Goal: Task Accomplishment & Management: Use online tool/utility

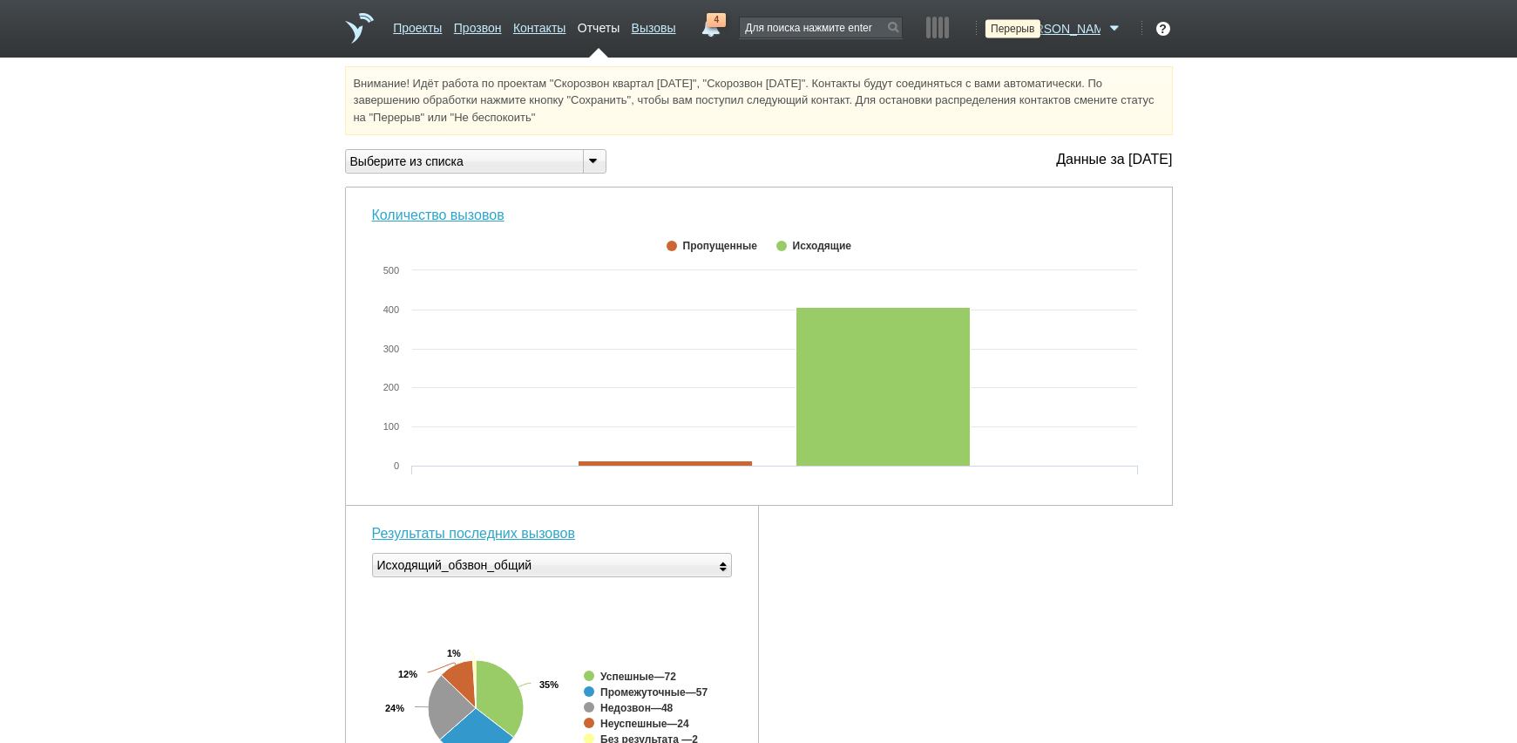
drag, startPoint x: 1061, startPoint y: 28, endPoint x: 1060, endPoint y: 55, distance: 27.1
click at [1012, 28] on icon at bounding box center [1000, 28] width 24 height 17
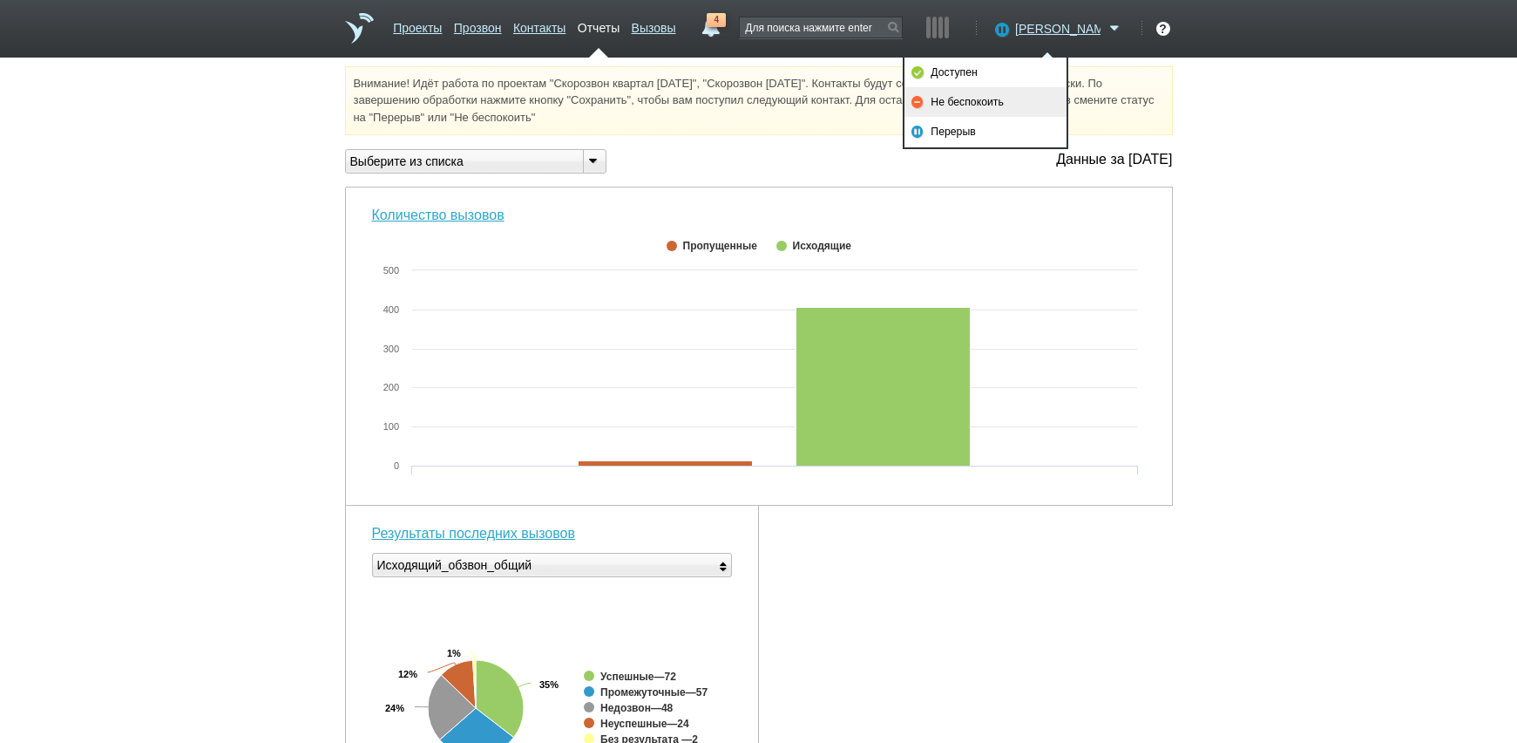
click at [1034, 94] on link "Не беспокоить" at bounding box center [986, 102] width 162 height 30
click at [1291, 207] on div "Внимание! Идёт работа по проектам "Скорозвон квартал [DATE]", "Скорозвон [DATE]…" at bounding box center [758, 679] width 1517 height 1227
click at [415, 24] on link "Проекты" at bounding box center [417, 24] width 49 height 25
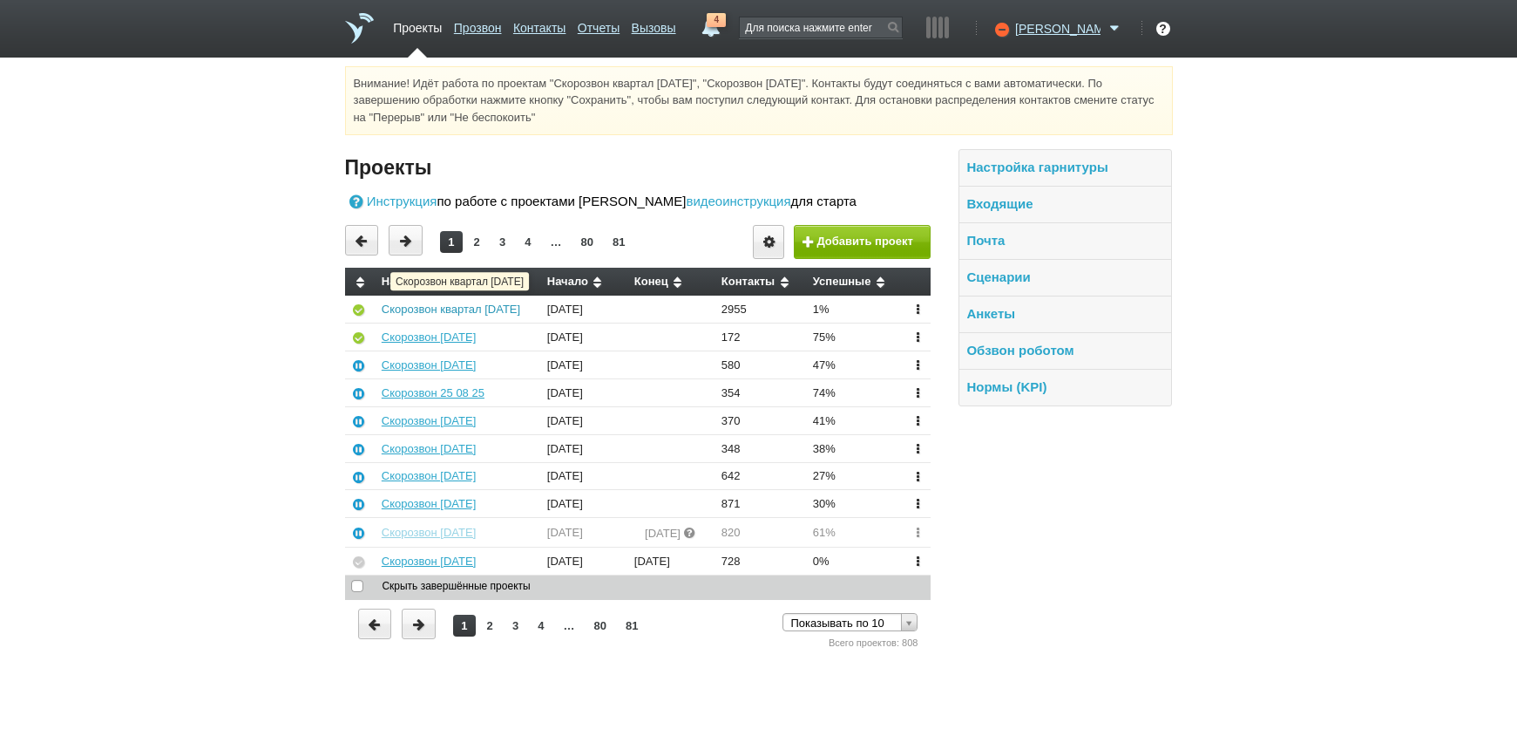
click at [464, 312] on link "Скорозвон квартал [DATE]" at bounding box center [451, 308] width 139 height 13
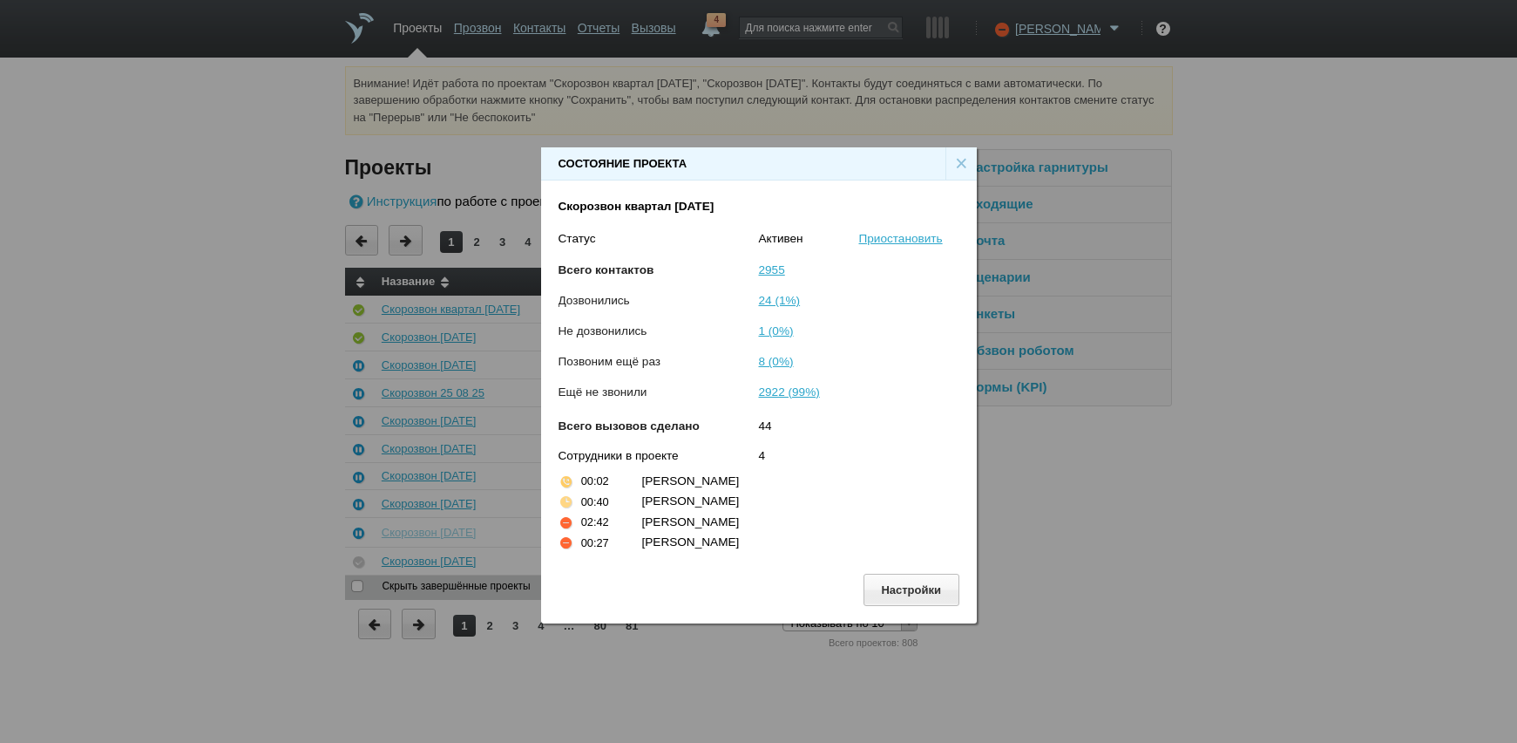
click at [1258, 541] on div "Состояние проекта × Скорозвон квартал 27-08-25 Статус Активен Приостановить Все…" at bounding box center [758, 378] width 1517 height 756
click at [953, 165] on div "×" at bounding box center [961, 163] width 31 height 33
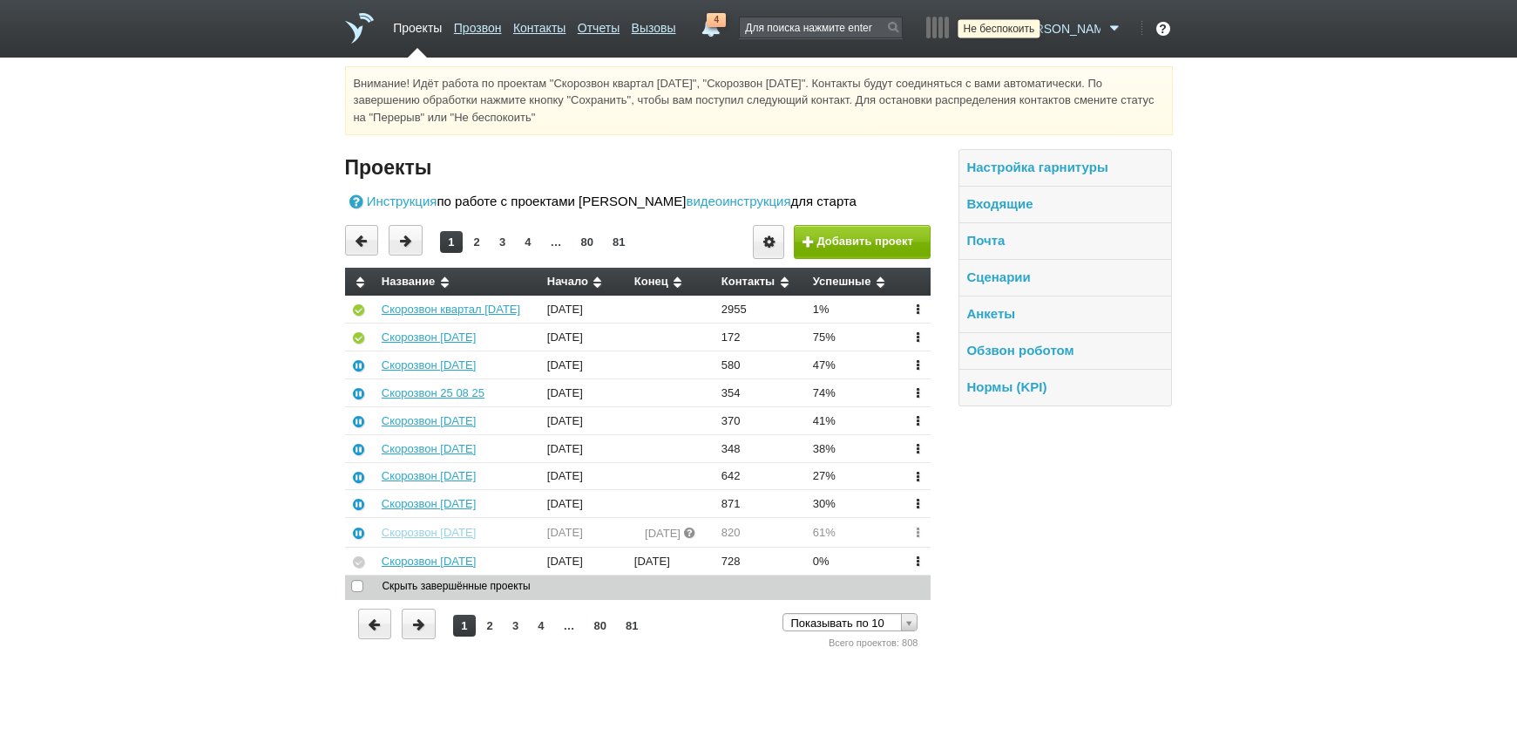
drag, startPoint x: 1055, startPoint y: 24, endPoint x: 1051, endPoint y: 33, distance: 10.5
click at [1012, 23] on icon at bounding box center [1000, 28] width 24 height 17
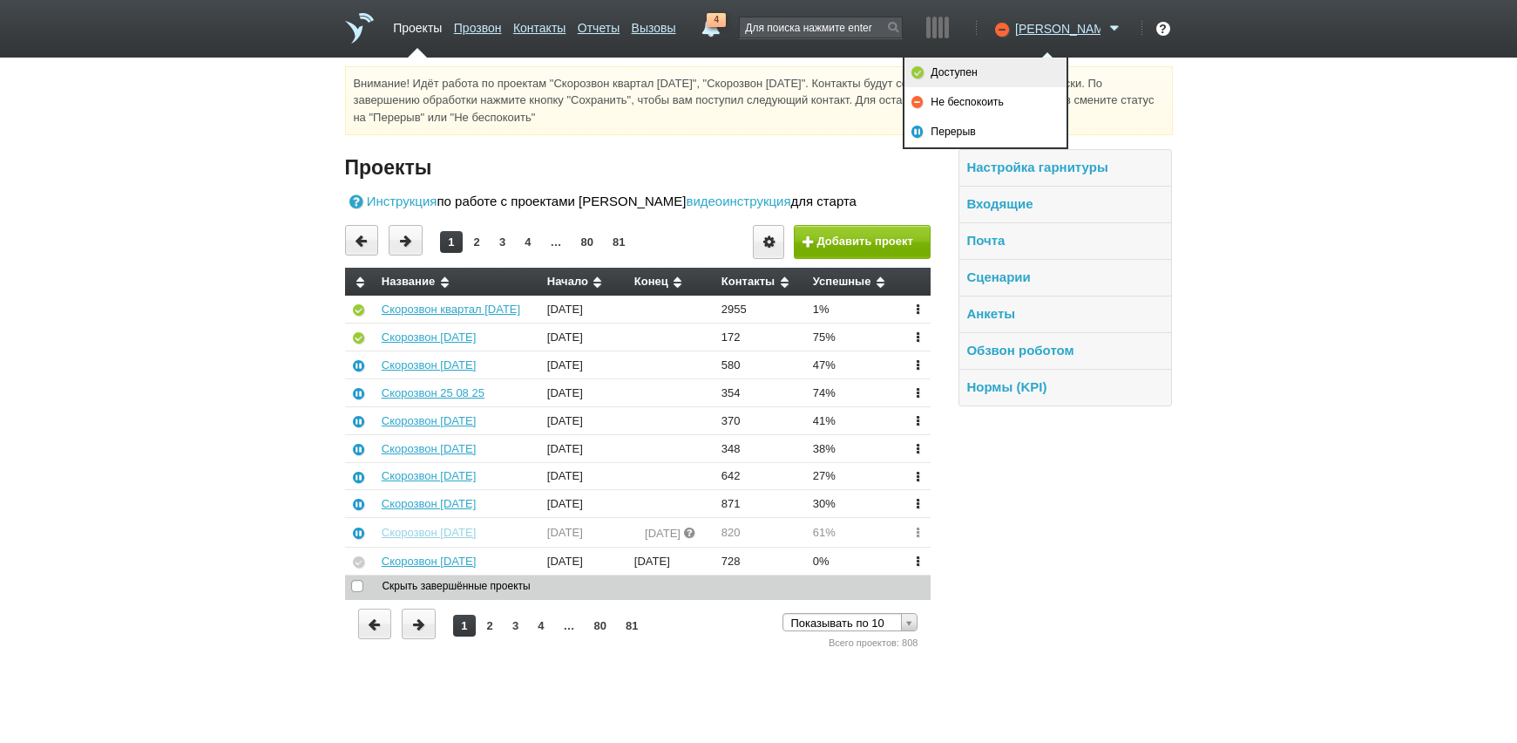
click at [980, 69] on link "Доступен" at bounding box center [986, 73] width 162 height 30
click at [1222, 492] on div "Внимание! Идёт работа по проектам "Скорозвон квартал [DATE]", "Скорозвон [DATE]…" at bounding box center [758, 359] width 1517 height 586
click at [1272, 588] on div "Внимание! Идёт работа по проектам "Скорозвон квартал [DATE]", "Скорозвон [DATE]…" at bounding box center [758, 359] width 1517 height 586
click at [620, 22] on link "Отчеты" at bounding box center [599, 24] width 42 height 25
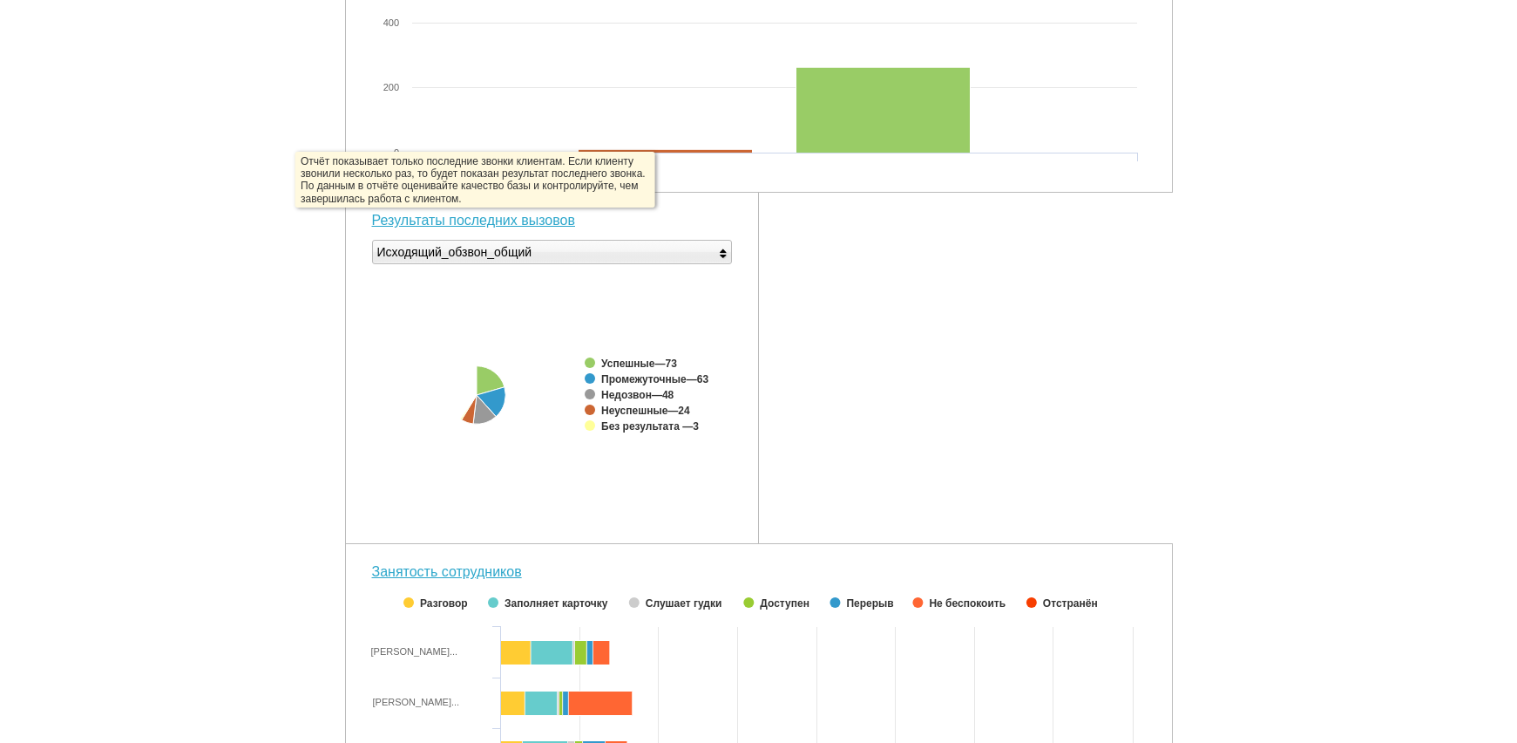
scroll to position [551, 0]
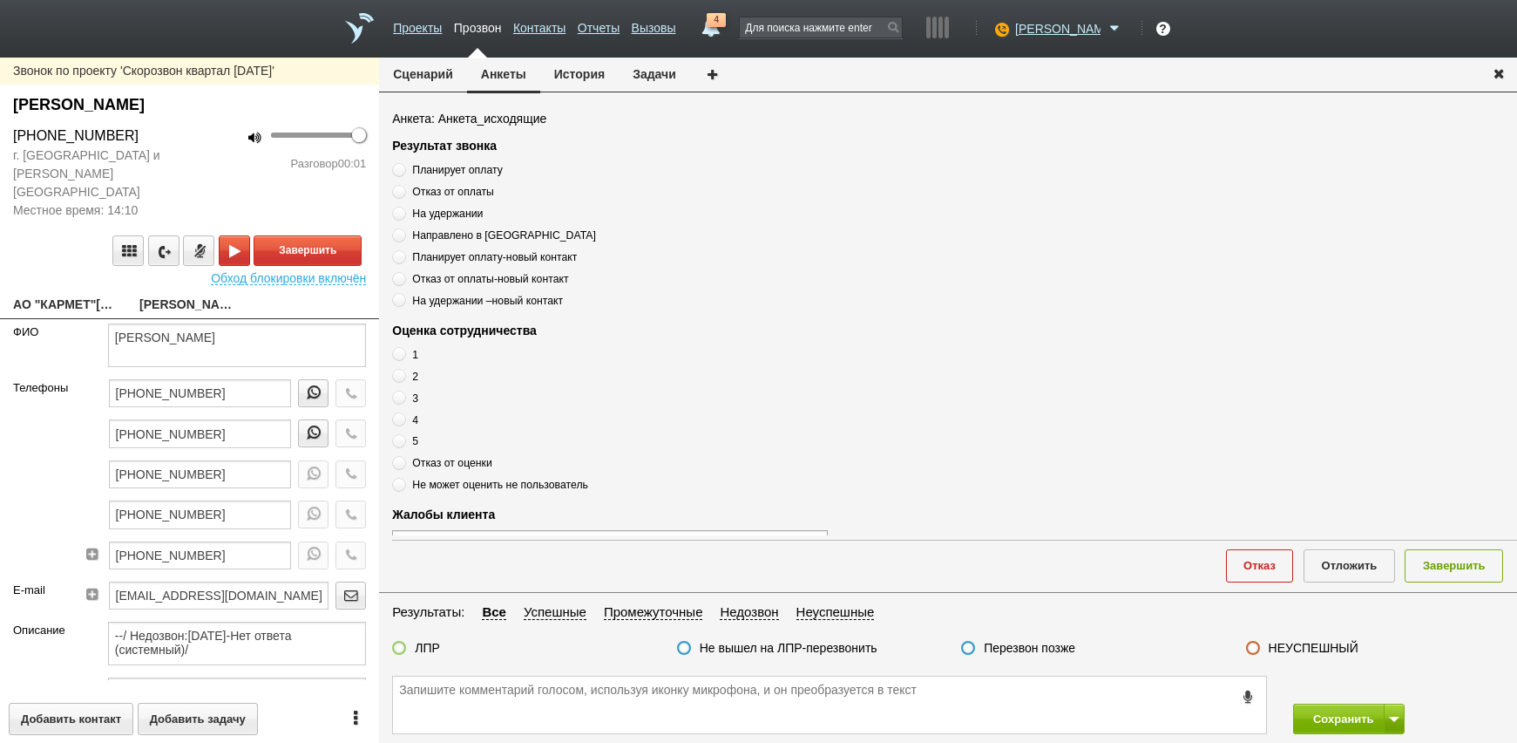
click at [85, 294] on link "АО "КАРМЕТ"[EMAIL_ADDRESS][DOMAIN_NAME]" at bounding box center [63, 306] width 100 height 24
type textarea "АО "КАРМЕТ"[EMAIL_ADDRESS][DOMAIN_NAME]"
type input "9909084276"
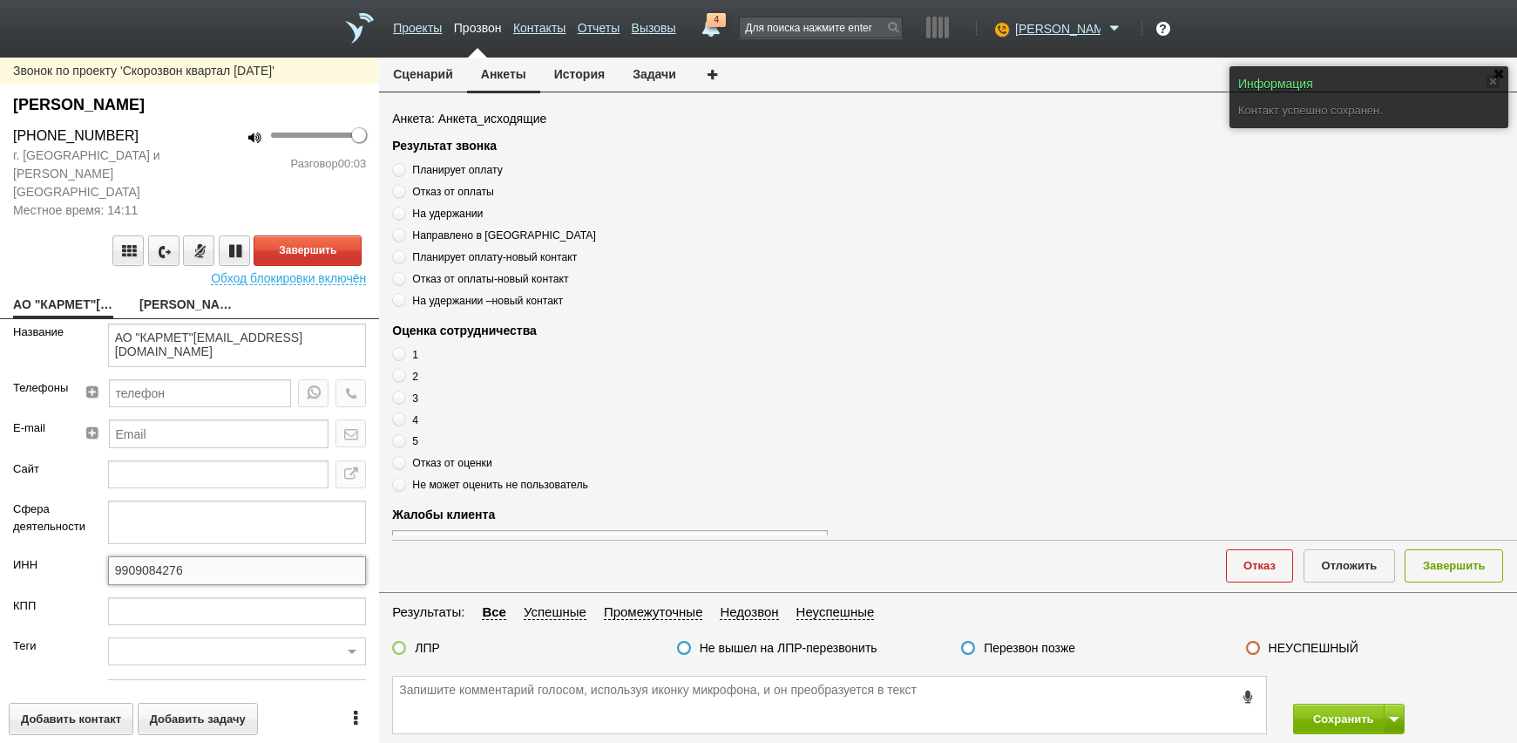
click at [220, 557] on input "9909084276" at bounding box center [237, 570] width 258 height 28
click at [159, 294] on link "Борисова Александра Андреевна" at bounding box center [189, 306] width 100 height 24
type textarea "Борисова Александра Андреевна"
type textarea "Пребиллинг_Октябрь.2025"
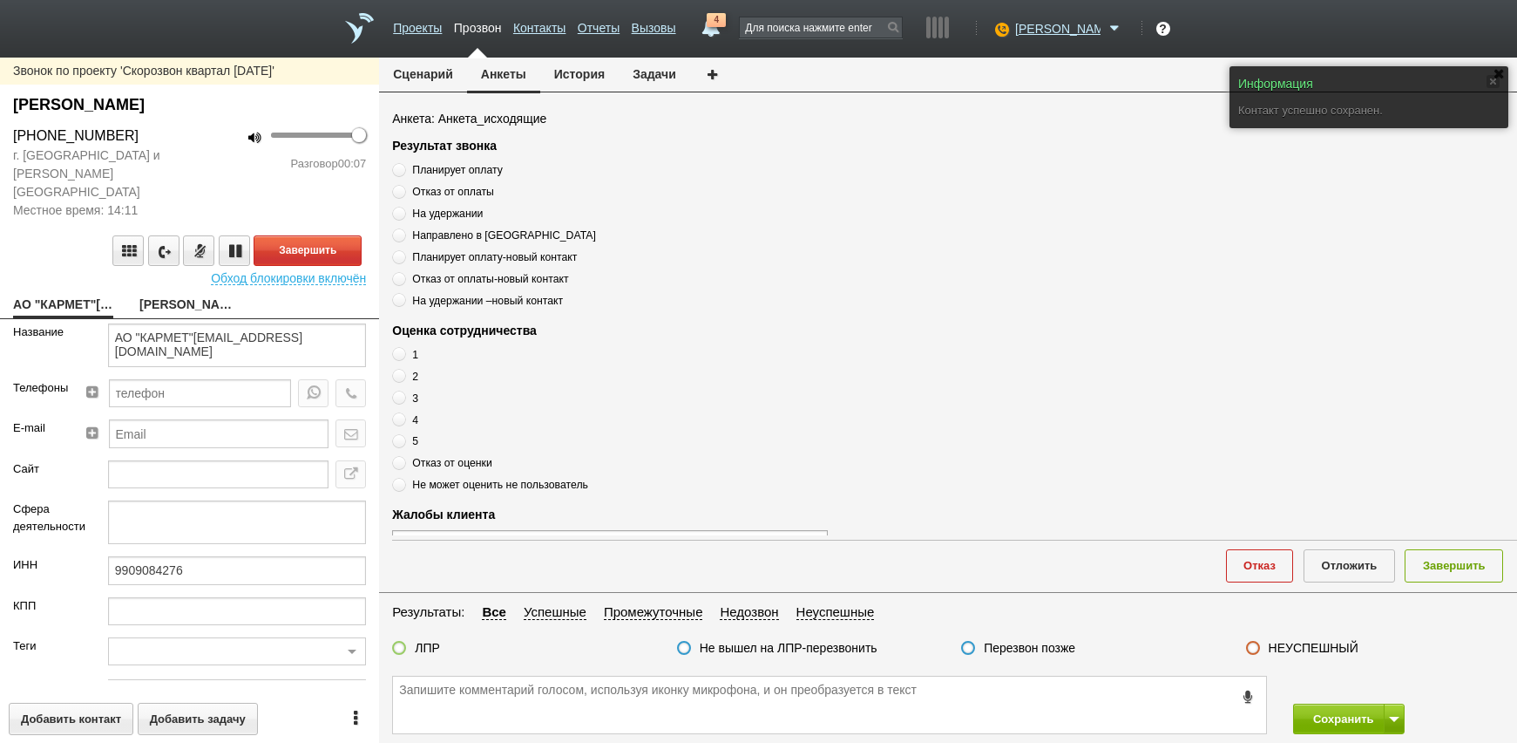
type input "Сумма АП+ЛД: 23440"
type input "77_Ваш старт"
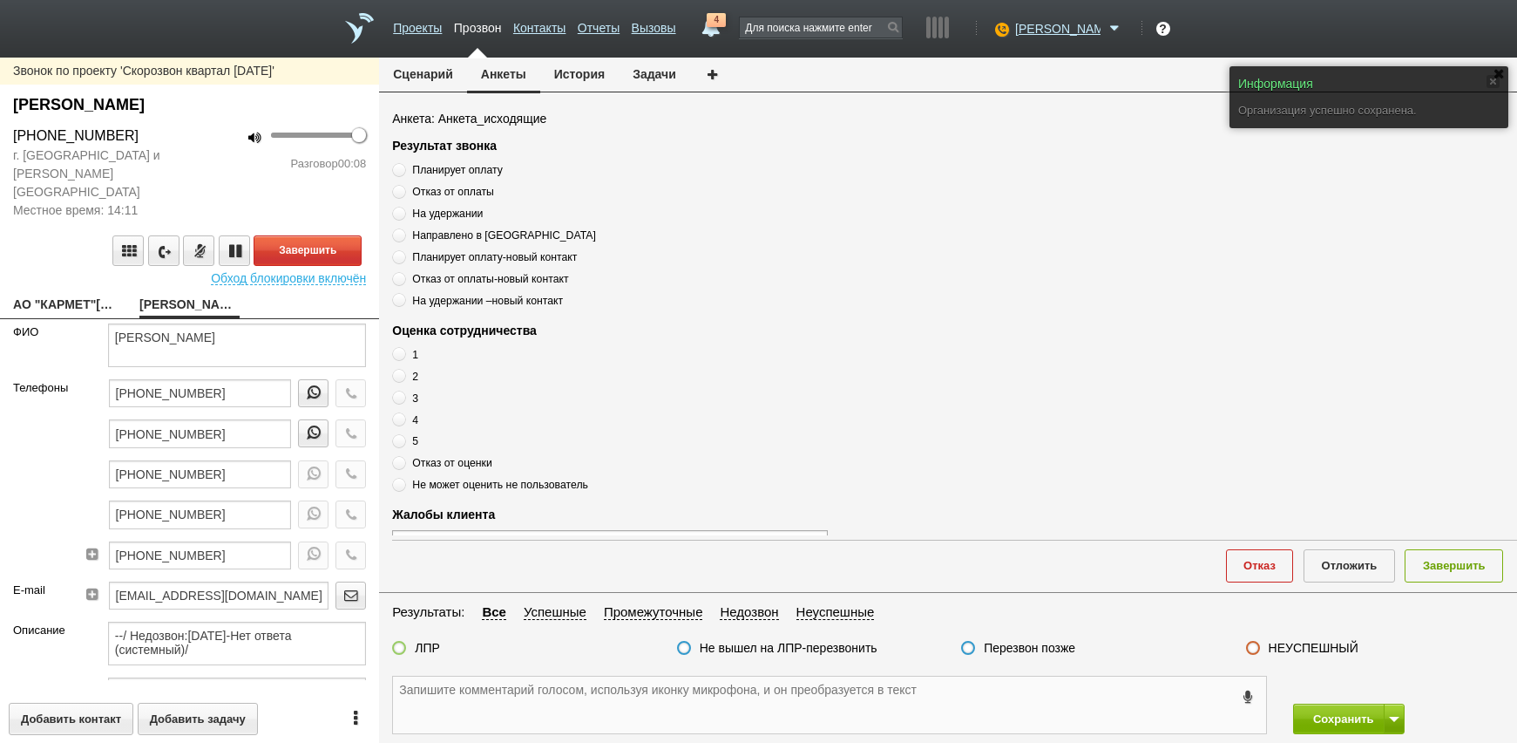
click at [485, 707] on textarea at bounding box center [829, 704] width 873 height 57
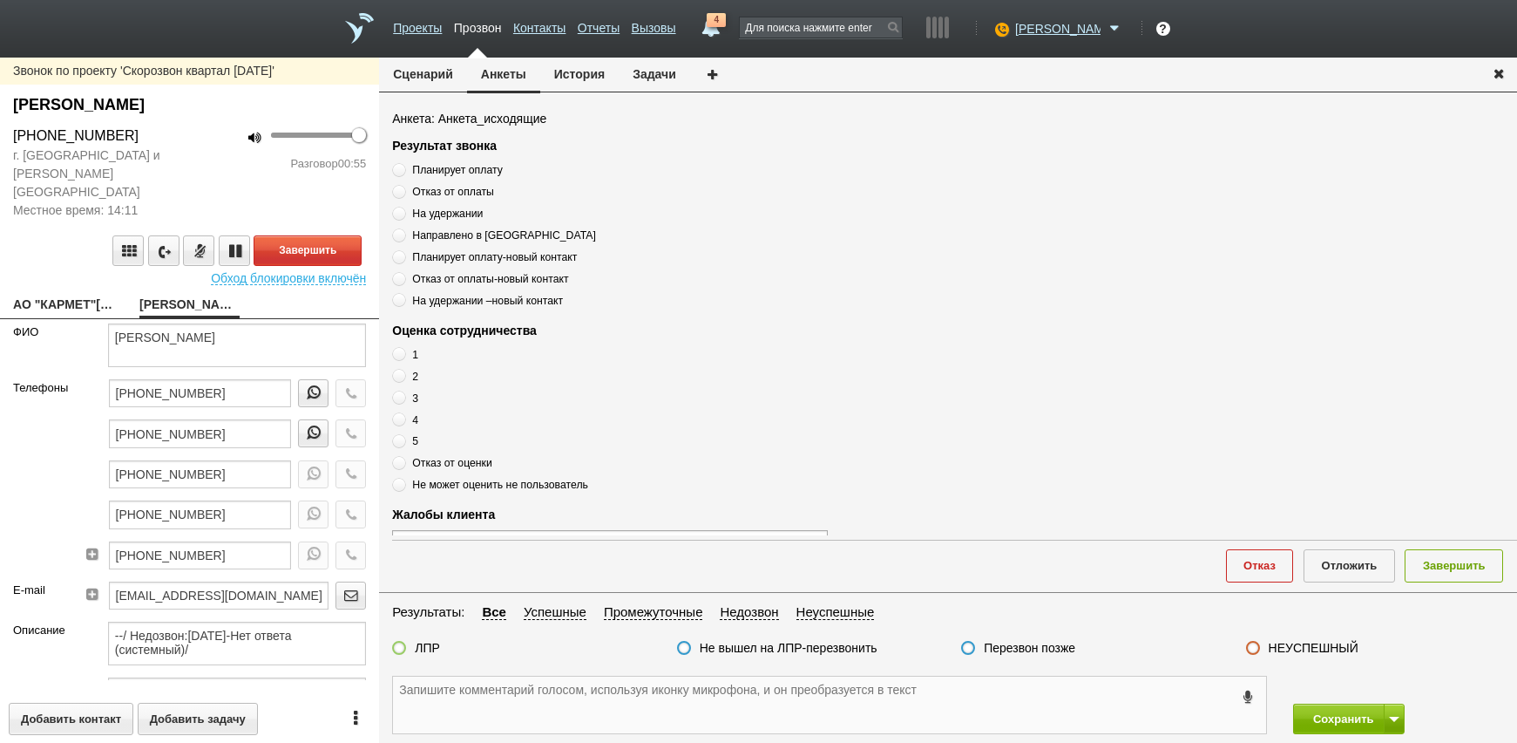
click at [553, 712] on textarea at bounding box center [829, 704] width 873 height 57
click at [495, 698] on textarea at bounding box center [829, 704] width 873 height 57
click at [456, 695] on textarea at bounding box center [829, 704] width 873 height 57
drag, startPoint x: 149, startPoint y: 129, endPoint x: 12, endPoint y: 140, distance: 137.3
click at [12, 140] on div "+7 (985) 926-33-93" at bounding box center [95, 135] width 190 height 21
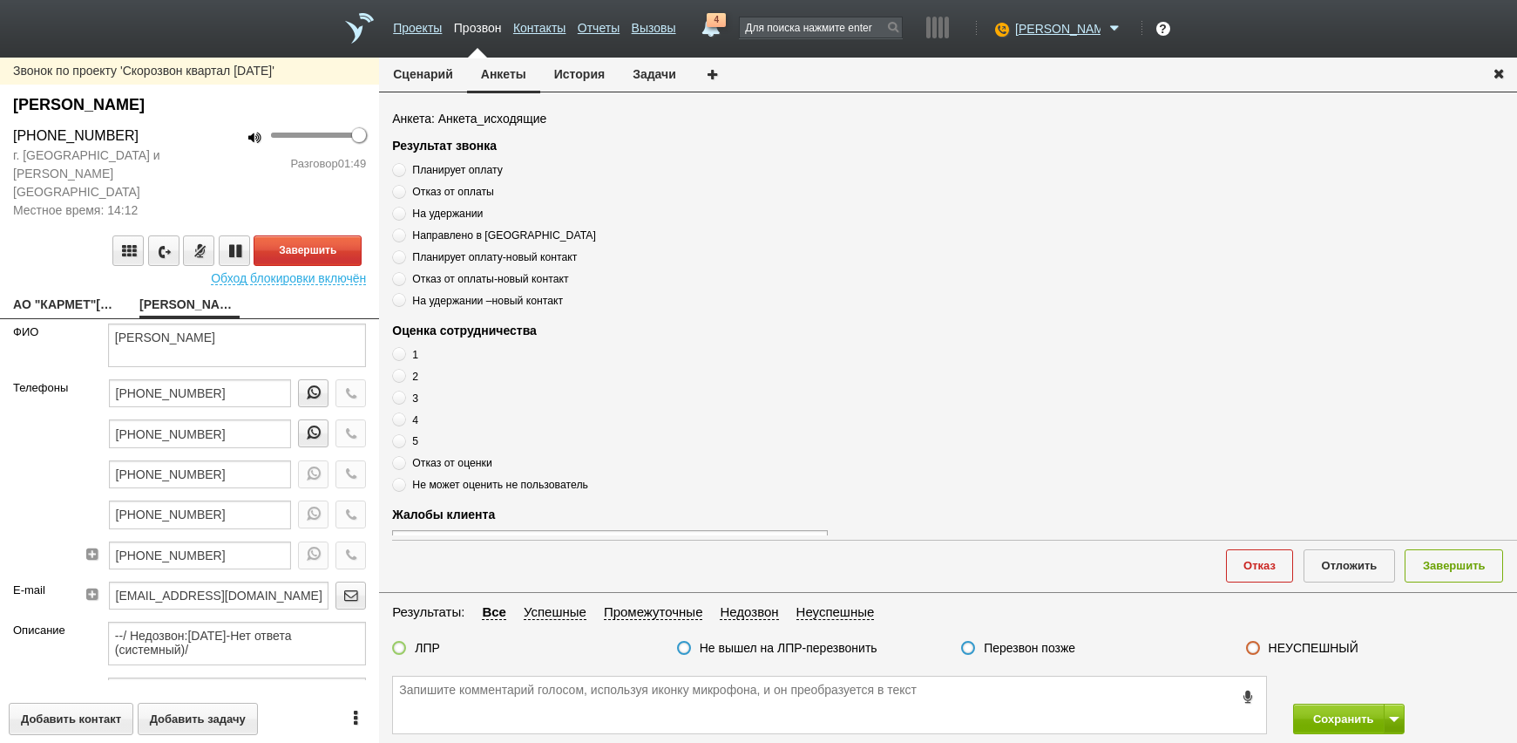
drag, startPoint x: 12, startPoint y: 140, endPoint x: 51, endPoint y: 139, distance: 39.3
copy div "+7 (985) 926-33-93"
paste textarea "+7 (985) 926-33-93"
click at [580, 709] on textarea "+7 (985) 926-33-93" at bounding box center [829, 704] width 873 height 57
click at [615, 718] on textarea "+7 (985) 926-33-93" at bounding box center [829, 704] width 873 height 57
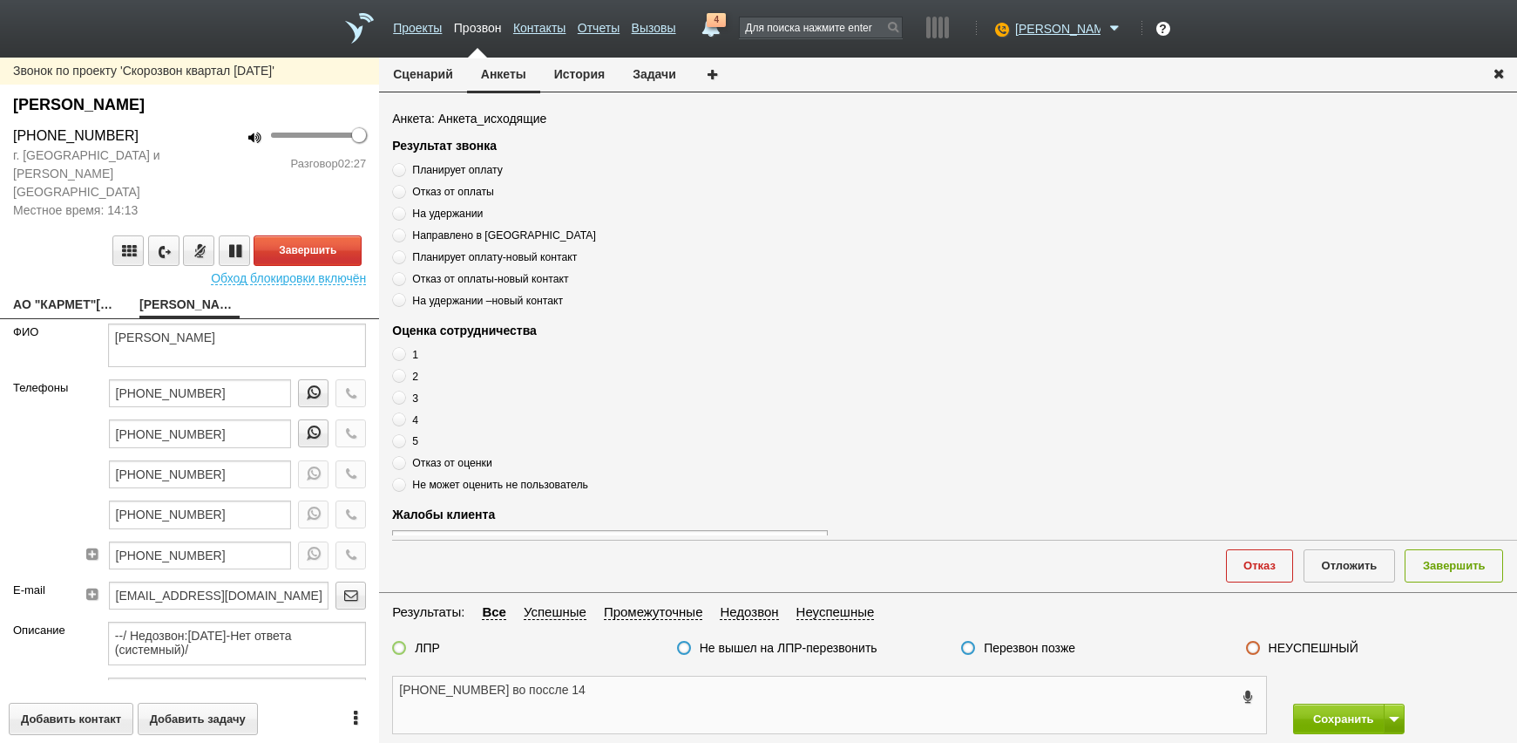
click at [616, 704] on textarea "+7 (985) 926-33-93 во поссле 14" at bounding box center [829, 704] width 873 height 57
click at [323, 235] on button "Завершить" at bounding box center [308, 250] width 108 height 31
click at [518, 681] on textarea "+7 (985) 926-33-93 во поссле 14" at bounding box center [829, 704] width 873 height 57
click at [614, 694] on textarea "+7 (985) 926-33-93 во поссле 14" at bounding box center [829, 704] width 873 height 57
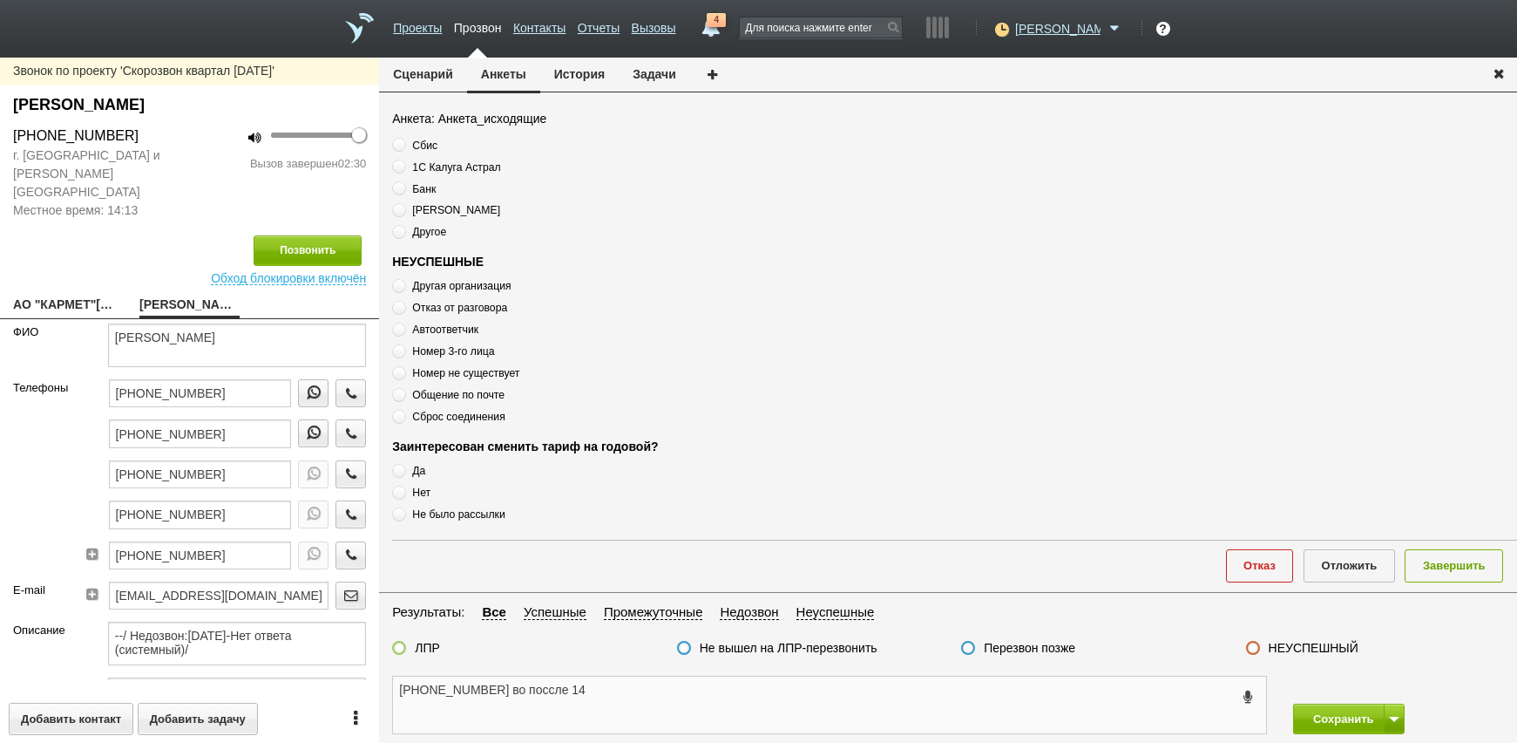
scroll to position [589, 0]
click at [1465, 562] on button "Завершить" at bounding box center [1454, 565] width 98 height 32
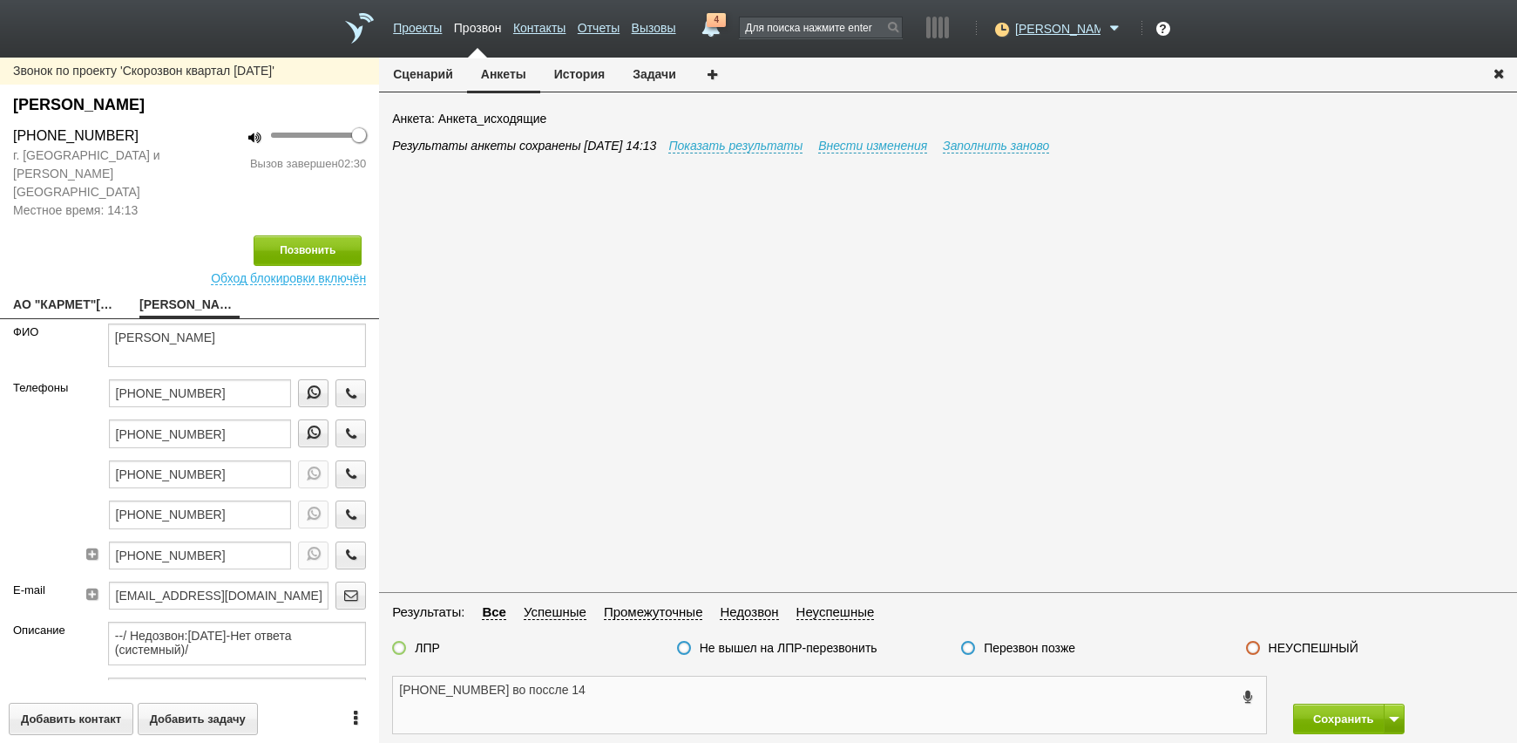
click at [445, 697] on textarea "+7 (985) 926-33-93 во поссле 14" at bounding box center [829, 704] width 873 height 57
click at [515, 689] on textarea "+7 (985) 926-33-93 во поссле 14" at bounding box center [829, 704] width 873 height 57
click at [507, 687] on textarea "+7 (985) 926-33-93 во поссле 14" at bounding box center [829, 704] width 873 height 57
click at [511, 682] on textarea "+7 (985) 926-33-93 во поссле 14" at bounding box center [829, 704] width 873 height 57
click at [505, 685] on textarea "+7 (985) 926-33-93 во поссле 14" at bounding box center [829, 704] width 873 height 57
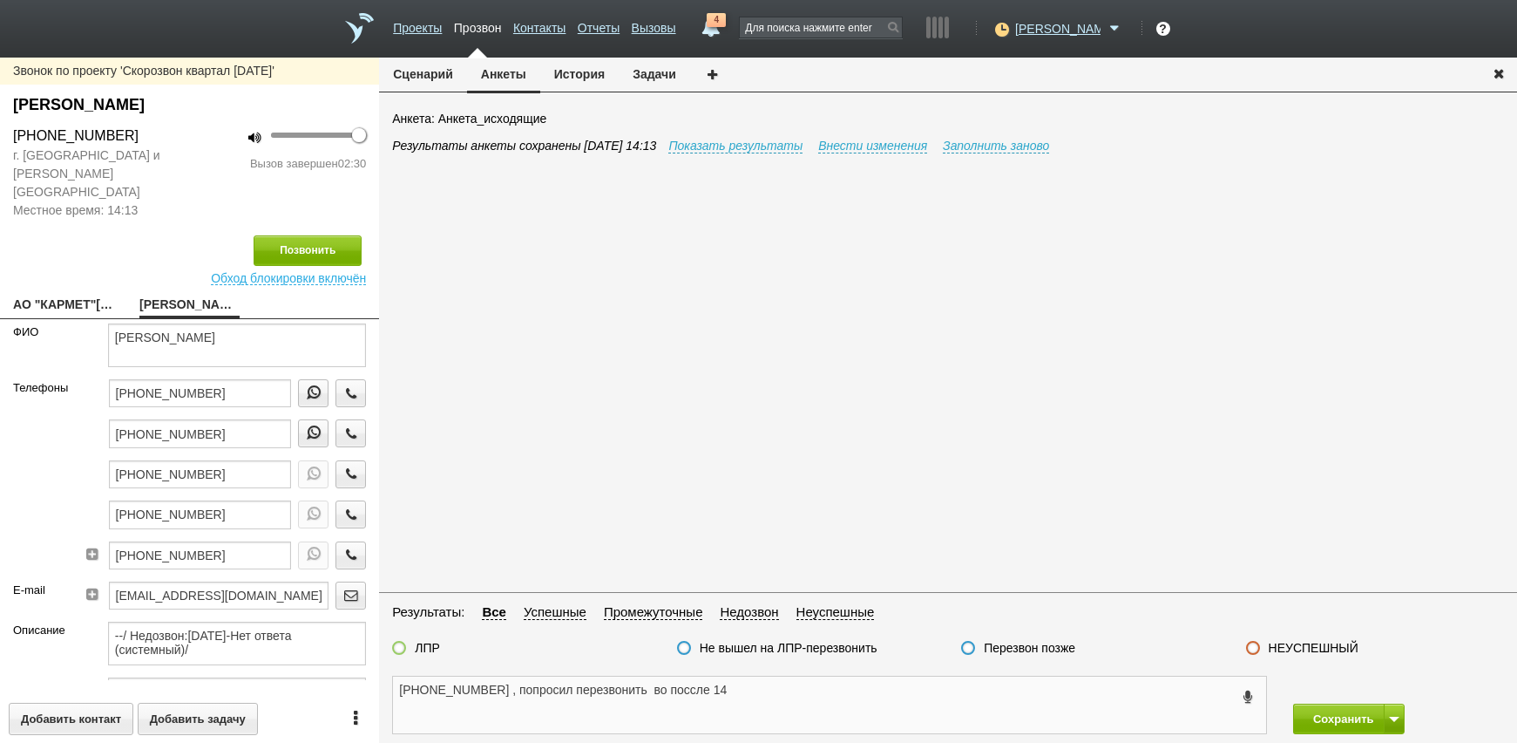
click at [505, 686] on textarea "+7 (985) 926-33-93 , попросил перезвонить во поссле 14" at bounding box center [829, 704] width 873 height 57
click at [678, 693] on textarea "+7 (985) 926-33-93 лпр , попросил перезвонить во поссле 14" at bounding box center [829, 704] width 873 height 57
click at [759, 688] on textarea "+7 (985) 926-33-93 лпр , попросил перезвонить 4.09 во поссле 14" at bounding box center [829, 704] width 873 height 57
drag, startPoint x: 760, startPoint y: 691, endPoint x: 395, endPoint y: 688, distance: 365.2
click at [395, 688] on textarea "+7 (985) 926-33-93 лпр , попросил перезвонить 4.09 после 14" at bounding box center [829, 704] width 873 height 57
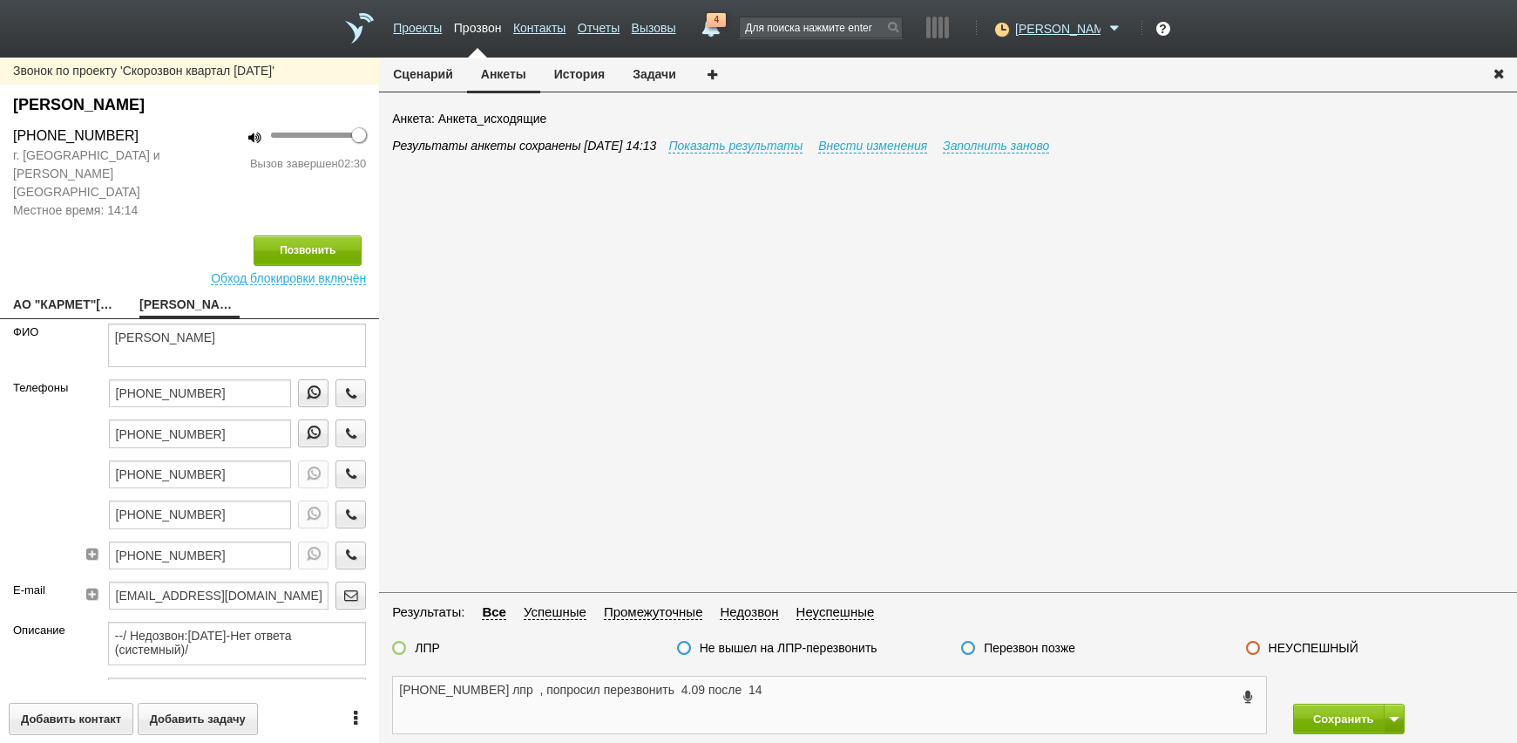
type textarea "+7 (985) 926-33-93 лпр , попросил перезвонить 4.09 после 14"
click at [1016, 646] on label "Перезвон позже" at bounding box center [1030, 648] width 92 height 16
click at [0, 0] on input "Перезвон позже" at bounding box center [0, 0] width 0 height 0
click at [1387, 717] on button at bounding box center [1394, 718] width 21 height 31
click at [1373, 686] on button "Сохранить и остаться" at bounding box center [1336, 686] width 135 height 31
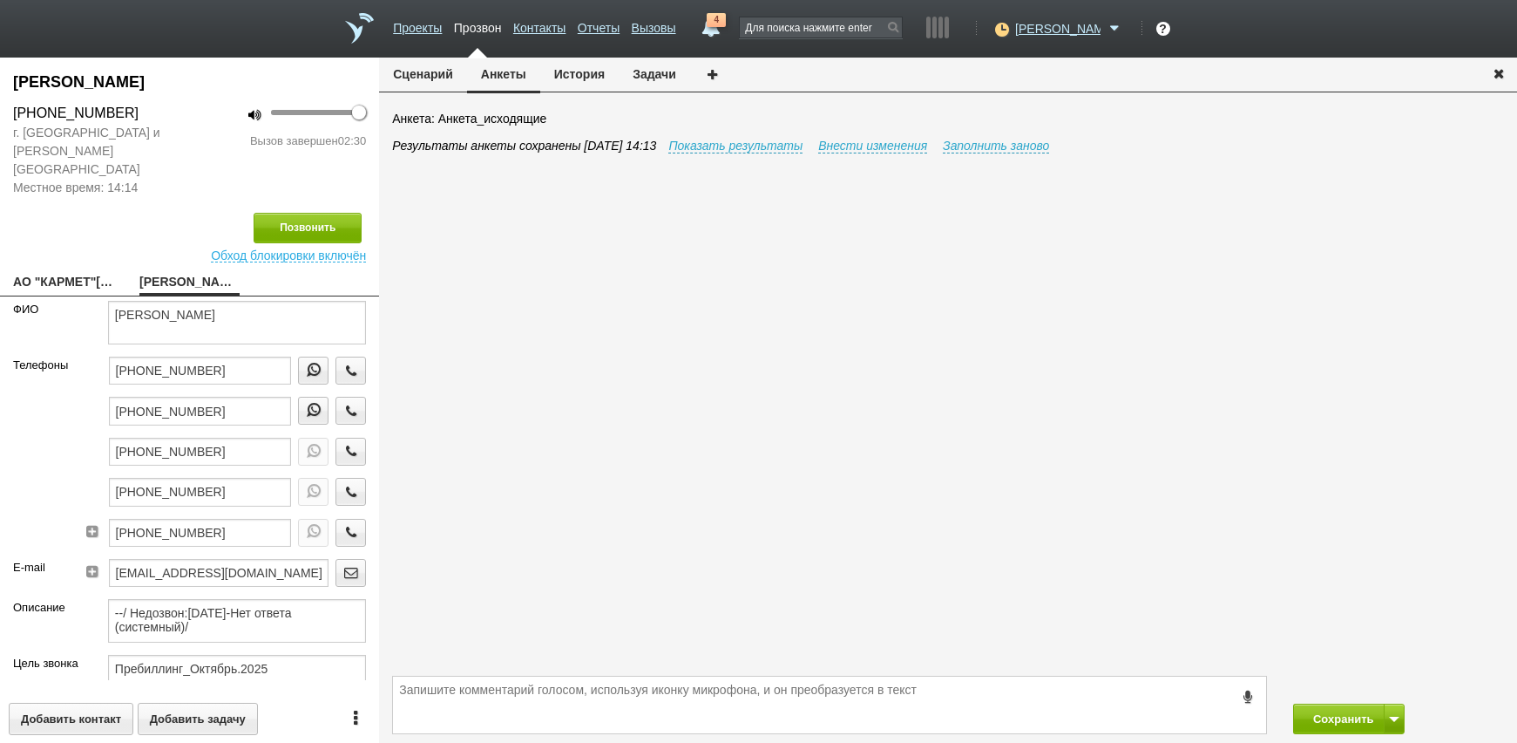
click at [667, 79] on button "Задачи" at bounding box center [654, 74] width 71 height 33
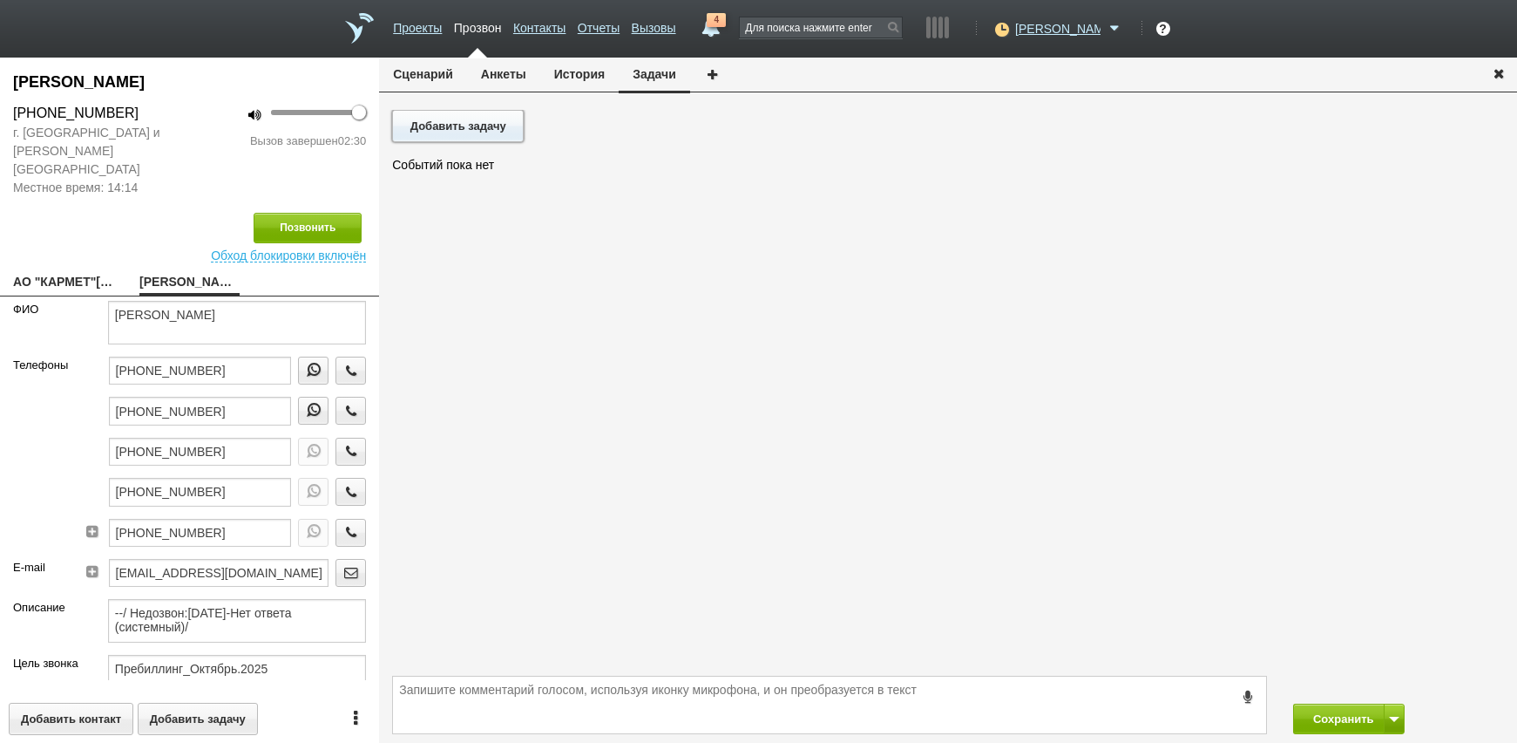
click at [465, 124] on button "Добавить задачу" at bounding box center [458, 126] width 132 height 32
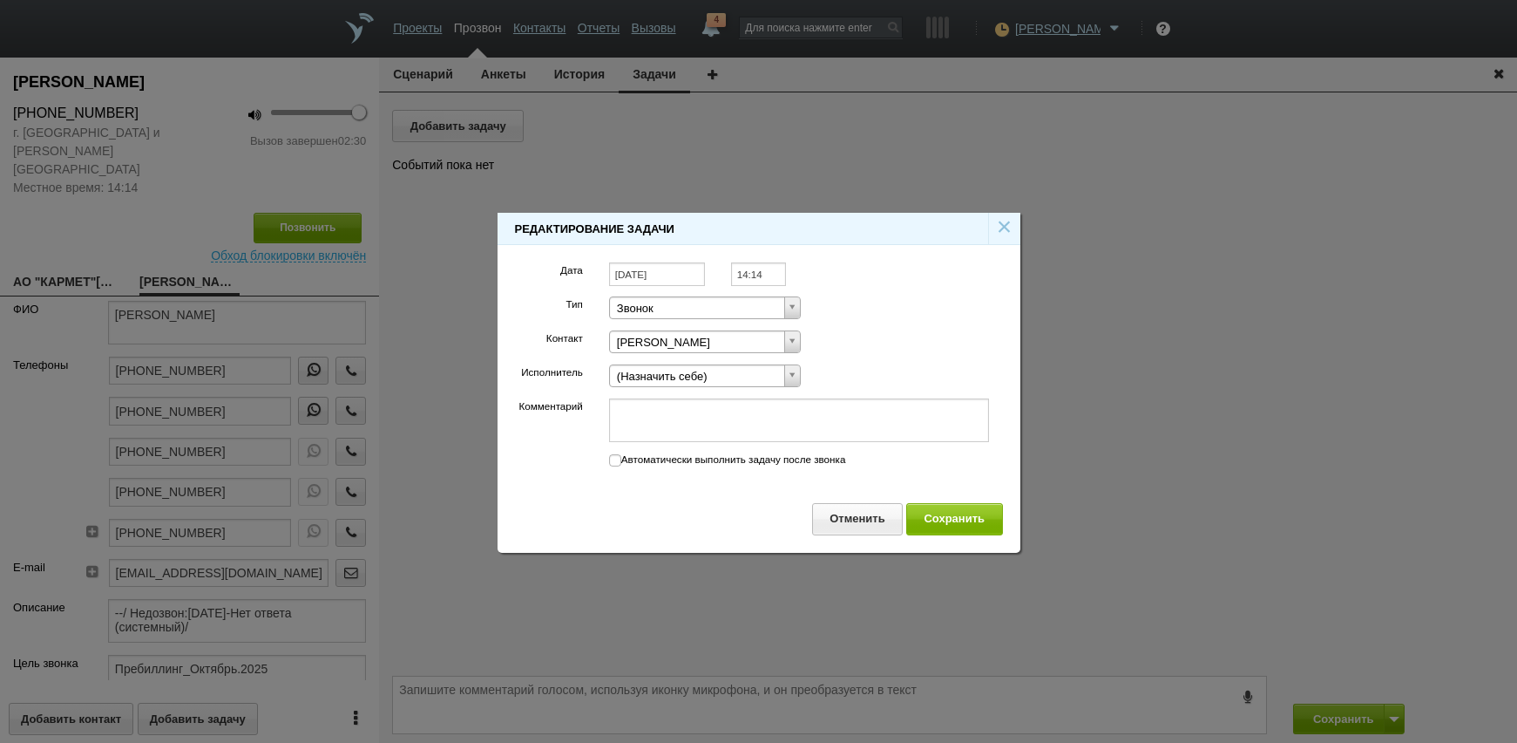
click at [666, 277] on input "[DATE]" at bounding box center [657, 274] width 96 height 24
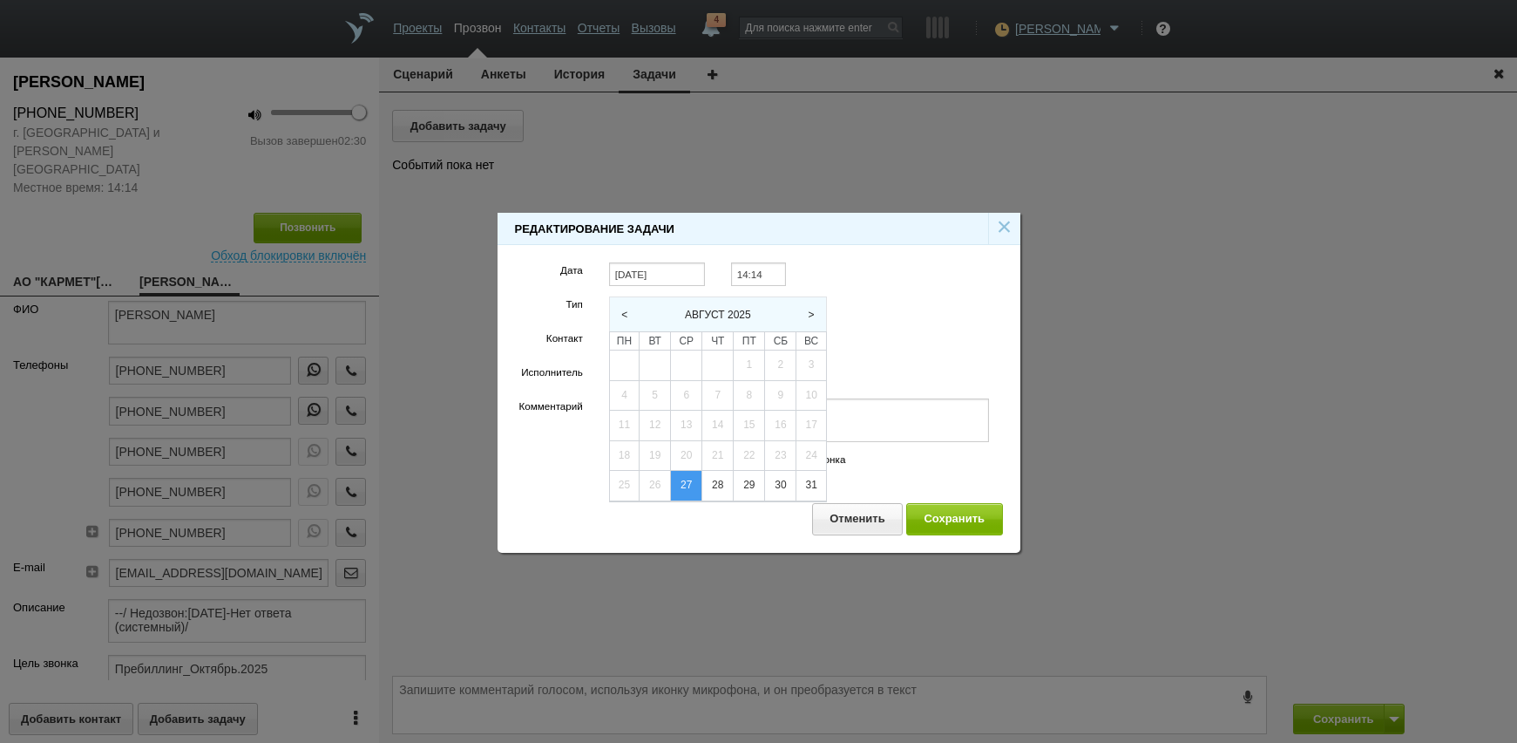
click at [814, 310] on span ">" at bounding box center [811, 315] width 15 height 12
click at [726, 363] on div "4" at bounding box center [717, 365] width 31 height 30
type input "04.09.2025"
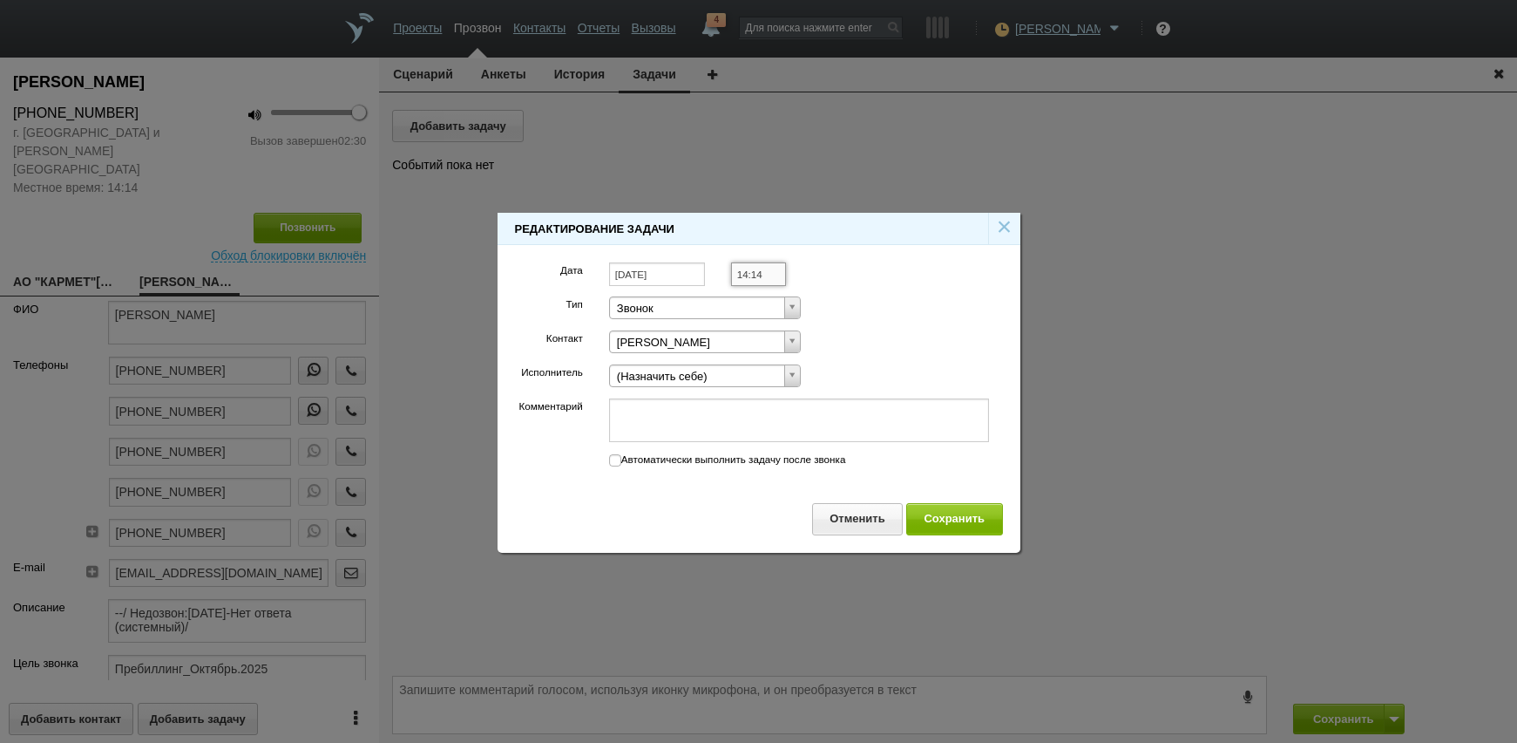
click at [754, 275] on input "14:14" at bounding box center [758, 274] width 55 height 24
drag, startPoint x: 772, startPoint y: 314, endPoint x: 722, endPoint y: 428, distance: 124.5
click at [772, 314] on li "14:30" at bounding box center [777, 318] width 91 height 21
type input "14:30"
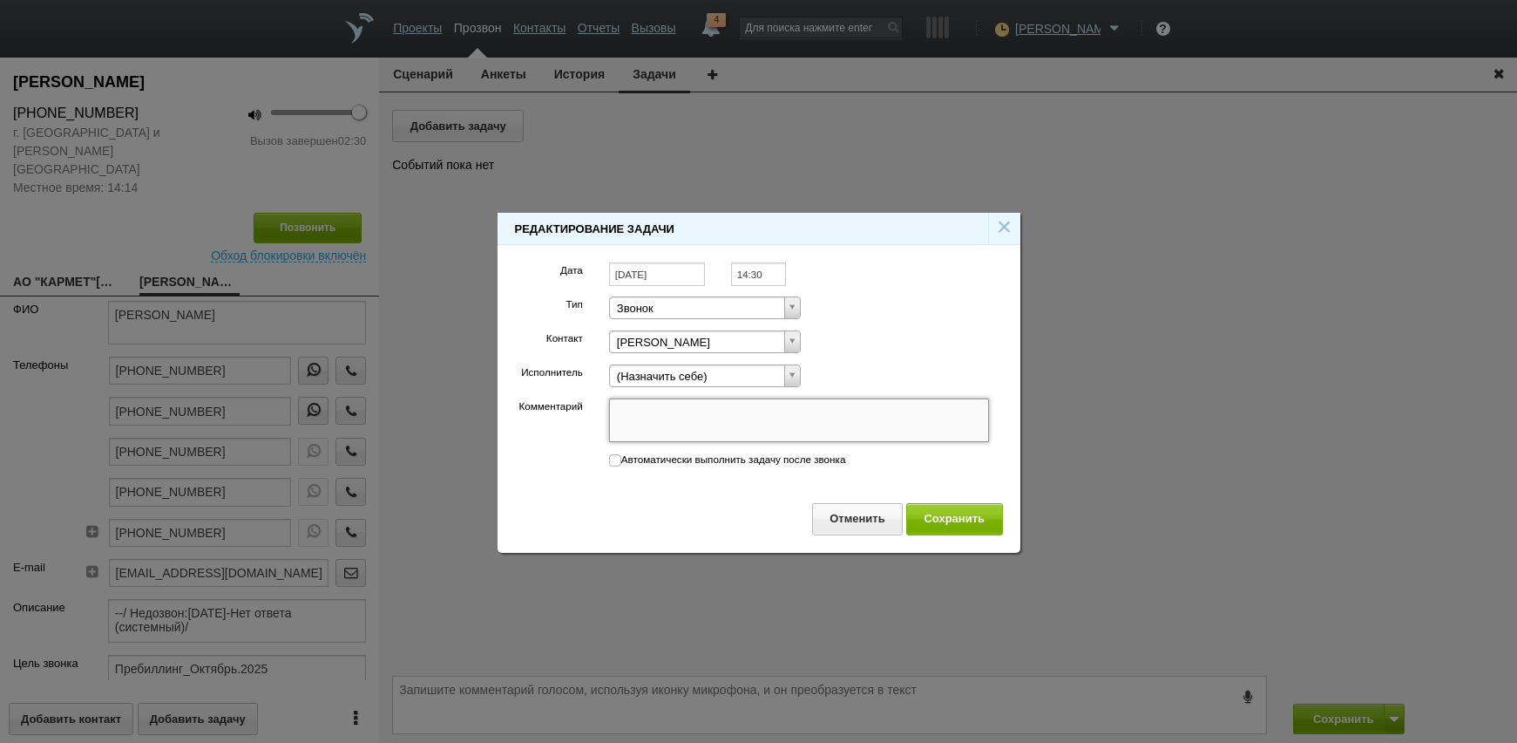
paste textarea "+7 (985) 926-33-93 лпр , попросил перезвонить 4.09 после 14"
type textarea "+7 (985) 926-33-93 лпр , попросил перезвонить 4.09 после 14"
click at [748, 418] on textarea "+7 (985) 926-33-93 лпр , попросил перезвонить 4.09 после 14" at bounding box center [799, 420] width 381 height 44
click at [932, 407] on textarea "+7 (985) 926-33-93 лпр , попросил перезвонить 4.09 после 14" at bounding box center [799, 420] width 381 height 44
type textarea "+7 (985) 926-33-93 лпр , попросил перезвонить 4.09 после 14"
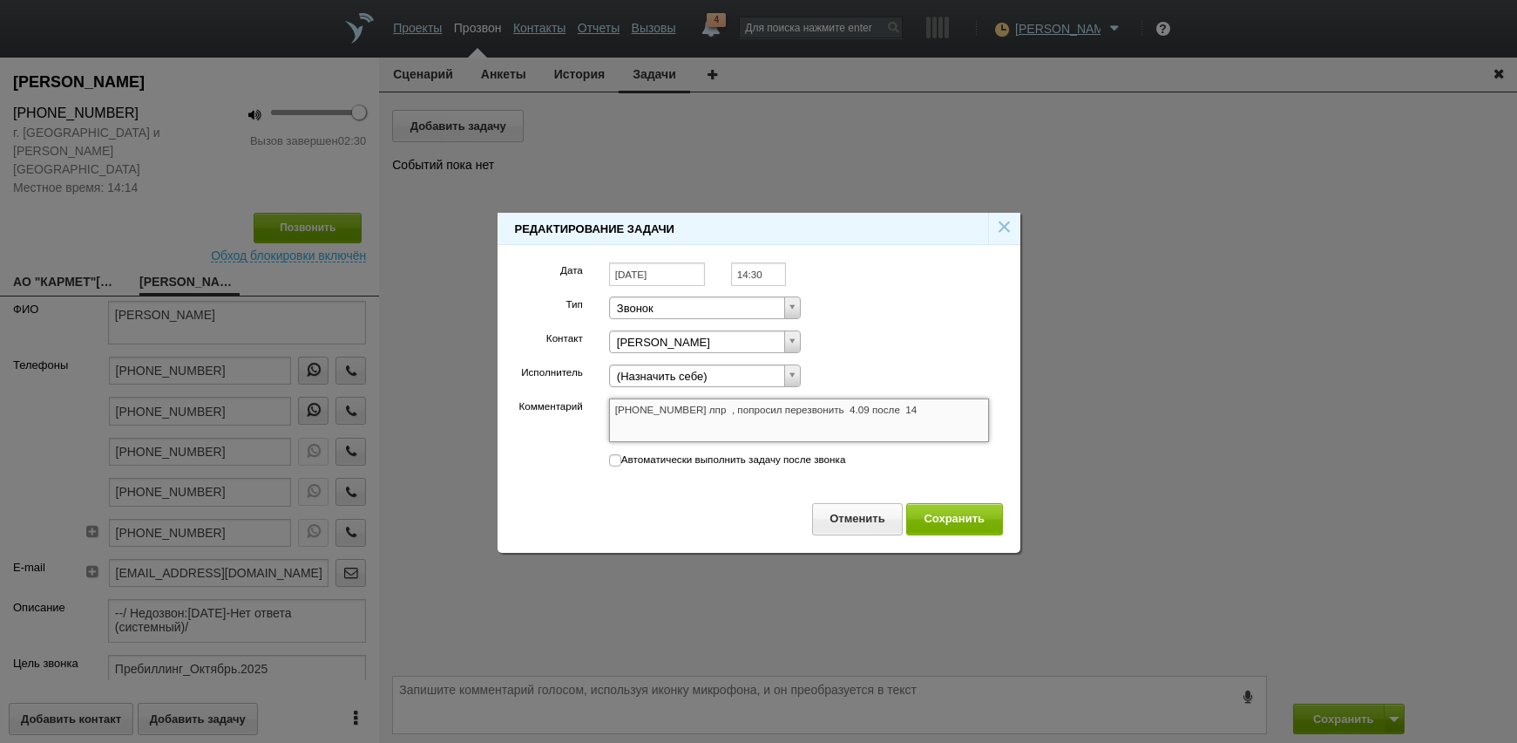
type textarea "+7 (985) 926-33-93 лпр , попросил перезвонить 4.09 после 14"
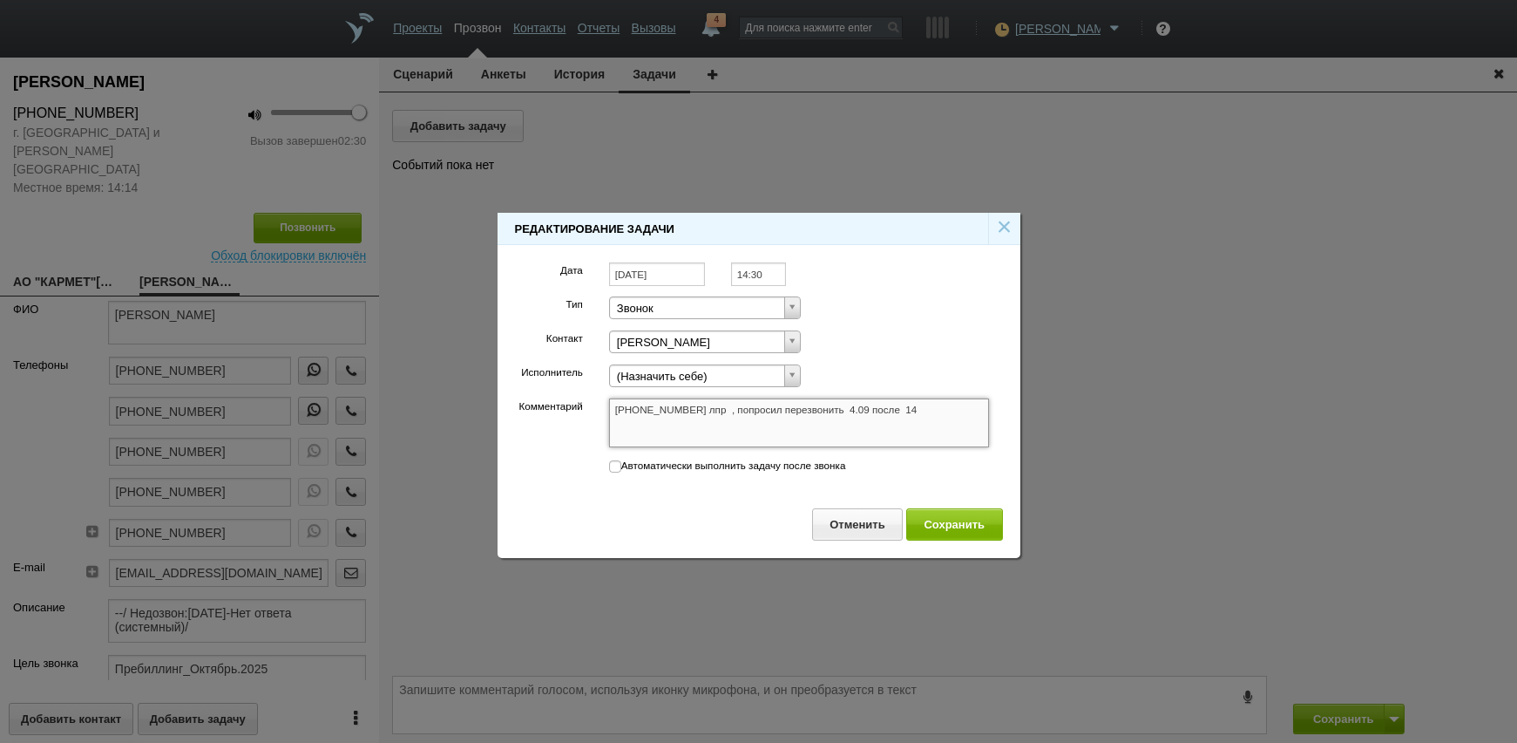
type textarea "+7 (985) 926-33-93 лпр , попросил перезвонить 4.09 после 14 и"
type textarea "+7 (985) 926-33-93 лпр , попросил перезвонить 4.09 после 14 ид"
type textarea "+7 (985) 926-33-93 лпр , попросил перезвонить 4.09 после 14 иде"
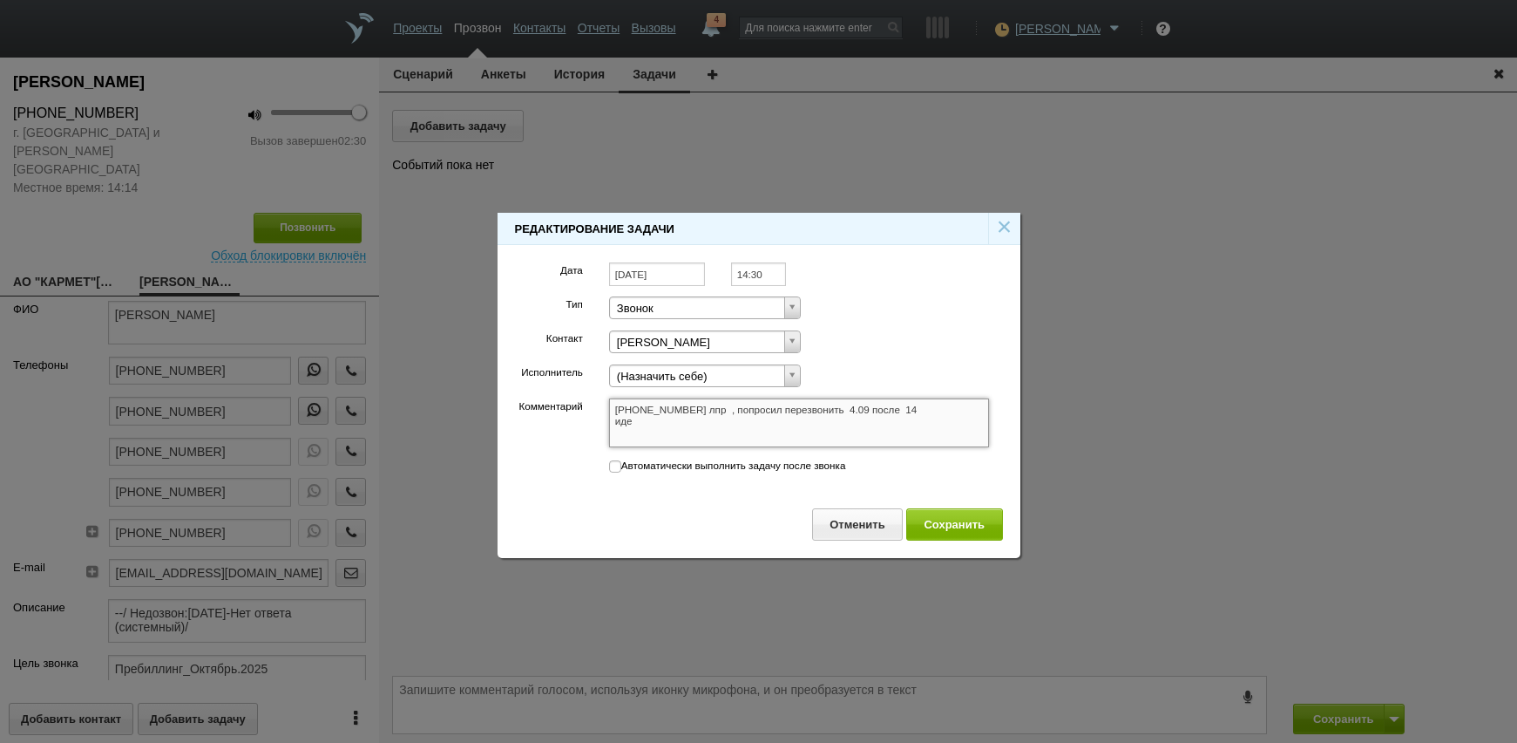
type textarea "+7 (985) 926-33-93 лпр , попросил перезвонить 4.09 после 14 иде"
type textarea "+7 (985) 926-33-93 лпр , попросил перезвонить 4.09 после 14 идет"
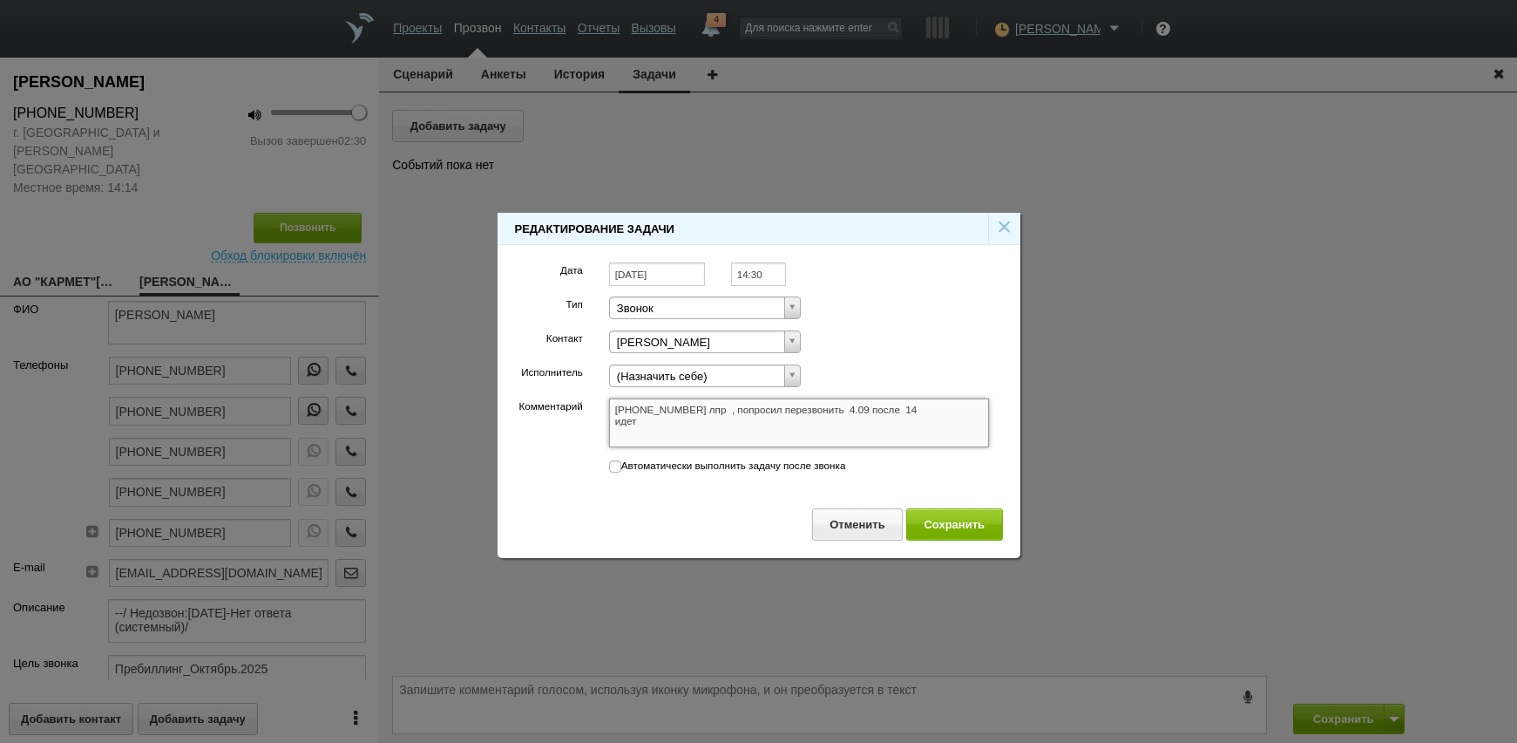
type textarea "+7 (985) 926-33-93 лпр , попросил перезвонить 4.09 после 14 идет в"
type textarea "+7 (985) 926-33-93 лпр , попросил перезвонить 4.09 после 14 идет во"
type textarea "+7 (985) 926-33-93 лпр , попросил перезвонить 4.09 после 14 идет воа"
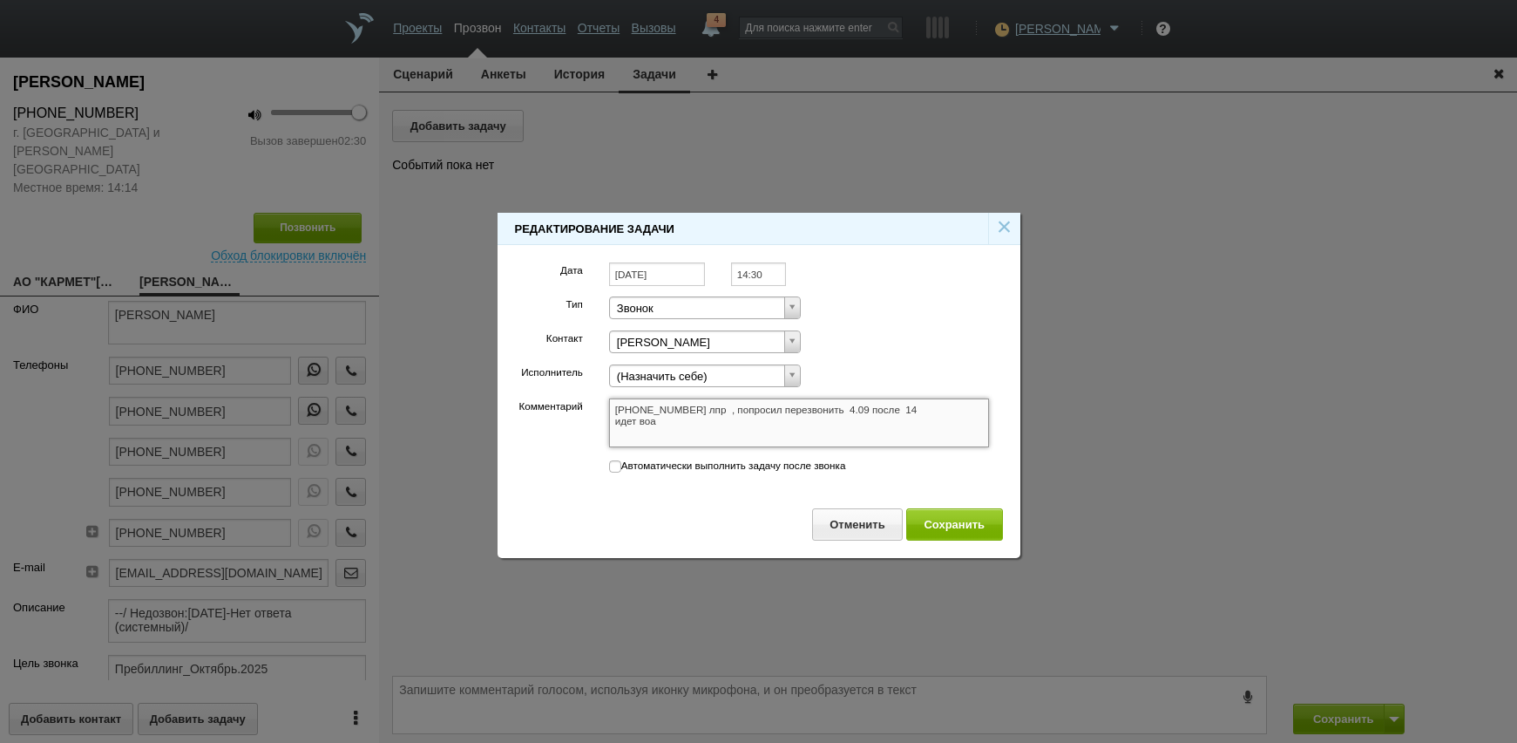
type textarea "+7 (985) 926-33-93 лпр , попросил перезвонить 4.09 после 14 идет воа"
type textarea "+7 (985) 926-33-93 лпр , попросил перезвонить 4.09 после 14 идет во"
type textarea "+7 (985) 926-33-93 лпр , попросил перезвонить 4.09 после 14 идет в"
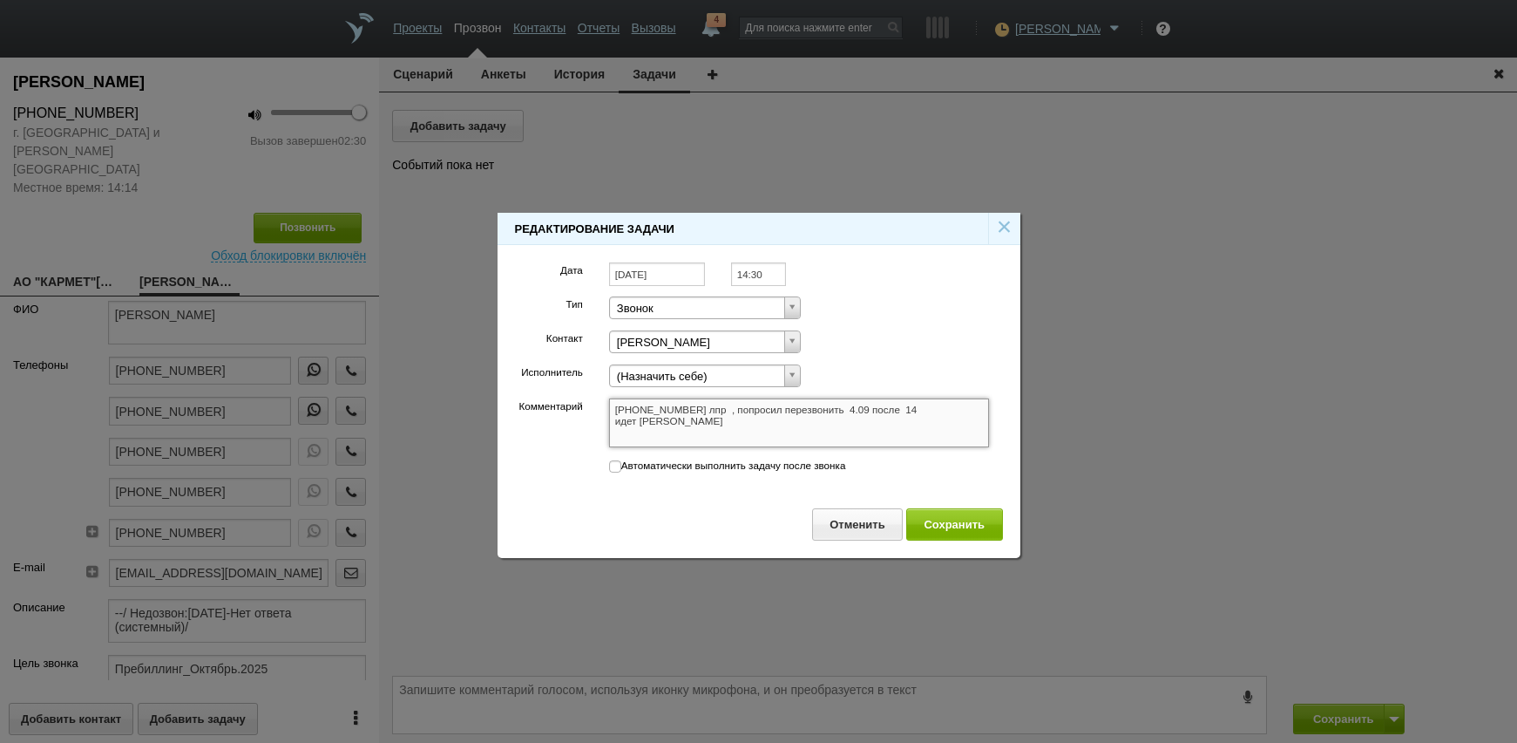
type textarea "+7 (985) 926-33-93 лпр , попросил перезвонить 4.09 после 14 идет"
type textarea "+7 (985) 926-33-93 лпр , попросил перезвонить 4.09 после 14 идет в"
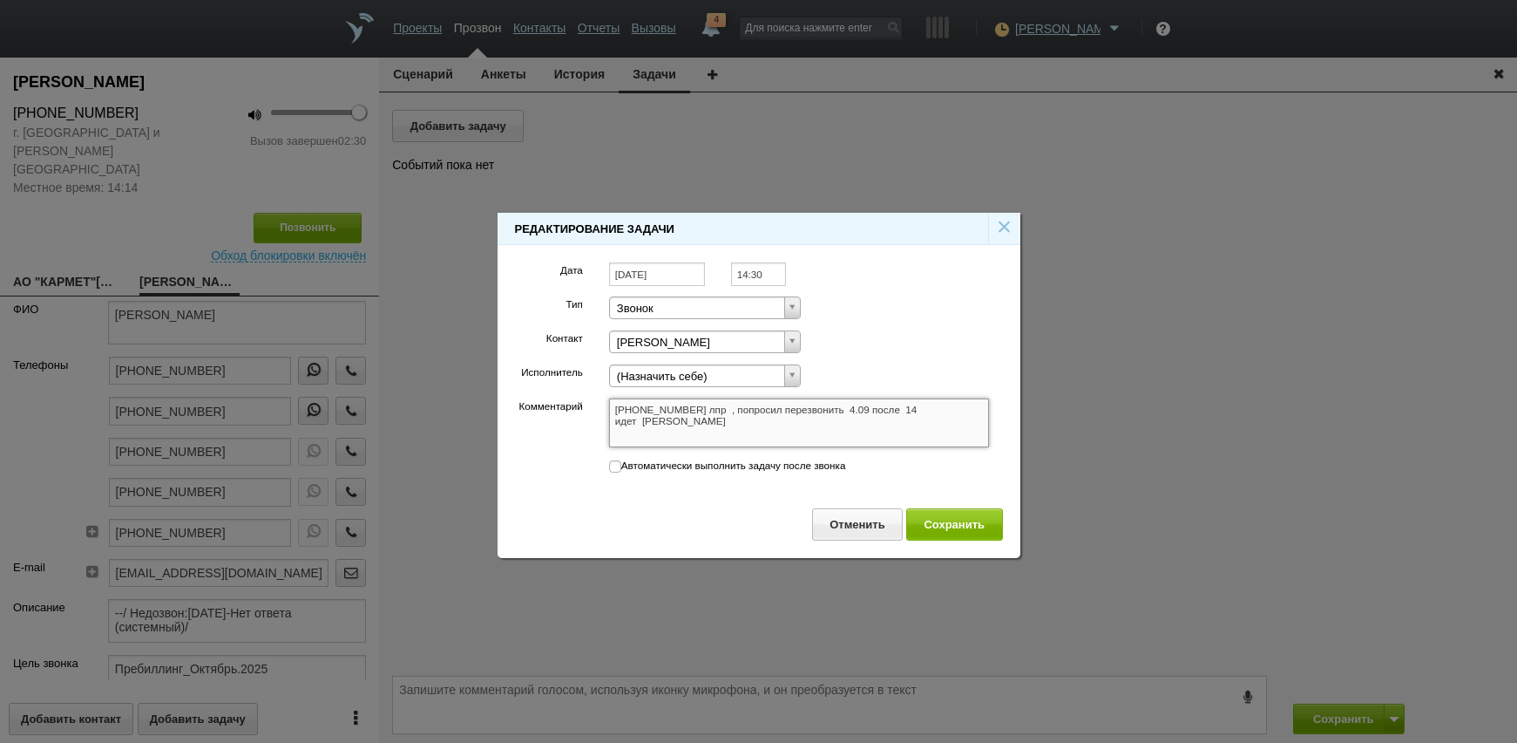
type textarea "+7 (985) 926-33-93 лпр , попросил перезвонить 4.09 после 14 идет в"
type textarea "+7 (985) 926-33-93 лпр , попросил перезвонить 4.09 после 14 идет во"
type textarea "+7 (985) 926-33-93 лпр , попросил перезвонить 4.09 после 14 идет воп"
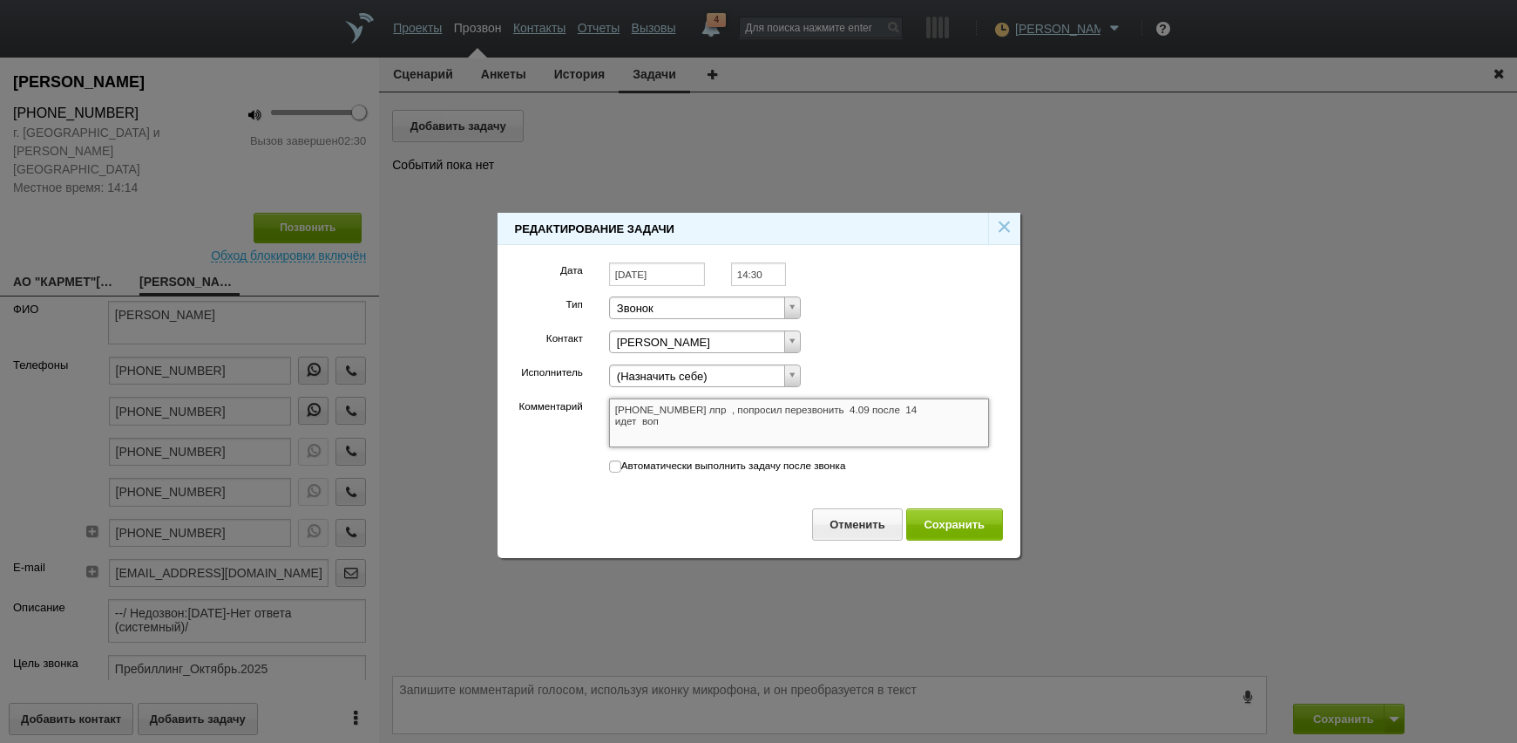
type textarea "+7 (985) 926-33-93 лпр , попросил перезвонить 4.09 после 14 идет вопр"
type textarea "+7 (985) 926-33-93 лпр , попросил перезвонить 4.09 после 14 идет вопро"
type textarea "+7 (985) 926-33-93 лпр , попросил перезвонить 4.09 после 14 идет вопрос"
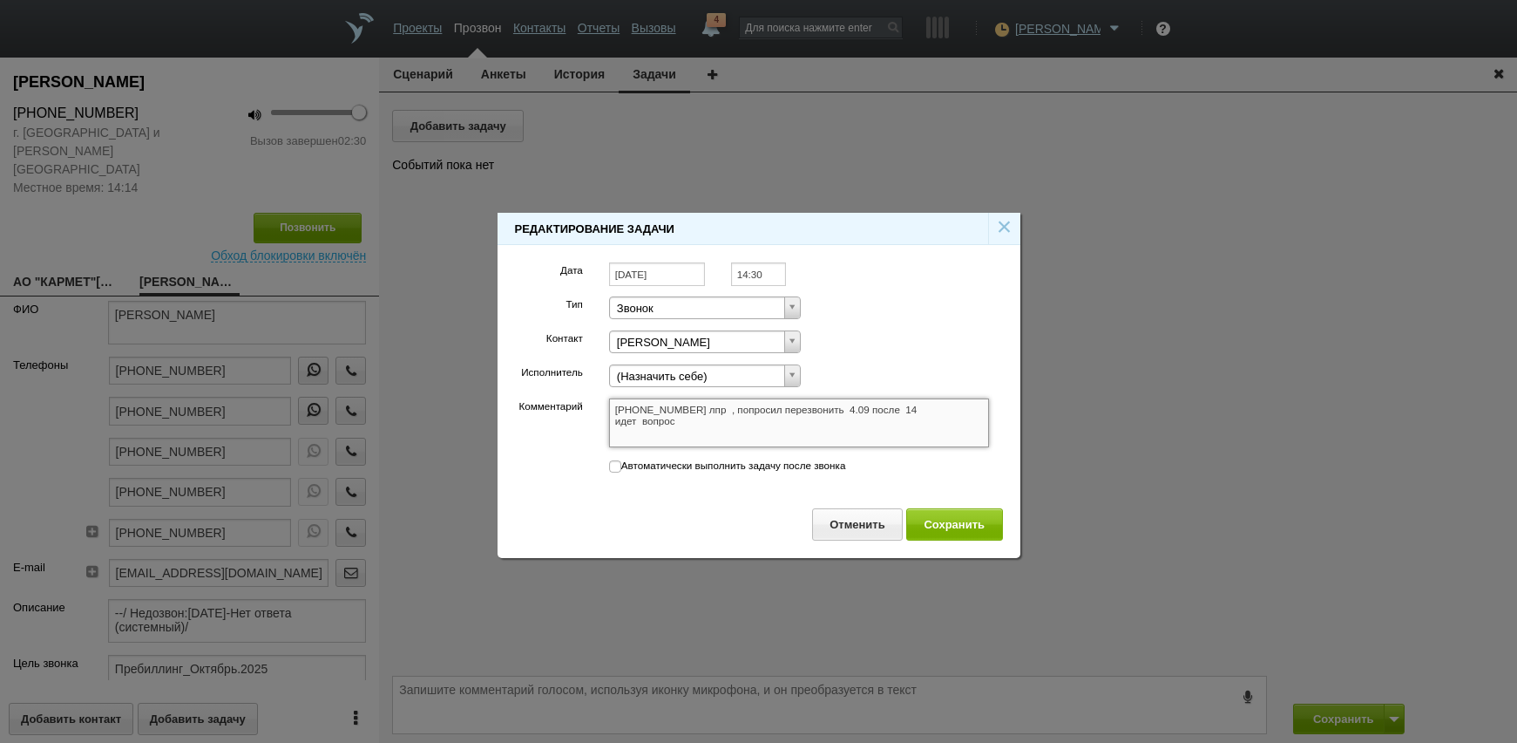
type textarea "+7 (985) 926-33-93 лпр , попросил перезвонить 4.09 после 14 идет вопрос"
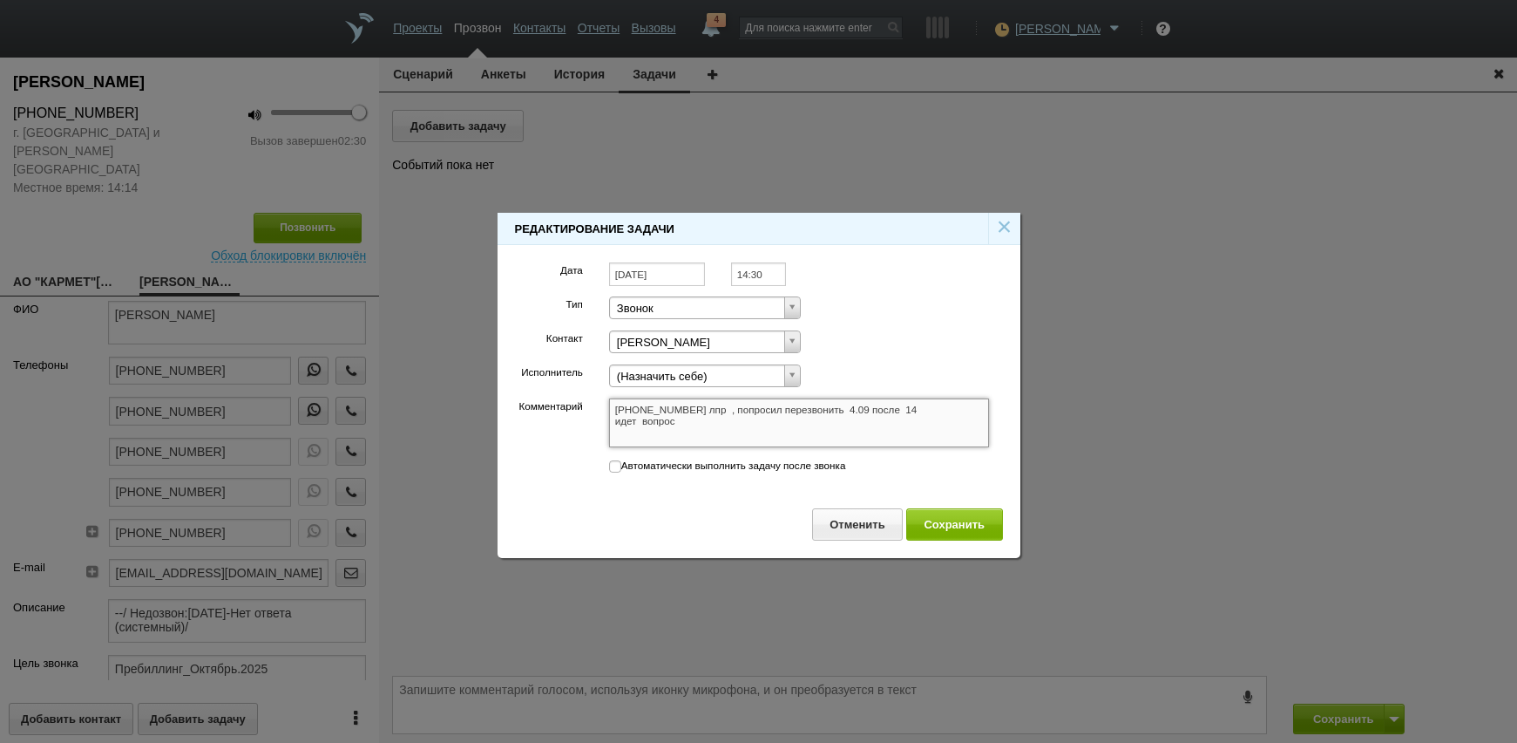
type textarea "+7 (985) 926-33-93 лпр , попросил перезвонить 4.09 после 14 идет вопро"
type textarea "+7 (985) 926-33-93 лпр , попросил перезвонить 4.09 после 14 идет вопр"
type textarea "+7 (985) 926-33-93 лпр , попросил перезвонить 4.09 после 14 идет воп"
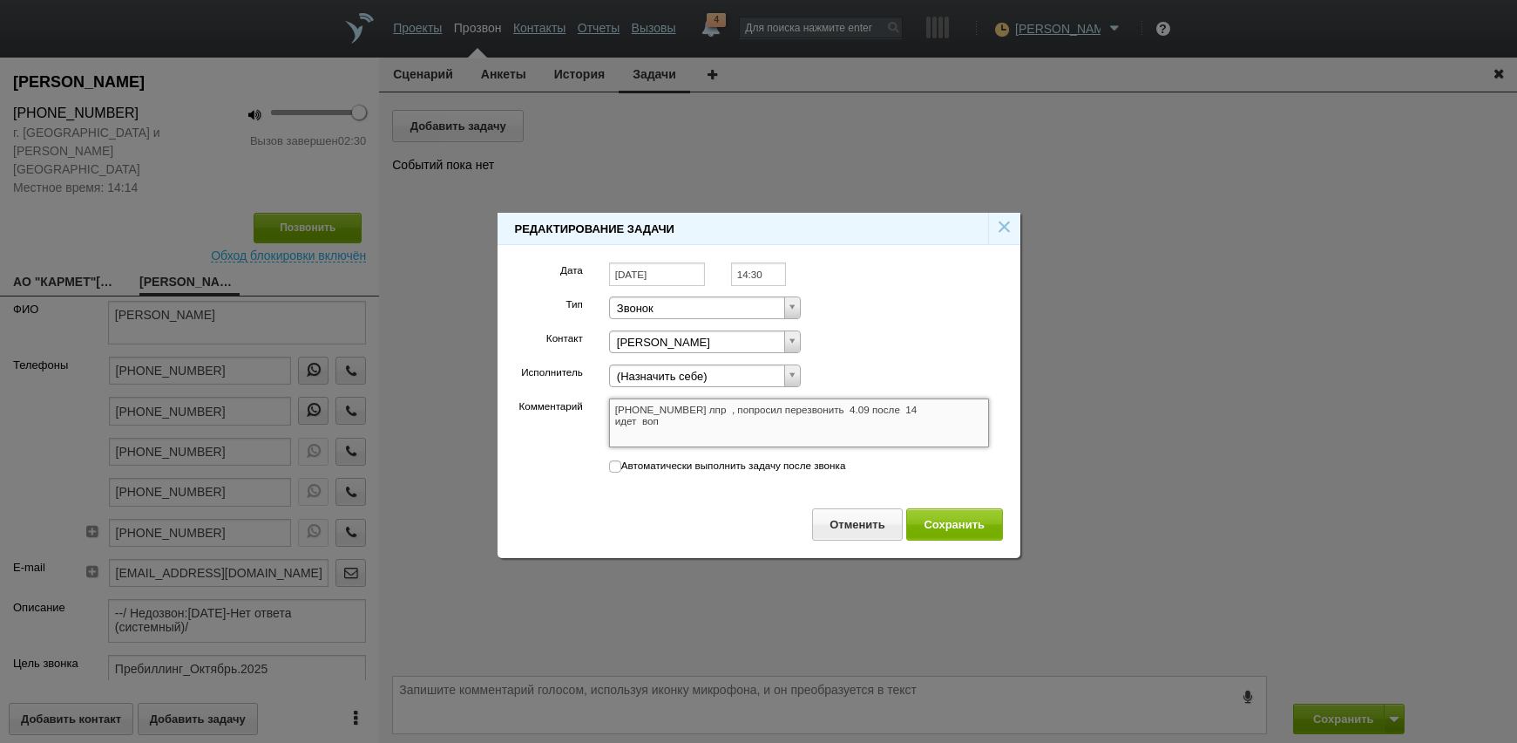
type textarea "+7 (985) 926-33-93 лпр , попросил перезвонить 4.09 после 14 идет воп"
type textarea "+7 (985) 926-33-93 лпр , попросил перезвонить 4.09 после 14 идет во"
type textarea "+7 (985) 926-33-93 лпр , попросил перезвонить 4.09 после 14 идет в"
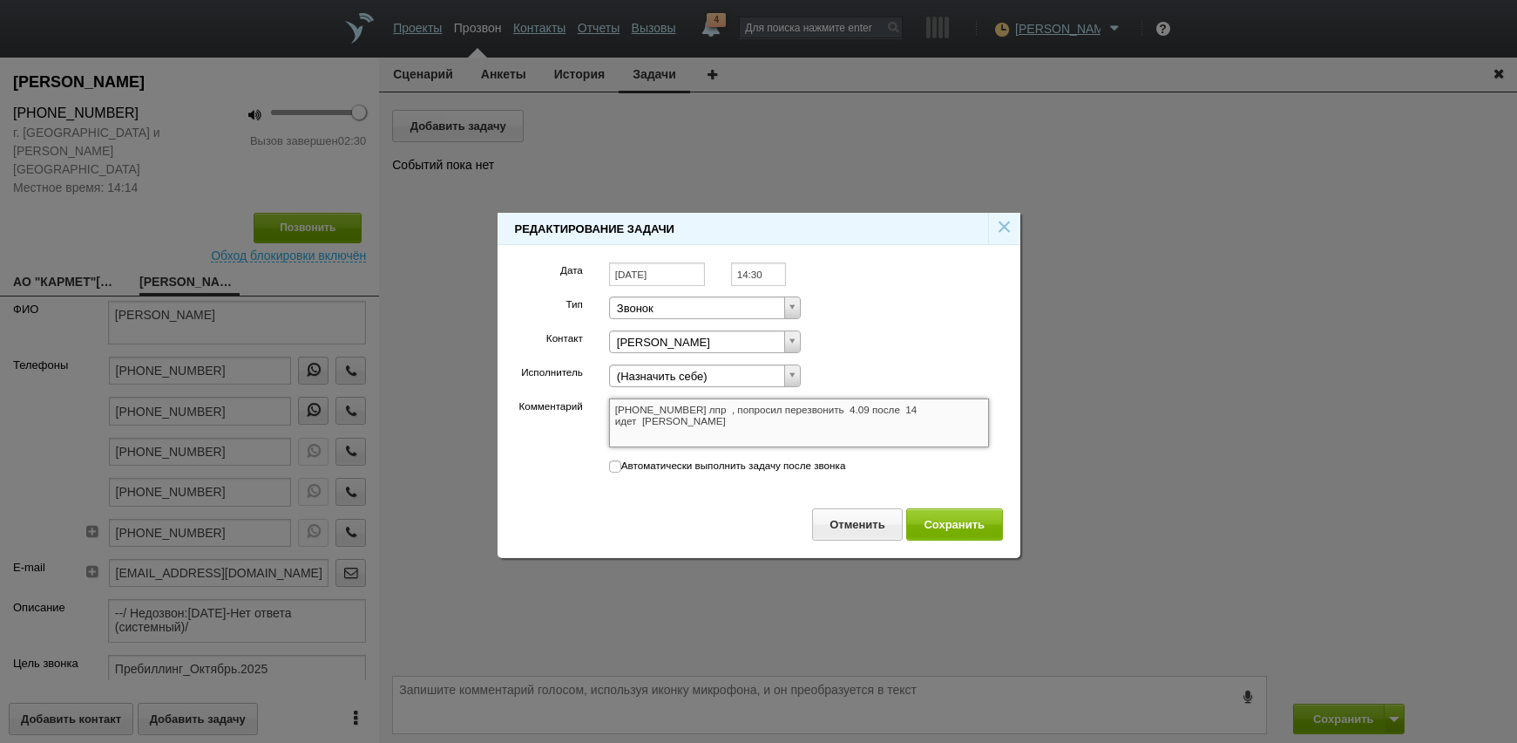
type textarea "+7 (985) 926-33-93 лпр , попросил перезвонить 4.09 после 14 идет"
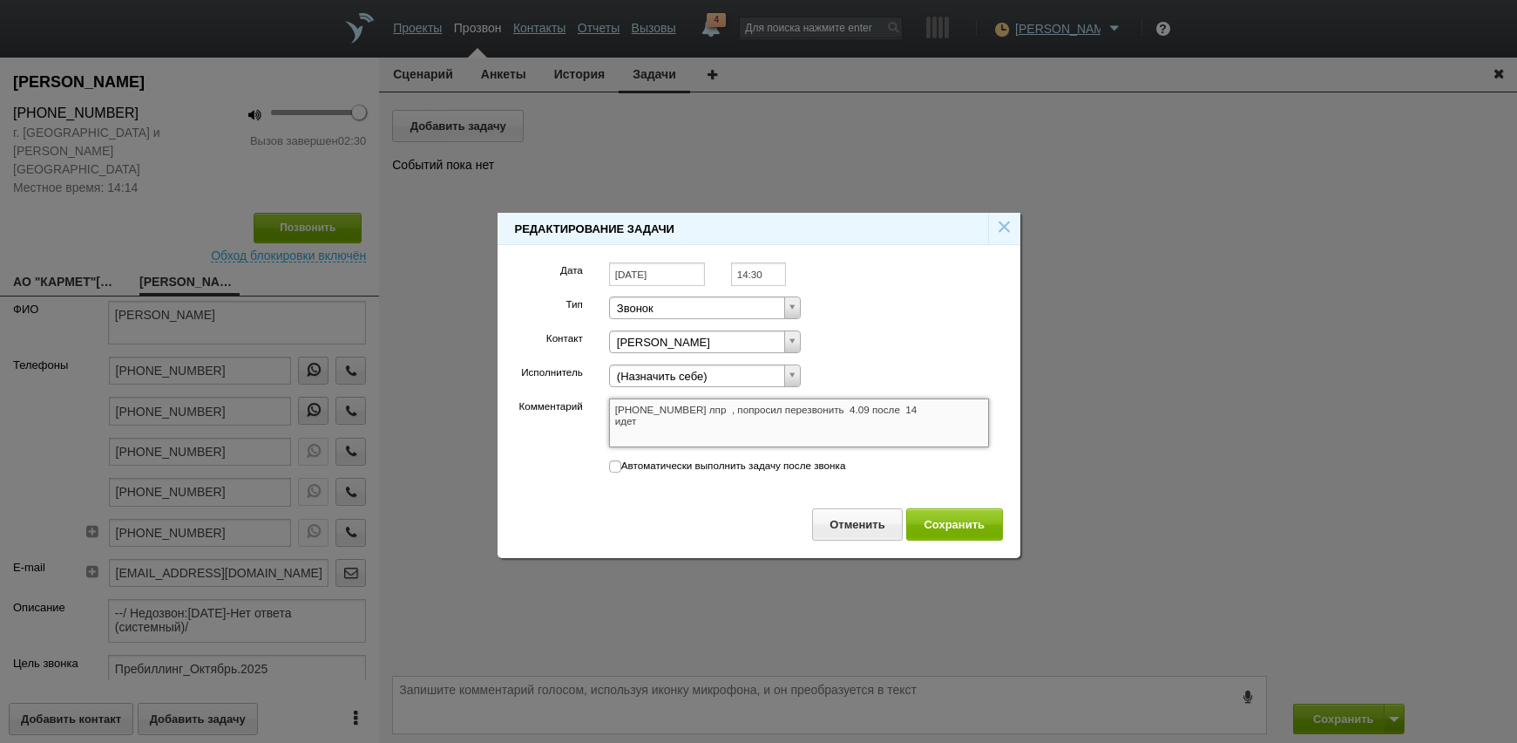
type textarea "+7 (985) 926-33-93 лпр , попросил перезвонить 4.09 после 14 идет"
type textarea "+7 (985) 926-33-93 лпр , попросил перезвонить 4.09 после 14 иде"
type textarea "+7 (985) 926-33-93 лпр , попросил перезвонить 4.09 после 14 ид"
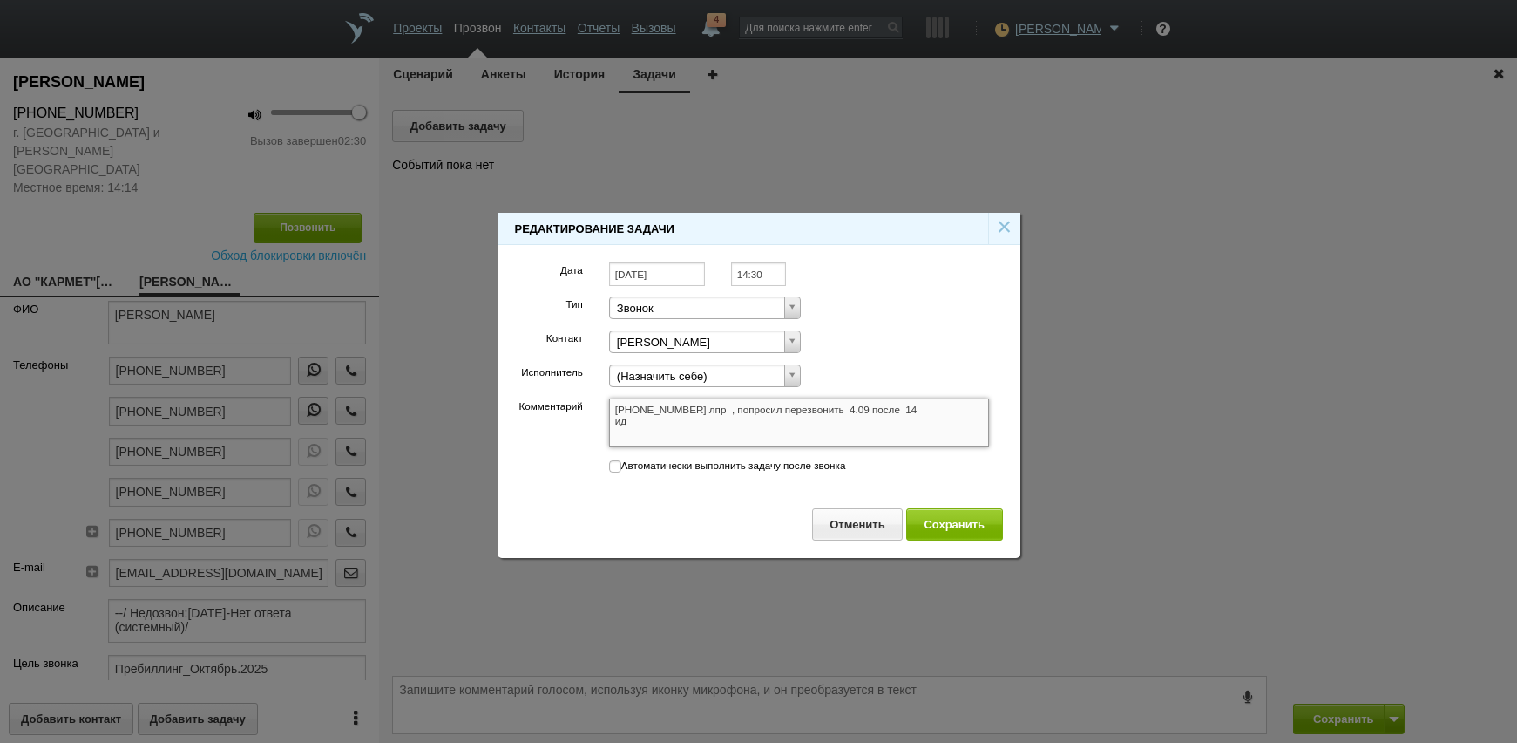
type textarea "+7 (985) 926-33-93 лпр , попросил перезвонить 4.09 после 14 иде"
type textarea "+7 (985) 926-33-93 лпр , попросил перезвонить 4.09 после 14 идет"
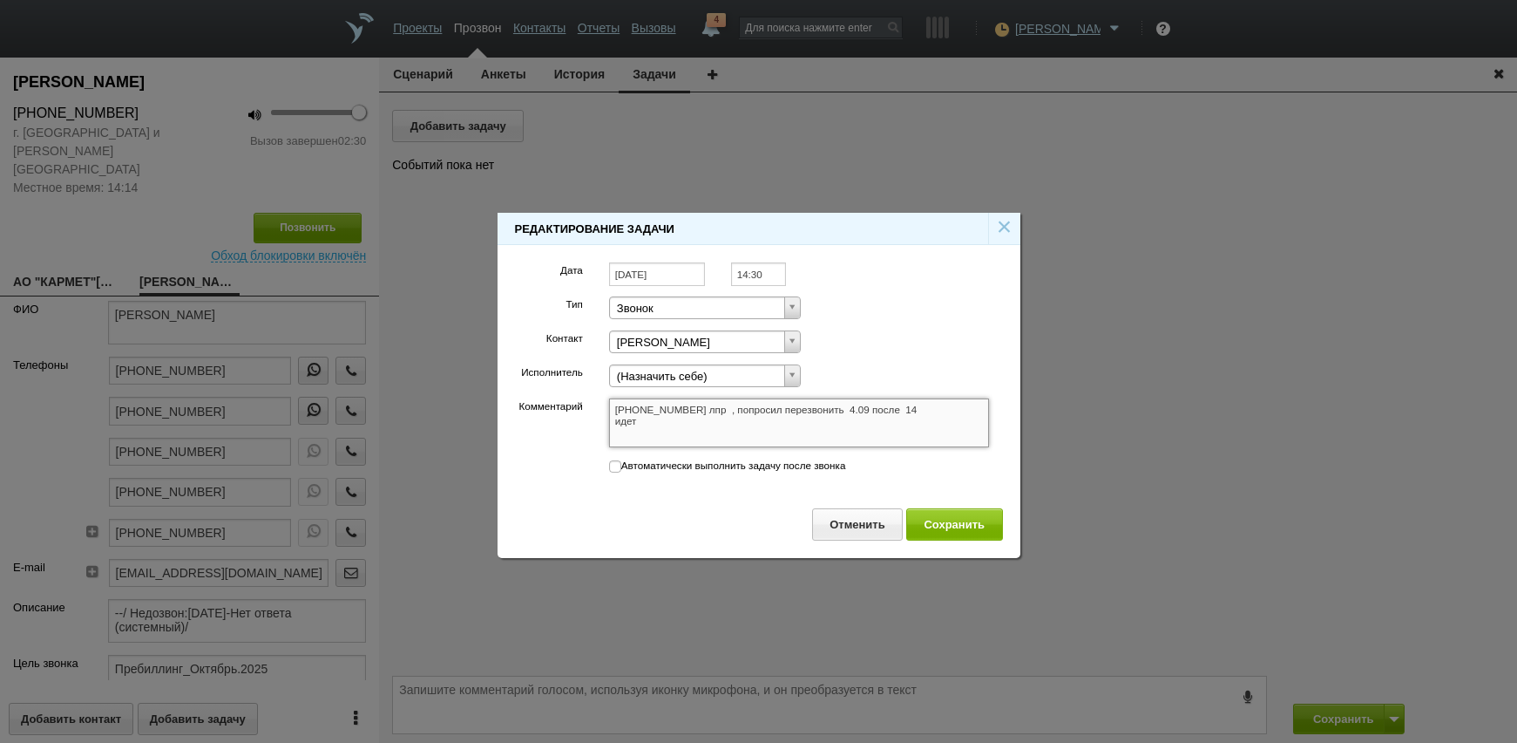
type textarea "+7 (985) 926-33-93 лпр , попросил перезвонить 4.09 после 14 идет"
type textarea "+7 (985) 926-33-93 лпр , попросил перезвонить 4.09 после 14 идет о"
type textarea "+7 (985) 926-33-93 лпр , попросил перезвонить 4.09 после 14 идет об"
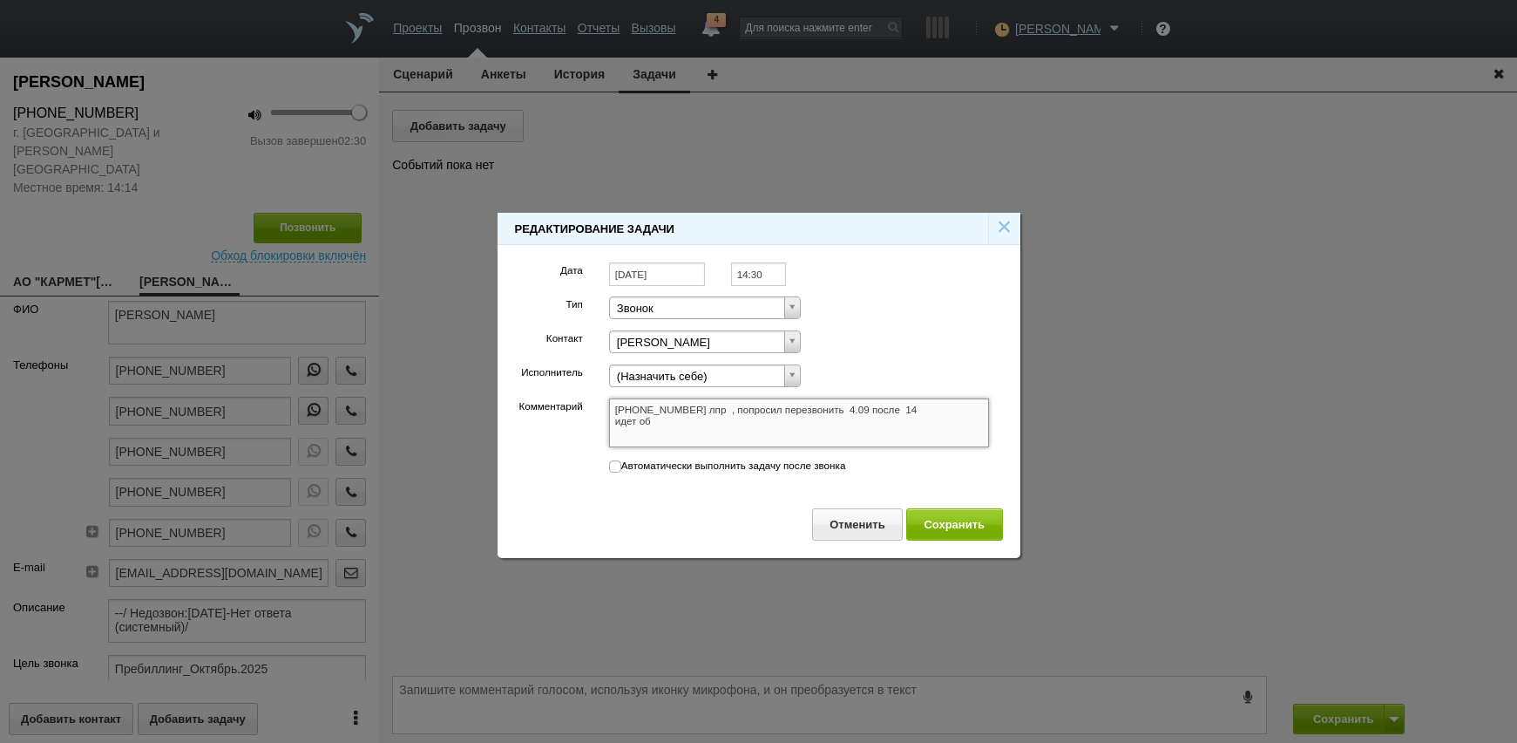
type textarea "+7 (985) 926-33-93 лпр , попросил перезвонить 4.09 после 14 идет обс"
type textarea "+7 (985) 926-33-93 лпр , попросил перезвонить 4.09 после 14 идет обсу"
type textarea "+7 (985) 926-33-93 лпр , попросил перезвонить 4.09 после 14 идет обсуж"
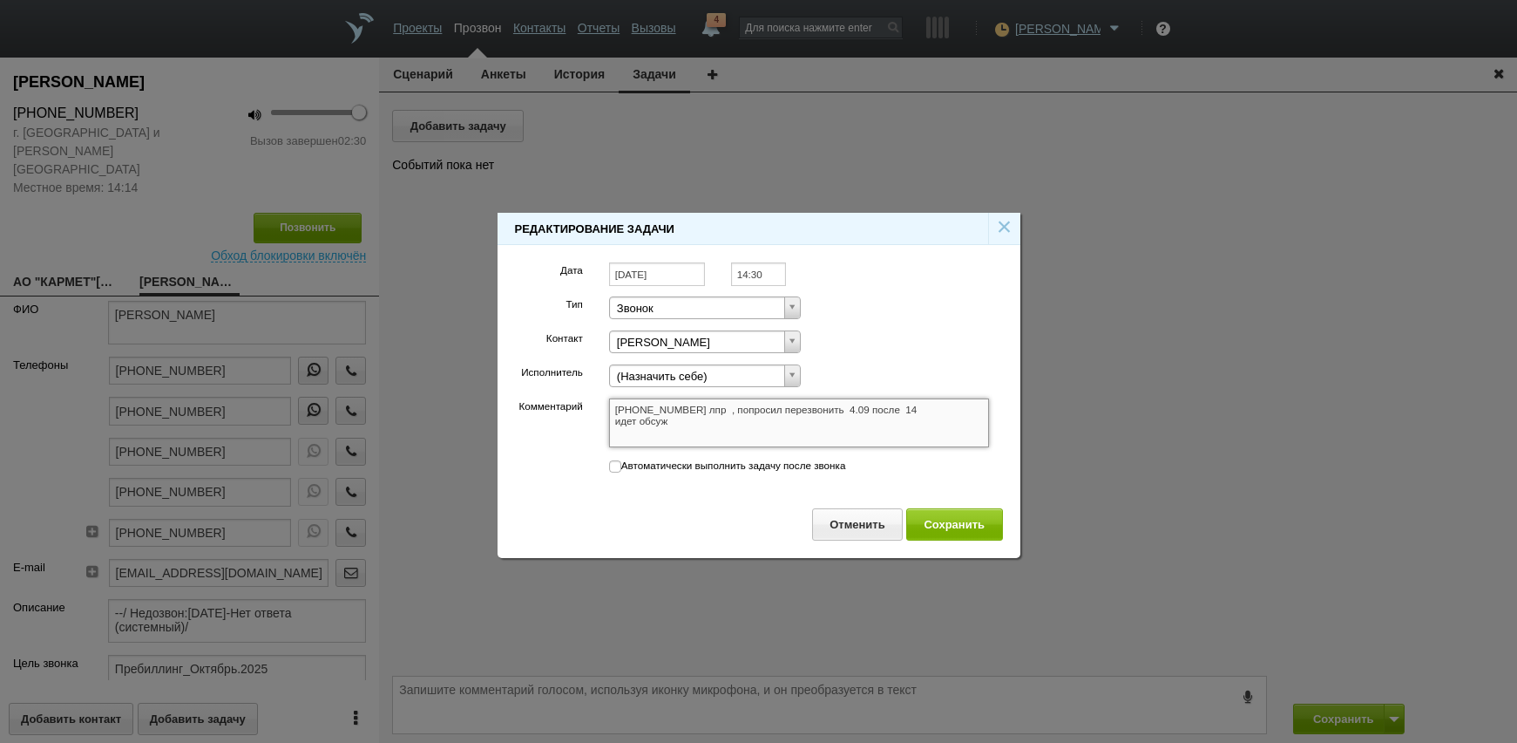
type textarea "+7 (985) 926-33-93 лпр , попросил перезвонить 4.09 после 14 идет обсуж"
type textarea "+7 (985) 926-33-93 лпр , попросил перезвонить 4.09 после 14 идет обсужд"
type textarea "+7 (985) 926-33-93 лпр , попросил перезвонить 4.09 после 14 идет обсужде"
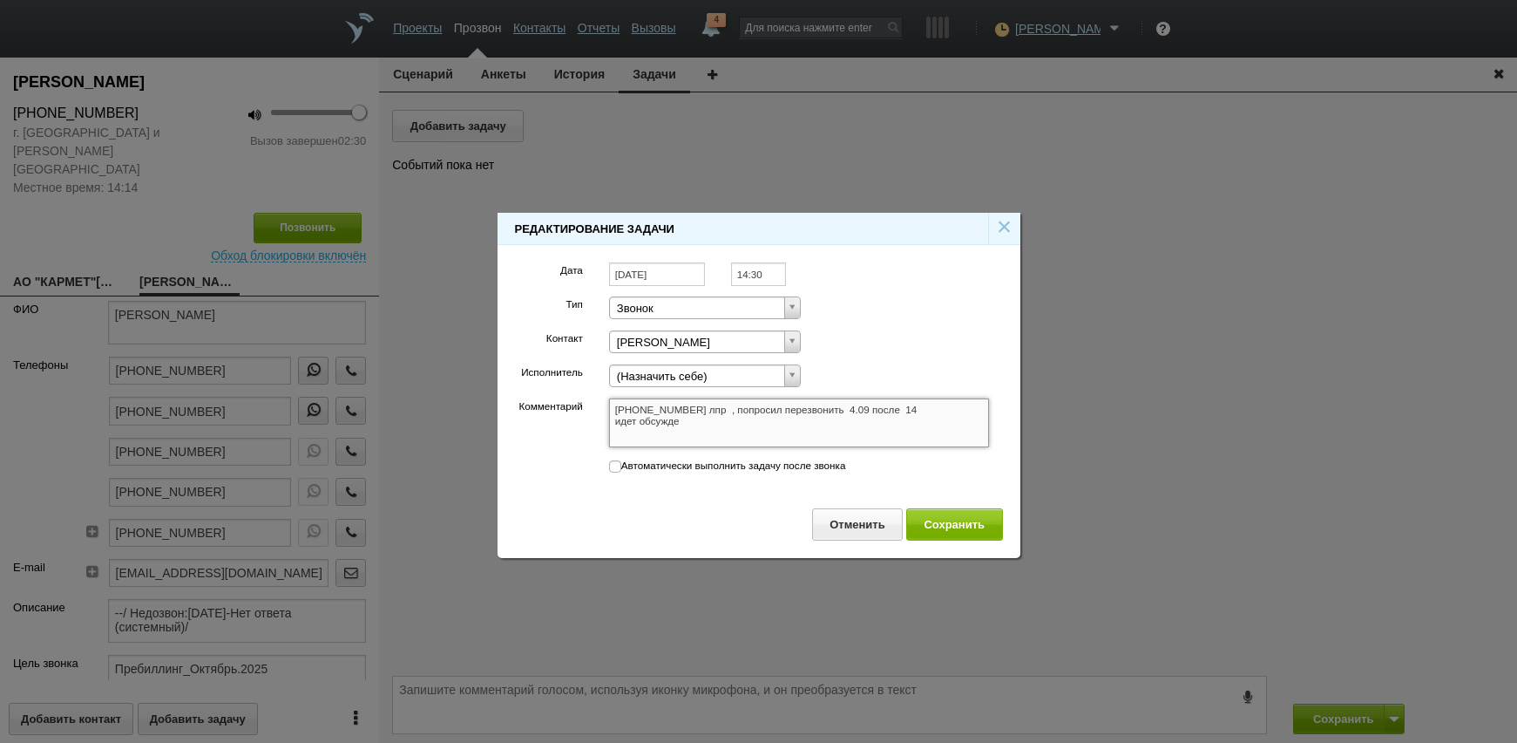
type textarea "+7 (985) 926-33-93 лпр , попросил перезвонить 4.09 после 14 идет обсужден"
type textarea "+7 (985) 926-33-93 лпр , попросил перезвонить 4.09 после 14 идет обсуждени"
type textarea "+7 (985) 926-33-93 лпр , попросил перезвонить 4.09 после 14 идет обсуждение"
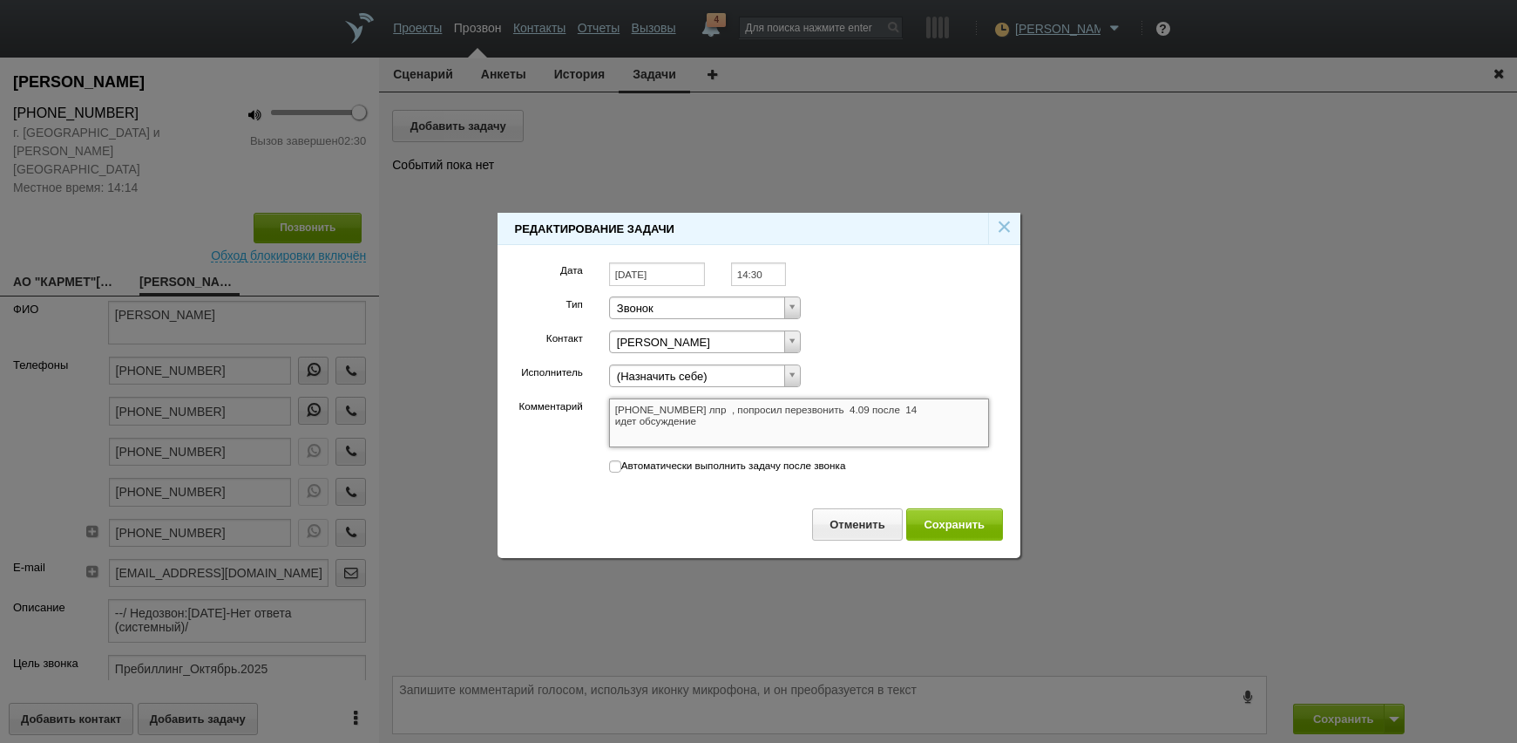
type textarea "+7 (985) 926-33-93 лпр , попросил перезвонить 4.09 после 14 идет обсуждение"
type textarea "+7 (985) 926-33-93 лпр , попросил перезвонить 4.09 после 14 идет обсуждение в"
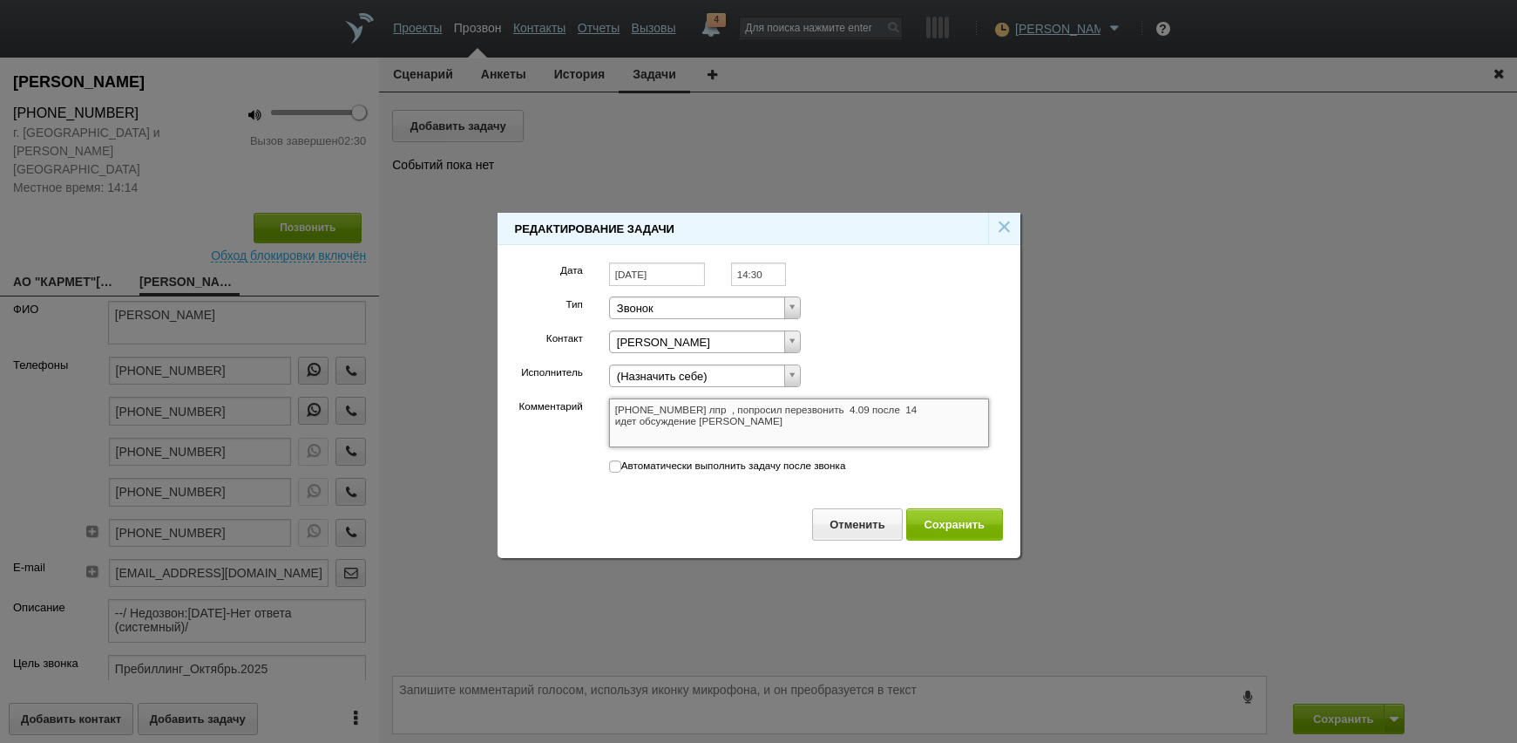
type textarea "+7 (985) 926-33-93 лпр , попросил перезвонить 4.09 после 14 идет обсуждение во"
type textarea "+7 (985) 926-33-93 лпр , попросил перезвонить 4.09 после 14 идет обсуждение воп"
type textarea "+7 (985) 926-33-93 лпр , попросил перезвонить 4.09 после 14 идет обсуждение вопр"
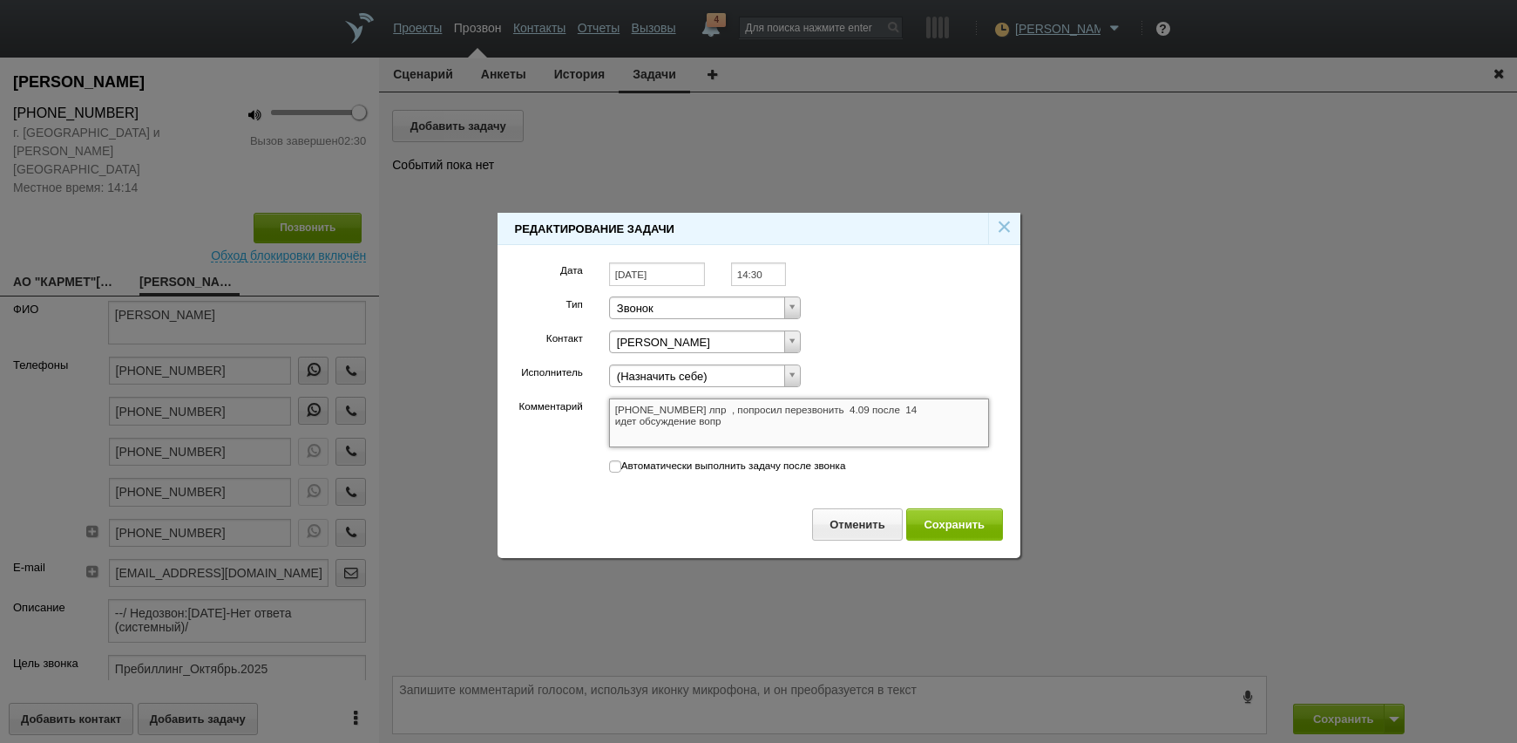
type textarea "+7 (985) 926-33-93 лпр , попросил перезвонить 4.09 после 14 идет обсуждение вопр"
type textarea "+7 (985) 926-33-93 лпр , попросил перезвонить 4.09 после 14 идет обсуждение воп…"
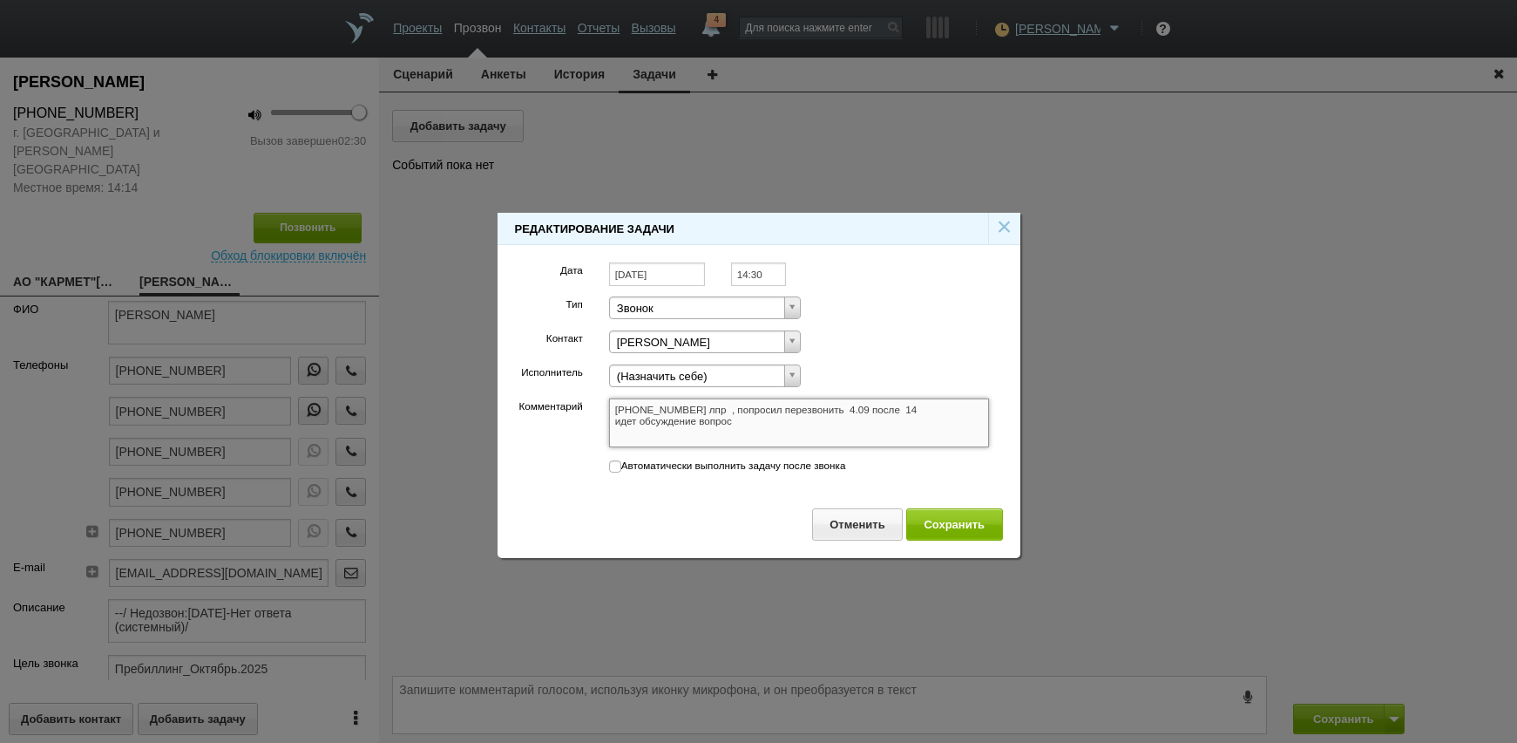
type textarea "+7 (985) 926-33-93 лпр , попросил перезвонить 4.09 после 14 идет обсуждение воп…"
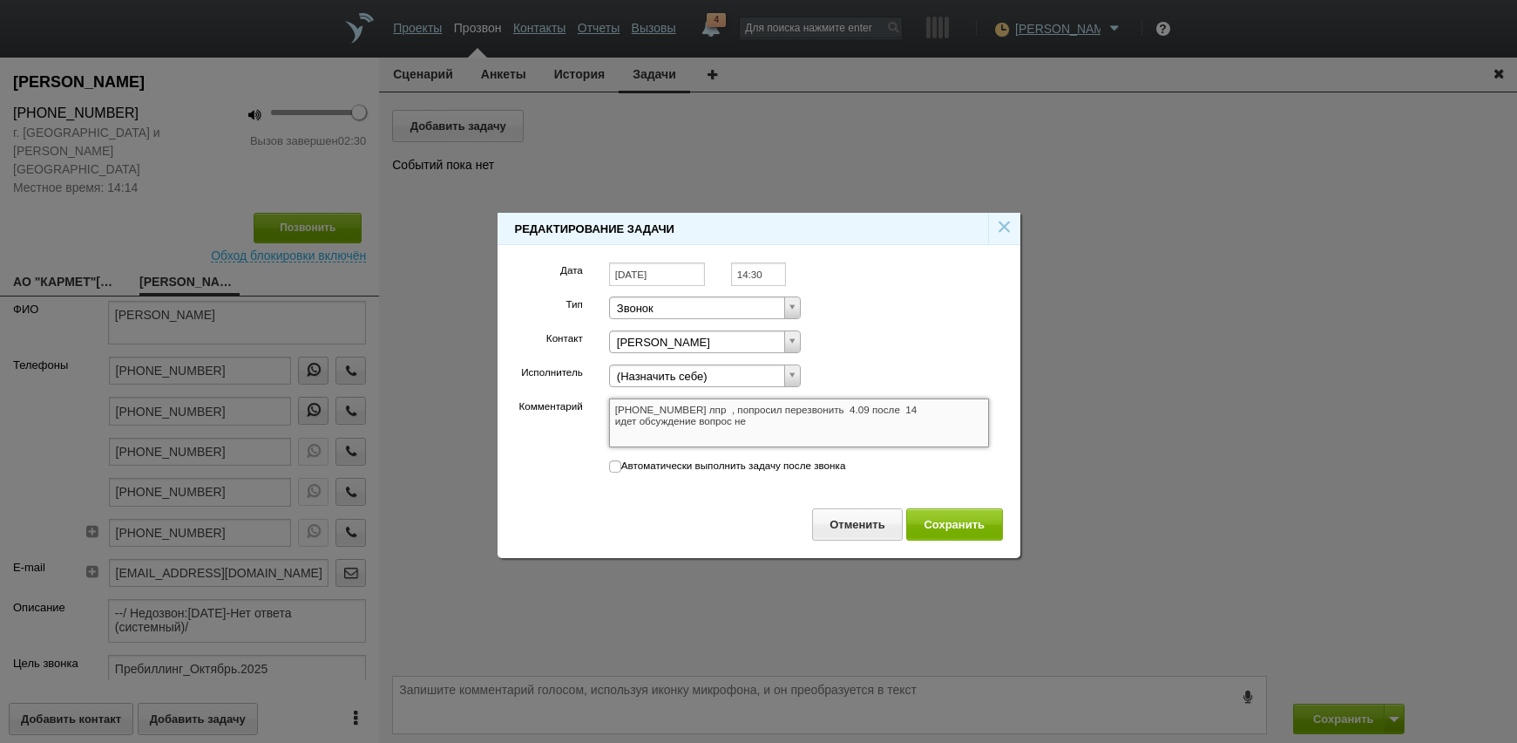
type textarea "+7 (985) 926-33-93 лпр , попросил перезвонить 4.09 после 14 идет обсуждение воп…"
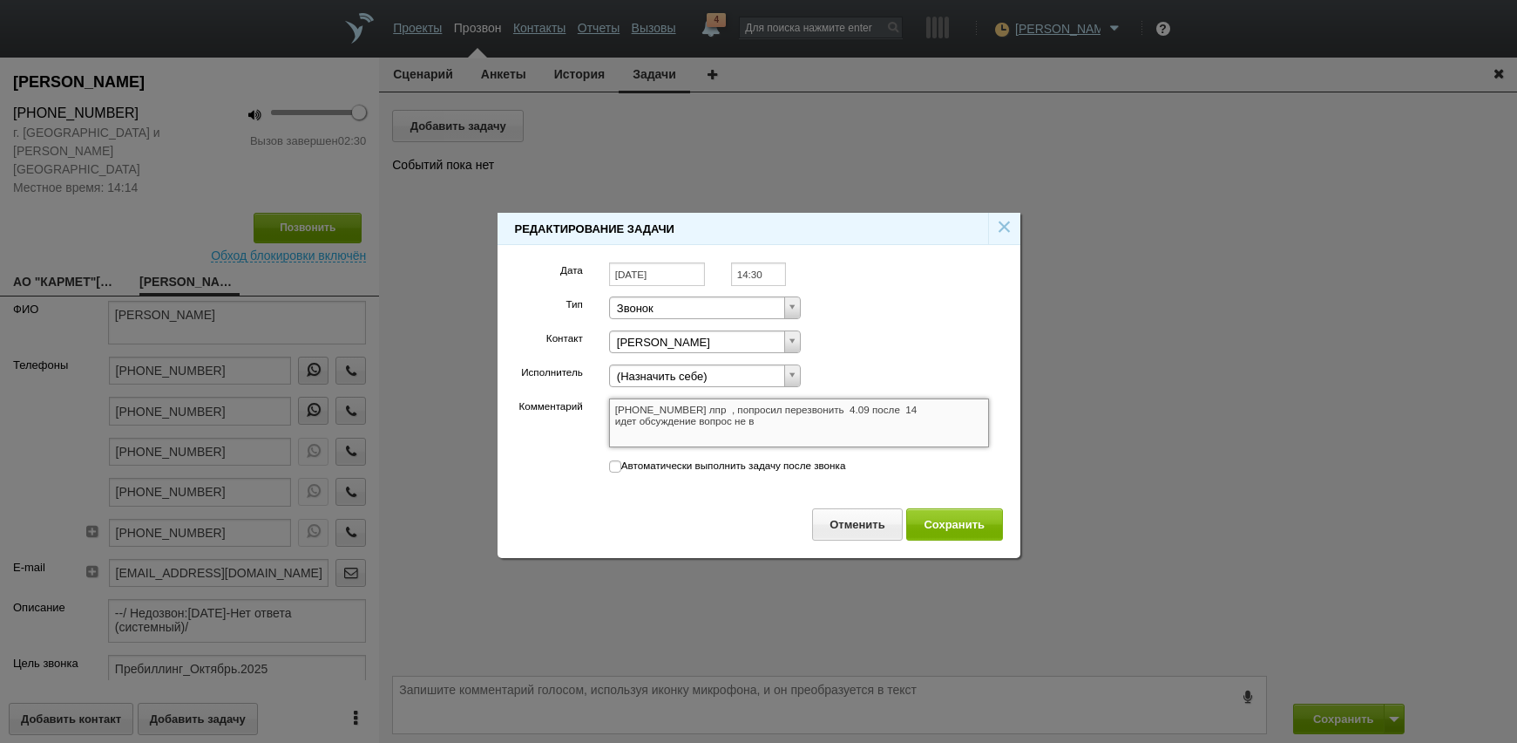
type textarea "+7 (985) 926-33-93 лпр , попросил перезвонить 4.09 после 14 идет обсуждение воп…"
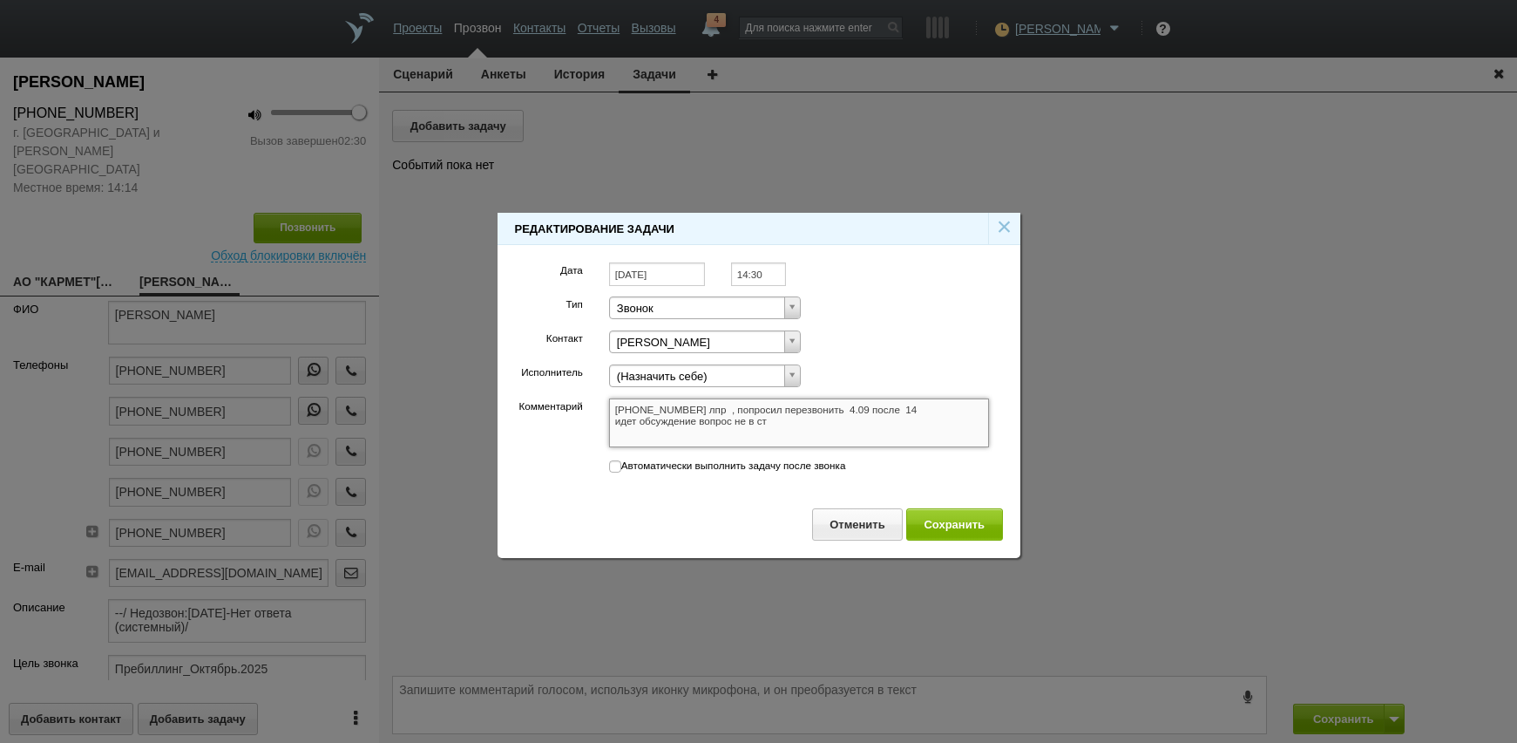
type textarea "+7 (985) 926-33-93 лпр , попросил перезвонить 4.09 после 14 идет обсуждение воп…"
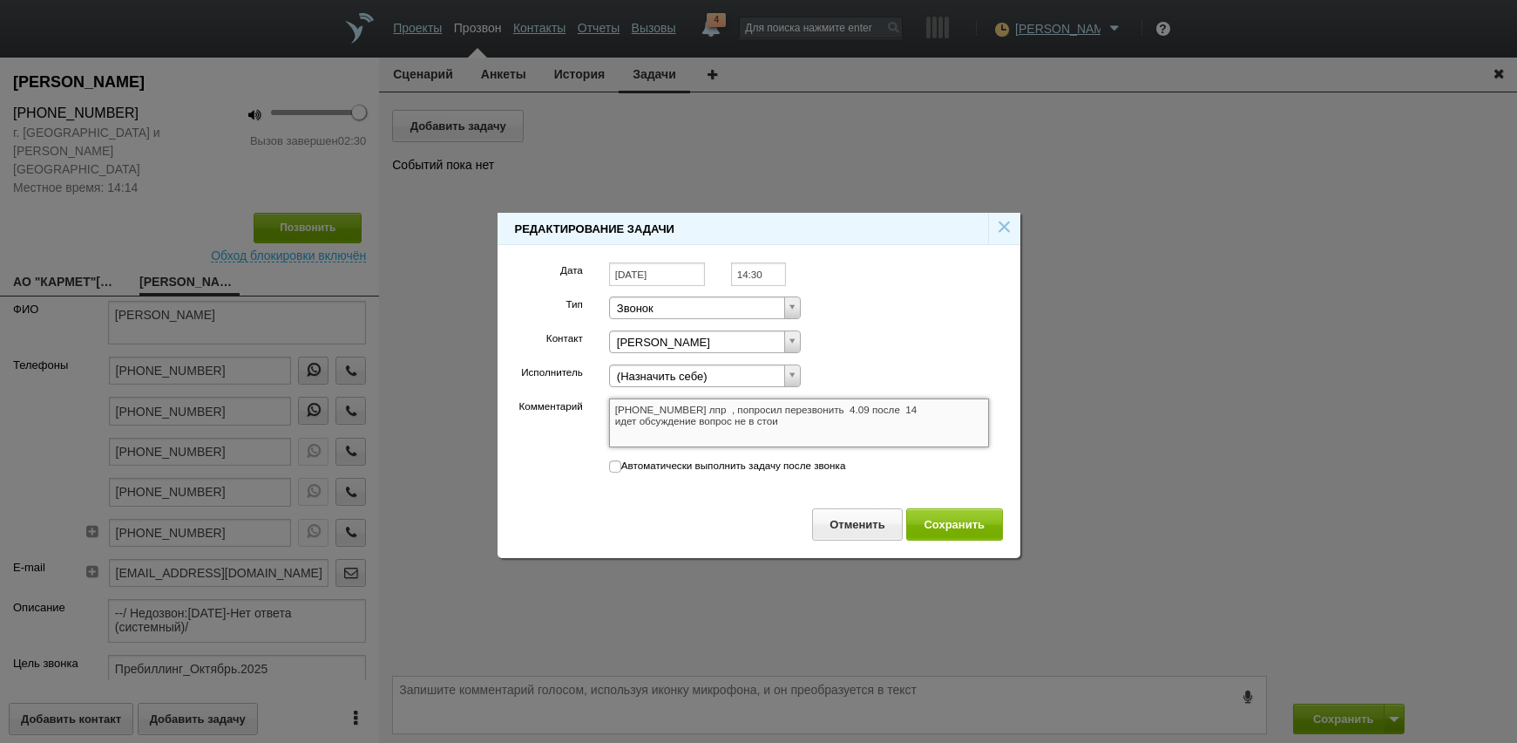
type textarea "+7 (985) 926-33-93 лпр , попросил перезвонить 4.09 после 14 идет обсуждение воп…"
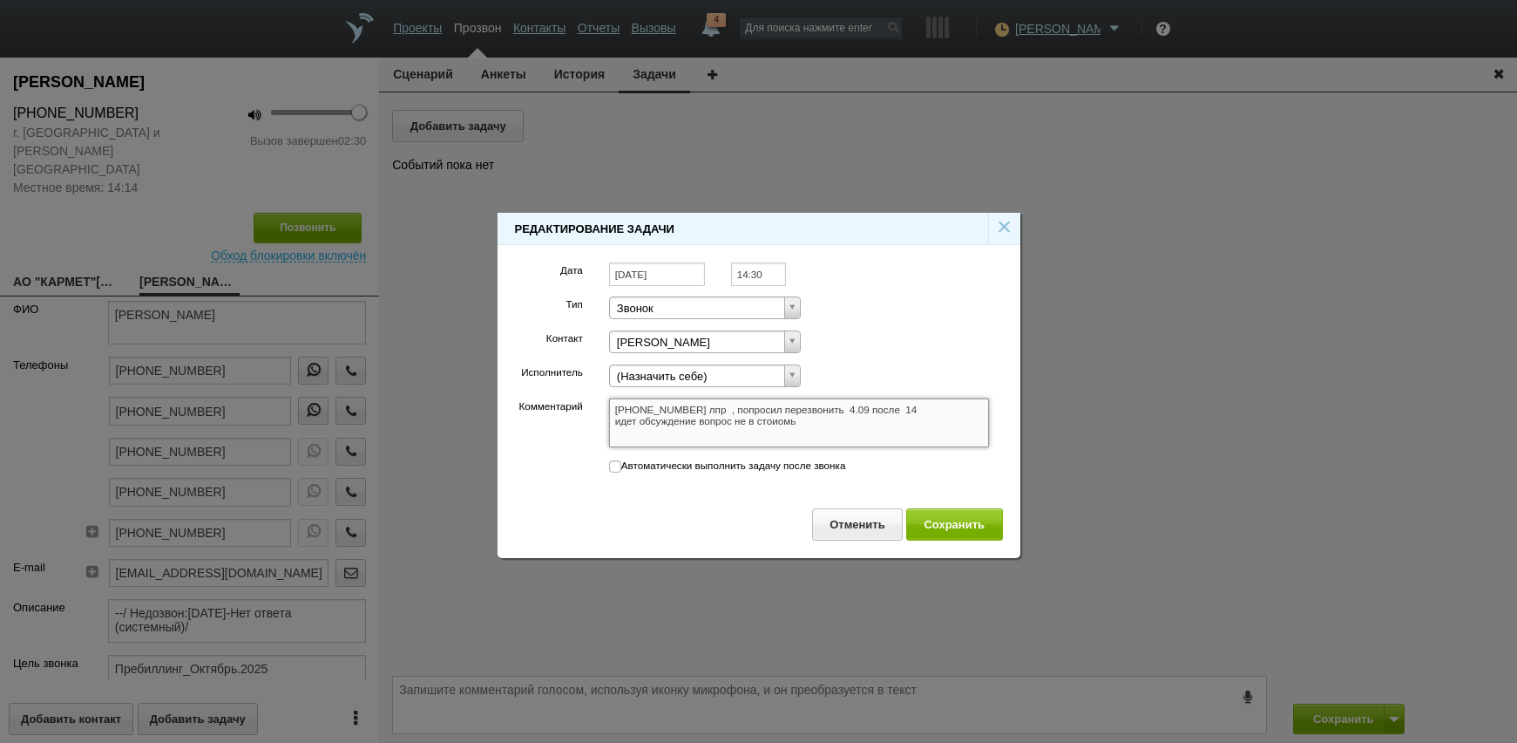
type textarea "+7 (985) 926-33-93 лпр , попросил перезвонить 4.09 после 14 идет обсуждение воп…"
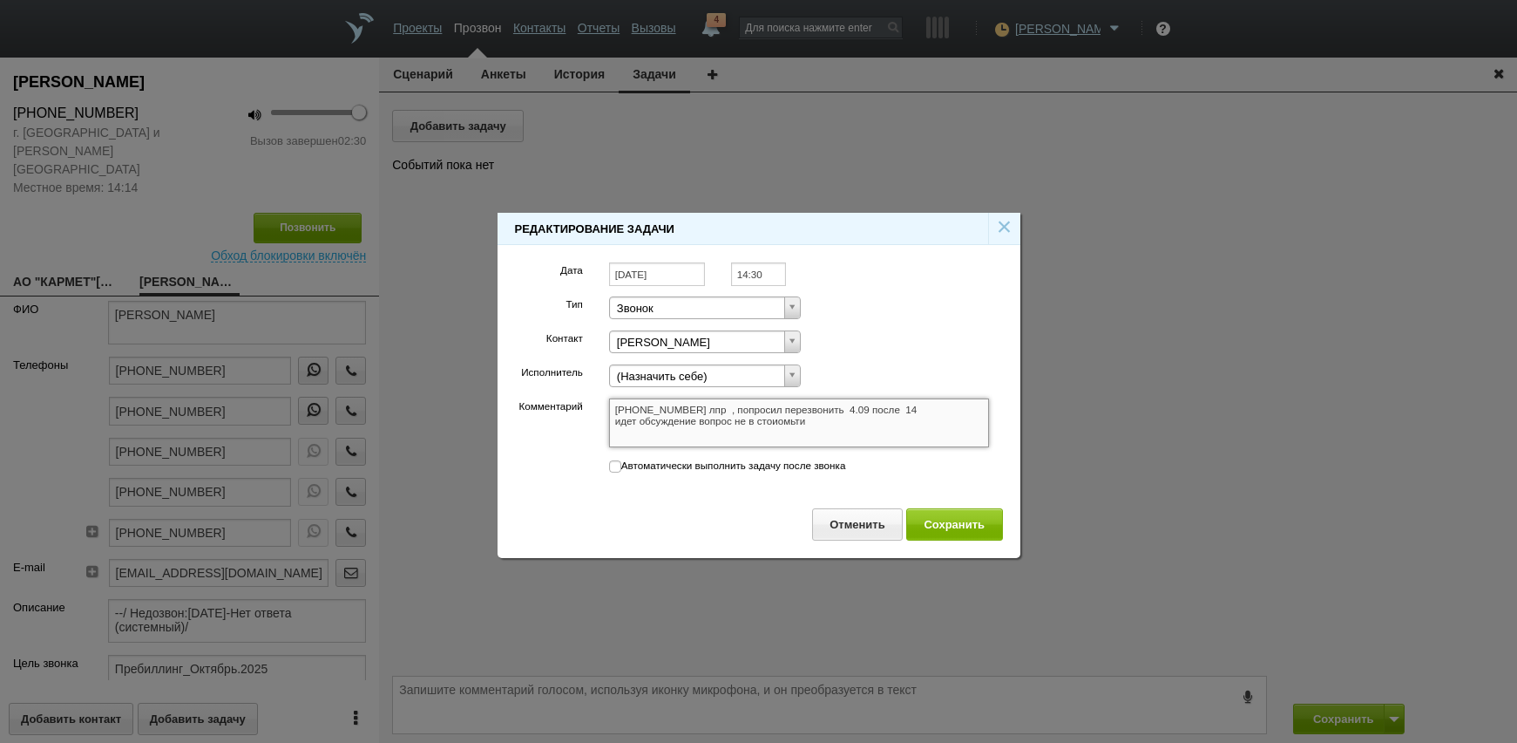
type textarea "+7 (985) 926-33-93 лпр , попросил перезвонить 4.09 после 14 идет обсуждение воп…"
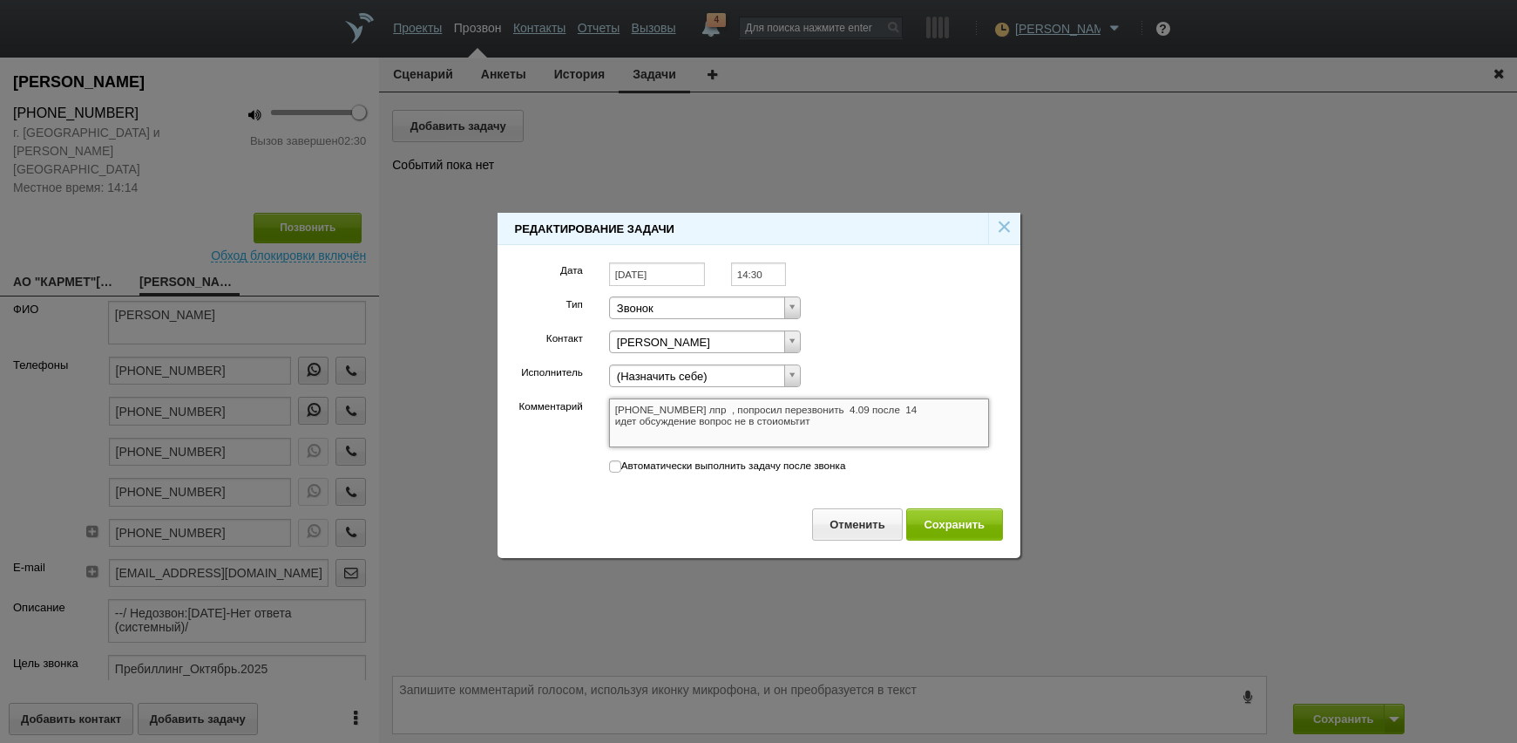
type textarea "+7 (985) 926-33-93 лпр , попросил перезвонить 4.09 после 14 идет обсуждение воп…"
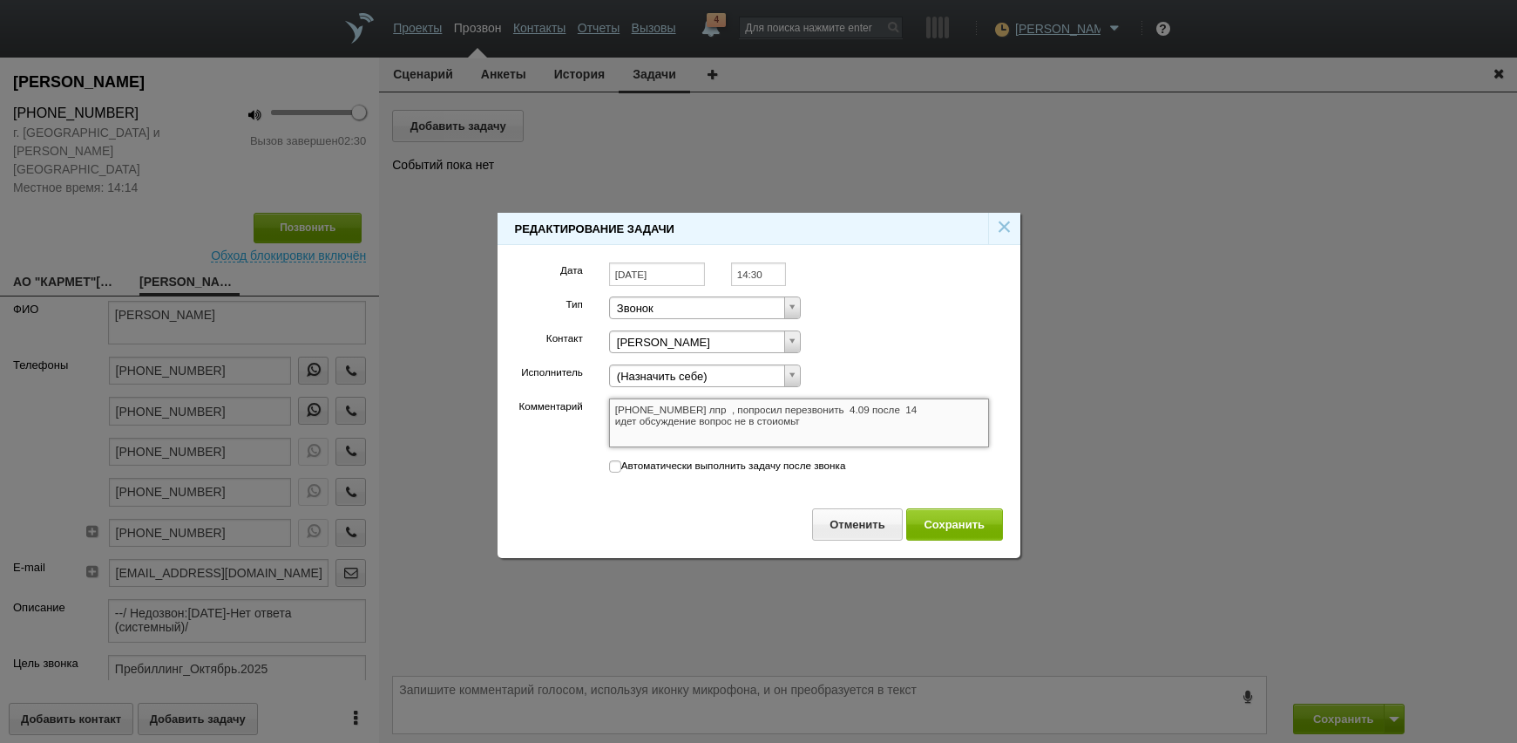
type textarea "+7 (985) 926-33-93 лпр , попросил перезвонить 4.09 после 14 идет обсуждение воп…"
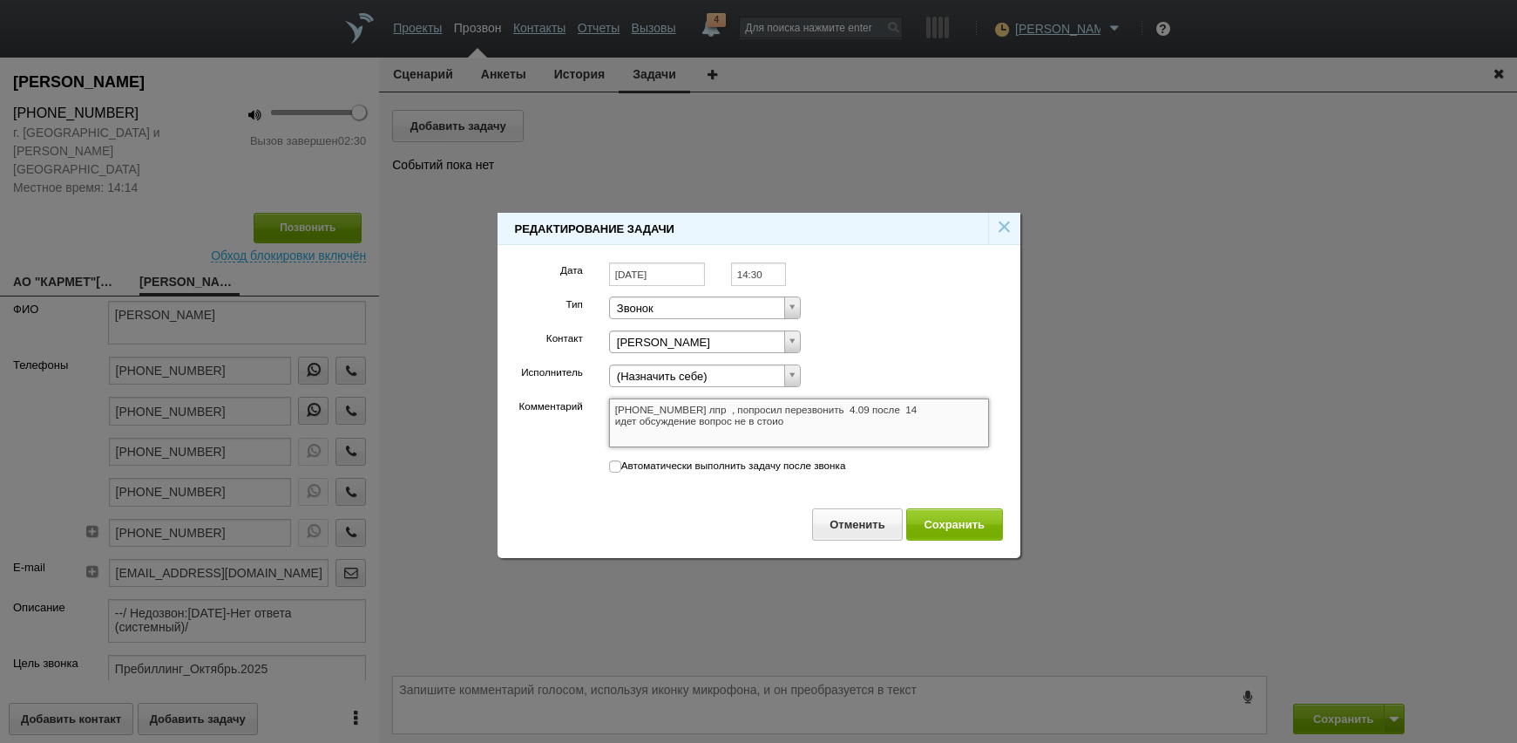
type textarea "+7 (985) 926-33-93 лпр , попросил перезвонить 4.09 после 14 идет обсуждение воп…"
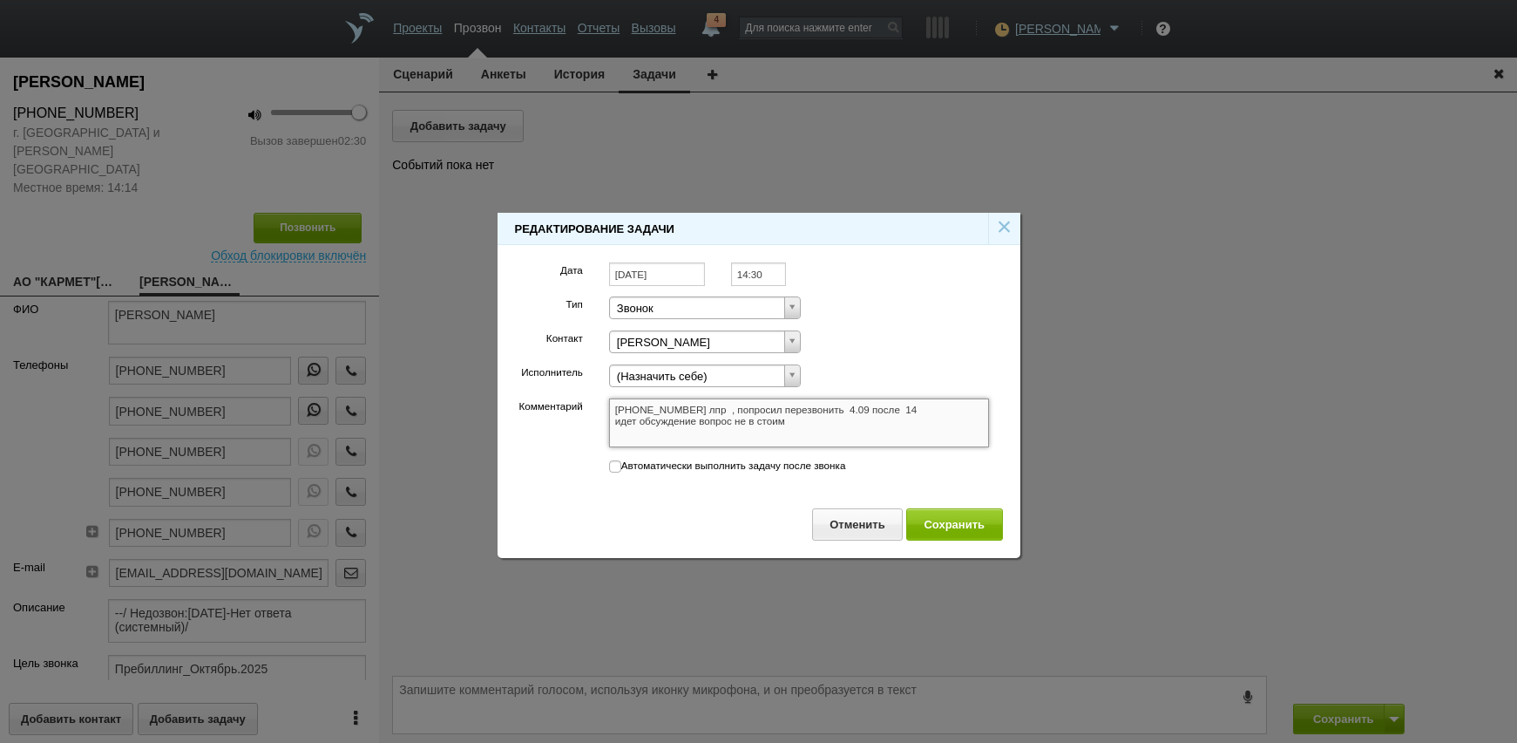
type textarea "+7 (985) 926-33-93 лпр , попросил перезвонить 4.09 после 14 идет обсуждение воп…"
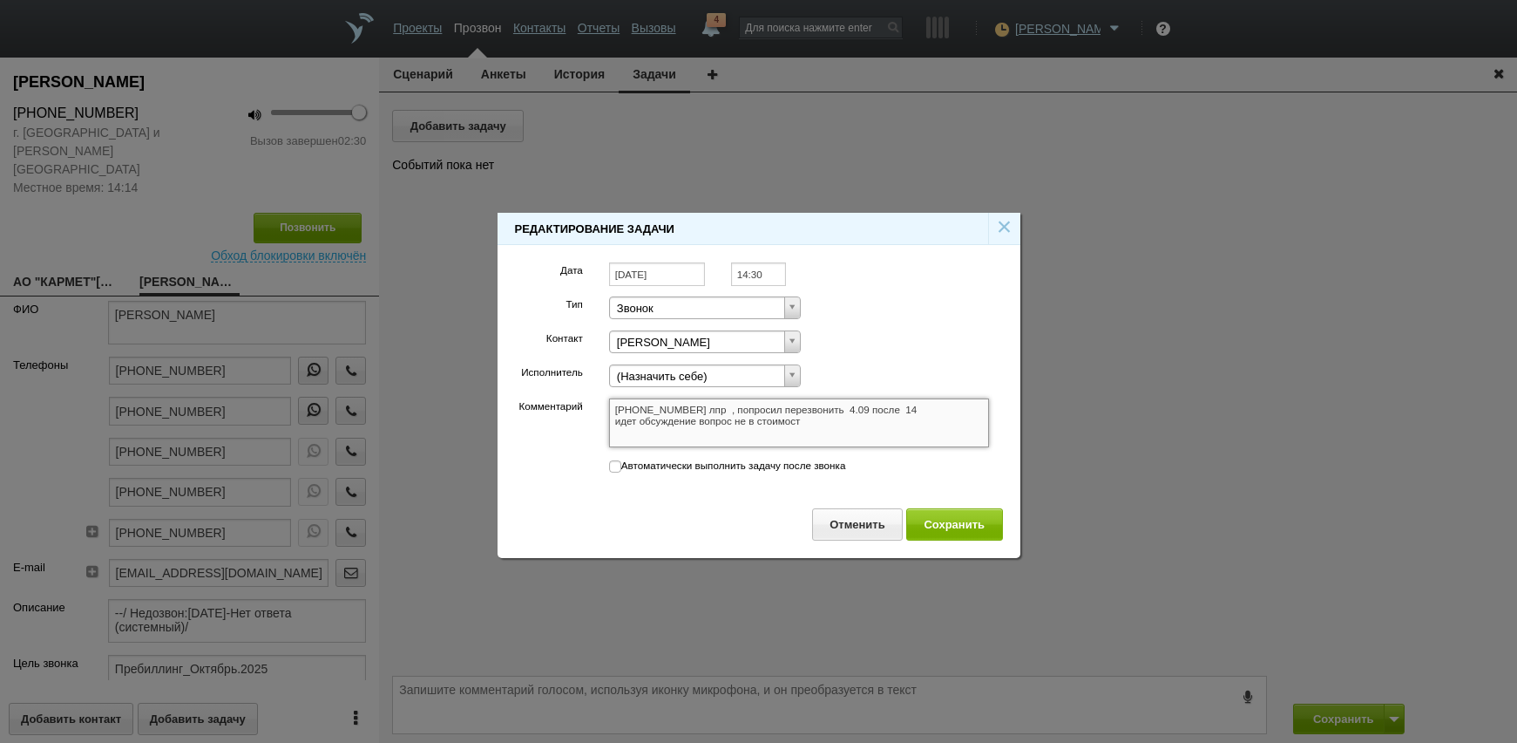
type textarea "+7 (985) 926-33-93 лпр , попросил перезвонить 4.09 после 14 идет обсуждение воп…"
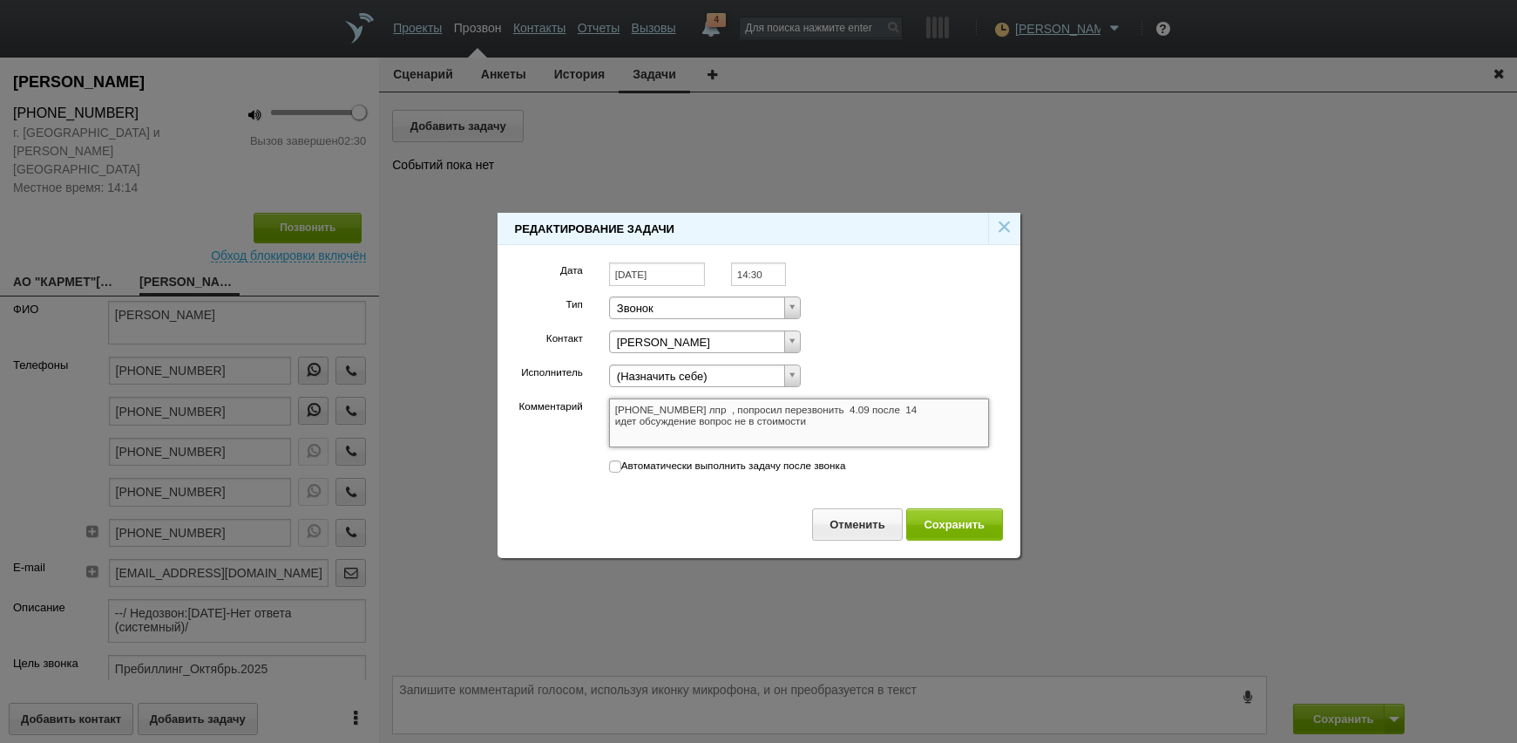
type textarea "+7 (985) 926-33-93 лпр , попросил перезвонить 4.09 после 14 идет обсуждение воп…"
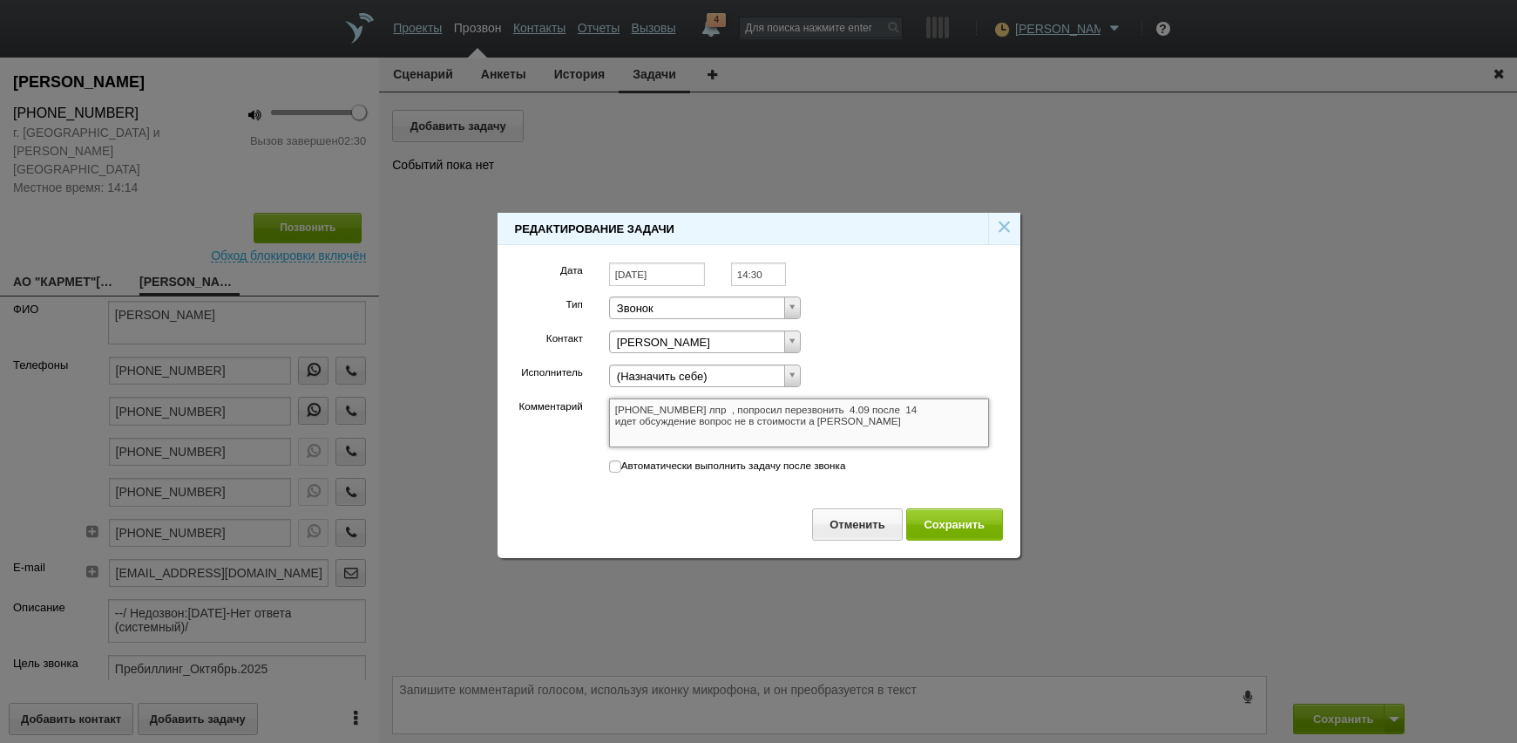
type textarea "+7 (985) 926-33-93 лпр , попросил перезвонить 4.09 после 14 идет обсуждение воп…"
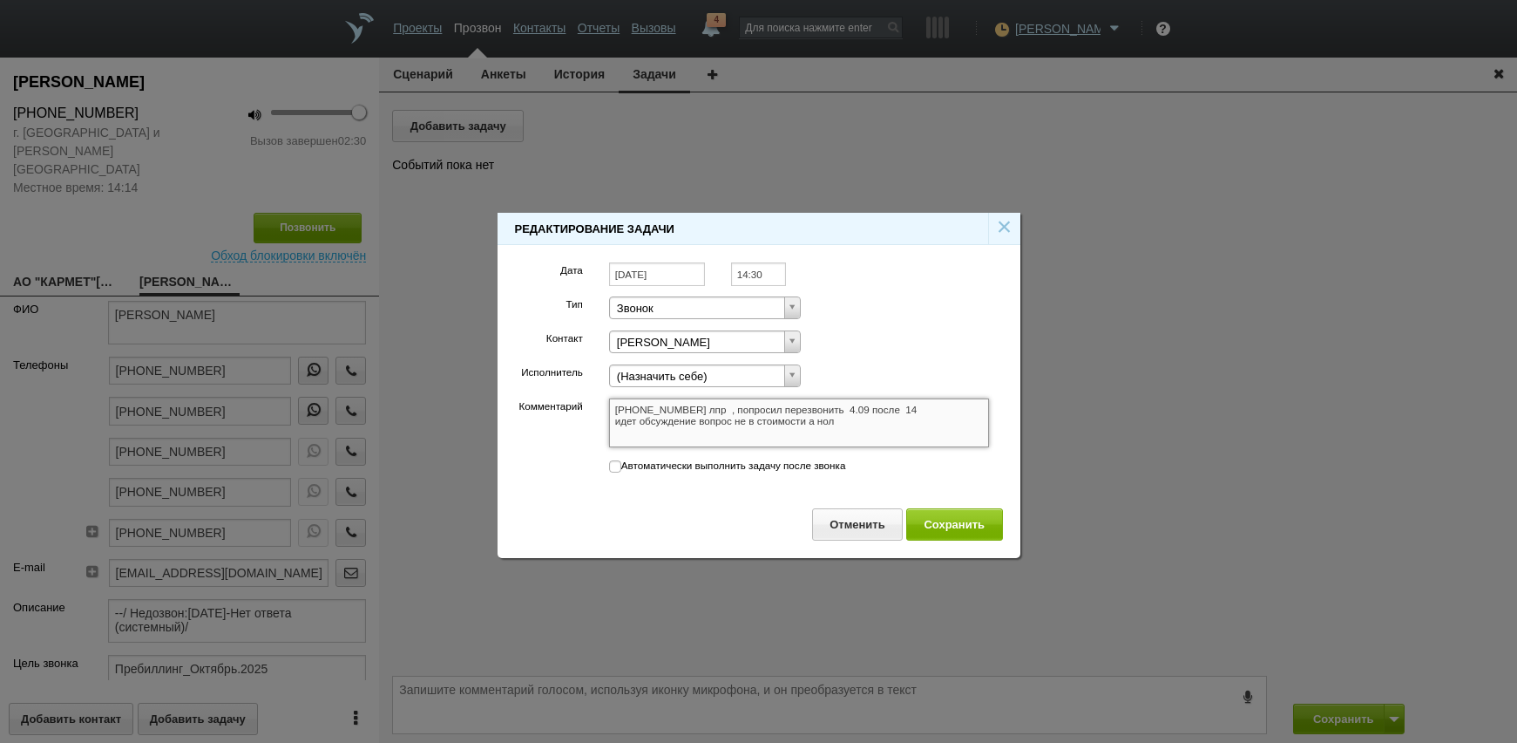
type textarea "+7 (985) 926-33-93 лпр , попросил перезвонить 4.09 после 14 идет обсуждение воп…"
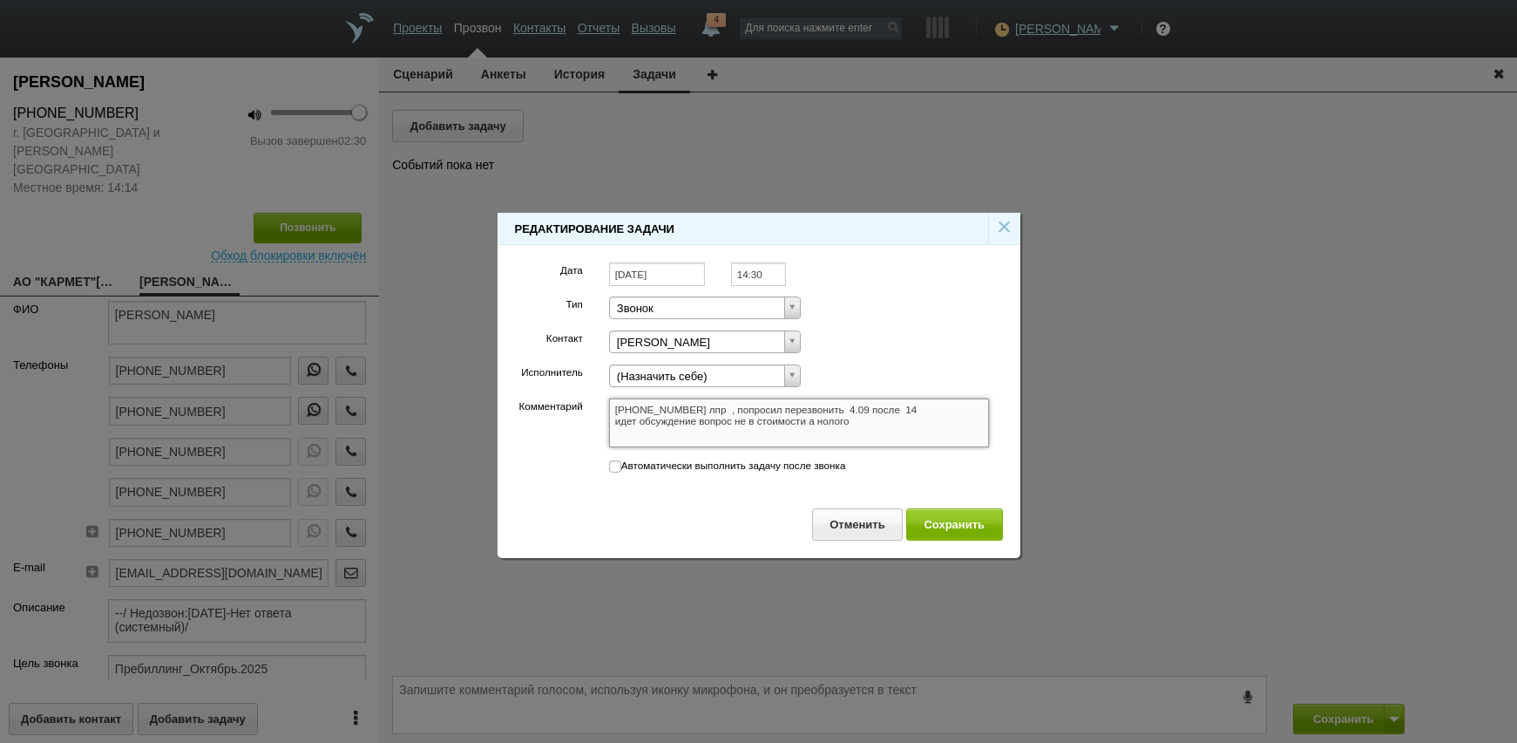
type textarea "+7 (985) 926-33-93 лпр , попросил перезвонить 4.09 после 14 идет обсуждение воп…"
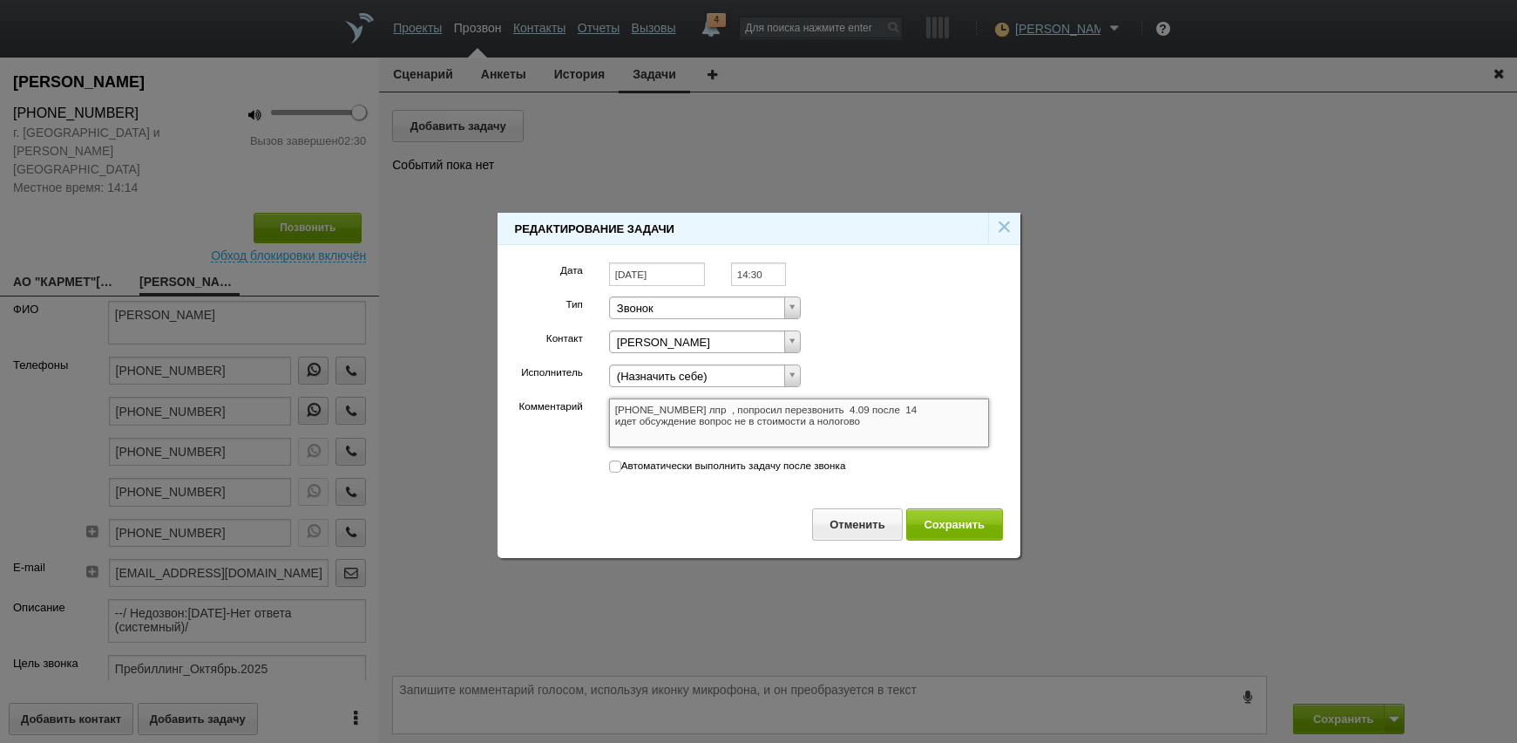
type textarea "+7 (985) 926-33-93 лпр , попросил перезвонить 4.09 после 14 идет обсуждение воп…"
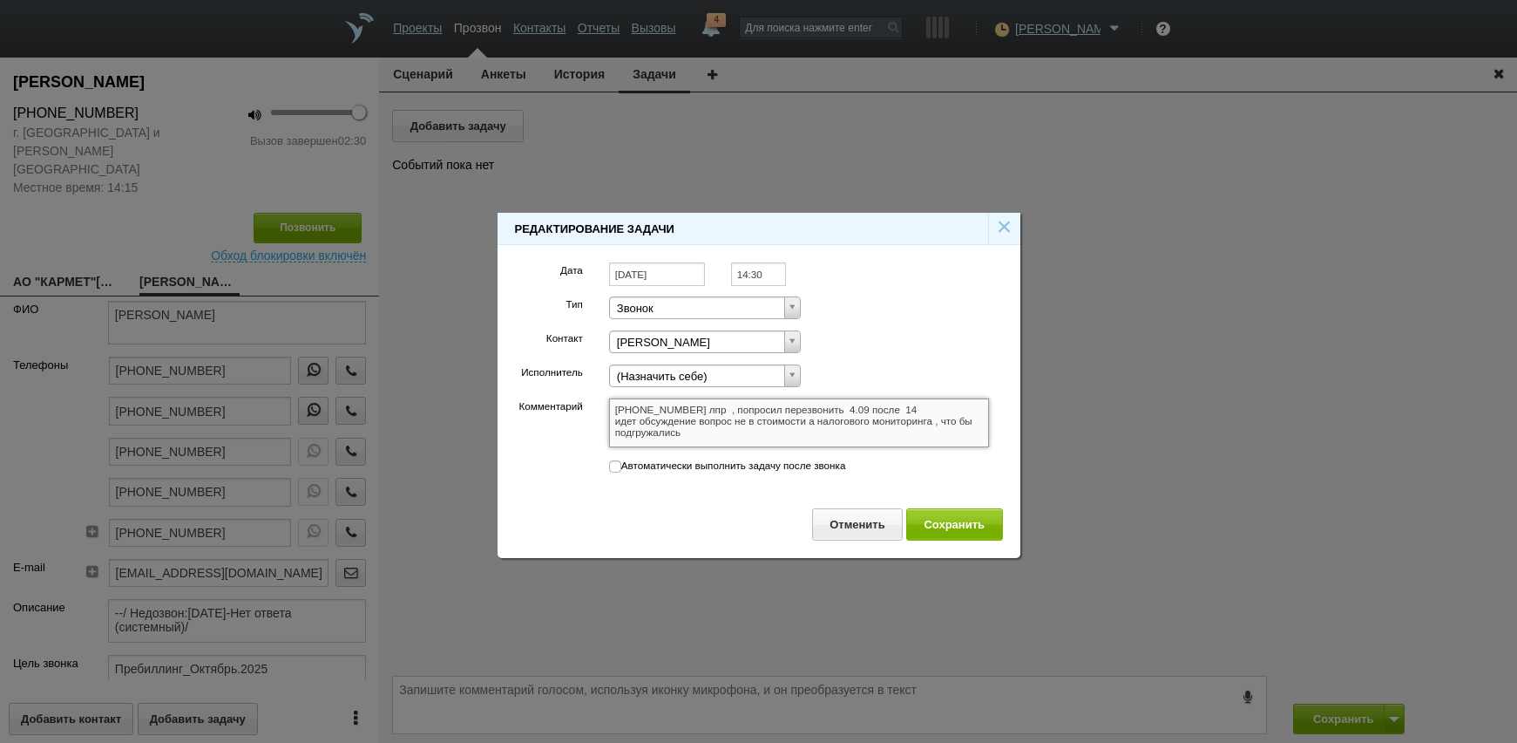
click at [694, 440] on textarea "+7 (985) 926-33-93 лпр , попросил перезвонить 4.09 после 14 идет обсуждение воп…" at bounding box center [799, 422] width 381 height 49
click at [629, 671] on div at bounding box center [758, 371] width 1517 height 743
click at [851, 440] on textarea "+7 (985) 926-33-93 лпр , попросил перезвонить 4.09 после 14 идет обсуждение воп…" at bounding box center [799, 422] width 381 height 49
click at [862, 431] on textarea "+7 (985) 926-33-93 лпр , попросил перезвонить 4.09 после 14 идет обсуждение воп…" at bounding box center [799, 422] width 381 height 49
click at [937, 520] on button "Сохранить" at bounding box center [954, 524] width 97 height 32
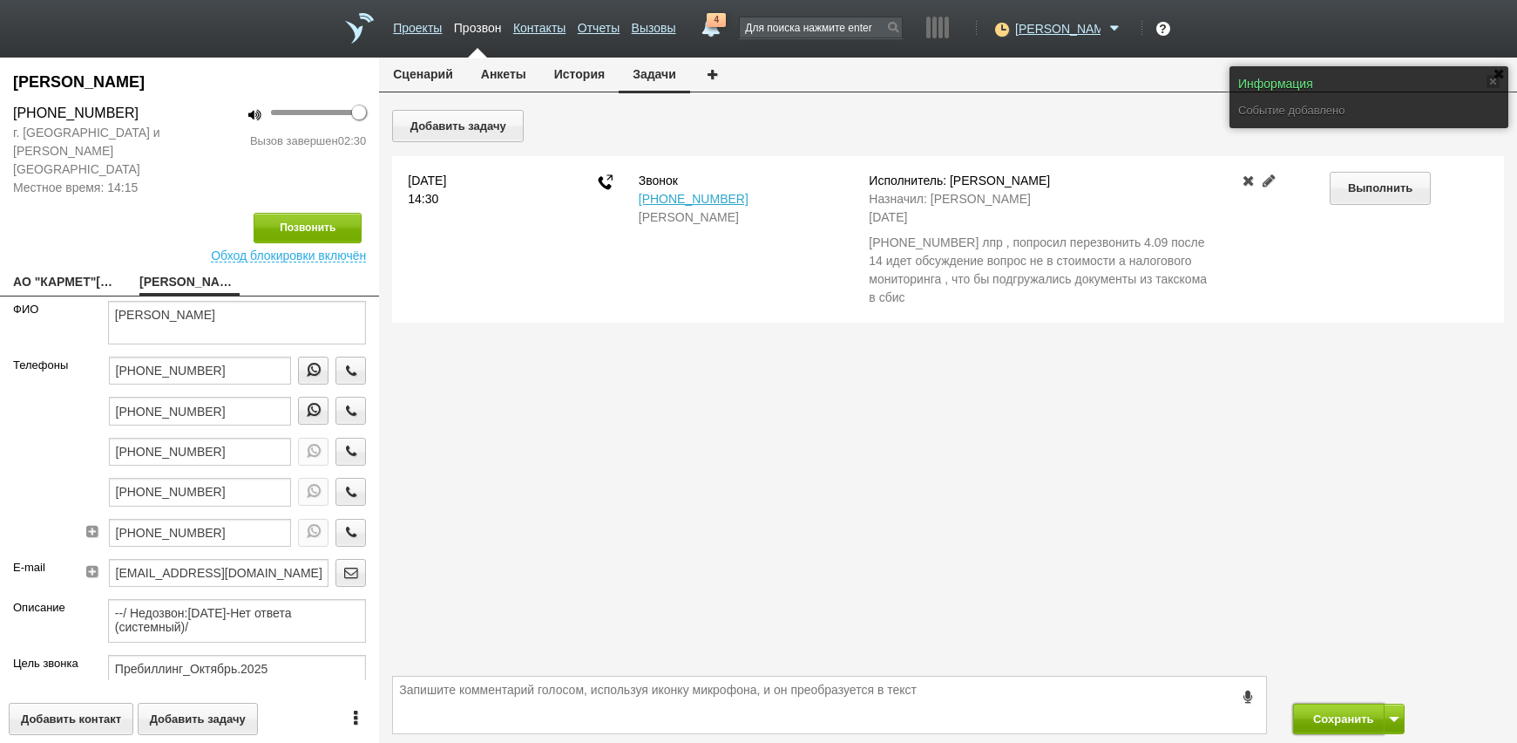
click at [1360, 713] on button "Сохранить" at bounding box center [1339, 718] width 92 height 31
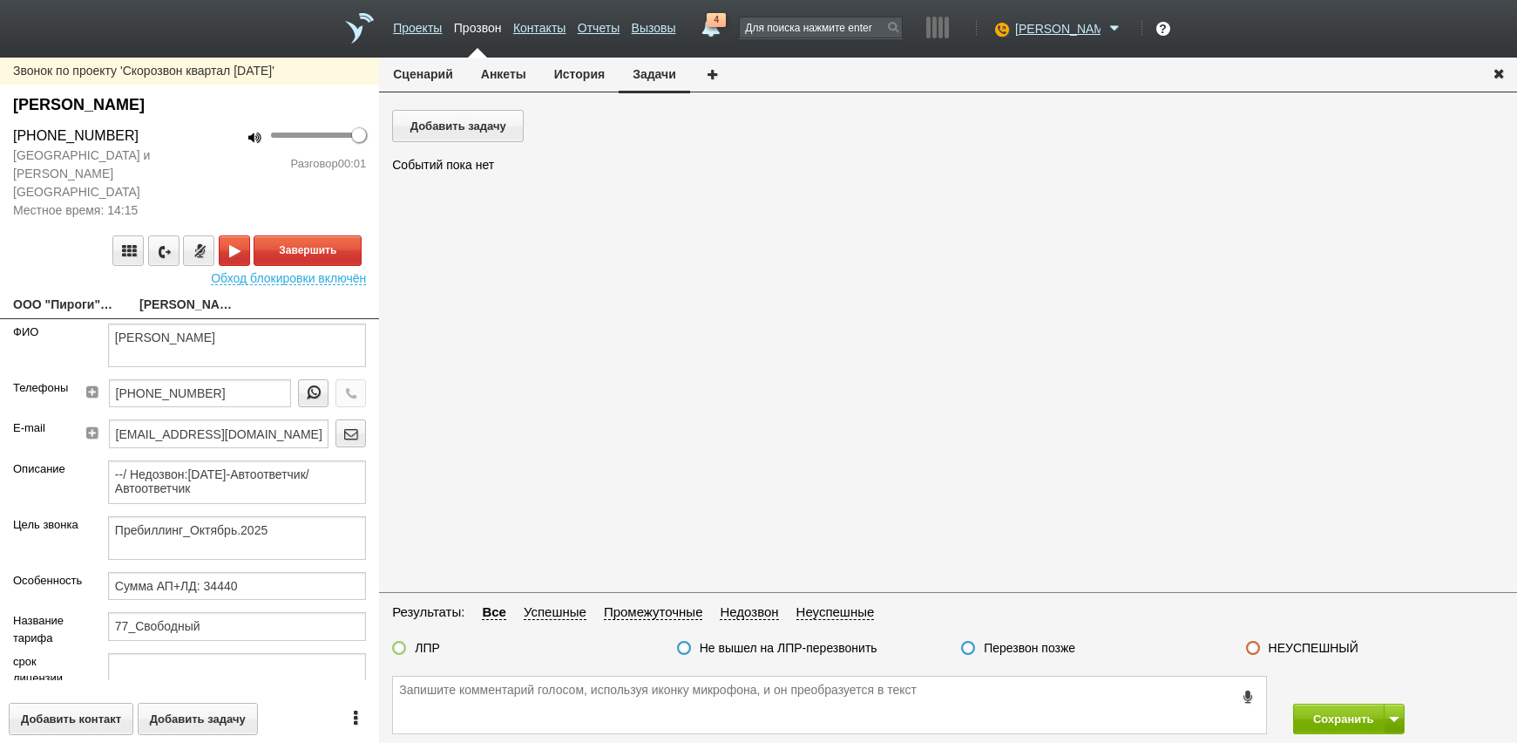
click at [34, 235] on div "Завершить" at bounding box center [189, 250] width 353 height 31
click at [50, 294] on link "ООО "Пироги"[EMAIL_ADDRESS][DOMAIN_NAME]" at bounding box center [63, 306] width 100 height 24
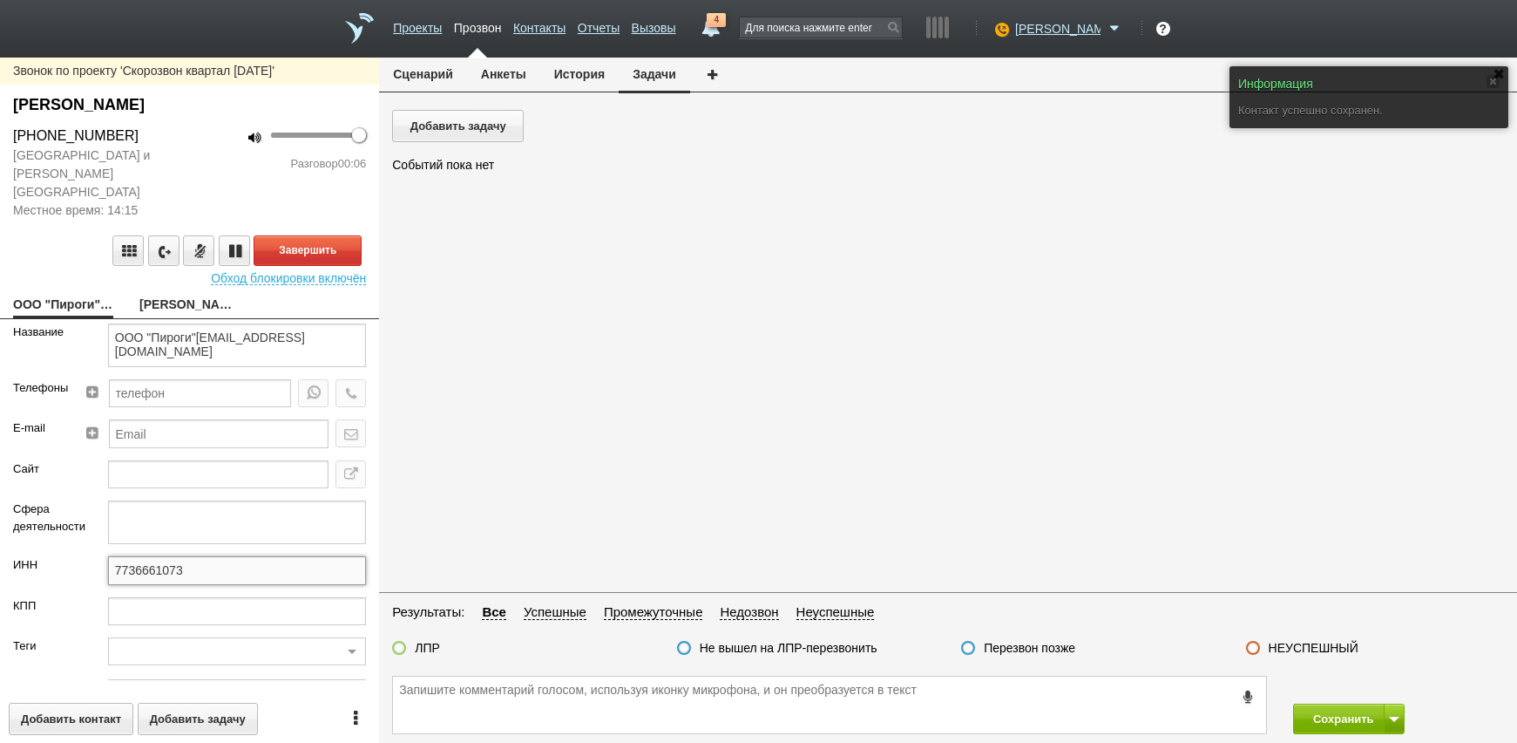
click at [212, 559] on input "7736661073" at bounding box center [237, 570] width 258 height 28
click at [194, 297] on link "Неверова Татьяна Леонидовна" at bounding box center [189, 306] width 100 height 24
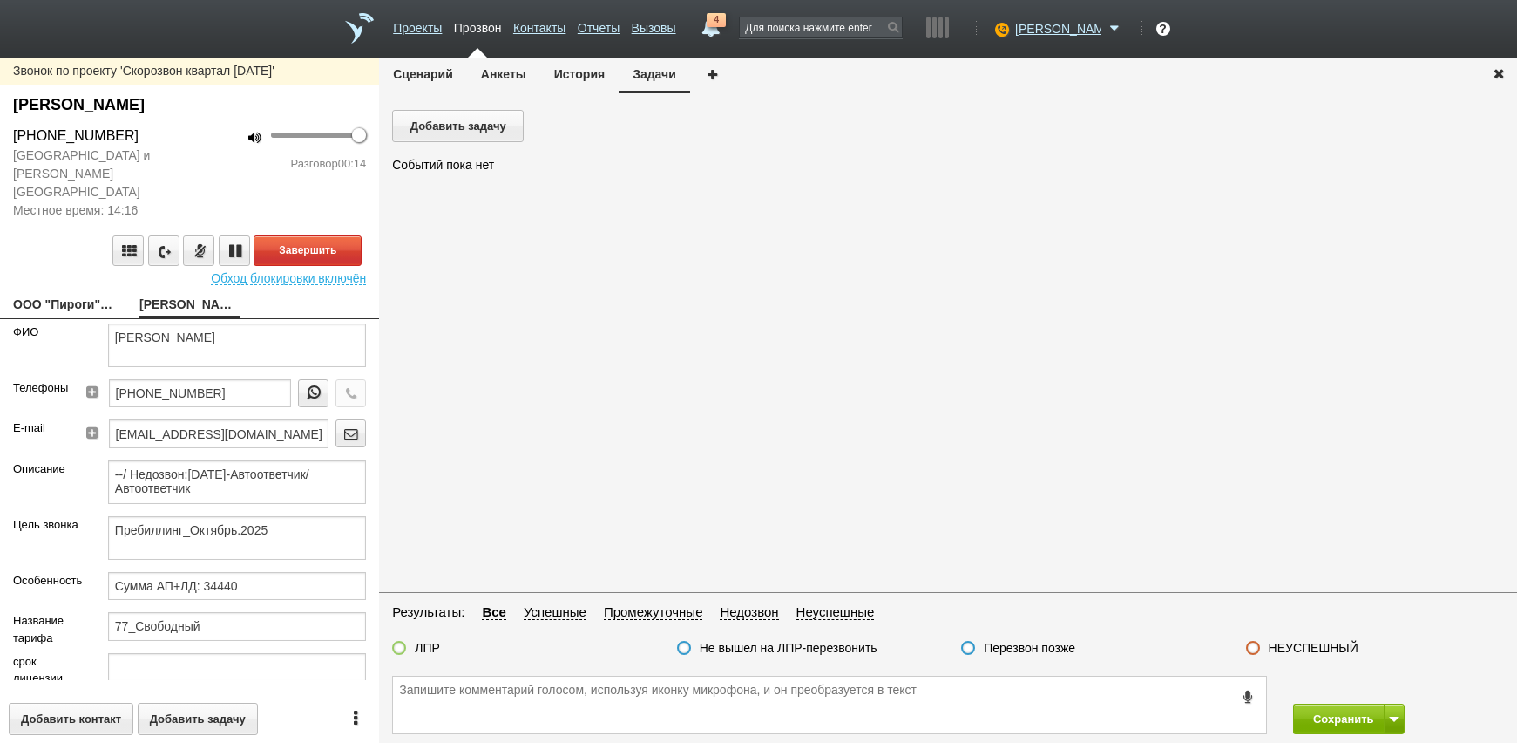
click at [492, 585] on div "Добавить задачу Событий пока нет" at bounding box center [948, 349] width 1138 height 478
drag, startPoint x: 241, startPoint y: 380, endPoint x: 101, endPoint y: 380, distance: 139.4
click at [34, 379] on div "Телефоны +7 (905) 733-47-34" at bounding box center [189, 399] width 379 height 40
paste textarea "[PHONE_NUMBER]"
click at [498, 75] on button "Анкеты" at bounding box center [503, 74] width 73 height 33
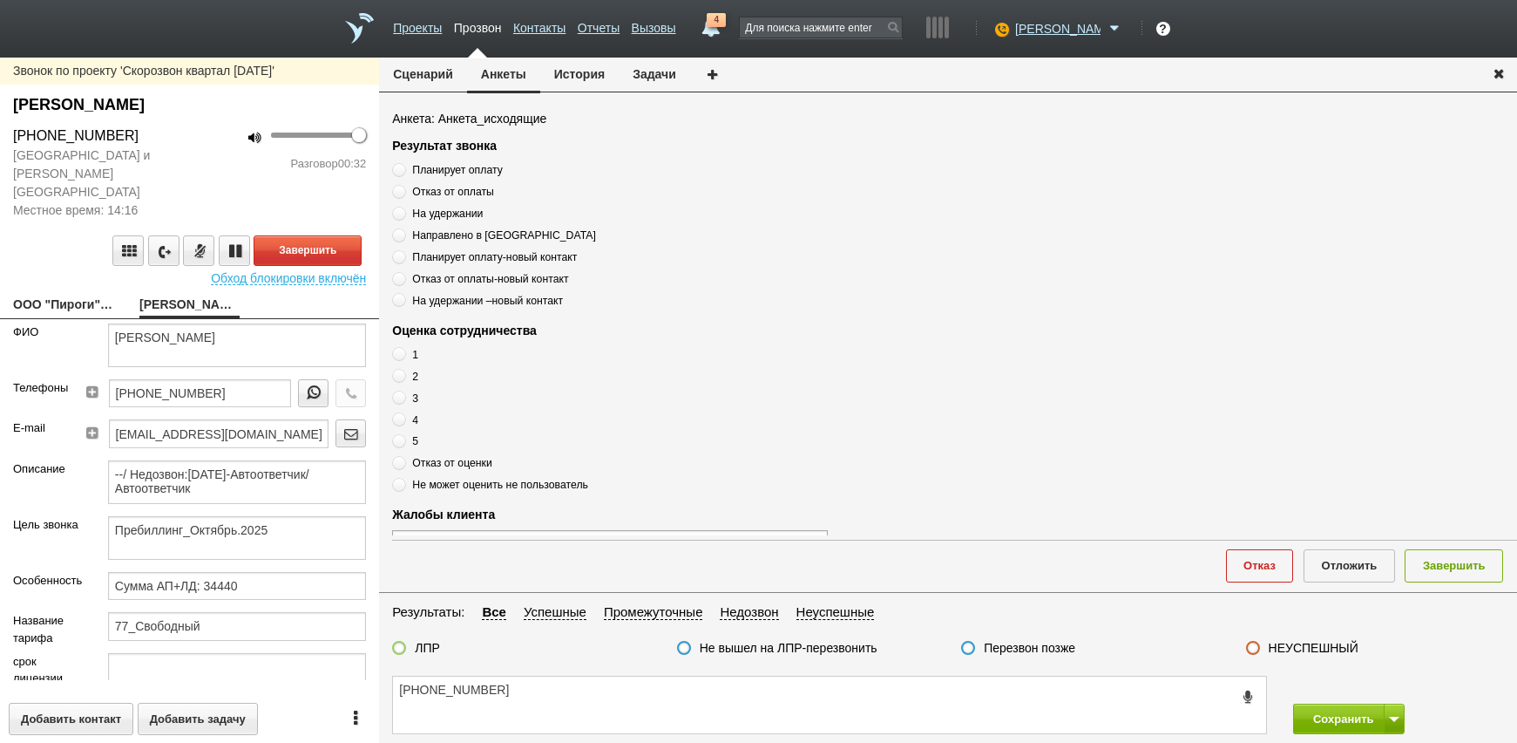
click at [451, 172] on span "Планирует оплату" at bounding box center [457, 170] width 90 height 12
click at [403, 172] on input "Планирует оплату" at bounding box center [397, 166] width 11 height 11
click at [527, 692] on textarea "[PHONE_NUMBER]" at bounding box center [829, 704] width 873 height 57
click at [292, 235] on button "Завершить" at bounding box center [308, 250] width 108 height 31
click at [540, 677] on textarea "[PHONE_NUMBER]" at bounding box center [829, 704] width 873 height 57
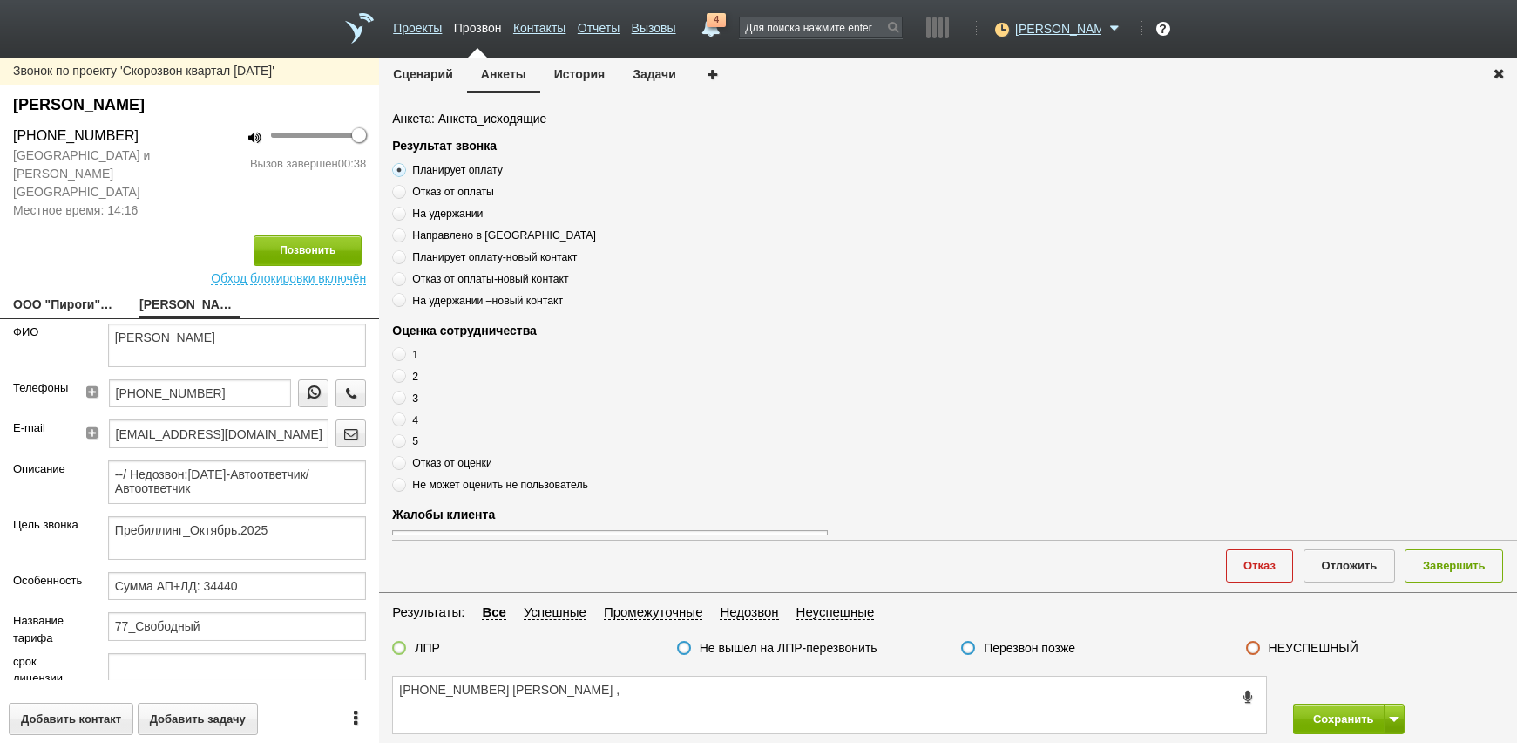
click at [467, 166] on span "Планирует оплату" at bounding box center [457, 170] width 90 height 12
click at [403, 166] on input "Планирует оплату" at bounding box center [397, 166] width 11 height 11
click at [468, 166] on span "Планирует оплату" at bounding box center [457, 170] width 90 height 12
click at [403, 166] on input "Планирует оплату" at bounding box center [397, 166] width 11 height 11
click at [469, 166] on span "Планирует оплату" at bounding box center [457, 170] width 90 height 12
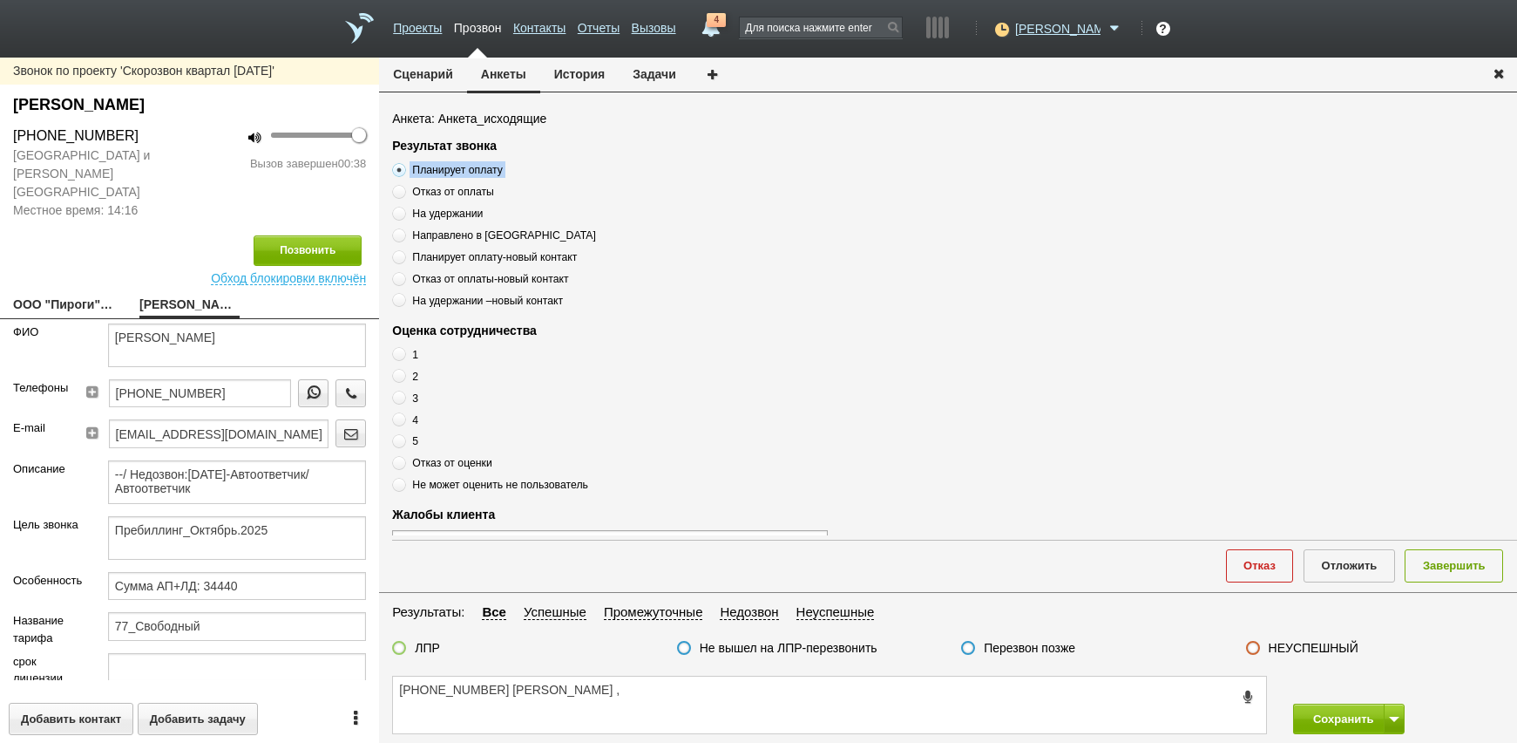
click at [403, 166] on input "Планирует оплату" at bounding box center [397, 166] width 11 height 11
copy div "Планирует оплату"
click at [580, 696] on textarea "+7 (905) 733-47-34 Елена ," at bounding box center [829, 704] width 873 height 57
paste textarea "Планирует оплату"
click at [671, 702] on textarea "+7 (905) 733-47-34 Елена , Планирует оплату" at bounding box center [829, 704] width 873 height 57
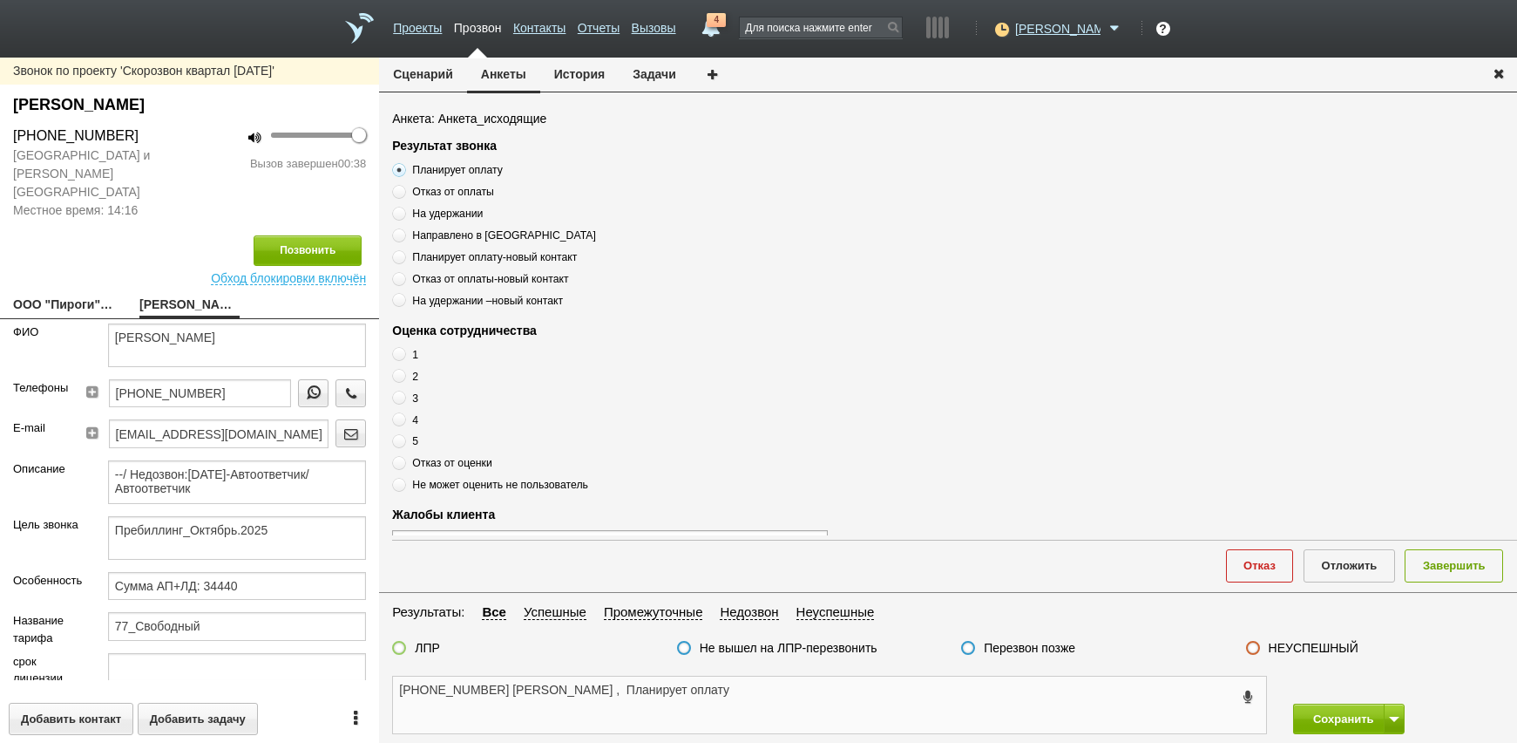
click at [675, 687] on textarea "+7 (905) 733-47-34 Елена , Планирует оплату" at bounding box center [829, 704] width 873 height 57
click at [395, 439] on span at bounding box center [399, 441] width 14 height 14
click at [395, 439] on input "5" at bounding box center [397, 437] width 11 height 11
click at [779, 682] on textarea "+7 (905) 733-47-34 Елена , Планирует оплату , оценка 5" at bounding box center [829, 704] width 873 height 57
click at [404, 645] on label at bounding box center [399, 648] width 14 height 14
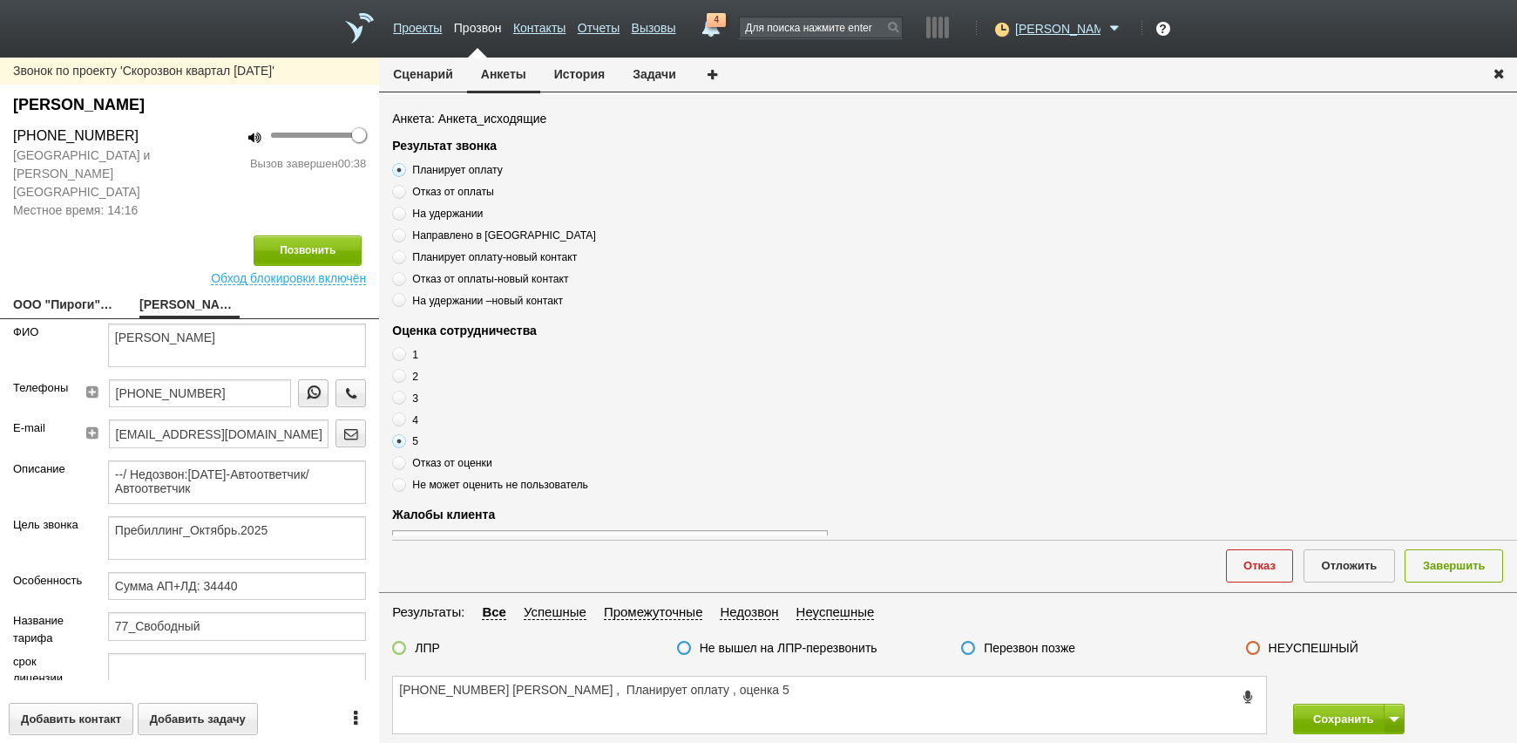
click at [0, 0] on input "ЛПР" at bounding box center [0, 0] width 0 height 0
click at [793, 695] on textarea "+7 (905) 733-47-34 Елена , Планирует оплату , оценка 5" at bounding box center [829, 704] width 873 height 57
click at [752, 689] on textarea "+7 (905) 733-47-34 Елена , Планирует оплату , оценка 5" at bounding box center [829, 704] width 873 height 57
click at [778, 711] on textarea "+7 (905) 733-47-34 Елена , Планирует оплату , оценка 5" at bounding box center [829, 704] width 873 height 57
click at [928, 707] on textarea "+7 (905) 733-47-34 Елена , Планирует оплату , оценка 5" at bounding box center [829, 704] width 873 height 57
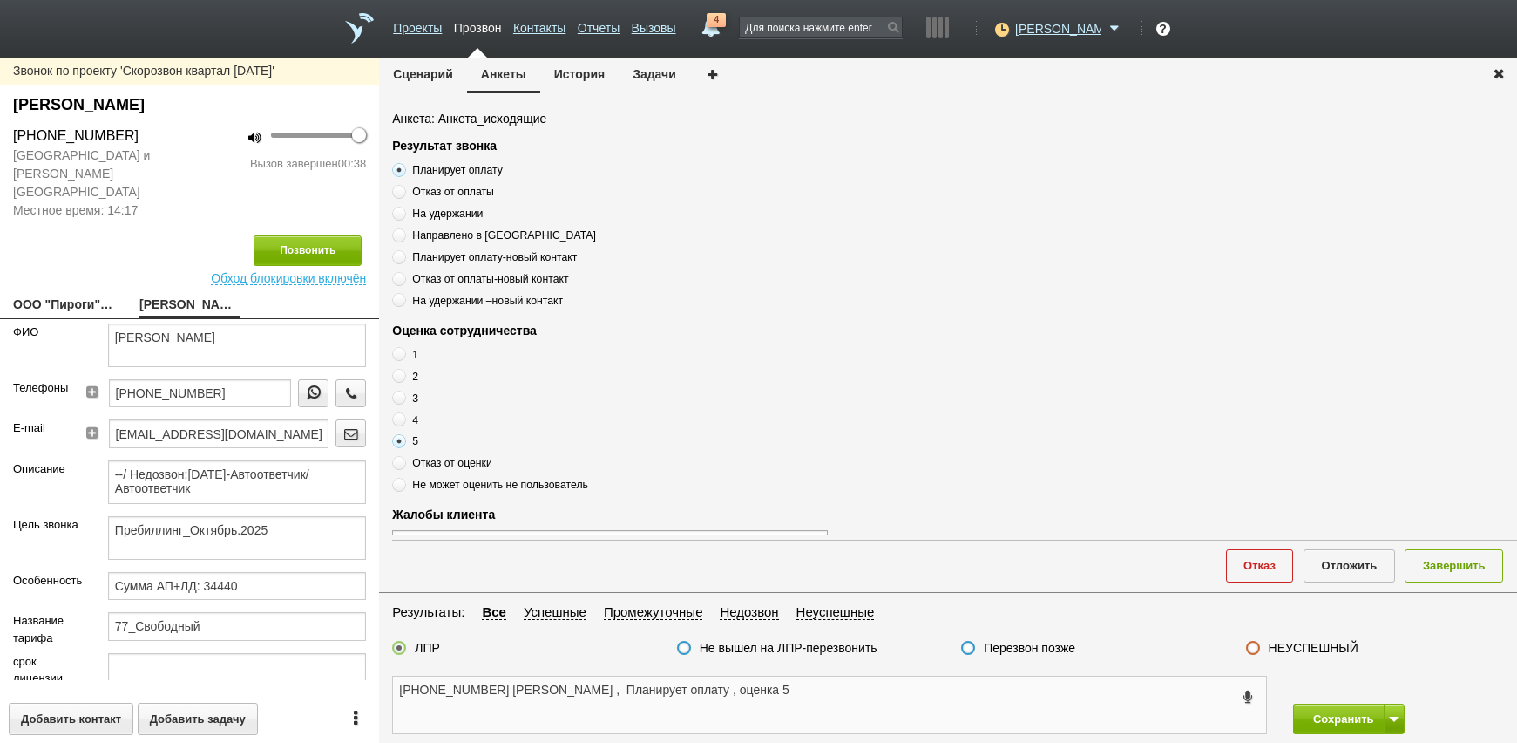
click at [815, 722] on textarea "+7 (905) 733-47-34 Елена , Планирует оплату , оценка 5" at bounding box center [829, 704] width 873 height 57
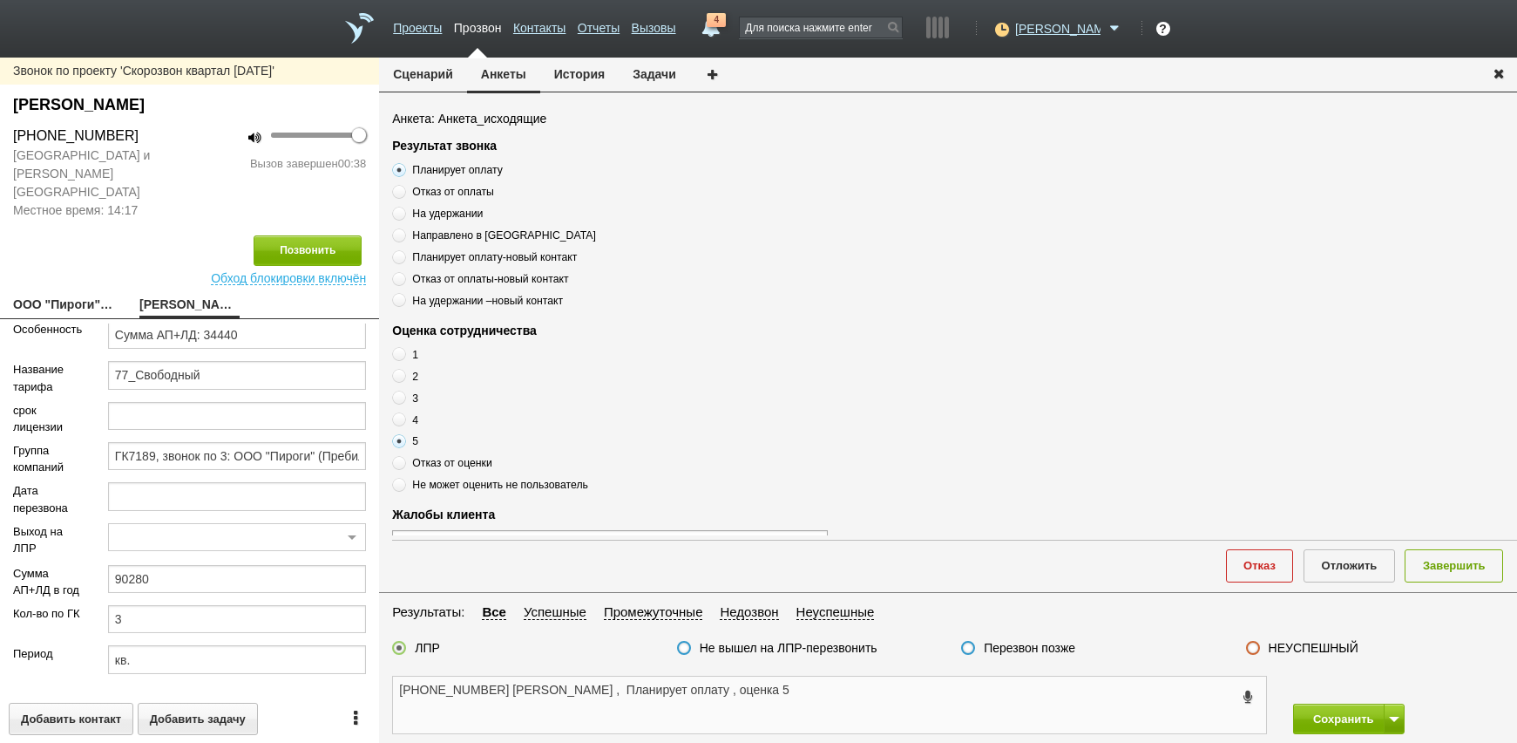
click at [935, 689] on textarea "+7 (905) 733-47-34 Елена , Планирует оплату , оценка 5" at bounding box center [829, 704] width 873 height 57
click at [1471, 566] on button "Завершить" at bounding box center [1454, 565] width 98 height 32
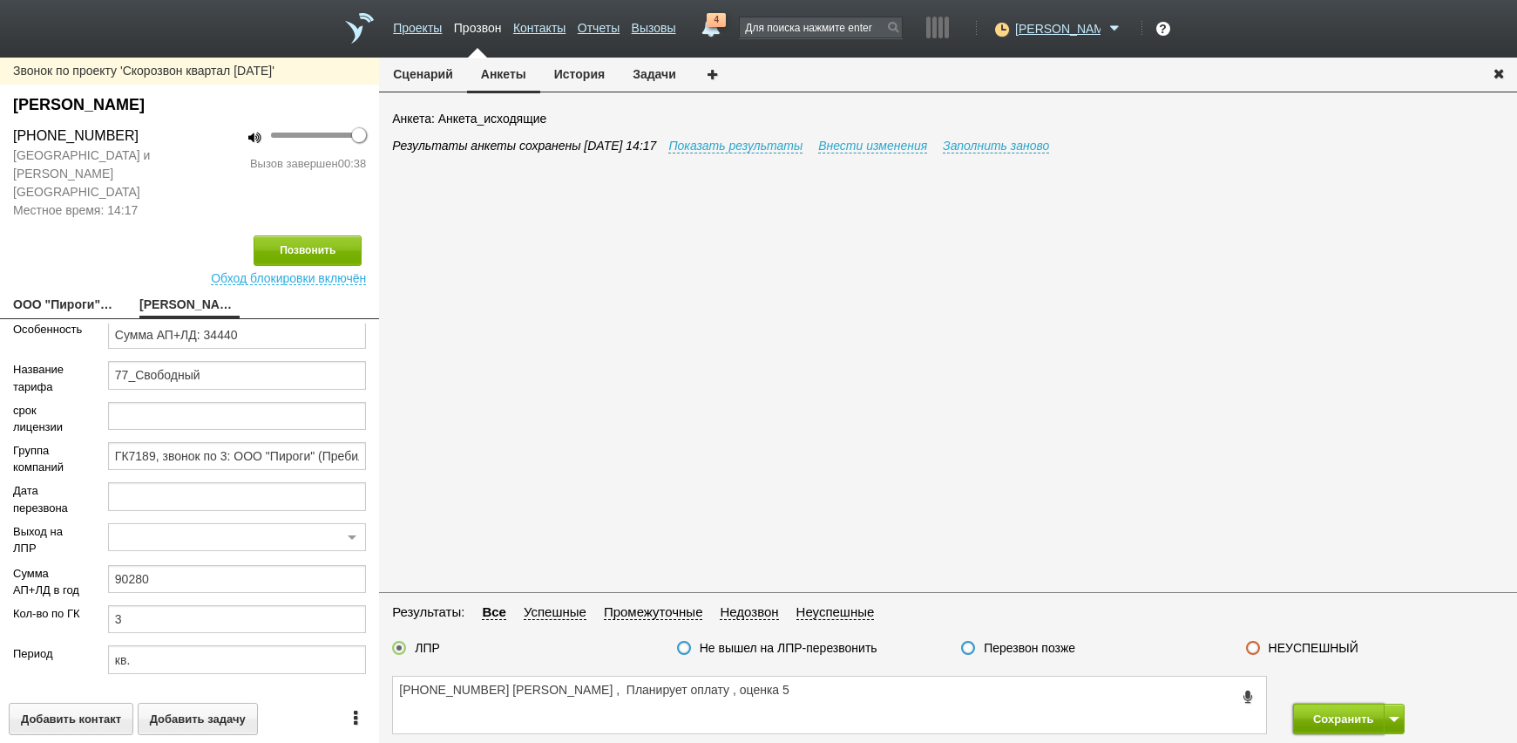
click at [1376, 716] on button "Сохранить" at bounding box center [1339, 718] width 92 height 31
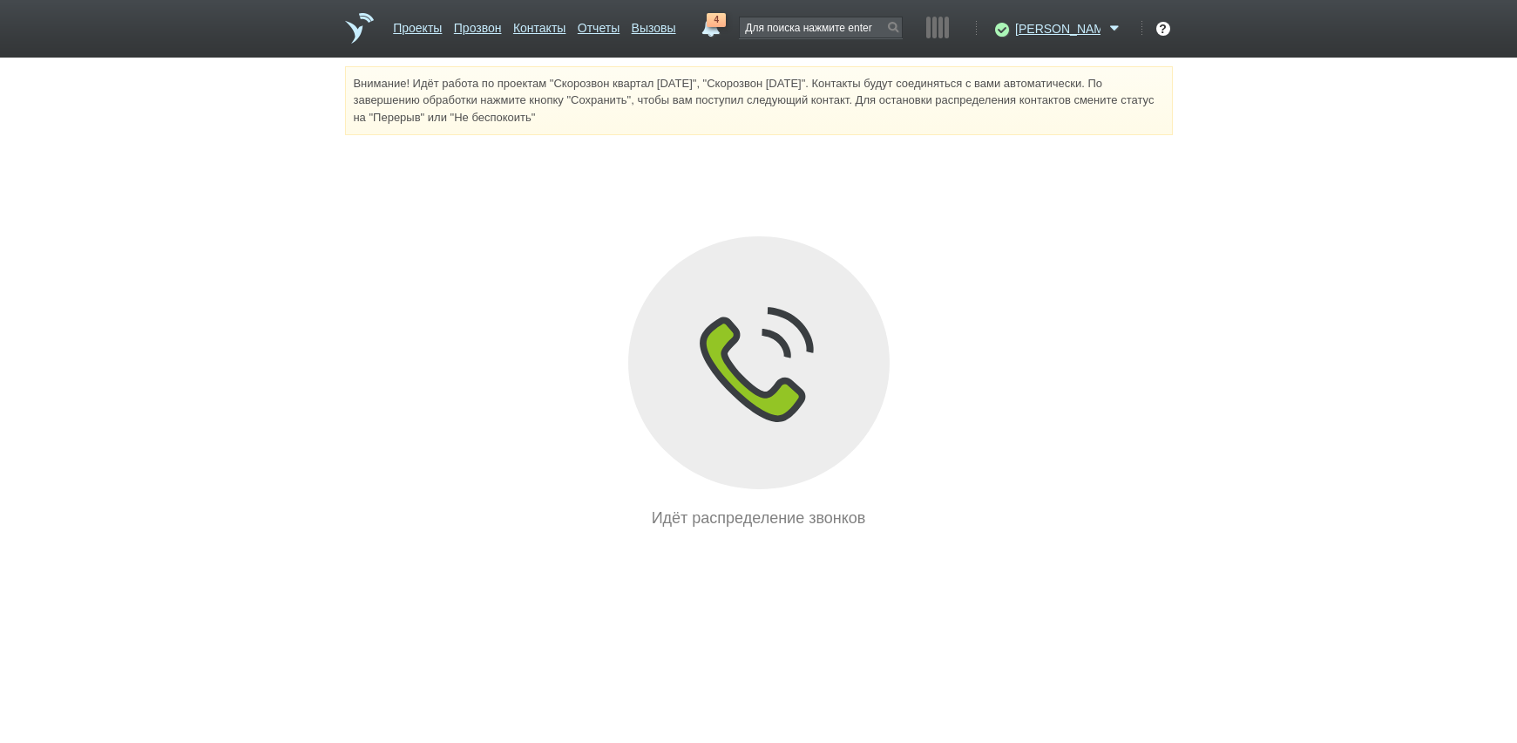
drag, startPoint x: 717, startPoint y: 600, endPoint x: 708, endPoint y: 594, distance: 11.4
click at [717, 530] on html "Проекты Прозвон Контакты Отчеты Вызовы 4 27 августа 2025 завтра неделя все Пись…" at bounding box center [758, 265] width 1517 height 530
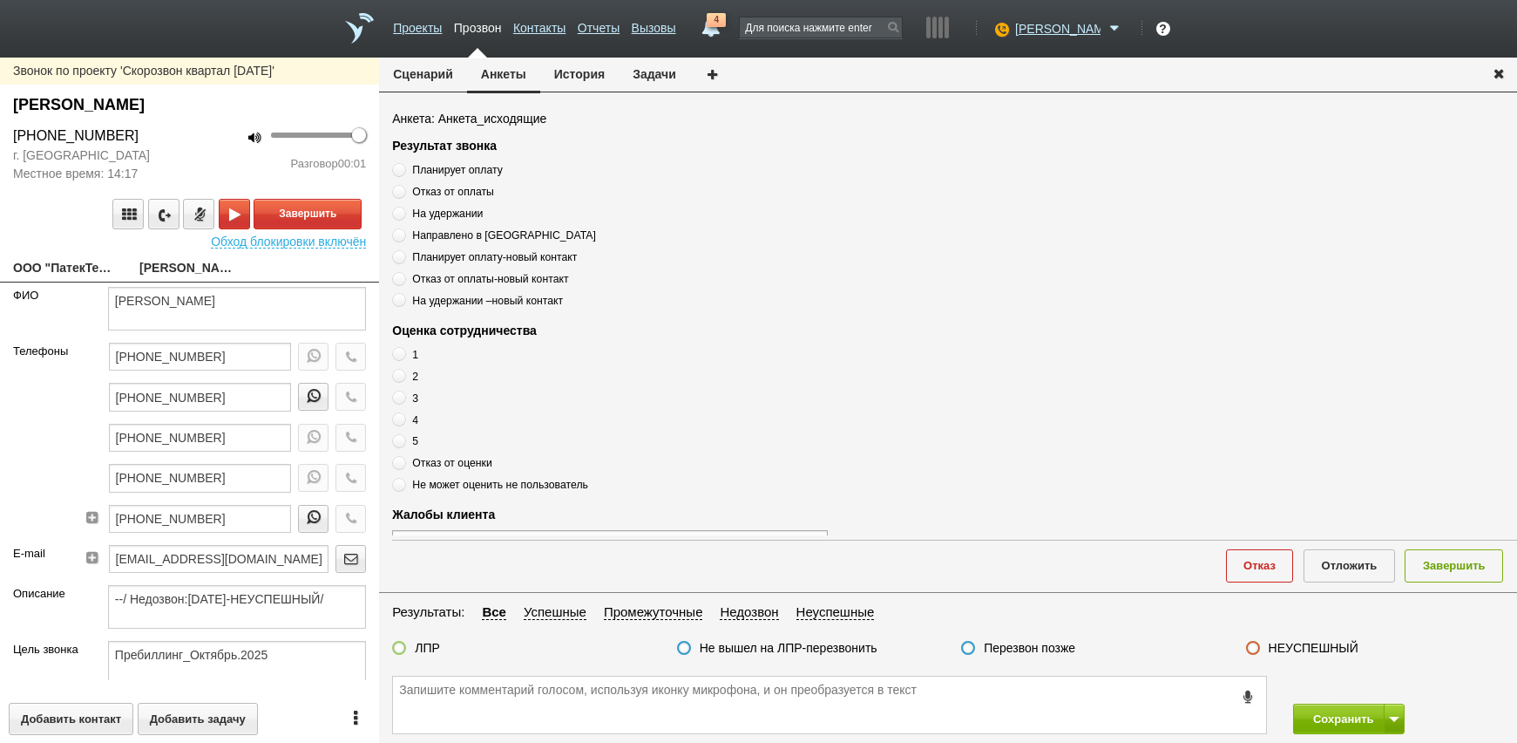
click at [65, 272] on link "ООО "ПатекТелеком"[EMAIL_ADDRESS][DOMAIN_NAME]" at bounding box center [63, 269] width 100 height 24
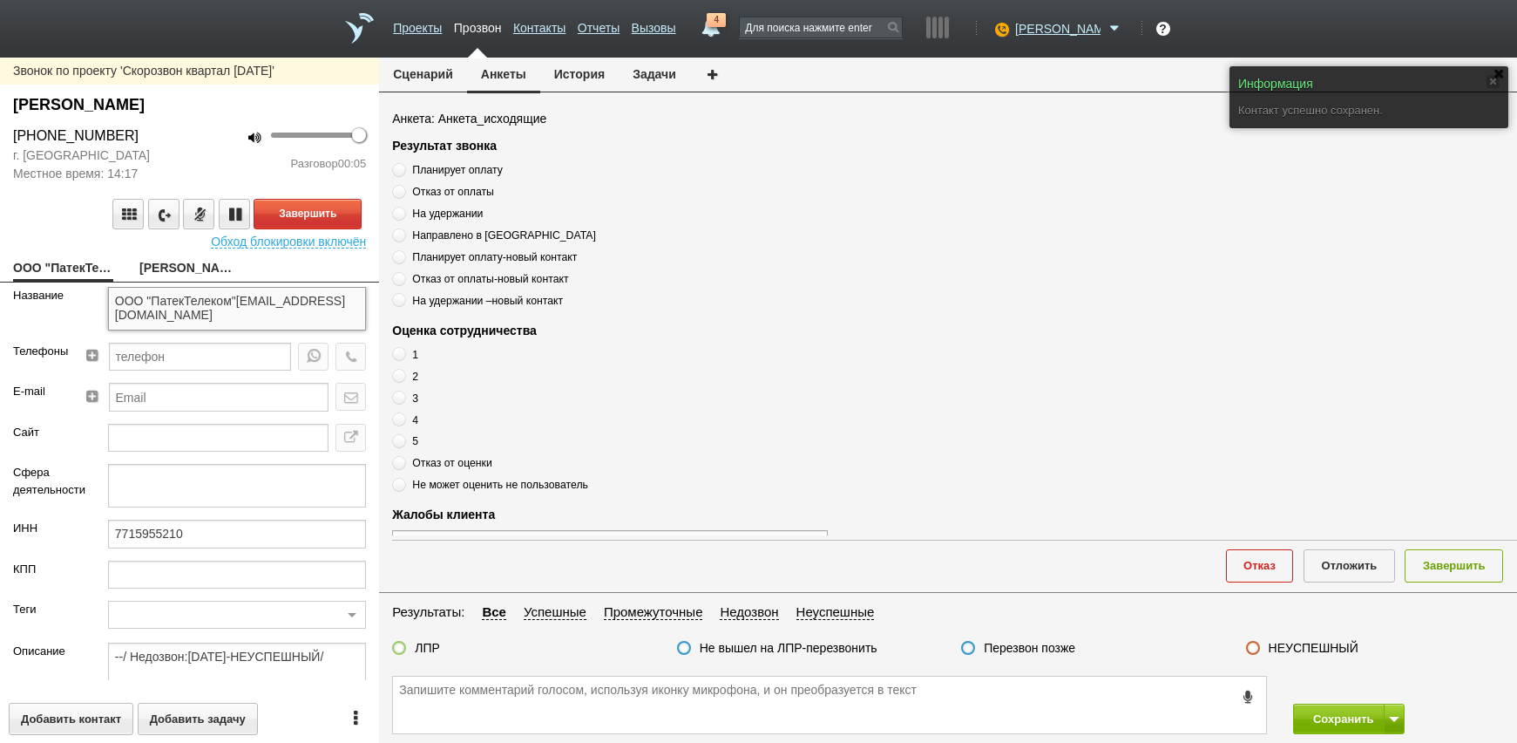
click at [153, 327] on textarea "ООО "ПатекТелеком"[EMAIL_ADDRESS][DOMAIN_NAME]" at bounding box center [237, 309] width 258 height 44
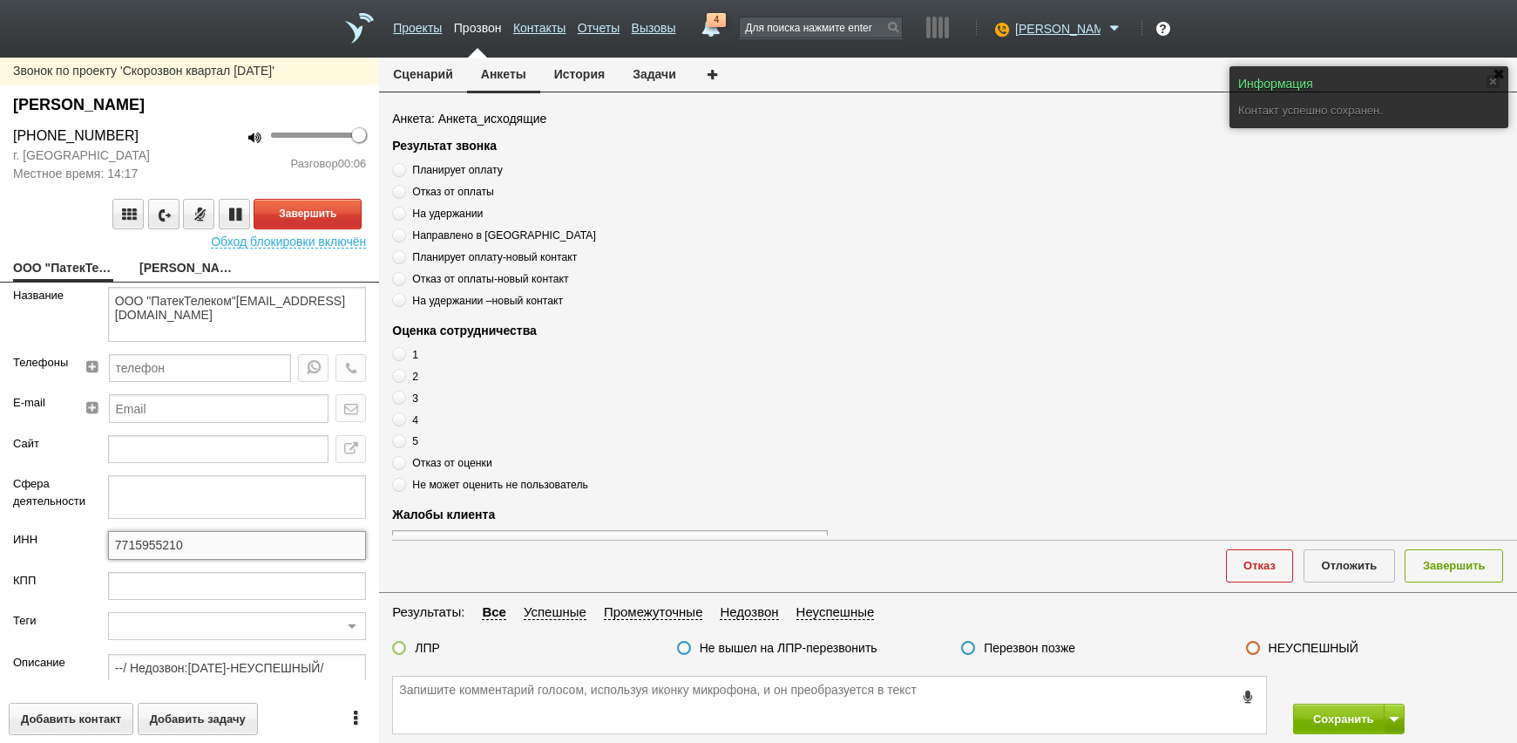
click at [174, 546] on input "7715955210" at bounding box center [237, 545] width 258 height 28
click at [176, 544] on input "7715955210" at bounding box center [237, 545] width 258 height 28
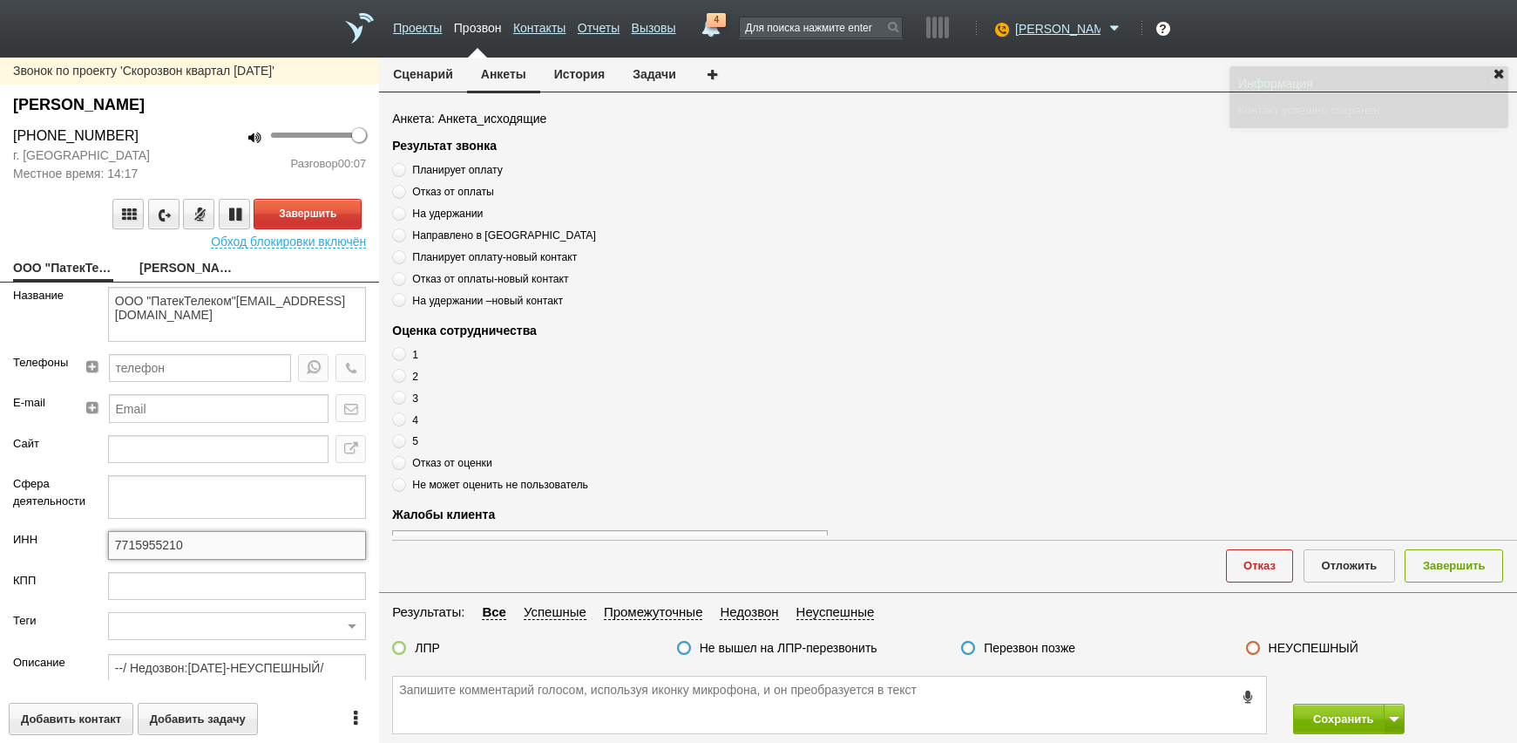
click at [176, 544] on input "7715955210" at bounding box center [237, 545] width 258 height 28
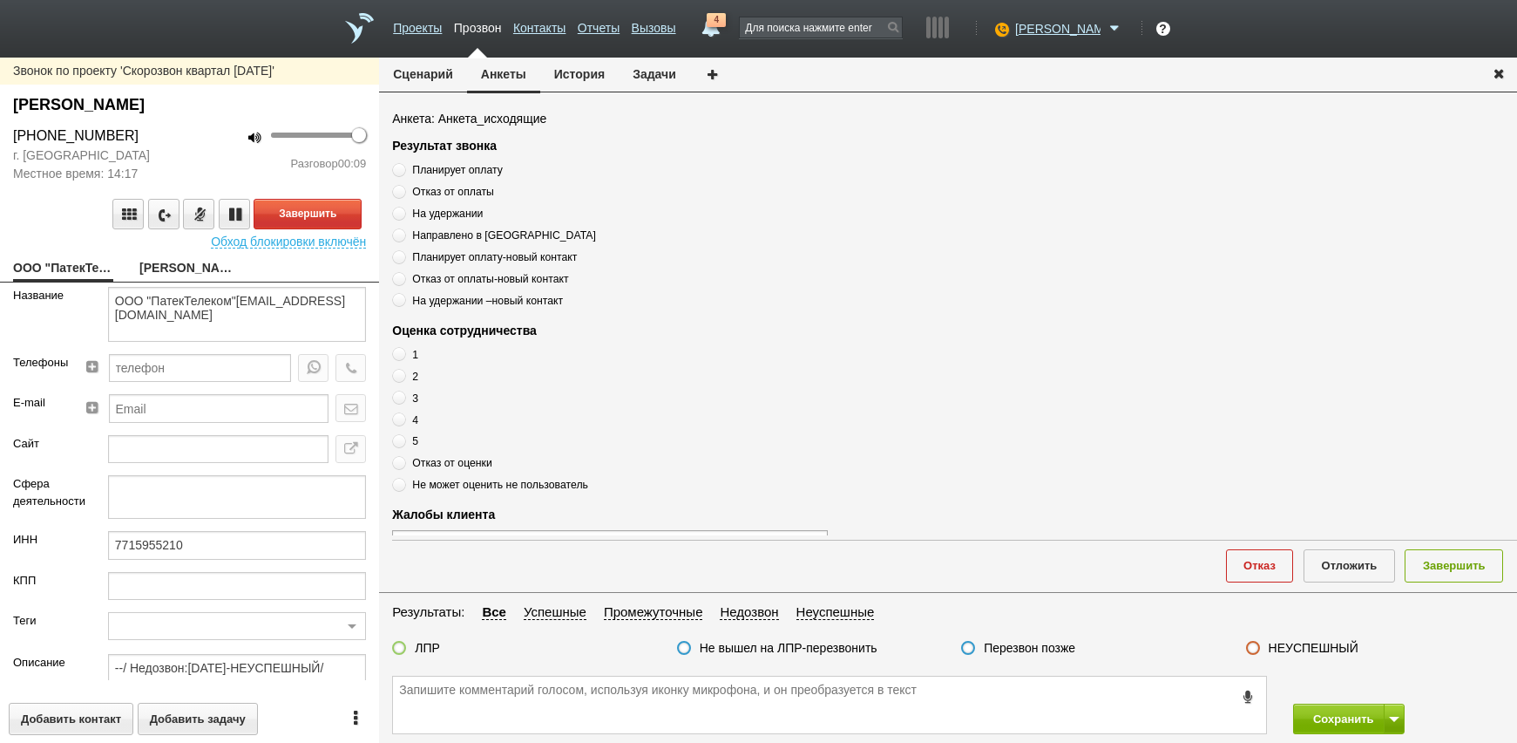
click at [179, 254] on div "Звонок по проекту 'Скорозвон квартал 27-08-25' Ветохина Ирина Виленовна +7 (495…" at bounding box center [189, 400] width 379 height 685
click at [170, 279] on link "Ветохина Ирина Виленовна" at bounding box center [189, 269] width 100 height 24
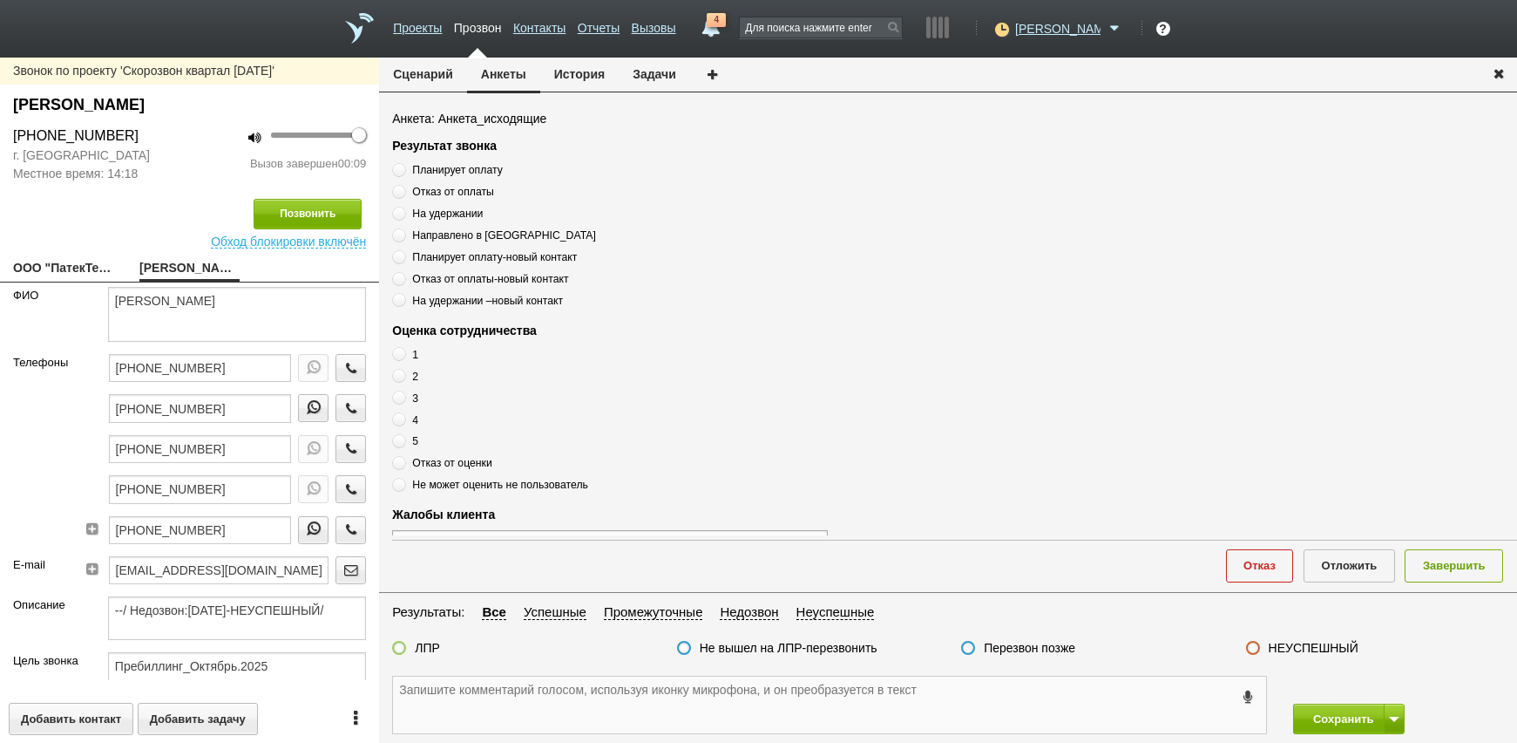
click at [570, 700] on textarea at bounding box center [829, 704] width 873 height 57
drag, startPoint x: 142, startPoint y: 135, endPoint x: -2, endPoint y: 127, distance: 144.0
click at [0, 127] on html "Проекты Прозвон Контакты Отчеты Вызовы 4 27 августа 2025 завтра неделя все Пись…" at bounding box center [758, 371] width 1517 height 743
drag, startPoint x: -2, startPoint y: 127, endPoint x: 66, endPoint y: 132, distance: 68.2
copy div "+7 (495) 796-93-33"
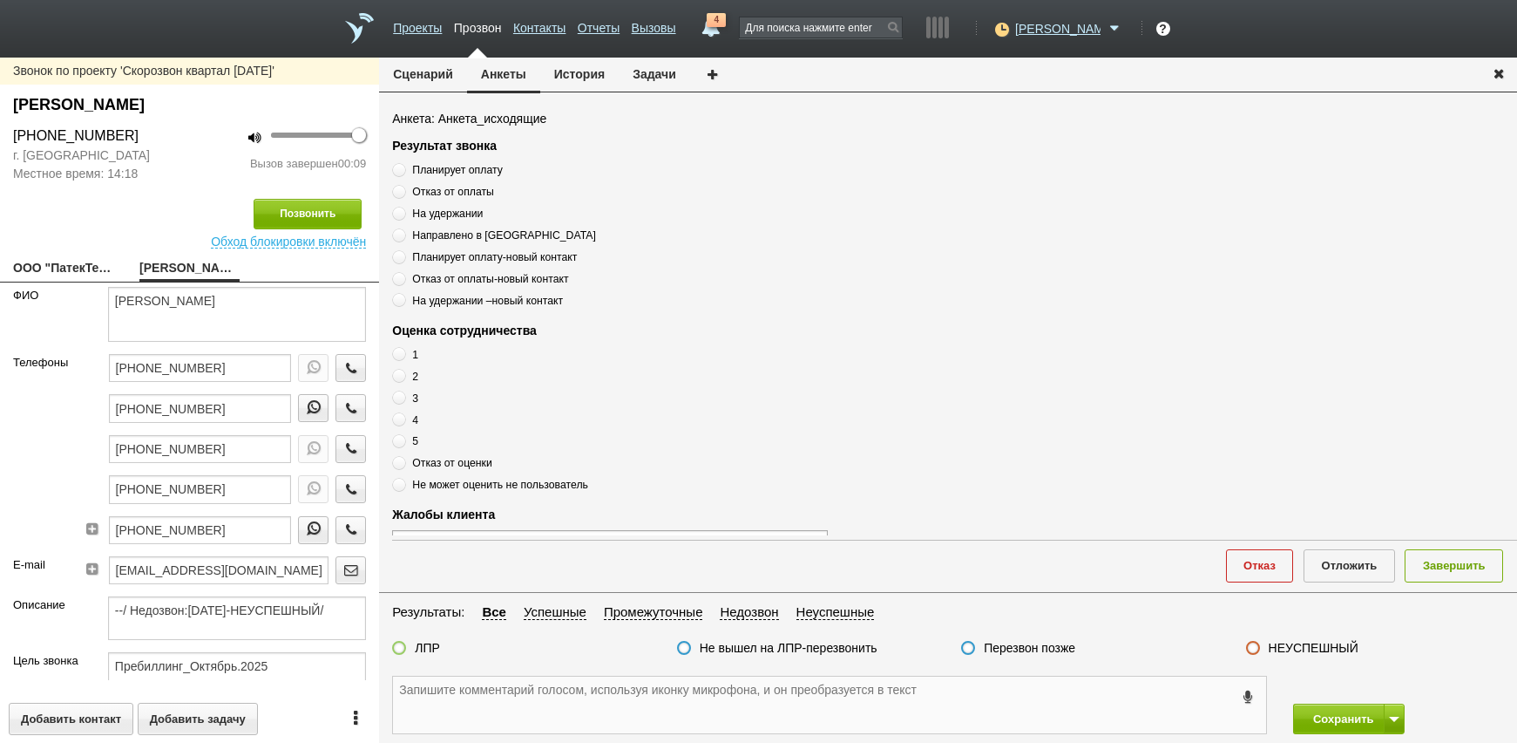
paste textarea "+7 (495) 796-93-33"
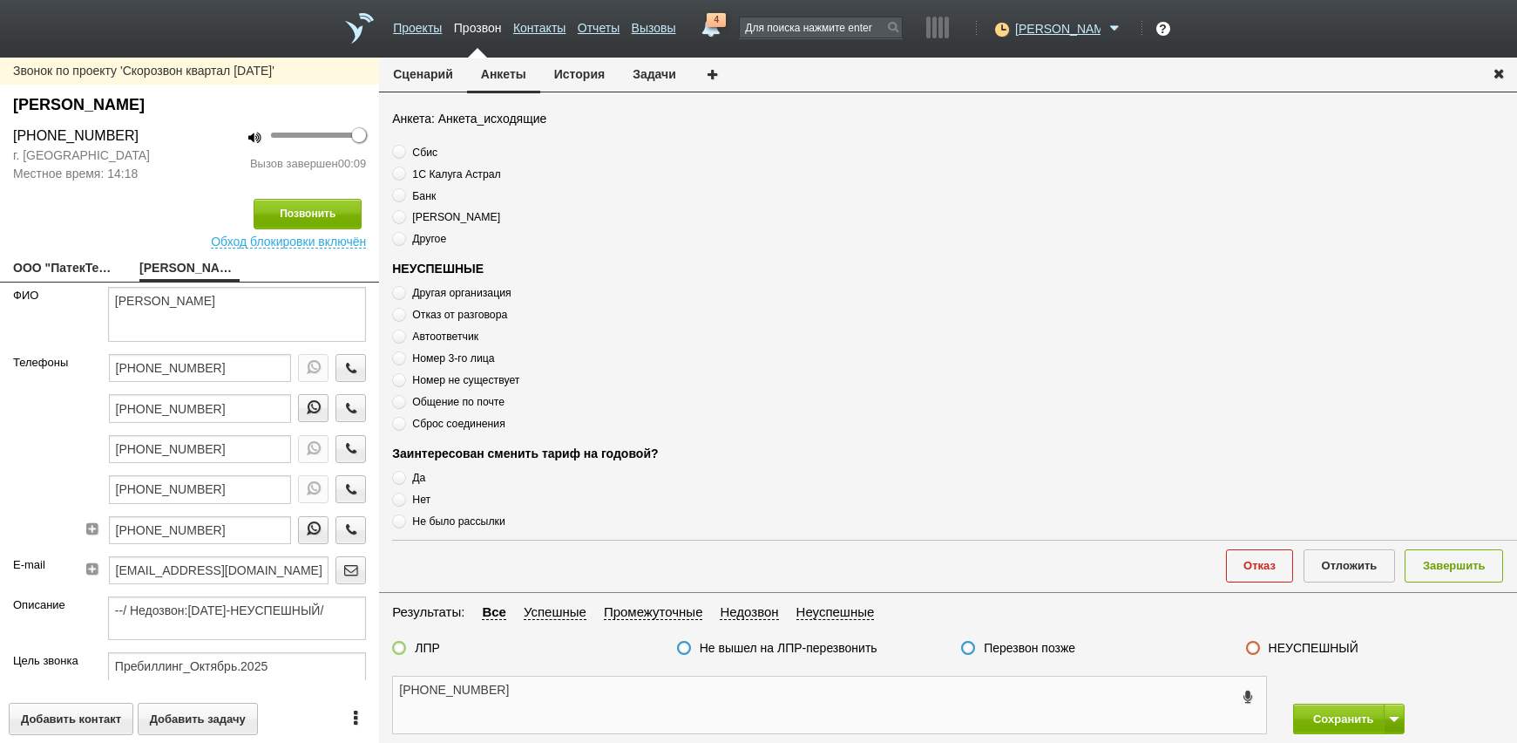
scroll to position [589, 0]
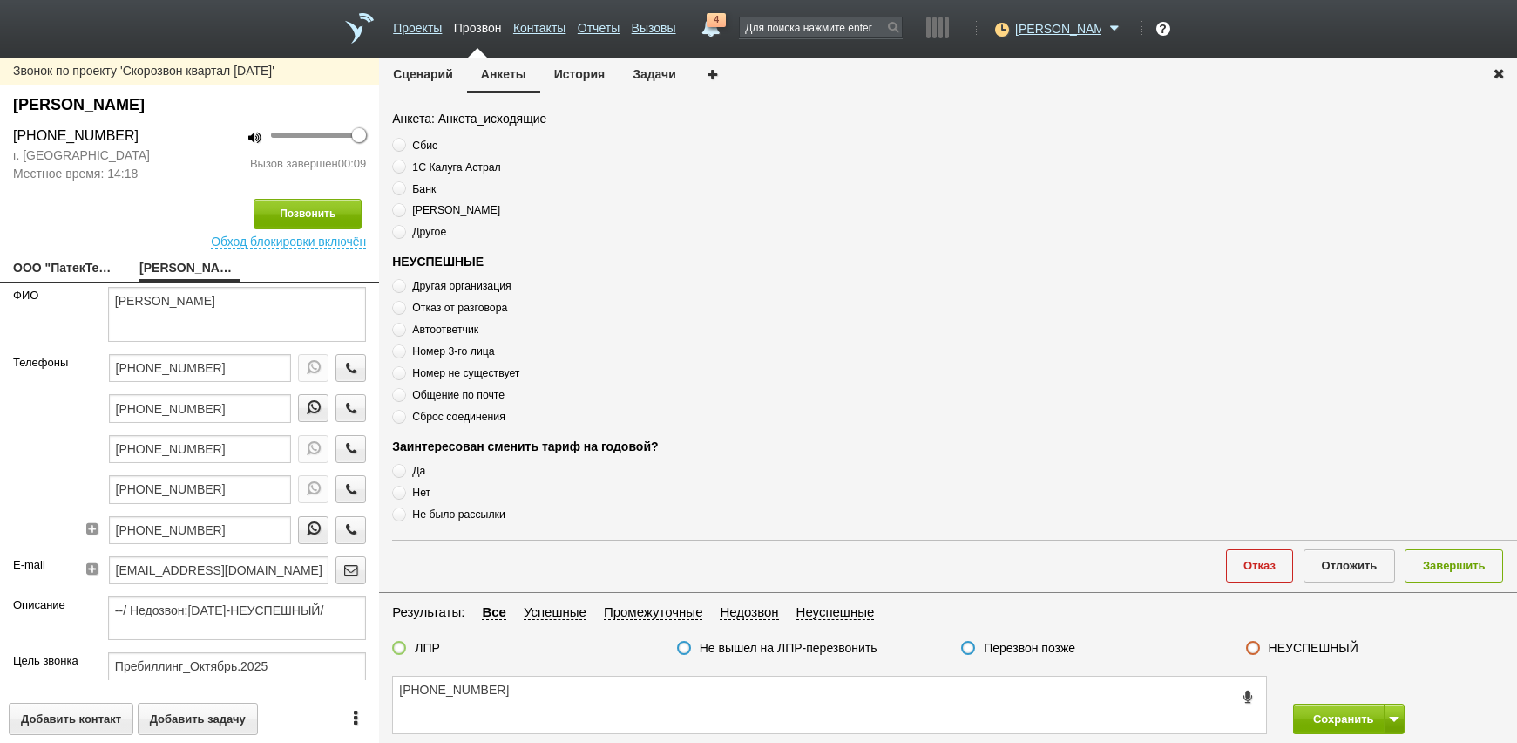
click at [466, 413] on span "Сброс соединения" at bounding box center [458, 416] width 92 height 12
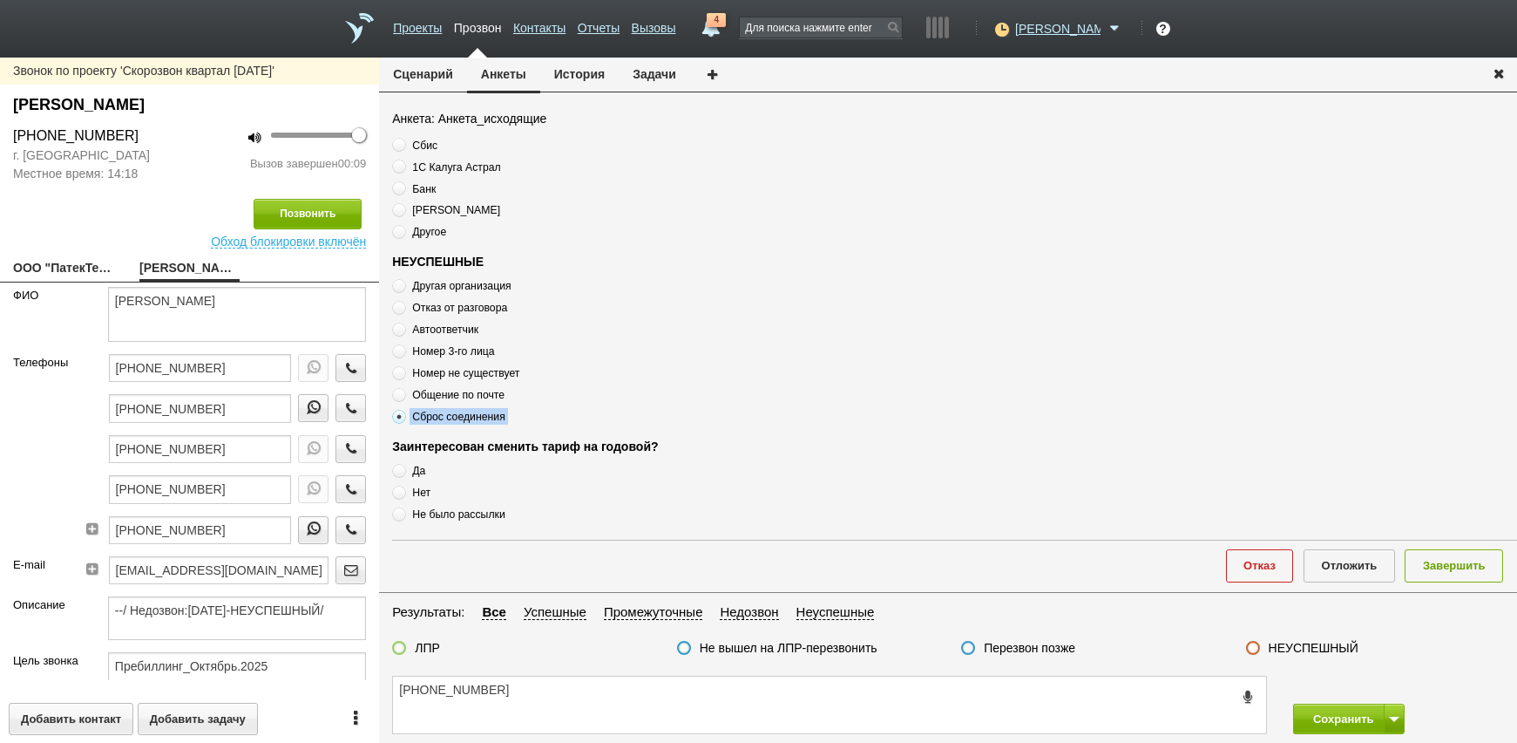
copy div "Сброс соединения"
click at [539, 423] on label "Сброс соединения" at bounding box center [610, 416] width 436 height 17
click at [456, 411] on span "Сброс соединения" at bounding box center [458, 416] width 92 height 12
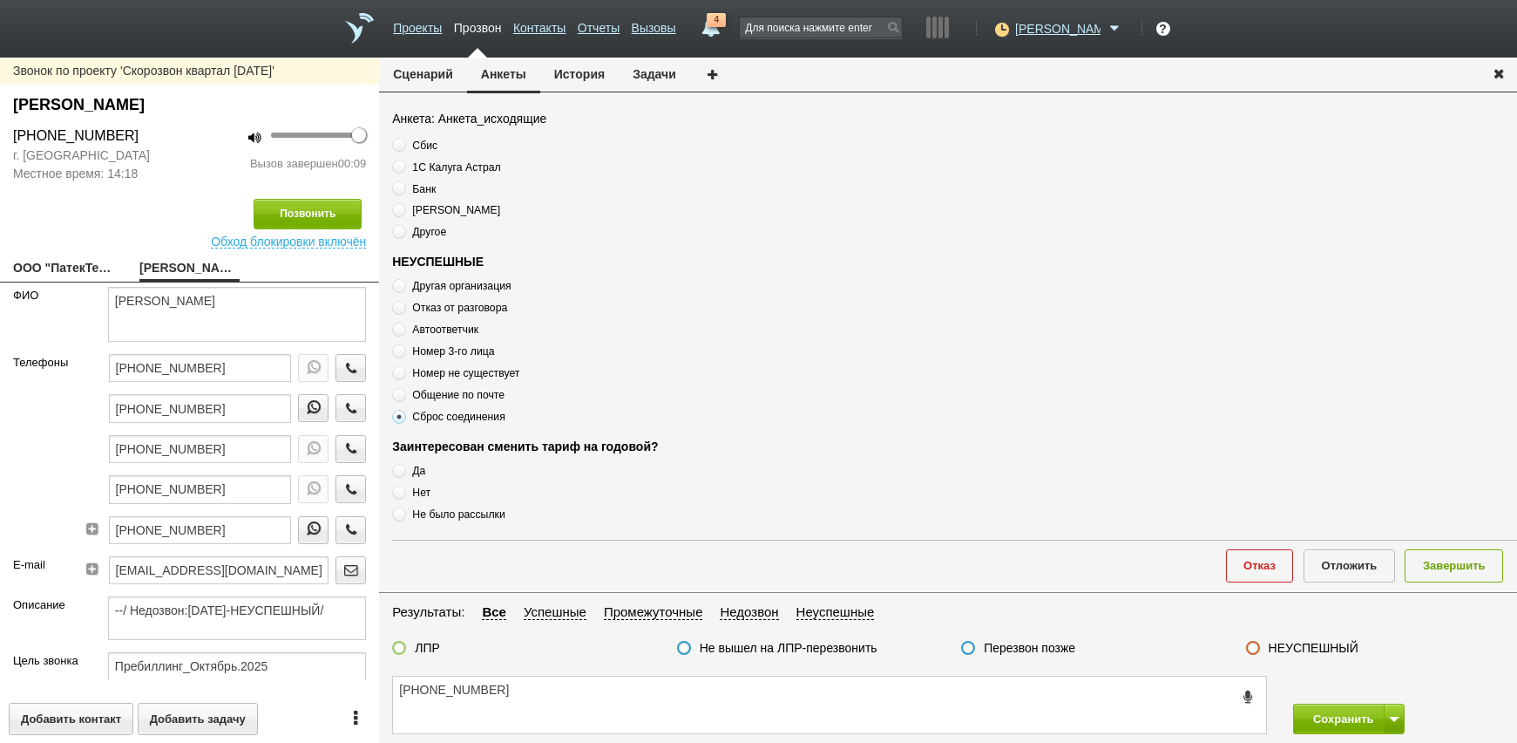
click at [456, 411] on span "Сброс соединения" at bounding box center [458, 416] width 92 height 12
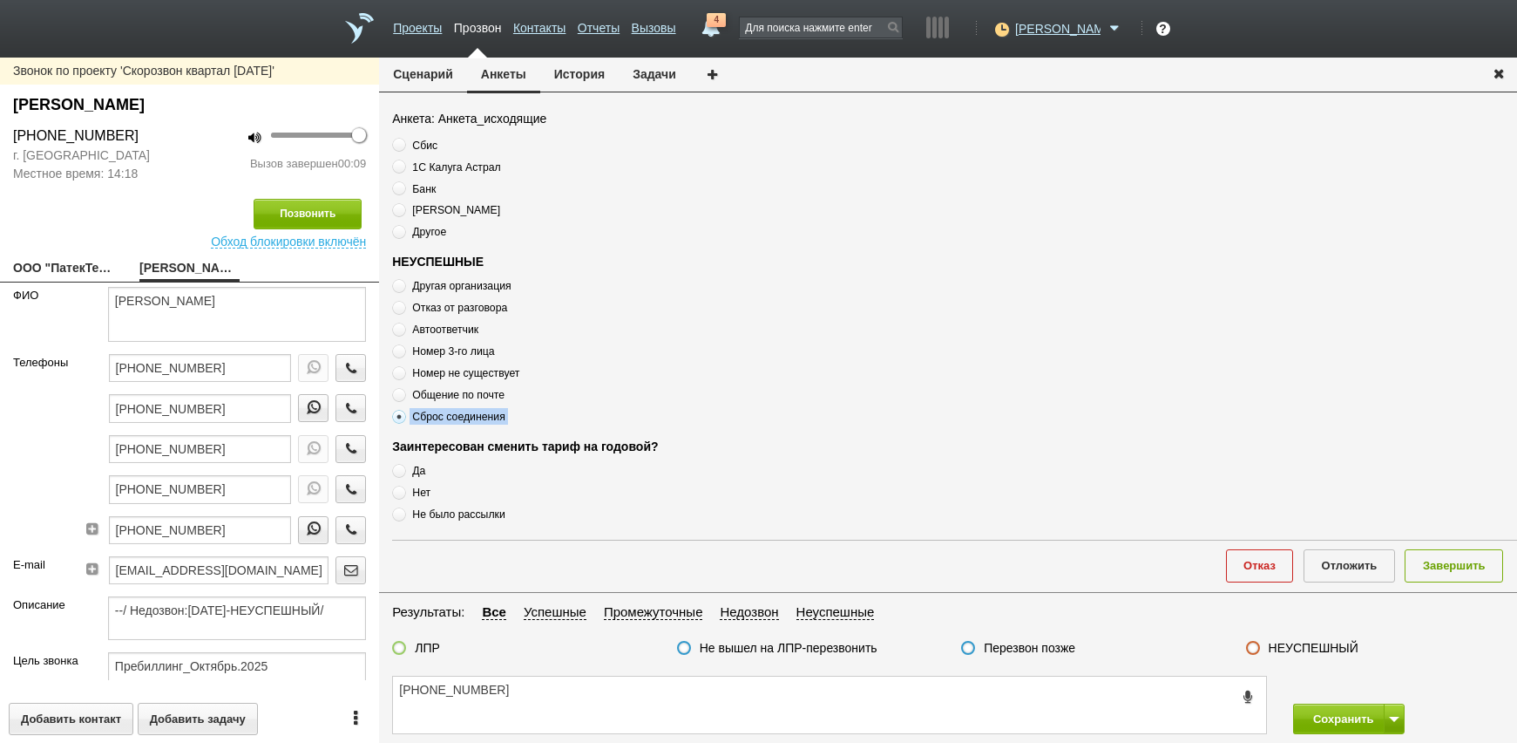
copy div "Сброс соединения"
click at [622, 678] on textarea "+7 (495) 796-93-33" at bounding box center [829, 704] width 873 height 57
paste textarea "Сброс соединения"
click at [746, 701] on textarea "+7 (495) 796-93-33 Сброс соединения" at bounding box center [829, 704] width 873 height 57
click at [1021, 643] on label "Перезвон позже" at bounding box center [1030, 648] width 92 height 16
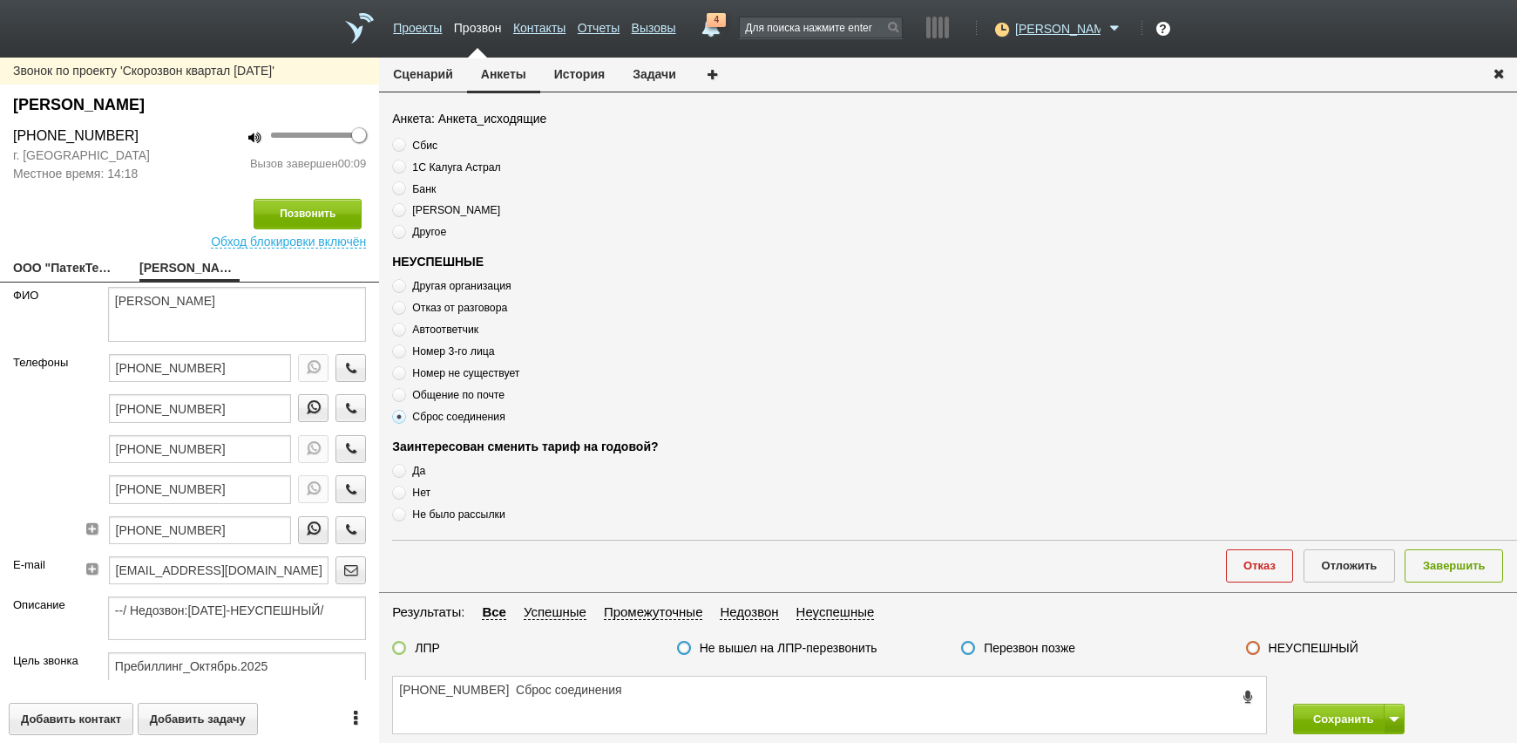
click at [0, 0] on input "Перезвон позже" at bounding box center [0, 0] width 0 height 0
click at [1463, 566] on button "Завершить" at bounding box center [1454, 565] width 98 height 32
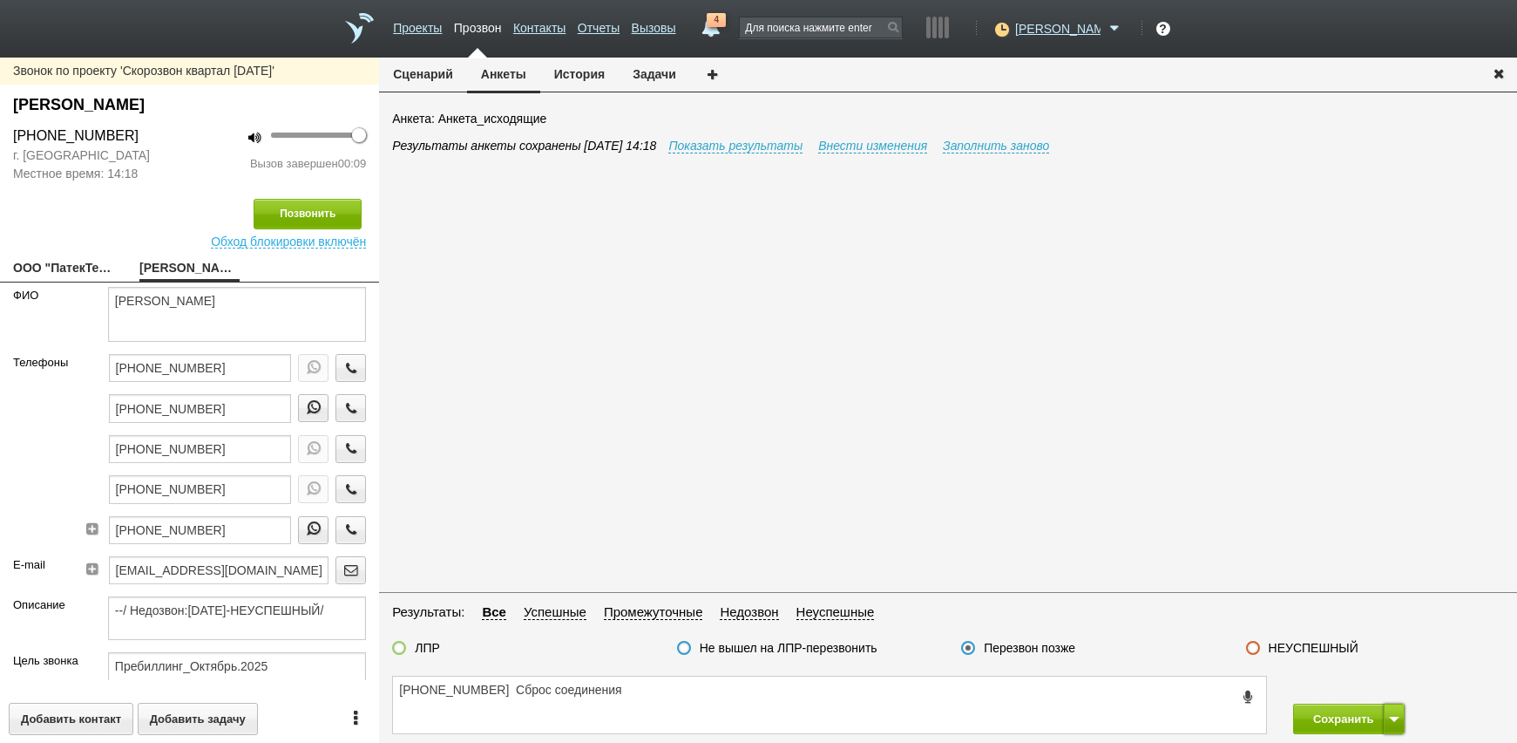
click at [1392, 720] on span at bounding box center [1394, 718] width 10 height 5
click at [1375, 689] on button "Сохранить и остаться" at bounding box center [1336, 686] width 135 height 31
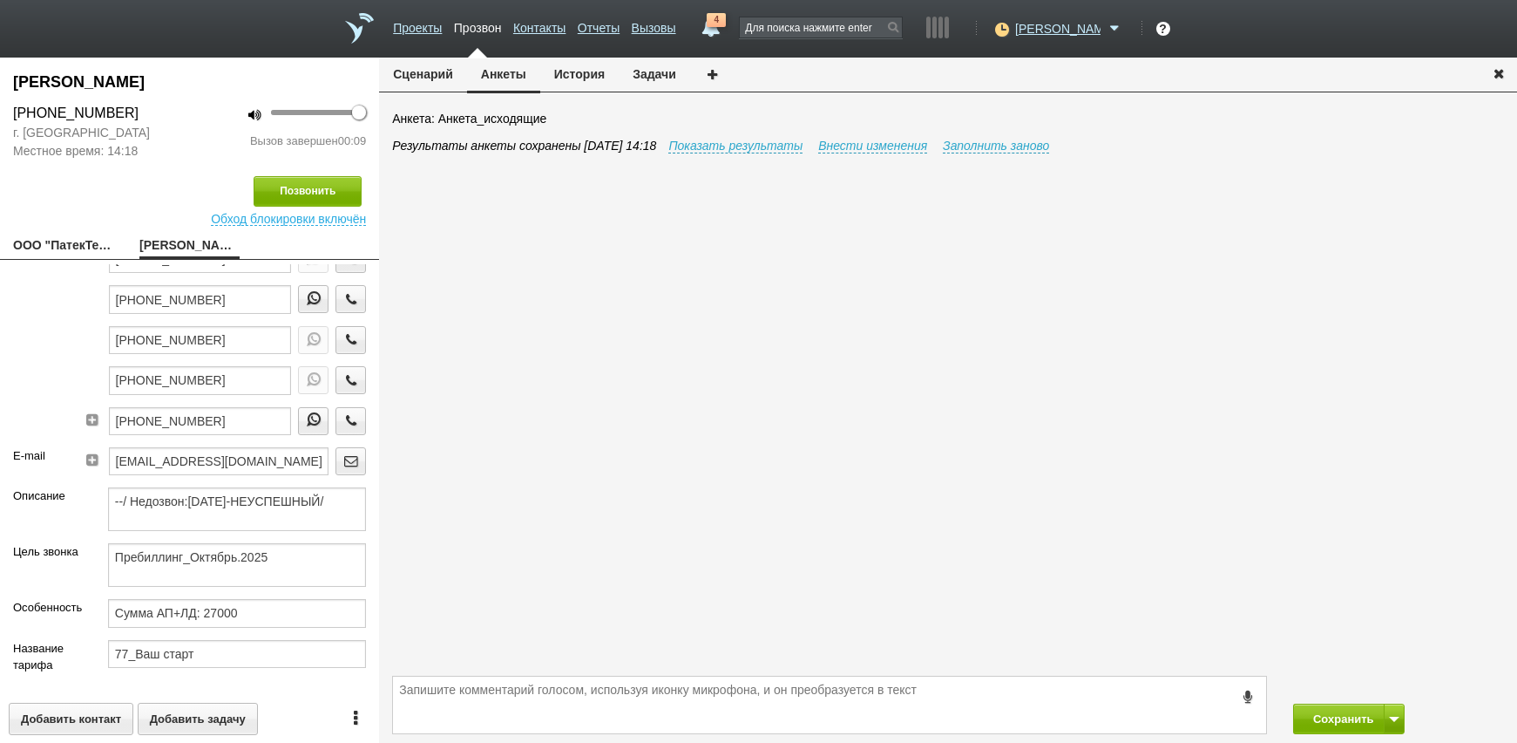
scroll to position [87, 0]
click at [342, 412] on icon "button" at bounding box center [351, 418] width 19 height 13
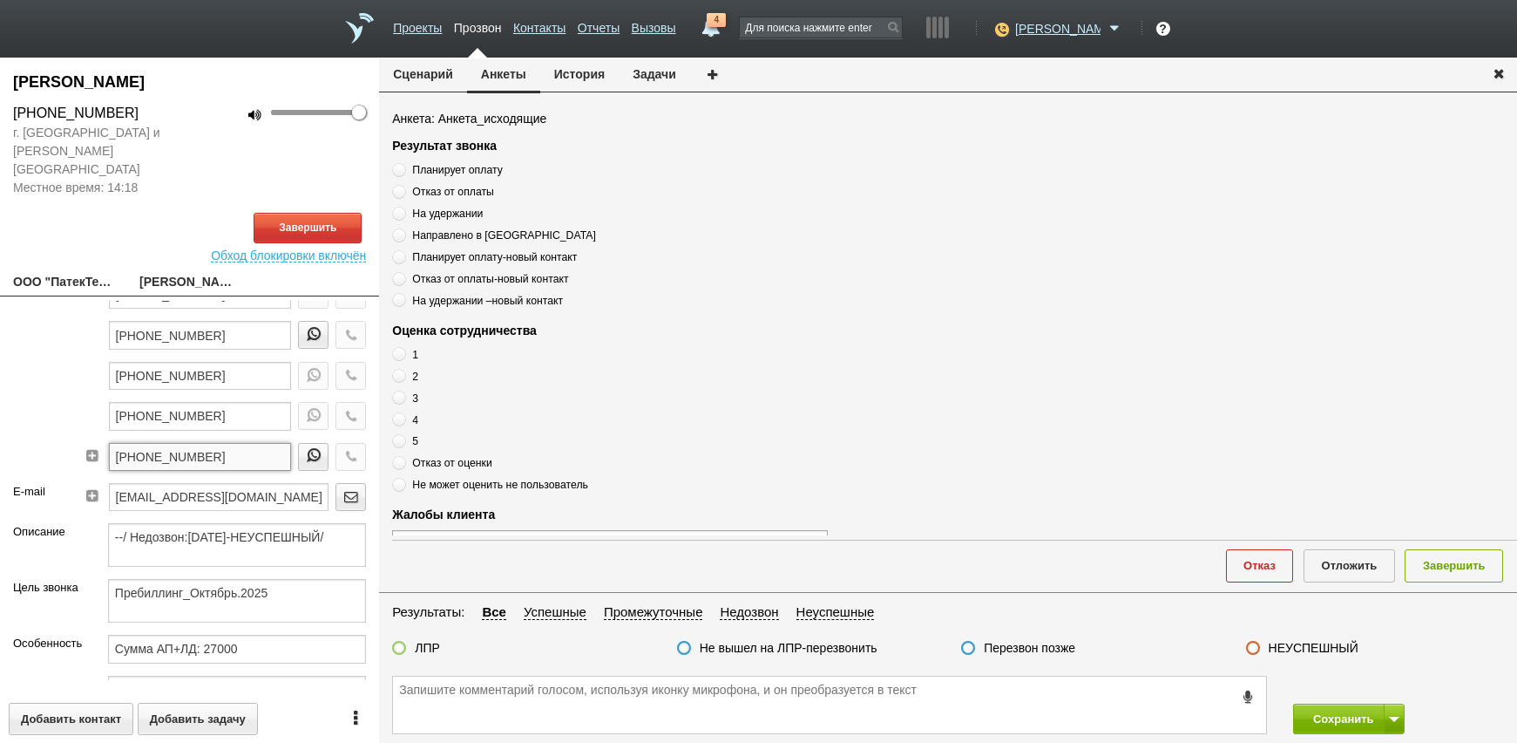
click at [220, 443] on input "+7 (916) 984-99-44" at bounding box center [200, 457] width 183 height 28
paste textarea "+7 (916) 984-99-44"
drag, startPoint x: 248, startPoint y: 519, endPoint x: 336, endPoint y: 522, distance: 88.1
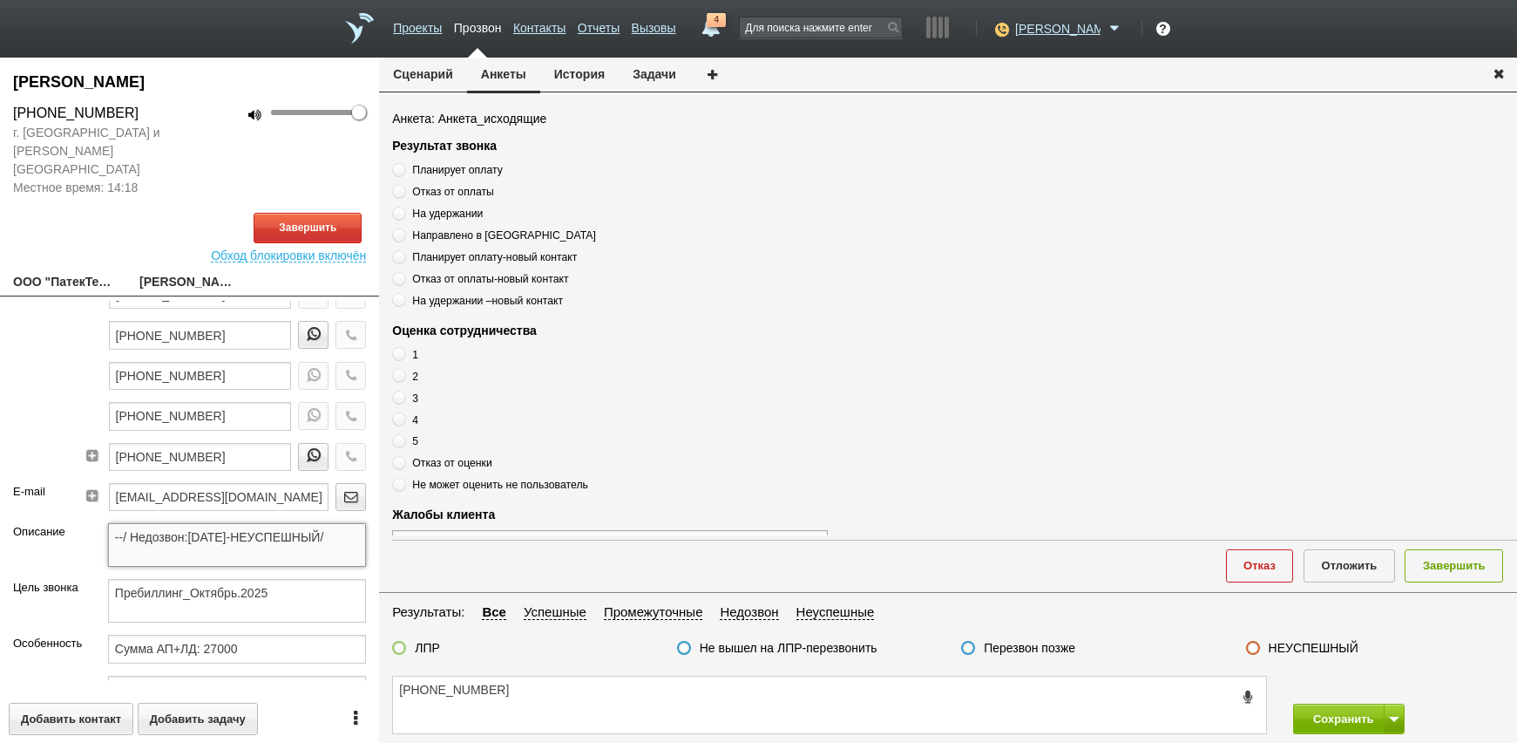
click at [390, 522] on div "Ветохина Ирина Виленовна +7 (916) 984-99-44 г. Москва и Московская область Мест…" at bounding box center [758, 400] width 1517 height 685
click at [265, 523] on textarea "--/ Недозвон:01.07.2025-НЕУСПЕШНЫЙ/" at bounding box center [237, 545] width 258 height 44
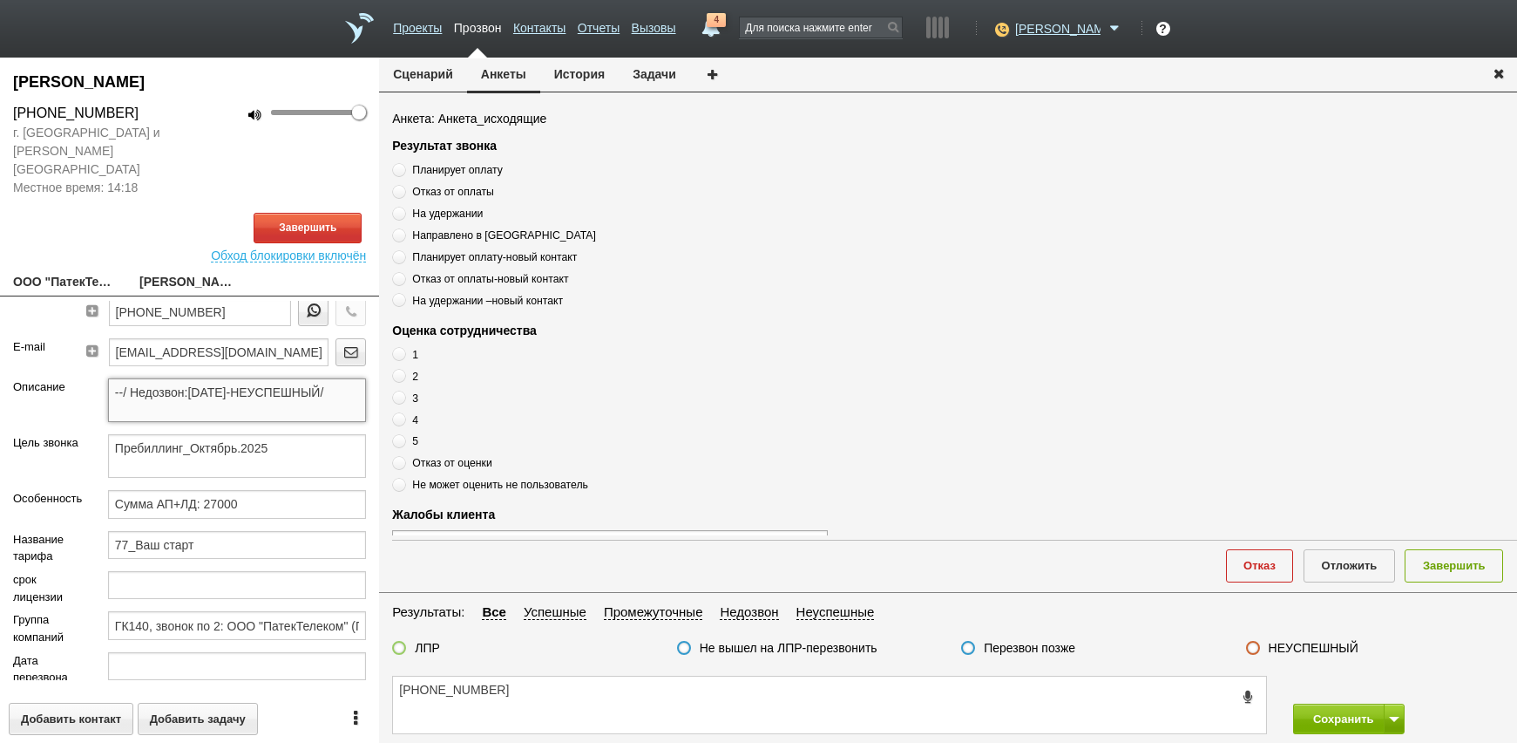
scroll to position [261, 0]
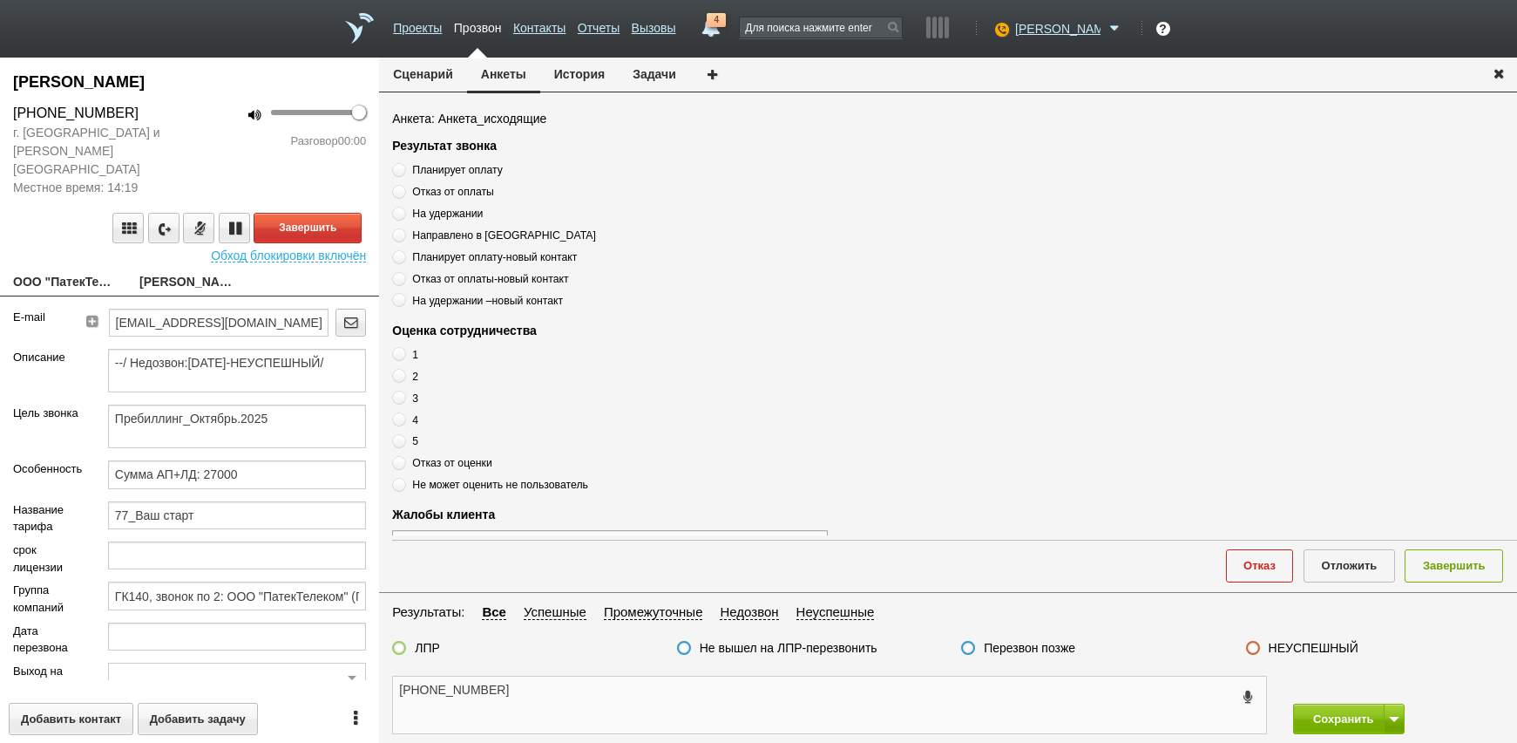
drag, startPoint x: 547, startPoint y: 702, endPoint x: 456, endPoint y: 545, distance: 182.4
click at [546, 702] on textarea "+7 (916) 984-99-44" at bounding box center [829, 704] width 873 height 57
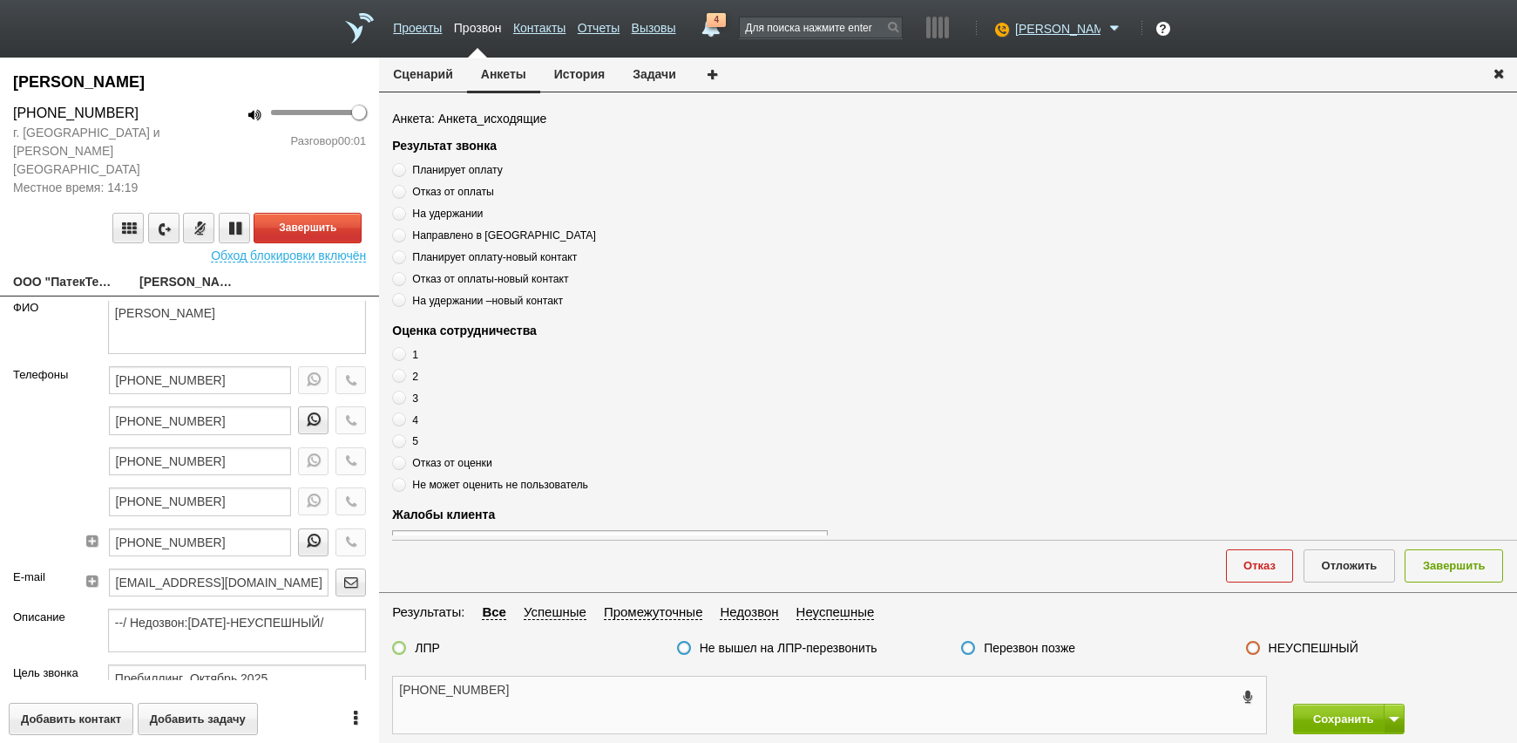
scroll to position [0, 0]
click at [325, 213] on button "Завершить" at bounding box center [308, 228] width 108 height 31
drag, startPoint x: 583, startPoint y: 668, endPoint x: 584, endPoint y: 676, distance: 8.8
click at [584, 676] on div "+7 (916) 984-99-44 Сохранить Сохранить и остаться" at bounding box center [948, 705] width 1138 height 76
click at [584, 690] on textarea "+7 (916) 984-99-44" at bounding box center [829, 704] width 873 height 57
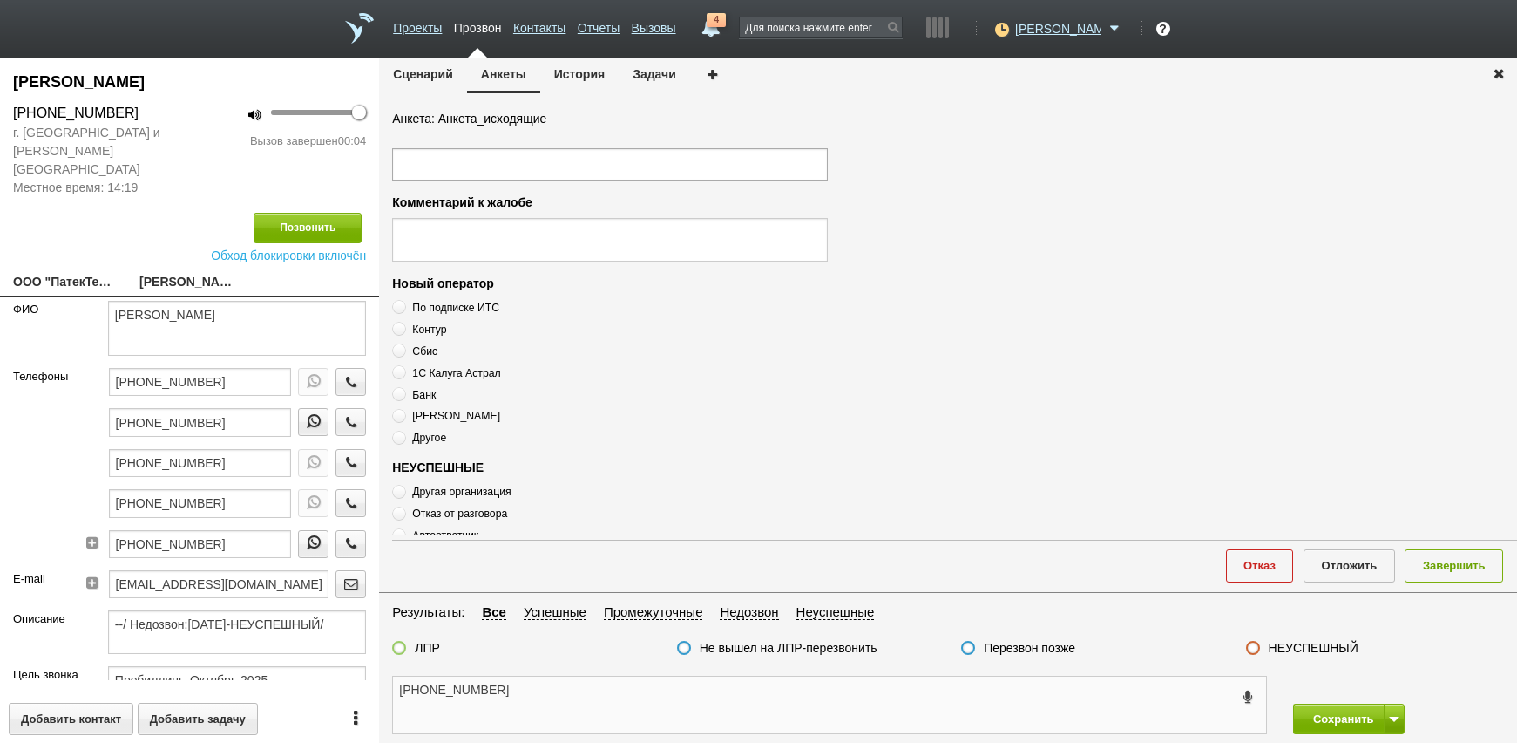
scroll to position [589, 0]
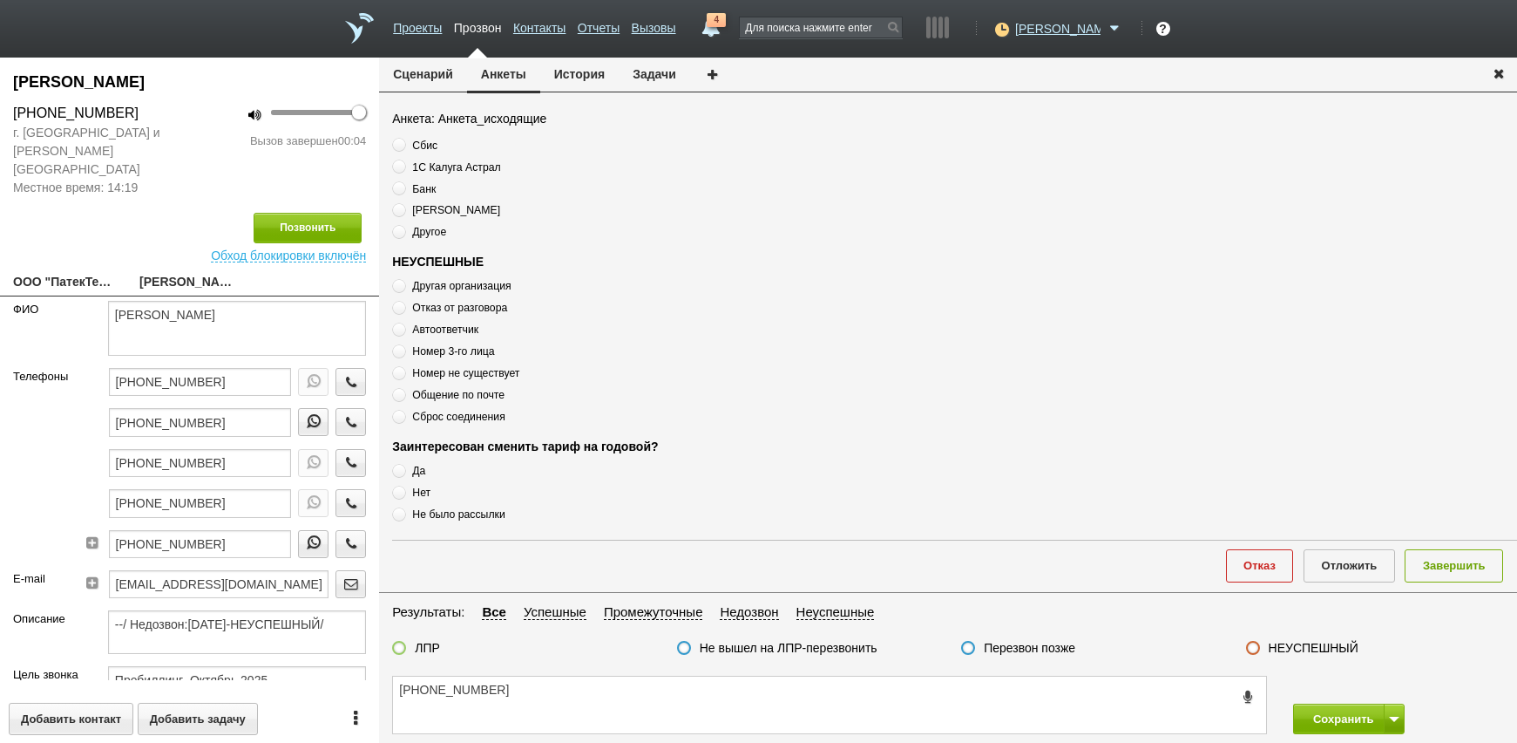
click at [472, 328] on span "Автоответчик" at bounding box center [445, 329] width 66 height 12
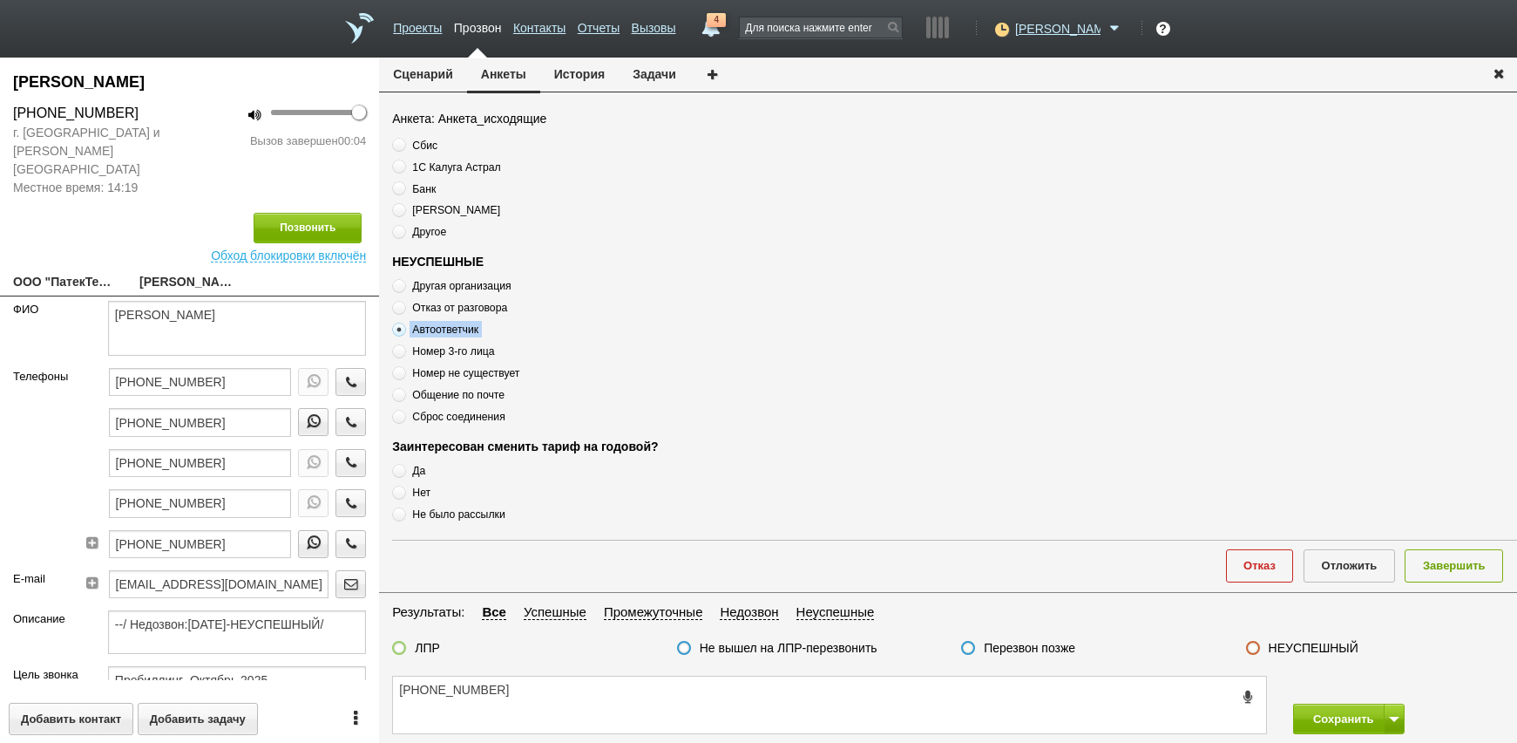
copy div "Автоответчик"
click at [600, 668] on div "Сценарий Анкеты История Задачи Анкета: Анкета_исходящие Результат звонка Планир…" at bounding box center [948, 400] width 1138 height 685
drag, startPoint x: 600, startPoint y: 668, endPoint x: 596, endPoint y: 701, distance: 32.5
click at [596, 701] on textarea "+7 (916) 984-99-44" at bounding box center [829, 704] width 873 height 57
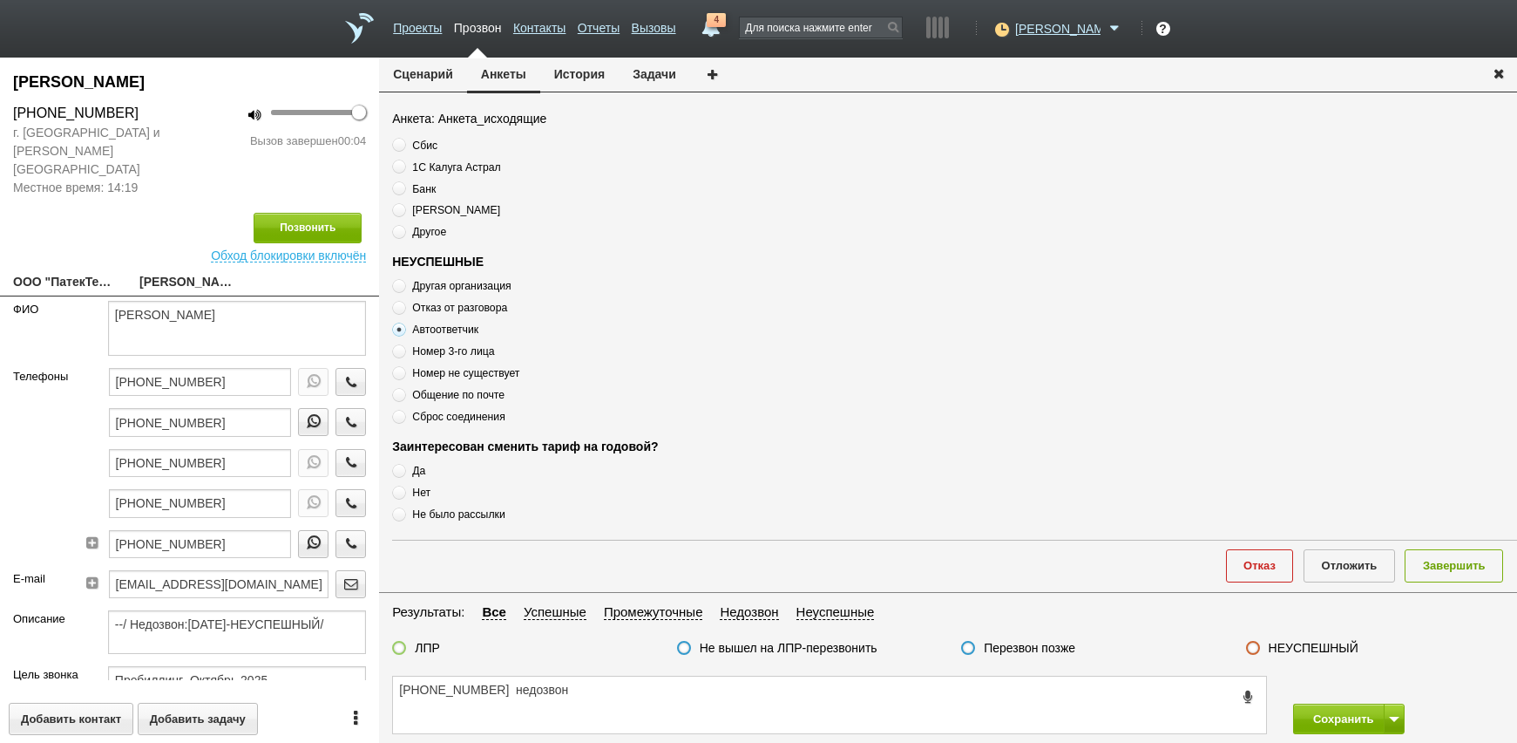
click at [1034, 642] on label "Перезвон позже" at bounding box center [1030, 648] width 92 height 16
click at [0, 0] on input "Перезвон позже" at bounding box center [0, 0] width 0 height 0
click at [1469, 562] on button "Завершить" at bounding box center [1454, 565] width 98 height 32
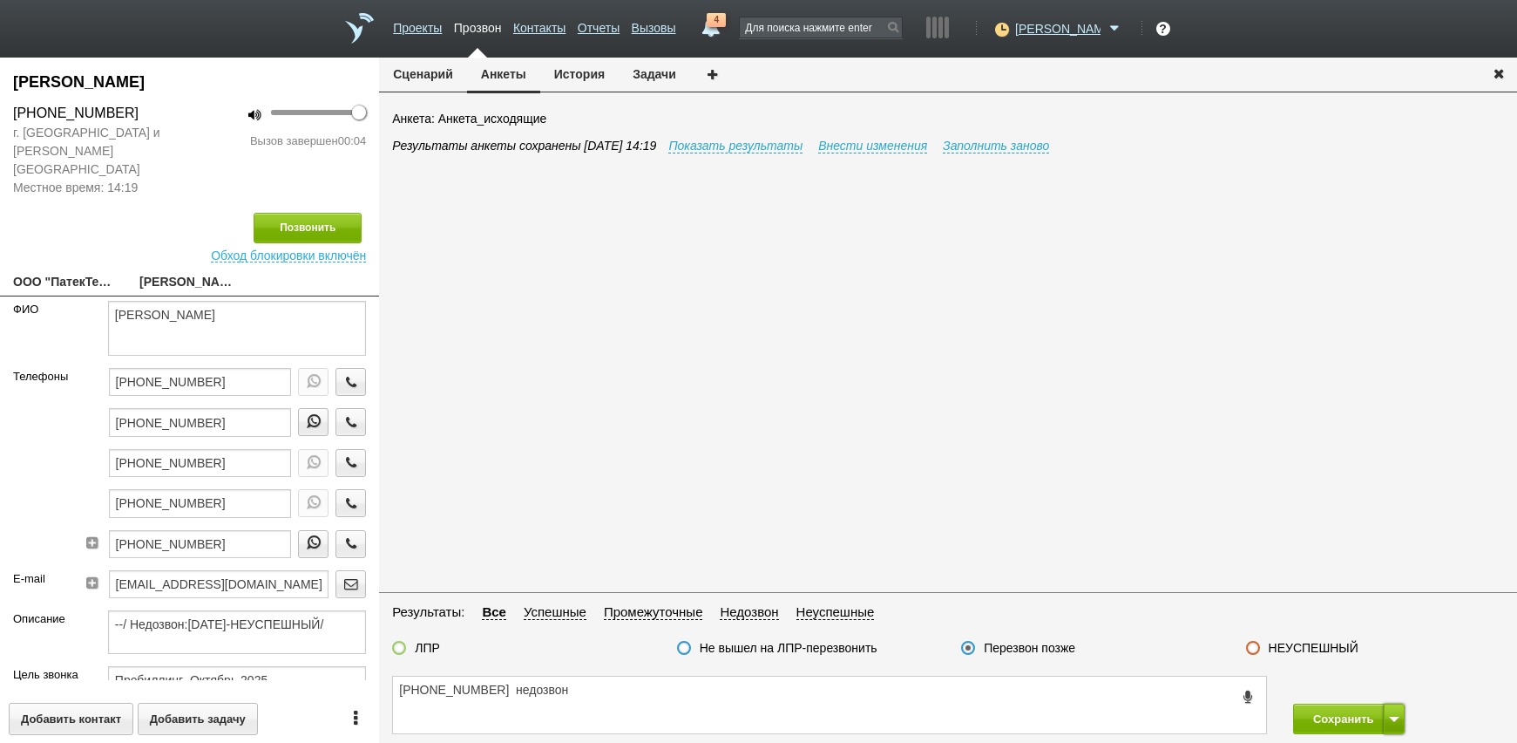
click at [1399, 709] on button at bounding box center [1394, 718] width 21 height 31
click at [1393, 682] on button "Сохранить и остаться" at bounding box center [1336, 686] width 135 height 31
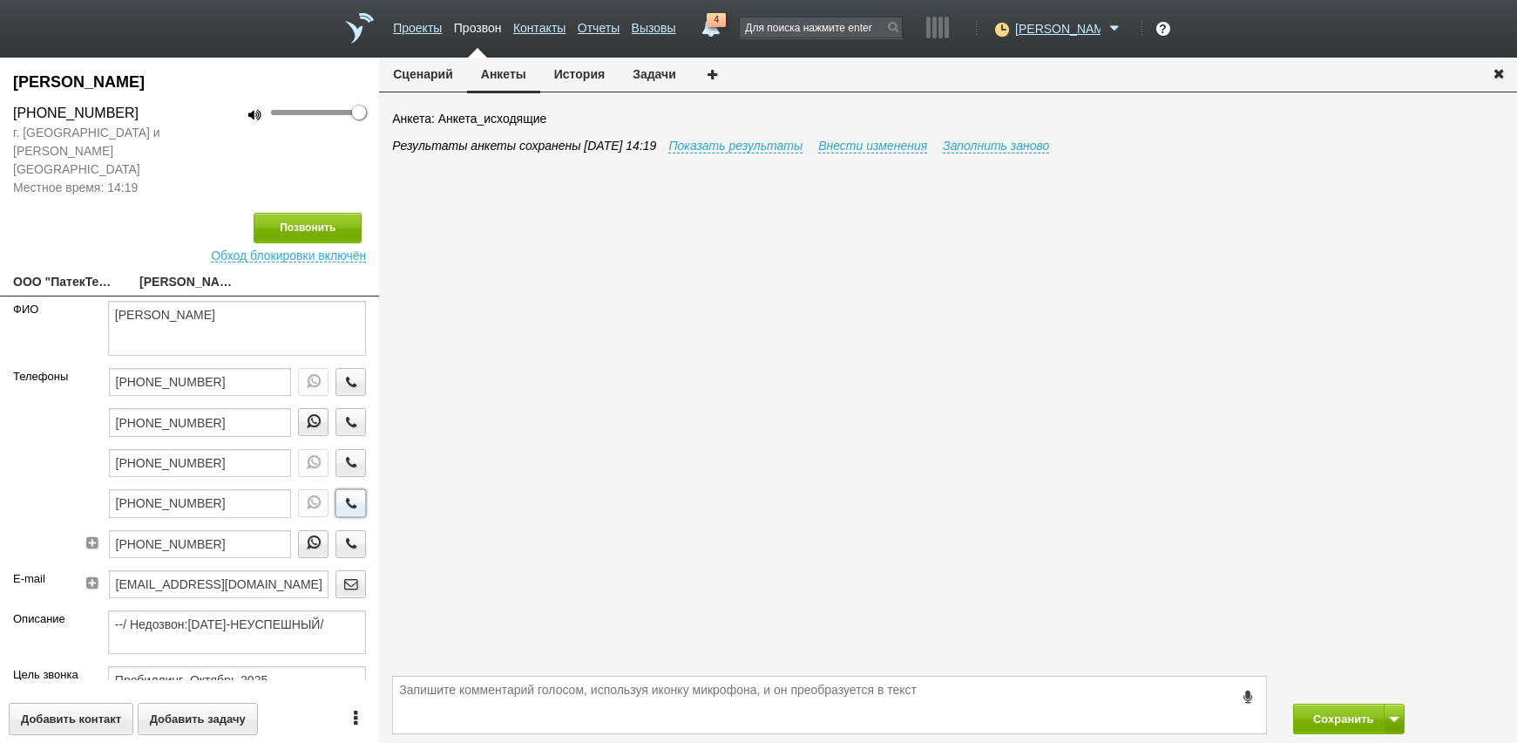
click at [342, 496] on icon "button" at bounding box center [351, 502] width 19 height 13
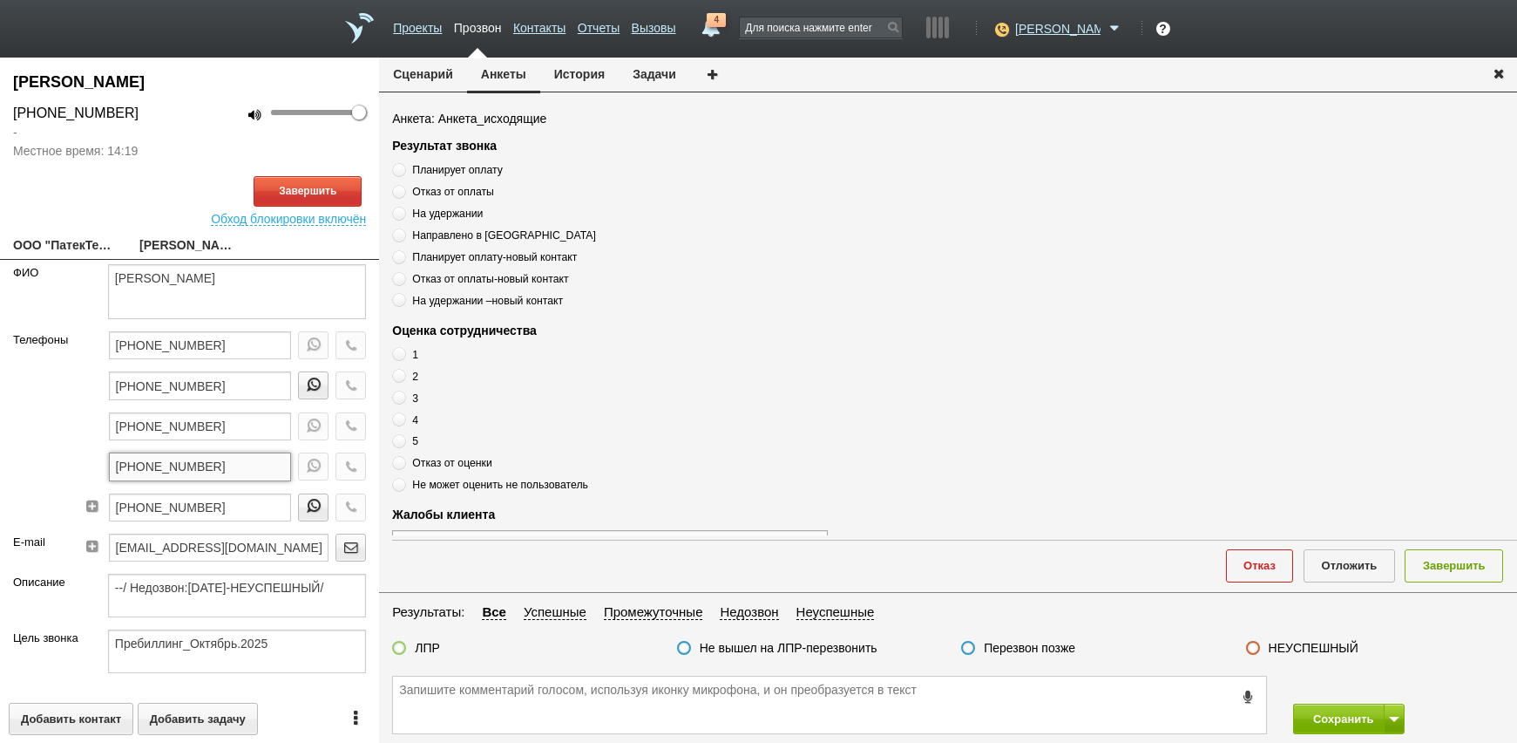
drag, startPoint x: 227, startPoint y: 469, endPoint x: 43, endPoint y: 458, distance: 184.2
click at [43, 458] on div "Телефоны +7 (495) 708-40-08 +7 (999) 820-47-89 +7 (495) 796-93-33 +7 (495) 956-…" at bounding box center [189, 432] width 379 height 202
paste textarea "+7 (495) 956-62-81"
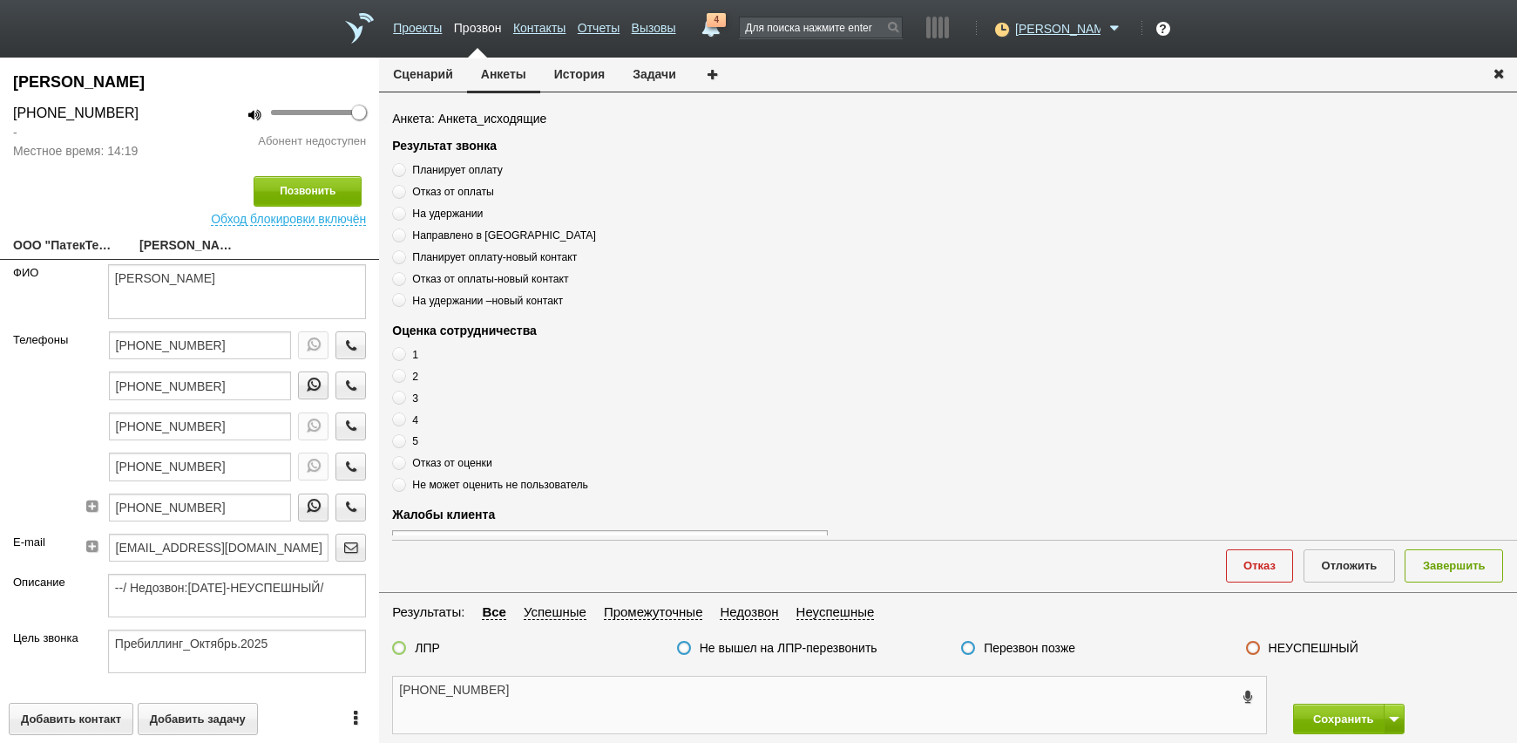
click at [607, 708] on textarea "+7 (495) 956-62-81" at bounding box center [829, 704] width 873 height 57
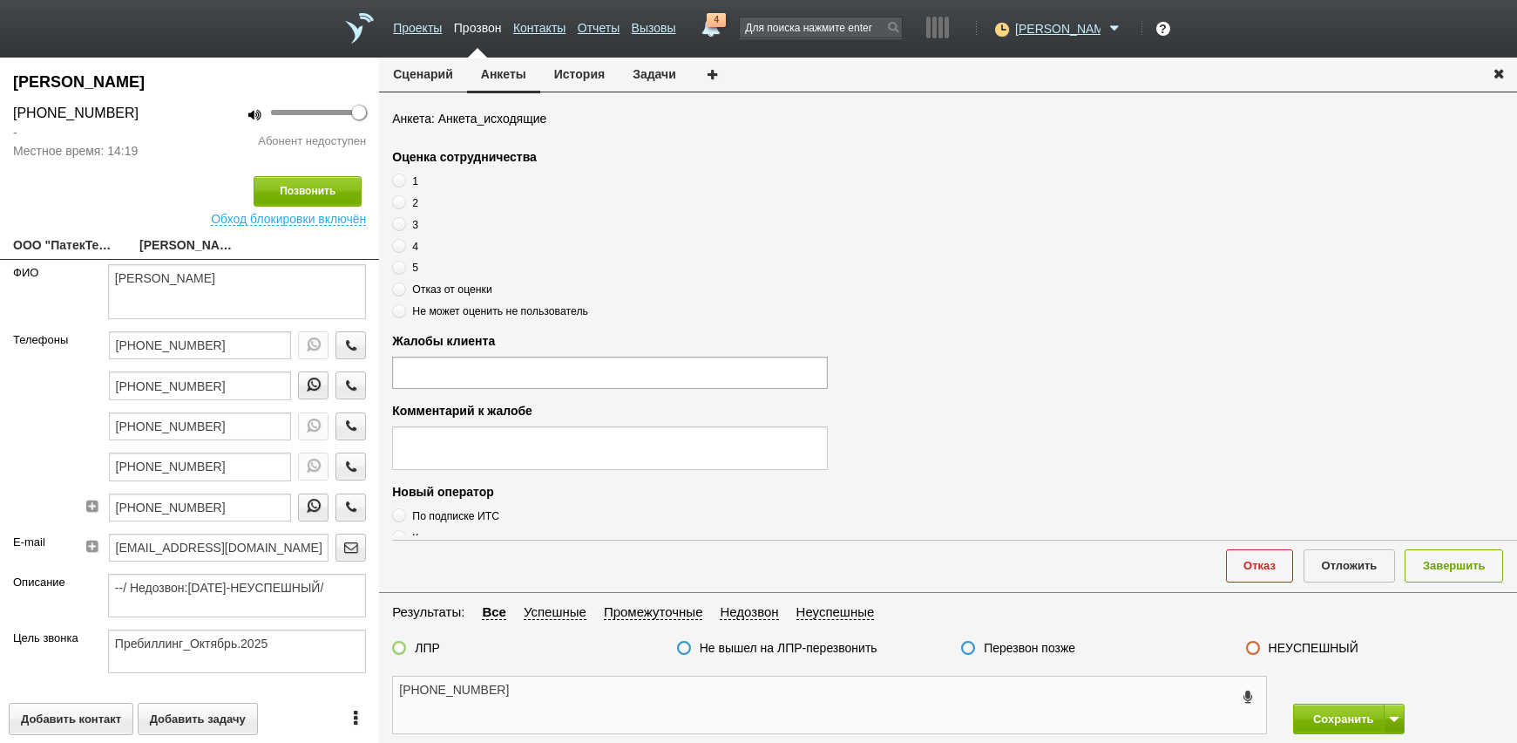
scroll to position [589, 0]
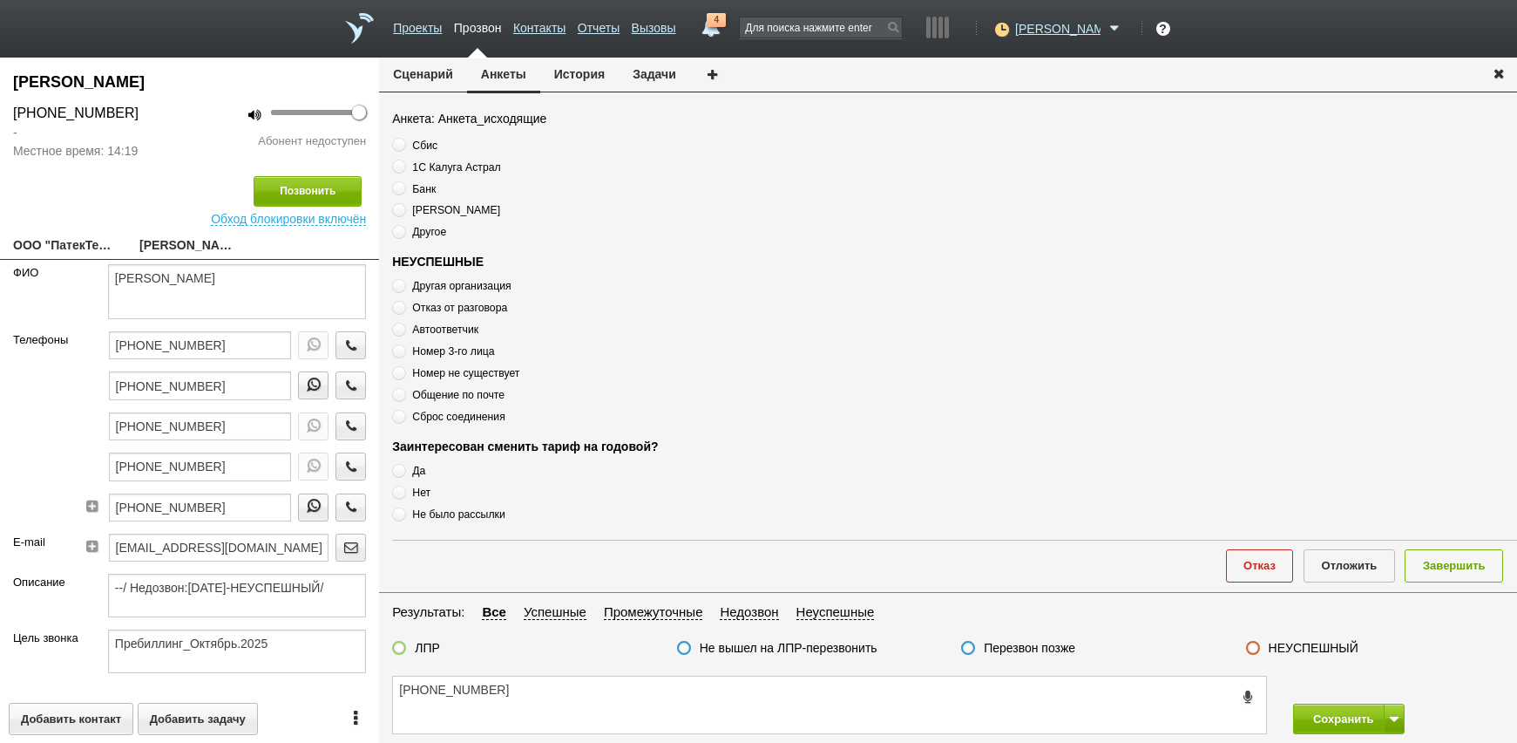
click at [474, 402] on label "Общение по почте" at bounding box center [610, 394] width 436 height 17
click at [471, 421] on span "Сброс соединения" at bounding box center [458, 416] width 92 height 12
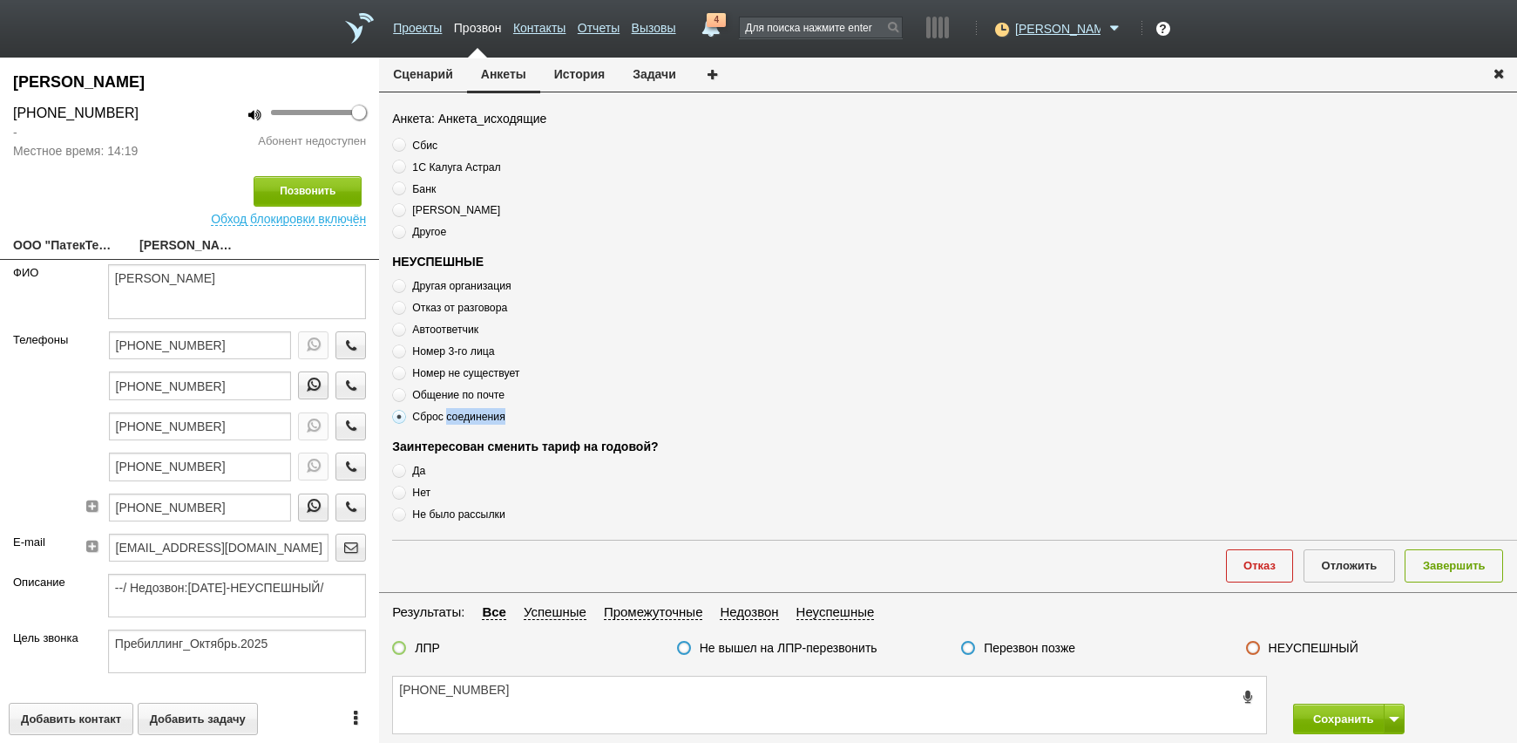
click at [470, 421] on span "Сброс соединения" at bounding box center [458, 416] width 92 height 12
copy div "Сброс соединения"
click at [539, 712] on textarea "+7 (495) 956-62-81" at bounding box center [829, 704] width 873 height 57
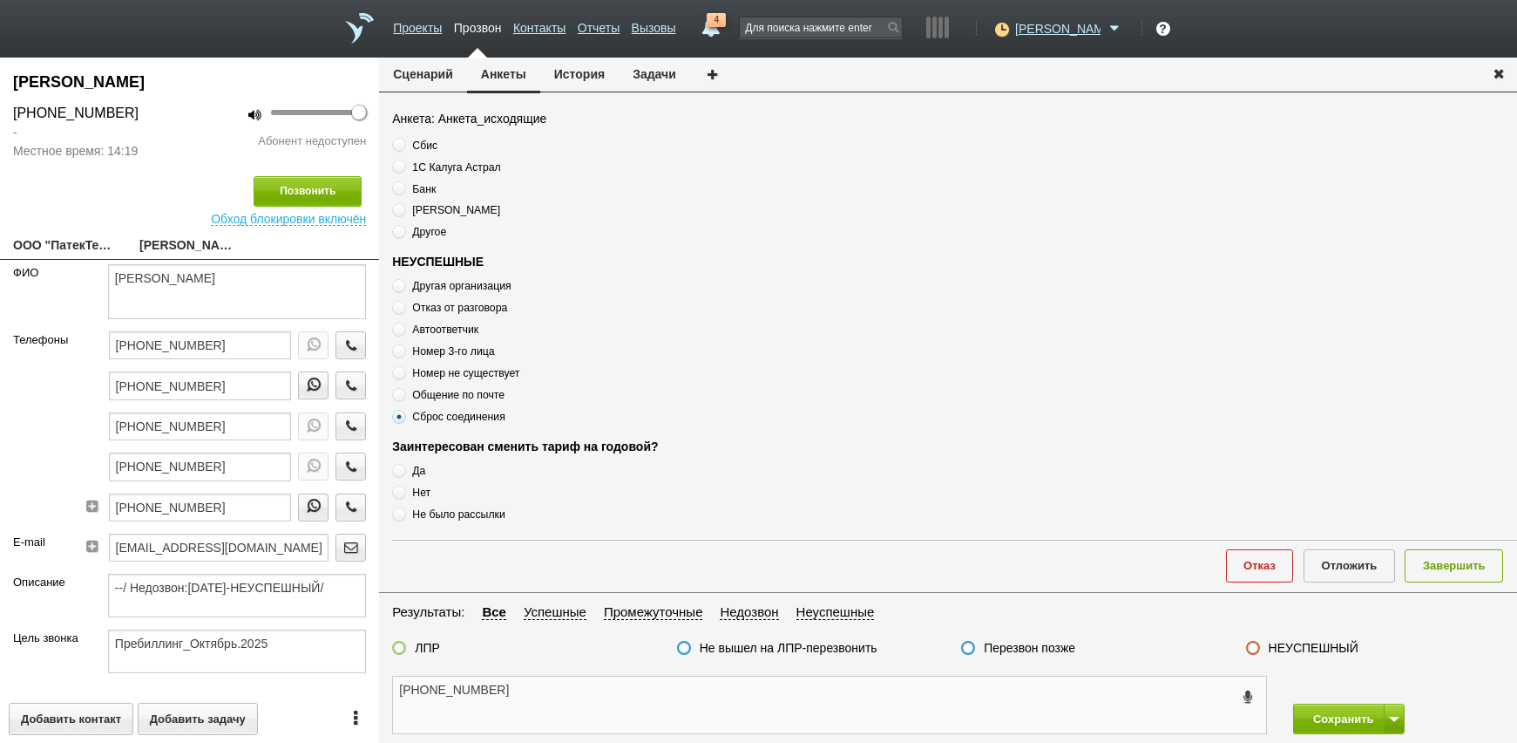
paste textarea "Сброс соединения"
drag, startPoint x: 753, startPoint y: 706, endPoint x: 864, endPoint y: 680, distance: 113.7
click at [751, 703] on textarea "+7 (495) 956-62-81 Сброс соединения" at bounding box center [829, 704] width 873 height 57
drag, startPoint x: 982, startPoint y: 648, endPoint x: 1224, endPoint y: 628, distance: 242.2
click at [983, 648] on div "Перезвон позже" at bounding box center [1018, 649] width 114 height 18
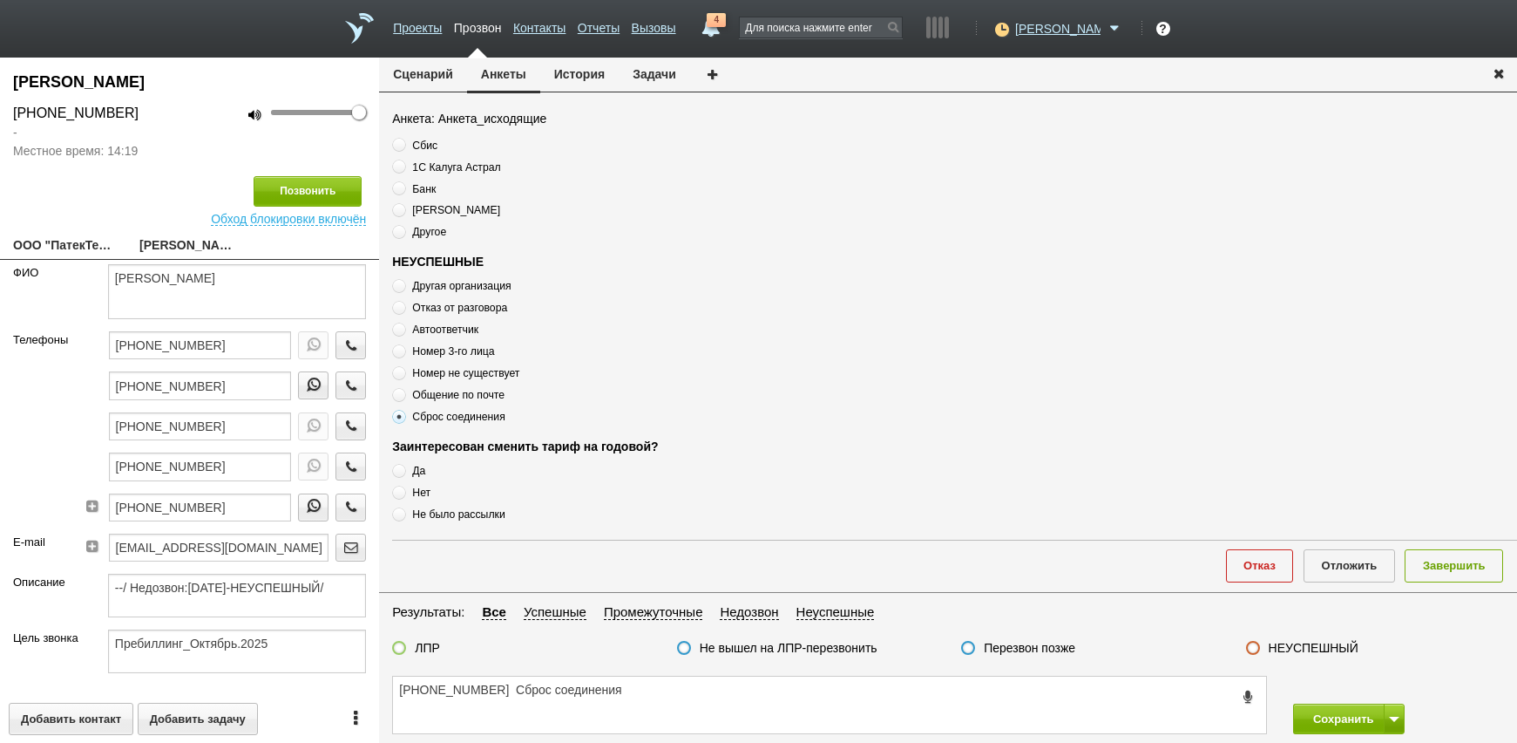
click at [1473, 541] on div "Отказ Отложить Завершить" at bounding box center [954, 564] width 1125 height 51
click at [1049, 644] on label "Перезвон позже" at bounding box center [1030, 648] width 92 height 16
click at [0, 0] on input "Перезвон позже" at bounding box center [0, 0] width 0 height 0
click at [1420, 566] on button "Завершить" at bounding box center [1454, 565] width 98 height 32
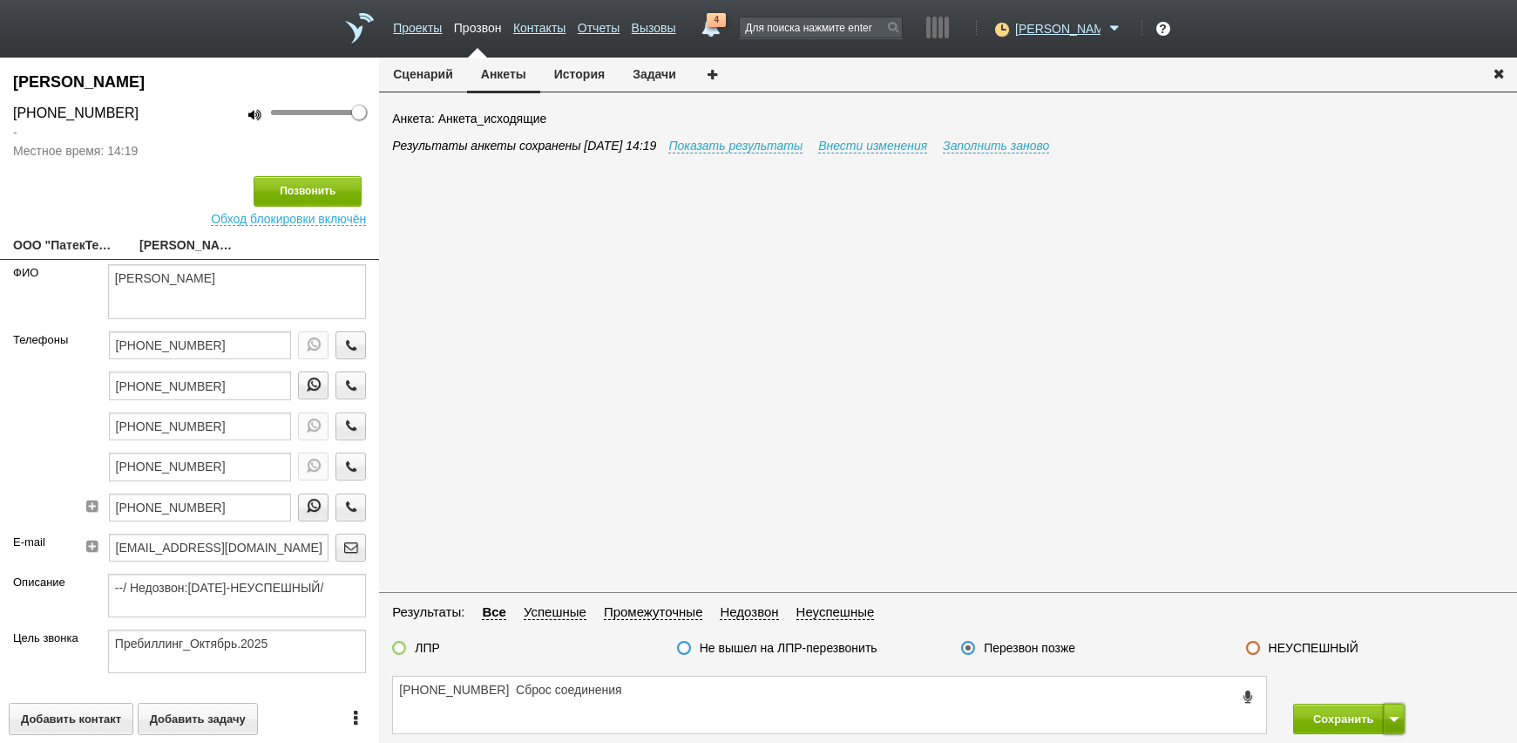
click at [1395, 717] on span at bounding box center [1394, 718] width 10 height 5
click at [1381, 688] on button "Сохранить и остаться" at bounding box center [1336, 686] width 135 height 31
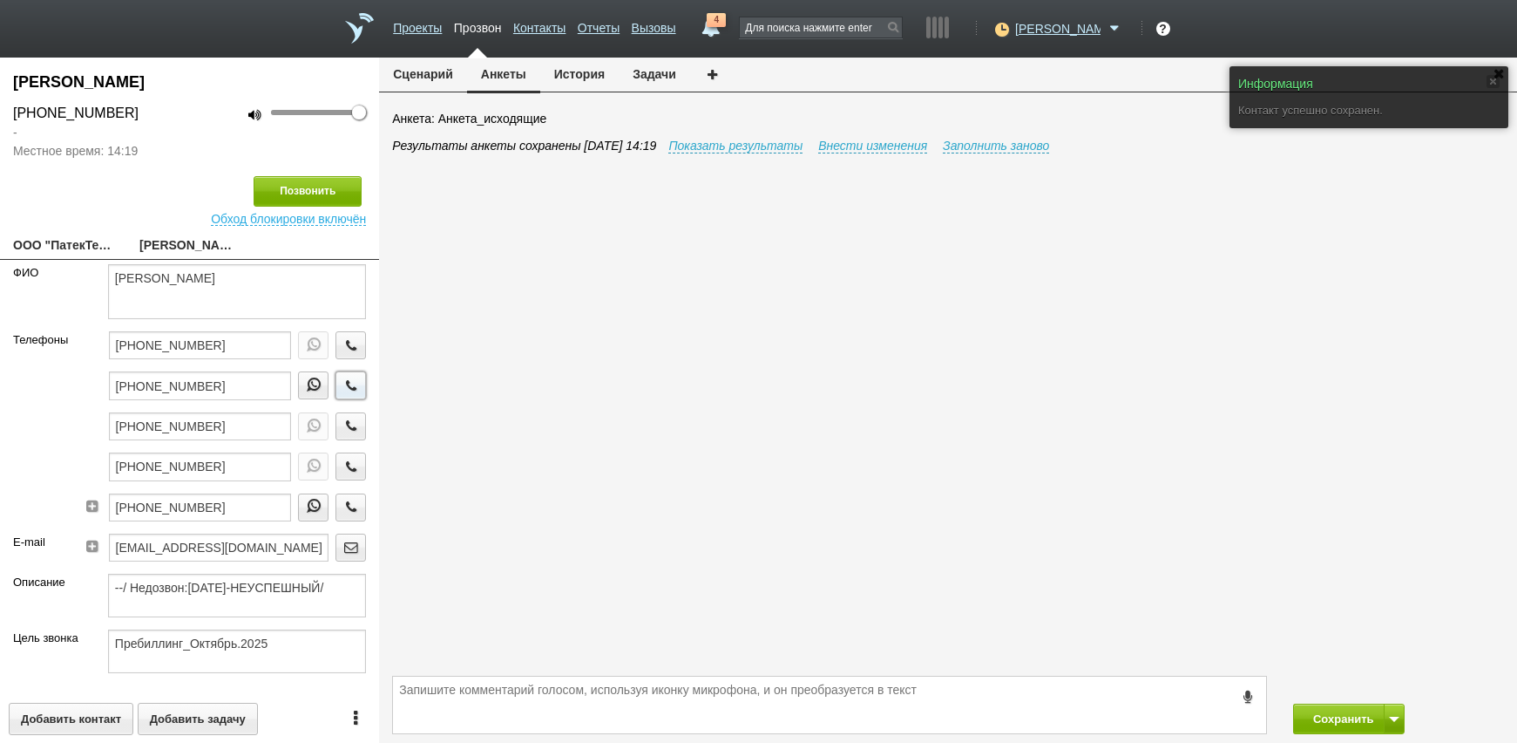
click at [342, 382] on icon "button" at bounding box center [351, 384] width 19 height 13
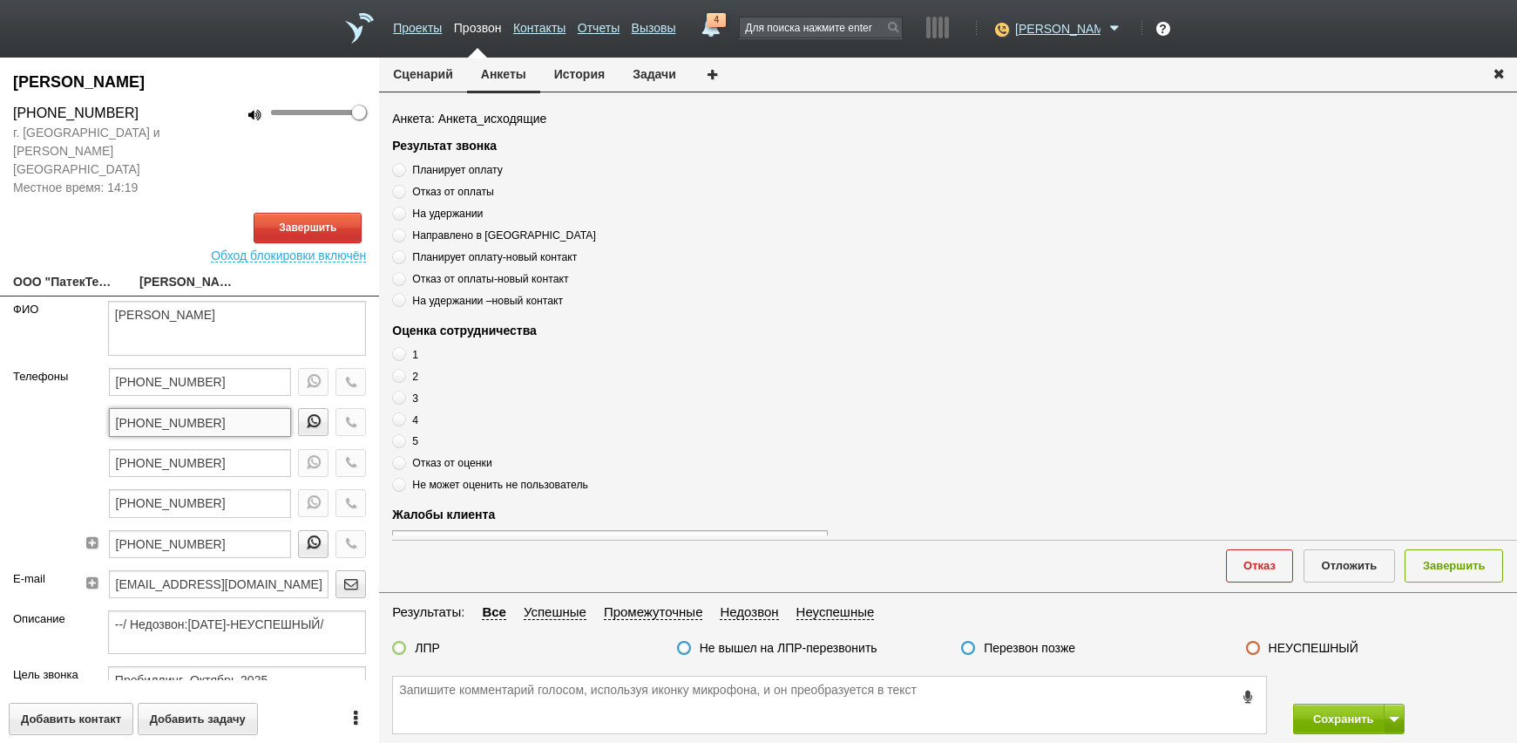
drag, startPoint x: 243, startPoint y: 401, endPoint x: 46, endPoint y: 403, distance: 197.0
click at [46, 403] on div "Телефоны +7 (495) 708-40-08 +7 (999) 820-47-89 +7 (495) 796-93-33 +7 (495) 956-…" at bounding box center [189, 469] width 379 height 202
paste textarea "+7 (999) 820-47-89"
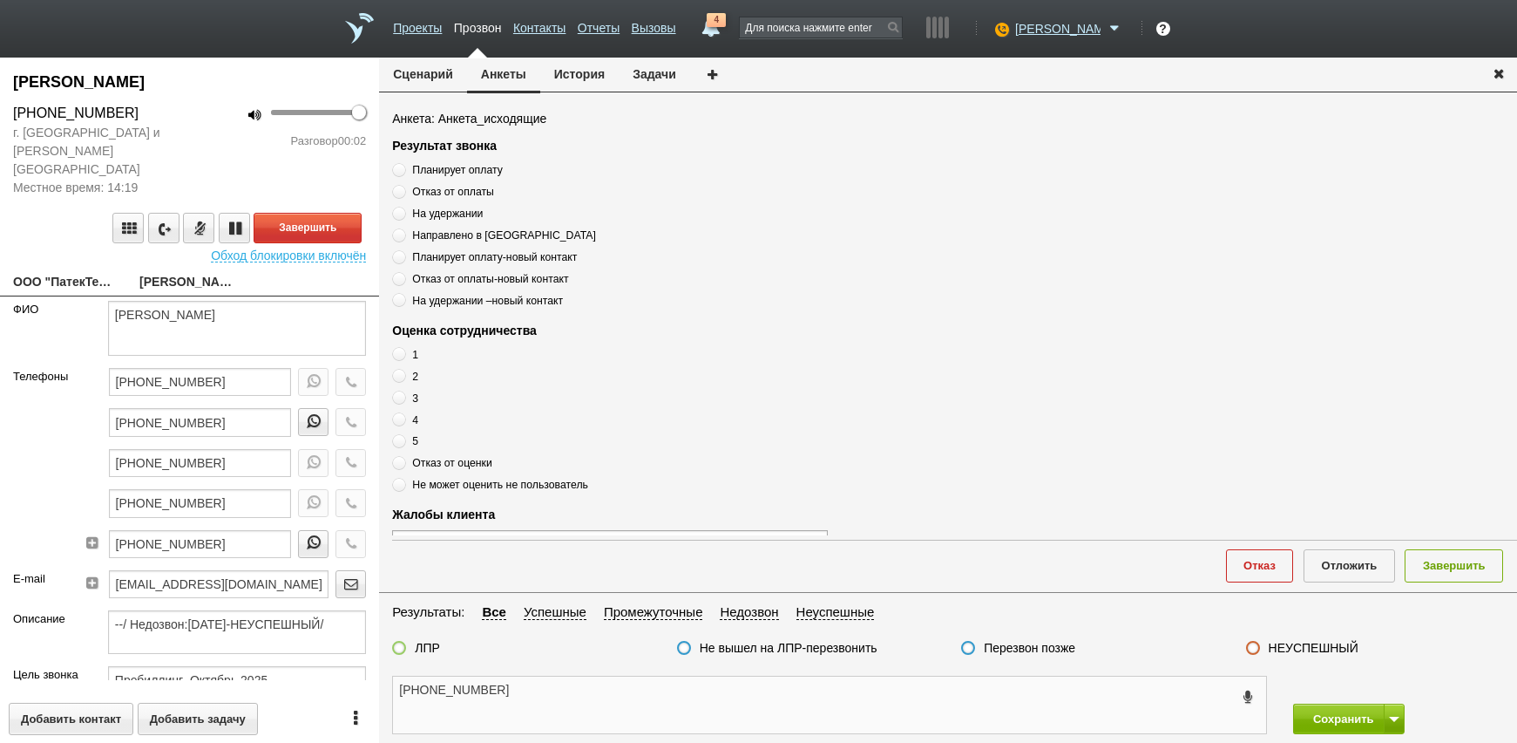
scroll to position [589, 0]
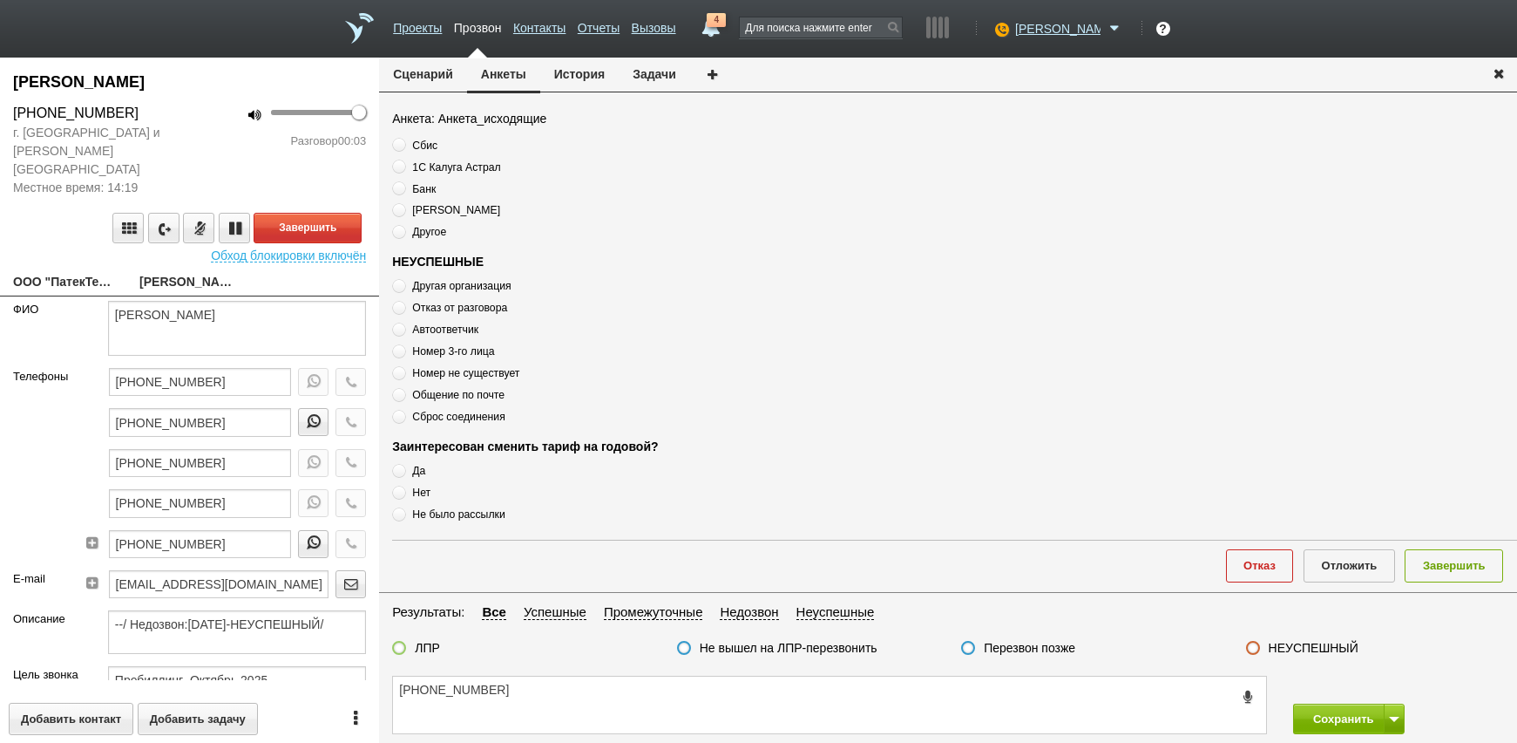
click at [449, 327] on span "Автоответчик" at bounding box center [445, 329] width 66 height 12
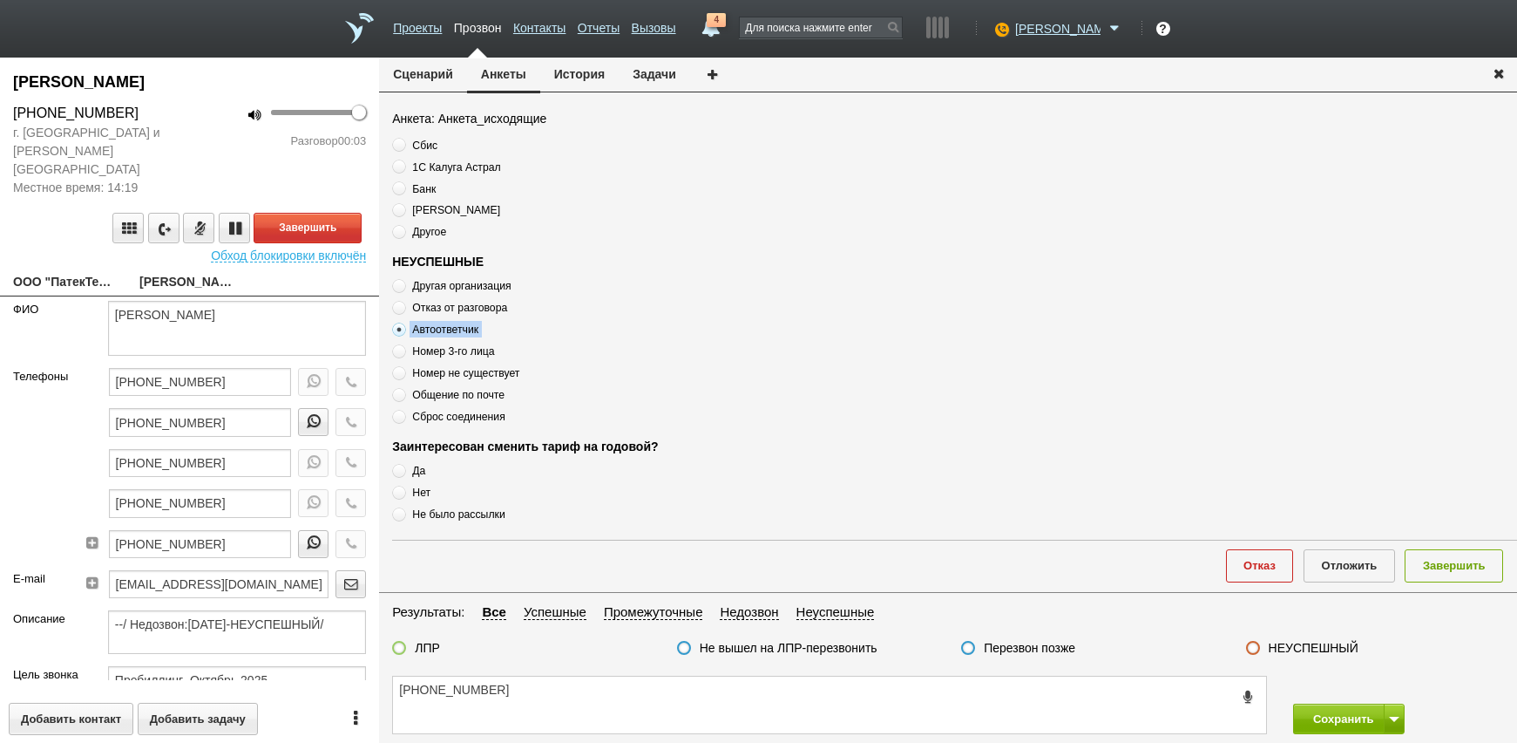
copy div "Автоответчик"
click at [594, 682] on textarea "+7 (999) 820-47-89" at bounding box center [829, 704] width 873 height 57
paste textarea "Автоответчик"
click at [1016, 711] on textarea "+7 (999) 820-47-89 Автоответчик" at bounding box center [829, 704] width 873 height 57
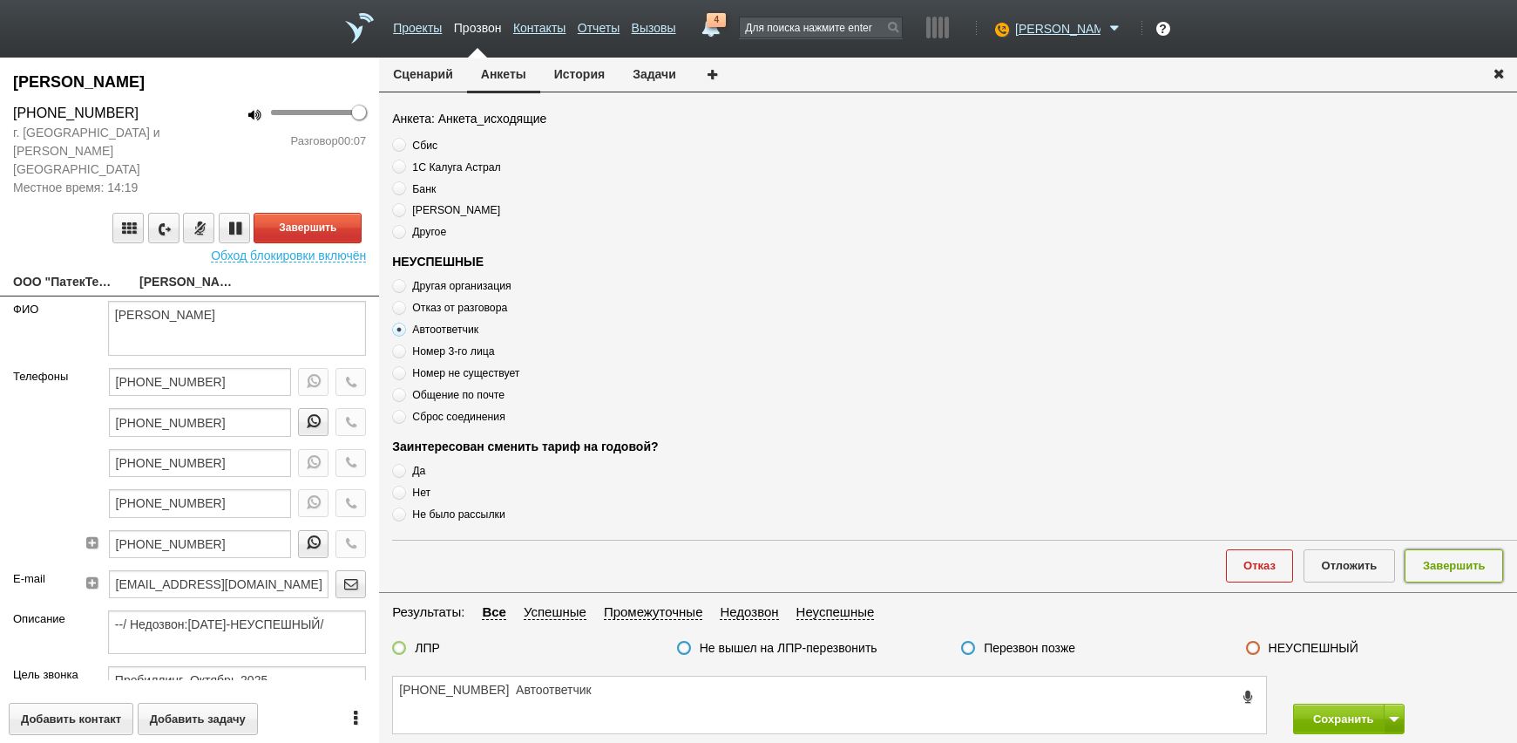
click at [1454, 567] on button "Завершить" at bounding box center [1454, 565] width 98 height 32
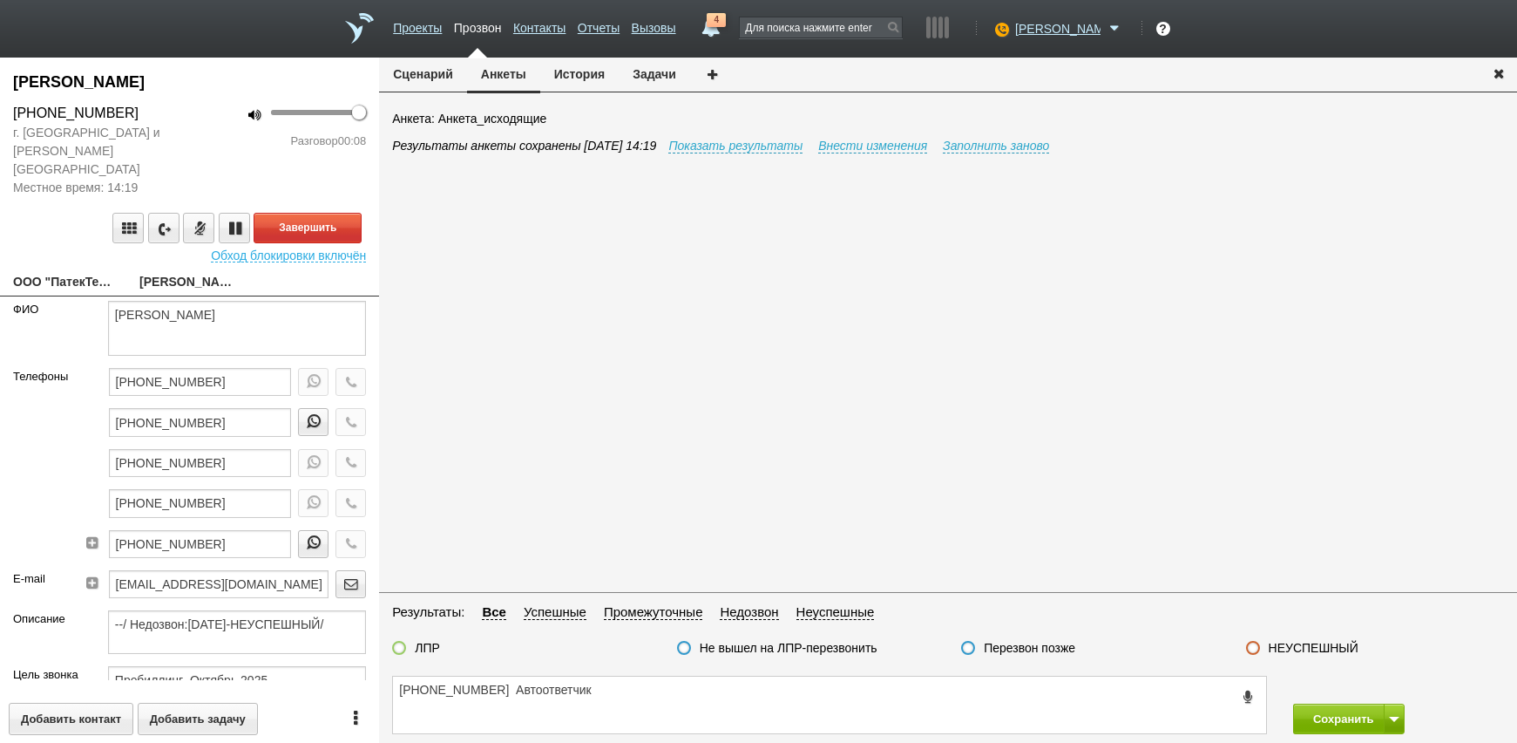
click at [1318, 649] on label "НЕУСПЕШНЫЙ" at bounding box center [1314, 648] width 90 height 16
click at [0, 0] on input "НЕУСПЕШНЫЙ" at bounding box center [0, 0] width 0 height 0
click at [1393, 728] on button at bounding box center [1394, 718] width 21 height 31
click at [1346, 688] on button "Сохранить и остаться" at bounding box center [1336, 686] width 135 height 31
click at [292, 213] on button "Завершить" at bounding box center [308, 228] width 108 height 31
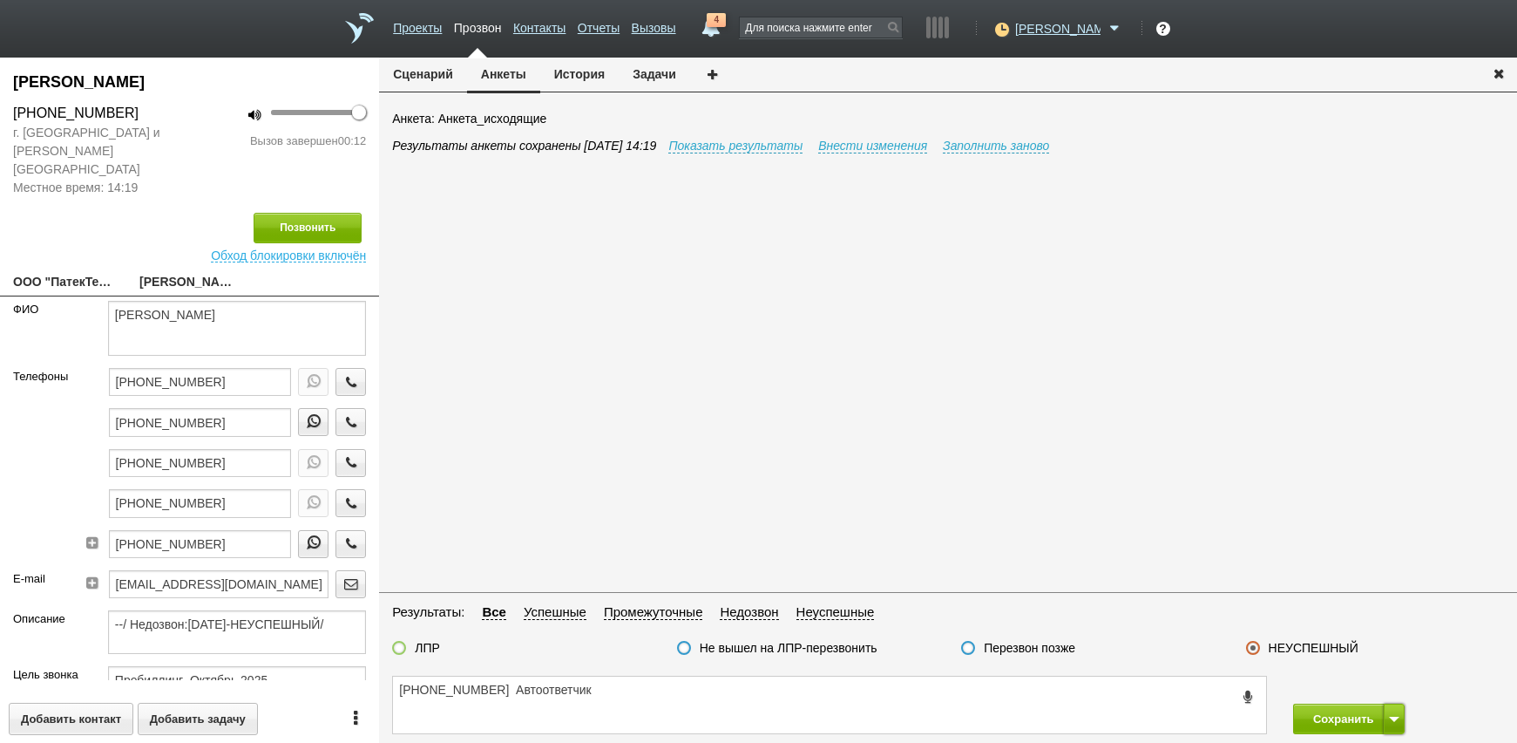
click at [1389, 722] on button at bounding box center [1394, 718] width 21 height 31
click at [1377, 681] on button "Сохранить и остаться" at bounding box center [1336, 686] width 135 height 31
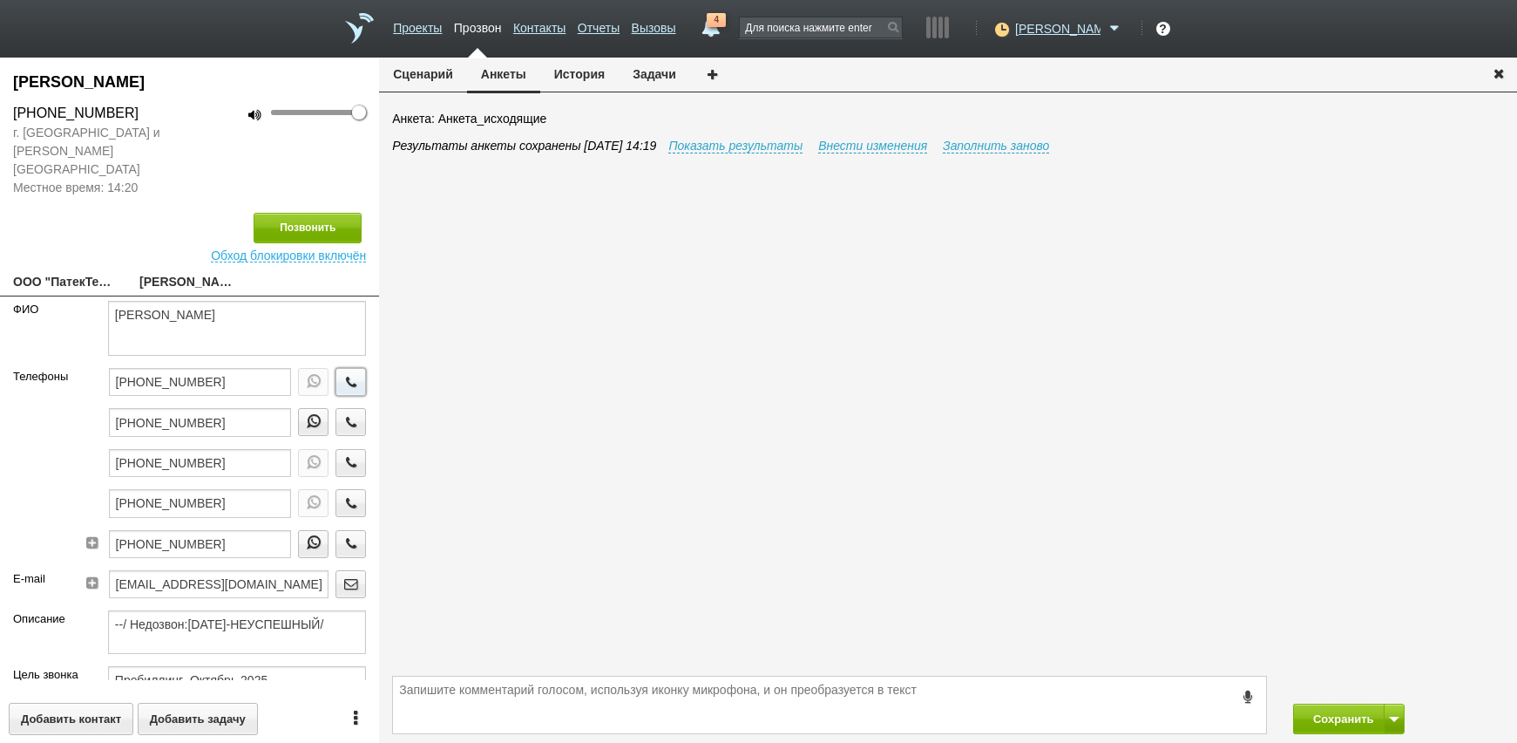
click at [342, 375] on icon "button" at bounding box center [351, 381] width 19 height 13
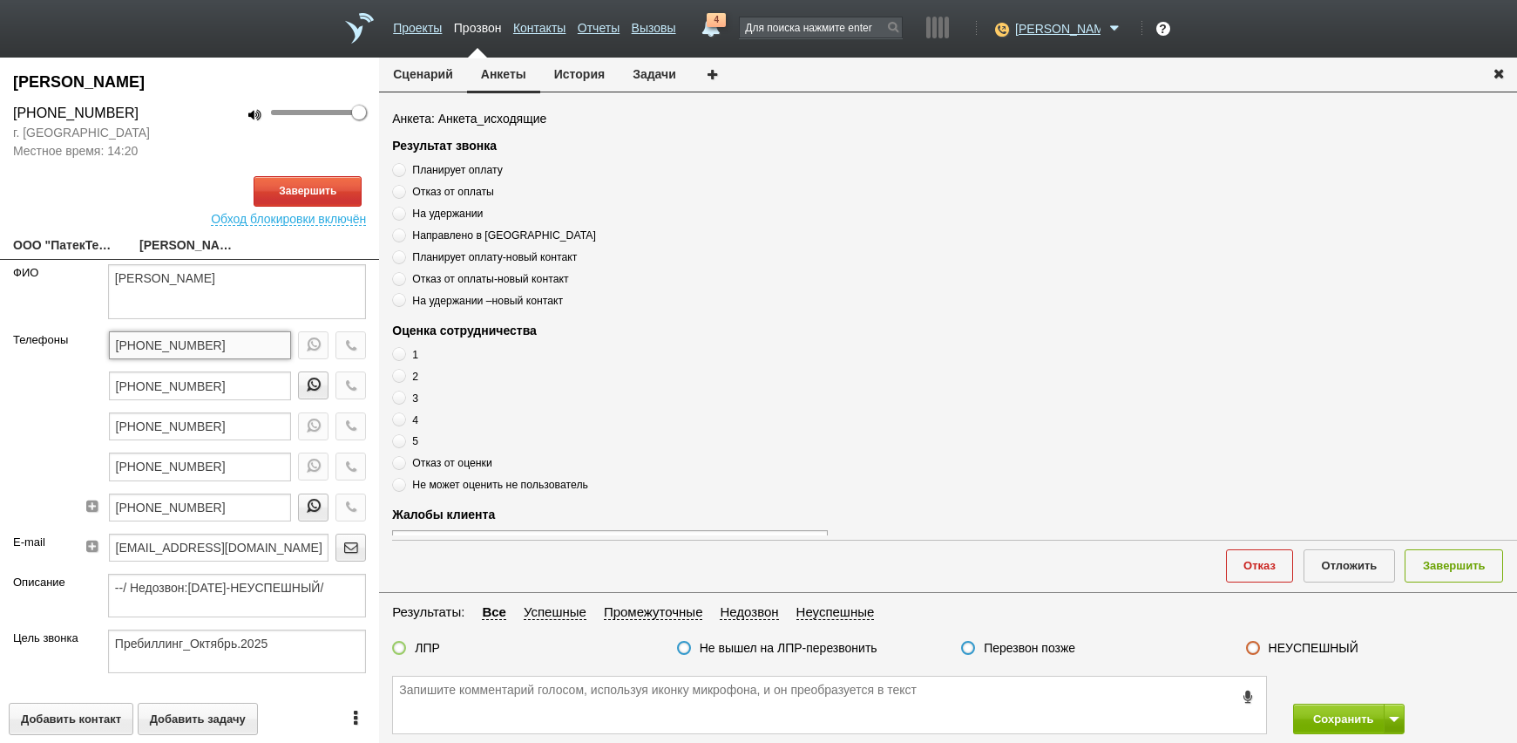
drag, startPoint x: 247, startPoint y: 359, endPoint x: 55, endPoint y: 351, distance: 191.9
click at [55, 351] on div "Телефоны +7 (495) 708-40-08 +7 (999) 820-47-89 +7 (495) 796-93-33 +7 (495) 956-…" at bounding box center [189, 432] width 379 height 202
paste textarea "[PHONE_NUMBER]"
click at [691, 714] on textarea "[PHONE_NUMBER]" at bounding box center [829, 704] width 873 height 57
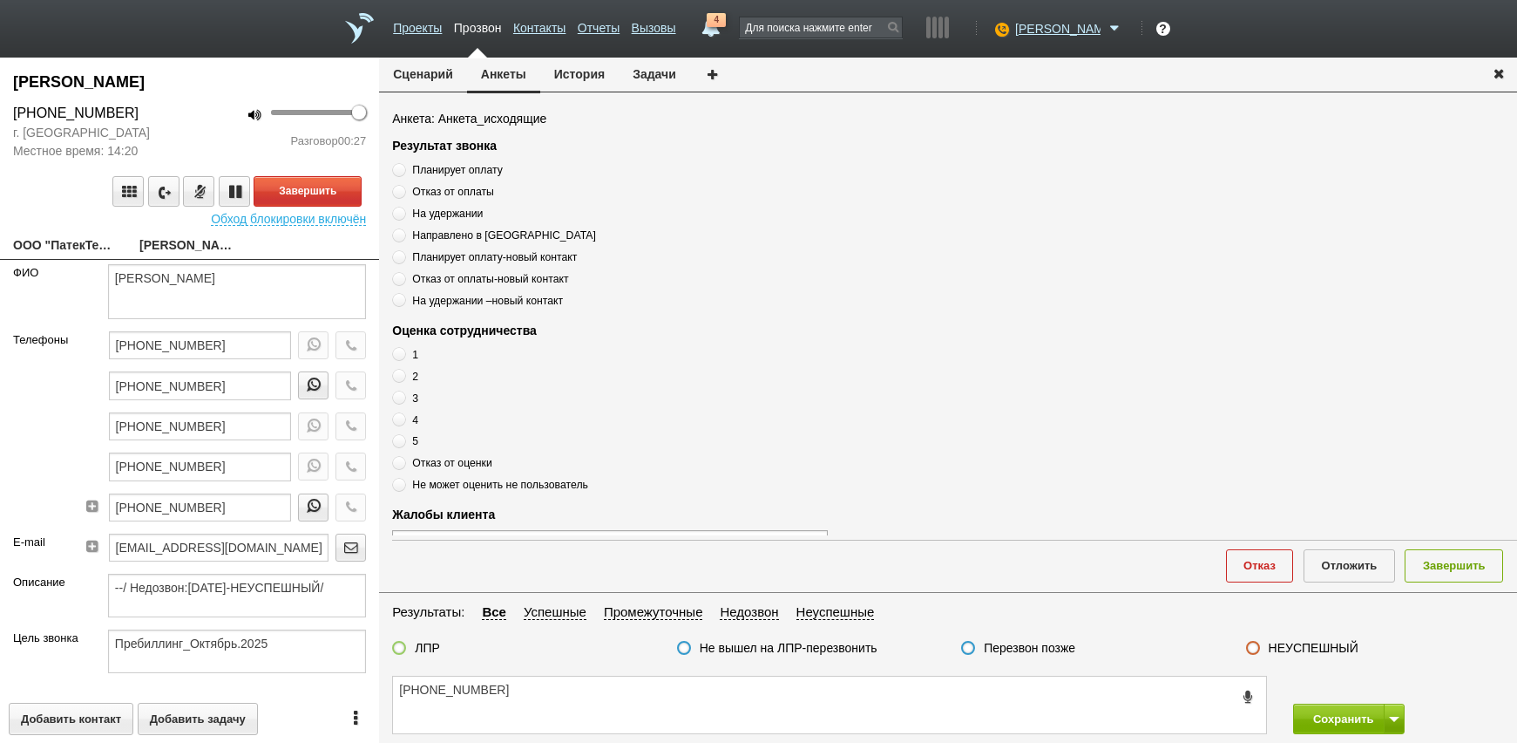
click at [23, 258] on link "ООО "ПатекТелеком"[EMAIL_ADDRESS][DOMAIN_NAME]" at bounding box center [63, 246] width 100 height 24
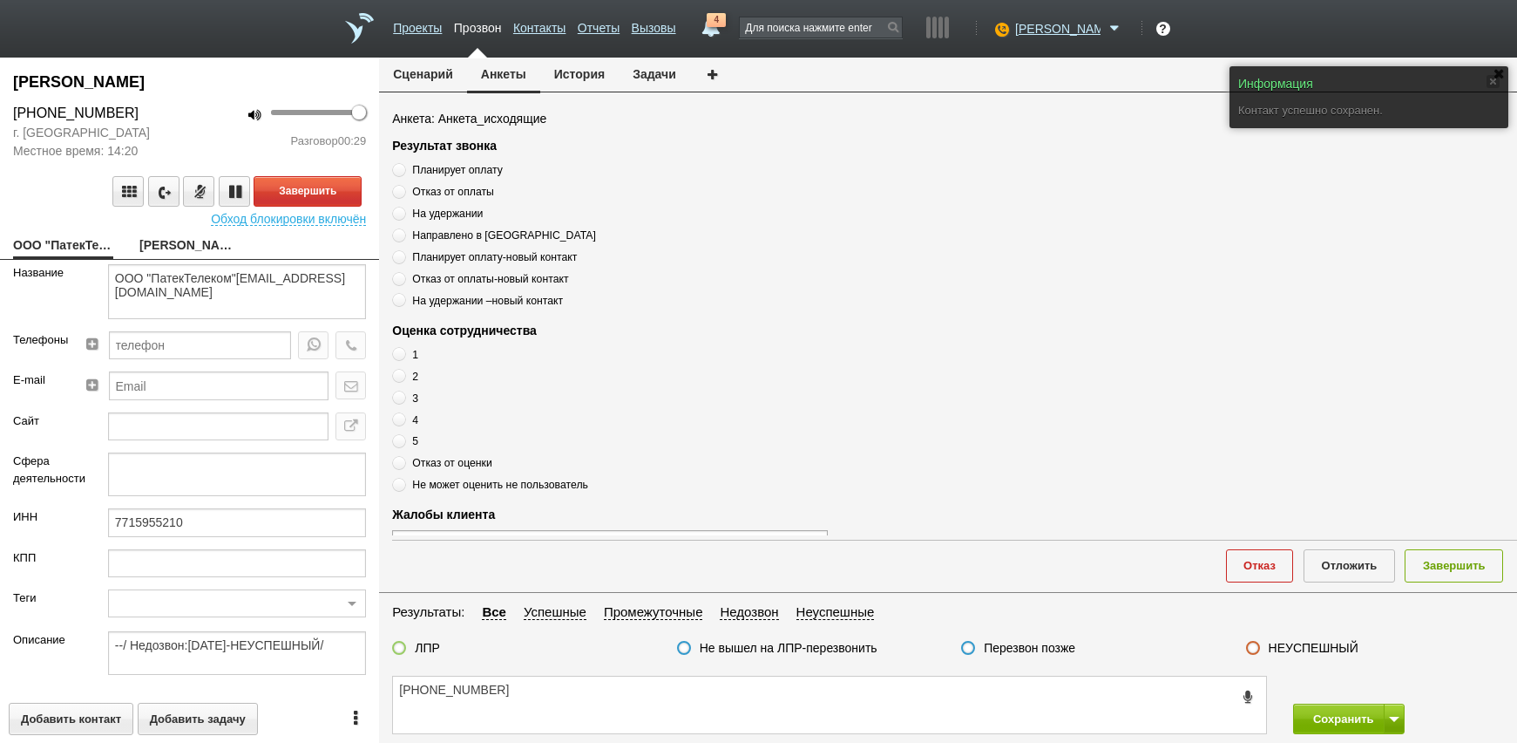
click at [173, 235] on link "Ветохина Ирина Виленовна" at bounding box center [189, 246] width 100 height 24
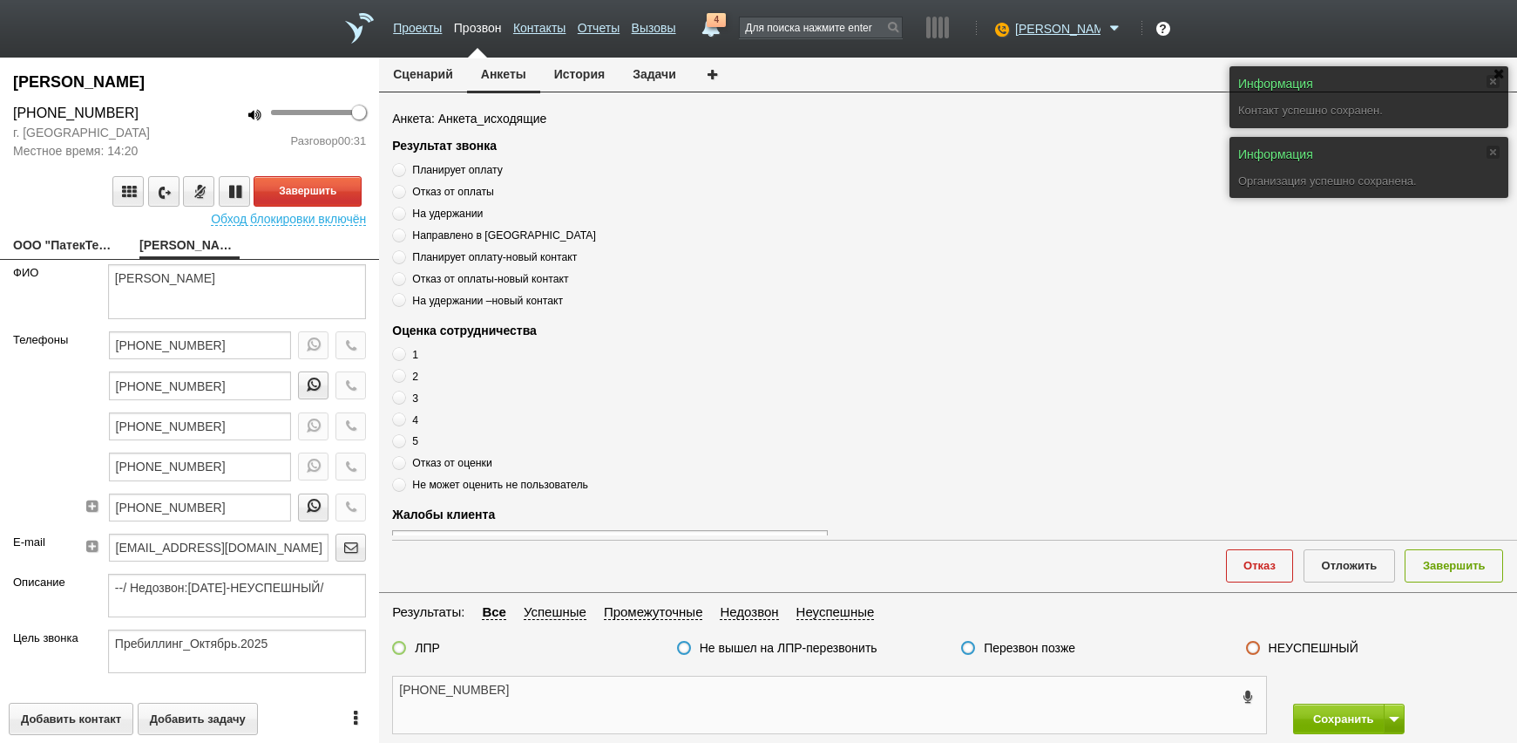
click at [586, 695] on textarea "[PHONE_NUMBER]" at bounding box center [829, 704] width 873 height 57
click at [585, 685] on textarea "[PHONE_NUMBER]" at bounding box center [829, 704] width 873 height 57
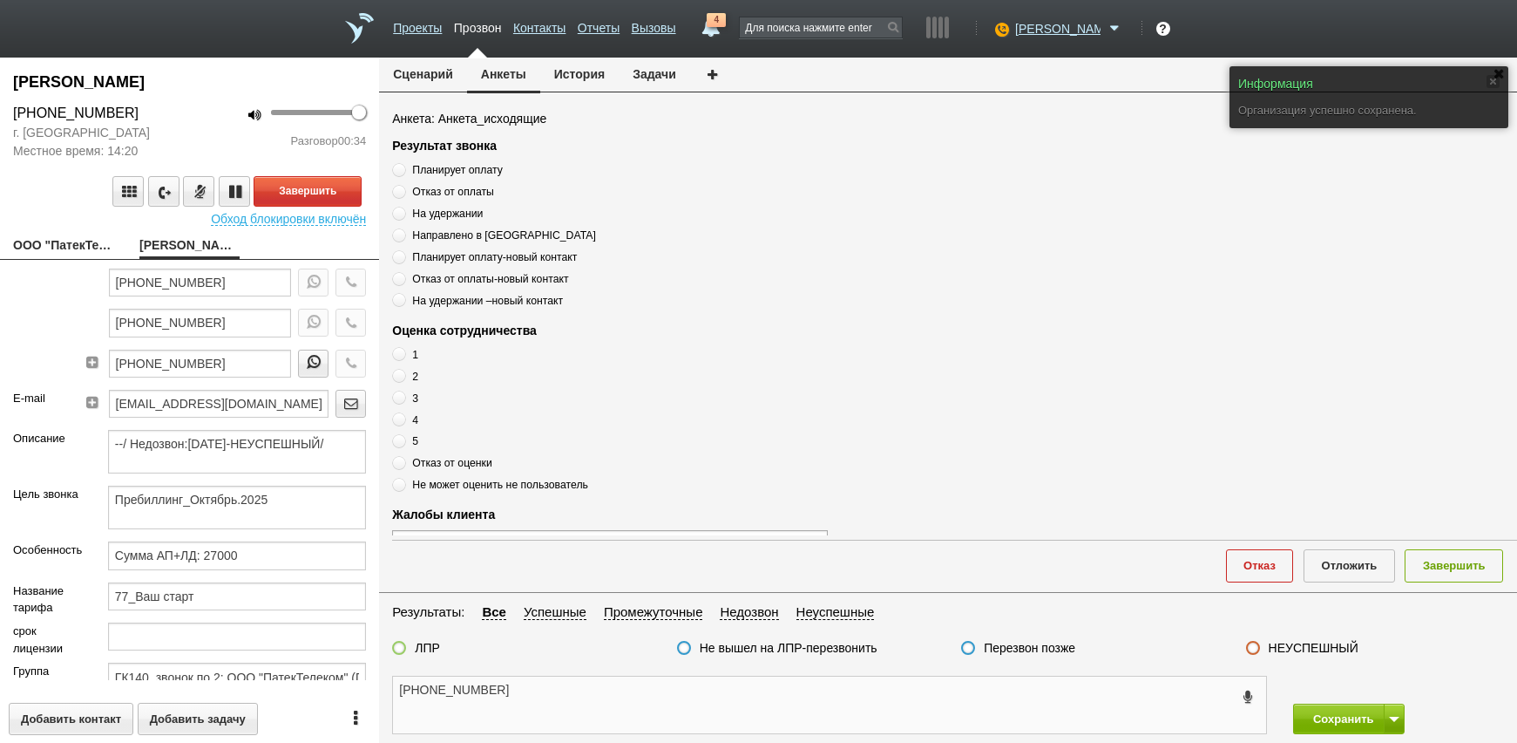
scroll to position [174, 0]
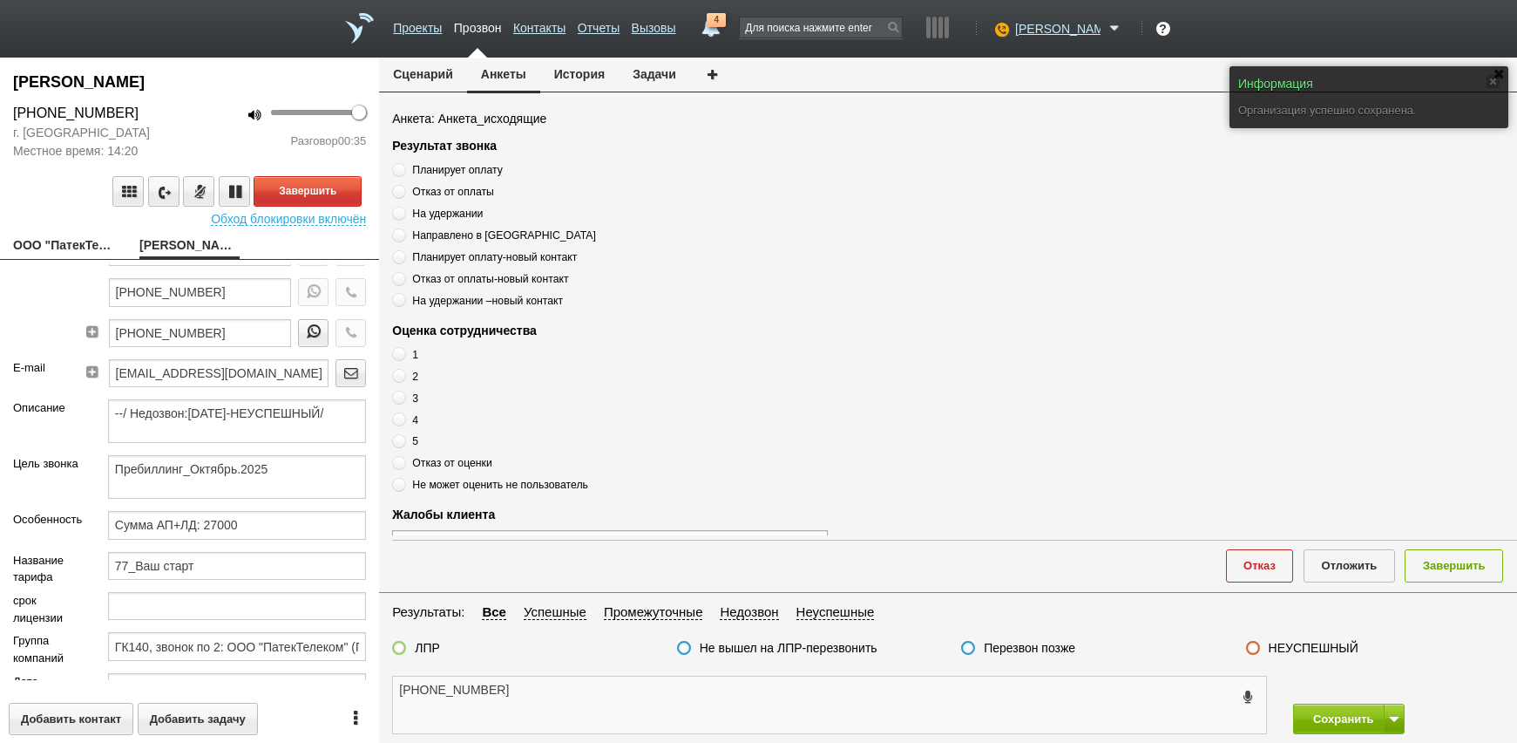
click at [669, 681] on textarea "[PHONE_NUMBER]" at bounding box center [829, 704] width 873 height 57
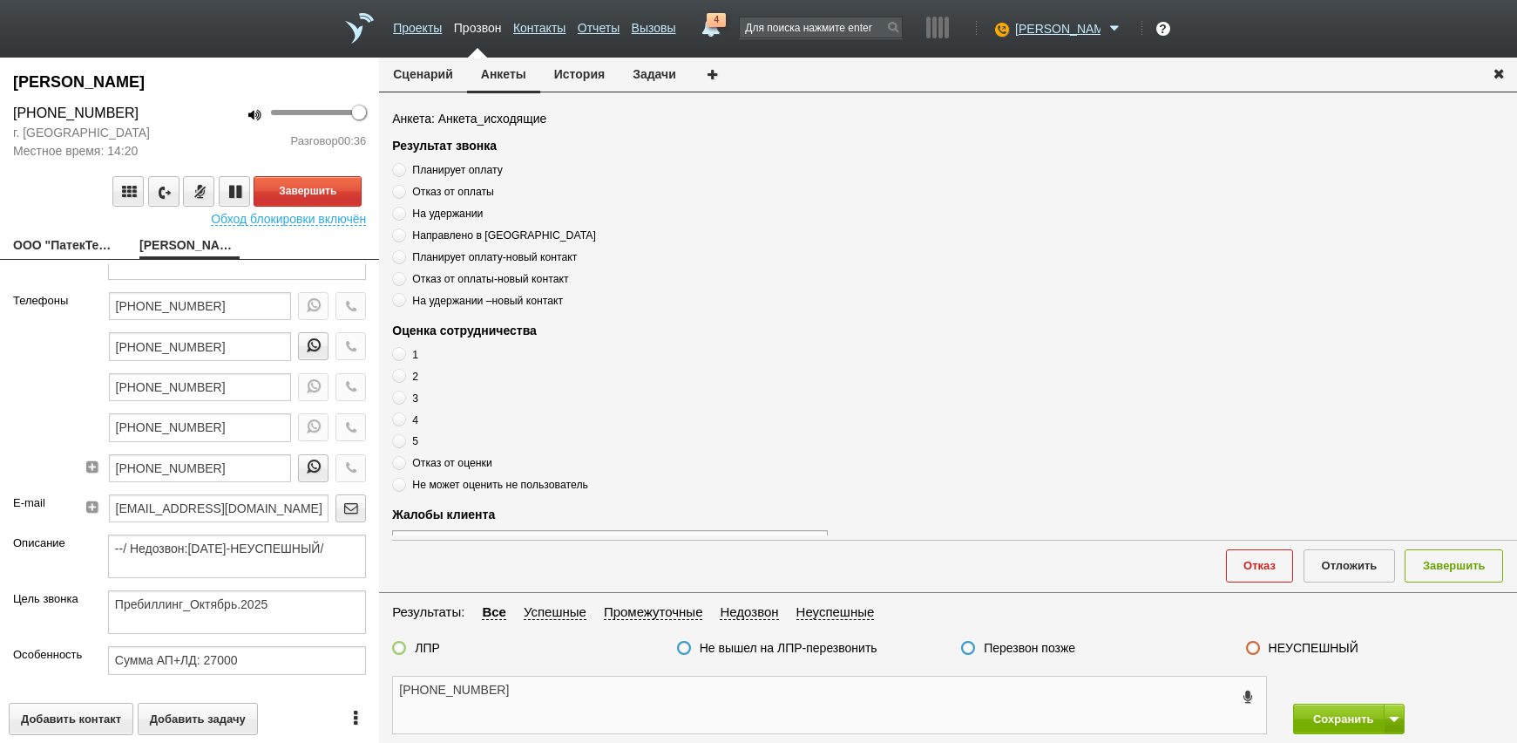
scroll to position [0, 0]
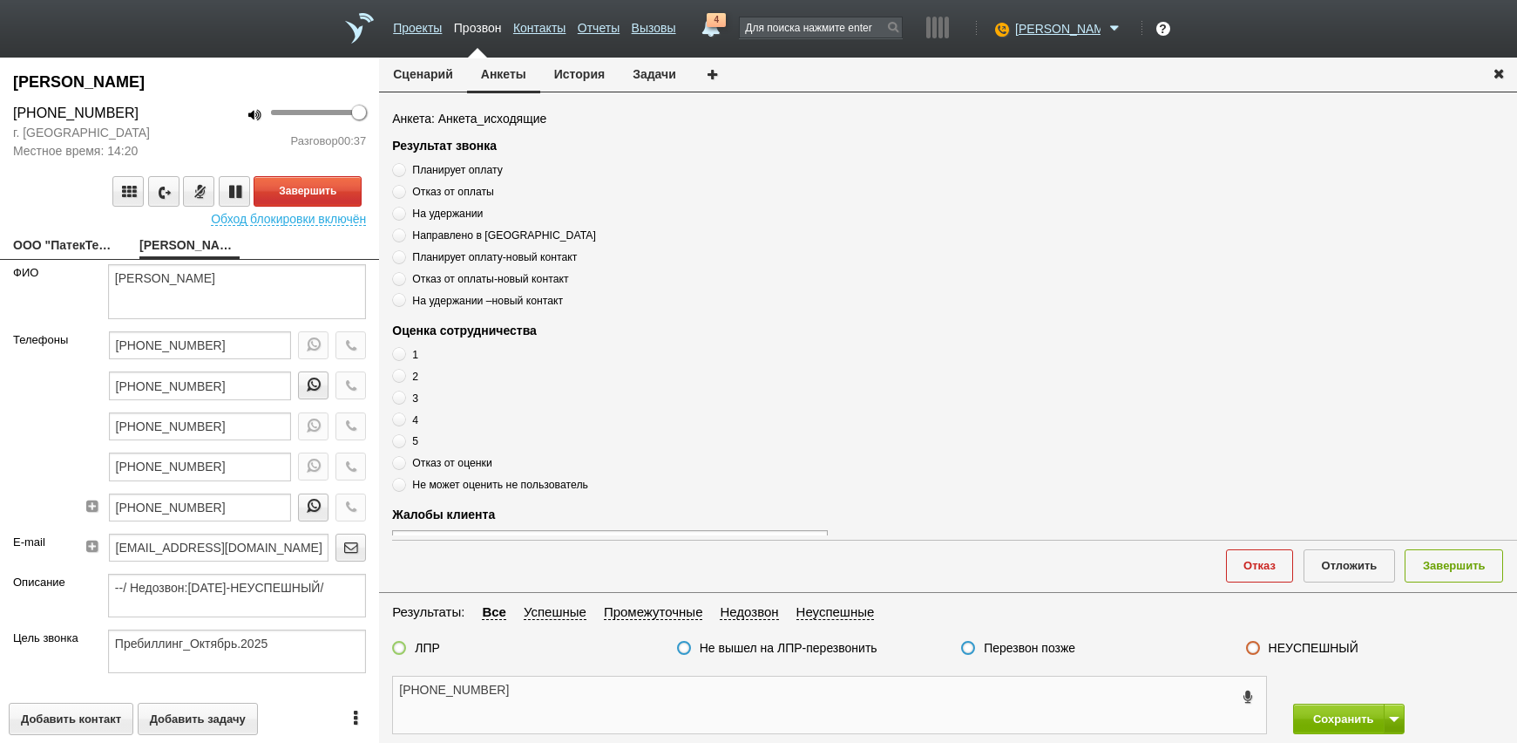
click at [531, 696] on textarea "[PHONE_NUMBER]" at bounding box center [829, 704] width 873 height 57
click at [580, 709] on textarea "[PHONE_NUMBER]" at bounding box center [829, 704] width 873 height 57
click at [629, 712] on textarea "[PHONE_NUMBER]" at bounding box center [829, 704] width 873 height 57
click at [597, 695] on textarea "[PHONE_NUMBER]" at bounding box center [829, 704] width 873 height 57
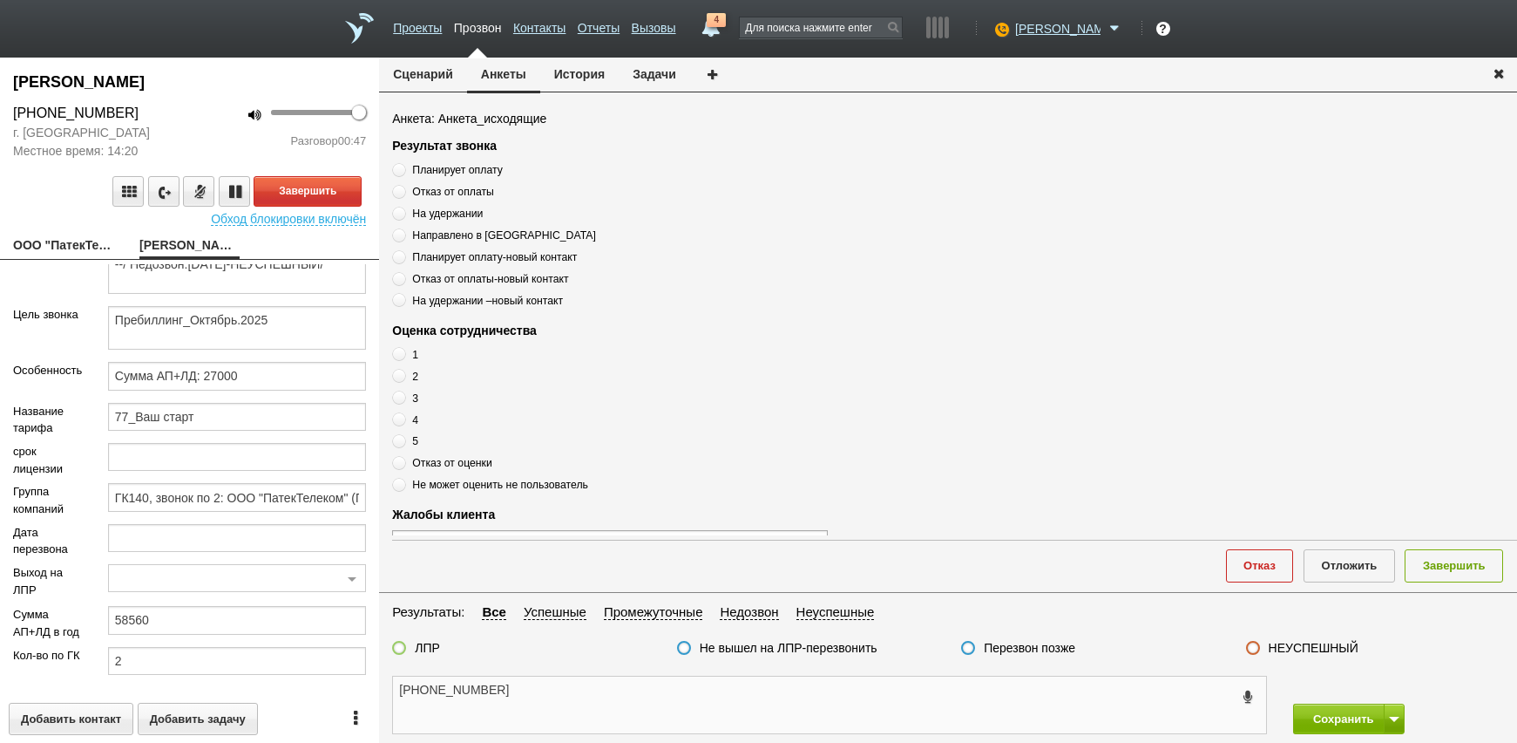
scroll to position [383, 0]
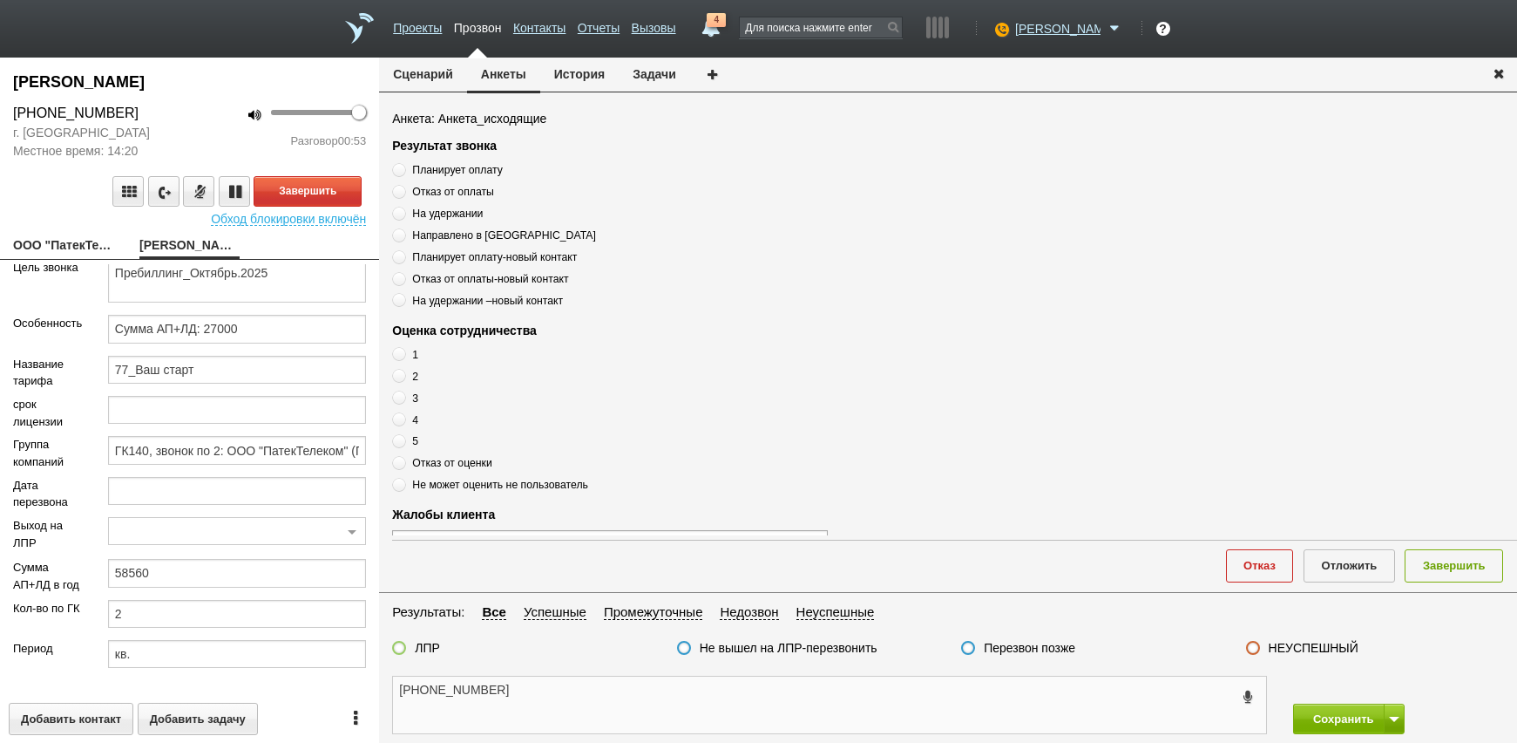
click at [587, 691] on textarea "[PHONE_NUMBER]" at bounding box center [829, 704] width 873 height 57
click at [601, 709] on textarea "[PHONE_NUMBER]" at bounding box center [829, 704] width 873 height 57
click at [741, 705] on textarea "[PHONE_NUMBER]" at bounding box center [829, 704] width 873 height 57
click at [1082, 706] on textarea "[PHONE_NUMBER]" at bounding box center [829, 704] width 873 height 57
click at [780, 724] on textarea "[PHONE_NUMBER]" at bounding box center [829, 704] width 873 height 57
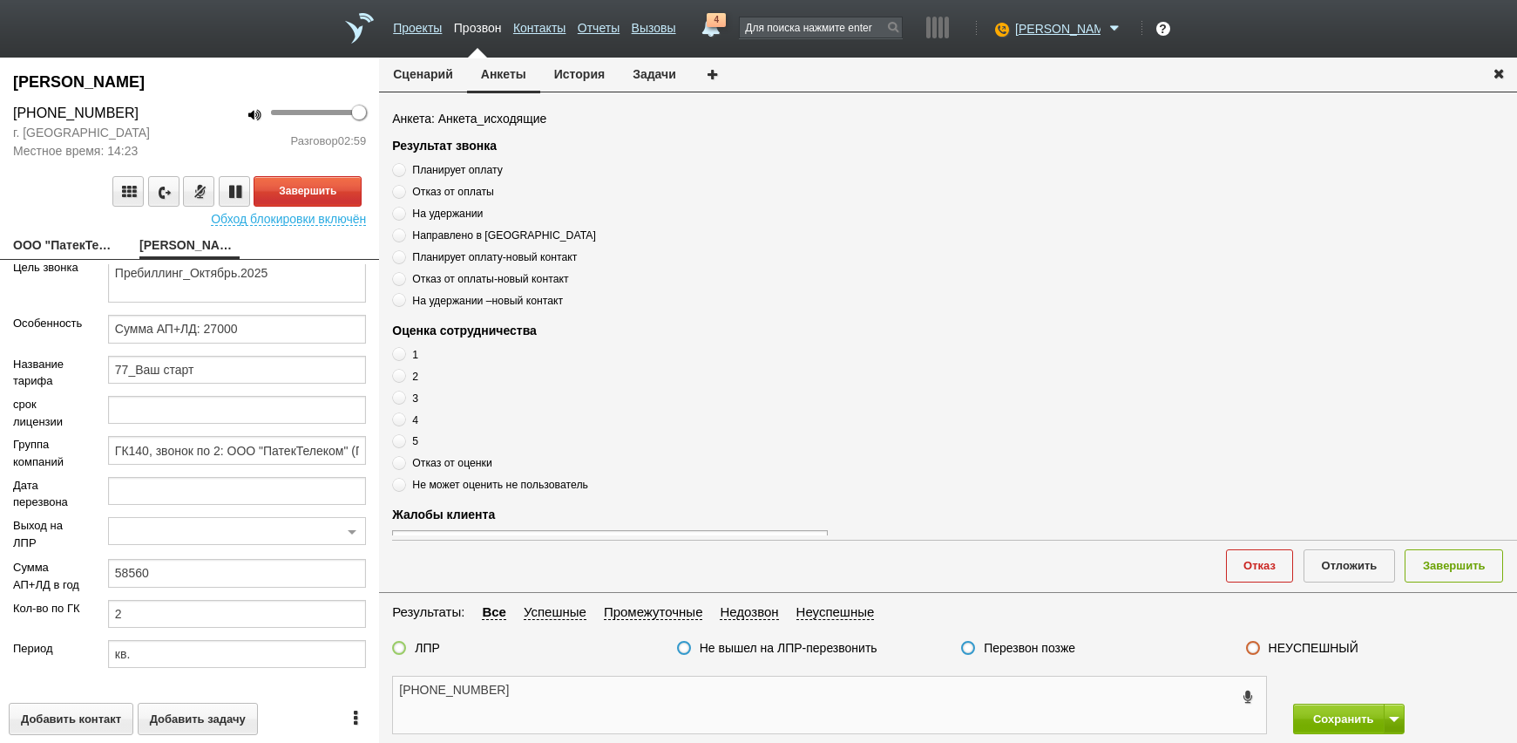
click at [538, 702] on textarea "[PHONE_NUMBER]" at bounding box center [829, 704] width 873 height 57
click at [327, 199] on button "Завершить" at bounding box center [308, 191] width 108 height 31
click at [563, 716] on textarea "[PHONE_NUMBER]" at bounding box center [829, 704] width 873 height 57
click at [557, 692] on textarea "[PHONE_NUMBER]" at bounding box center [829, 704] width 873 height 57
click at [688, 674] on div "+7 (495) 708-40-08 лпр нет на месте в отписке , Сохранить Сохранить и остаться" at bounding box center [948, 705] width 1138 height 76
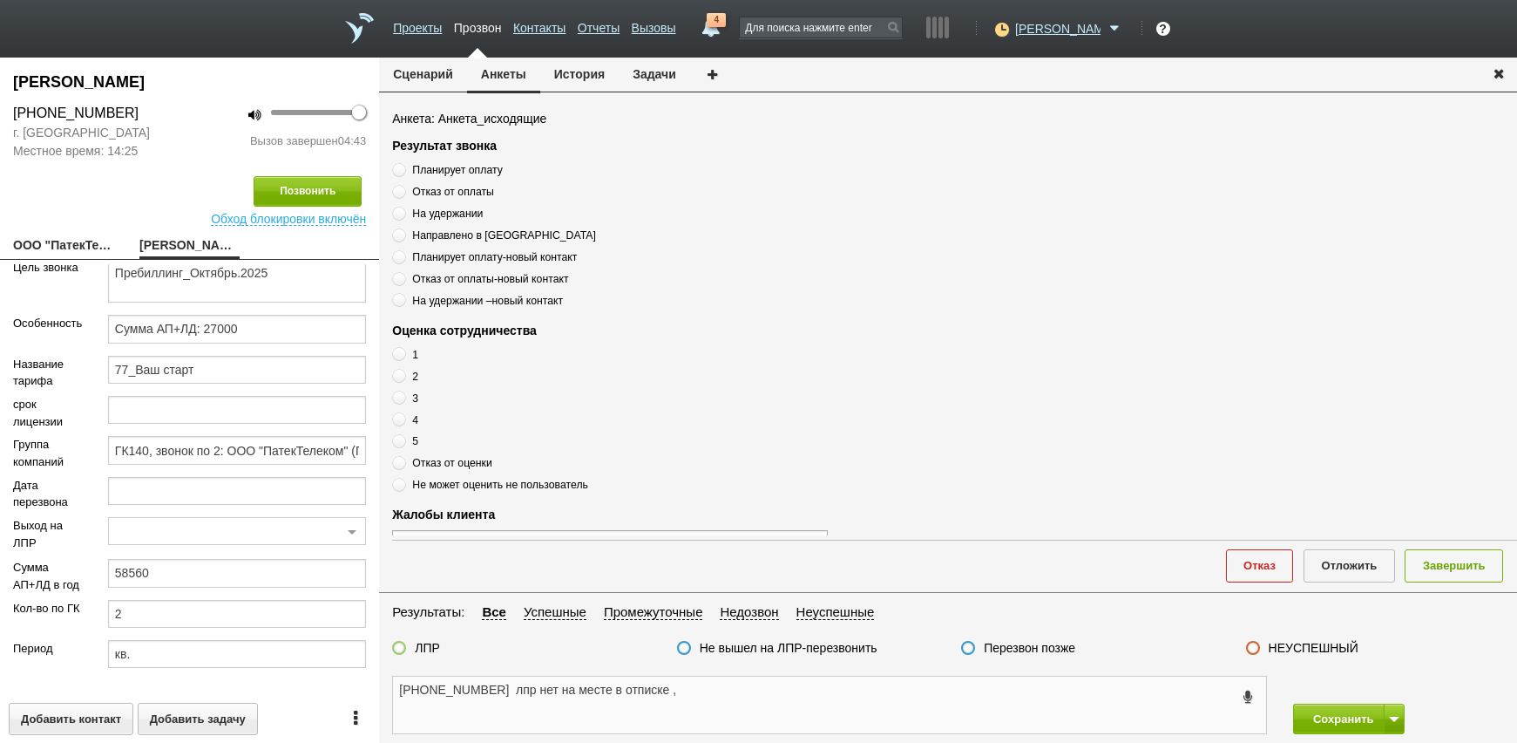
click at [661, 694] on textarea "+7 (495) 708-40-08 лпр нет на месте в отписке ," at bounding box center [829, 704] width 873 height 57
click at [665, 696] on textarea "+7 (495) 708-40-08 лпр нет на месте в отписке ," at bounding box center [829, 704] width 873 height 57
click at [690, 710] on textarea "+7 (495) 708-40-08 лпр нет на месте в отпуске ," at bounding box center [829, 704] width 873 height 57
click at [721, 702] on textarea "+7 (495) 708-40-08 лпр нет на месте в отпуске ," at bounding box center [829, 704] width 873 height 57
click at [833, 700] on textarea "+7 (495) 708-40-08 лпр нет на месте в отпуске , перезвонить" at bounding box center [829, 704] width 873 height 57
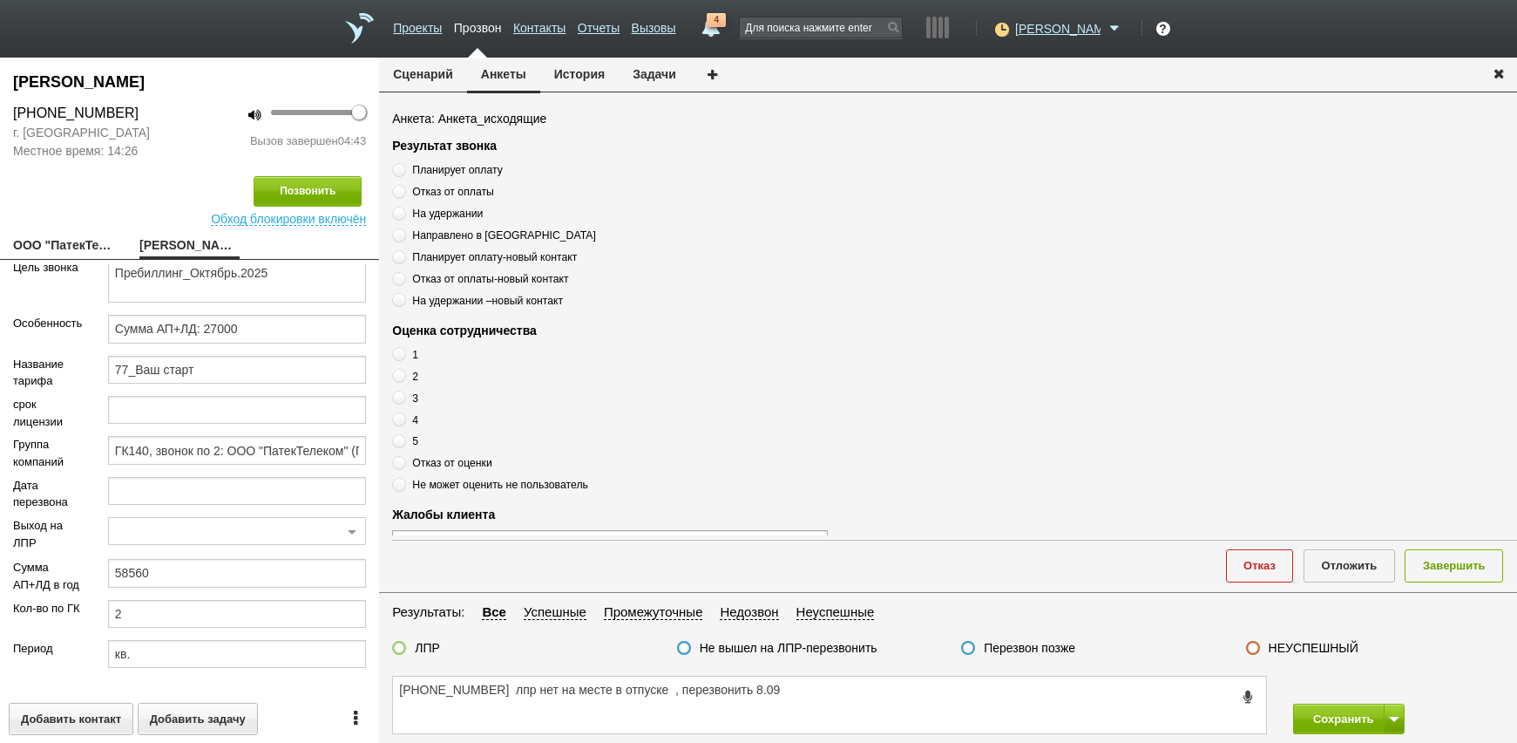
click at [991, 644] on label "Перезвон позже" at bounding box center [1030, 648] width 92 height 16
click at [0, 0] on input "Перезвон позже" at bounding box center [0, 0] width 0 height 0
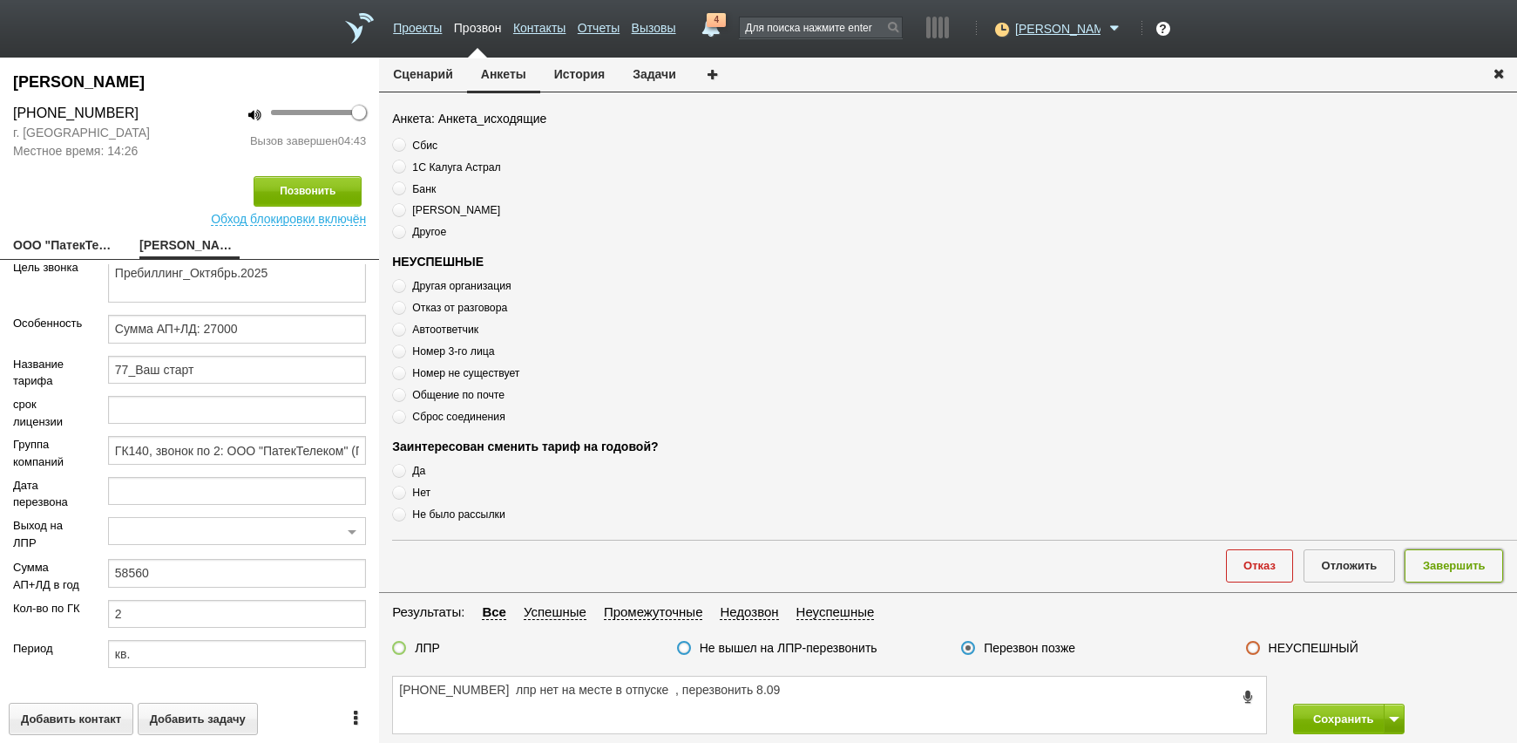
click at [1430, 563] on button "Завершить" at bounding box center [1454, 565] width 98 height 32
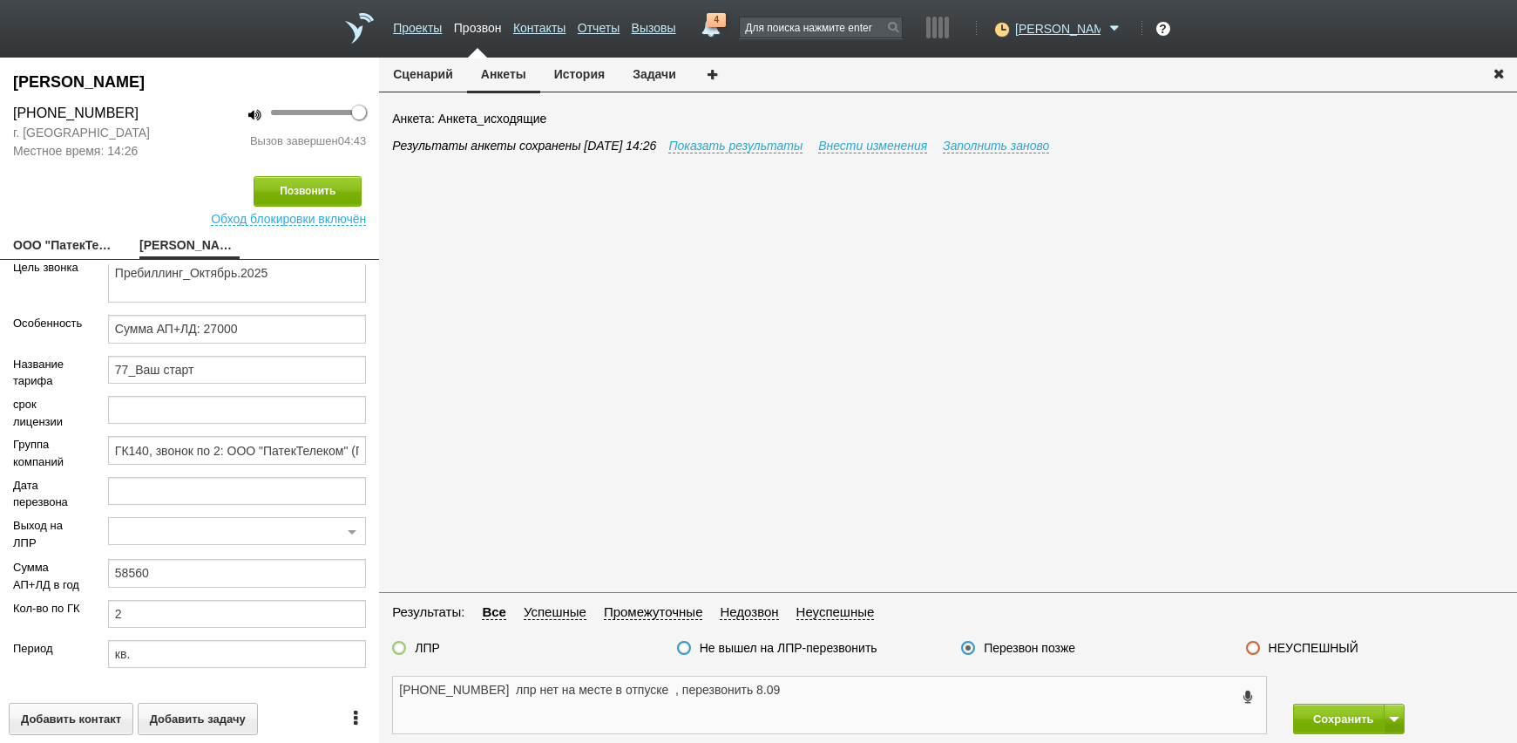
click at [504, 695] on textarea "+7 (495) 708-40-08 лпр нет на месте в отпуске , перезвонить 8.09" at bounding box center [829, 704] width 873 height 57
click at [627, 685] on textarea "+7 (495) 708-40-08 секретарь переведет лпр нет на месте в отпуске , перезвонить…" at bounding box center [829, 704] width 873 height 57
click at [631, 688] on textarea "+7 (495) 708-40-08 секретарь переведет лпр нет на месте в отпуске , перезвонить…" at bounding box center [829, 704] width 873 height 57
click at [989, 698] on textarea "+7 (495) 708-40-08 секретарь переведет на лпр нет на месте в отпуске , перезвон…" at bounding box center [829, 704] width 873 height 57
drag, startPoint x: 989, startPoint y: 698, endPoint x: 391, endPoint y: 703, distance: 597.9
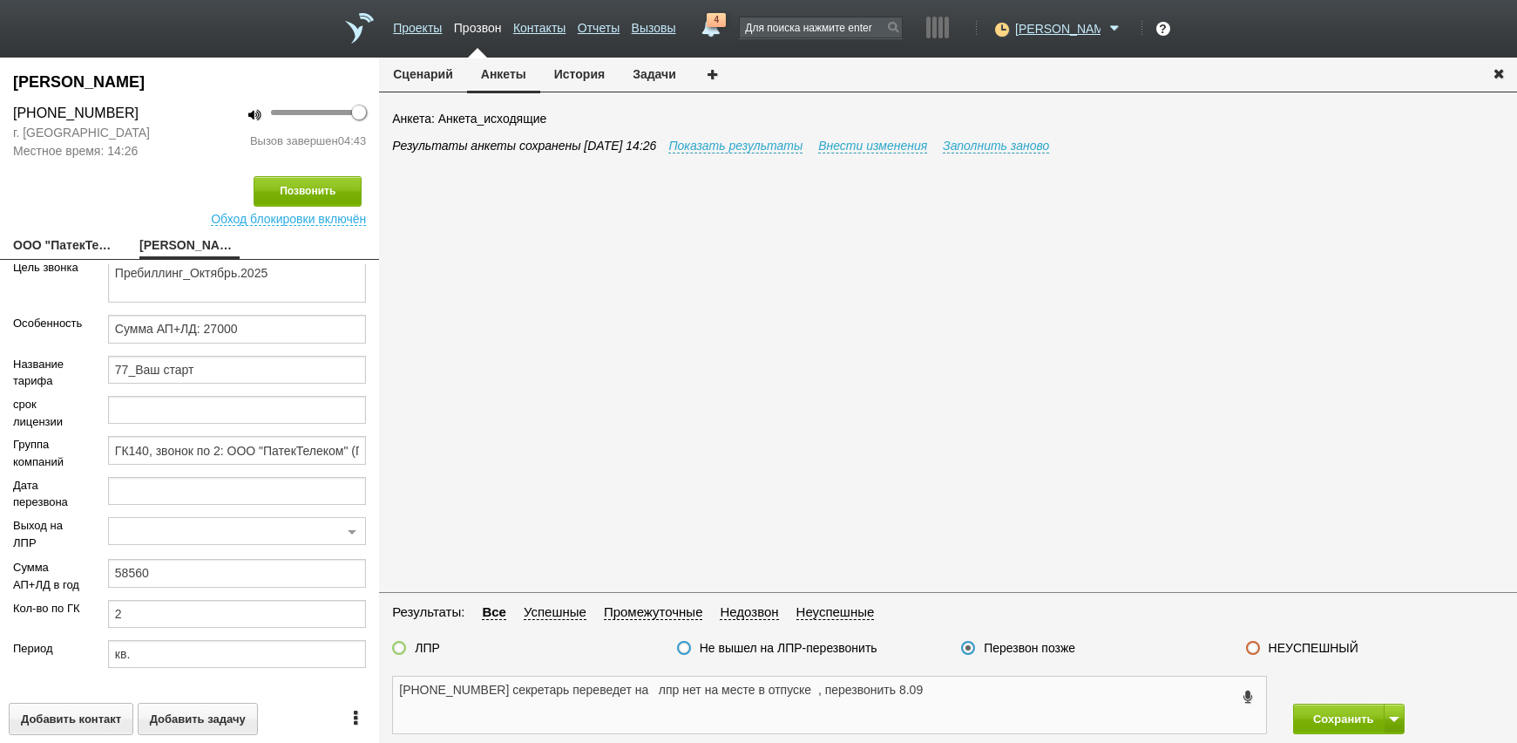
click at [266, 703] on div "Ветохина Ирина Виленовна +7 (495) 708-40-08 г. Москва Местное время: 14:26 100 …" at bounding box center [758, 400] width 1517 height 685
click at [1034, 730] on textarea "+7 (495) 708-40-08 секретарь переведет на лпр нет на месте в отпуске , перезвон…" at bounding box center [829, 704] width 873 height 57
click at [1400, 719] on button at bounding box center [1394, 718] width 21 height 31
click at [1339, 691] on button "Сохранить и остаться" at bounding box center [1336, 686] width 135 height 31
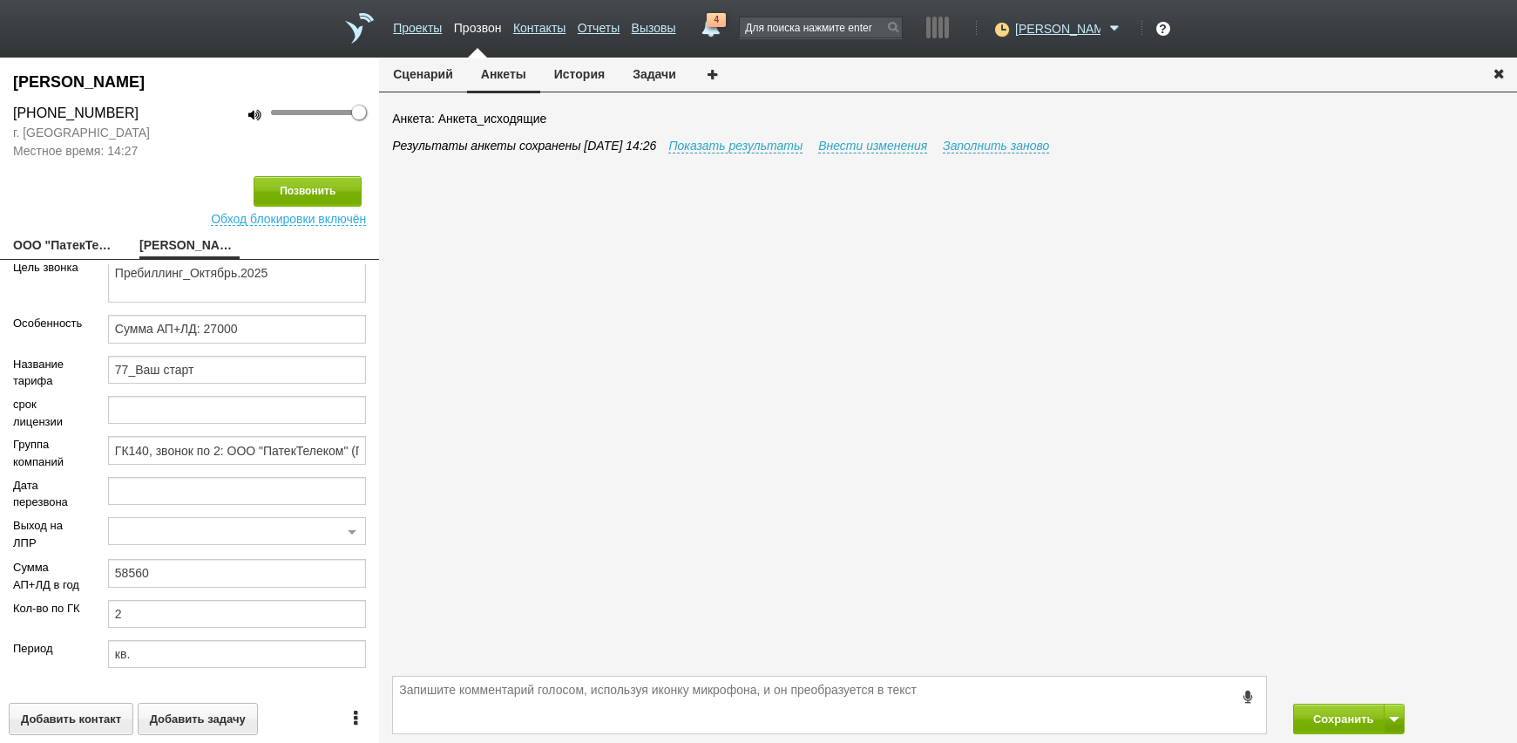
click at [657, 65] on button "Задачи" at bounding box center [654, 74] width 71 height 33
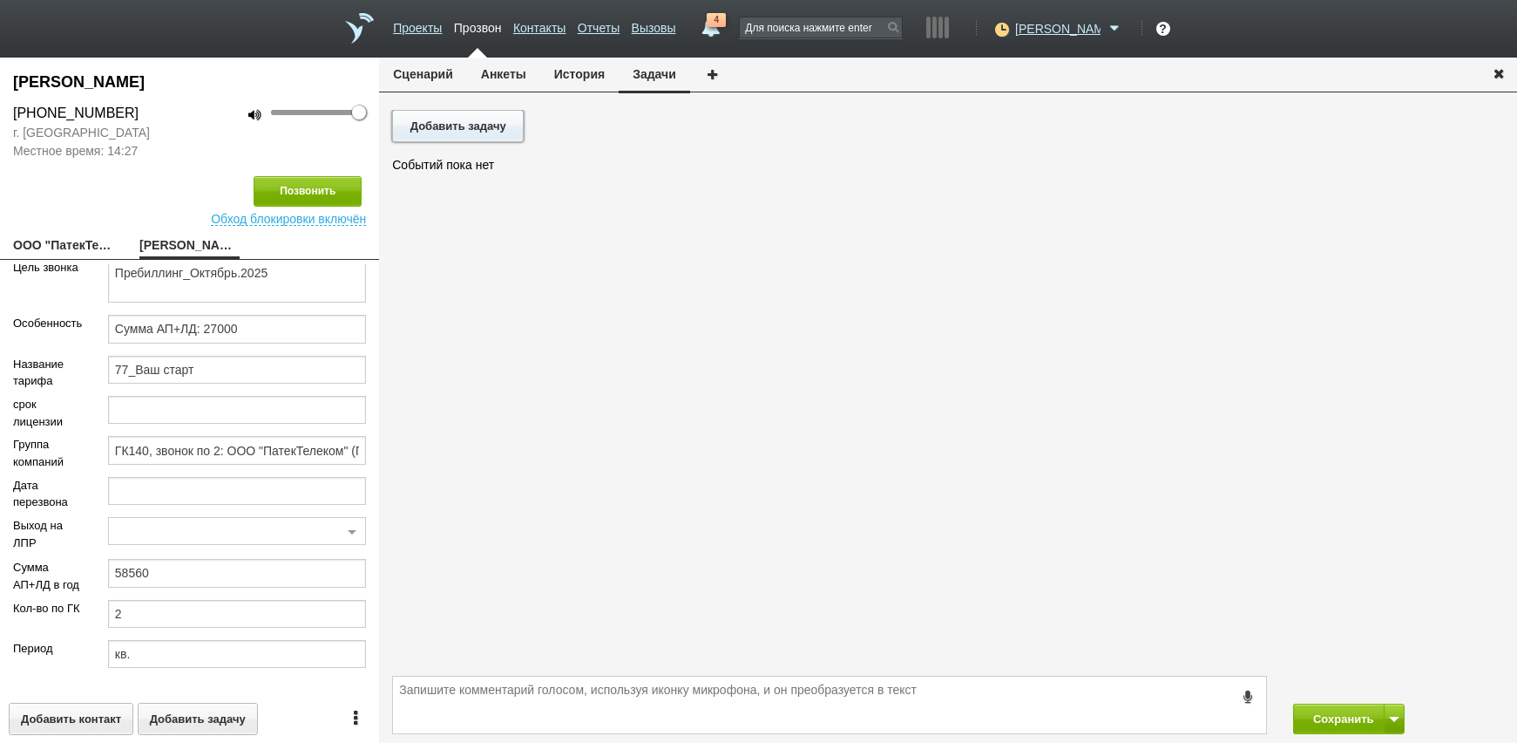
click at [473, 126] on button "Добавить задачу" at bounding box center [458, 126] width 132 height 32
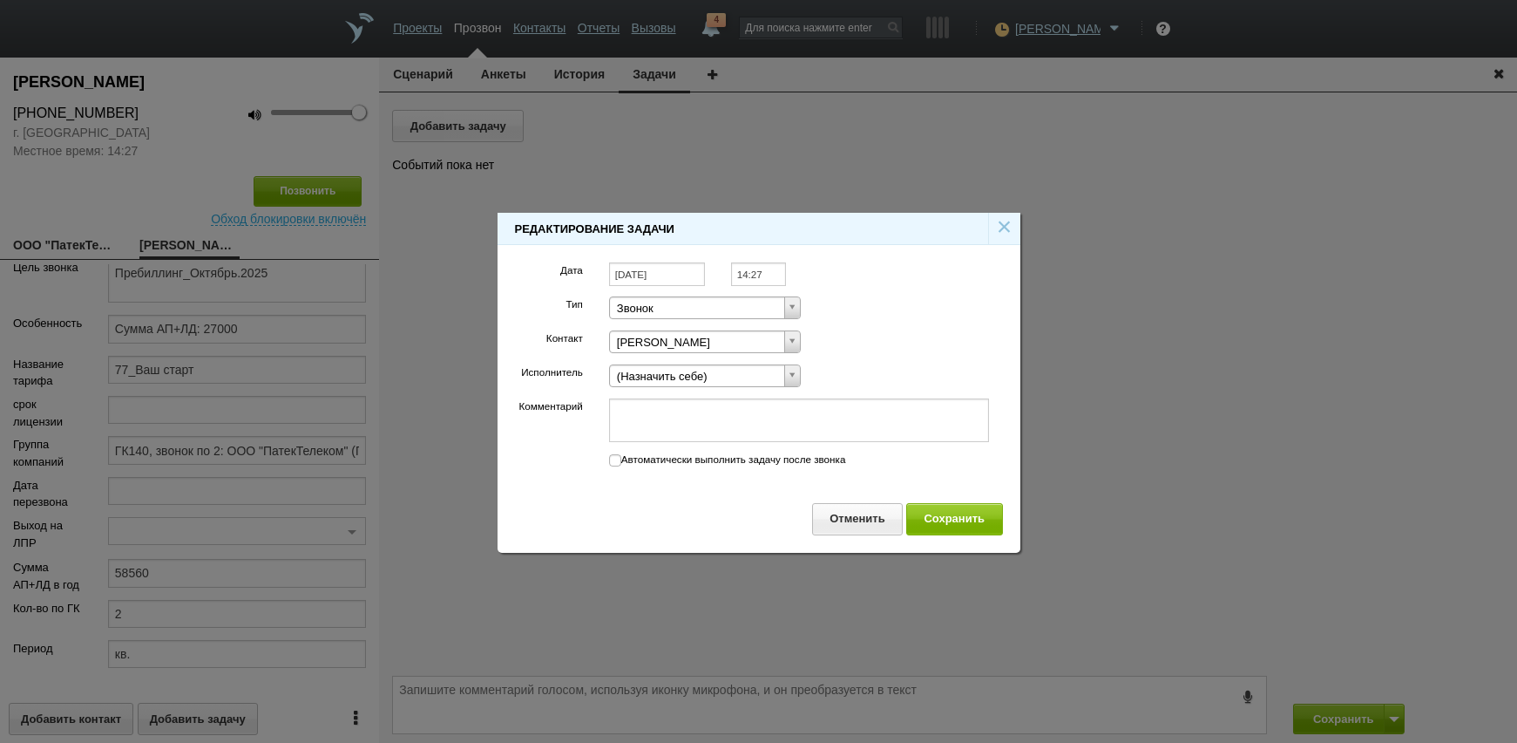
click at [664, 280] on input "[DATE]" at bounding box center [657, 274] width 96 height 24
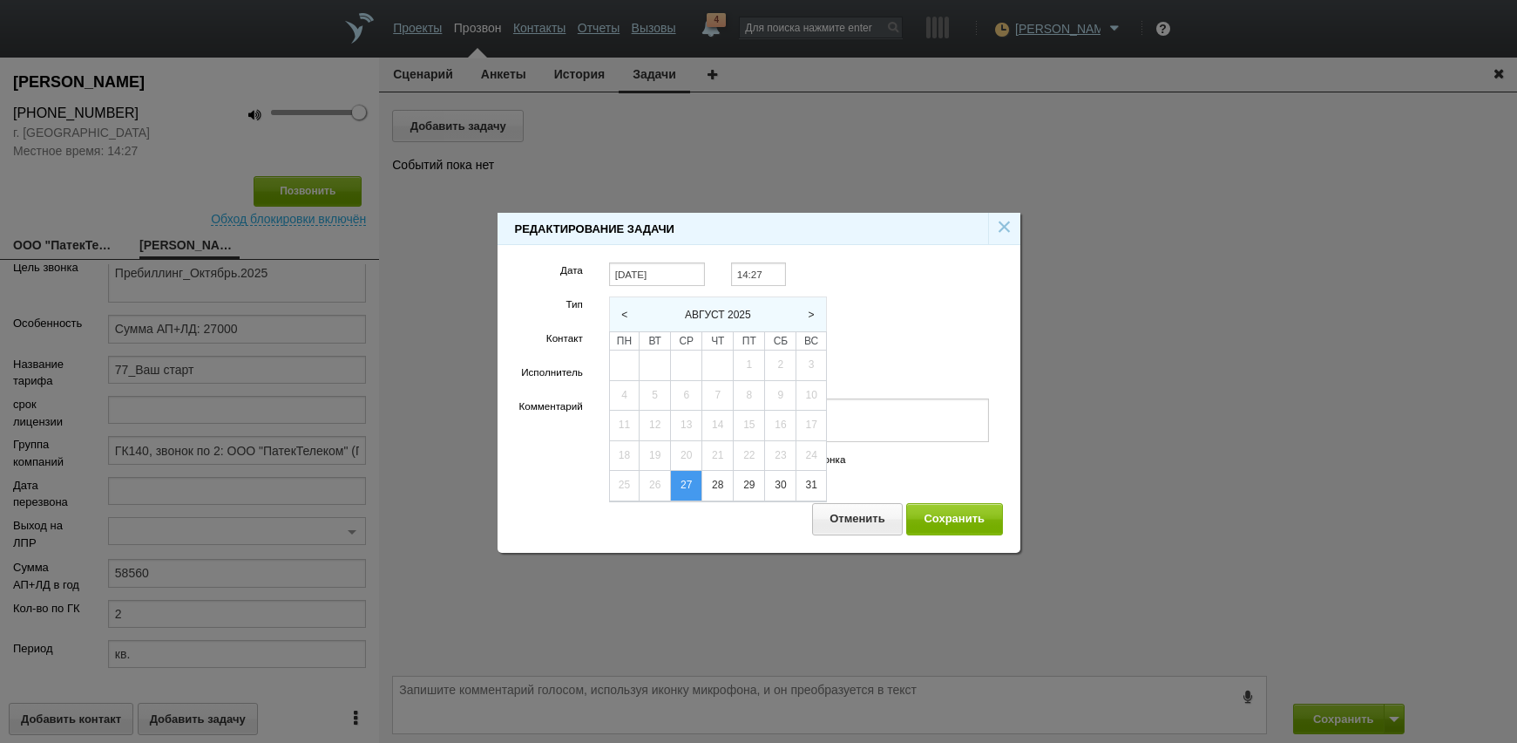
click at [810, 312] on span ">" at bounding box center [811, 315] width 15 height 12
click at [616, 396] on div "8" at bounding box center [624, 396] width 29 height 30
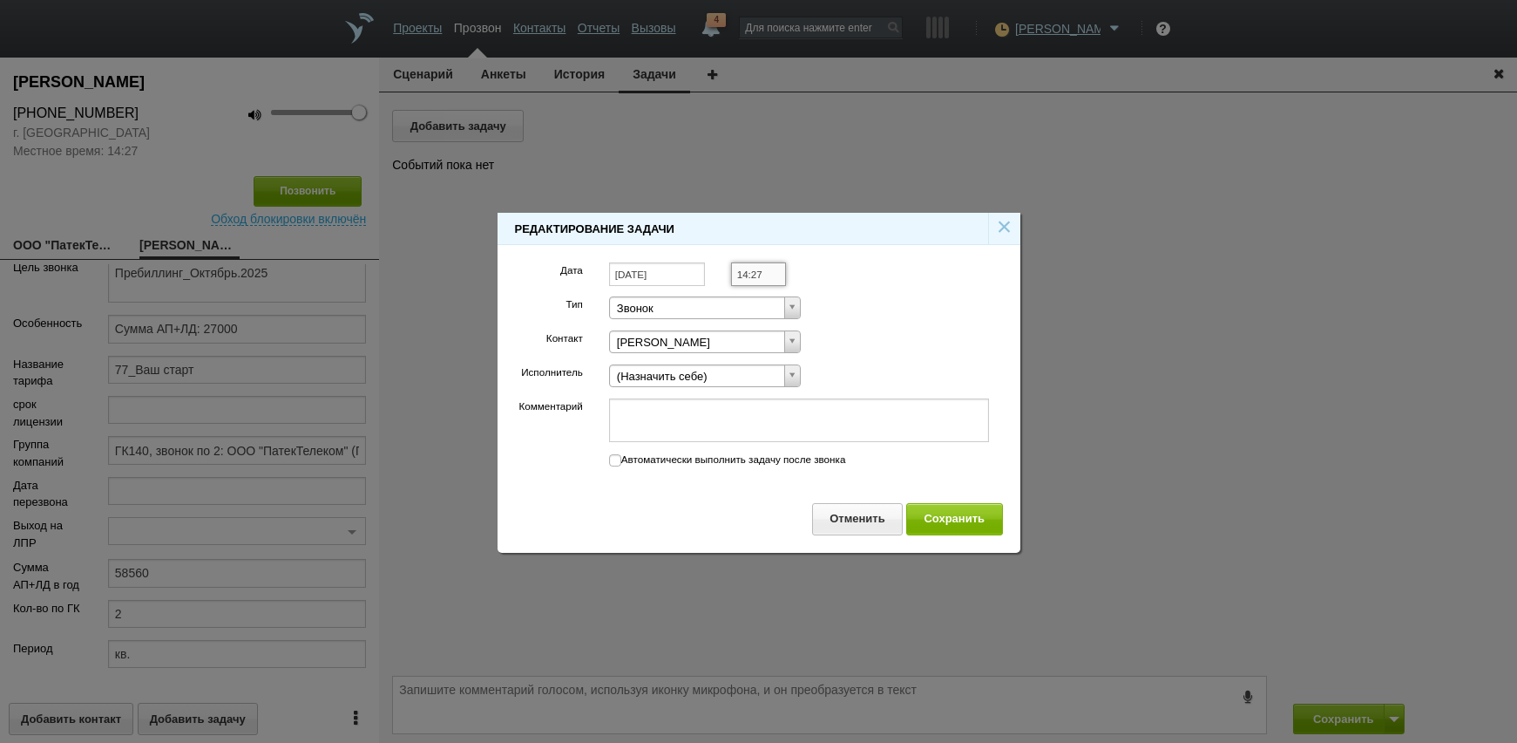
click at [749, 268] on input "14:27" at bounding box center [758, 274] width 55 height 24
click at [769, 302] on li "14:00" at bounding box center [777, 297] width 91 height 21
paste textarea "+7 (495) 708-40-08 секретарь переведет на лпр нет на месте в отпуске , перезвон…"
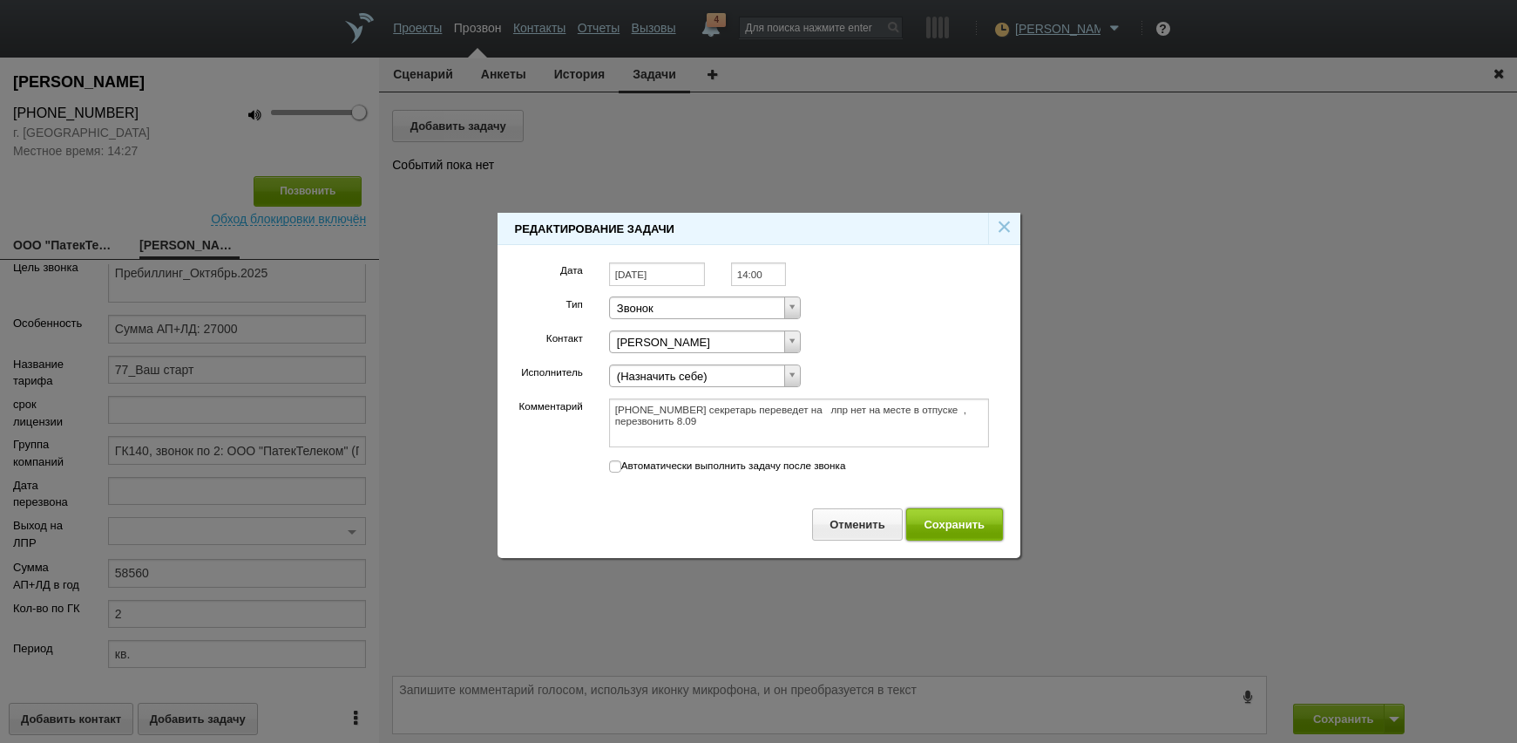
click at [952, 511] on button "Сохранить" at bounding box center [954, 524] width 97 height 32
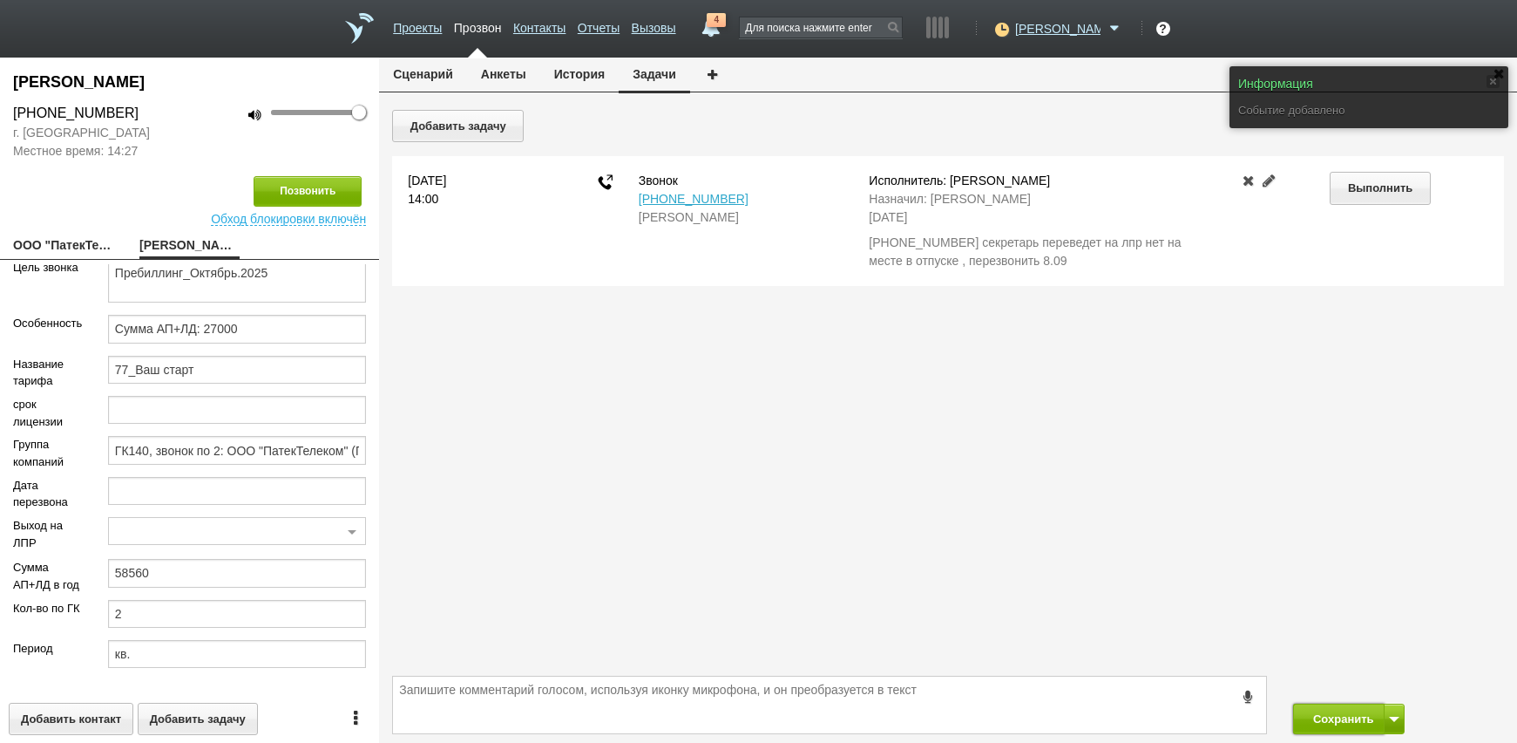
click at [1350, 723] on button "Сохранить" at bounding box center [1339, 718] width 92 height 31
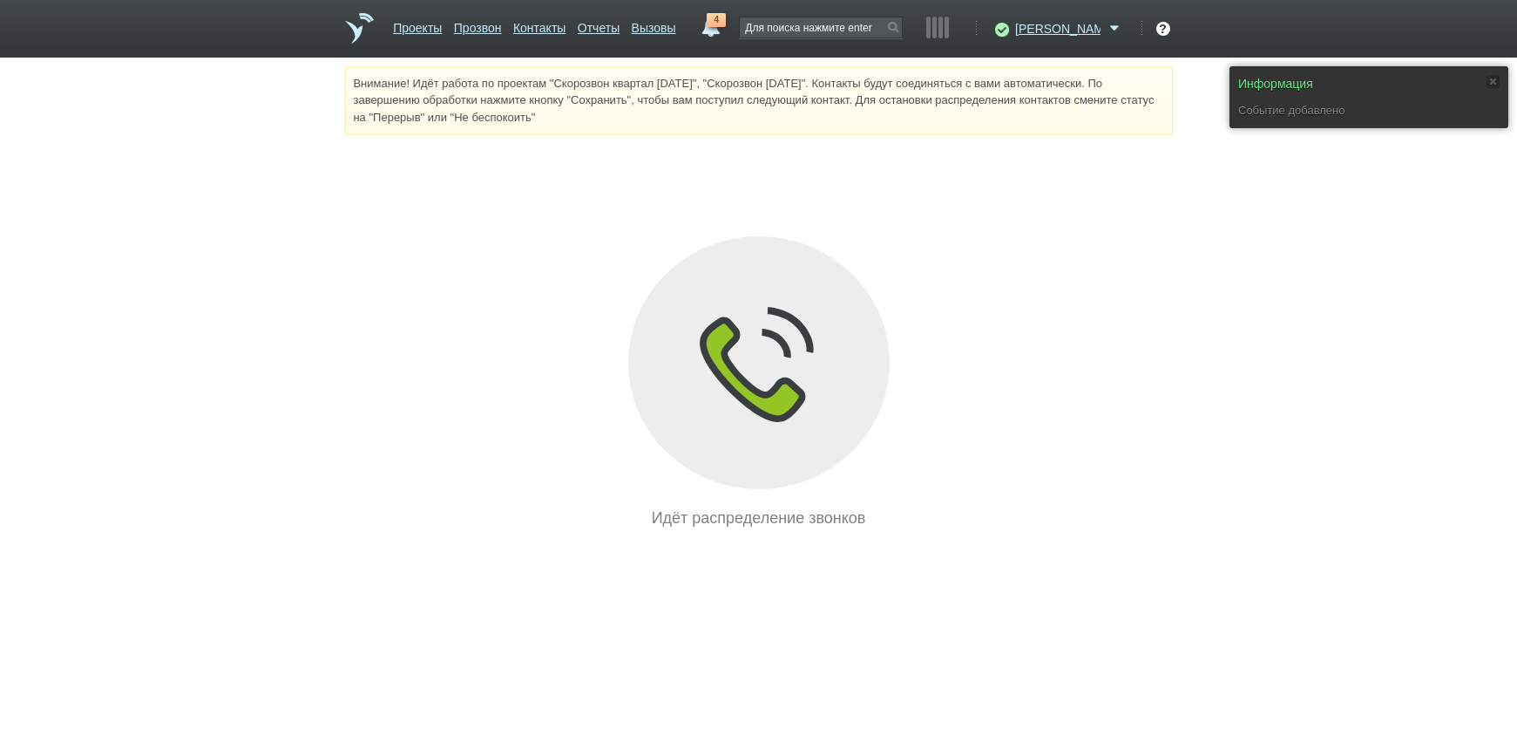
click at [1115, 530] on html "Проекты Прозвон Контакты Отчеты Вызовы 4 27 августа 2025 завтра неделя все Пись…" at bounding box center [758, 265] width 1517 height 530
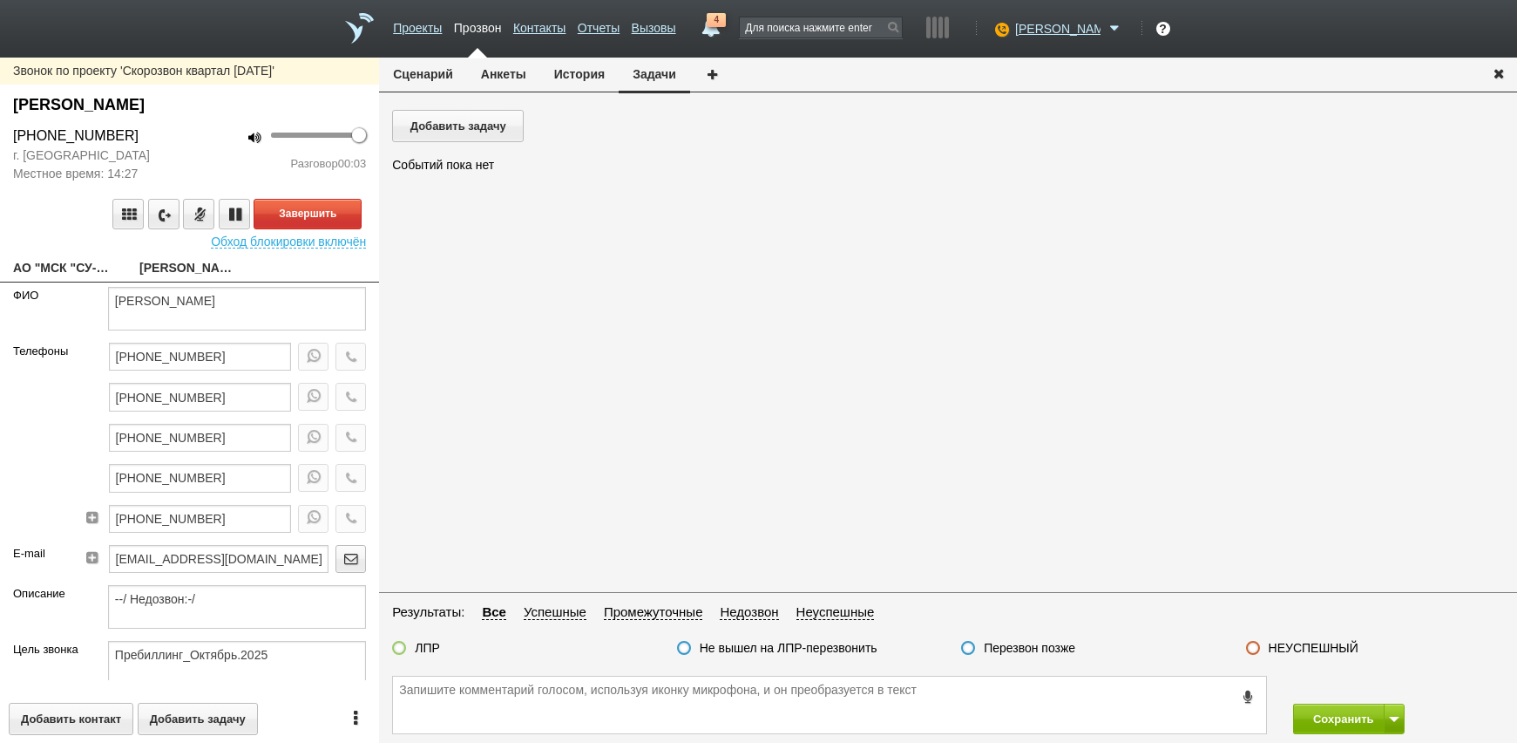
click at [41, 273] on link "АО "МСК "СУ-9"[EMAIL_ADDRESS][DOMAIN_NAME]" at bounding box center [63, 269] width 100 height 24
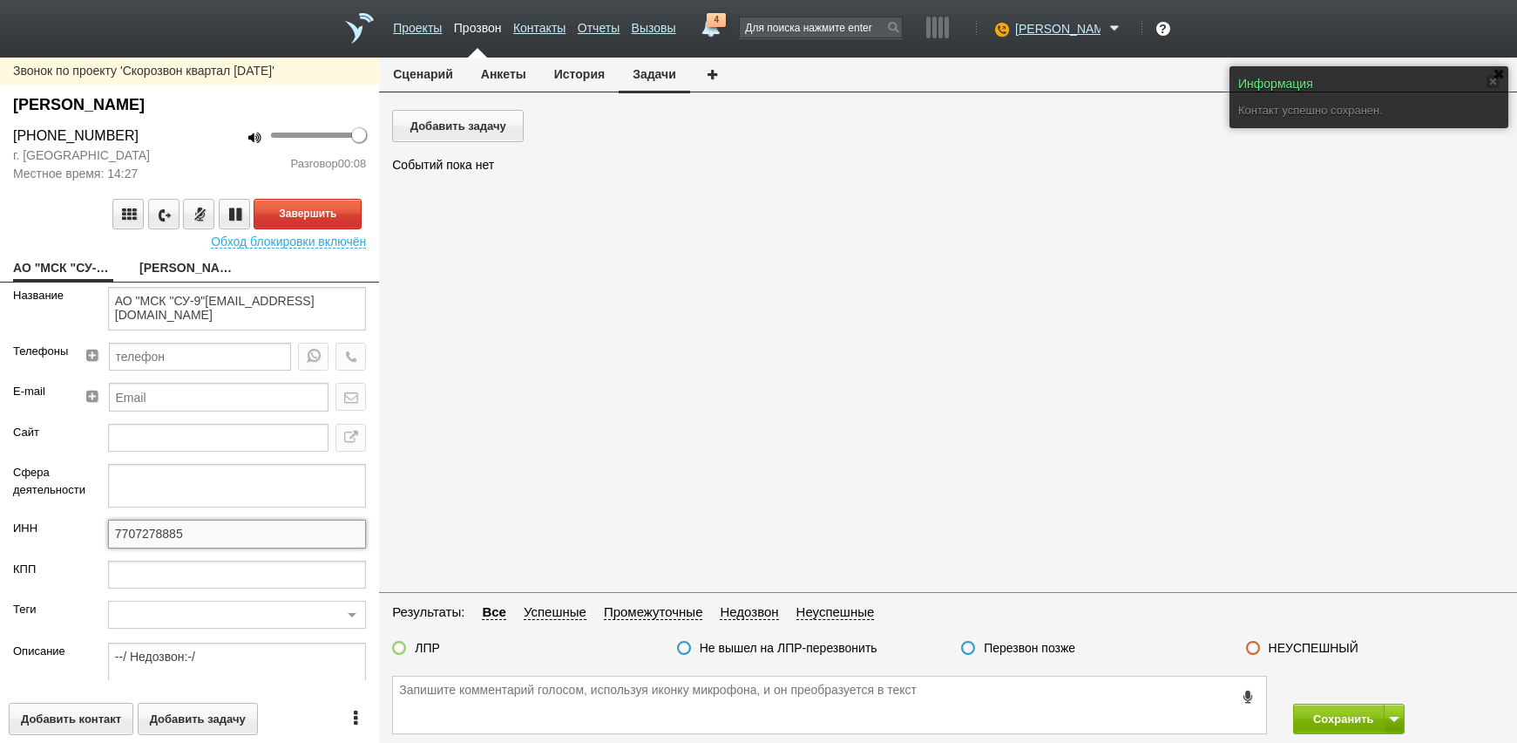
drag, startPoint x: 152, startPoint y: 531, endPoint x: 36, endPoint y: 532, distance: 115.9
click at [36, 532] on div "ИНН 7707278885" at bounding box center [189, 539] width 379 height 40
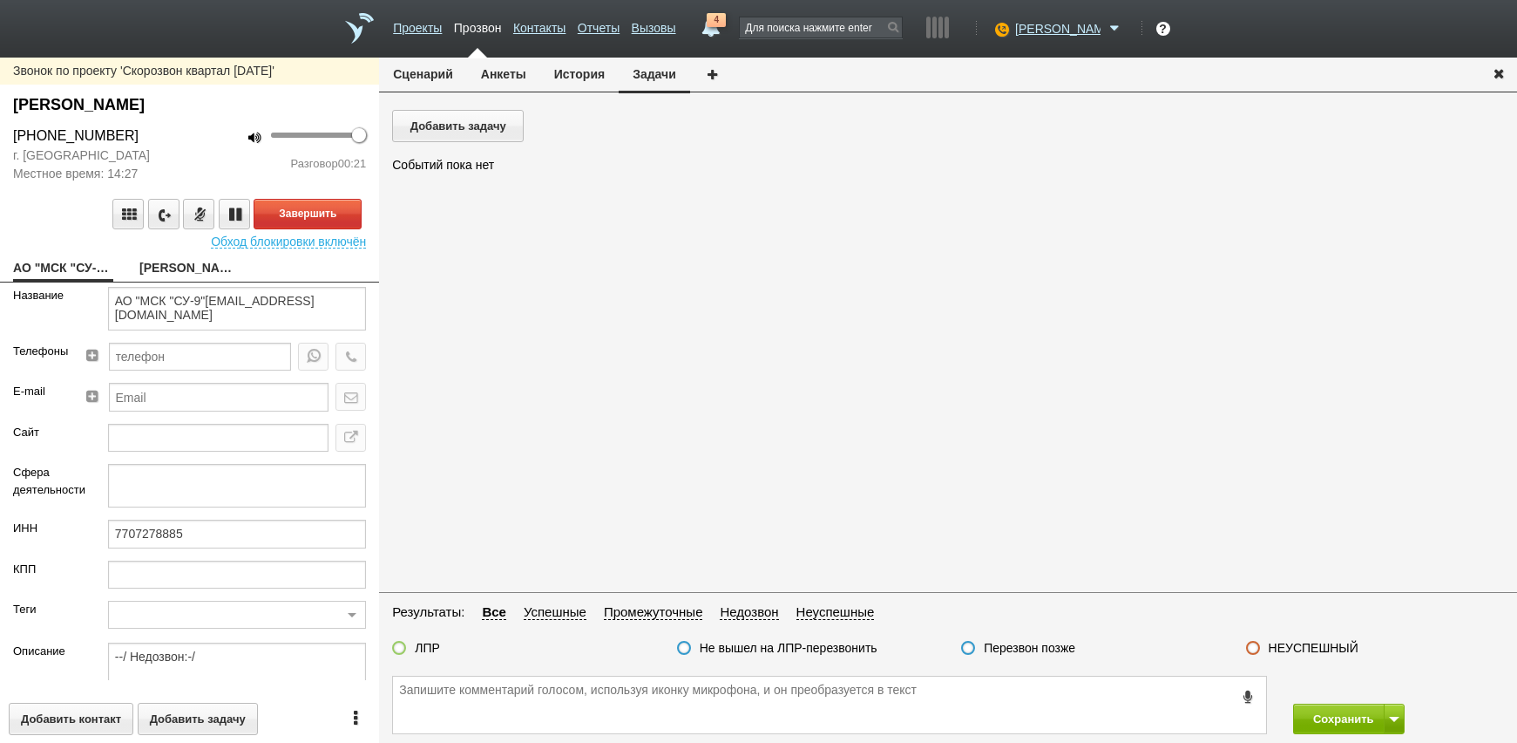
click at [162, 269] on link "Смолей Мария Константиновна" at bounding box center [189, 269] width 100 height 24
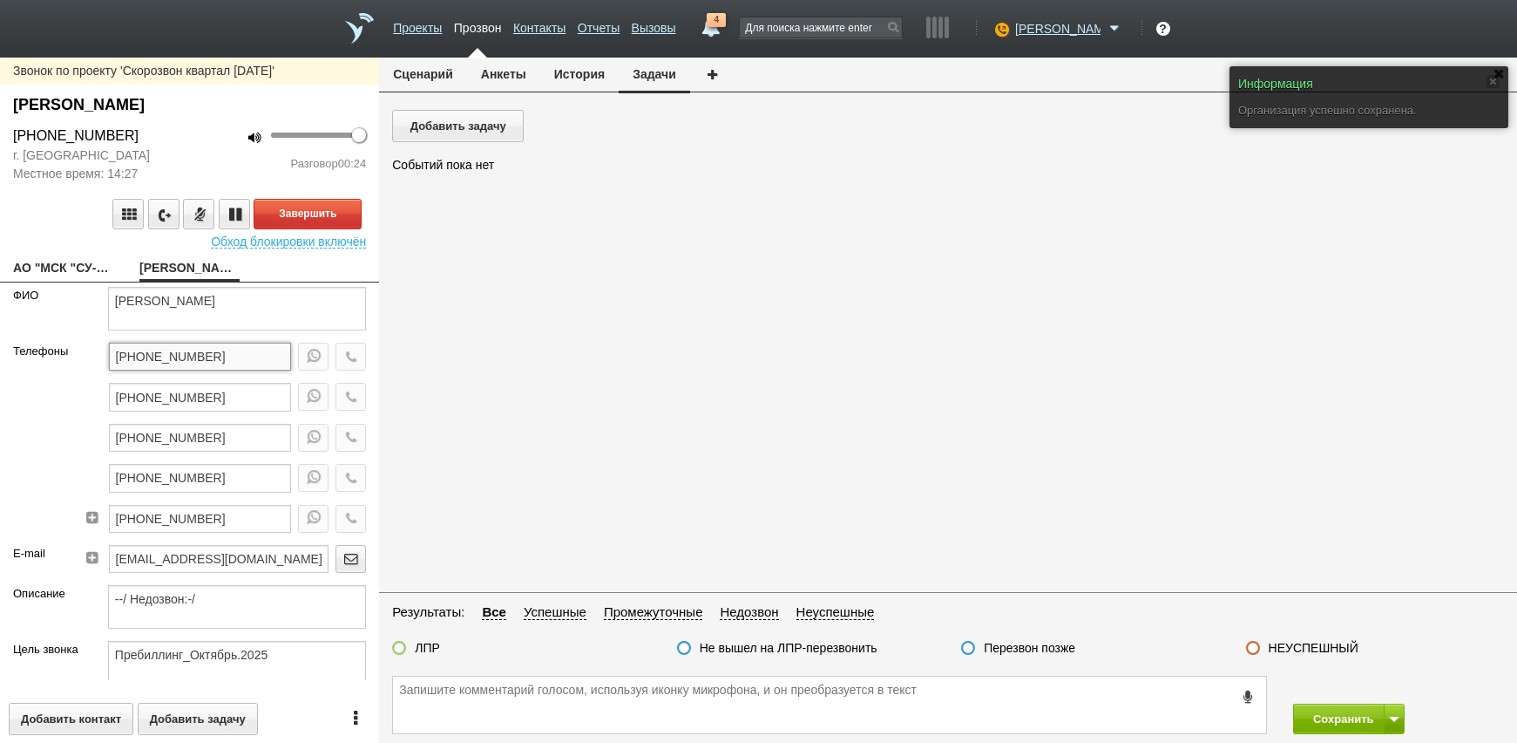
drag, startPoint x: 220, startPoint y: 351, endPoint x: 57, endPoint y: 356, distance: 163.1
click at [38, 352] on div "Телефоны +7 (499) 973-24-92 +7 (499) 973-24-75 +7 (499) 973-24-79 +7 (499) 973-…" at bounding box center [189, 443] width 379 height 202
drag, startPoint x: 508, startPoint y: 693, endPoint x: 512, endPoint y: 683, distance: 10.2
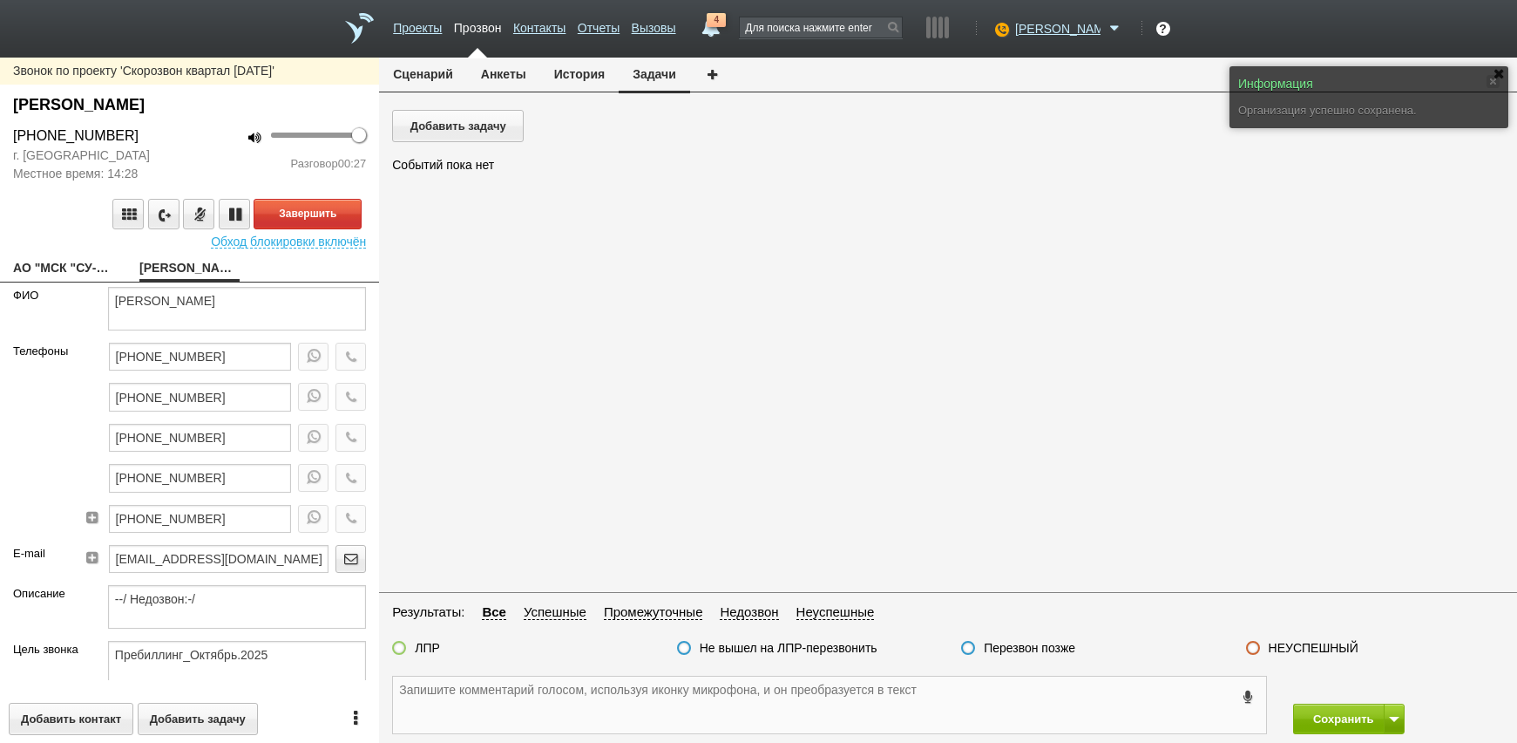
paste textarea "[PHONE_NUMBER]"
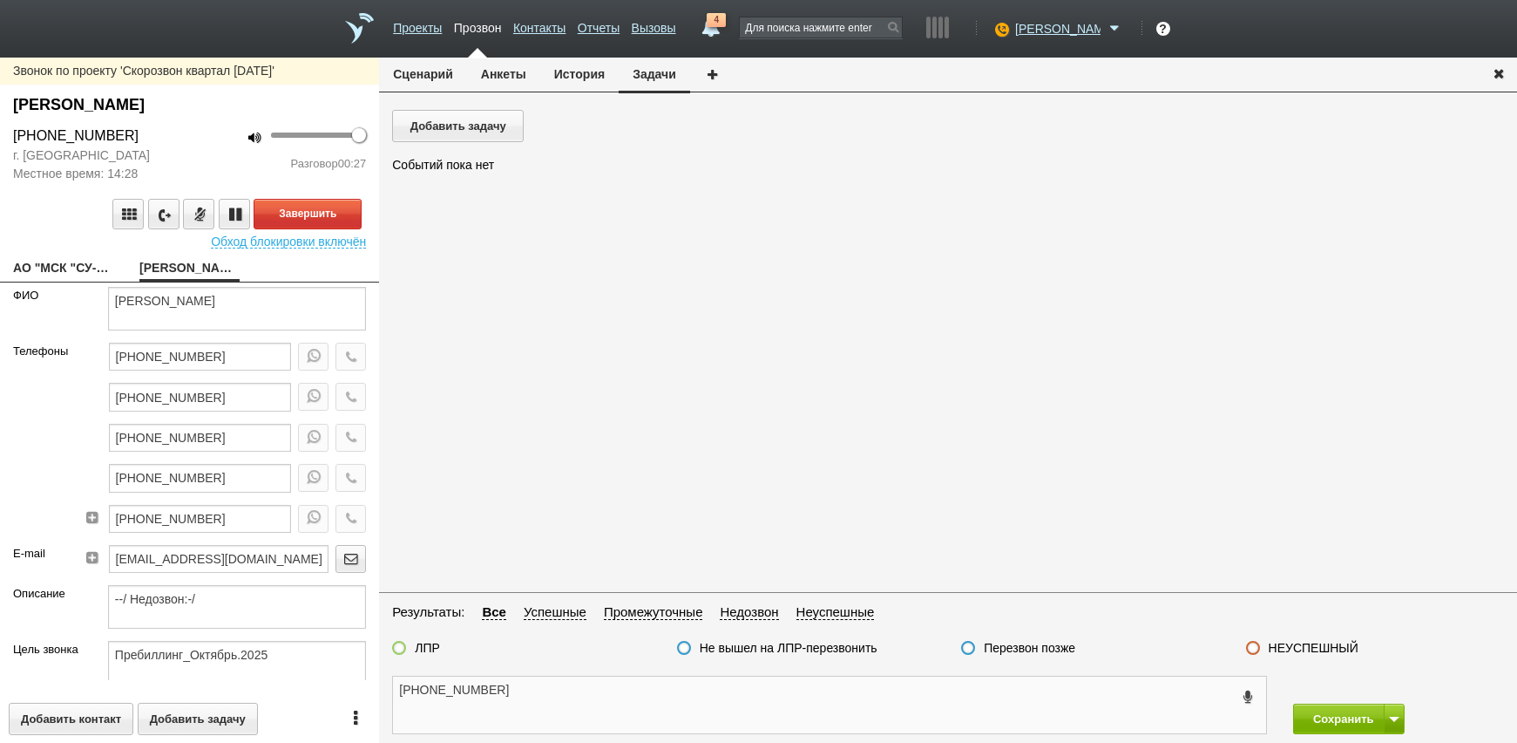
click at [592, 695] on textarea "[PHONE_NUMBER]" at bounding box center [829, 704] width 873 height 57
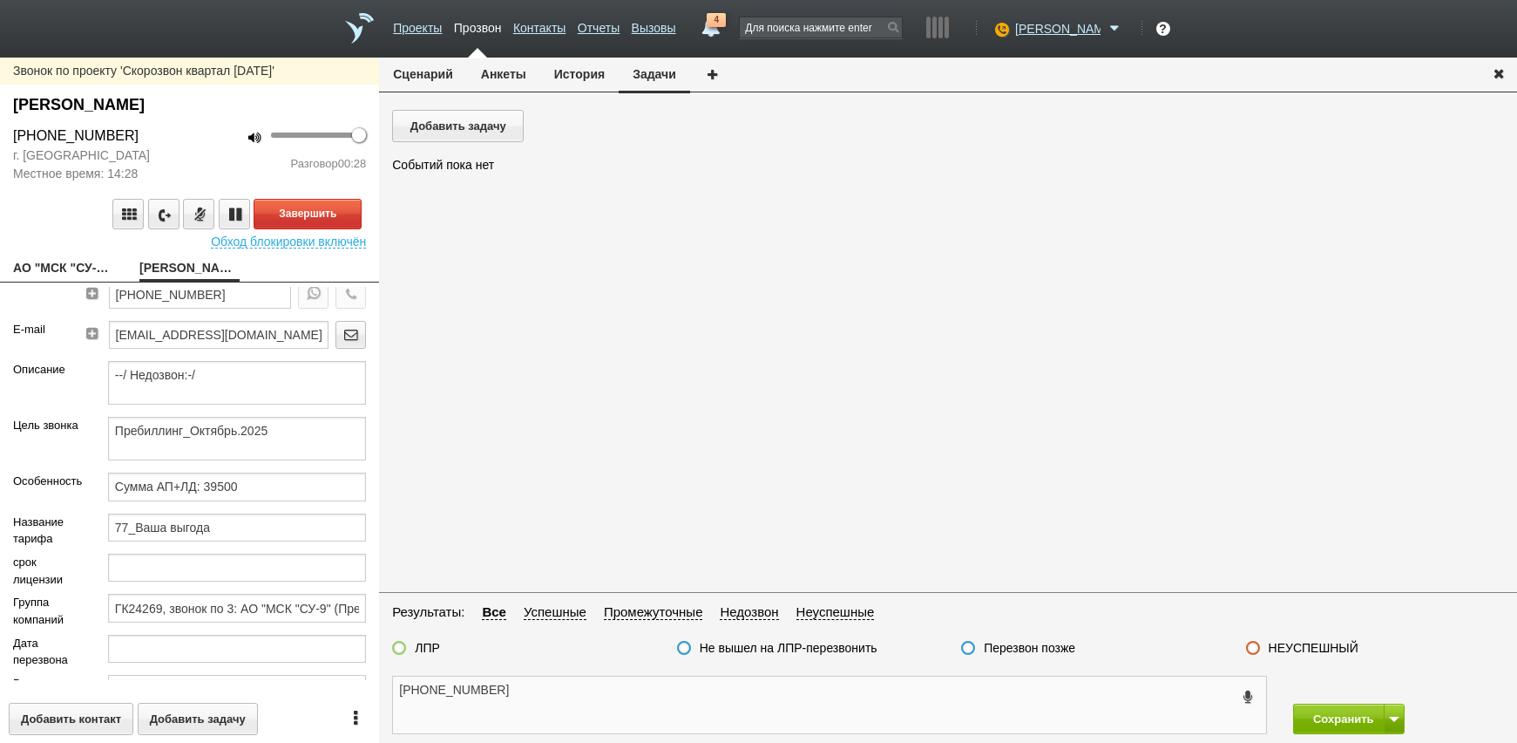
scroll to position [395, 0]
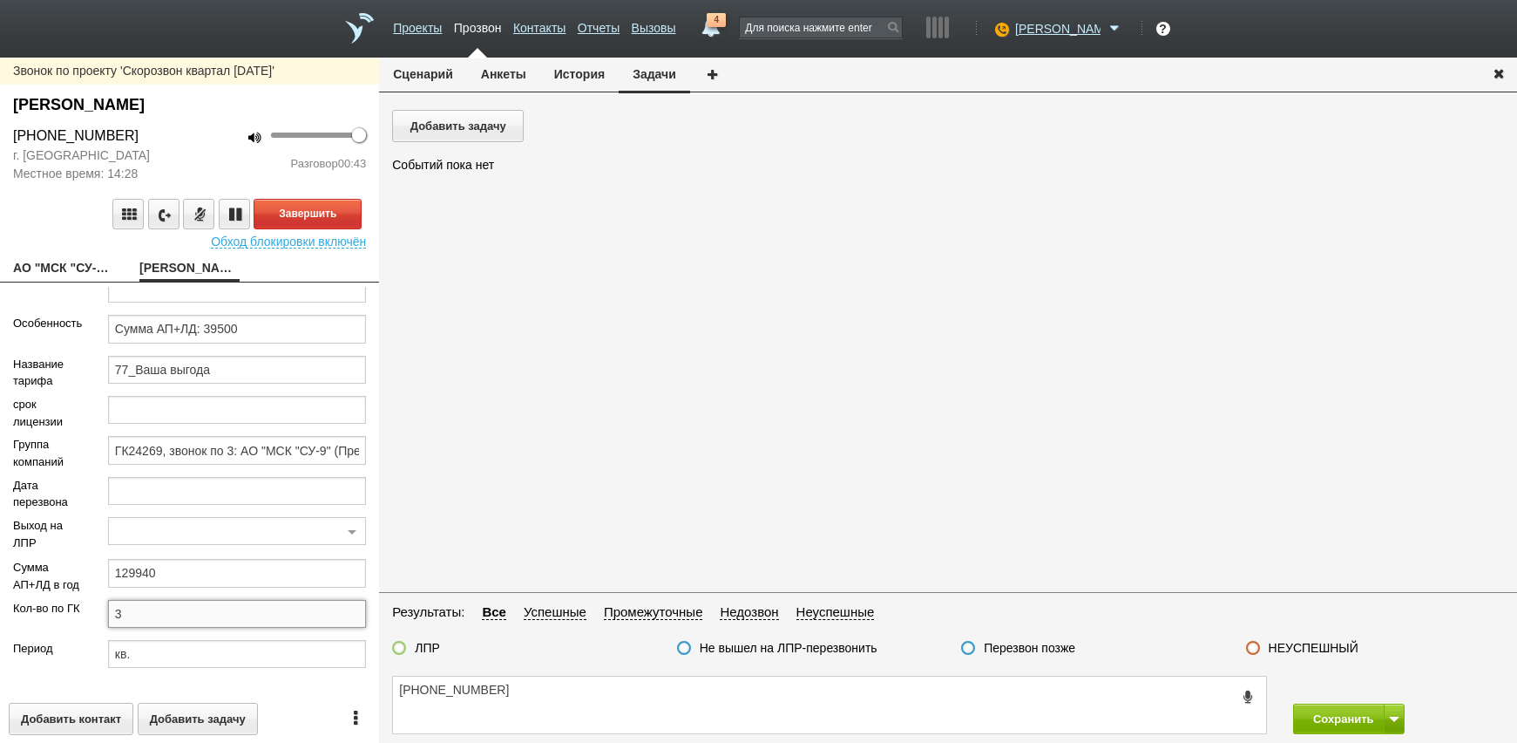
click at [177, 614] on input "3" at bounding box center [237, 614] width 258 height 28
click at [681, 722] on textarea "[PHONE_NUMBER]" at bounding box center [829, 704] width 873 height 57
click at [123, 559] on input "129940" at bounding box center [237, 573] width 258 height 28
drag, startPoint x: 132, startPoint y: 557, endPoint x: 187, endPoint y: 558, distance: 55.8
click at [187, 559] on input "129940" at bounding box center [237, 573] width 258 height 28
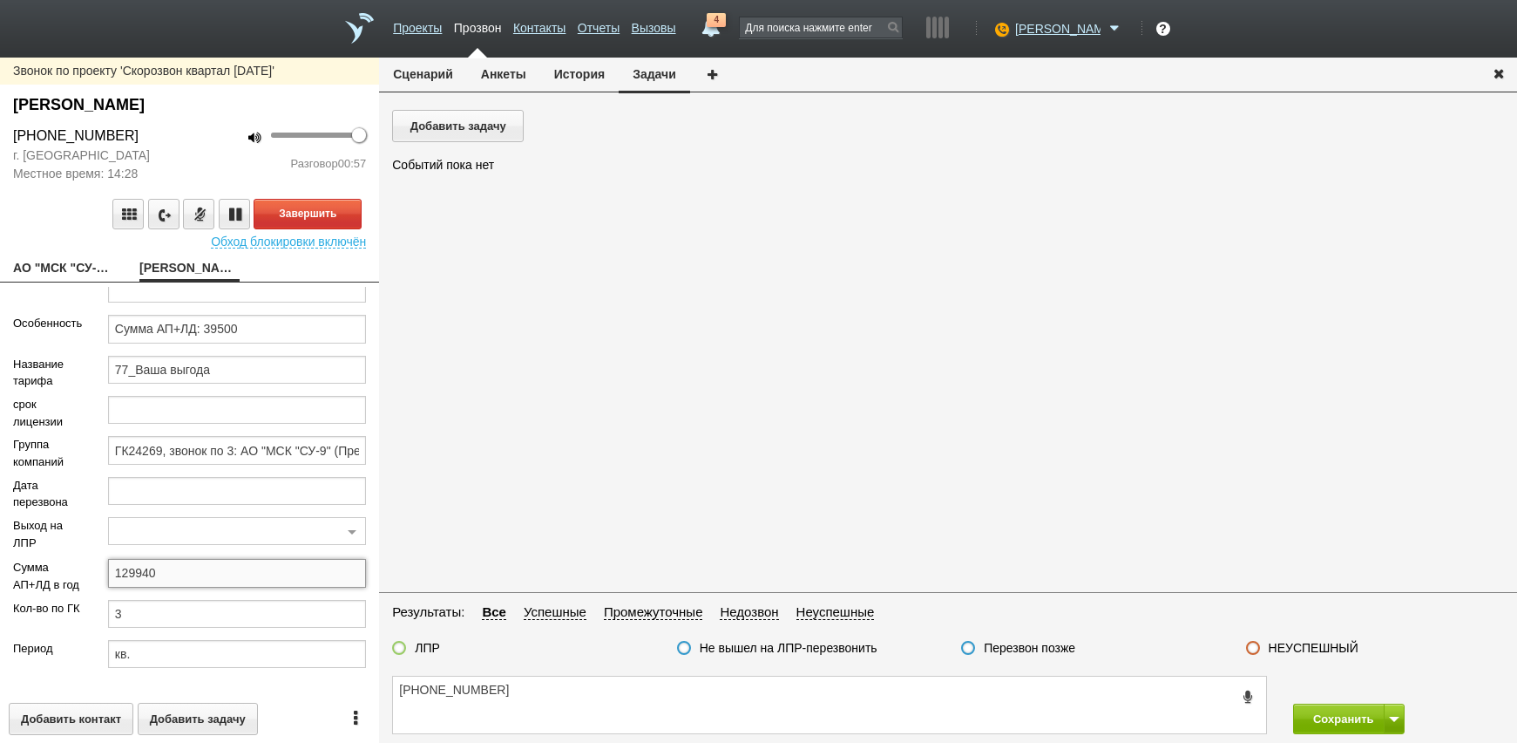
click at [190, 565] on input "129940" at bounding box center [237, 573] width 258 height 28
click at [681, 715] on textarea "[PHONE_NUMBER]" at bounding box center [829, 704] width 873 height 57
click at [509, 68] on button "Анкеты" at bounding box center [503, 74] width 73 height 33
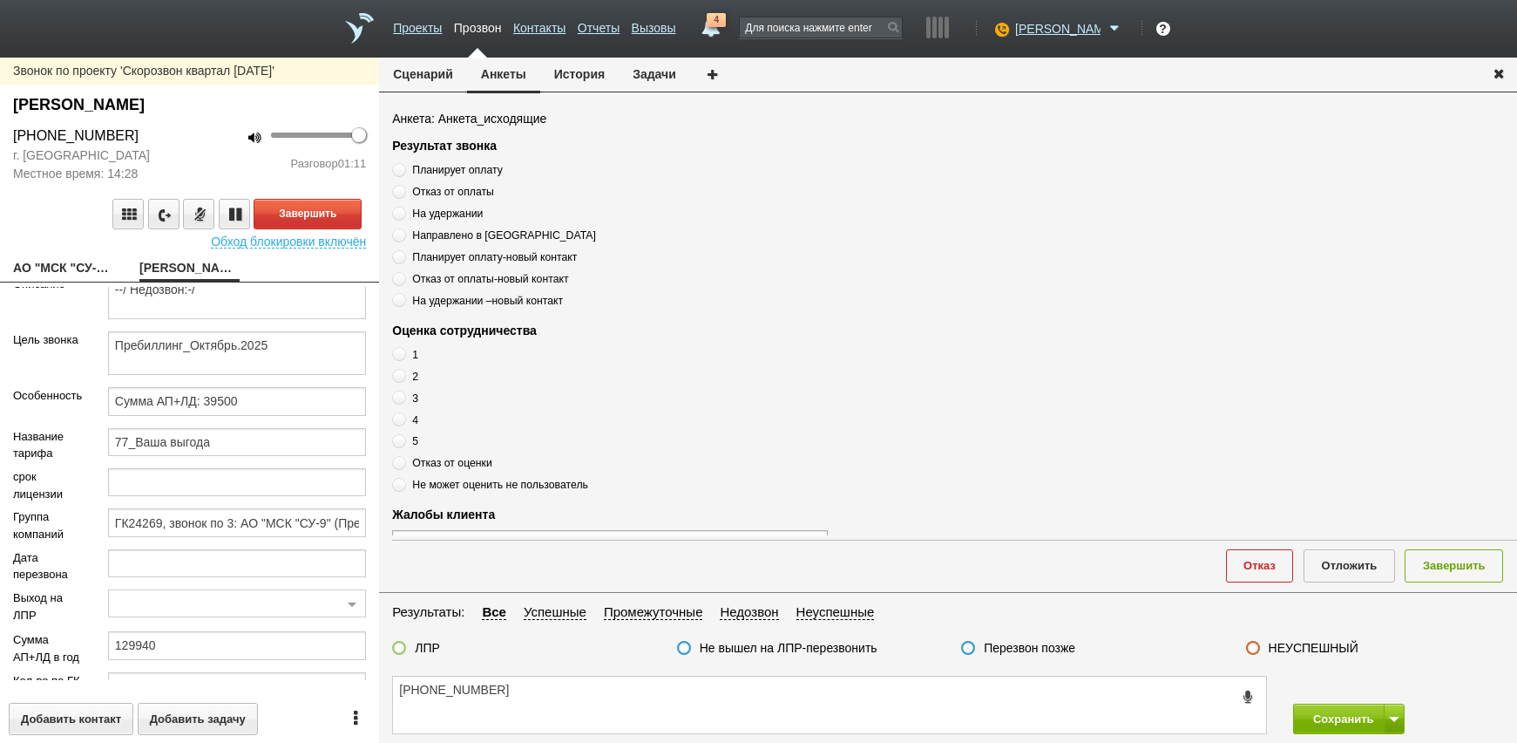
scroll to position [0, 0]
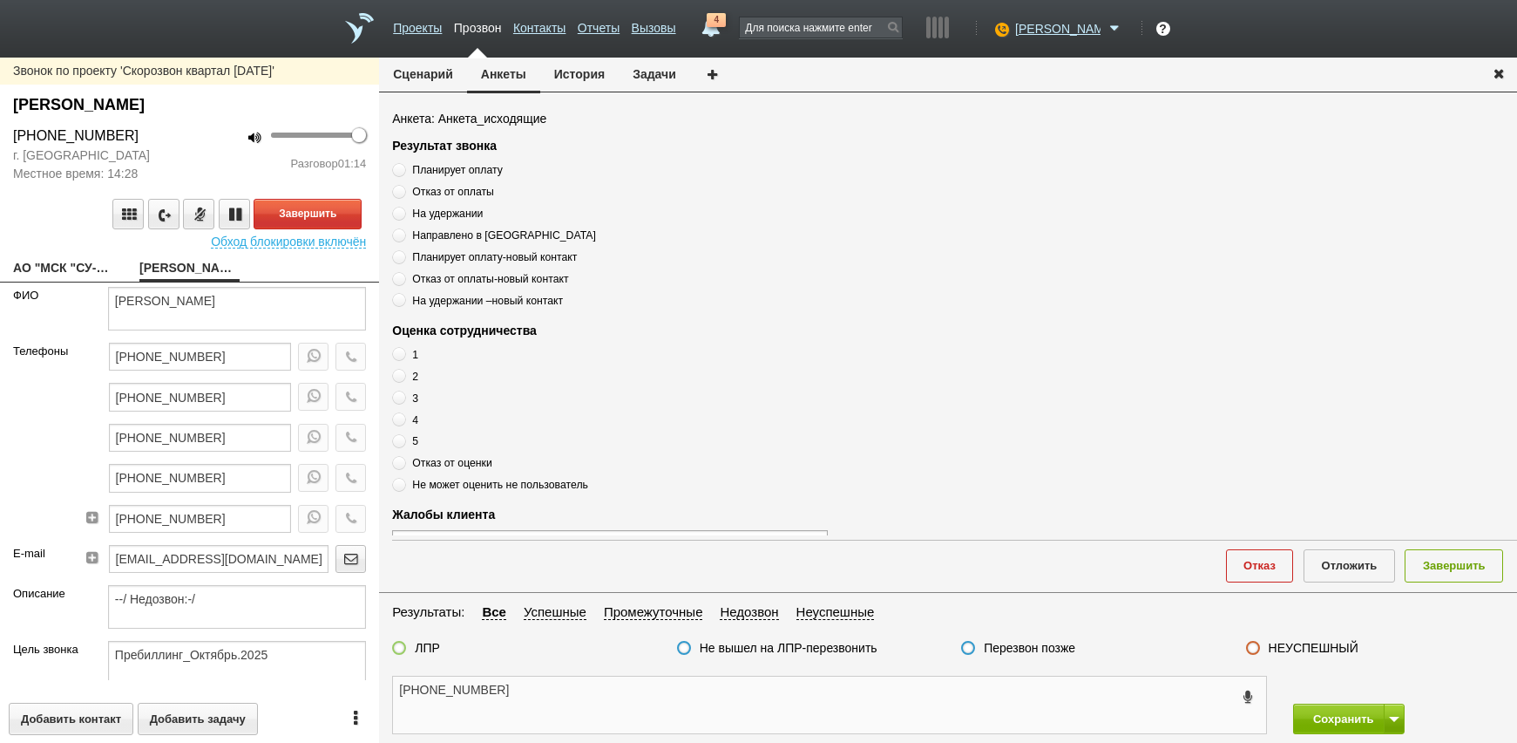
click at [548, 693] on textarea "[PHONE_NUMBER]" at bounding box center [829, 704] width 873 height 57
click at [531, 686] on textarea "[PHONE_NUMBER]" at bounding box center [829, 704] width 873 height 57
click at [513, 686] on textarea "[PHONE_NUMBER]" at bounding box center [829, 704] width 873 height 57
drag, startPoint x: 158, startPoint y: 301, endPoint x: 314, endPoint y: 293, distance: 156.2
click at [314, 293] on textarea "Смолей Мария Константиновна" at bounding box center [237, 309] width 258 height 44
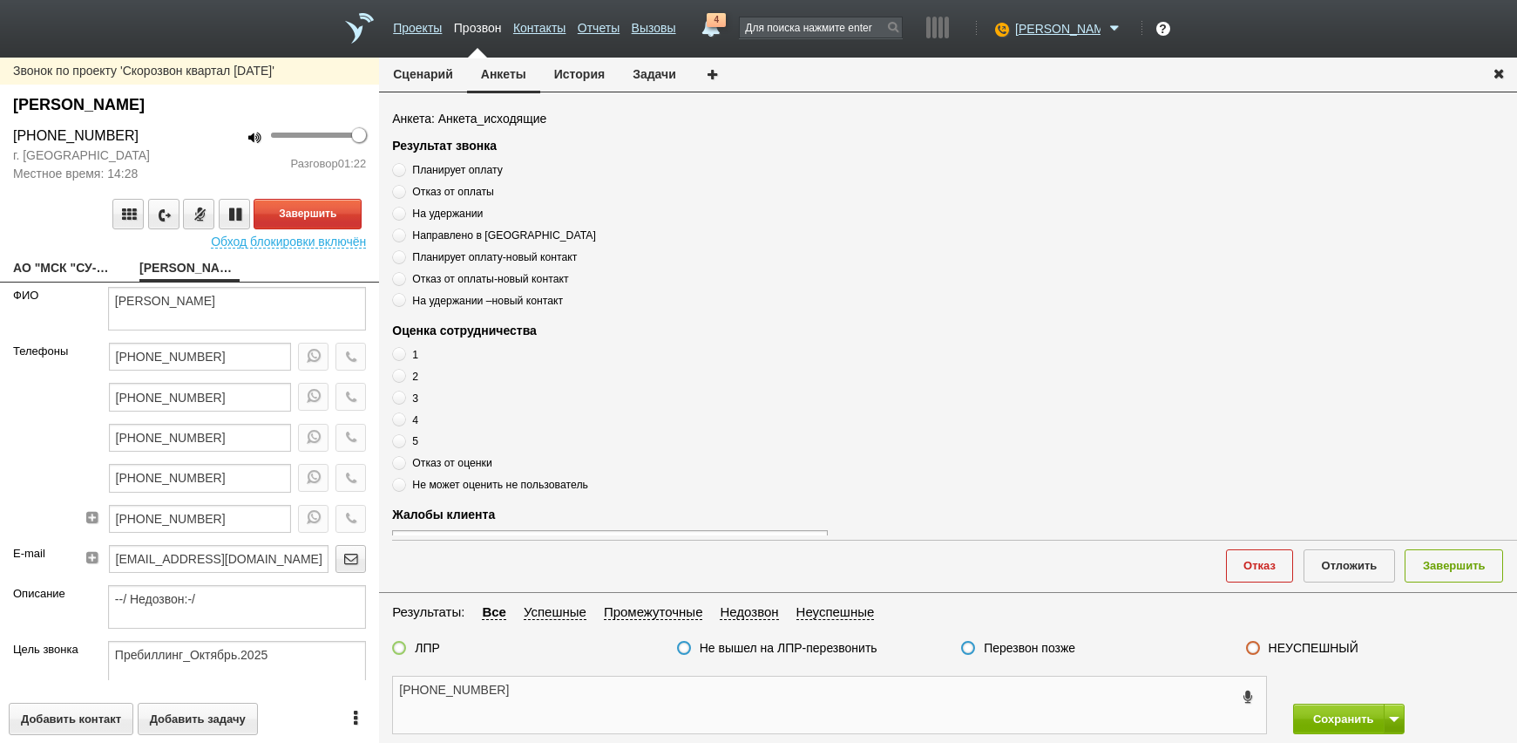
click at [534, 703] on textarea "[PHONE_NUMBER]" at bounding box center [829, 704] width 873 height 57
paste textarea "Мария Константиновна"
click at [724, 690] on textarea "+7 (499) 973-24-92 Мария Константиновна" at bounding box center [829, 704] width 873 height 57
click at [730, 715] on textarea "+7 (499) 973-24-92 Мария Константиновна" at bounding box center [829, 704] width 873 height 57
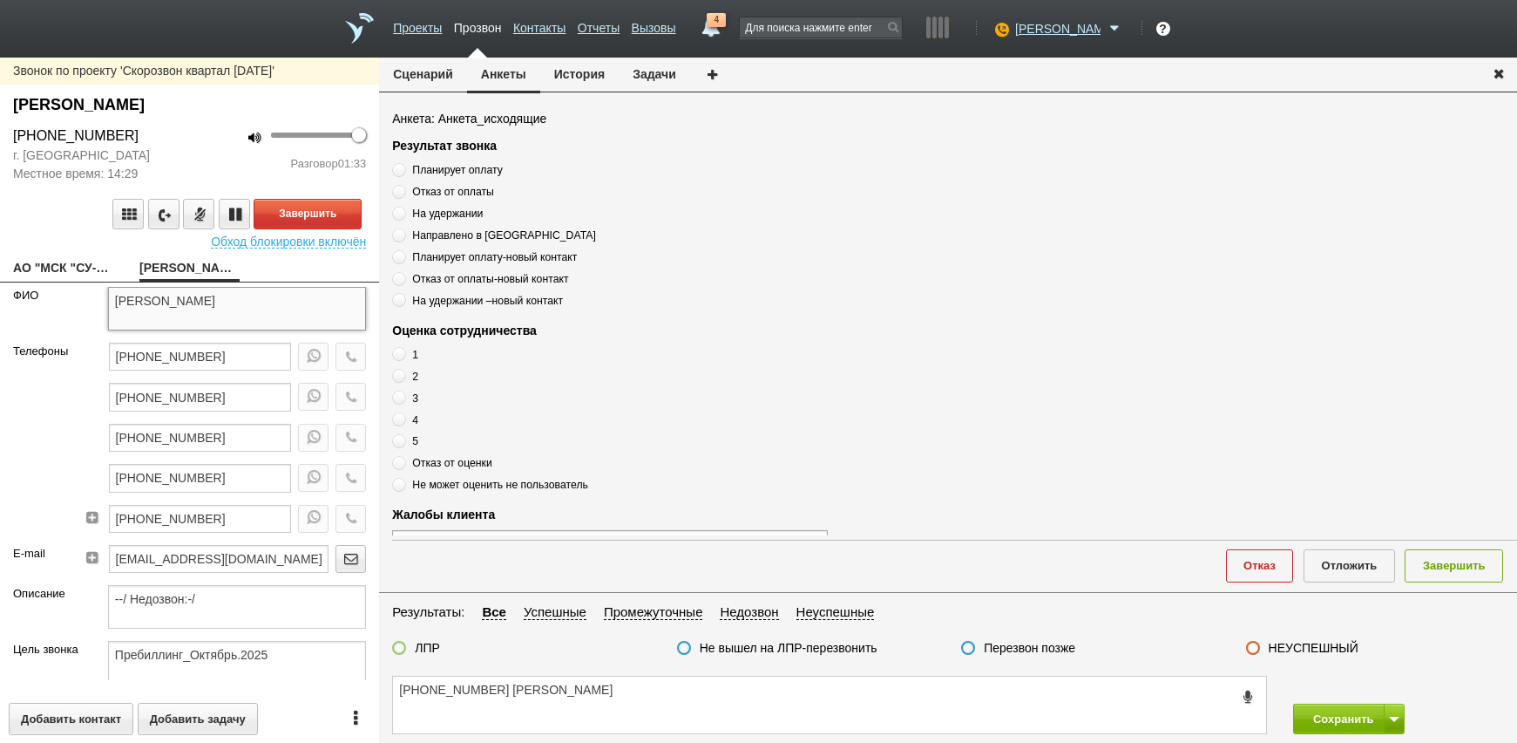
drag, startPoint x: 302, startPoint y: 306, endPoint x: 125, endPoint y: 309, distance: 176.9
click at [125, 309] on textarea "Смолей Мария Константиновна" at bounding box center [237, 309] width 258 height 44
click at [217, 321] on textarea "Смолей Мария Константиновна" at bounding box center [237, 309] width 258 height 44
click at [686, 709] on textarea "+7 (499) 973-24-92 Мария Константиновна" at bounding box center [829, 704] width 873 height 57
click at [550, 698] on textarea "+7 (499) 973-24-92 Мария Константиновна" at bounding box center [829, 704] width 873 height 57
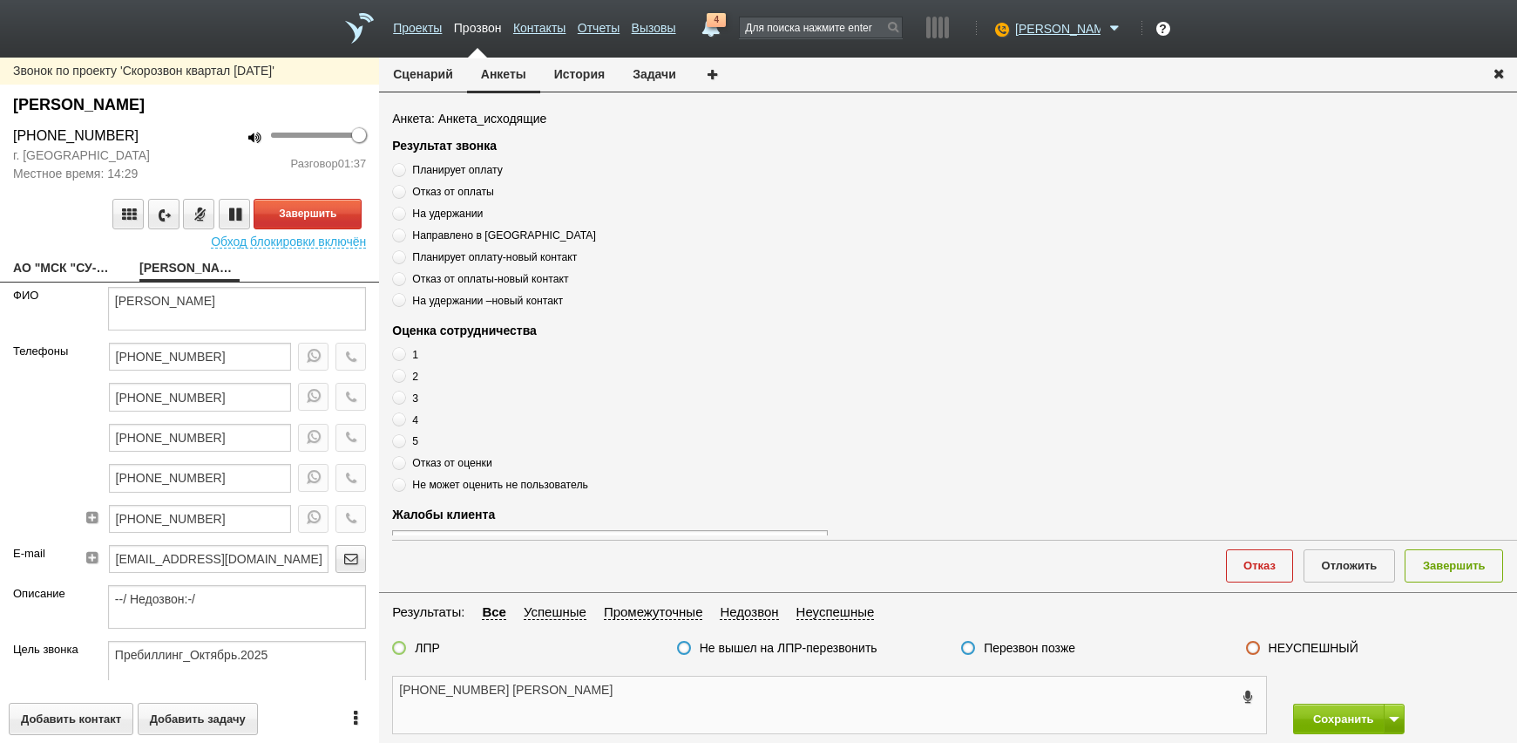
click at [678, 702] on textarea "+7 (499) 973-24-92 Мария Константиновна" at bounding box center [829, 704] width 873 height 57
click at [682, 712] on textarea "+7 (499) 973-24-92 Мария Константиновна" at bounding box center [829, 704] width 873 height 57
drag, startPoint x: 509, startPoint y: 689, endPoint x: 688, endPoint y: 693, distance: 178.7
click at [688, 693] on textarea "+7 (499) 973-24-92 Мария Константиновна" at bounding box center [829, 704] width 873 height 57
click at [570, 711] on textarea "[PHONE_NUMBER]" at bounding box center [829, 704] width 873 height 57
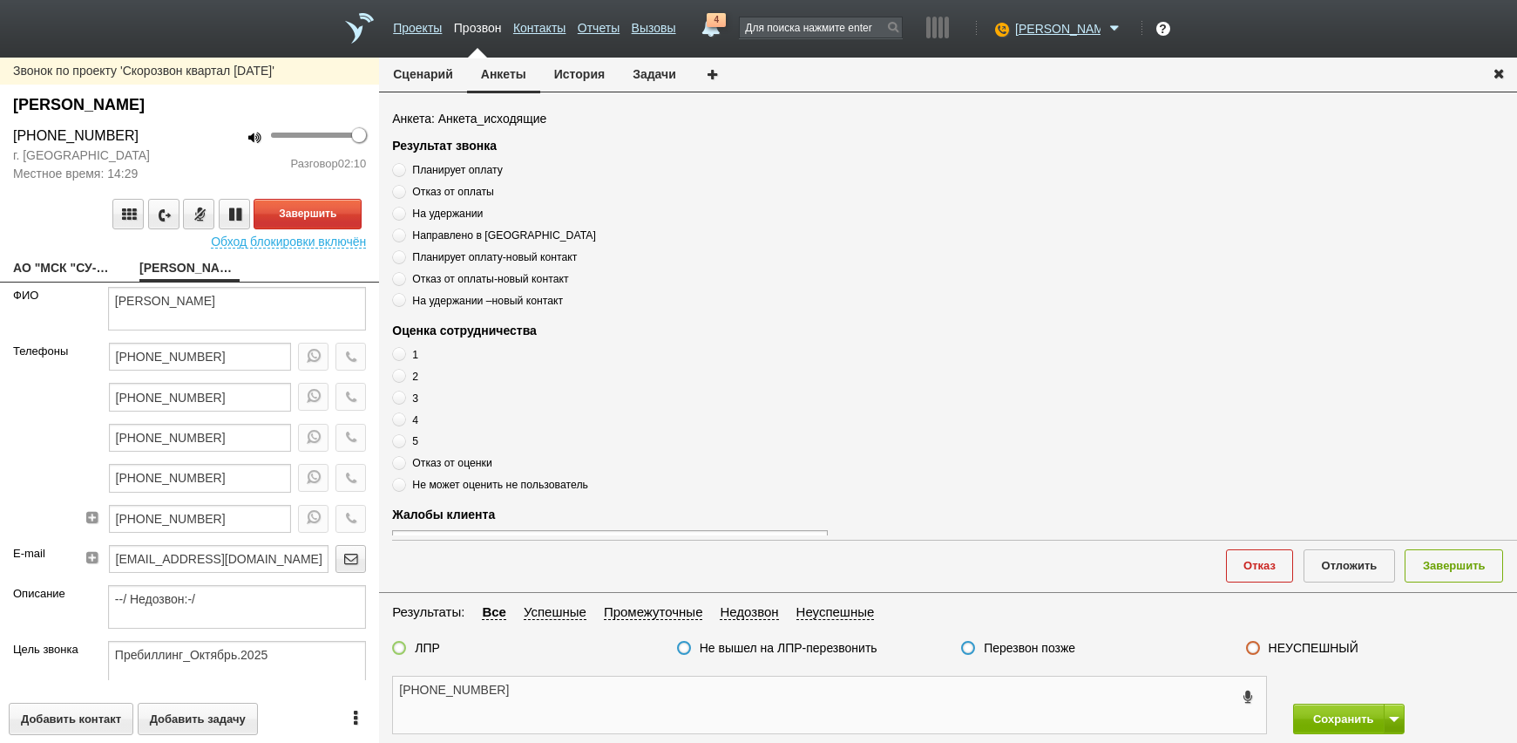
click at [672, 691] on textarea "[PHONE_NUMBER]" at bounding box center [829, 704] width 873 height 57
click at [593, 695] on textarea "[PHONE_NUMBER]" at bounding box center [829, 704] width 873 height 57
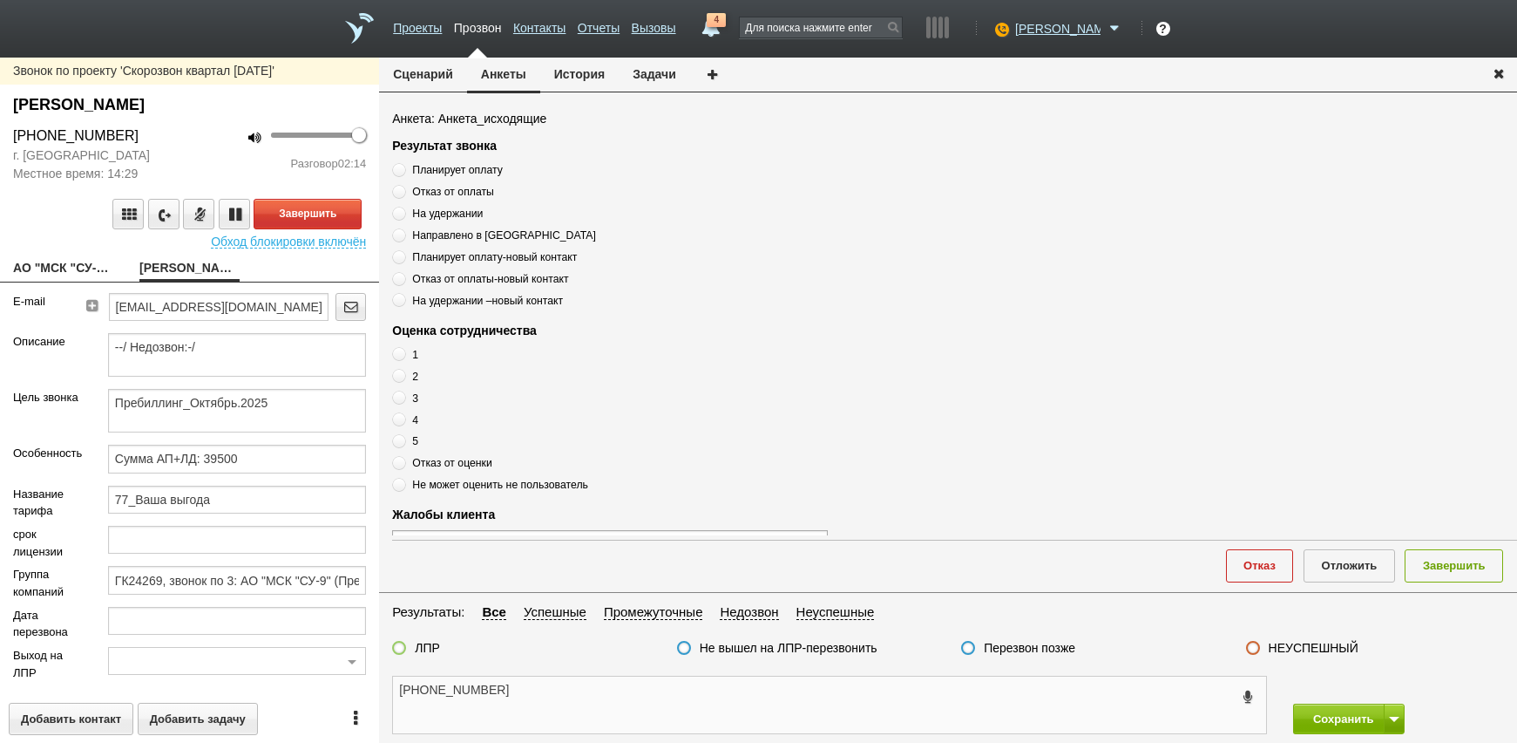
scroll to position [261, 0]
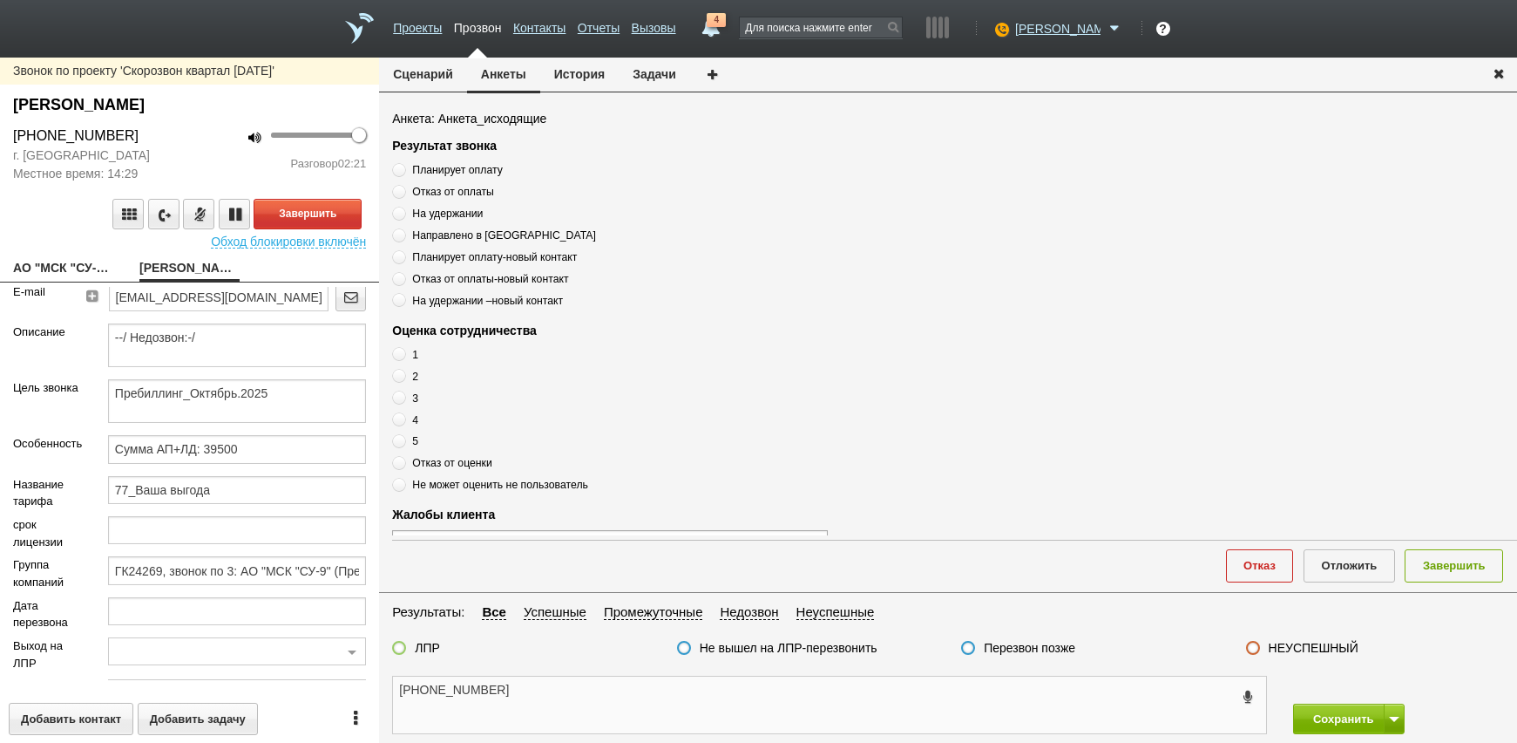
click at [545, 722] on textarea "[PHONE_NUMBER]" at bounding box center [829, 704] width 873 height 57
click at [655, 713] on textarea "[PHONE_NUMBER]" at bounding box center [829, 704] width 873 height 57
click at [555, 711] on textarea "[PHONE_NUMBER]" at bounding box center [829, 704] width 873 height 57
click at [993, 688] on textarea "[PHONE_NUMBER]" at bounding box center [829, 704] width 873 height 57
click at [595, 696] on textarea "[PHONE_NUMBER]" at bounding box center [829, 704] width 873 height 57
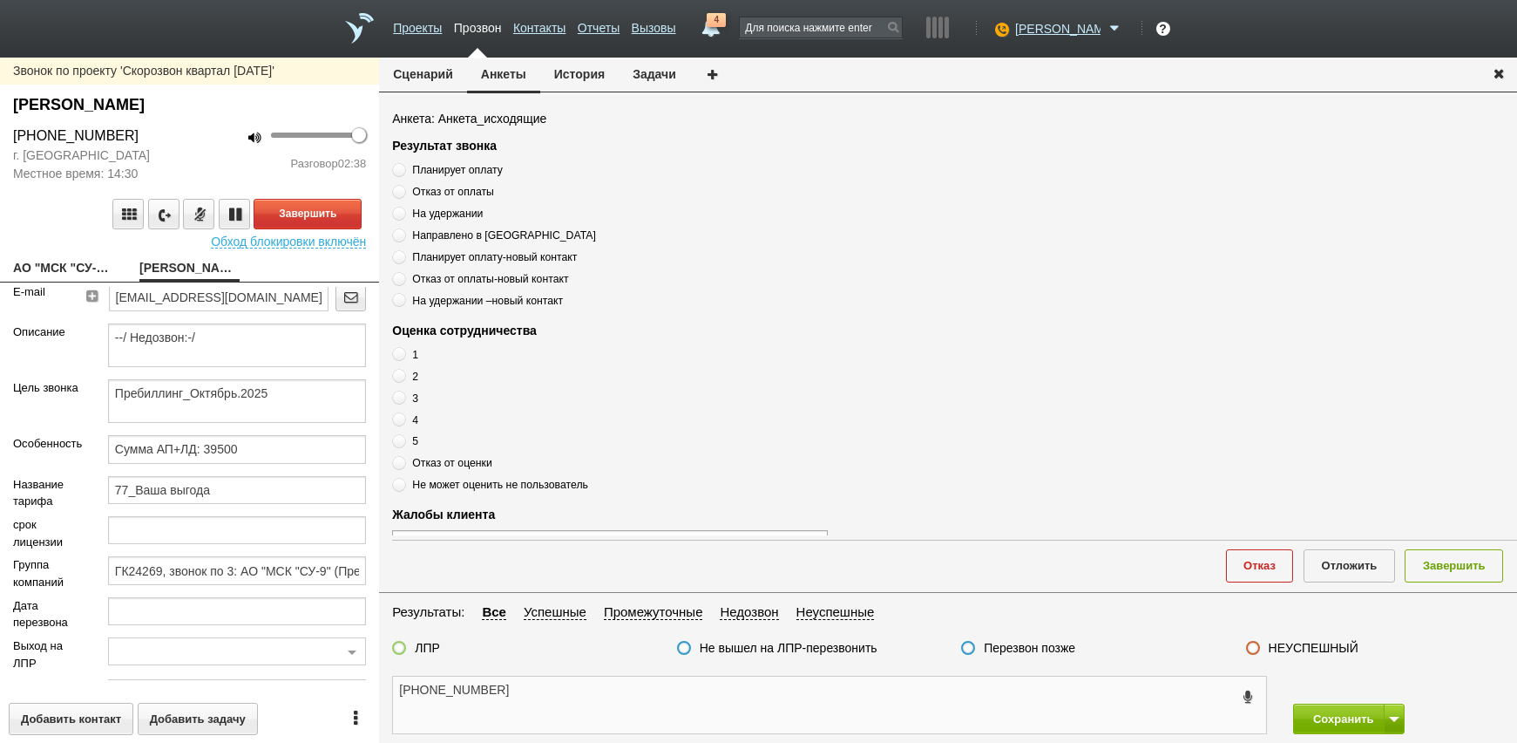
click at [595, 697] on textarea "[PHONE_NUMBER]" at bounding box center [829, 704] width 873 height 57
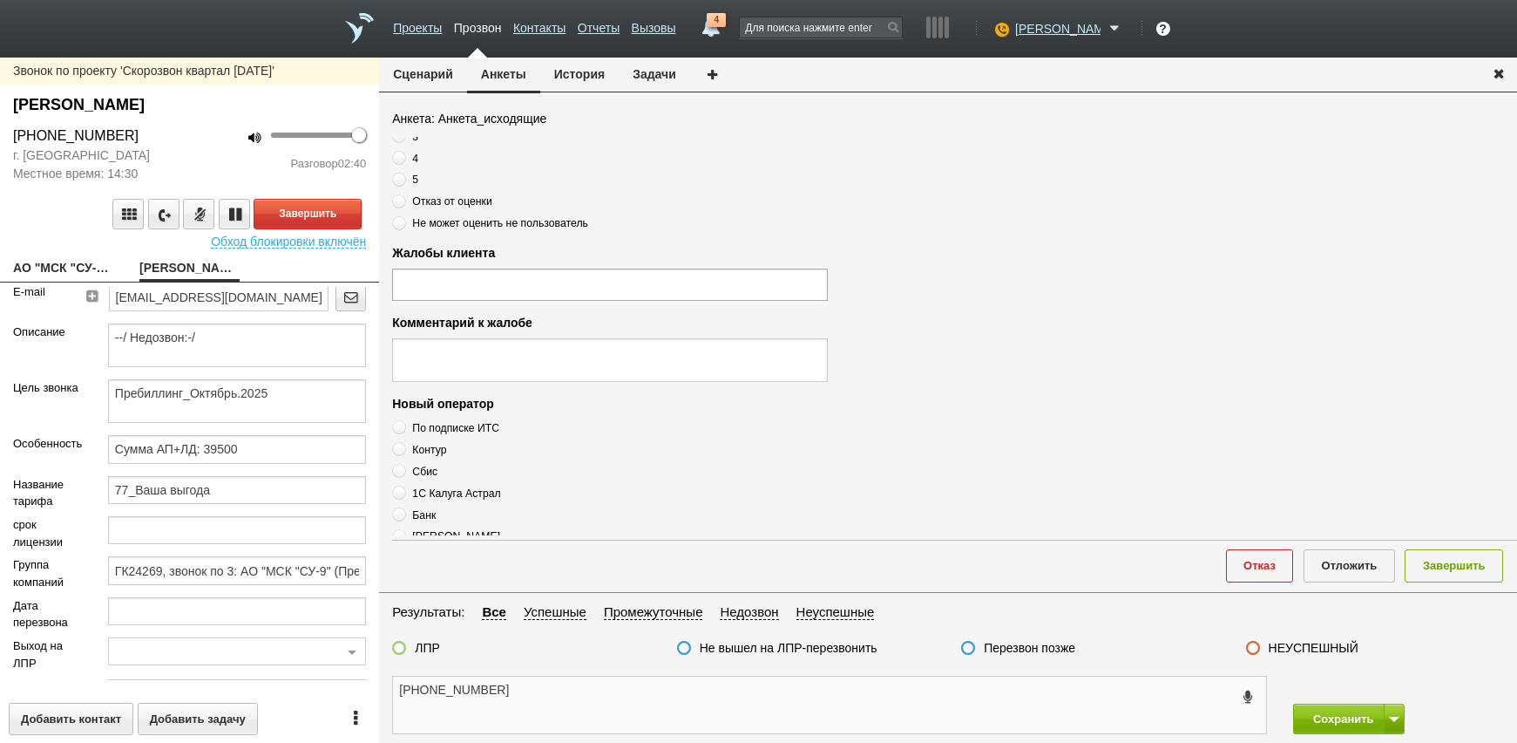
click at [600, 688] on textarea "[PHONE_NUMBER]" at bounding box center [829, 704] width 873 height 57
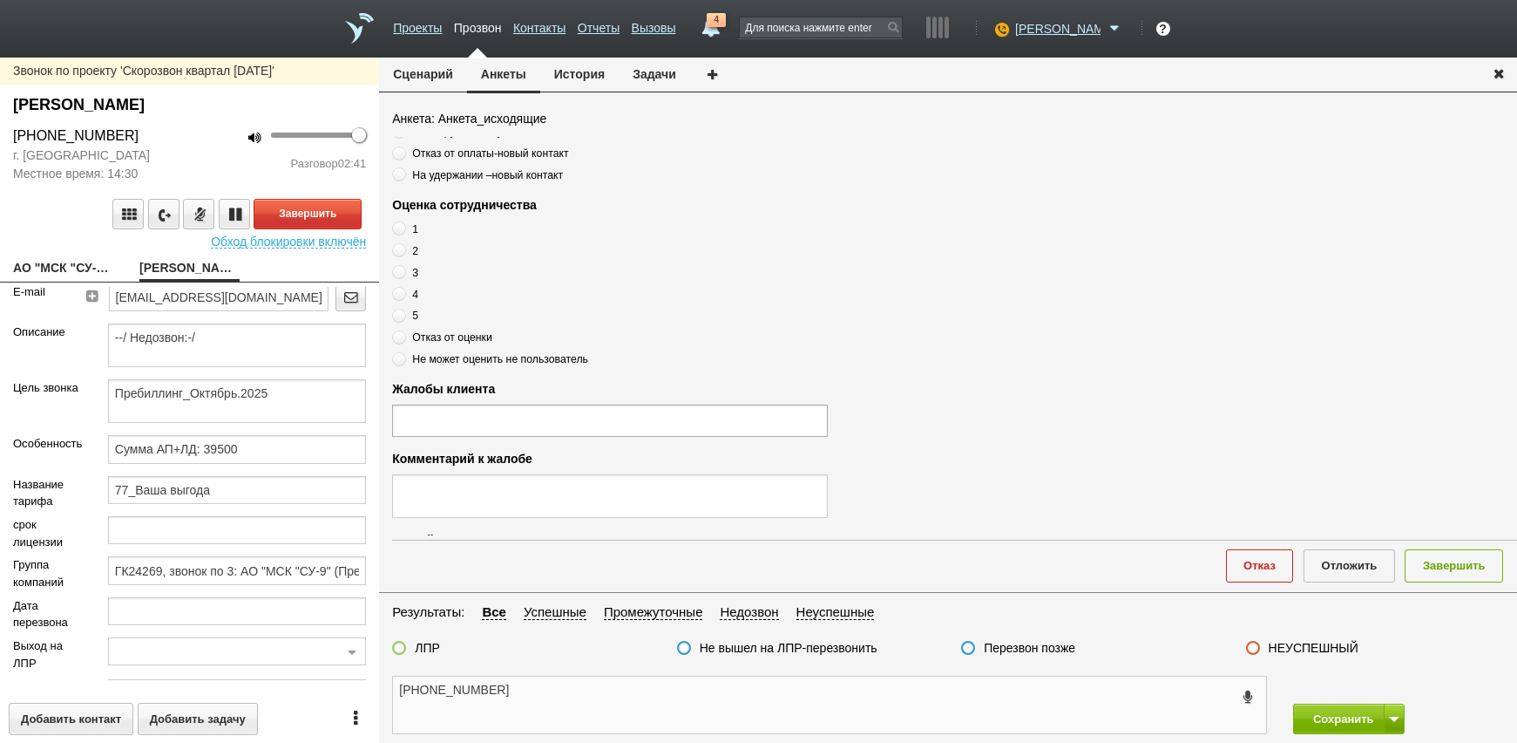
scroll to position [0, 0]
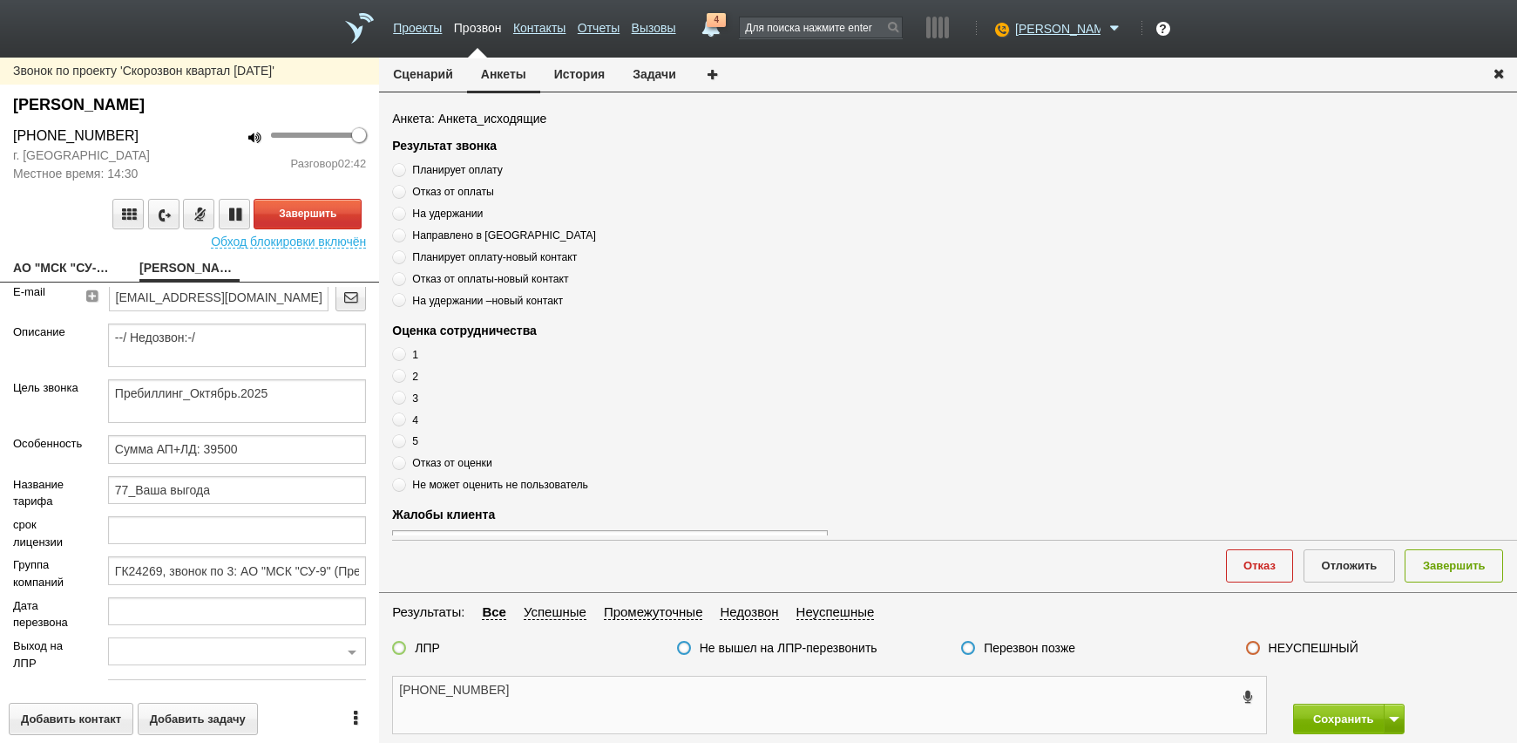
click at [592, 696] on textarea "[PHONE_NUMBER]" at bounding box center [829, 704] width 873 height 57
click at [609, 697] on textarea "[PHONE_NUMBER]" at bounding box center [829, 704] width 873 height 57
click at [229, 566] on input "ГК24269, звонок по 3: АО "МСК "СУ-9" (Пребиллинг_Октябрь.2025); АО "СОМАП" (Пре…" at bounding box center [237, 570] width 258 height 28
click at [259, 451] on input "Сумма АП+ЛД: 39500" at bounding box center [237, 449] width 258 height 28
click at [528, 697] on textarea "[PHONE_NUMBER]" at bounding box center [829, 704] width 873 height 57
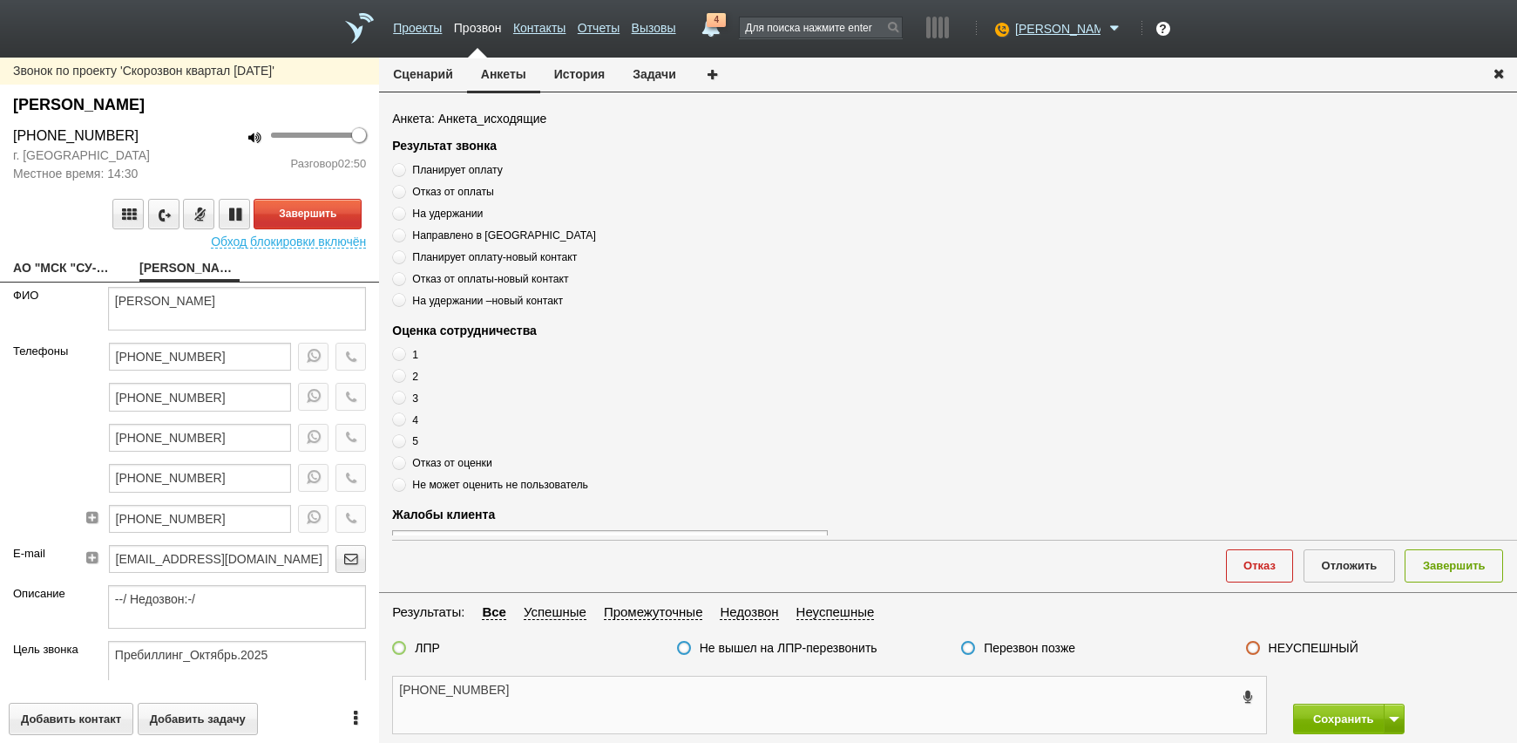
click at [562, 704] on textarea "[PHONE_NUMBER]" at bounding box center [829, 704] width 873 height 57
click at [546, 689] on textarea "[PHONE_NUMBER]" at bounding box center [829, 704] width 873 height 57
click at [532, 688] on textarea "[PHONE_NUMBER]" at bounding box center [829, 704] width 873 height 57
click at [554, 706] on textarea "[PHONE_NUMBER]" at bounding box center [829, 704] width 873 height 57
click at [471, 164] on span "Планирует оплату" at bounding box center [457, 170] width 90 height 12
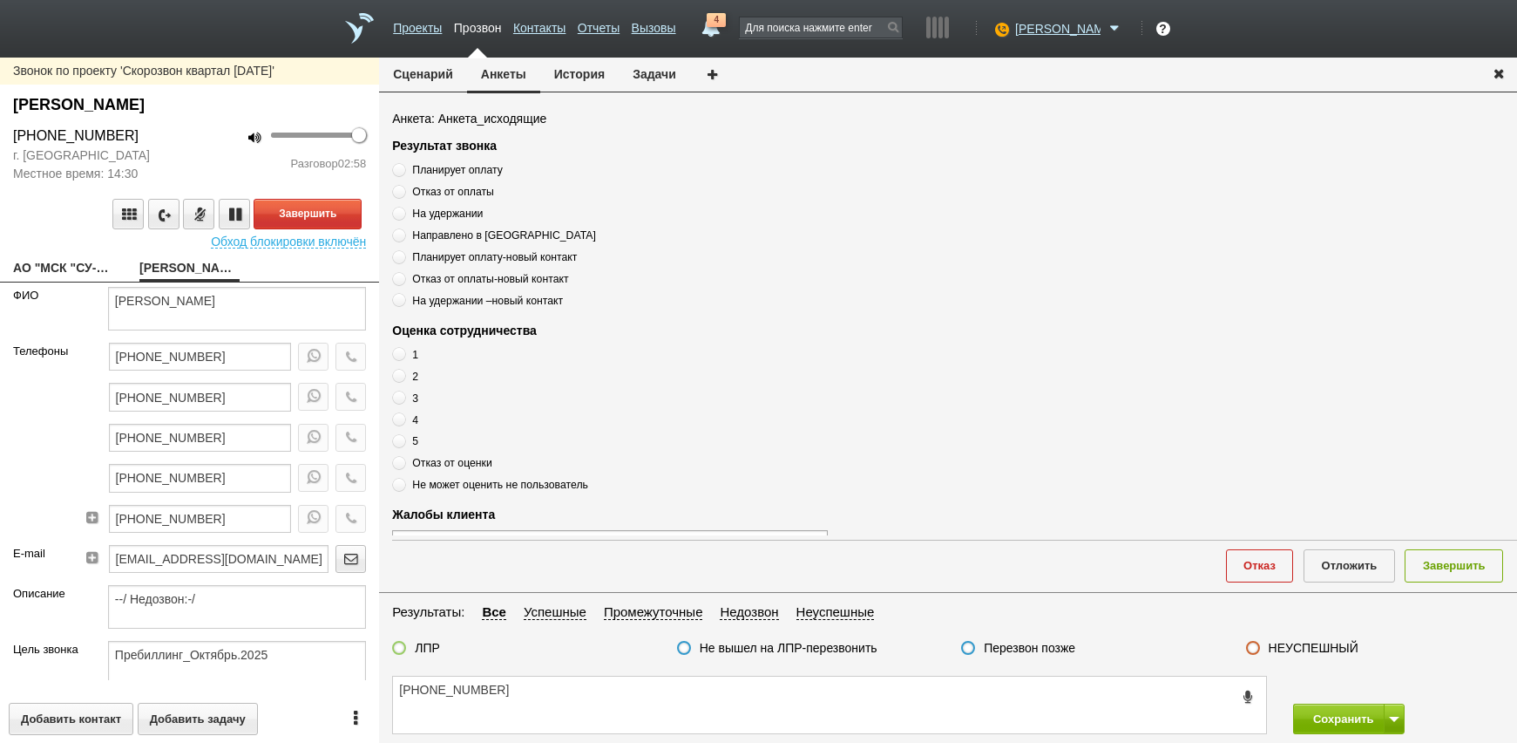
click at [403, 163] on input "Планирует оплату" at bounding box center [397, 166] width 11 height 11
click at [477, 169] on span "Планирует оплату" at bounding box center [457, 170] width 90 height 12
click at [403, 169] on input "Планирует оплату" at bounding box center [397, 166] width 11 height 11
click at [477, 169] on span "Планирует оплату" at bounding box center [457, 170] width 90 height 12
click at [403, 169] on input "Планирует оплату" at bounding box center [397, 166] width 11 height 11
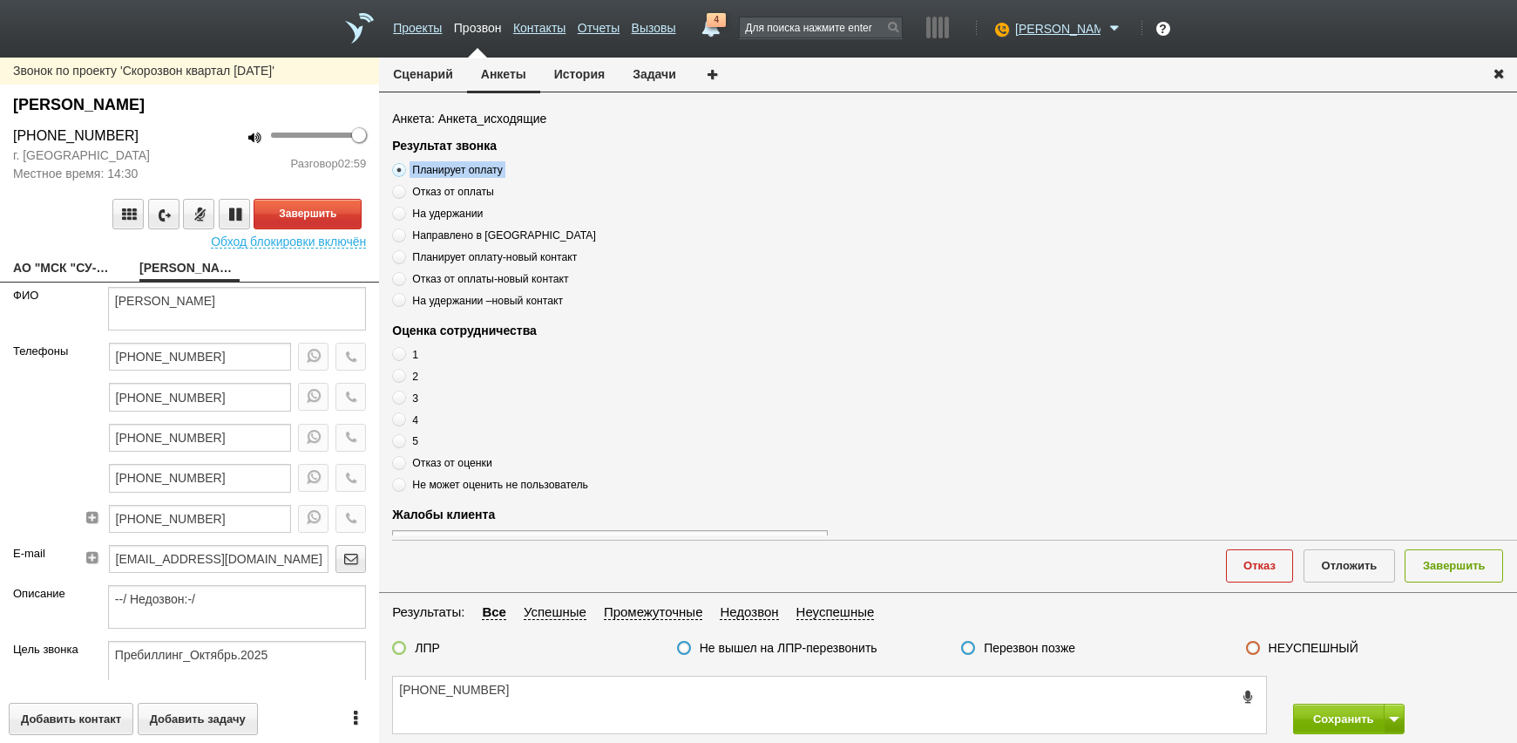
click at [477, 169] on span "Планирует оплату" at bounding box center [457, 170] width 90 height 12
click at [403, 169] on input "Планирует оплату" at bounding box center [397, 166] width 11 height 11
copy div "Планирует оплату"
click at [541, 705] on textarea "[PHONE_NUMBER]" at bounding box center [829, 704] width 873 height 57
paste textarea "Планирует оплату"
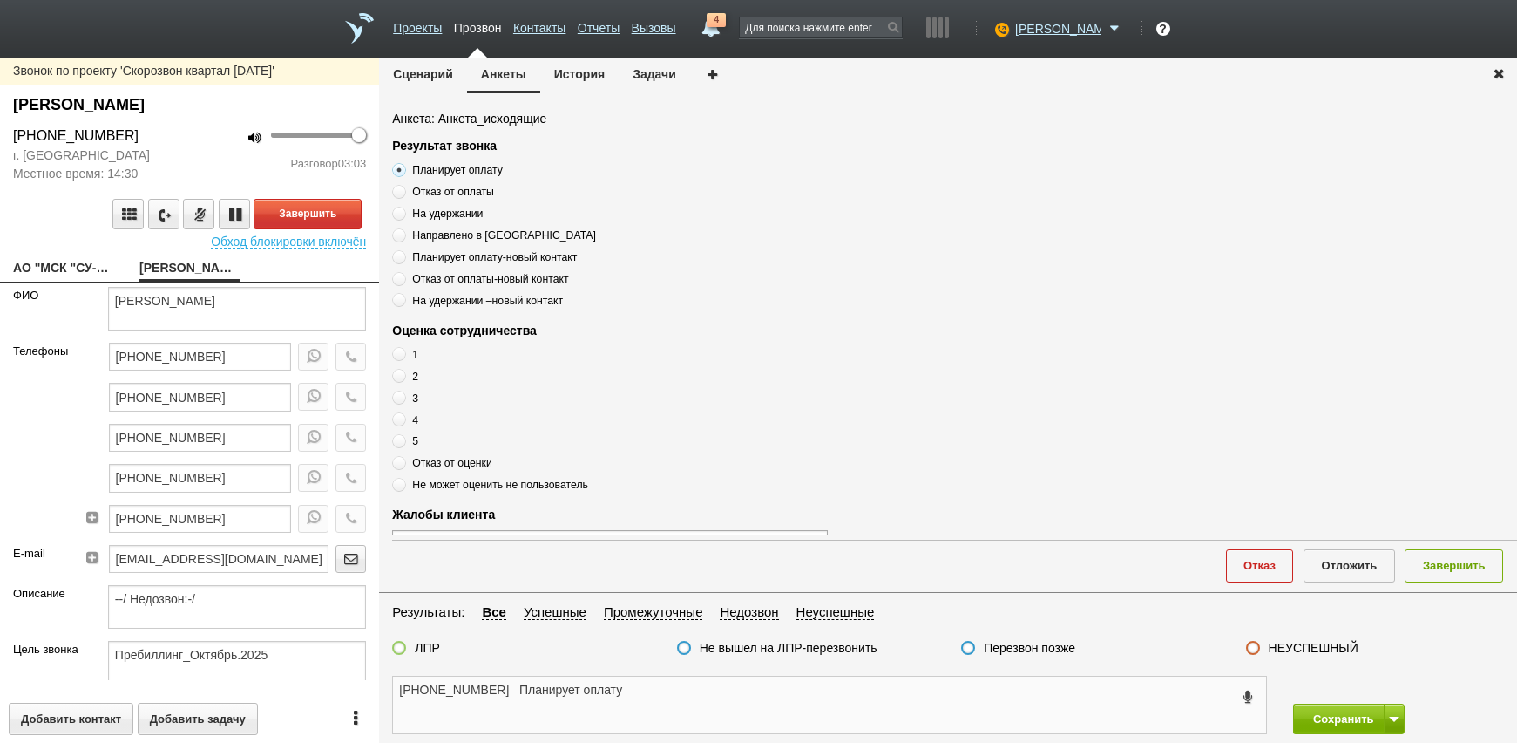
click at [655, 709] on textarea "+7 (499) 973-24-92 Планирует оплату" at bounding box center [829, 704] width 873 height 57
click at [656, 691] on textarea "+7 (499) 973-24-92 Планирует оплату" at bounding box center [829, 704] width 873 height 57
click at [707, 696] on textarea "+7 (499) 973-24-92 Планирует оплату" at bounding box center [829, 704] width 873 height 57
click at [286, 210] on button "Завершить" at bounding box center [308, 214] width 108 height 31
click at [430, 462] on span "Отказ от оценки" at bounding box center [452, 463] width 80 height 12
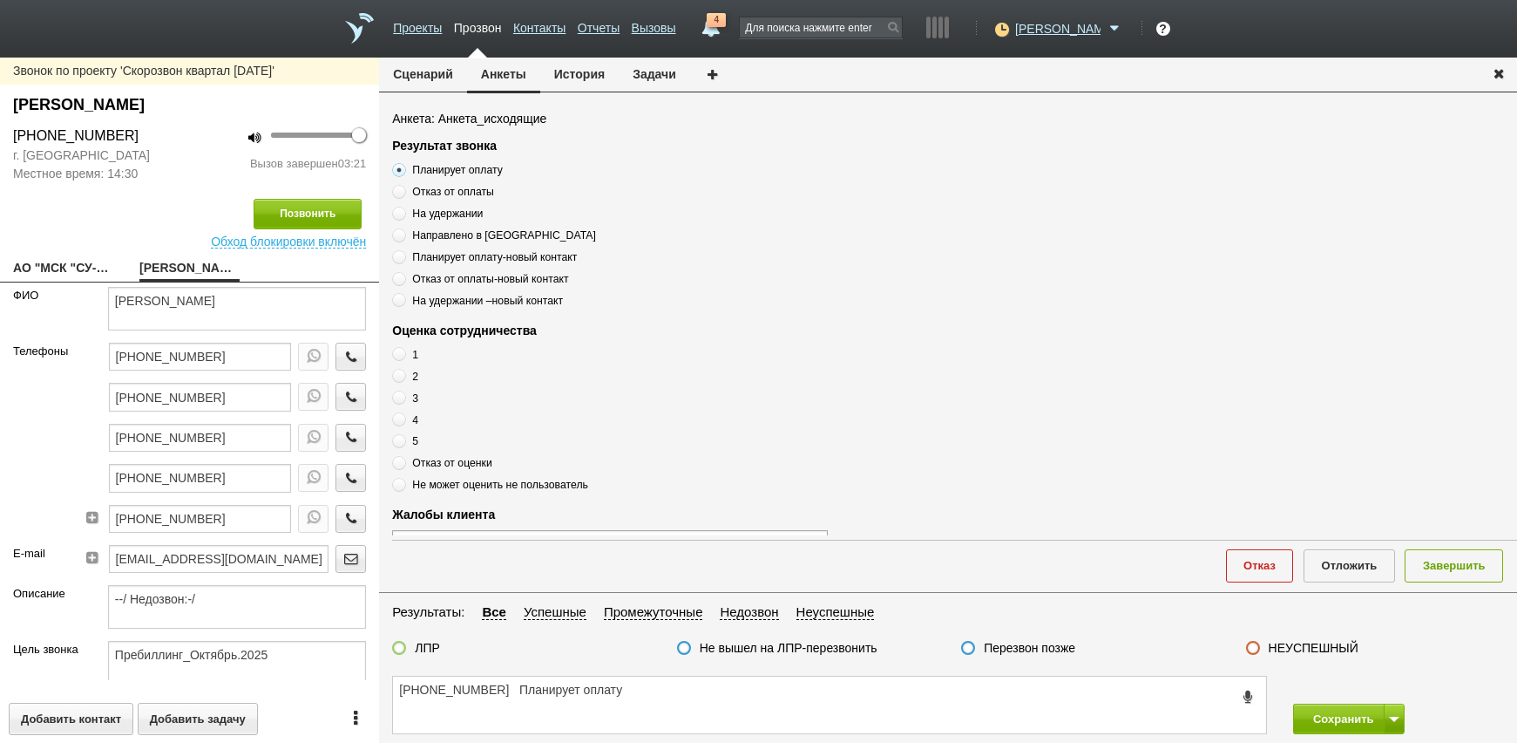
click at [403, 462] on input "Отказ от оценки" at bounding box center [397, 459] width 11 height 11
click at [430, 462] on span "Отказ от оценки" at bounding box center [452, 463] width 80 height 12
click at [403, 462] on input "Отказ от оценки" at bounding box center [397, 459] width 11 height 11
click at [430, 462] on span "Отказ от оценки" at bounding box center [452, 463] width 80 height 12
click at [403, 462] on input "Отказ от оценки" at bounding box center [397, 459] width 11 height 11
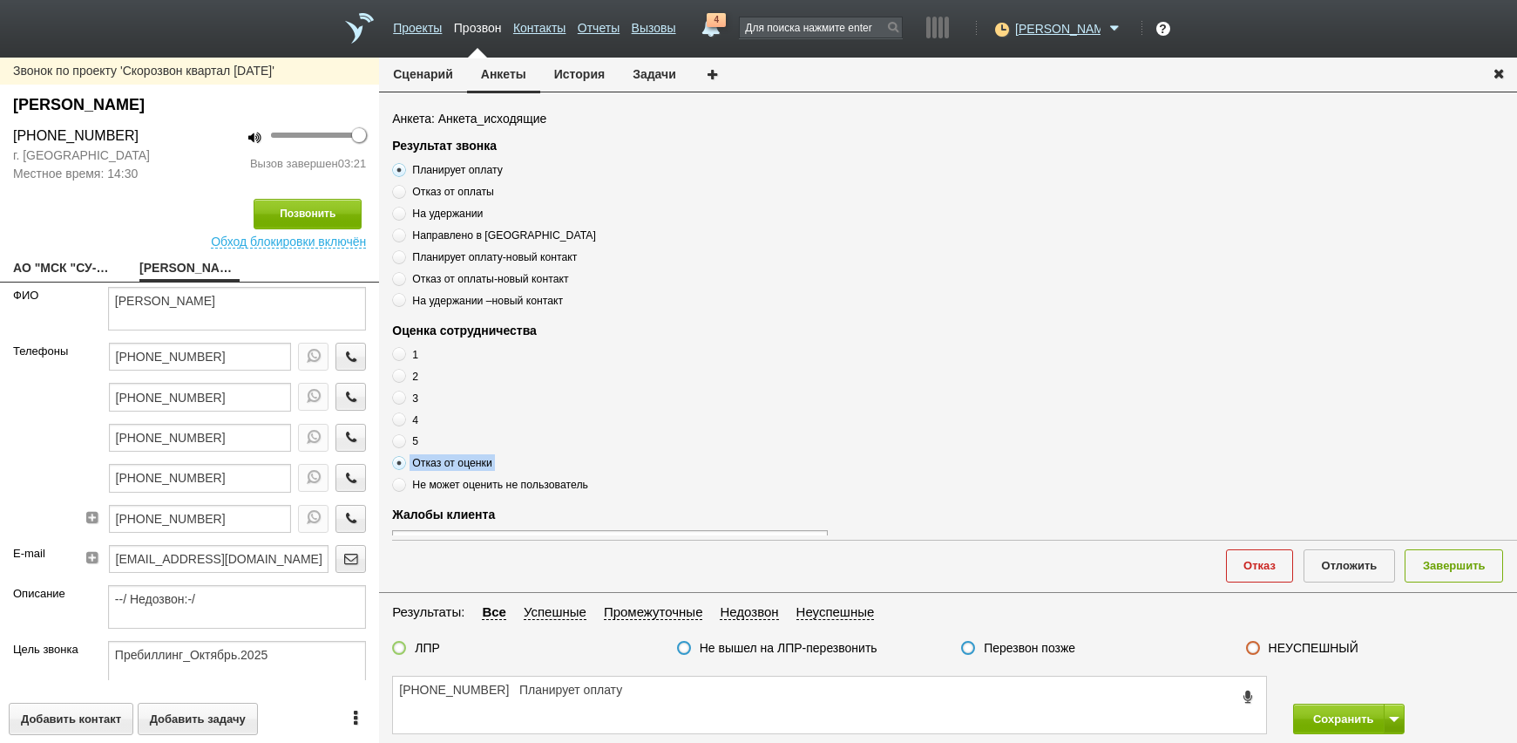
copy div "Отказ от оценки"
drag, startPoint x: 722, startPoint y: 723, endPoint x: 712, endPoint y: 715, distance: 13.6
click at [722, 722] on textarea "+7 (499) 973-24-92 Планирует оплату" at bounding box center [829, 704] width 873 height 57
click at [702, 692] on textarea "+7 (499) 973-24-92 Планирует оплату" at bounding box center [829, 704] width 873 height 57
paste textarea "Отказ от оценки"
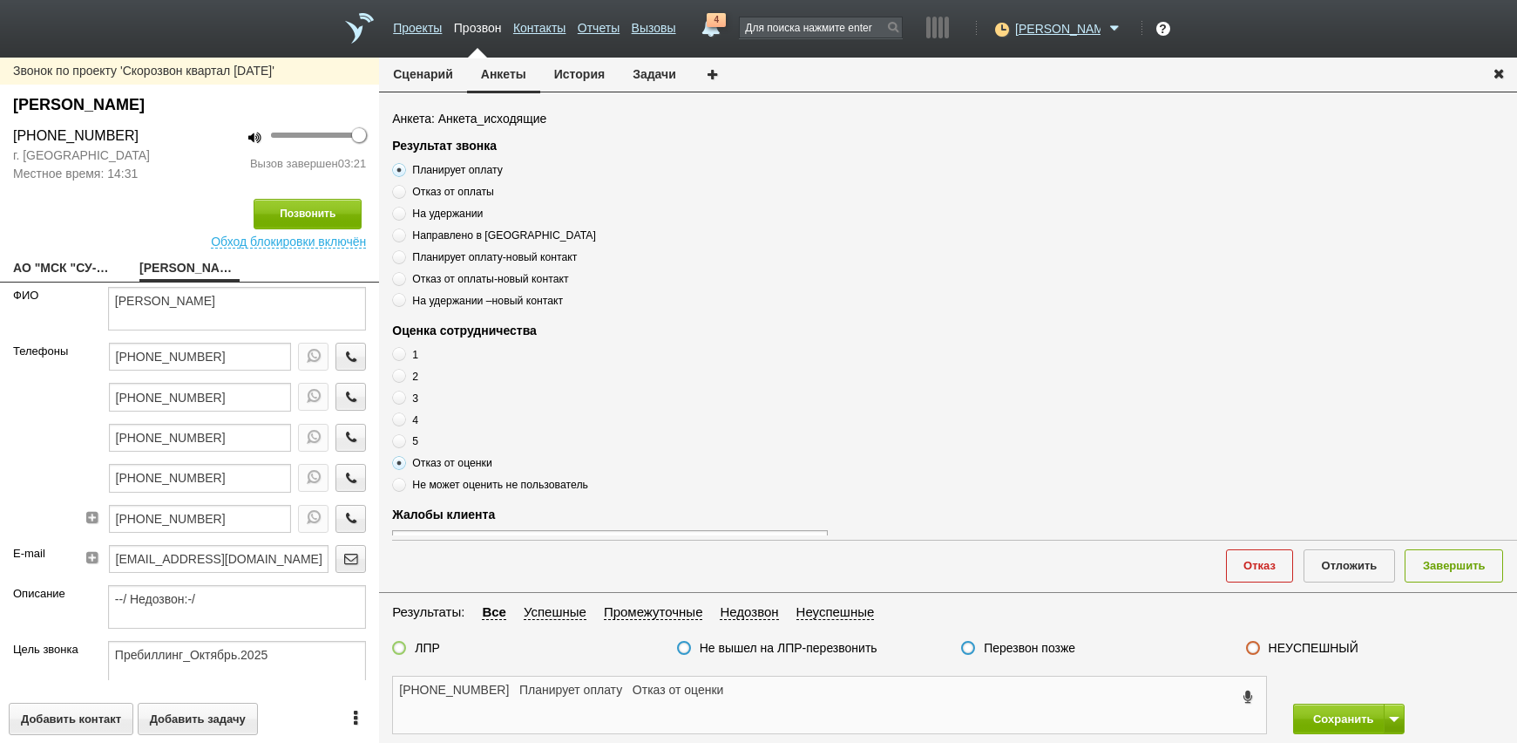
click at [621, 694] on textarea "+7 (499) 973-24-92 Планирует оплату Отказ от оценки" at bounding box center [829, 704] width 873 height 57
click at [781, 695] on textarea "+7 (499) 973-24-92 Планирует оплату ( пока ничего не изменилось Отказ от оценки" at bounding box center [829, 704] width 873 height 57
click at [1054, 693] on textarea "+7 (499) 973-24-92 Планирует оплату ( пока ничего не изменилось сотрудничество …" at bounding box center [829, 704] width 873 height 57
click at [416, 648] on label "ЛПР" at bounding box center [427, 648] width 25 height 16
click at [0, 0] on input "ЛПР" at bounding box center [0, 0] width 0 height 0
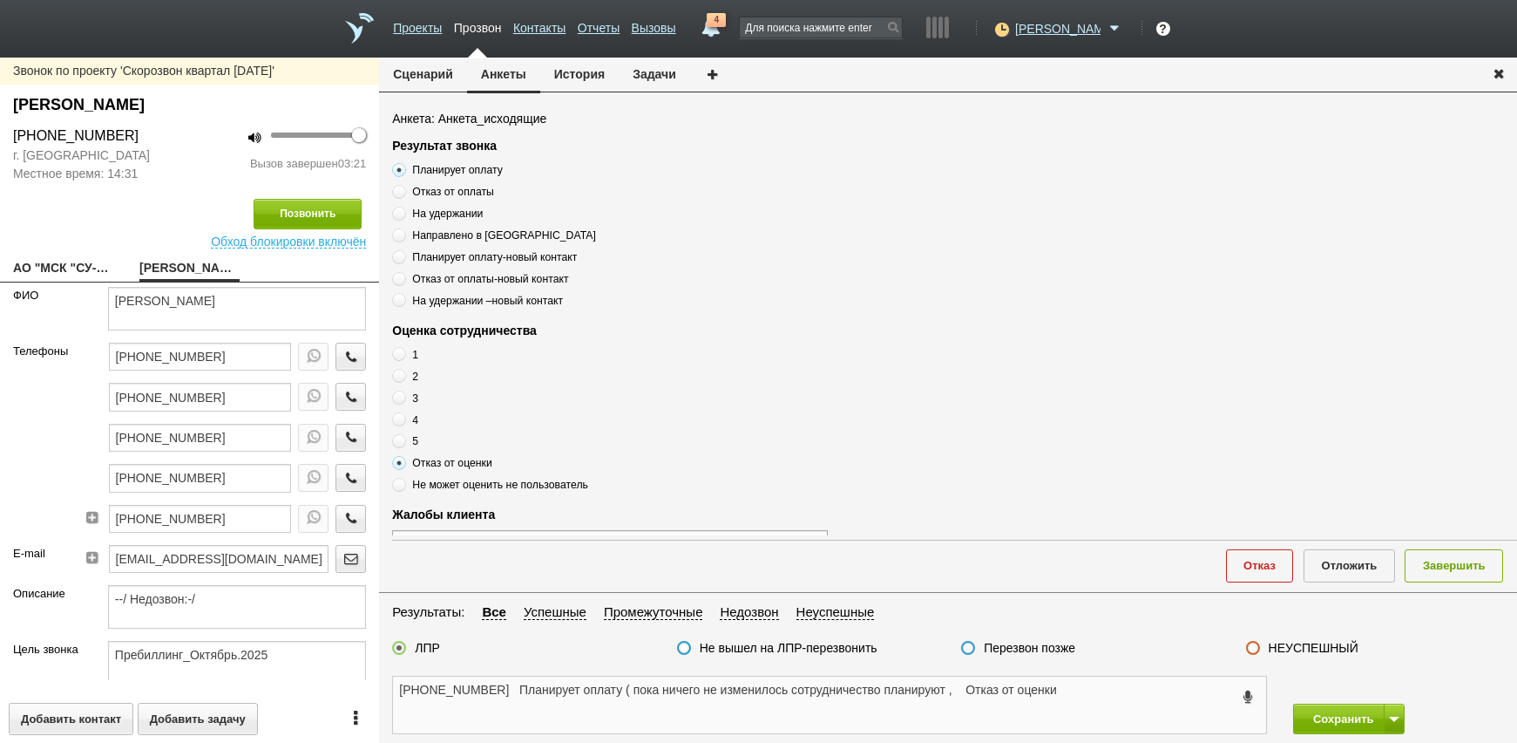
drag, startPoint x: 648, startPoint y: 702, endPoint x: 598, endPoint y: 722, distance: 53.6
click at [644, 704] on textarea "+7 (499) 973-24-92 Планирует оплату ( пока ничего не изменилось сотрудничество …" at bounding box center [829, 704] width 873 height 57
click at [634, 702] on textarea "+7 (499) 973-24-92 Планирует оплату ( пока ничего не изменилось сотрудничество …" at bounding box center [829, 704] width 873 height 57
click at [495, 688] on textarea "+7 (499) 973-24-92 Планирует оплату ( пока ничего не изменилось сотрудничество …" at bounding box center [829, 704] width 873 height 57
click at [515, 688] on textarea "+7 (499) 973-24-92 Планирует оплату ( пока ничего не изменилось сотрудничество …" at bounding box center [829, 704] width 873 height 57
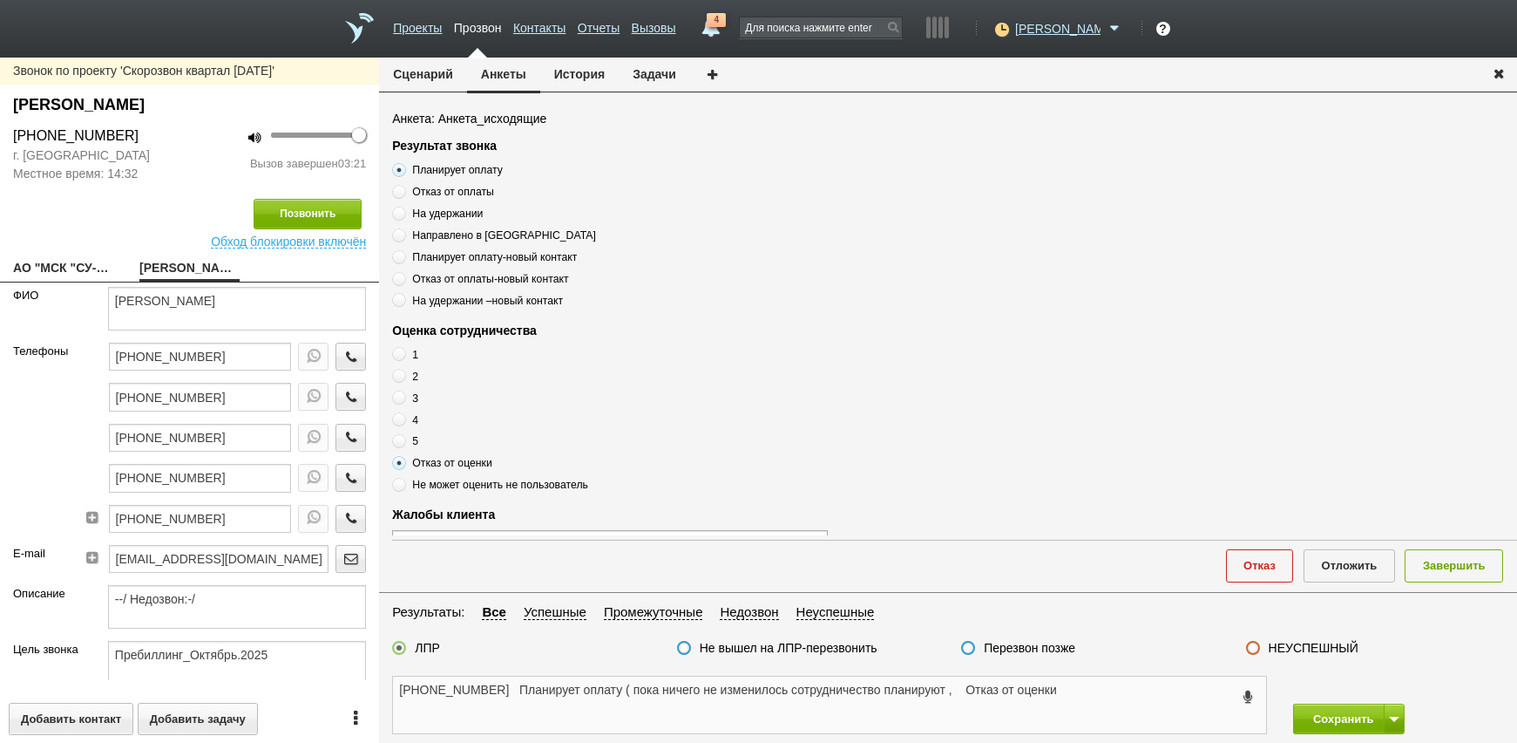
click at [1061, 691] on textarea "+7 (499) 973-24-92 Планирует оплату ( пока ничего не изменилось сотрудничество …" at bounding box center [829, 704] width 873 height 57
click at [942, 687] on textarea "+7 (499) 973-24-92 Планирует оплату ( пока ничего не изменилось сотрудничество …" at bounding box center [829, 704] width 873 height 57
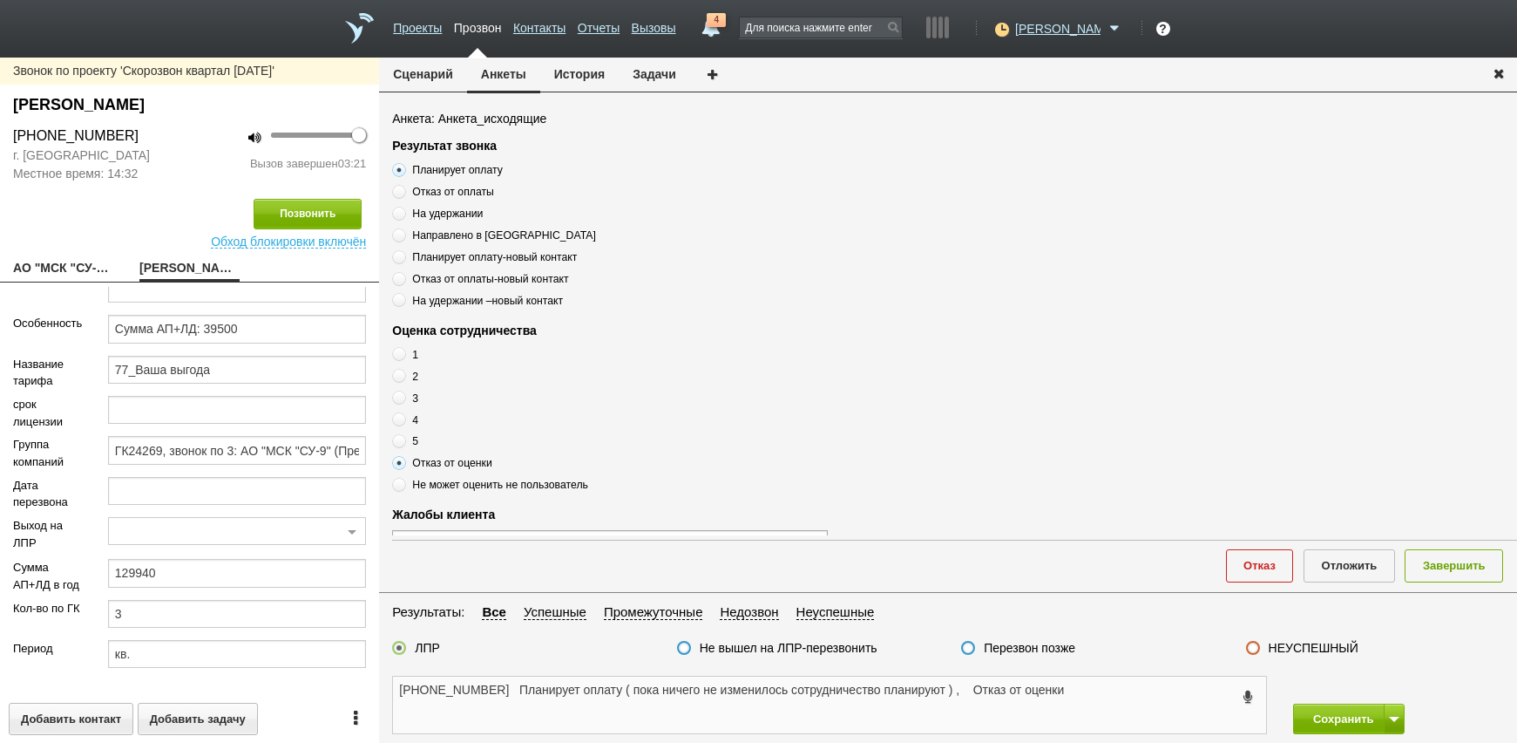
scroll to position [395, 0]
click at [201, 559] on input "129940" at bounding box center [237, 573] width 258 height 28
drag, startPoint x: 126, startPoint y: 562, endPoint x: 152, endPoint y: 567, distance: 25.8
click at [152, 567] on input "129940" at bounding box center [237, 573] width 258 height 28
click at [722, 708] on textarea "+7 (499) 973-24-92 Планирует оплату ( пока ничего не изменилось сотрудничество …" at bounding box center [829, 704] width 873 height 57
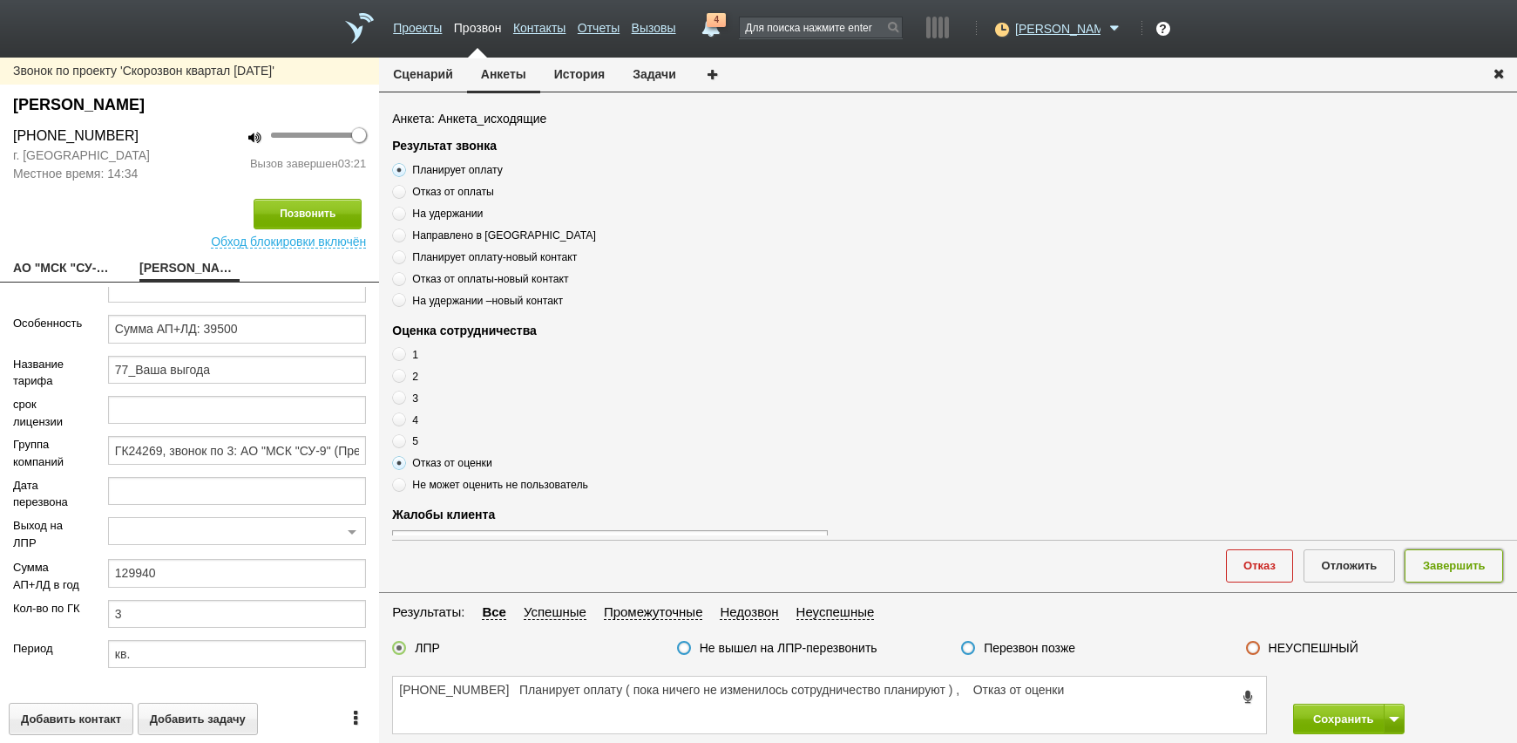
click at [1464, 581] on button "Завершить" at bounding box center [1454, 565] width 98 height 32
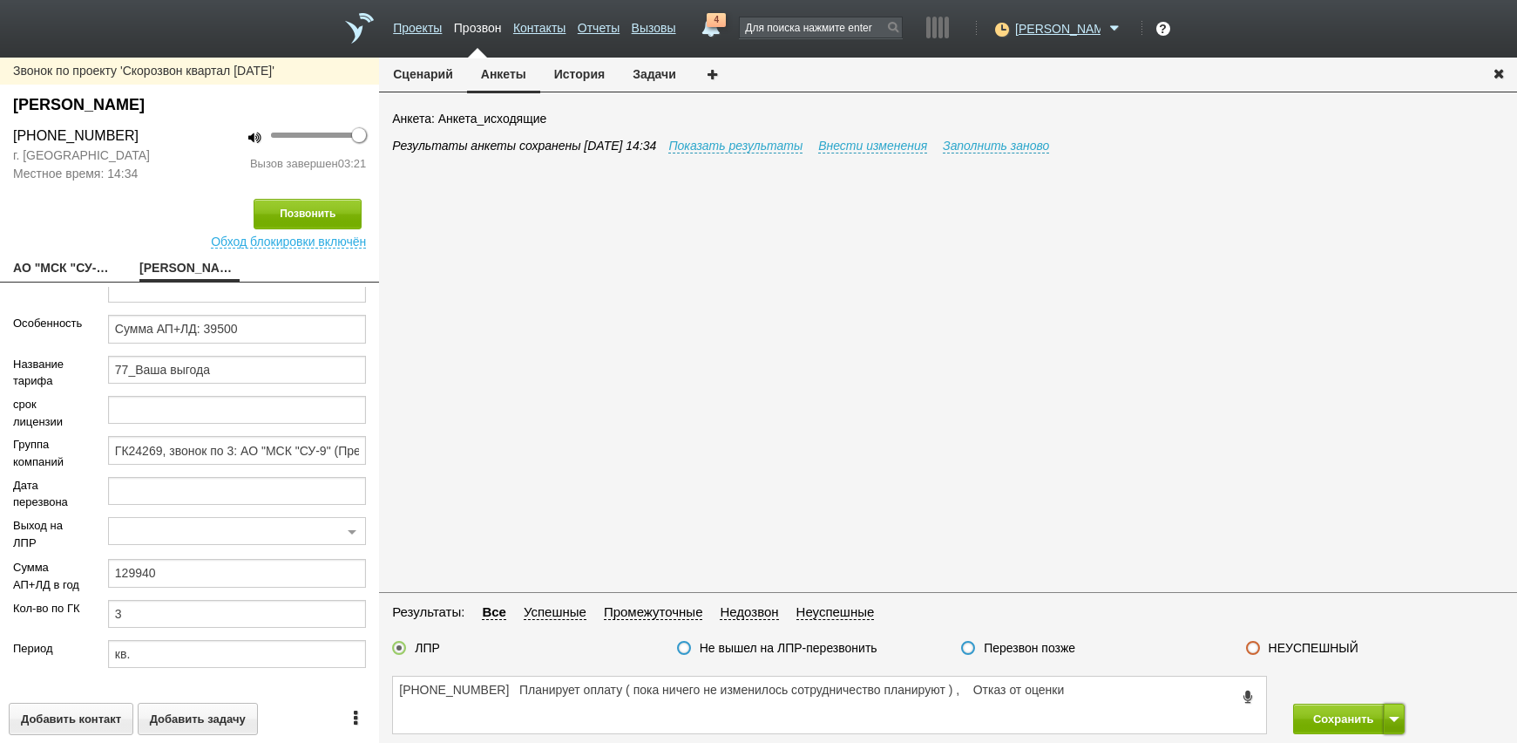
click at [1393, 721] on span at bounding box center [1394, 718] width 10 height 5
click at [1331, 682] on button "Сохранить и остаться" at bounding box center [1336, 686] width 135 height 31
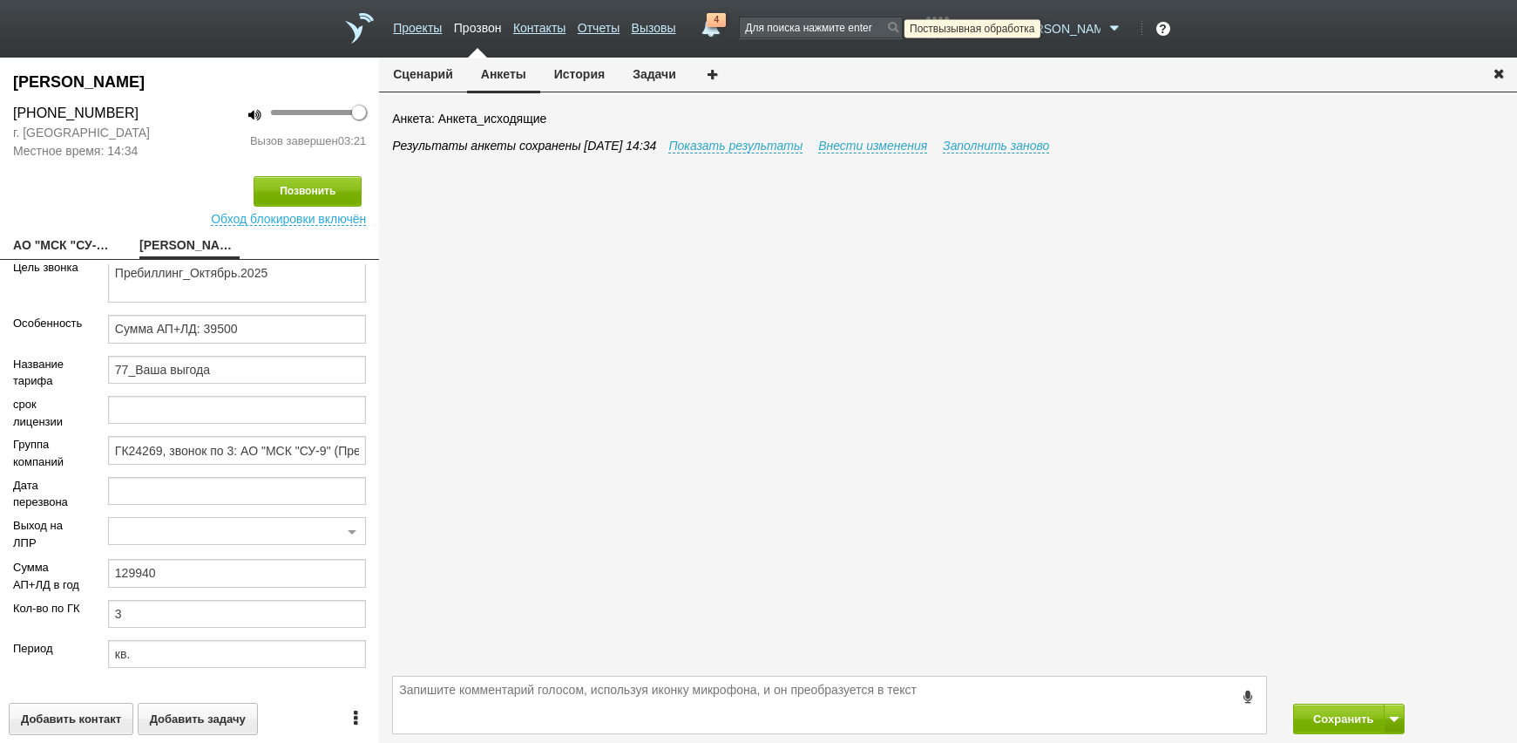
click at [1012, 31] on icon at bounding box center [1000, 28] width 24 height 17
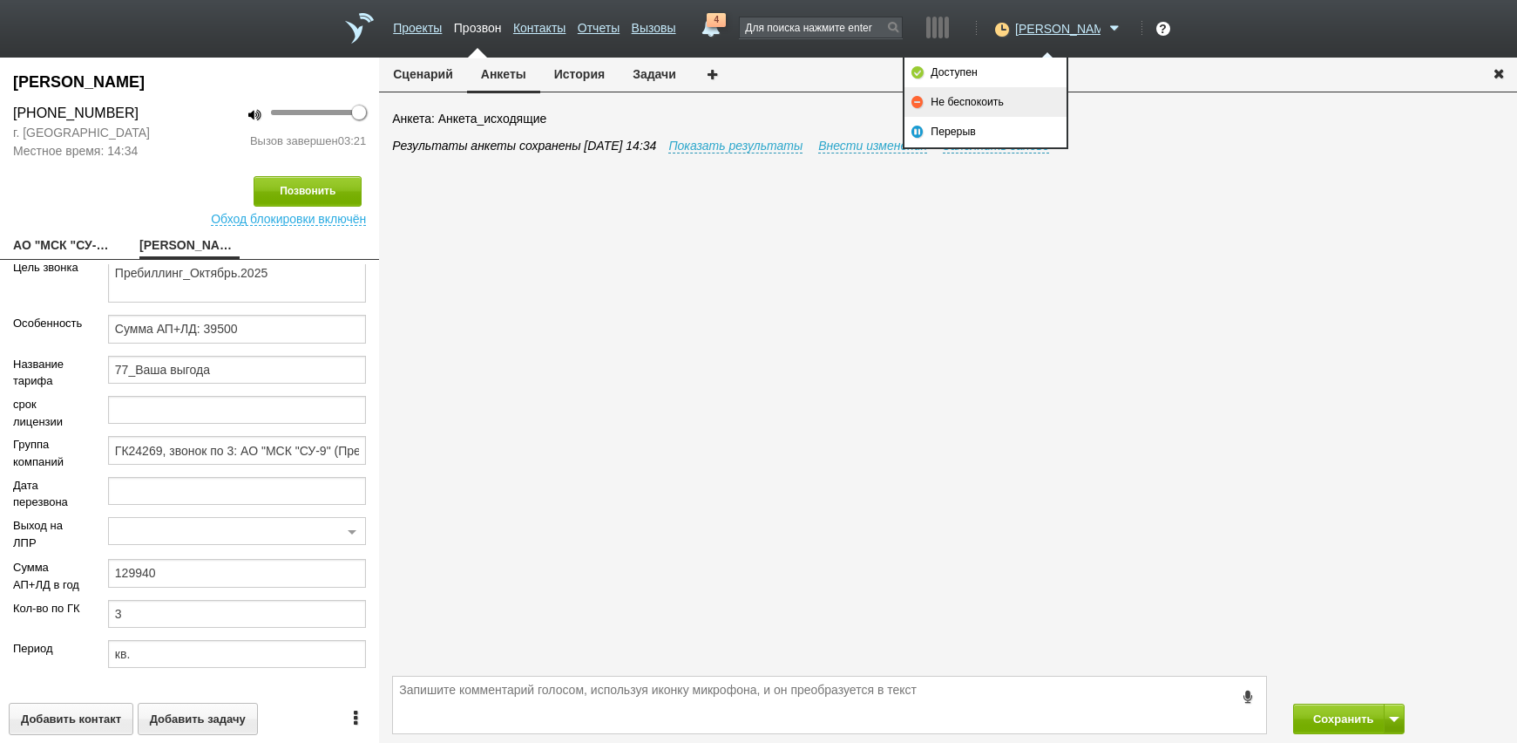
click at [1028, 101] on link "Не беспокоить" at bounding box center [986, 102] width 162 height 30
click at [1323, 717] on button "Сохранить" at bounding box center [1339, 718] width 92 height 31
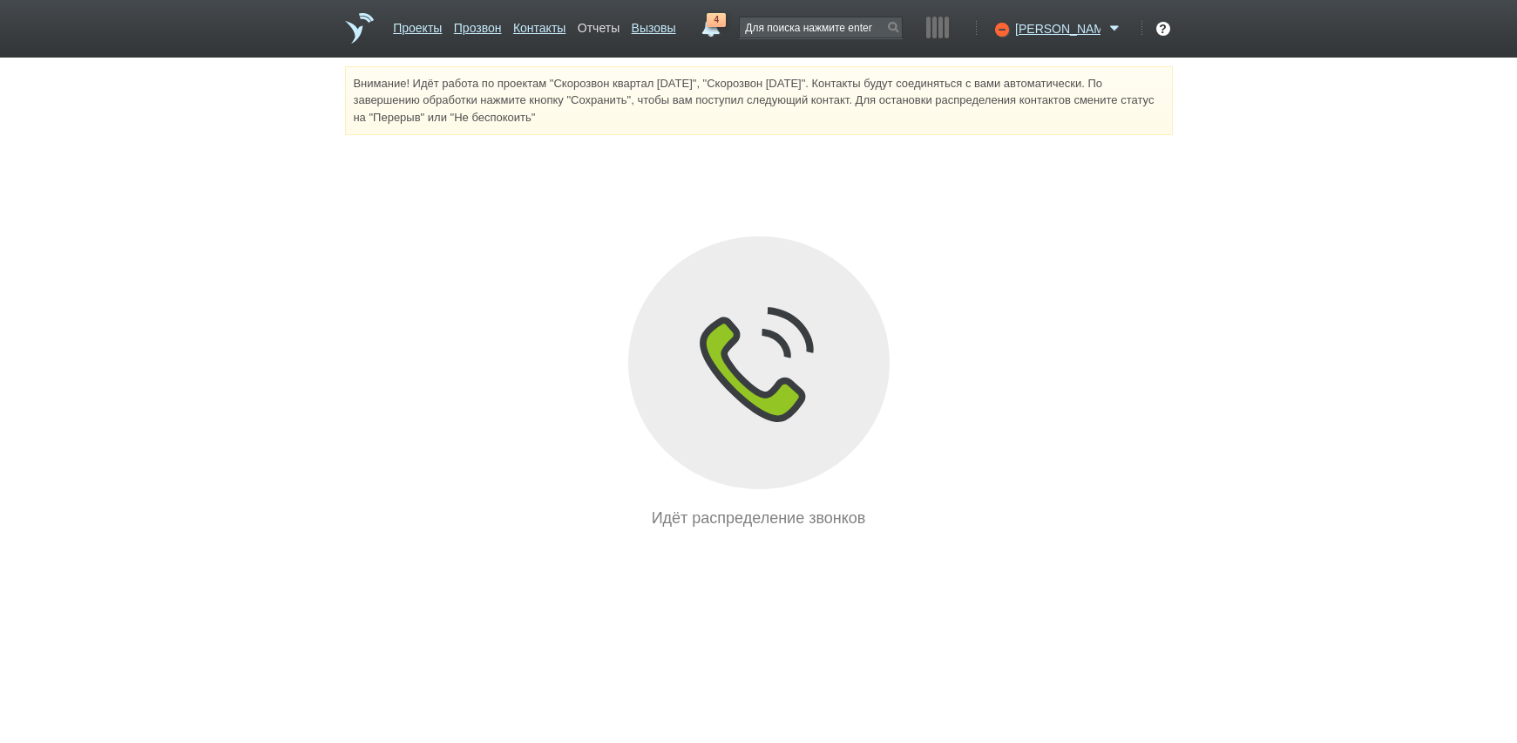
click at [620, 27] on link "Отчеты" at bounding box center [599, 24] width 42 height 25
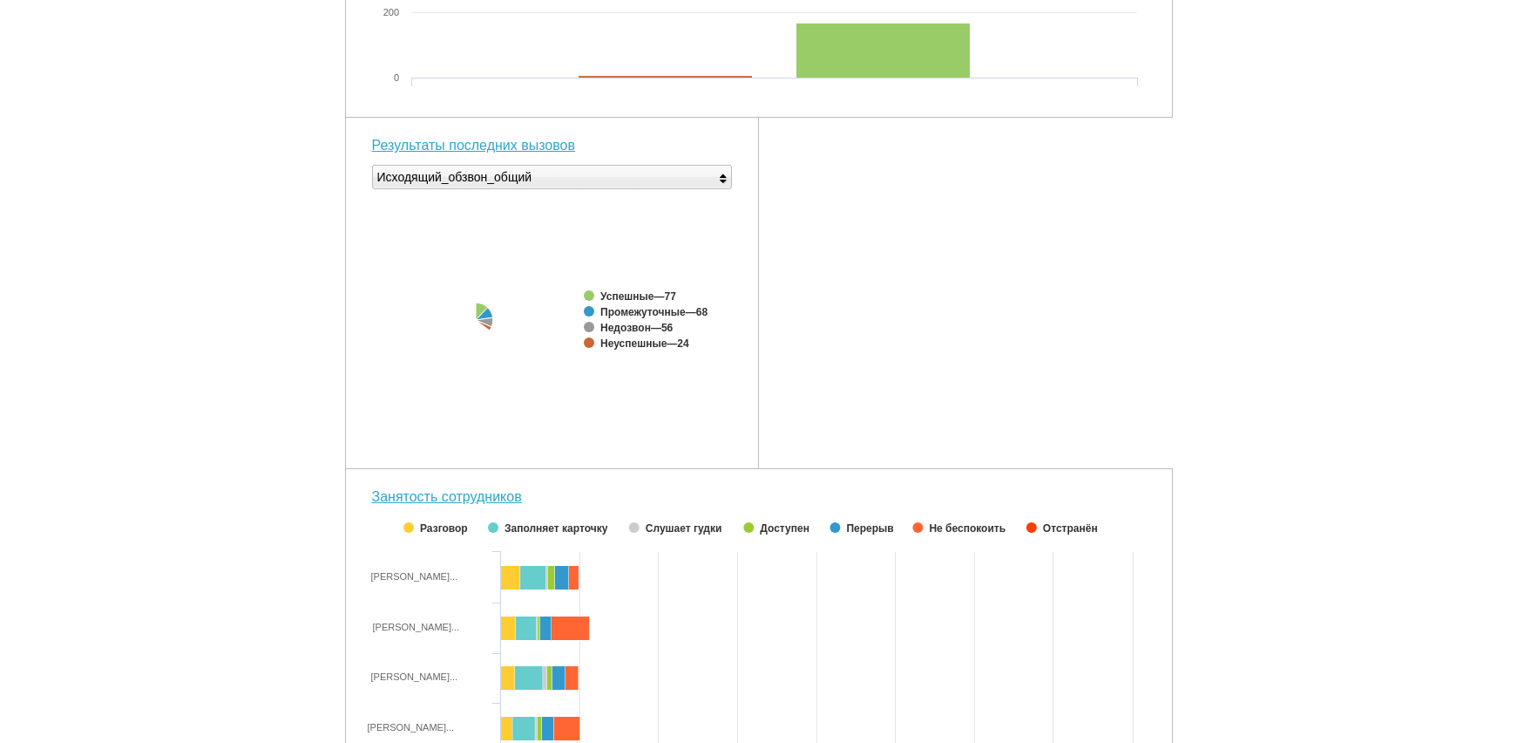
scroll to position [551, 0]
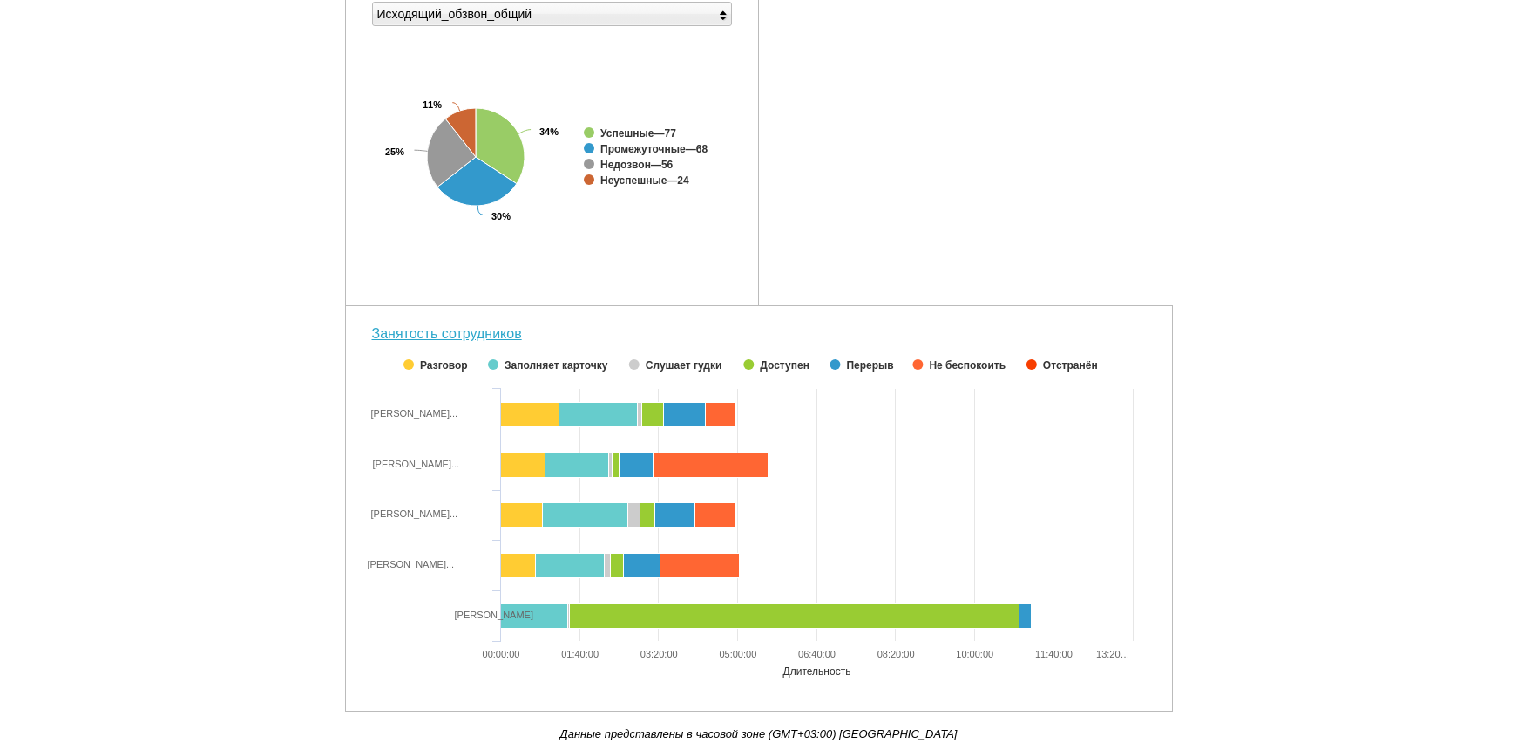
click at [1333, 295] on div "Внимание! Идёт работа по проектам "Скорозвон квартал [DATE]", "Скорозвон [DATE]…" at bounding box center [758, 128] width 1517 height 1227
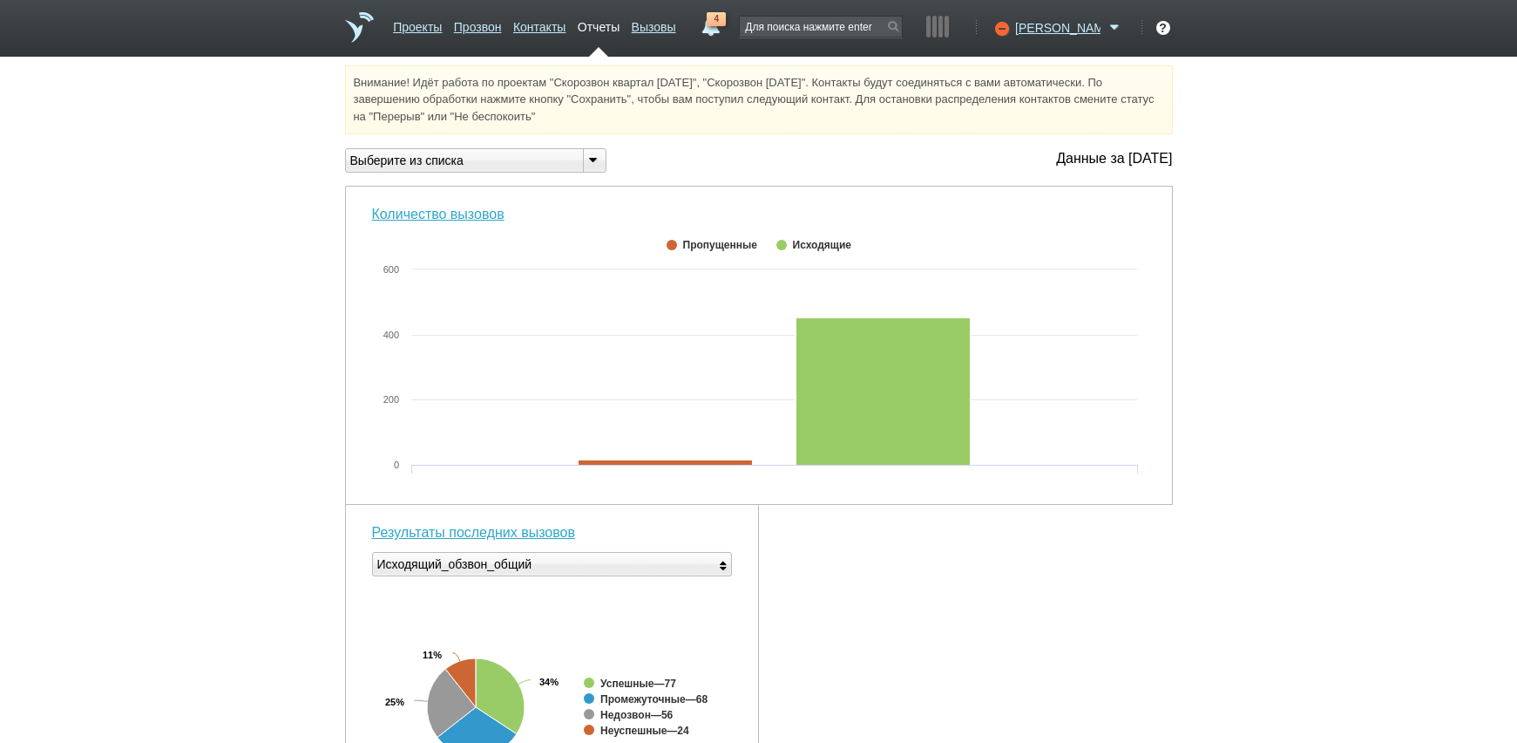
scroll to position [0, 0]
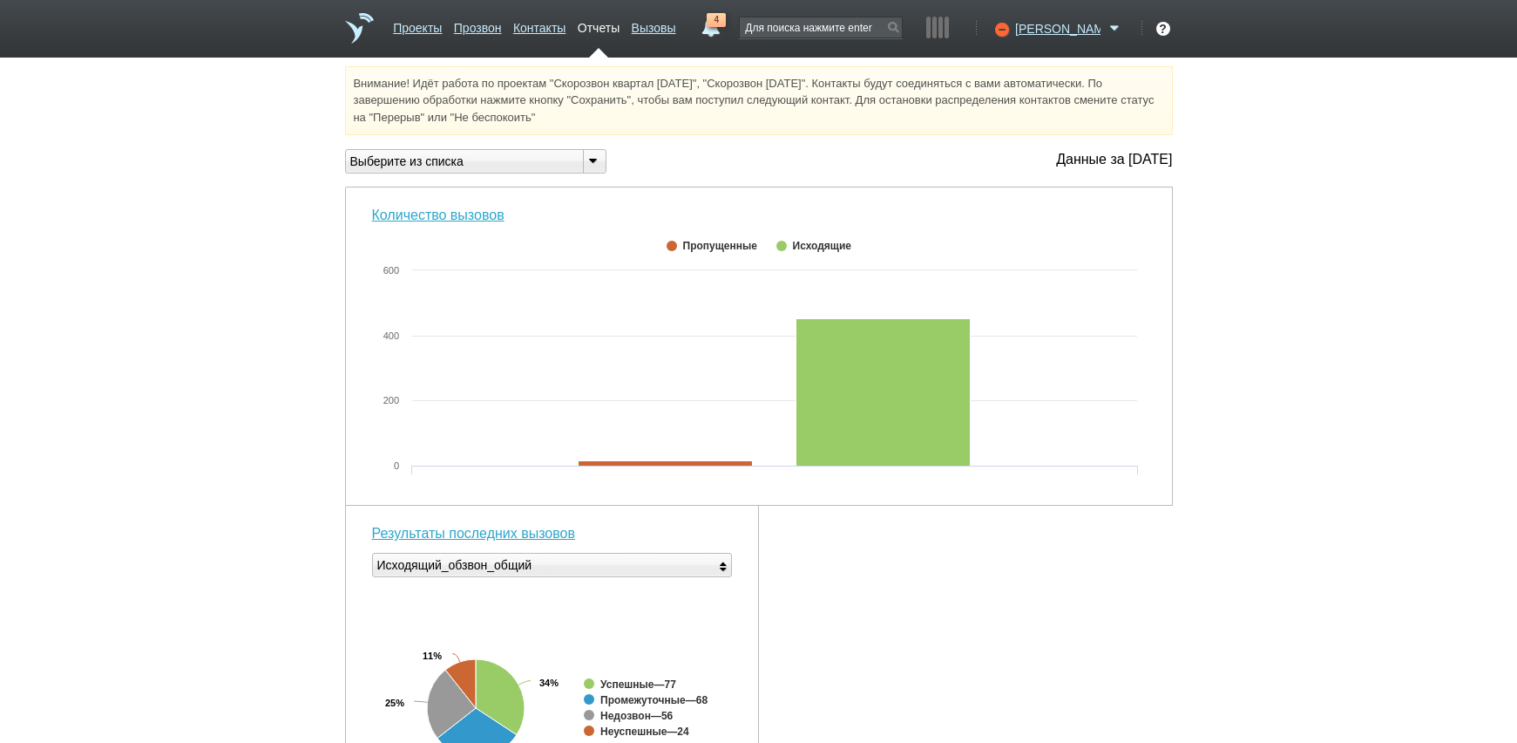
click at [1019, 526] on div "Количество вызовов Created with Highcharts 5.0.11 0 200 400 600 Вызовы ● Исходя…" at bounding box center [759, 724] width 828 height 1075
click at [837, 668] on div "Количество вызовов Created with Highcharts 5.0.11 0 200 400 600 Вызовы ● Исходя…" at bounding box center [759, 724] width 828 height 1075
click at [1012, 34] on icon at bounding box center [1000, 28] width 24 height 17
click at [976, 77] on link "Доступен" at bounding box center [986, 73] width 162 height 30
click at [1393, 254] on div "Внимание! Идёт работа по проектам "Скорозвон квартал [DATE]", "Скорозвон [DATE]…" at bounding box center [758, 679] width 1517 height 1227
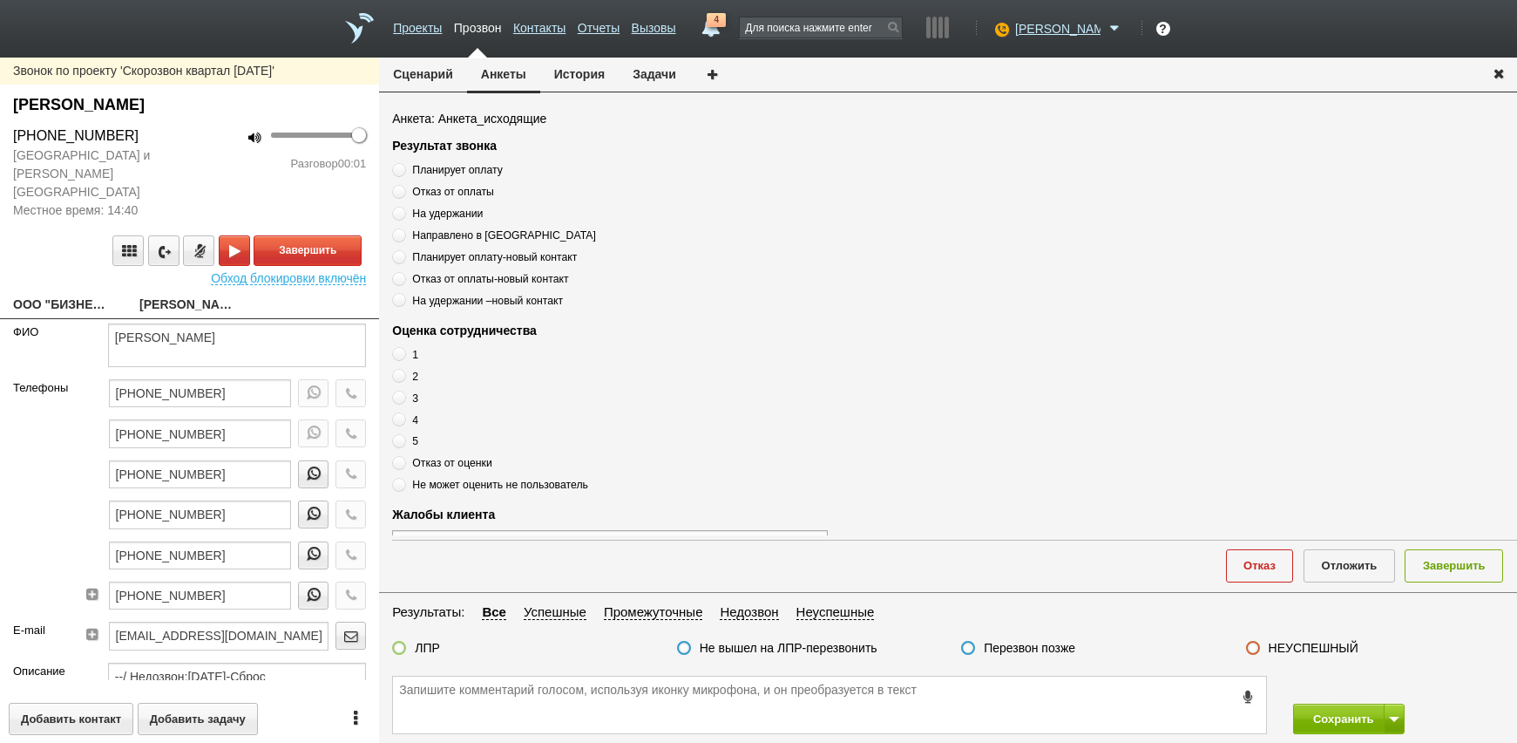
click at [85, 294] on link "ООО "БИЗНЕС ЭСТЕЙТ"[EMAIL_ADDRESS][DOMAIN_NAME]" at bounding box center [63, 306] width 100 height 24
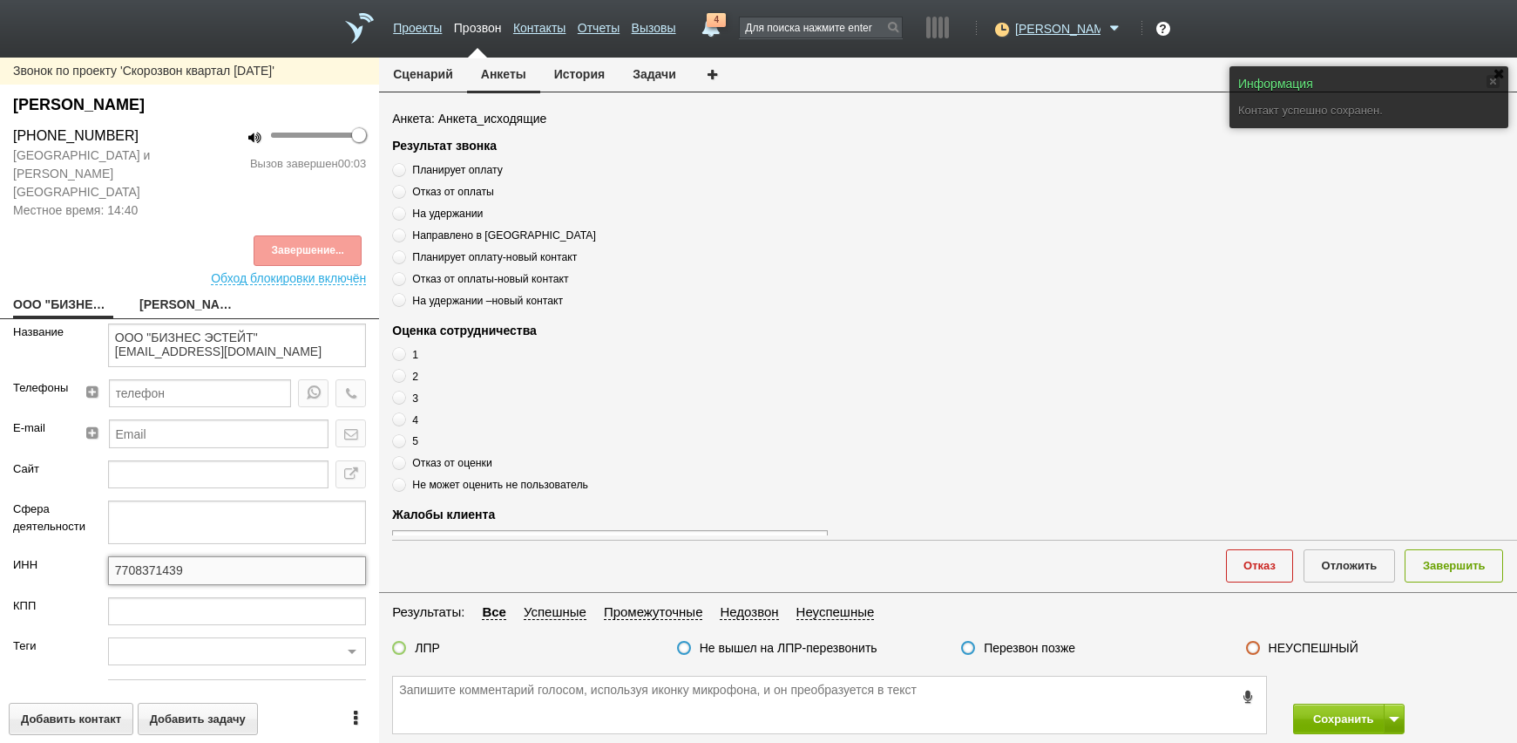
drag, startPoint x: 204, startPoint y: 559, endPoint x: 62, endPoint y: 548, distance: 142.5
click at [62, 556] on div "ИНН 7708371439" at bounding box center [189, 576] width 379 height 40
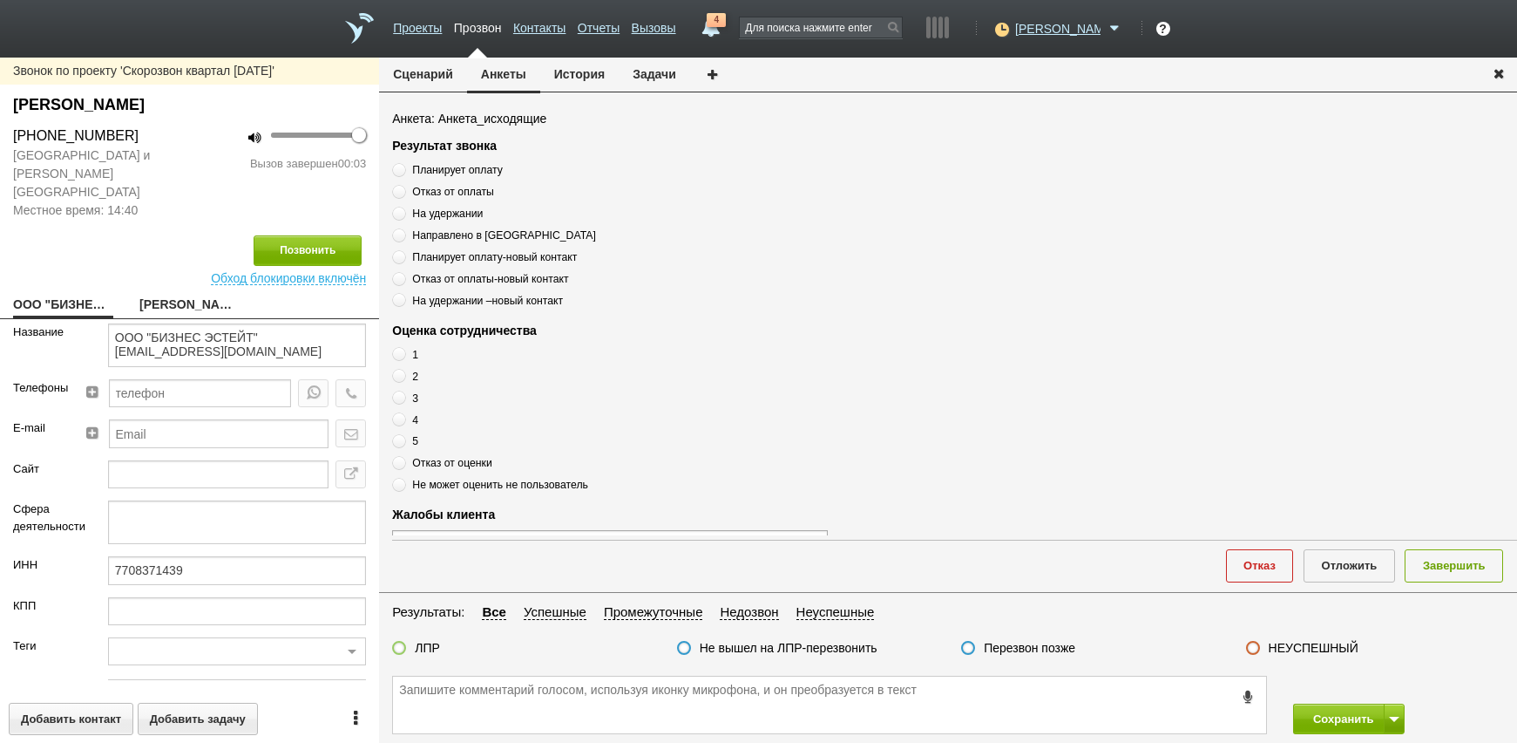
click at [181, 294] on link "Свечкарь Мария" at bounding box center [189, 306] width 100 height 24
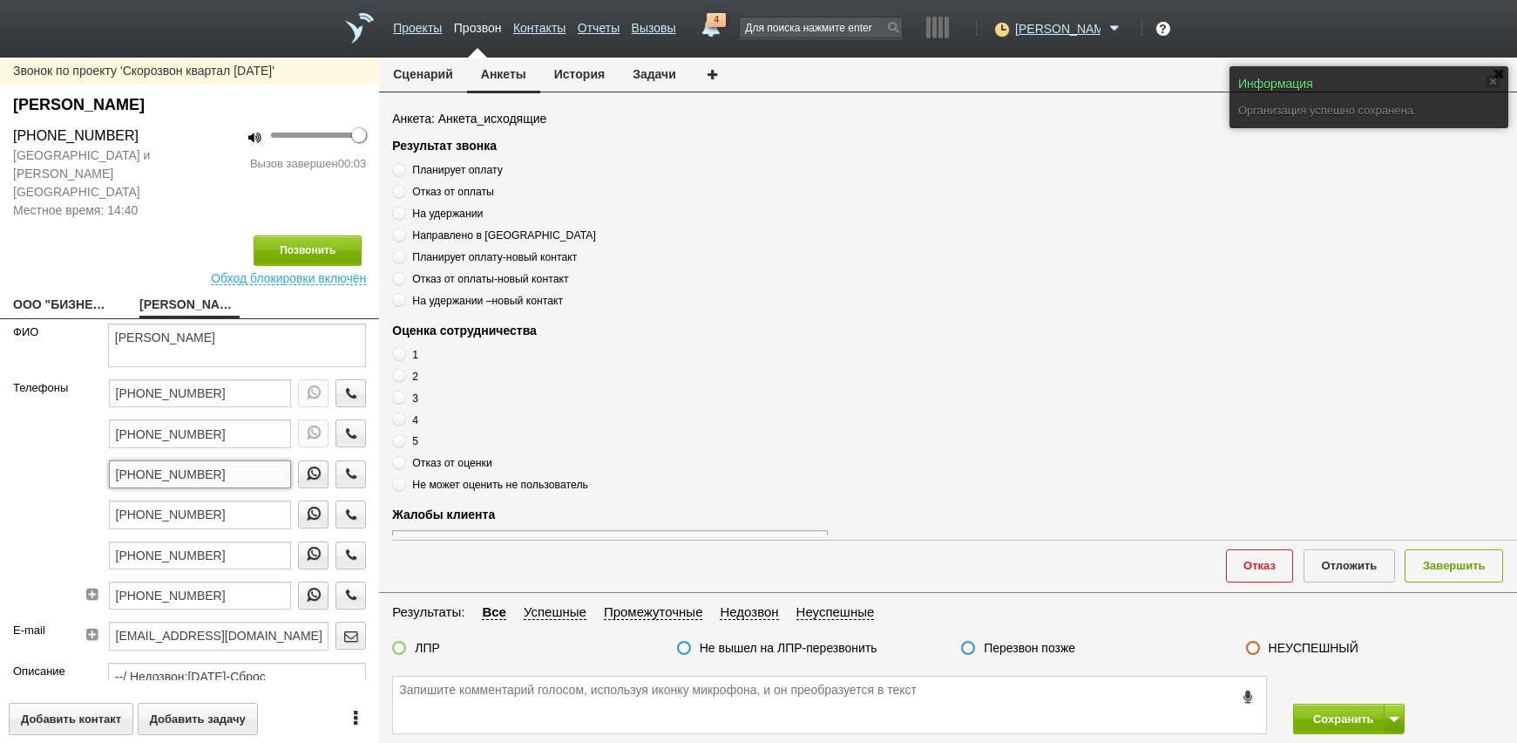
drag, startPoint x: 92, startPoint y: 453, endPoint x: 106, endPoint y: 465, distance: 19.2
click at [41, 452] on div "Телефоны +7 (495) 513-21-94 +7 (495) 513-21-93 +7 (968) 734-60-89 +7 (903) 192-…" at bounding box center [189, 500] width 379 height 242
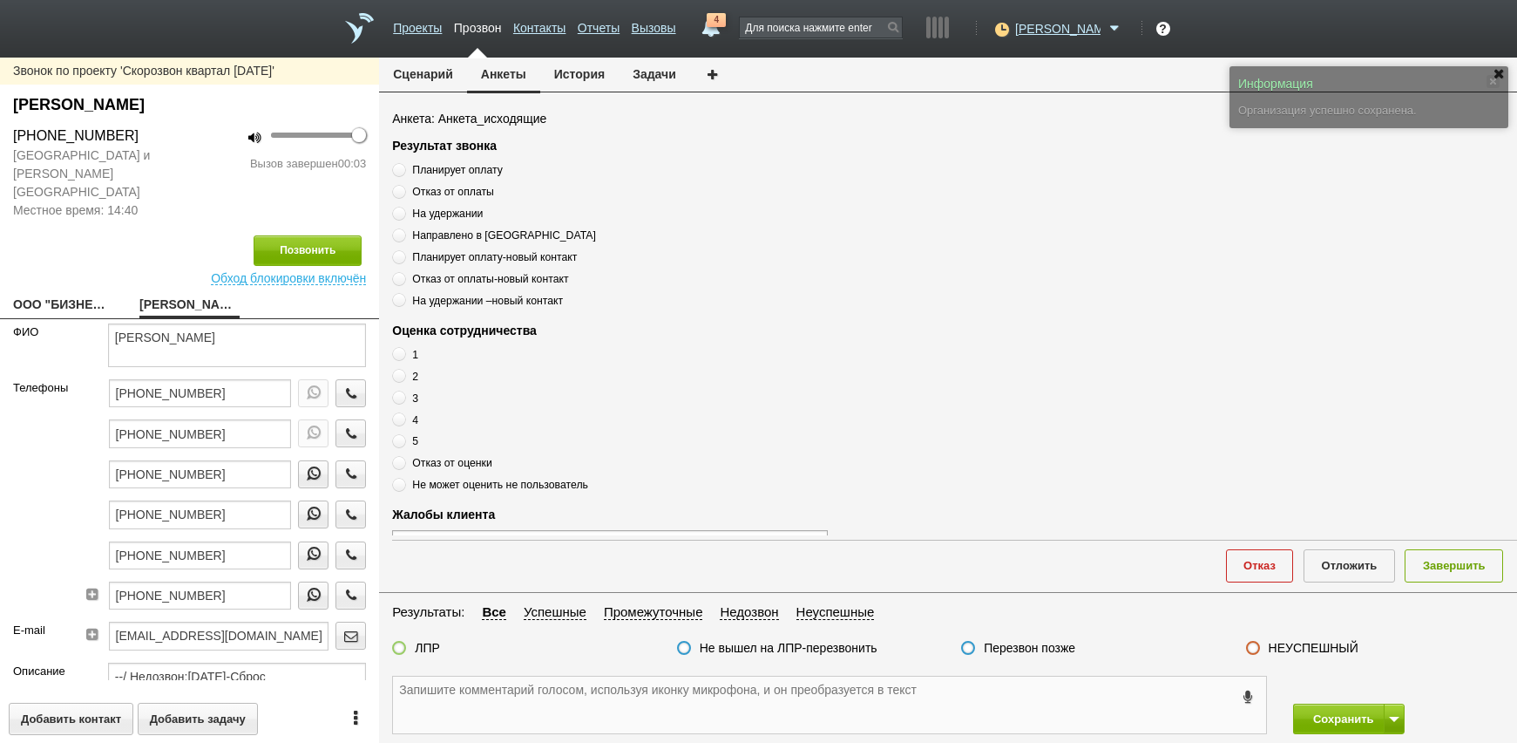
paste textarea "+7 (968) 734-60-89"
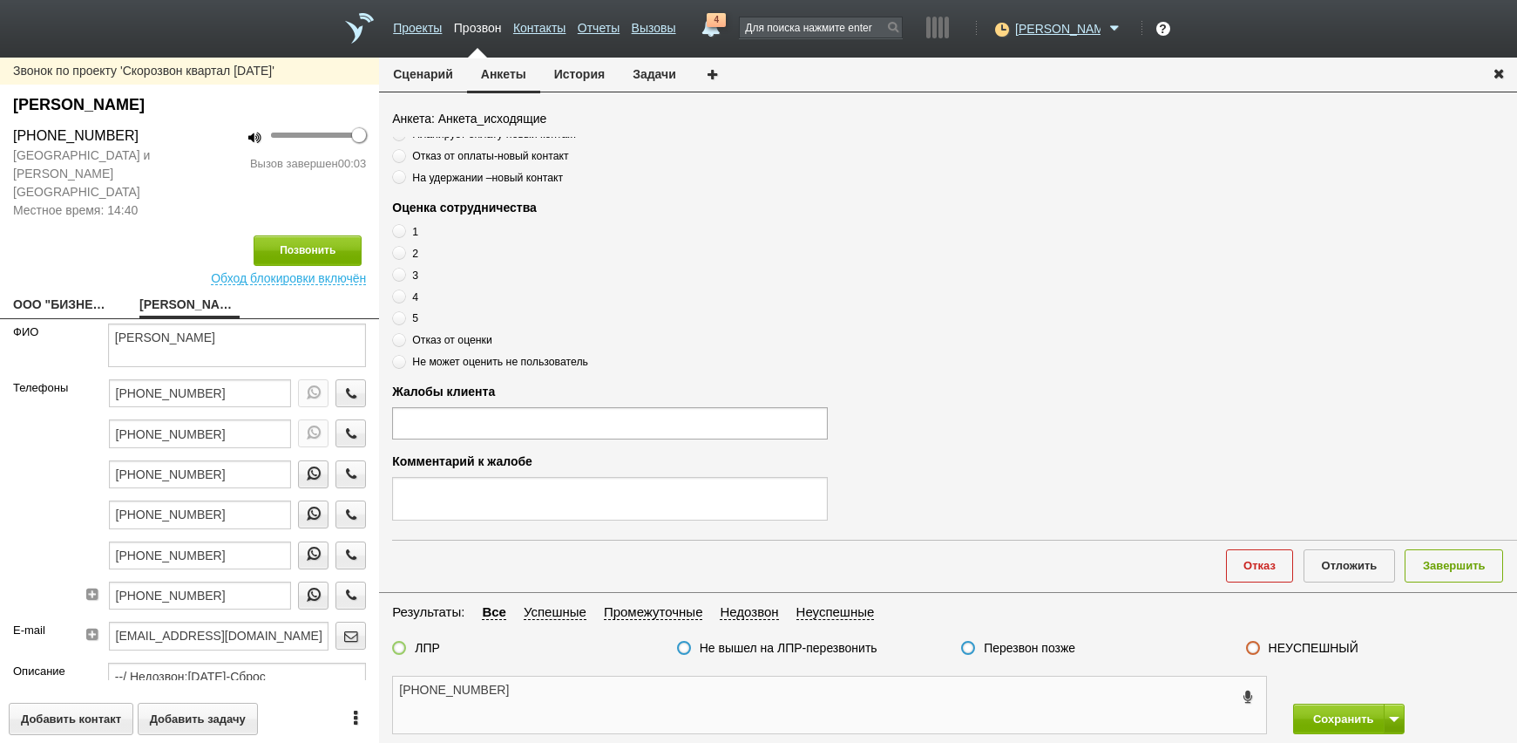
scroll to position [589, 0]
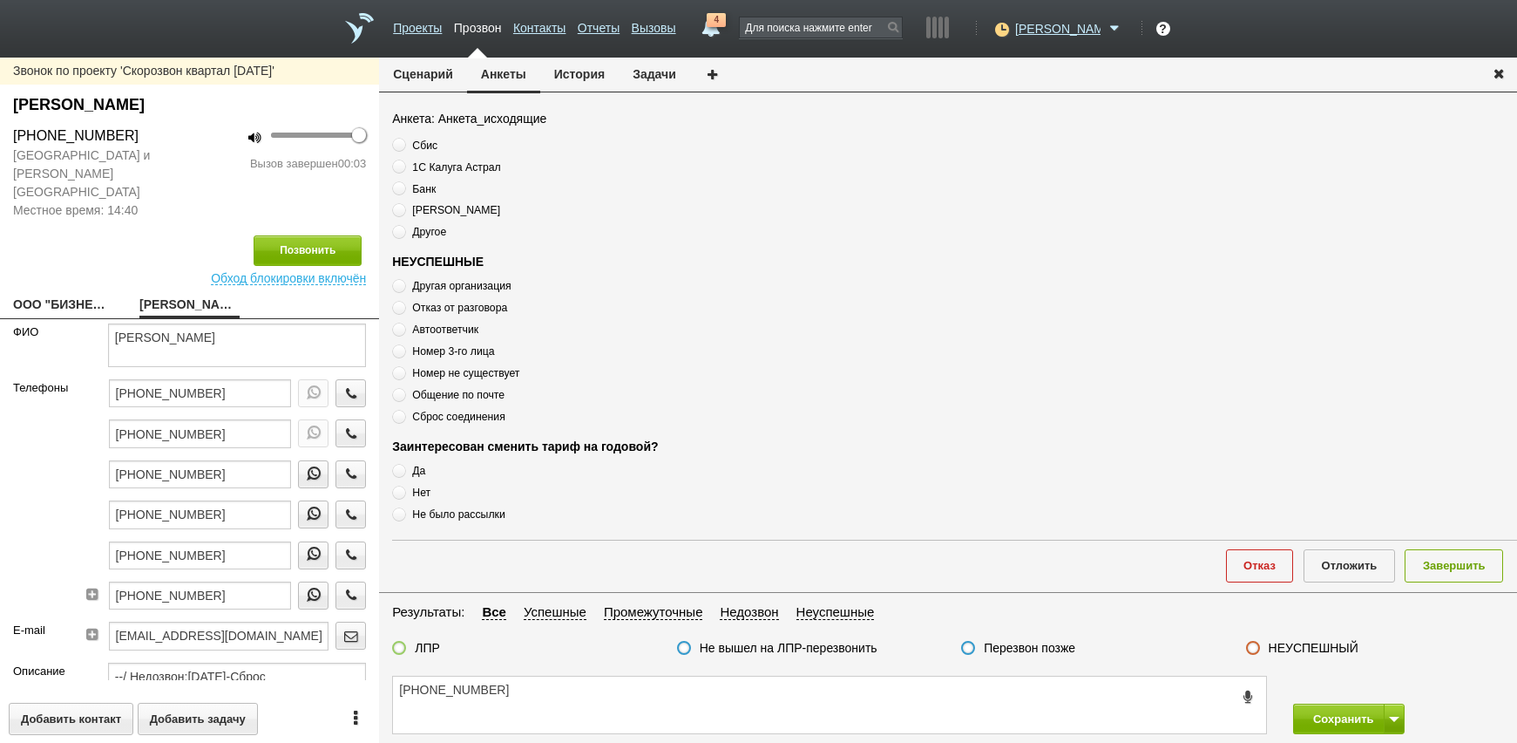
click at [477, 420] on span "Сброс соединения" at bounding box center [458, 416] width 92 height 12
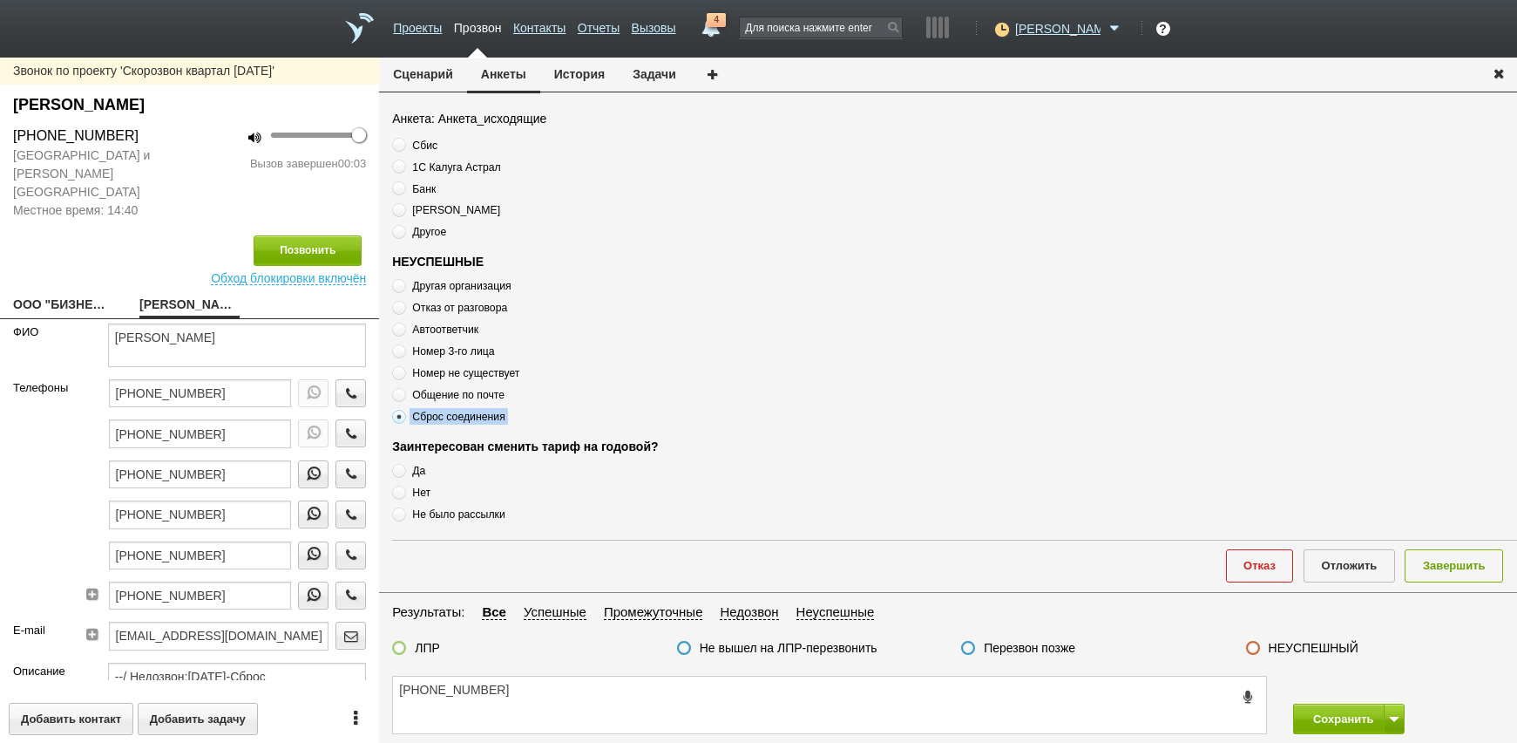
click at [592, 683] on textarea "+7 (968) 734-60-89" at bounding box center [829, 704] width 873 height 57
paste textarea "Сброс соединения"
click at [656, 689] on textarea "+7 (968) 734-60-89 Сброс соединения" at bounding box center [829, 704] width 873 height 57
click at [661, 721] on textarea "+7 (968) 734-60-89 Сброс соединения" at bounding box center [829, 704] width 873 height 57
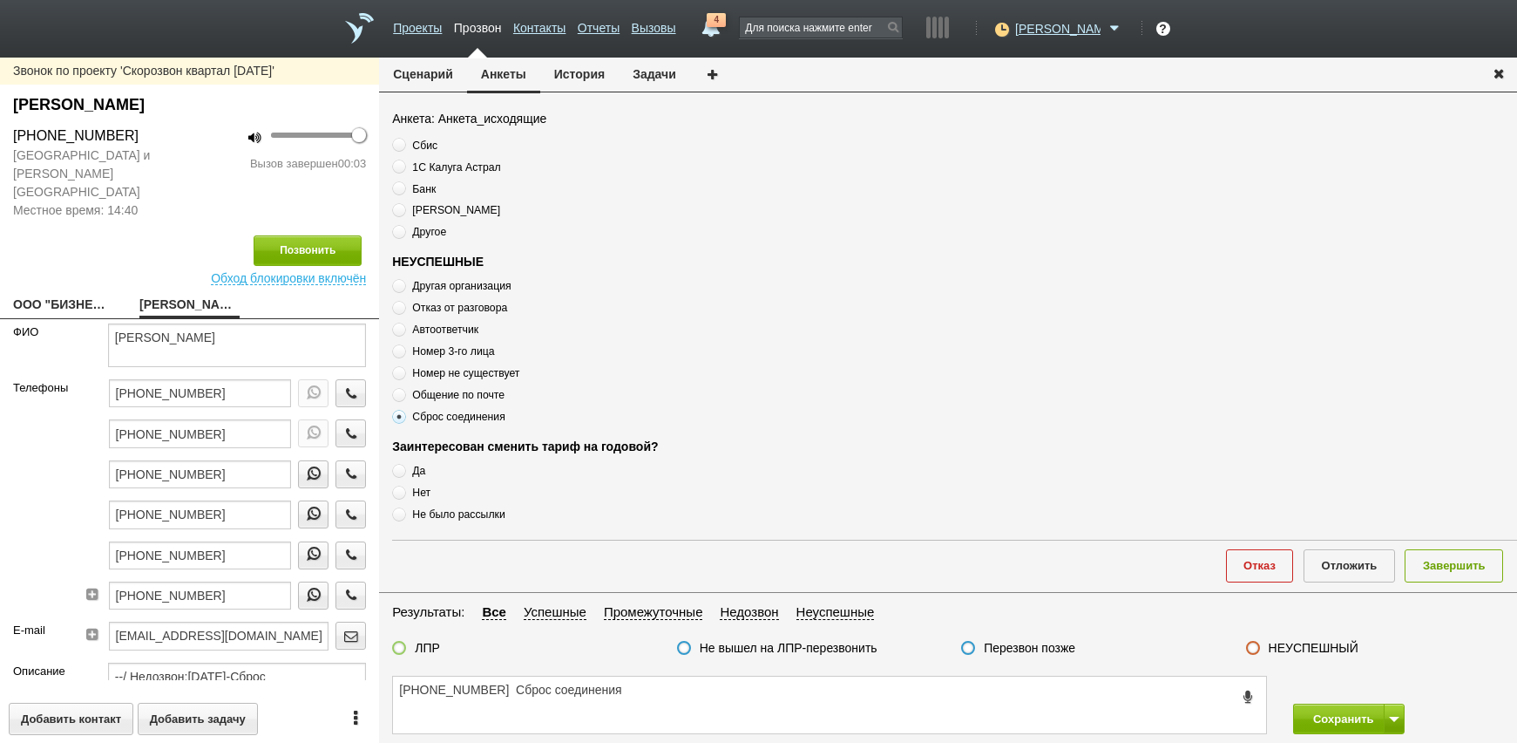
click at [1041, 652] on label "Перезвон позже" at bounding box center [1030, 648] width 92 height 16
click at [0, 0] on input "Перезвон позже" at bounding box center [0, 0] width 0 height 0
click at [1433, 577] on button "Завершить" at bounding box center [1454, 565] width 98 height 32
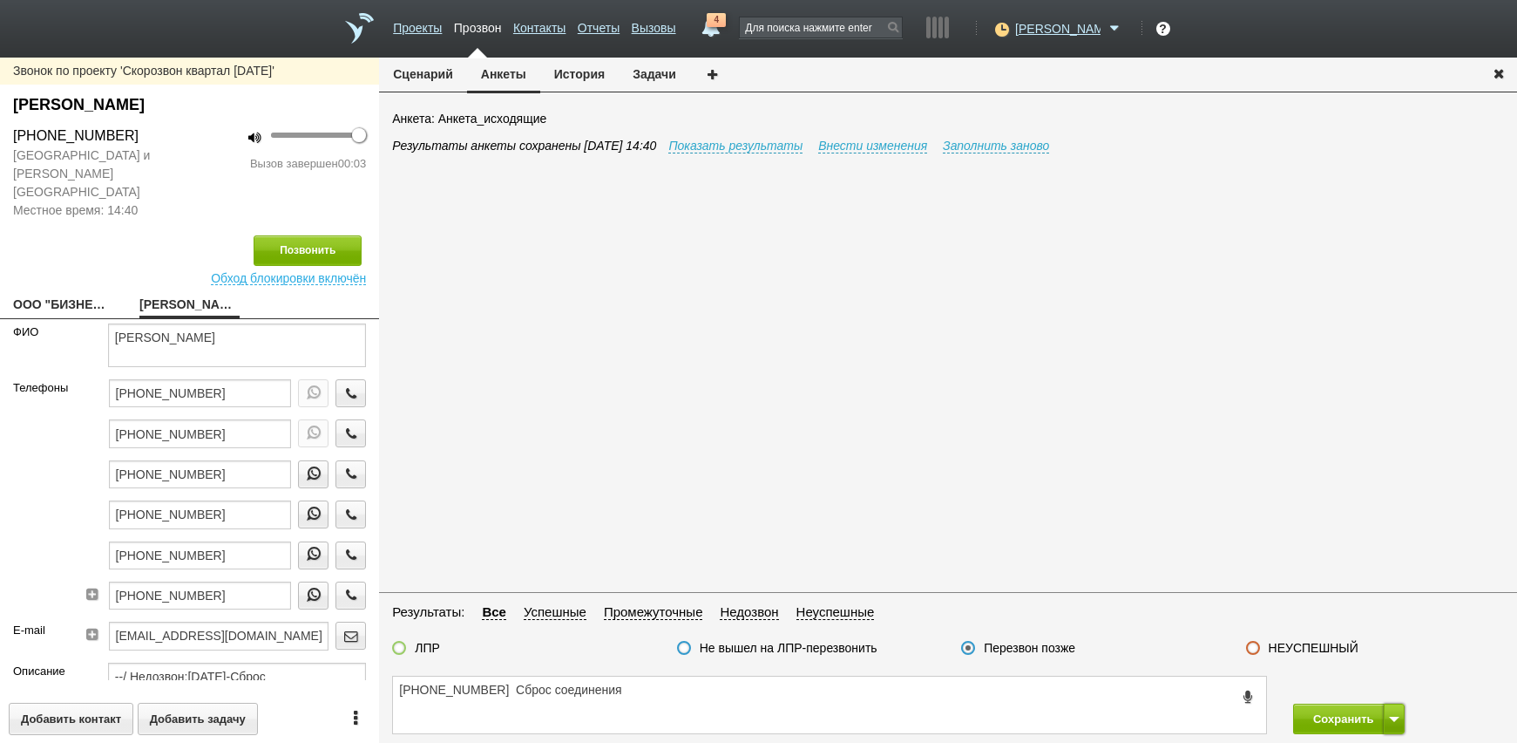
click at [1387, 714] on button at bounding box center [1394, 718] width 21 height 31
click at [1377, 682] on button "Сохранить и остаться" at bounding box center [1336, 686] width 135 height 31
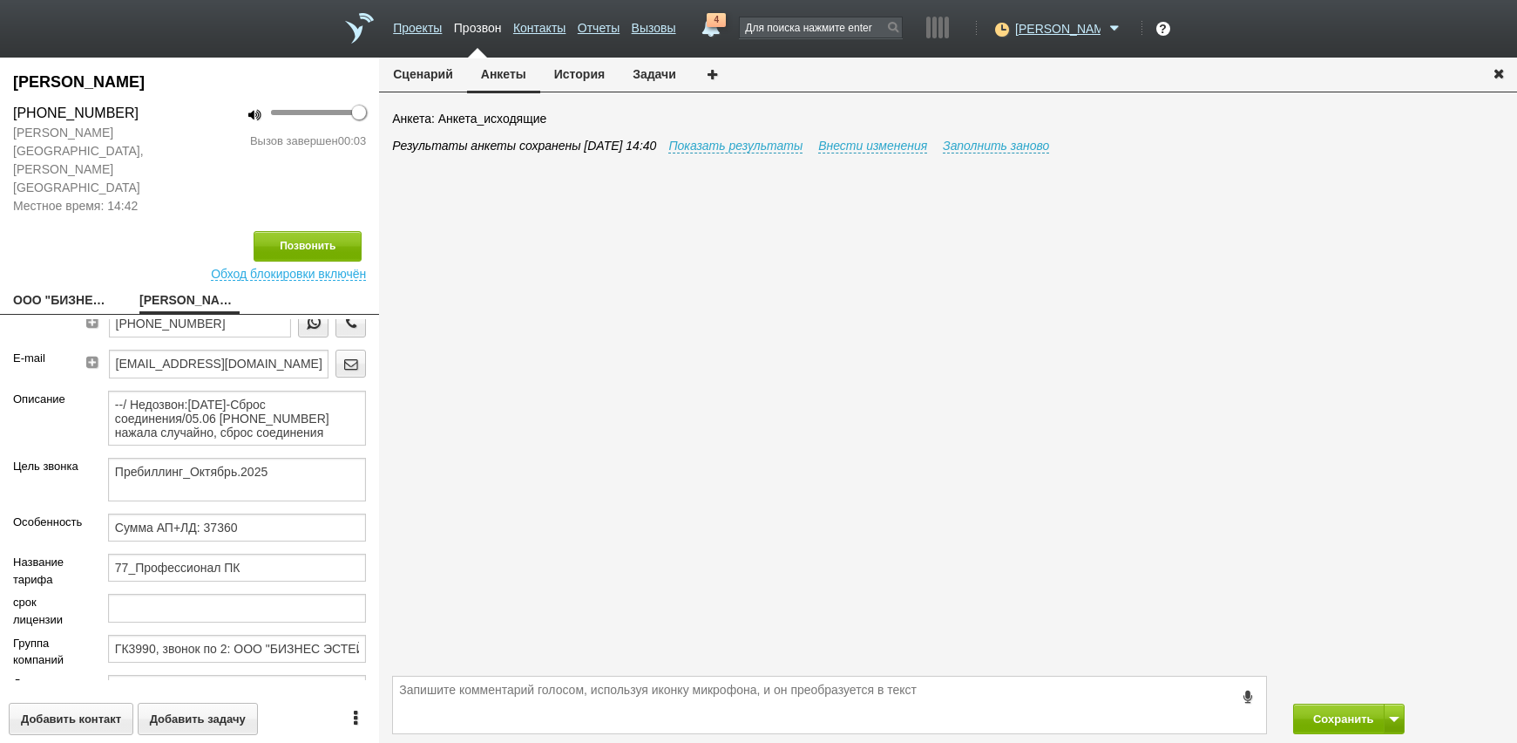
scroll to position [0, 0]
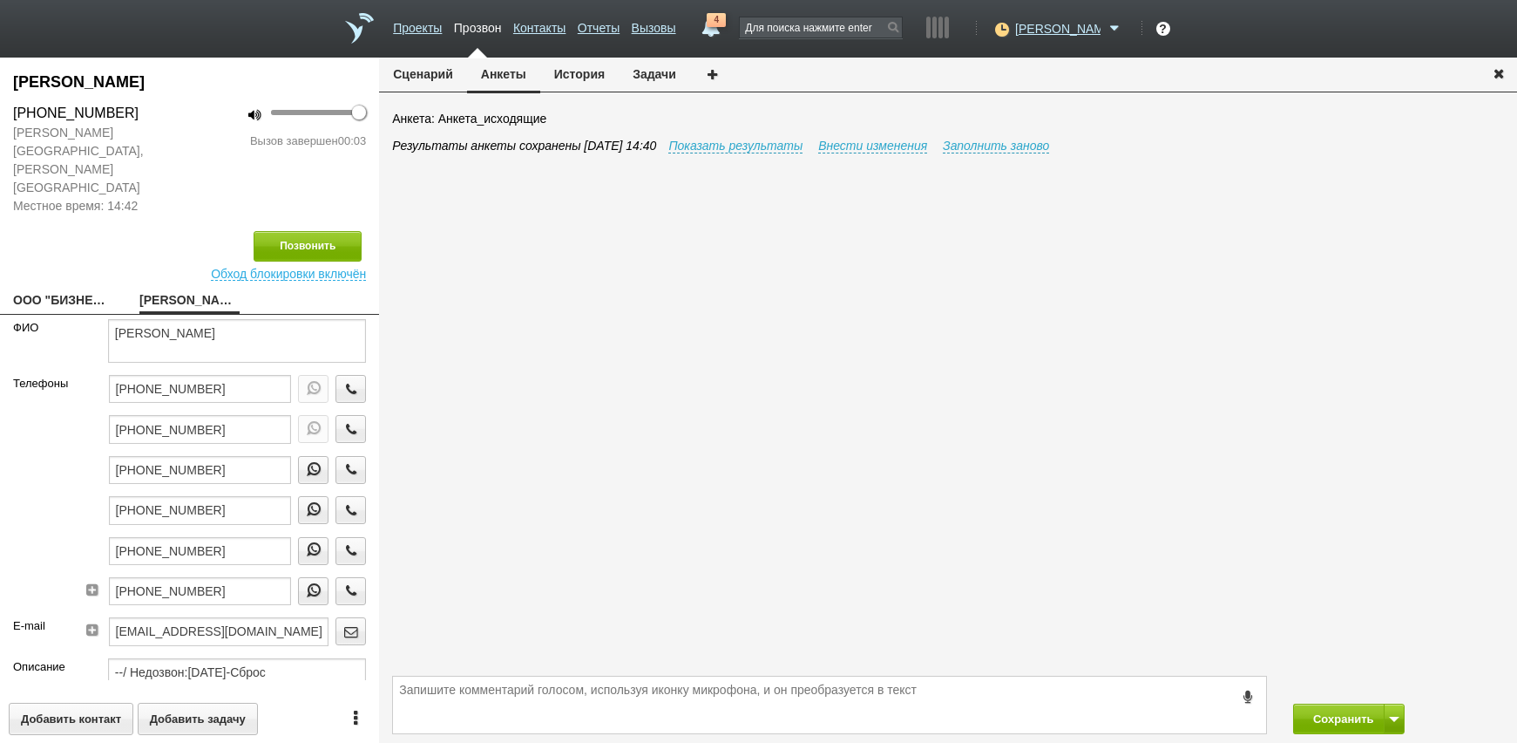
click at [575, 72] on button "История" at bounding box center [579, 74] width 78 height 33
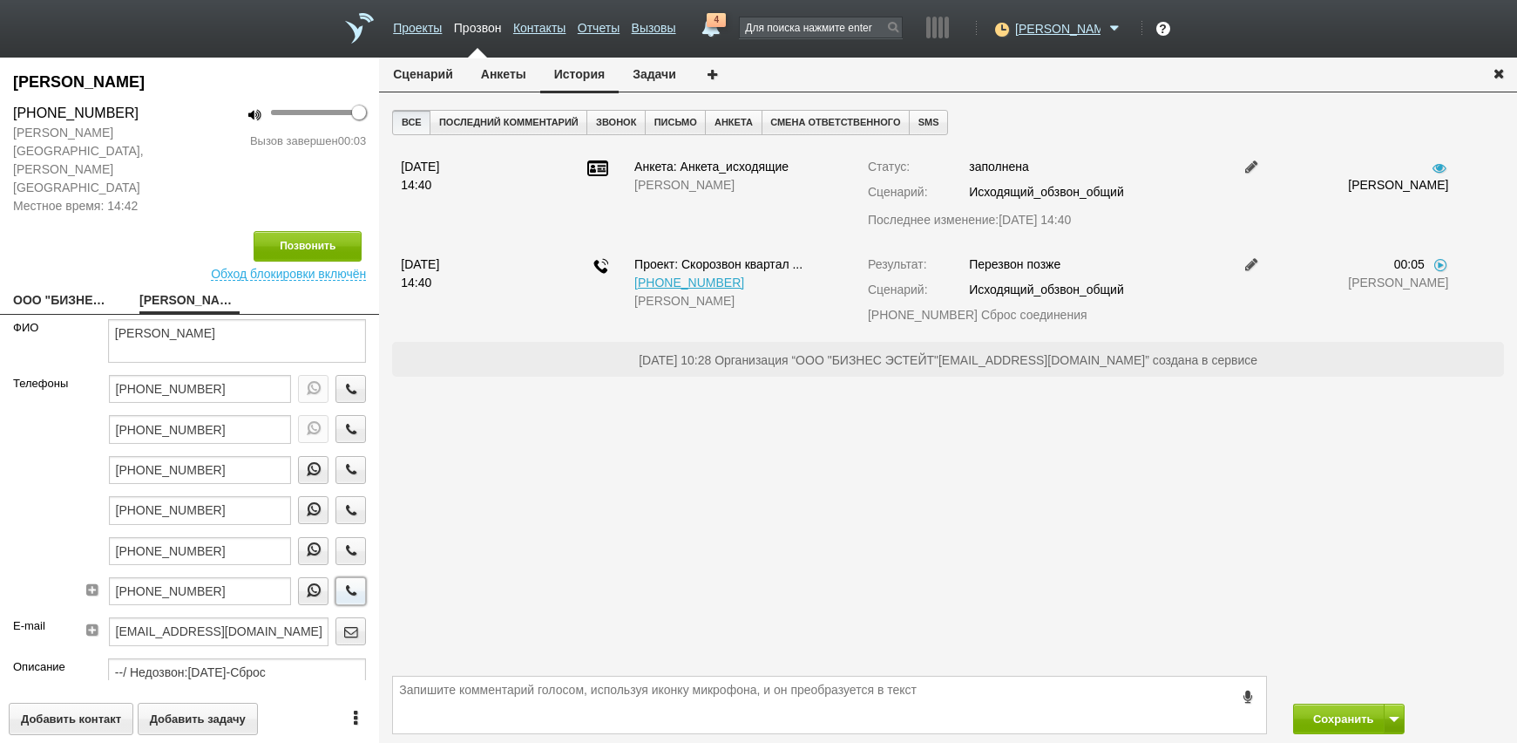
click at [347, 584] on icon "button" at bounding box center [351, 590] width 19 height 13
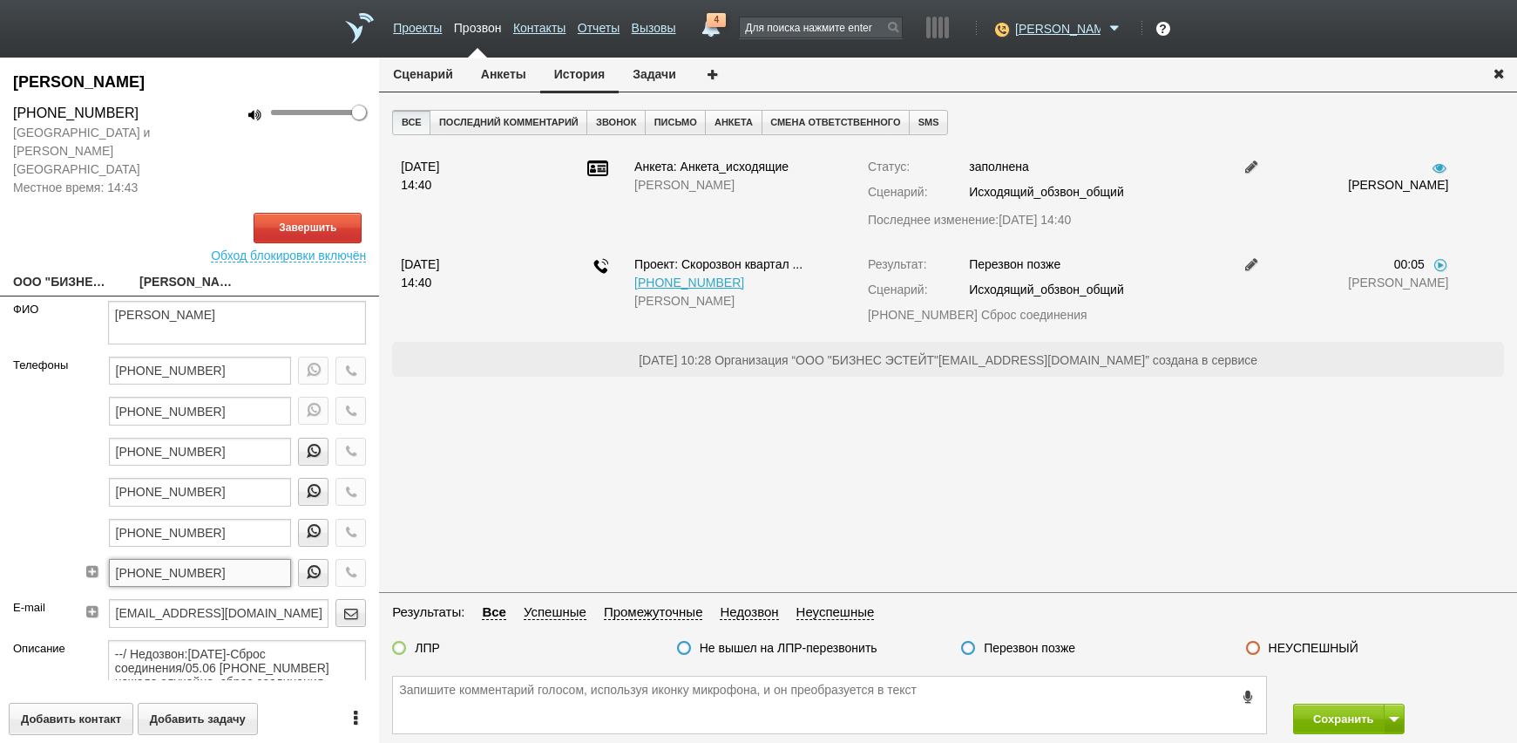
click at [243, 559] on input "+7 (926) 377-32-07" at bounding box center [200, 573] width 183 height 28
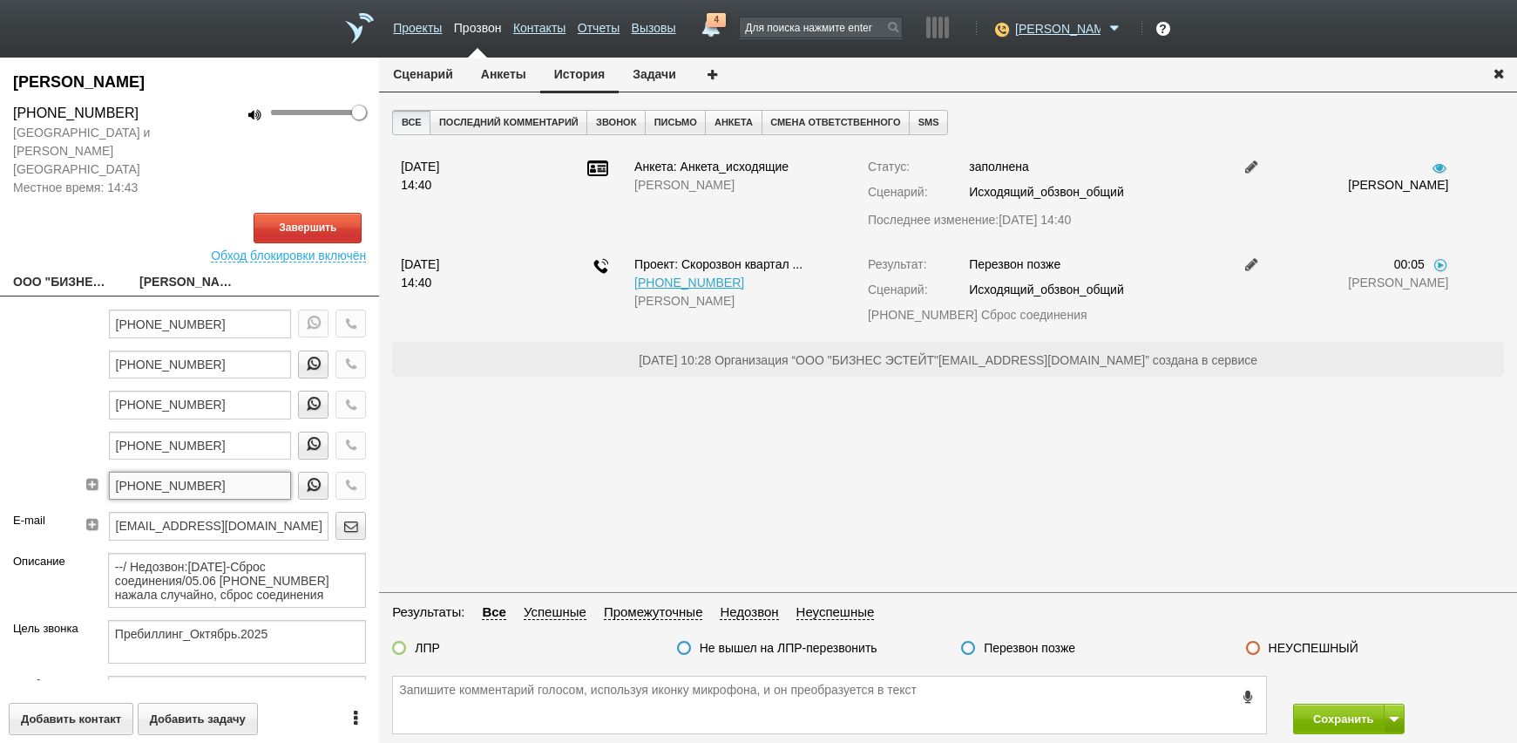
drag, startPoint x: 234, startPoint y: 467, endPoint x: 51, endPoint y: 455, distance: 183.4
click at [50, 455] on div "Телефоны +7 (495) 513-21-94 +7 (495) 513-21-93 +7 (968) 734-60-89 +7 (903) 192-…" at bounding box center [189, 390] width 379 height 242
paste textarea "+7 (926) 377-32-07"
click at [315, 214] on button "Завершить" at bounding box center [308, 228] width 108 height 31
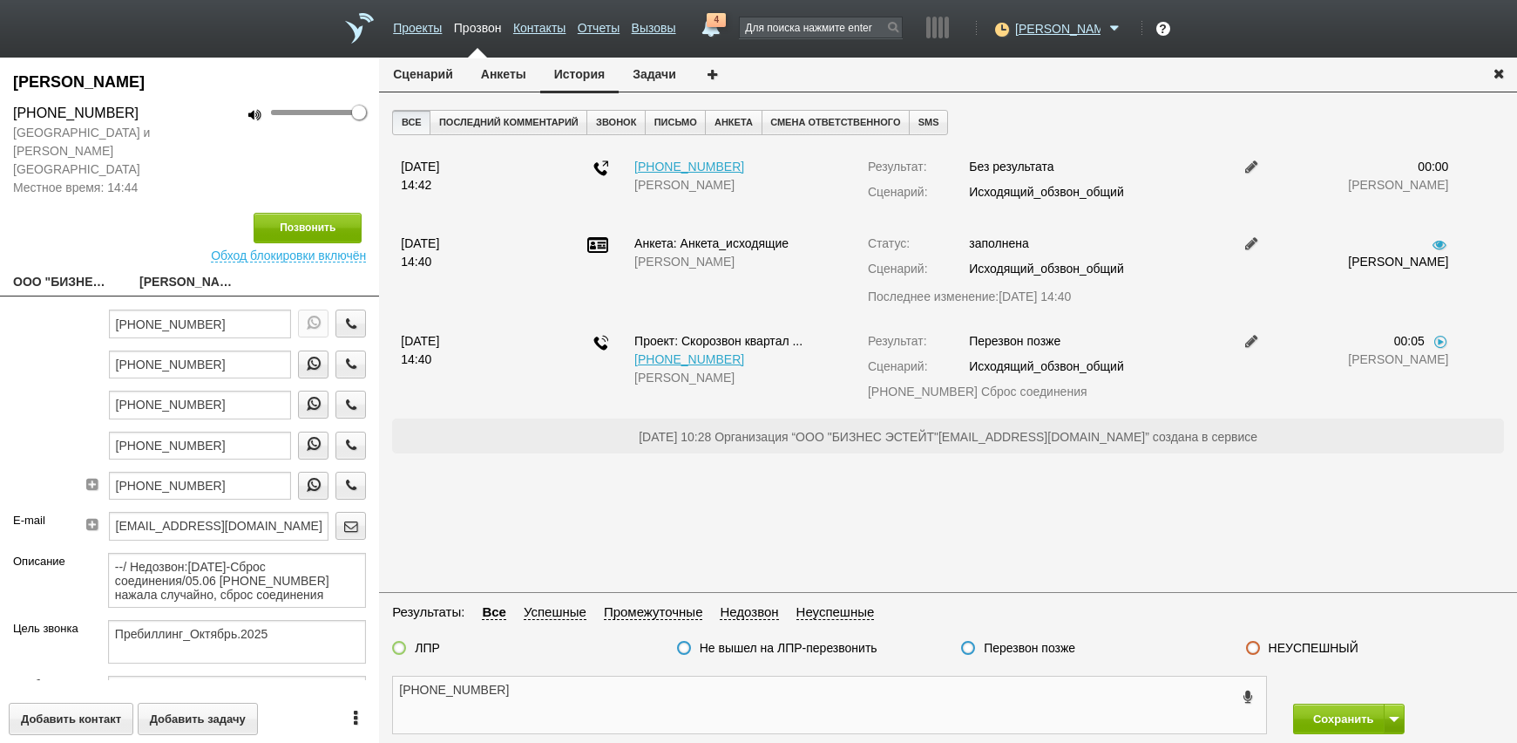
click at [554, 701] on textarea "+7 (926) 377-32-07" at bounding box center [829, 704] width 873 height 57
click at [802, 675] on div "+7 (926) 377-32-07 Сохранить Сохранить и остаться" at bounding box center [948, 705] width 1138 height 76
click at [789, 690] on textarea "+7 (926) 377-32-07" at bounding box center [829, 704] width 873 height 57
click at [1027, 649] on label "Перезвон позже" at bounding box center [1030, 648] width 92 height 16
click at [0, 0] on input "Перезвон позже" at bounding box center [0, 0] width 0 height 0
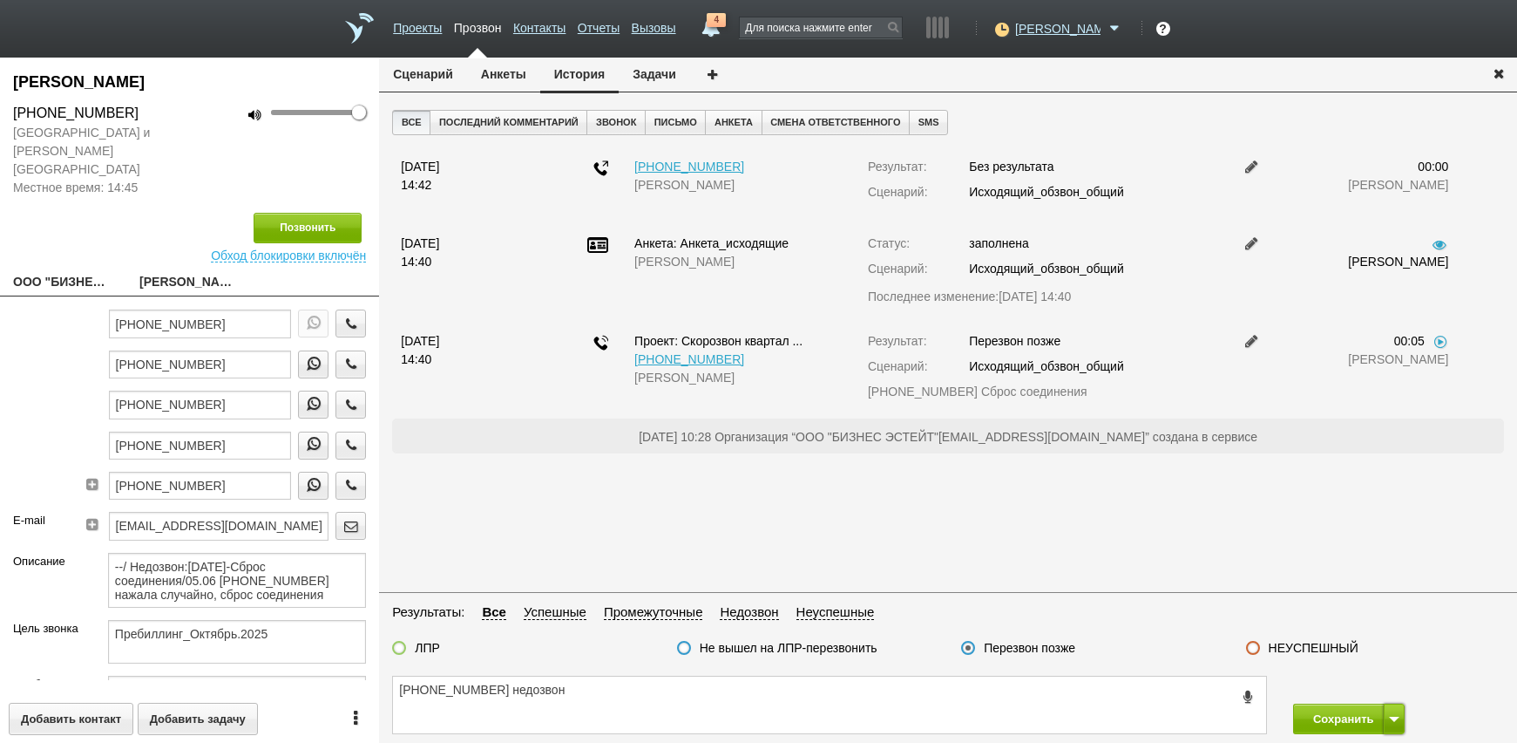
click at [1400, 713] on button at bounding box center [1394, 718] width 21 height 31
click at [1359, 691] on button "Сохранить и остаться" at bounding box center [1336, 686] width 135 height 31
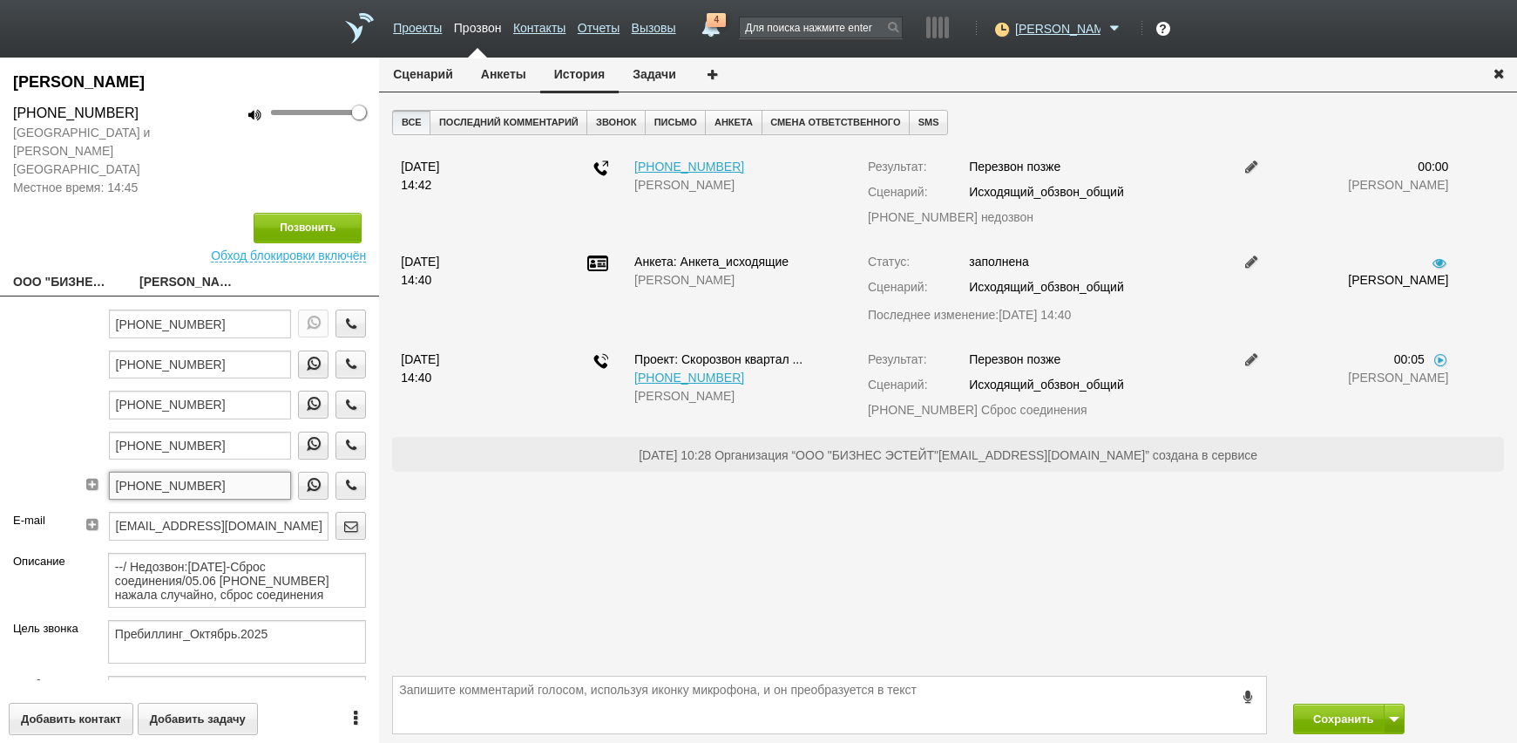
click at [232, 474] on input "+7 (926) 377-32-07" at bounding box center [200, 485] width 183 height 28
click at [232, 437] on input "+7 (916) 885-11-48" at bounding box center [200, 445] width 183 height 28
click at [232, 431] on input "+7 (916) 885-11-48" at bounding box center [200, 445] width 183 height 28
click at [532, 708] on textarea at bounding box center [829, 704] width 873 height 57
click at [266, 437] on input "+7 (916) 885-11-48" at bounding box center [200, 445] width 183 height 28
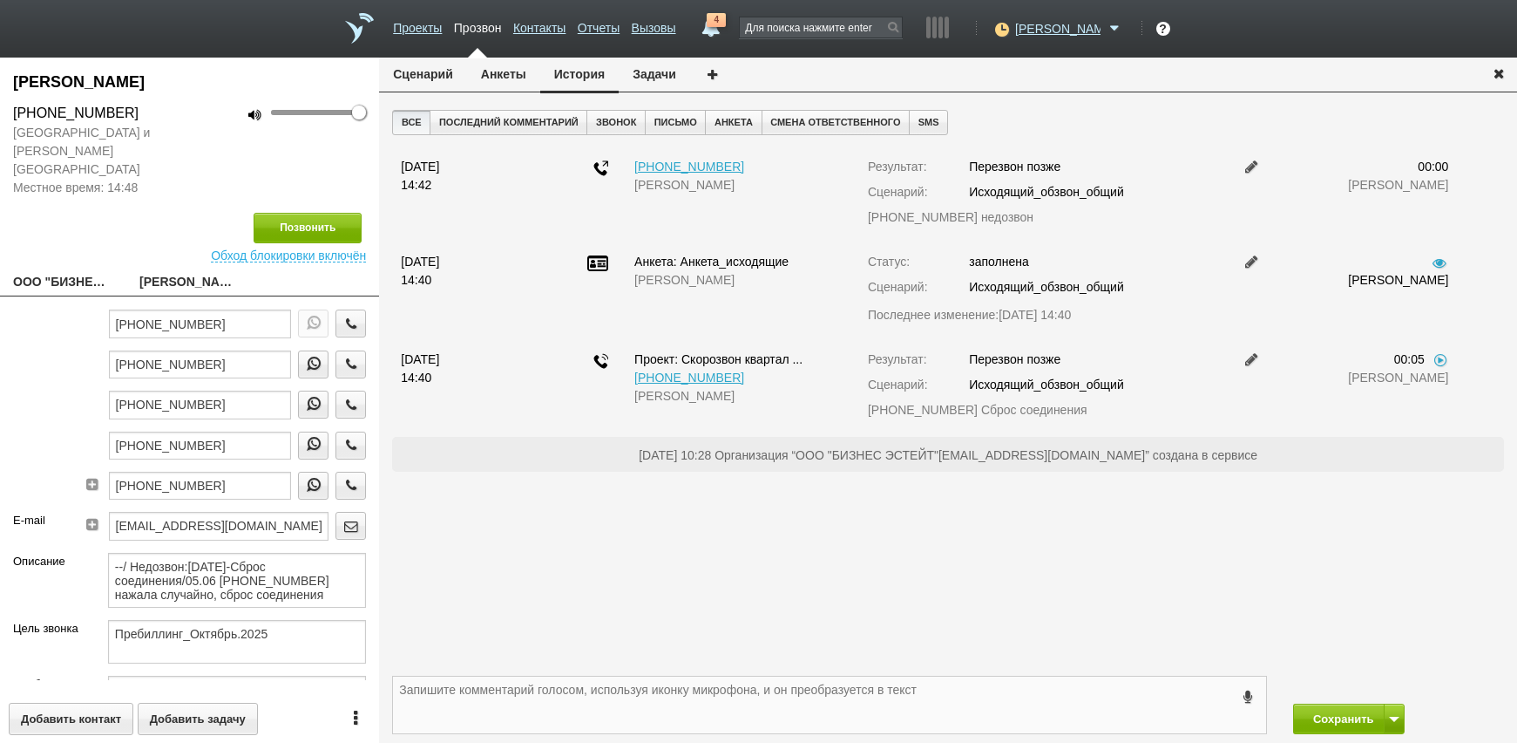
click at [465, 694] on textarea at bounding box center [829, 704] width 873 height 57
click at [342, 437] on icon "button" at bounding box center [351, 443] width 19 height 13
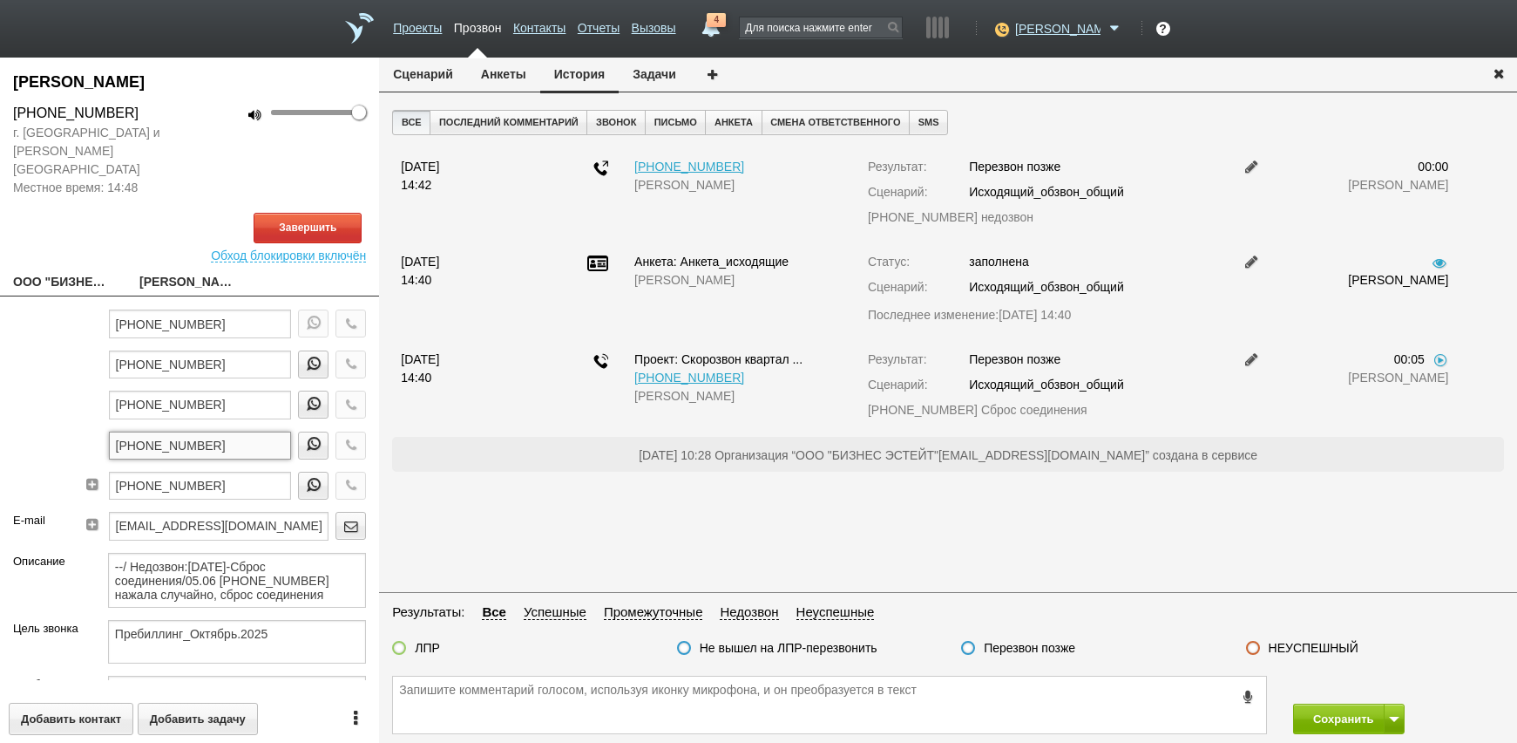
click at [247, 431] on input "+7 (916) 885-11-48" at bounding box center [200, 445] width 183 height 28
drag, startPoint x: 247, startPoint y: 425, endPoint x: 236, endPoint y: 425, distance: 10.5
click at [236, 431] on input "+7 (916) 885-11-48" at bounding box center [200, 445] width 183 height 28
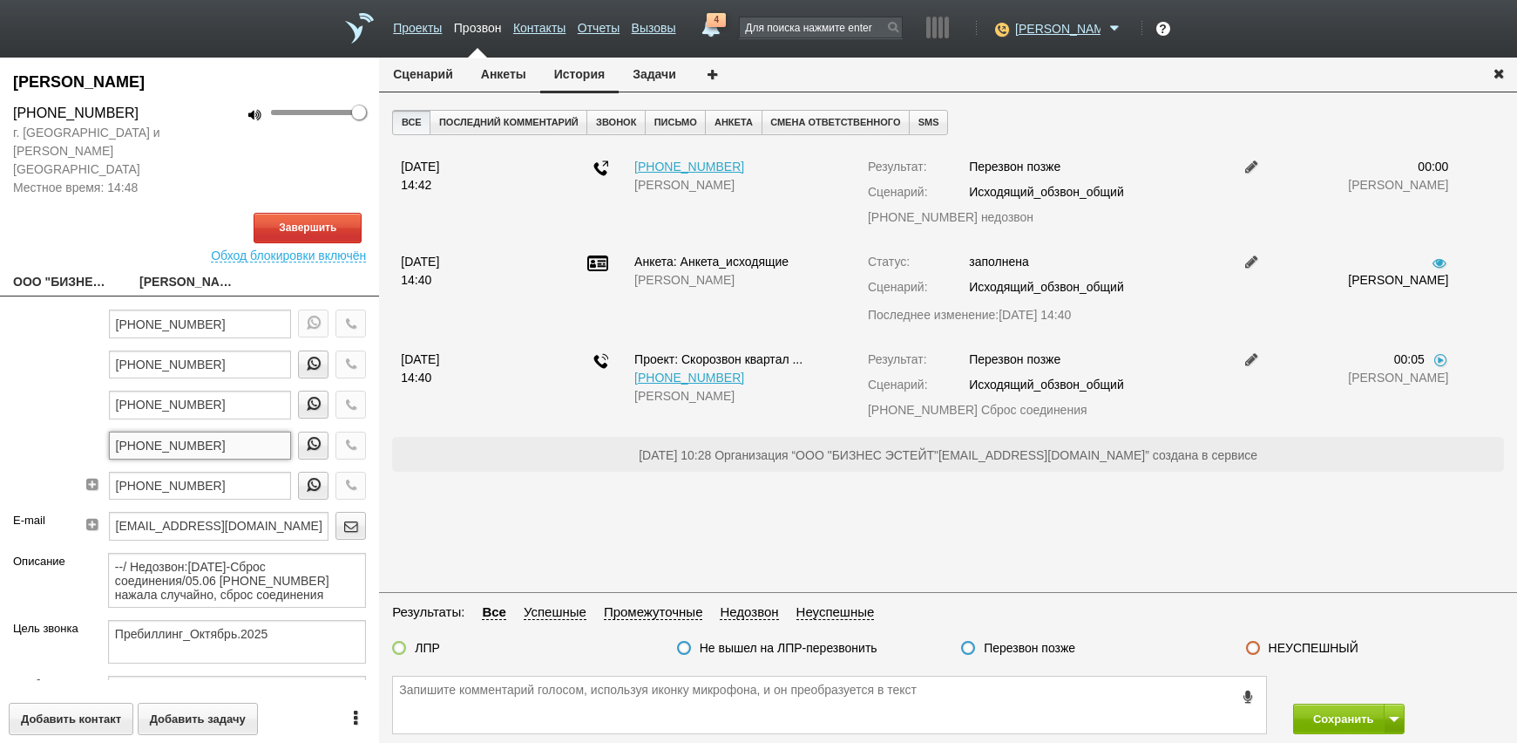
click at [236, 431] on input "+7 (916) 885-11-48" at bounding box center [200, 445] width 183 height 28
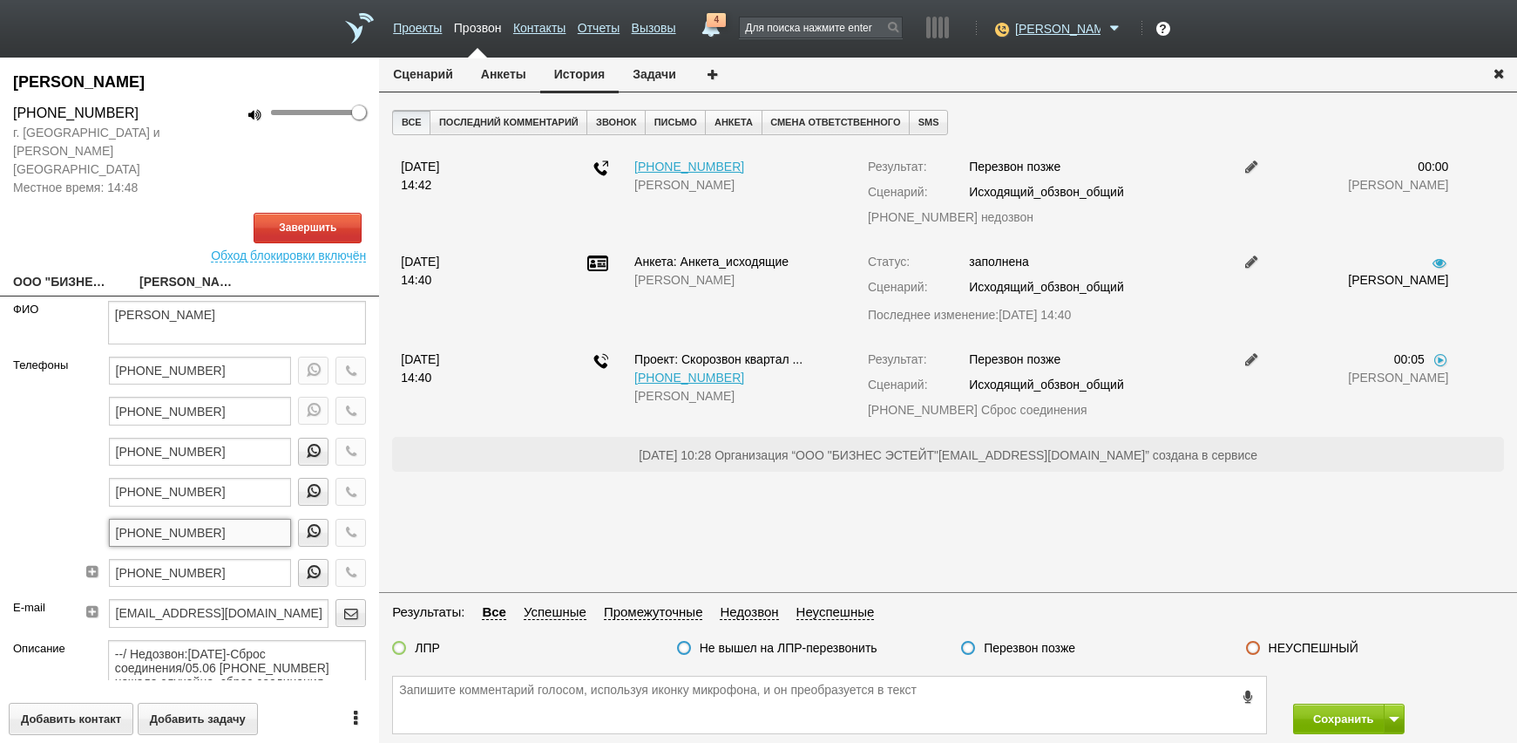
scroll to position [87, 0]
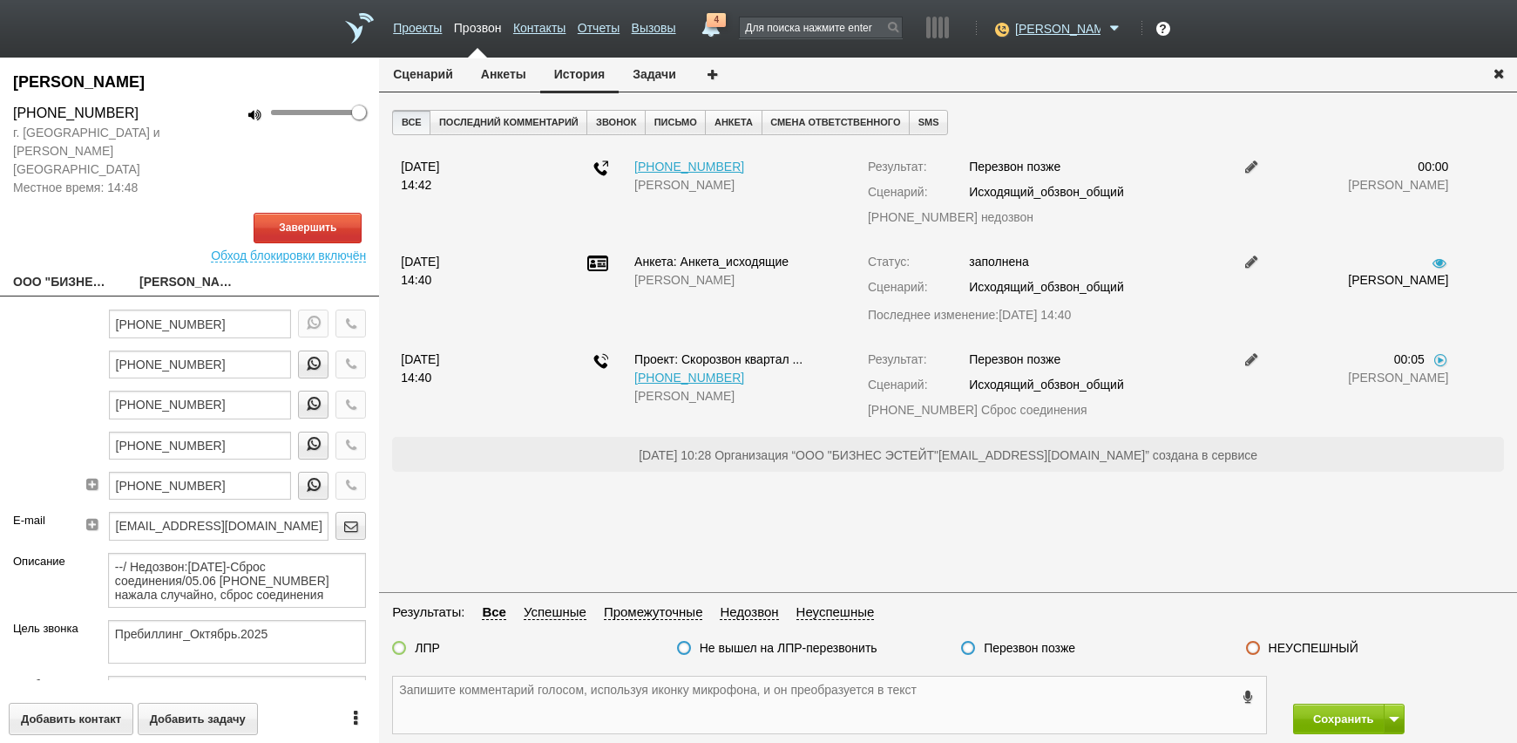
paste textarea "+7 (916) 885-11-48"
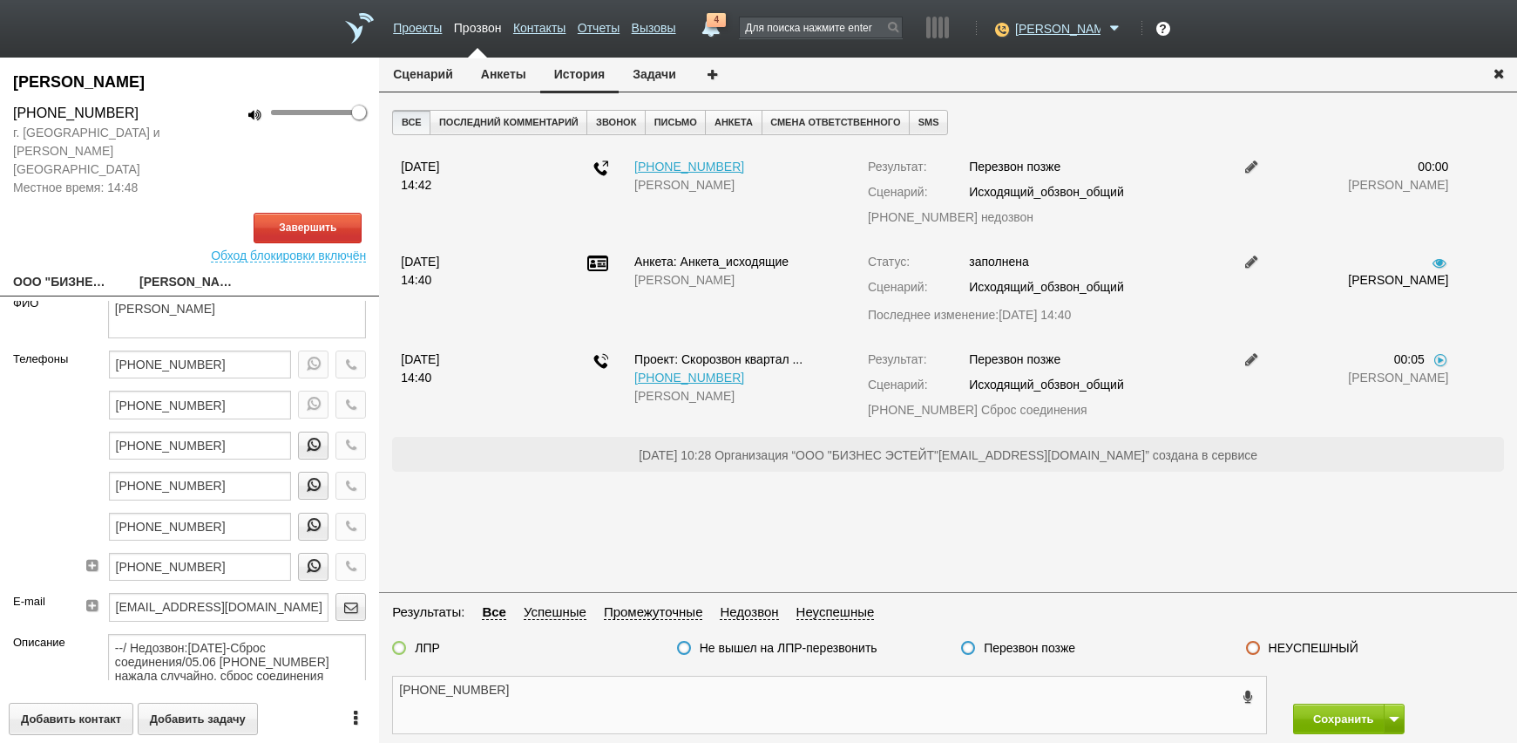
scroll to position [0, 0]
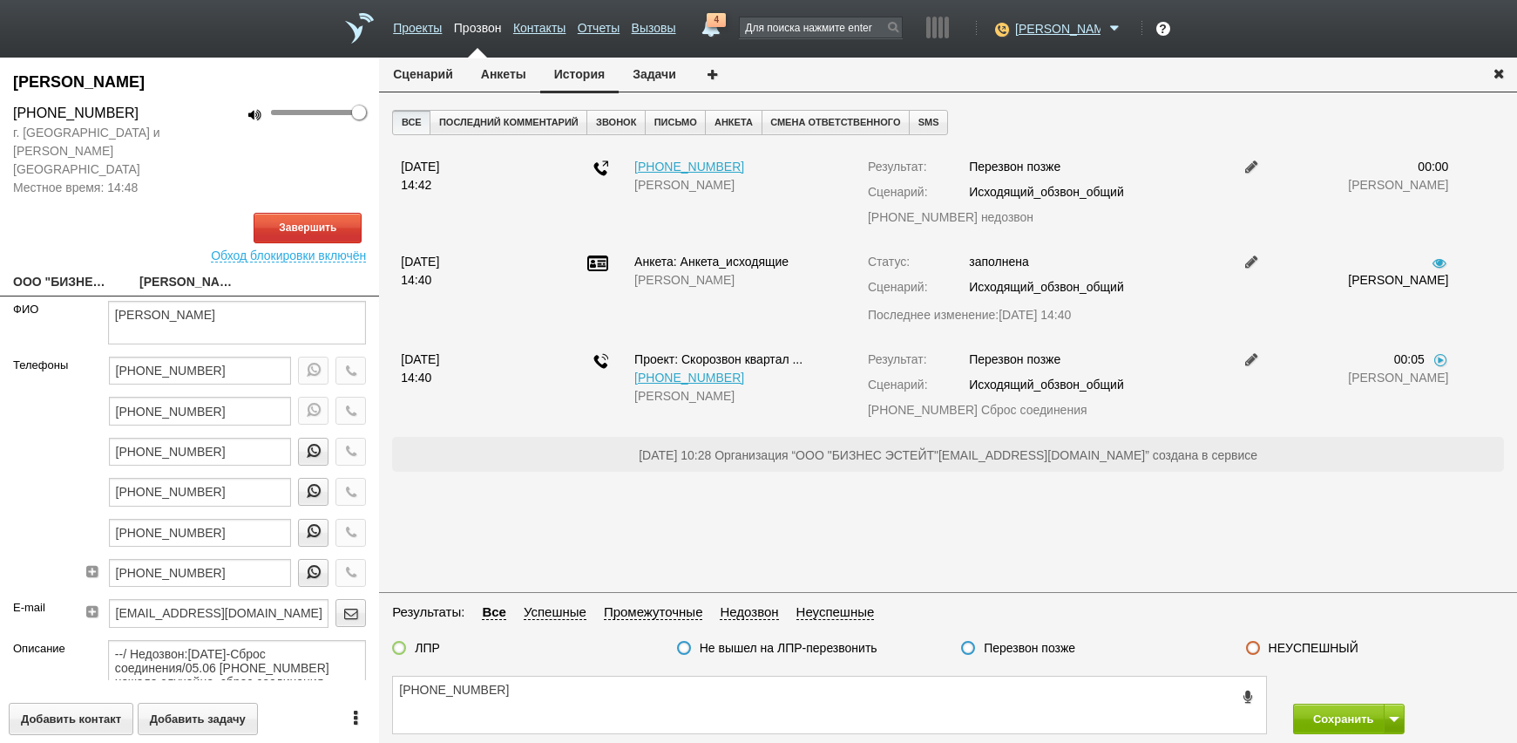
drag, startPoint x: 596, startPoint y: 735, endPoint x: 593, endPoint y: 709, distance: 25.4
click at [596, 733] on div "+7 (916) 885-11-48 Сохранить Сохранить и остаться" at bounding box center [948, 705] width 1138 height 76
click at [591, 705] on textarea "+7 (916) 885-11-48" at bounding box center [829, 704] width 873 height 57
click at [227, 519] on input "+7 (916) 885-11-48" at bounding box center [200, 533] width 183 height 28
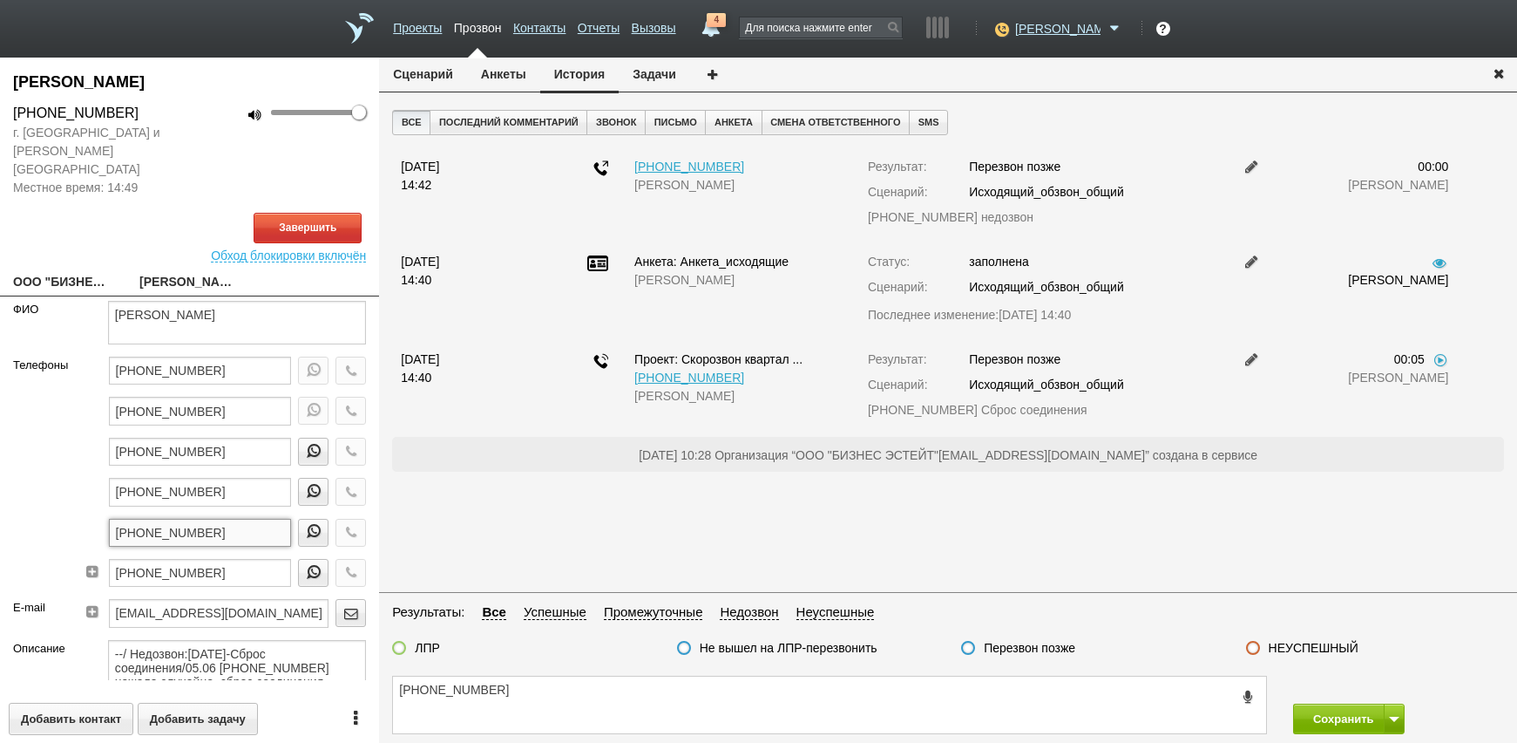
click at [227, 519] on input "+7 (916) 885-11-48" at bounding box center [200, 533] width 183 height 28
click at [526, 694] on textarea "+7 (916) 885-11-48" at bounding box center [829, 704] width 873 height 57
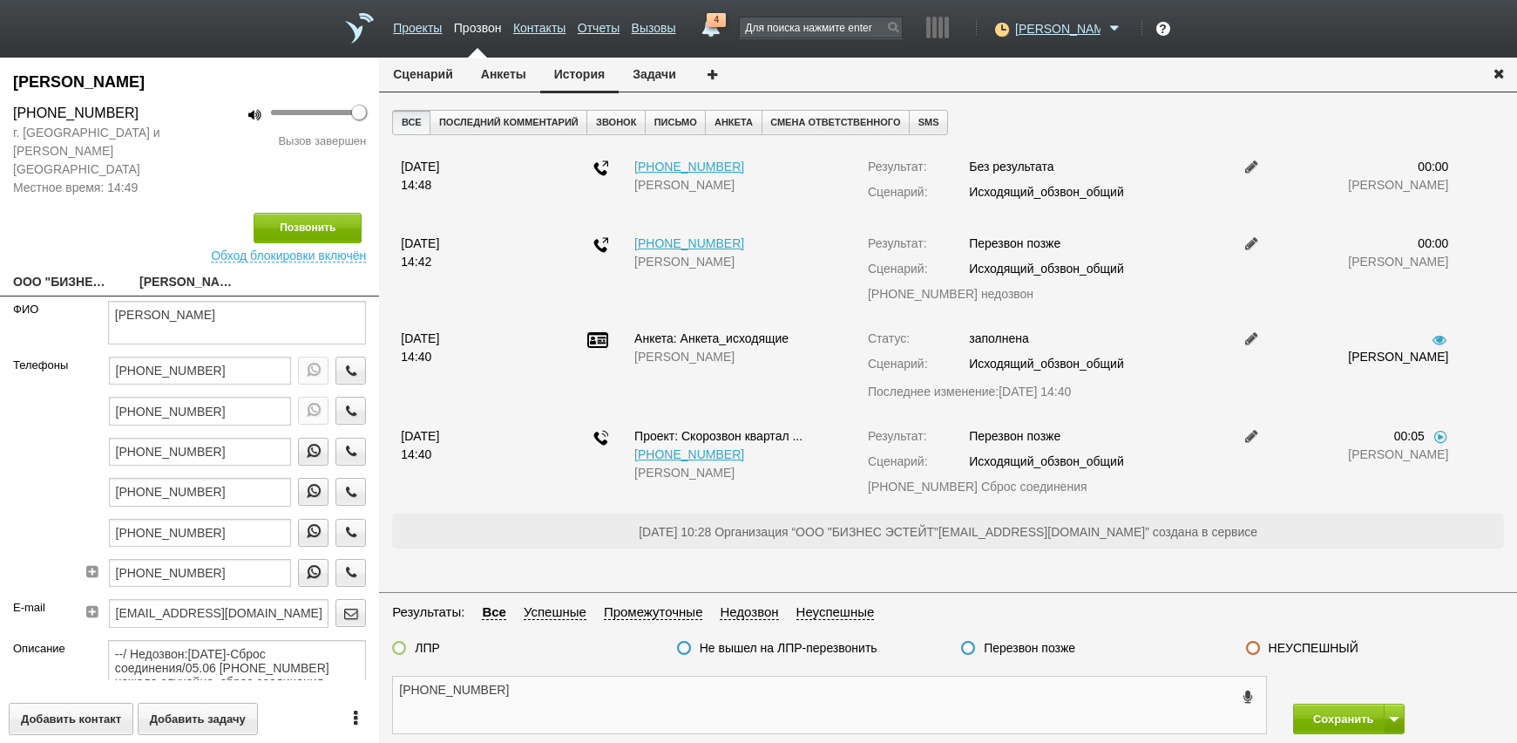
click at [565, 701] on textarea "+7 (916) 885-11-48" at bounding box center [829, 704] width 873 height 57
drag, startPoint x: 1011, startPoint y: 645, endPoint x: 1060, endPoint y: 646, distance: 48.8
click at [1013, 643] on label "Перезвон позже" at bounding box center [1030, 648] width 92 height 16
click at [0, 0] on input "Перезвон позже" at bounding box center [0, 0] width 0 height 0
click at [1391, 717] on span at bounding box center [1394, 718] width 10 height 5
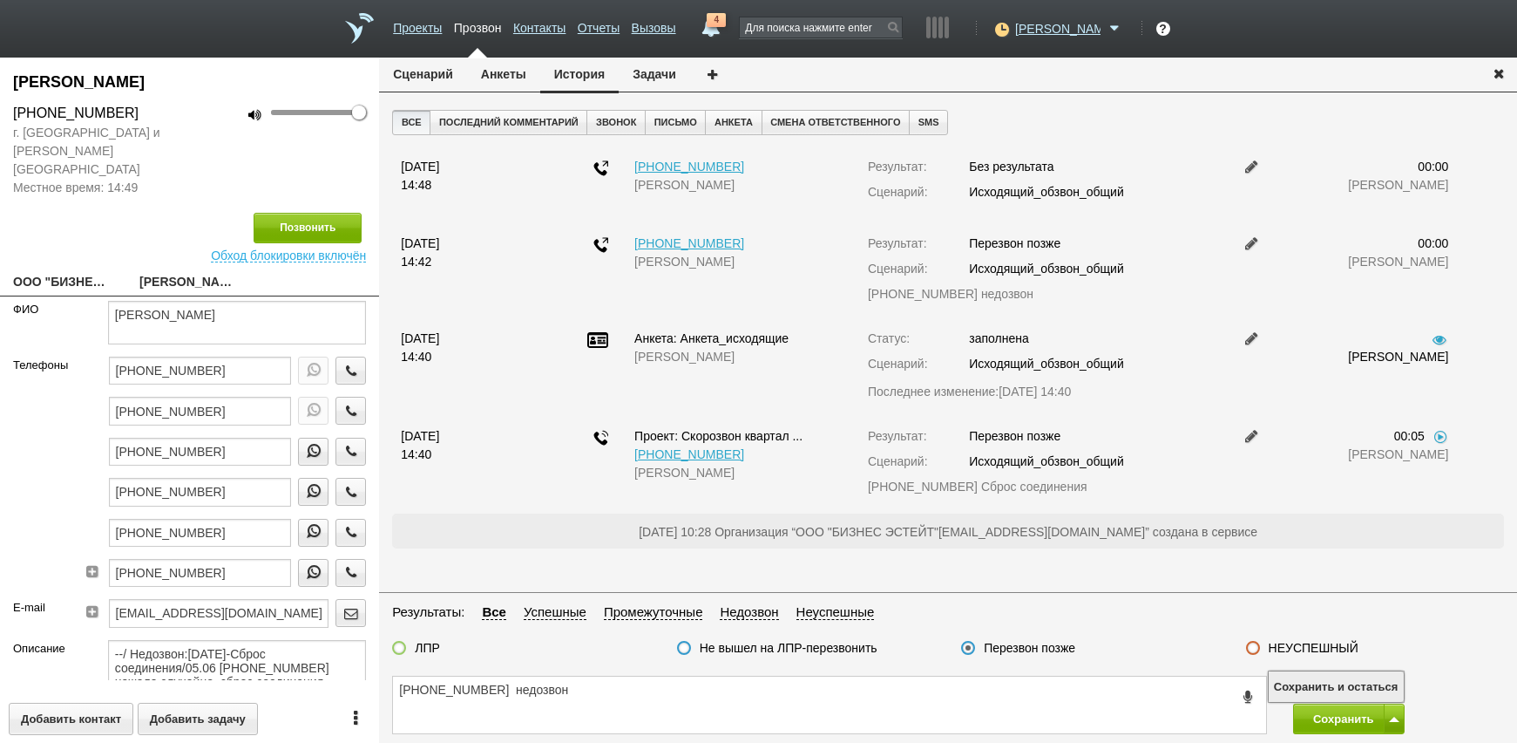
click at [1373, 692] on button "Сохранить и остаться" at bounding box center [1336, 686] width 135 height 31
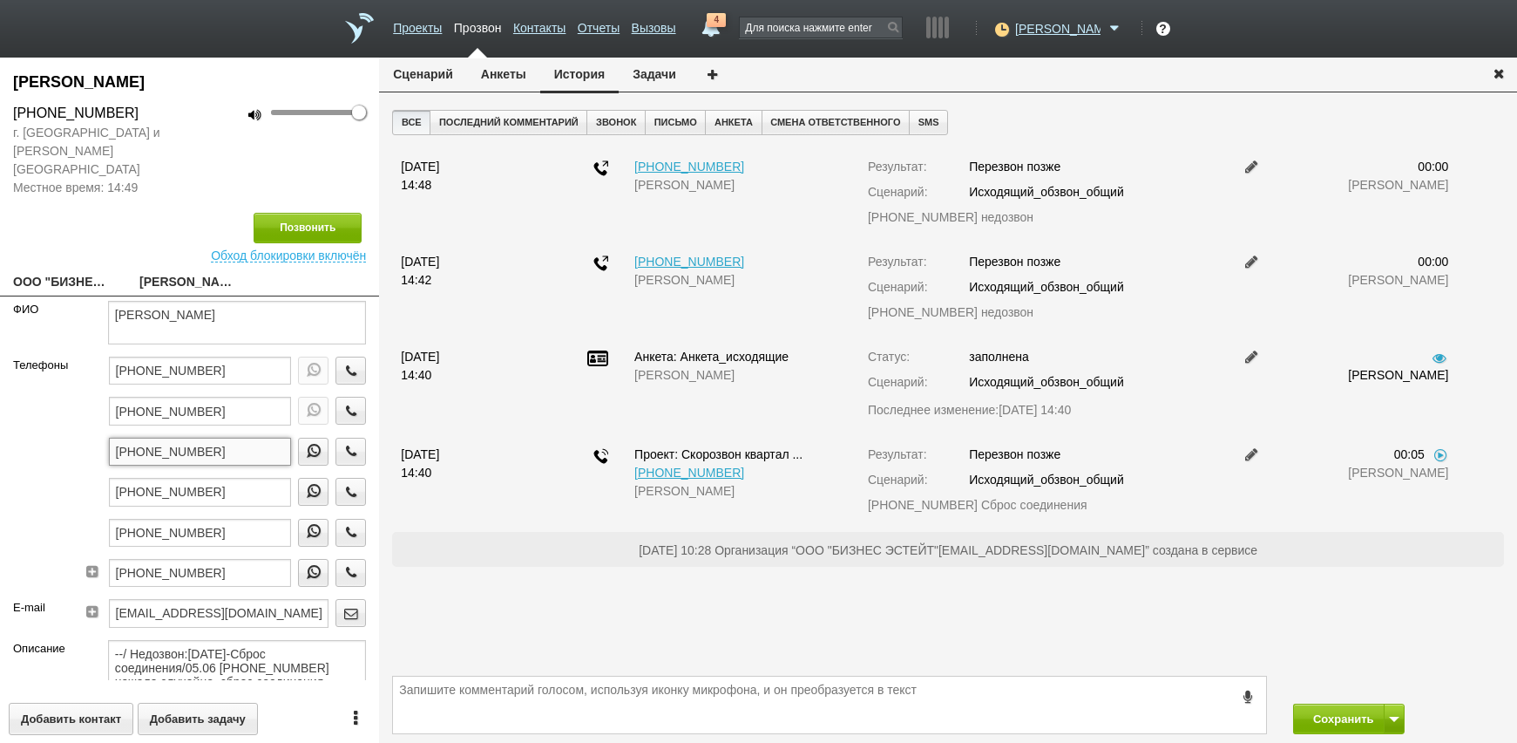
click at [256, 437] on input "+7 (968) 734-60-89" at bounding box center [200, 451] width 183 height 28
click at [342, 403] on icon "button" at bounding box center [351, 409] width 19 height 13
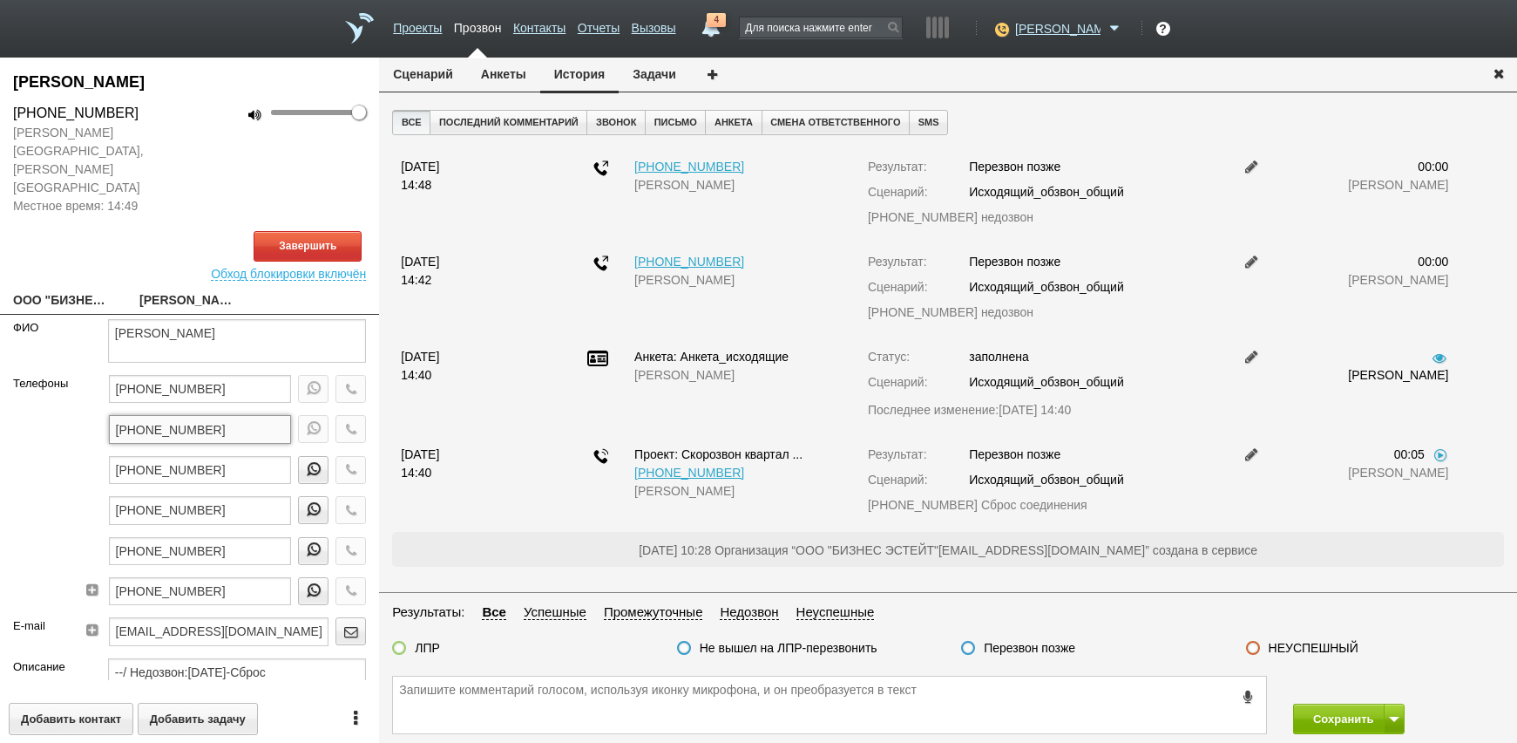
drag, startPoint x: 237, startPoint y: 390, endPoint x: 25, endPoint y: 391, distance: 211.8
click at [25, 391] on div "Телефоны +7 (495) 513-21-94 +7 (495) 513-21-93 +7 (968) 734-60-89 +7 (903) 192-…" at bounding box center [189, 496] width 379 height 242
paste textarea "+7 (495) 513-21-93"
click at [644, 686] on textarea "+7 (495) 513-21-93" at bounding box center [829, 704] width 873 height 57
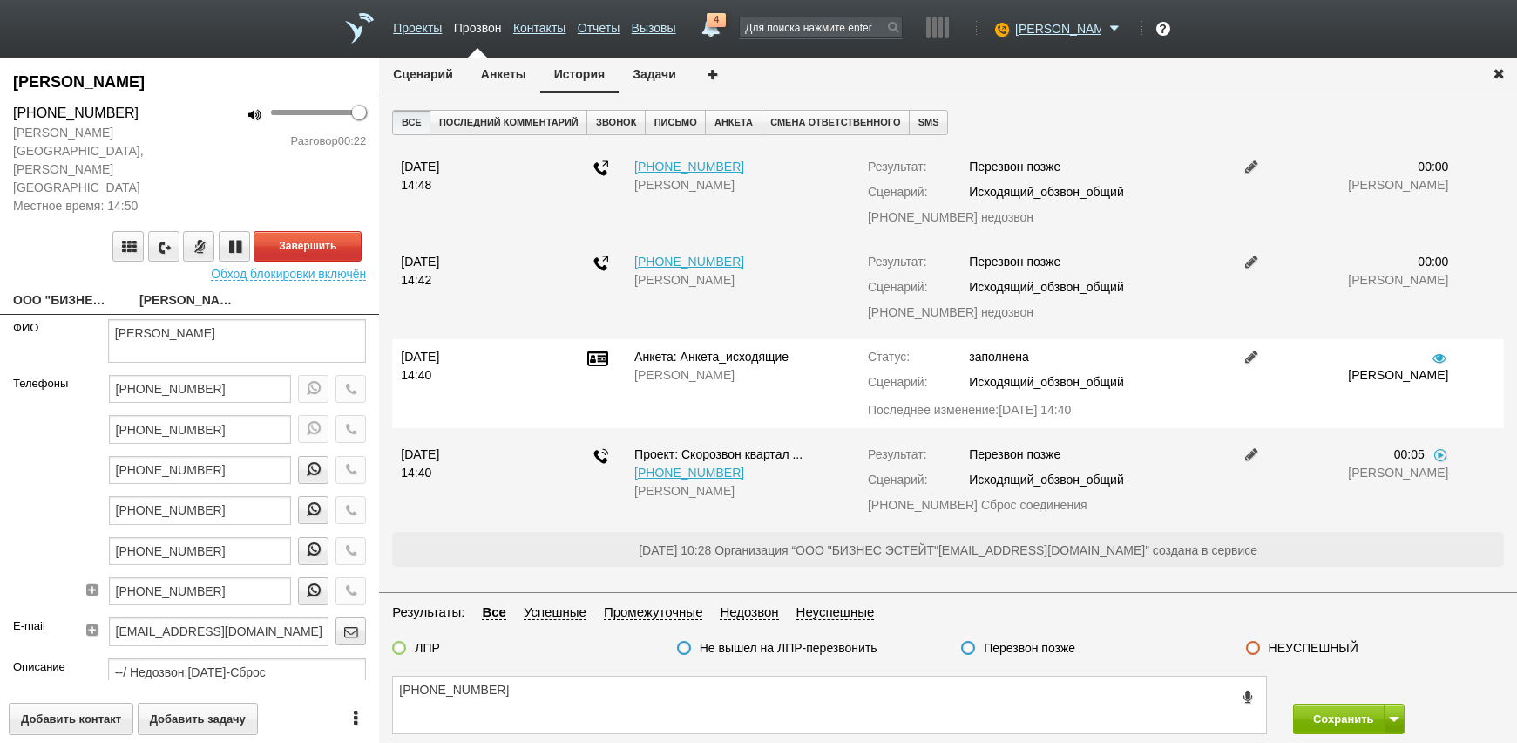
click at [1249, 360] on link at bounding box center [1252, 356] width 21 height 14
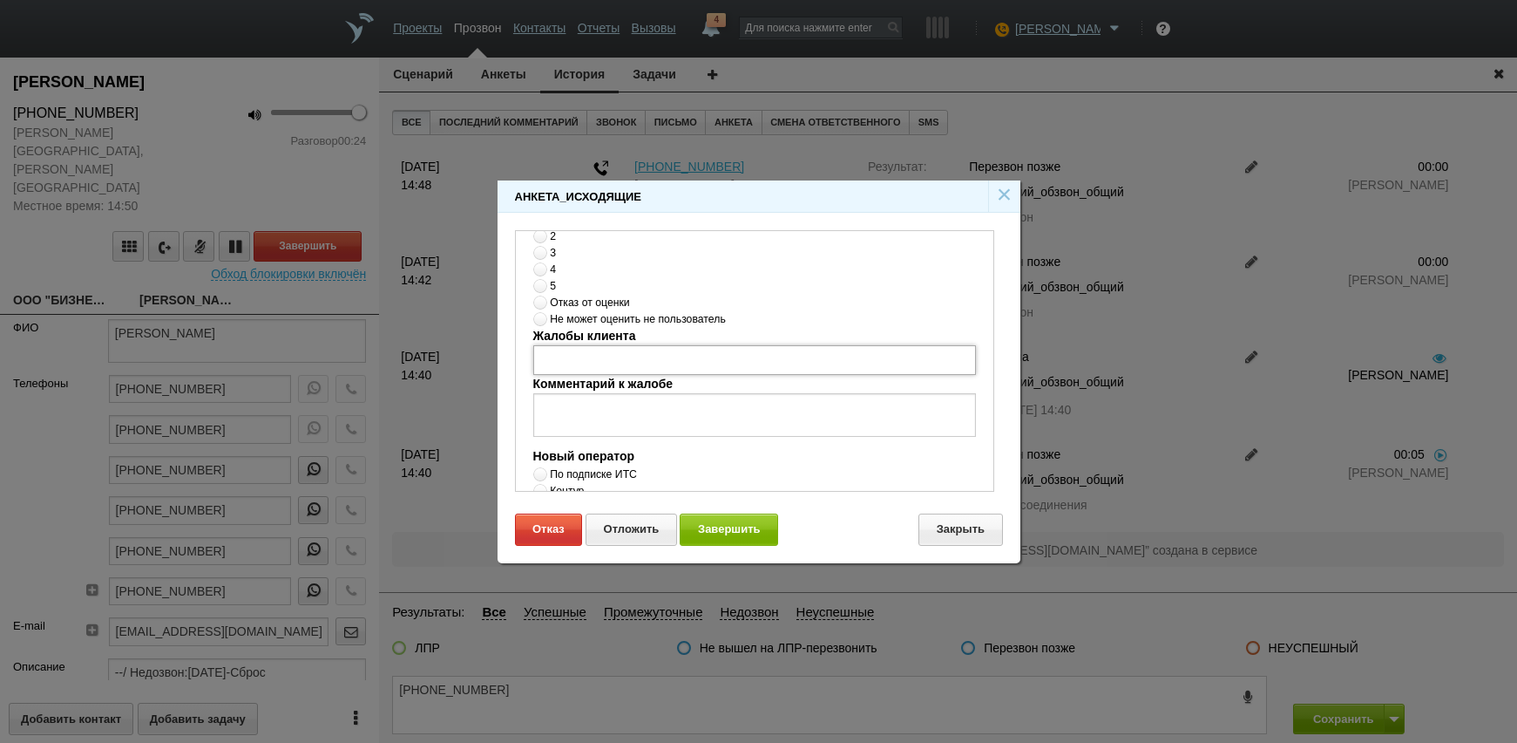
scroll to position [483, 0]
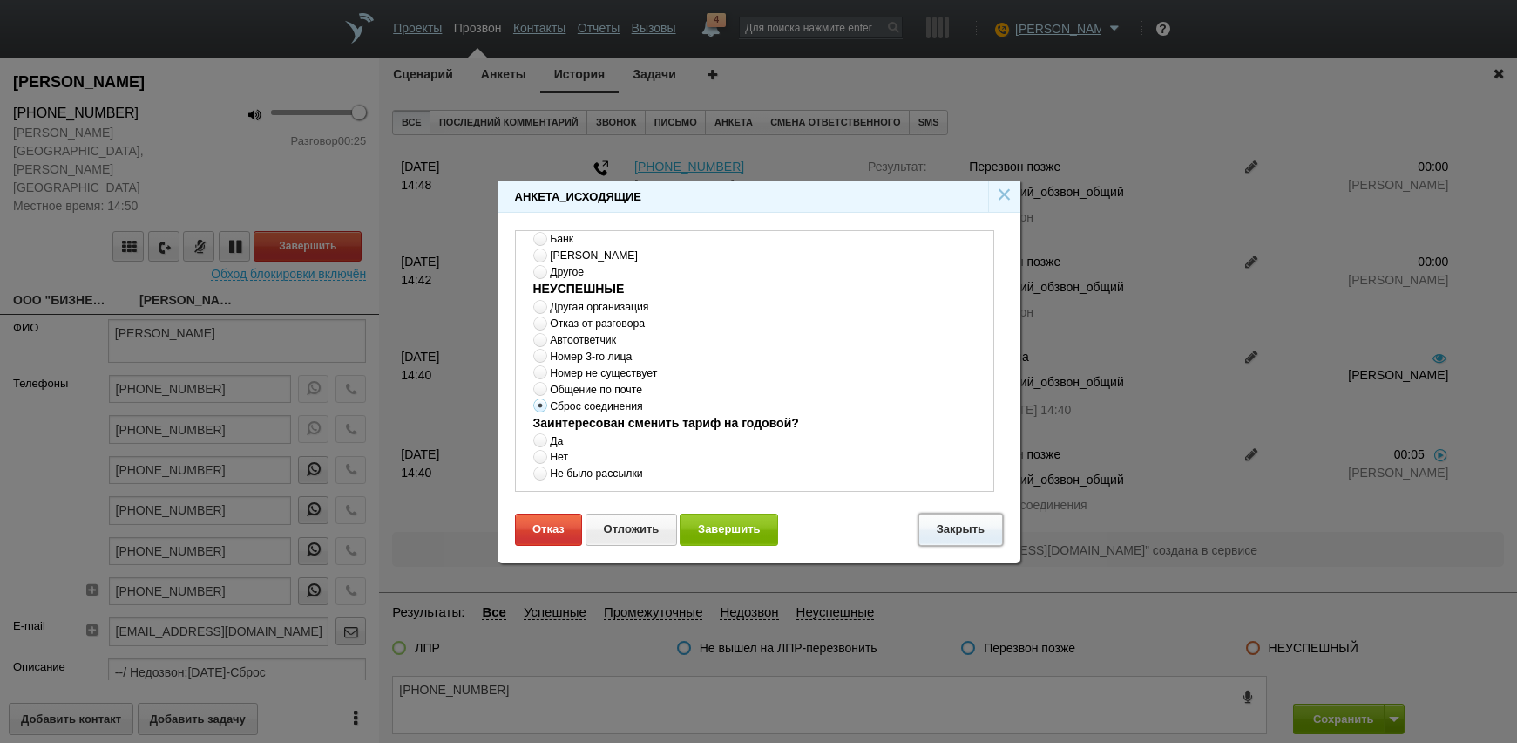
drag, startPoint x: 932, startPoint y: 512, endPoint x: 935, endPoint y: 522, distance: 10.2
click at [935, 522] on button "Закрыть" at bounding box center [961, 529] width 84 height 32
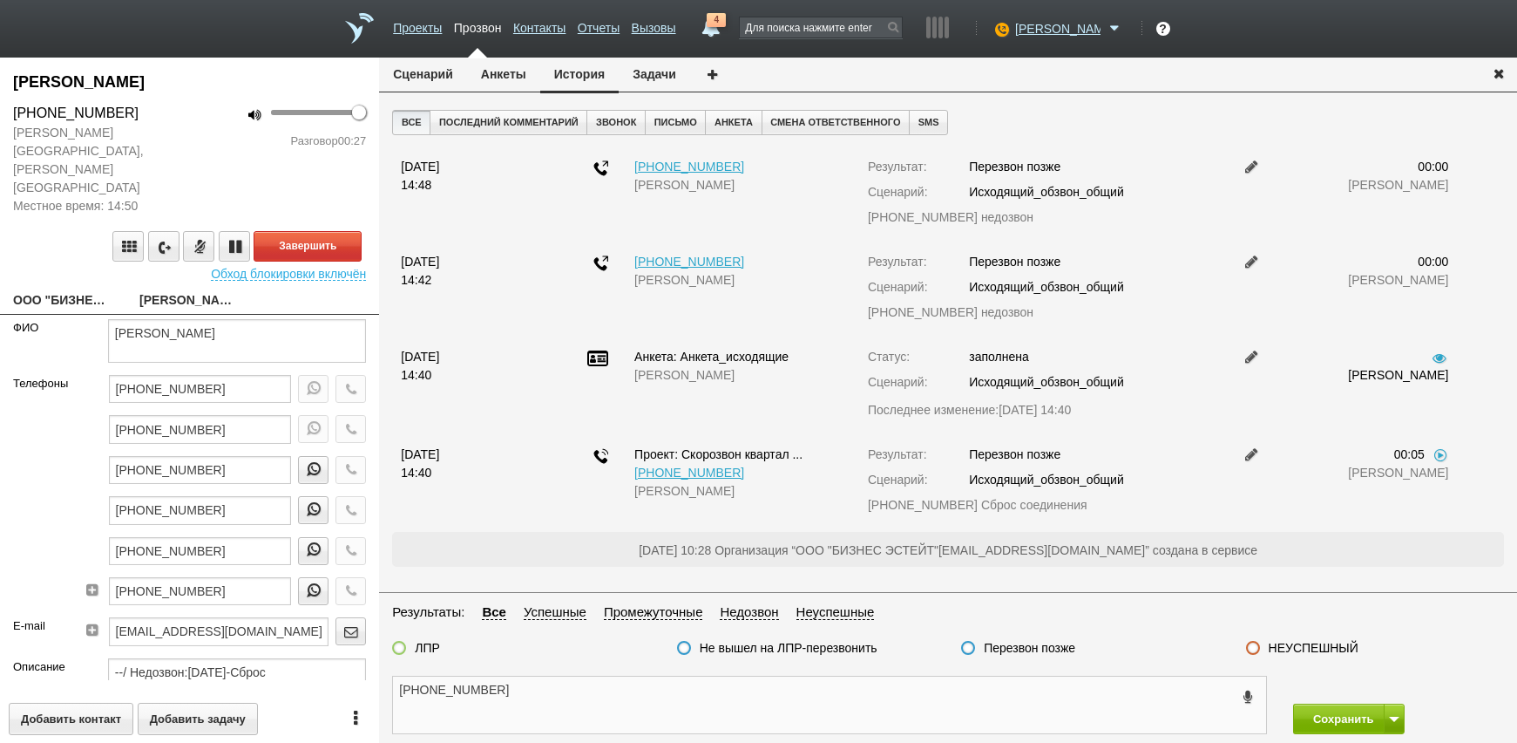
click at [694, 696] on textarea "+7 (495) 513-21-93" at bounding box center [829, 704] width 873 height 57
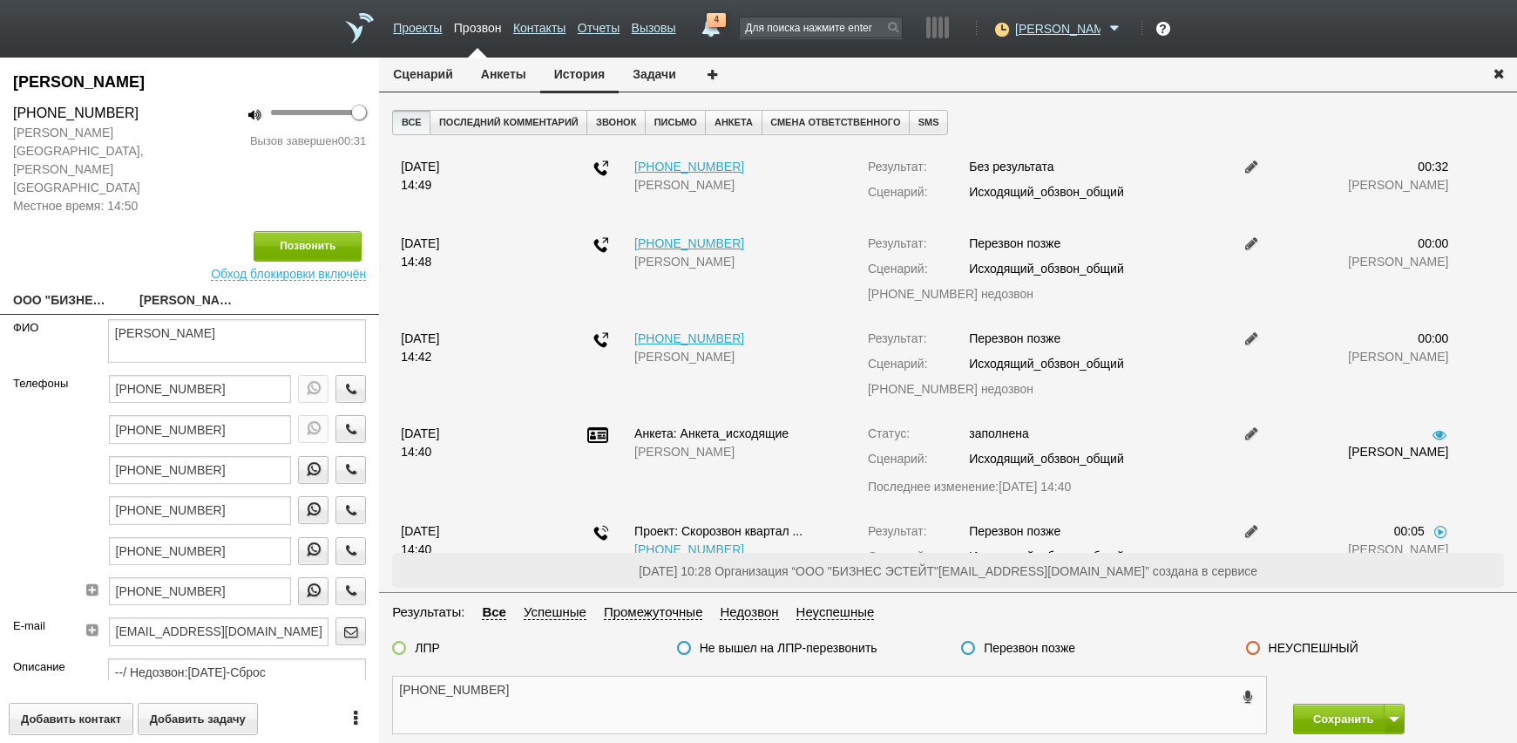
click at [1116, 699] on textarea "+7 (495) 513-21-93" at bounding box center [829, 704] width 873 height 57
drag, startPoint x: 1014, startPoint y: 648, endPoint x: 1318, endPoint y: 681, distance: 305.9
click at [1015, 648] on label "Перезвон позже" at bounding box center [1030, 648] width 92 height 16
click at [0, 0] on input "Перезвон позже" at bounding box center [0, 0] width 0 height 0
click at [1400, 710] on button at bounding box center [1394, 718] width 21 height 31
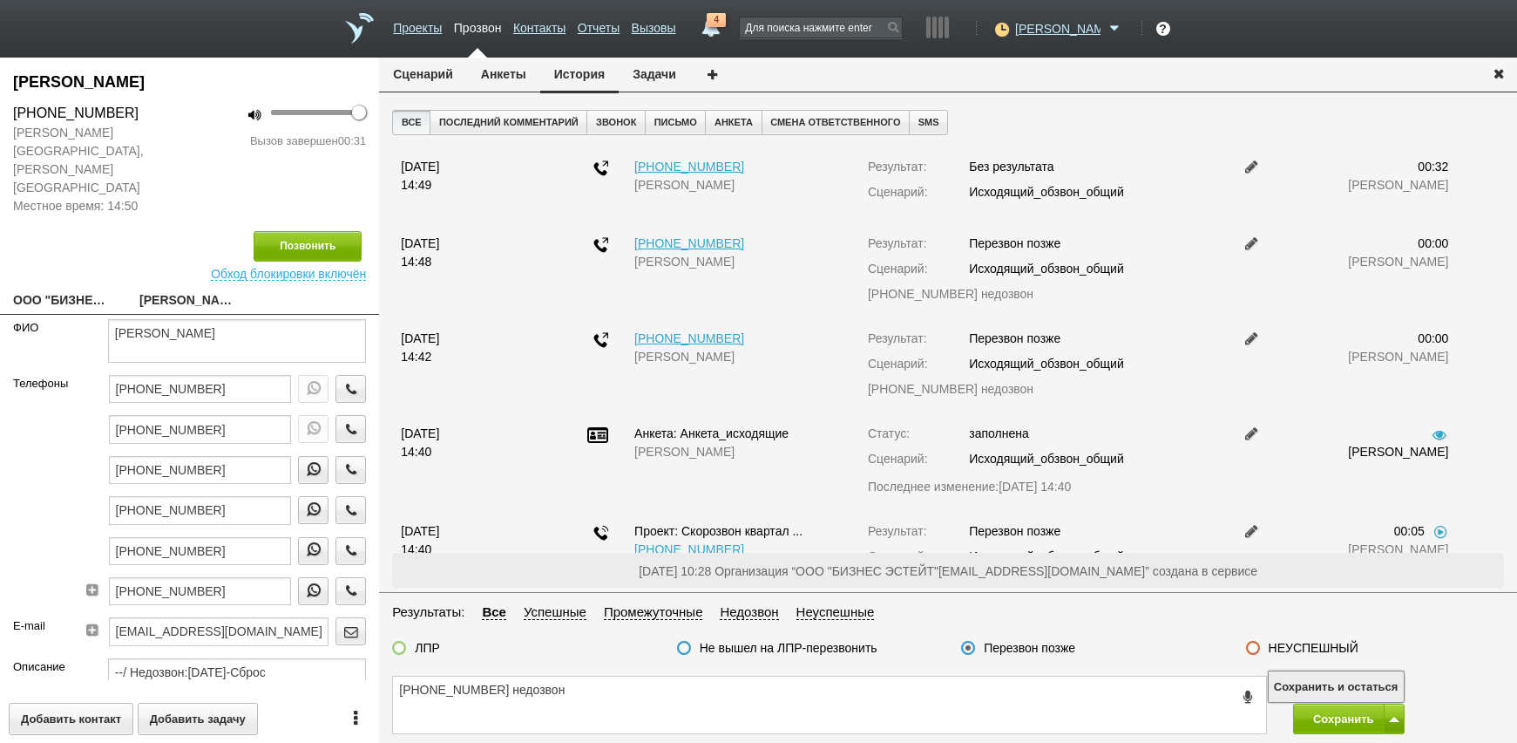
click at [1345, 677] on button "Сохранить и остаться" at bounding box center [1336, 686] width 135 height 31
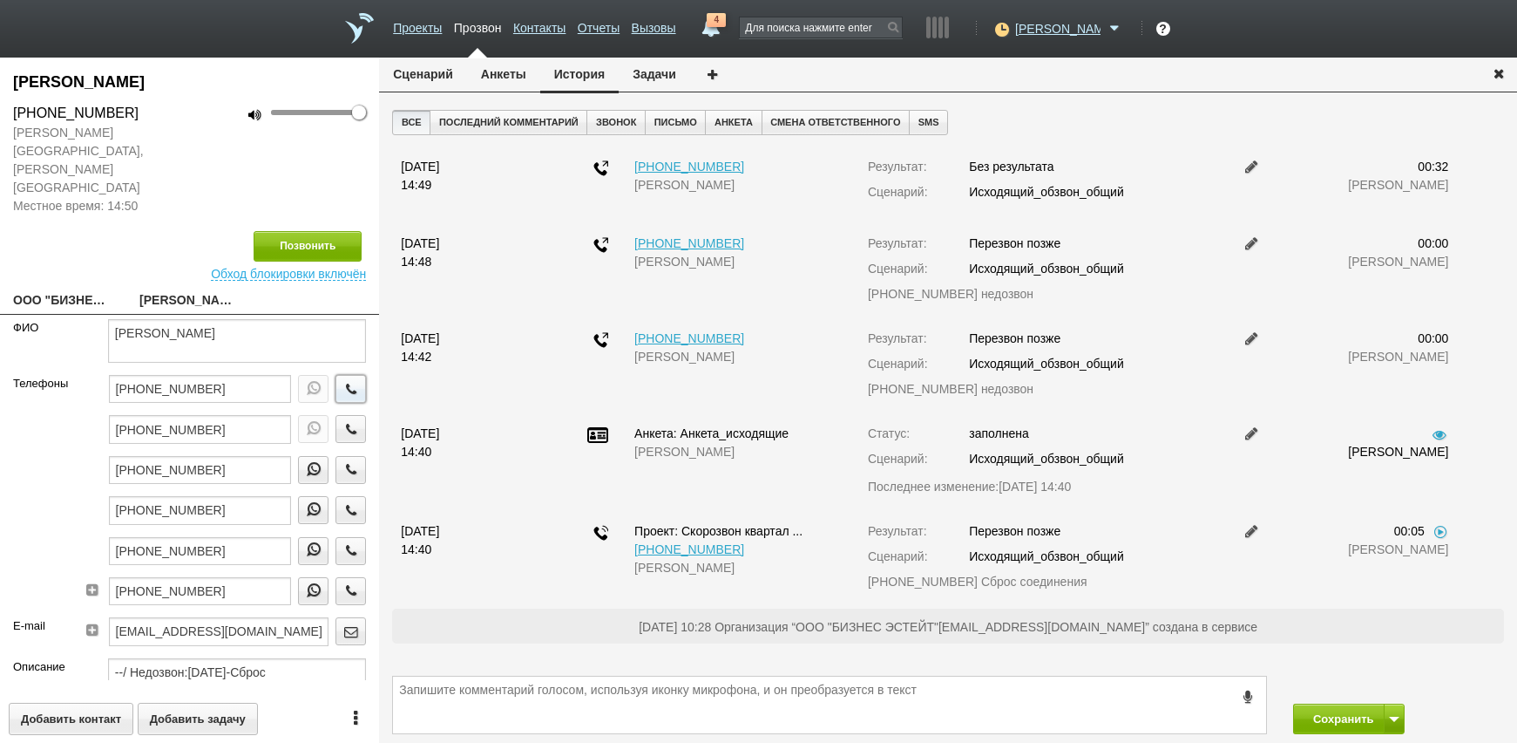
click at [344, 375] on button "button" at bounding box center [351, 389] width 31 height 28
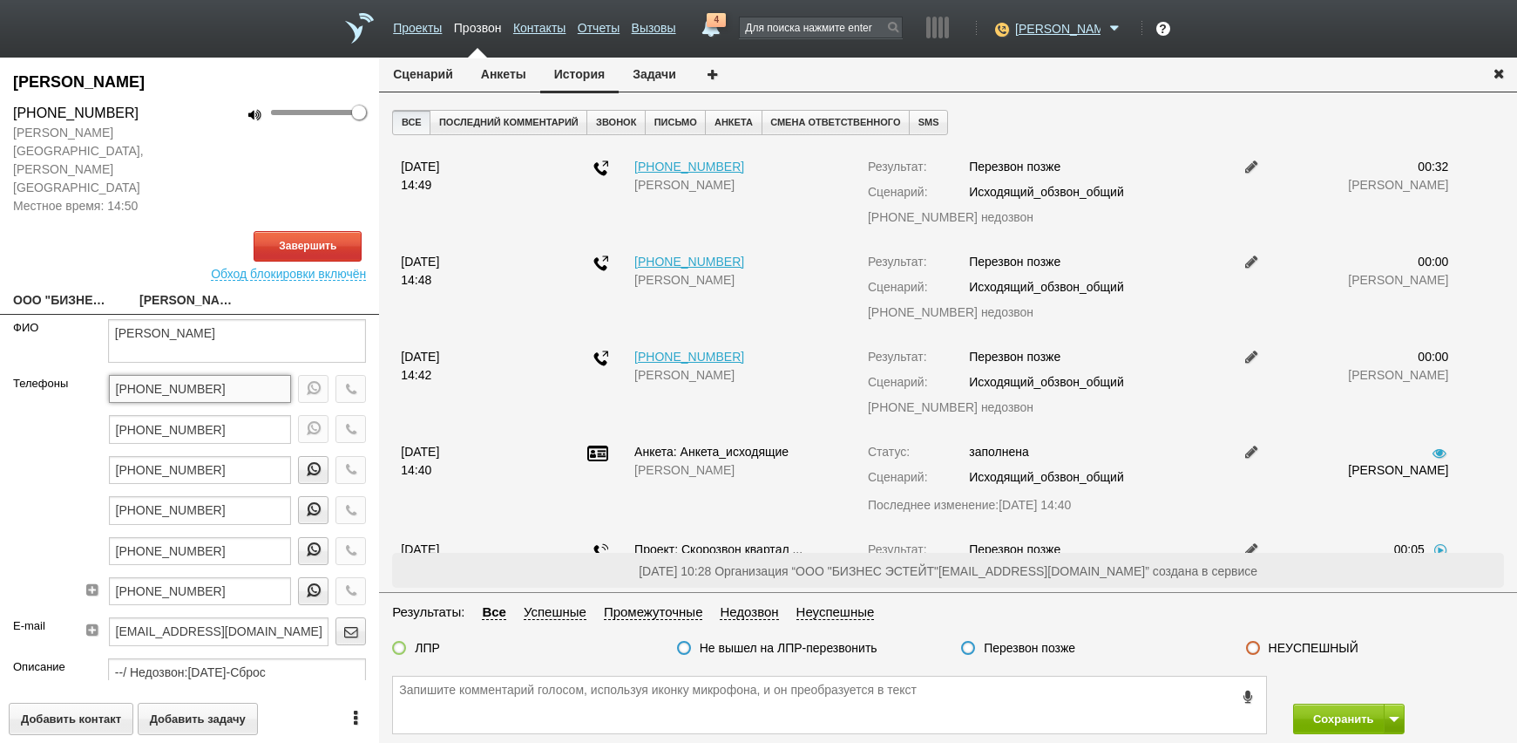
click at [227, 375] on input "[PHONE_NUMBER]" at bounding box center [200, 389] width 183 height 28
paste textarea "[PHONE_NUMBER]"
click at [687, 711] on textarea "[PHONE_NUMBER]" at bounding box center [829, 704] width 873 height 57
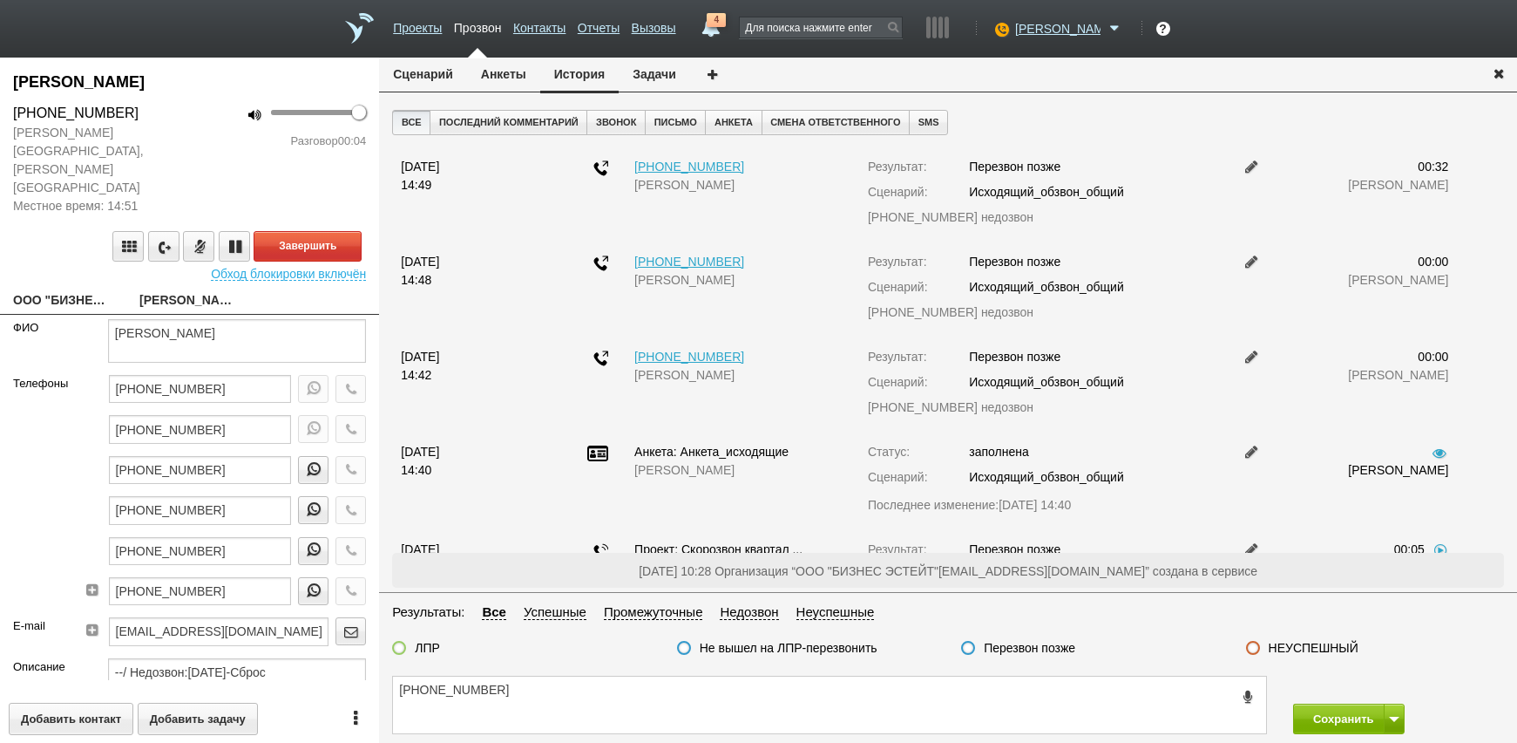
click at [73, 289] on link "ООО "БИЗНЕС ЭСТЕЙТ"[EMAIL_ADDRESS][DOMAIN_NAME]" at bounding box center [63, 301] width 100 height 24
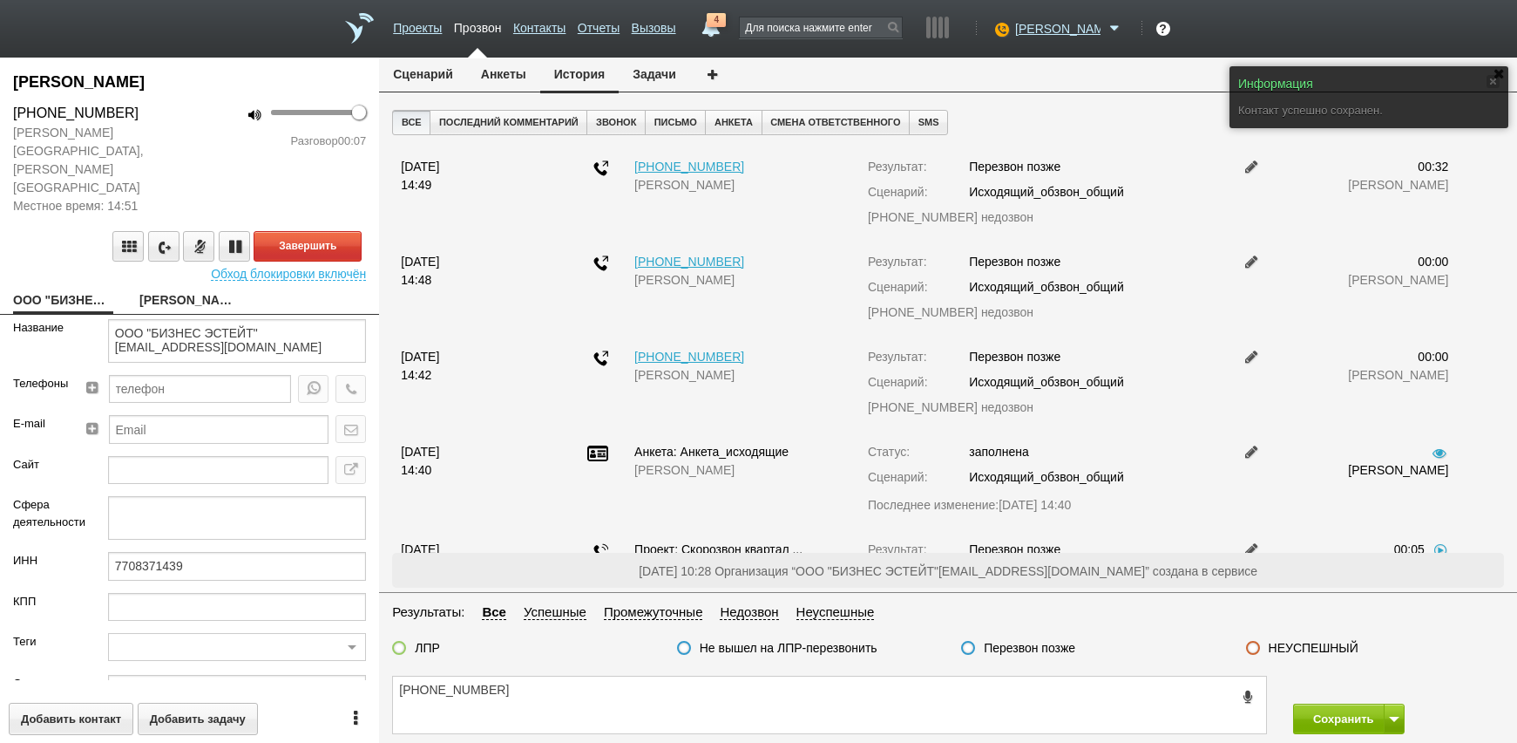
click at [207, 289] on link "Свечкарь Мария" at bounding box center [189, 301] width 100 height 24
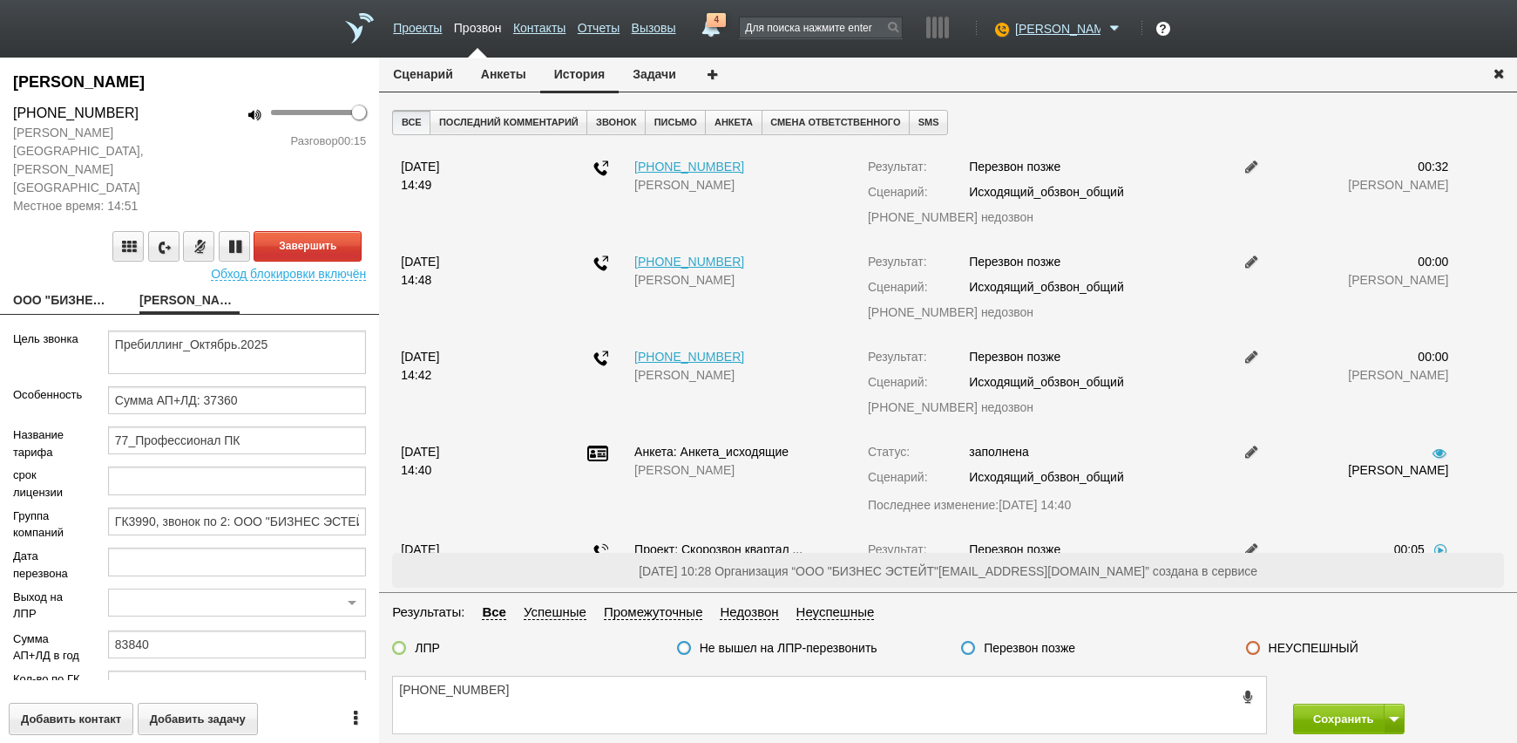
scroll to position [442, 0]
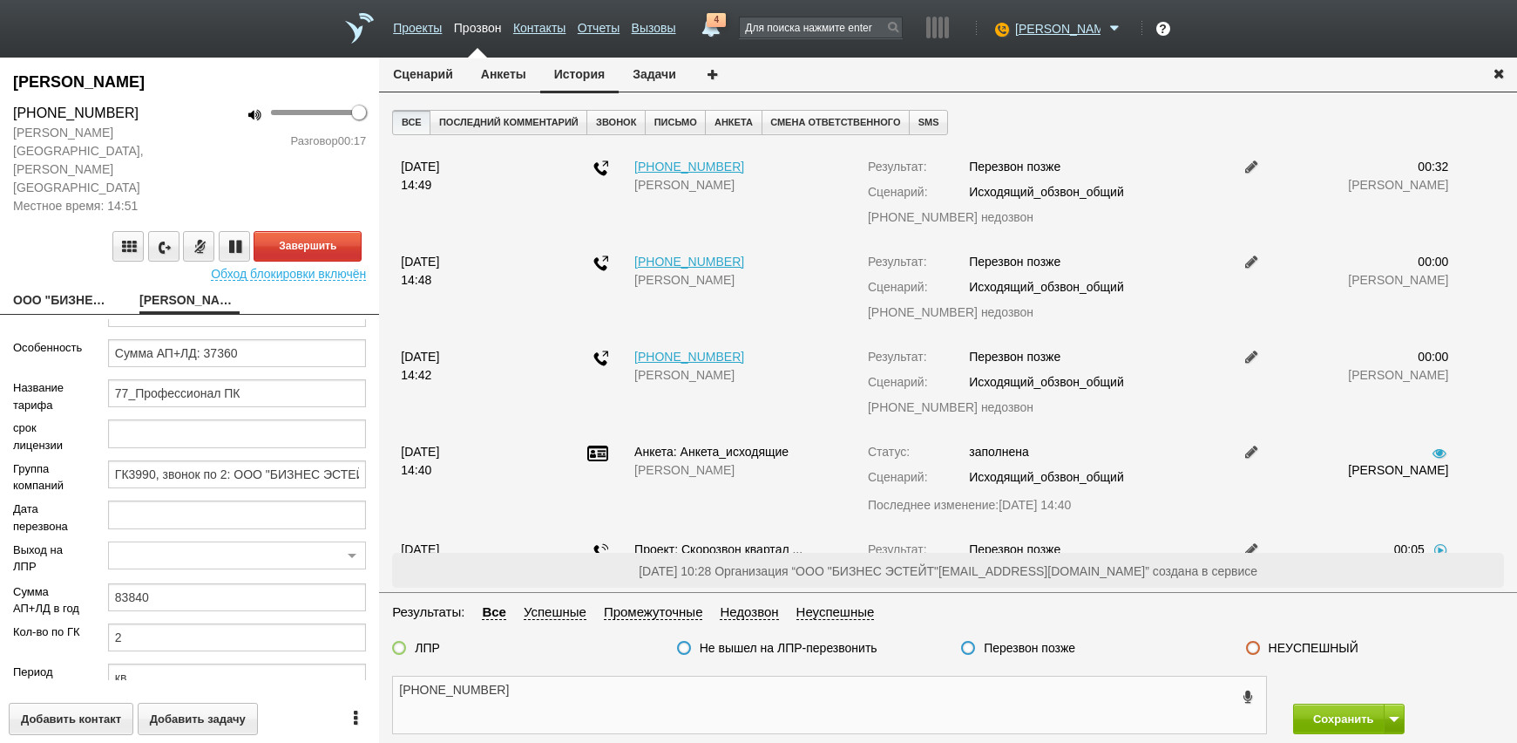
click at [581, 687] on textarea "[PHONE_NUMBER]" at bounding box center [829, 704] width 873 height 57
click at [581, 680] on textarea "[PHONE_NUMBER]" at bounding box center [829, 704] width 873 height 57
click at [580, 703] on textarea "[PHONE_NUMBER]" at bounding box center [829, 704] width 873 height 57
click at [537, 688] on textarea "[PHONE_NUMBER]" at bounding box center [829, 704] width 873 height 57
click at [504, 73] on button "Анкеты" at bounding box center [503, 74] width 73 height 33
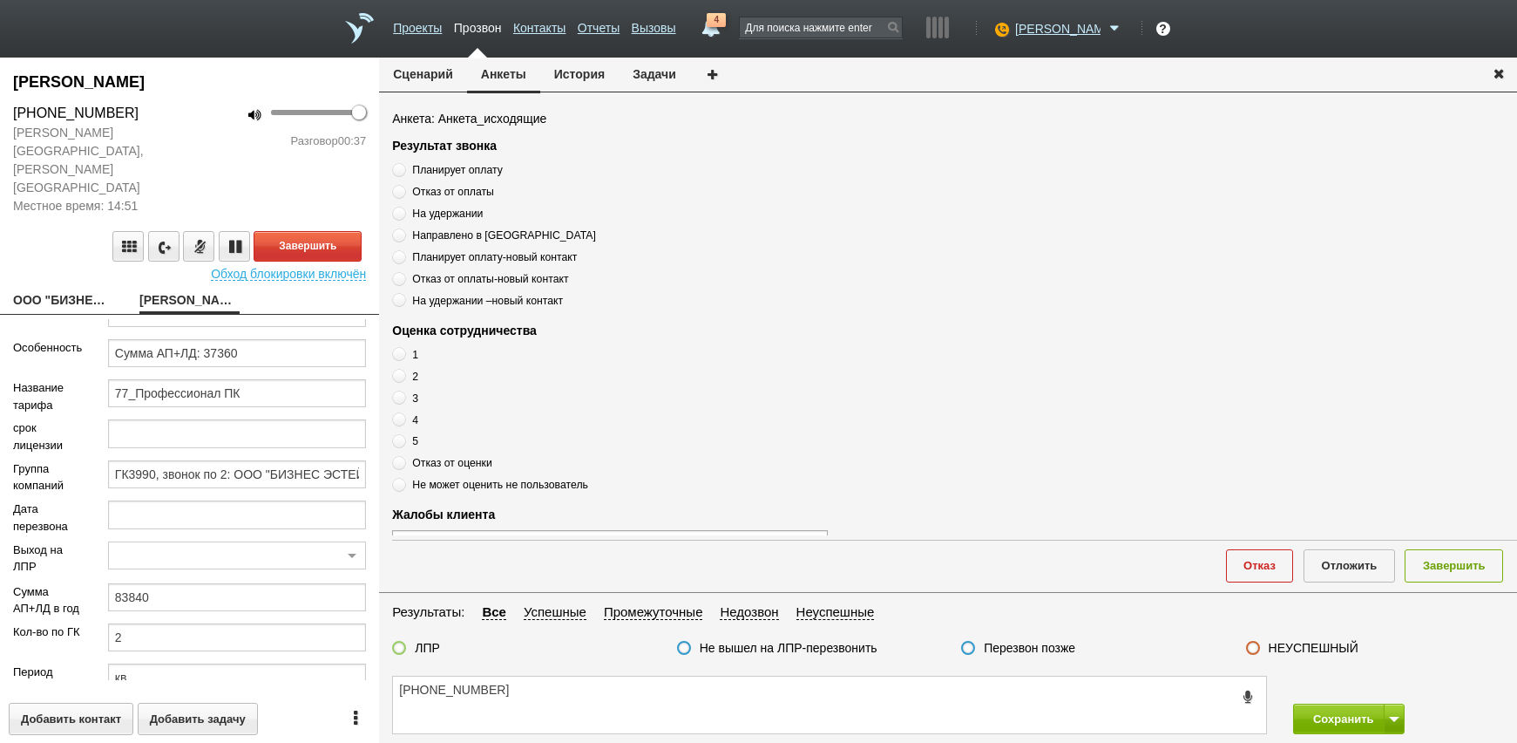
click at [457, 170] on span "Планирует оплату" at bounding box center [457, 170] width 90 height 12
click at [403, 170] on input "Планирует оплату" at bounding box center [397, 166] width 11 height 11
click at [457, 170] on span "Планирует оплату" at bounding box center [457, 170] width 90 height 12
click at [403, 170] on input "Планирует оплату" at bounding box center [397, 166] width 11 height 11
click at [457, 170] on span "Планирует оплату" at bounding box center [457, 170] width 90 height 12
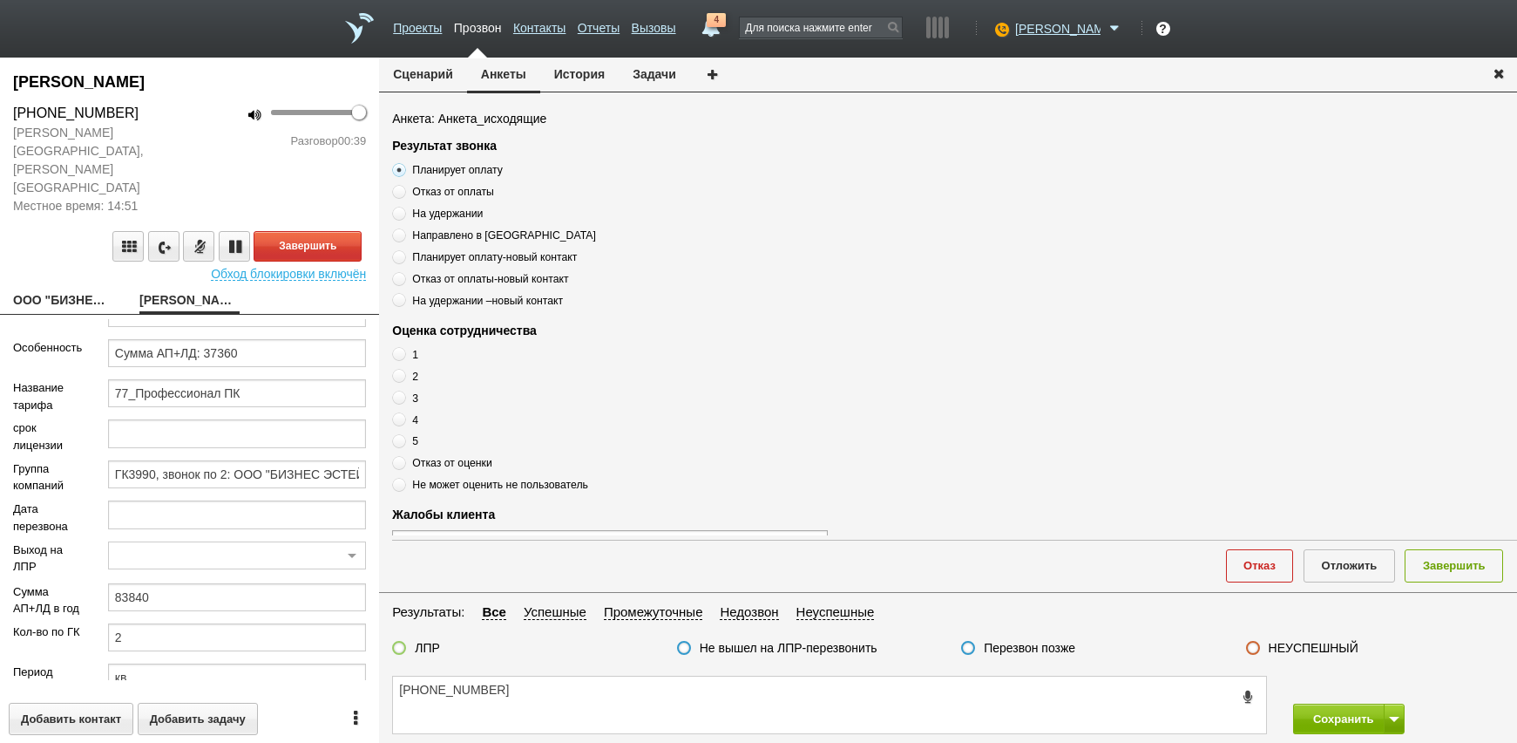
click at [403, 170] on input "Планирует оплату" at bounding box center [397, 166] width 11 height 11
click at [457, 170] on span "Планирует оплату" at bounding box center [457, 170] width 90 height 12
click at [403, 170] on input "Планирует оплату" at bounding box center [397, 166] width 11 height 11
click at [457, 170] on span "Планирует оплату" at bounding box center [457, 170] width 90 height 12
click at [403, 170] on input "Планирует оплату" at bounding box center [397, 166] width 11 height 11
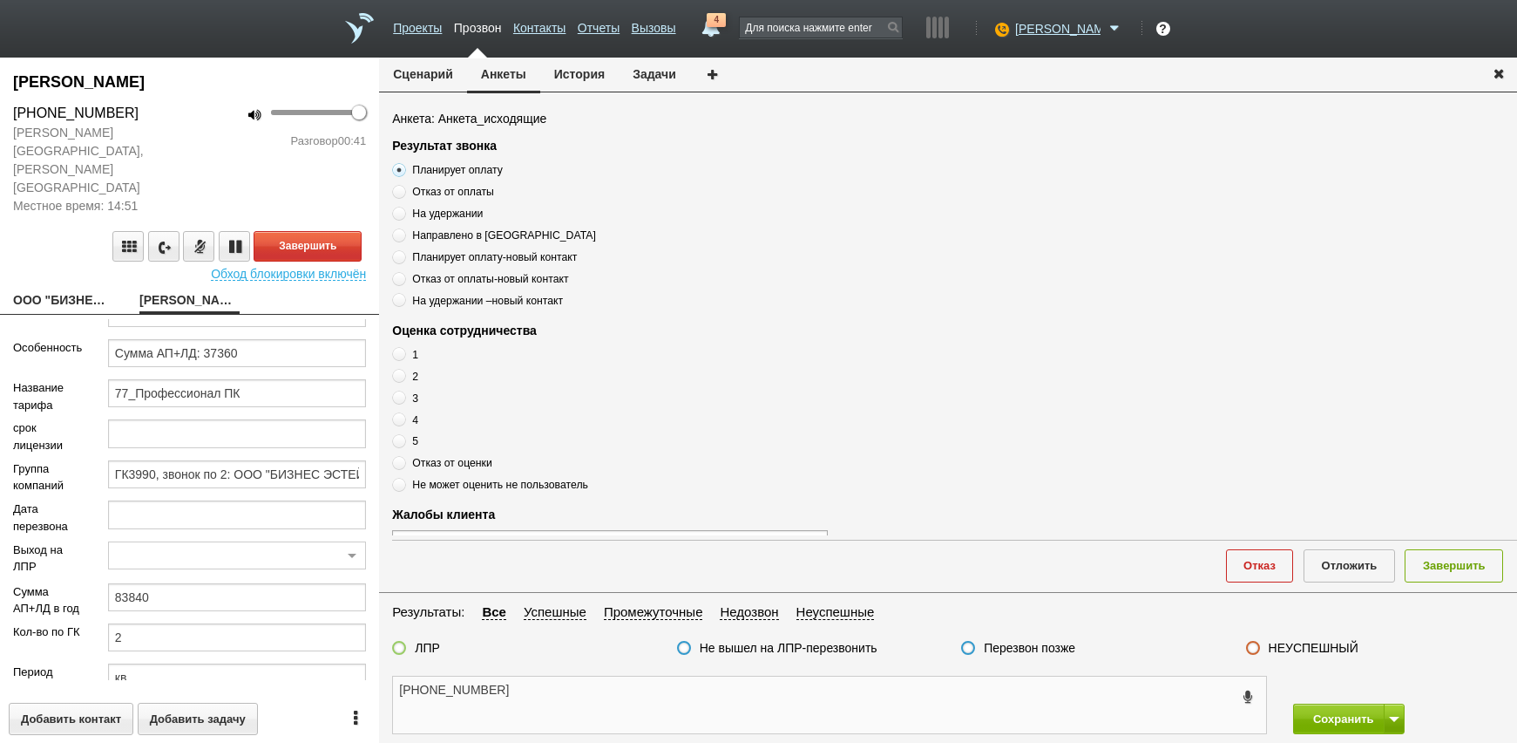
click at [610, 695] on textarea "[PHONE_NUMBER]" at bounding box center [829, 704] width 873 height 57
paste textarea "Планирует оплату"
click at [677, 714] on textarea "+7 (495) 513-21-94 Планирует оплату" at bounding box center [829, 704] width 873 height 57
click at [677, 703] on textarea "+7 (495) 513-21-94 Планирует оплату" at bounding box center [829, 704] width 873 height 57
click at [405, 444] on span at bounding box center [399, 441] width 14 height 14
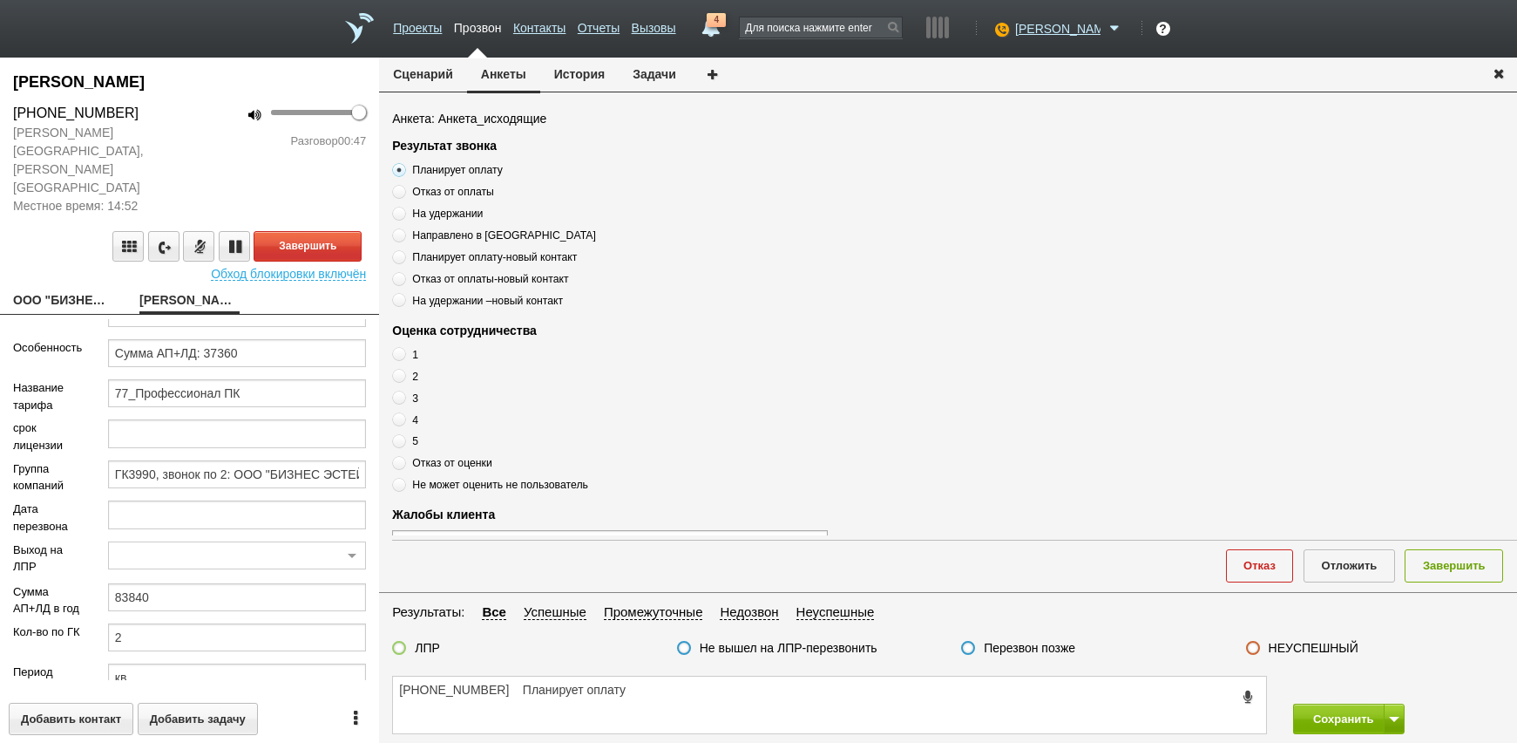
click at [403, 444] on input "5" at bounding box center [397, 437] width 11 height 11
click at [707, 688] on textarea "+7 (495) 513-21-94 Планирует оплату" at bounding box center [829, 704] width 873 height 57
click at [519, 683] on textarea "+7 (495) 513-21-94 Планирует оплату" at bounding box center [829, 704] width 873 height 57
click at [709, 704] on textarea "+7 (495) 513-21-94 Мария , Планирует оплату" at bounding box center [829, 704] width 873 height 57
click at [708, 692] on textarea "+7 (495) 513-21-94 Мария , Планирует оплату" at bounding box center [829, 704] width 873 height 57
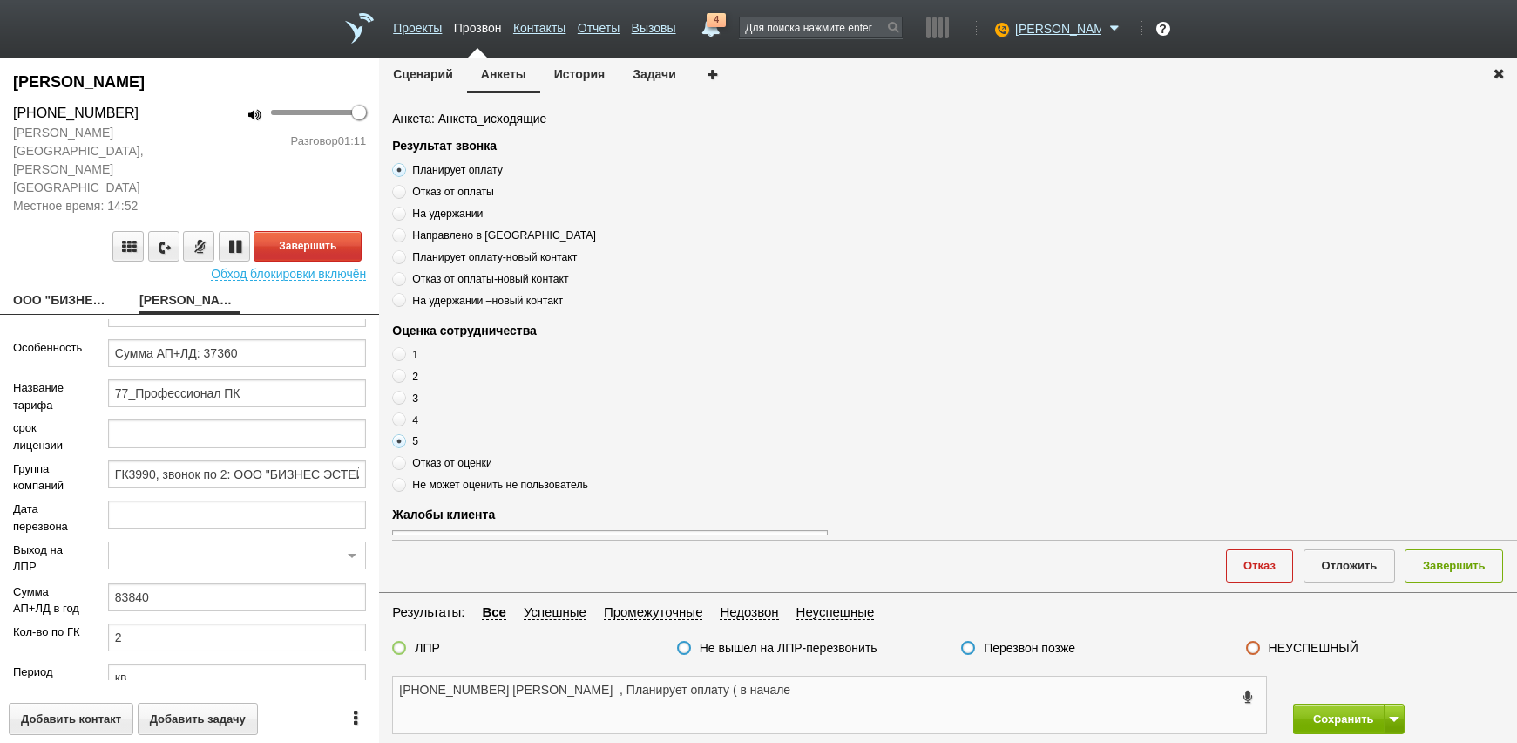
click at [763, 690] on textarea "+7 (495) 513-21-94 Мария , Планирует оплату ( в начале" at bounding box center [829, 704] width 873 height 57
click at [301, 231] on button "Завершить" at bounding box center [308, 246] width 108 height 31
click at [406, 645] on div at bounding box center [399, 649] width 14 height 17
click at [404, 646] on label at bounding box center [399, 648] width 14 height 14
click at [0, 0] on input "ЛПР" at bounding box center [0, 0] width 0 height 0
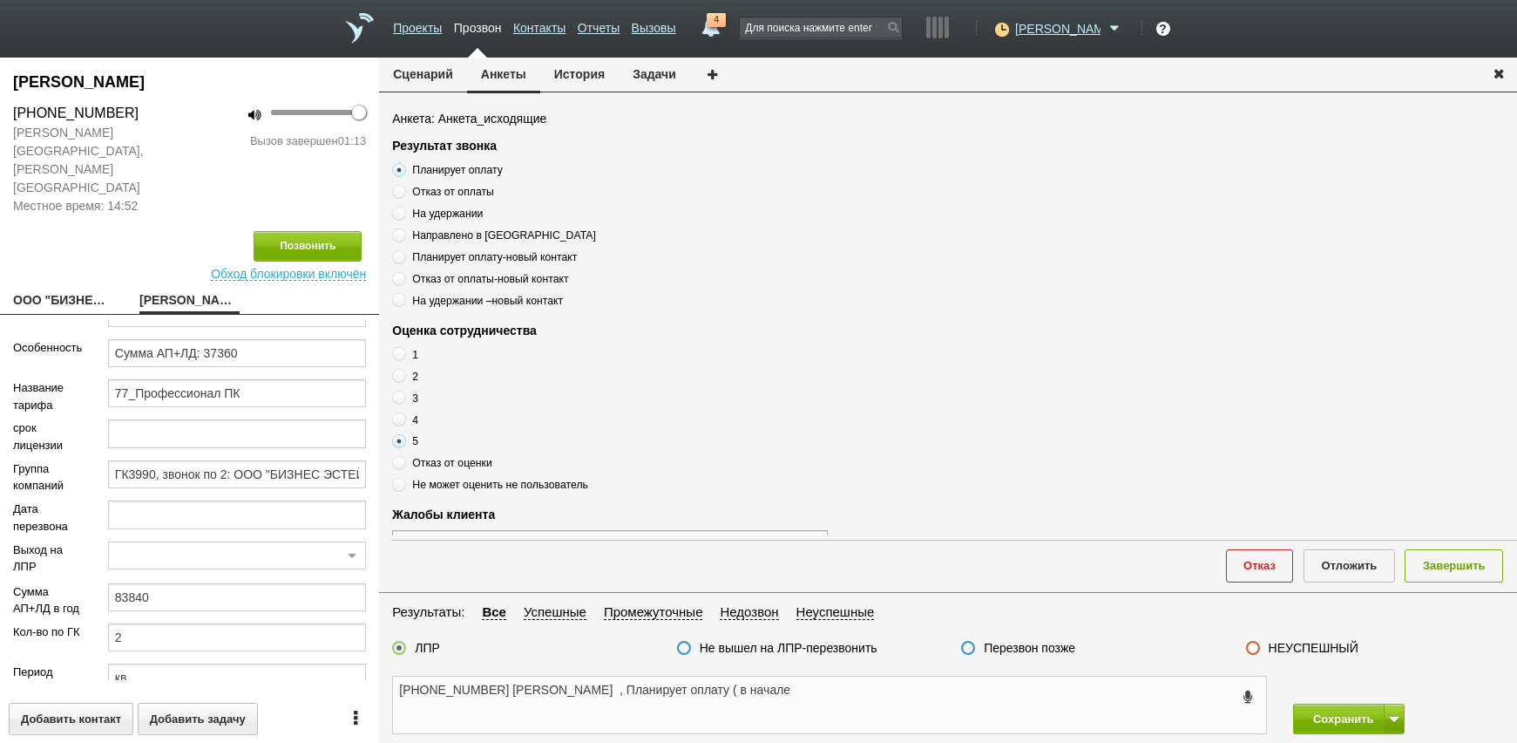
click at [809, 687] on textarea "+7 (495) 513-21-94 Мария , Планирует оплату ( в начале" at bounding box center [829, 704] width 873 height 57
click at [824, 702] on textarea "+7 (495) 513-21-94 Мария , Планирует оплату ( в начале сентябре" at bounding box center [829, 704] width 873 height 57
click at [756, 691] on textarea "+7 (495) 513-21-94 Мария , Планирует оплату ( в начале сентябре" at bounding box center [829, 704] width 873 height 57
drag, startPoint x: 757, startPoint y: 690, endPoint x: 779, endPoint y: 697, distance: 22.9
click at [775, 702] on textarea "+7 (495) 513-21-94 Мария , Планирует оплату ( в начале сентябре" at bounding box center [829, 704] width 873 height 57
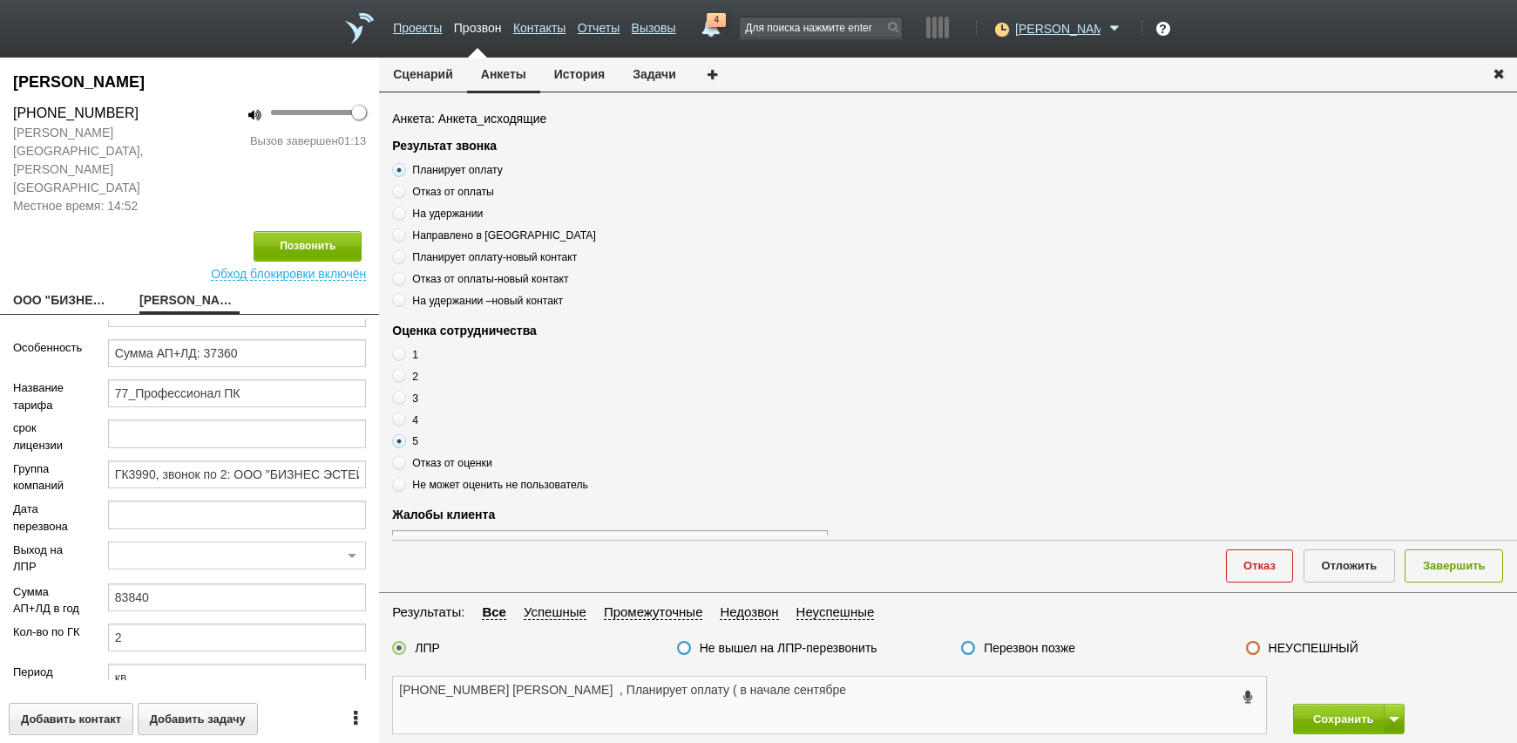
click at [779, 692] on textarea "+7 (495) 513-21-94 Мария , Планирует оплату ( в начале сентябре" at bounding box center [829, 704] width 873 height 57
click at [1464, 564] on button "Завершить" at bounding box center [1454, 565] width 98 height 32
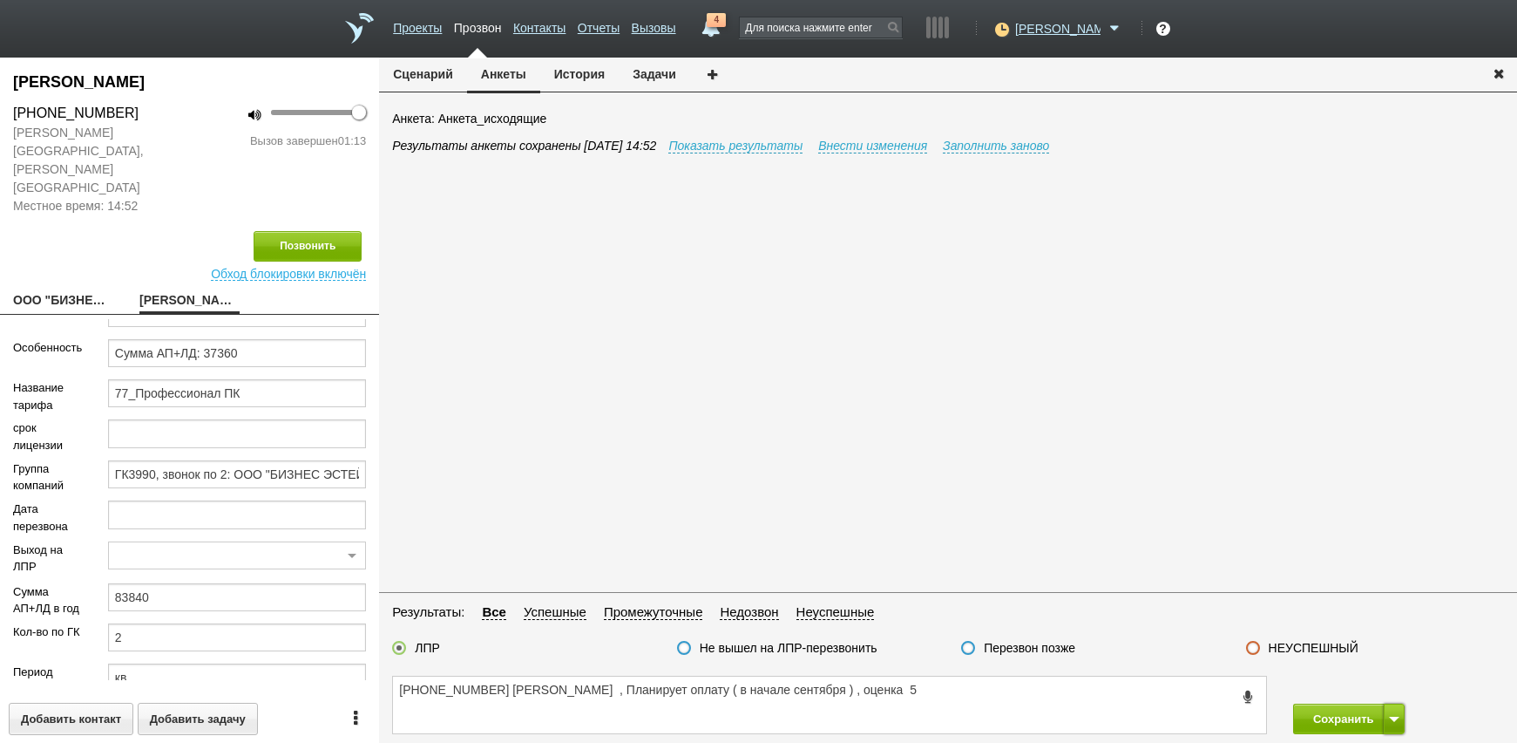
click at [1395, 720] on span at bounding box center [1394, 718] width 10 height 5
click at [1367, 685] on button "Сохранить и остаться" at bounding box center [1336, 686] width 135 height 31
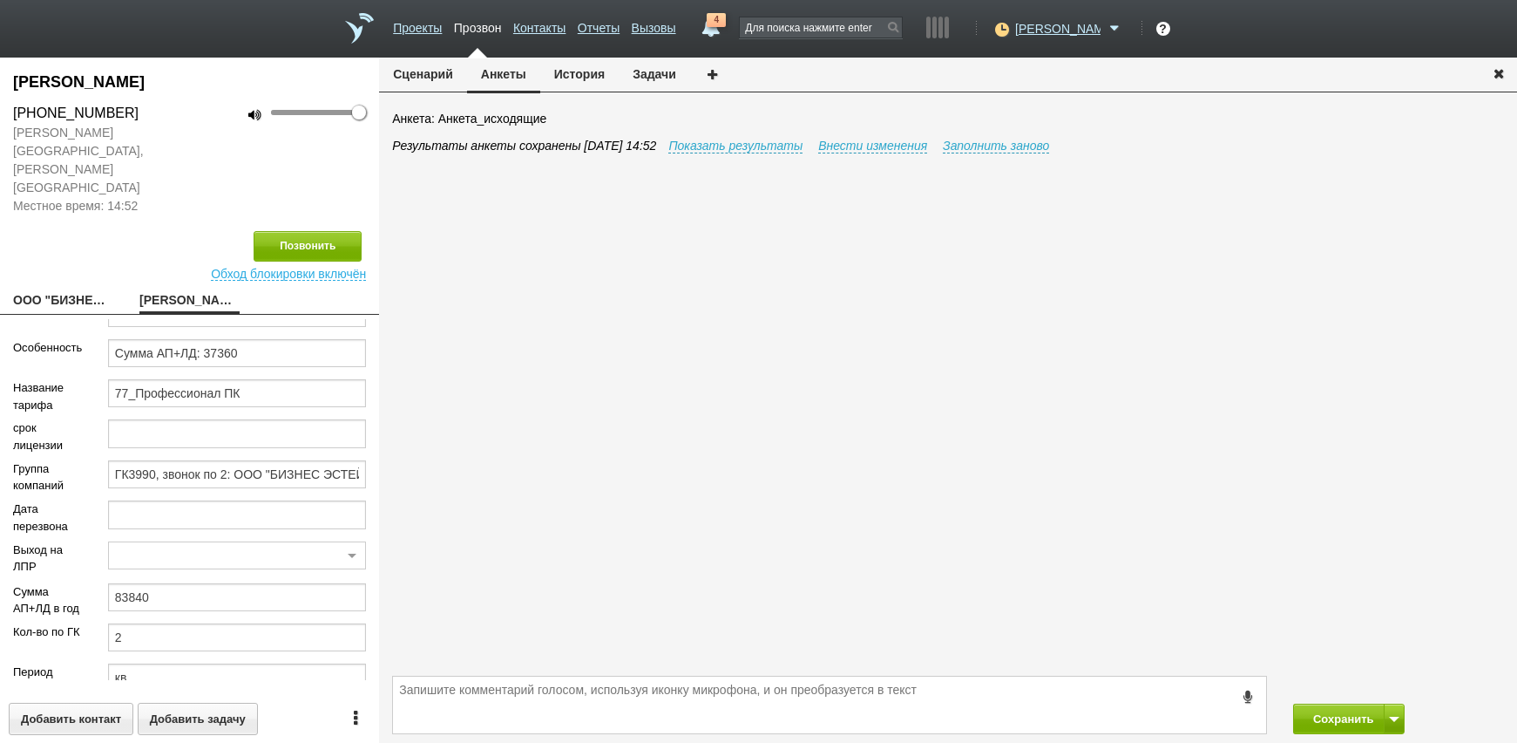
click at [765, 671] on div "Сохранить Сохранить и остаться" at bounding box center [948, 705] width 1138 height 76
click at [770, 692] on textarea at bounding box center [829, 704] width 873 height 57
click at [900, 702] on textarea at bounding box center [829, 704] width 873 height 57
click at [1059, 715] on textarea at bounding box center [829, 704] width 873 height 57
click at [1012, 27] on icon at bounding box center [1000, 28] width 24 height 17
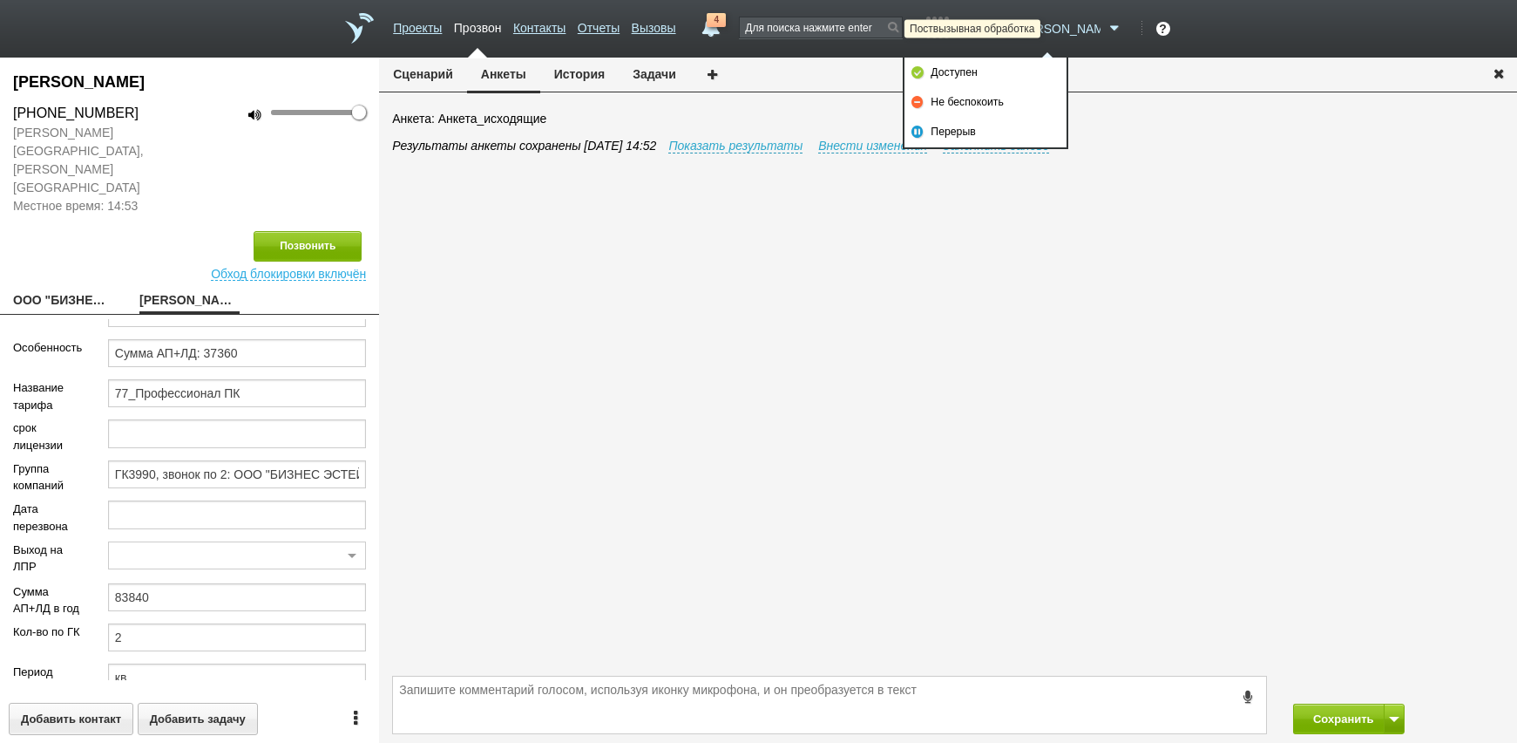
click at [1012, 25] on icon at bounding box center [1000, 28] width 24 height 17
click at [1012, 26] on icon at bounding box center [1000, 28] width 24 height 17
click at [1019, 98] on link "Не беспокоить" at bounding box center [986, 102] width 162 height 30
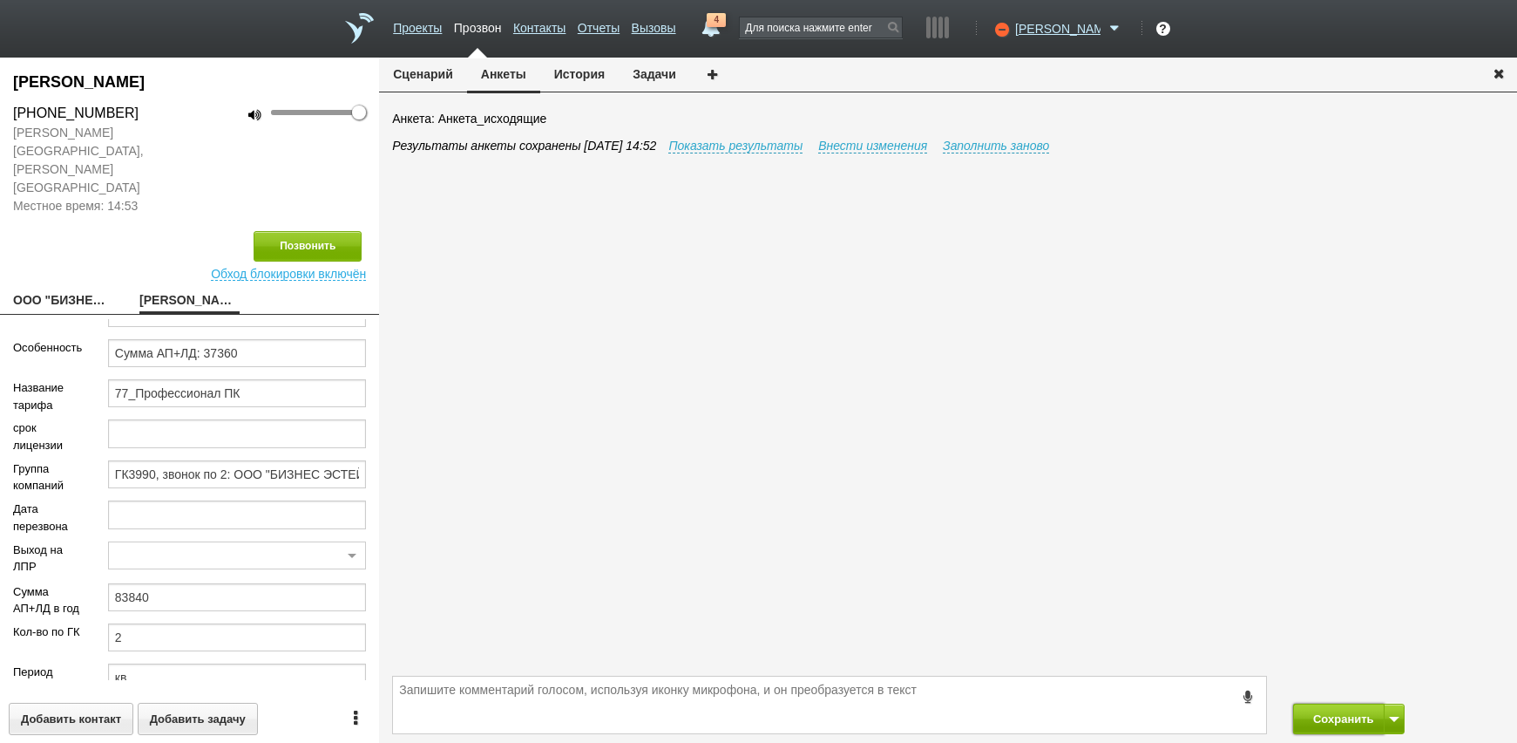
click at [1360, 721] on button "Сохранить" at bounding box center [1339, 718] width 92 height 31
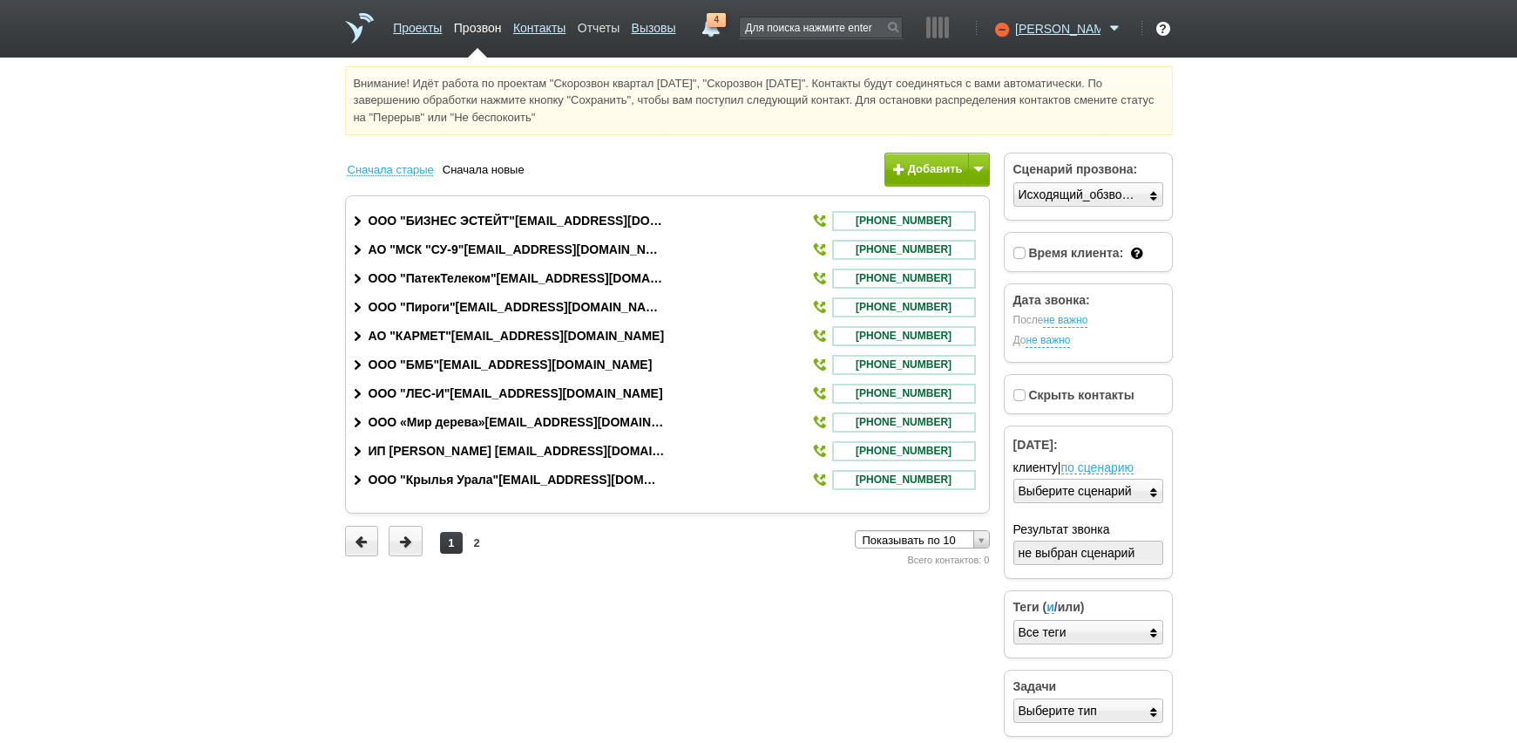
click at [620, 22] on link "Отчеты" at bounding box center [599, 24] width 42 height 25
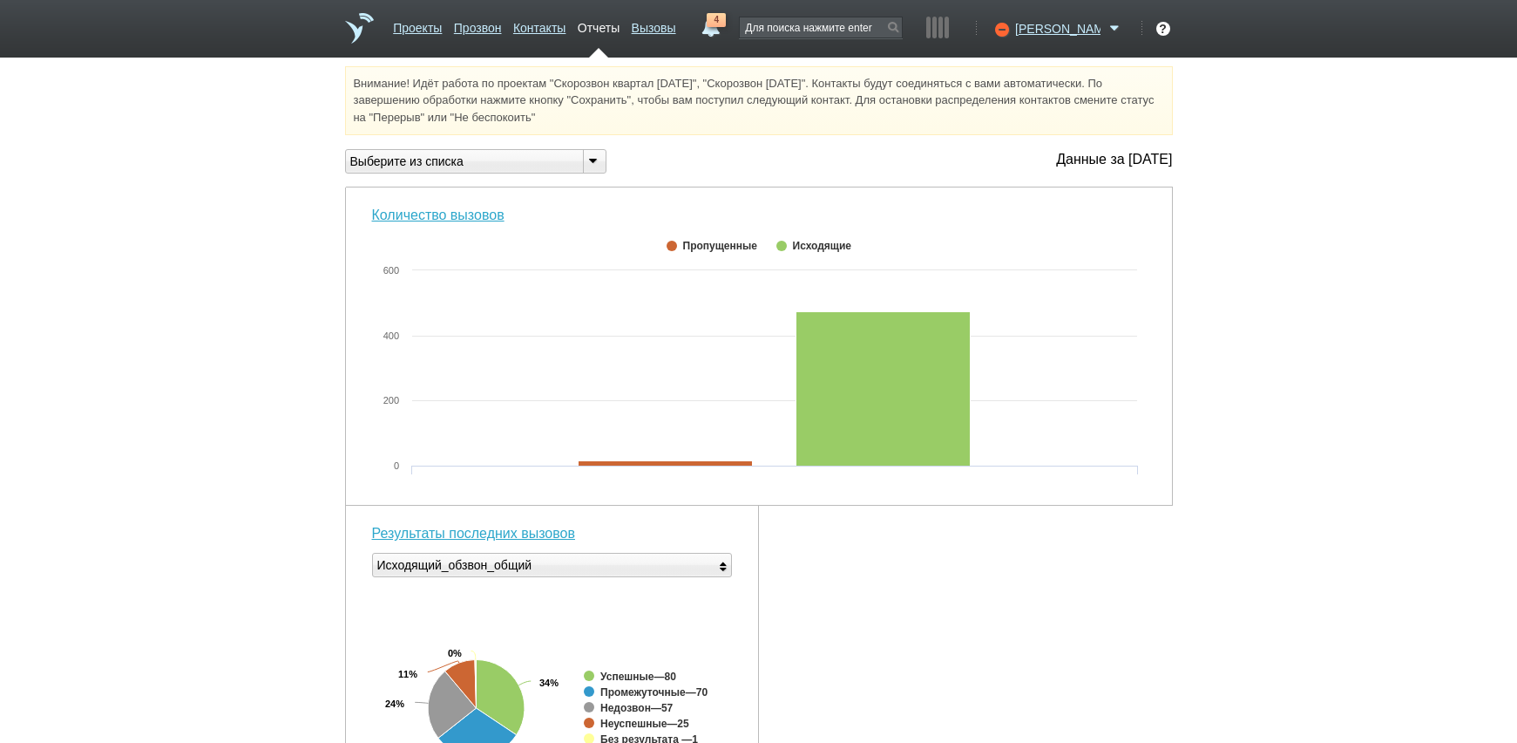
click at [1385, 410] on div "Внимание! Идёт работа по проектам "Скорозвон квартал [DATE]", "Скорозвон [DATE]…" at bounding box center [758, 679] width 1517 height 1227
click at [1012, 31] on icon at bounding box center [1000, 28] width 24 height 17
click at [1024, 75] on link "Доступен" at bounding box center [986, 73] width 162 height 30
click at [1428, 346] on div "Внимание! Идёт работа по проектам "Скорозвон квартал [DATE]", "Скорозвон [DATE]…" at bounding box center [758, 679] width 1517 height 1227
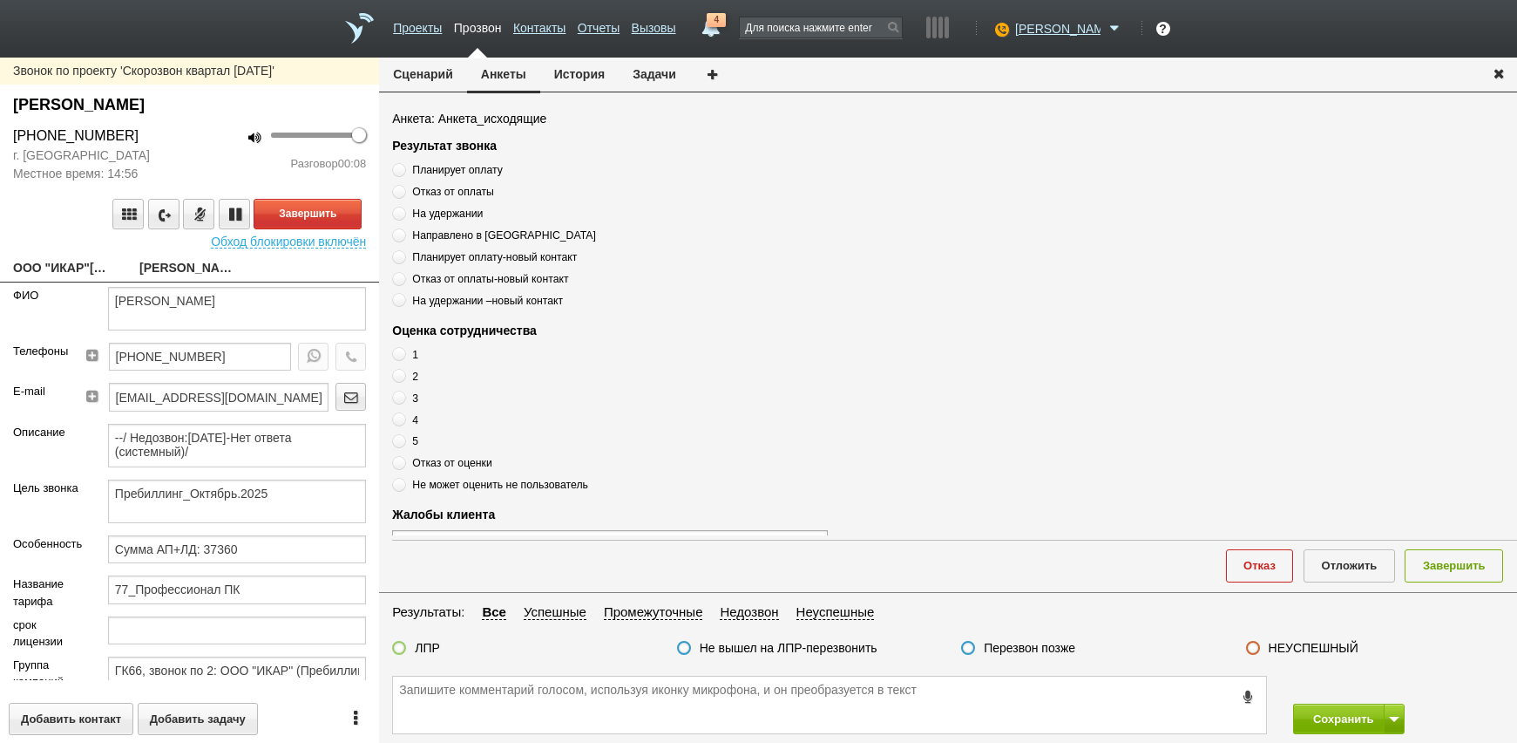
click at [60, 261] on div "Звонок по проекту 'Скорозвон квартал 27-08-25' Воропаева Нина Викторовна +7 (49…" at bounding box center [189, 400] width 379 height 685
click at [62, 263] on link "ООО "ИКАР"[EMAIL_ADDRESS][DOMAIN_NAME]" at bounding box center [63, 269] width 100 height 24
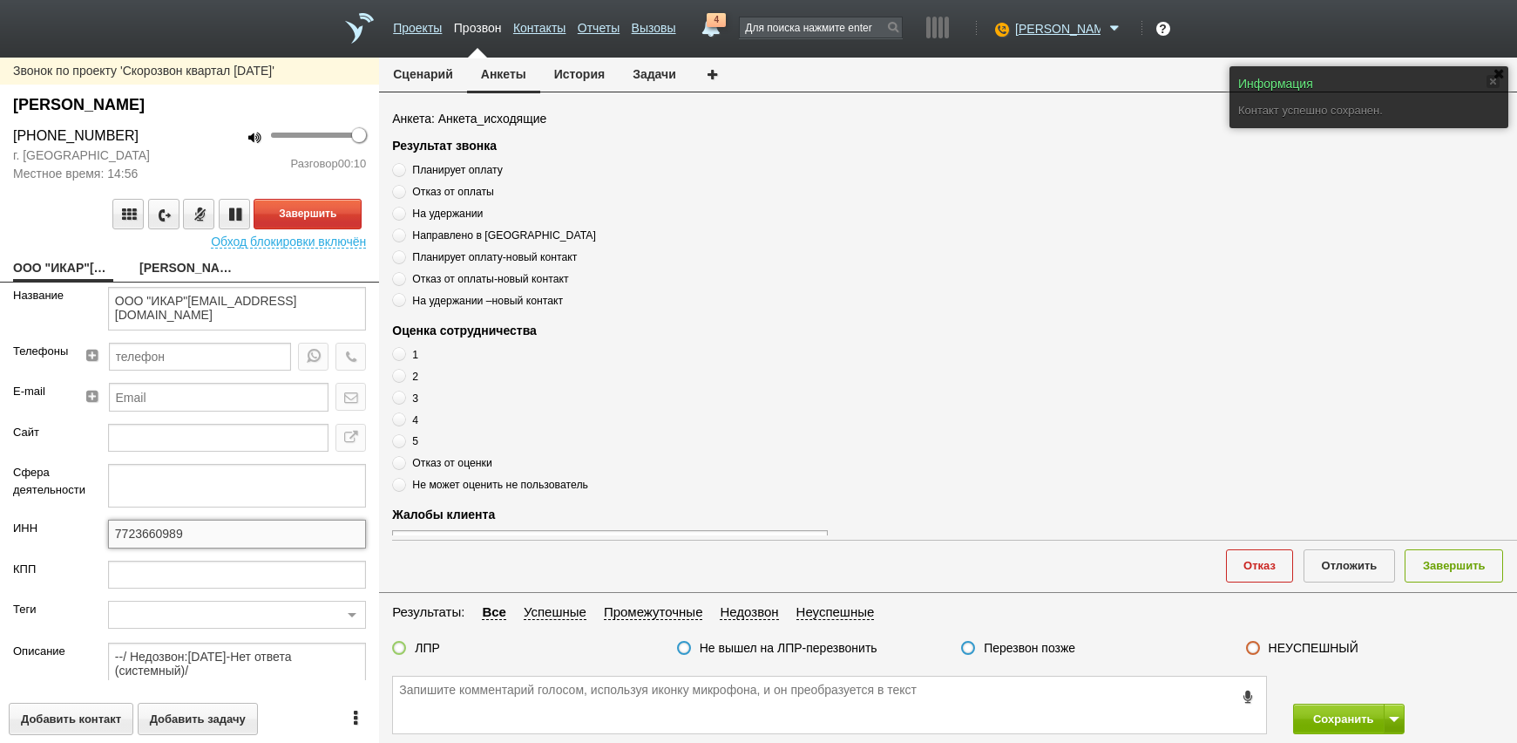
click at [182, 543] on input "7723660989" at bounding box center [237, 533] width 258 height 28
click at [183, 541] on input "7723660989" at bounding box center [237, 533] width 258 height 28
click at [189, 266] on link "Воропаева Нина Викторовна" at bounding box center [189, 269] width 100 height 24
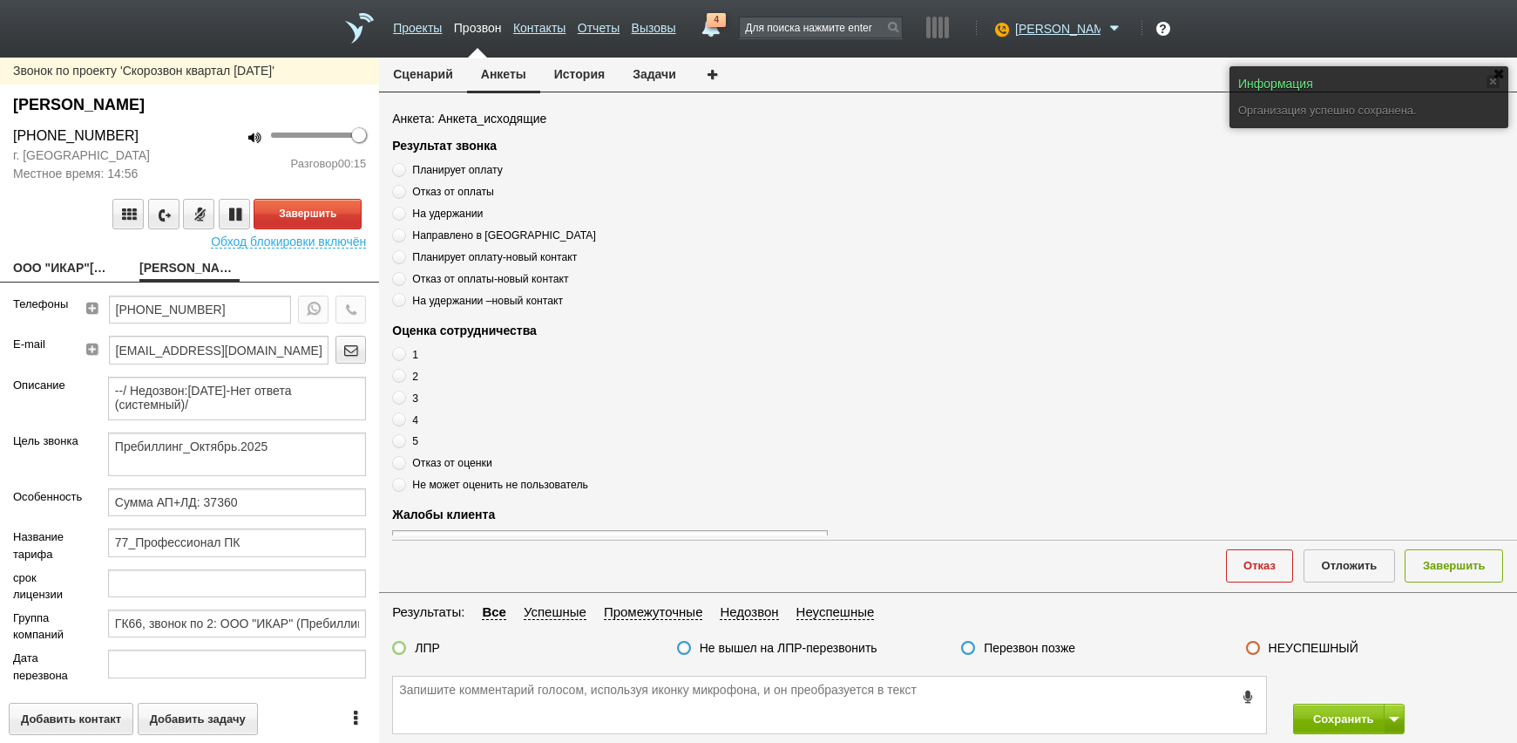
scroll to position [87, 0]
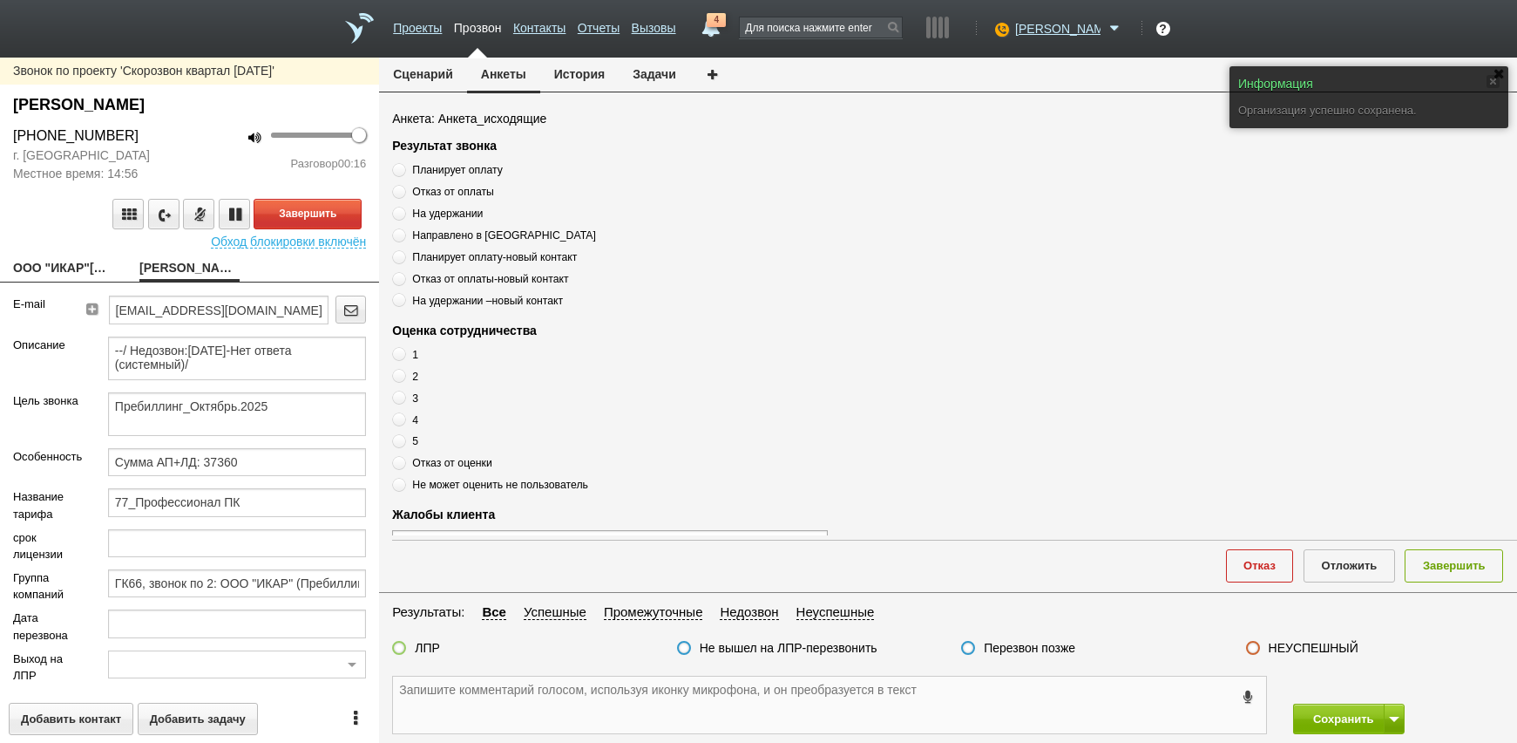
click at [505, 693] on textarea at bounding box center [829, 704] width 873 height 57
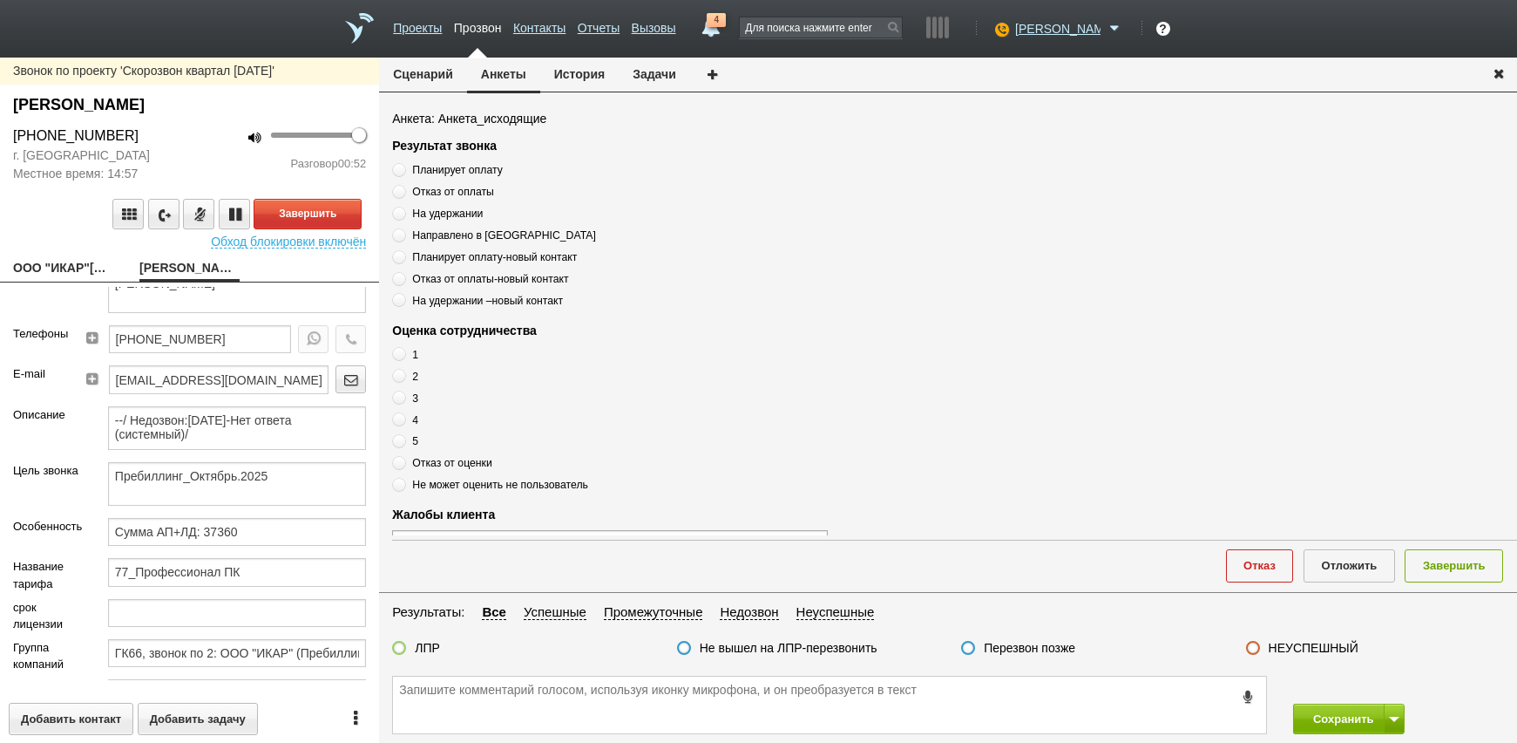
scroll to position [0, 0]
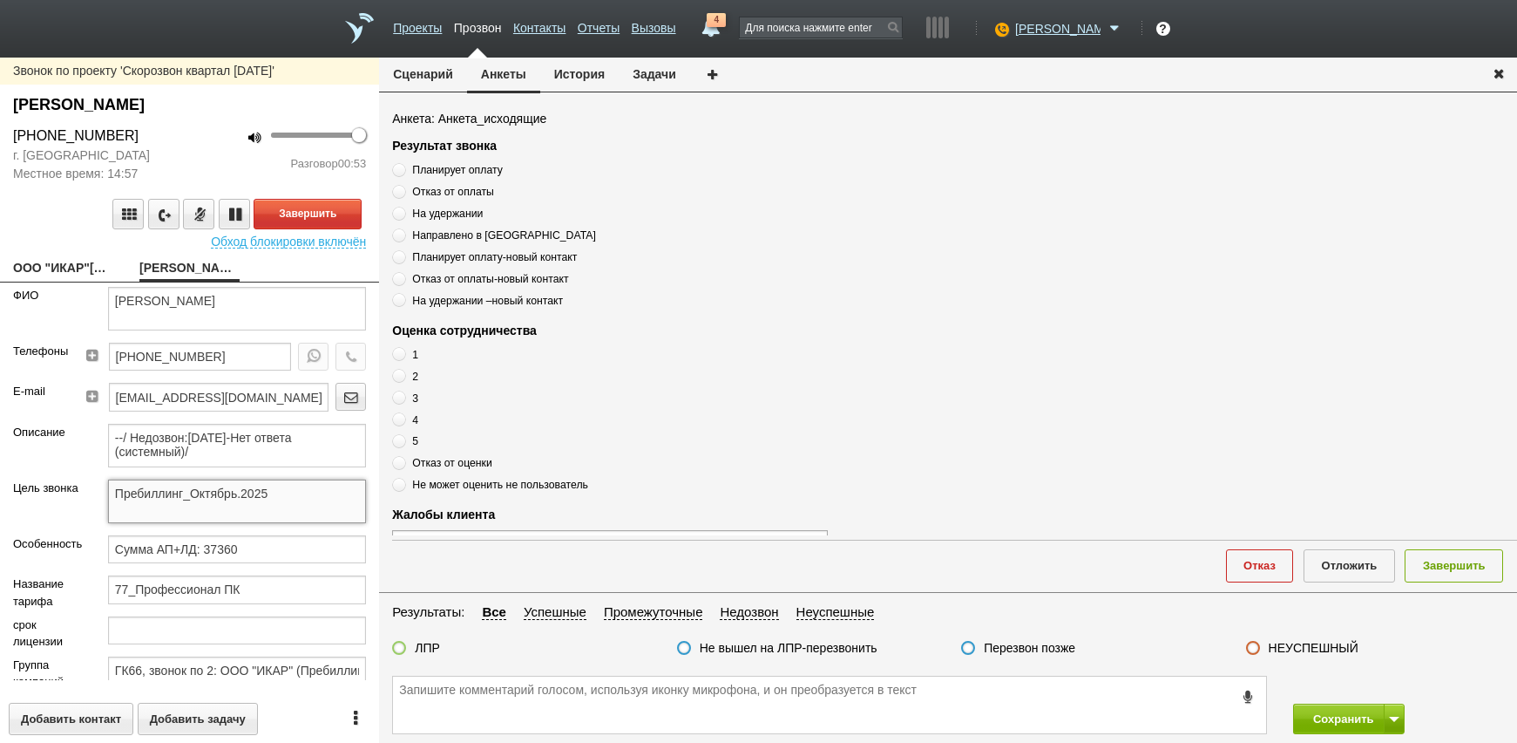
click at [256, 498] on textarea "Пребиллинг_Октябрь.2025" at bounding box center [237, 501] width 258 height 44
drag, startPoint x: 327, startPoint y: 584, endPoint x: 353, endPoint y: 582, distance: 26.2
click at [327, 584] on input "77_Профессионал ПК" at bounding box center [237, 589] width 258 height 28
click at [494, 705] on textarea at bounding box center [829, 704] width 873 height 57
click at [532, 678] on textarea at bounding box center [829, 704] width 873 height 57
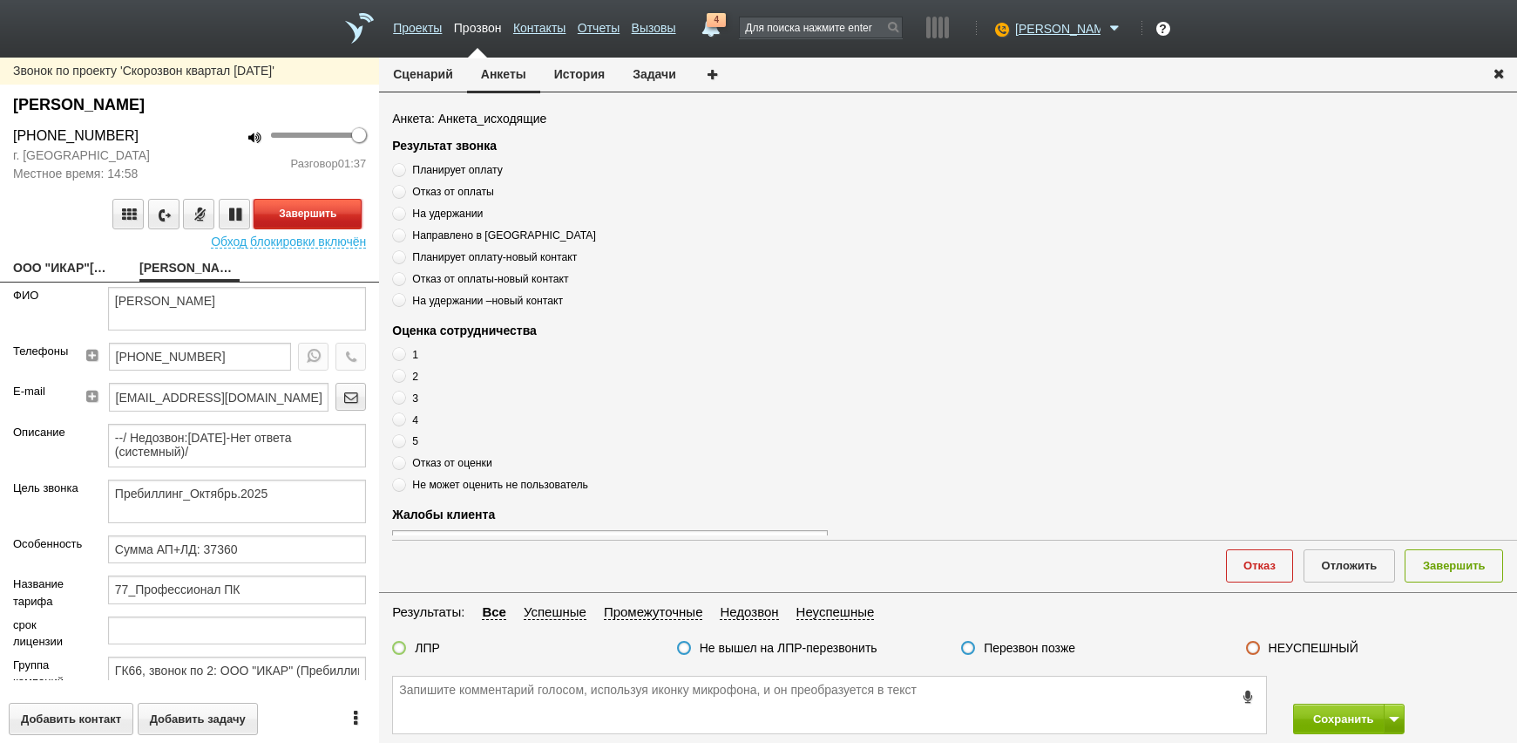
click at [317, 208] on button "Завершить" at bounding box center [308, 214] width 108 height 31
click at [295, 304] on textarea "Воропаева Нина Викторовна" at bounding box center [237, 309] width 258 height 44
drag, startPoint x: 587, startPoint y: 699, endPoint x: 352, endPoint y: 415, distance: 368.9
click at [588, 698] on textarea at bounding box center [829, 704] width 873 height 57
drag, startPoint x: 250, startPoint y: 372, endPoint x: 241, endPoint y: 357, distance: 17.2
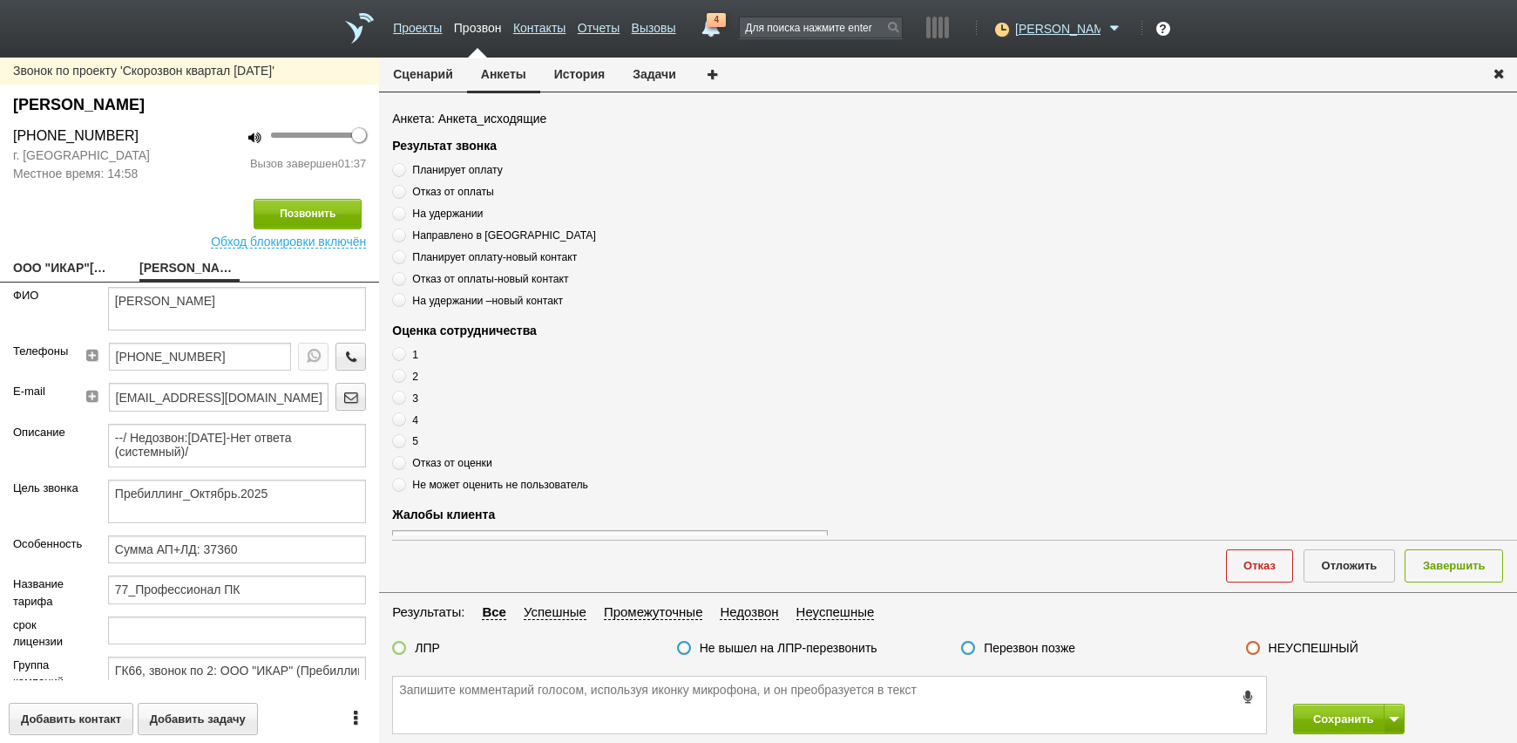
click at [248, 368] on div "[PHONE_NUMBER]" at bounding box center [200, 362] width 183 height 40
click at [241, 357] on input "[PHONE_NUMBER]" at bounding box center [200, 356] width 183 height 28
click at [240, 355] on input "[PHONE_NUMBER]" at bounding box center [200, 356] width 183 height 28
drag, startPoint x: 240, startPoint y: 355, endPoint x: 212, endPoint y: 347, distance: 29.0
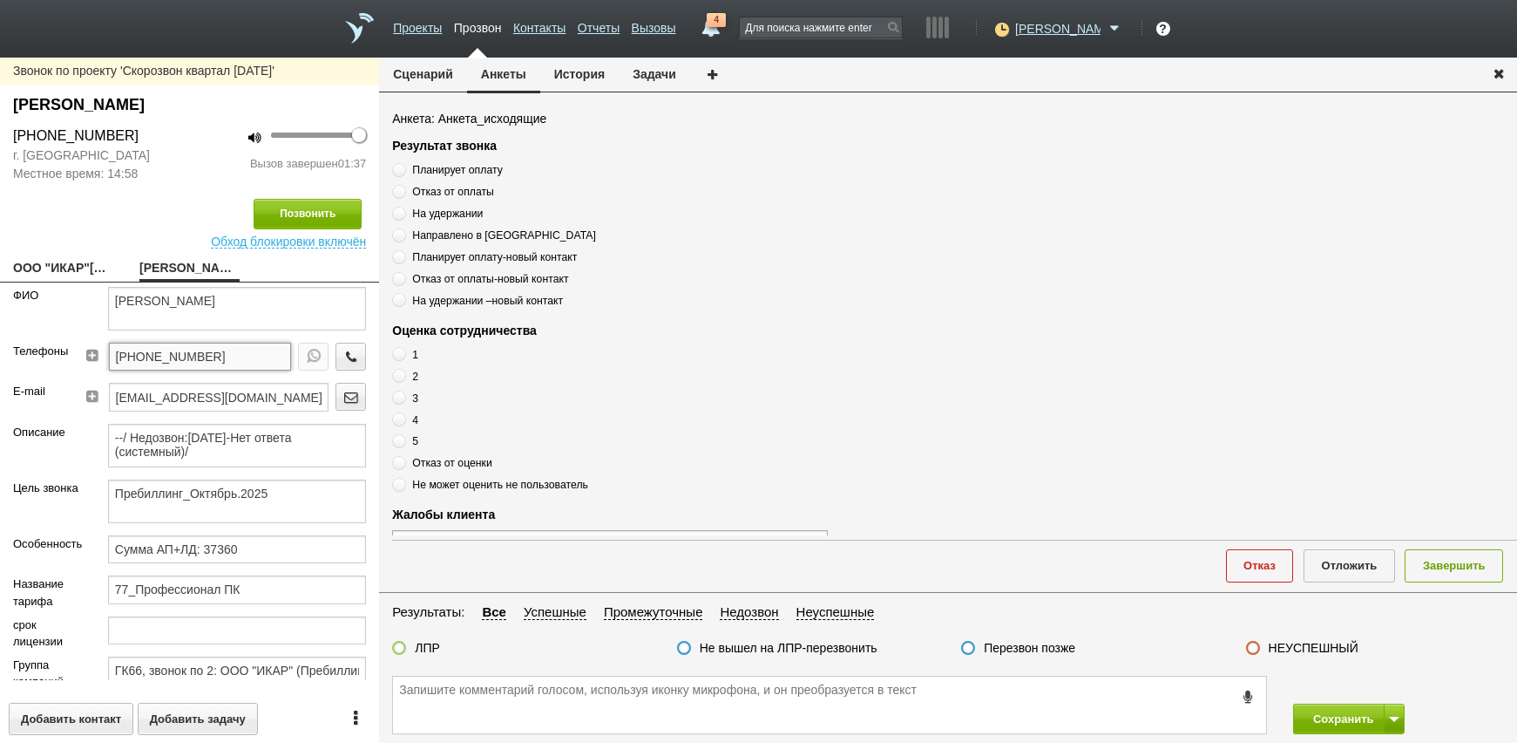
click at [212, 347] on input "[PHONE_NUMBER]" at bounding box center [200, 356] width 183 height 28
paste textarea "[PHONE_NUMBER]"
click at [446, 151] on div "Результат звонка" at bounding box center [954, 146] width 1125 height 18
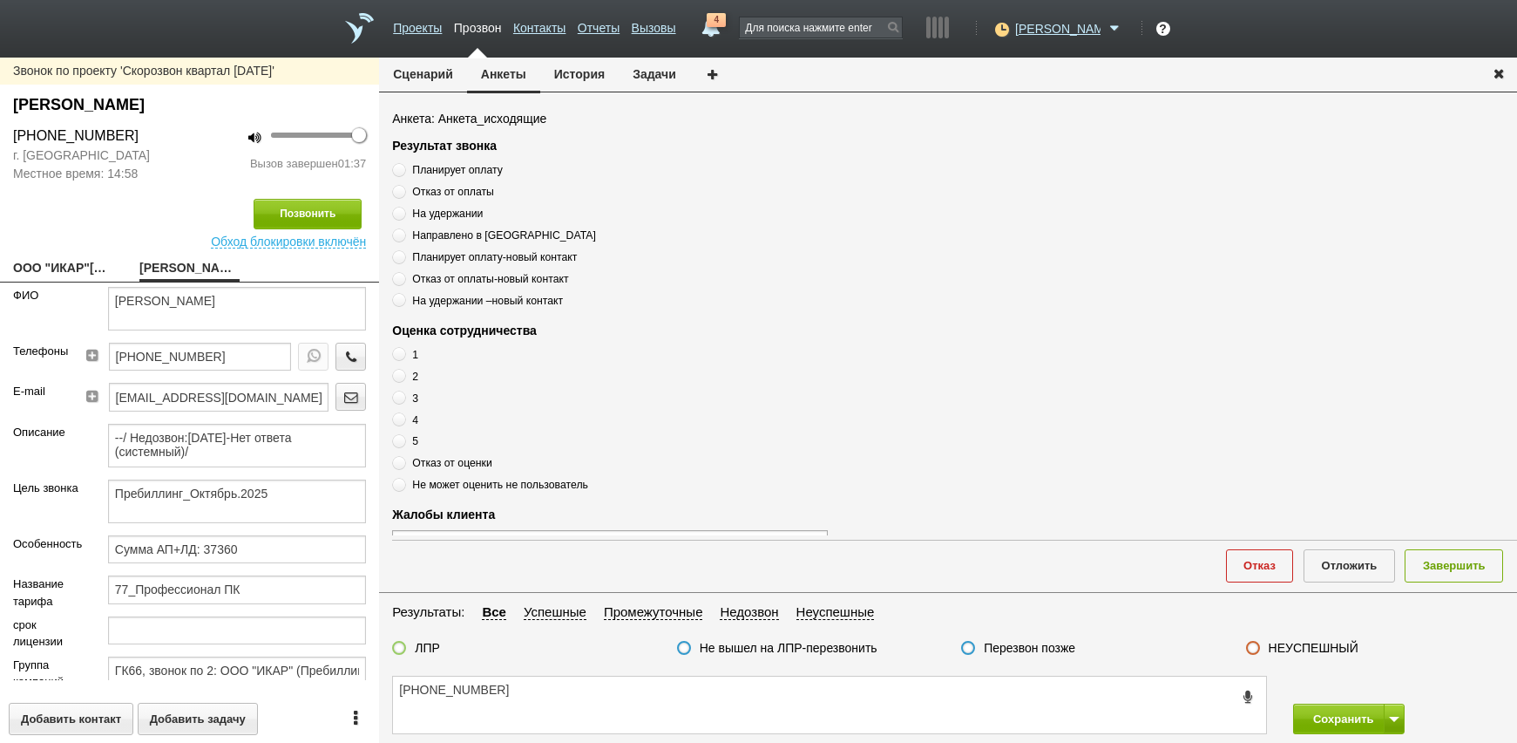
click at [451, 166] on span "Планирует оплату" at bounding box center [457, 170] width 90 height 12
click at [403, 166] on input "Планирует оплату" at bounding box center [397, 166] width 11 height 11
click at [451, 166] on span "Планирует оплату" at bounding box center [457, 170] width 90 height 12
click at [403, 166] on input "Планирует оплату" at bounding box center [397, 166] width 11 height 11
click at [451, 166] on span "Планирует оплату" at bounding box center [457, 170] width 90 height 12
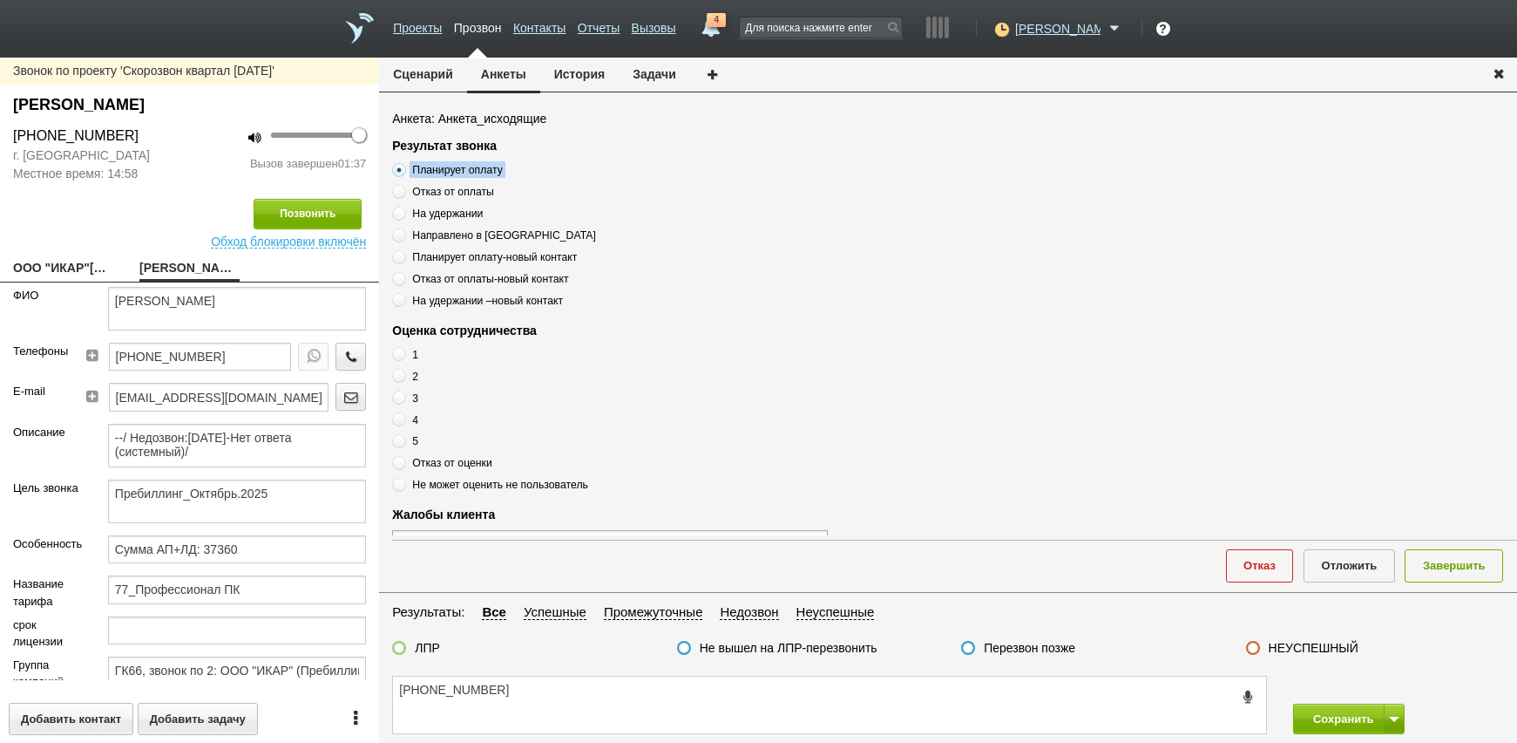
click at [403, 166] on input "Планирует оплату" at bounding box center [397, 166] width 11 height 11
click at [556, 713] on textarea "[PHONE_NUMBER]" at bounding box center [829, 704] width 873 height 57
paste textarea "Планирует оплату"
click at [508, 700] on textarea "+7 (495) 919-11-01 Планирует оплату" at bounding box center [829, 704] width 873 height 57
drag, startPoint x: 179, startPoint y: 300, endPoint x: 288, endPoint y: 304, distance: 109.9
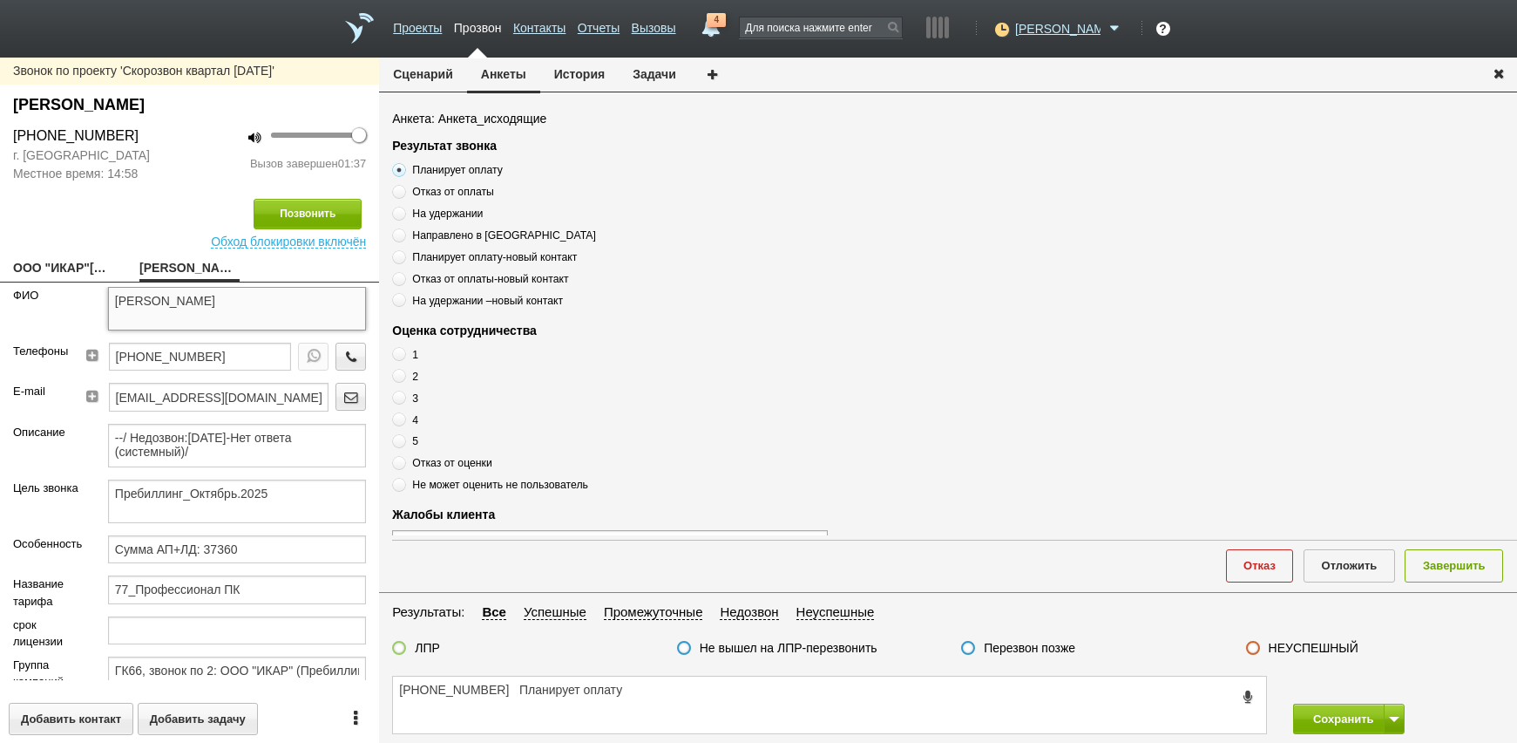
click at [288, 304] on textarea "Воропаева Нина Викторовна" at bounding box center [237, 309] width 258 height 44
click at [511, 687] on textarea "+7 (495) 919-11-01 Планирует оплату" at bounding box center [829, 704] width 873 height 57
paste textarea "Нина Викторовна"
click at [782, 691] on textarea "+7 (495) 919-11-01 Нина Викторовна, Планирует оплату" at bounding box center [829, 704] width 873 height 57
click at [409, 467] on label "Отказ от оценки" at bounding box center [610, 462] width 436 height 17
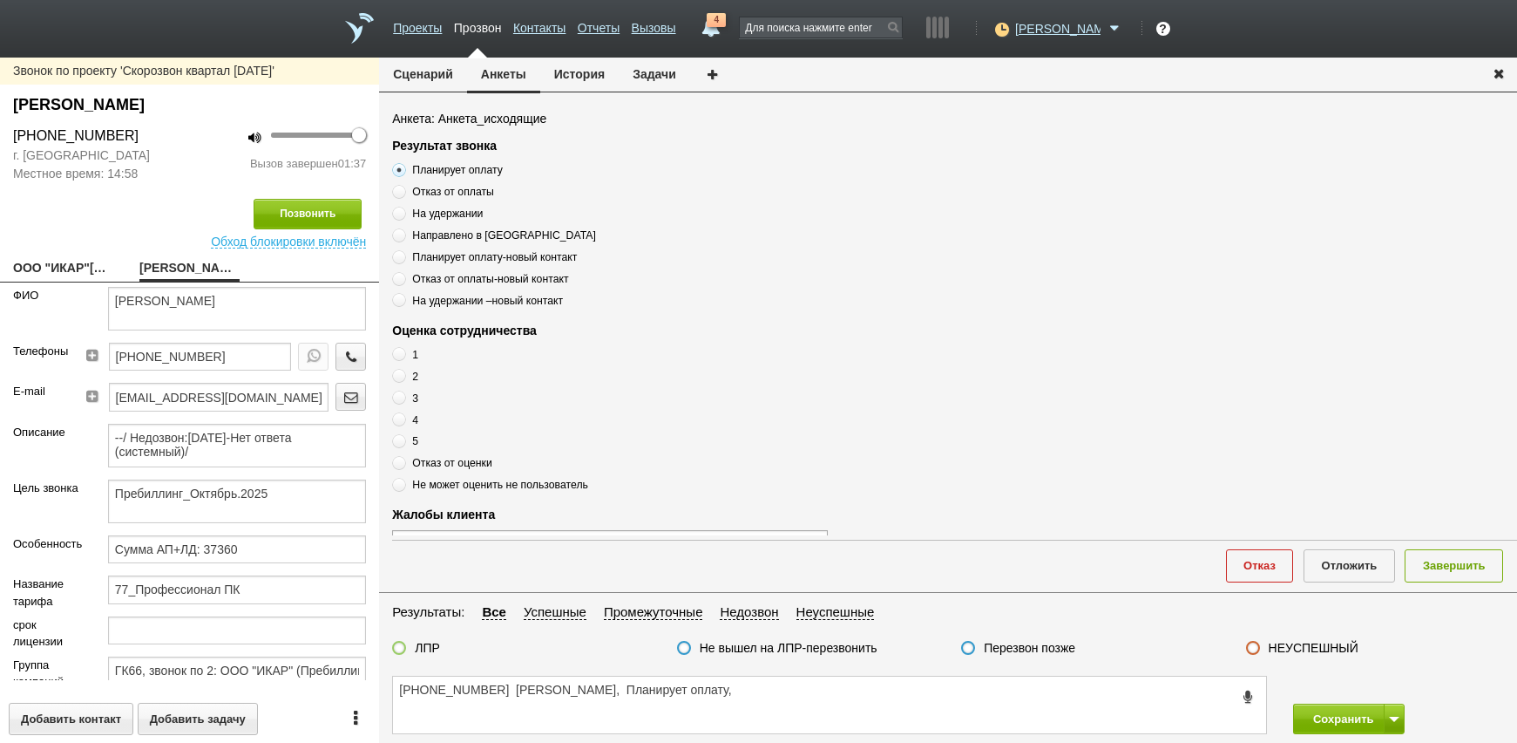
click at [403, 465] on input "Отказ от оценки" at bounding box center [397, 459] width 11 height 11
click at [411, 461] on label "Отказ от оценки" at bounding box center [610, 462] width 436 height 17
click at [403, 461] on input "Отказ от оценки" at bounding box center [397, 459] width 11 height 11
click at [410, 461] on label "Отказ от оценки" at bounding box center [610, 462] width 436 height 17
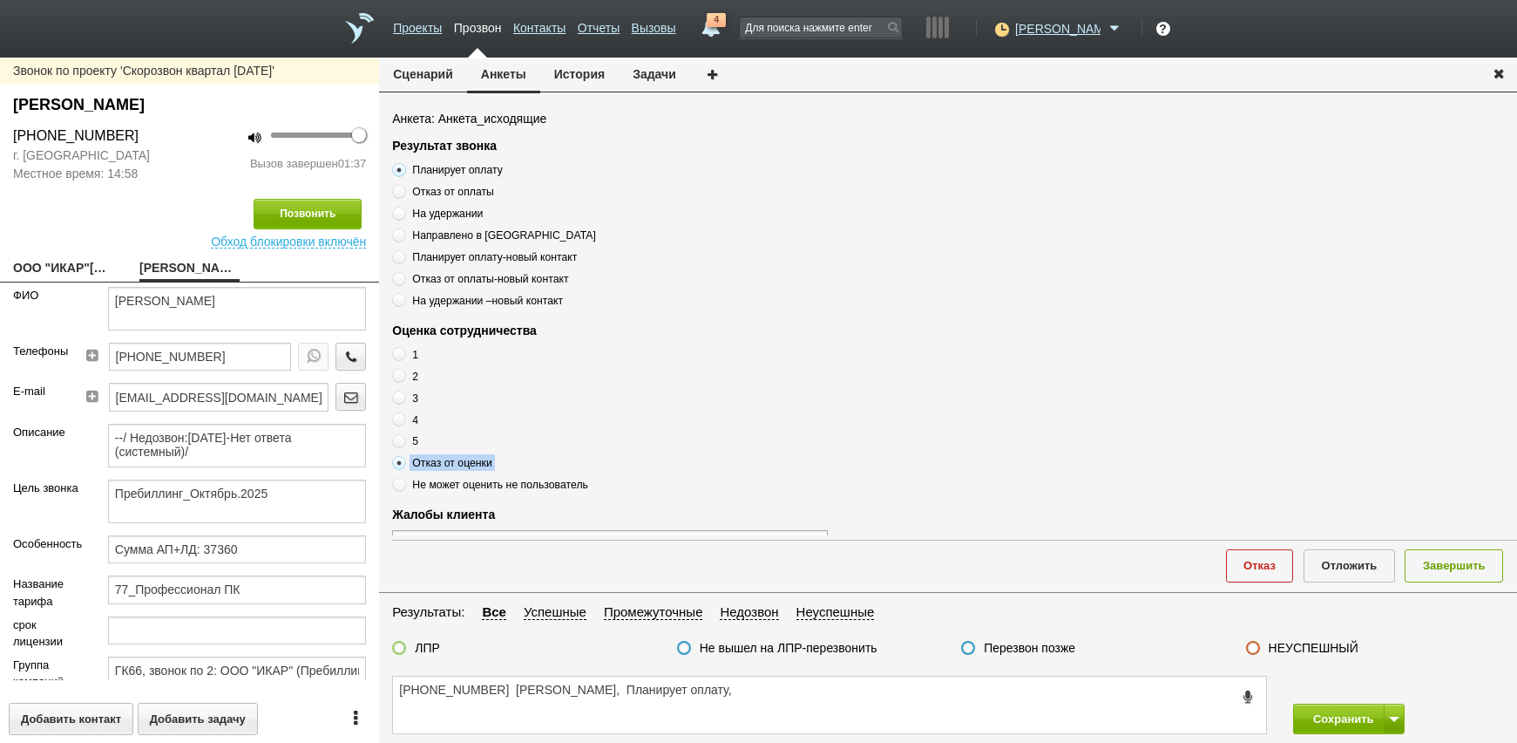
click at [403, 461] on input "Отказ от оценки" at bounding box center [397, 459] width 11 height 11
drag, startPoint x: 410, startPoint y: 461, endPoint x: 460, endPoint y: 455, distance: 50.0
drag, startPoint x: 755, startPoint y: 716, endPoint x: 758, endPoint y: 699, distance: 17.8
click at [756, 708] on textarea "+7 (495) 919-11-01 Нина Викторовна, Планирует оплату," at bounding box center [829, 704] width 873 height 57
click at [758, 692] on textarea "+7 (495) 919-11-01 Нина Викторовна, Планирует оплату," at bounding box center [829, 704] width 873 height 57
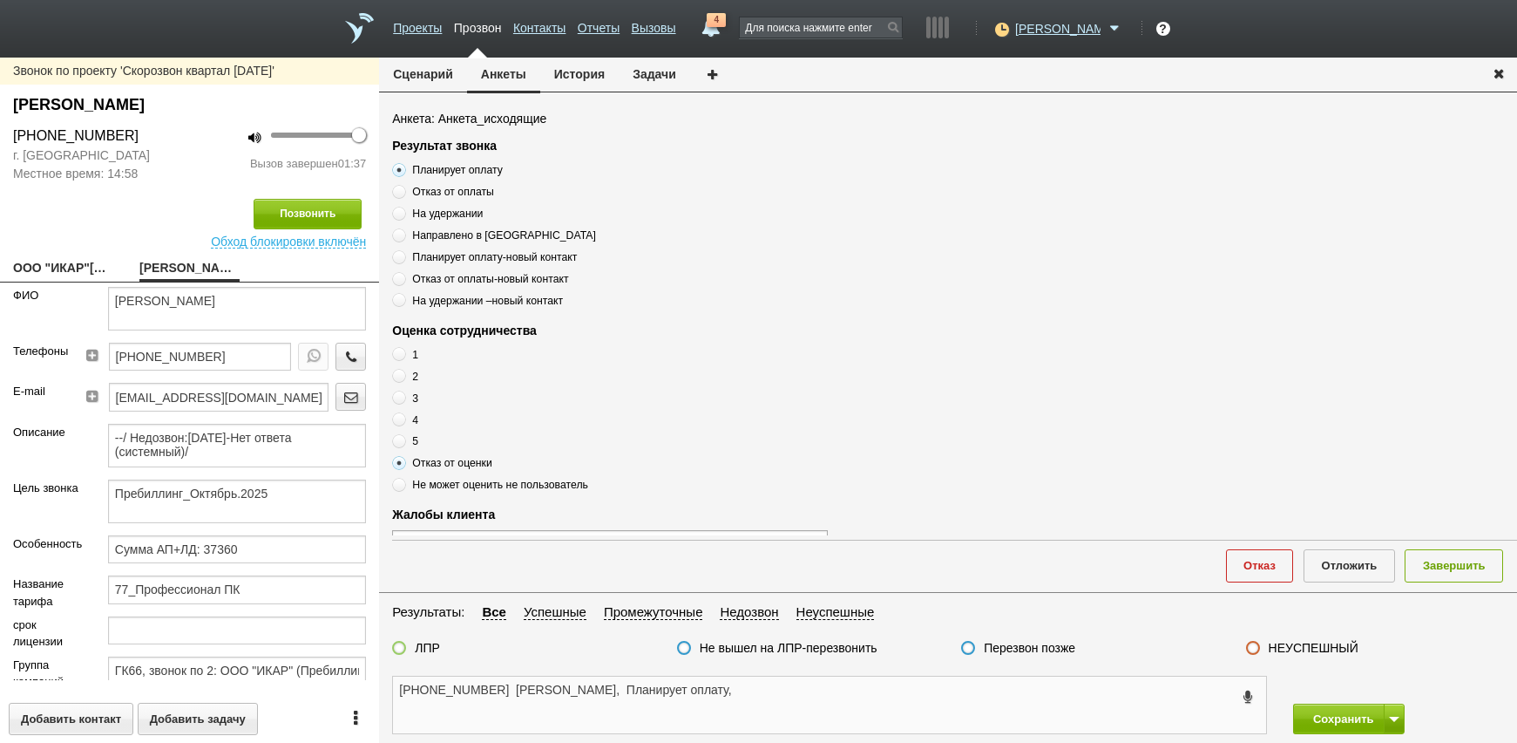
paste textarea "Отказ от оценки"
click at [415, 658] on div "ЛПР Не вышел на ЛПР-перезвонить Перезвон позже НЕУСПЕШНЫЙ" at bounding box center [948, 652] width 1138 height 24
drag, startPoint x: 417, startPoint y: 639, endPoint x: 749, endPoint y: 652, distance: 332.3
click at [417, 639] on fieldset "Результаты: Все Успешные Промежуточные Недозвон Неуспешные ЛПР Не вышел на ЛПР-…" at bounding box center [948, 633] width 1138 height 65
click at [397, 651] on label at bounding box center [399, 648] width 14 height 14
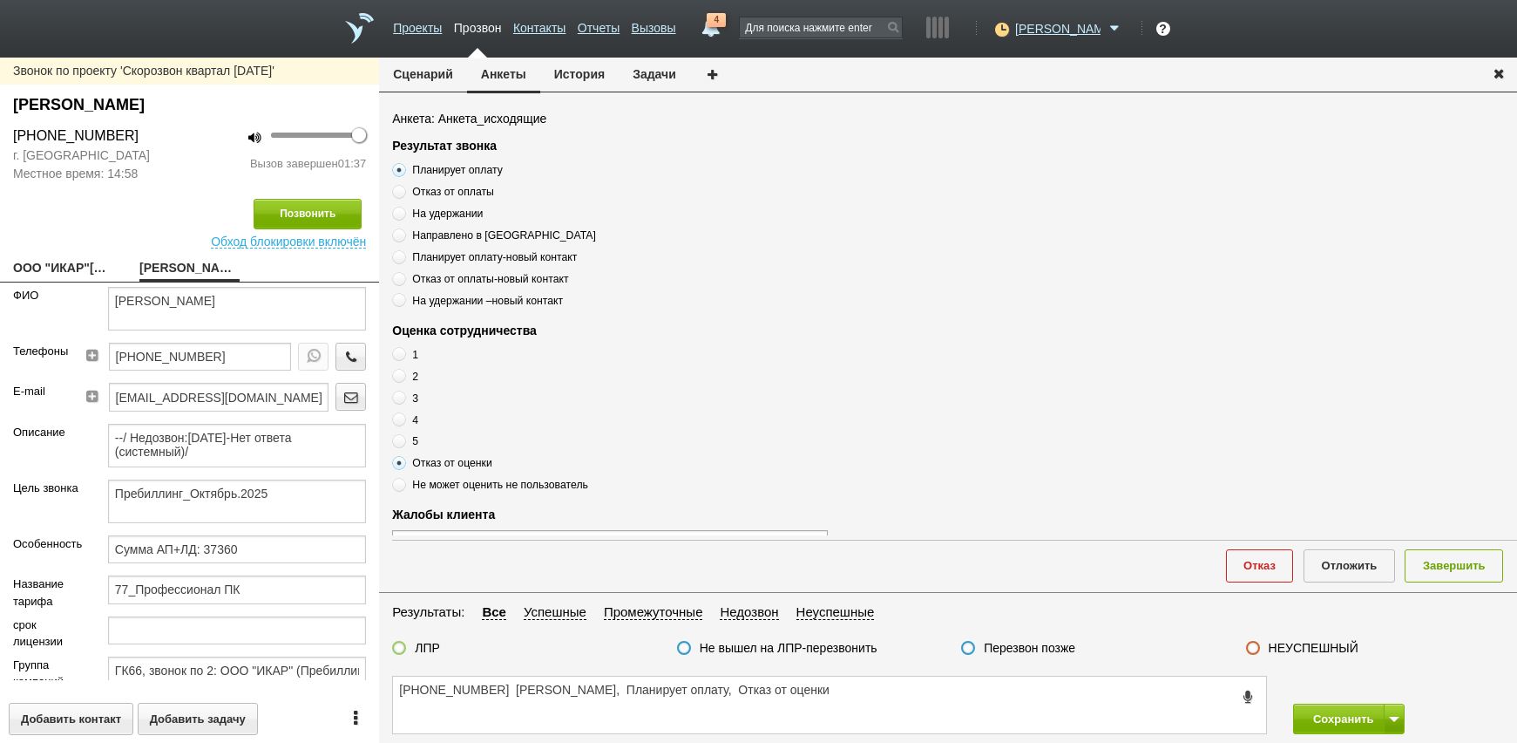
click at [0, 0] on input "ЛПР" at bounding box center [0, 0] width 0 height 0
drag, startPoint x: 1096, startPoint y: 704, endPoint x: 1179, endPoint y: 644, distance: 102.3
click at [1095, 704] on textarea "+7 (495) 919-11-01 Нина Викторовна, Планирует оплату, Отказ от оценки" at bounding box center [829, 704] width 873 height 57
click at [1449, 570] on button "Завершить" at bounding box center [1454, 565] width 98 height 32
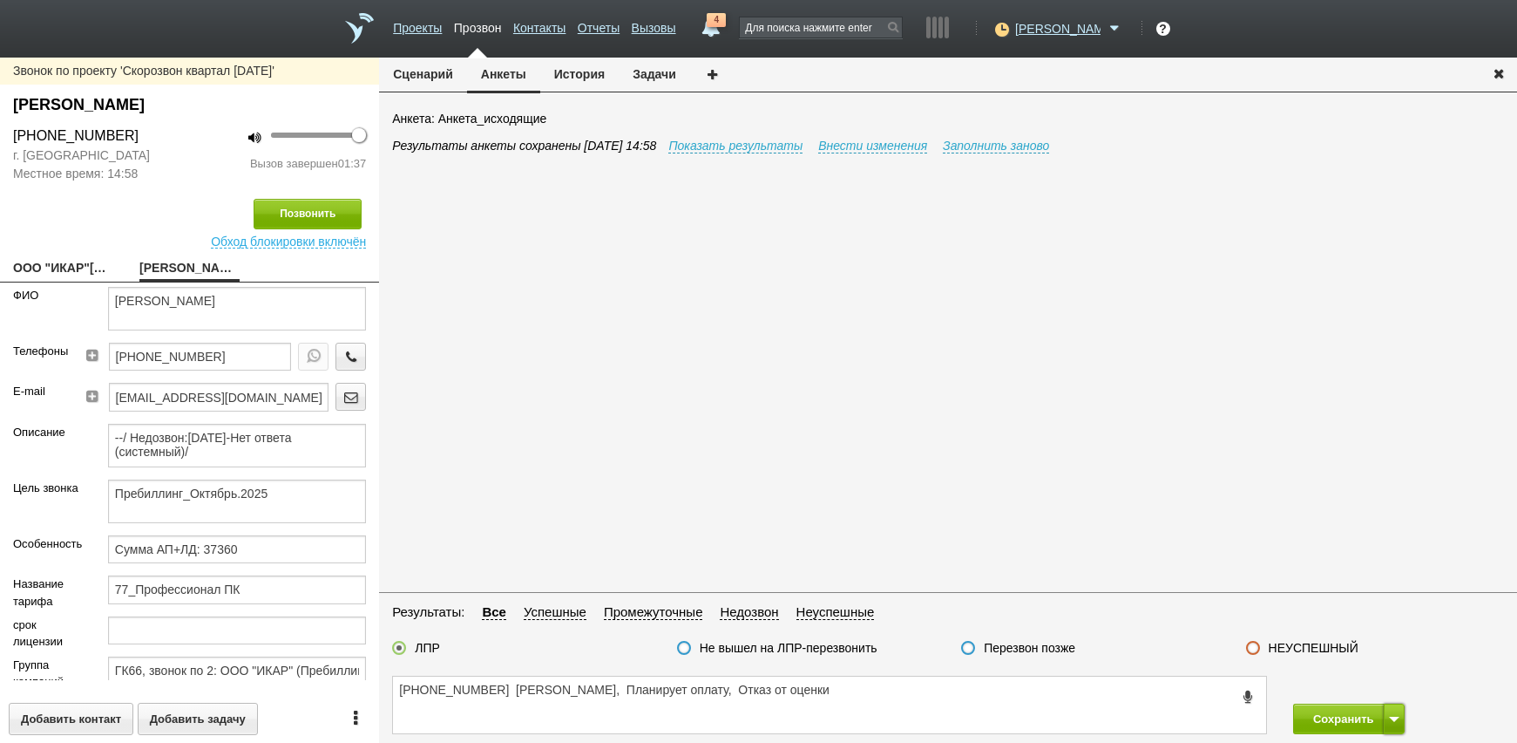
click at [1390, 720] on span at bounding box center [1394, 718] width 10 height 5
click at [1367, 689] on button "Сохранить и остаться" at bounding box center [1336, 686] width 135 height 31
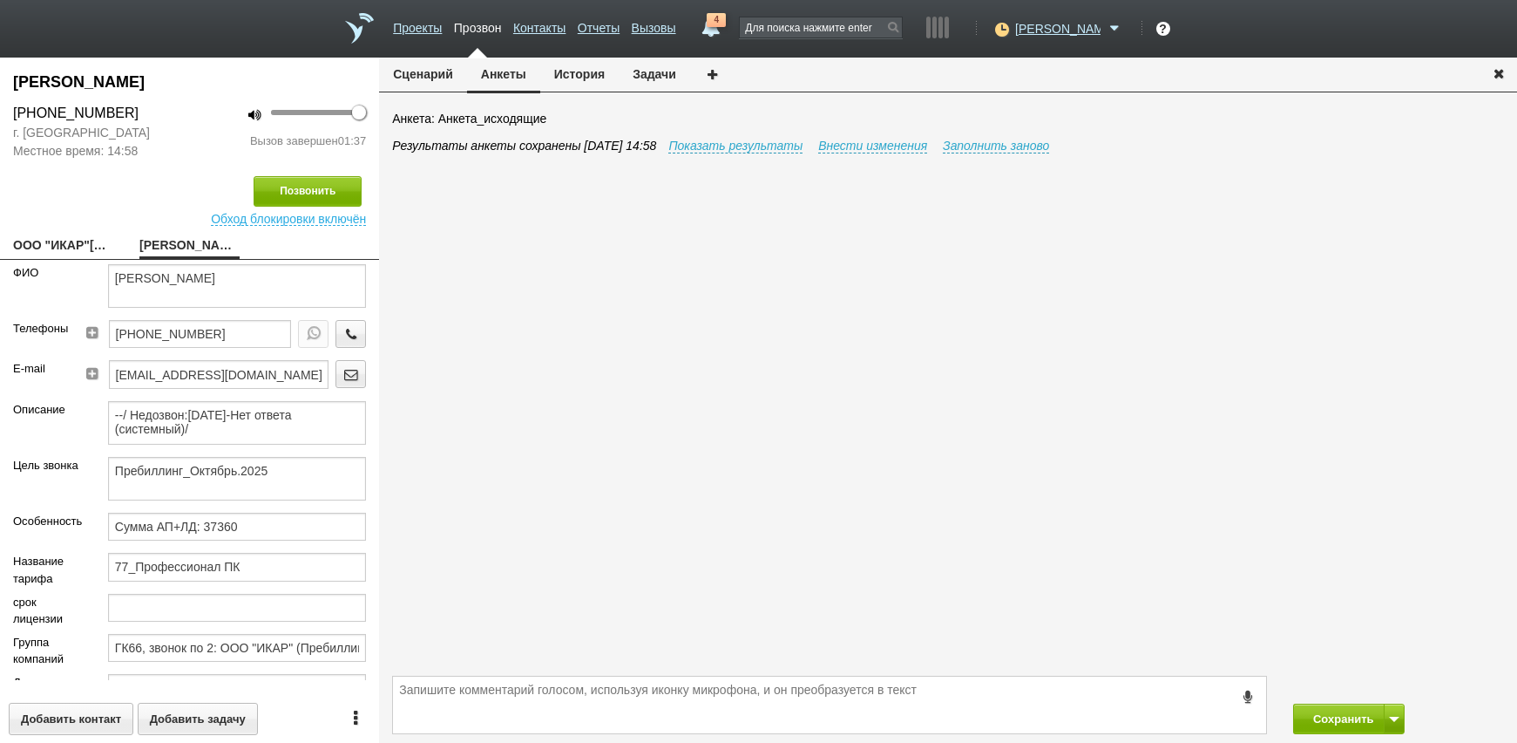
click at [1321, 737] on div "Сохранить Сохранить и остаться" at bounding box center [948, 705] width 1138 height 76
click at [1324, 720] on button "Сохранить" at bounding box center [1339, 718] width 92 height 31
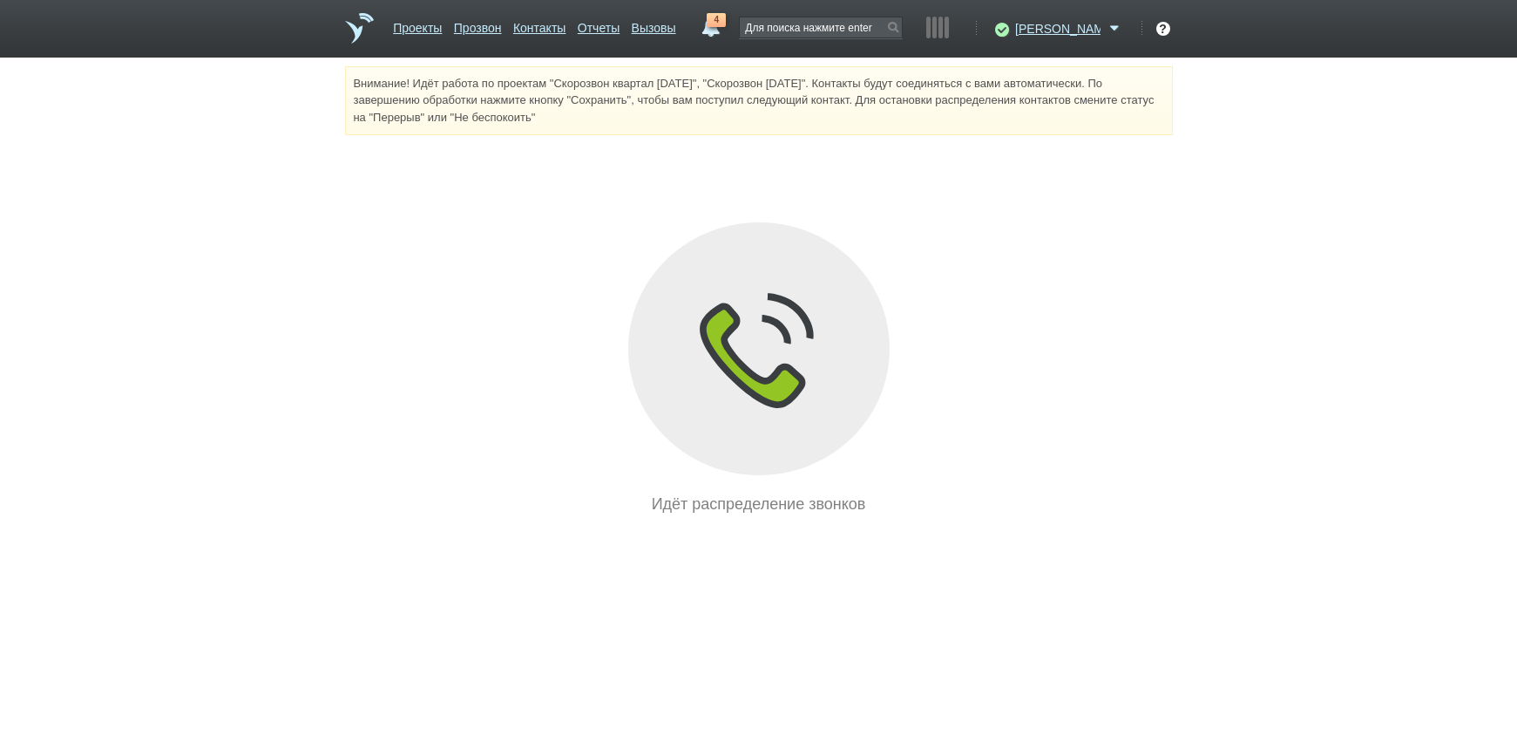
click at [673, 22] on ul "Проекты Прозвон Контакты Отчеты Вызовы" at bounding box center [535, 34] width 295 height 45
click at [620, 21] on link "Отчеты" at bounding box center [599, 24] width 42 height 25
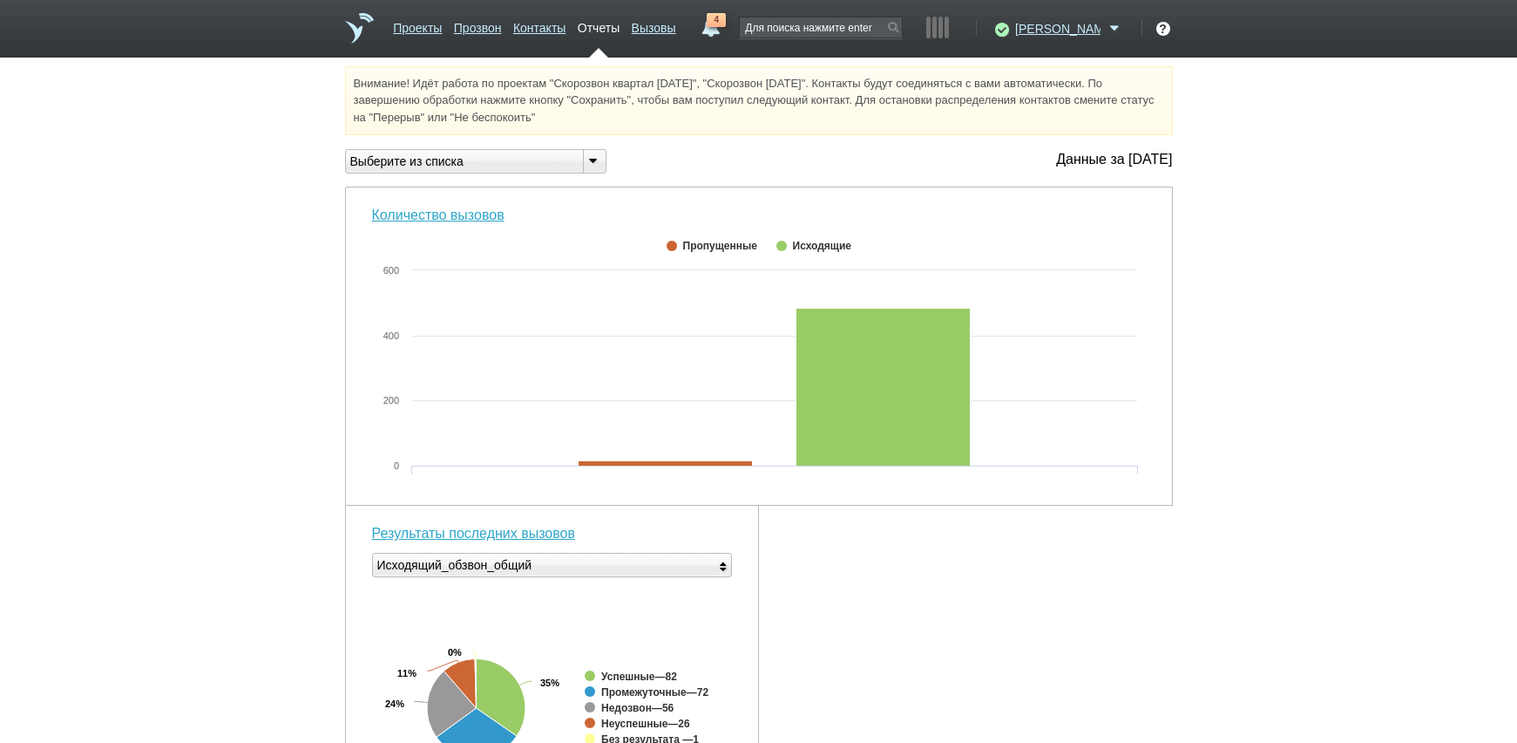
click at [1317, 331] on div "Внимание! Идёт работа по проектам "Скорозвон квартал [DATE]", "Скорозвон [DATE]…" at bounding box center [758, 679] width 1517 height 1227
click at [506, 577] on div "Исходящий_обзвон_общий" at bounding box center [454, 565] width 155 height 24
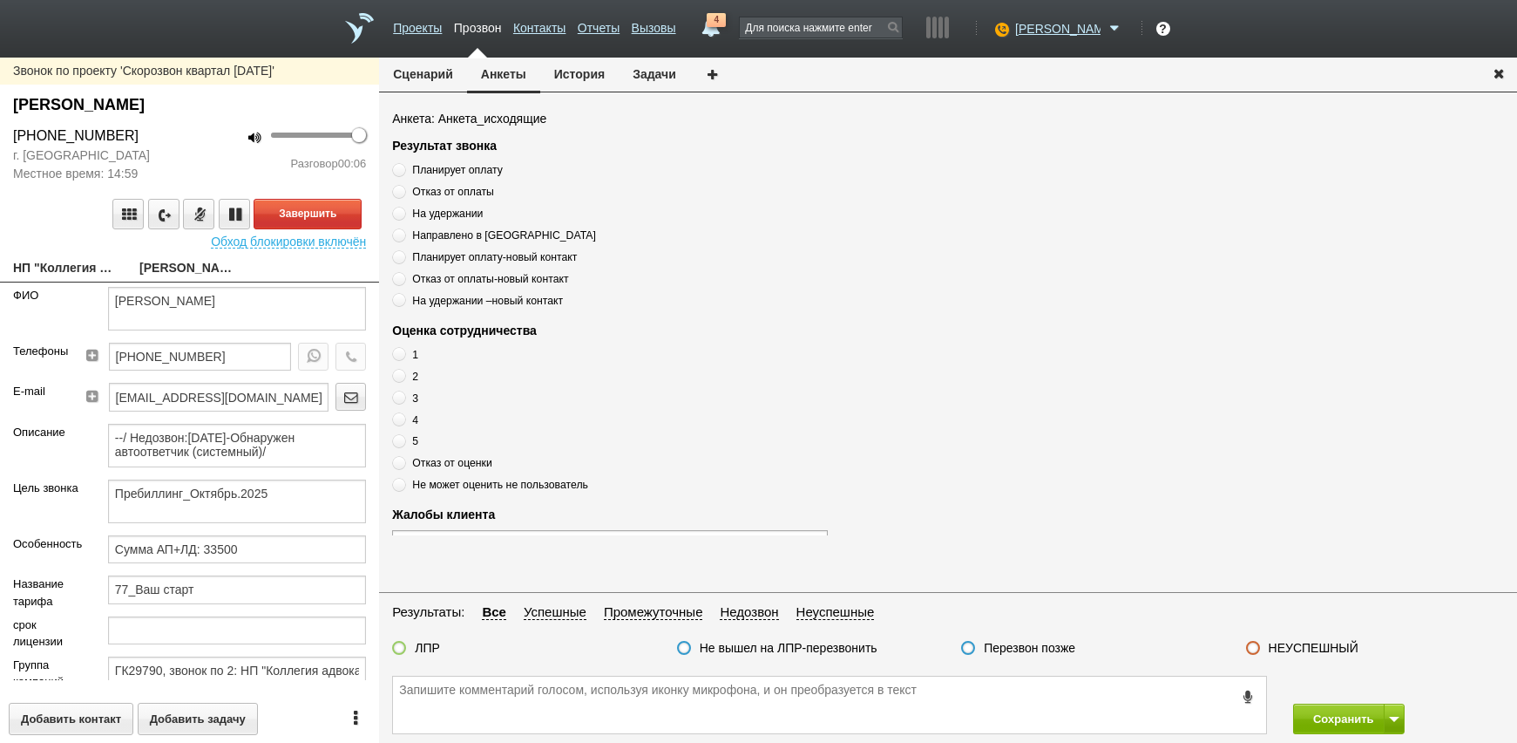
click at [37, 263] on link "НП "Коллегия адвокатов "Лига защиты"[EMAIL_ADDRESS][DOMAIN_NAME]" at bounding box center [63, 269] width 100 height 24
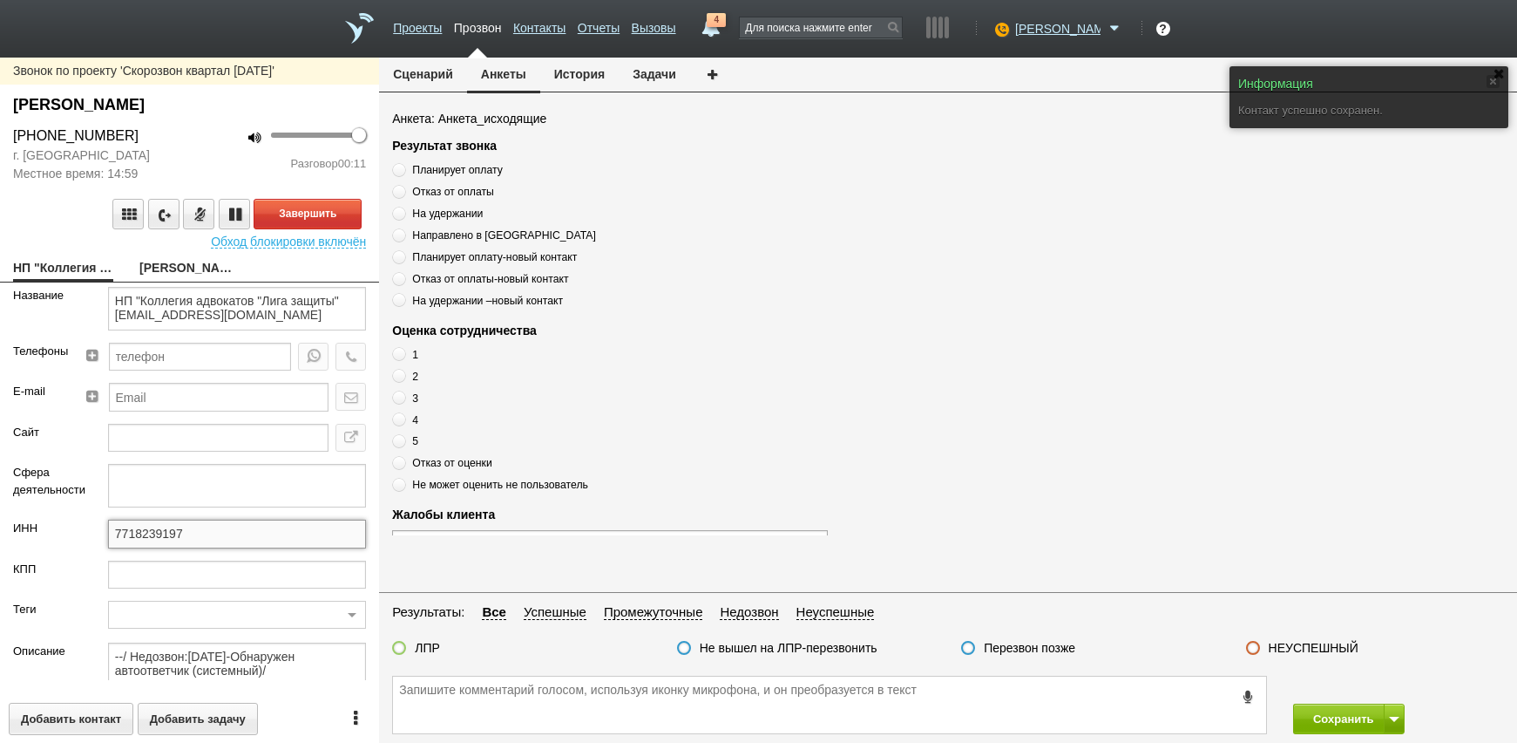
drag, startPoint x: 207, startPoint y: 532, endPoint x: 91, endPoint y: 541, distance: 117.1
click at [91, 541] on div "ИНН 7718239197" at bounding box center [189, 539] width 379 height 40
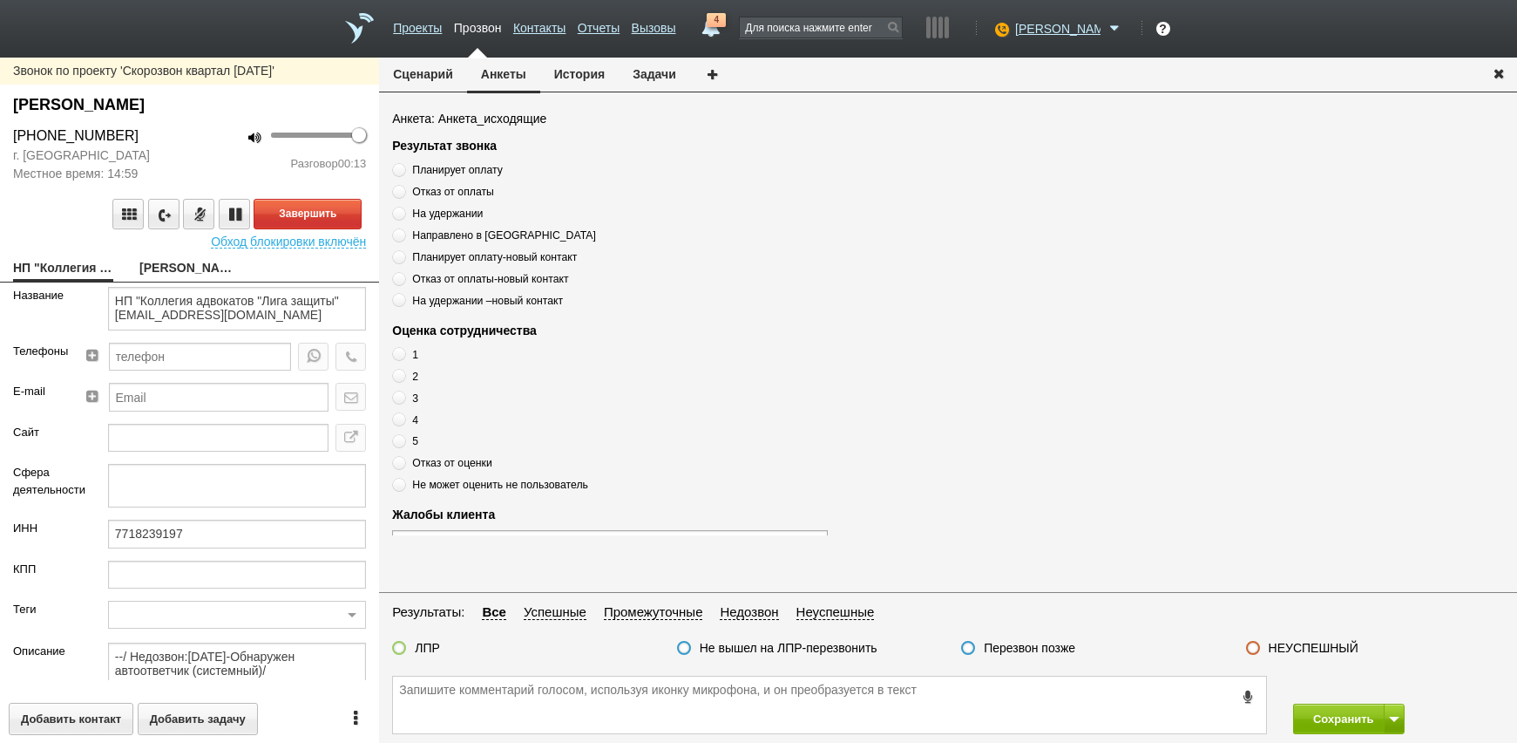
click at [229, 258] on link "[PERSON_NAME]" at bounding box center [189, 269] width 100 height 24
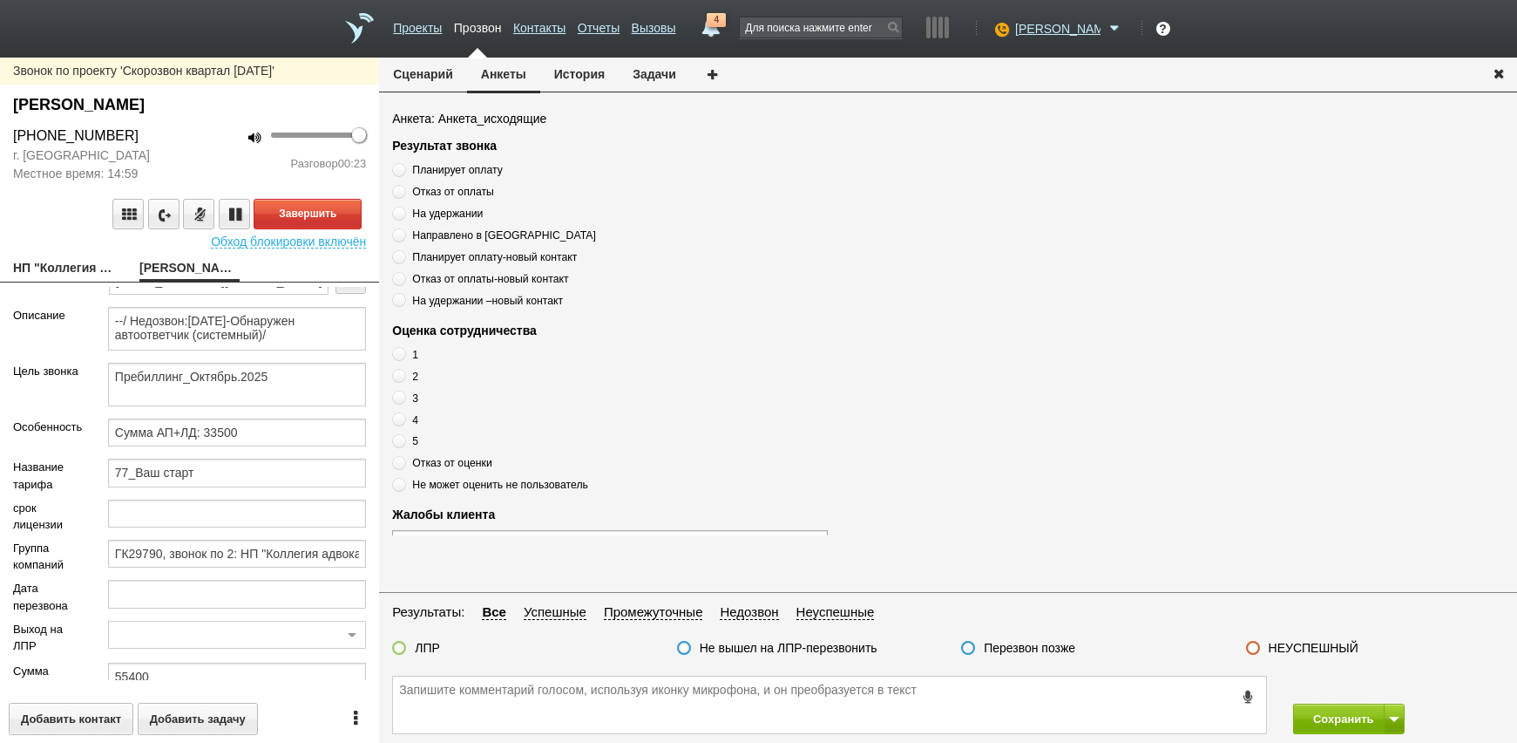
scroll to position [233, 0]
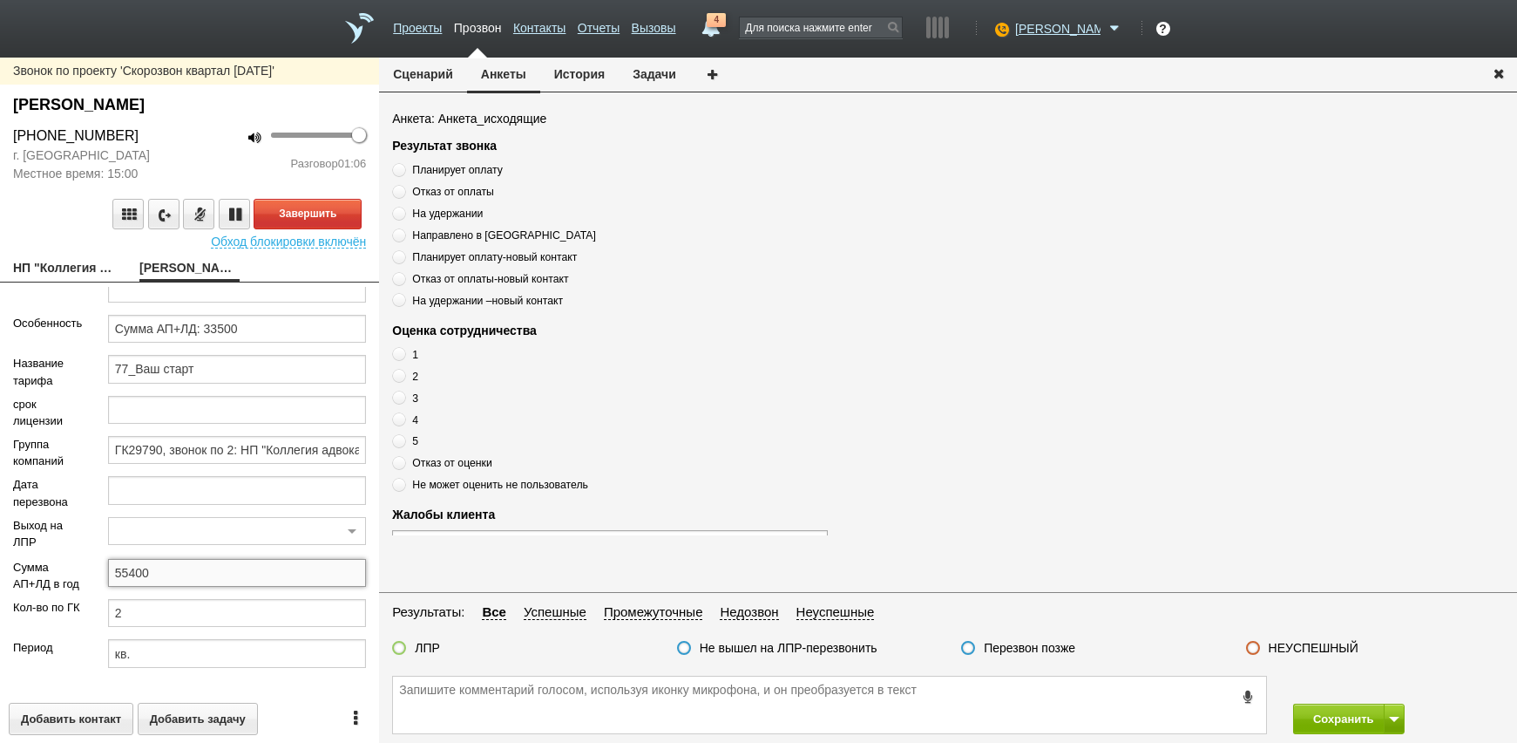
click at [236, 564] on input "55400" at bounding box center [237, 573] width 258 height 28
click at [509, 715] on textarea at bounding box center [829, 704] width 873 height 57
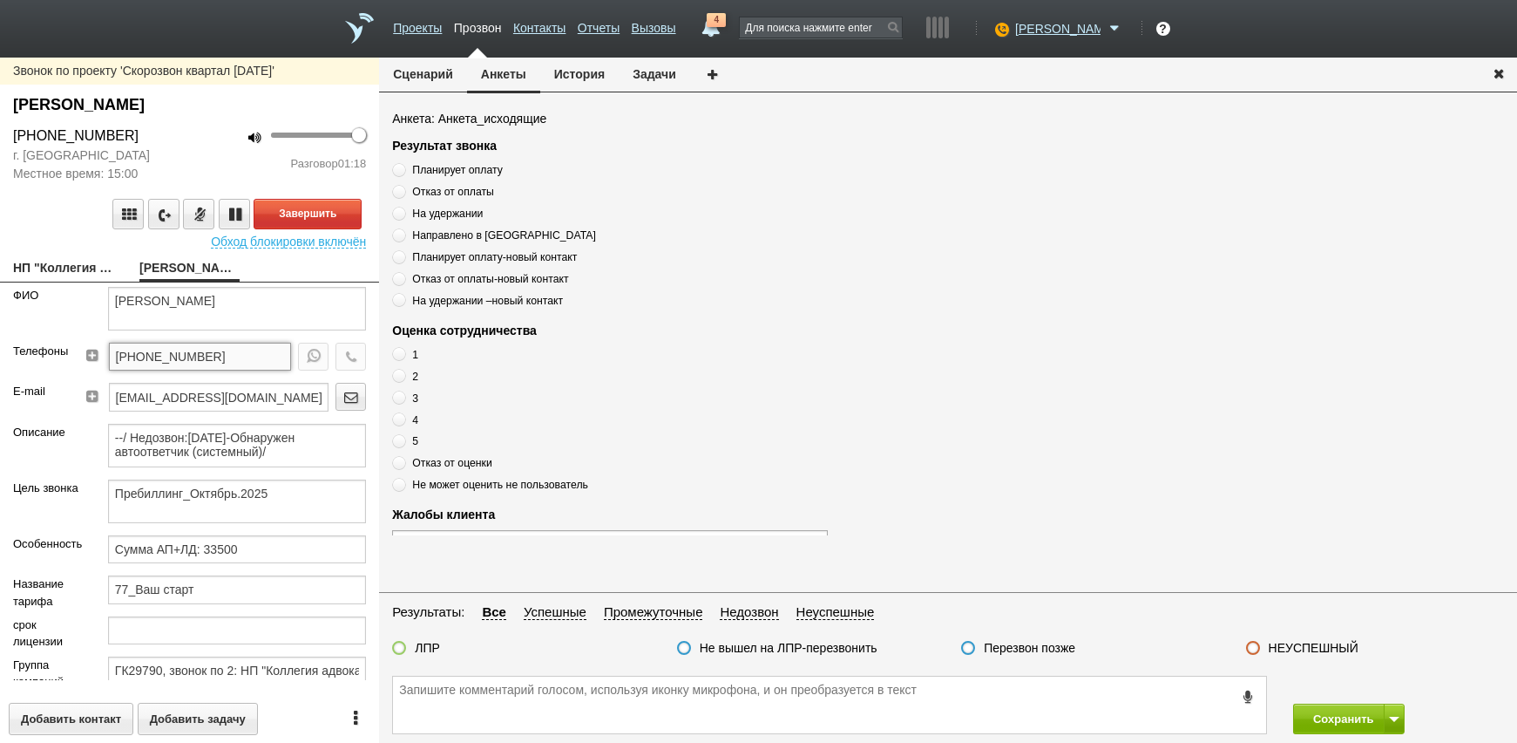
drag, startPoint x: 232, startPoint y: 351, endPoint x: 68, endPoint y: 351, distance: 163.8
click at [68, 351] on div "Телефоны +7 (499) 403-33-89" at bounding box center [189, 362] width 379 height 40
paste textarea "[PHONE_NUMBER]"
click at [640, 685] on textarea "[PHONE_NUMBER]" at bounding box center [829, 704] width 873 height 57
click at [459, 172] on span "Планирует оплату" at bounding box center [457, 170] width 90 height 12
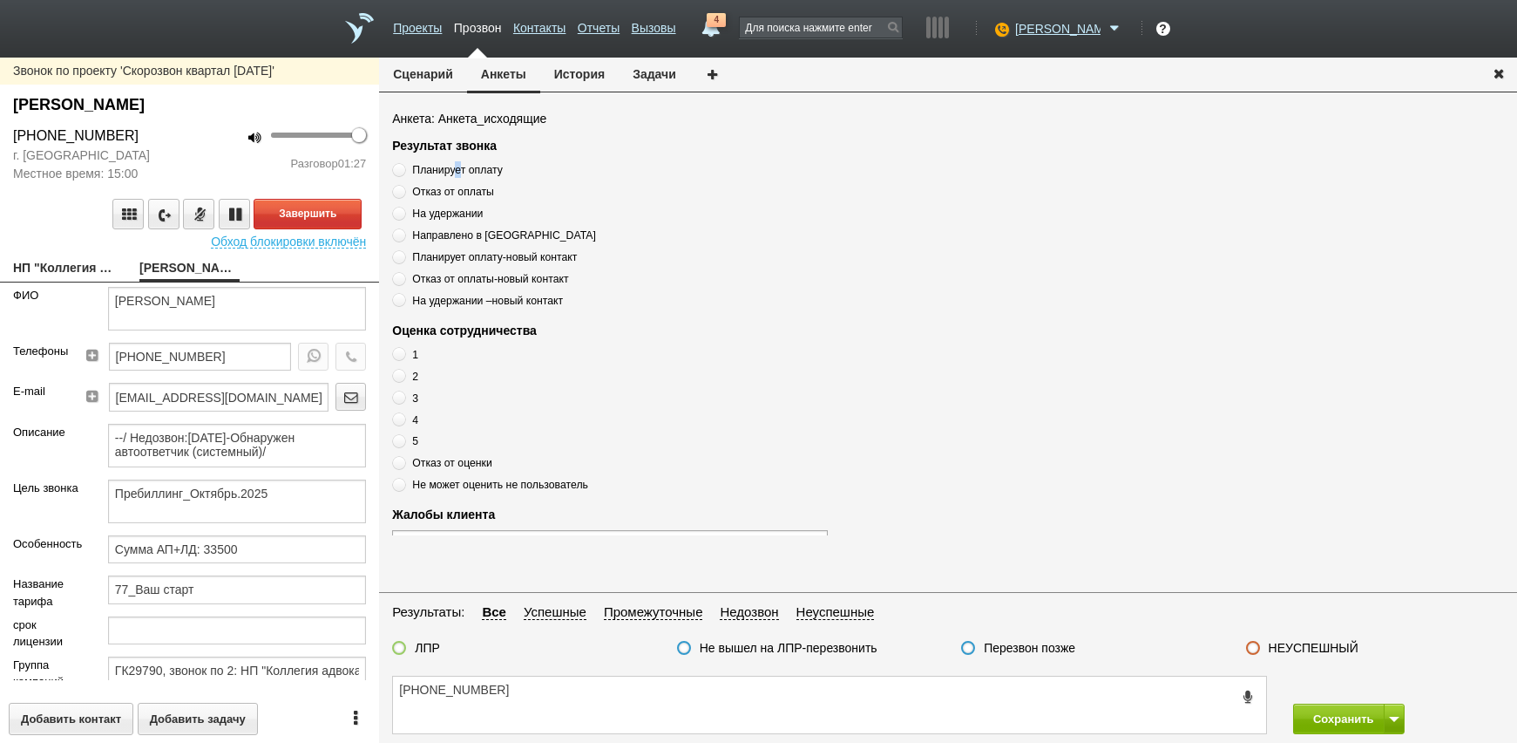
click at [459, 172] on span "Планирует оплату" at bounding box center [457, 170] width 90 height 12
click at [403, 172] on input "Планирует оплату" at bounding box center [397, 166] width 11 height 11
click at [458, 168] on span "Планирует оплату" at bounding box center [457, 170] width 90 height 12
click at [403, 168] on input "Планирует оплату" at bounding box center [397, 166] width 11 height 11
click at [458, 168] on span "Планирует оплату" at bounding box center [457, 170] width 90 height 12
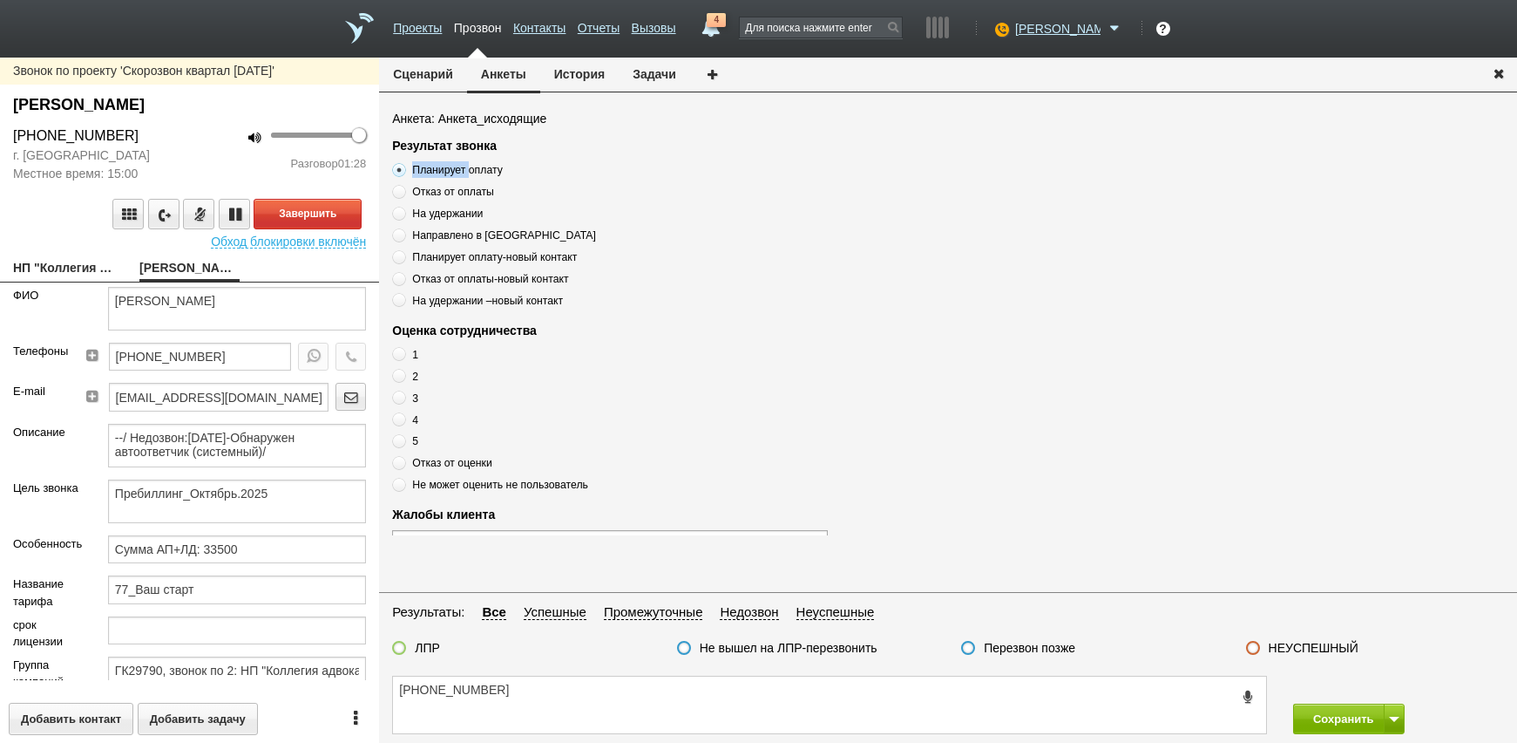
click at [403, 168] on input "Планирует оплату" at bounding box center [397, 166] width 11 height 11
click at [458, 168] on span "Планирует оплату" at bounding box center [457, 170] width 90 height 12
click at [403, 168] on input "Планирует оплату" at bounding box center [397, 166] width 11 height 11
click at [458, 168] on span "Планирует оплату" at bounding box center [457, 170] width 90 height 12
click at [403, 168] on input "Планирует оплату" at bounding box center [397, 166] width 11 height 11
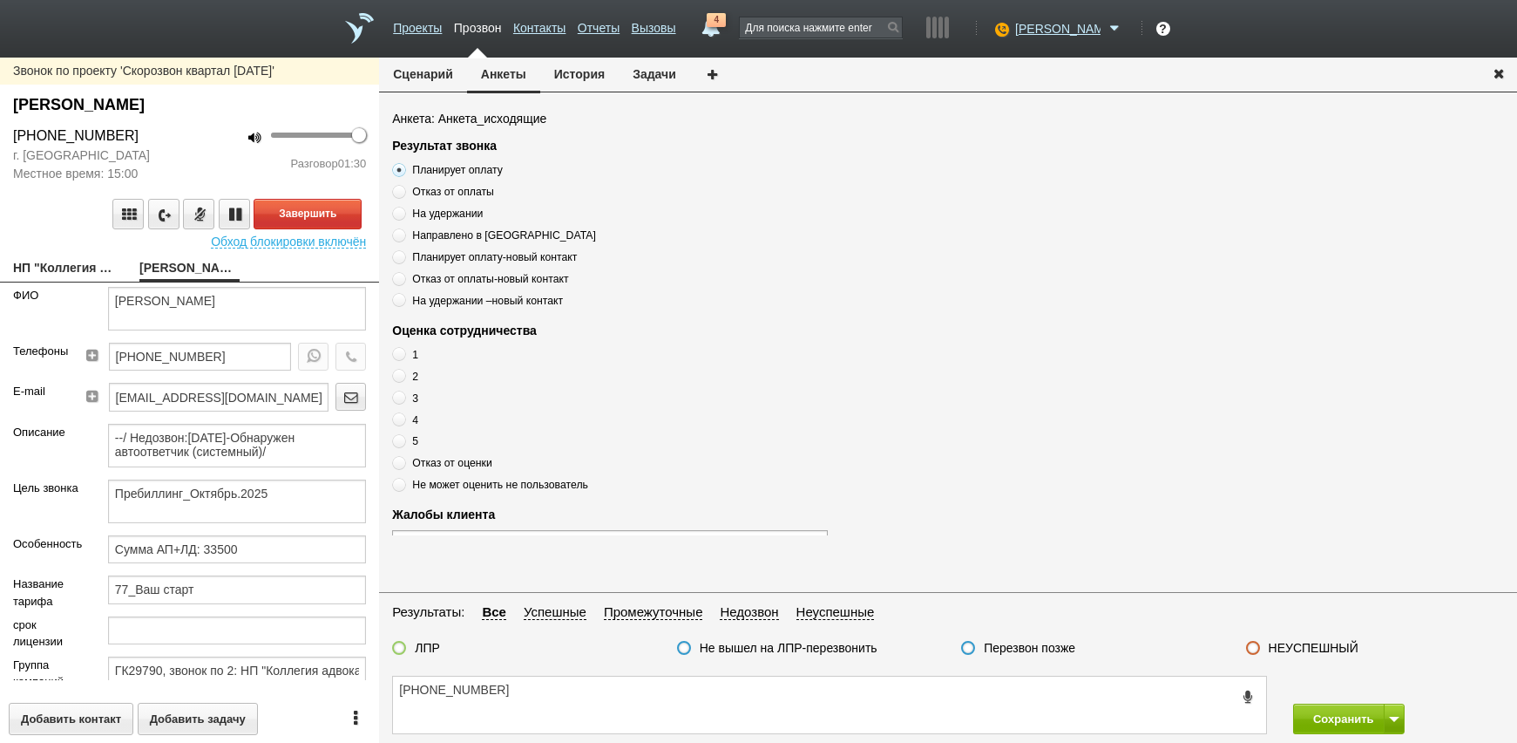
click at [618, 661] on div "ЛПР Не вышел на ЛПР-перезвонить Перезвон позже НЕУСПЕШНЫЙ" at bounding box center [948, 652] width 1138 height 24
click at [615, 704] on textarea "[PHONE_NUMBER]" at bounding box center [829, 704] width 873 height 57
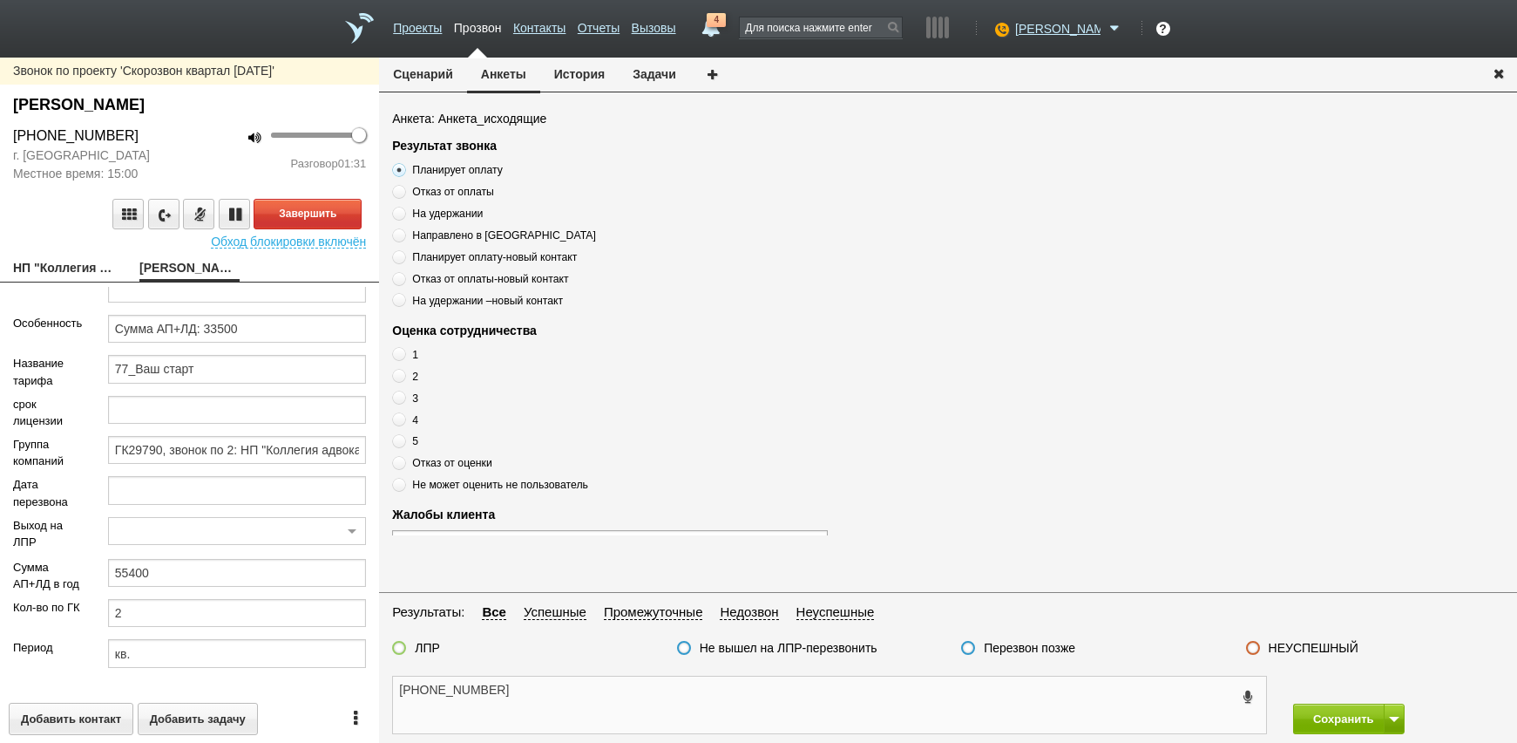
scroll to position [233, 0]
paste textarea "Планирует оплату"
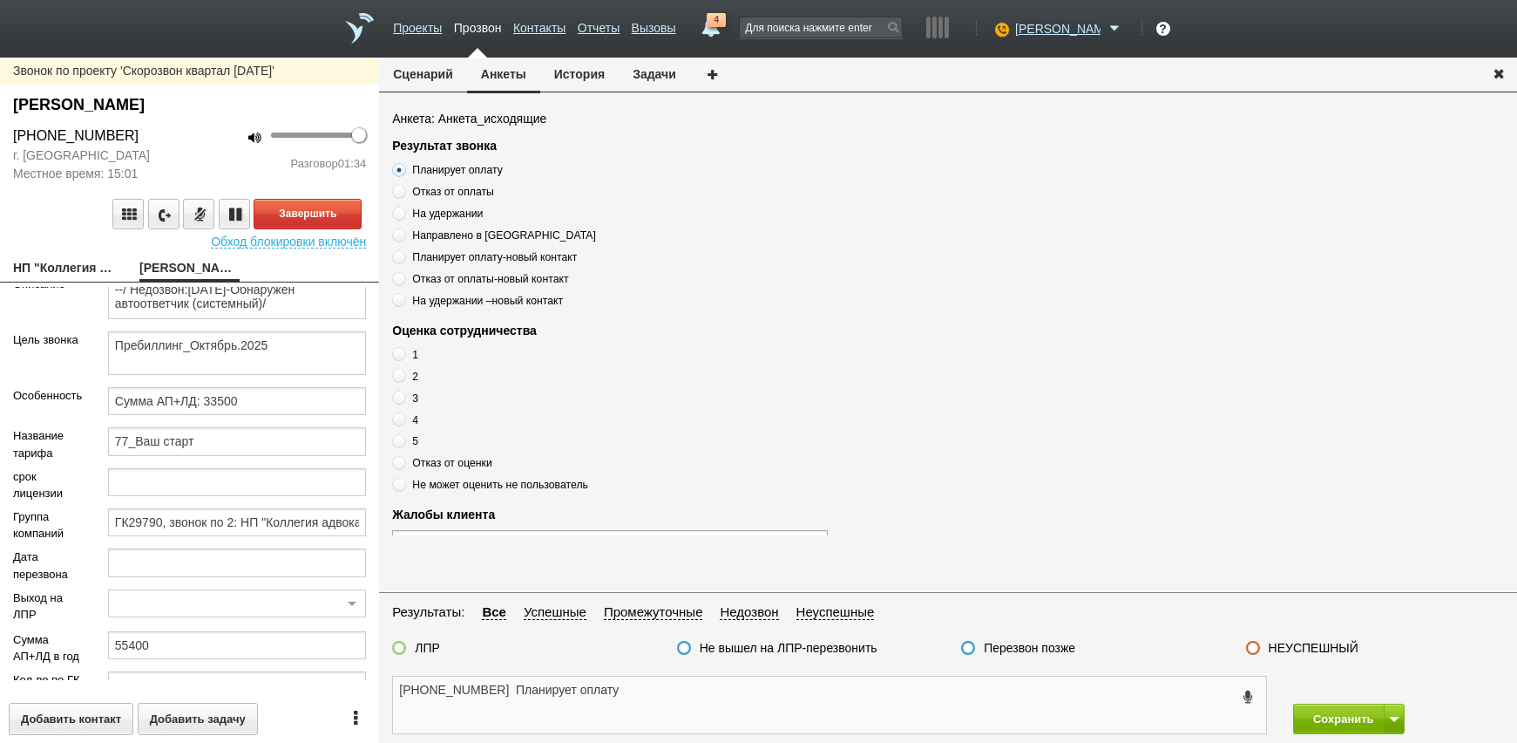
scroll to position [0, 0]
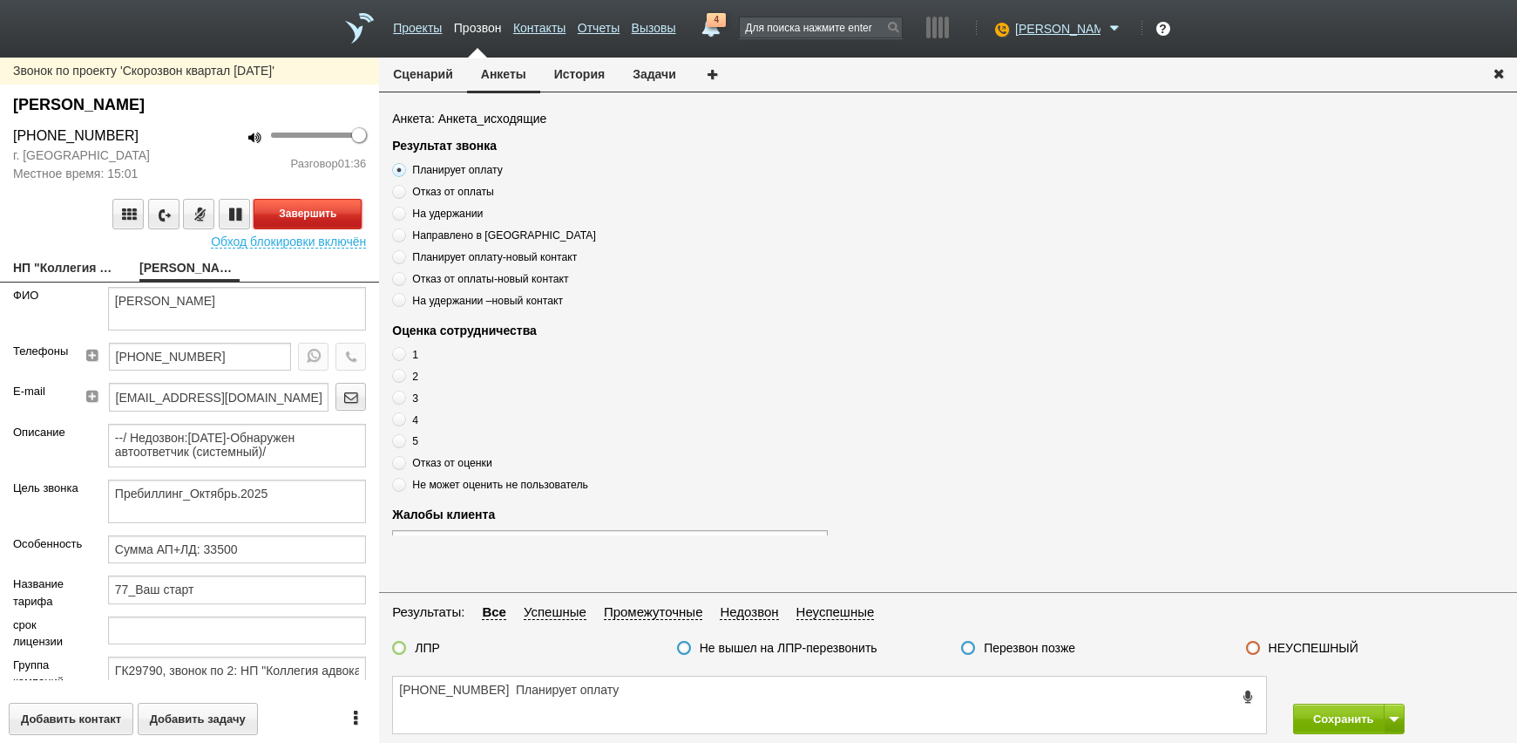
click at [309, 215] on button "Завершить" at bounding box center [308, 214] width 108 height 31
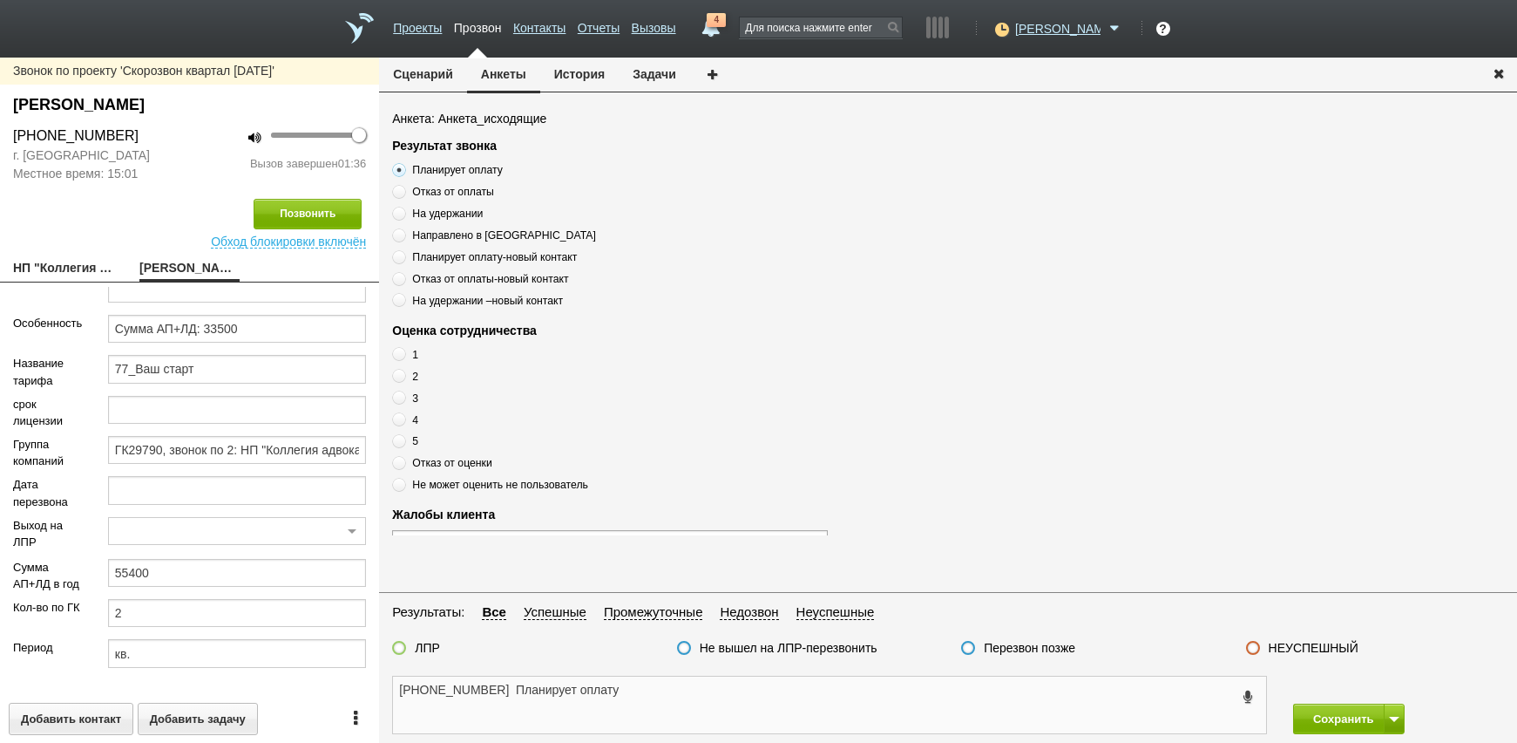
click at [641, 685] on textarea "+7 (499) 403-33-89 Планирует оплату" at bounding box center [829, 704] width 873 height 57
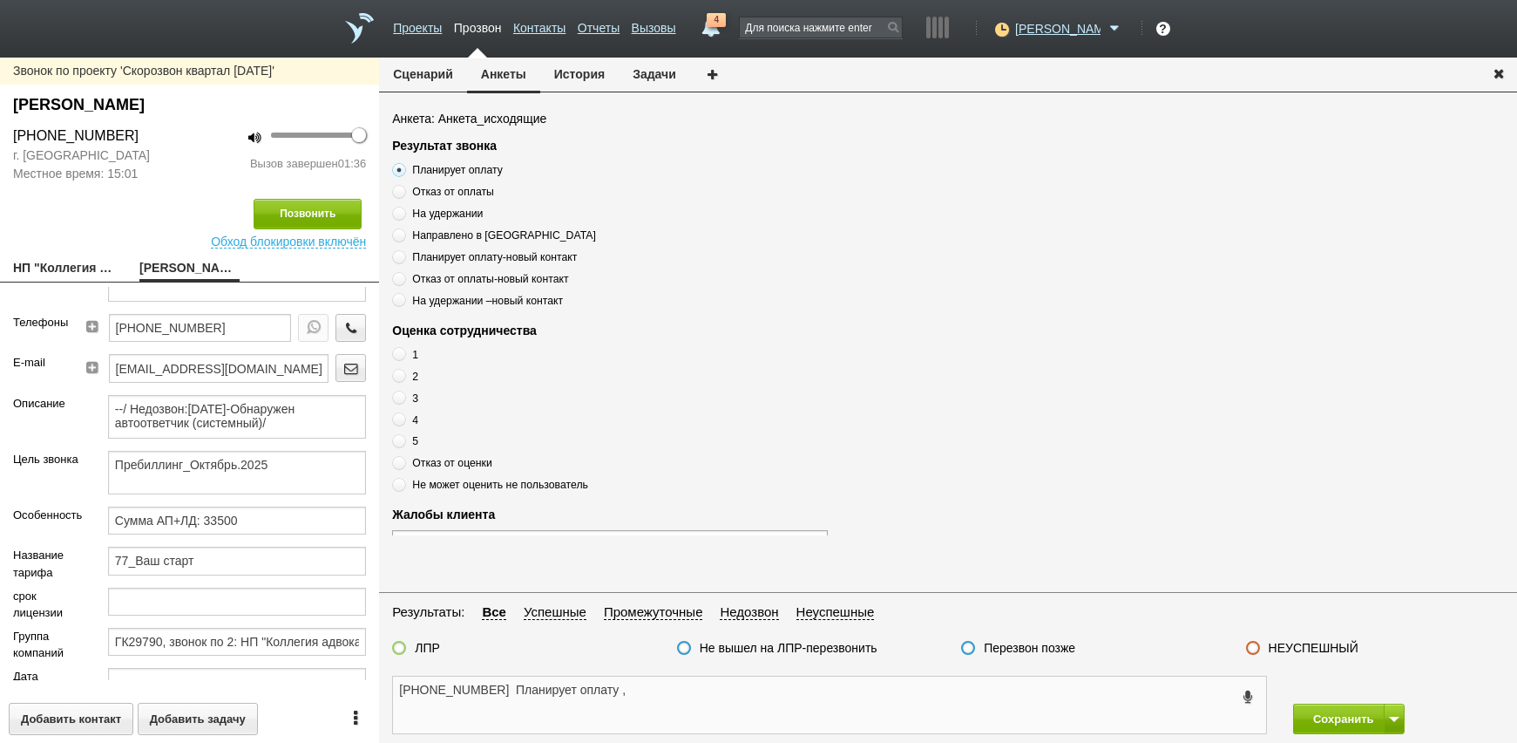
scroll to position [0, 0]
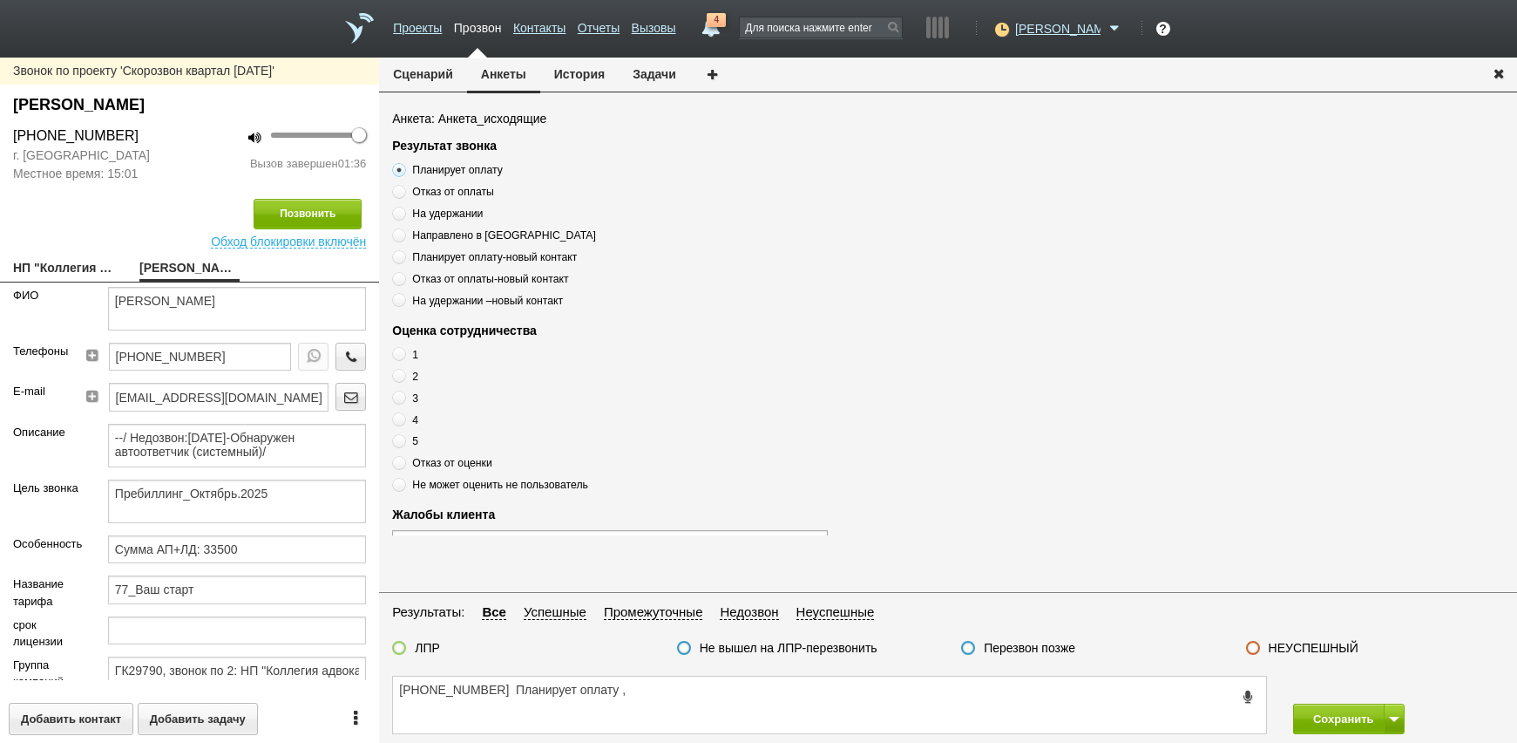
click at [405, 417] on span at bounding box center [399, 419] width 14 height 14
click at [403, 417] on input "4" at bounding box center [397, 416] width 11 height 11
click at [682, 685] on div "+7 (499) 403-33-89 Планирует оплату , Сохранить" at bounding box center [948, 705] width 1138 height 76
click at [681, 697] on textarea "+7 (499) 403-33-89 Планирует оплату ," at bounding box center [829, 704] width 873 height 57
click at [424, 641] on label "ЛПР" at bounding box center [427, 648] width 25 height 16
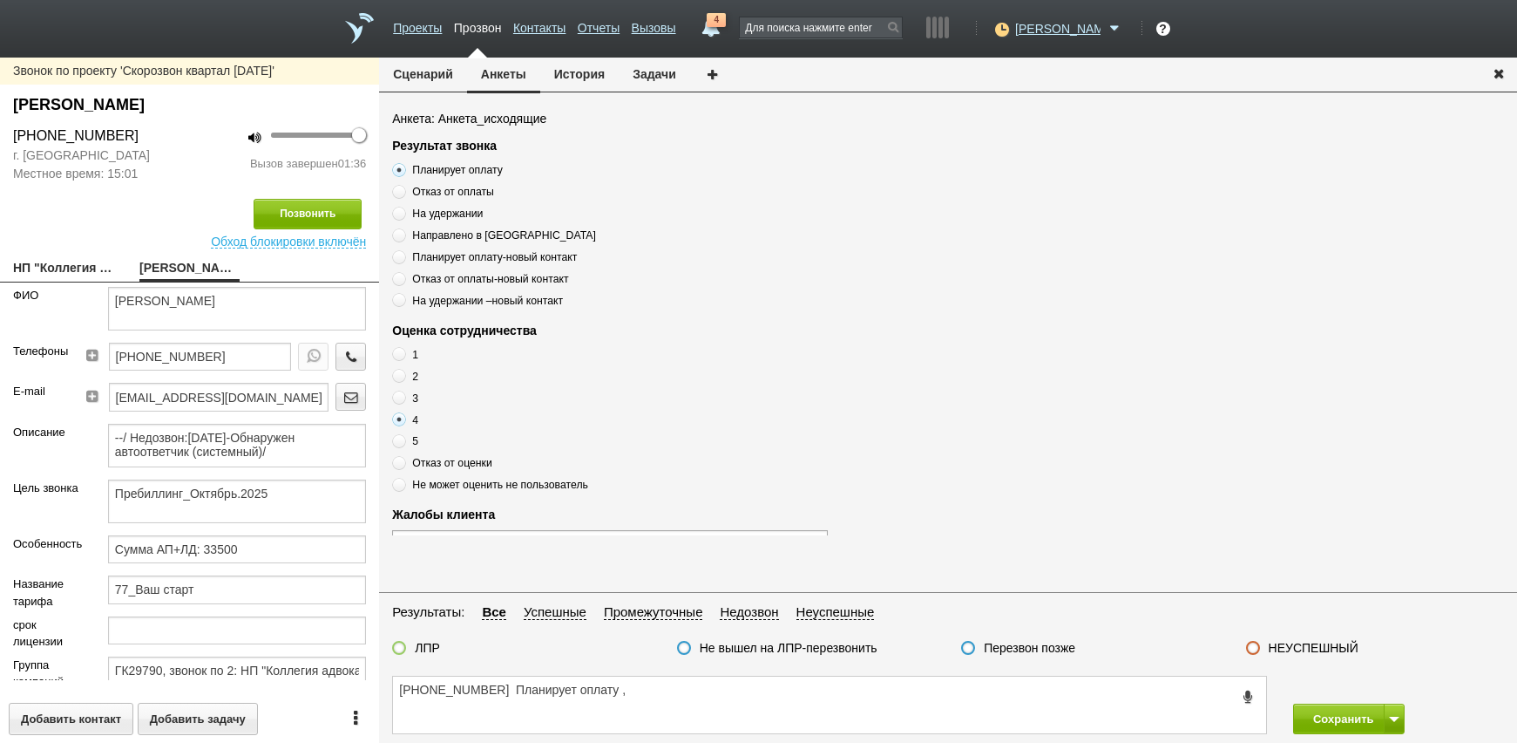
click at [0, 0] on input "ЛПР" at bounding box center [0, 0] width 0 height 0
click at [715, 696] on div "+7 (499) 403-33-89 Планирует оплату , Сохранить" at bounding box center [948, 705] width 1138 height 76
click at [715, 696] on textarea "+7 (499) 403-33-89 Планирует оплату ," at bounding box center [829, 704] width 873 height 57
click at [713, 688] on textarea "+7 (499) 403-33-89 Планирует оплату ," at bounding box center [829, 704] width 873 height 57
click at [741, 713] on textarea "[PHONE_NUMBER] Планирует оплату , оценка 4" at bounding box center [829, 704] width 873 height 57
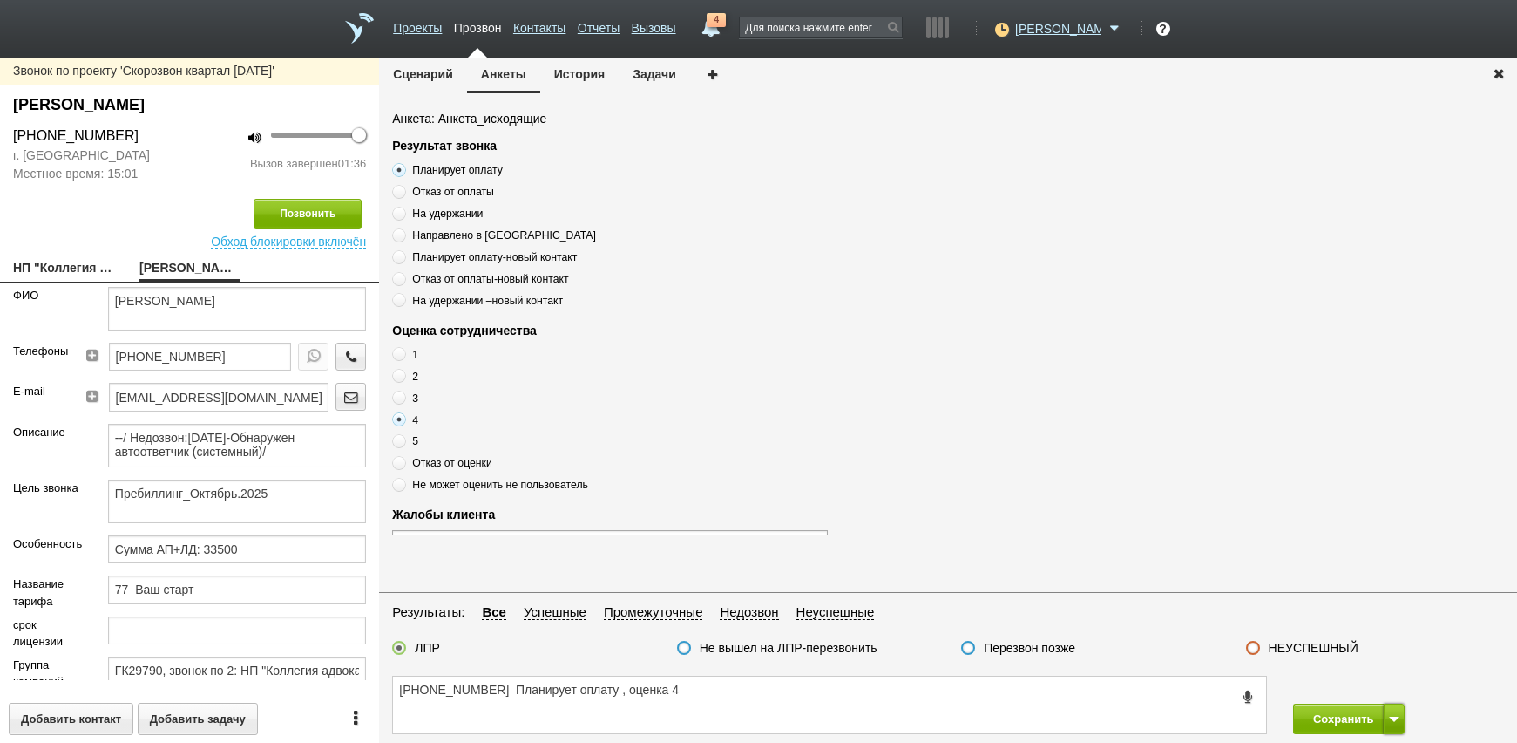
click at [1393, 722] on button at bounding box center [1394, 718] width 21 height 31
click at [1351, 691] on button "Сохранить и остаться" at bounding box center [1336, 686] width 135 height 31
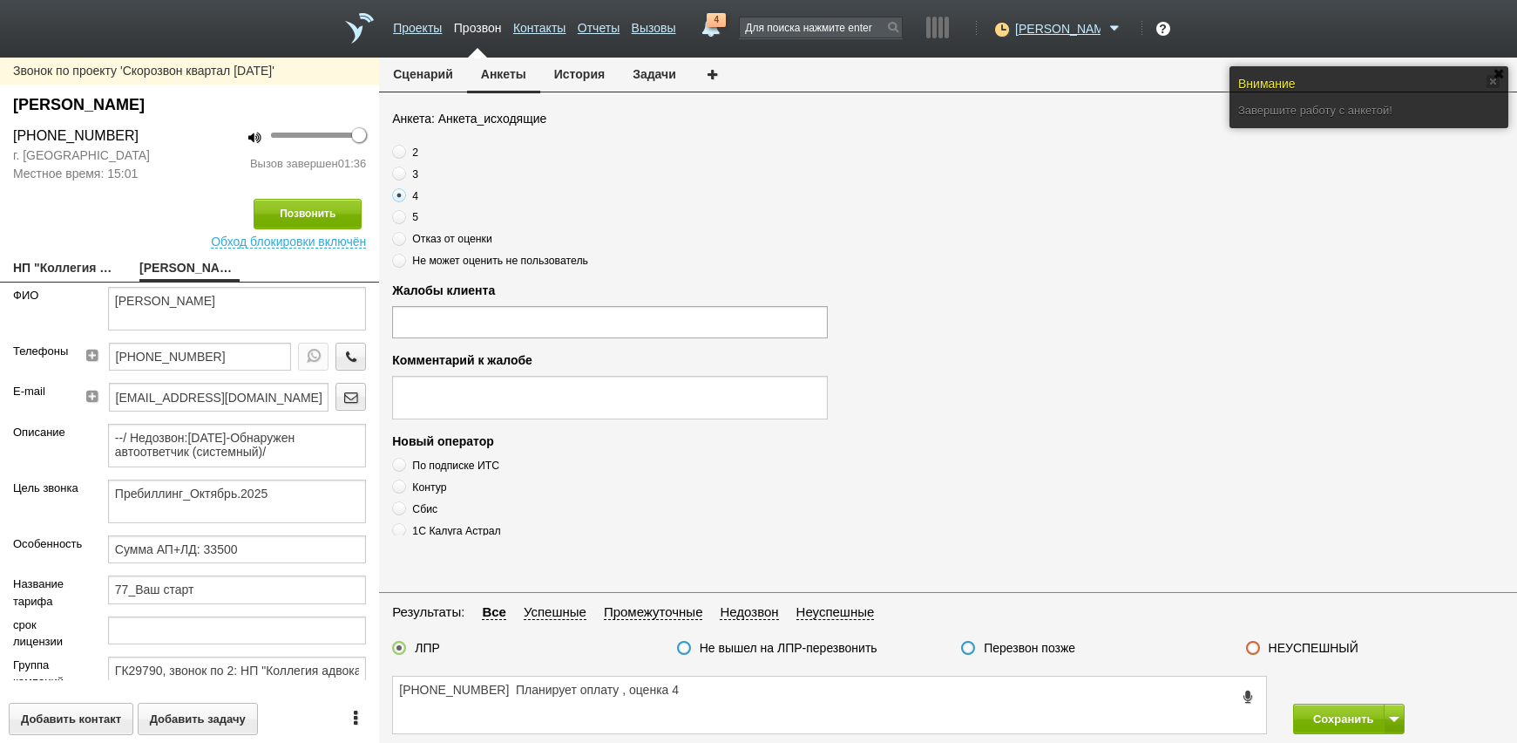
scroll to position [436, 0]
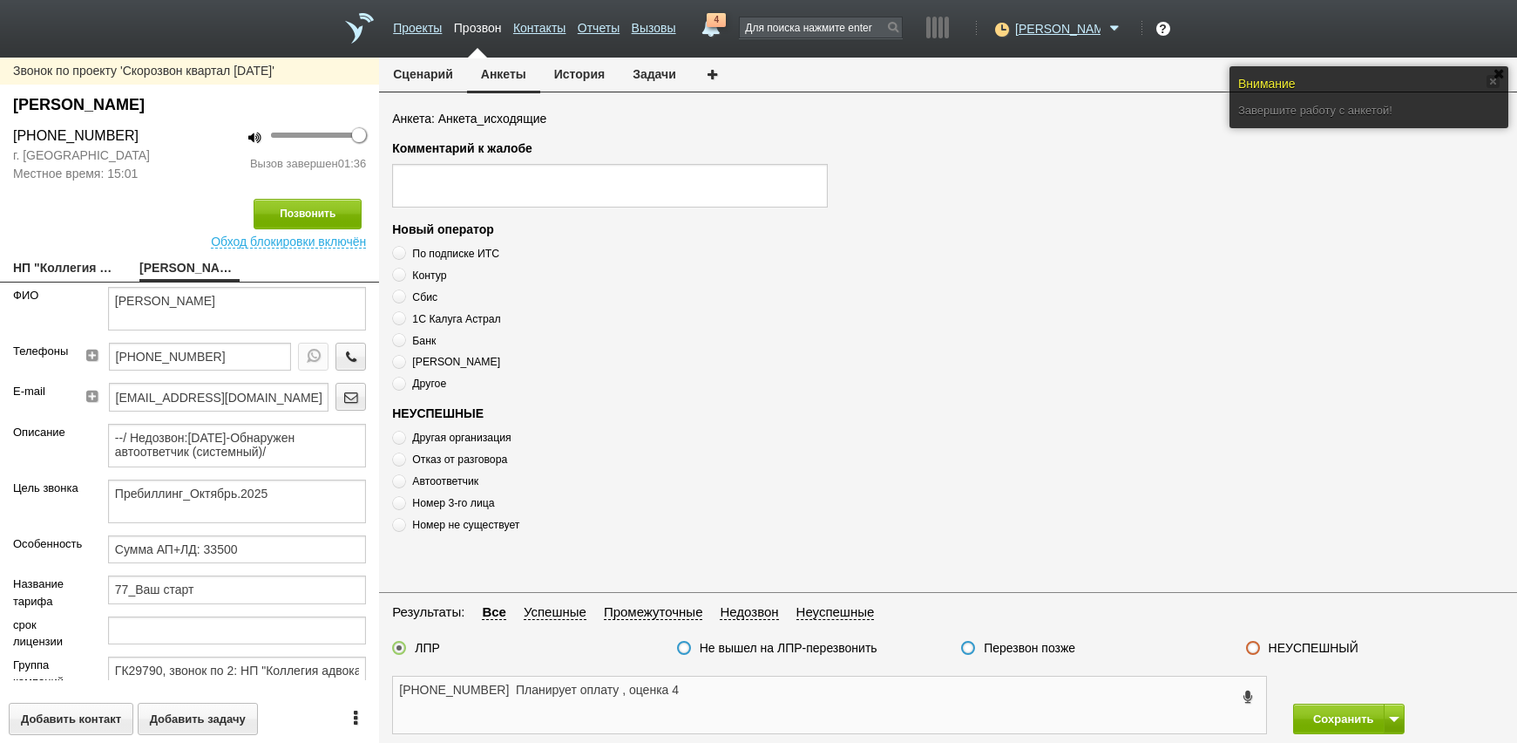
click at [717, 690] on textarea "[PHONE_NUMBER] Планирует оплату , оценка 4" at bounding box center [829, 704] width 873 height 57
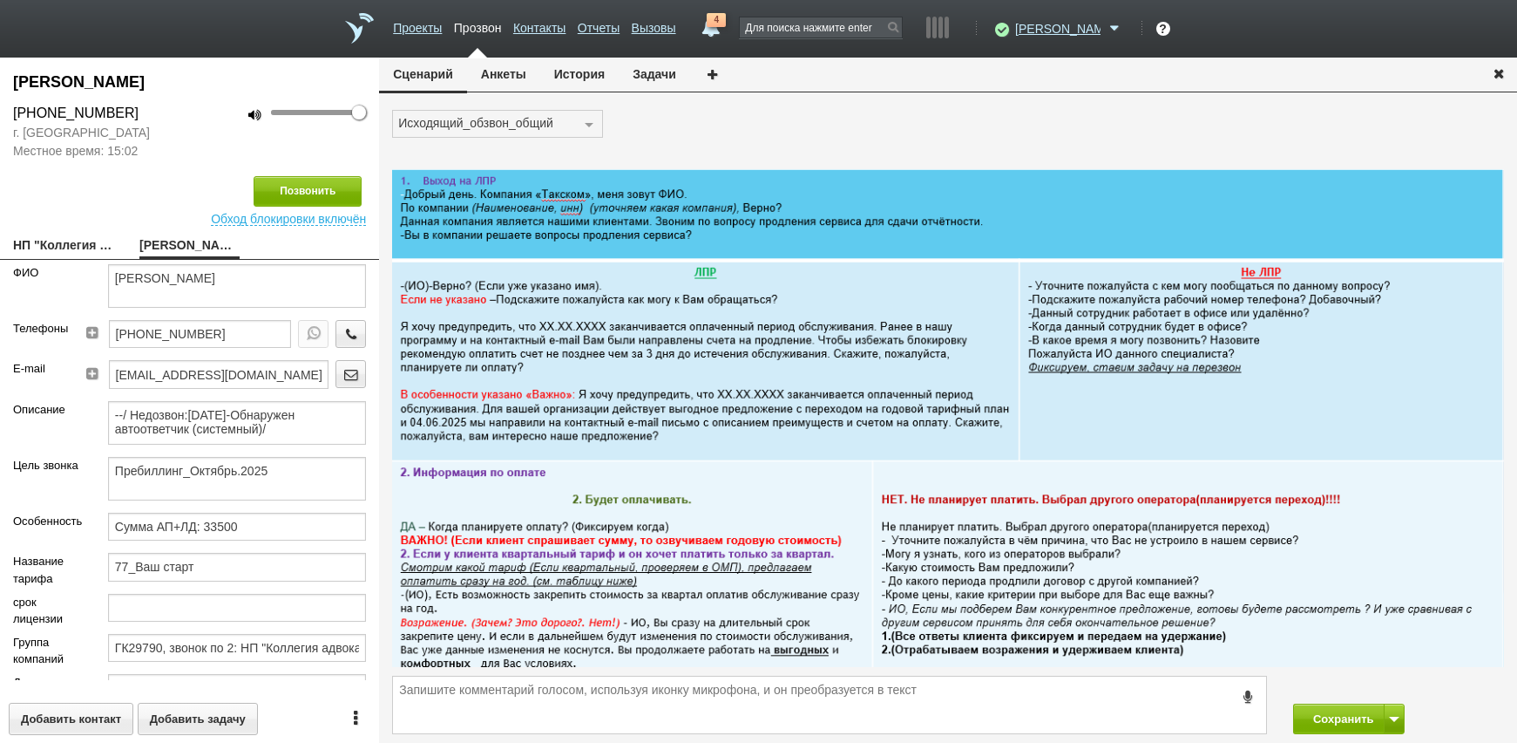
drag, startPoint x: 502, startPoint y: 81, endPoint x: 505, endPoint y: 95, distance: 14.2
click at [502, 81] on button "Анкеты" at bounding box center [503, 74] width 73 height 33
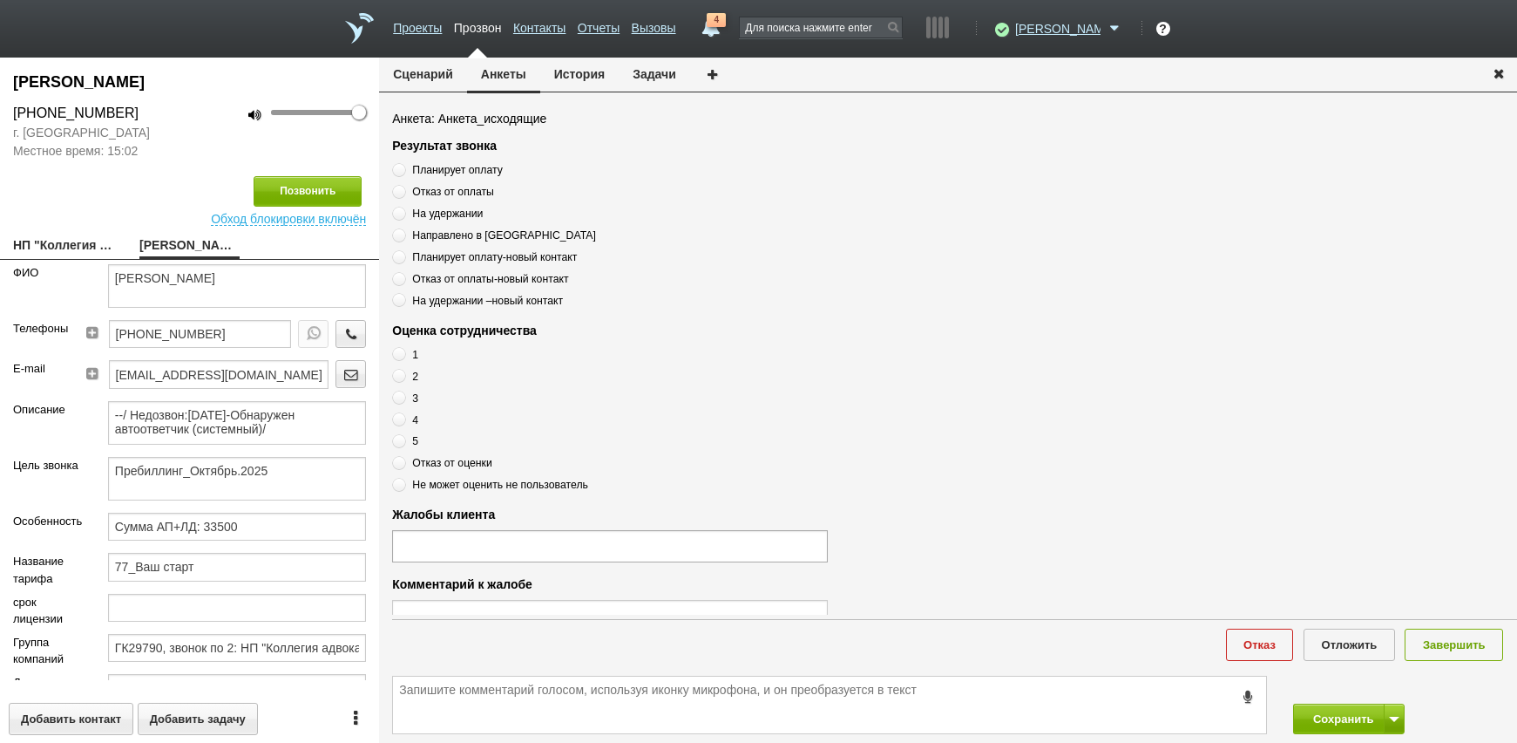
click at [474, 172] on span "Планирует оплату" at bounding box center [457, 170] width 90 height 12
click at [403, 172] on input "Планирует оплату" at bounding box center [397, 166] width 11 height 11
radio input "true"
click at [400, 425] on span at bounding box center [399, 419] width 14 height 14
click at [400, 423] on input "4" at bounding box center [397, 416] width 11 height 11
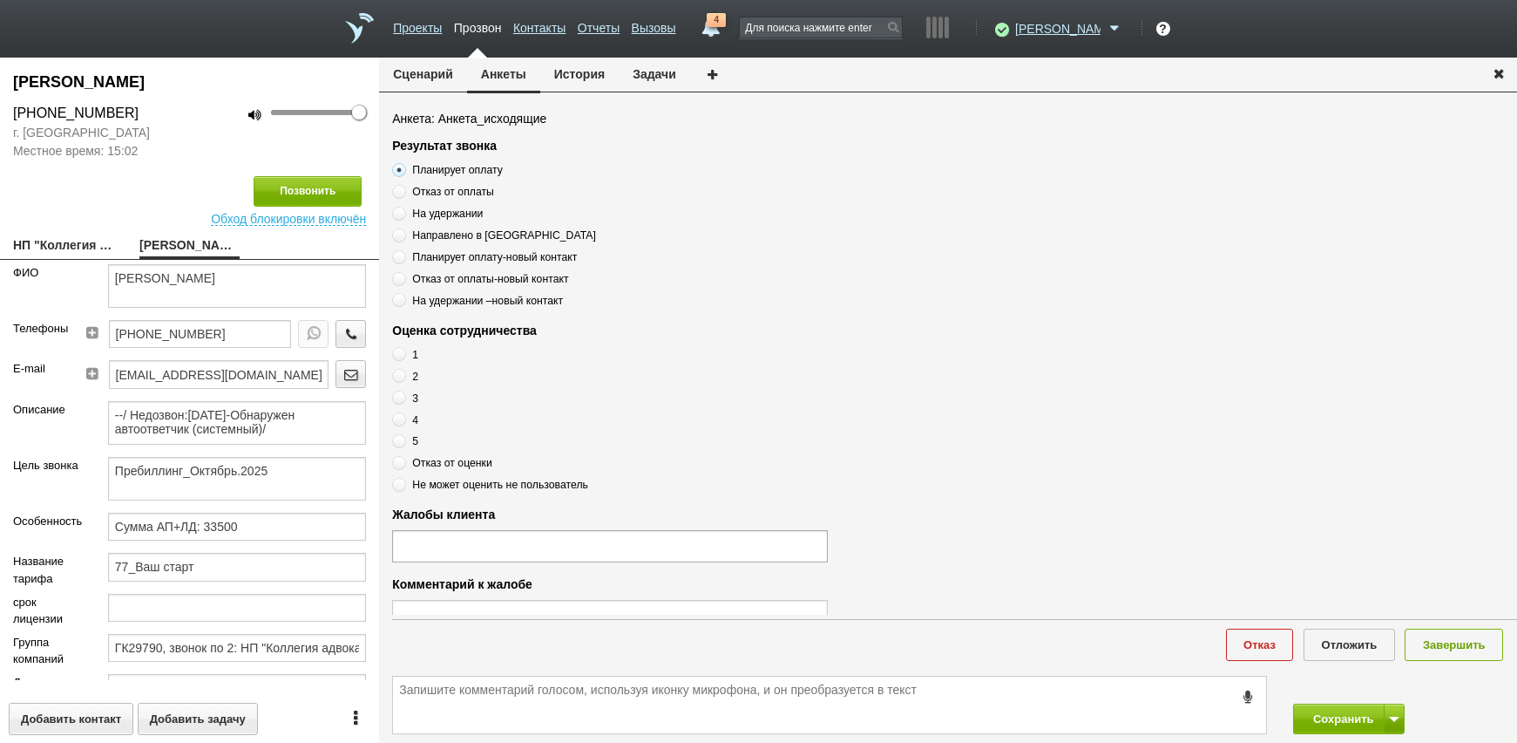
radio input "true"
drag, startPoint x: 486, startPoint y: 702, endPoint x: 1470, endPoint y: 649, distance: 985.3
click at [1470, 649] on button "Завершить" at bounding box center [1454, 644] width 98 height 32
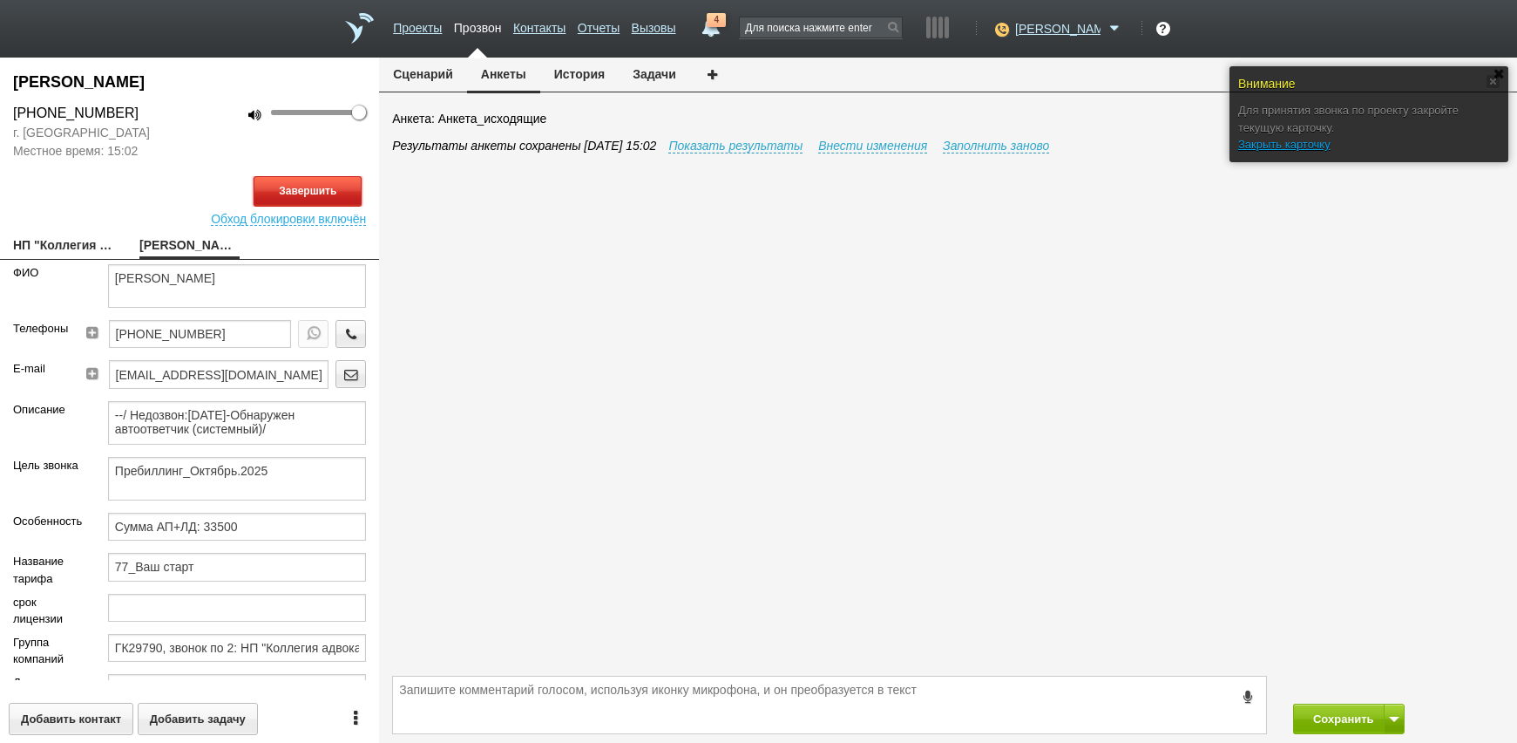
click at [309, 191] on button "Завершить" at bounding box center [308, 191] width 108 height 31
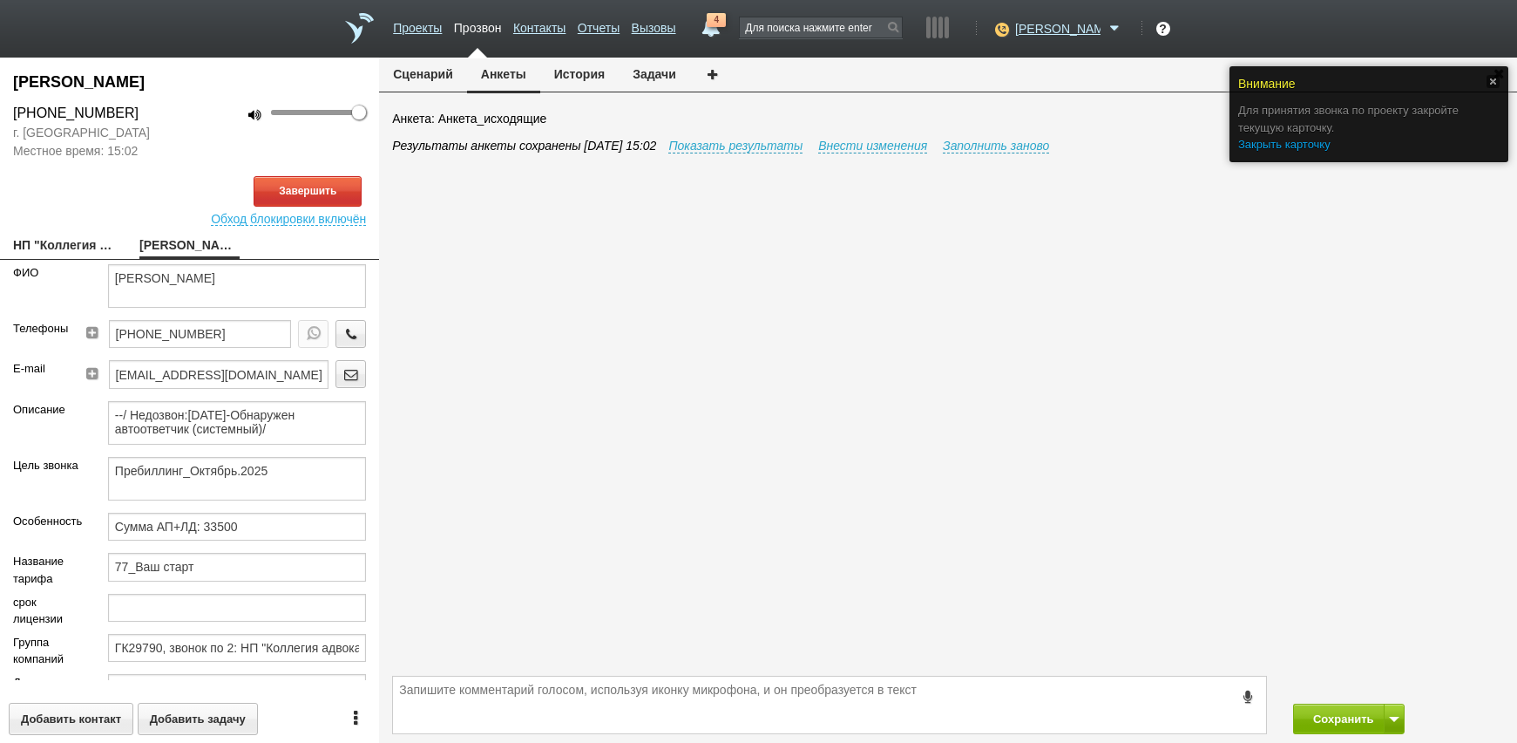
click at [1281, 140] on link "Закрыть карточку" at bounding box center [1284, 144] width 92 height 13
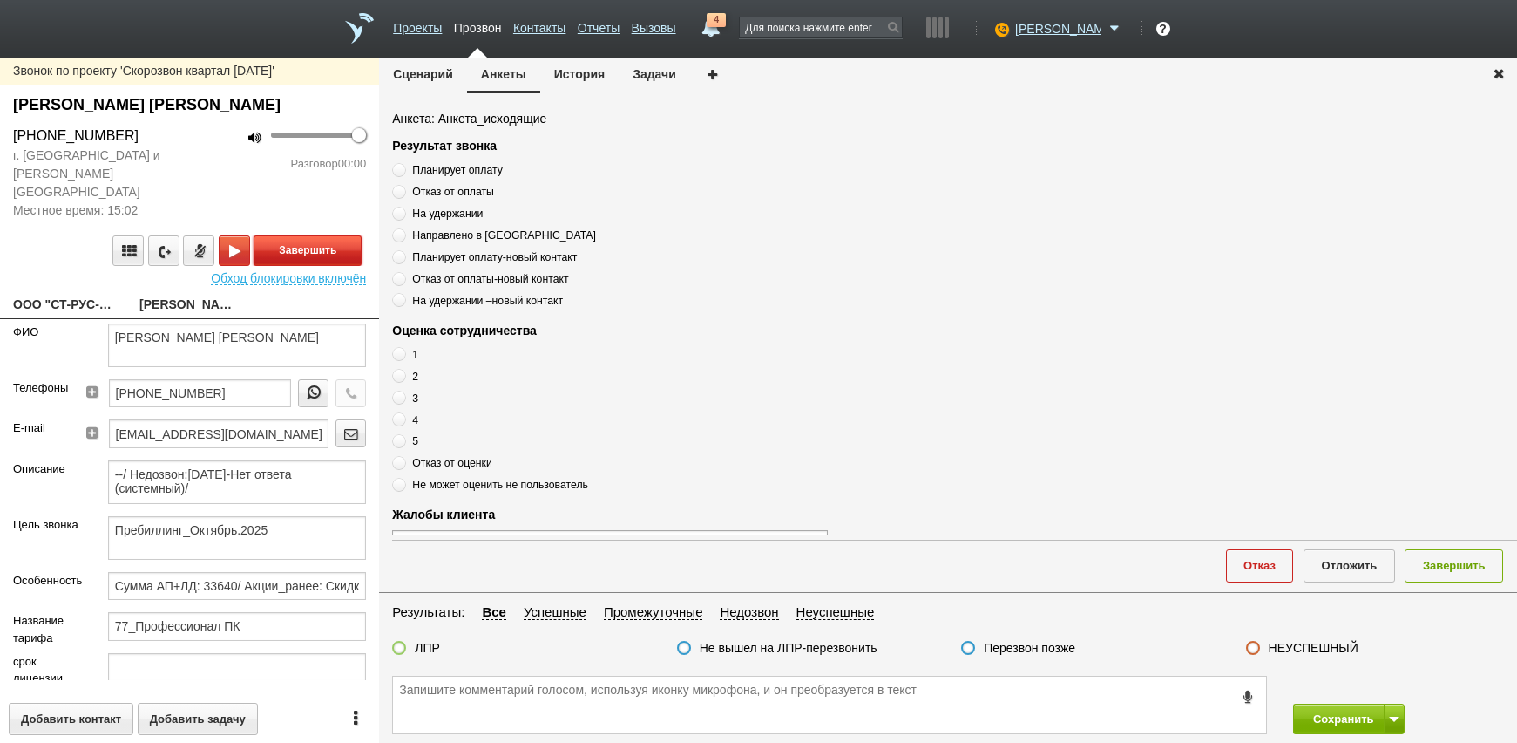
click at [325, 238] on button "Завершить" at bounding box center [308, 250] width 108 height 31
click at [550, 718] on textarea at bounding box center [829, 704] width 873 height 57
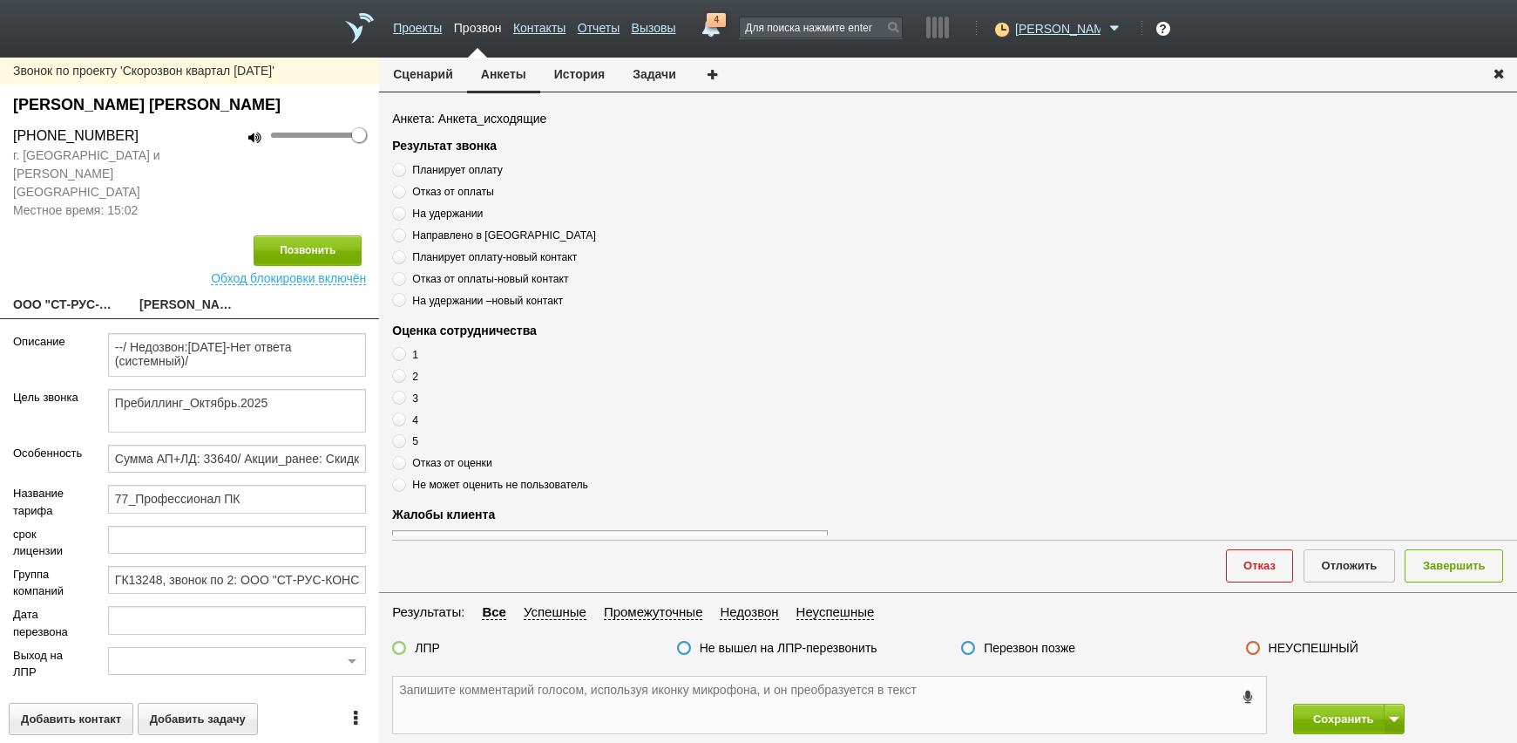
scroll to position [251, 0]
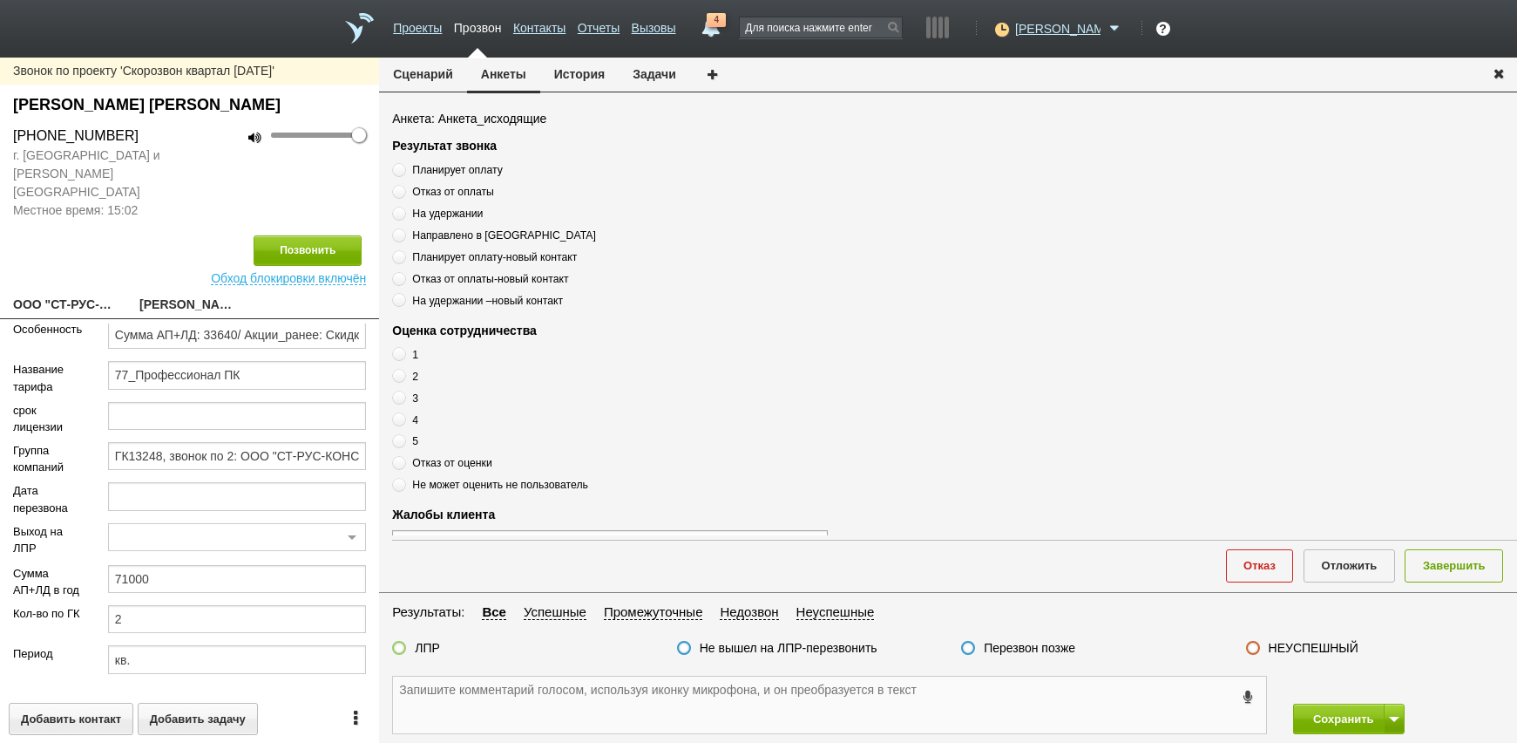
click at [664, 698] on textarea at bounding box center [829, 704] width 873 height 57
click at [620, 28] on link "Отчеты" at bounding box center [599, 24] width 42 height 25
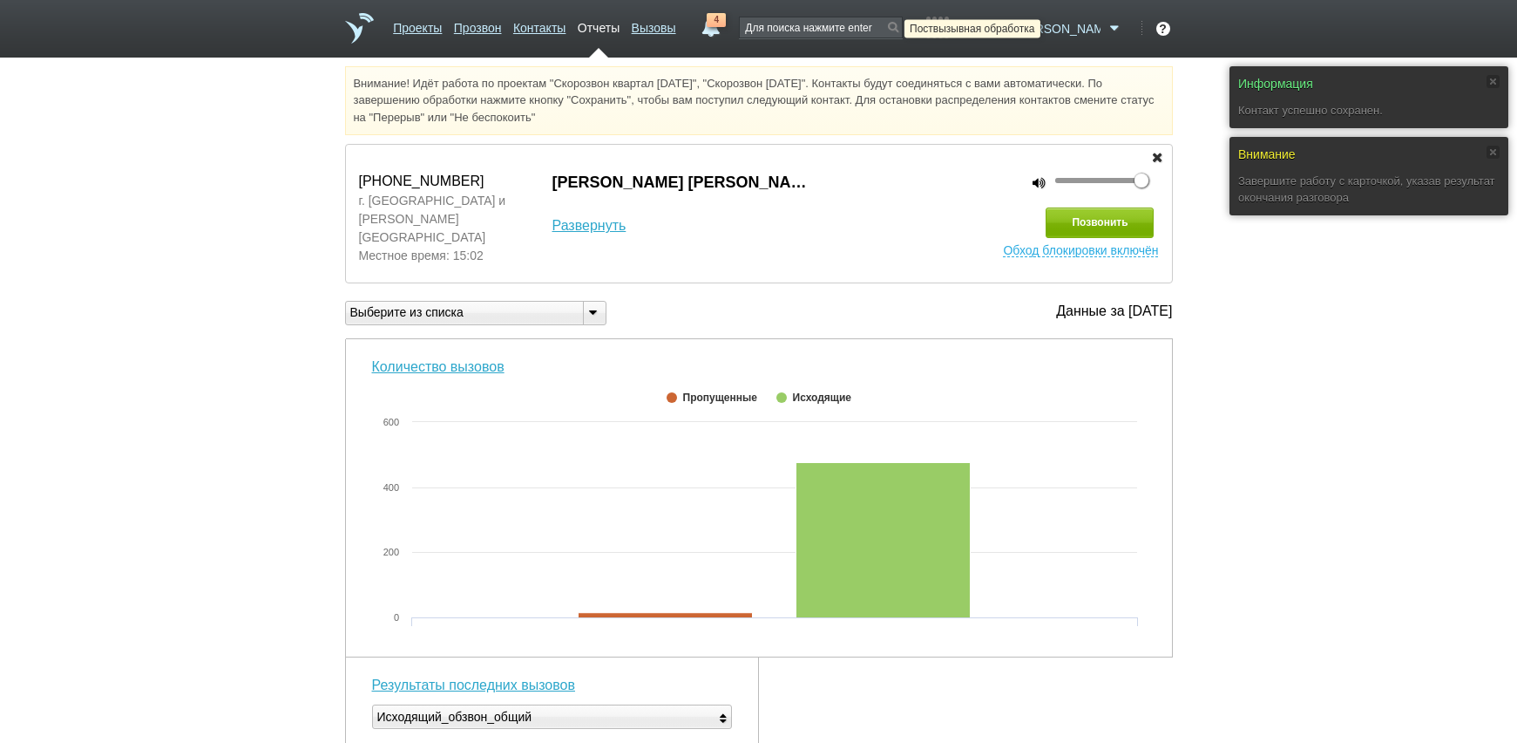
click at [1012, 32] on icon at bounding box center [1000, 28] width 24 height 17
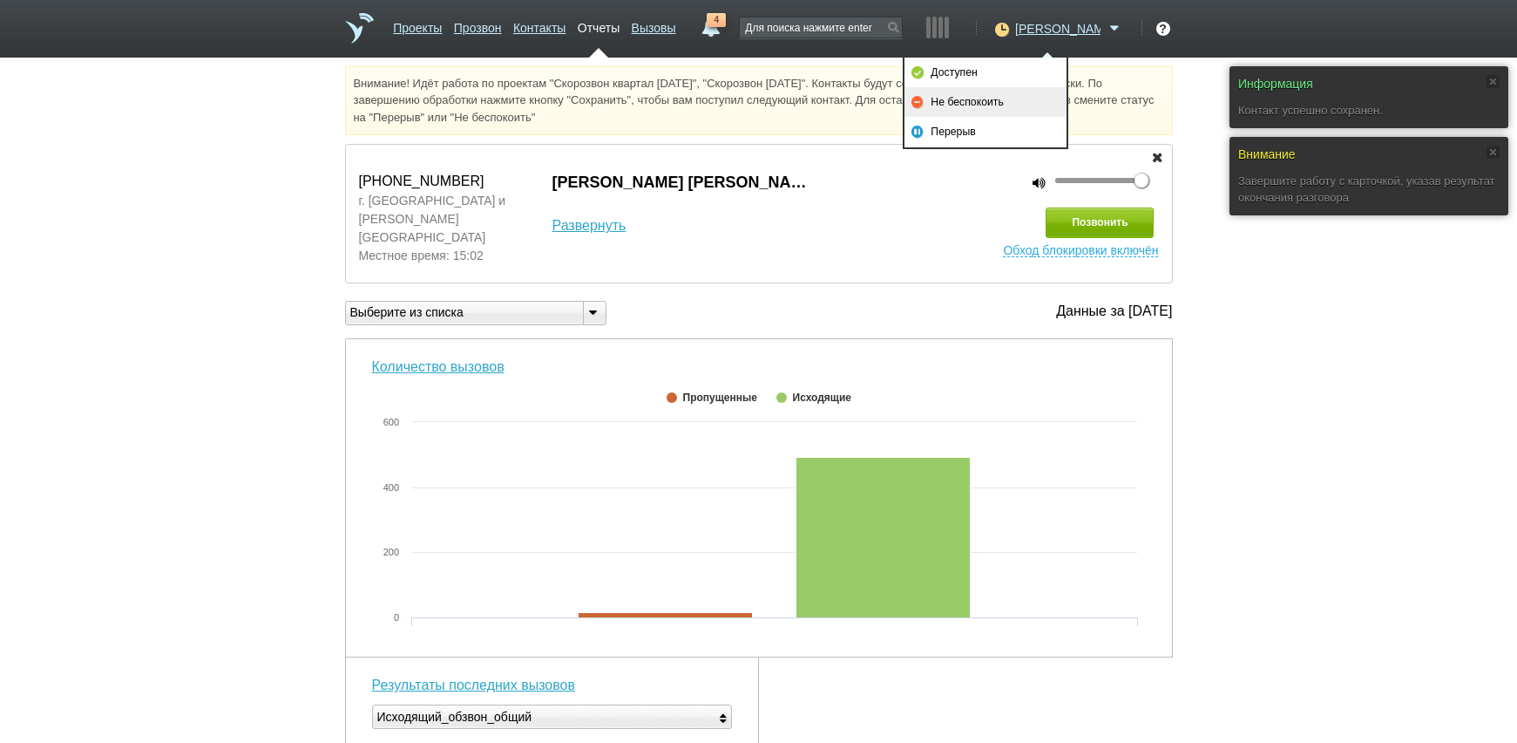
click at [1014, 106] on link "Не беспокоить" at bounding box center [986, 102] width 162 height 30
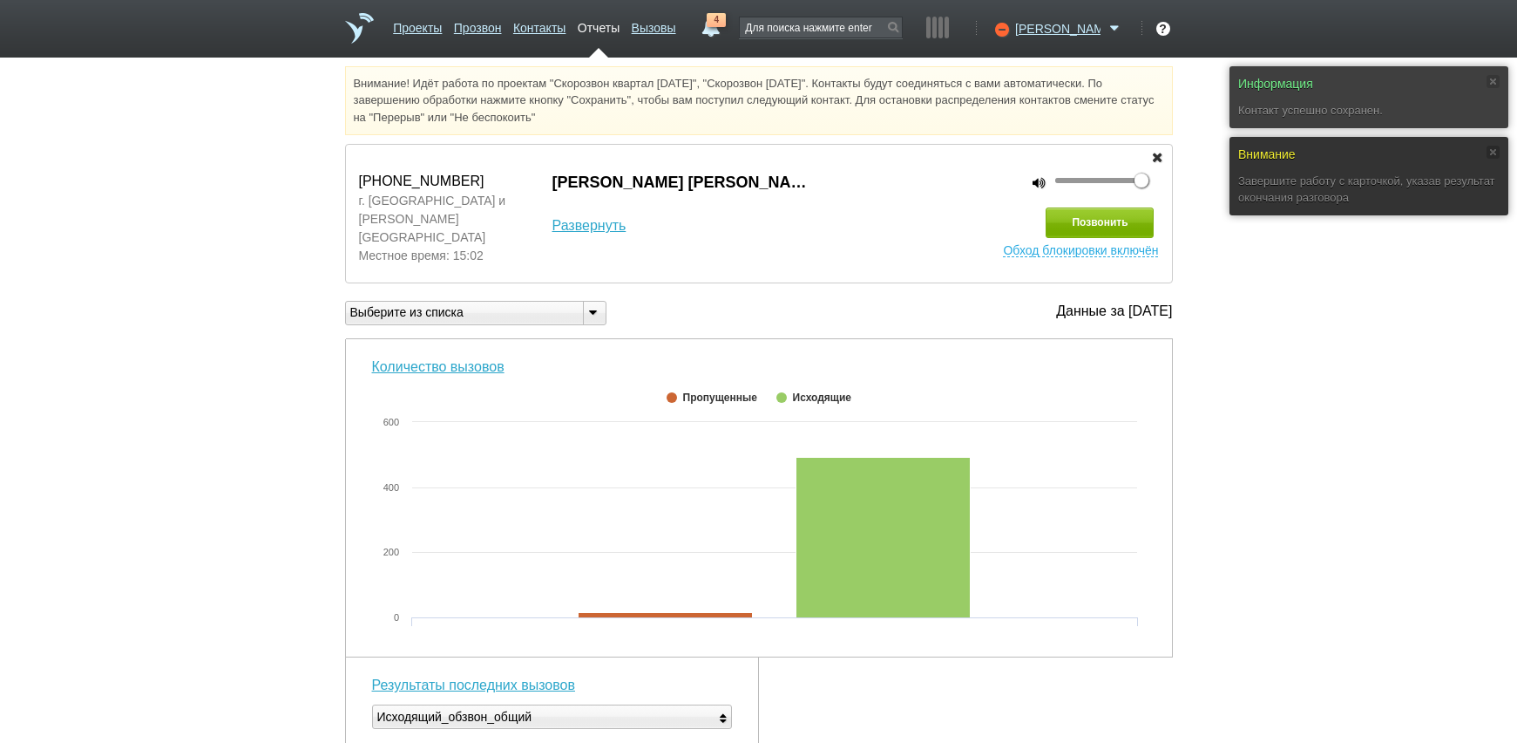
click at [620, 31] on link "Отчеты" at bounding box center [599, 24] width 42 height 25
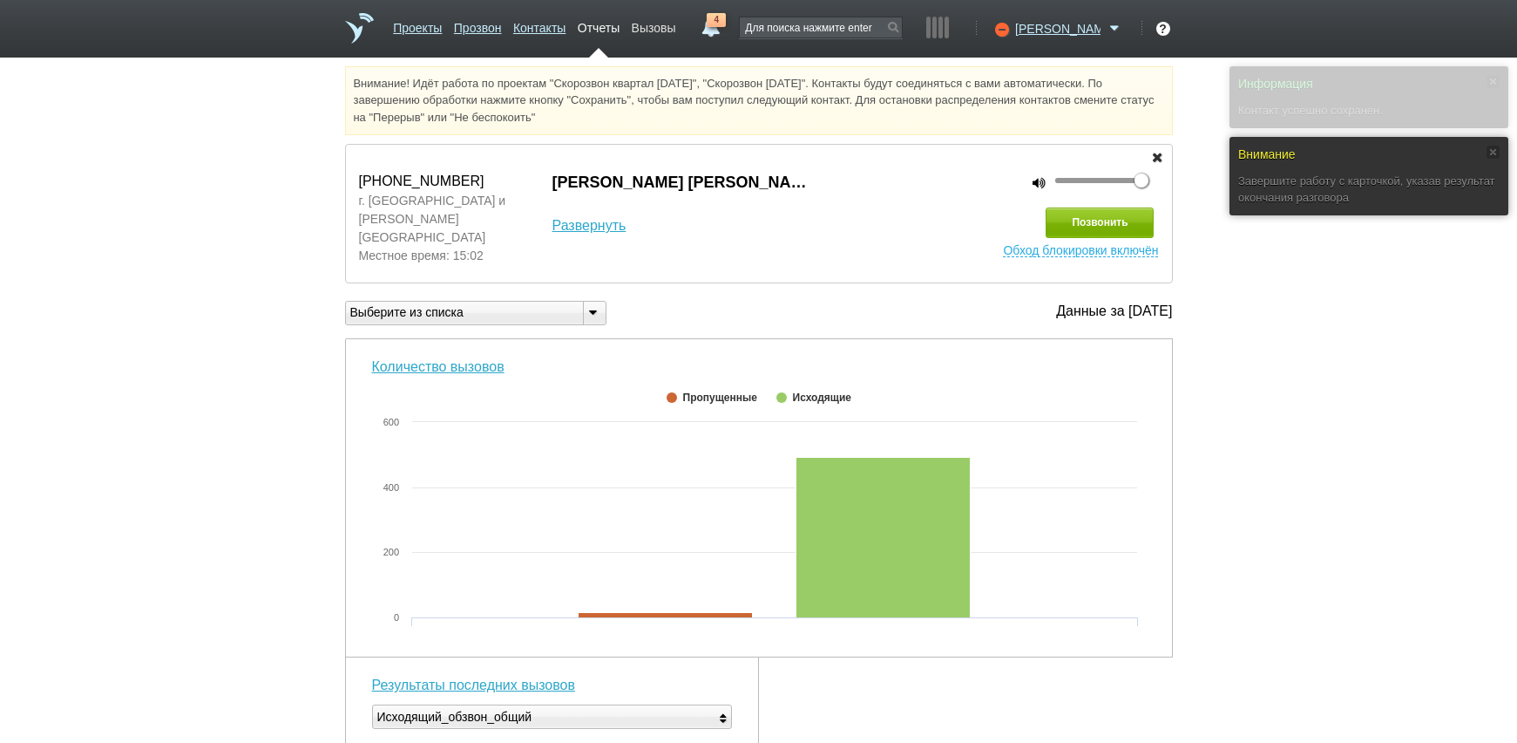
click at [676, 35] on link "Вызовы" at bounding box center [654, 24] width 44 height 25
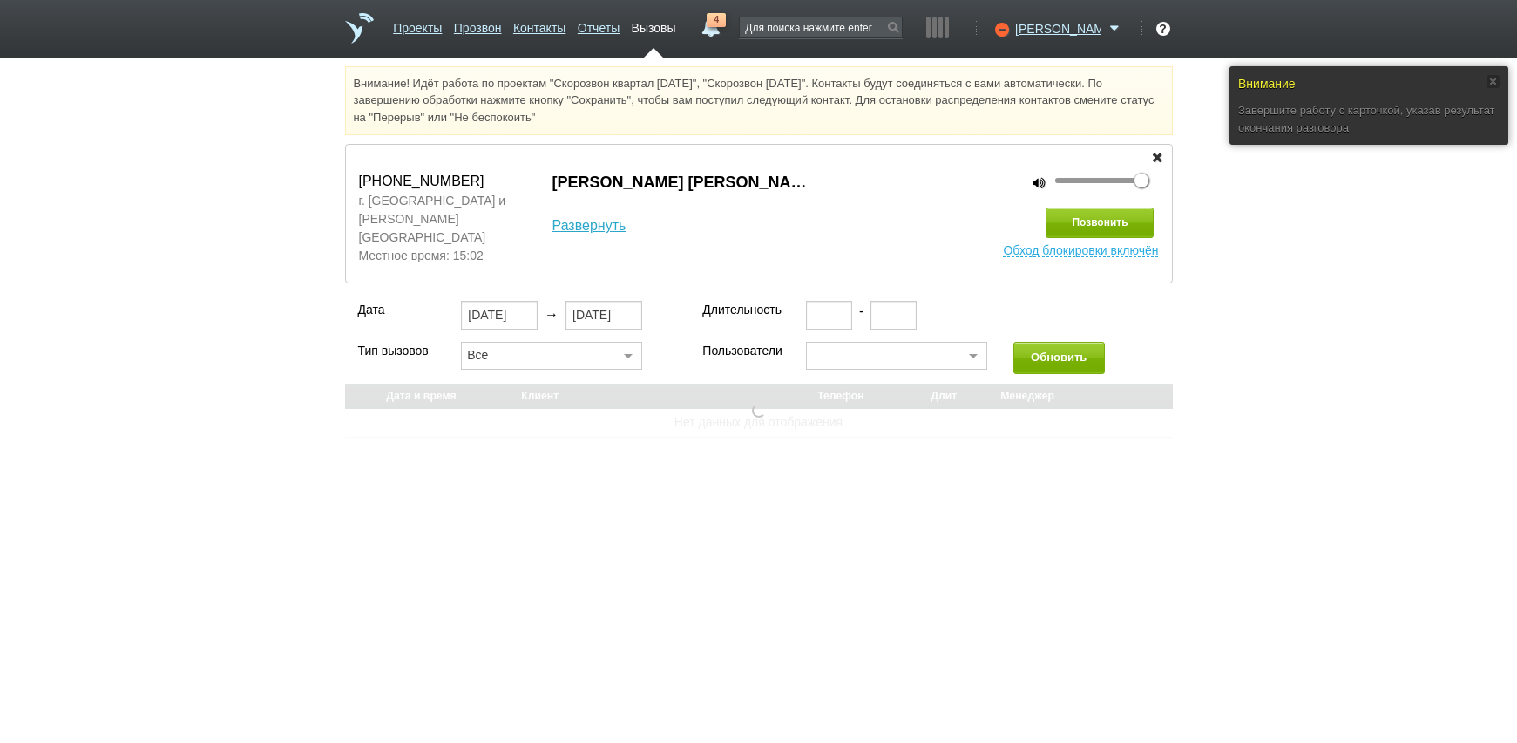
select select "30"
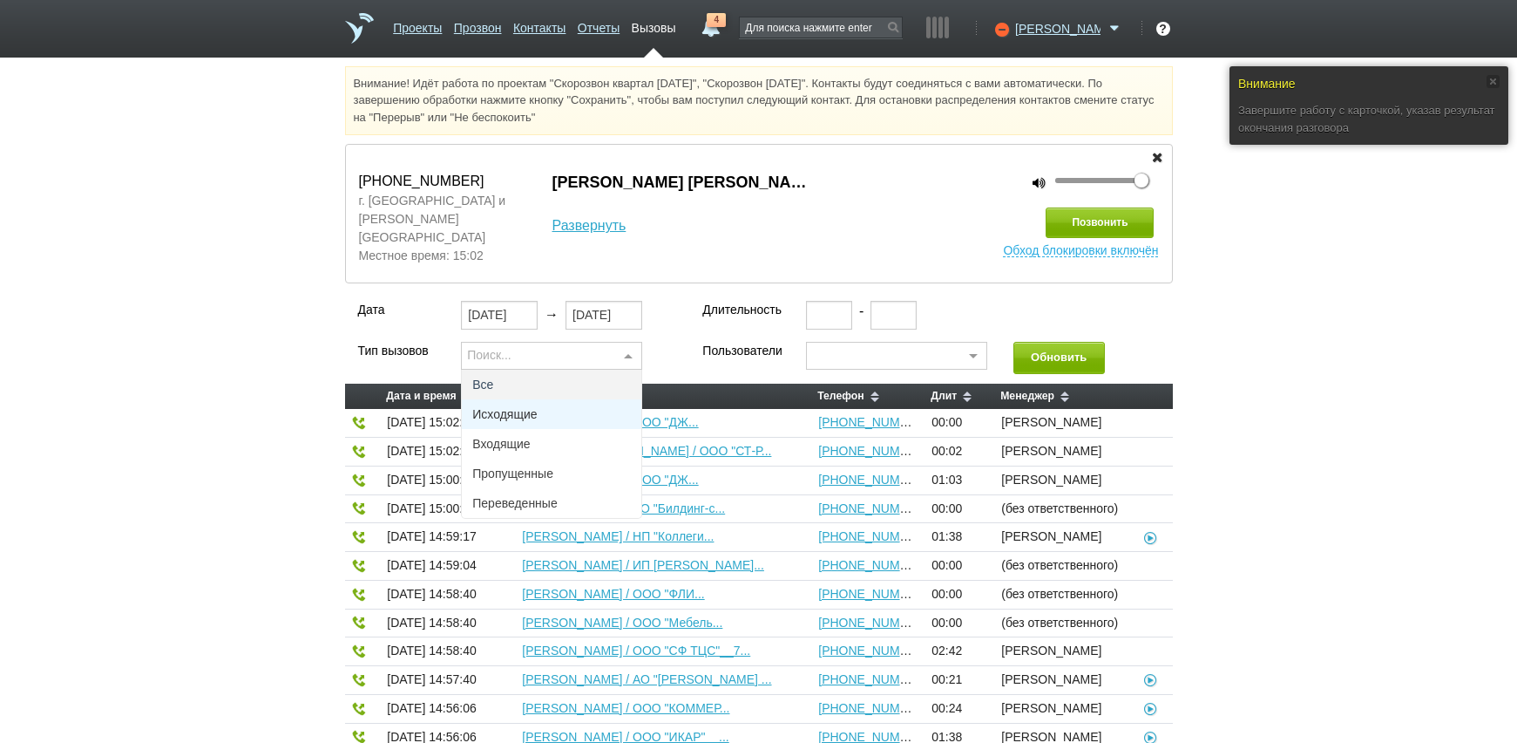
click at [525, 408] on span "Исходящие" at bounding box center [504, 414] width 64 height 12
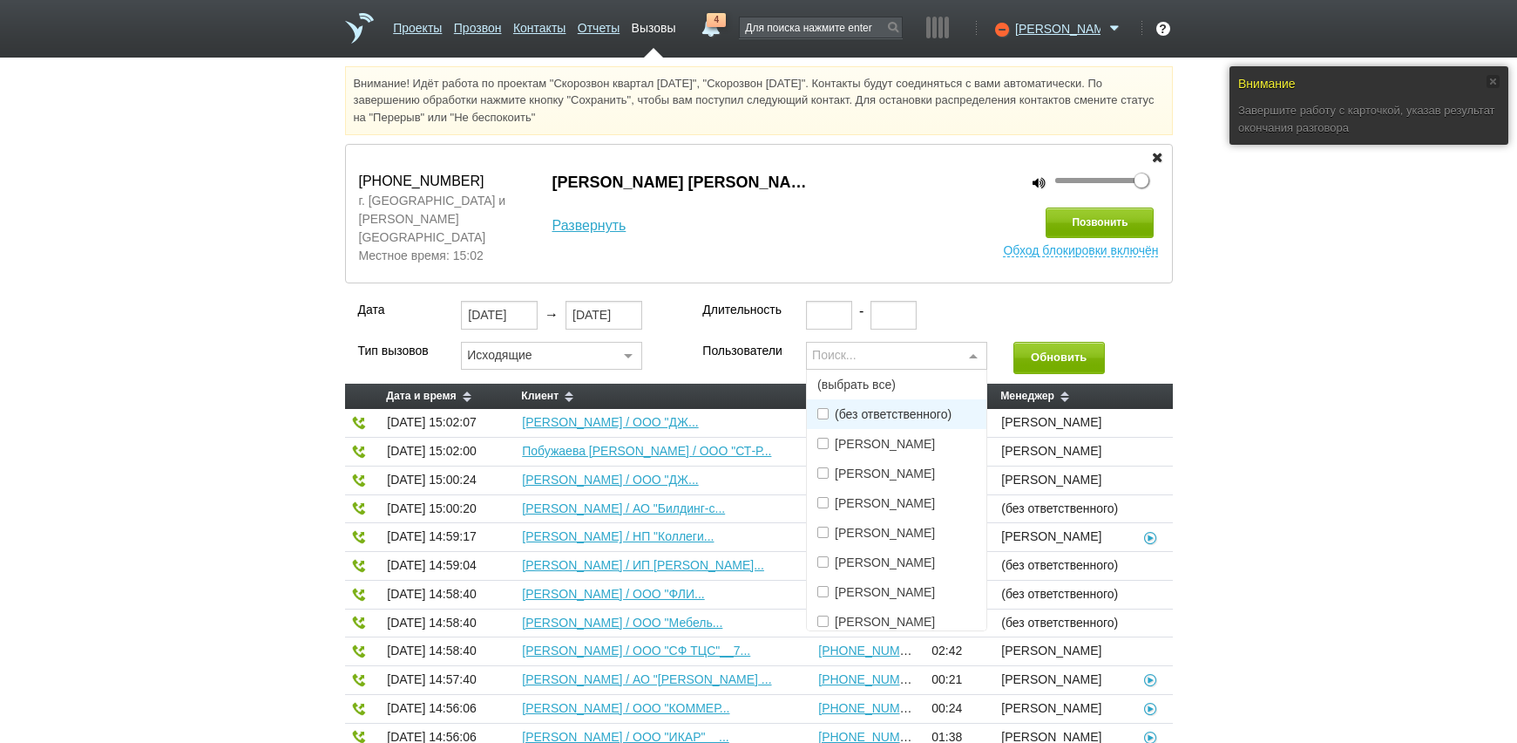
click at [913, 345] on div "Поиск..." at bounding box center [896, 356] width 181 height 28
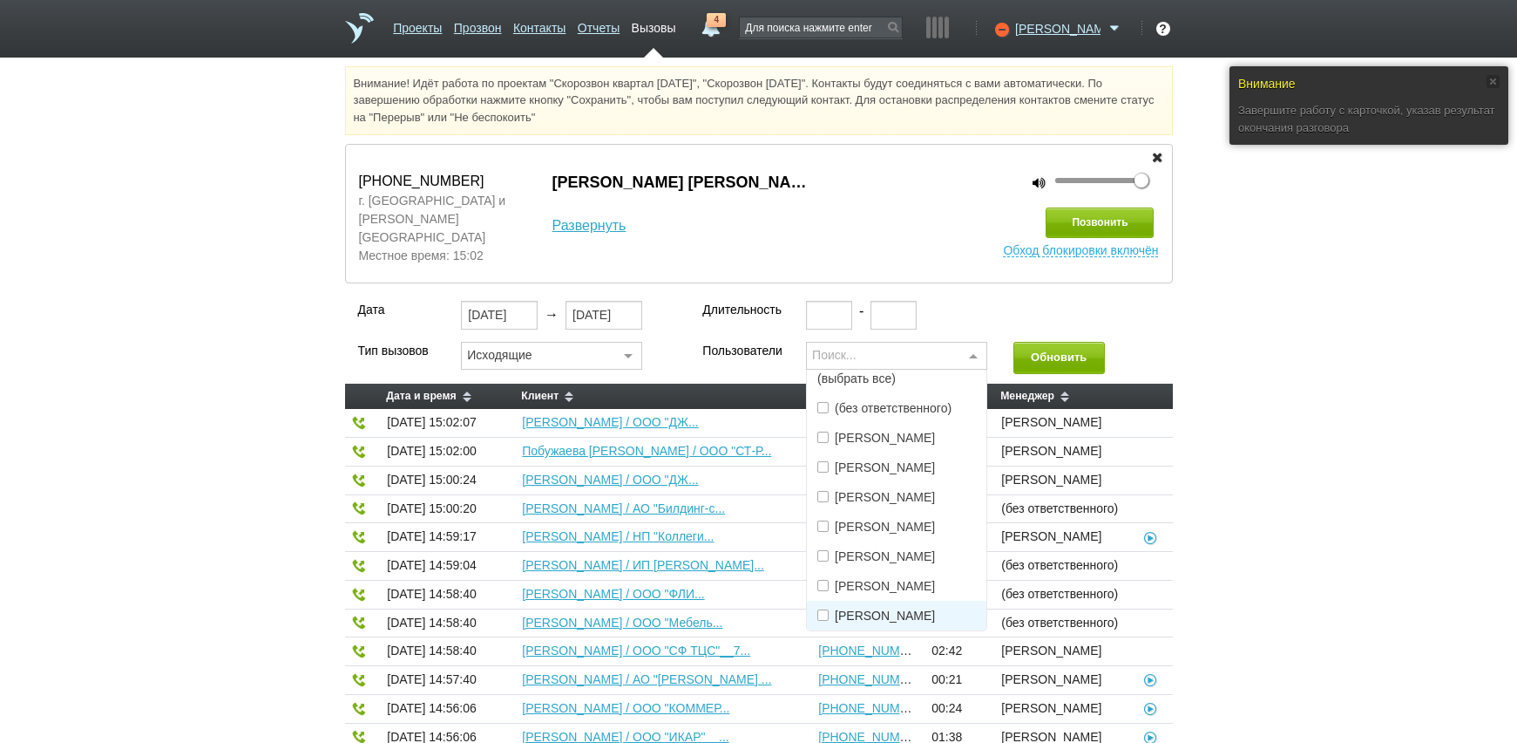
click at [865, 609] on span "[PERSON_NAME]" at bounding box center [885, 615] width 100 height 12
click at [1043, 346] on button "Обновить" at bounding box center [1060, 358] width 92 height 32
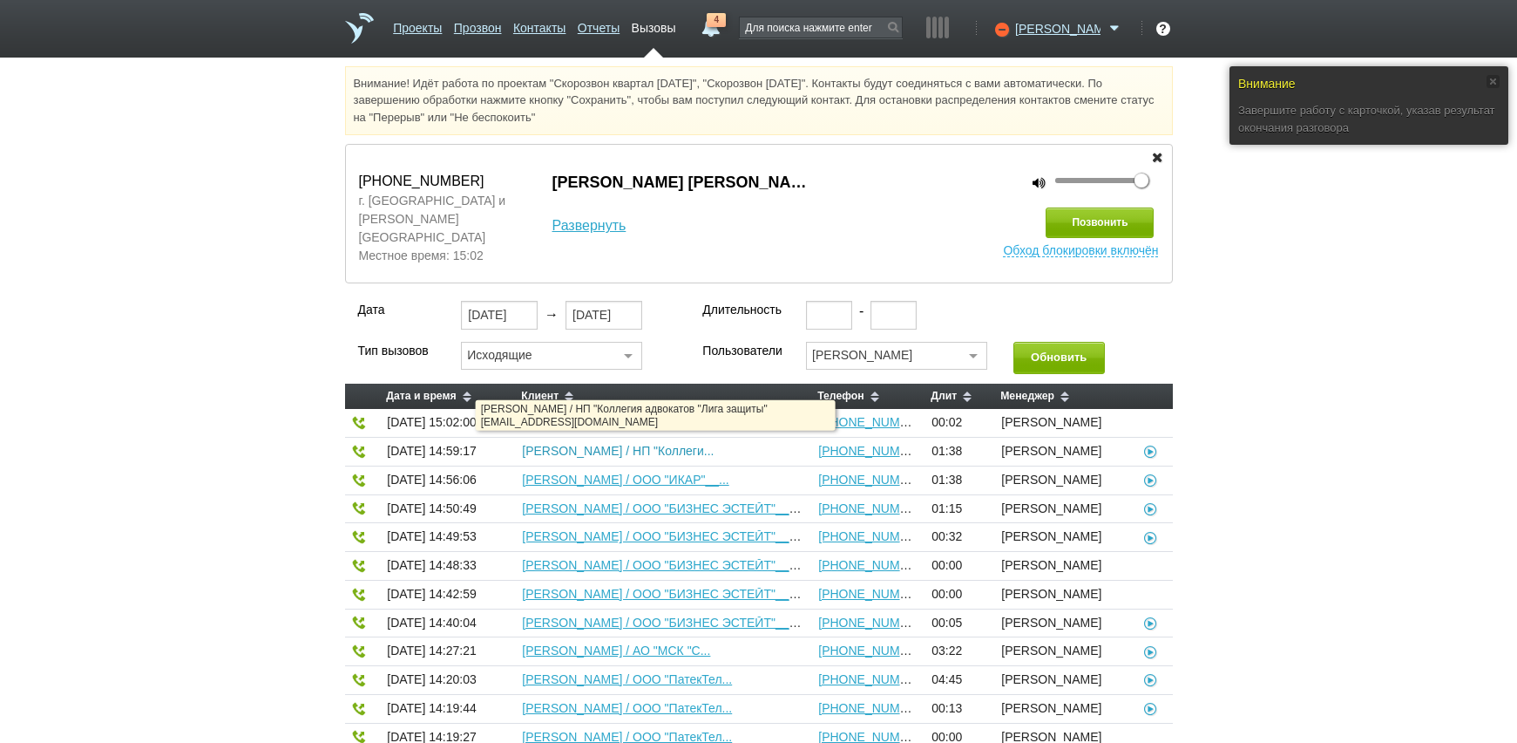
click at [703, 445] on link "[PERSON_NAME] / НП "Коллеги..." at bounding box center [618, 451] width 192 height 14
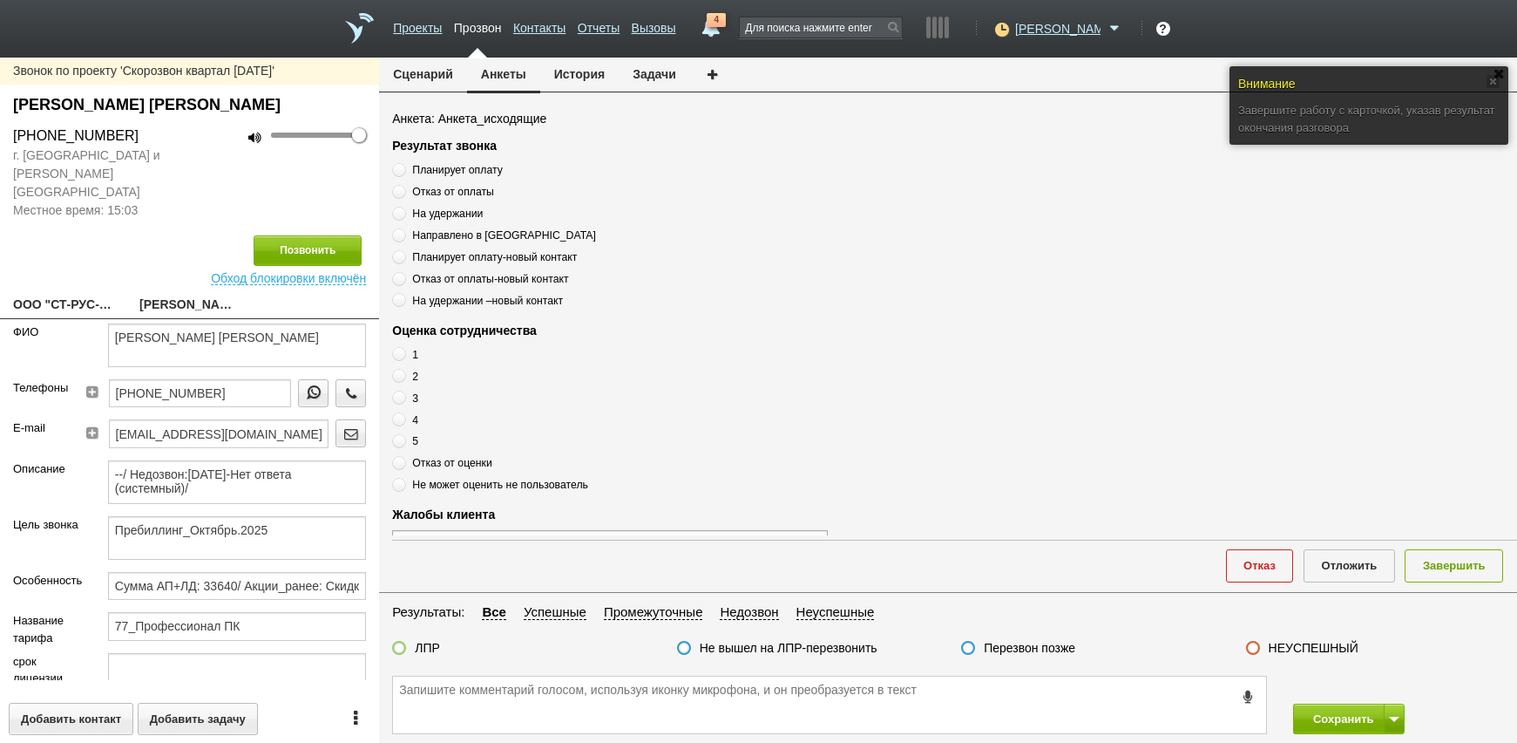
click at [578, 78] on button "История" at bounding box center [579, 74] width 78 height 33
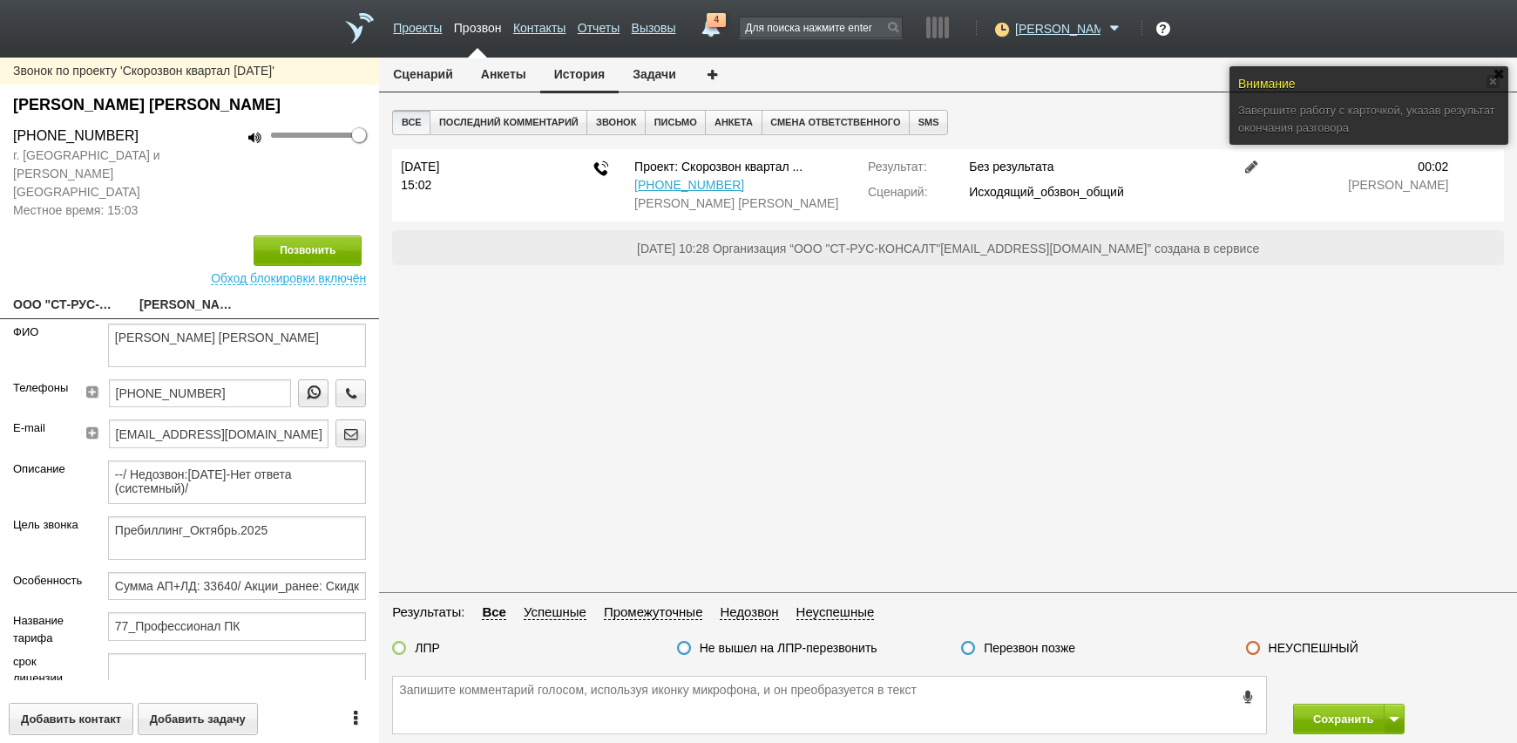
click at [1256, 170] on link at bounding box center [1252, 166] width 21 height 14
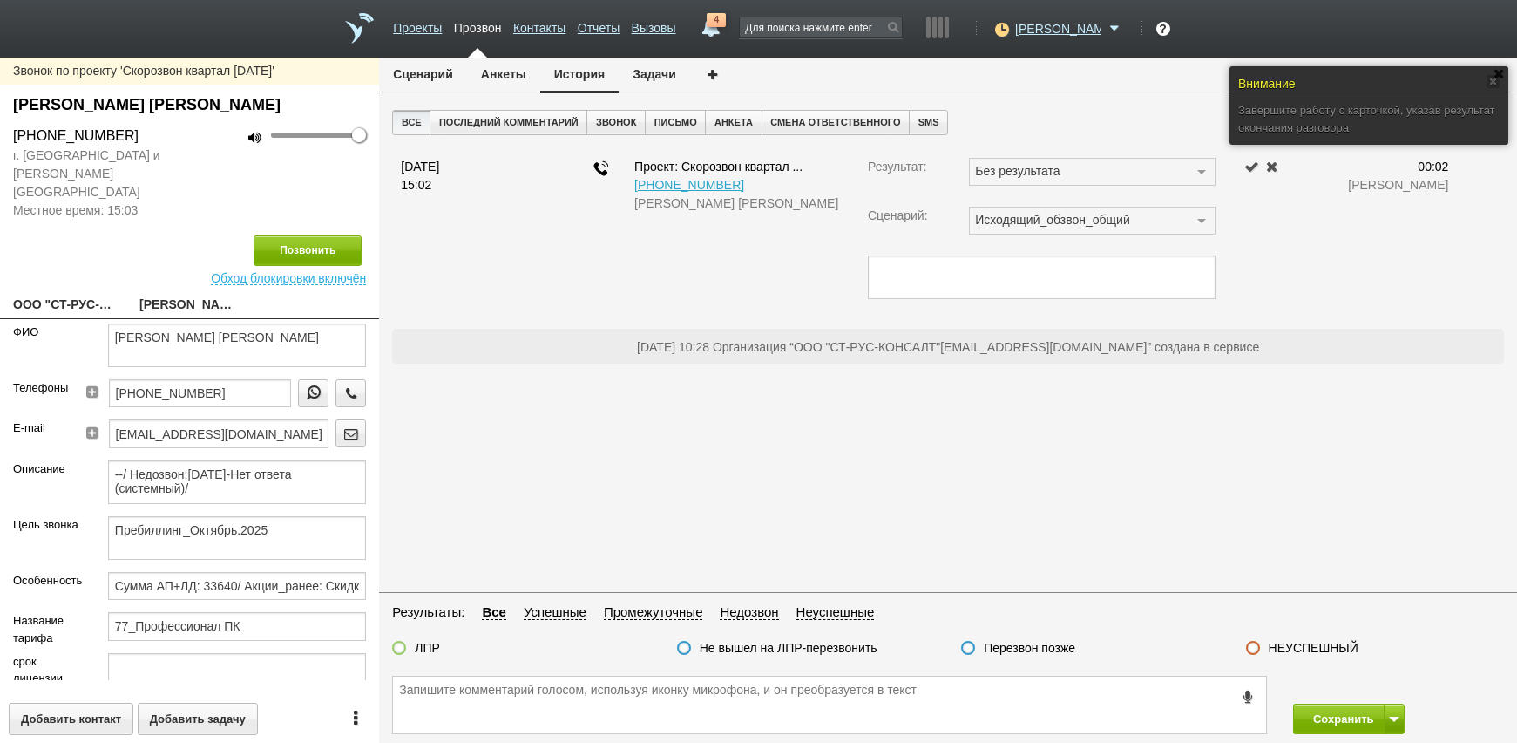
click at [1247, 467] on div "Все Последний комментарий Звонок Письмо Анкета Смена ответственного SMS [DATE] …" at bounding box center [948, 349] width 1138 height 478
click at [497, 71] on button "Анкеты" at bounding box center [503, 74] width 73 height 33
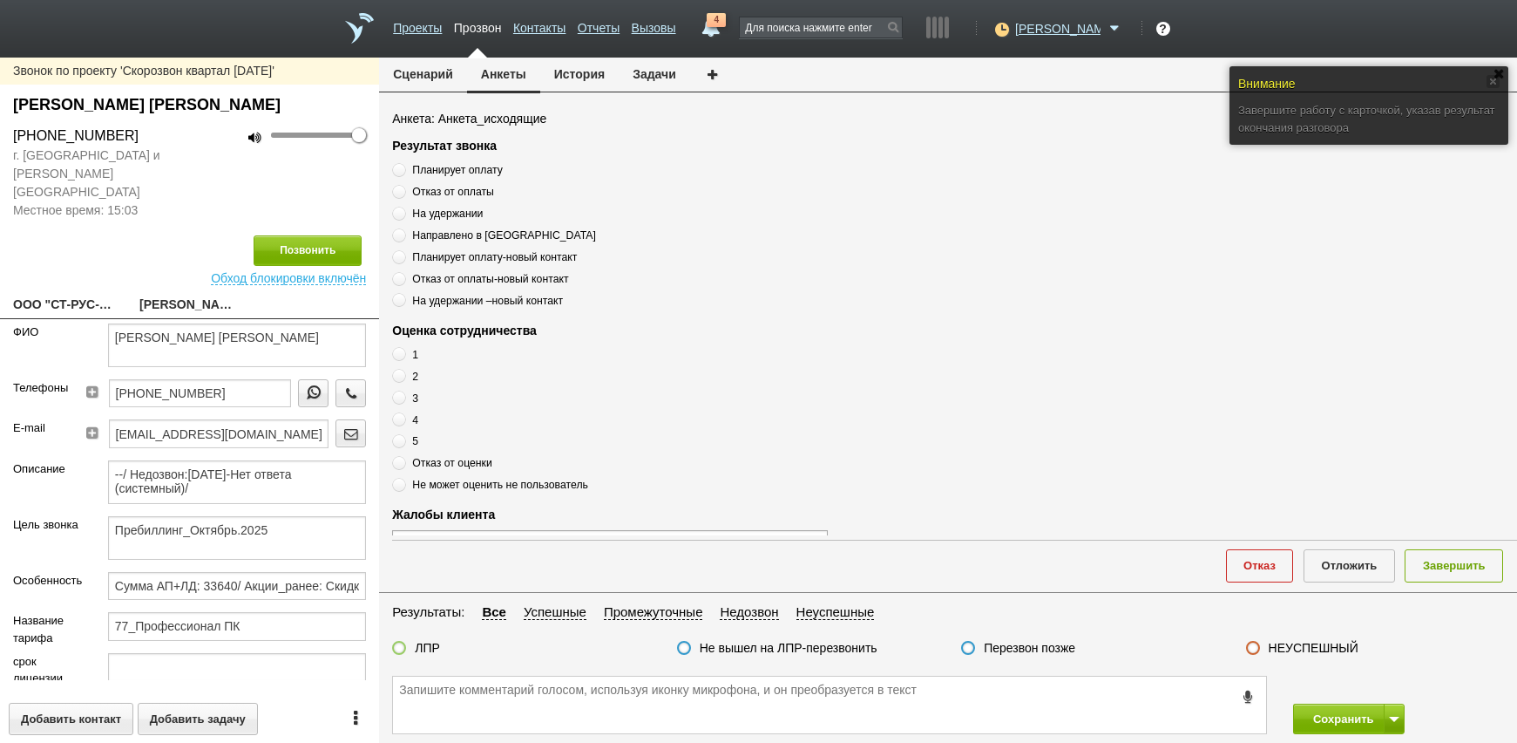
click at [453, 166] on span "Планирует оплату" at bounding box center [457, 170] width 90 height 12
click at [403, 166] on input "Планирует оплату" at bounding box center [397, 166] width 11 height 11
radio input "true"
drag, startPoint x: 410, startPoint y: 417, endPoint x: 1106, endPoint y: 536, distance: 705.6
click at [410, 419] on label "4" at bounding box center [610, 419] width 436 height 17
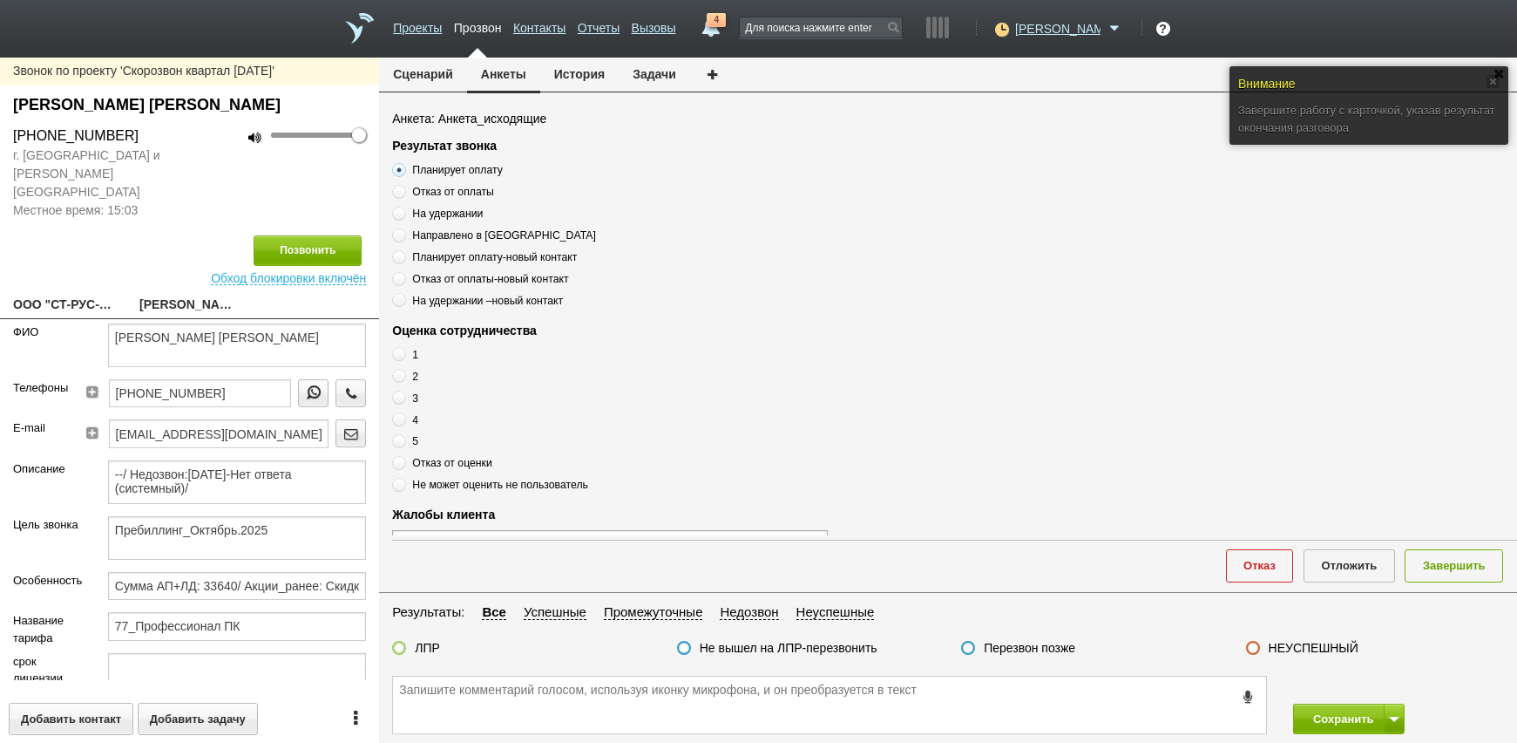
click at [403, 419] on input "4" at bounding box center [397, 416] width 11 height 11
radio input "true"
click at [1447, 563] on button "Завершить" at bounding box center [1454, 565] width 98 height 32
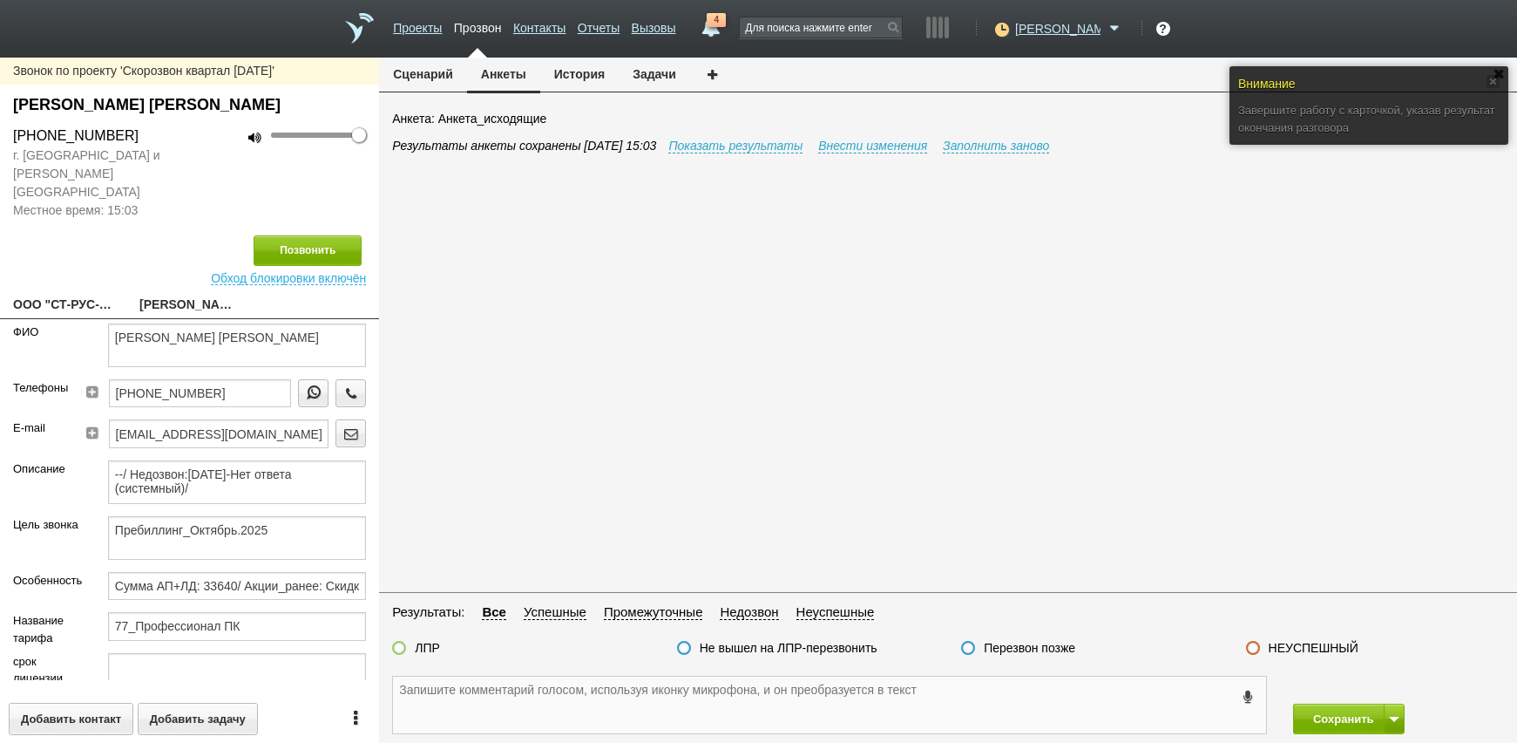
paste textarea "[PHONE_NUMBER] Планирует оплату , оценка 4"
click at [785, 702] on textarea "[PHONE_NUMBER] Планирует оплату , оценка 4" at bounding box center [829, 704] width 873 height 57
click at [421, 649] on label "ЛПР" at bounding box center [427, 648] width 25 height 16
click at [0, 0] on input "ЛПР" at bounding box center [0, 0] width 0 height 0
click at [759, 708] on textarea "[PHONE_NUMBER] Планирует оплату , оценка 4" at bounding box center [829, 704] width 873 height 57
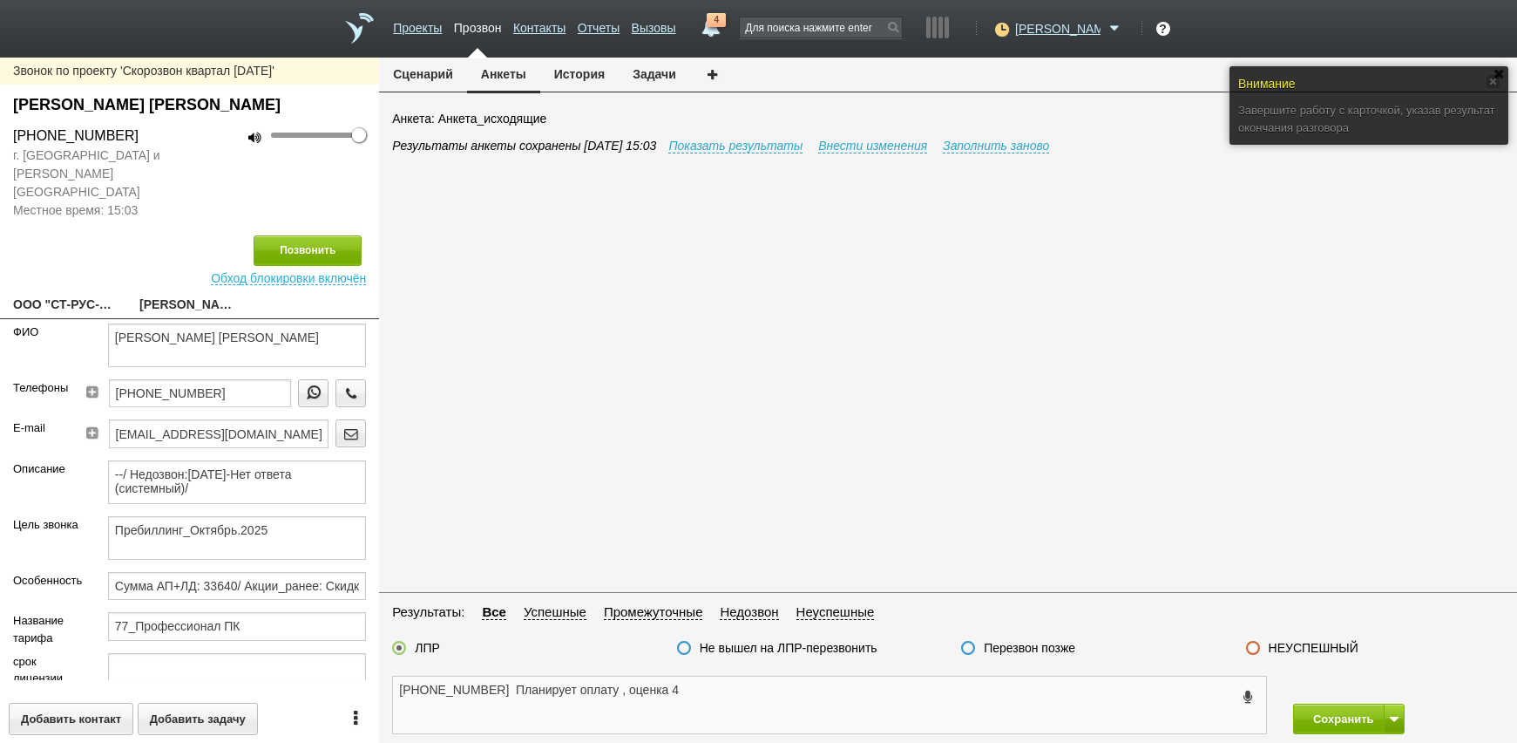
click at [488, 692] on textarea "[PHONE_NUMBER] Планирует оплату , оценка 4" at bounding box center [829, 704] width 873 height 57
click at [527, 690] on textarea "[PHONE_NUMBER] Планирует оплату , оценка 4" at bounding box center [829, 704] width 873 height 57
drag, startPoint x: 182, startPoint y: 317, endPoint x: 376, endPoint y: 320, distance: 193.5
click at [376, 323] on form "[PERSON_NAME] [PERSON_NAME] Телефоны [PHONE_NUMBER] E-mail [EMAIL_ADDRESS][DOMA…" at bounding box center [189, 501] width 379 height 356
click at [514, 695] on textarea "[PHONE_NUMBER] Планирует оплату , оценка 4" at bounding box center [829, 704] width 873 height 57
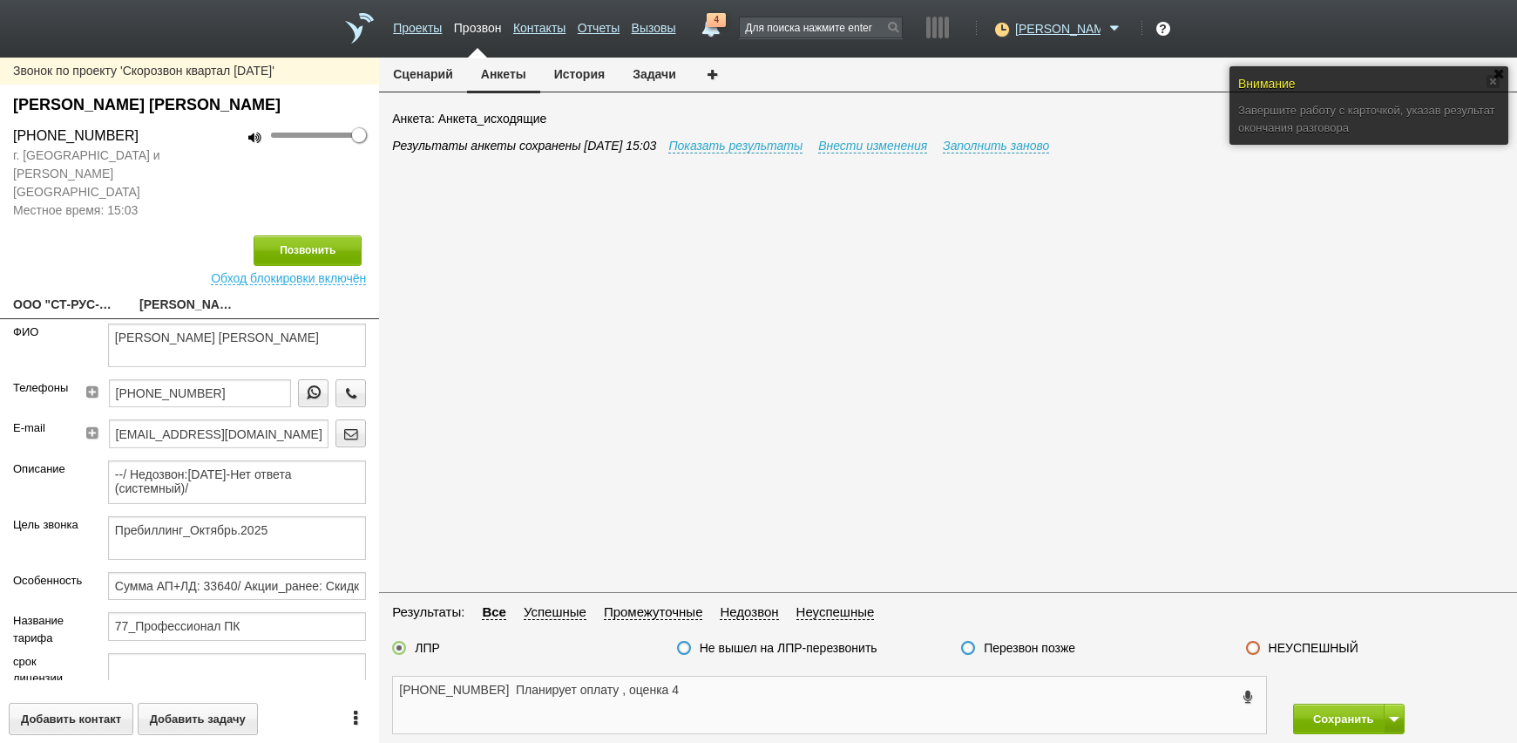
paste textarea "[PERSON_NAME]"
type textarea "[PHONE_NUMBER] [PERSON_NAME] ,Планирует оплату , оценка 4"
click at [1343, 716] on button "Сохранить" at bounding box center [1339, 718] width 92 height 31
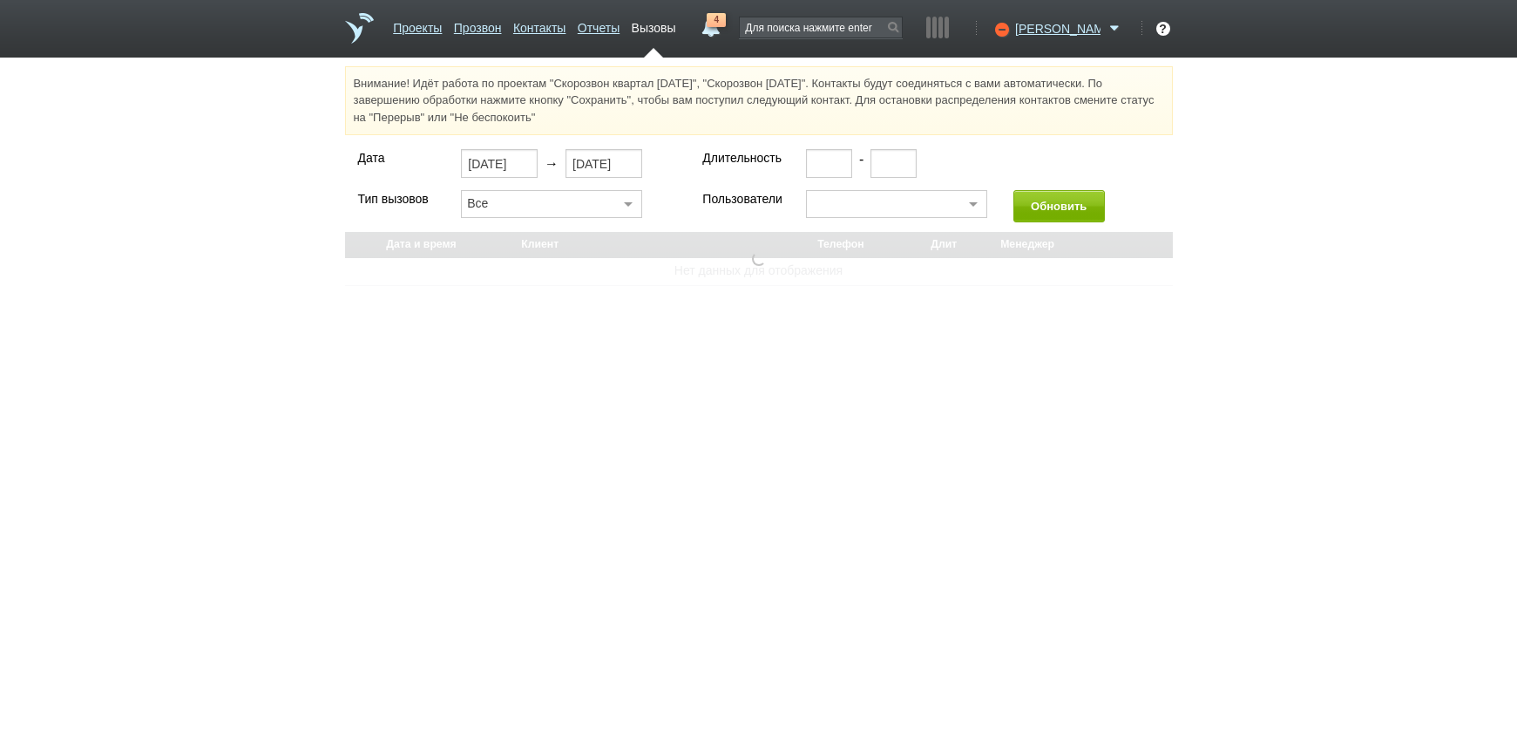
select select "30"
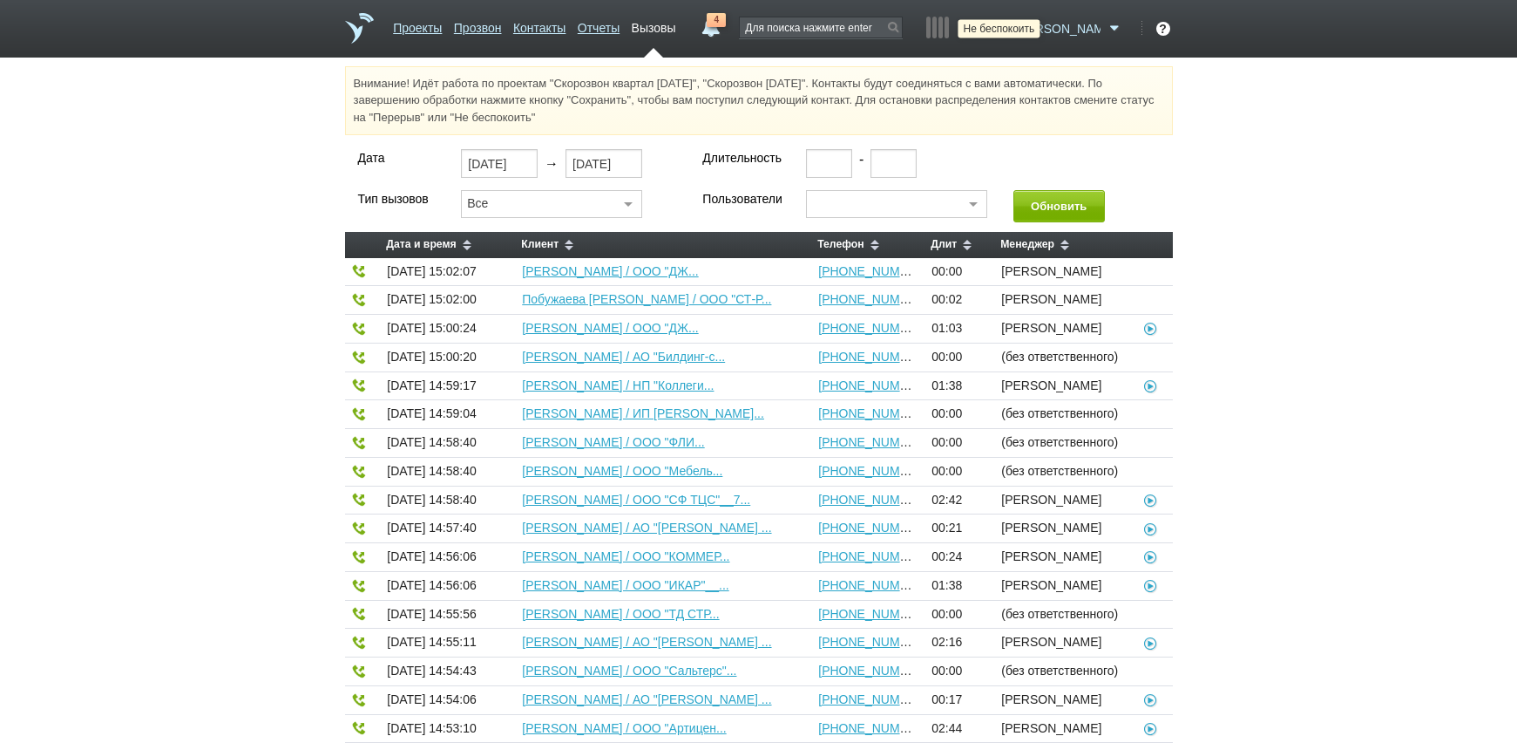
click at [1012, 26] on icon at bounding box center [1000, 28] width 24 height 17
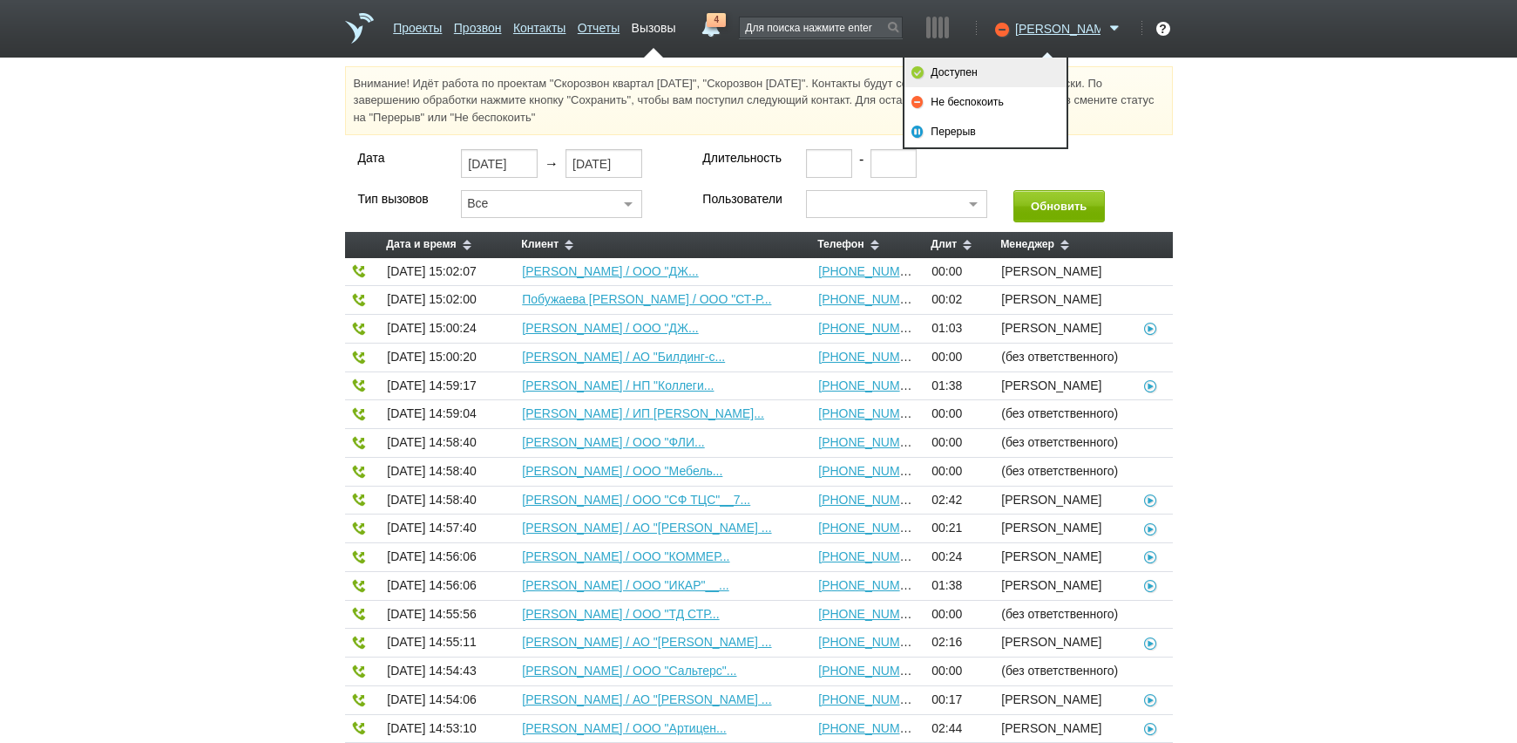
click at [1025, 73] on link "Доступен" at bounding box center [986, 73] width 162 height 30
click at [1421, 293] on div "Дата [DATE] → [DATE] Длительность - Тип вызовов Все Все Исходящие Входящие Проп…" at bounding box center [758, 656] width 1517 height 1015
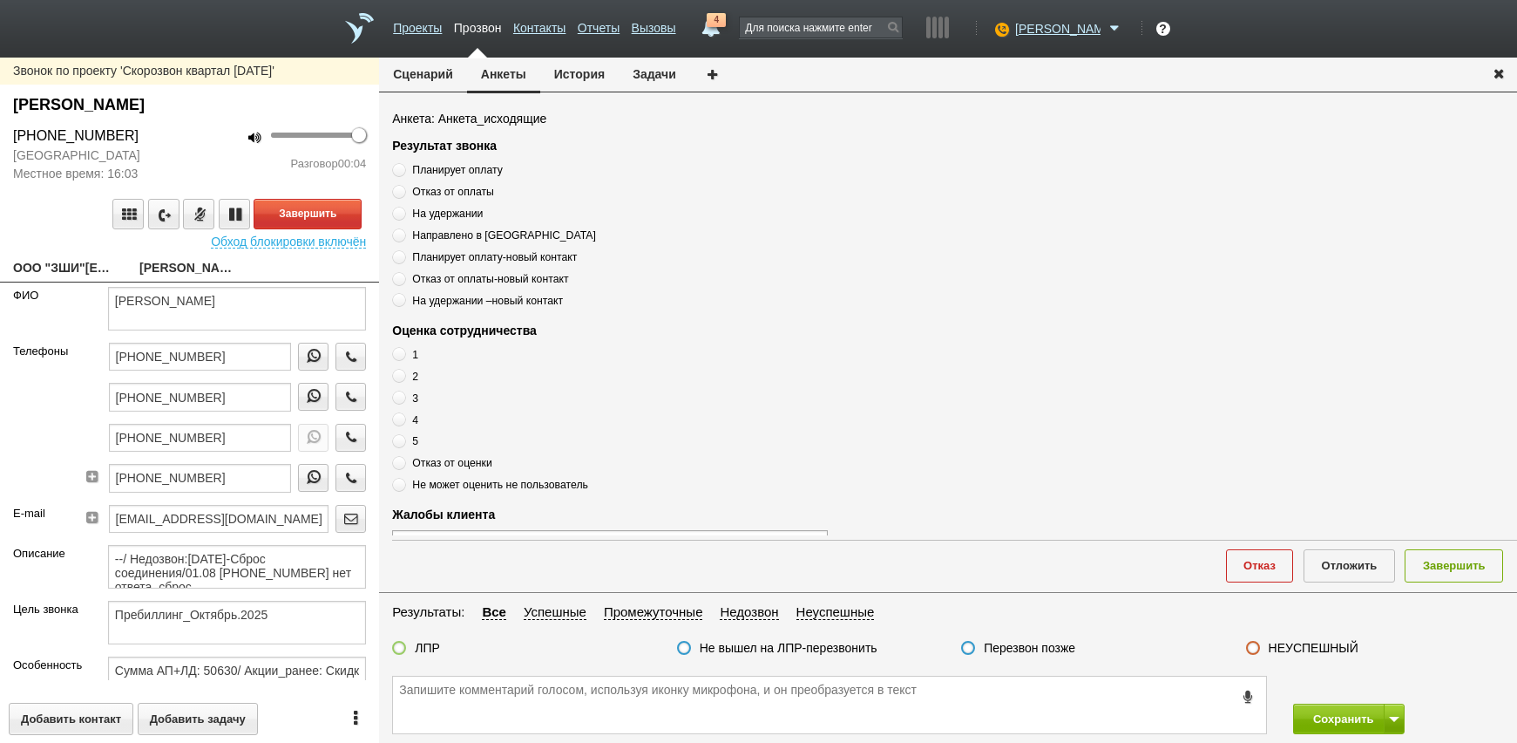
click at [82, 275] on link "ООО "ЗШИ"[EMAIL_ADDRESS][DOMAIN_NAME]" at bounding box center [63, 269] width 100 height 24
type textarea "ООО "ЗШИ"[EMAIL_ADDRESS][DOMAIN_NAME]"
type input "7702402384"
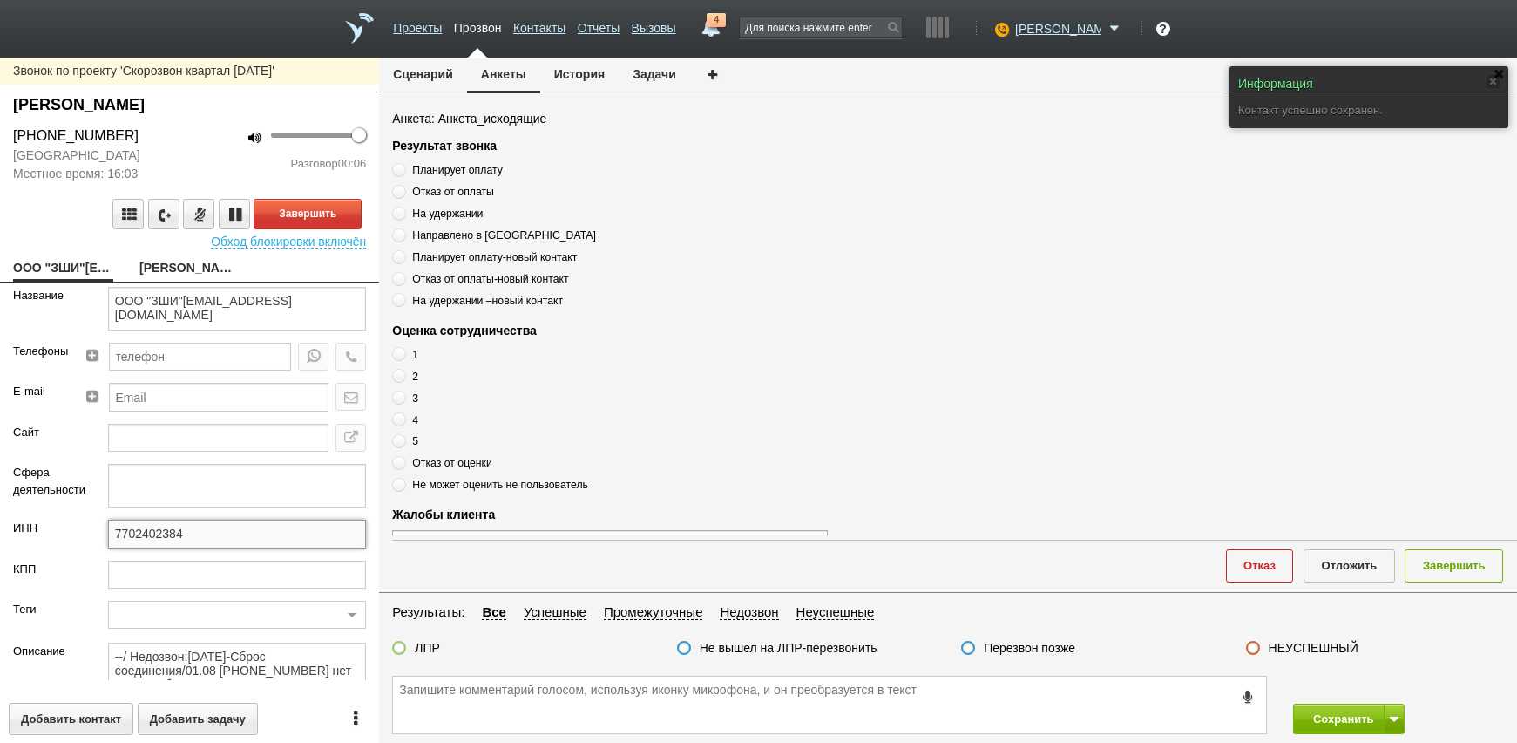
click at [201, 546] on input "7702402384" at bounding box center [237, 533] width 258 height 28
drag, startPoint x: 193, startPoint y: 540, endPoint x: 91, endPoint y: 533, distance: 103.1
click at [31, 540] on div "ИНН 7702402384" at bounding box center [189, 539] width 379 height 40
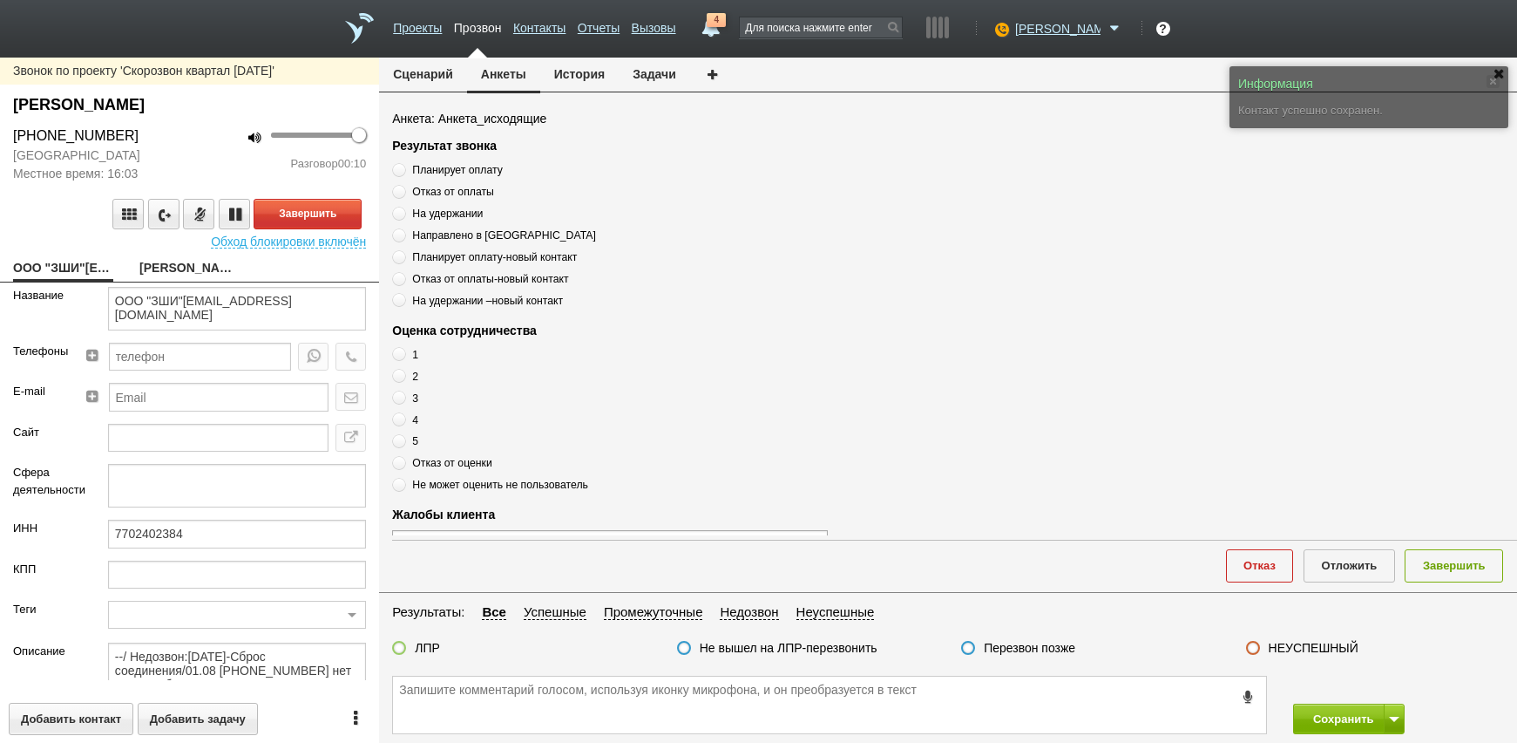
click at [169, 274] on link "[PERSON_NAME]" at bounding box center [189, 269] width 100 height 24
type textarea "[PERSON_NAME]"
type textarea "Пребиллинг_Октябрь.2025"
type input "Сумма АП+ЛД: 50630/ Акции_ранее: Скидка 20%-2024; Акции_сейчас: Скидка 20%-2025…"
type input "77_Ваш интерес"
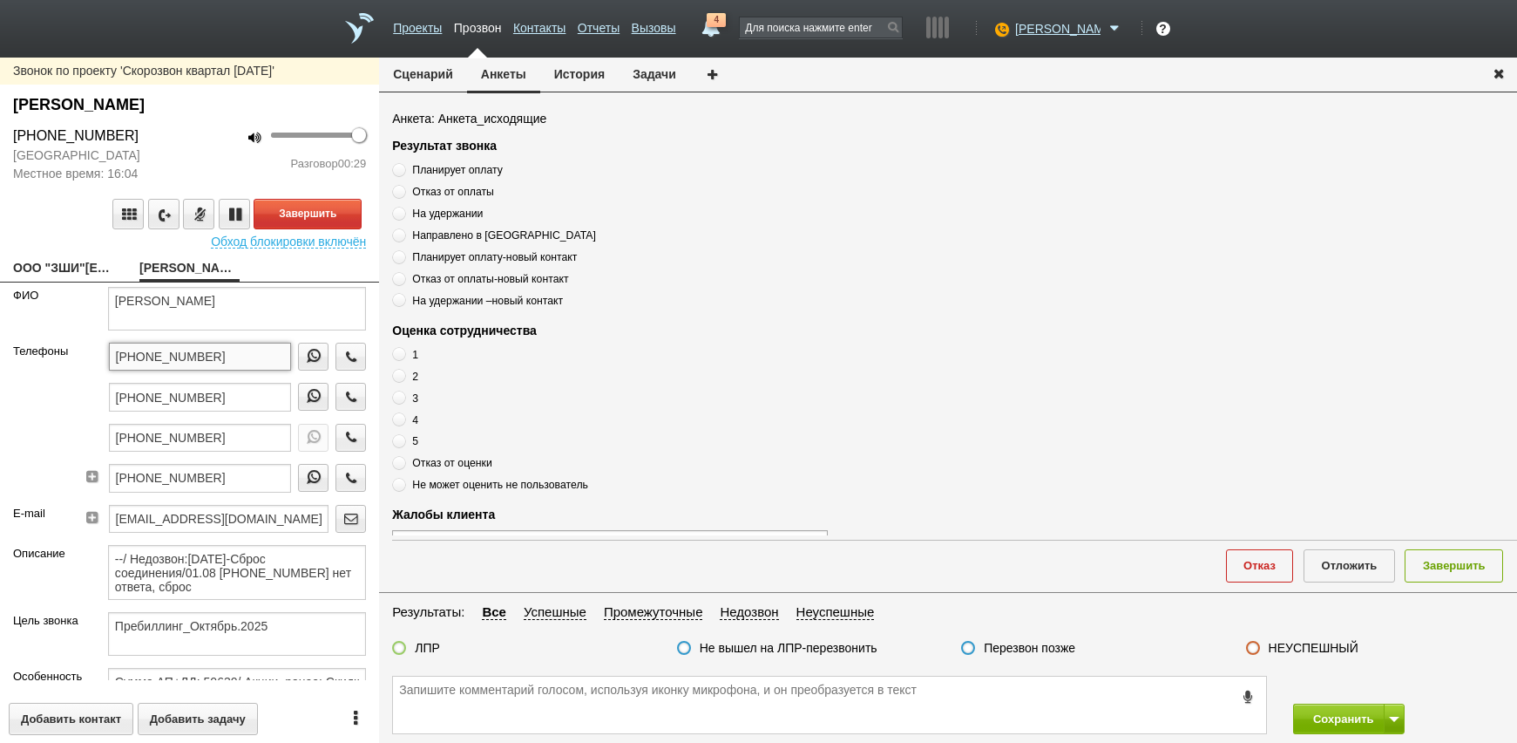
drag, startPoint x: 233, startPoint y: 356, endPoint x: 24, endPoint y: 366, distance: 208.5
click at [24, 366] on div "Телефоны [PHONE_NUMBER] [PHONE_NUMBER] [PHONE_NUMBER] [PHONE_NUMBER]" at bounding box center [189, 423] width 379 height 162
paste textarea "[PHONE_NUMBER]"
click at [612, 695] on textarea "[PHONE_NUMBER]" at bounding box center [829, 704] width 873 height 57
click at [570, 715] on textarea "[PHONE_NUMBER]" at bounding box center [829, 704] width 873 height 57
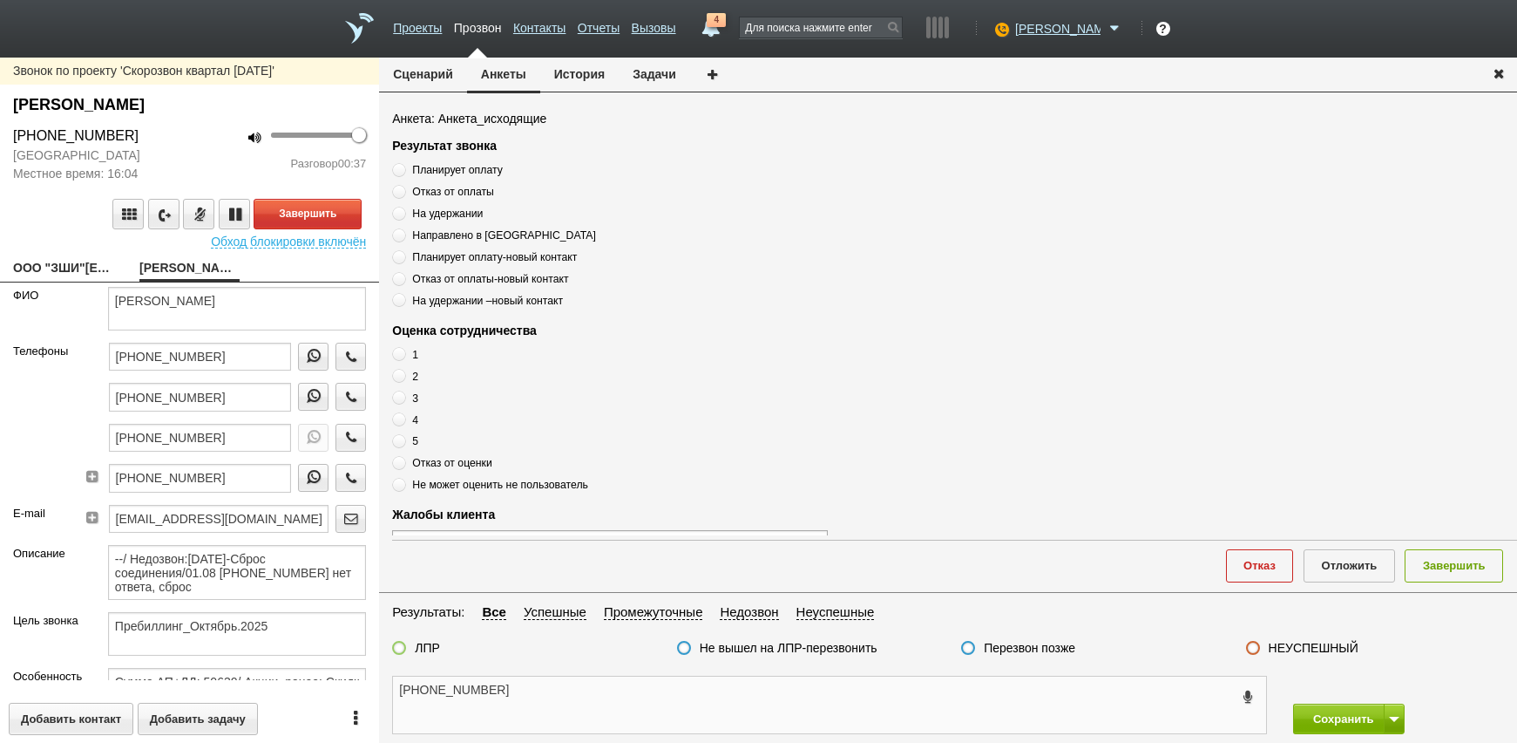
type textarea "[PHONE_NUMBER]"
click at [446, 166] on span "Планирует оплату" at bounding box center [457, 170] width 90 height 12
click at [403, 166] on input "Планирует оплату" at bounding box center [397, 166] width 11 height 11
radio input "true"
click at [407, 445] on label "5" at bounding box center [610, 440] width 436 height 17
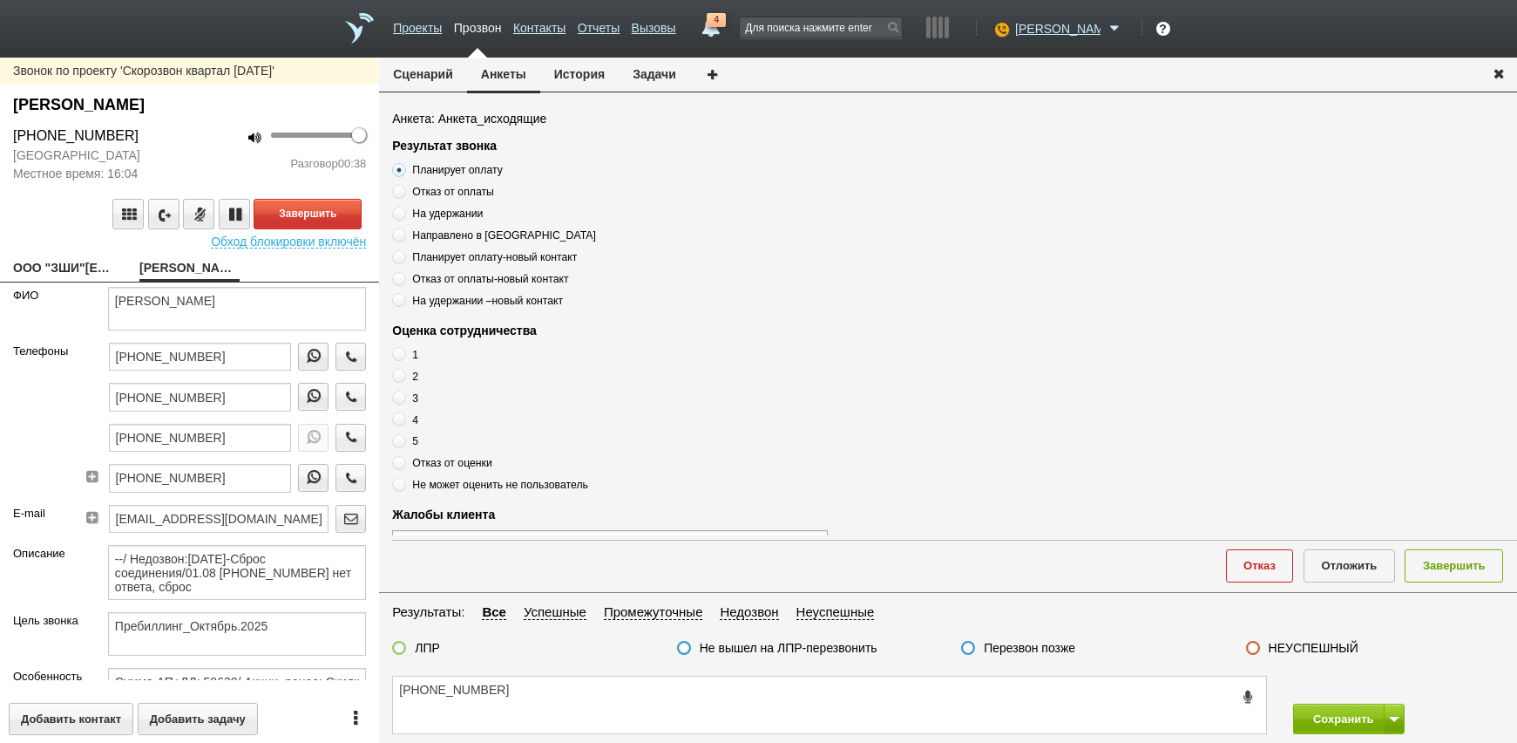
click at [403, 444] on input "5" at bounding box center [397, 437] width 11 height 11
radio input "true"
click at [538, 683] on textarea "[PHONE_NUMBER]" at bounding box center [829, 704] width 873 height 57
click at [292, 200] on button "Завершить" at bounding box center [308, 214] width 108 height 31
click at [539, 693] on textarea "[PHONE_NUMBER]" at bounding box center [829, 704] width 873 height 57
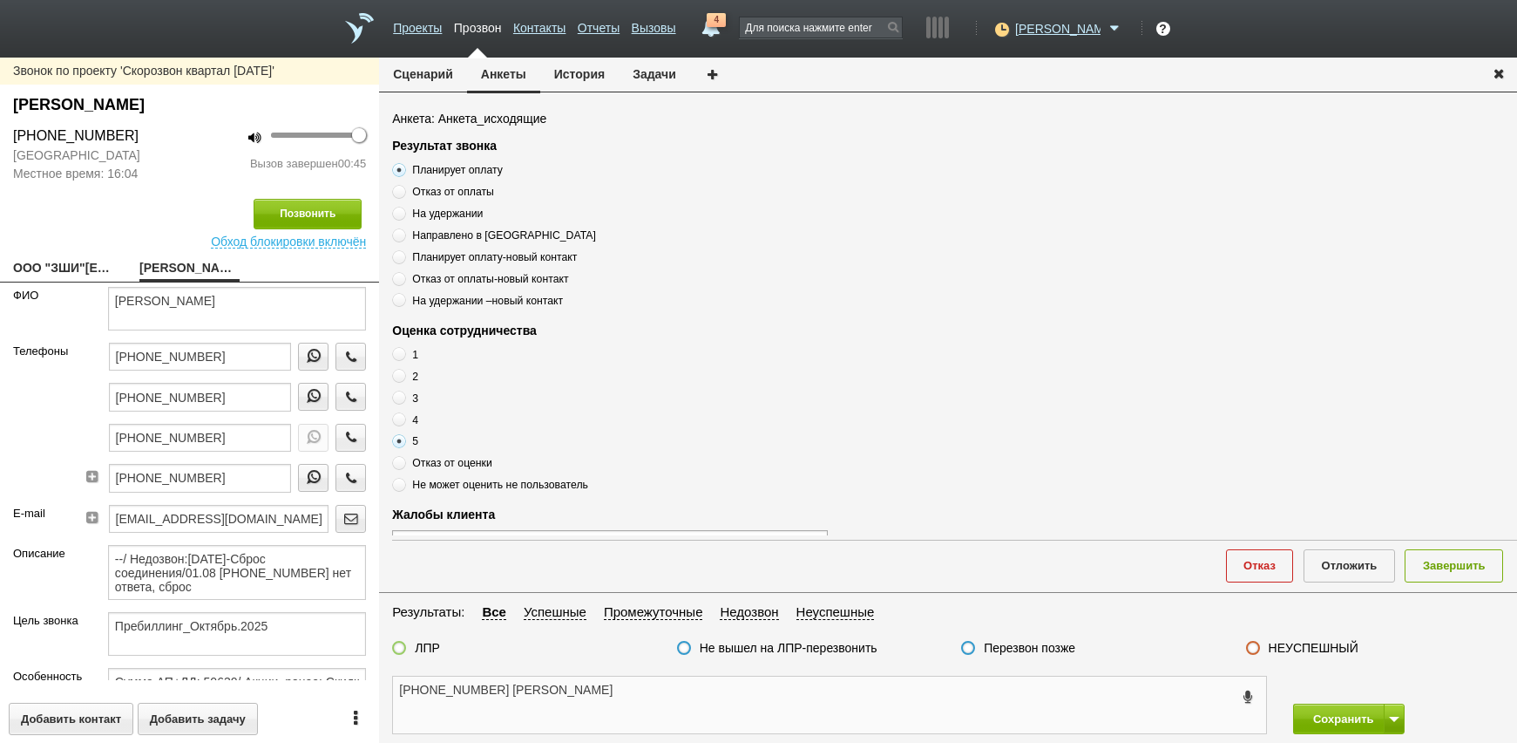
click at [668, 709] on textarea "[PHONE_NUMBER] [PERSON_NAME]" at bounding box center [829, 704] width 873 height 57
click at [426, 173] on span "Планирует оплату" at bounding box center [457, 170] width 90 height 12
click at [403, 173] on input "Планирует оплату" at bounding box center [397, 166] width 11 height 11
click at [426, 173] on span "Планирует оплату" at bounding box center [457, 170] width 90 height 12
click at [403, 173] on input "Планирует оплату" at bounding box center [397, 166] width 11 height 11
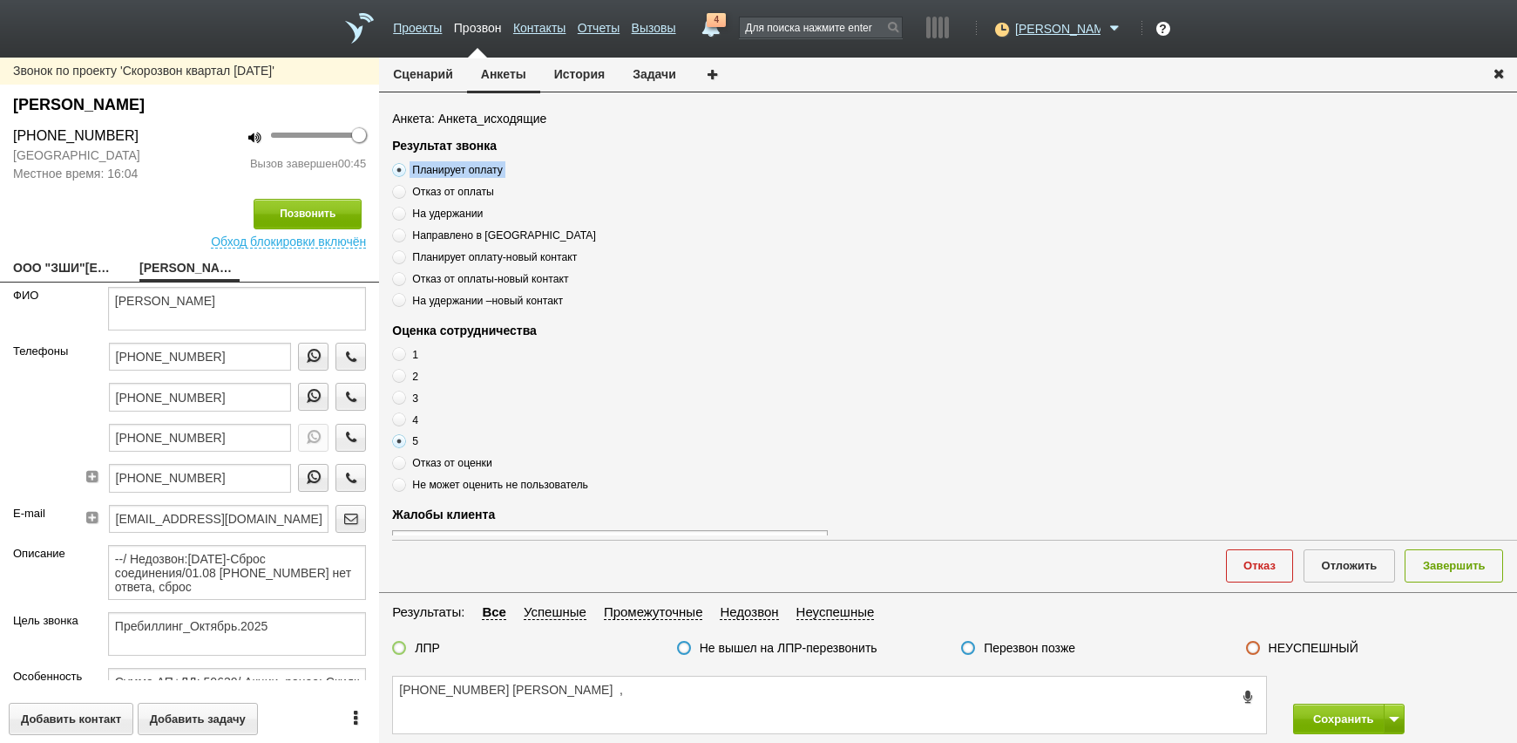
click at [426, 173] on span "Планирует оплату" at bounding box center [457, 170] width 90 height 12
click at [403, 173] on input "Планирует оплату" at bounding box center [397, 166] width 11 height 11
drag, startPoint x: 426, startPoint y: 173, endPoint x: 440, endPoint y: 166, distance: 15.6
copy div "Планирует оплату"
click at [584, 700] on textarea "[PHONE_NUMBER] [PERSON_NAME] ," at bounding box center [829, 704] width 873 height 57
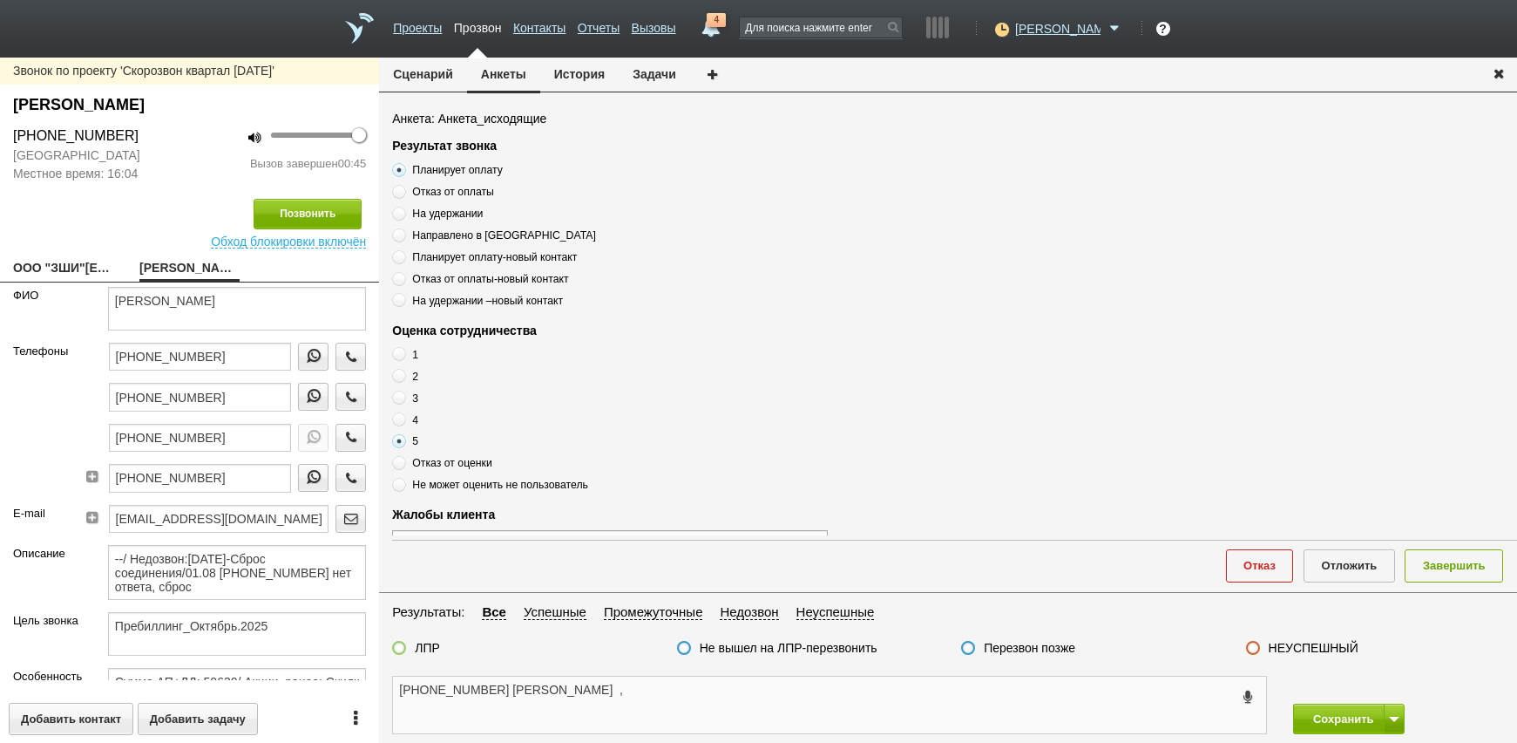
paste textarea "Планирует оплату"
click at [775, 687] on textarea "[PHONE_NUMBER] [PERSON_NAME] , Планирует оплату" at bounding box center [829, 704] width 873 height 57
click at [708, 688] on textarea "[PHONE_NUMBER] [PERSON_NAME] , Планирует оплату ,т" at bounding box center [829, 704] width 873 height 57
click at [744, 698] on textarea "[PHONE_NUMBER] [PERSON_NAME] , Планирует оплату , оценкк" at bounding box center [829, 704] width 873 height 57
click at [745, 697] on textarea "[PHONE_NUMBER] [PERSON_NAME] , Планирует оплату , оценкк" at bounding box center [829, 704] width 873 height 57
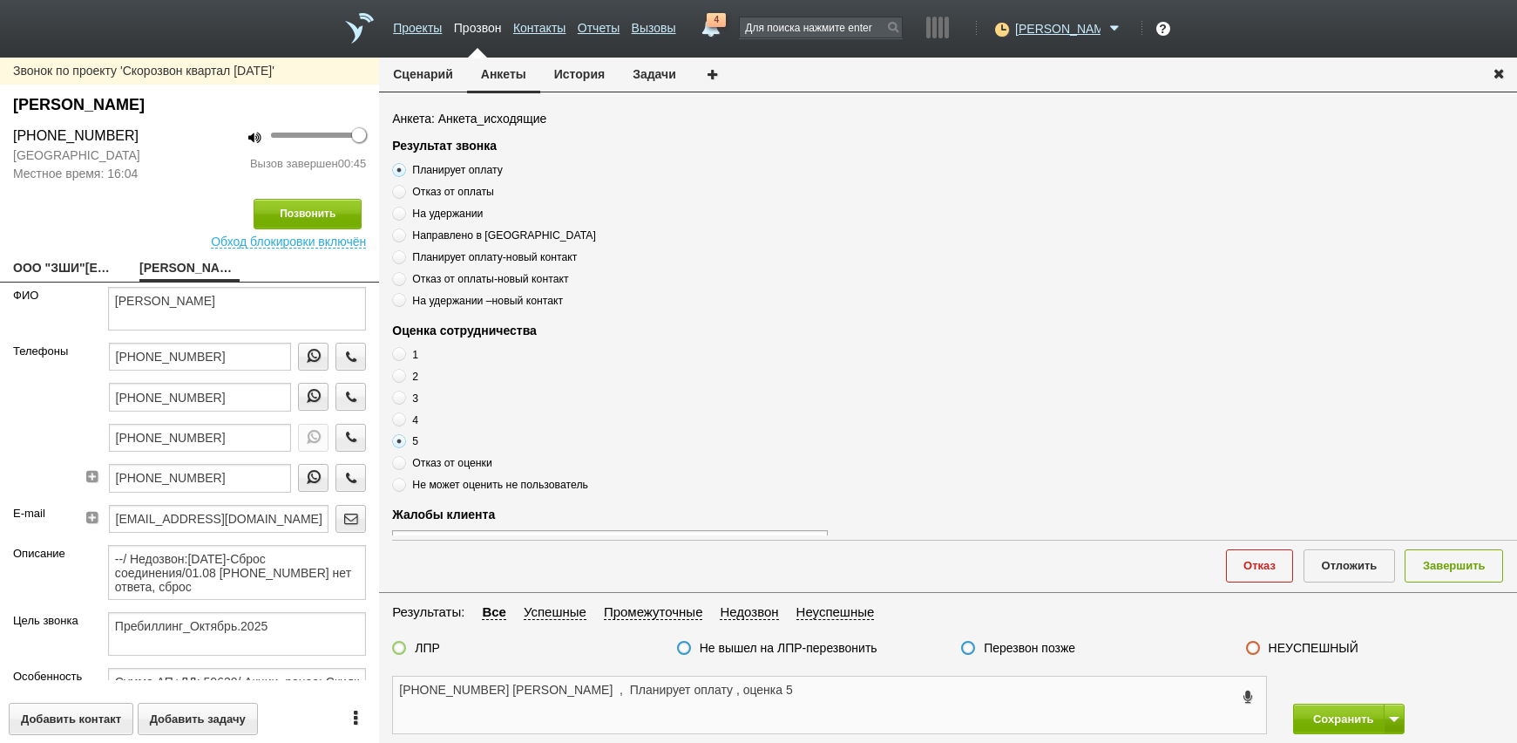
type textarea "[PHONE_NUMBER] [PERSON_NAME] , Планирует оплату , оценка 5"
click at [412, 648] on div "ЛПР" at bounding box center [416, 649] width 48 height 18
click at [404, 647] on label at bounding box center [399, 648] width 14 height 14
click at [0, 0] on input "ЛПР" at bounding box center [0, 0] width 0 height 0
drag, startPoint x: 1427, startPoint y: 570, endPoint x: 1442, endPoint y: 650, distance: 81.5
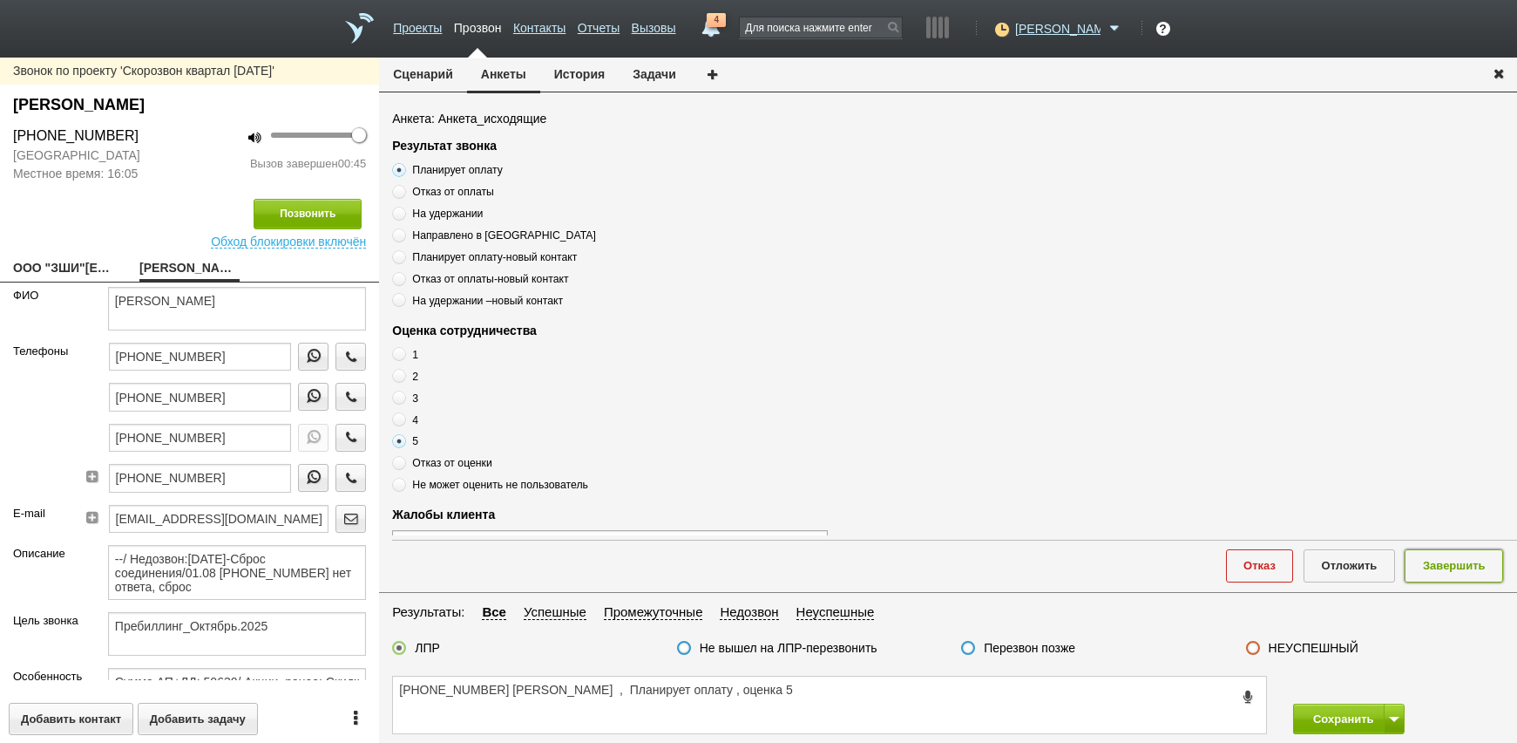
click at [1428, 570] on button "Завершить" at bounding box center [1454, 565] width 98 height 32
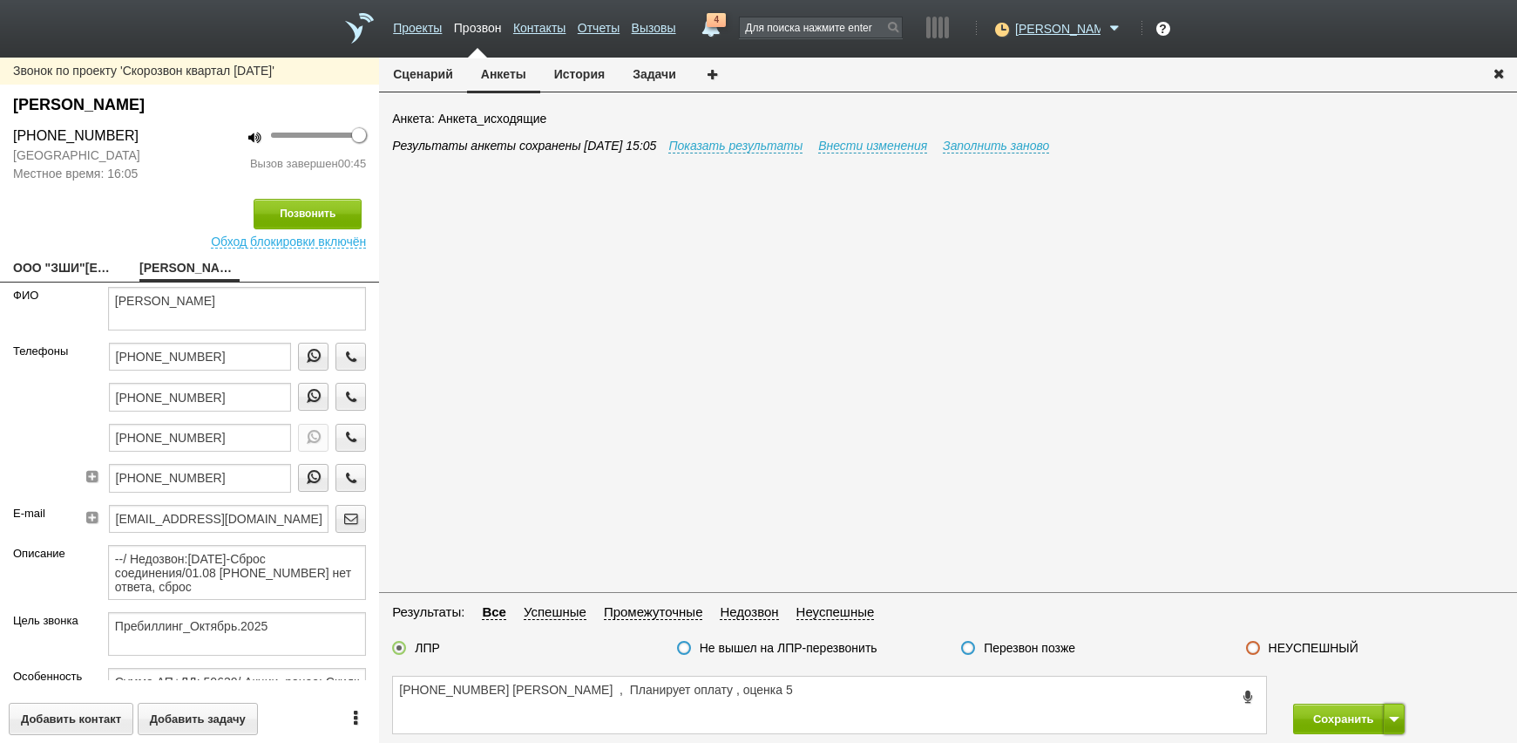
click at [1386, 719] on button at bounding box center [1394, 718] width 21 height 31
click at [1389, 693] on button "Сохранить и остаться" at bounding box center [1336, 686] width 135 height 31
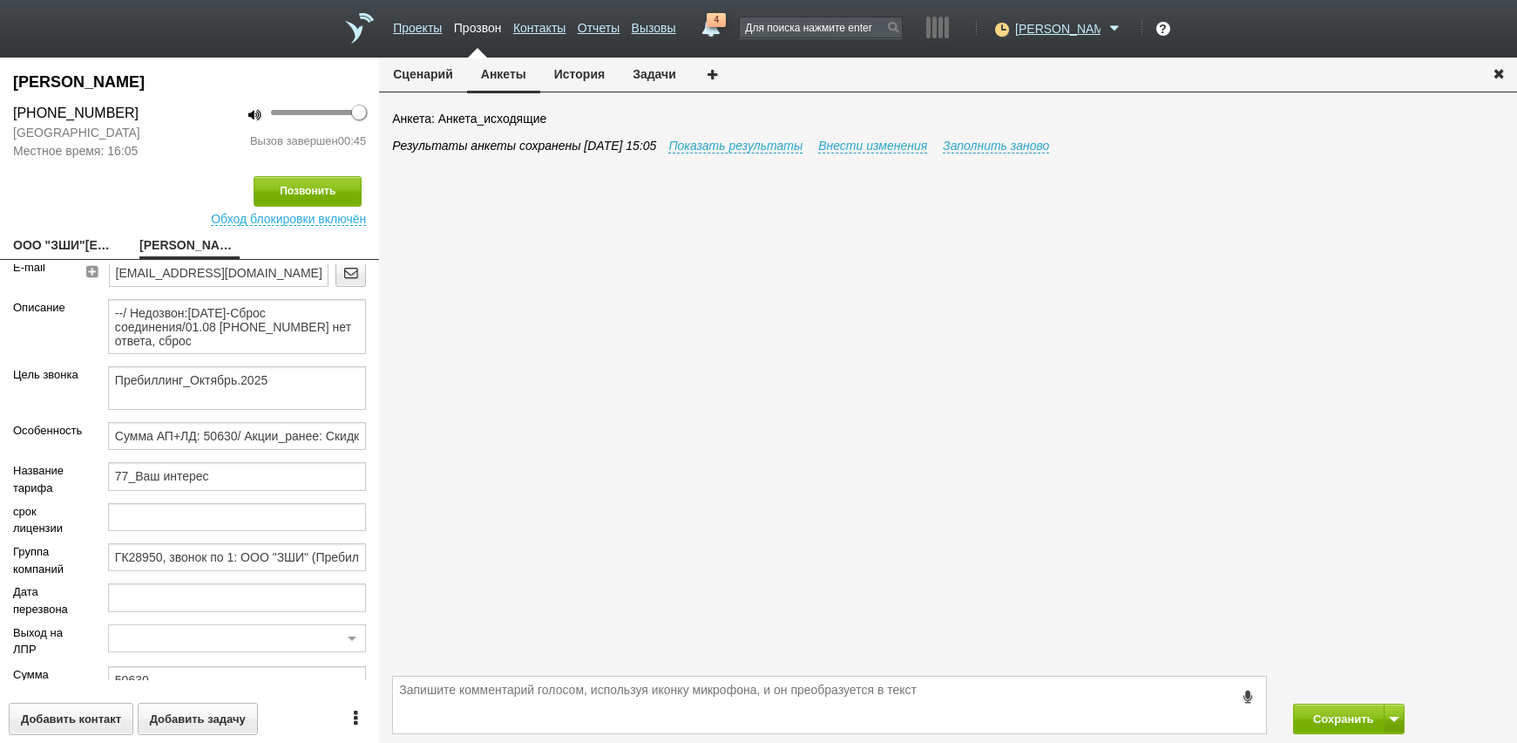
scroll to position [342, 0]
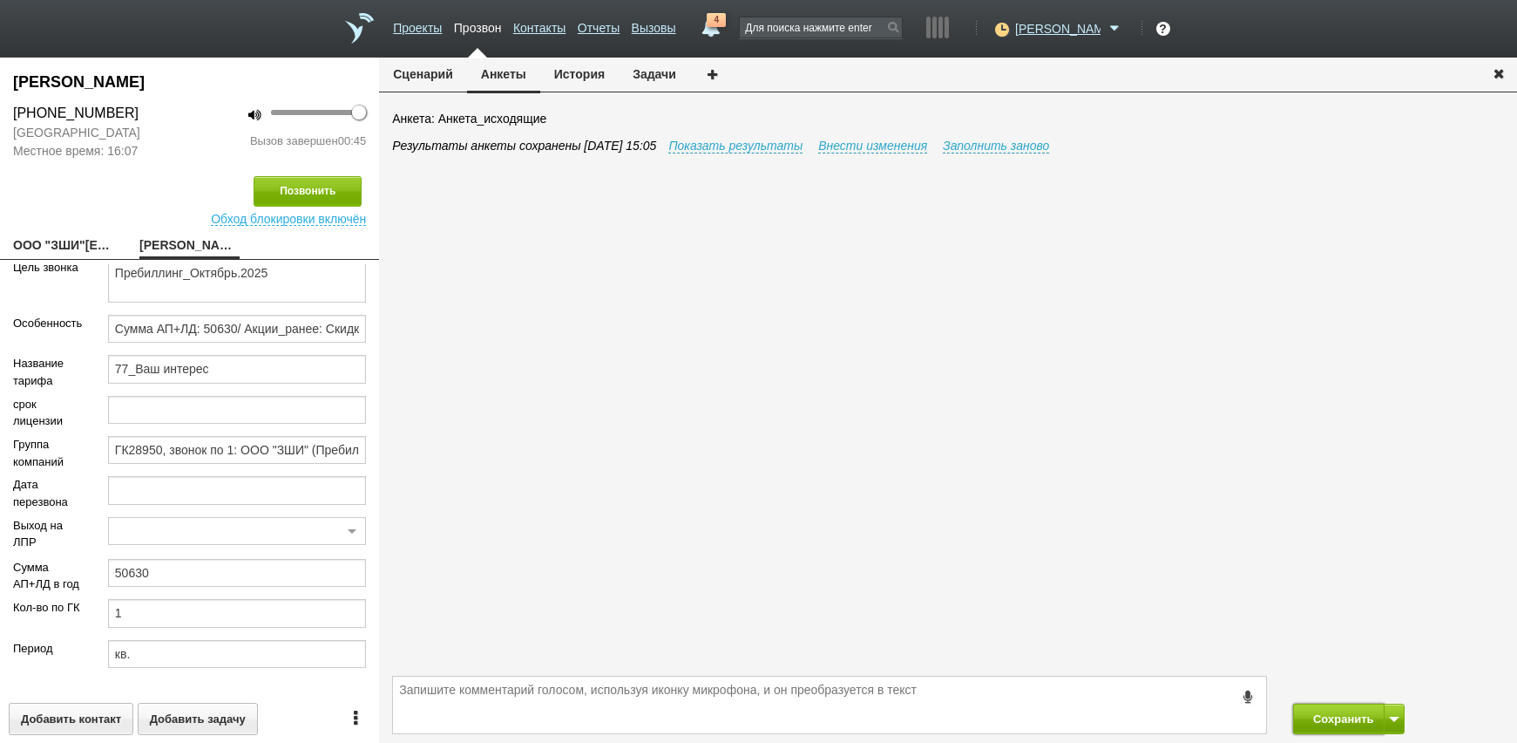
click at [1353, 716] on button "Сохранить" at bounding box center [1339, 718] width 92 height 31
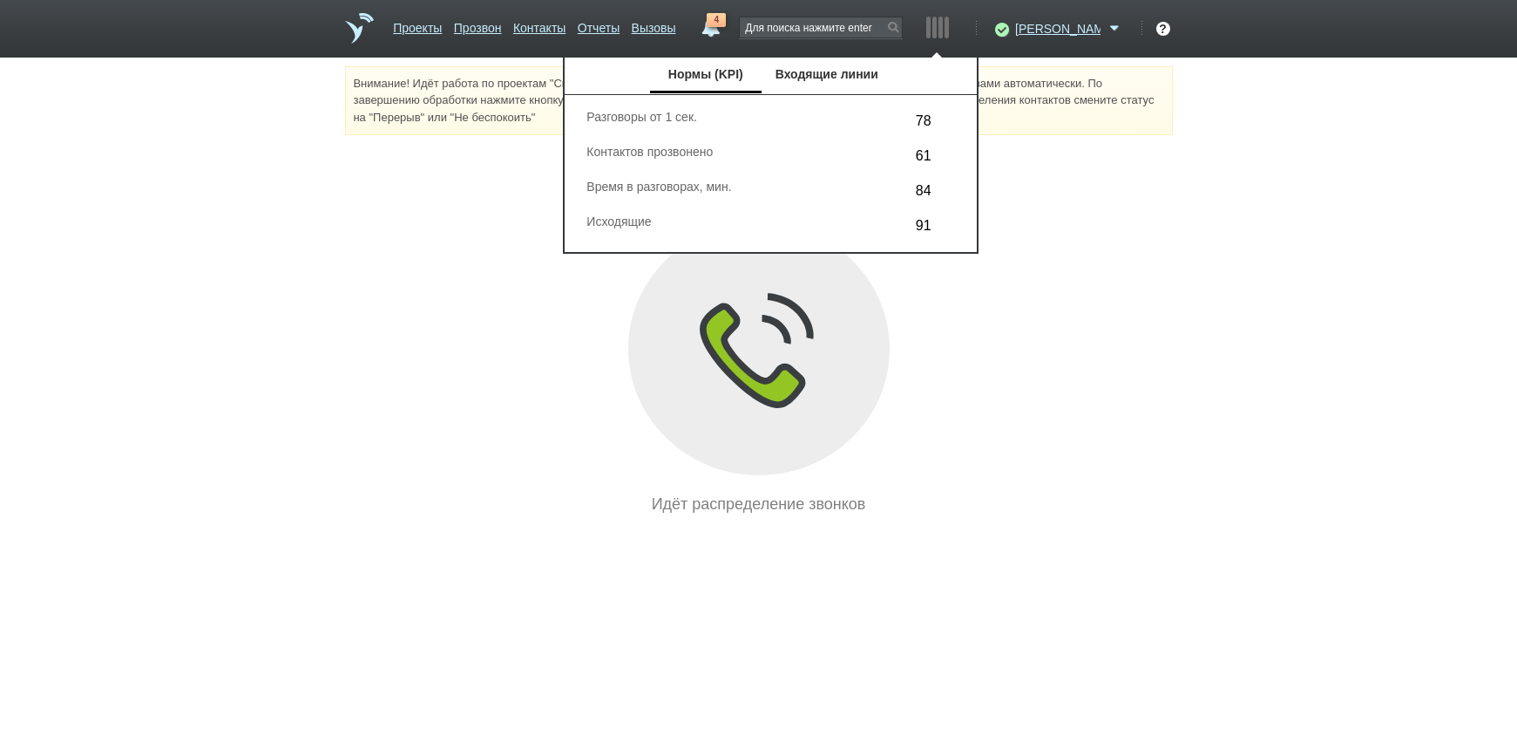
click at [1143, 314] on div "Идёт распределение звонков" at bounding box center [759, 368] width 828 height 293
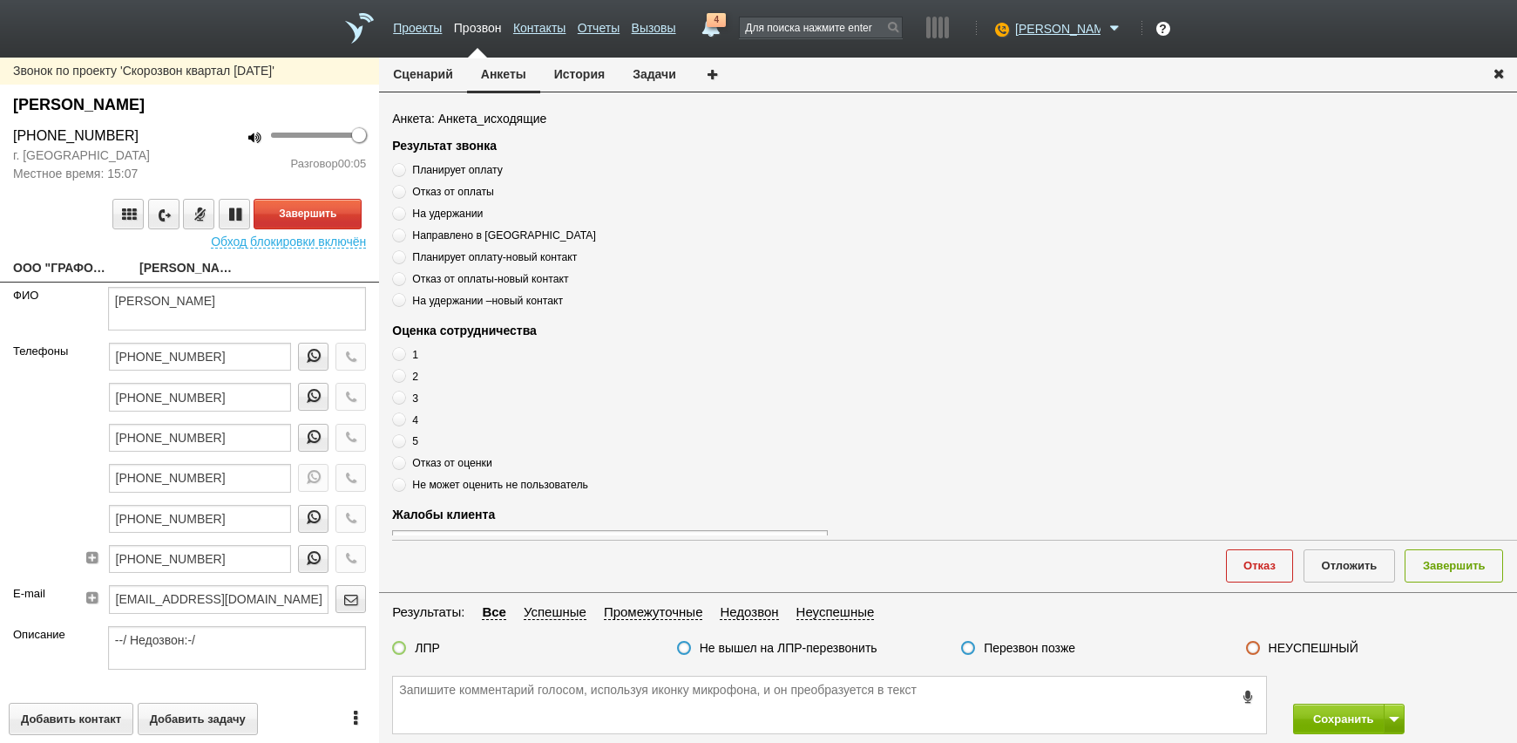
drag, startPoint x: 75, startPoint y: 243, endPoint x: 74, endPoint y: 255, distance: 12.2
click at [74, 247] on div "Завершить Обход блокировки включён" at bounding box center [189, 215] width 379 height 65
click at [73, 268] on link "ООО "ГРАФОБАЛ-РУС"[EMAIL_ADDRESS][DOMAIN_NAME]" at bounding box center [63, 269] width 100 height 24
type textarea "ООО "ГРАФОБАЛ-РУС"[EMAIL_ADDRESS][DOMAIN_NAME]"
type input "7814639705"
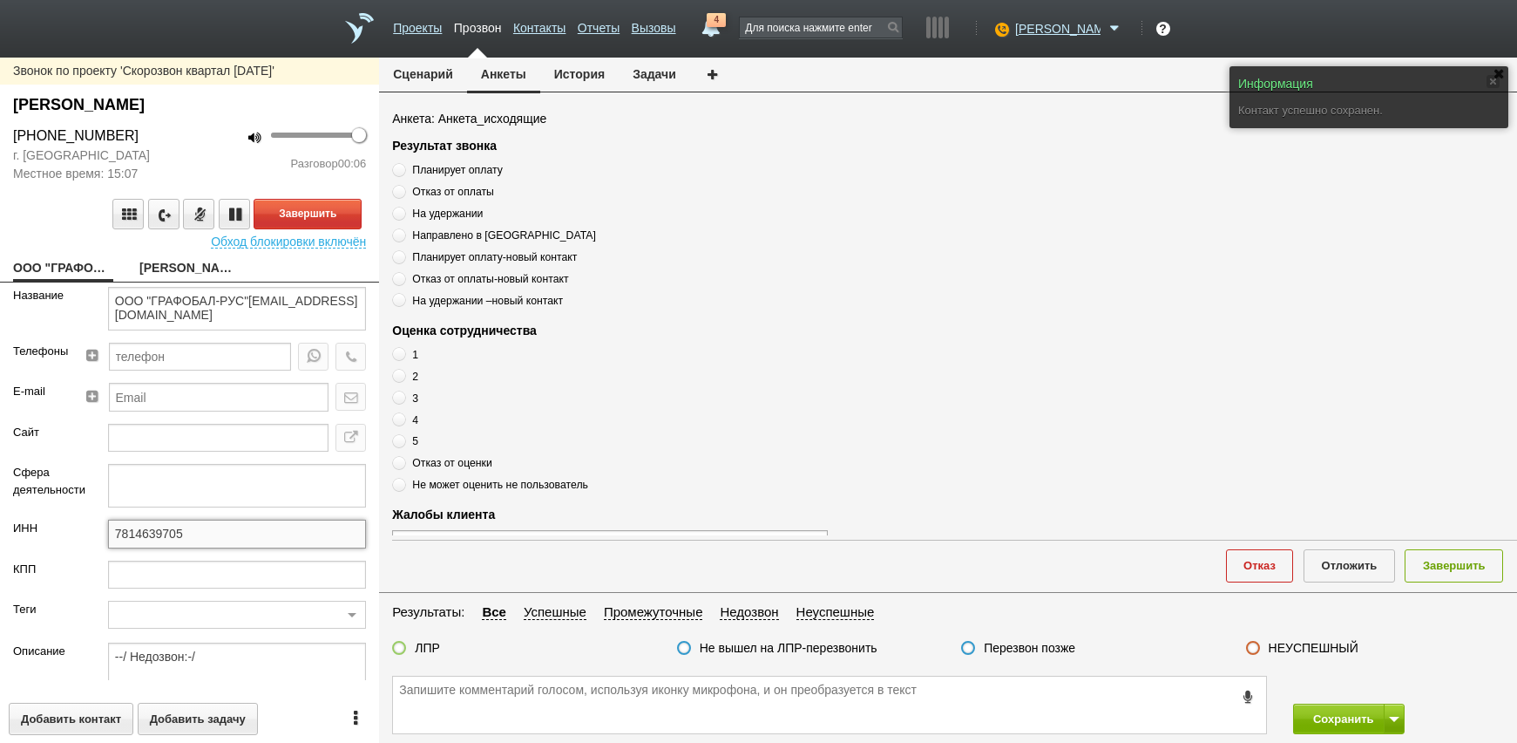
drag, startPoint x: 209, startPoint y: 523, endPoint x: 209, endPoint y: 534, distance: 11.3
click at [209, 527] on input "7814639705" at bounding box center [237, 533] width 258 height 28
click at [209, 539] on input "7814639705" at bounding box center [237, 533] width 258 height 28
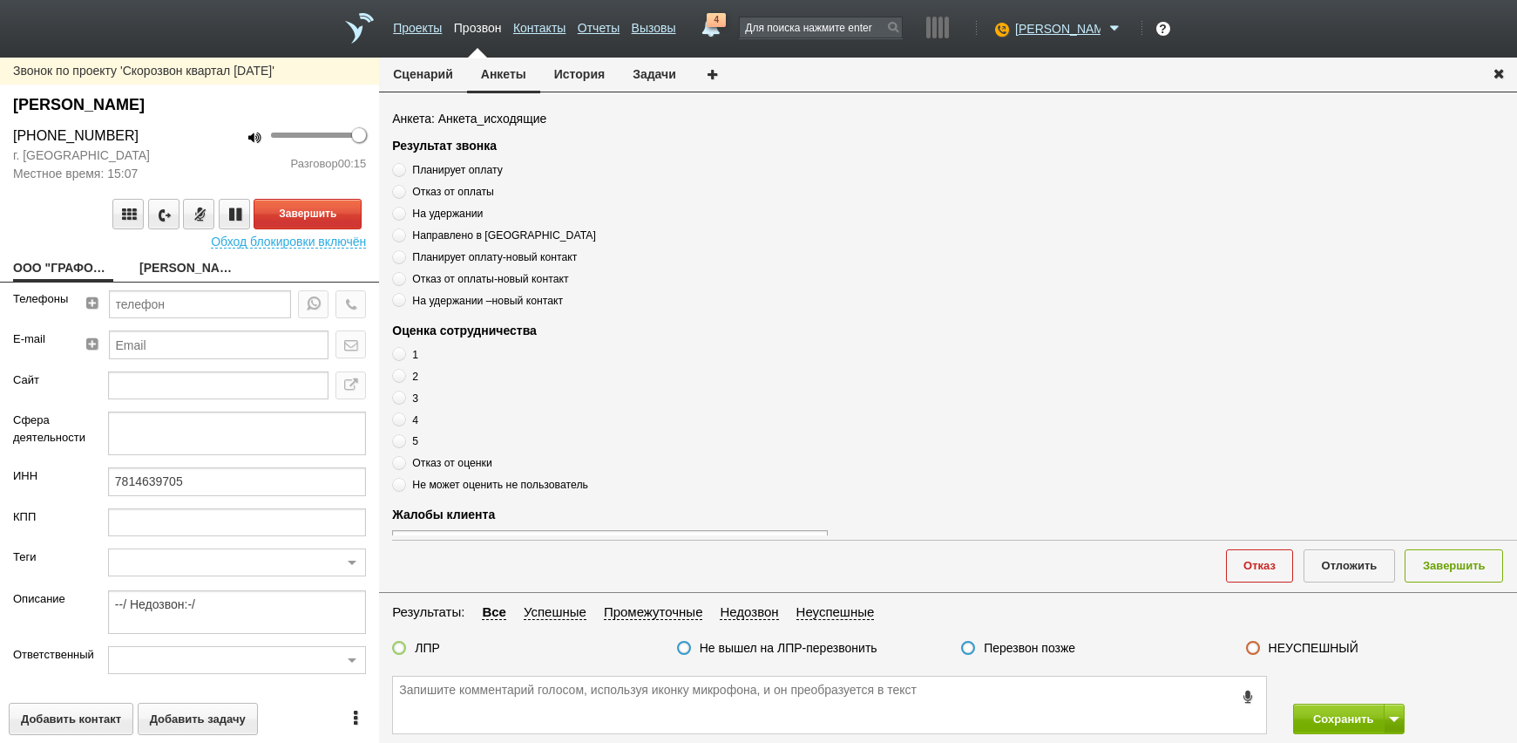
scroll to position [100, 0]
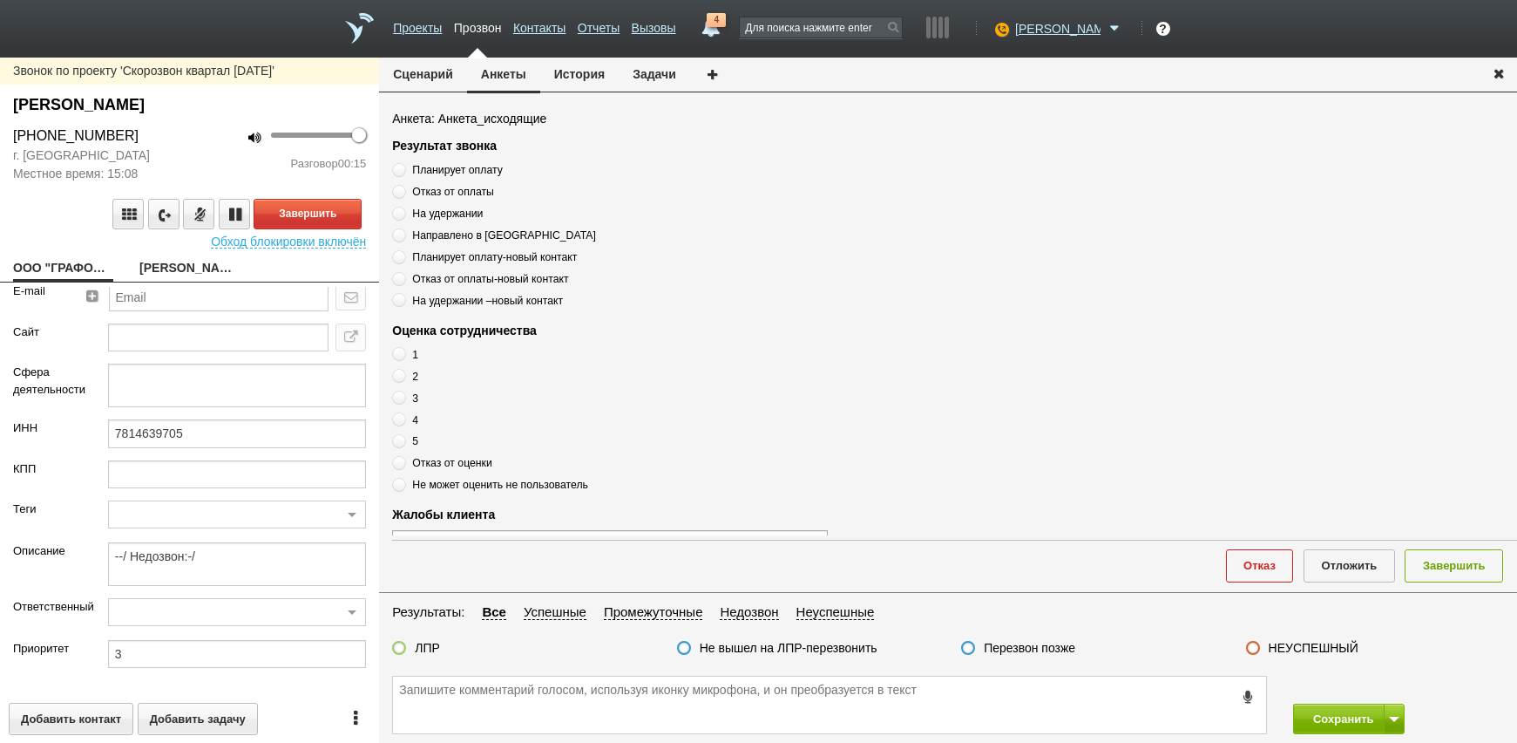
click at [158, 263] on link "[PERSON_NAME]" at bounding box center [189, 269] width 100 height 24
type textarea "[PERSON_NAME]"
type textarea "Пребиллинг_Октябрь.2025"
type input "Сумма АП+ЛД: 24120"
type input "00_Профессионал ПК"
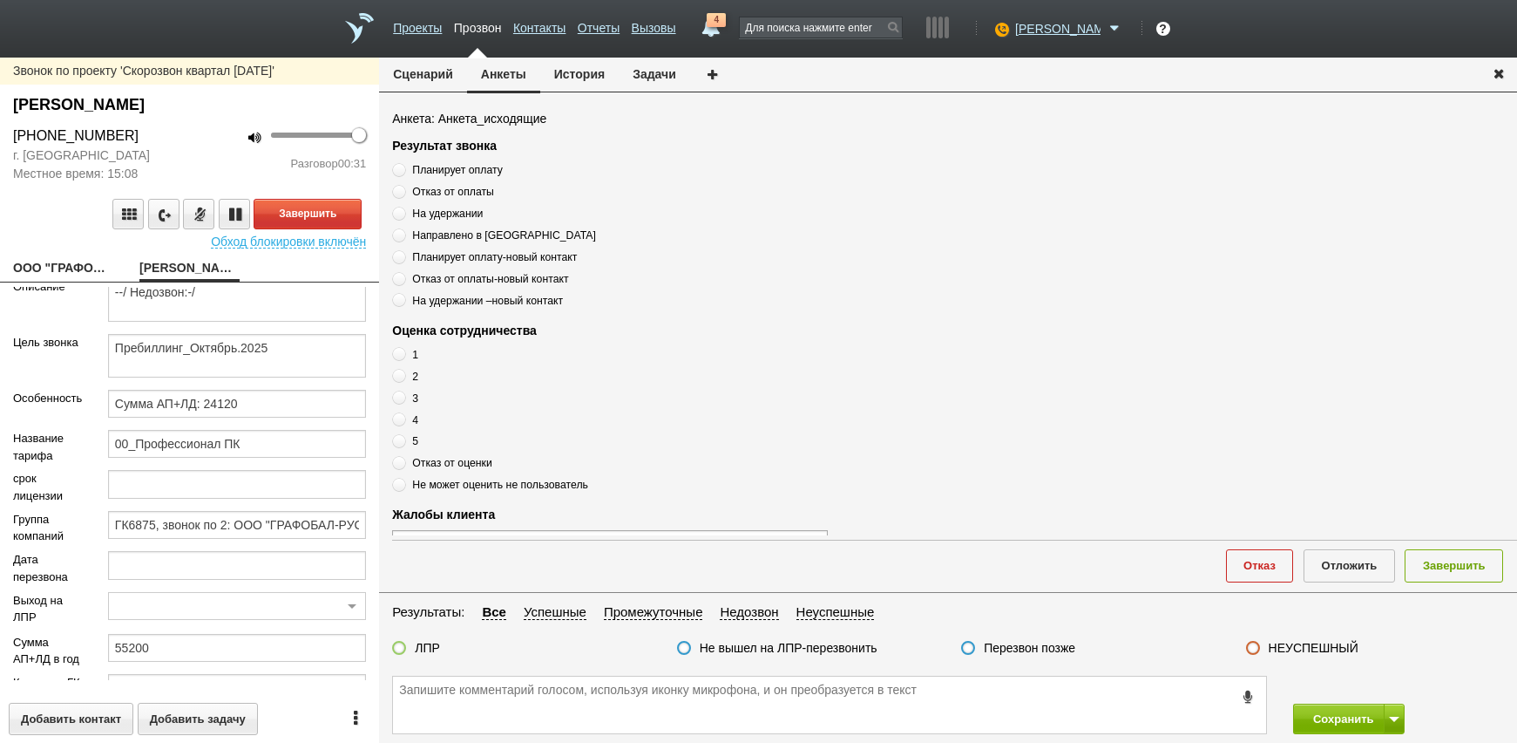
scroll to position [435, 0]
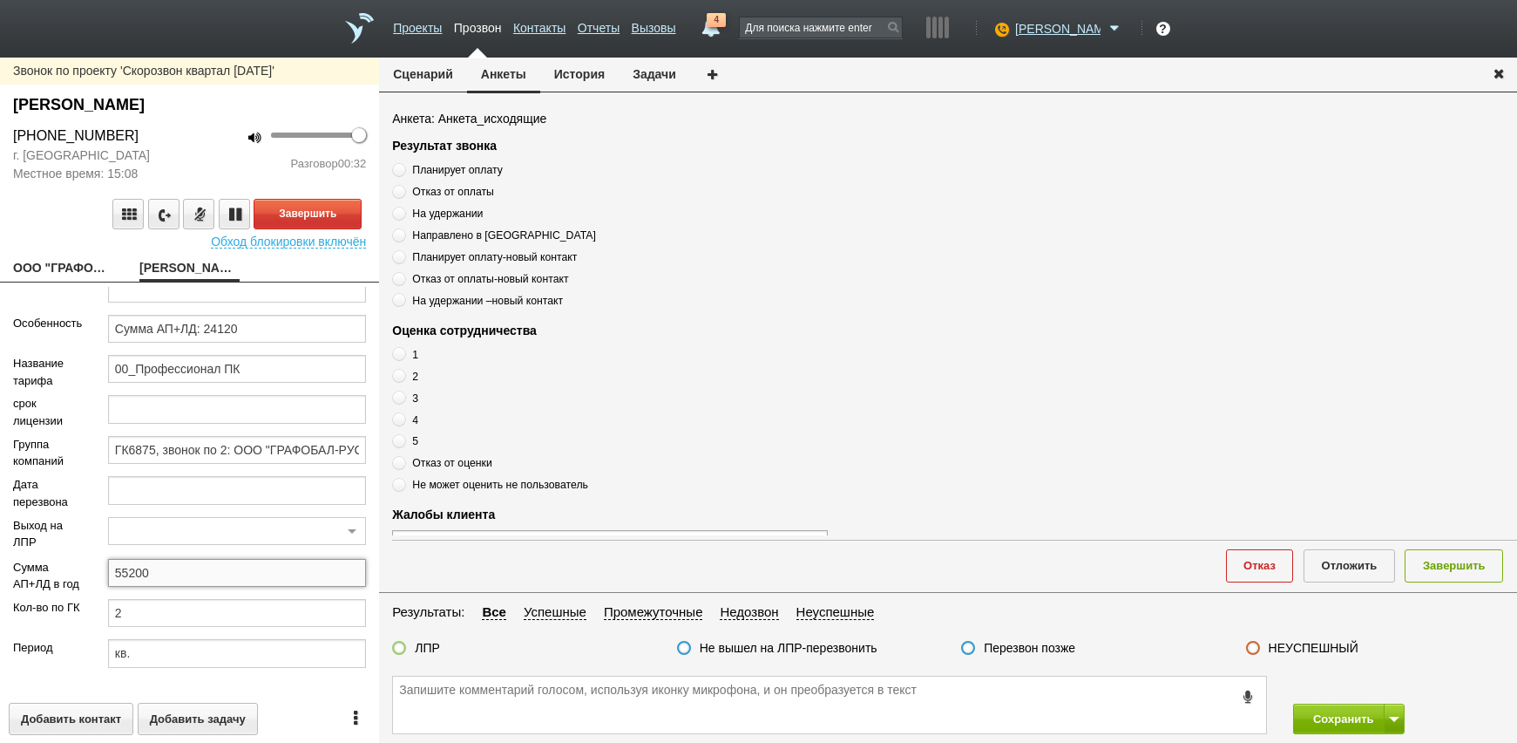
click at [167, 559] on input "55200" at bounding box center [237, 573] width 258 height 28
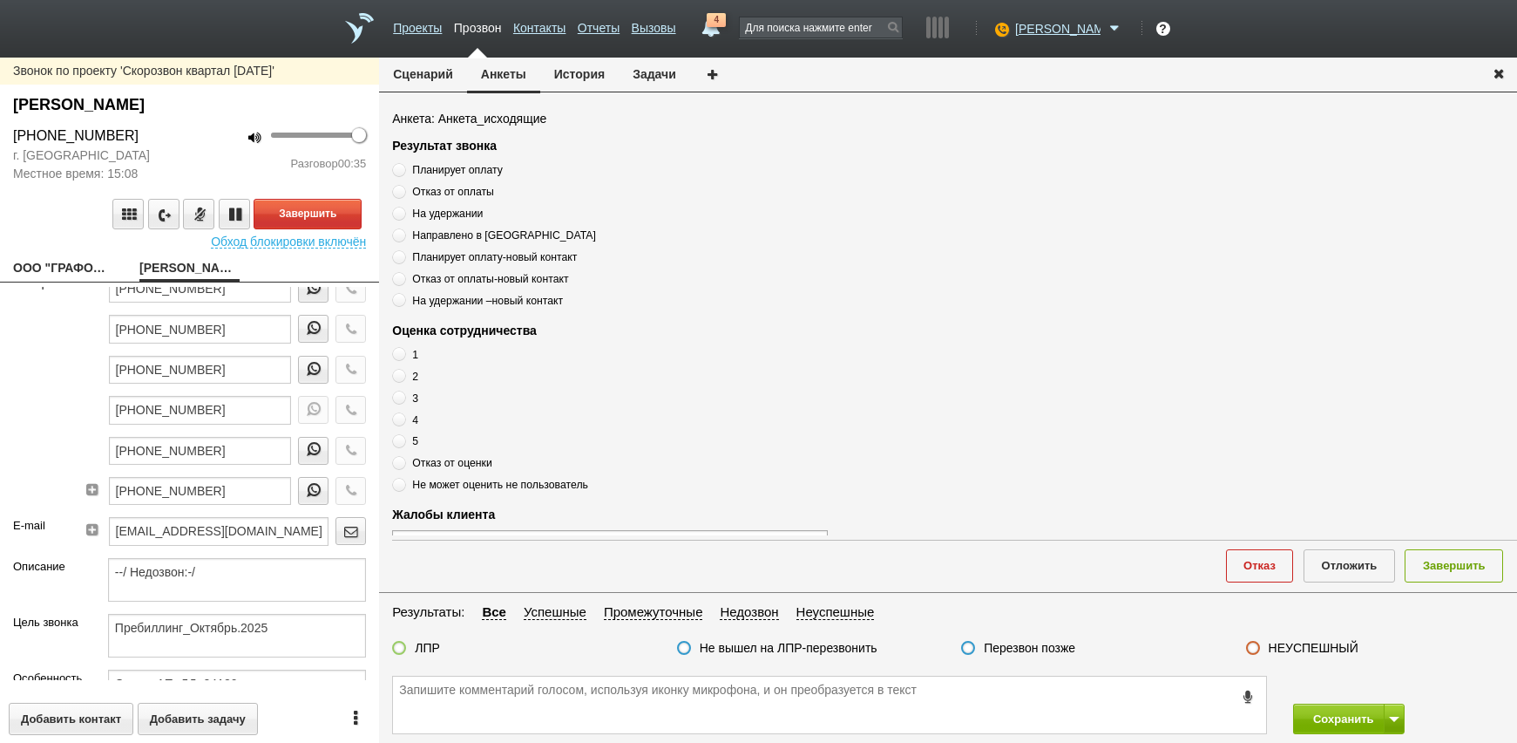
scroll to position [0, 0]
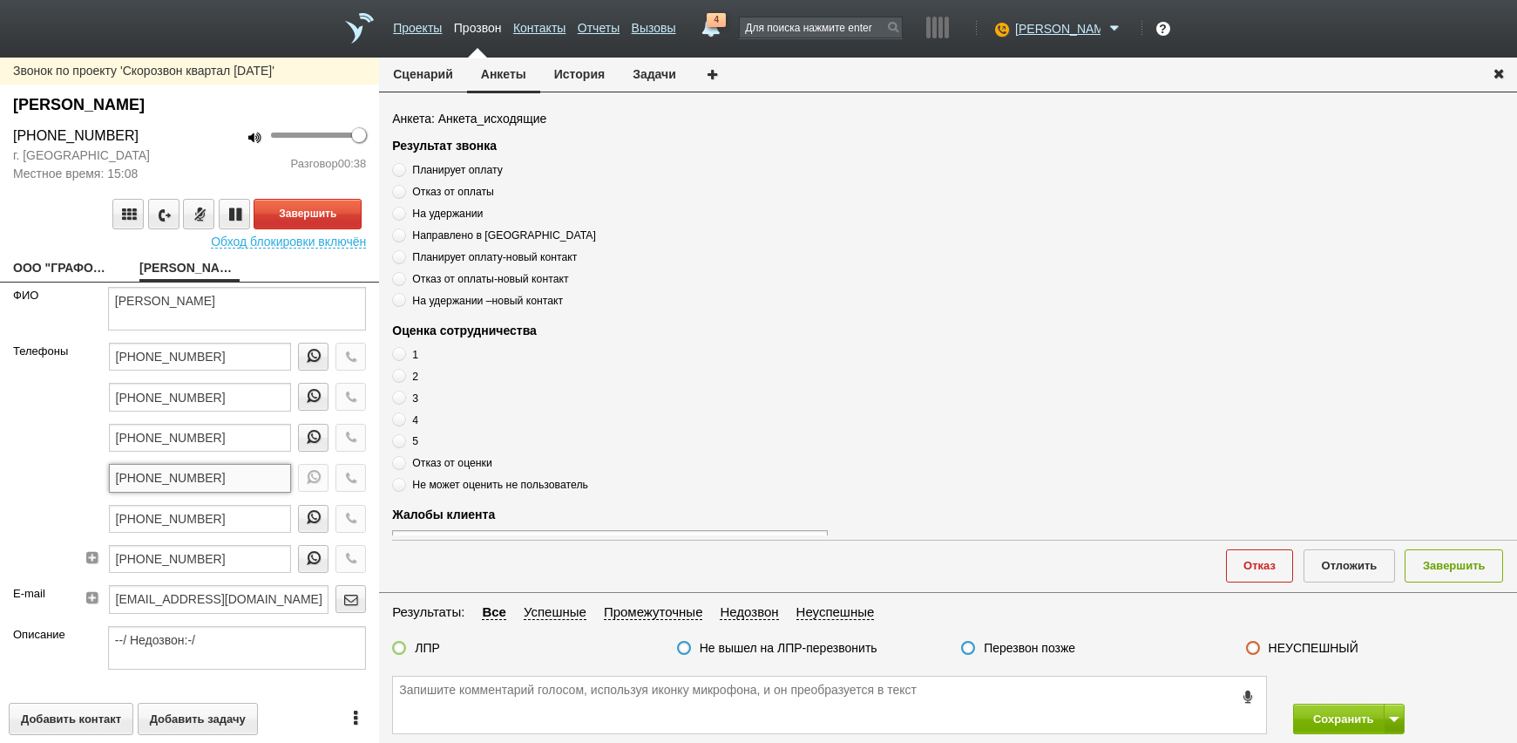
drag, startPoint x: 227, startPoint y: 484, endPoint x: 109, endPoint y: 479, distance: 117.7
click at [92, 479] on div "[PHONE_NUMBER] [PHONE_NUMBER] [PHONE_NUMBER] [PHONE_NUMBER] [PHONE_NUMBER] [PHO…" at bounding box center [229, 463] width 275 height 242
click at [65, 264] on link "ООО "ГРАФОБАЛ-РУС"[EMAIL_ADDRESS][DOMAIN_NAME]" at bounding box center [63, 269] width 100 height 24
type textarea "ООО "ГРАФОБАЛ-РУС"[EMAIL_ADDRESS][DOMAIN_NAME]"
type input "7814639705"
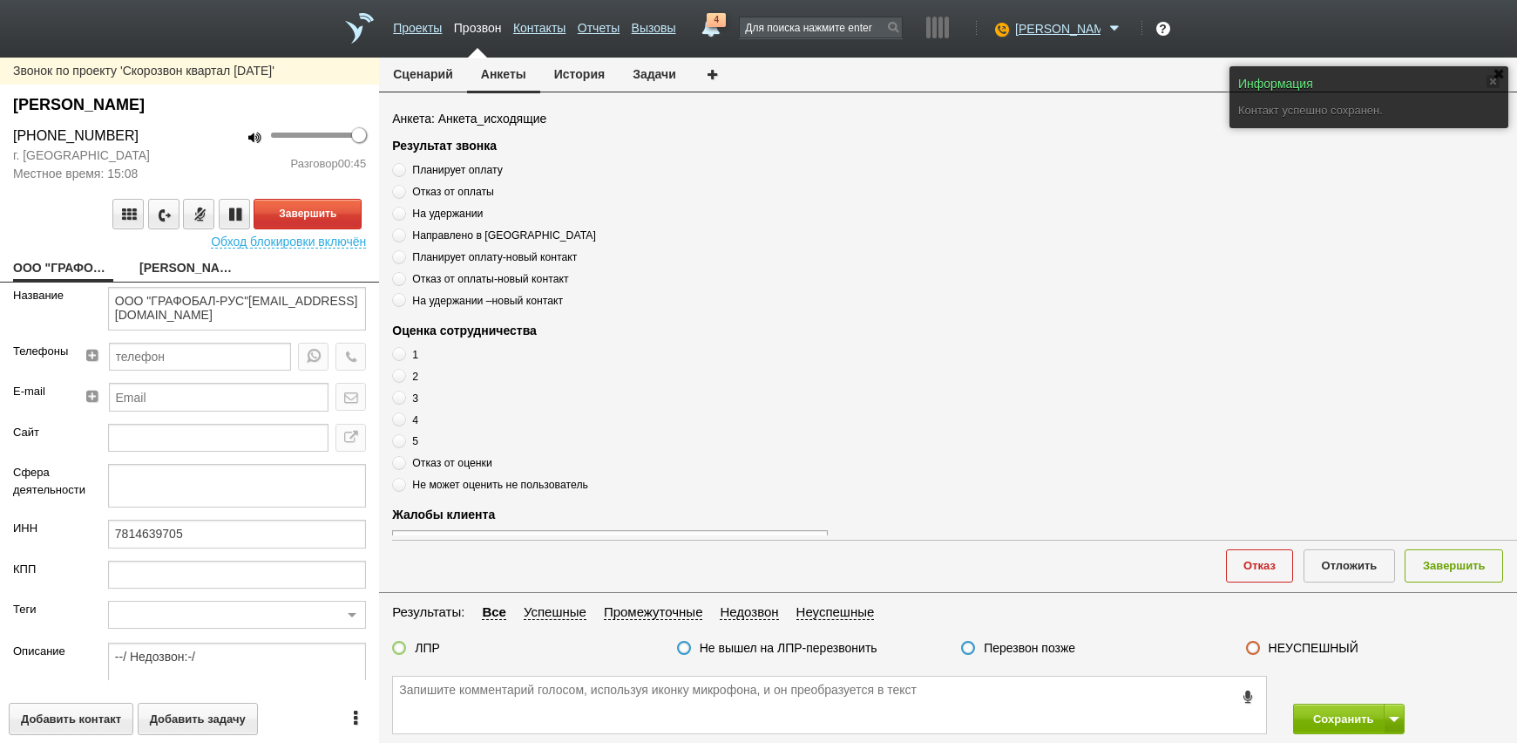
click at [218, 265] on link "[PERSON_NAME]" at bounding box center [189, 269] width 100 height 24
type textarea "[PERSON_NAME]"
type textarea "Пребиллинг_Октябрь.2025"
type input "Сумма АП+ЛД: 24120"
type input "00_Профессионал ПК"
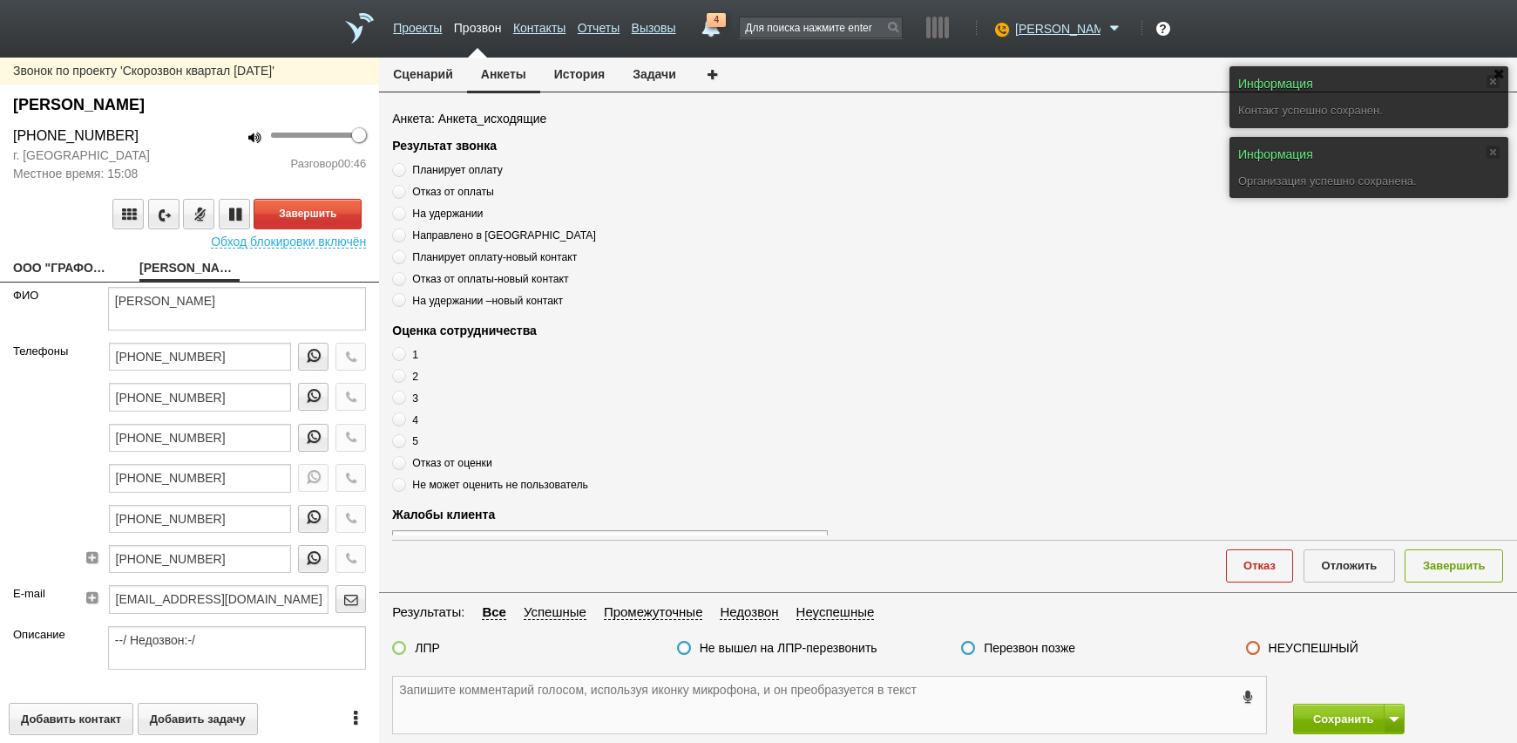
paste textarea "[PHONE_NUMBER]"
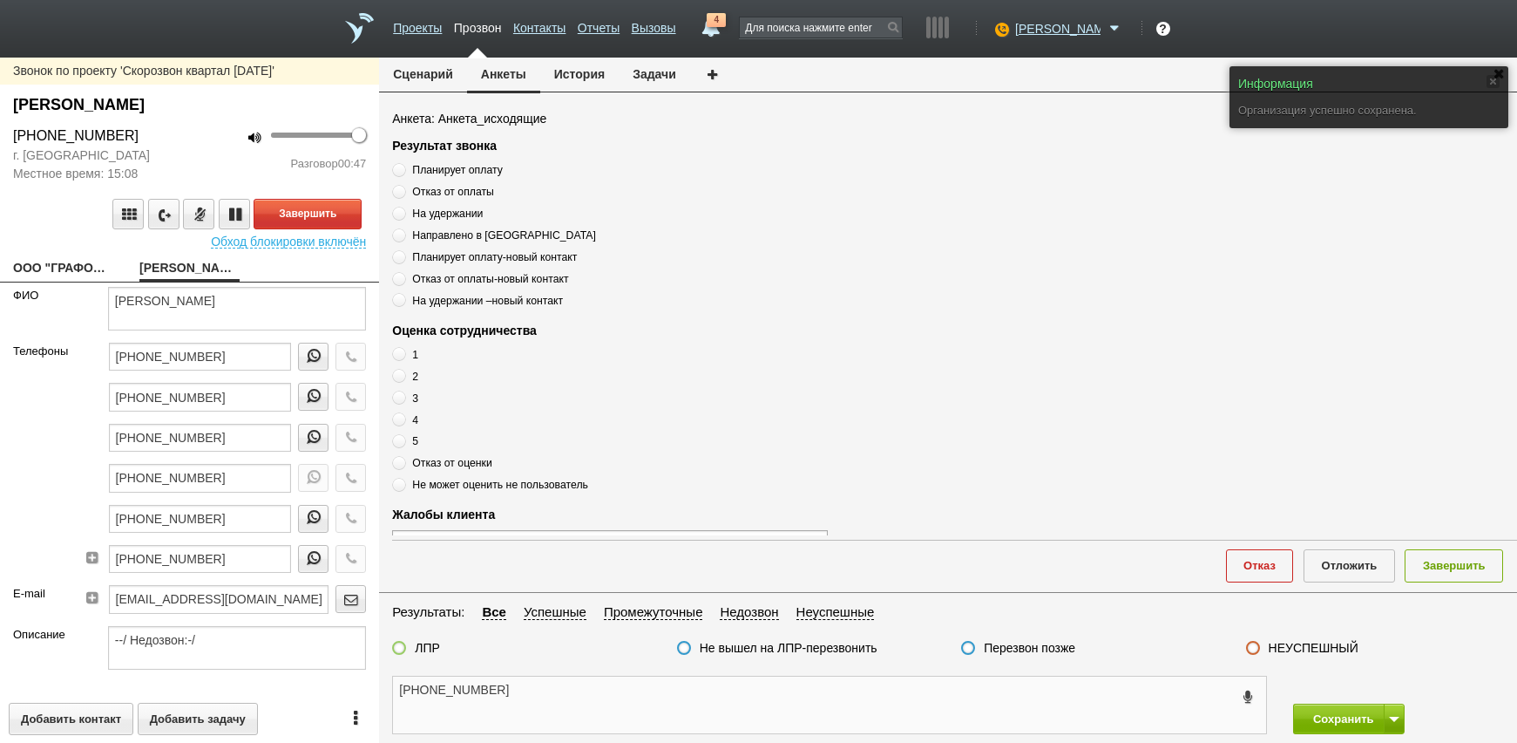
click at [636, 690] on textarea "[PHONE_NUMBER]" at bounding box center [829, 704] width 873 height 57
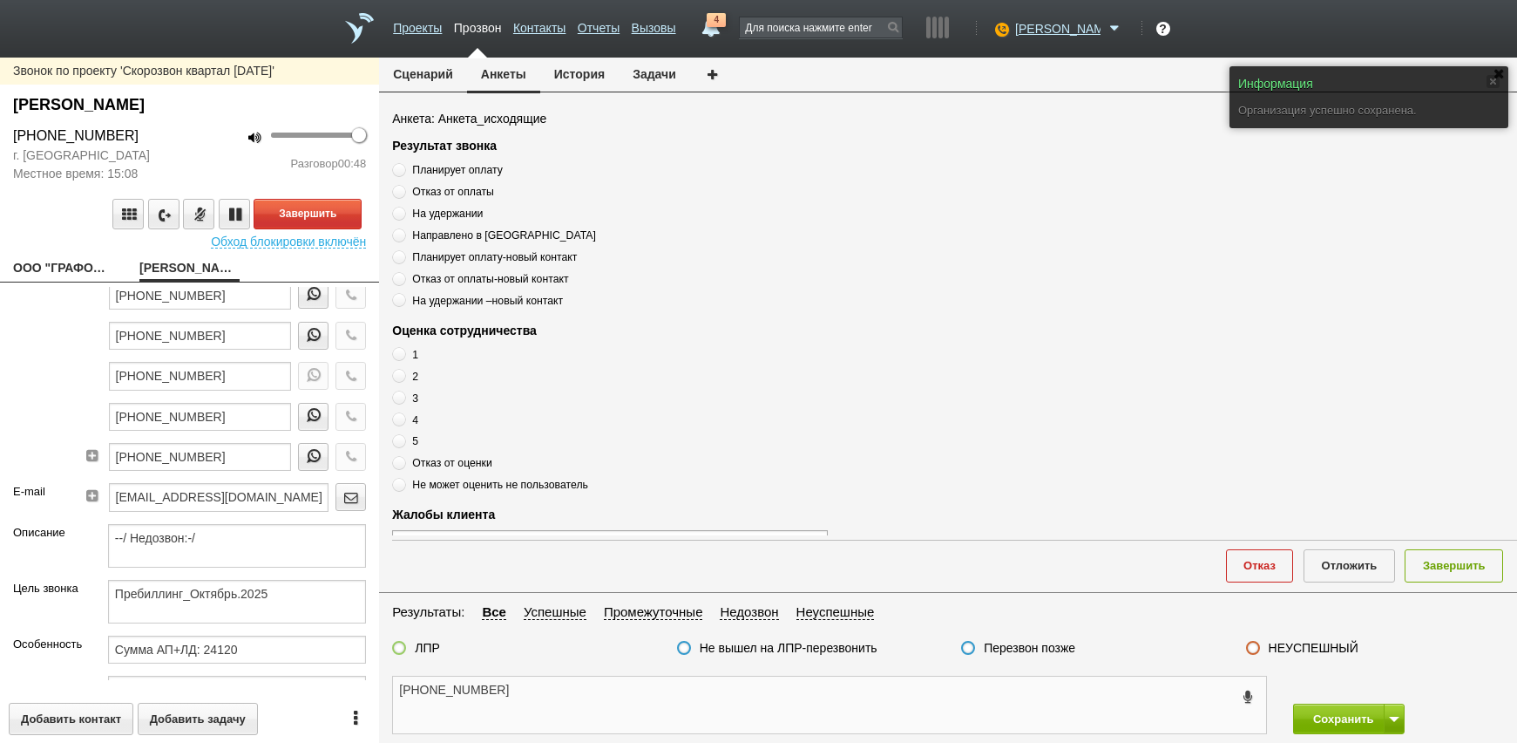
scroll to position [435, 0]
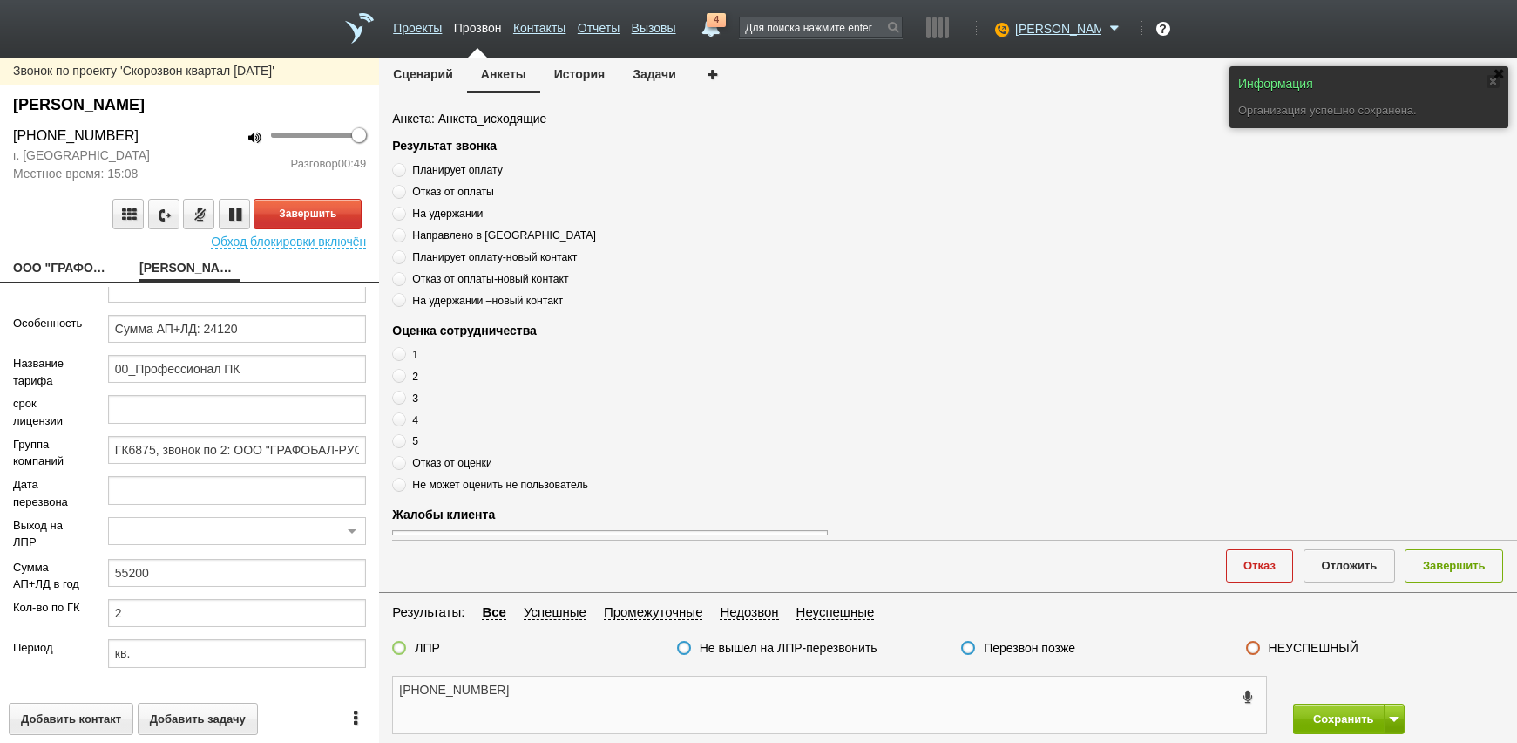
click at [617, 693] on textarea "[PHONE_NUMBER]" at bounding box center [829, 704] width 873 height 57
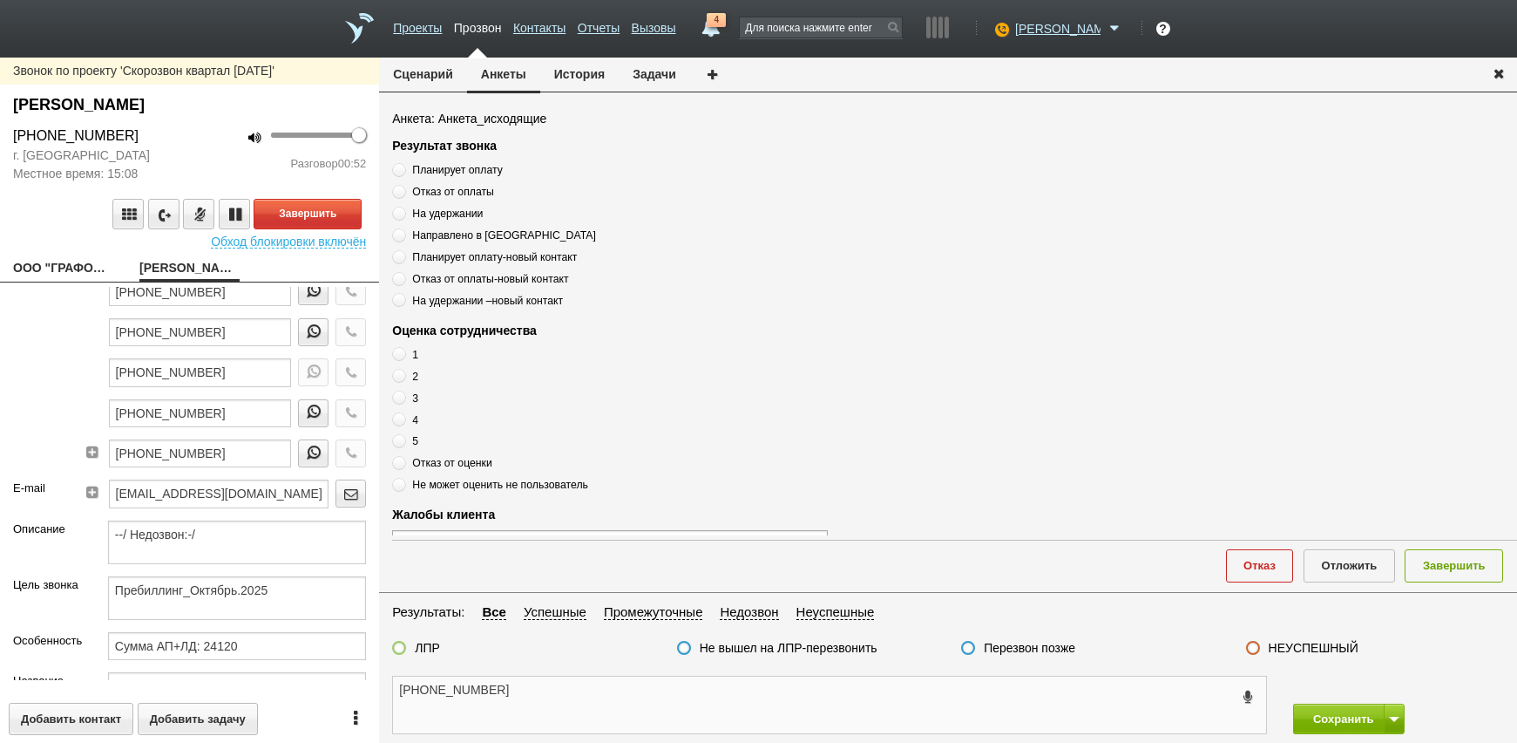
scroll to position [0, 0]
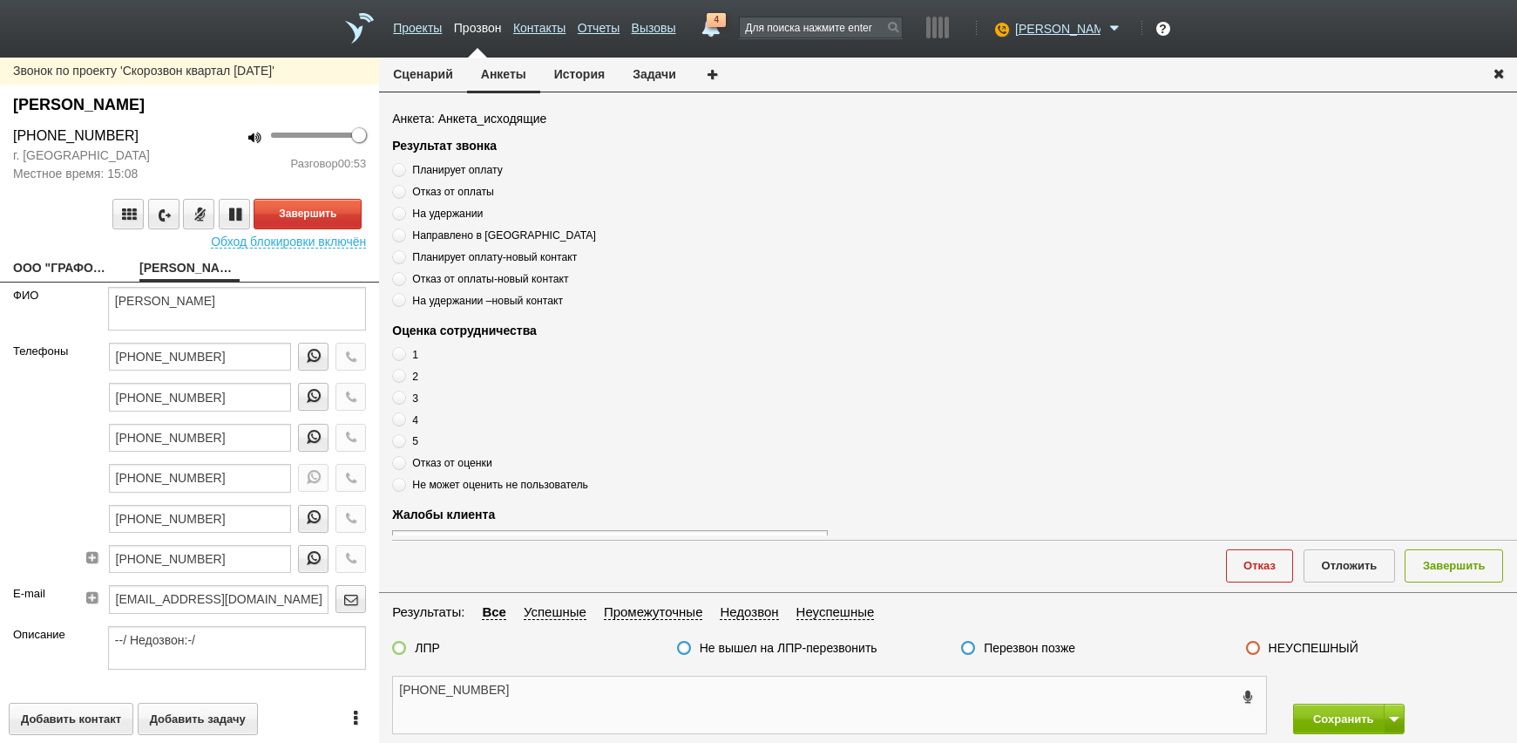
type textarea "[PHONE_NUMBER]"
click at [51, 265] on link "ООО "ГРАФОБАЛ-РУС"[EMAIL_ADDRESS][DOMAIN_NAME]" at bounding box center [63, 269] width 100 height 24
type textarea "ООО "ГРАФОБАЛ-РУС"[EMAIL_ADDRESS][DOMAIN_NAME]"
type input "7814639705"
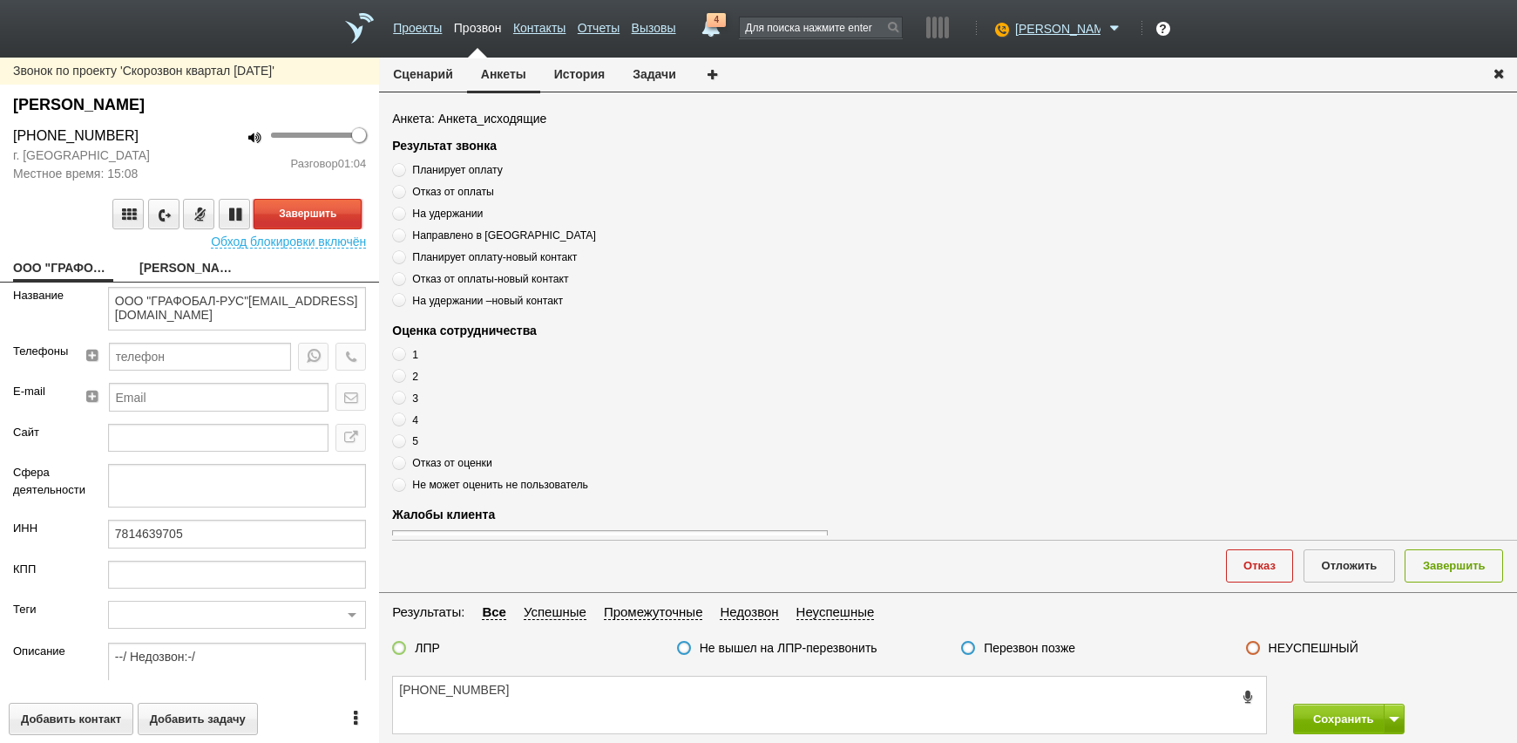
click at [338, 207] on button "Завершить" at bounding box center [308, 214] width 108 height 31
click at [192, 275] on link "[PERSON_NAME]" at bounding box center [189, 269] width 100 height 24
type textarea "[PERSON_NAME]"
type textarea "Пребиллинг_Октябрь.2025"
type input "Сумма АП+ЛД: 24120"
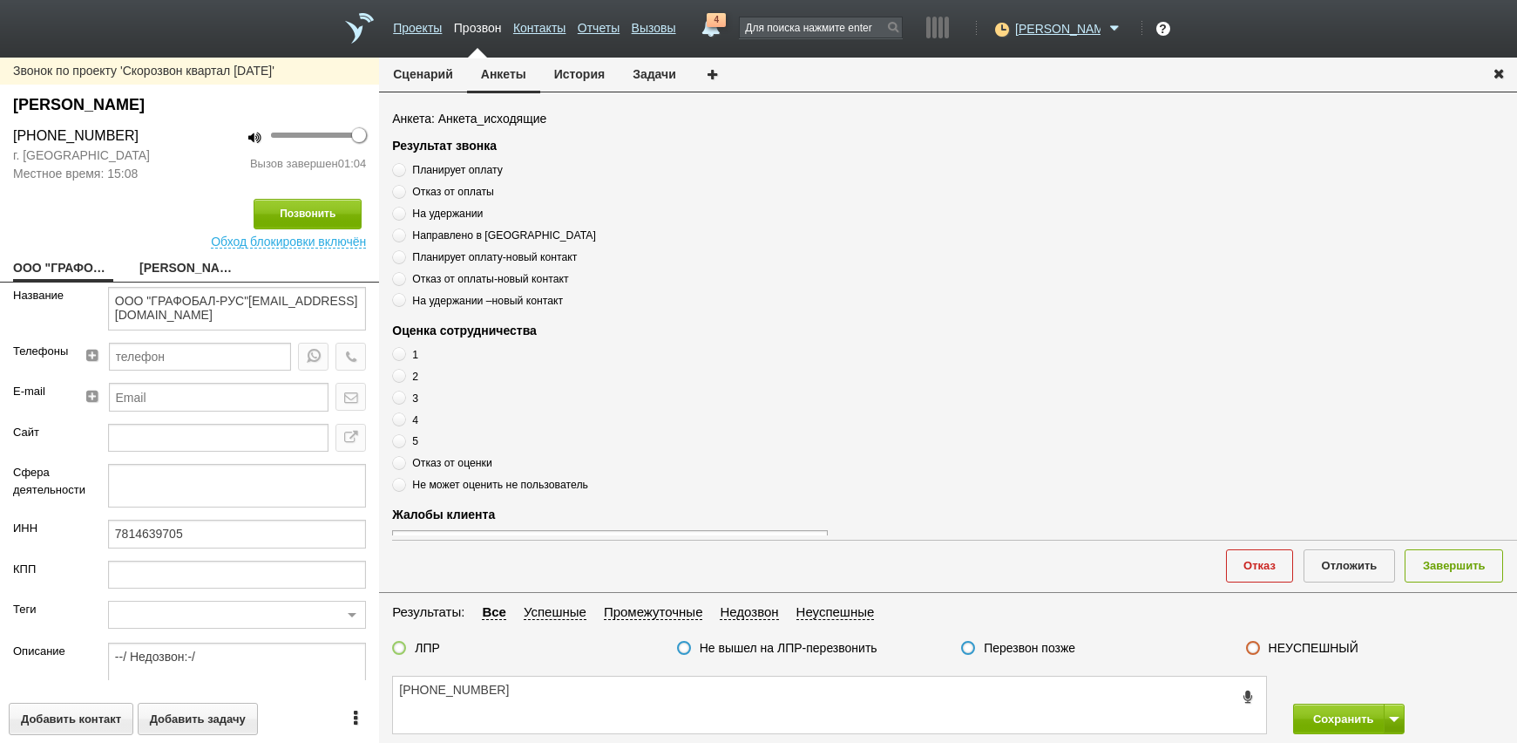
type input "00_Профессионал ПК"
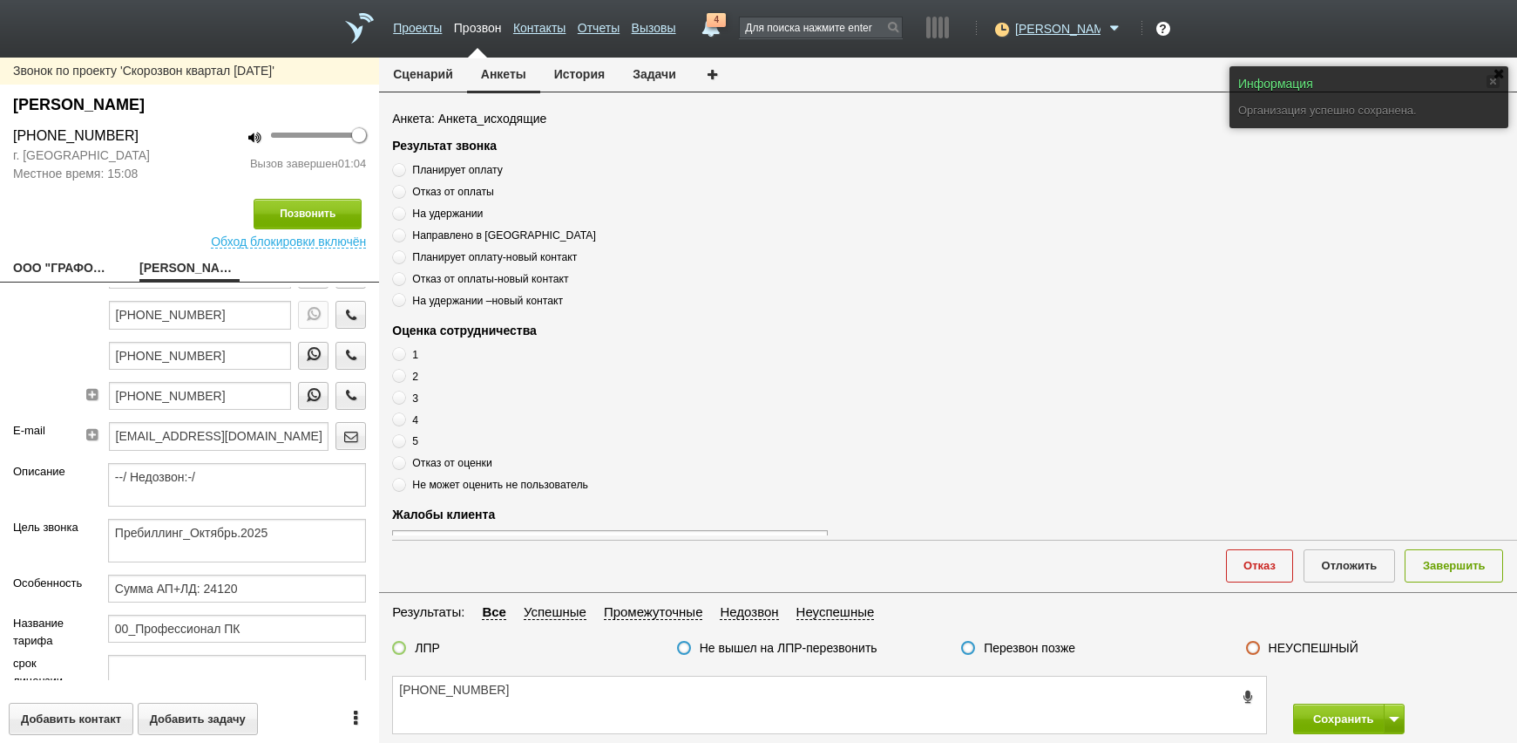
scroll to position [174, 0]
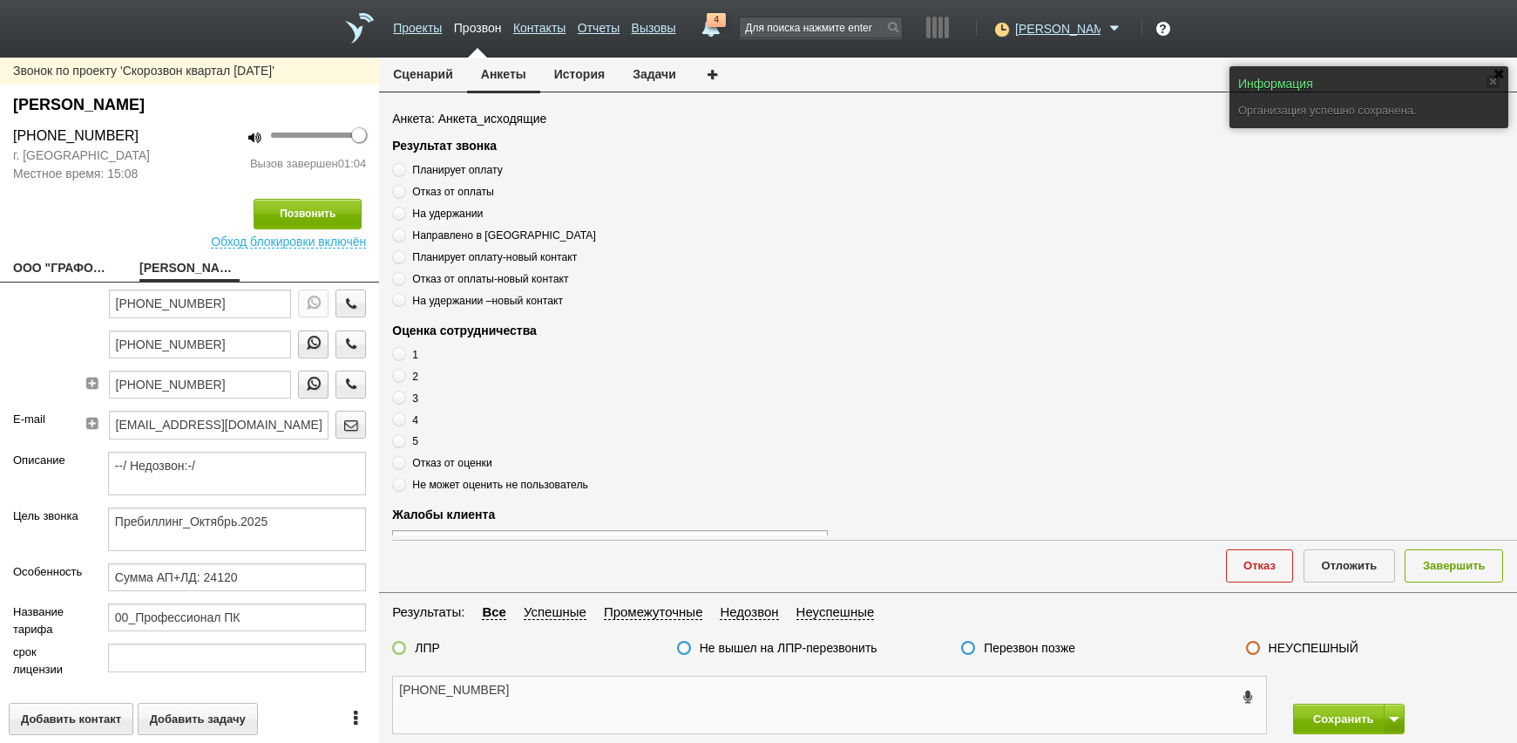
drag, startPoint x: 609, startPoint y: 695, endPoint x: 600, endPoint y: 662, distance: 34.2
click at [609, 695] on textarea "[PHONE_NUMBER]" at bounding box center [829, 704] width 873 height 57
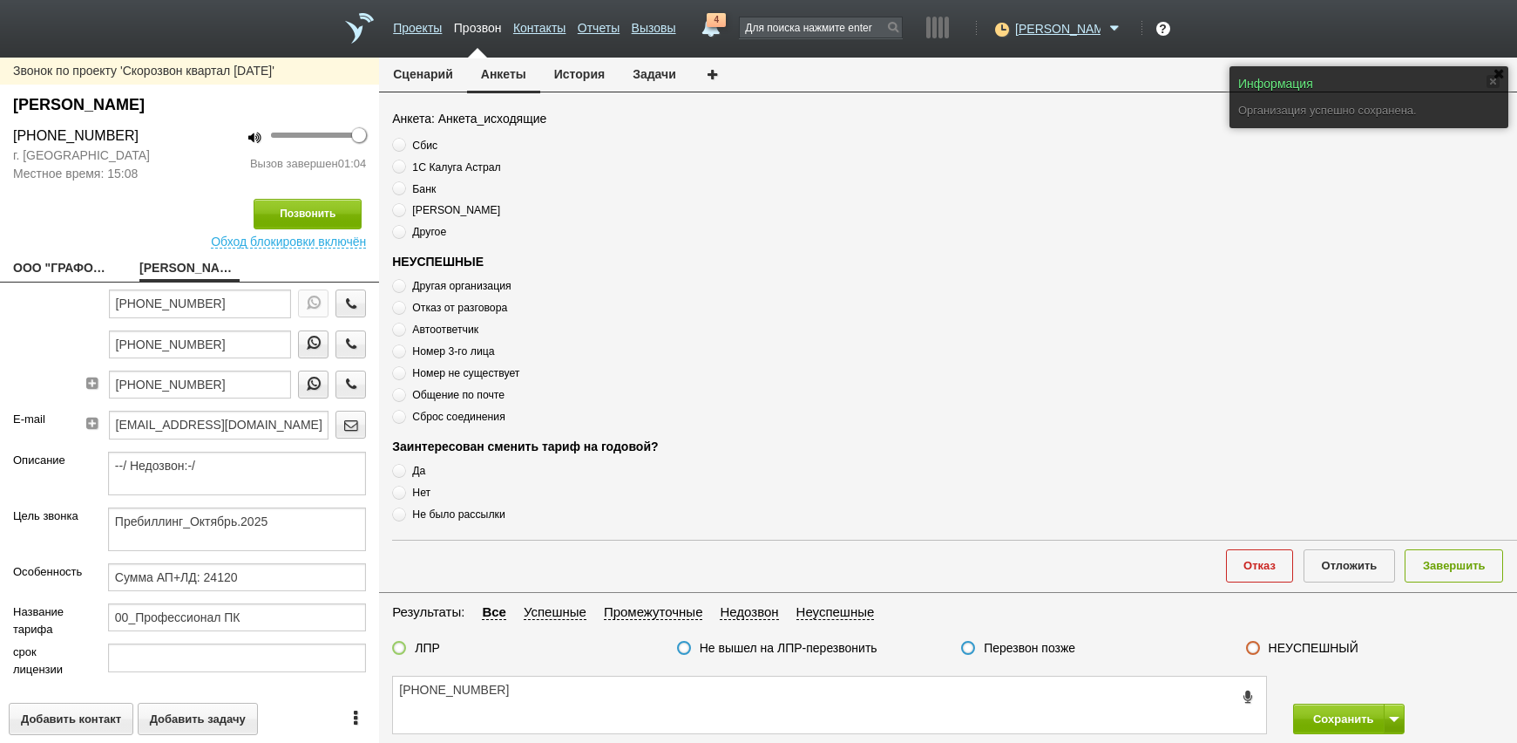
click at [447, 288] on span "Другая организация" at bounding box center [461, 286] width 98 height 12
radio input "true"
click at [447, 288] on span "Другая организация" at bounding box center [461, 286] width 98 height 12
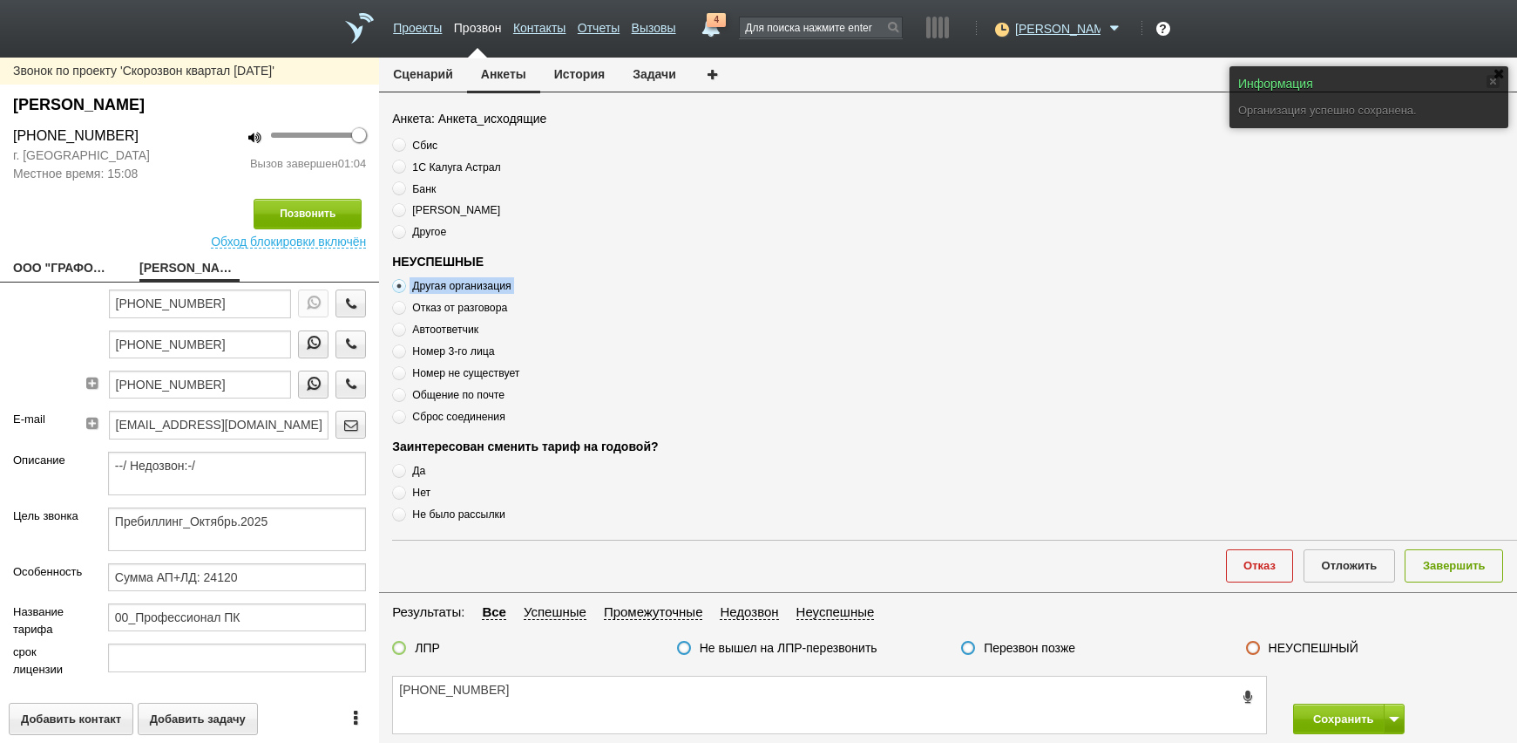
click at [447, 288] on span "Другая организация" at bounding box center [461, 286] width 98 height 12
copy div "Другая организация"
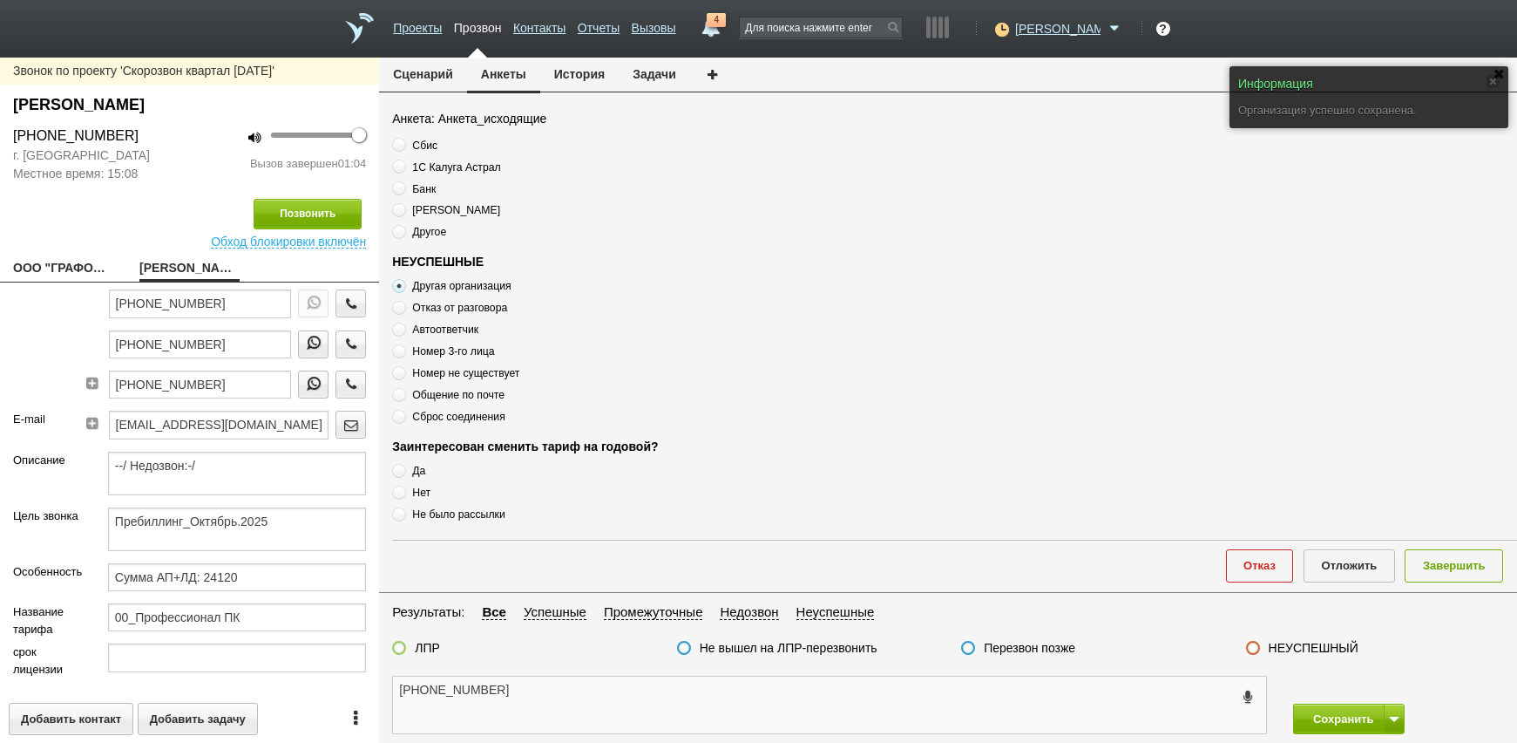
click at [546, 699] on textarea "[PHONE_NUMBER]" at bounding box center [829, 704] width 873 height 57
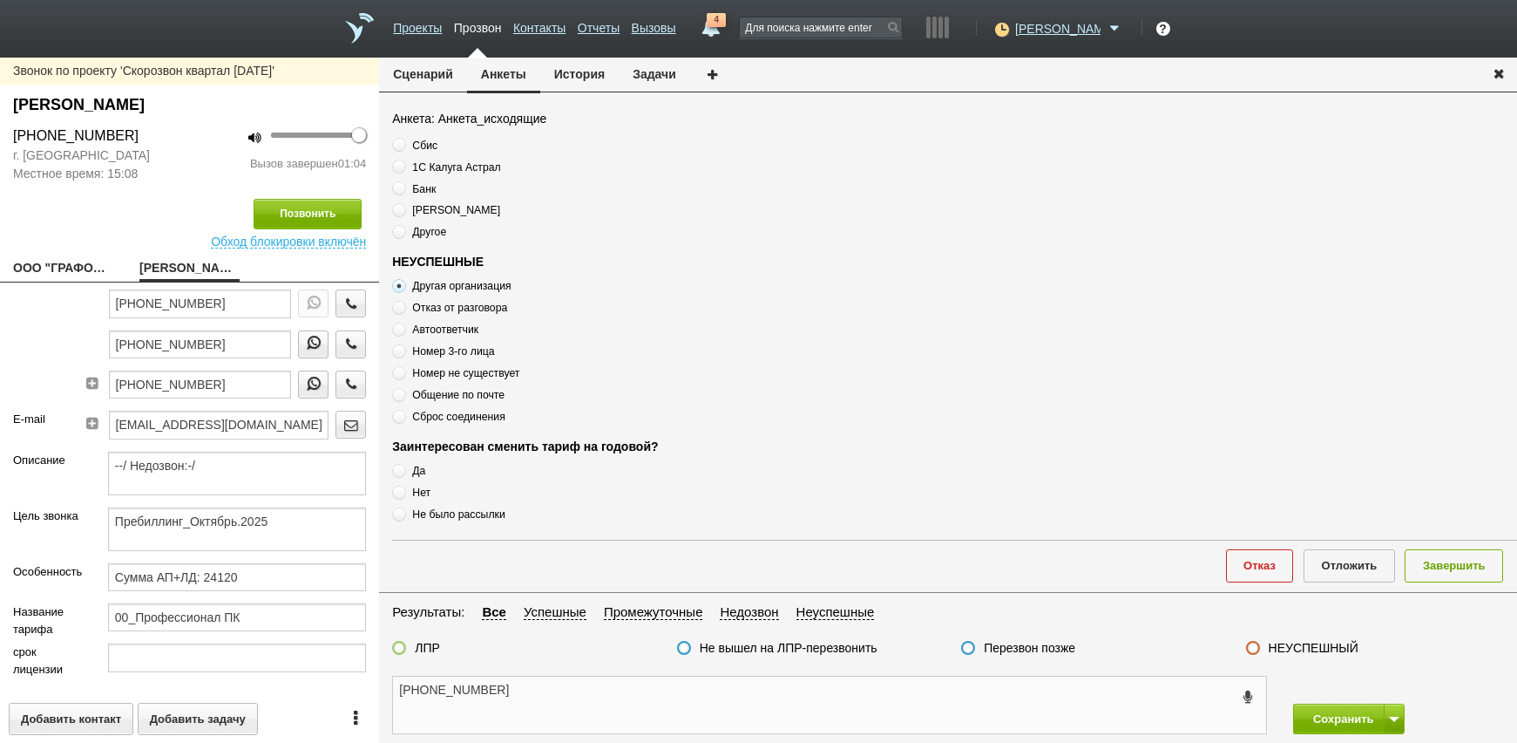
paste textarea "Другая организация"
drag, startPoint x: 639, startPoint y: 707, endPoint x: 685, endPoint y: 688, distance: 49.7
click at [642, 704] on textarea "[PHONE_NUMBER] Другая организация" at bounding box center [829, 704] width 873 height 57
type textarea "[PHONE_NUMBER] Другая организация"
click at [1432, 563] on button "Завершить" at bounding box center [1454, 565] width 98 height 32
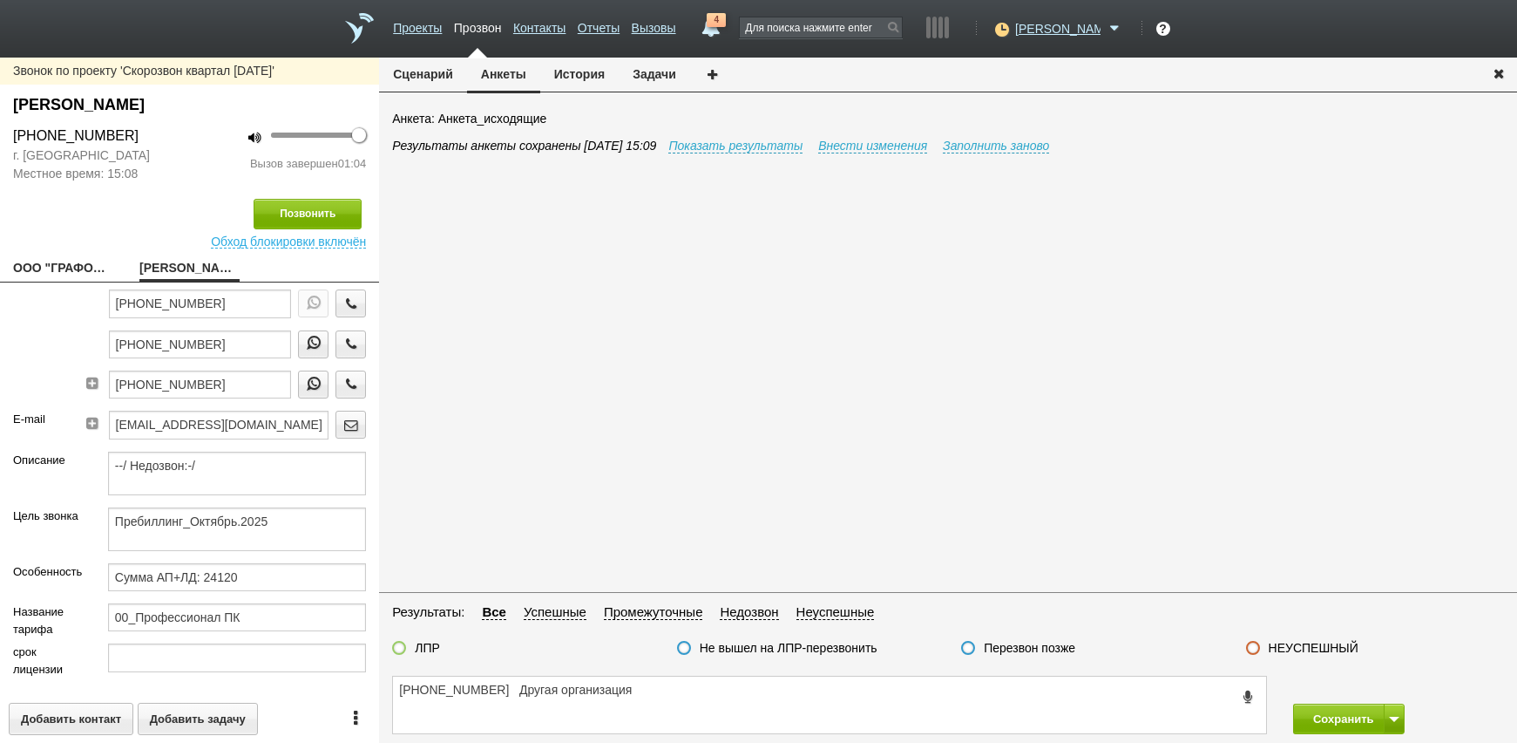
click at [1297, 646] on label "НЕУСПЕШНЫЙ" at bounding box center [1314, 648] width 90 height 16
click at [0, 0] on input "НЕУСПЕШНЫЙ" at bounding box center [0, 0] width 0 height 0
click at [1391, 718] on span at bounding box center [1394, 718] width 10 height 5
click at [1378, 684] on button "Сохранить и остаться" at bounding box center [1336, 686] width 135 height 31
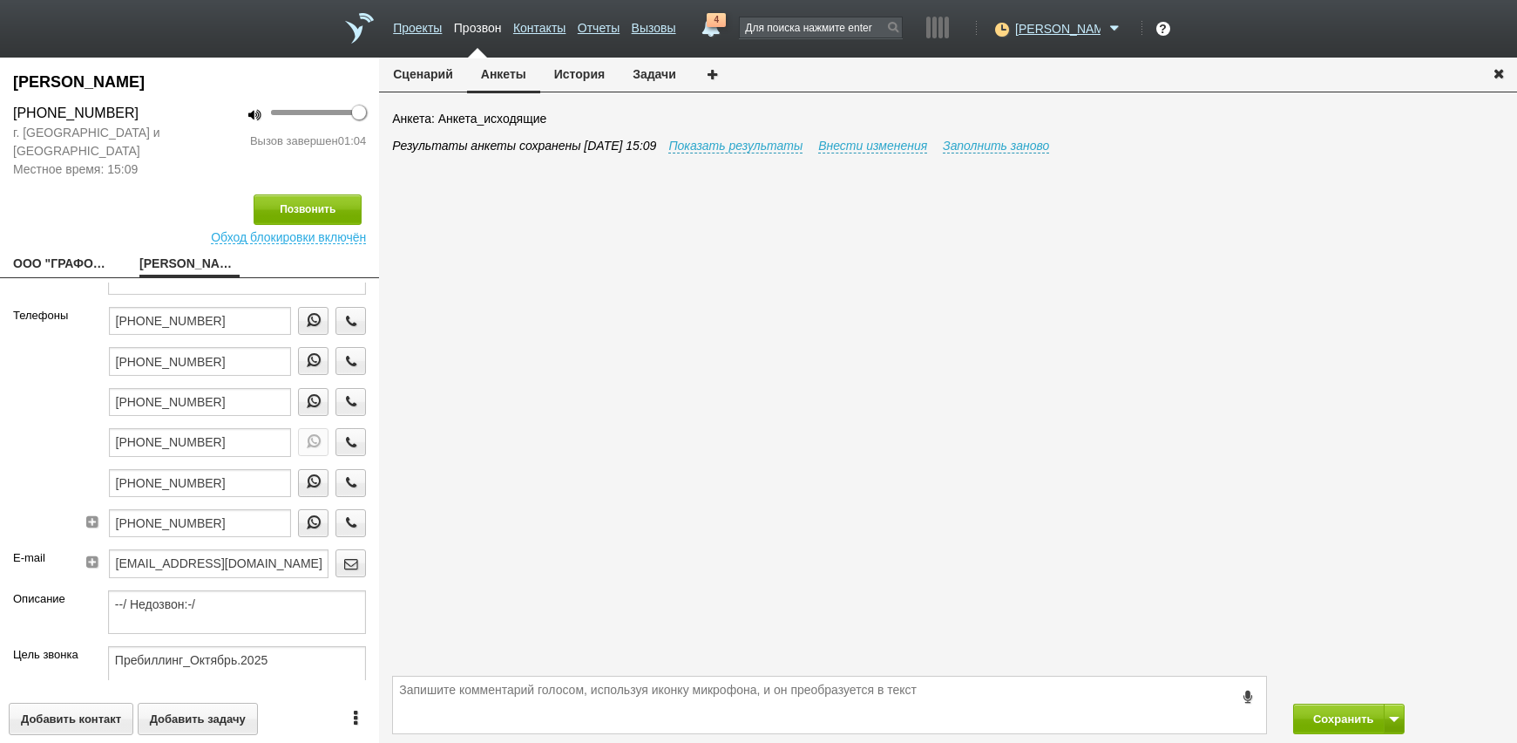
scroll to position [0, 0]
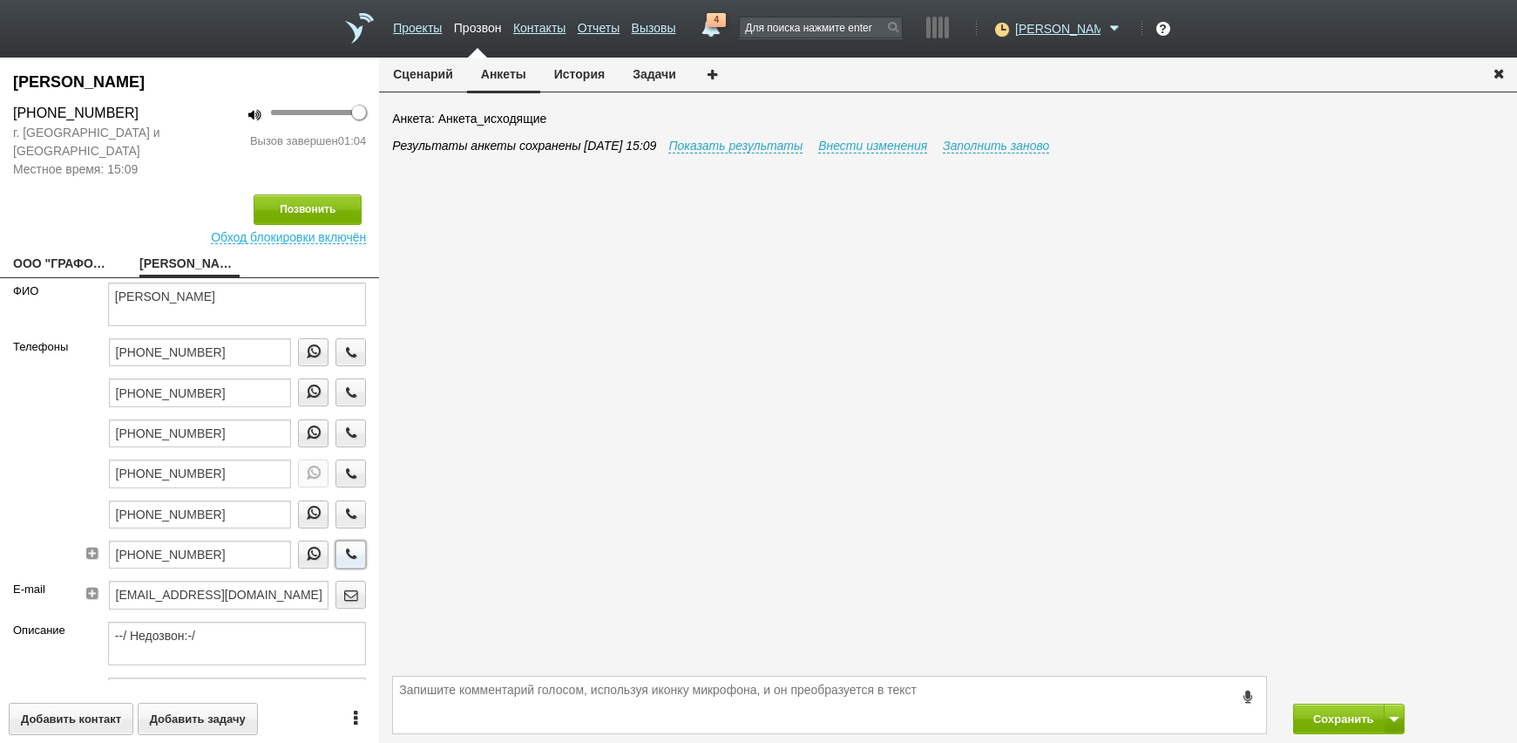
click at [342, 552] on icon "button" at bounding box center [351, 553] width 19 height 13
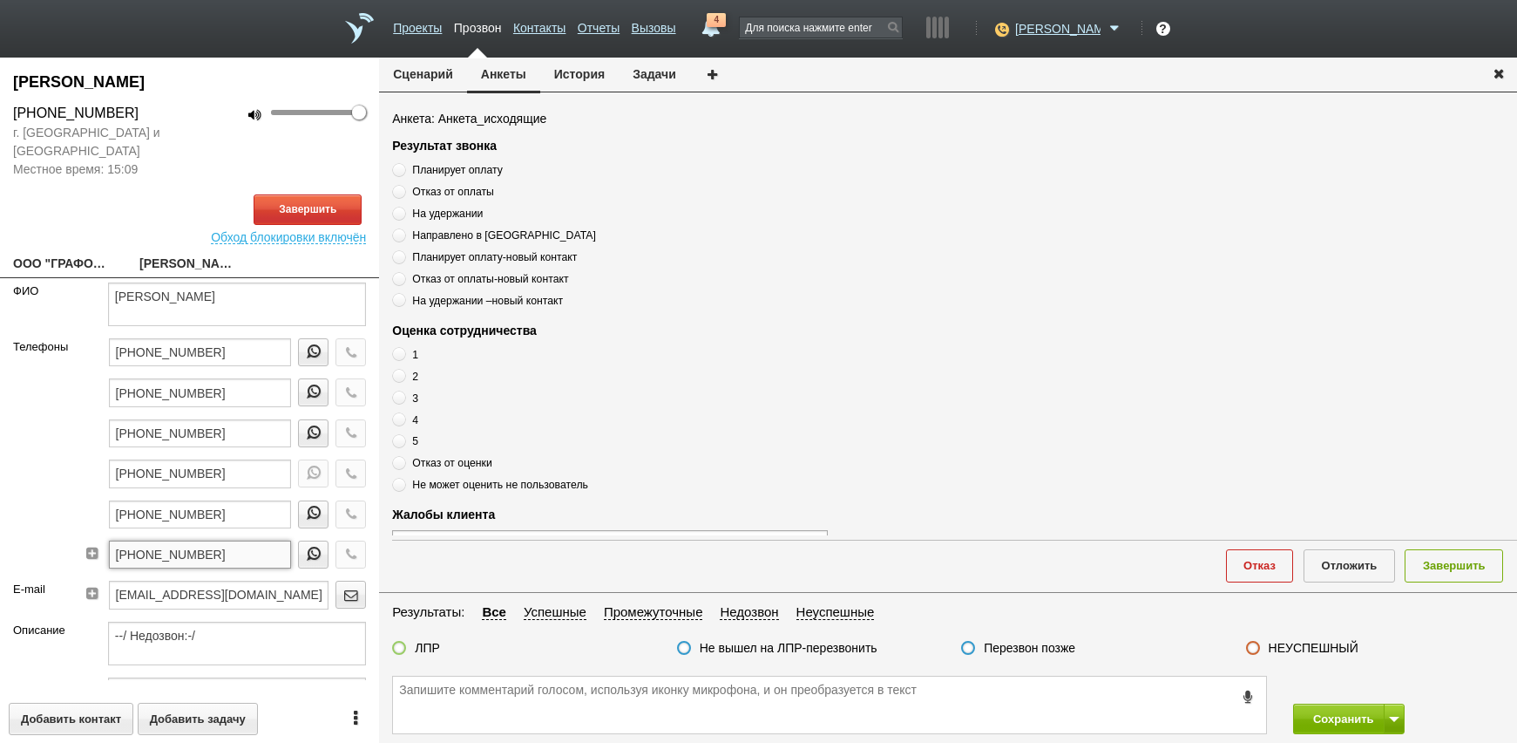
click at [239, 568] on input "[PHONE_NUMBER]" at bounding box center [200, 554] width 183 height 28
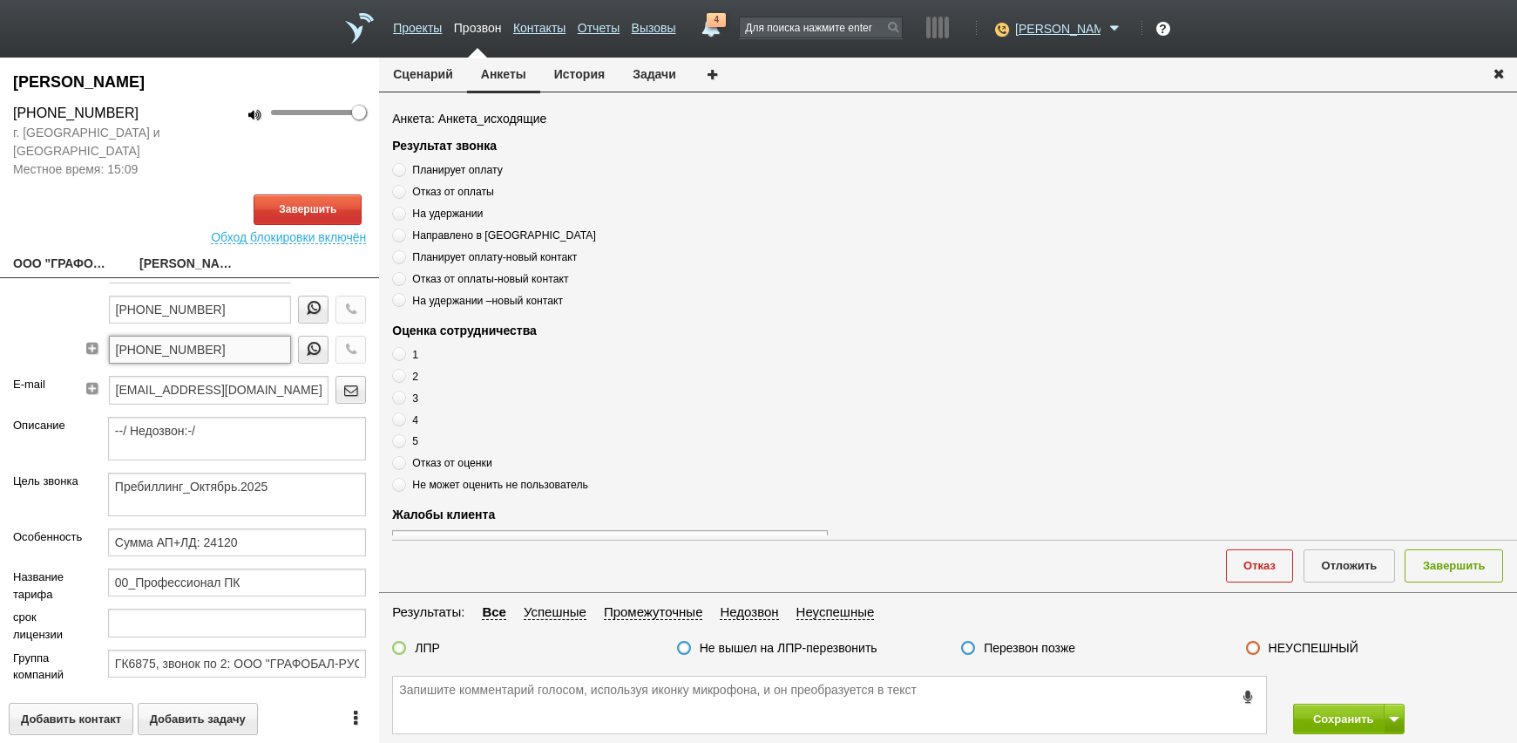
scroll to position [174, 0]
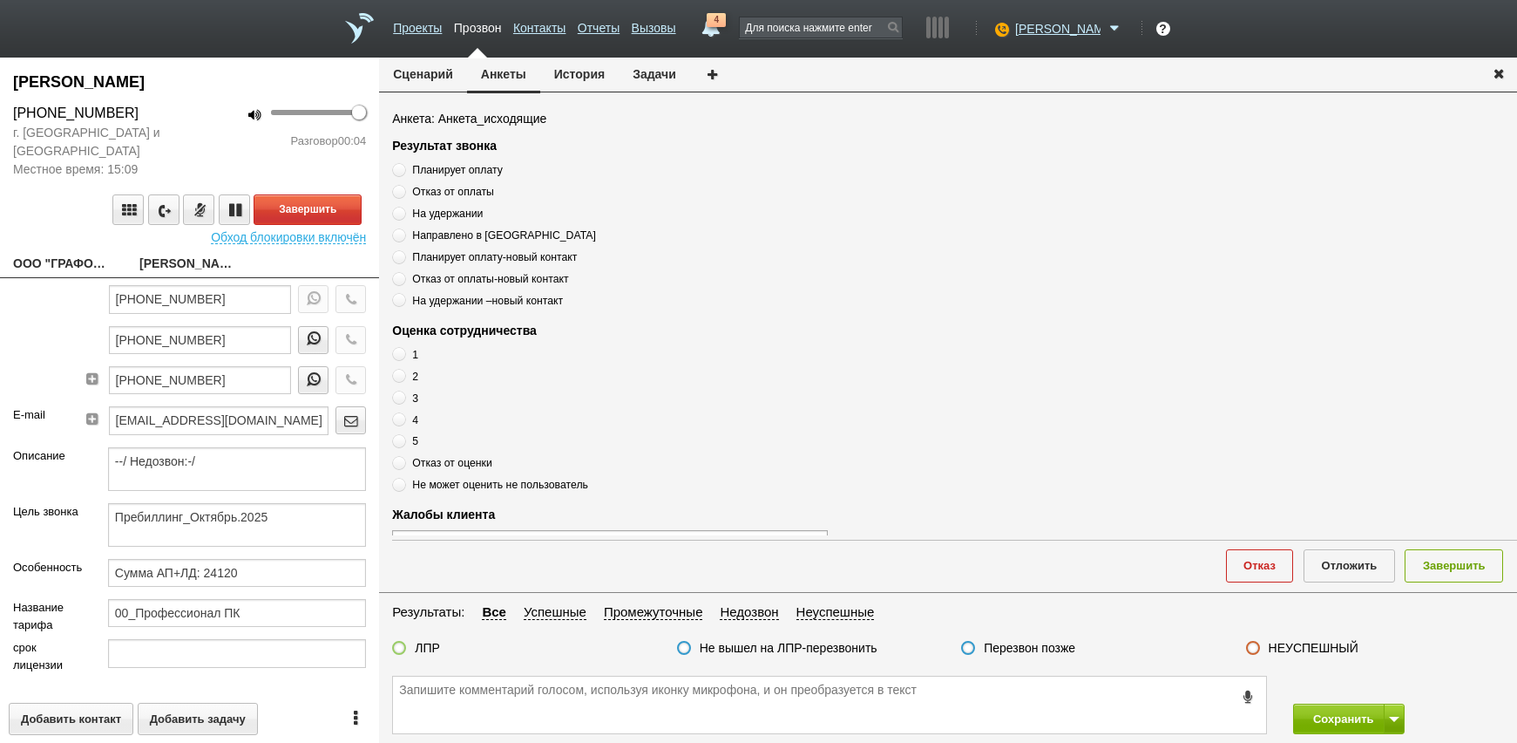
click at [40, 271] on link "ООО "ГРАФОБАЛ-РУС"[EMAIL_ADDRESS][DOMAIN_NAME]" at bounding box center [63, 265] width 100 height 24
type textarea "ООО "ГРАФОБАЛ-РУС"[EMAIL_ADDRESS][DOMAIN_NAME]"
type input "7814639705"
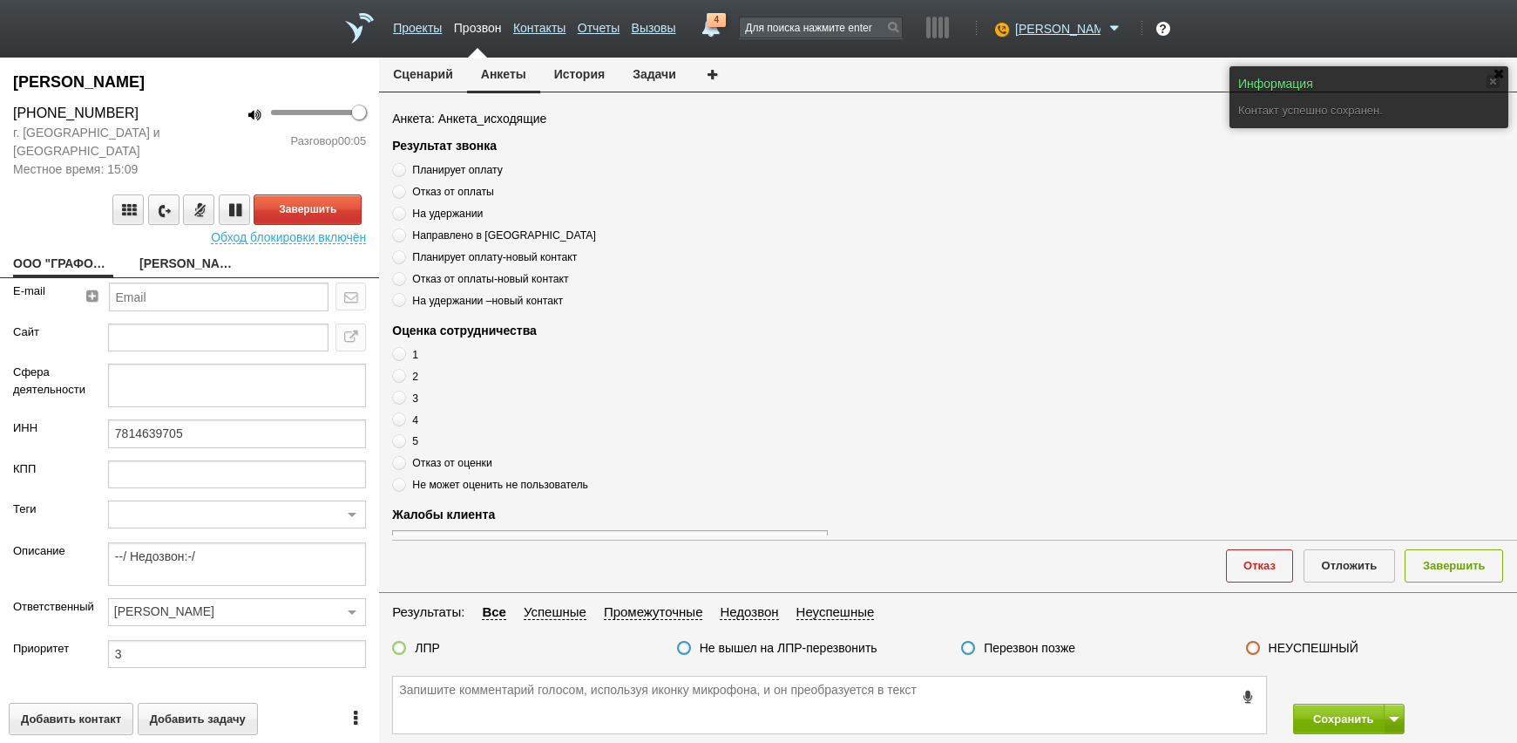
click at [37, 266] on link "ООО "ГРАФОБАЛ-РУС"[EMAIL_ADDRESS][DOMAIN_NAME]" at bounding box center [63, 265] width 100 height 24
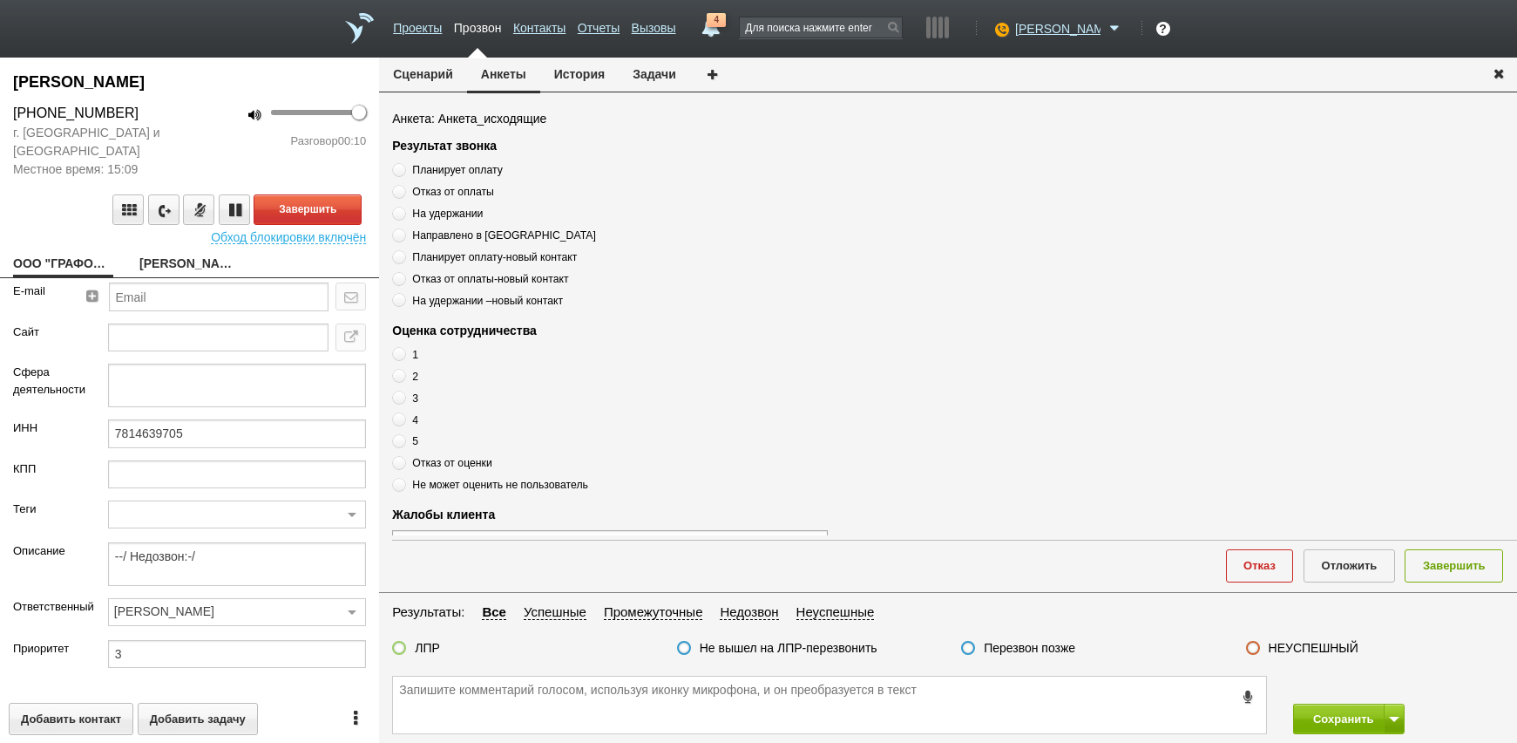
click at [157, 274] on link "[PERSON_NAME]" at bounding box center [189, 265] width 100 height 24
type textarea "[PERSON_NAME]"
type textarea "Пребиллинг_Октябрь.2025"
type input "Сумма АП+ЛД: 24120"
type input "00_Профессионал ПК"
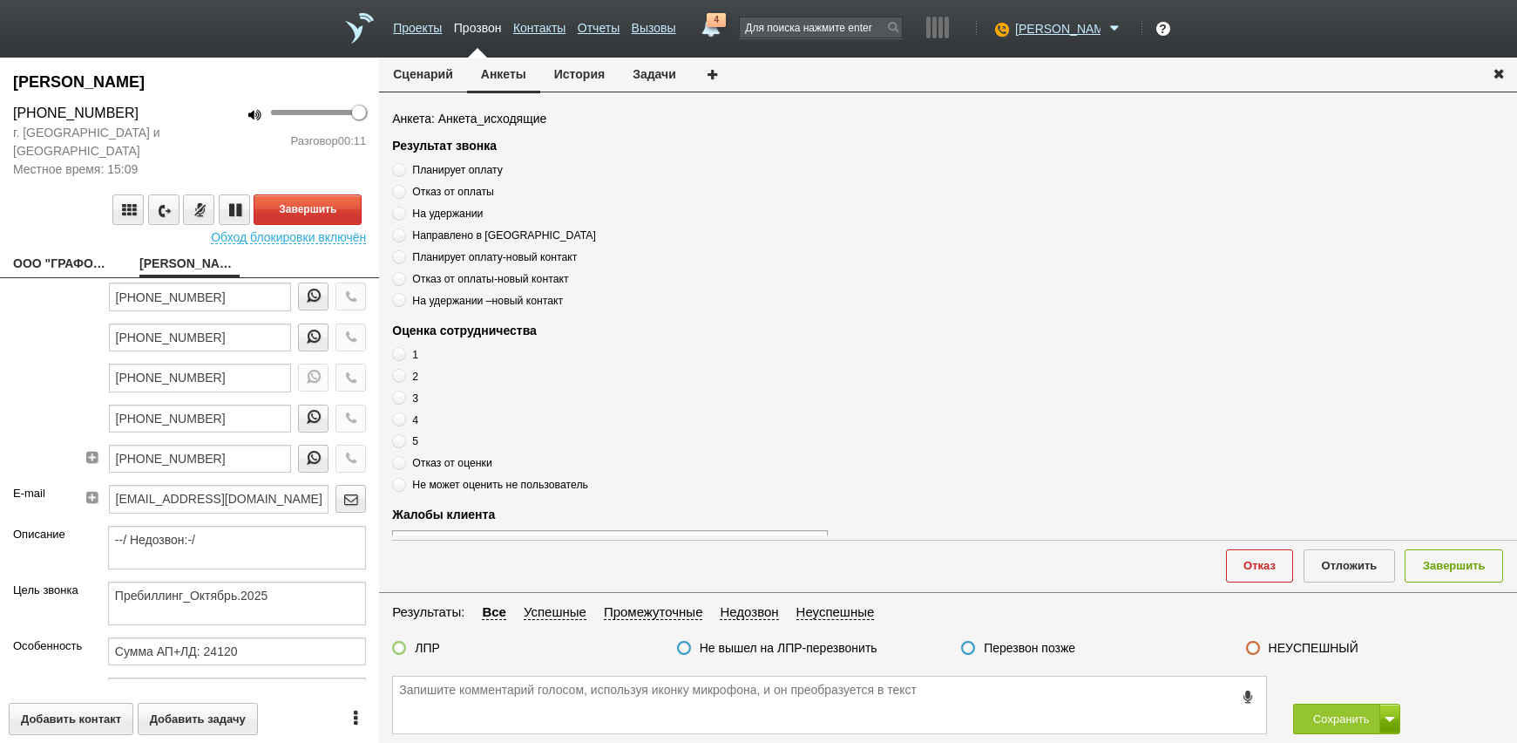
scroll to position [174, 0]
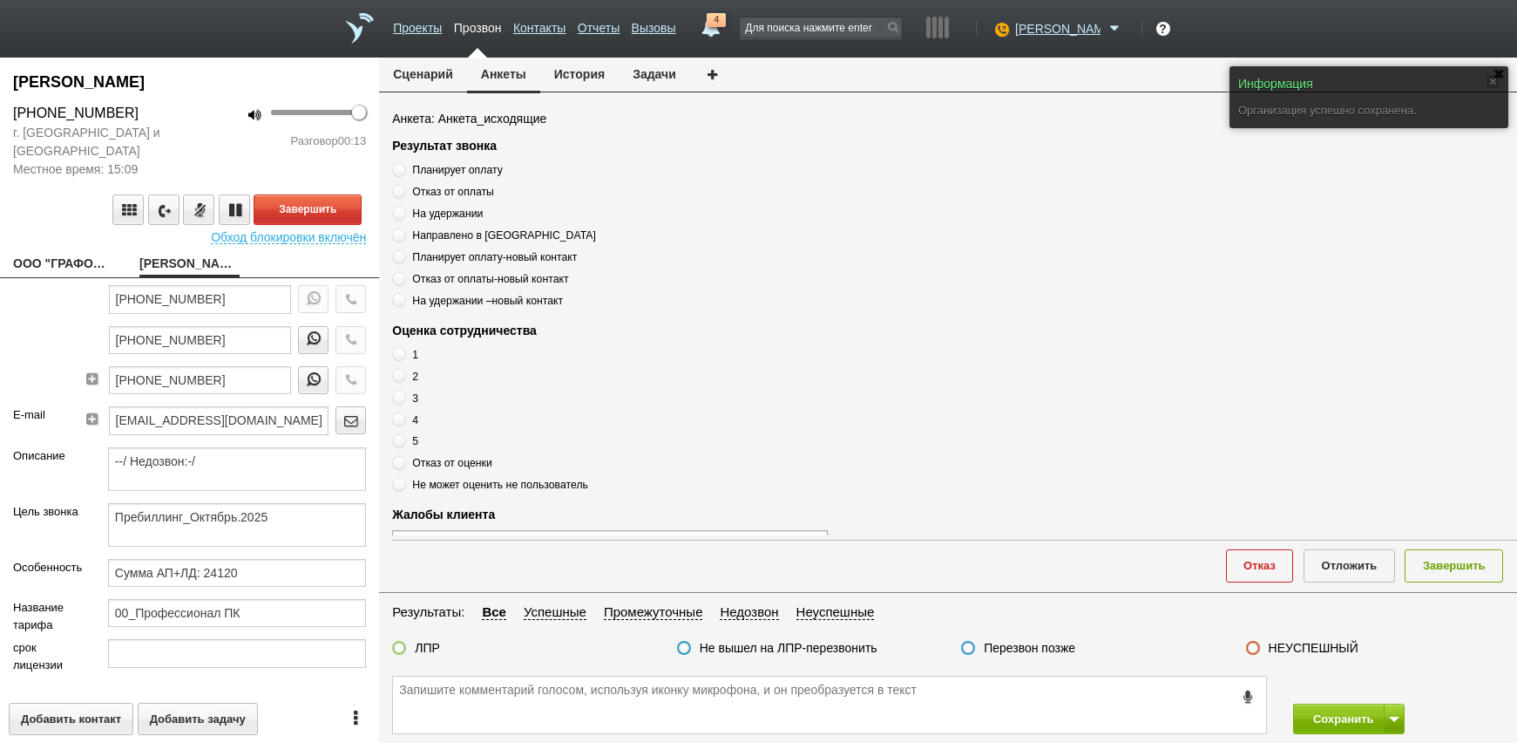
drag, startPoint x: 139, startPoint y: 110, endPoint x: -13, endPoint y: 98, distance: 153.0
click at [0, 98] on html "Проекты Прозвон Контакты Отчеты Вызовы 4 [DATE] [DATE] неделя все Письмо [PERSO…" at bounding box center [758, 371] width 1517 height 743
drag, startPoint x: -13, startPoint y: 98, endPoint x: 61, endPoint y: 117, distance: 76.5
click at [61, 117] on div "[PHONE_NUMBER]" at bounding box center [95, 113] width 164 height 21
drag, startPoint x: 138, startPoint y: 113, endPoint x: -8, endPoint y: 108, distance: 145.6
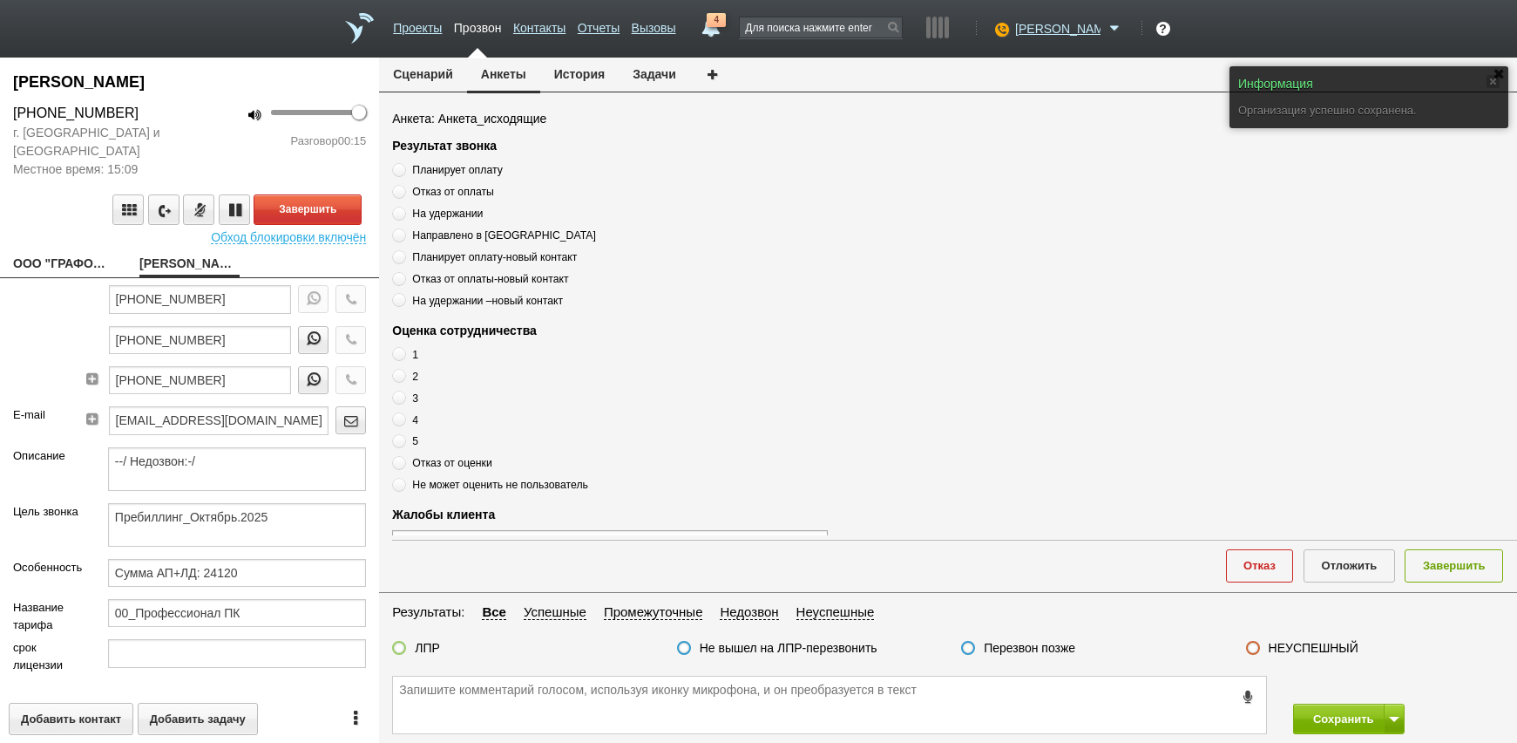
click at [0, 108] on html "Проекты Прозвон Контакты Отчеты Вызовы 4 [DATE] [DATE] неделя все Письмо [PERSO…" at bounding box center [758, 371] width 1517 height 743
drag, startPoint x: -8, startPoint y: 108, endPoint x: 65, endPoint y: 111, distance: 73.3
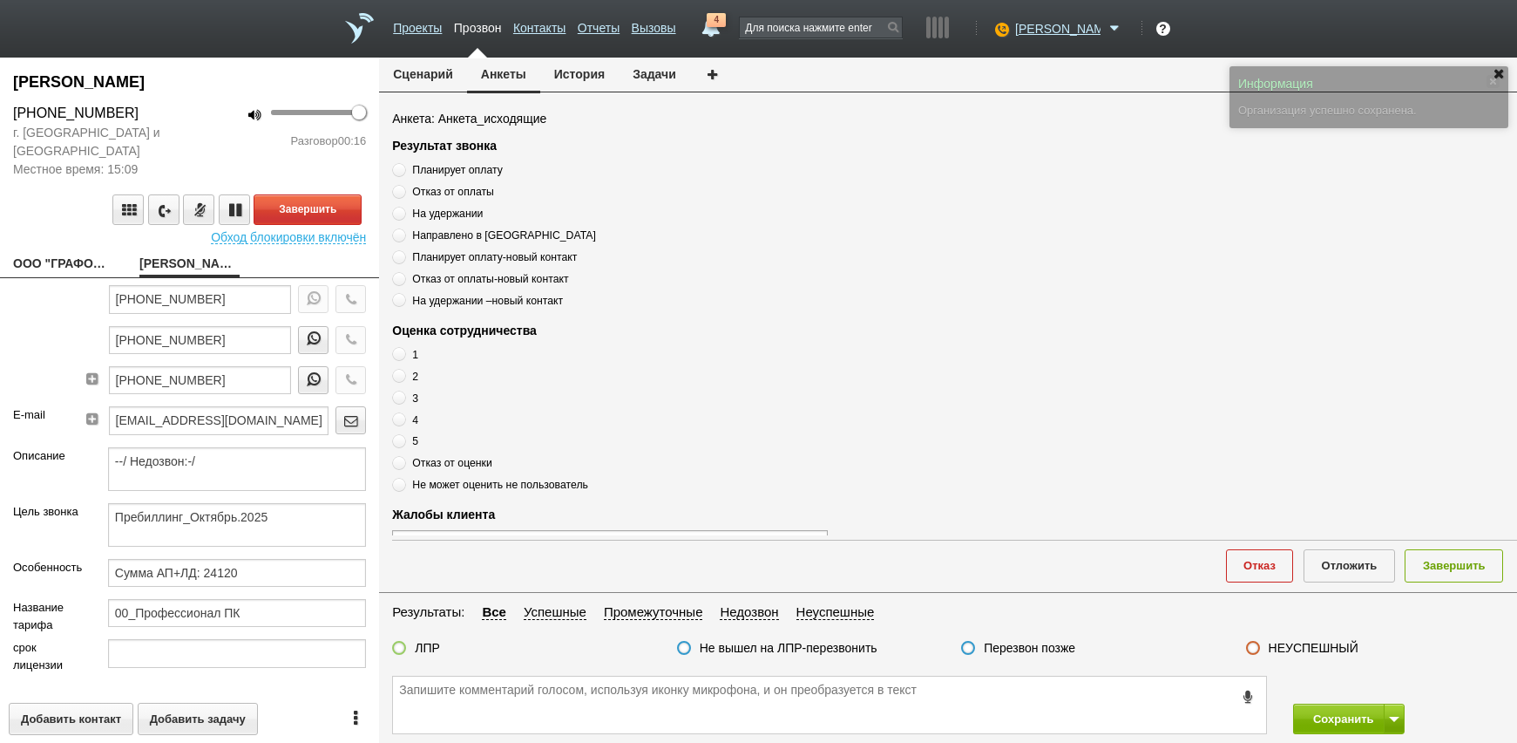
copy div "[PHONE_NUMBER]"
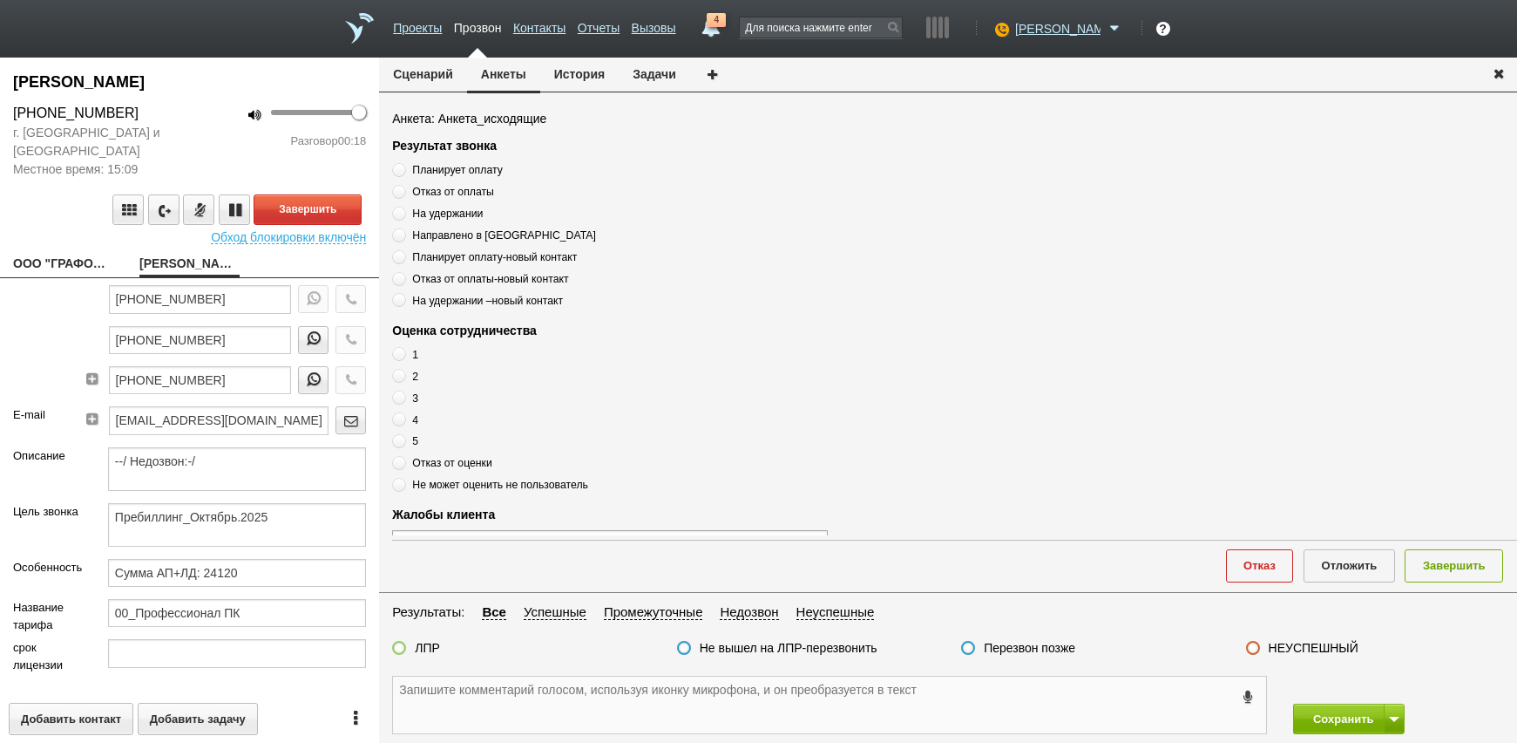
paste textarea "[PHONE_NUMBER]"
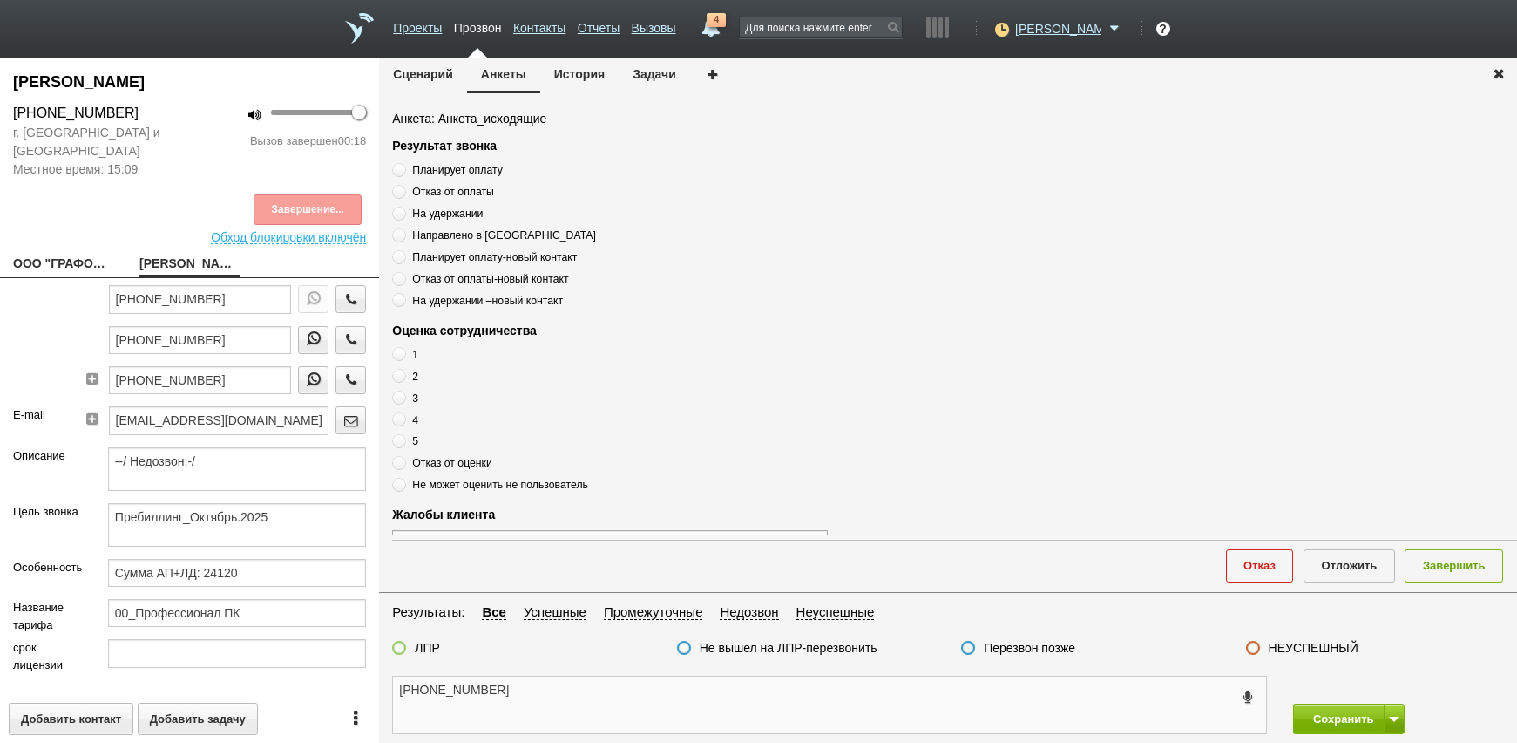
click at [591, 693] on textarea "[PHONE_NUMBER]" at bounding box center [829, 704] width 873 height 57
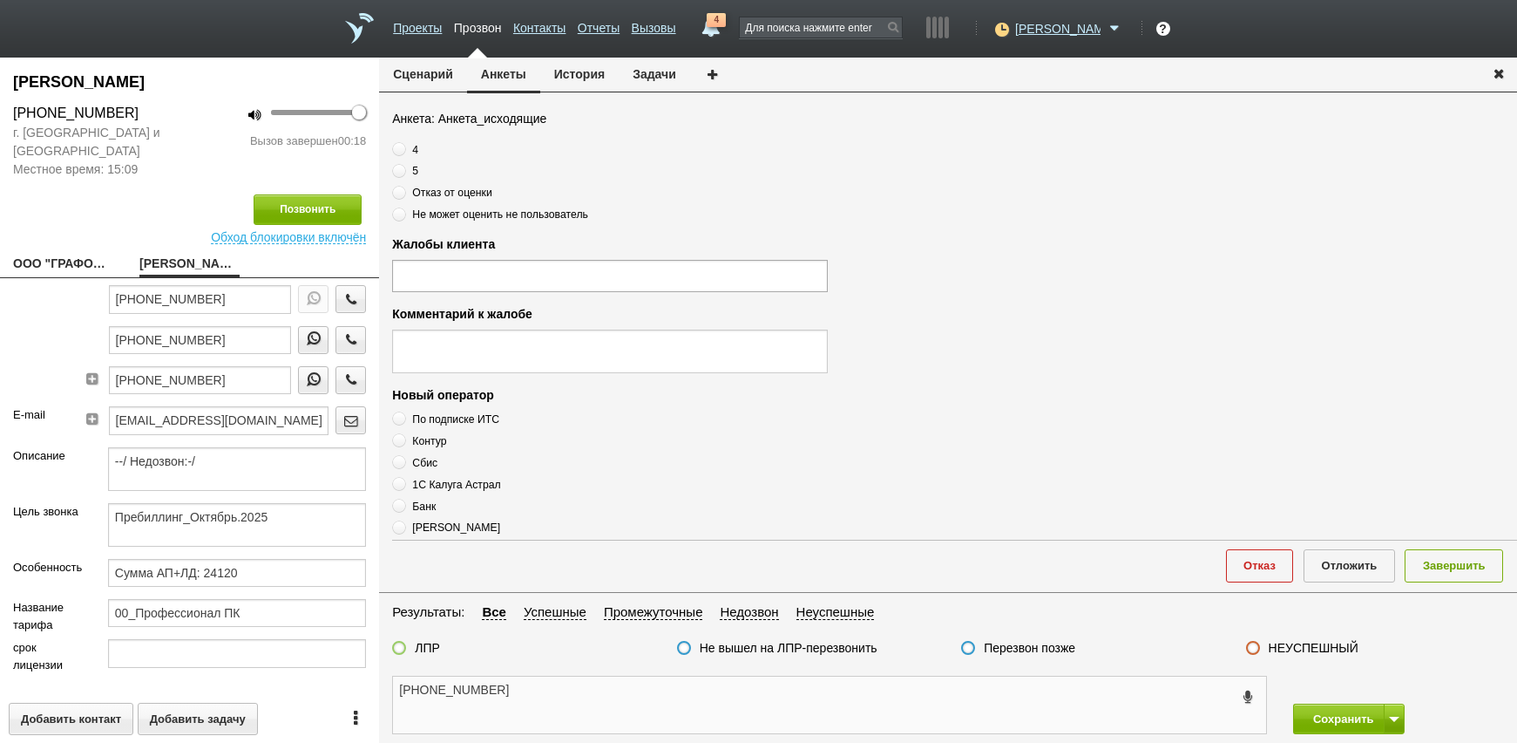
scroll to position [589, 0]
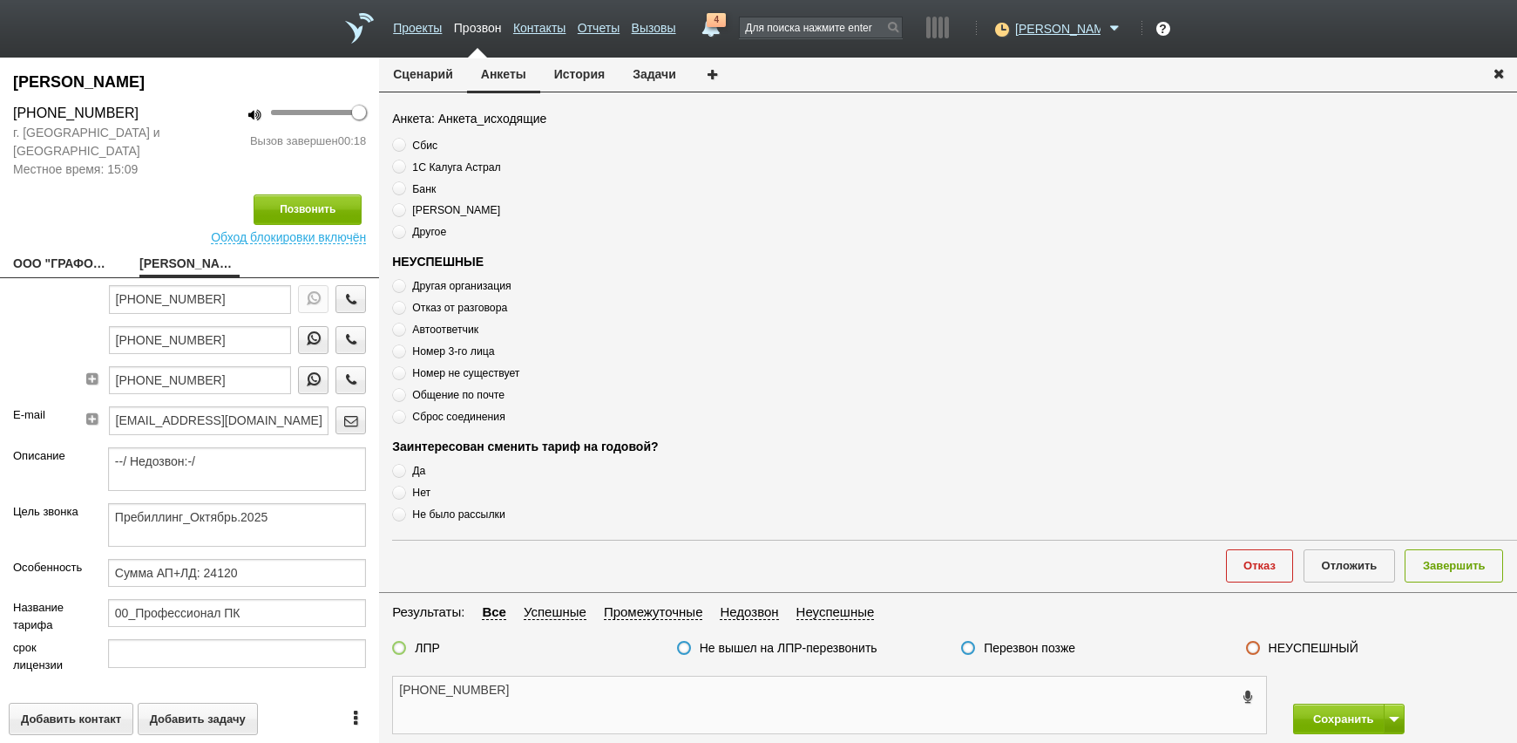
type textarea "[PHONE_NUMBER]"
click at [466, 349] on span "Номер 3-го лица" at bounding box center [453, 351] width 82 height 12
radio input "true"
click at [466, 349] on span "Номер 3-го лица" at bounding box center [453, 351] width 82 height 12
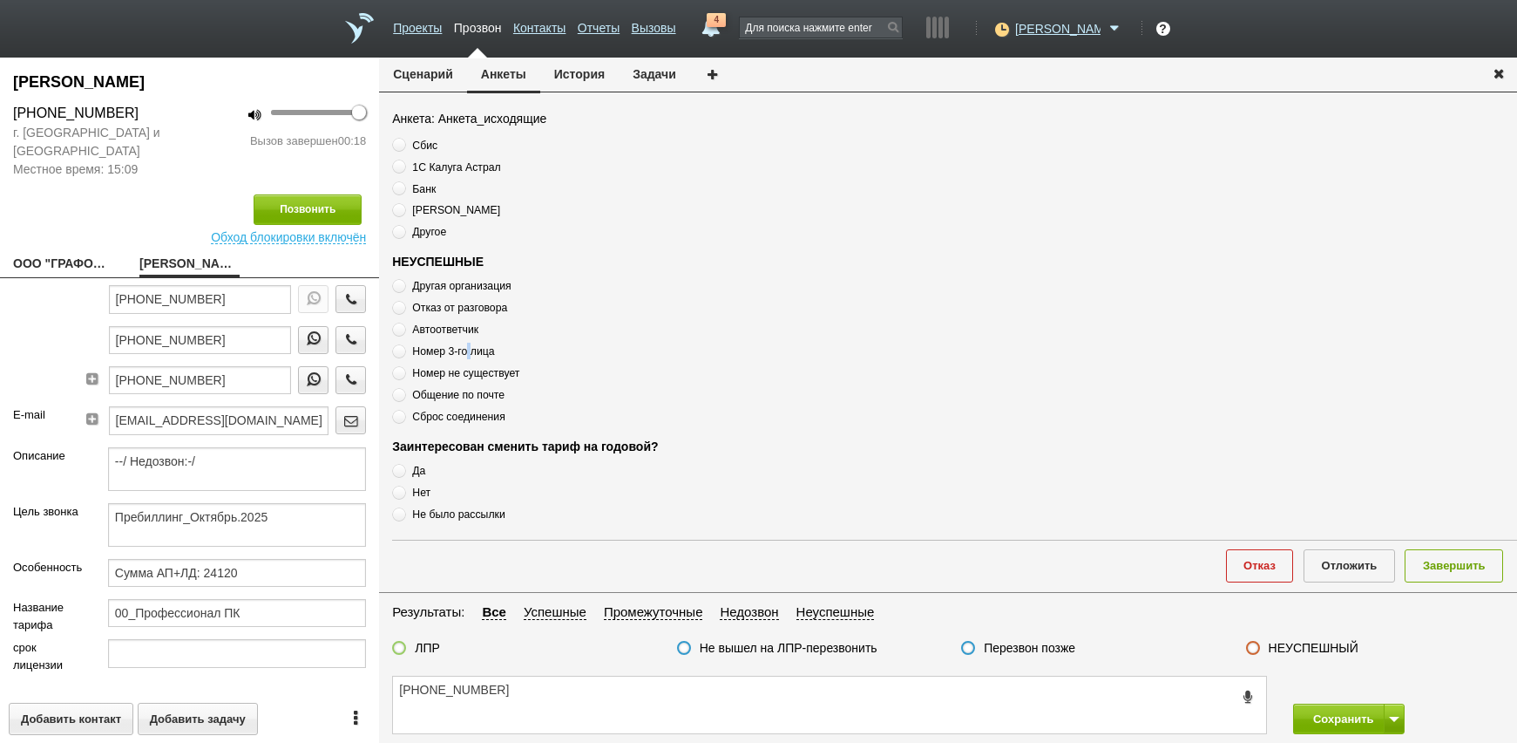
click at [466, 349] on span "Номер 3-го лица" at bounding box center [453, 351] width 82 height 12
copy div "Номер 3-го лица"
click at [553, 695] on textarea "[PHONE_NUMBER]" at bounding box center [829, 704] width 873 height 57
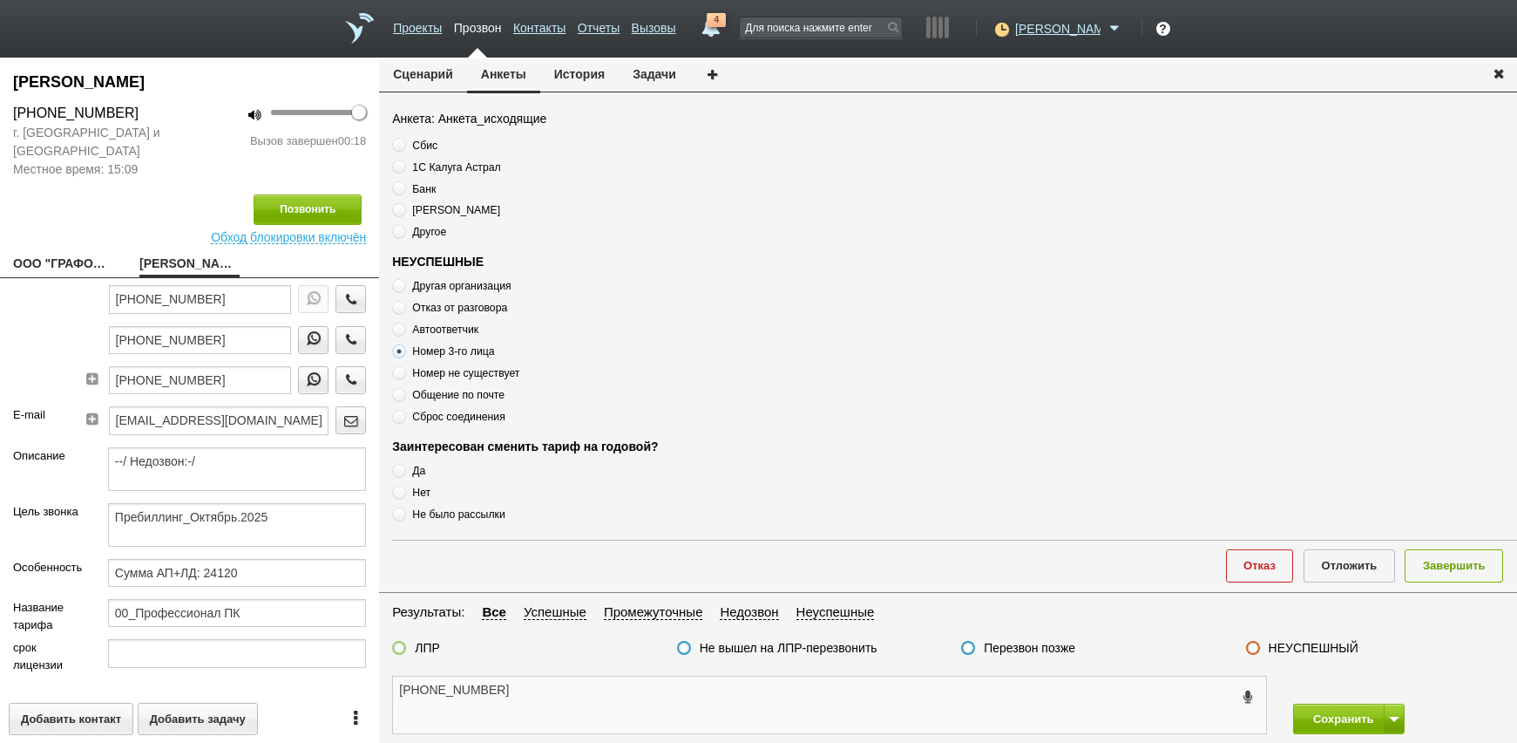
paste textarea "Номер 3-го лица"
click at [663, 678] on textarea "[PHONE_NUMBER] Номер 3-го лица" at bounding box center [829, 704] width 873 height 57
type textarea "[PHONE_NUMBER] Номер 3-го лица"
click at [1292, 645] on label "НЕУСПЕШНЫЙ" at bounding box center [1314, 648] width 90 height 16
click at [0, 0] on input "НЕУСПЕШНЫЙ" at bounding box center [0, 0] width 0 height 0
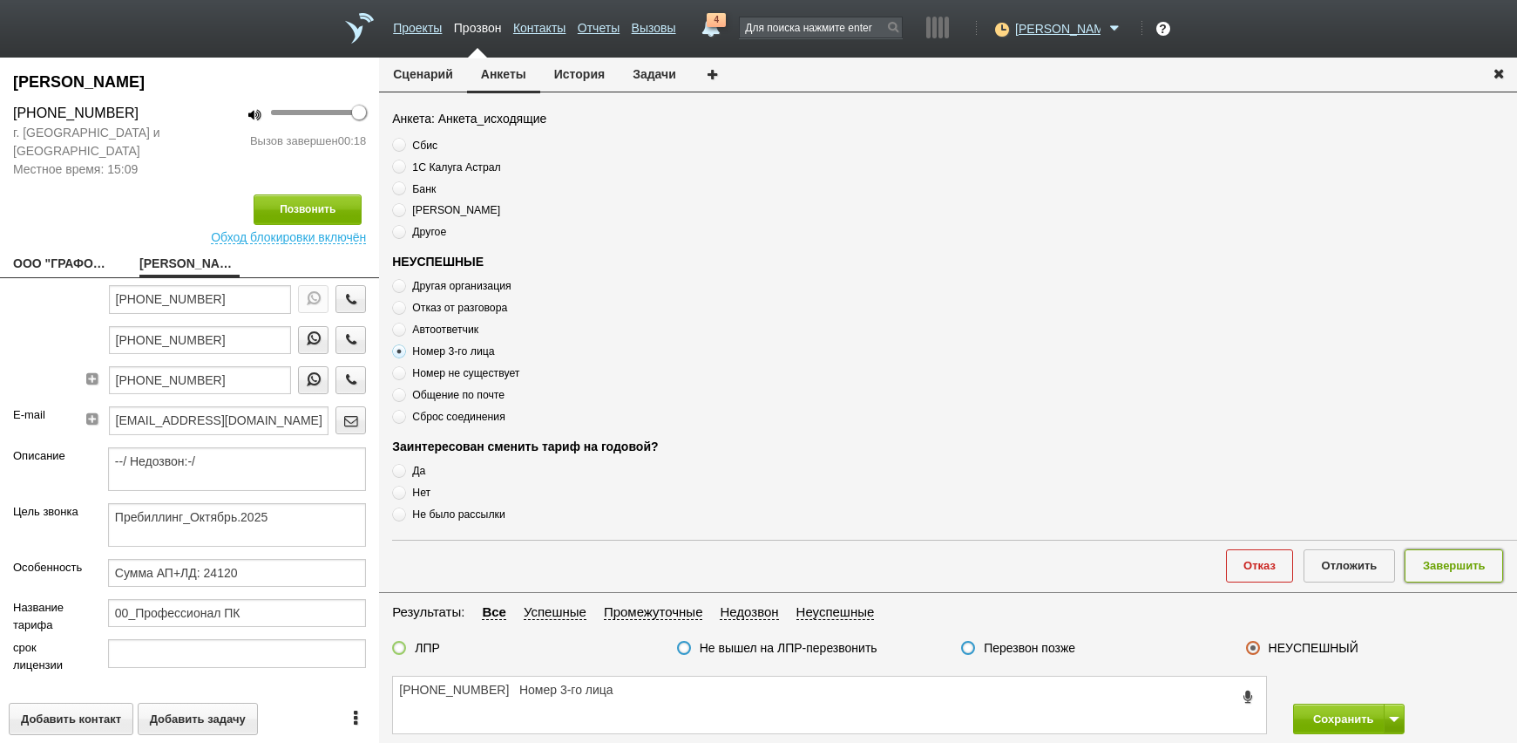
click at [1476, 555] on button "Завершить" at bounding box center [1454, 565] width 98 height 32
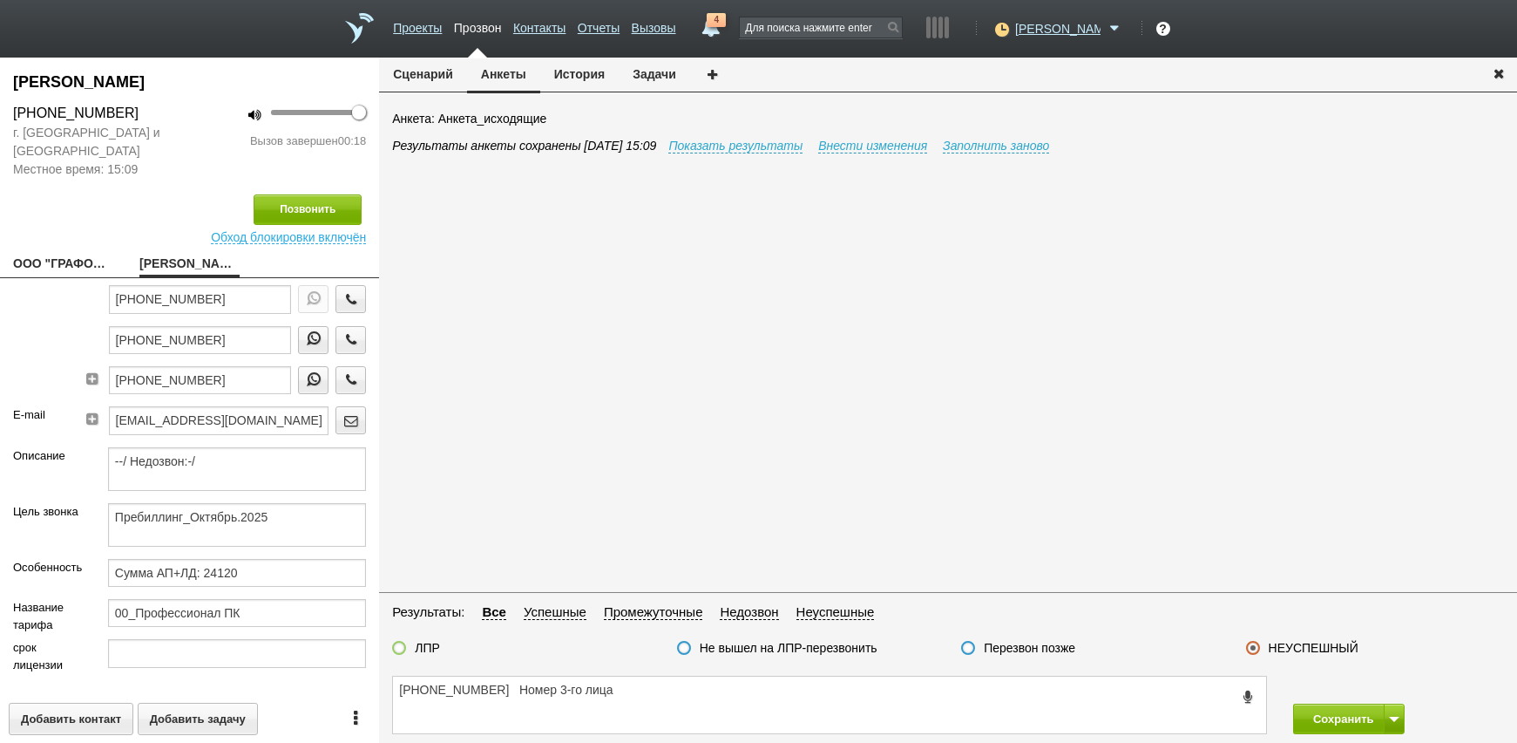
click at [1404, 728] on div "Сохранить Сохранить и остаться" at bounding box center [1398, 718] width 237 height 31
click at [1400, 723] on button at bounding box center [1394, 718] width 21 height 31
click at [1384, 688] on button "Сохранить и остаться" at bounding box center [1336, 686] width 135 height 31
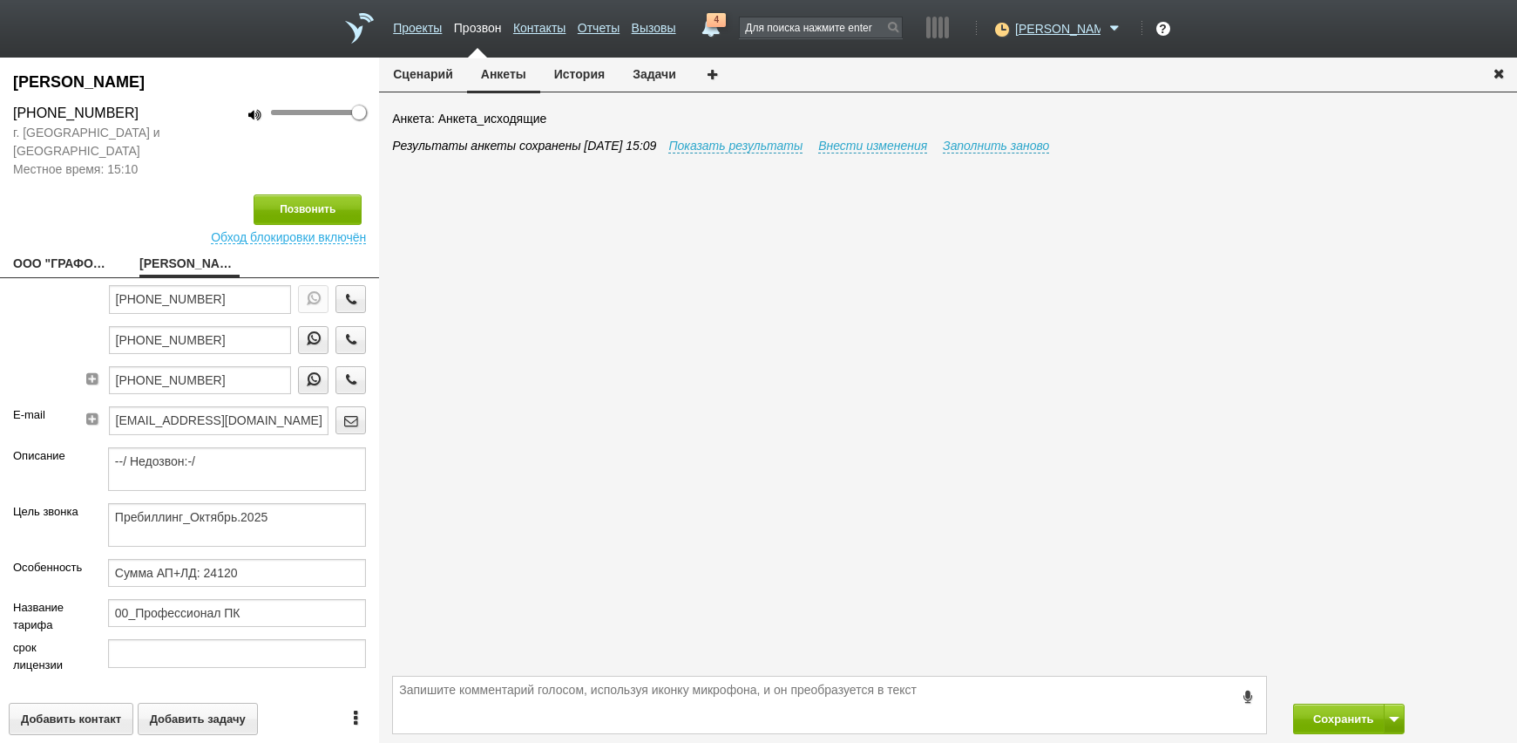
click at [528, 625] on div "Результаты анкеты сохранены [DATE] 15:09 Показать результаты Внести изменения З…" at bounding box center [954, 404] width 1125 height 534
click at [590, 78] on button "История" at bounding box center [579, 74] width 78 height 33
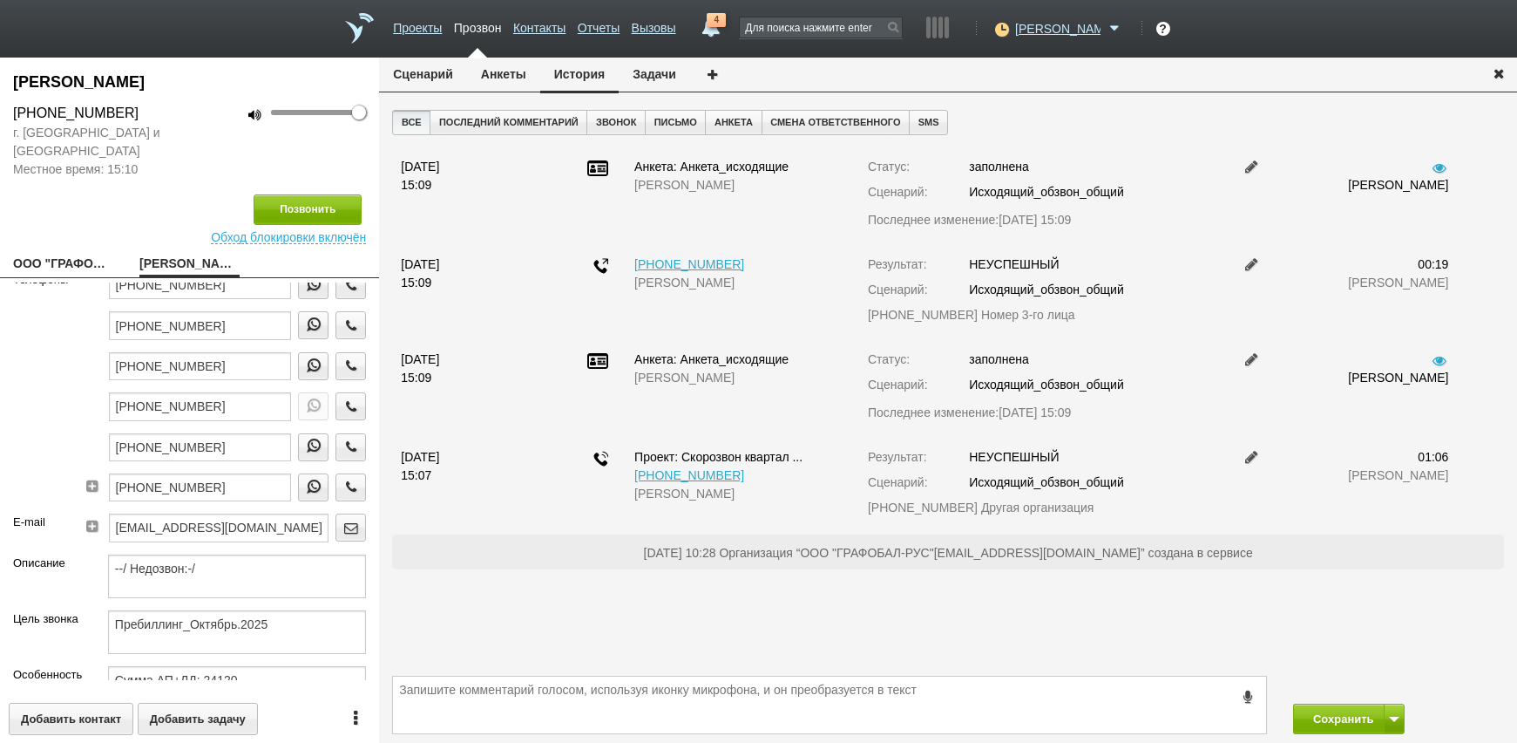
scroll to position [0, 0]
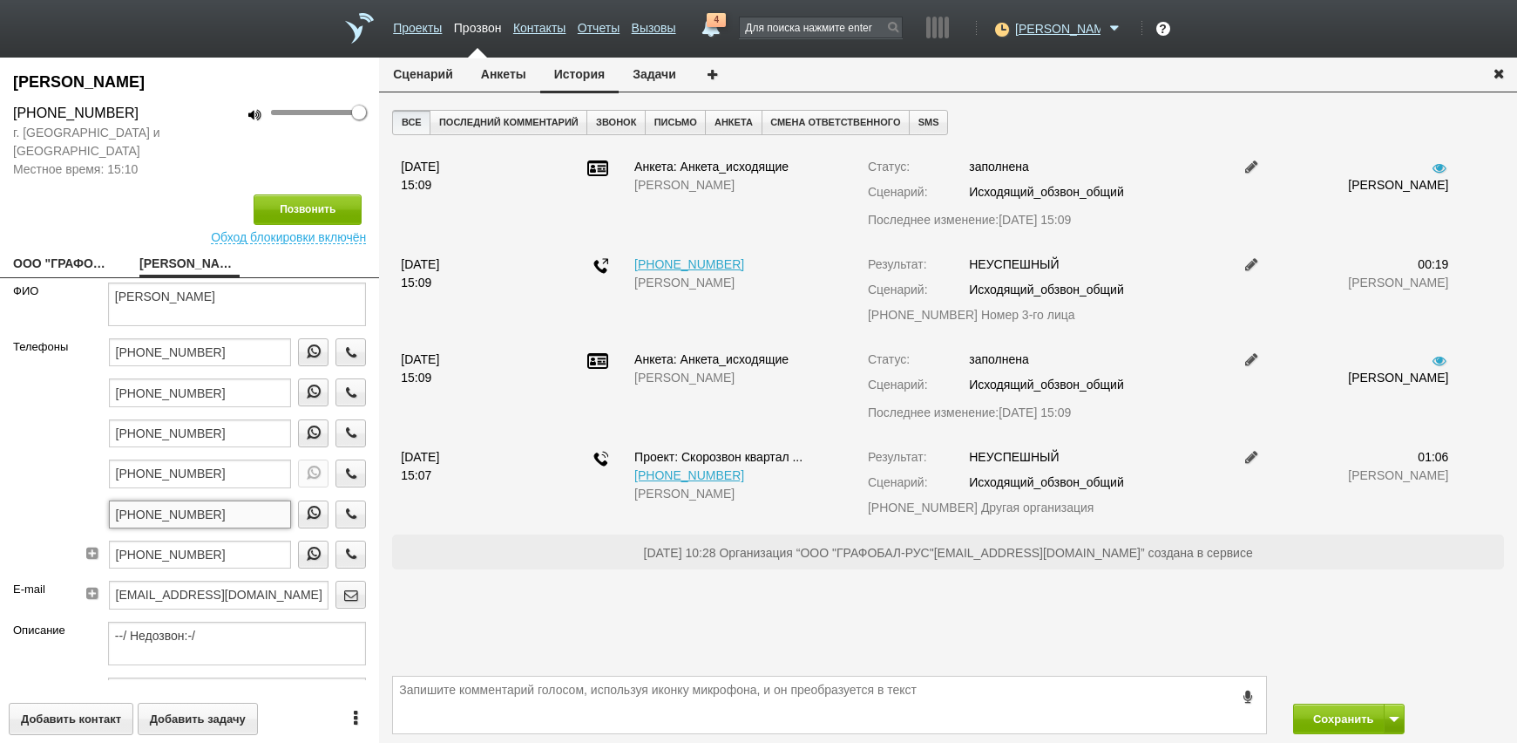
click at [216, 512] on input "[PHONE_NUMBER]" at bounding box center [200, 514] width 183 height 28
click at [342, 512] on icon "button" at bounding box center [351, 512] width 19 height 13
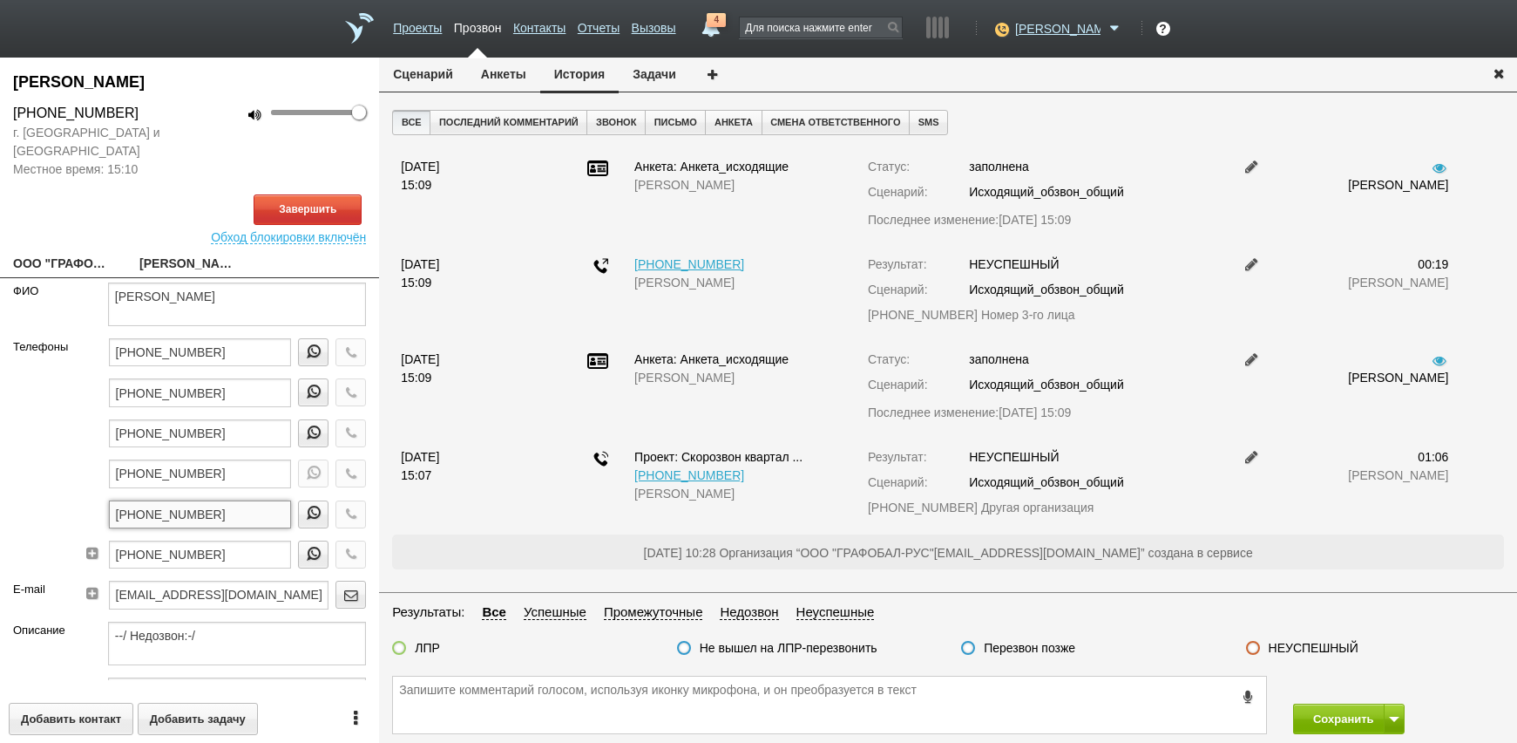
drag, startPoint x: 182, startPoint y: 520, endPoint x: 85, endPoint y: 529, distance: 98.0
click at [92, 529] on div "[PHONE_NUMBER] [PHONE_NUMBER] [PHONE_NUMBER] [PHONE_NUMBER] [PHONE_NUMBER] [PHO…" at bounding box center [229, 459] width 275 height 242
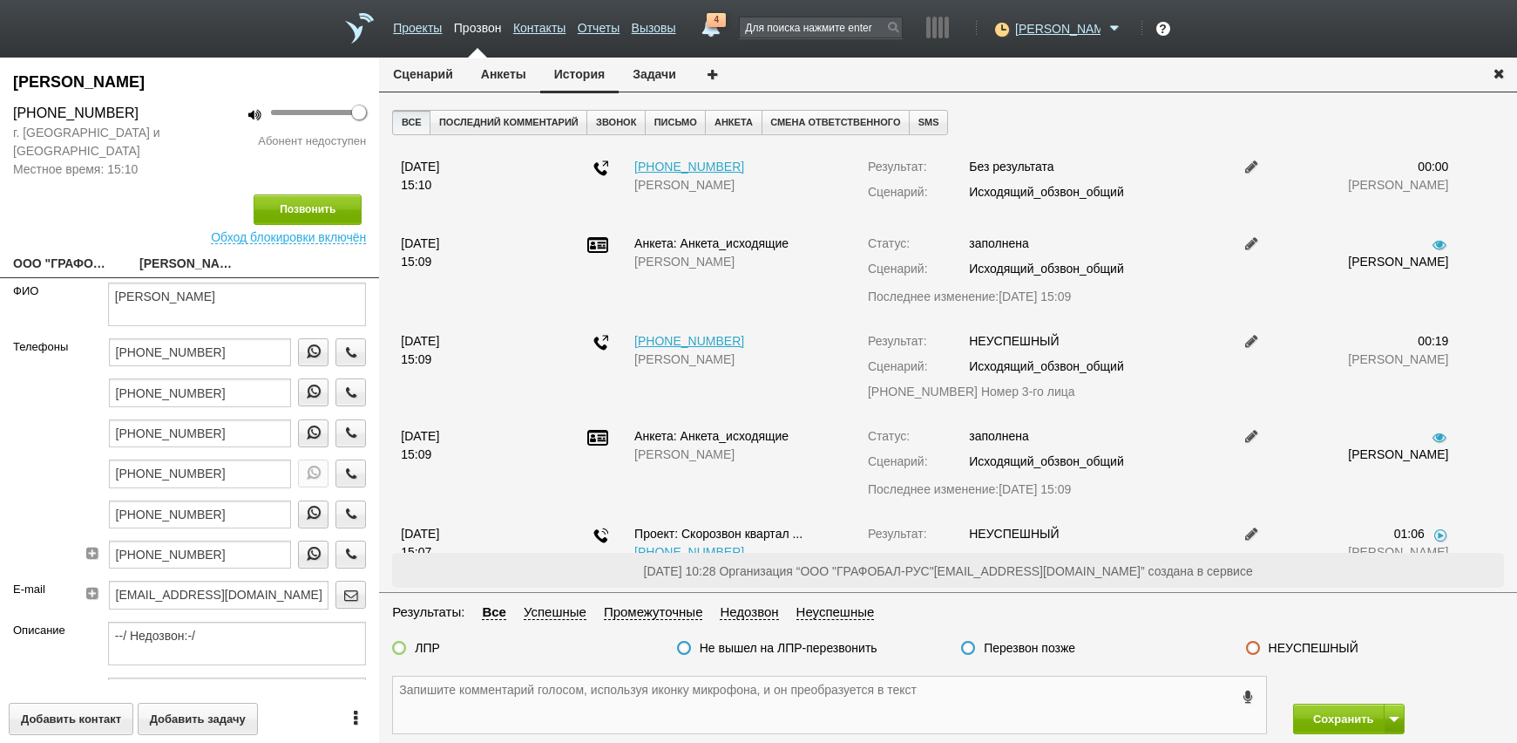
paste textarea "[PHONE_NUMBER]"
type textarea "[PHONE_NUMBER]"
click at [1010, 651] on label "Перезвон позже" at bounding box center [1030, 648] width 92 height 16
click at [0, 0] on input "Перезвон позже" at bounding box center [0, 0] width 0 height 0
drag, startPoint x: 1221, startPoint y: 641, endPoint x: 1269, endPoint y: 642, distance: 47.9
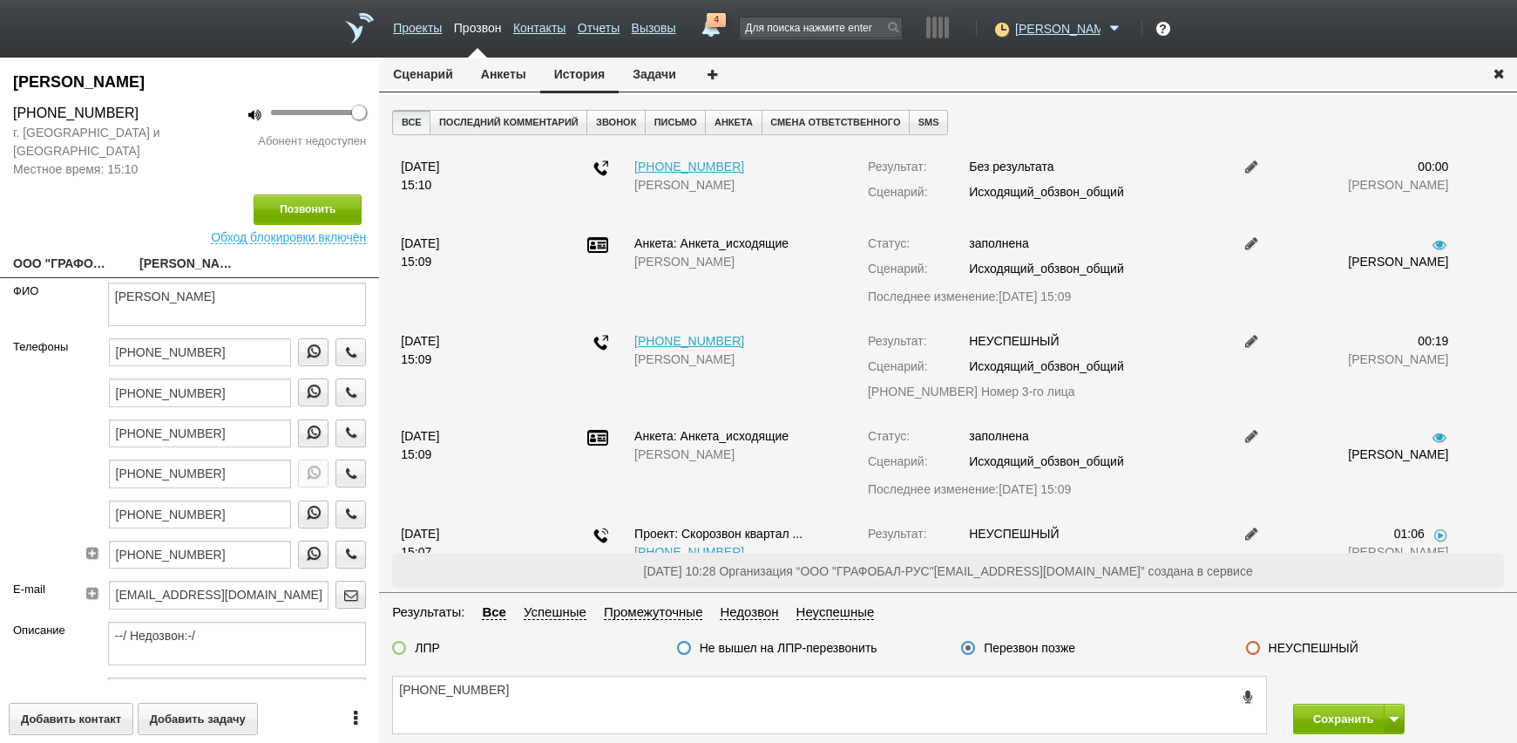
click at [1223, 641] on div "Перезвон позже" at bounding box center [1090, 649] width 284 height 18
click at [1273, 642] on label "НЕУСПЕШНЫЙ" at bounding box center [1314, 648] width 90 height 16
drag, startPoint x: 1273, startPoint y: 642, endPoint x: 1299, endPoint y: 652, distance: 27.8
click at [1299, 654] on label "НЕУСПЕШНЫЙ" at bounding box center [1314, 648] width 90 height 16
click at [0, 0] on input "НЕУСПЕШНЫЙ" at bounding box center [0, 0] width 0 height 0
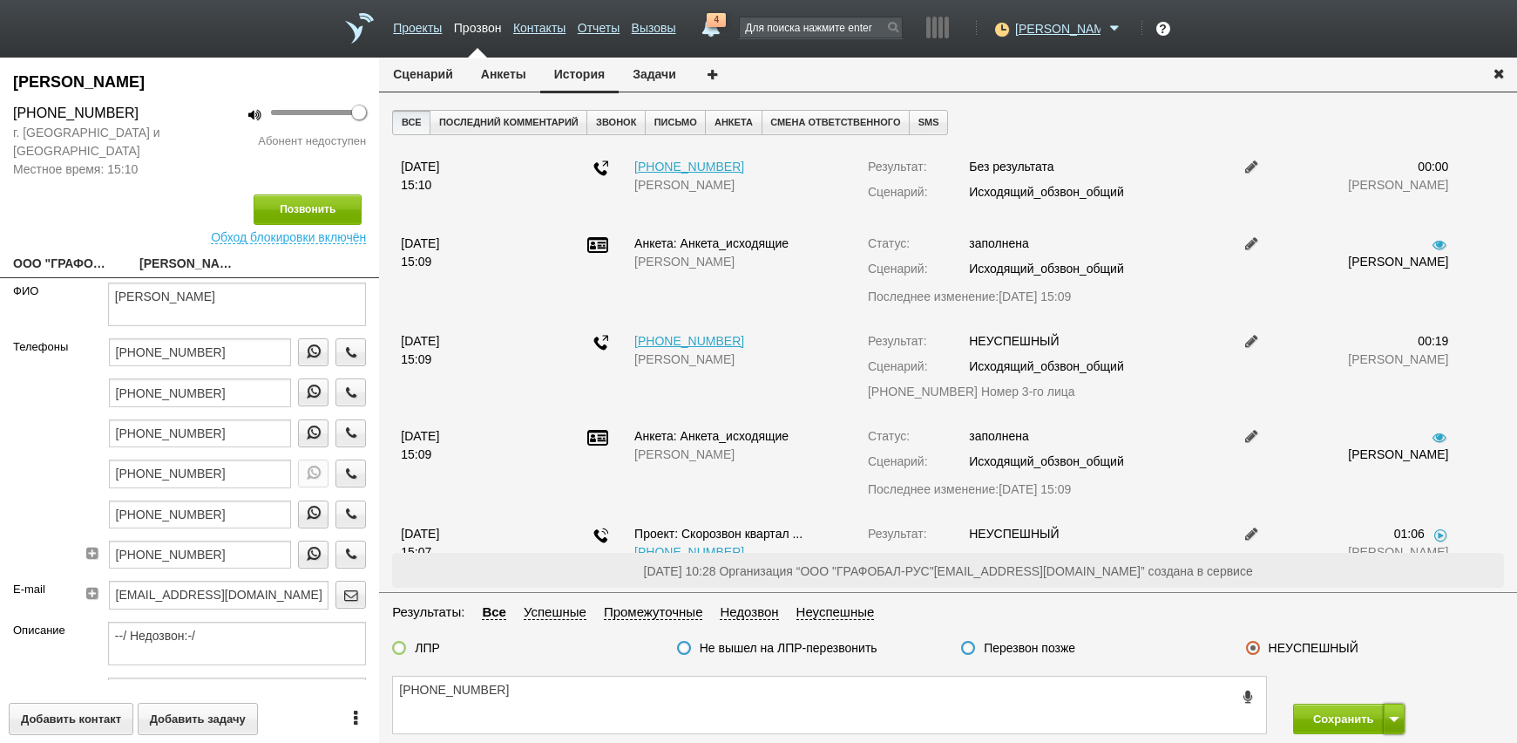
click at [1399, 718] on button at bounding box center [1394, 718] width 21 height 31
click at [1382, 688] on button "Сохранить и остаться" at bounding box center [1336, 686] width 135 height 31
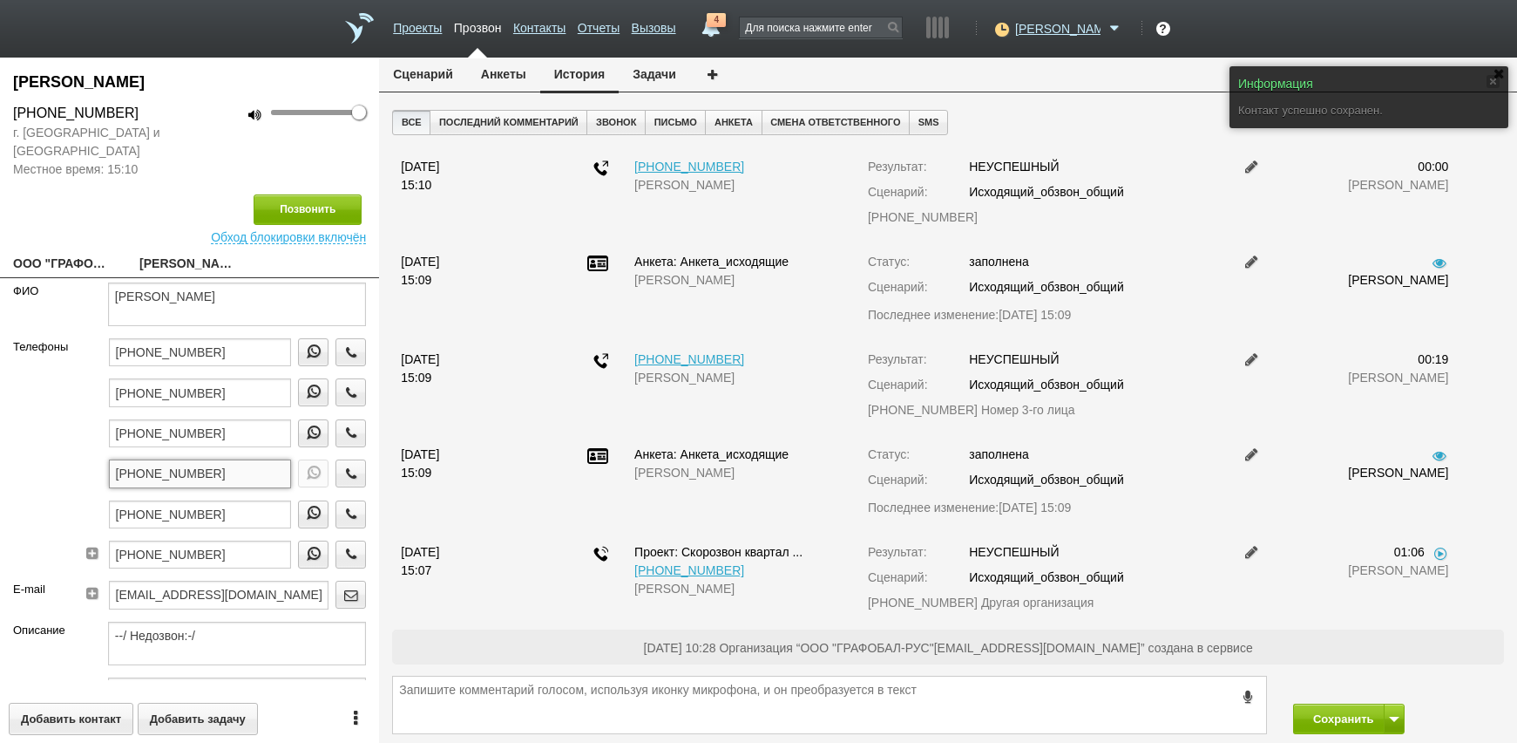
click at [247, 480] on input "[PHONE_NUMBER]" at bounding box center [200, 473] width 183 height 28
click at [218, 431] on input "[PHONE_NUMBER]" at bounding box center [200, 433] width 183 height 28
click at [342, 428] on icon "button" at bounding box center [351, 432] width 19 height 13
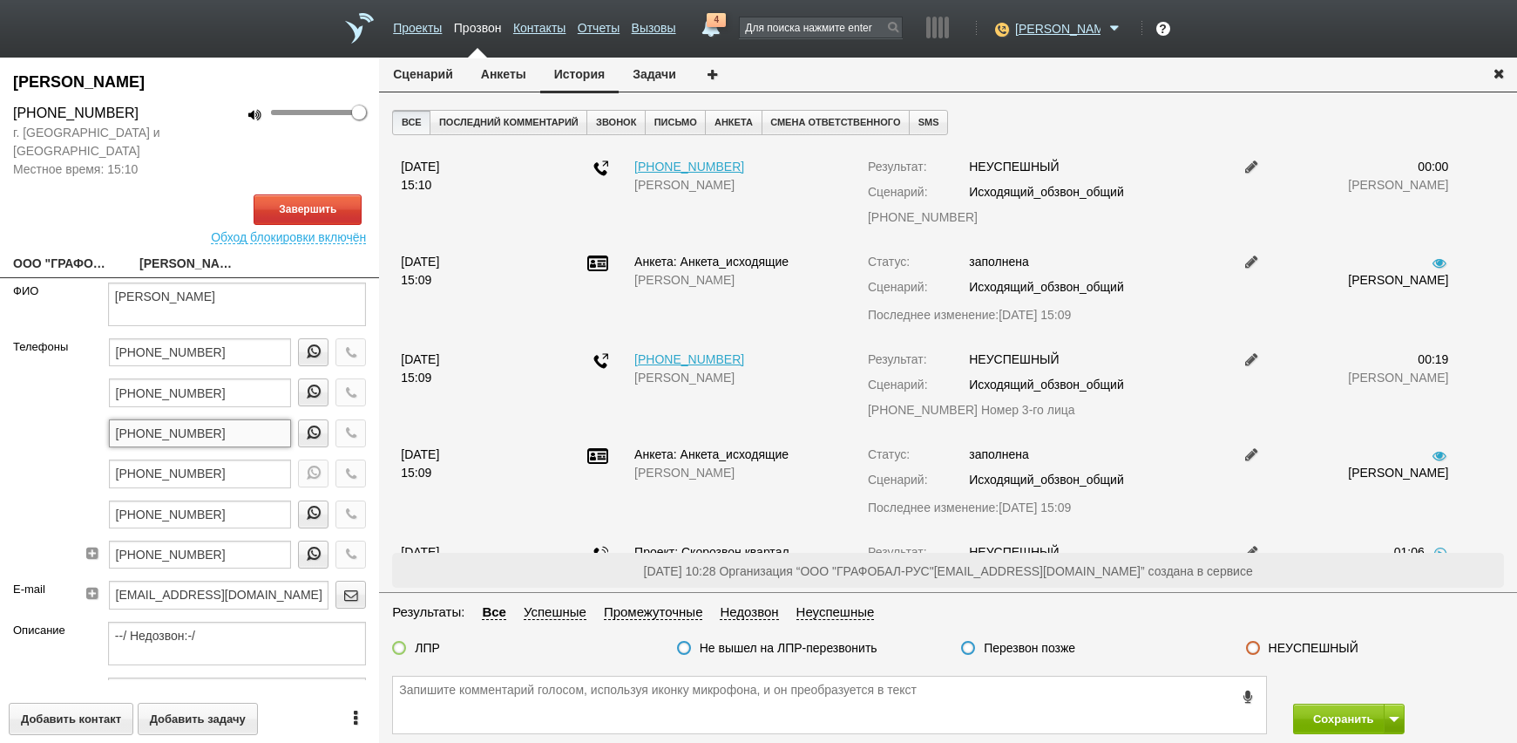
drag, startPoint x: 234, startPoint y: 434, endPoint x: 17, endPoint y: 449, distance: 217.5
click at [17, 449] on div "Телефоны [PHONE_NUMBER] [PHONE_NUMBER] [PHONE_NUMBER] [PHONE_NUMBER] [PHONE_NUM…" at bounding box center [189, 459] width 379 height 242
paste textarea "[PHONE_NUMBER]"
click at [633, 701] on textarea "[PHONE_NUMBER]" at bounding box center [829, 704] width 873 height 57
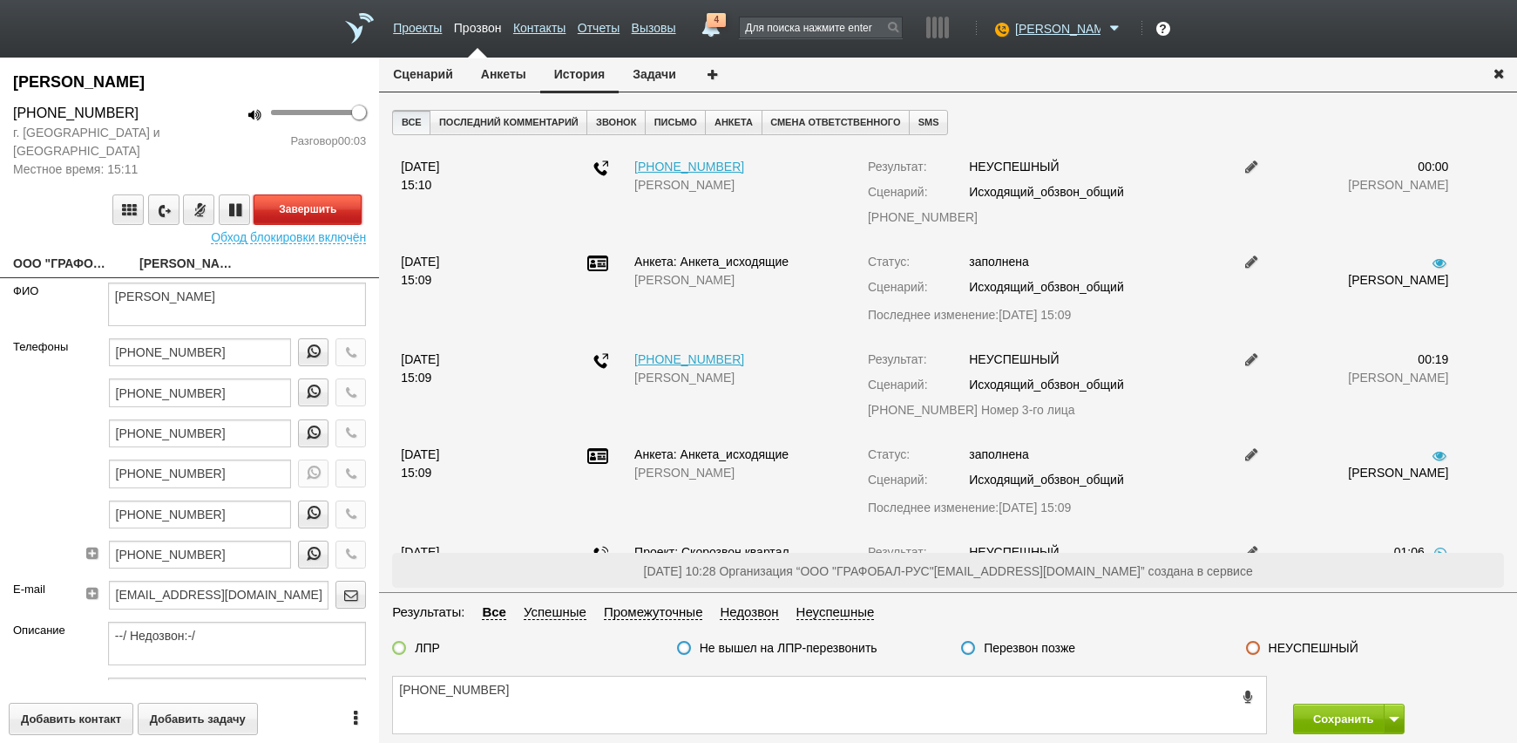
click at [307, 214] on button "Завершить" at bounding box center [308, 209] width 108 height 31
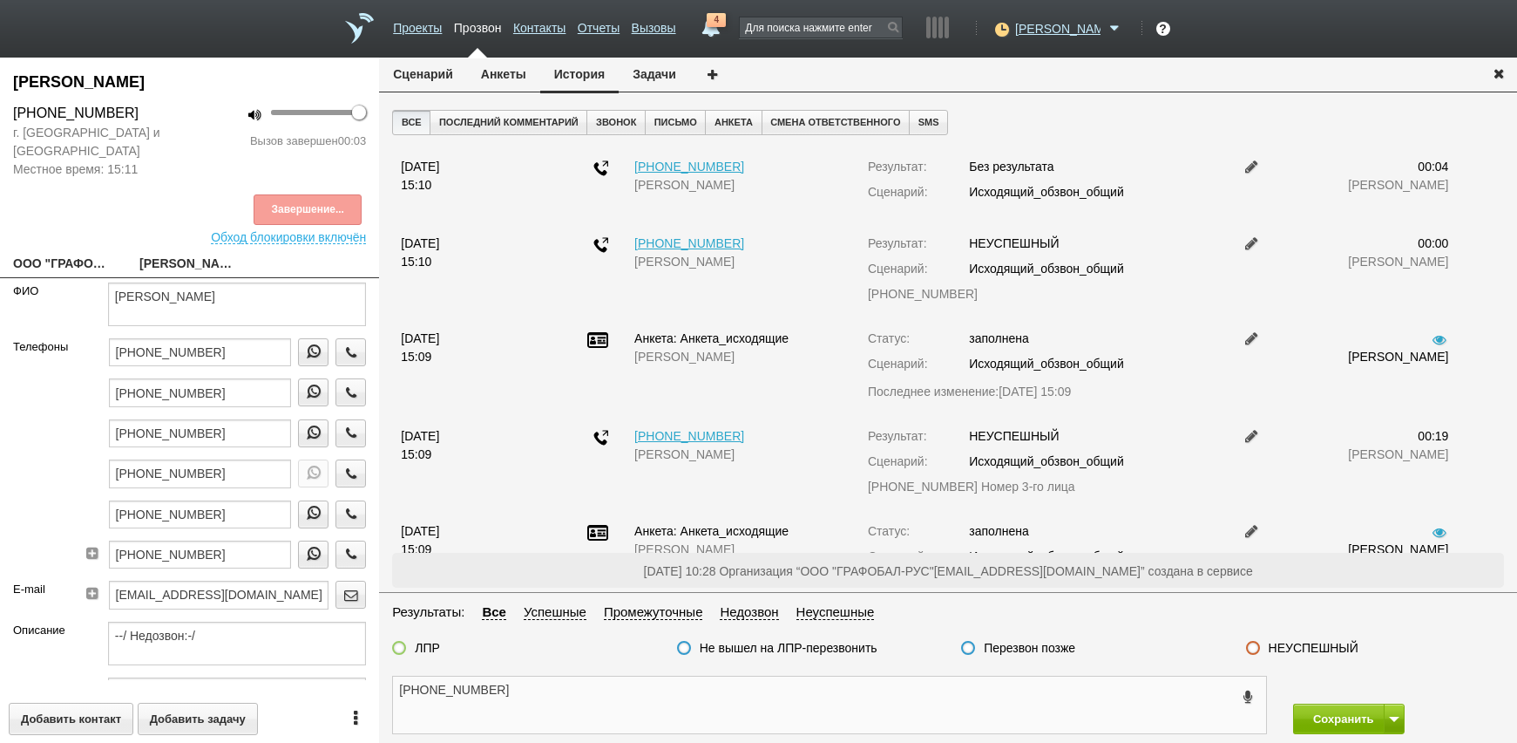
click at [599, 693] on textarea "[PHONE_NUMBER]" at bounding box center [829, 704] width 873 height 57
type textarea "[PHONE_NUMBER] недозвон"
click at [1054, 647] on label "Перезвон позже" at bounding box center [1030, 648] width 92 height 16
click at [959, 640] on div "Перезвон позже" at bounding box center [1090, 649] width 284 height 18
click at [965, 652] on label at bounding box center [968, 648] width 14 height 14
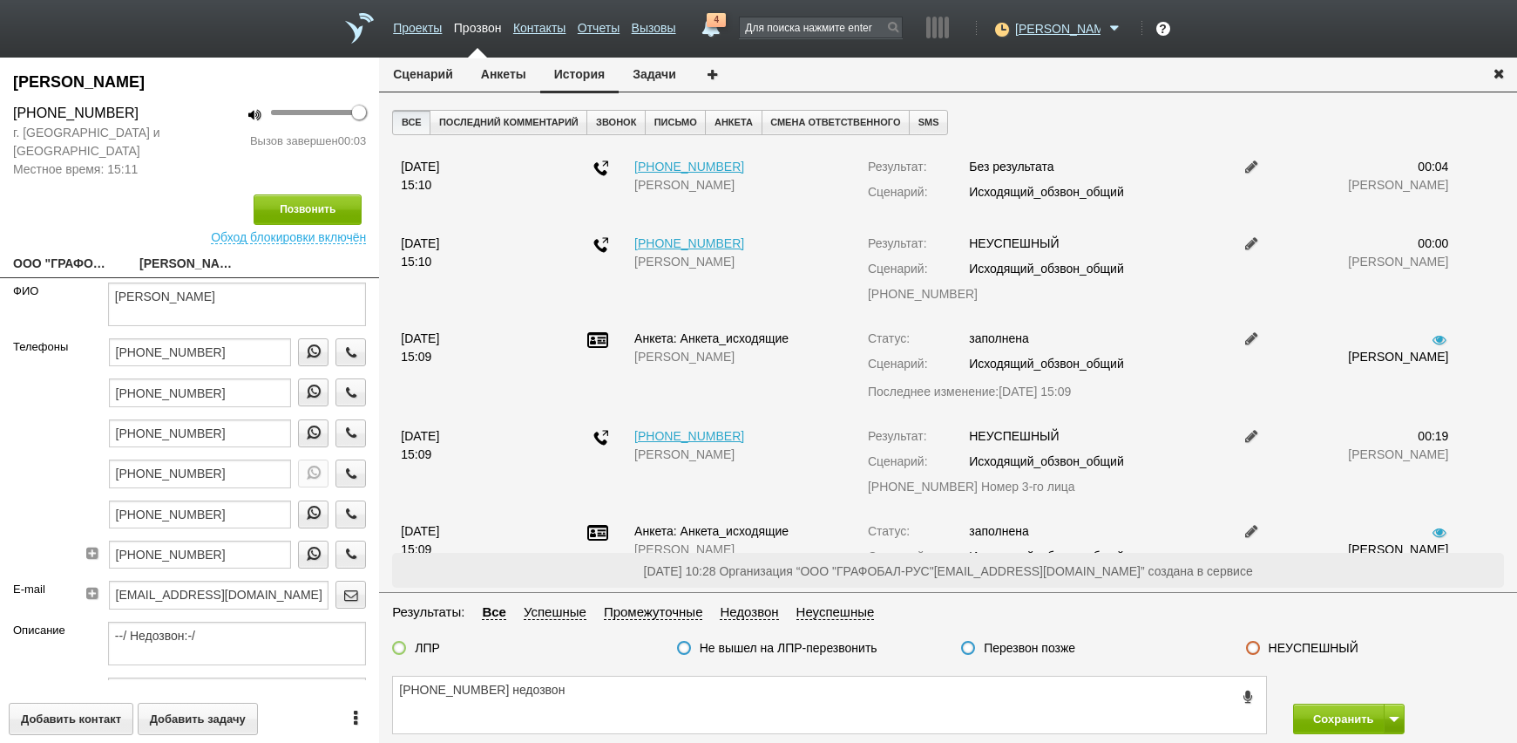
click at [0, 0] on input "Перезвон позже" at bounding box center [0, 0] width 0 height 0
click at [1399, 721] on span at bounding box center [1394, 718] width 10 height 5
click at [1382, 686] on button "Сохранить и остаться" at bounding box center [1336, 686] width 135 height 31
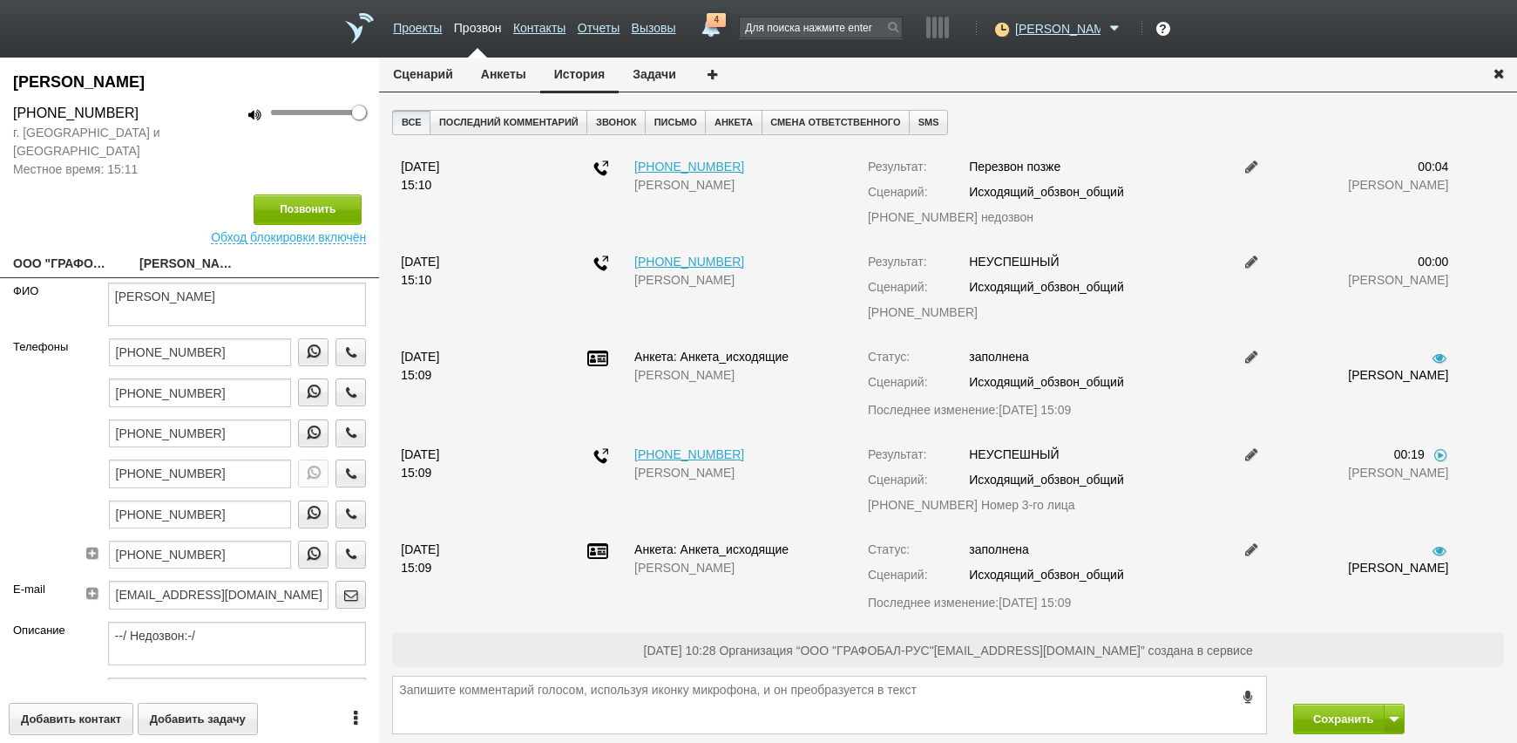
click at [214, 375] on div "[PHONE_NUMBER]" at bounding box center [200, 358] width 183 height 40
click at [222, 387] on input "[PHONE_NUMBER]" at bounding box center [200, 392] width 183 height 28
click at [342, 396] on icon "button" at bounding box center [351, 391] width 19 height 13
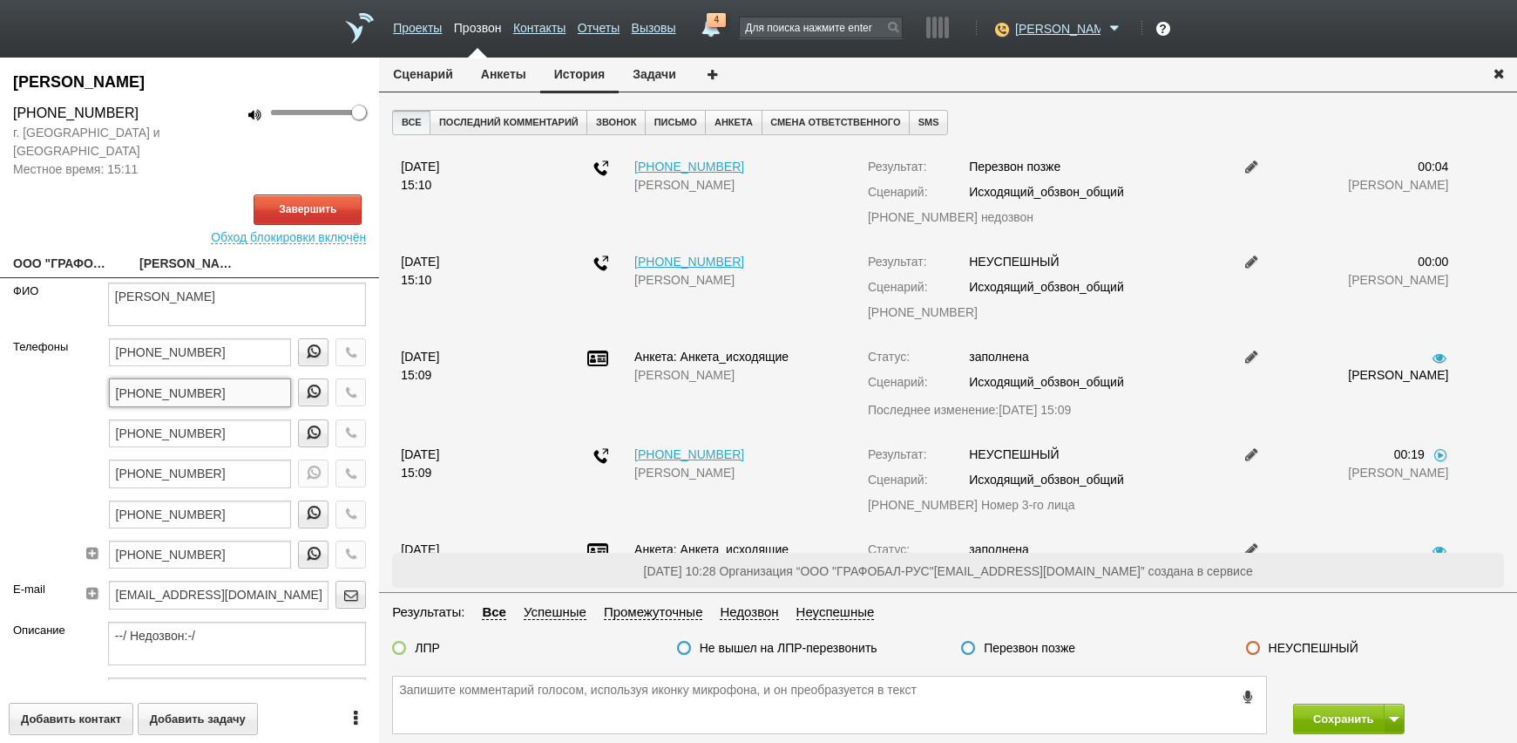
drag, startPoint x: 239, startPoint y: 386, endPoint x: 64, endPoint y: 403, distance: 176.0
click at [64, 403] on div "Телефоны [PHONE_NUMBER] [PHONE_NUMBER] [PHONE_NUMBER] [PHONE_NUMBER] [PHONE_NUM…" at bounding box center [189, 459] width 379 height 242
paste textarea "[PHONE_NUMBER]"
type textarea "[PHONE_NUMBER]"
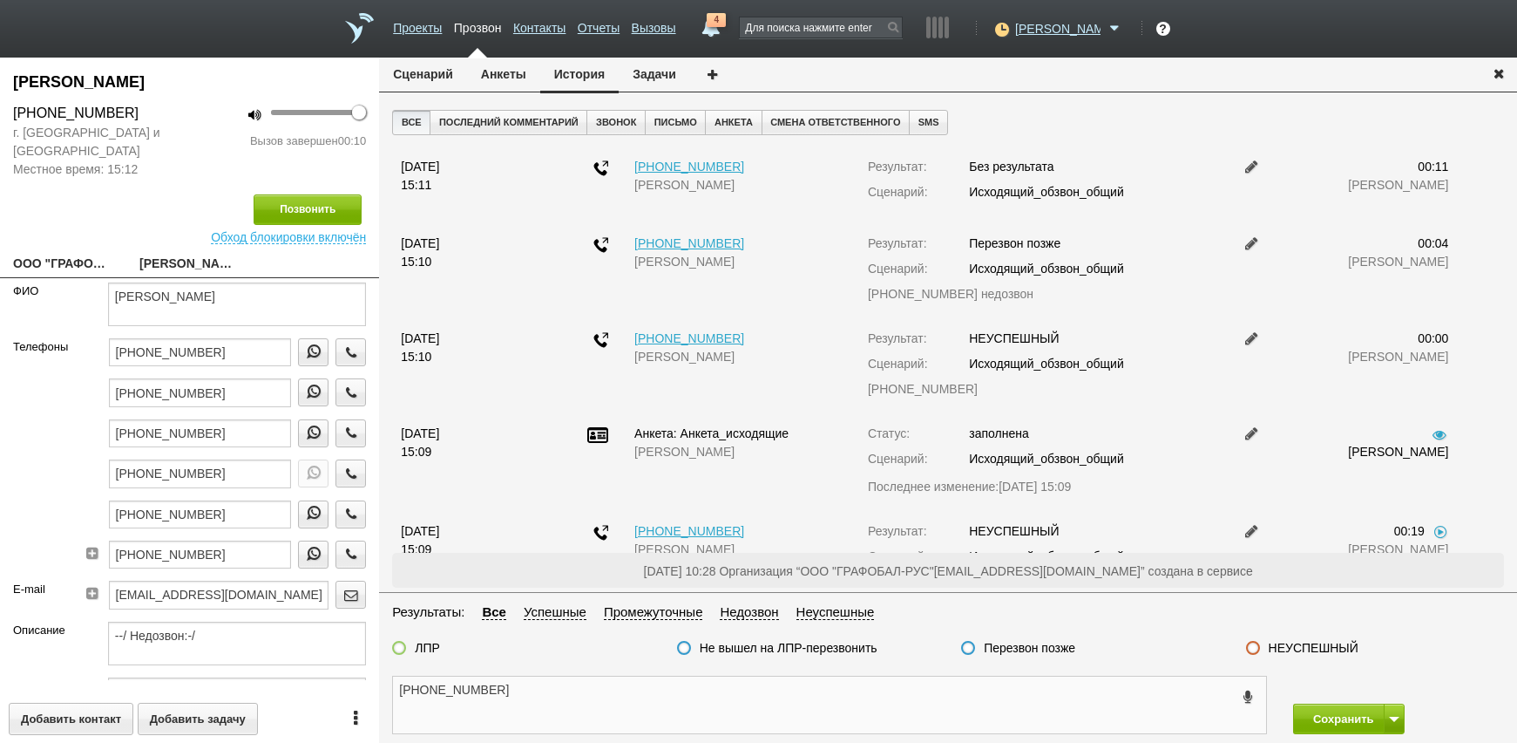
click at [595, 703] on textarea "[PHONE_NUMBER]" at bounding box center [829, 704] width 873 height 57
drag, startPoint x: 520, startPoint y: 66, endPoint x: 521, endPoint y: 79, distance: 13.1
click at [519, 67] on button "Анкеты" at bounding box center [503, 74] width 73 height 33
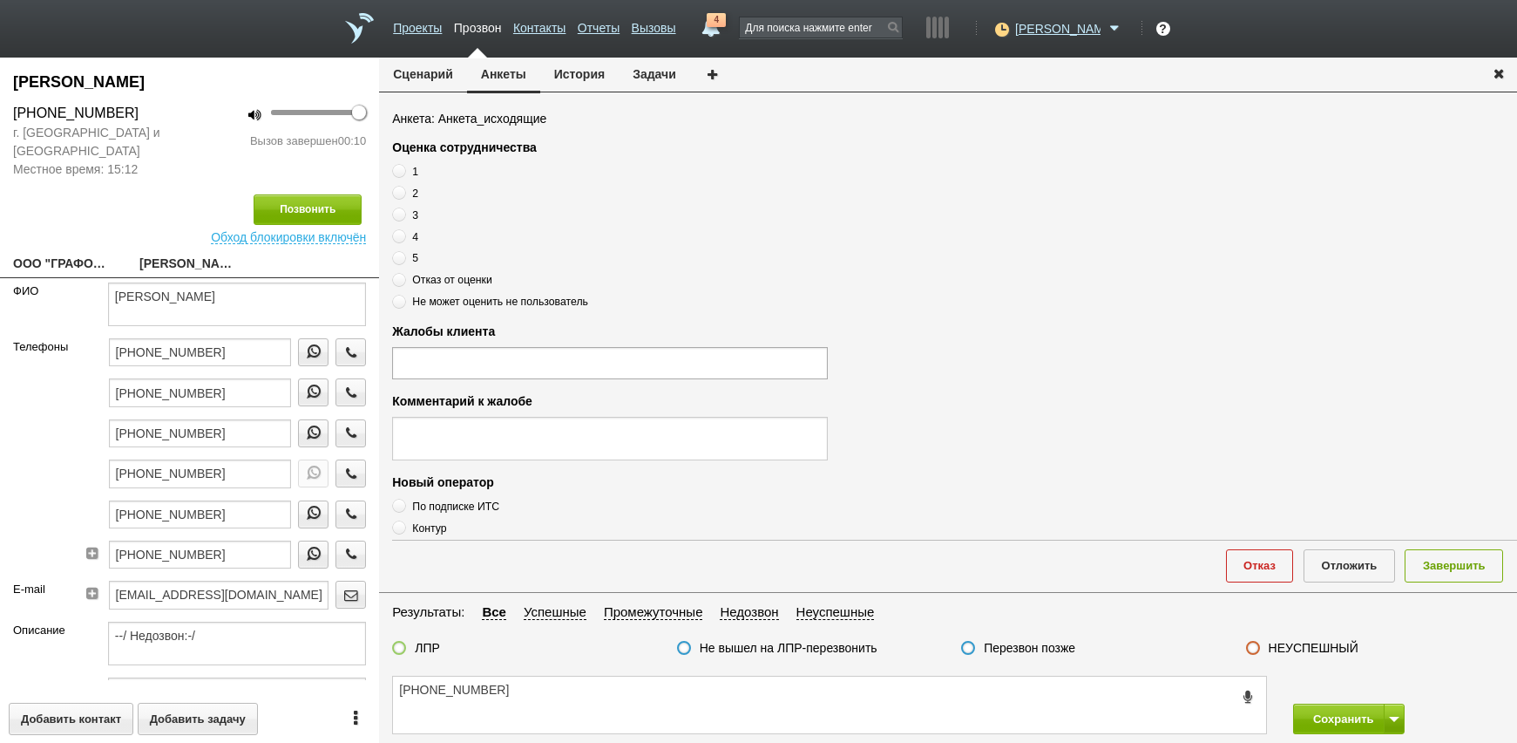
scroll to position [589, 0]
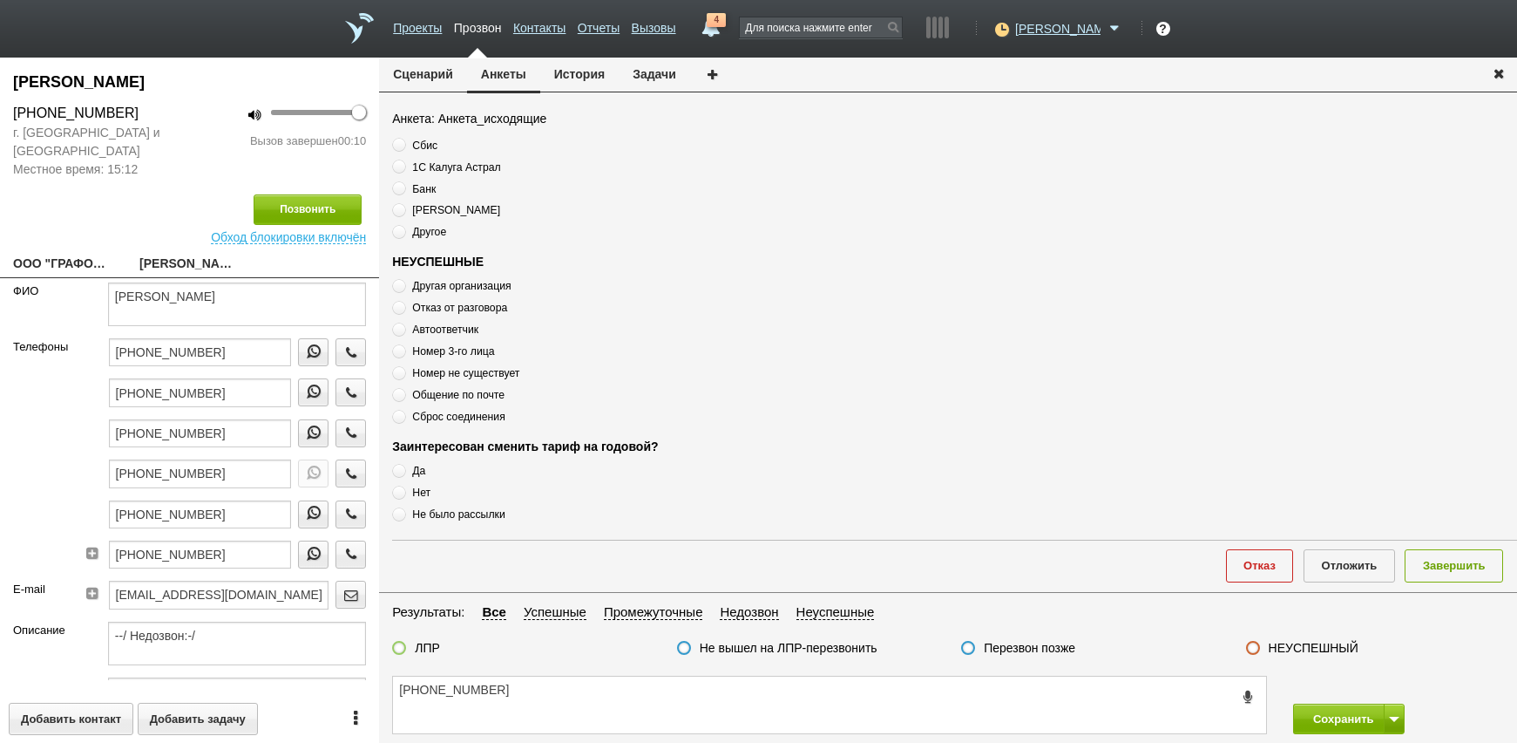
drag, startPoint x: 418, startPoint y: 351, endPoint x: 427, endPoint y: 358, distance: 11.2
click at [419, 349] on span "Номер 3-го лица" at bounding box center [453, 351] width 82 height 12
radio input "true"
click at [434, 364] on label "Номер не существует" at bounding box center [610, 372] width 436 height 17
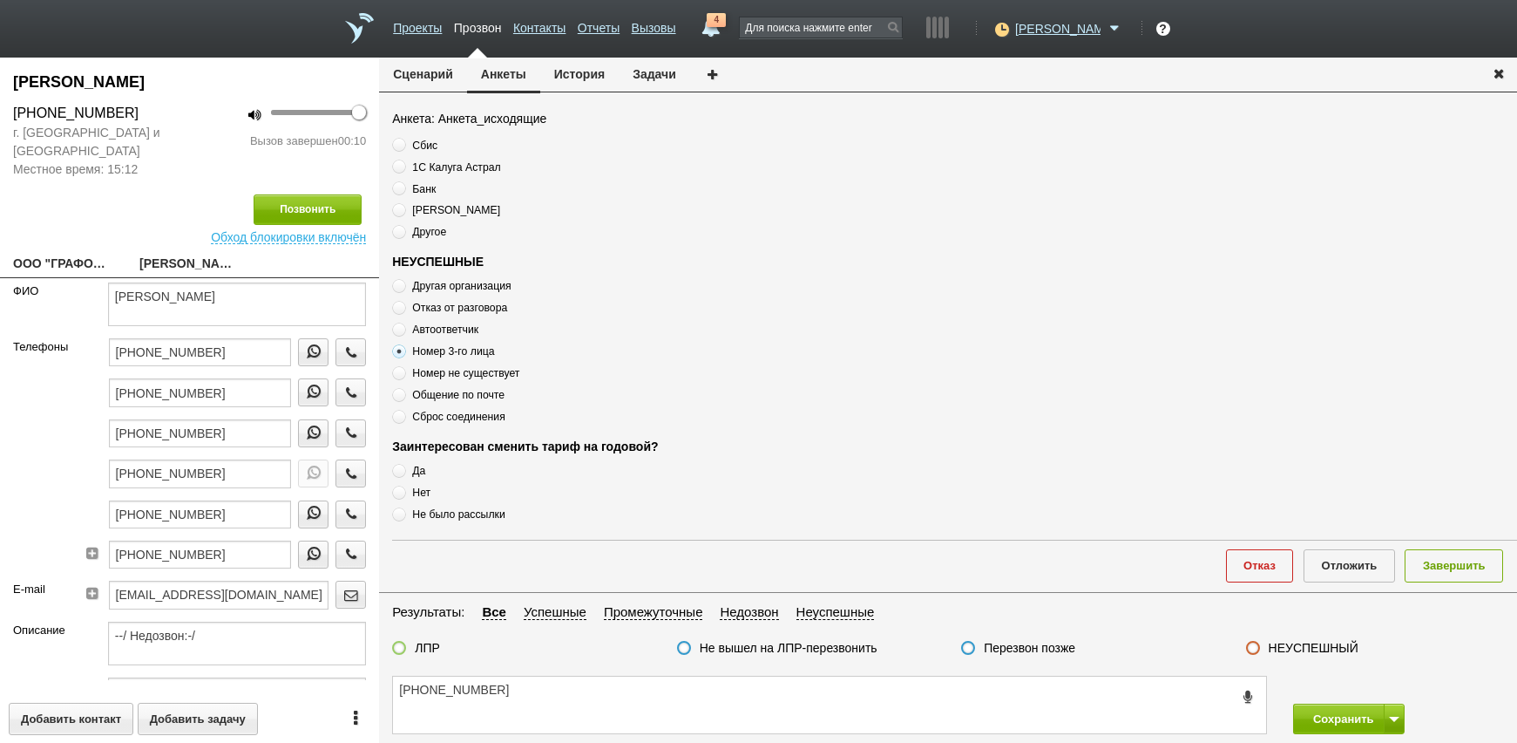
radio input "true"
click at [444, 394] on span "Общение по почте" at bounding box center [458, 395] width 92 height 12
radio input "true"
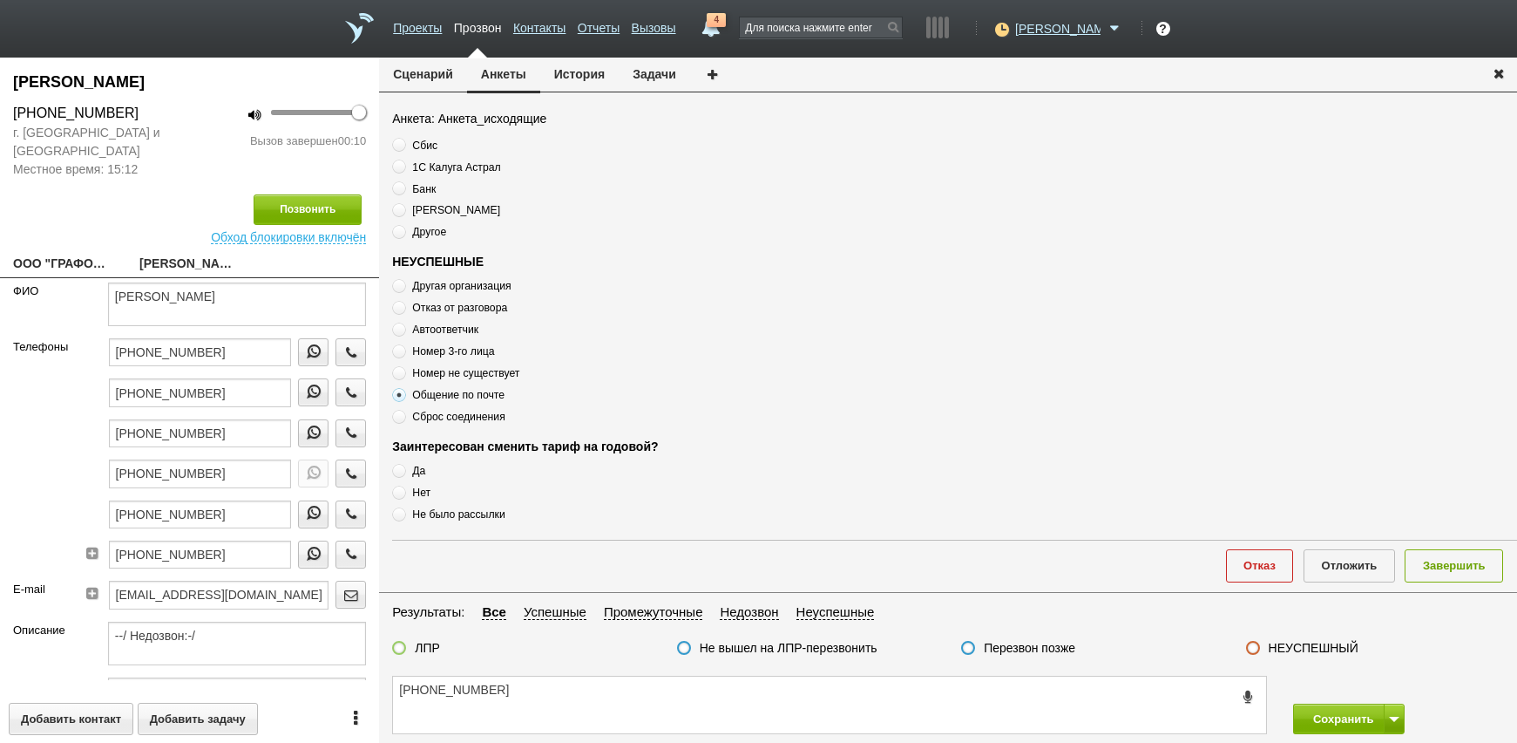
click at [446, 414] on span "Сброс соединения" at bounding box center [458, 416] width 92 height 12
radio input "true"
click at [446, 414] on span "Сброс соединения" at bounding box center [458, 416] width 92 height 12
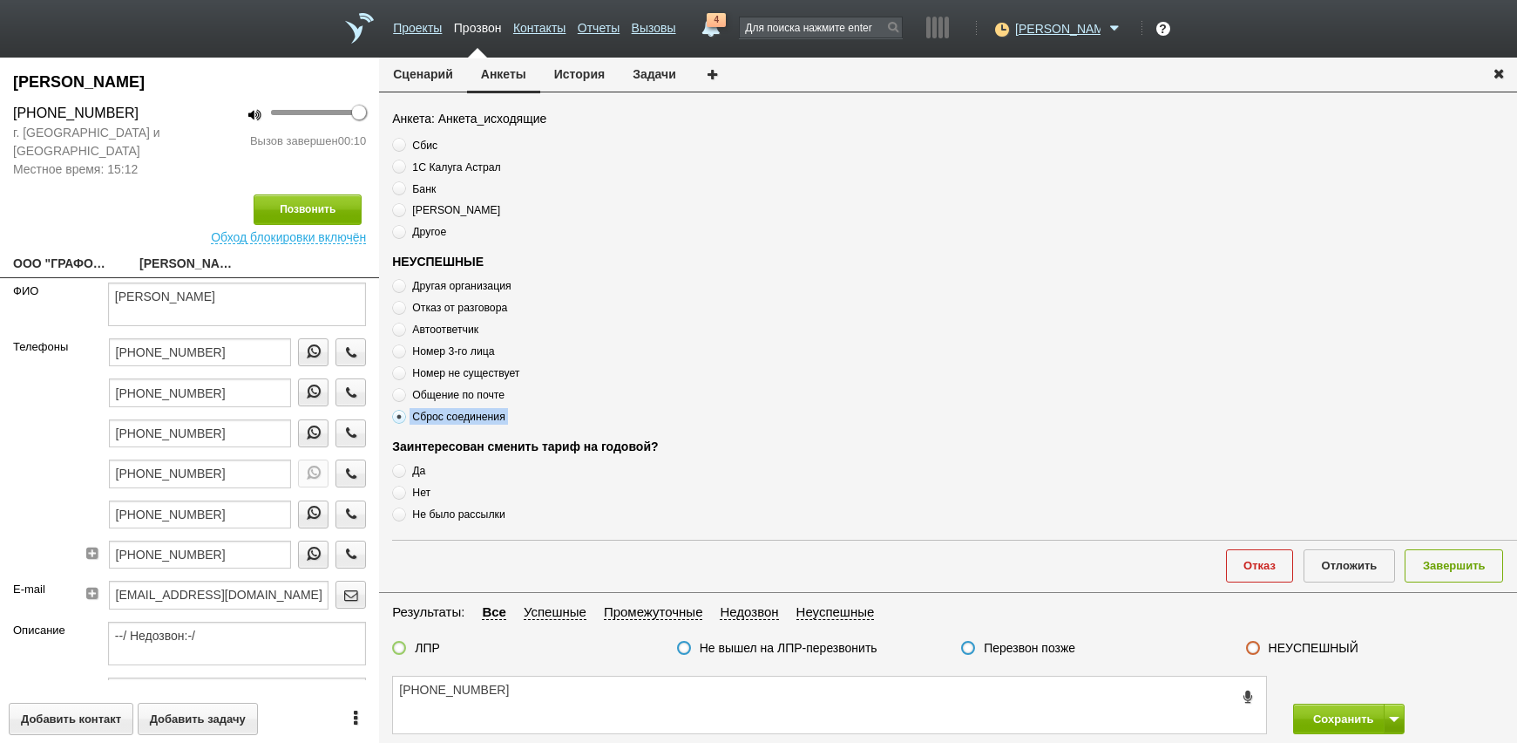
click at [446, 414] on span "Сброс соединения" at bounding box center [458, 416] width 92 height 12
copy div "Сброс соединения"
click at [549, 706] on textarea "[PHONE_NUMBER]" at bounding box center [829, 704] width 873 height 57
paste textarea "Сброс соединения"
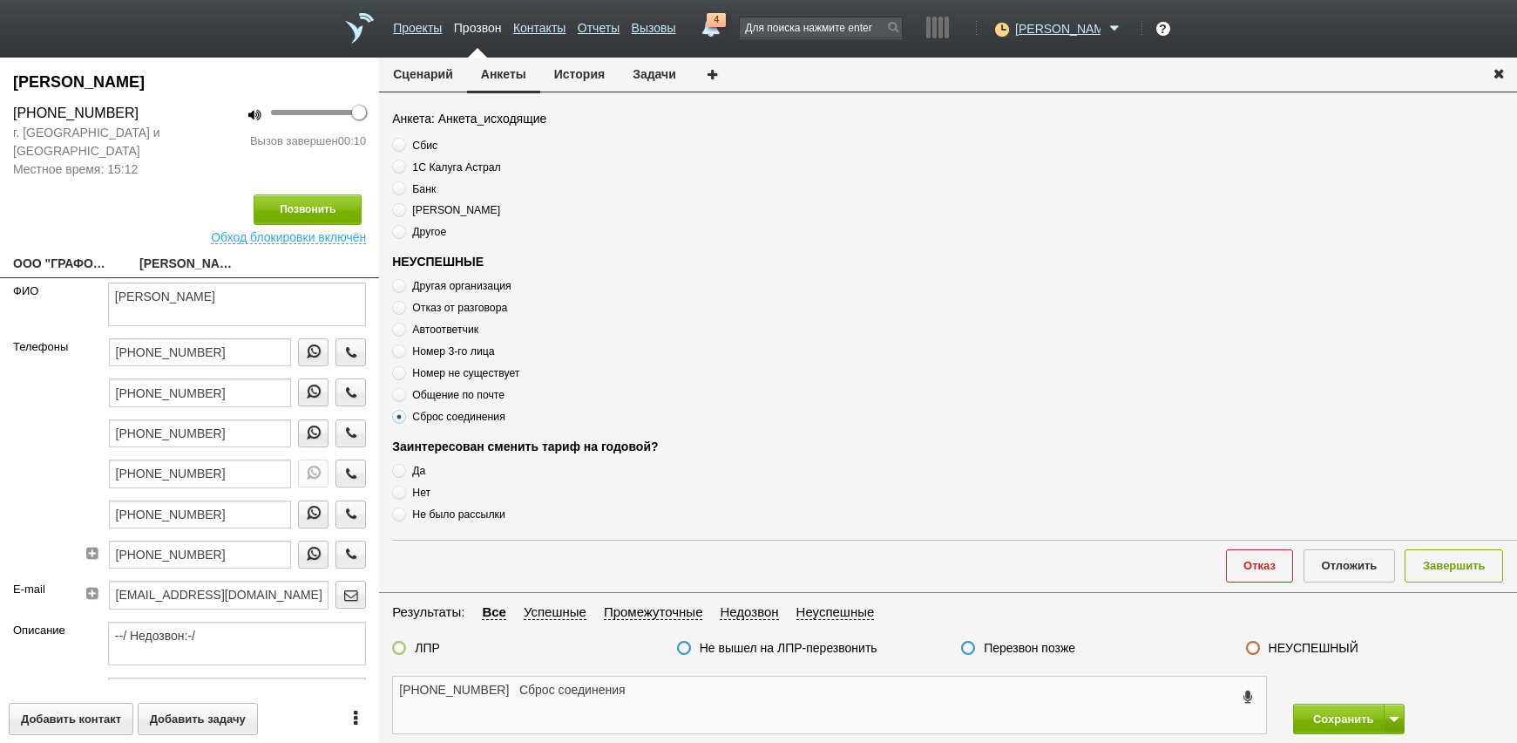
type textarea "[PHONE_NUMBER] Сброс соединения"
click at [1440, 564] on button "Завершить" at bounding box center [1454, 565] width 98 height 32
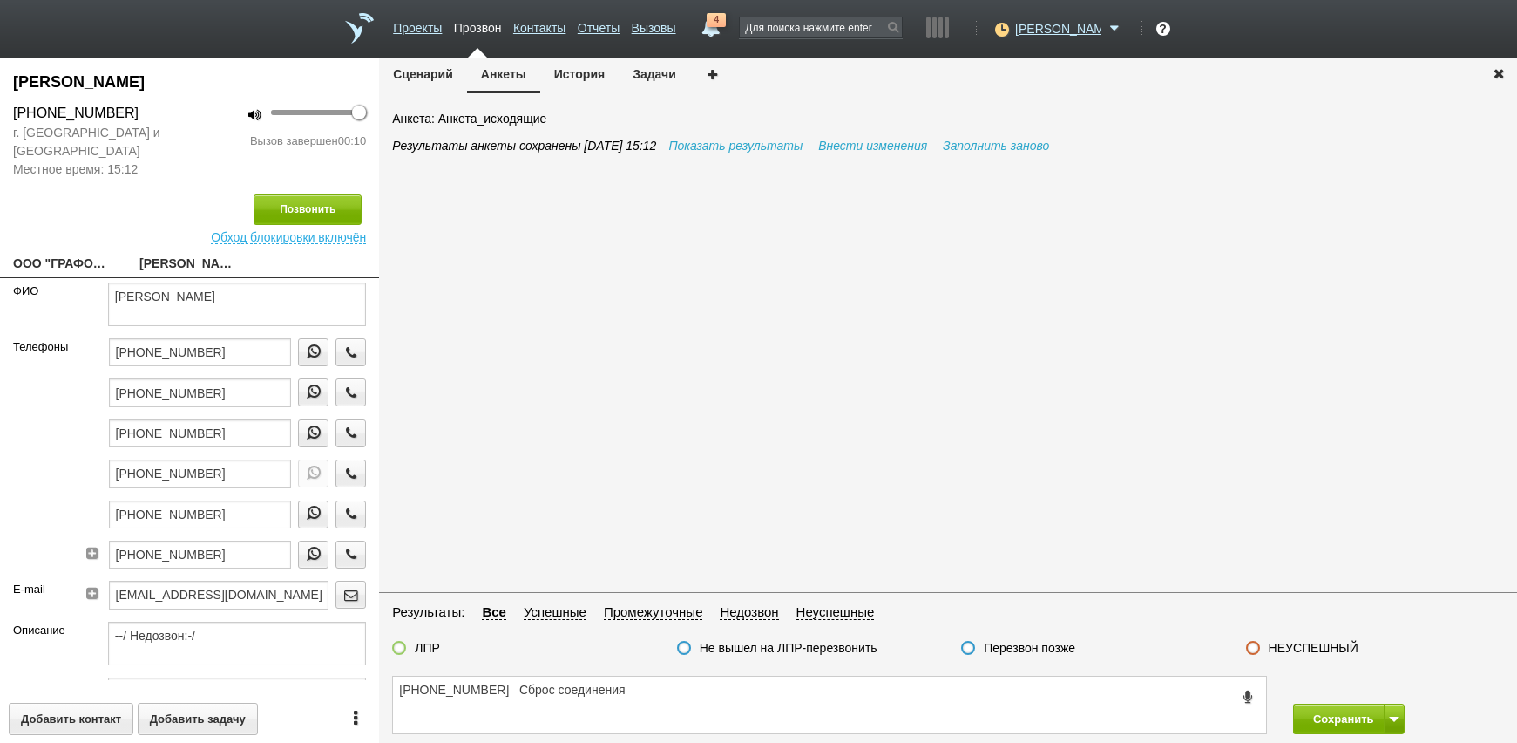
drag, startPoint x: 995, startPoint y: 647, endPoint x: 1112, endPoint y: 663, distance: 117.9
click at [995, 648] on label "Перезвон позже" at bounding box center [1030, 648] width 92 height 16
click at [0, 0] on input "Перезвон позже" at bounding box center [0, 0] width 0 height 0
click at [1392, 718] on span at bounding box center [1394, 718] width 10 height 5
click at [1362, 687] on button "Сохранить и остаться" at bounding box center [1336, 686] width 135 height 31
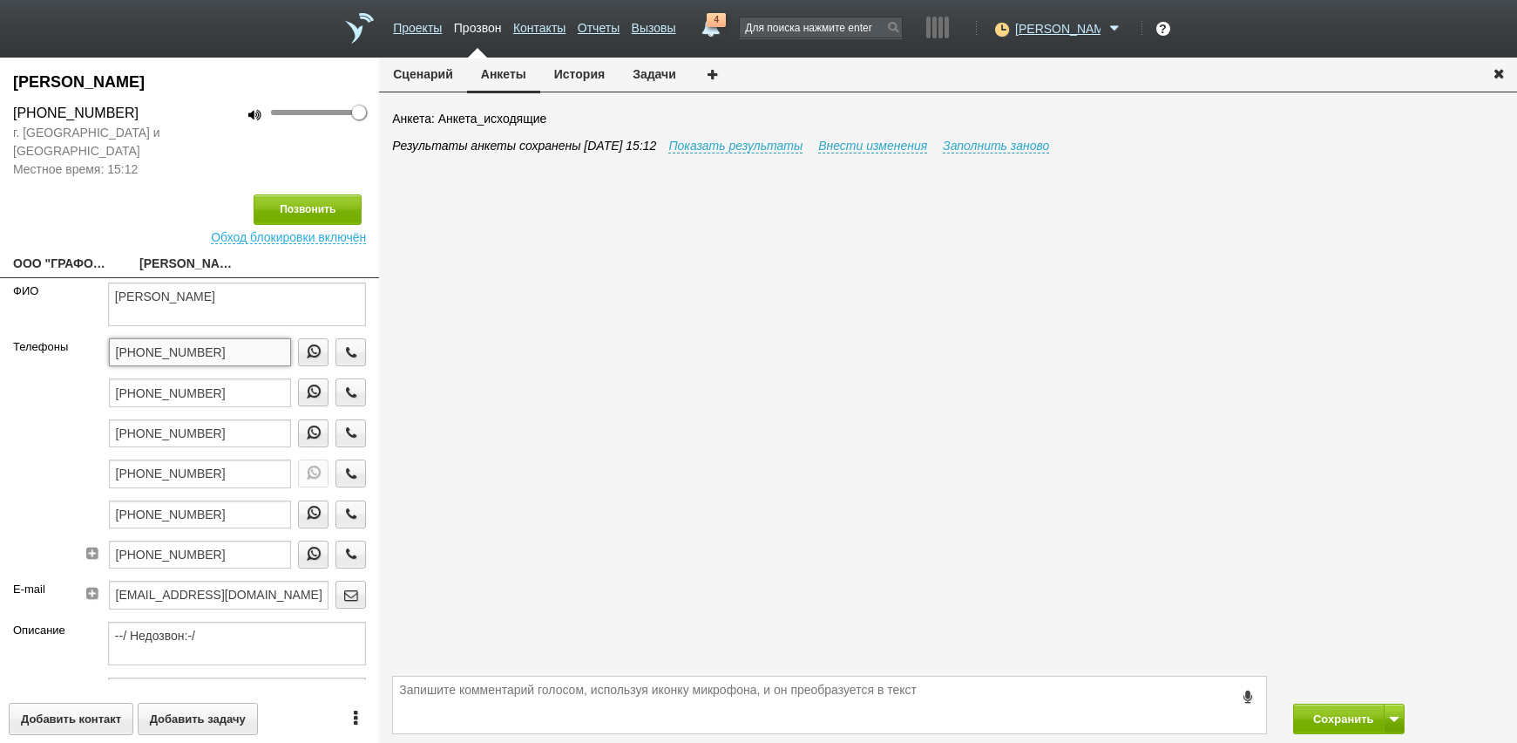
click at [252, 341] on input "[PHONE_NUMBER]" at bounding box center [200, 352] width 183 height 28
click at [342, 351] on icon "button" at bounding box center [351, 351] width 19 height 13
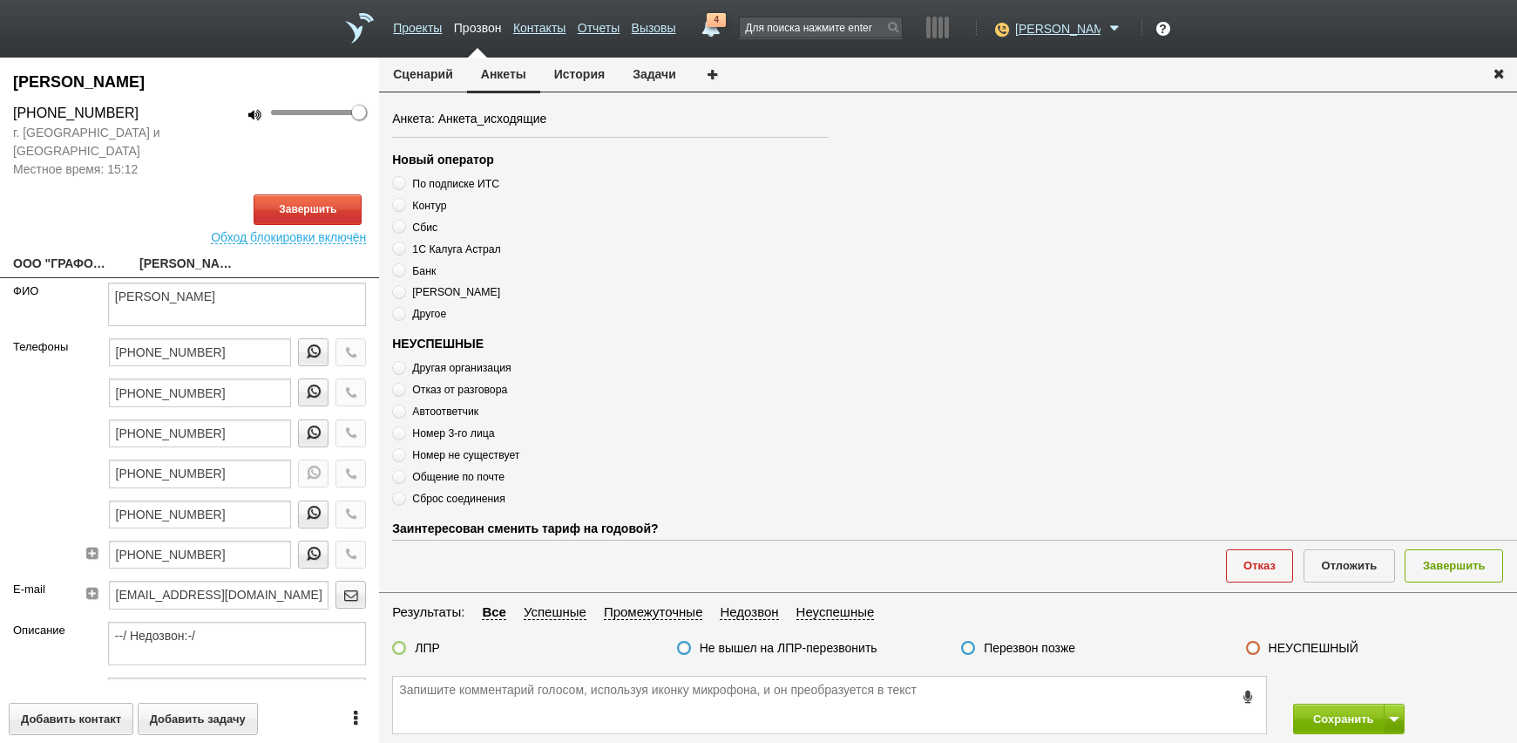
scroll to position [589, 0]
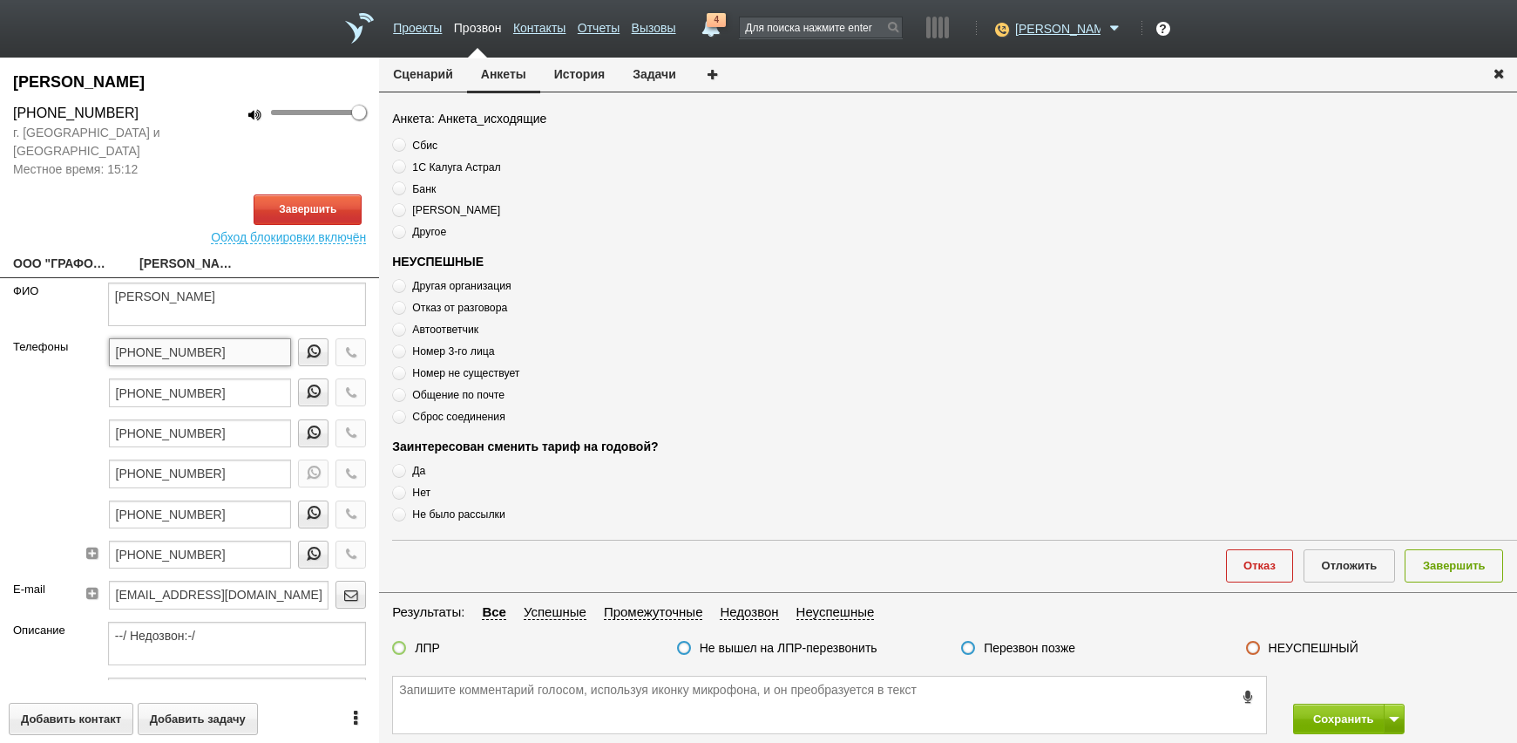
drag, startPoint x: 236, startPoint y: 349, endPoint x: 32, endPoint y: 350, distance: 203.9
click at [32, 350] on div "Телефоны [PHONE_NUMBER] [PHONE_NUMBER] [PHONE_NUMBER] [PHONE_NUMBER] [PHONE_NUM…" at bounding box center [189, 459] width 379 height 242
paste textarea "[PHONE_NUMBER]"
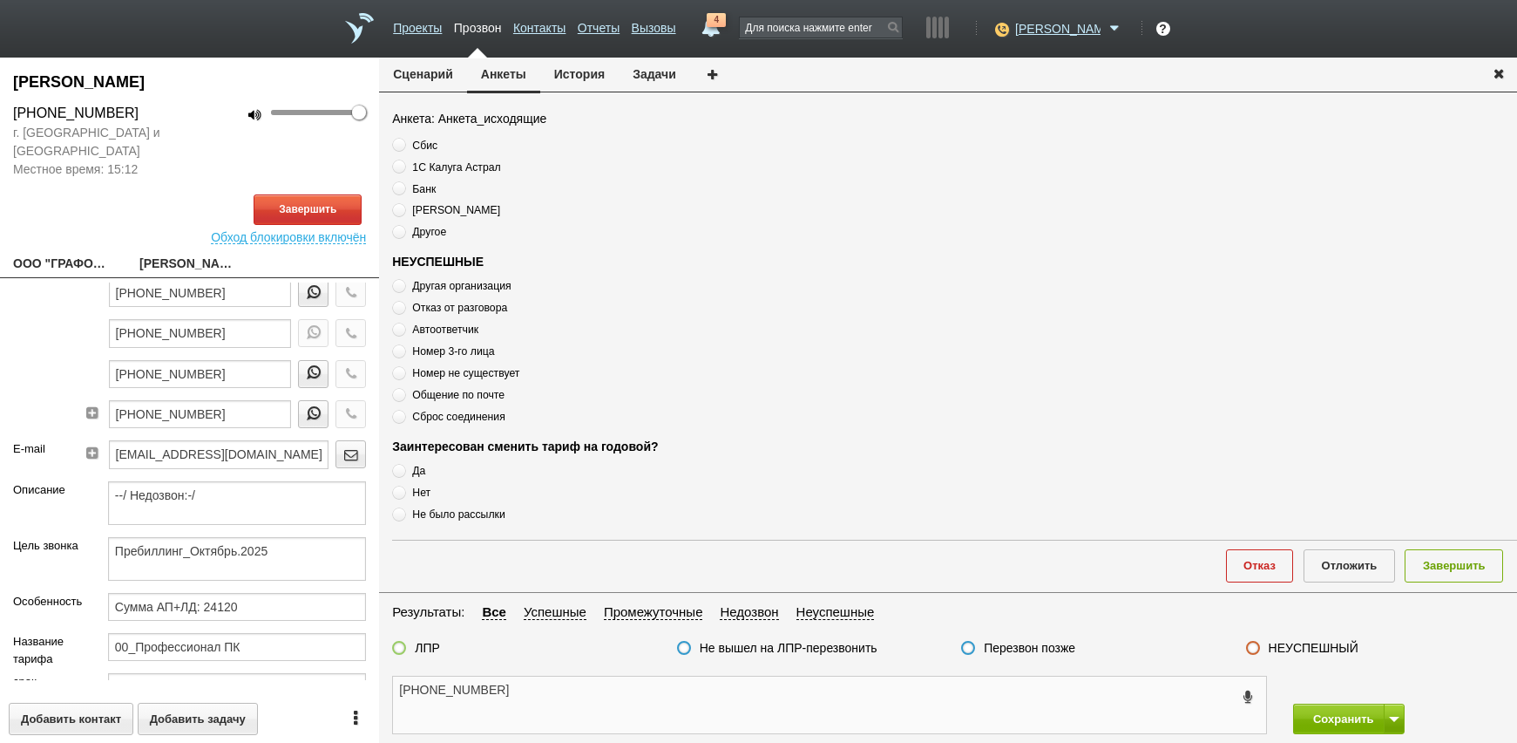
scroll to position [0, 0]
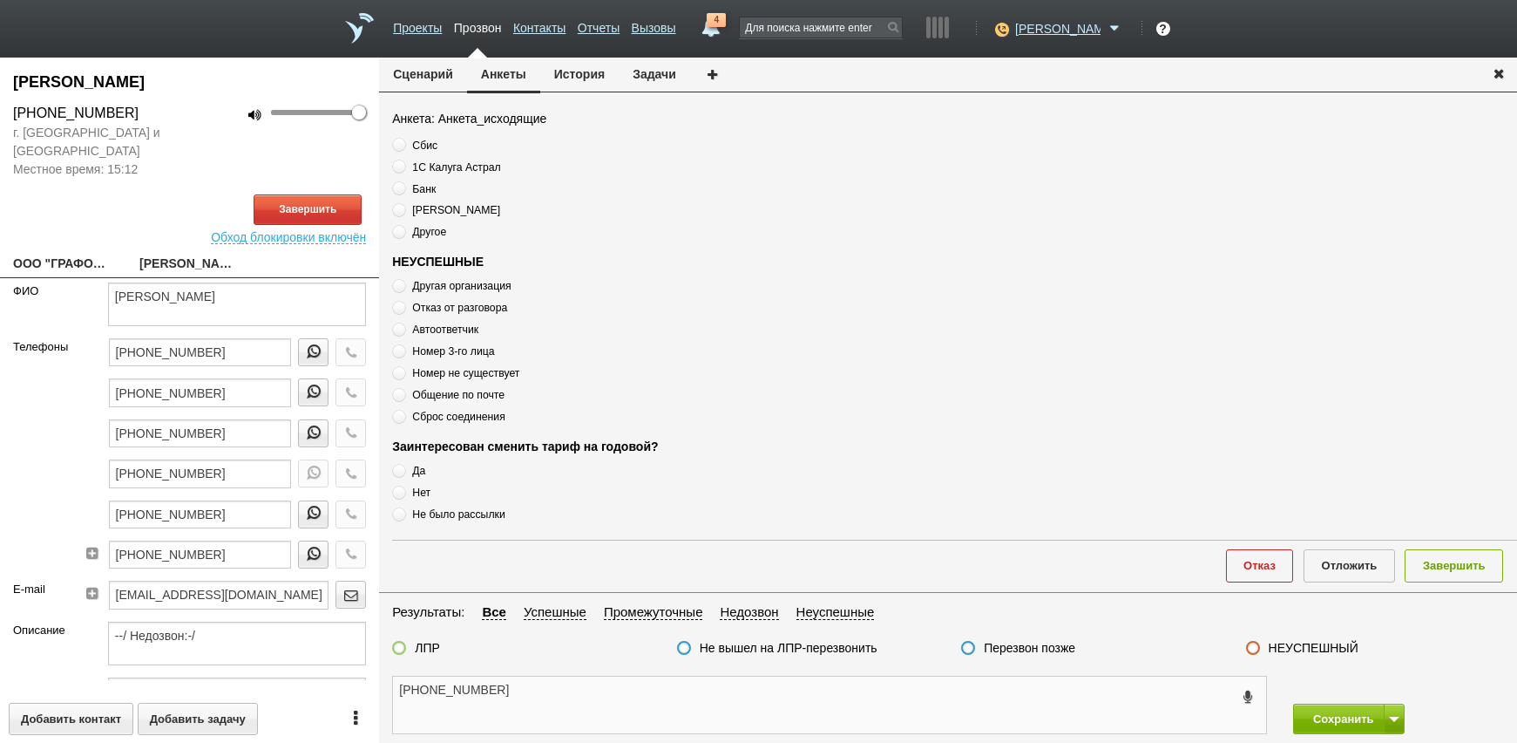
type textarea "[PHONE_NUMBER]"
click at [602, 697] on textarea "[PHONE_NUMBER]" at bounding box center [829, 704] width 873 height 57
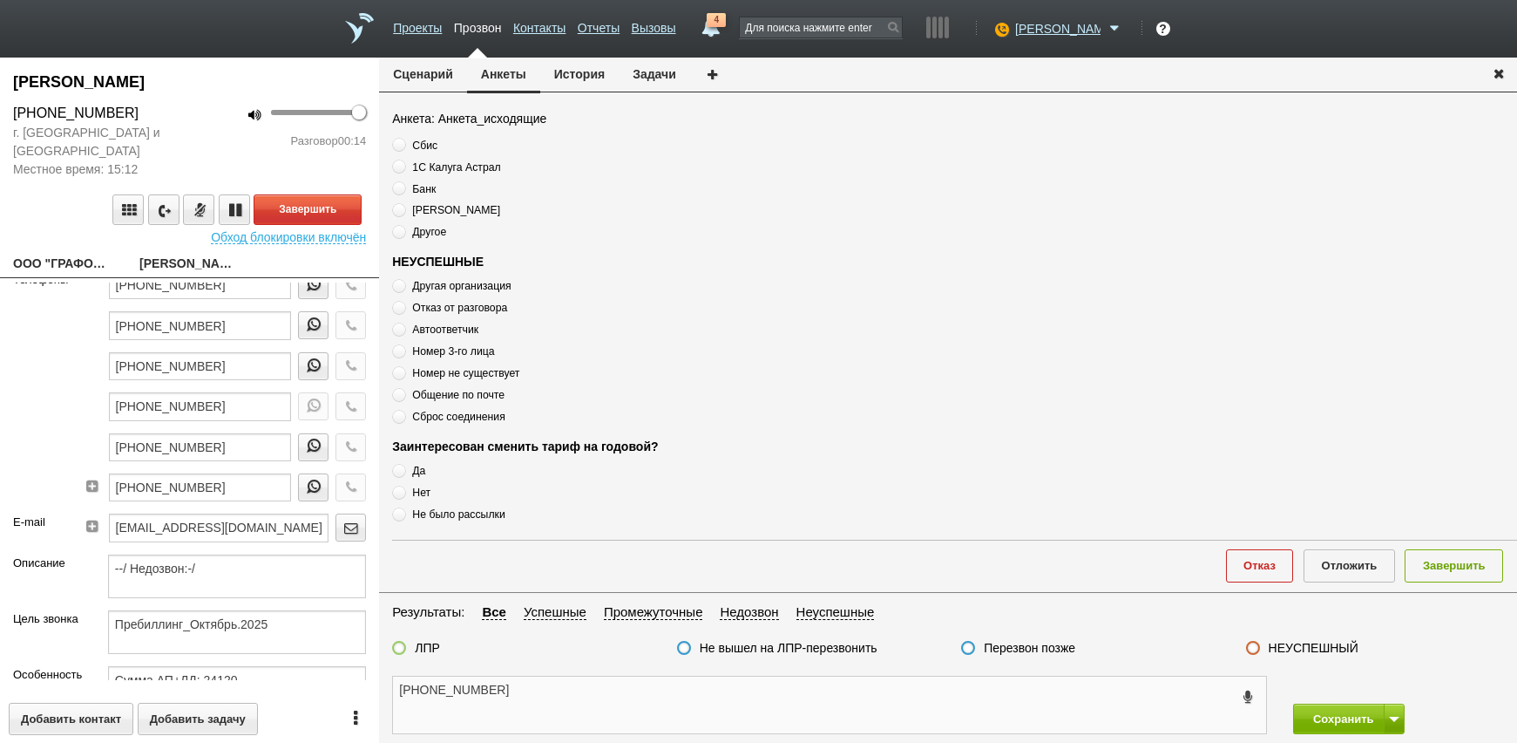
scroll to position [431, 0]
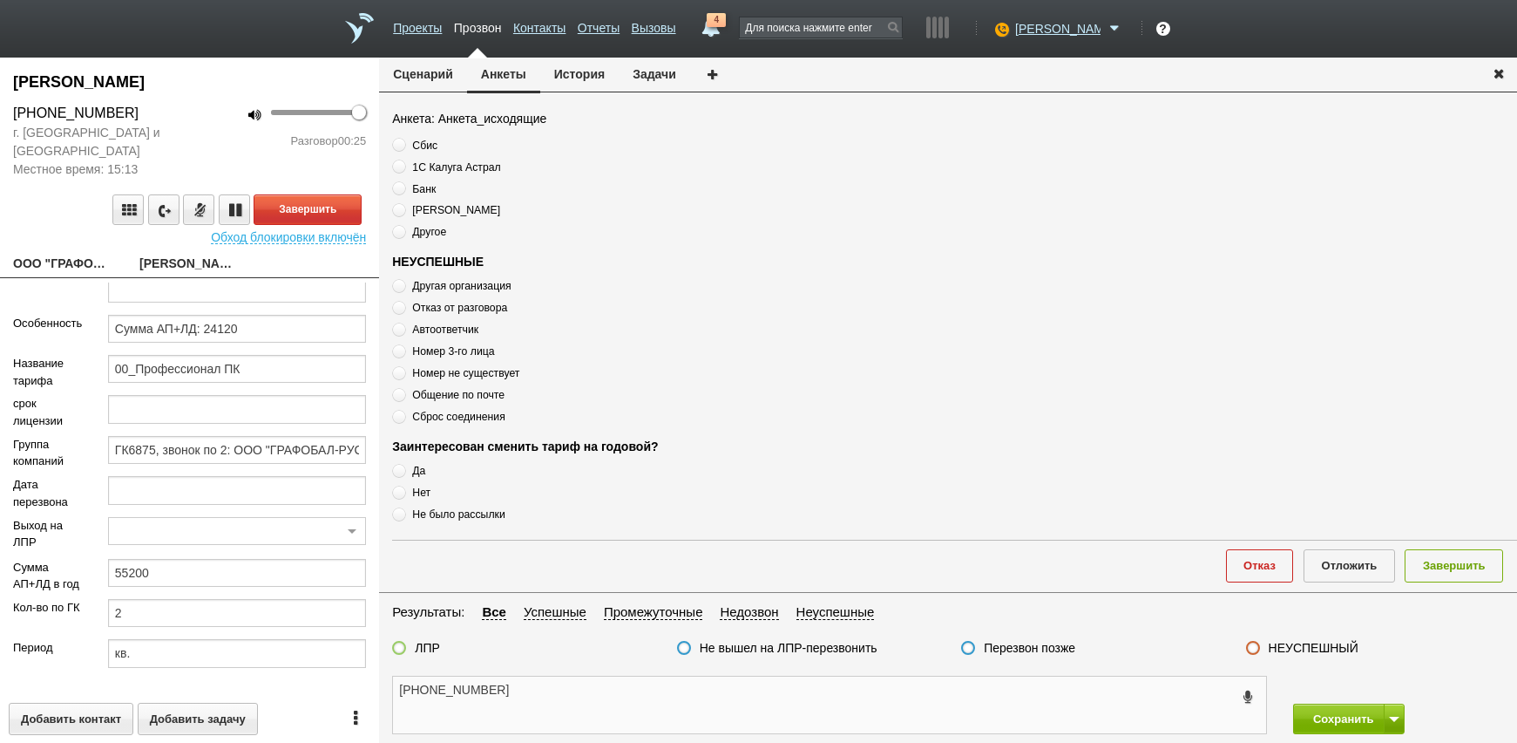
click at [559, 707] on textarea "[PHONE_NUMBER]" at bounding box center [829, 704] width 873 height 57
click at [564, 703] on textarea "[PHONE_NUMBER]" at bounding box center [829, 704] width 873 height 57
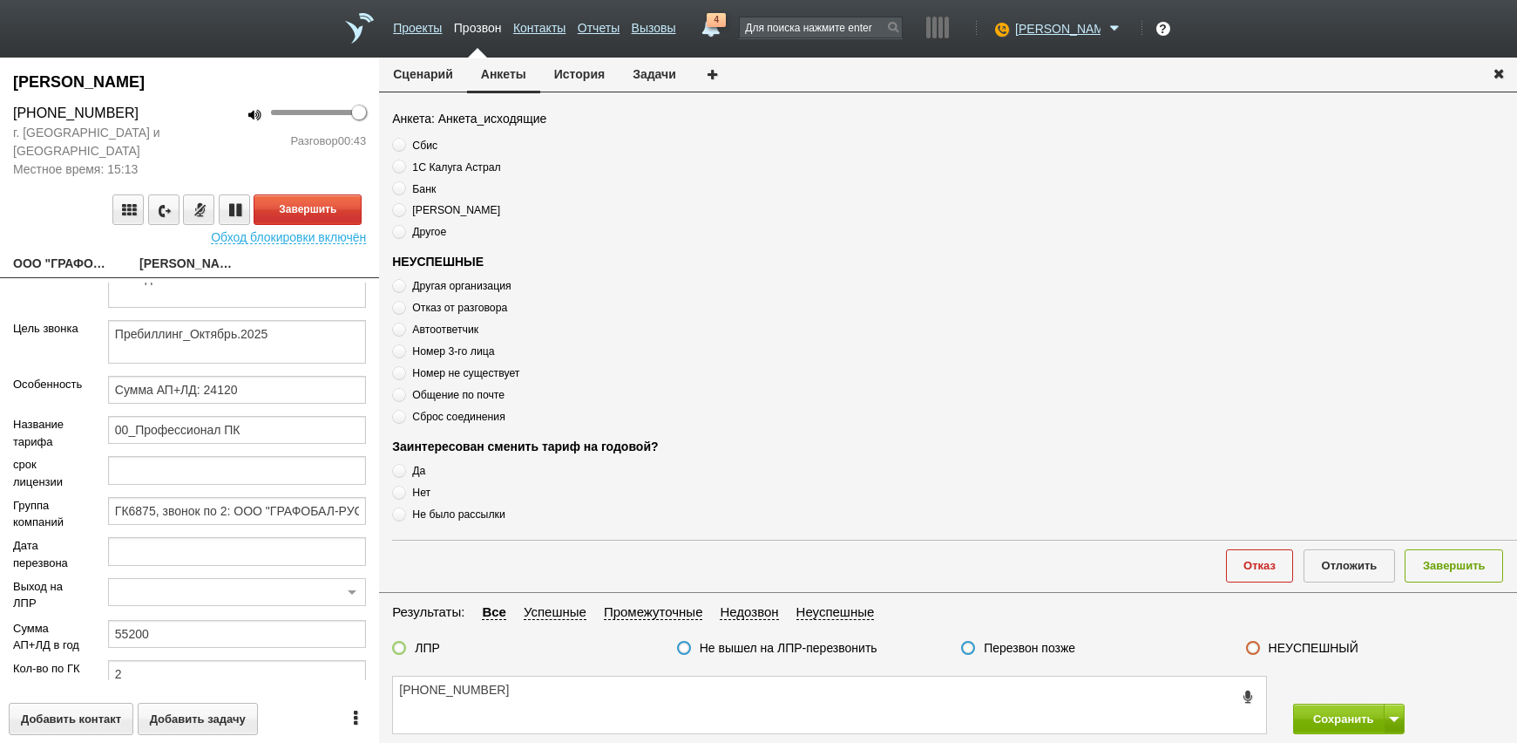
scroll to position [256, 0]
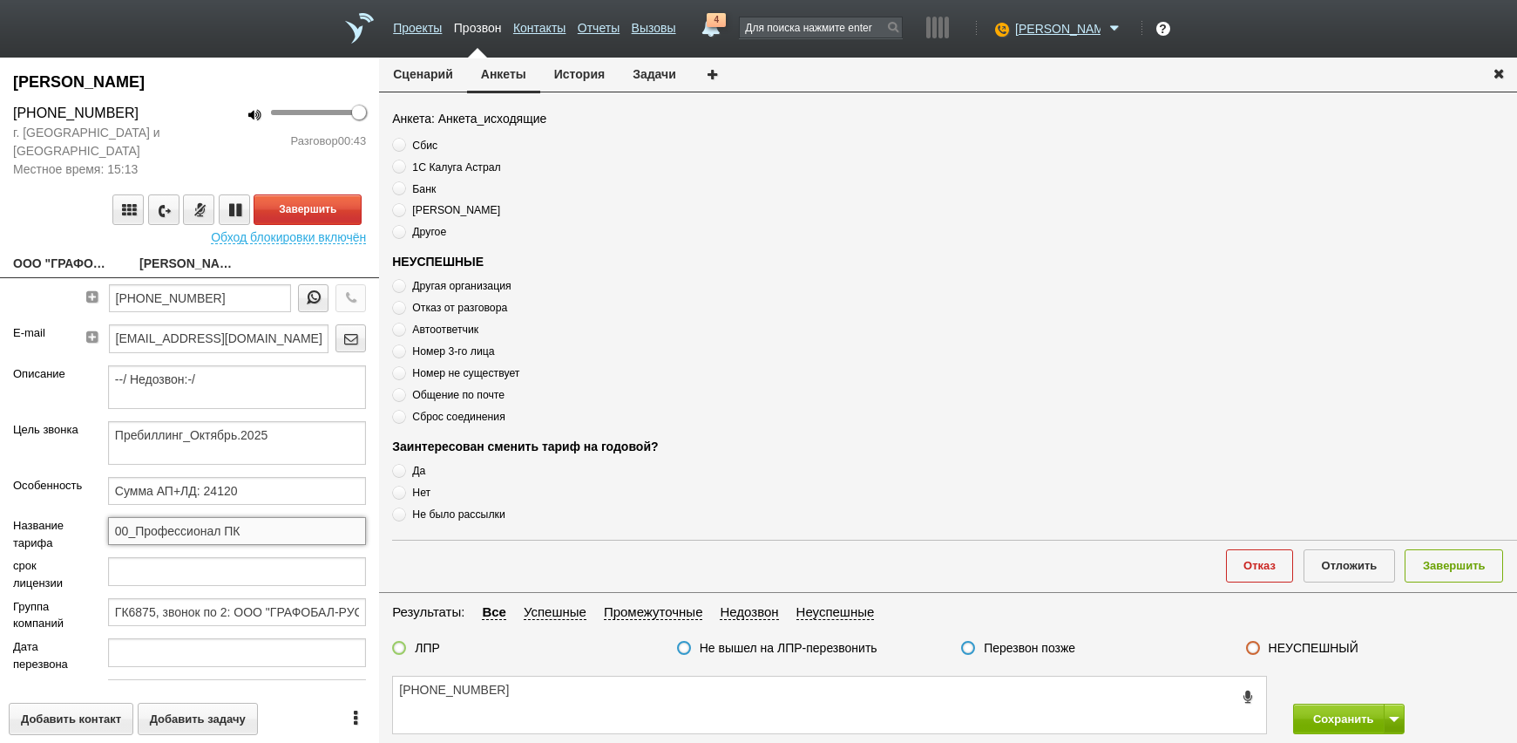
click at [283, 530] on input "00_Профессионал ПК" at bounding box center [237, 531] width 258 height 28
click at [285, 498] on input "Сумма АП+ЛД: 24120" at bounding box center [237, 491] width 258 height 28
click at [544, 702] on textarea "[PHONE_NUMBER]" at bounding box center [829, 704] width 873 height 57
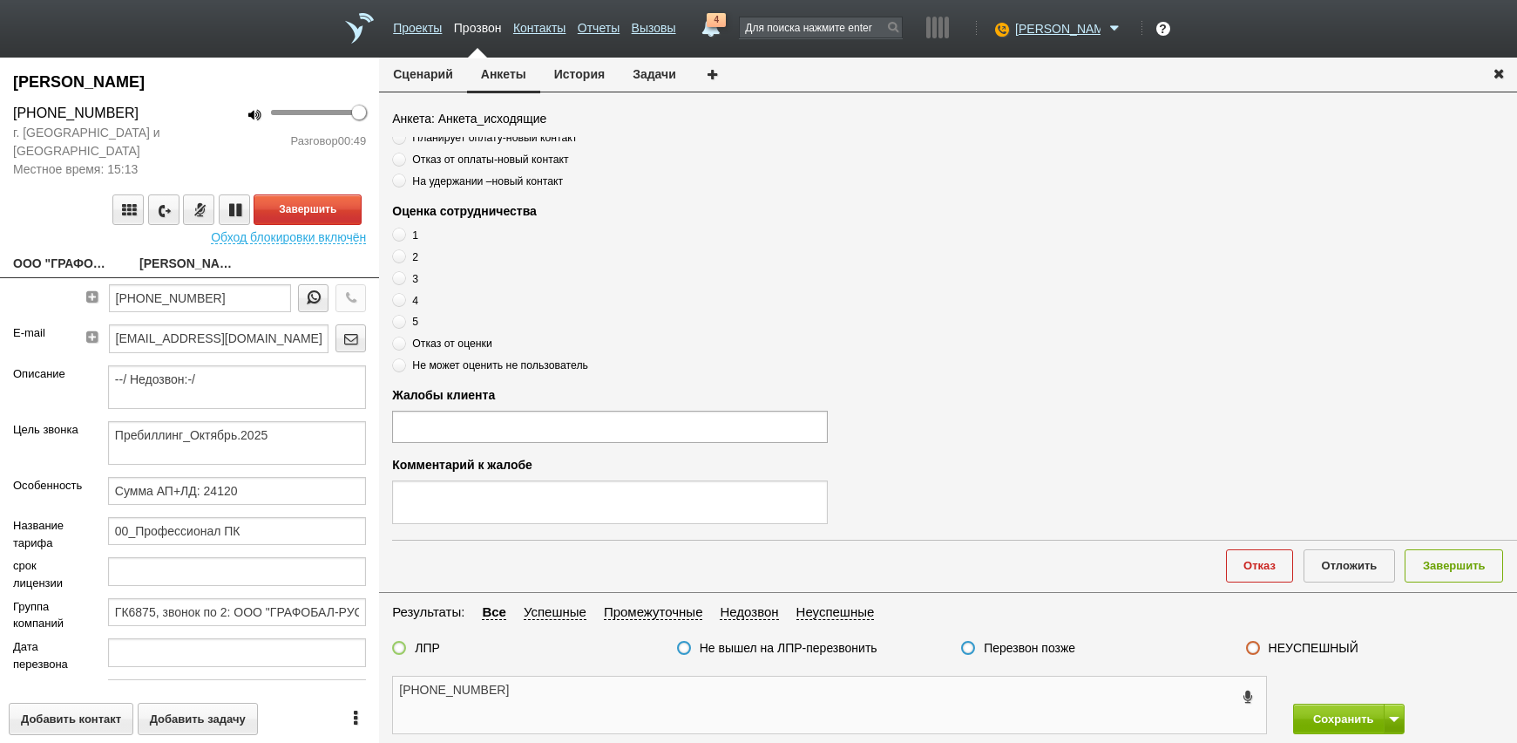
scroll to position [0, 0]
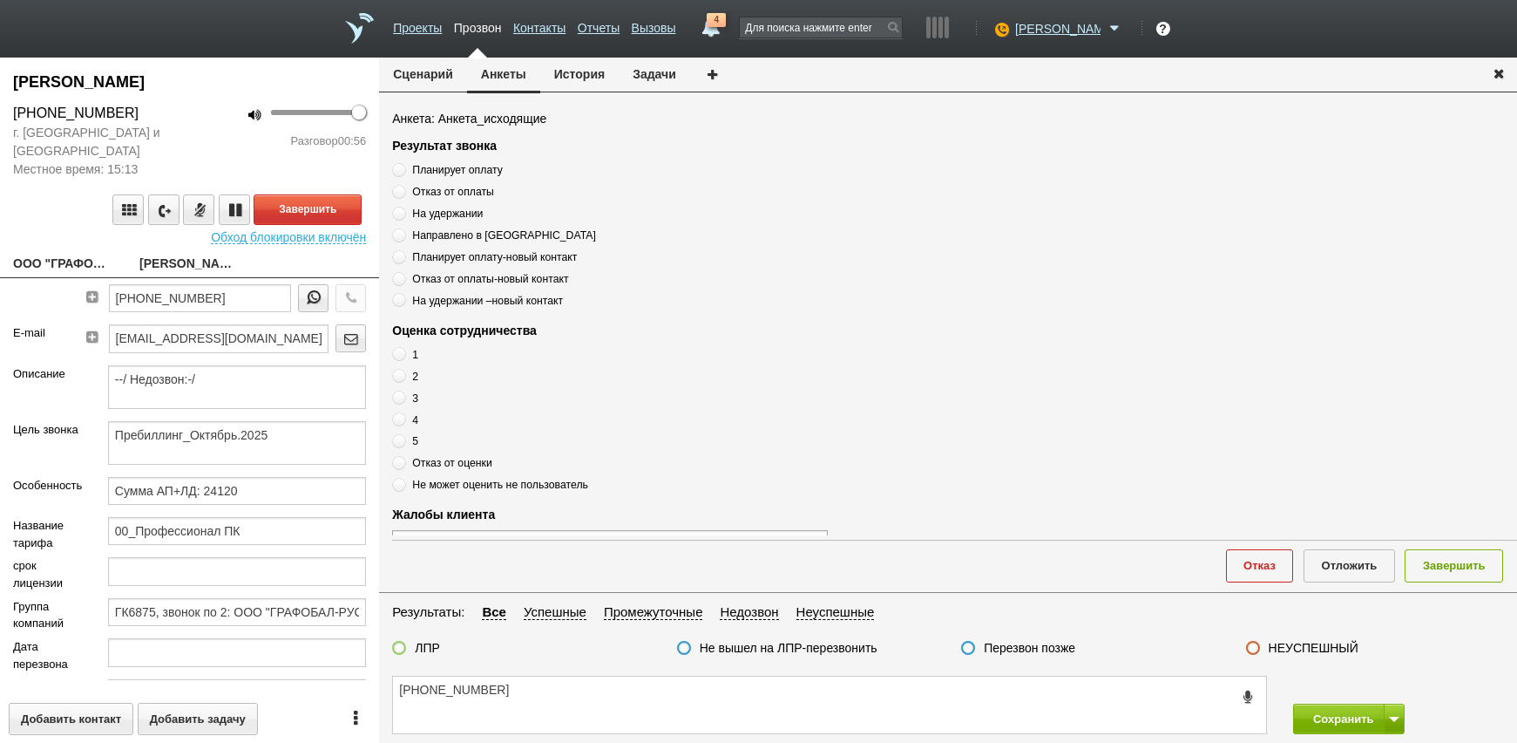
click at [463, 173] on span "Планирует оплату" at bounding box center [457, 170] width 90 height 12
click at [403, 173] on input "Планирует оплату" at bounding box center [397, 166] width 11 height 11
radio input "true"
click at [462, 169] on span "Планирует оплату" at bounding box center [457, 170] width 90 height 12
click at [403, 169] on input "Планирует оплату" at bounding box center [397, 166] width 11 height 11
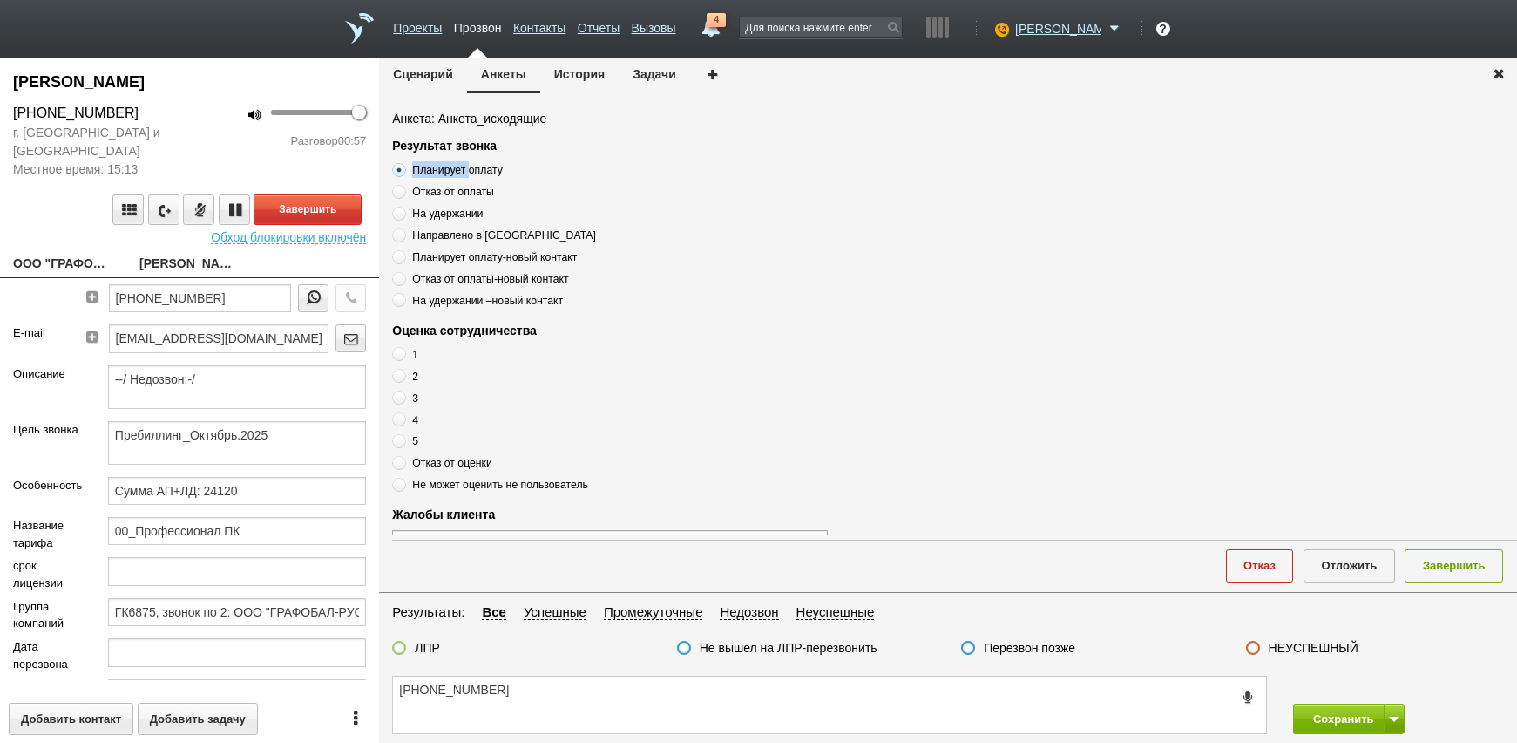
click at [462, 169] on span "Планирует оплату" at bounding box center [457, 170] width 90 height 12
click at [403, 169] on input "Планирует оплату" at bounding box center [397, 166] width 11 height 11
click at [462, 169] on span "Планирует оплату" at bounding box center [457, 170] width 90 height 12
click at [403, 169] on input "Планирует оплату" at bounding box center [397, 166] width 11 height 11
copy div "Планирует оплату"
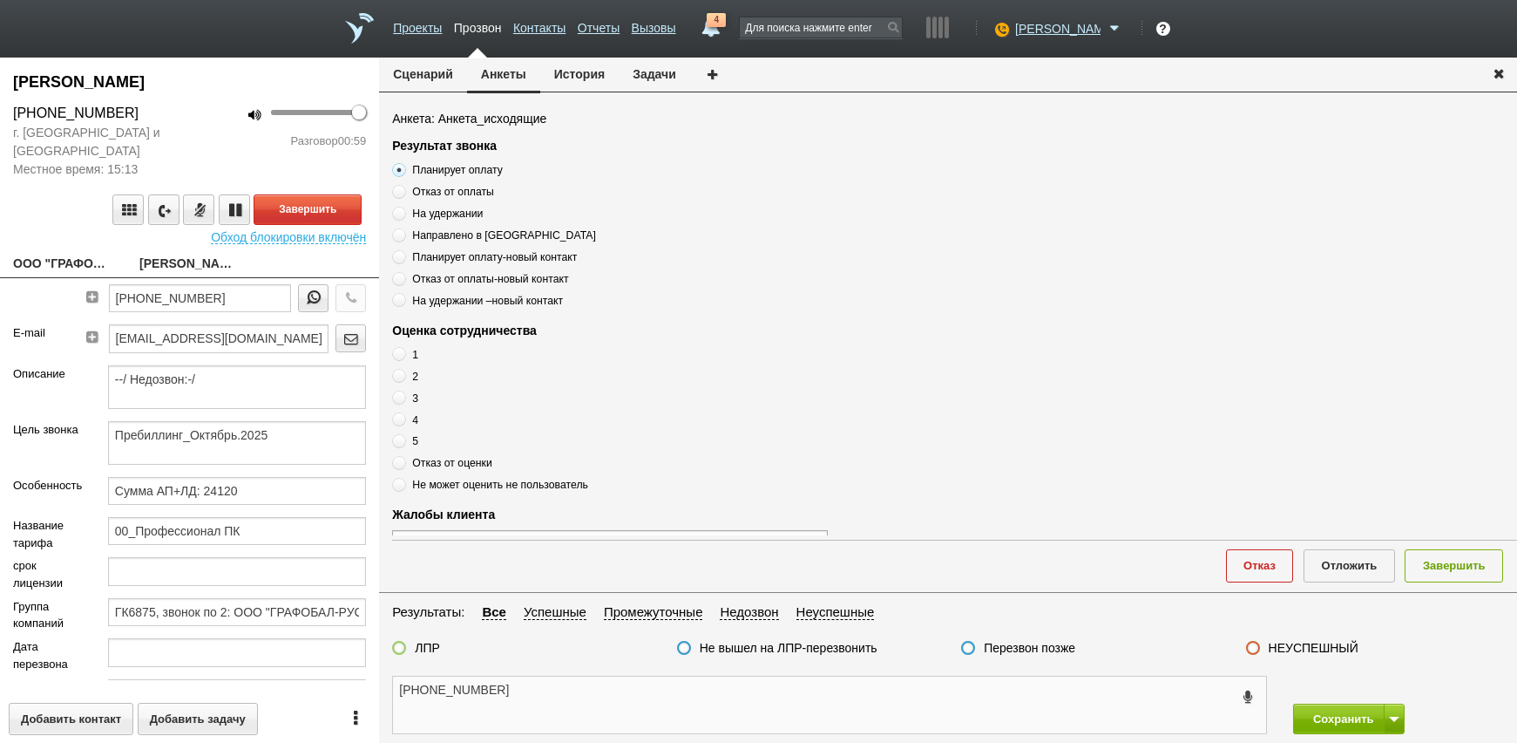
click at [591, 689] on textarea "[PHONE_NUMBER]" at bounding box center [829, 704] width 873 height 57
paste textarea "Планирует оплату"
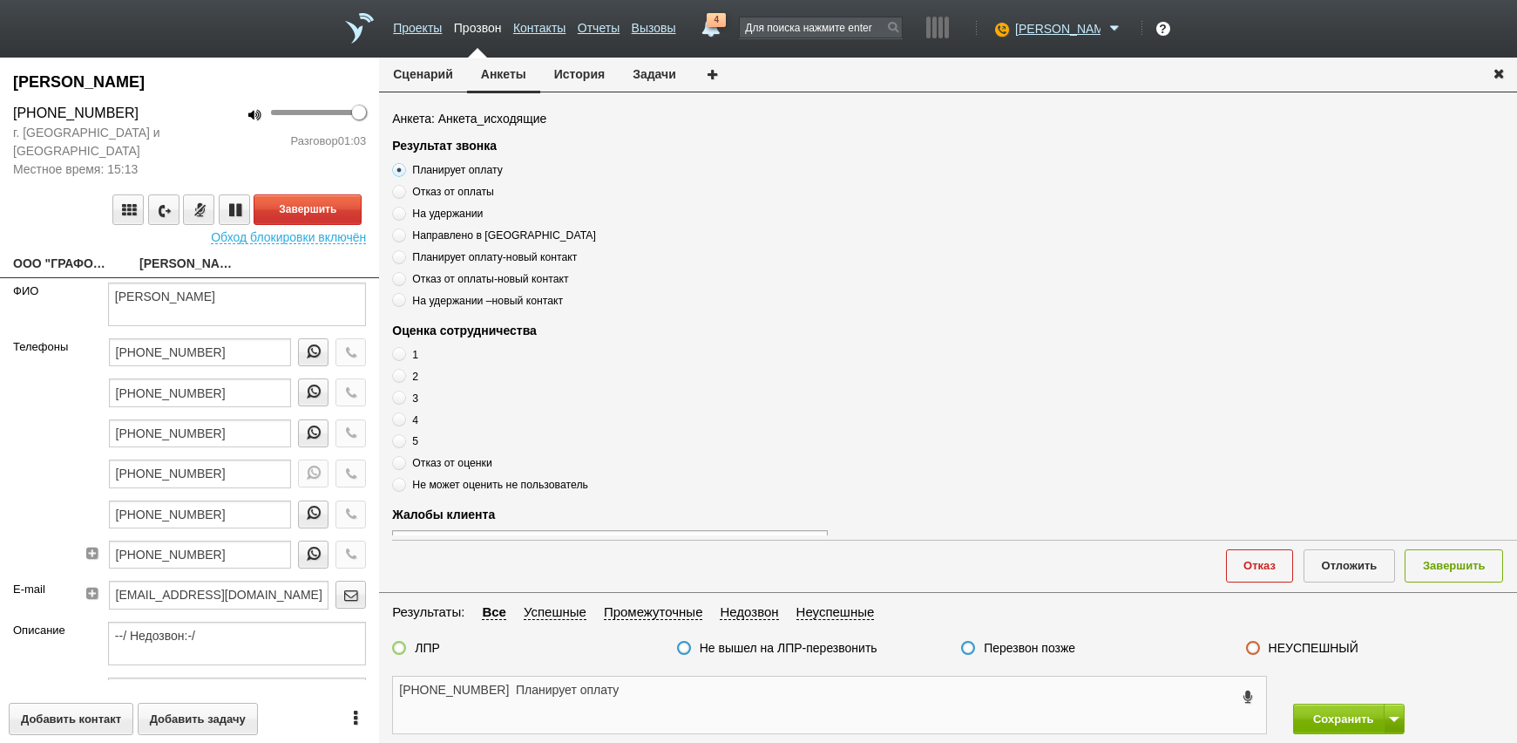
click at [683, 698] on textarea "[PHONE_NUMBER] Планирует оплату" at bounding box center [829, 704] width 873 height 57
click at [512, 697] on textarea "[PHONE_NUMBER] Планирует оплату" at bounding box center [829, 704] width 873 height 57
drag, startPoint x: 164, startPoint y: 295, endPoint x: 300, endPoint y: 290, distance: 136.1
click at [300, 290] on textarea "[PERSON_NAME]" at bounding box center [237, 304] width 258 height 44
click at [510, 693] on textarea "[PHONE_NUMBER] Планирует оплату" at bounding box center [829, 704] width 873 height 57
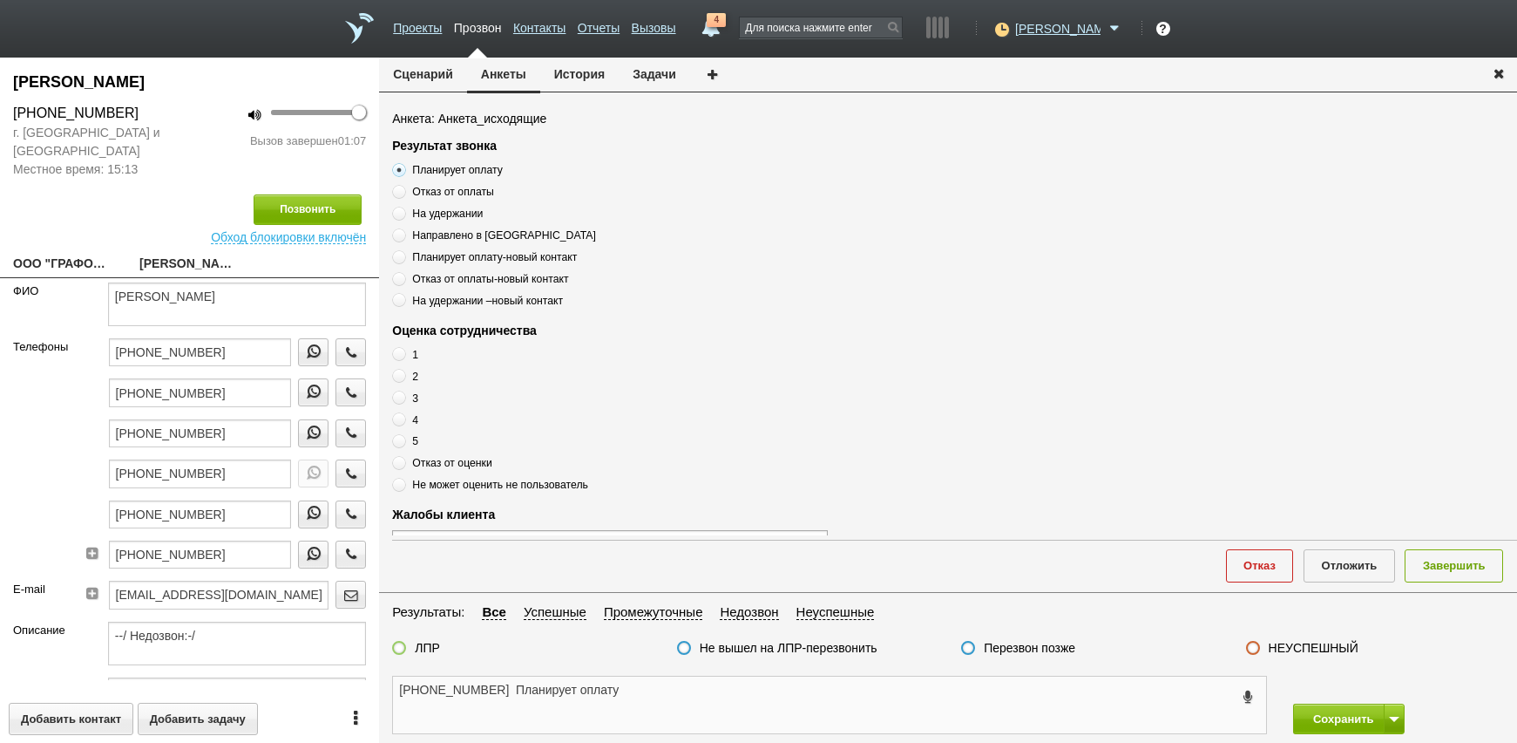
paste textarea "[PERSON_NAME]"
click at [758, 686] on textarea "[PHONE_NUMBER] [PERSON_NAME] ,Планирует оплату" at bounding box center [829, 704] width 873 height 57
click at [756, 715] on textarea "[PHONE_NUMBER] [PERSON_NAME] ,Планирует оплату," at bounding box center [829, 704] width 873 height 57
click at [749, 697] on textarea "[PHONE_NUMBER] [PERSON_NAME] ,Планирует оплату," at bounding box center [829, 704] width 873 height 57
click at [739, 678] on textarea "[PHONE_NUMBER] [PERSON_NAME] ,Планирует оплату," at bounding box center [829, 704] width 873 height 57
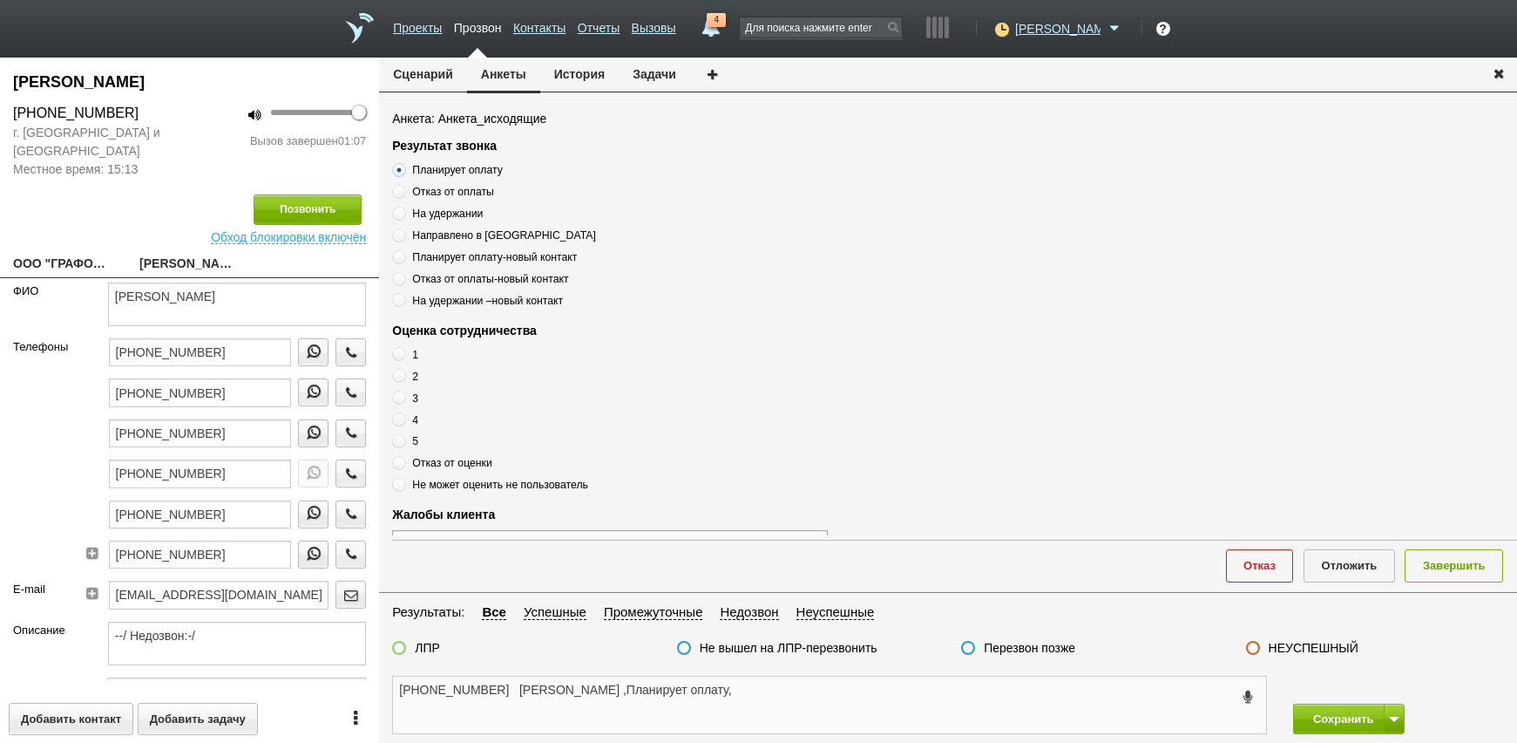
type textarea "[PHONE_NUMBER] [PERSON_NAME] ,Планирует оплату,"
click at [464, 453] on div "1 2 3 4 5 Отказ от оценки Не может оценить не пользователь" at bounding box center [610, 419] width 436 height 147
drag, startPoint x: 464, startPoint y: 453, endPoint x: 465, endPoint y: 462, distance: 8.9
click at [465, 462] on span "Отказ от оценки" at bounding box center [452, 463] width 80 height 12
click at [403, 462] on input "Отказ от оценки" at bounding box center [397, 459] width 11 height 11
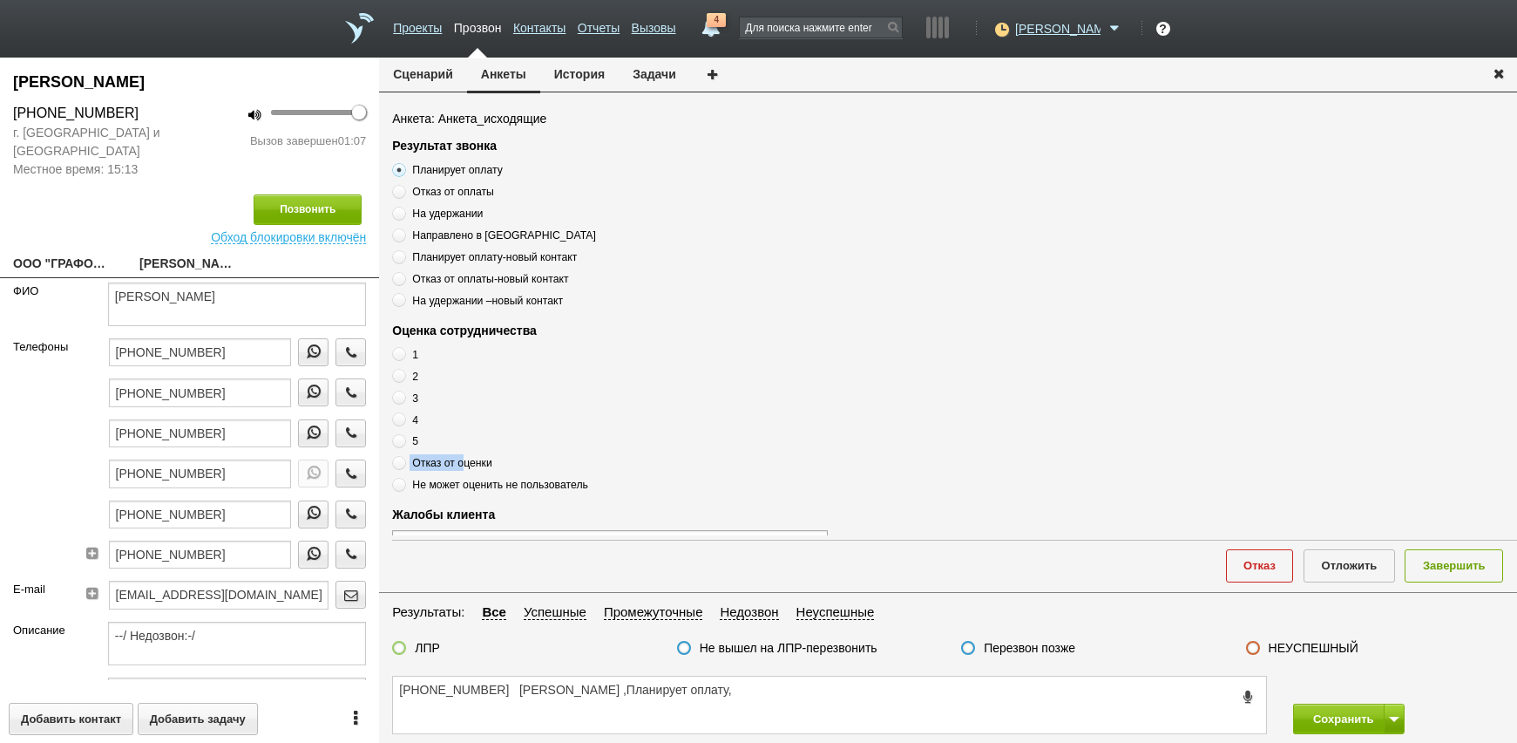
radio input "true"
click at [465, 462] on span "Отказ от оценки" at bounding box center [452, 463] width 80 height 12
click at [403, 462] on input "Отказ от оценки" at bounding box center [397, 459] width 11 height 11
click at [465, 462] on span "Отказ от оценки" at bounding box center [452, 463] width 80 height 12
click at [403, 462] on input "Отказ от оценки" at bounding box center [397, 459] width 11 height 11
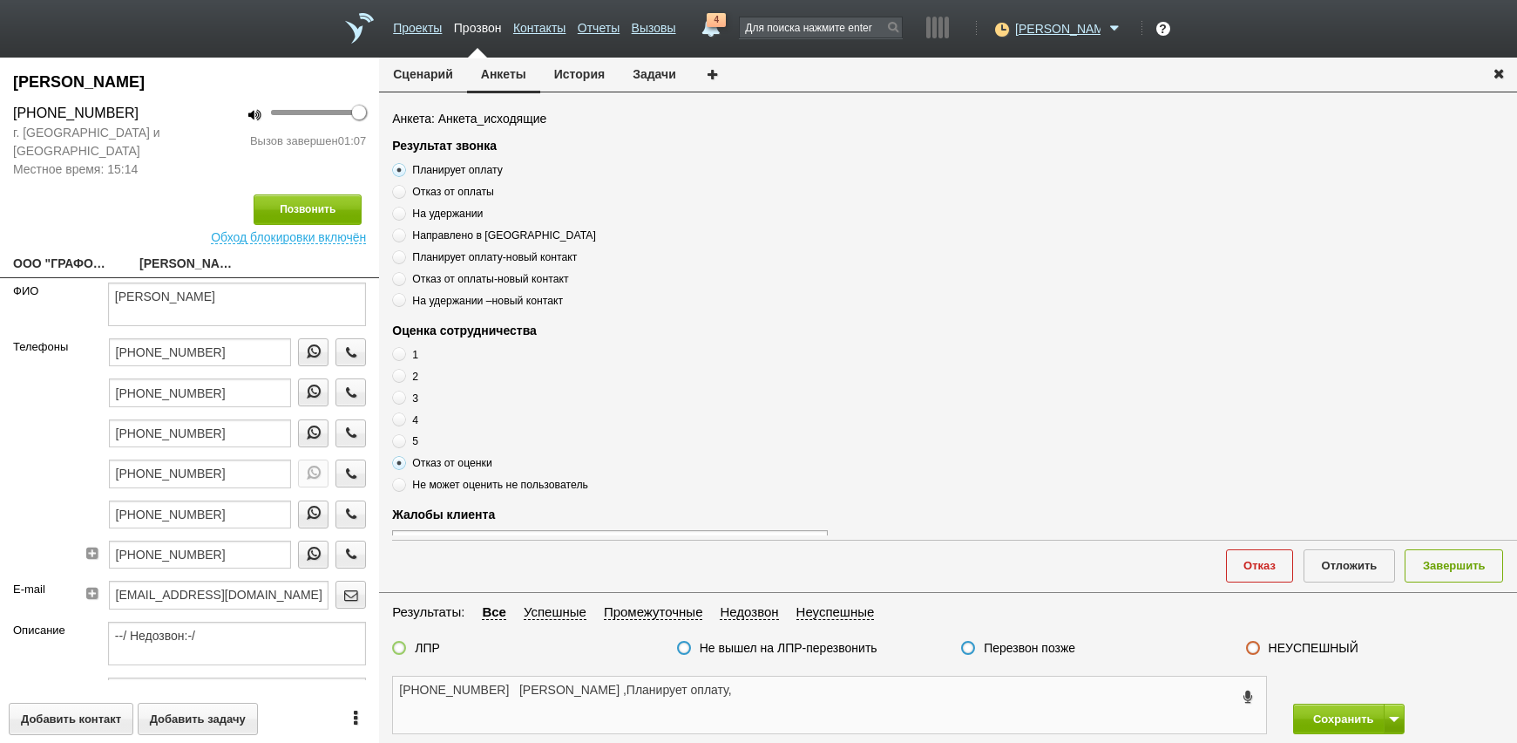
click at [847, 686] on textarea "[PHONE_NUMBER] [PERSON_NAME] ,Планирует оплату," at bounding box center [829, 704] width 873 height 57
click at [842, 695] on textarea "[PHONE_NUMBER] [PERSON_NAME] ,Планирует оплату," at bounding box center [829, 704] width 873 height 57
paste textarea "Отказ от оценки"
click at [730, 688] on textarea "[PHONE_NUMBER] [PERSON_NAME] ,Планирует оплату, Отказ от оценки" at bounding box center [829, 704] width 873 height 57
type textarea "[PHONE_NUMBER] [PERSON_NAME] ,Планирует оплату, Отказ от оценки"
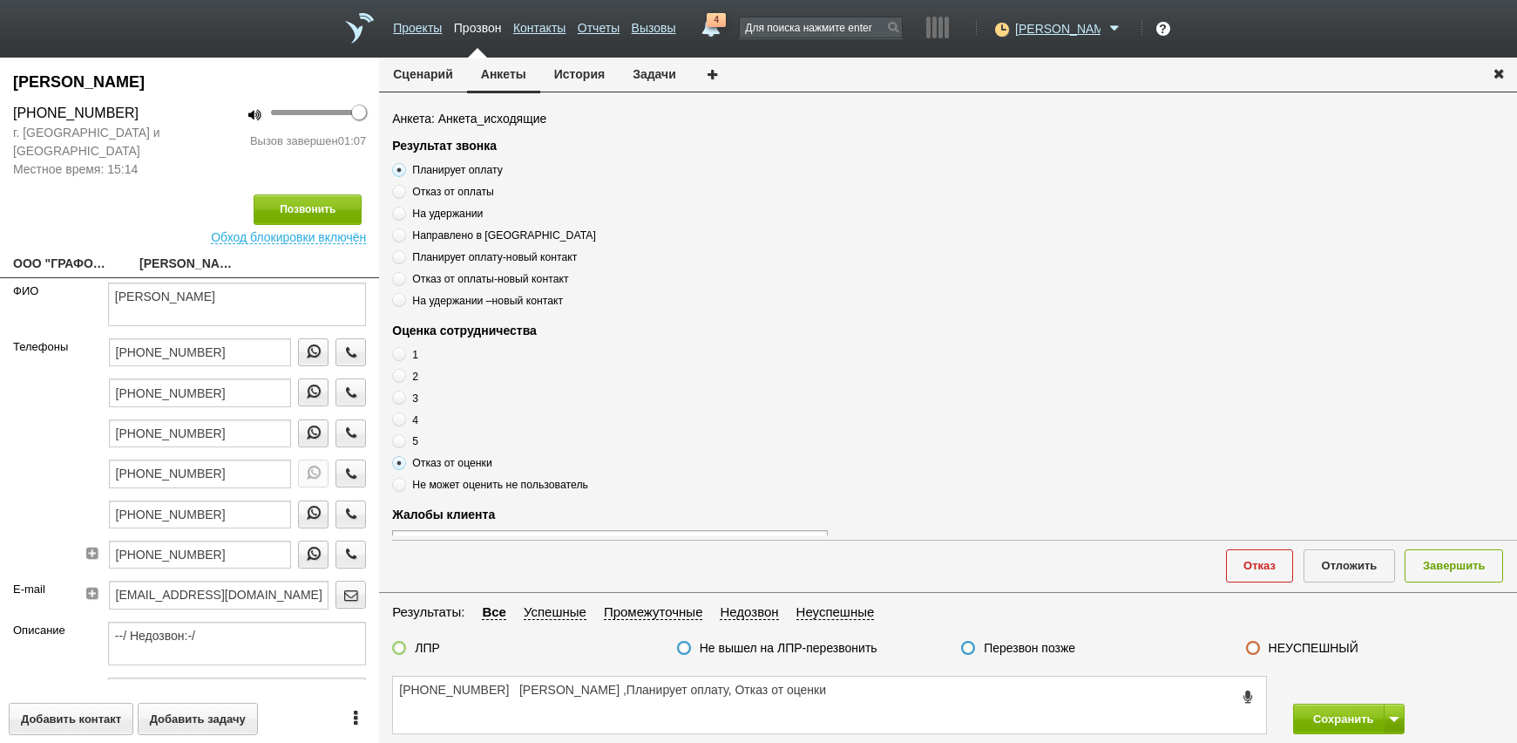
click at [410, 650] on div "ЛПР" at bounding box center [416, 649] width 48 height 18
click at [403, 653] on label at bounding box center [399, 648] width 14 height 14
click at [0, 0] on input "ЛПР" at bounding box center [0, 0] width 0 height 0
click at [457, 714] on textarea "[PHONE_NUMBER] [PERSON_NAME] ,Планирует оплату, Отказ от оценки" at bounding box center [829, 704] width 873 height 57
click at [1439, 574] on button "Завершить" at bounding box center [1454, 565] width 98 height 32
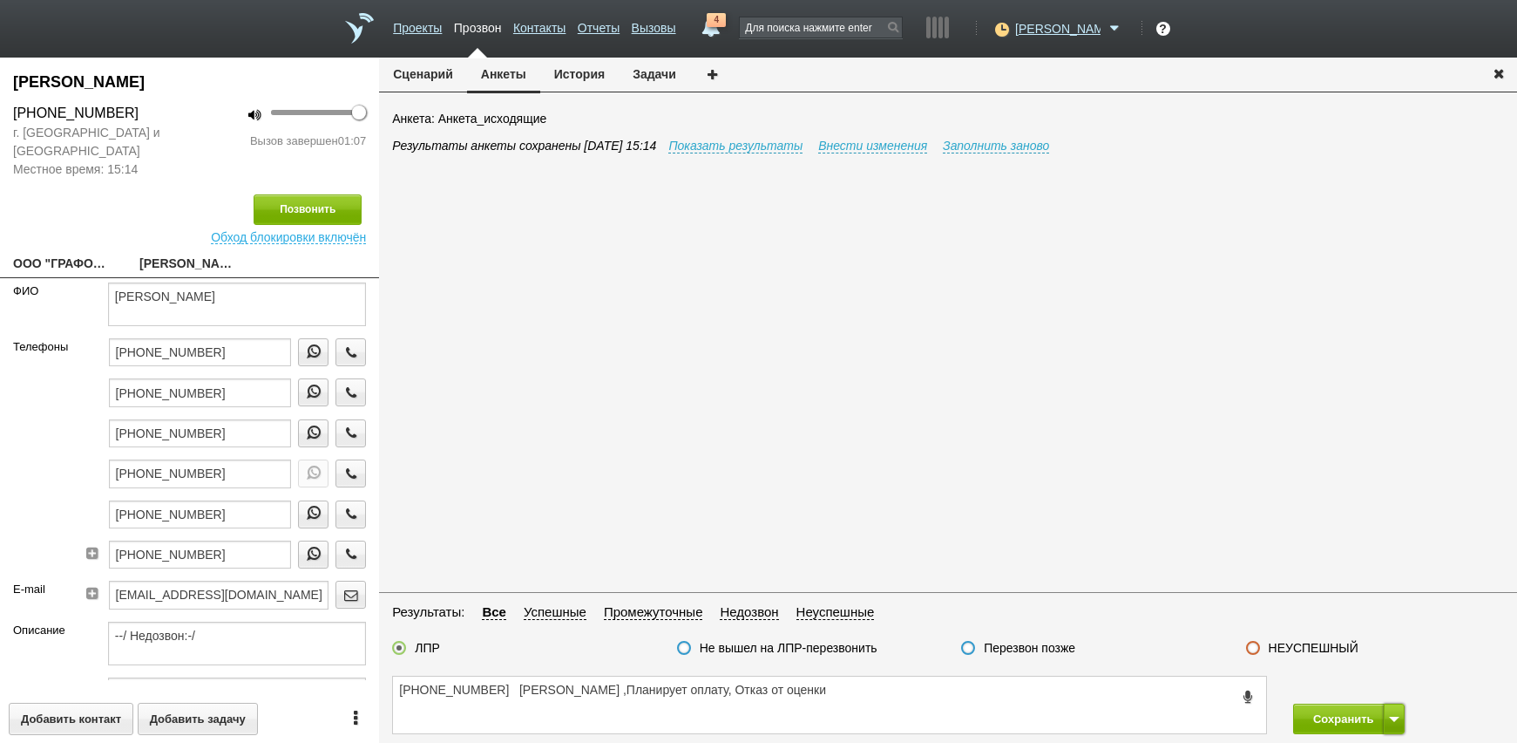
click at [1394, 715] on button at bounding box center [1394, 718] width 21 height 31
click at [1380, 679] on button "Сохранить и остаться" at bounding box center [1336, 686] width 135 height 31
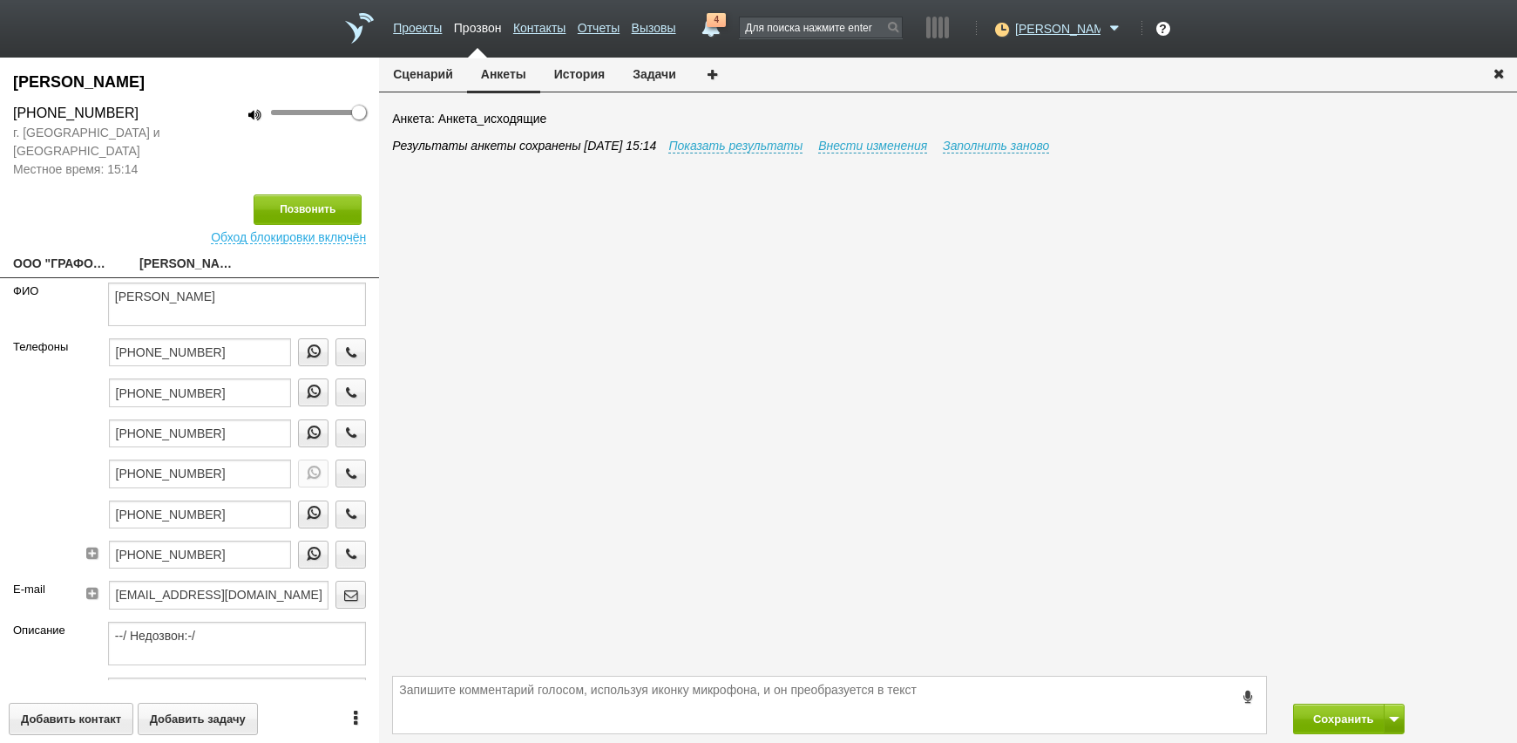
scroll to position [431, 0]
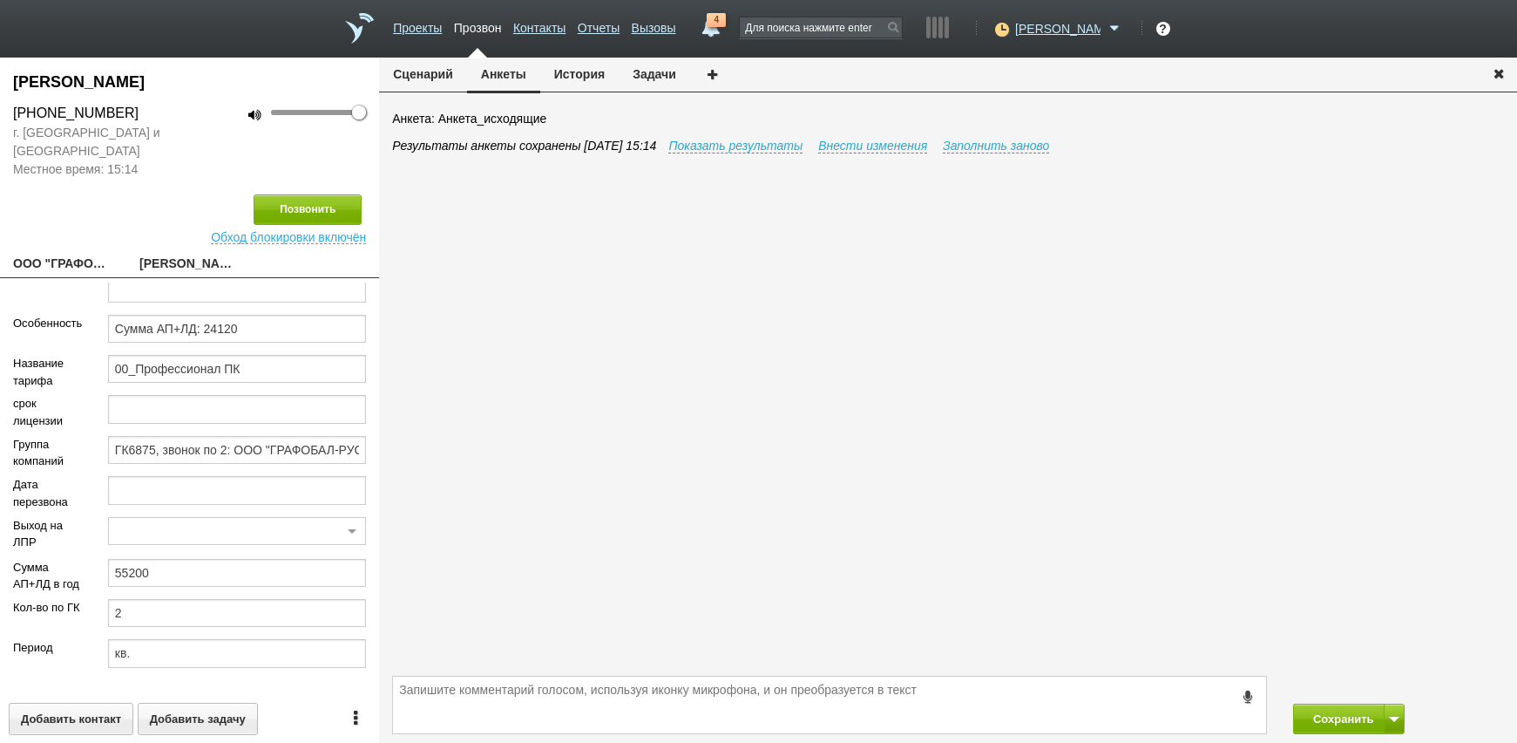
click at [1111, 658] on div "Результаты анкеты сохранены [DATE] 15:14 Показать результаты Внести изменения З…" at bounding box center [954, 404] width 1125 height 534
click at [1111, 689] on textarea at bounding box center [829, 704] width 873 height 57
click at [1012, 29] on icon at bounding box center [1000, 28] width 24 height 17
click at [985, 105] on link "Не беспокоить" at bounding box center [986, 102] width 162 height 30
click at [1354, 717] on button "Сохранить" at bounding box center [1339, 718] width 92 height 31
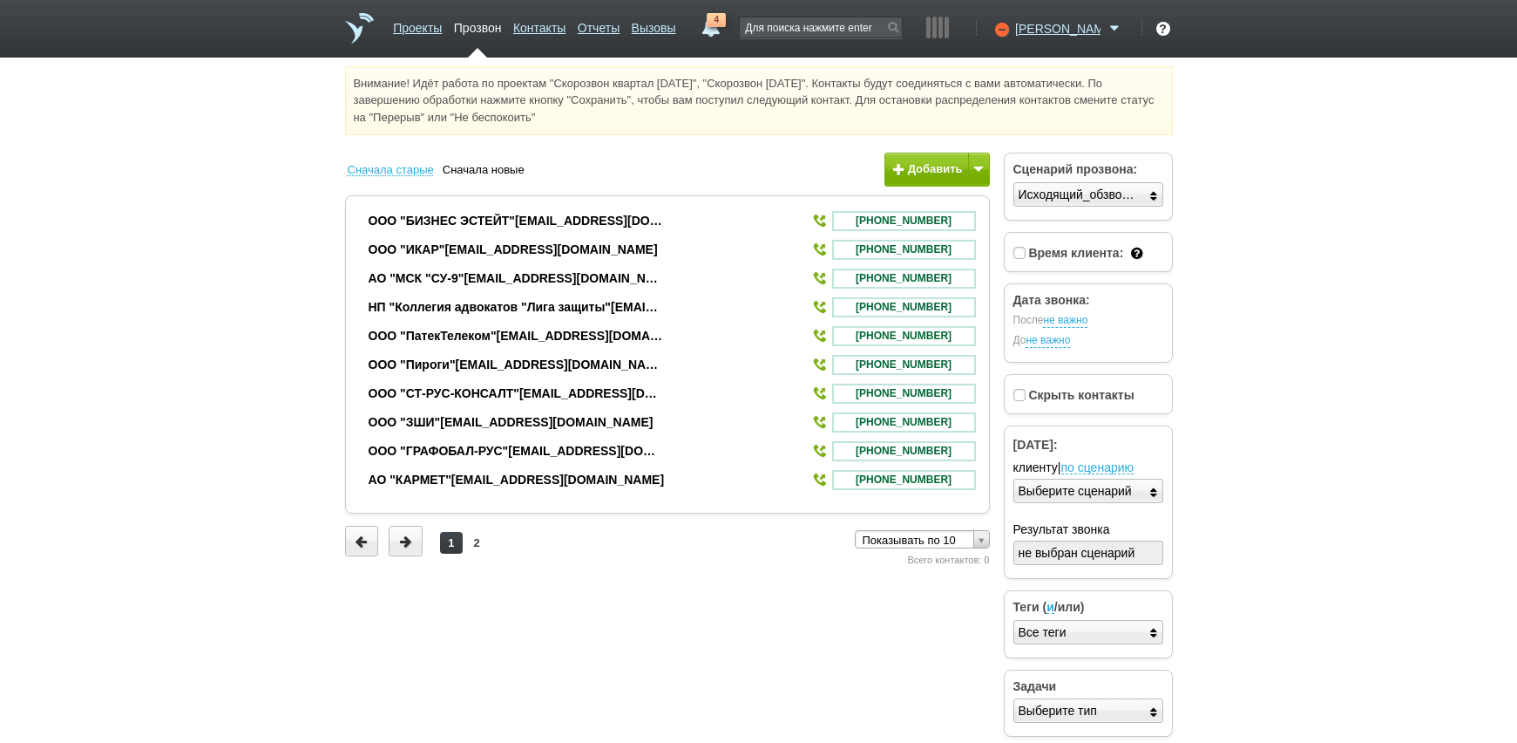
click at [1480, 437] on html "Проекты Прозвон Контакты Отчеты Вызовы 4 [DATE] [DATE] неделя все Письмо [PERSO…" at bounding box center [758, 374] width 1517 height 748
drag, startPoint x: 1059, startPoint y: 30, endPoint x: 1057, endPoint y: 63, distance: 33.2
click at [1012, 30] on icon at bounding box center [1000, 28] width 24 height 17
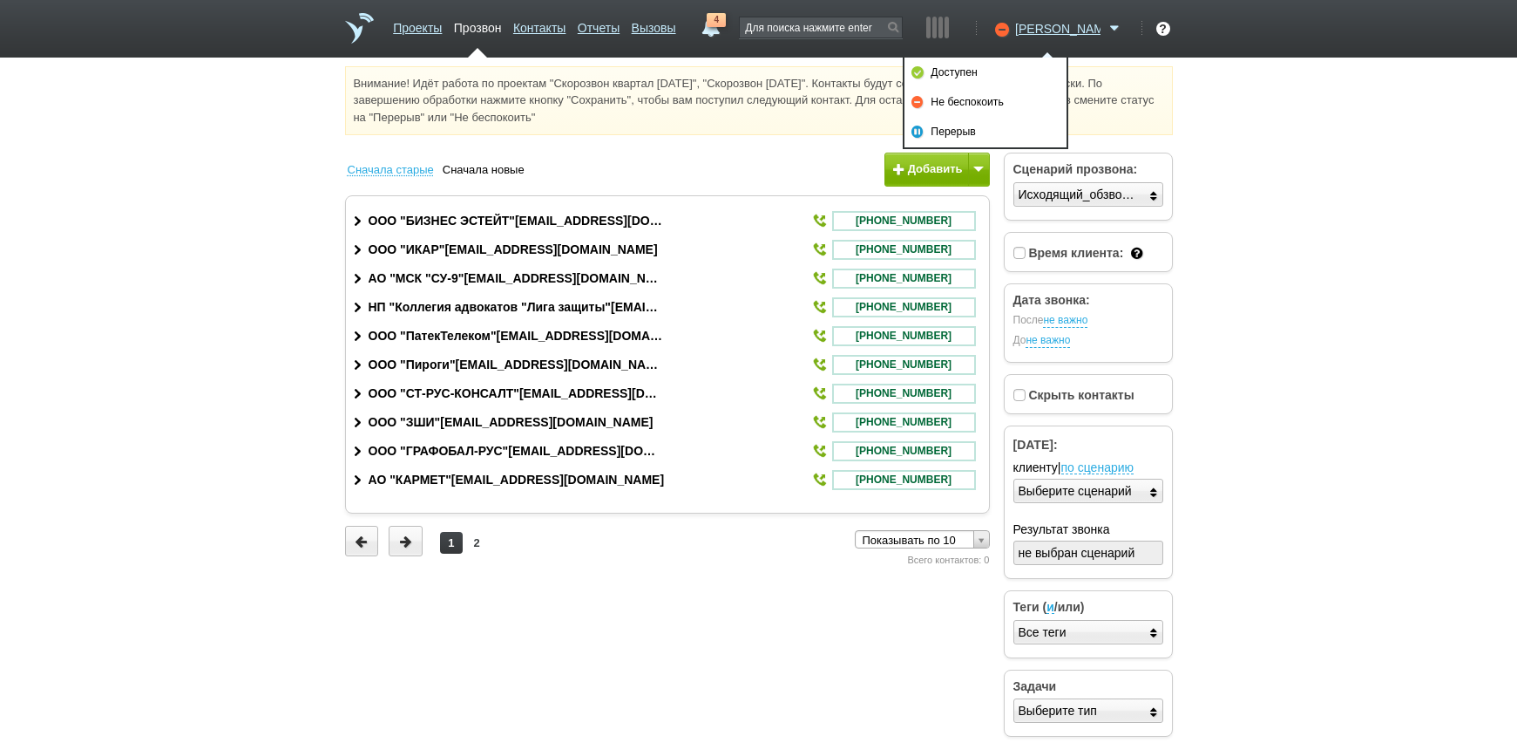
drag, startPoint x: 959, startPoint y: 67, endPoint x: 1178, endPoint y: 148, distance: 234.1
click at [959, 68] on link "Доступен" at bounding box center [986, 73] width 162 height 30
click at [1396, 245] on html "Проекты Прозвон Контакты Отчеты Вызовы 4 [DATE] [DATE] неделя все Письмо [PERSO…" at bounding box center [758, 374] width 1517 height 748
click at [635, 704] on html "Проекты Прозвон Контакты Отчеты Вызовы 4 [DATE] [DATE] неделя все Письмо [PERSO…" at bounding box center [758, 374] width 1517 height 748
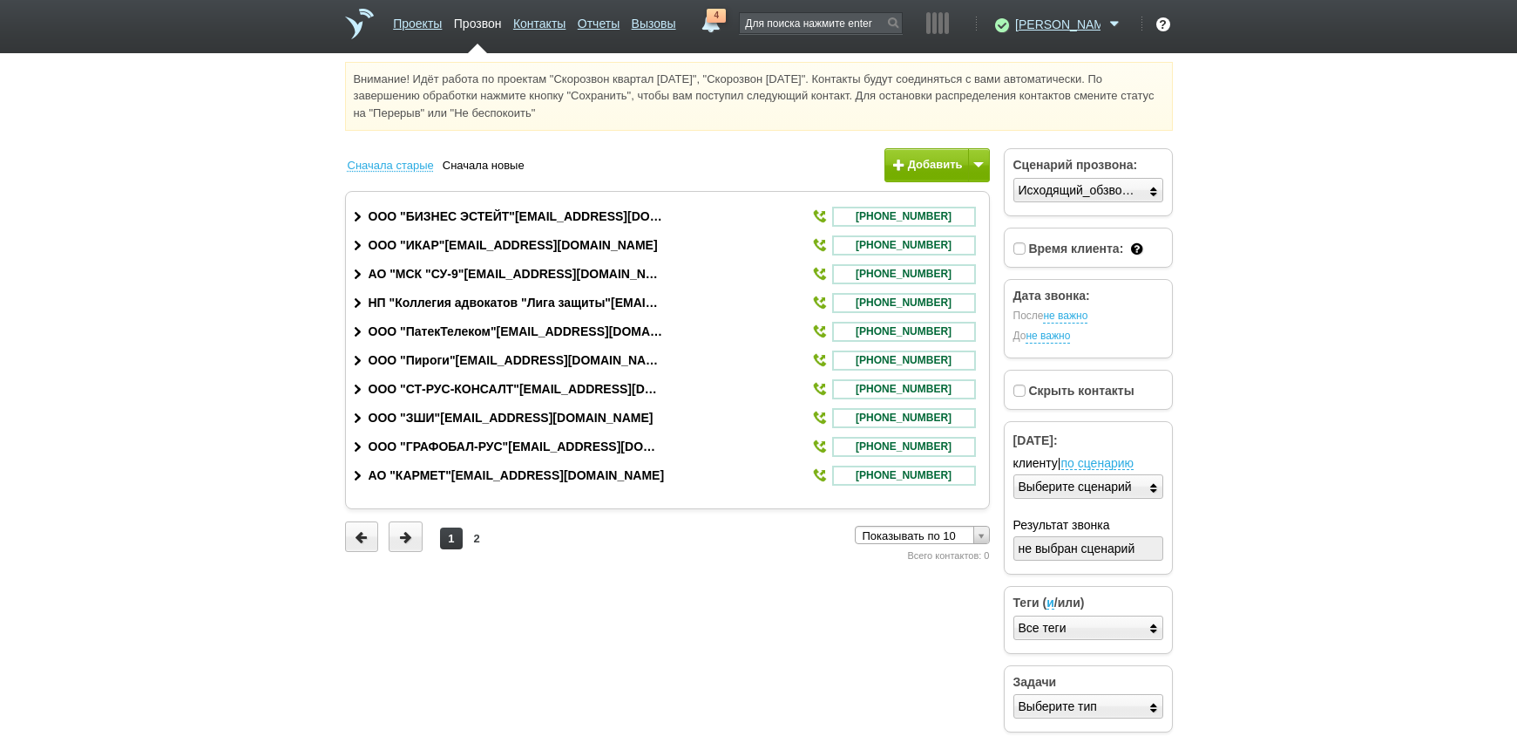
scroll to position [5, 0]
click at [1355, 421] on html "Проекты Прозвон Контакты Отчеты Вызовы 4 [DATE] [DATE] неделя все Письмо [PERSO…" at bounding box center [758, 369] width 1517 height 748
click at [732, 685] on html "Проекты Прозвон Контакты Отчеты Вызовы 4 [DATE] [DATE] неделя все Письмо [PERSO…" at bounding box center [758, 369] width 1517 height 748
click at [1384, 316] on html "Проекты Прозвон Контакты Отчеты Вызовы 4 [DATE] [DATE] неделя все Письмо [PERSO…" at bounding box center [758, 369] width 1517 height 748
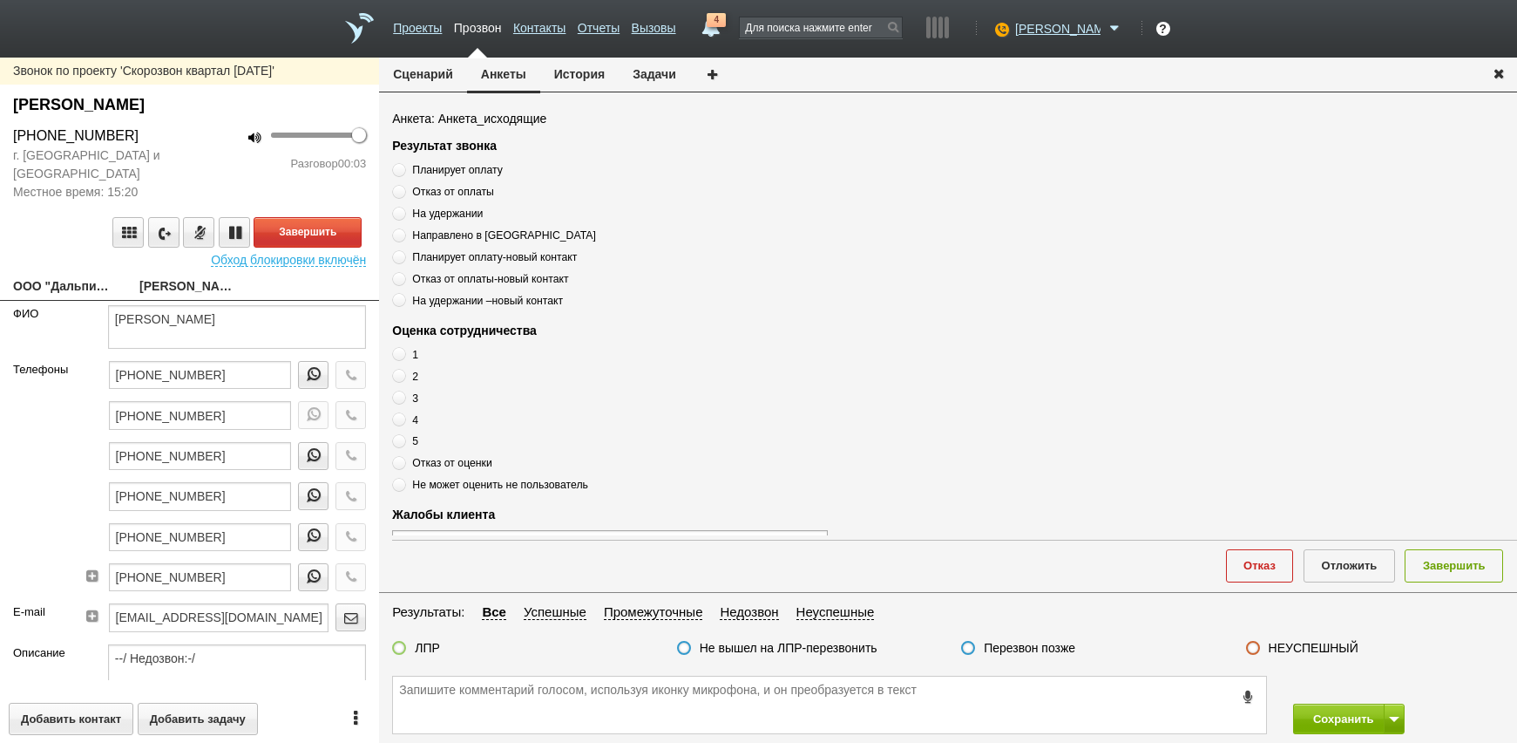
click at [77, 288] on link "ООО "Дальпитерстрой"[EMAIL_ADDRESS][DOMAIN_NAME]" at bounding box center [63, 287] width 100 height 24
type textarea "ООО "Дальпитерстрой"[EMAIL_ADDRESS][DOMAIN_NAME]"
type input "7825693430"
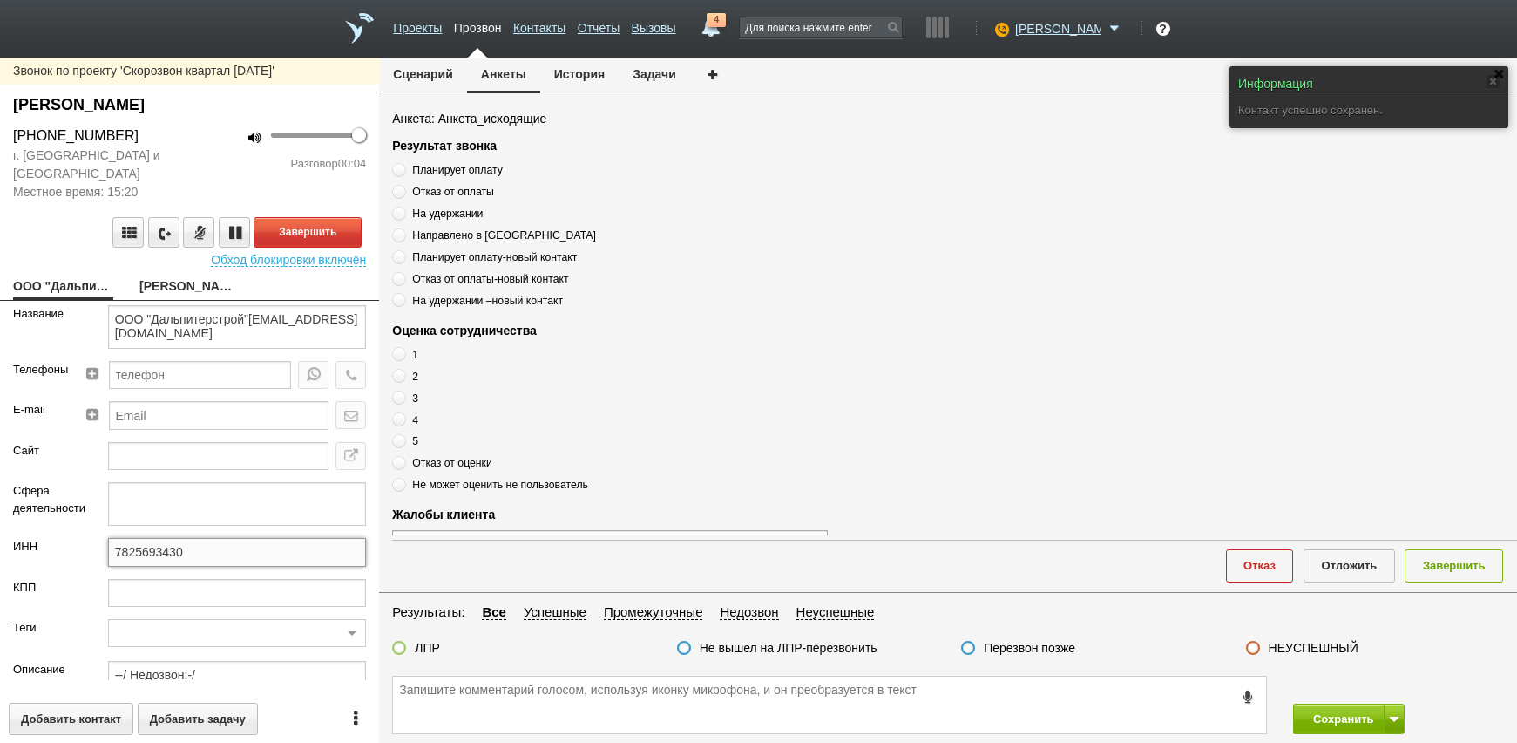
click at [211, 547] on input "7825693430" at bounding box center [237, 552] width 258 height 28
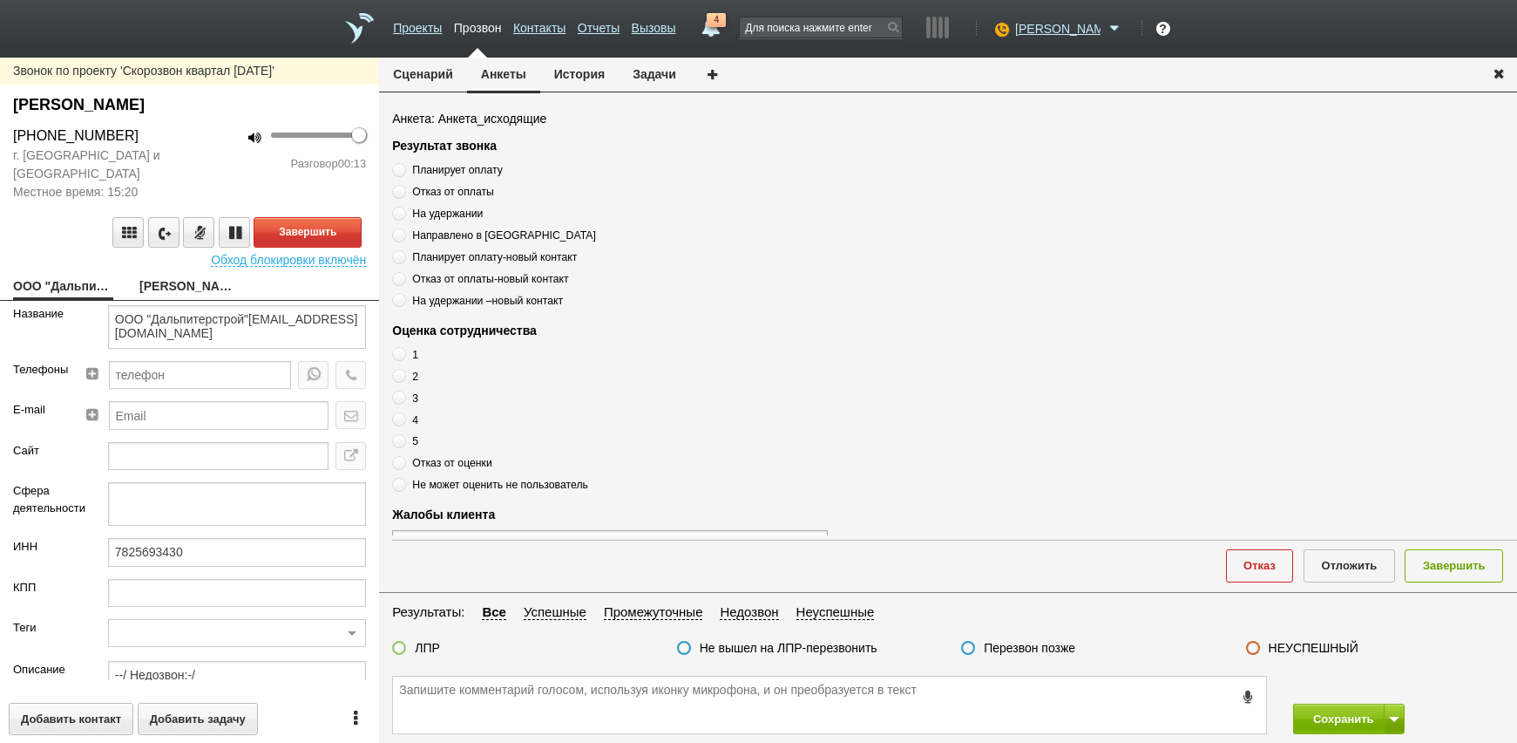
click at [159, 290] on link "[PERSON_NAME]" at bounding box center [189, 287] width 100 height 24
type textarea "[PERSON_NAME]"
type textarea "Пребиллинг_Октябрь.2025"
type input "Сумма АП+ЛД: 25800"
type input "00_Свободный"
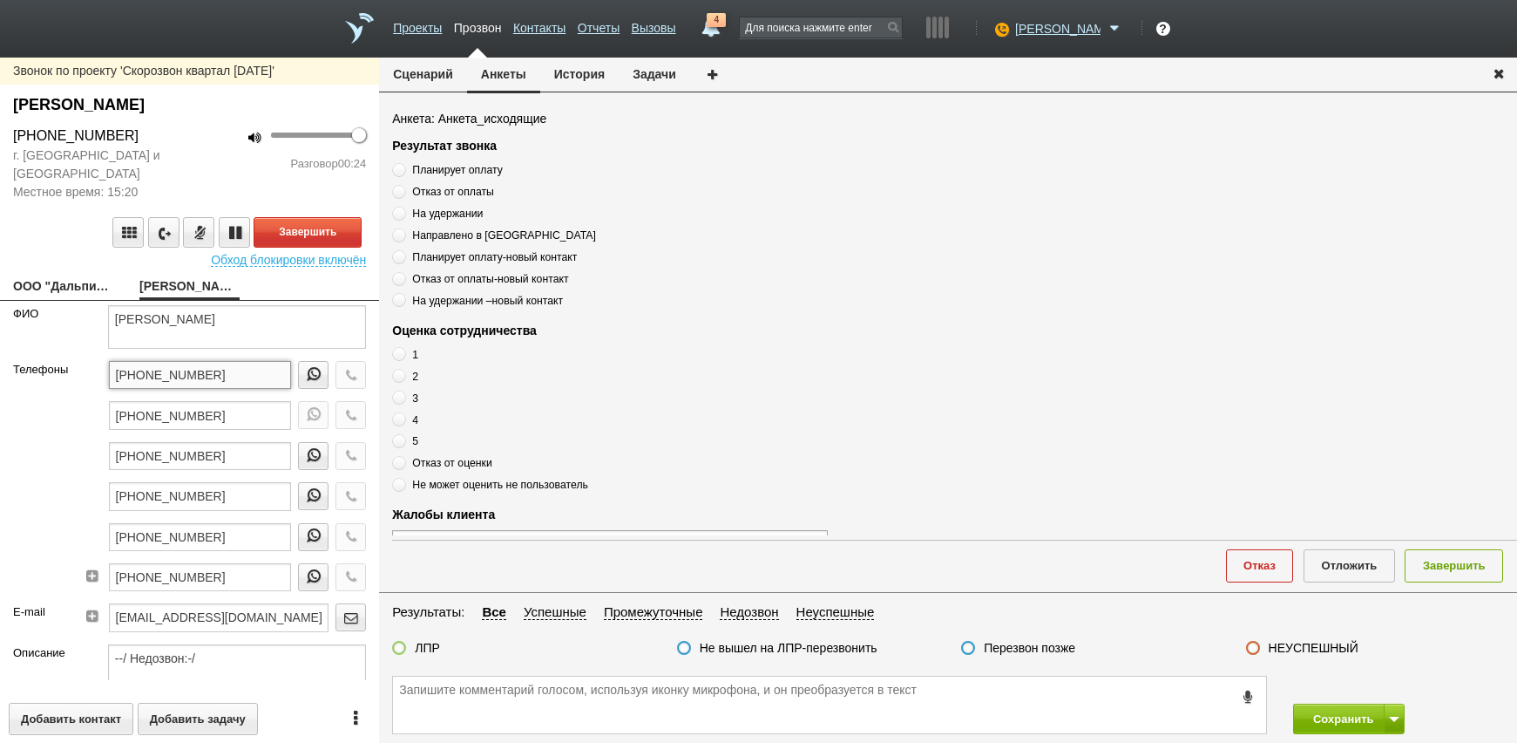
click at [221, 373] on input "[PHONE_NUMBER]" at bounding box center [200, 375] width 183 height 28
click at [222, 373] on input "[PHONE_NUMBER]" at bounding box center [200, 375] width 183 height 28
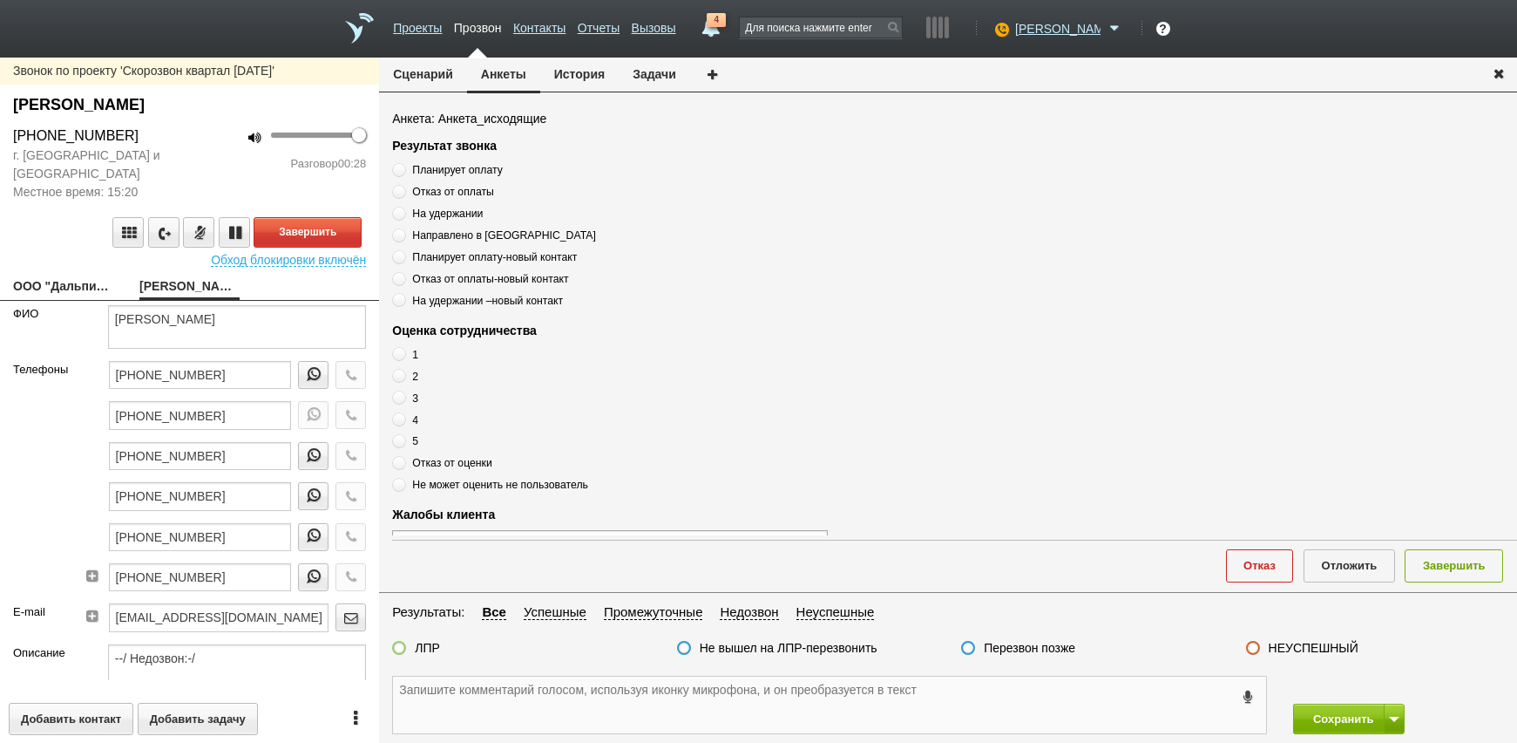
paste textarea "[PHONE_NUMBER]"
type textarea "[PHONE_NUMBER]"
click at [47, 281] on link "ООО "Дальпитерстрой"[EMAIL_ADDRESS][DOMAIN_NAME]" at bounding box center [63, 287] width 100 height 24
type textarea "ООО "Дальпитерстрой"[EMAIL_ADDRESS][DOMAIN_NAME]"
type input "7825693430"
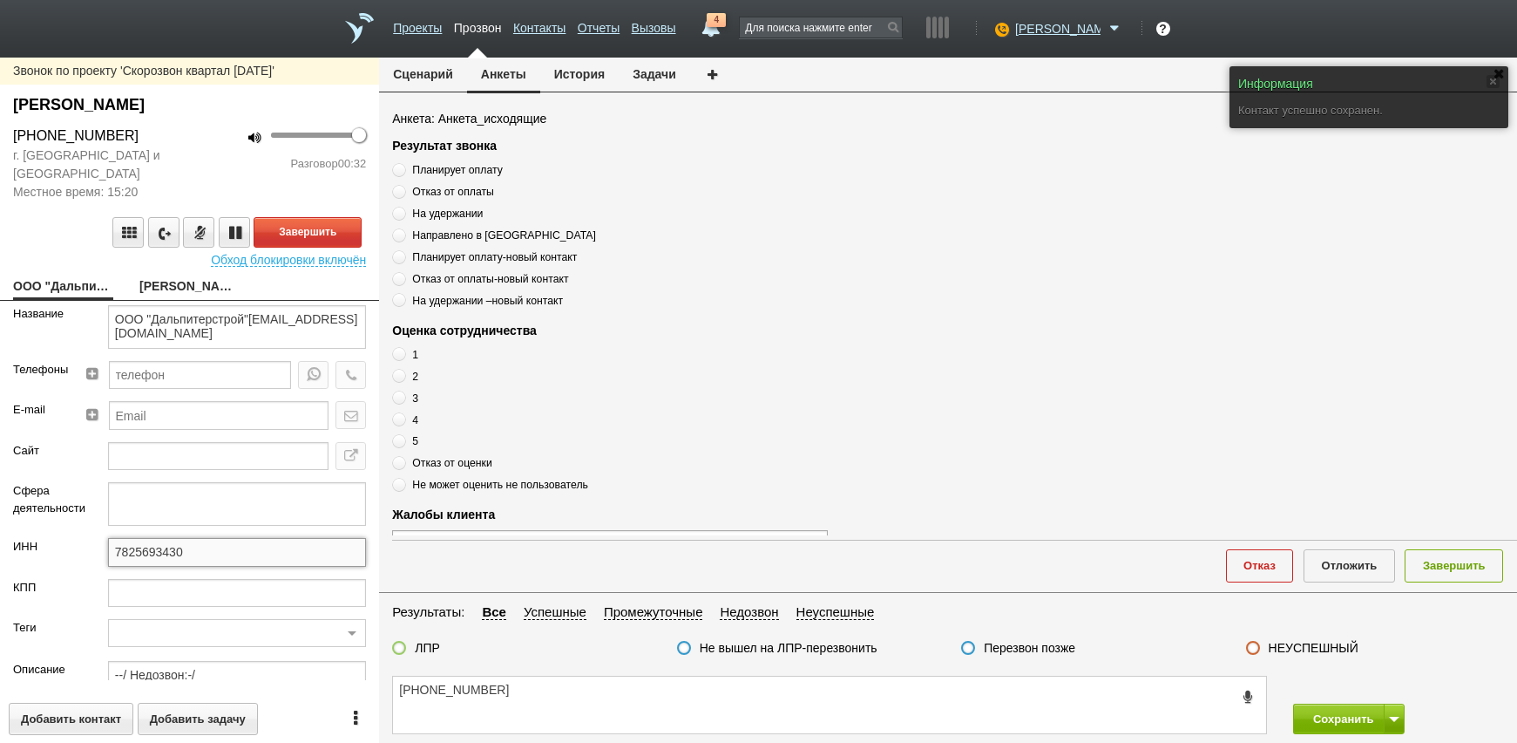
click at [127, 555] on input "7825693430" at bounding box center [237, 552] width 258 height 28
click at [140, 548] on input "7825693430" at bounding box center [237, 552] width 258 height 28
click at [152, 546] on input "7825693430" at bounding box center [237, 552] width 258 height 28
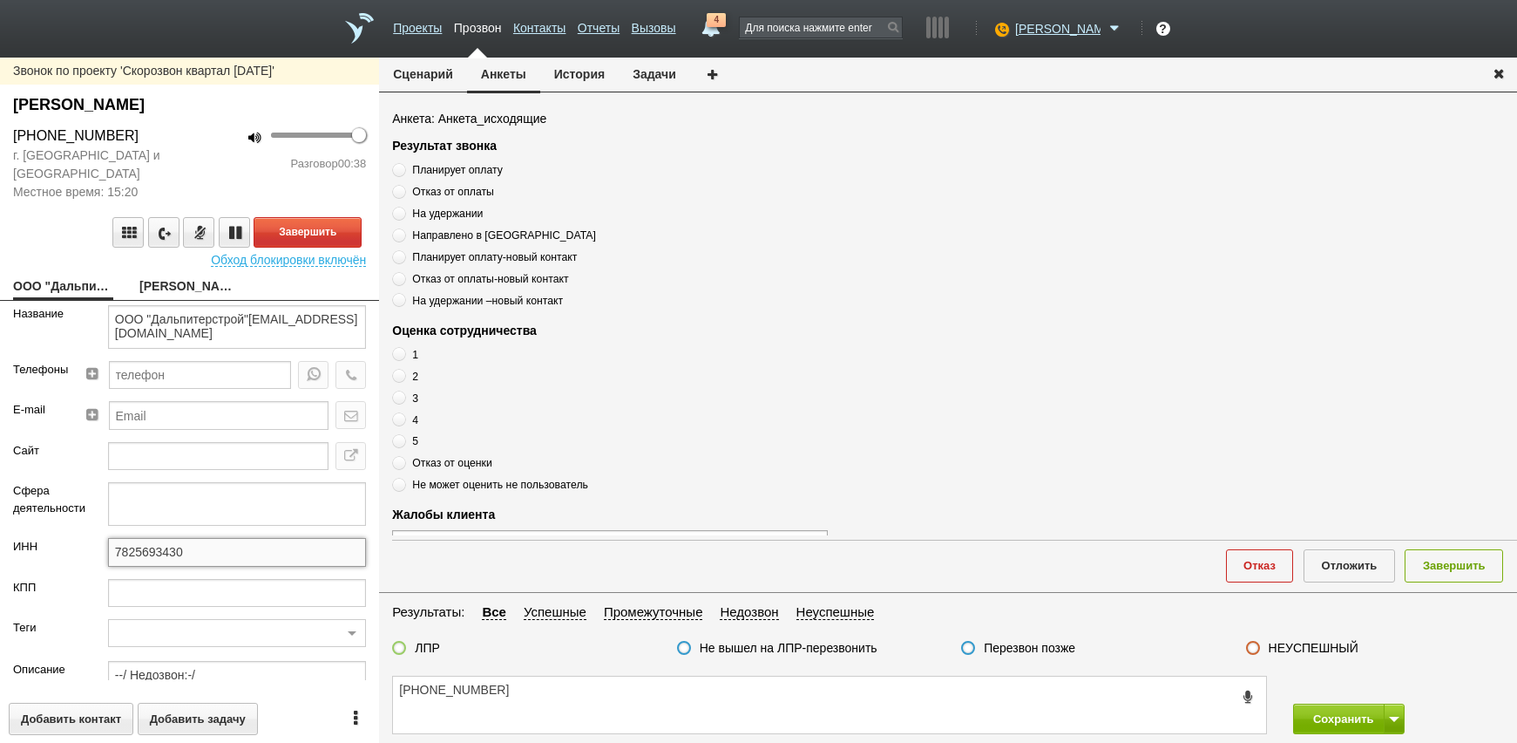
click at [197, 553] on input "7825693430" at bounding box center [237, 552] width 258 height 28
click at [181, 282] on link "[PERSON_NAME]" at bounding box center [189, 287] width 100 height 24
type textarea "[PERSON_NAME]"
type textarea "Пребиллинг_Октябрь.2025"
type input "Сумма АП+ЛД: 25800"
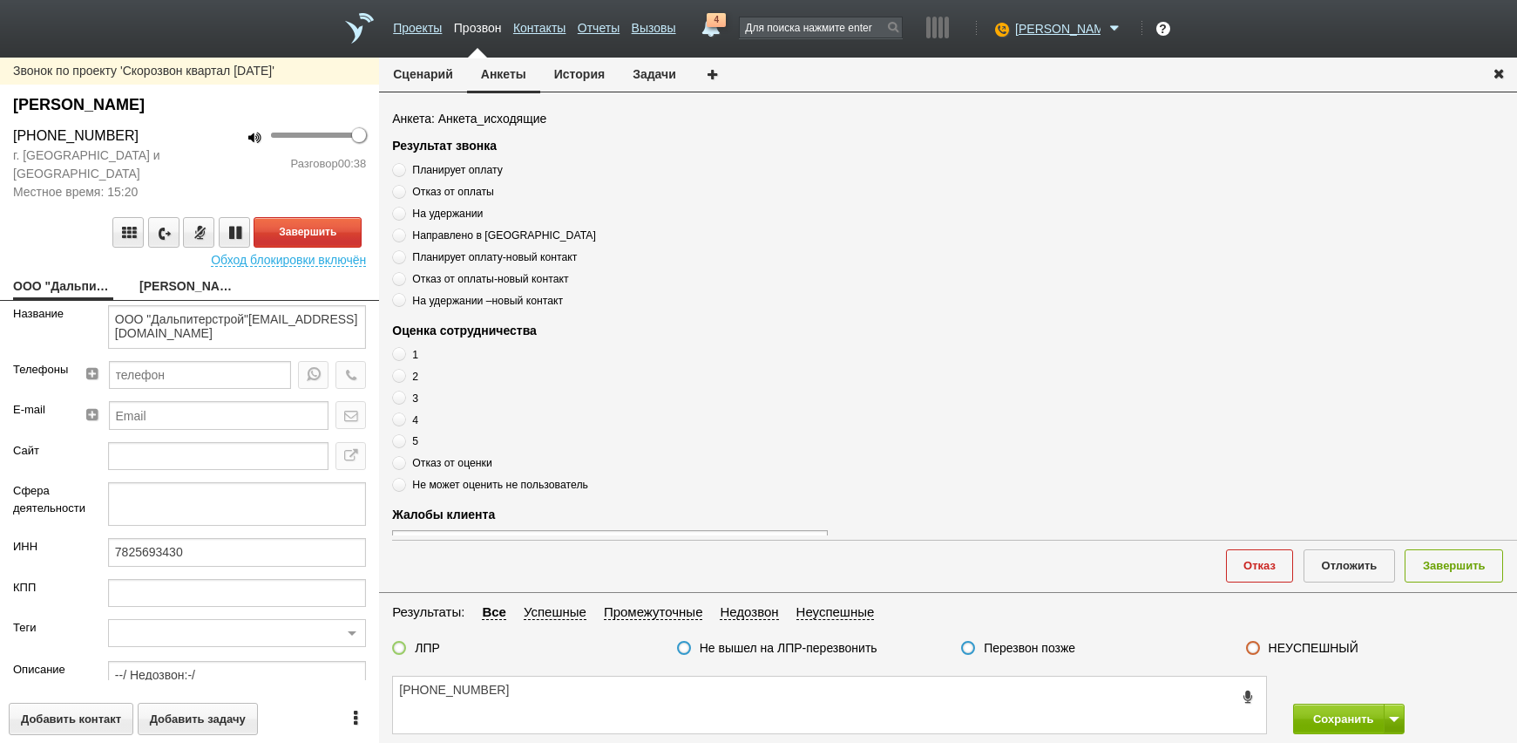
type input "00_Свободный"
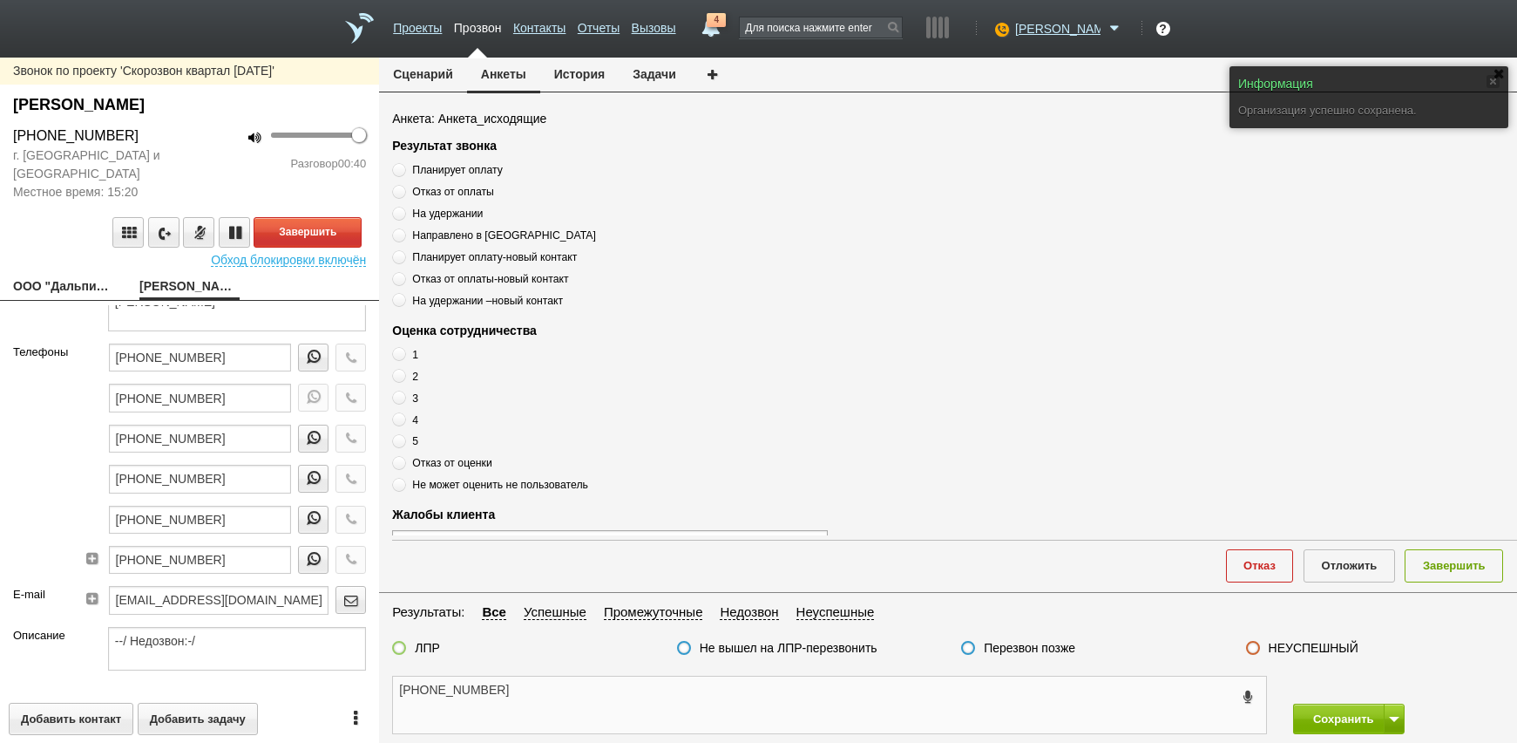
click at [539, 681] on textarea "[PHONE_NUMBER]" at bounding box center [829, 704] width 873 height 57
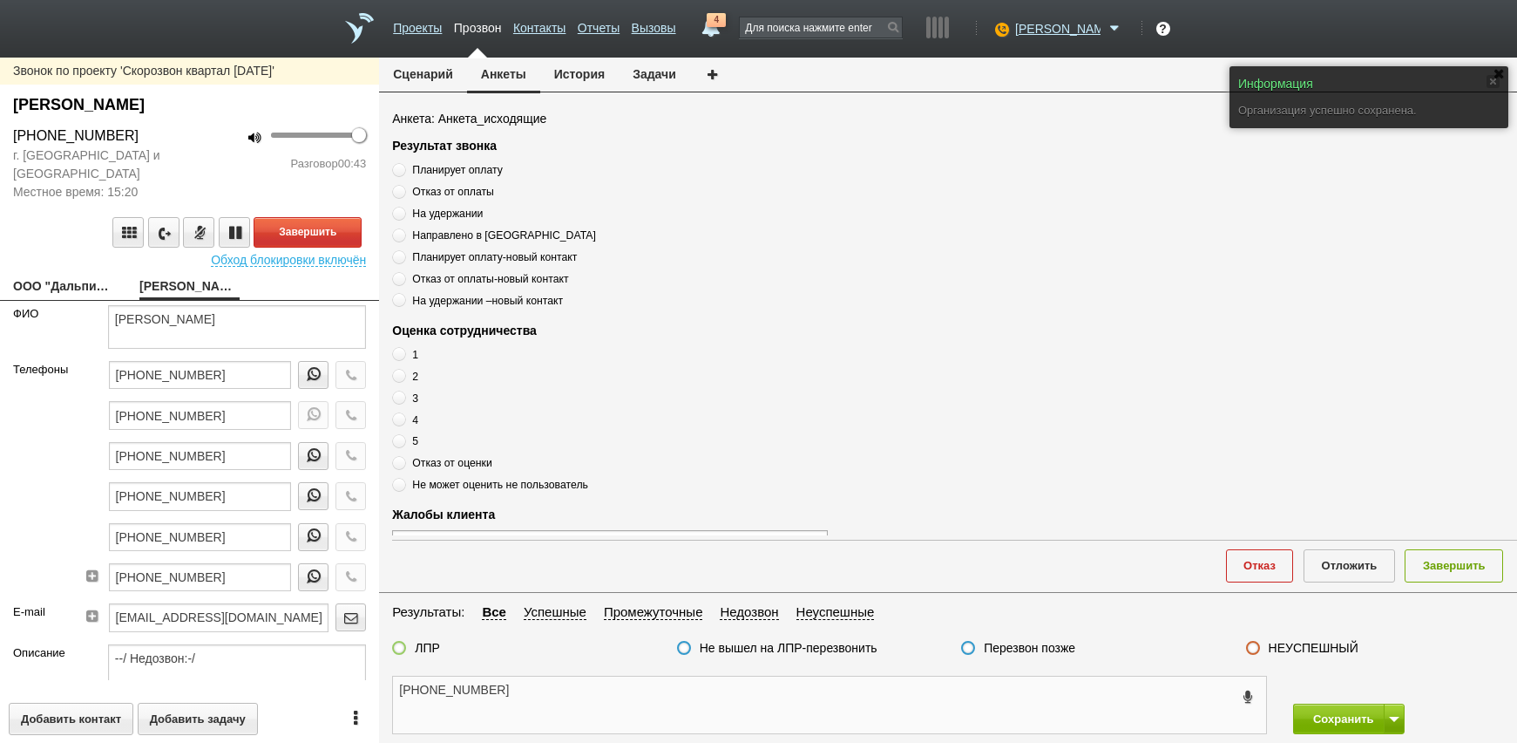
click at [567, 704] on textarea "[PHONE_NUMBER]" at bounding box center [829, 704] width 873 height 57
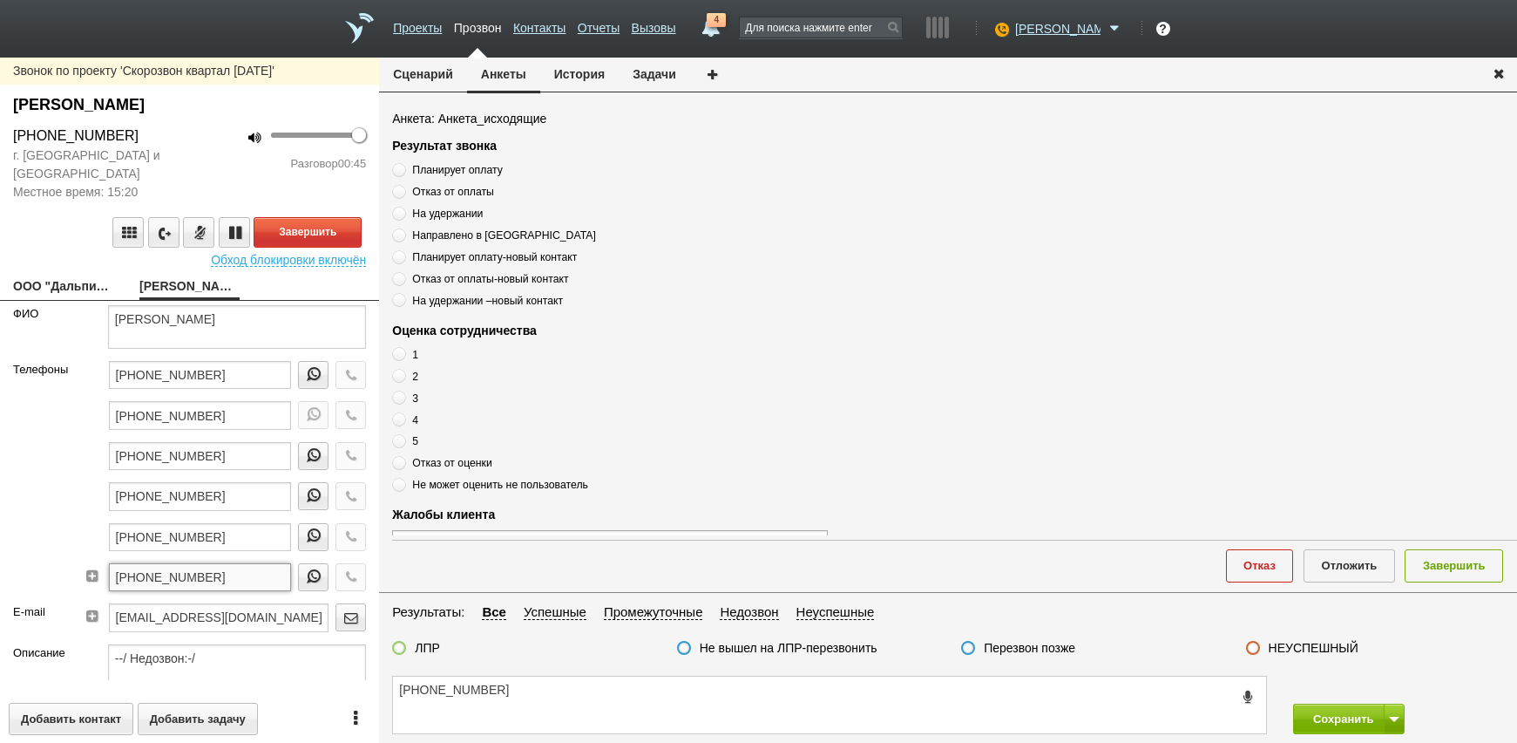
click at [188, 575] on input "[PHONE_NUMBER]" at bounding box center [200, 577] width 183 height 28
click at [535, 694] on textarea "[PHONE_NUMBER]" at bounding box center [829, 704] width 873 height 57
click at [236, 577] on input "[PHONE_NUMBER]" at bounding box center [200, 577] width 183 height 28
click at [240, 498] on input "[PHONE_NUMBER]" at bounding box center [200, 496] width 183 height 28
drag, startPoint x: 240, startPoint y: 498, endPoint x: 80, endPoint y: 509, distance: 159.8
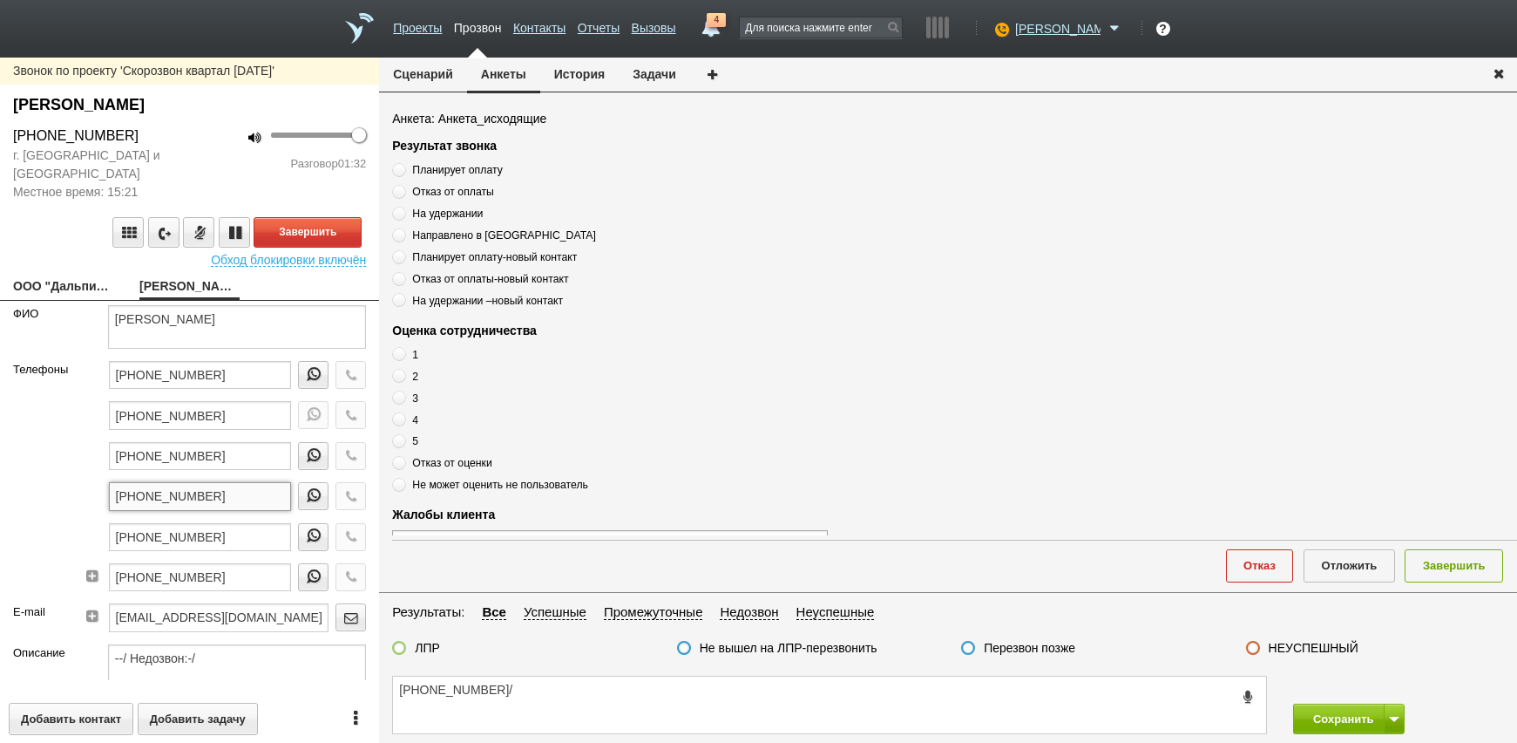
click at [80, 509] on div "[PHONE_NUMBER] [PHONE_NUMBER] [PHONE_NUMBER] [PHONE_NUMBER] [PHONE_NUMBER] [PHO…" at bounding box center [229, 482] width 301 height 242
click at [573, 677] on textarea "[PHONE_NUMBER]/" at bounding box center [829, 704] width 873 height 57
type textarea "[PHONE_NUMBER]/"
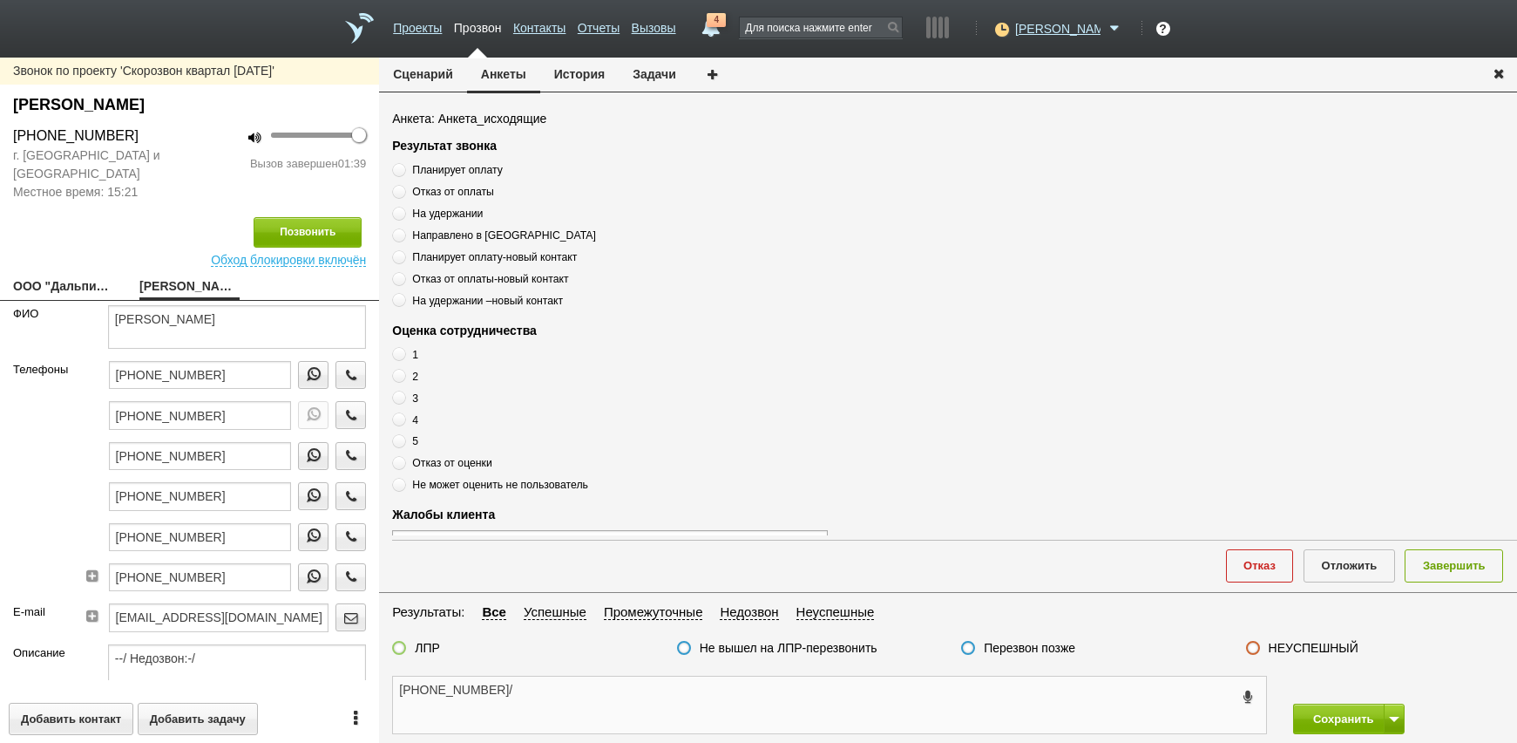
click at [600, 686] on textarea "[PHONE_NUMBER]/" at bounding box center [829, 704] width 873 height 57
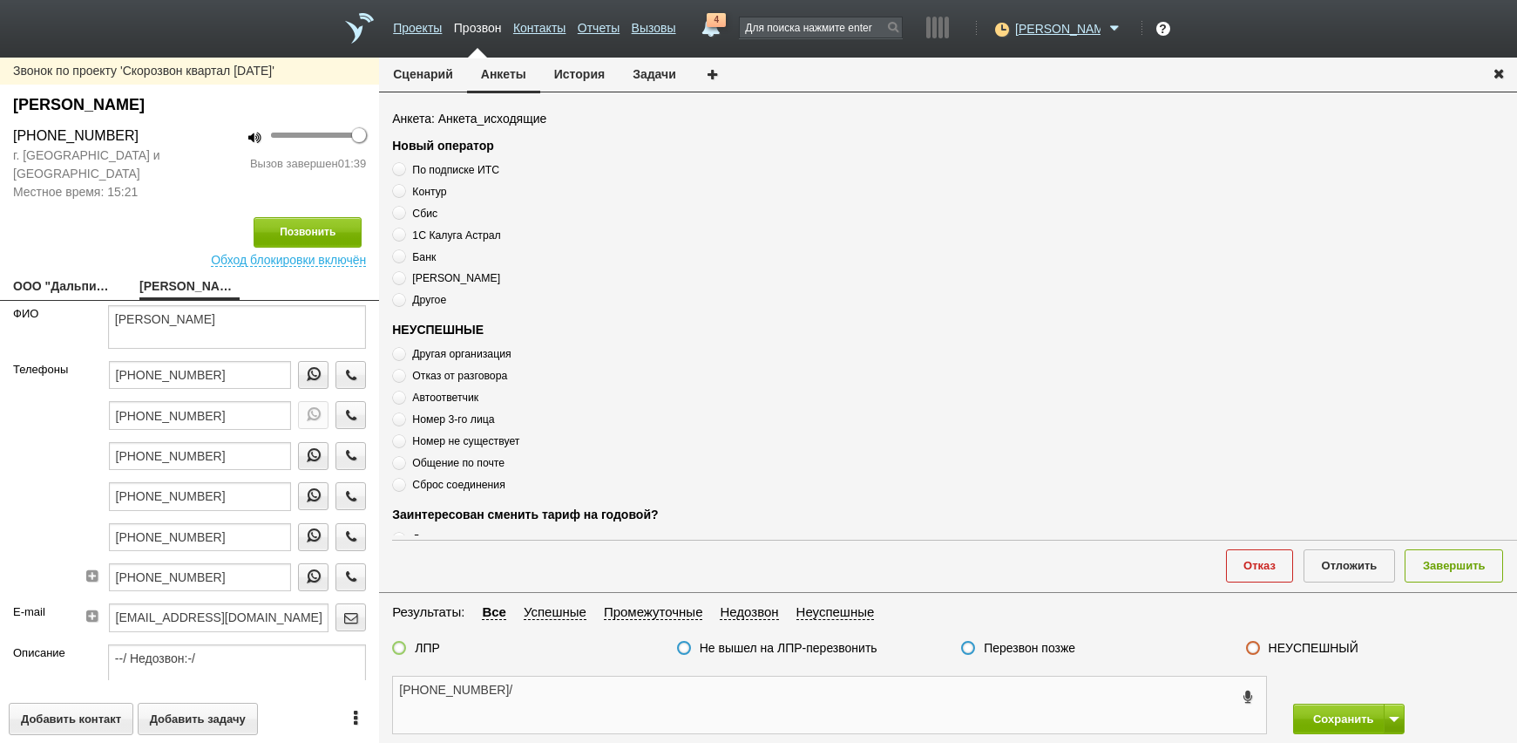
scroll to position [589, 0]
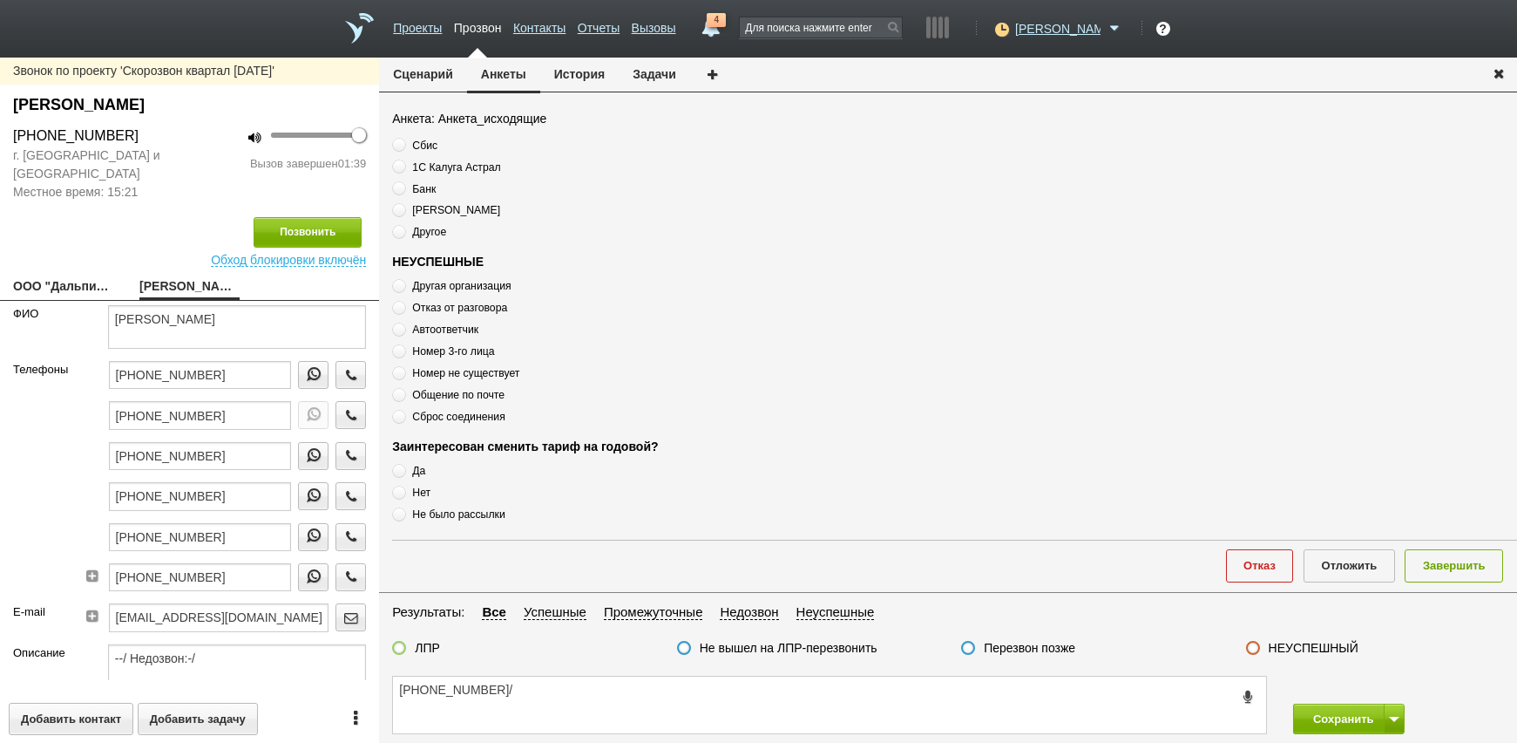
click at [467, 350] on span "Номер 3-го лица" at bounding box center [453, 351] width 82 height 12
radio input "true"
click at [467, 350] on span "Номер 3-го лица" at bounding box center [453, 351] width 82 height 12
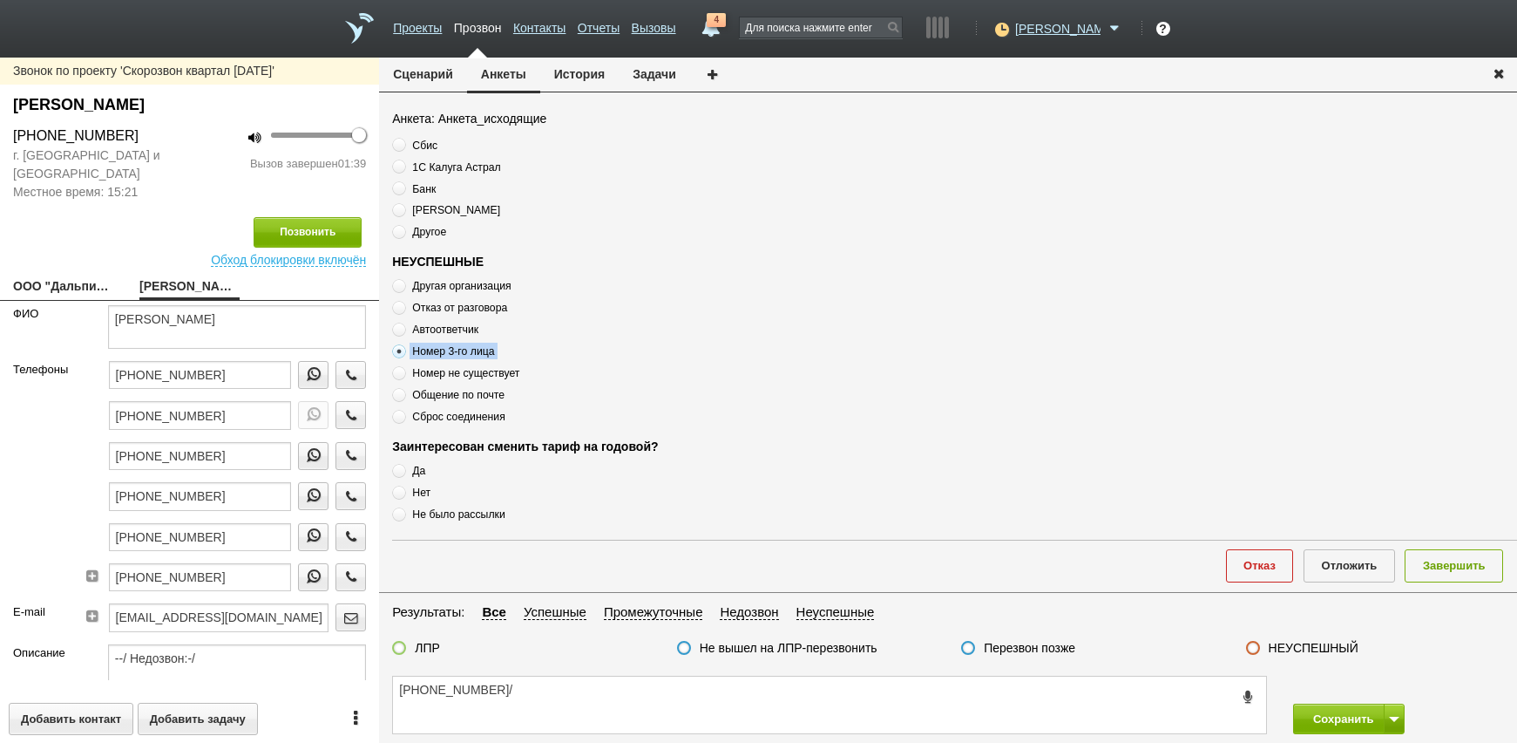
click at [467, 350] on span "Номер 3-го лица" at bounding box center [453, 351] width 82 height 12
copy div "Номер 3-го лица"
click at [615, 710] on textarea "[PHONE_NUMBER]/" at bounding box center [829, 704] width 873 height 57
paste textarea "Номер 3-го лица"
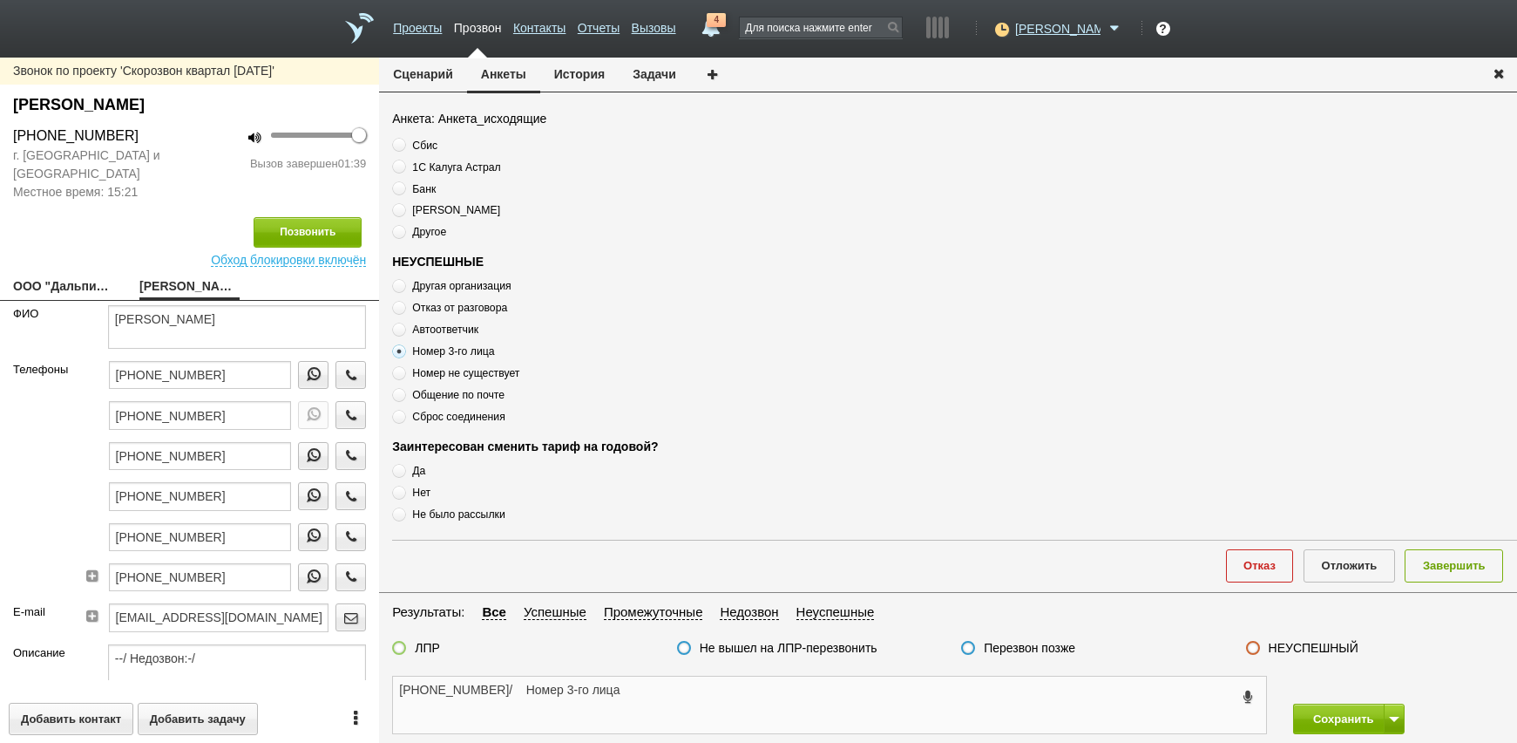
type textarea "[PHONE_NUMBER]/ Номер 3-го лица"
click at [1283, 646] on label "НЕУСПЕШНЫЙ" at bounding box center [1314, 648] width 90 height 16
click at [0, 0] on input "НЕУСПЕШНЫЙ" at bounding box center [0, 0] width 0 height 0
click at [1450, 562] on button "Завершить" at bounding box center [1454, 565] width 98 height 32
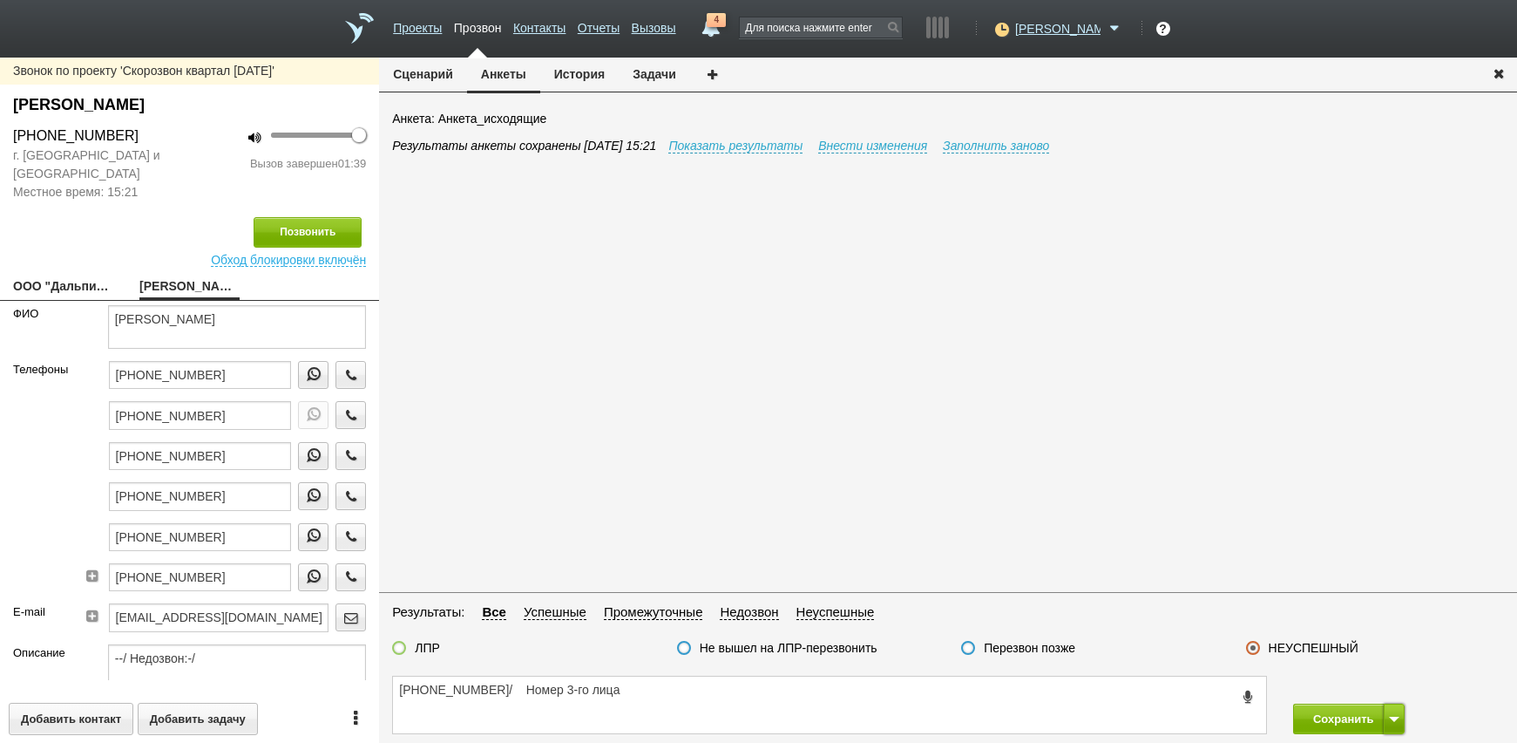
click at [1393, 720] on span at bounding box center [1394, 718] width 10 height 5
click at [1373, 681] on button "Сохранить и остаться" at bounding box center [1336, 686] width 135 height 31
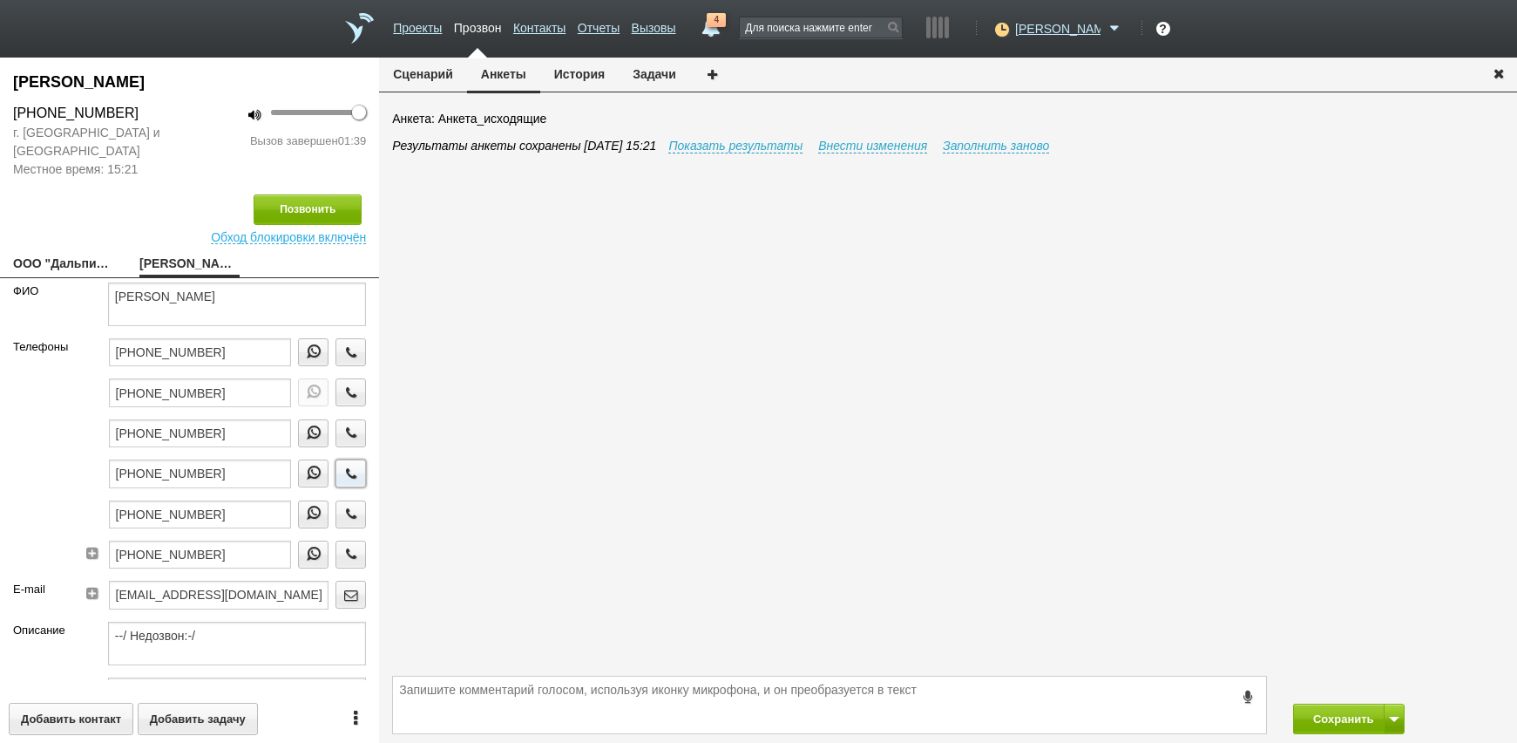
click at [342, 471] on icon "button" at bounding box center [351, 472] width 19 height 13
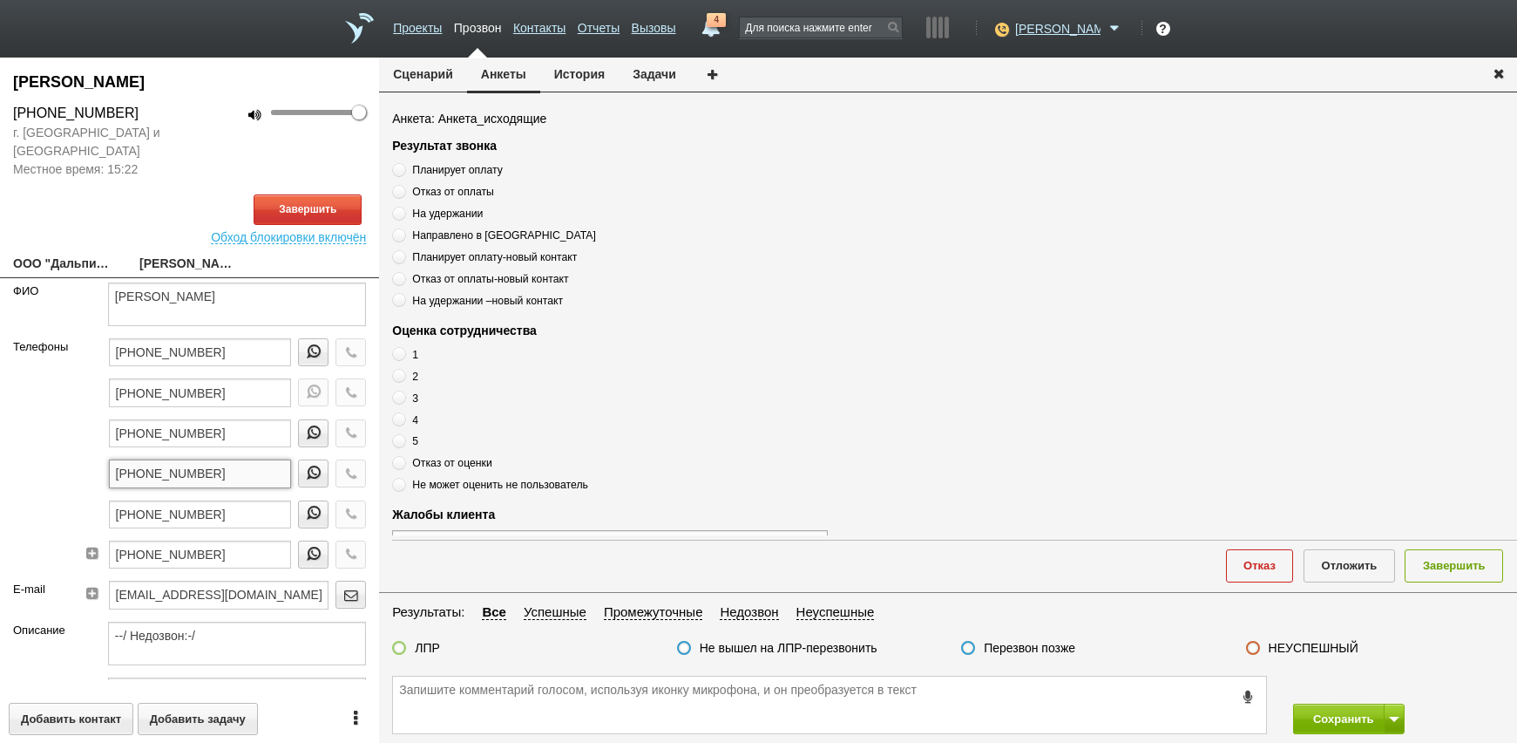
drag, startPoint x: 238, startPoint y: 479, endPoint x: 69, endPoint y: 479, distance: 169.1
click at [60, 479] on div "Телефоны [PHONE_NUMBER] [PHONE_NUMBER] [PHONE_NUMBER] [PHONE_NUMBER] [PHONE_NUM…" at bounding box center [189, 459] width 379 height 242
paste textarea "[PHONE_NUMBER]"
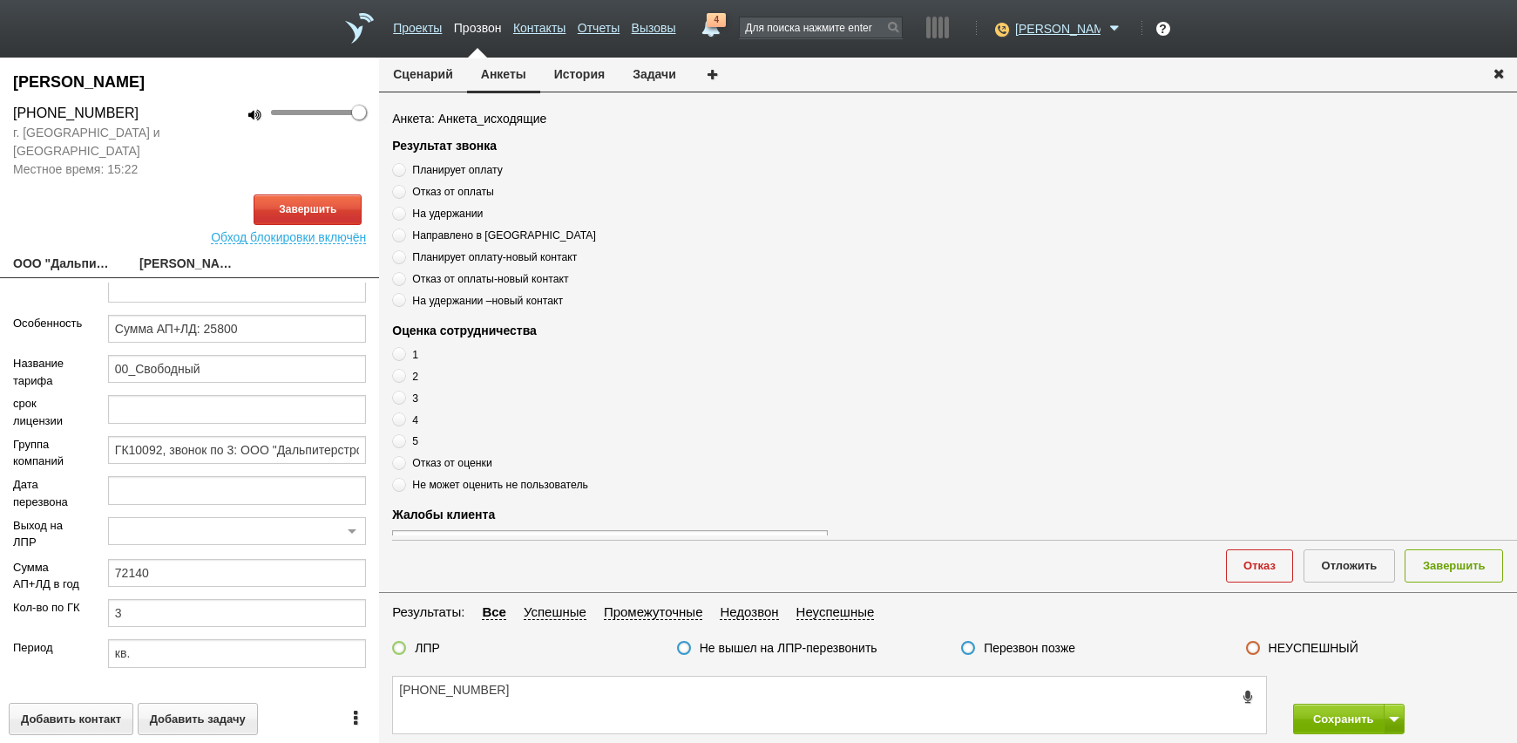
scroll to position [431, 0]
click at [326, 206] on button "Завершить" at bounding box center [308, 209] width 108 height 31
click at [572, 700] on textarea "[PHONE_NUMBER]" at bounding box center [829, 704] width 873 height 57
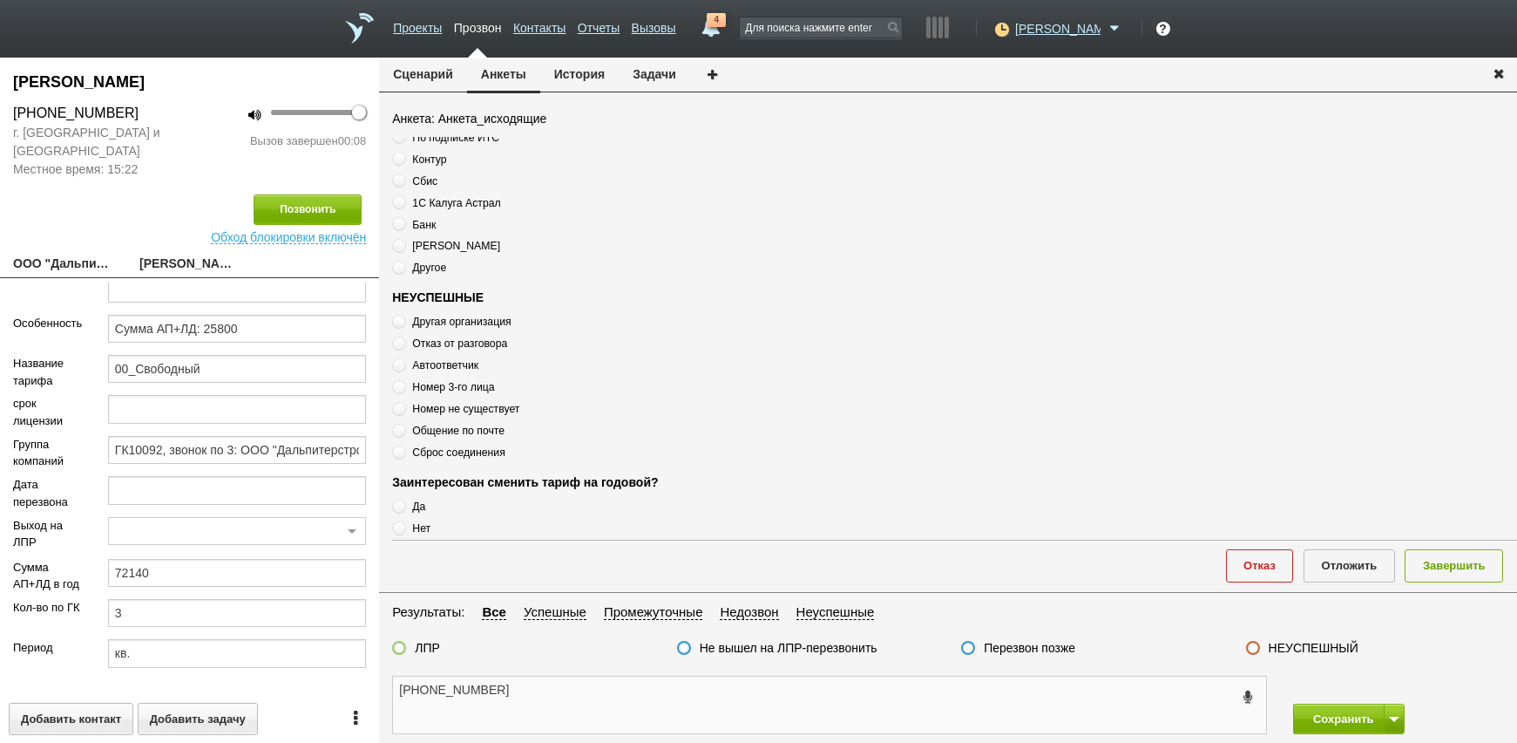
scroll to position [589, 0]
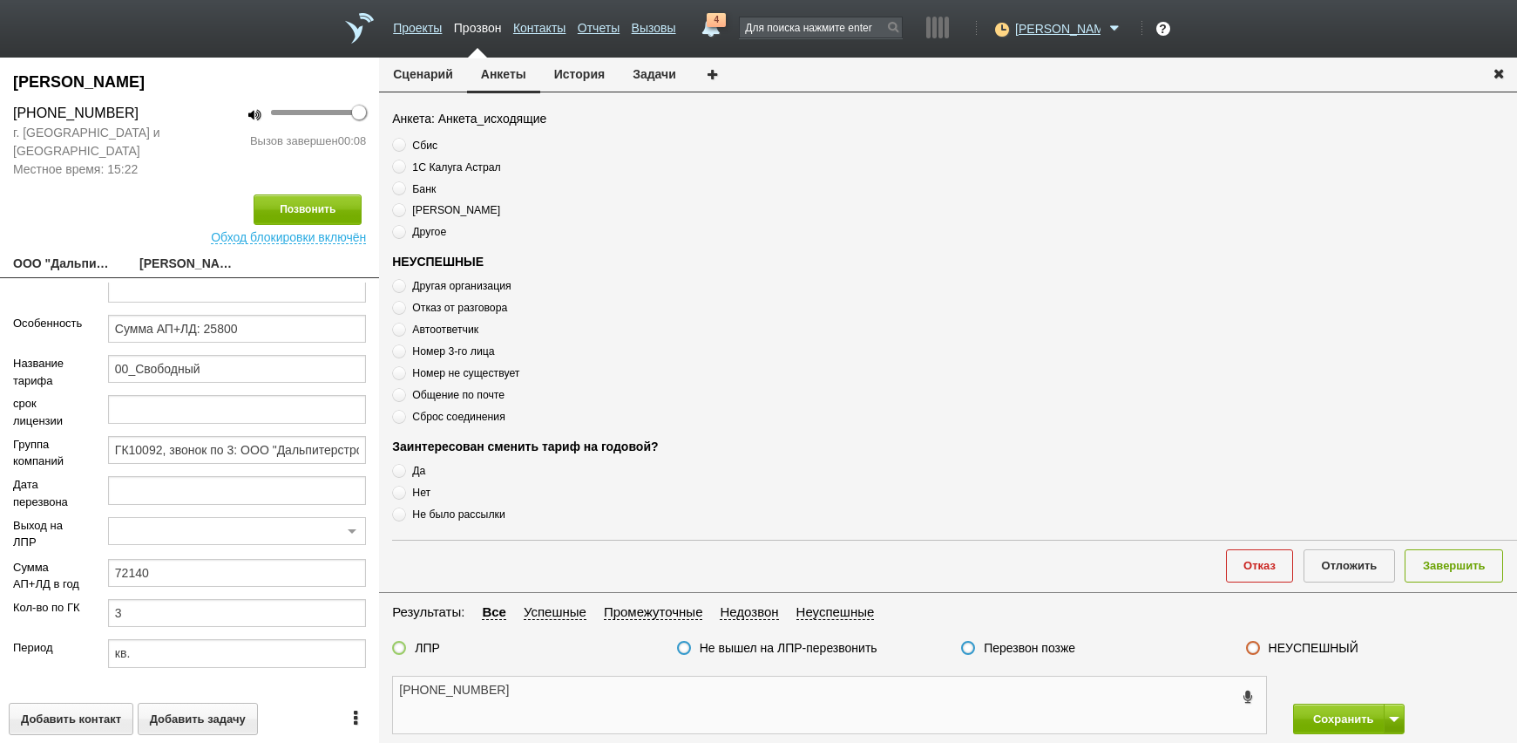
type textarea "[PHONE_NUMBER]"
click at [438, 330] on span "Автоответчик" at bounding box center [445, 329] width 66 height 12
radio input "true"
click at [556, 692] on textarea "[PHONE_NUMBER]" at bounding box center [829, 704] width 873 height 57
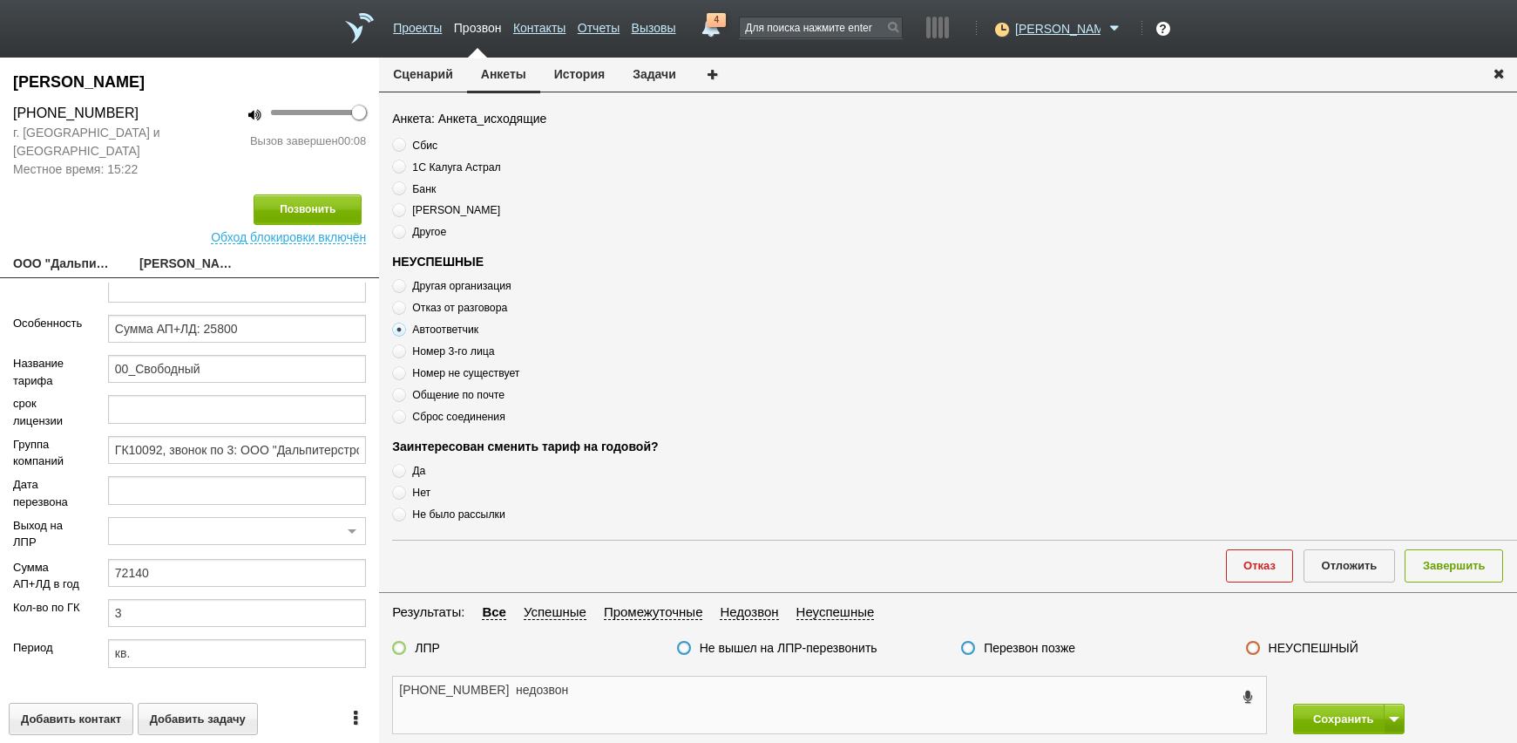
type textarea "[PHONE_NUMBER] недозвон"
click at [982, 649] on div "Перезвон позже" at bounding box center [1018, 649] width 114 height 18
click at [964, 648] on label at bounding box center [968, 648] width 14 height 14
click at [0, 0] on input "Перезвон позже" at bounding box center [0, 0] width 0 height 0
click at [939, 696] on textarea "[PHONE_NUMBER] недозвон" at bounding box center [829, 704] width 873 height 57
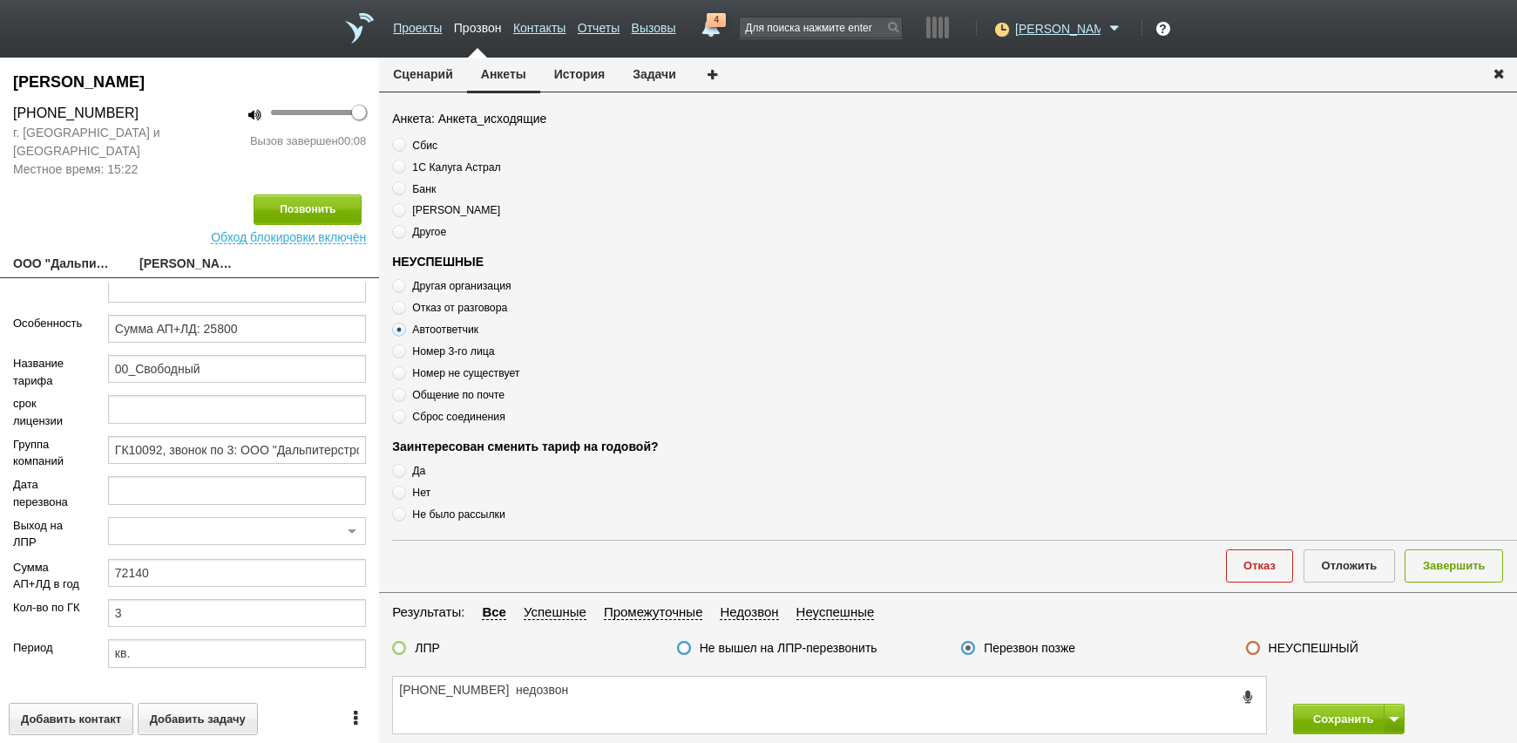
click at [413, 648] on div "ЛПР" at bounding box center [416, 649] width 48 height 18
click at [983, 696] on textarea "[PHONE_NUMBER] недозвон" at bounding box center [829, 704] width 873 height 57
click at [1456, 565] on button "Завершить" at bounding box center [1454, 565] width 98 height 32
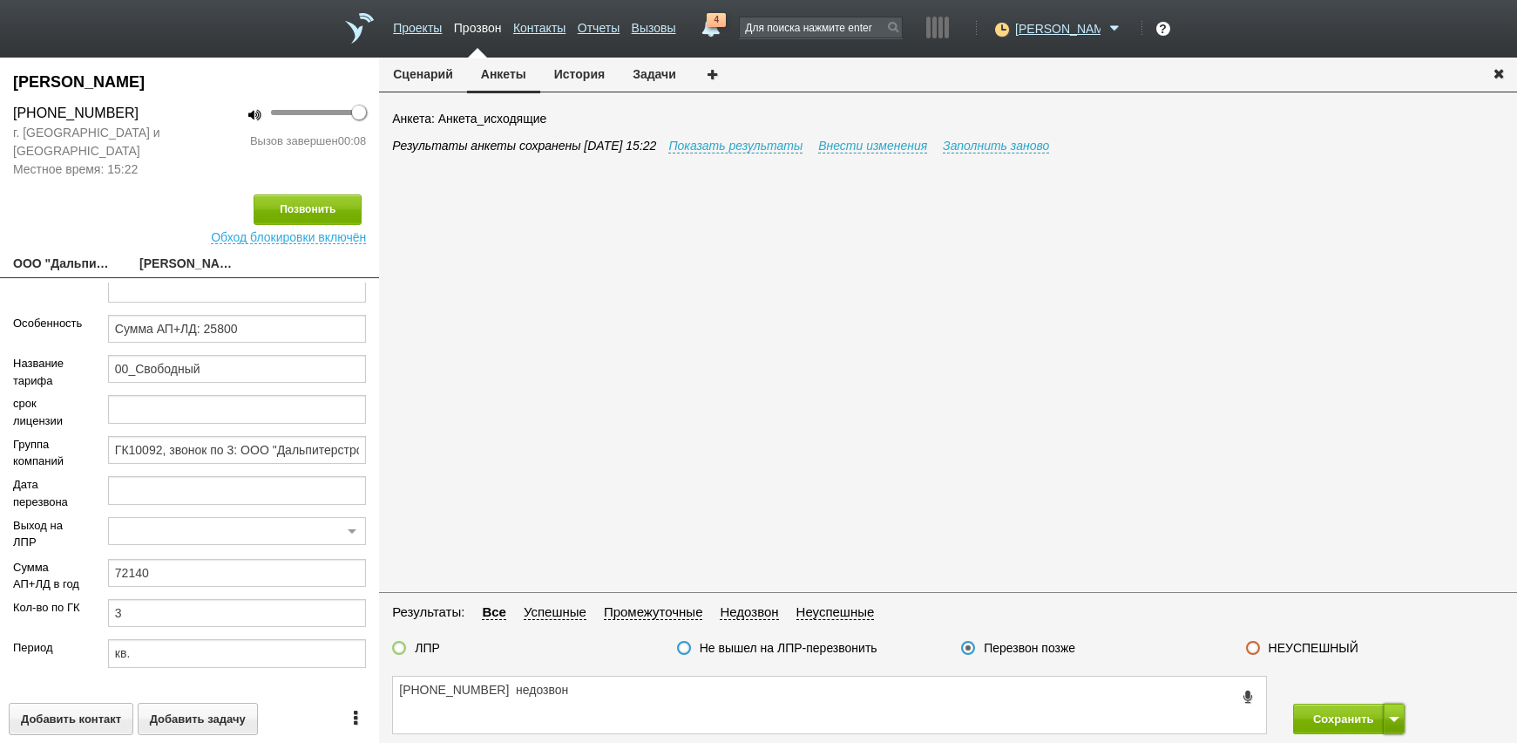
click at [1393, 716] on span at bounding box center [1394, 718] width 10 height 5
click at [1359, 709] on button "Сохранить" at bounding box center [1339, 718] width 92 height 31
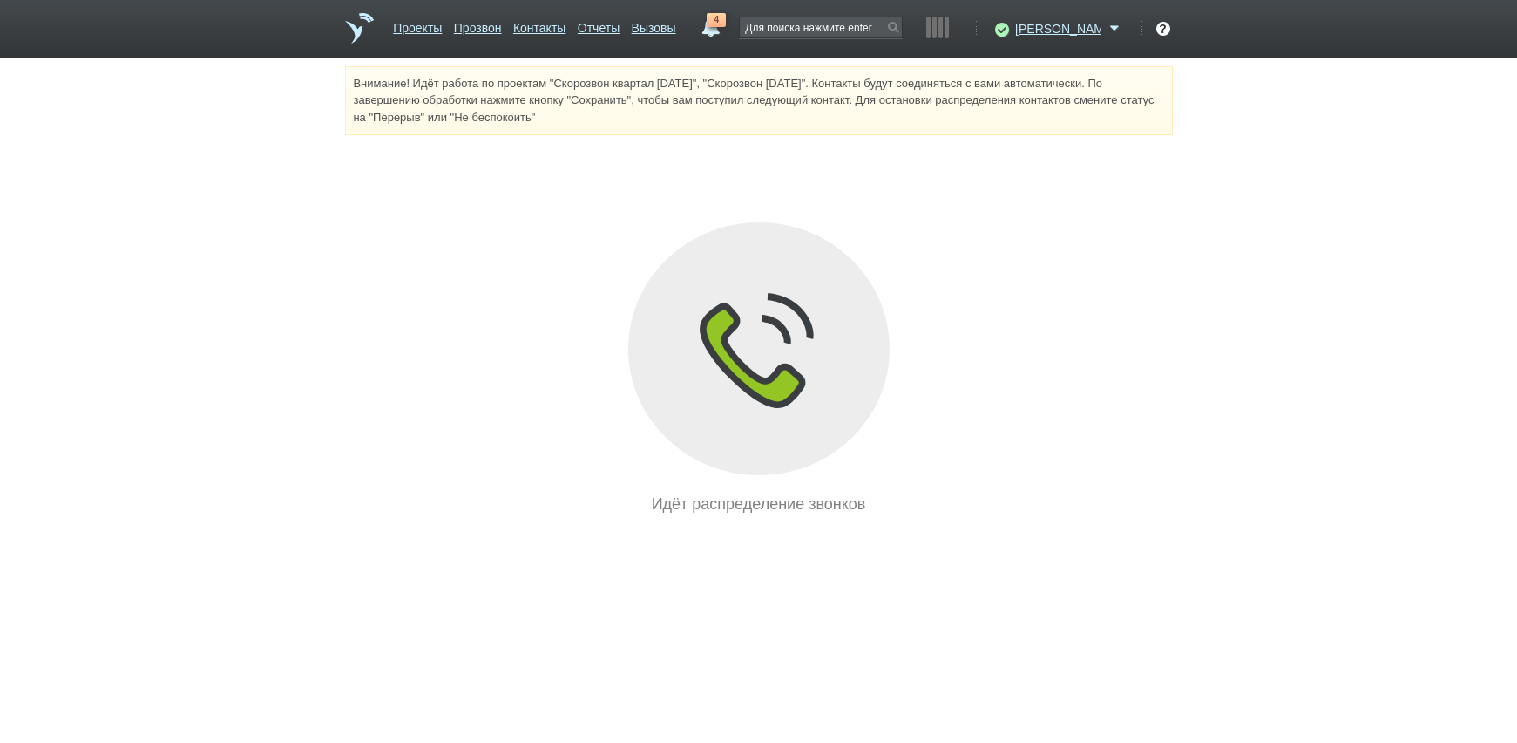
click at [1313, 232] on div "Внимание! Идёт работа по проектам "Скорозвон квартал [DATE]", "Скорозвон [DATE]…" at bounding box center [758, 291] width 1517 height 450
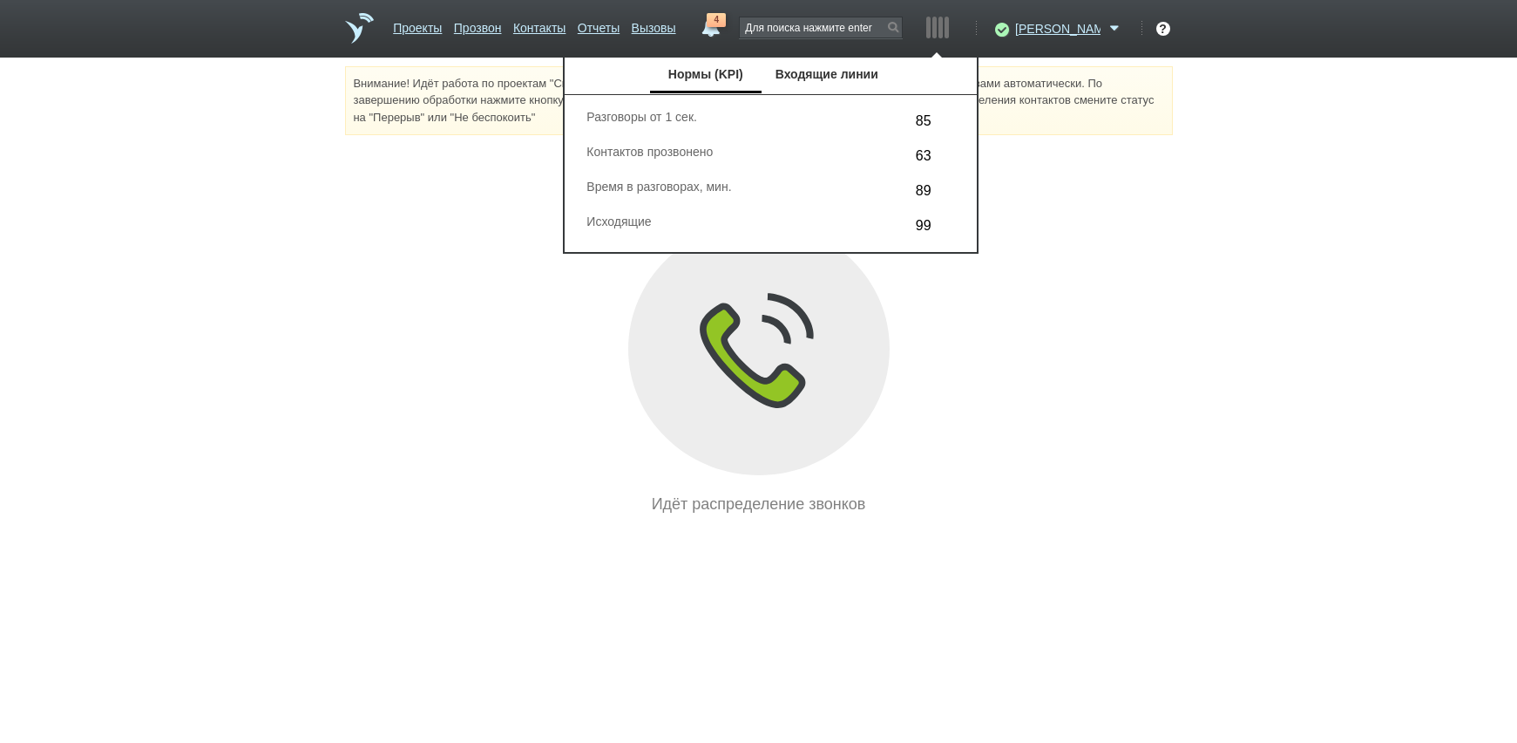
drag, startPoint x: 1224, startPoint y: 294, endPoint x: 1374, endPoint y: 286, distance: 151.0
click at [1232, 295] on div "Внимание! Идёт работа по проектам "Скорозвон квартал [DATE]", "Скорозвон [DATE]…" at bounding box center [758, 291] width 1517 height 450
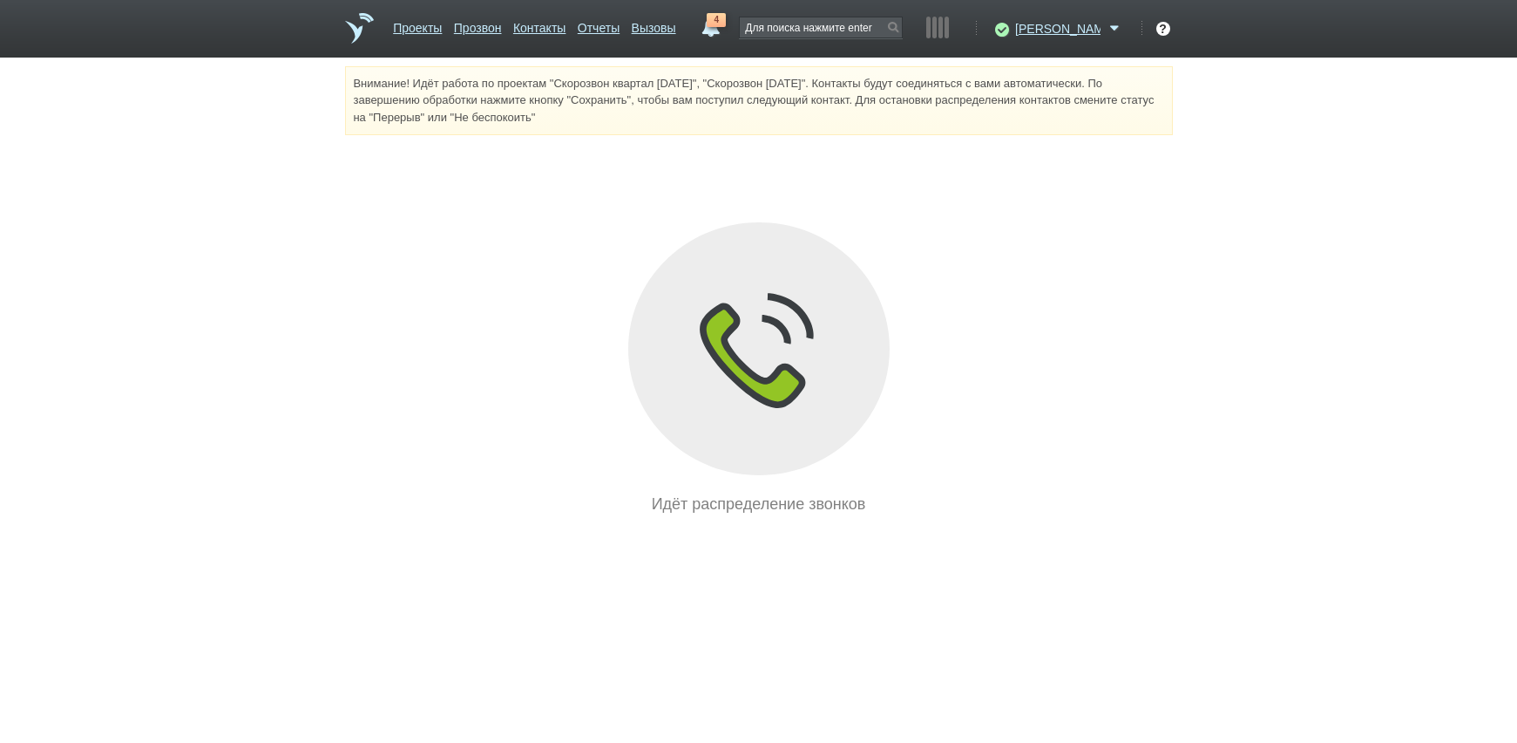
drag, startPoint x: 1061, startPoint y: 454, endPoint x: 993, endPoint y: 448, distance: 67.4
click at [1059, 454] on div "Идёт распределение звонков" at bounding box center [759, 368] width 828 height 293
click at [1343, 162] on div "Внимание! Идёт работа по проектам "Скорозвон квартал [DATE]", "Скорозвон [DATE]…" at bounding box center [758, 291] width 1517 height 450
drag, startPoint x: 1207, startPoint y: 296, endPoint x: 1140, endPoint y: 367, distance: 97.4
click at [1205, 295] on div "Внимание! Идёт работа по проектам "Скорозвон квартал [DATE]", "Скорозвон [DATE]…" at bounding box center [758, 291] width 1517 height 450
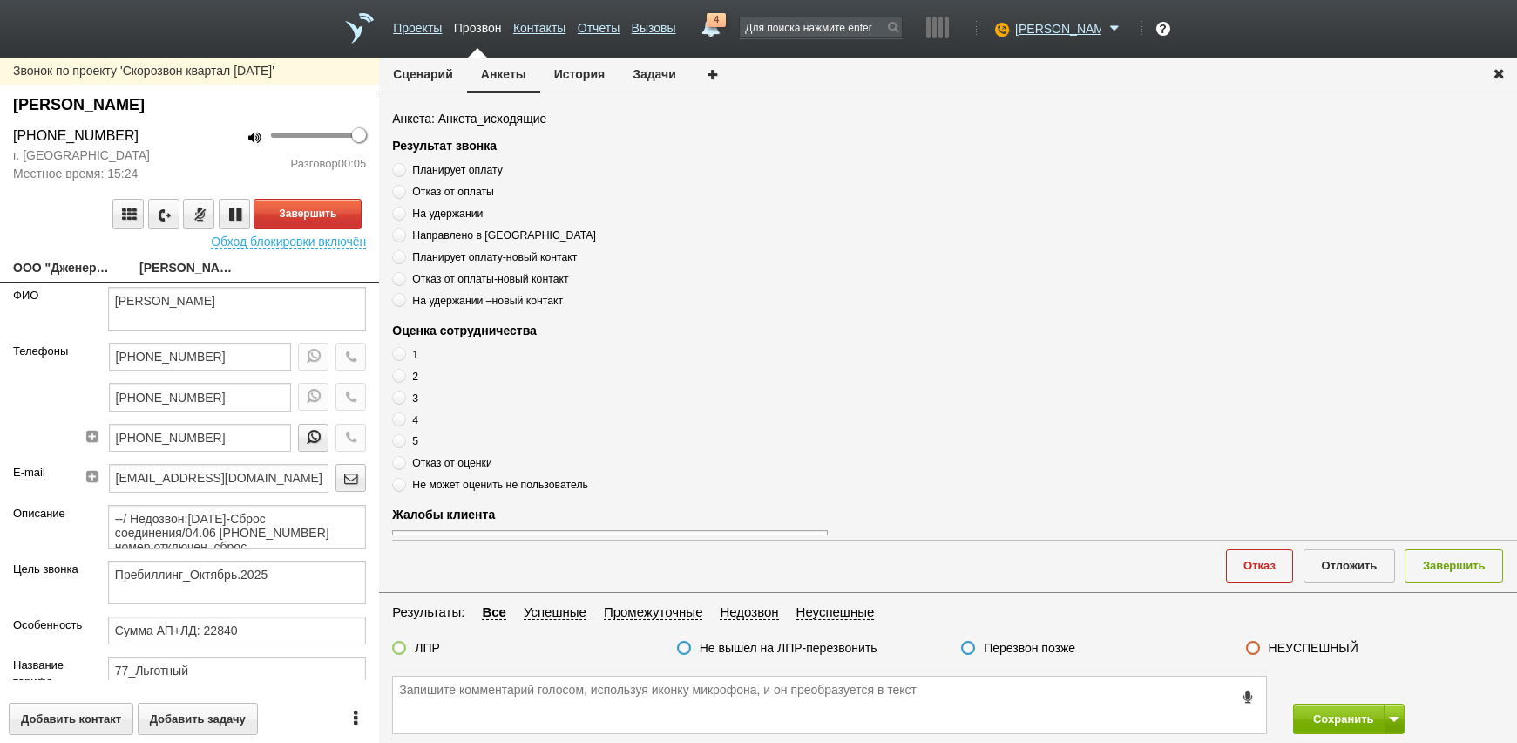
drag, startPoint x: 135, startPoint y: 129, endPoint x: -12, endPoint y: 133, distance: 147.3
click at [0, 133] on html "Проекты Прозвон Контакты Отчеты Вызовы 4 [DATE] [DATE] неделя все Письмо [PERSO…" at bounding box center [758, 371] width 1517 height 743
drag, startPoint x: -12, startPoint y: 133, endPoint x: 122, endPoint y: 136, distance: 134.2
copy div "[PHONE_NUMBER]"
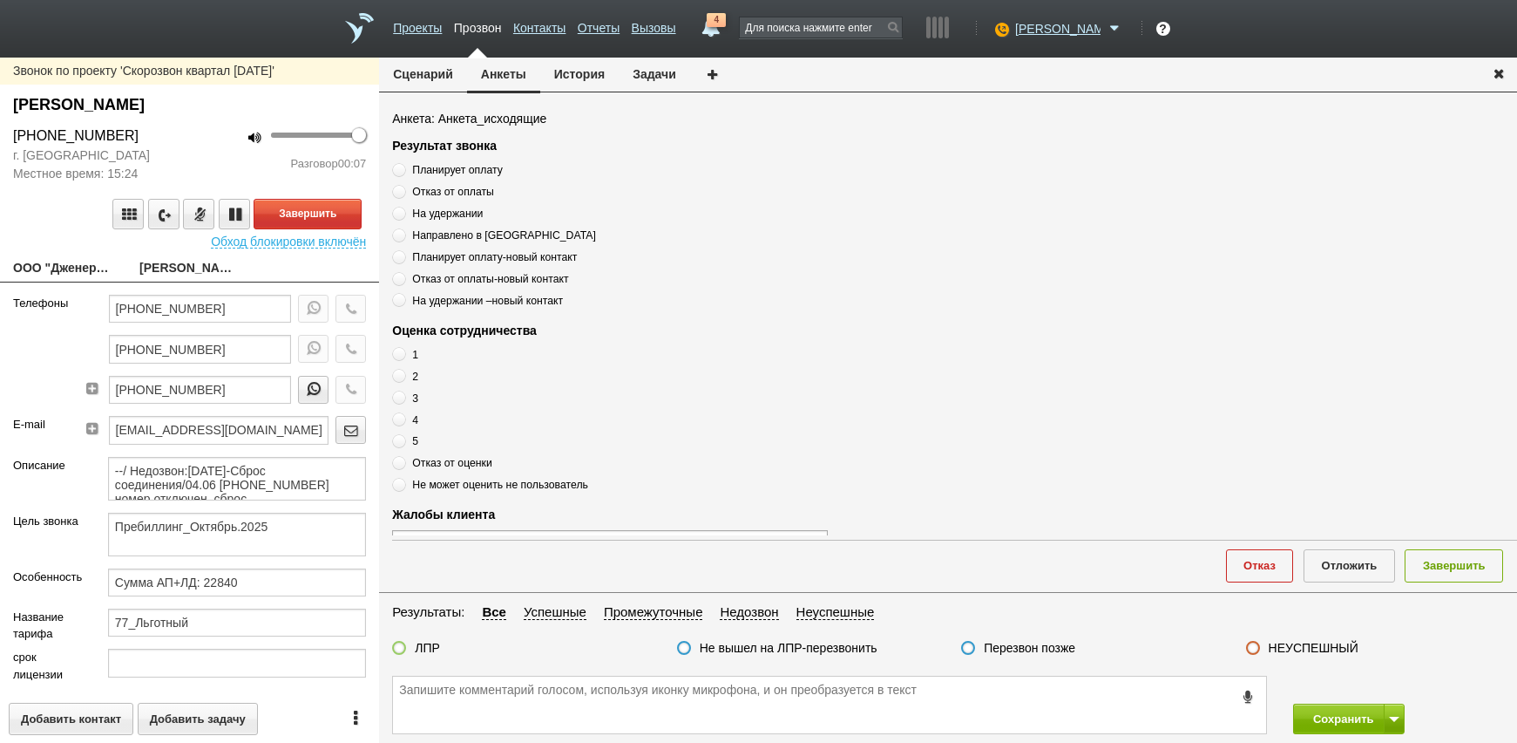
scroll to position [87, 0]
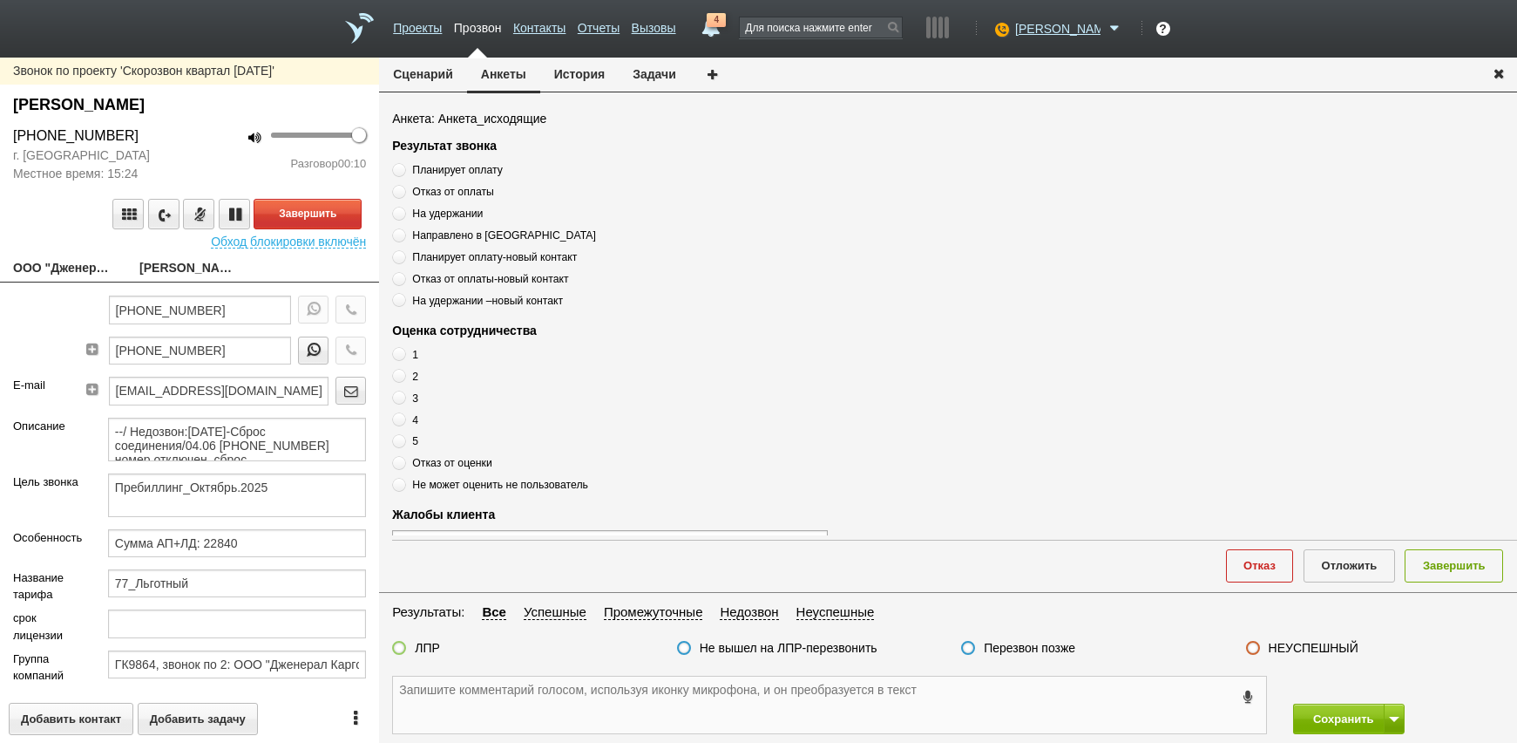
paste textarea "[PHONE_NUMBER]"
type textarea "[PHONE_NUMBER]"
click at [27, 274] on link "ООО "Дженерал Карго"[EMAIL_ADDRESS][DOMAIN_NAME]" at bounding box center [63, 269] width 100 height 24
type textarea "ООО "Дженерал Карго"[EMAIL_ADDRESS][DOMAIN_NAME]"
type input "7713774049"
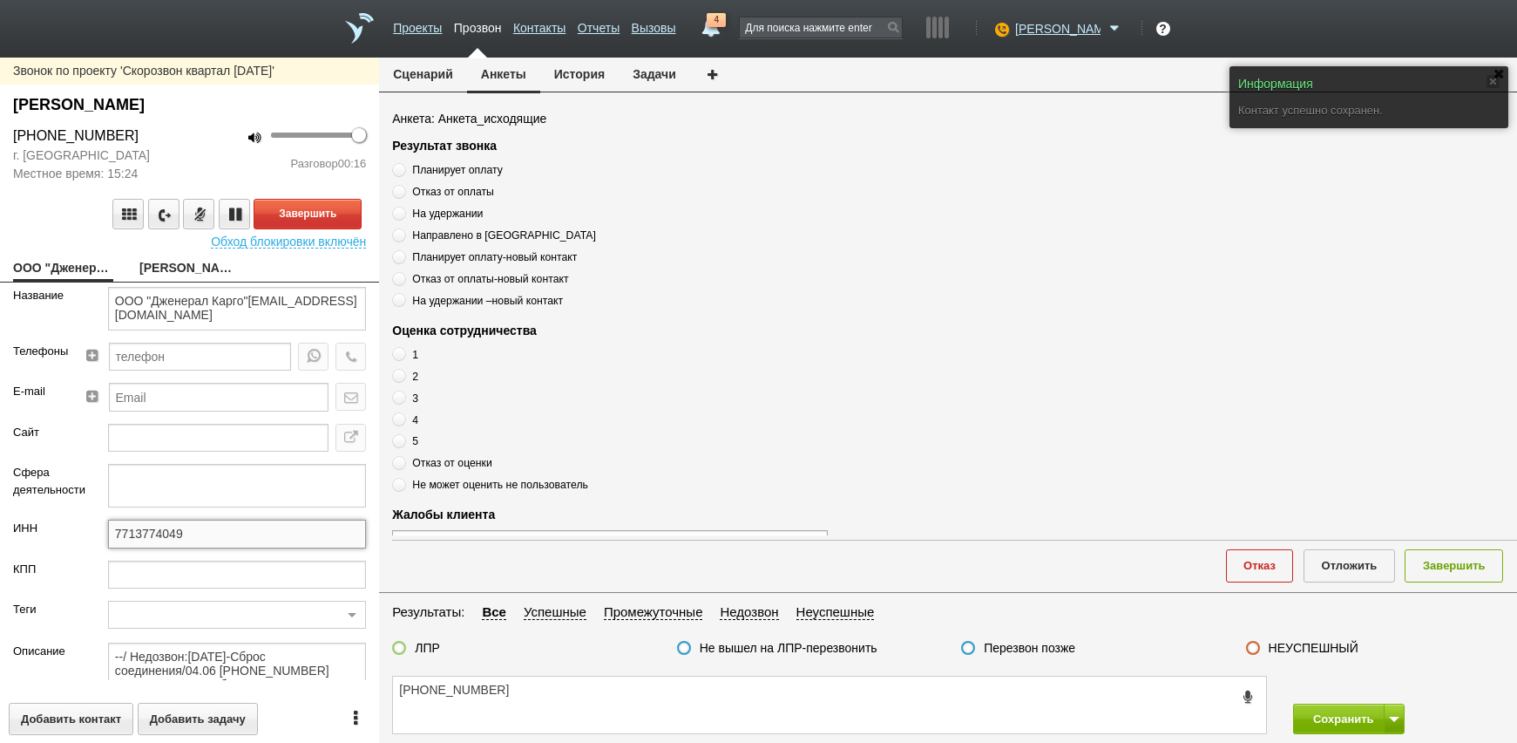
drag, startPoint x: 224, startPoint y: 541, endPoint x: 134, endPoint y: 533, distance: 90.1
click at [15, 539] on div "ИНН 7713774049" at bounding box center [189, 539] width 379 height 40
click at [173, 261] on link "[PERSON_NAME]" at bounding box center [189, 269] width 100 height 24
type textarea "[PERSON_NAME]"
type textarea "Пребиллинг_Октябрь.2025"
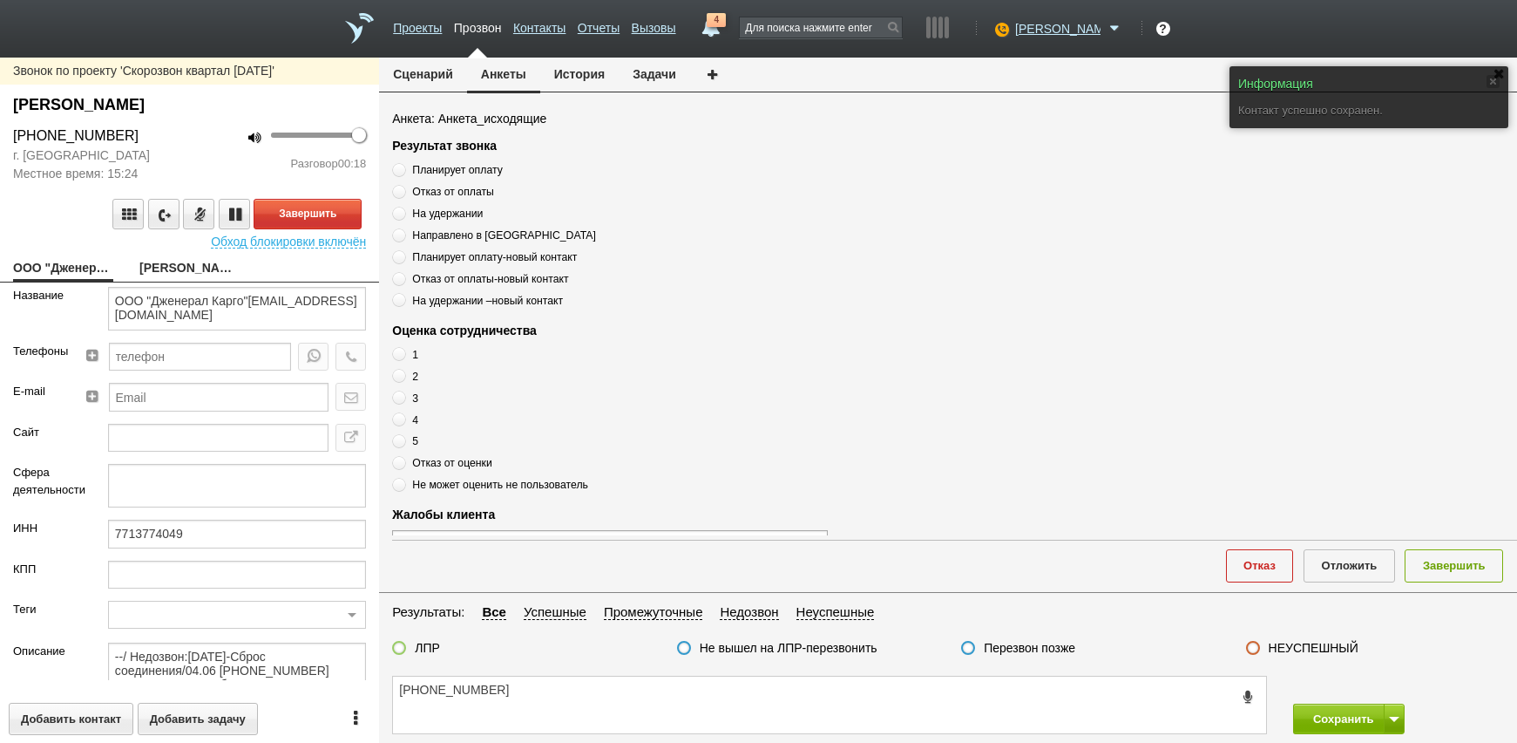
type input "Сумма АП+ЛД: 22840"
type input "77_Льготный"
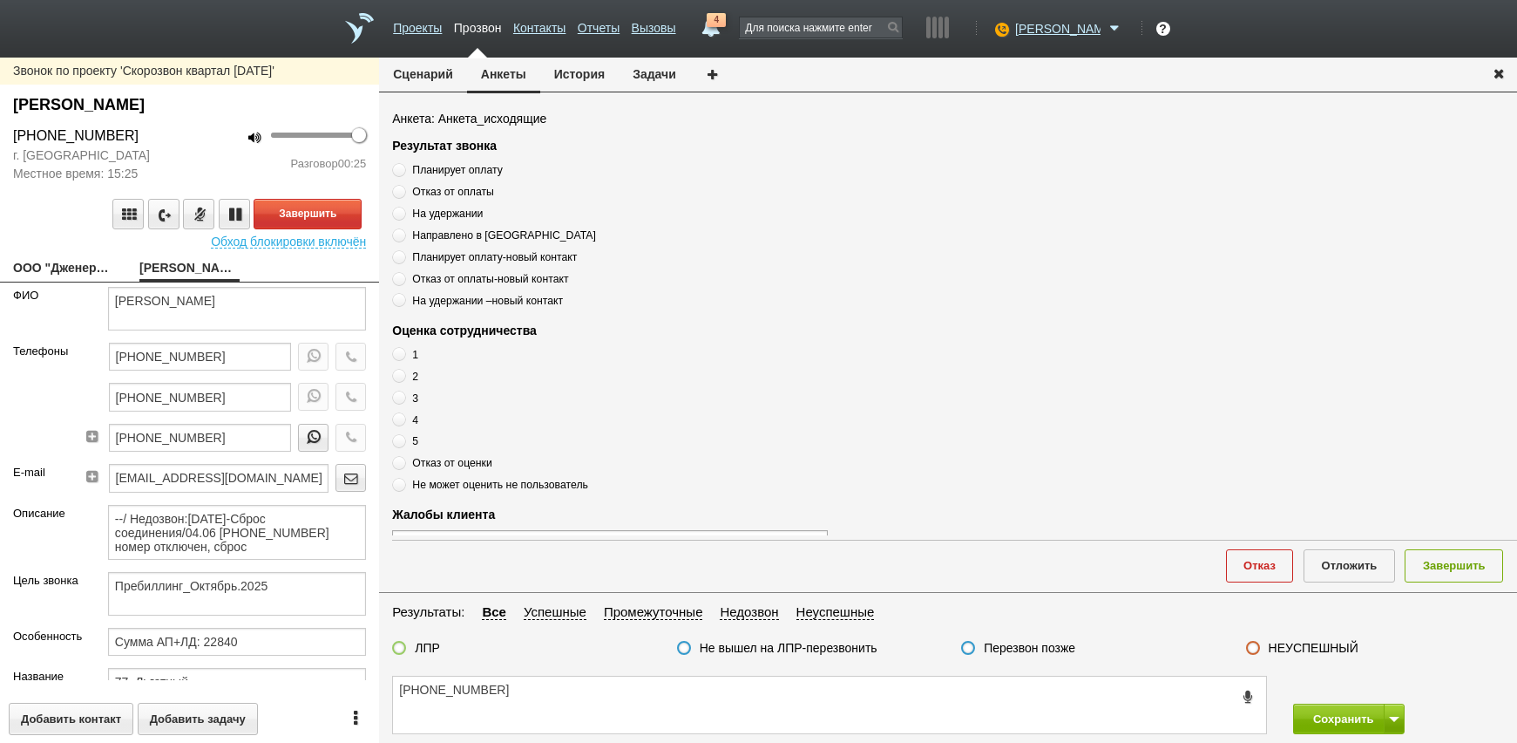
click at [81, 281] on link "ООО "Дженерал Карго"[EMAIL_ADDRESS][DOMAIN_NAME]" at bounding box center [63, 269] width 100 height 24
type textarea "ООО "Дженерал Карго"[EMAIL_ADDRESS][DOMAIN_NAME]"
type input "7713774049"
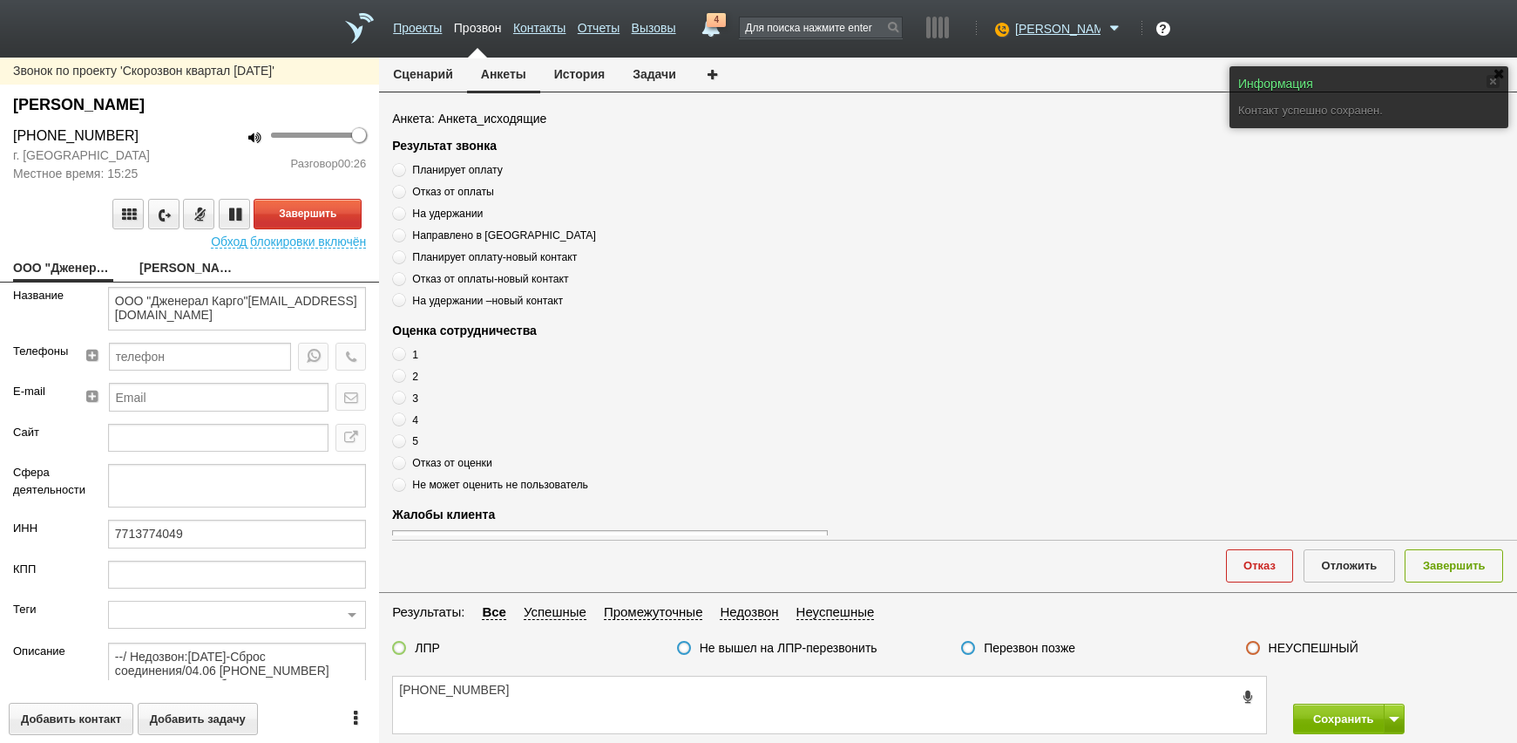
click at [159, 277] on link "[PERSON_NAME]" at bounding box center [189, 269] width 100 height 24
type textarea "[PERSON_NAME]"
type textarea "Пребиллинг_Октябрь.2025"
type input "Сумма АП+ЛД: 22840"
type input "77_Льготный"
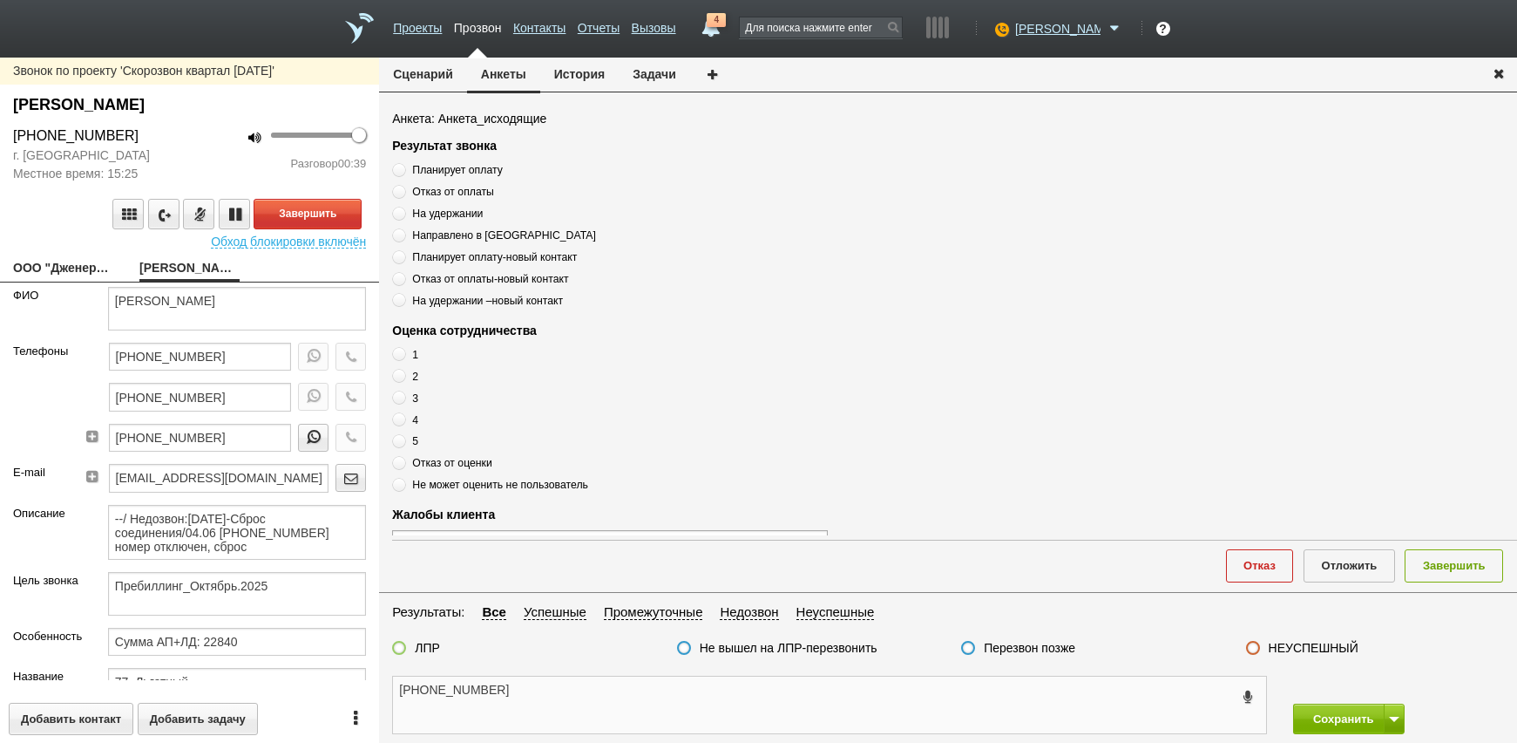
click at [632, 711] on textarea "[PHONE_NUMBER]" at bounding box center [829, 704] width 873 height 57
click at [175, 309] on textarea "[PERSON_NAME]" at bounding box center [237, 309] width 258 height 44
click at [566, 699] on textarea "[PHONE_NUMBER]" at bounding box center [829, 704] width 873 height 57
click at [644, 699] on textarea "[PHONE_NUMBER]" at bounding box center [829, 704] width 873 height 57
click at [592, 708] on textarea "[PHONE_NUMBER]" at bounding box center [829, 704] width 873 height 57
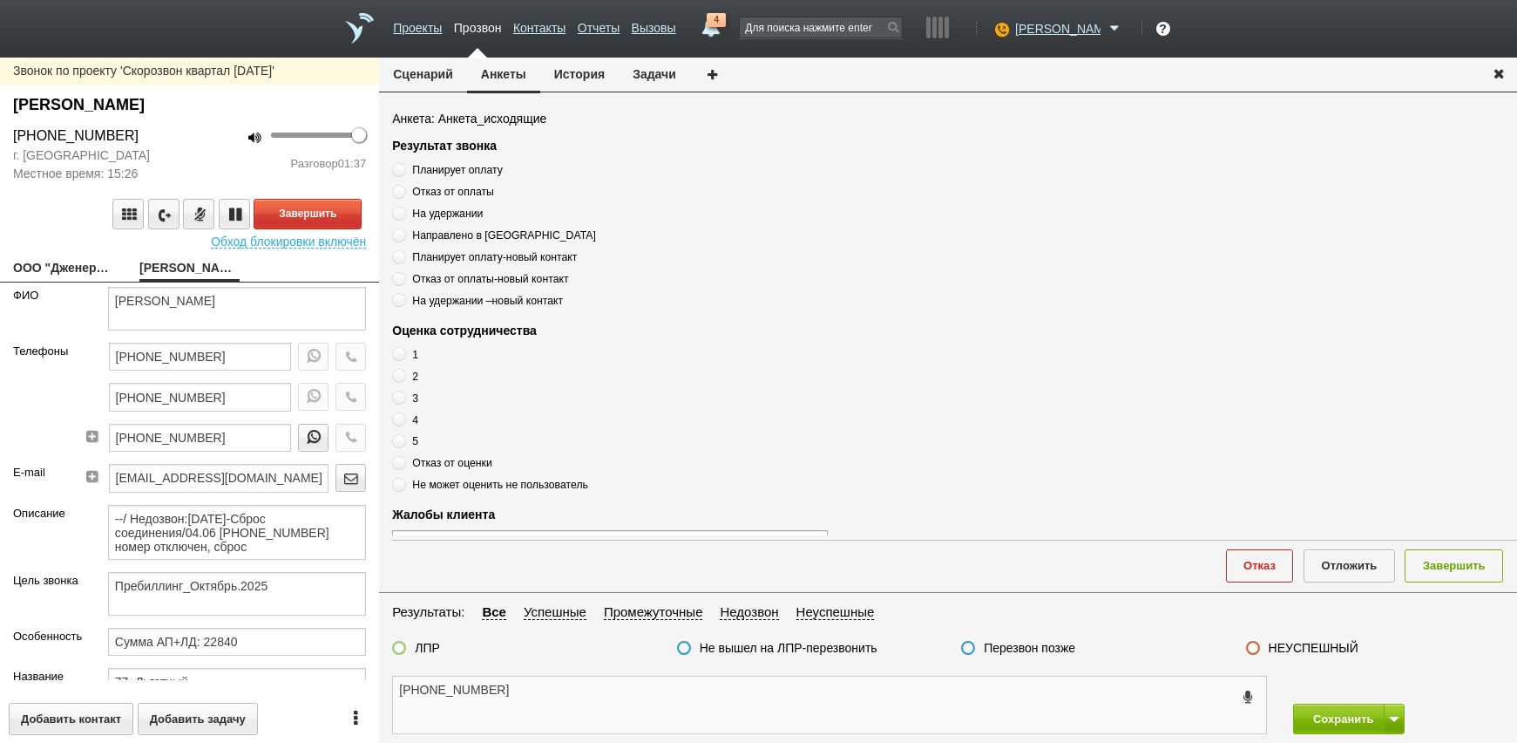
click at [567, 694] on textarea "[PHONE_NUMBER]" at bounding box center [829, 704] width 873 height 57
click at [280, 545] on textarea "--/ Недозвон:[DATE]-Сброс соединения/04.06 [PHONE_NUMBER] номер отключен, сброс" at bounding box center [237, 532] width 258 height 55
click at [544, 685] on textarea "[PHONE_NUMBER]" at bounding box center [829, 704] width 873 height 57
drag, startPoint x: 185, startPoint y: 299, endPoint x: 293, endPoint y: 302, distance: 108.1
click at [293, 302] on textarea "[PERSON_NAME]" at bounding box center [237, 309] width 258 height 44
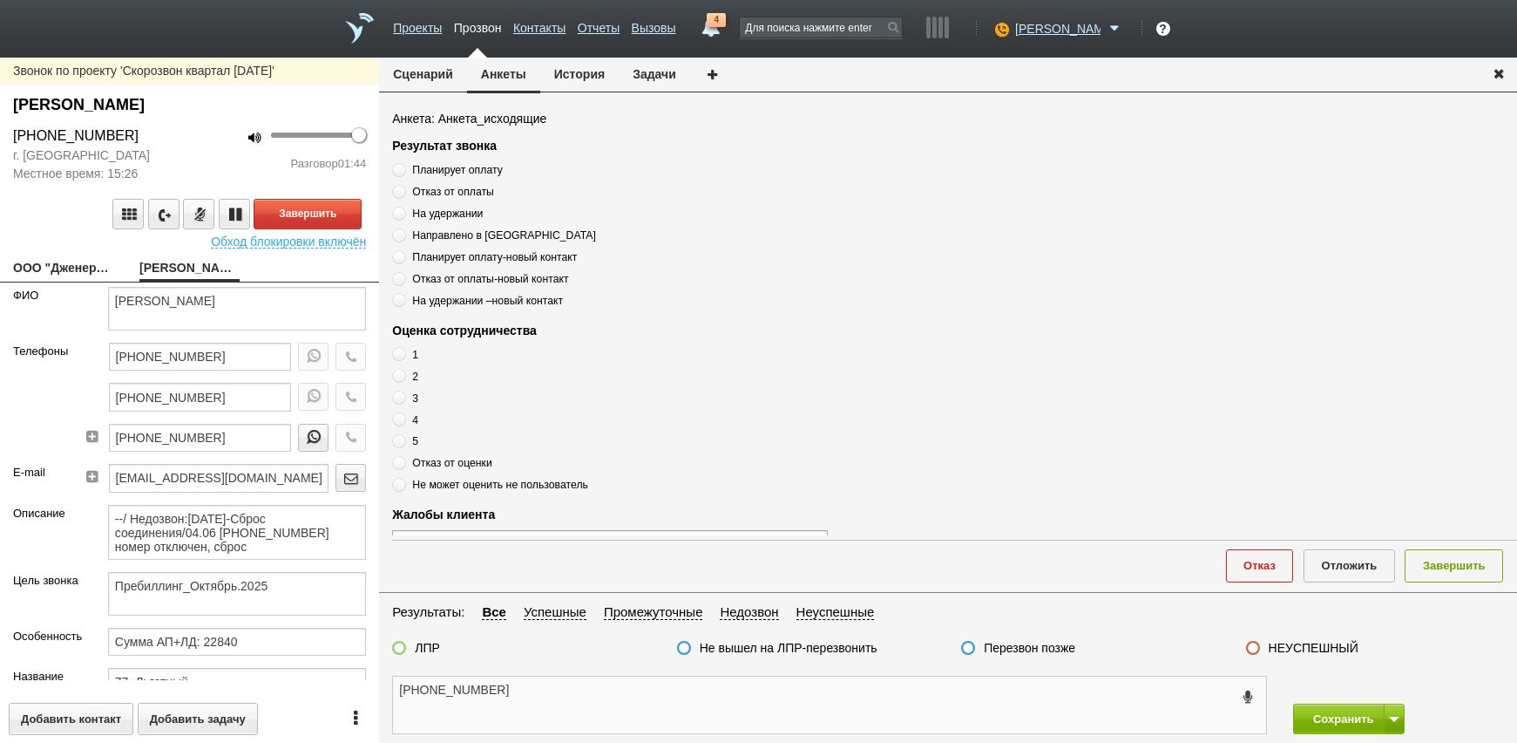
click at [545, 705] on textarea "[PHONE_NUMBER]" at bounding box center [829, 704] width 873 height 57
drag, startPoint x: 556, startPoint y: 677, endPoint x: 322, endPoint y: 614, distance: 241.8
click at [551, 677] on textarea "[PHONE_NUMBER]" at bounding box center [829, 704] width 873 height 57
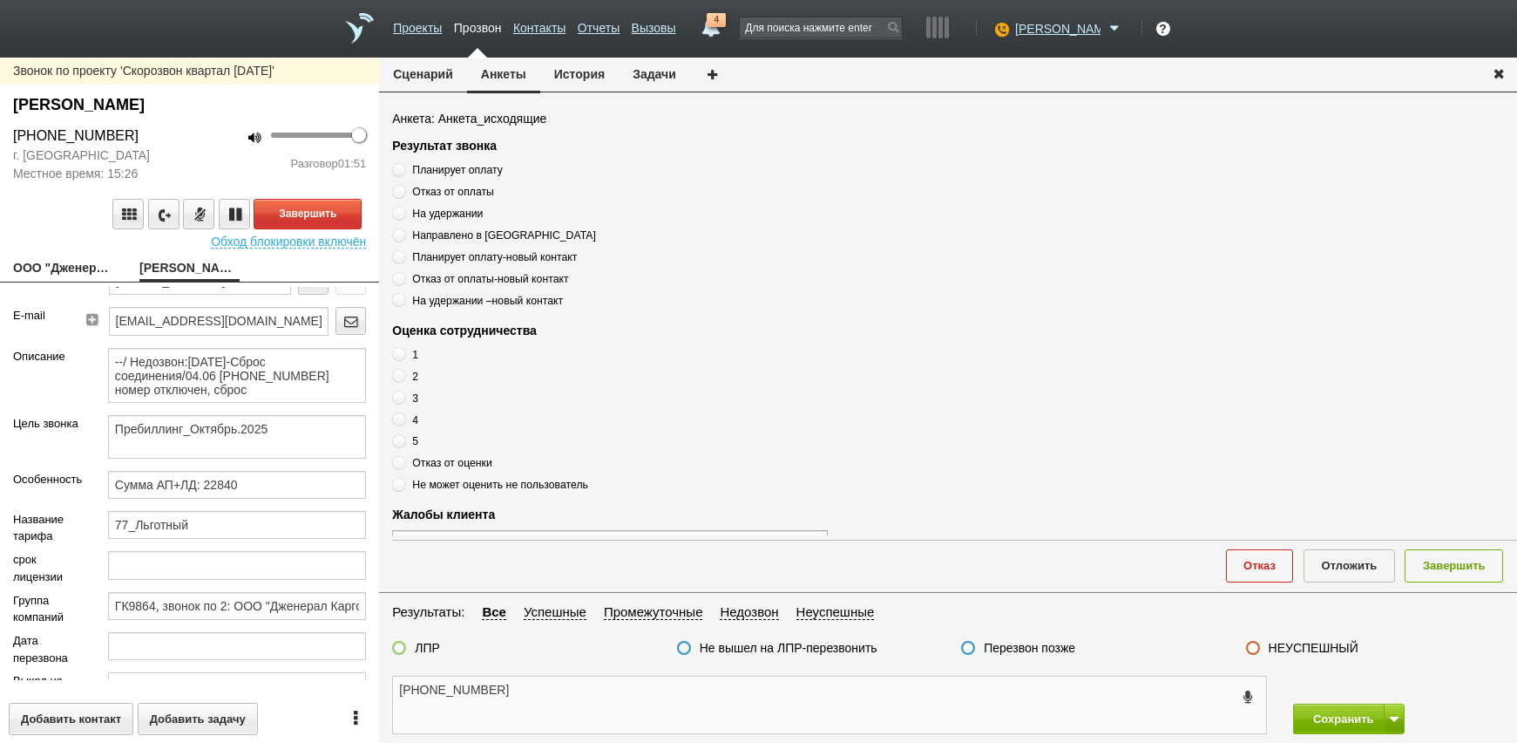
scroll to position [325, 0]
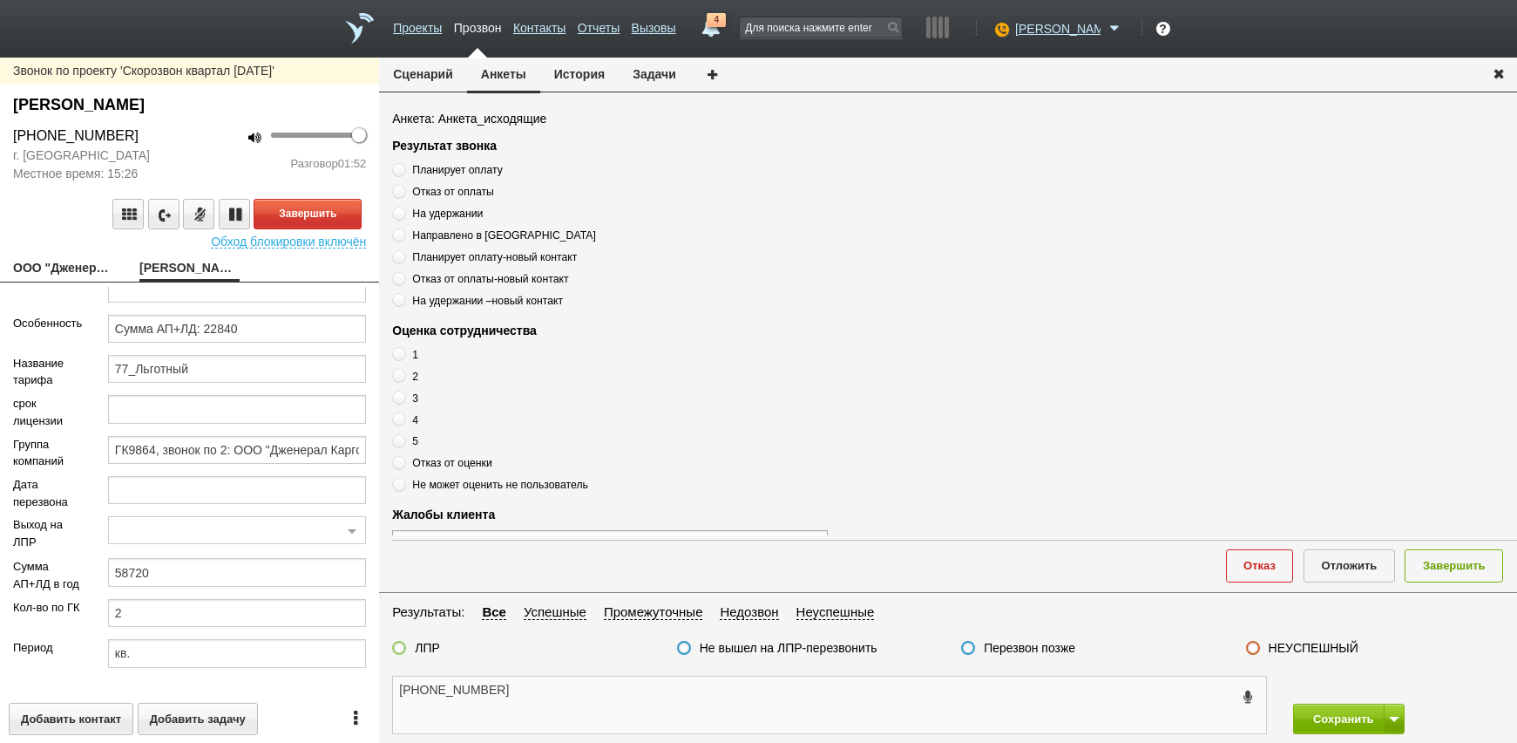
click at [541, 703] on textarea "[PHONE_NUMBER]" at bounding box center [829, 704] width 873 height 57
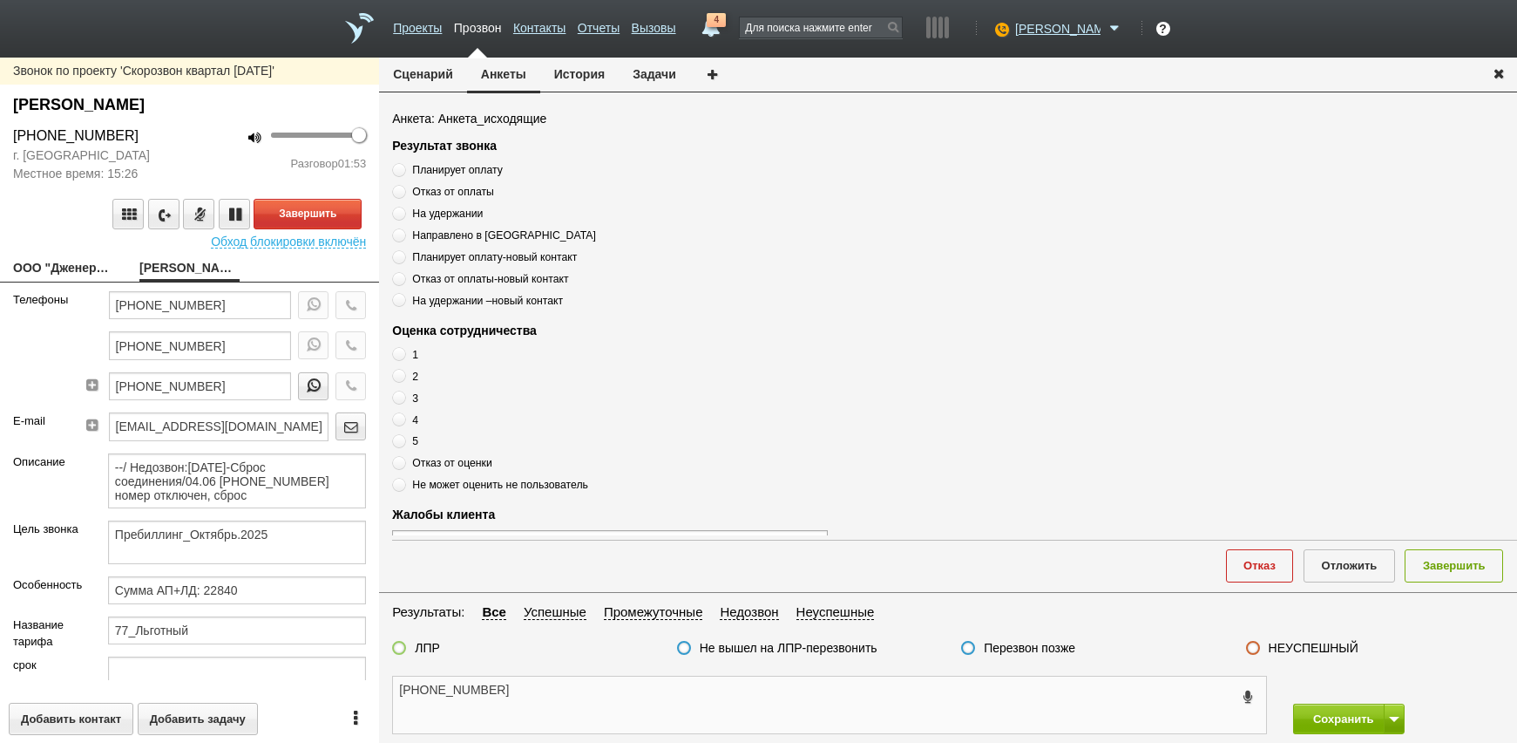
scroll to position [0, 0]
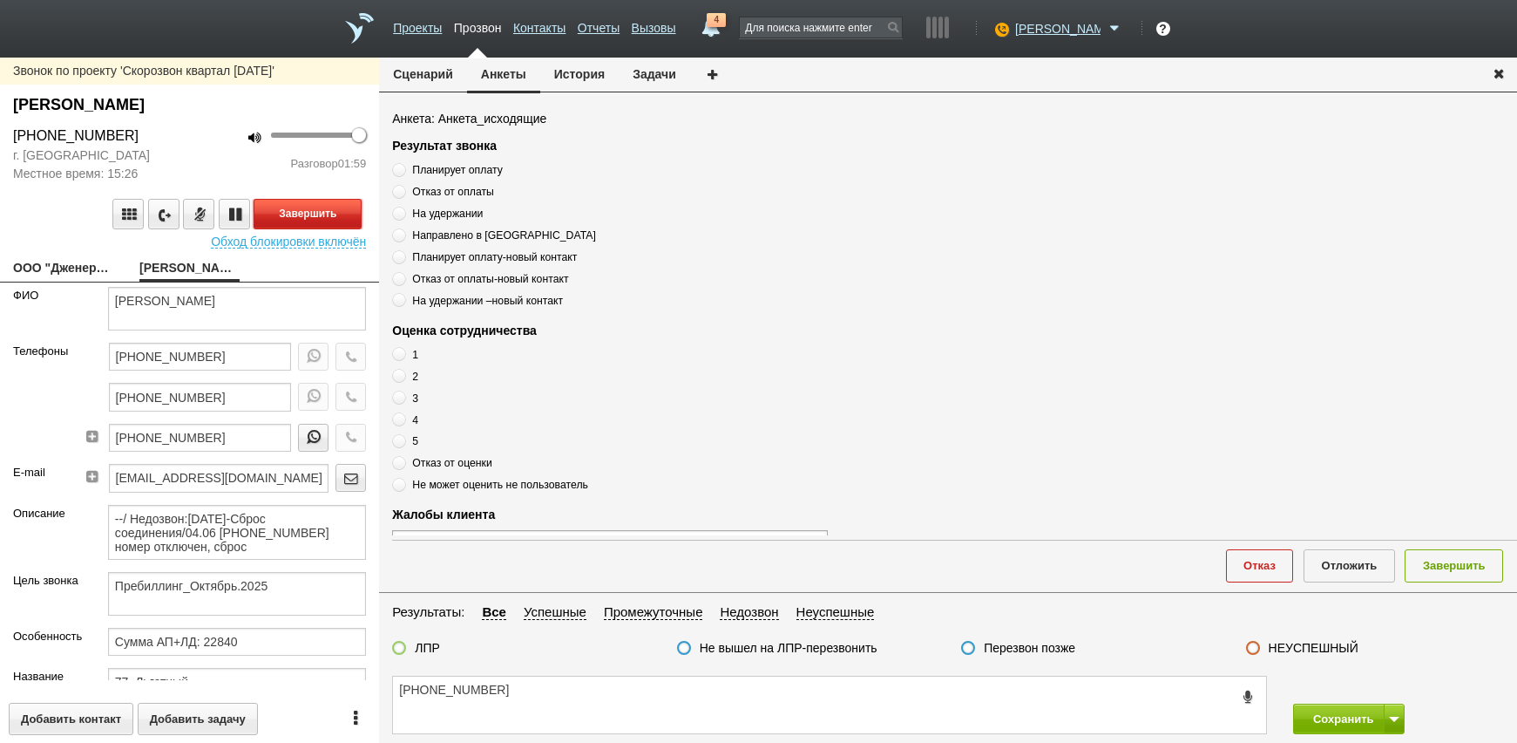
click at [309, 214] on button "Завершить" at bounding box center [308, 214] width 108 height 31
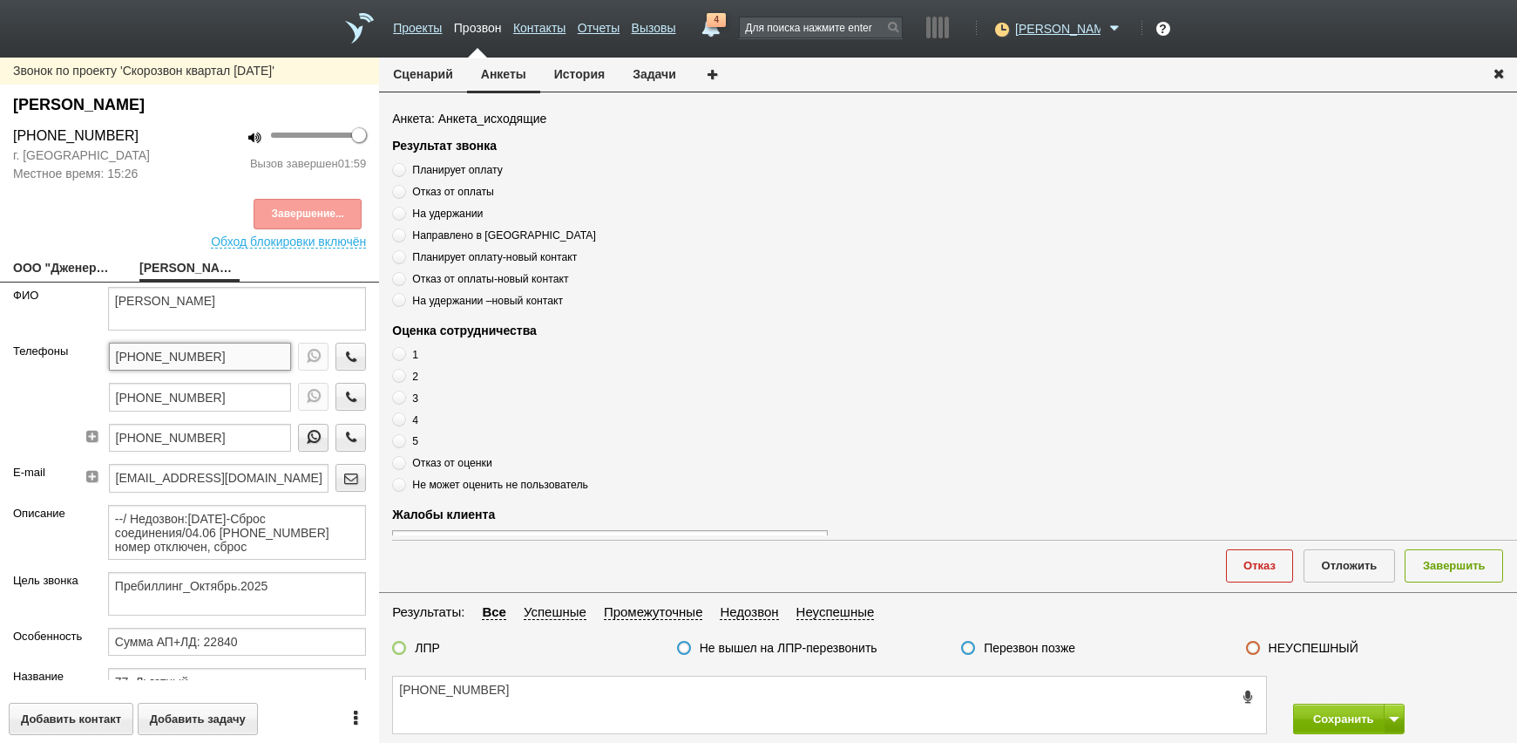
click at [245, 360] on input "[PHONE_NUMBER]" at bounding box center [200, 356] width 183 height 28
click at [512, 688] on textarea "[PHONE_NUMBER]" at bounding box center [829, 704] width 873 height 57
drag, startPoint x: 172, startPoint y: 301, endPoint x: 374, endPoint y: 306, distance: 202.3
click at [374, 306] on form "[PERSON_NAME] [PHONE_NUMBER] [PHONE_NUMBER] [PHONE_NUMBER] E-mail [EMAIL_ADDRES…" at bounding box center [189, 483] width 379 height 393
click at [539, 668] on div "[PHONE_NUMBER] Сохранить" at bounding box center [948, 705] width 1138 height 76
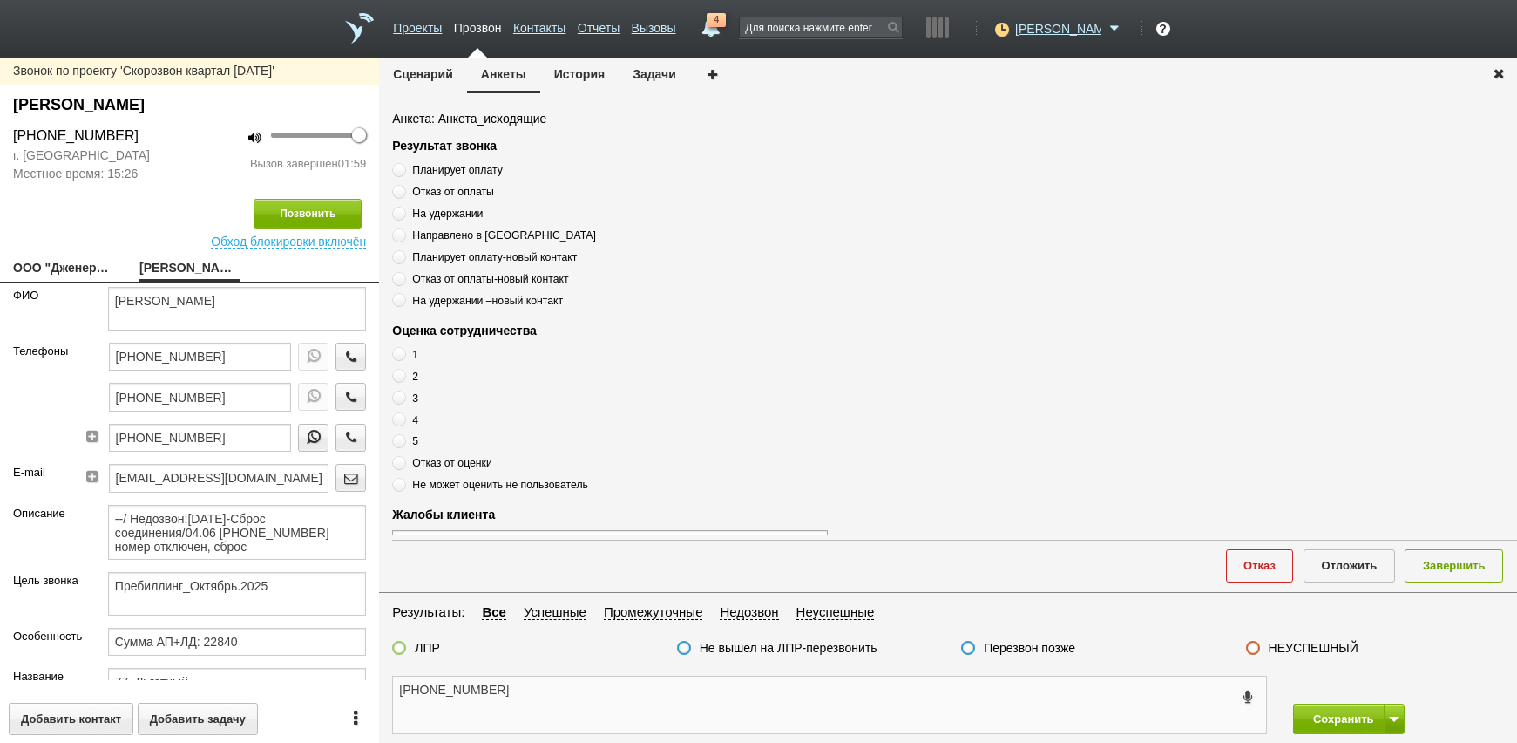
click at [540, 688] on textarea "[PHONE_NUMBER]" at bounding box center [829, 704] width 873 height 57
paste textarea "[PERSON_NAME]"
click at [673, 681] on textarea "[PHONE_NUMBER] [PERSON_NAME]" at bounding box center [829, 704] width 873 height 57
type textarea "[PHONE_NUMBER] [PERSON_NAME] ,"
click at [469, 175] on span "Планирует оплату" at bounding box center [457, 170] width 90 height 12
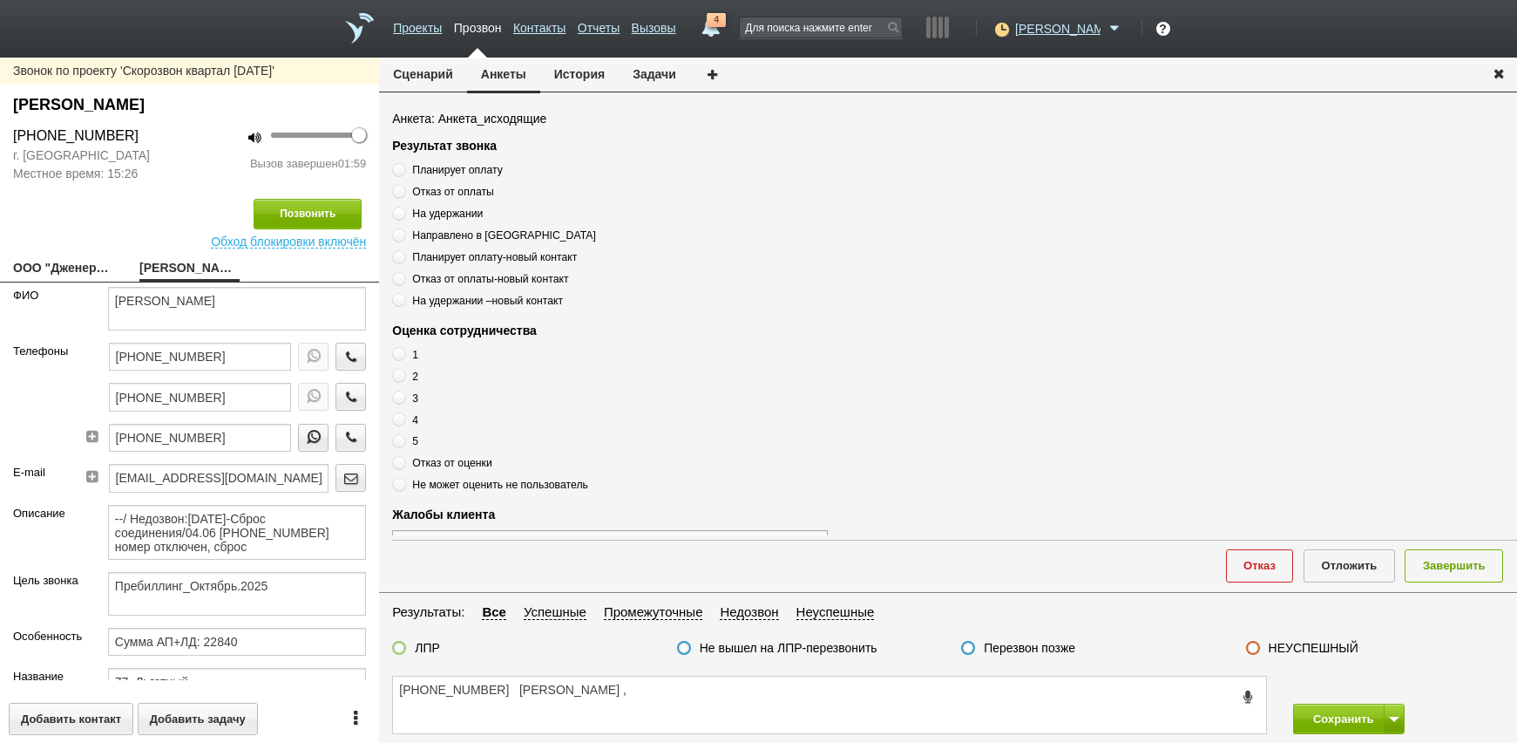
click at [403, 173] on input "Планирует оплату" at bounding box center [397, 166] width 11 height 11
radio input "true"
click at [465, 170] on span "Планирует оплату" at bounding box center [457, 170] width 90 height 12
click at [403, 170] on input "Планирует оплату" at bounding box center [397, 166] width 11 height 11
click at [465, 170] on span "Планирует оплату" at bounding box center [457, 170] width 90 height 12
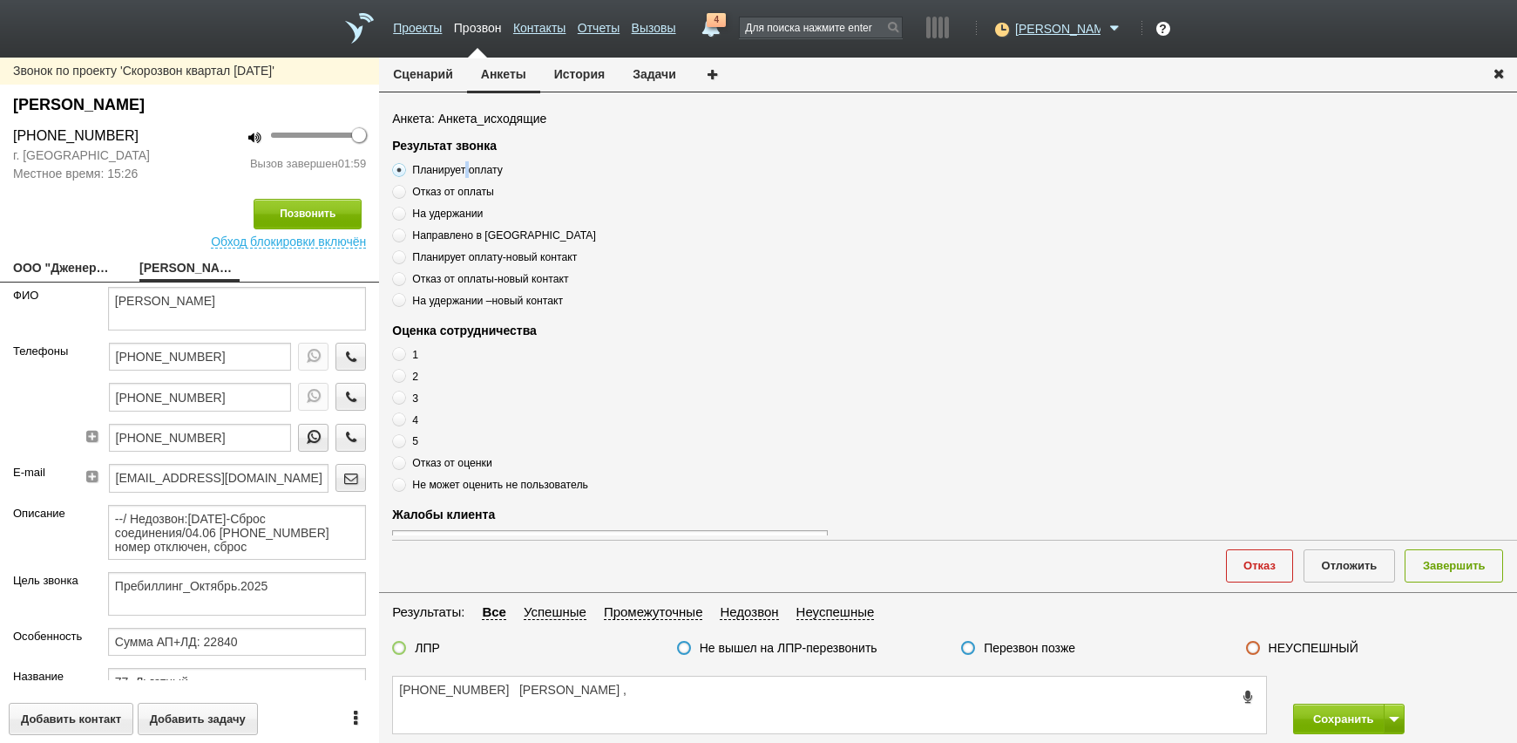
click at [403, 170] on input "Планирует оплату" at bounding box center [397, 166] width 11 height 11
click at [465, 170] on span "Планирует оплату" at bounding box center [457, 170] width 90 height 12
click at [403, 170] on input "Планирует оплату" at bounding box center [397, 166] width 11 height 11
copy div "Планирует оплату"
click at [715, 697] on textarea "[PHONE_NUMBER] [PERSON_NAME] ," at bounding box center [829, 704] width 873 height 57
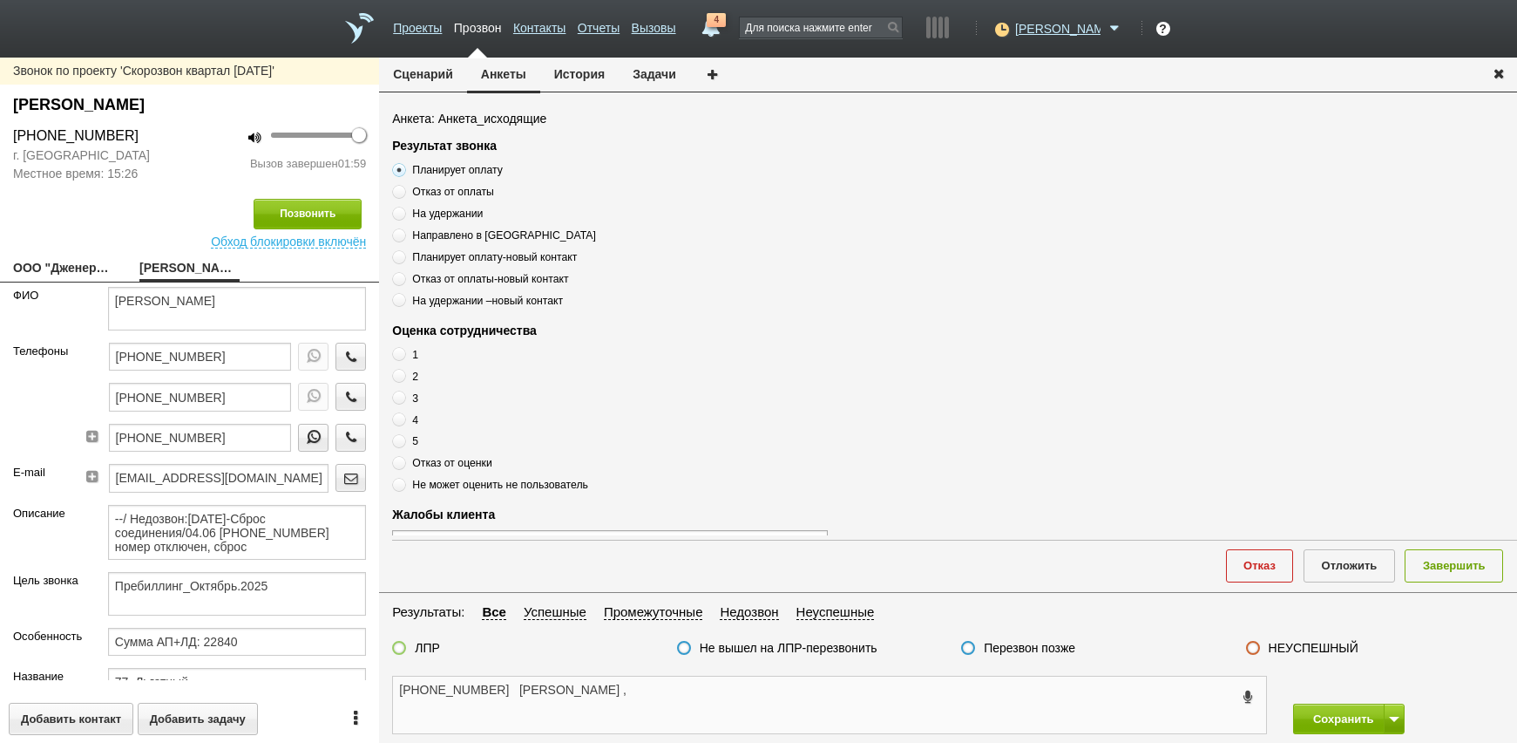
drag, startPoint x: 765, startPoint y: 611, endPoint x: 727, endPoint y: 684, distance: 82.6
paste textarea "Планирует оплату"
click at [756, 684] on textarea "[PHONE_NUMBER] [PERSON_NAME] [PERSON_NAME] , Планирует оплату" at bounding box center [829, 704] width 873 height 57
type textarea "[PHONE_NUMBER] [PERSON_NAME] [PERSON_NAME] , Планирует оплату, оценка 4"
click at [422, 655] on label "ЛПР" at bounding box center [427, 648] width 25 height 16
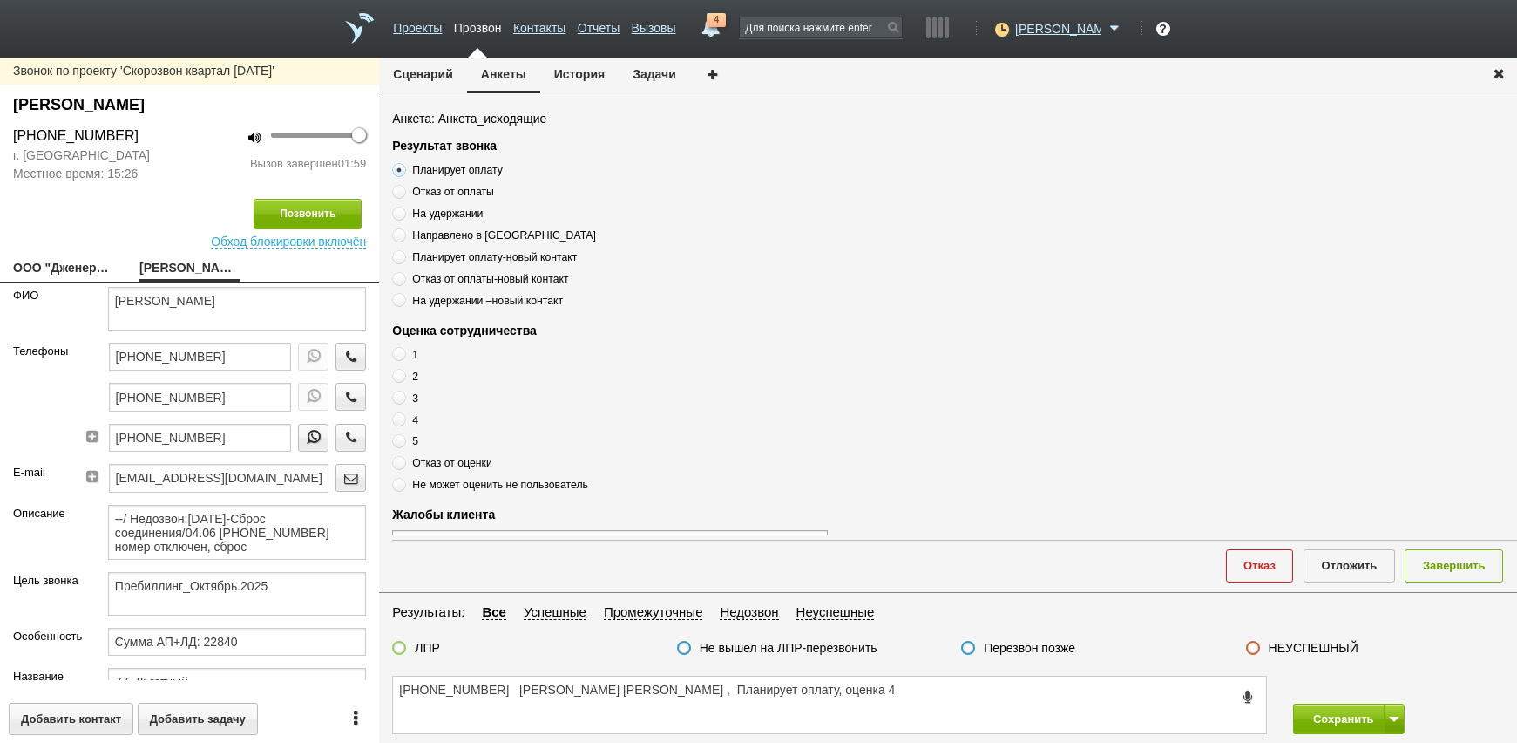
click at [0, 0] on input "ЛПР" at bounding box center [0, 0] width 0 height 0
click at [398, 421] on span at bounding box center [399, 419] width 14 height 14
click at [398, 421] on input "4" at bounding box center [397, 416] width 11 height 11
radio input "true"
click at [908, 698] on textarea "[PHONE_NUMBER] [PERSON_NAME] [PERSON_NAME] , Планирует оплату, оценка 4" at bounding box center [829, 704] width 873 height 57
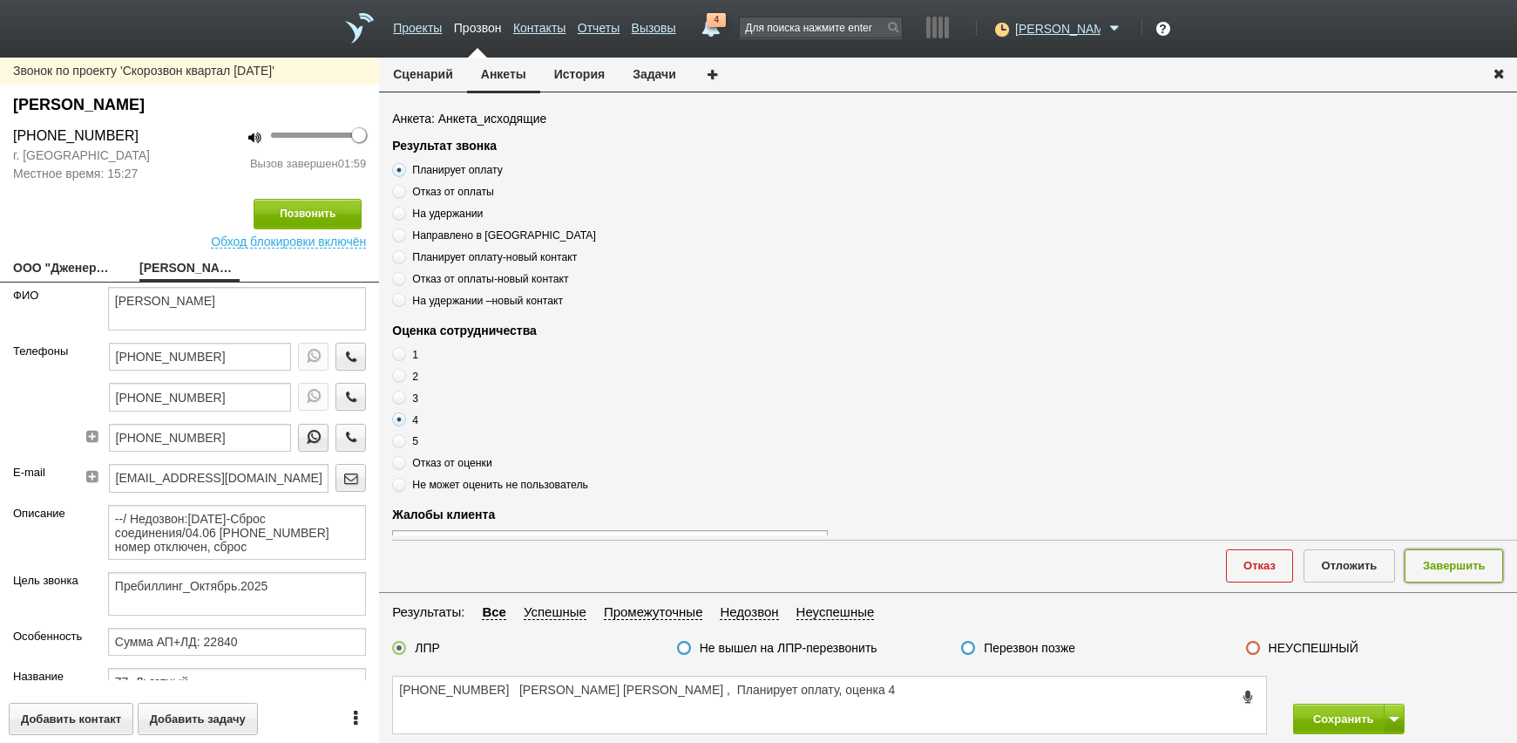
click at [1435, 577] on button "Завершить" at bounding box center [1454, 565] width 98 height 32
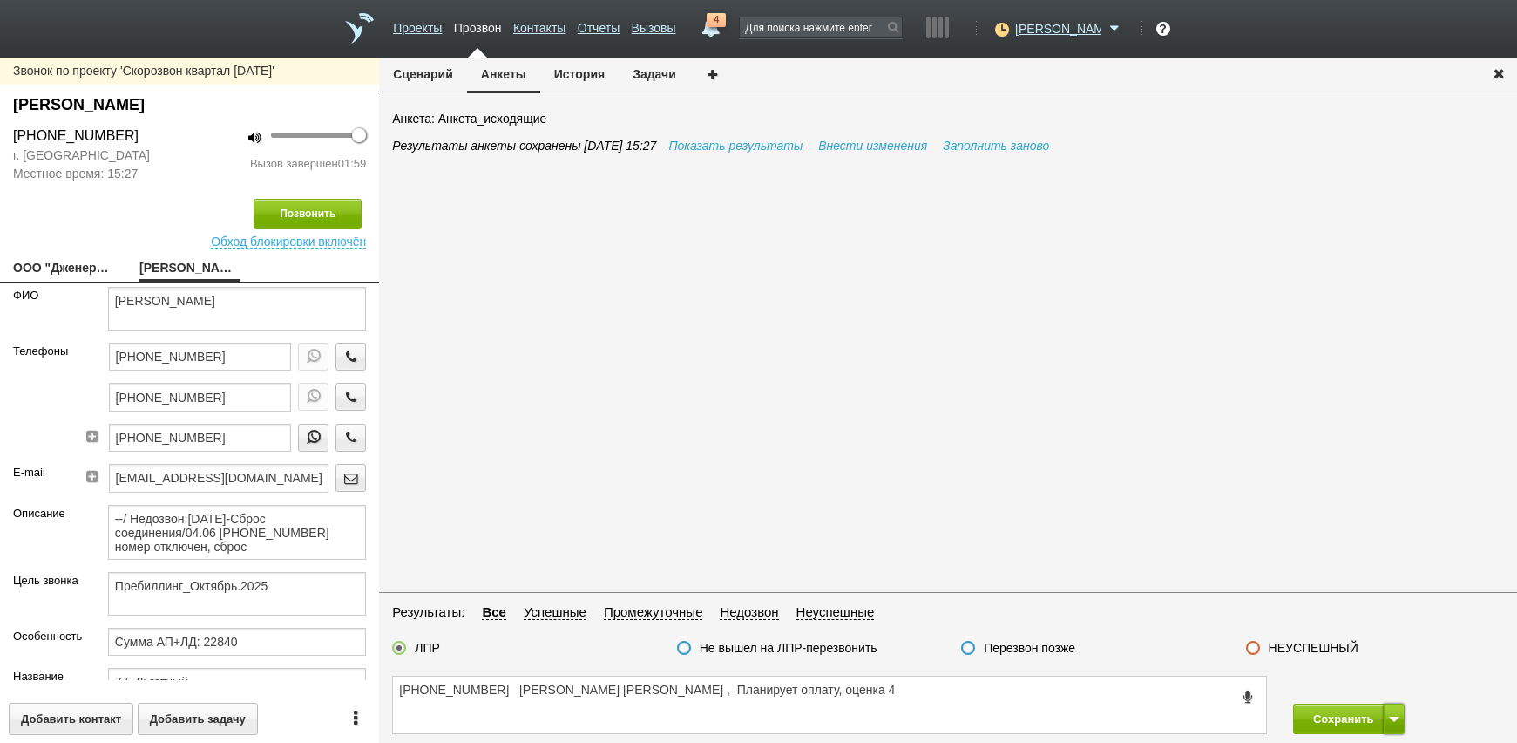
click at [1389, 718] on span at bounding box center [1394, 718] width 10 height 5
click at [1332, 675] on button "Сохранить и остаться" at bounding box center [1336, 686] width 135 height 31
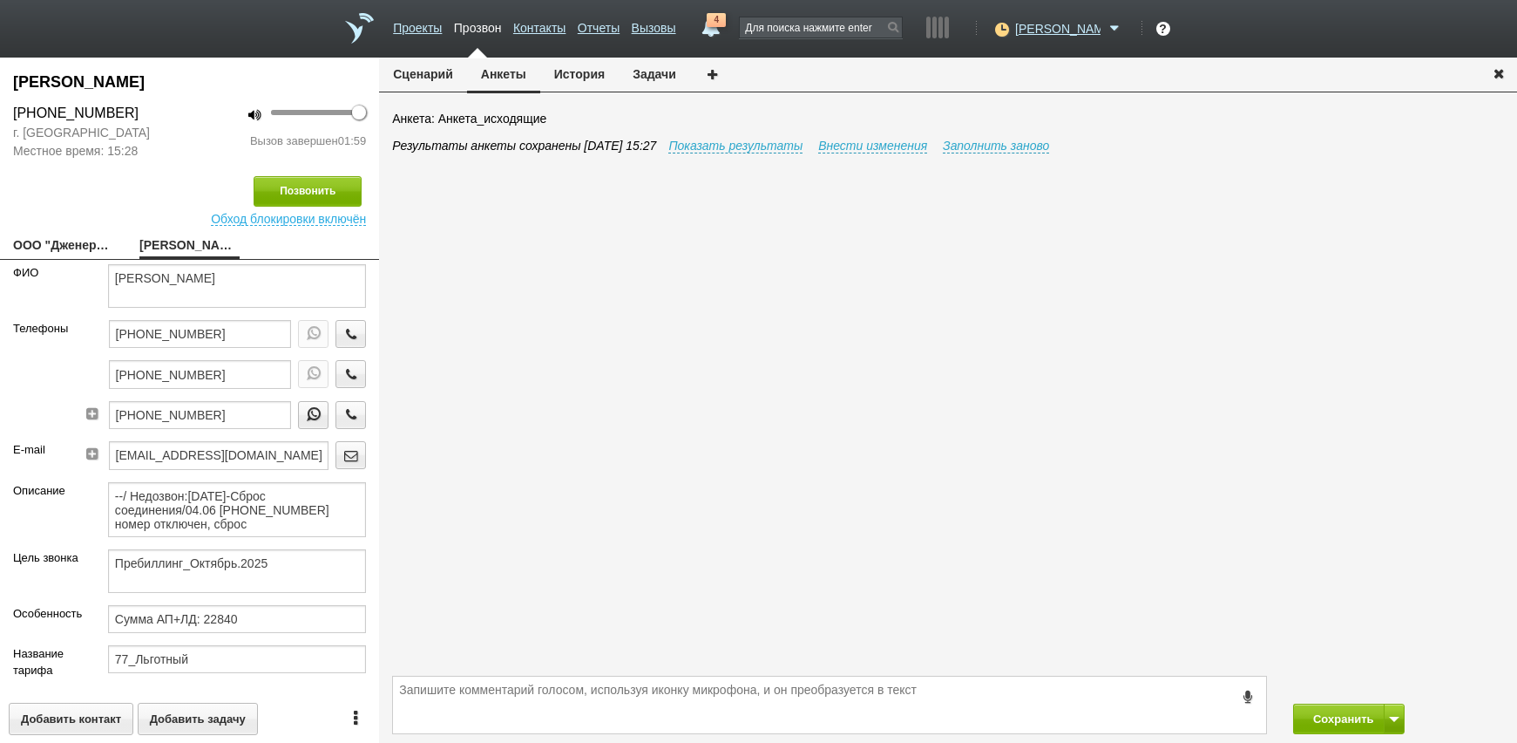
click at [110, 157] on span "Местное время: 15:28" at bounding box center [95, 151] width 164 height 18
click at [567, 77] on button "История" at bounding box center [579, 74] width 78 height 33
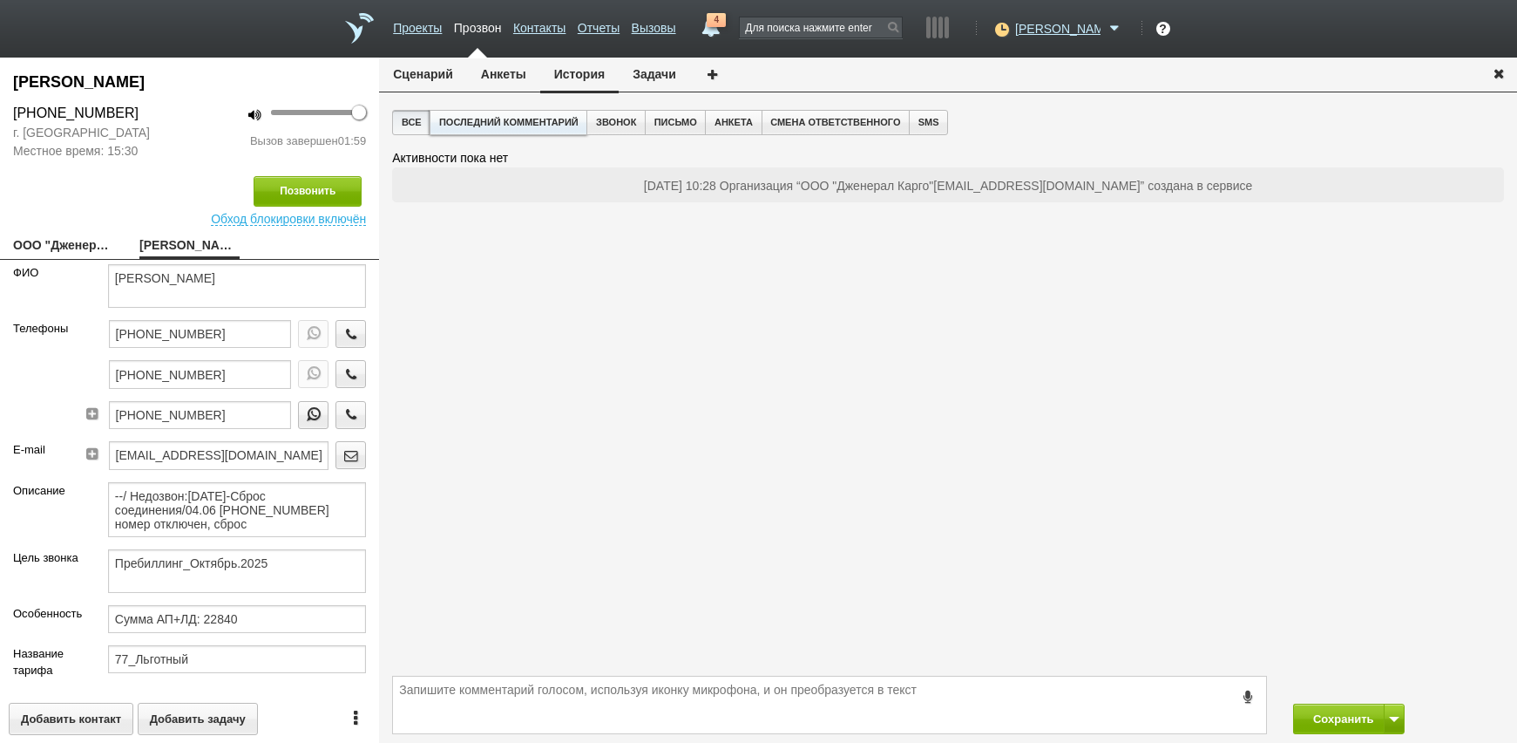
click at [461, 128] on button "Последний комментарий" at bounding box center [509, 122] width 158 height 25
click at [418, 127] on button "Все" at bounding box center [411, 122] width 38 height 25
click at [506, 125] on button "Последний комментарий" at bounding box center [509, 122] width 158 height 25
click at [496, 74] on button "Анкеты" at bounding box center [503, 74] width 73 height 33
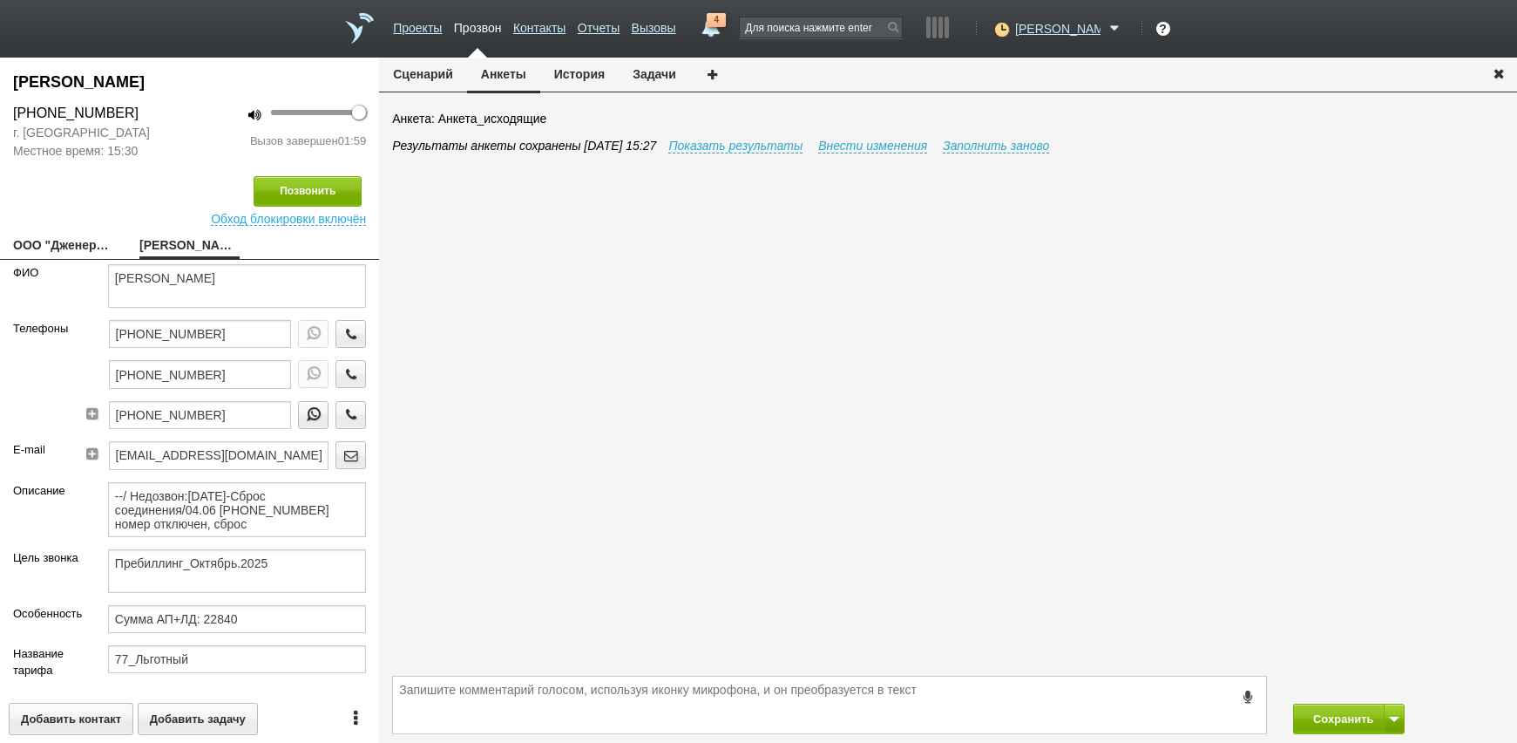
click at [560, 72] on button "История" at bounding box center [579, 74] width 78 height 33
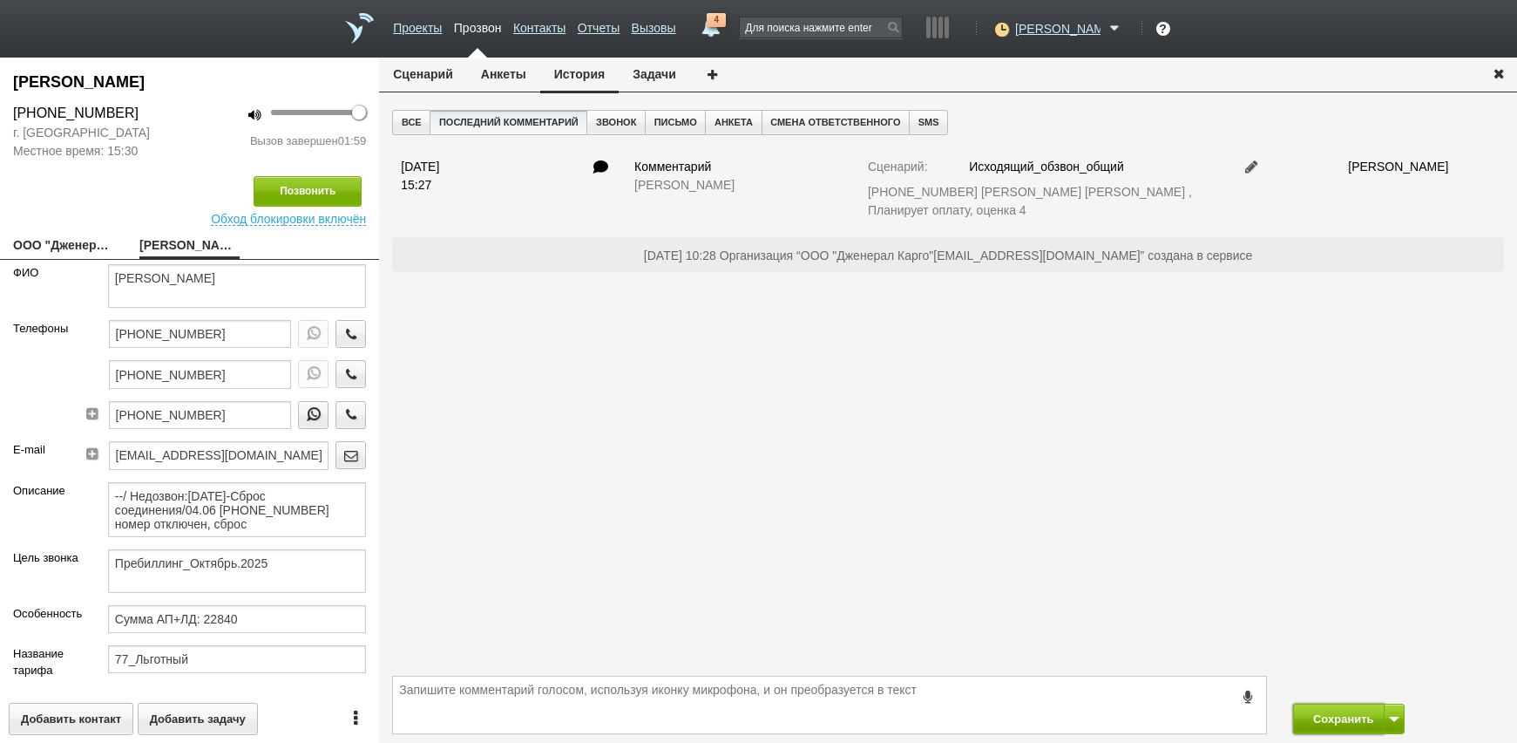
click at [1360, 729] on button "Сохранить" at bounding box center [1339, 718] width 92 height 31
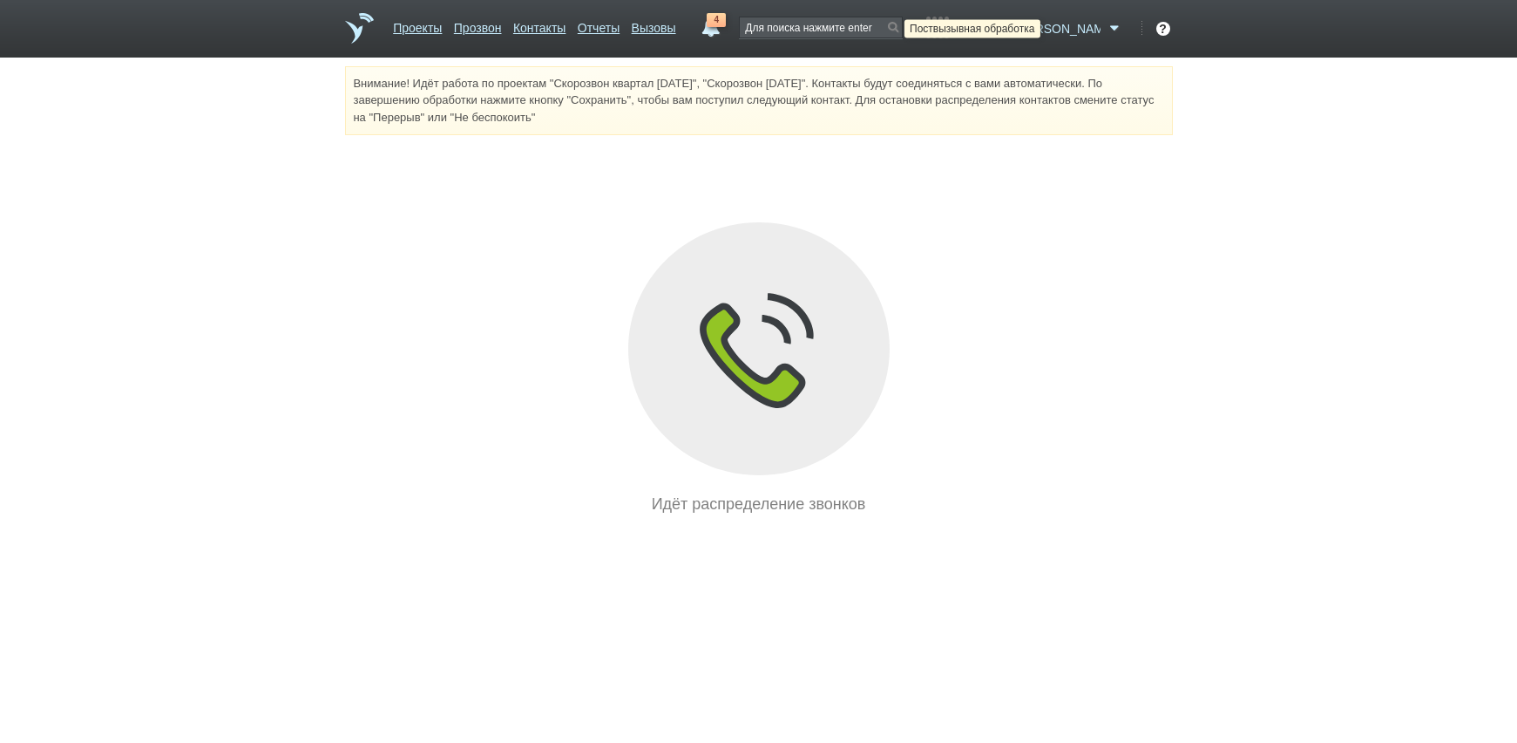
click at [1012, 34] on icon at bounding box center [1000, 28] width 24 height 17
click at [1090, 441] on div "Идёт распределение звонков" at bounding box center [759, 368] width 828 height 293
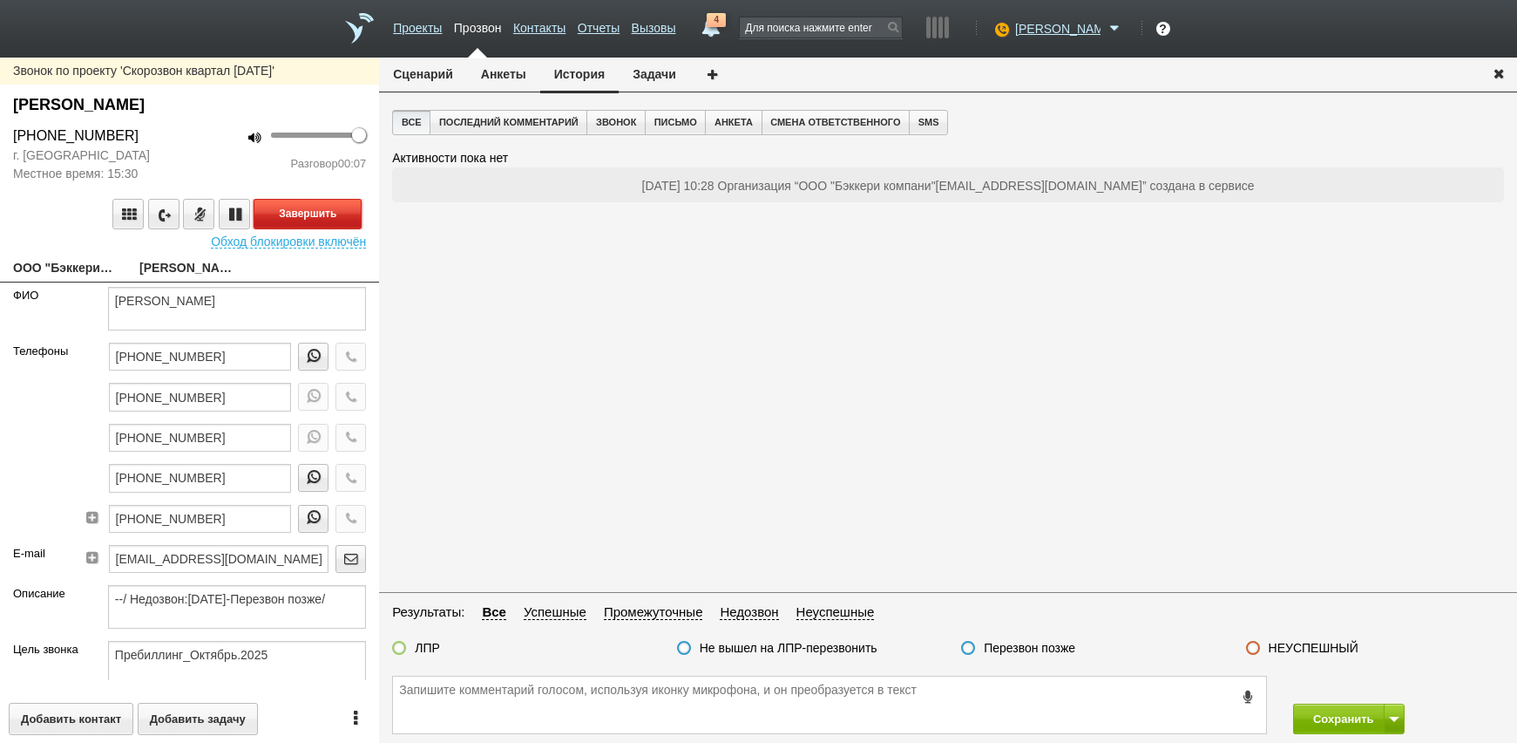
click at [310, 211] on button "Завершить" at bounding box center [308, 214] width 108 height 31
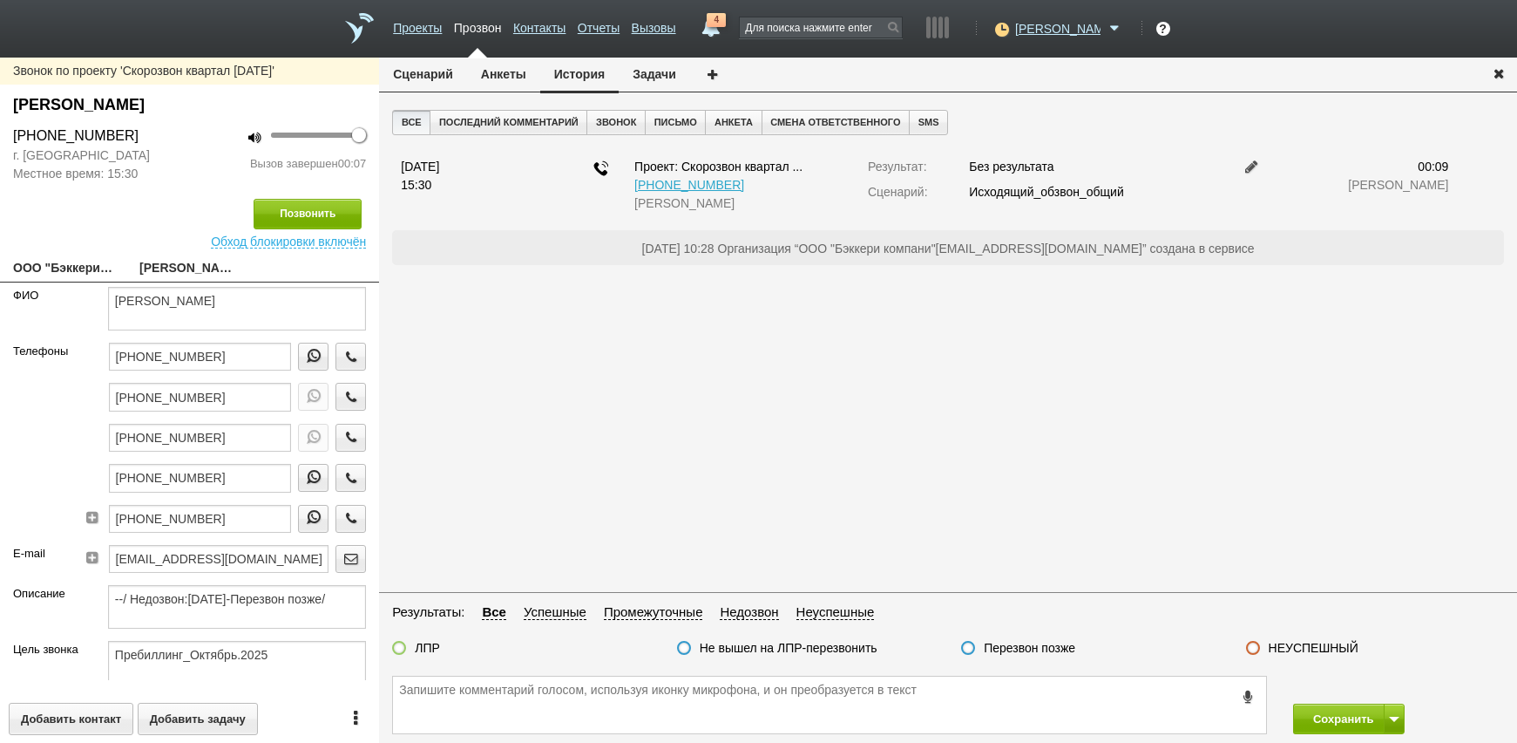
drag, startPoint x: 146, startPoint y: 137, endPoint x: -24, endPoint y: 141, distance: 170.9
click at [0, 141] on html "Проекты Прозвон Контакты Отчеты Вызовы 4 [DATE] [DATE] неделя все Письмо [PERSO…" at bounding box center [758, 371] width 1517 height 743
drag, startPoint x: -24, startPoint y: 141, endPoint x: 73, endPoint y: 137, distance: 97.7
copy div "[PHONE_NUMBER]"
paste textarea "[PHONE_NUMBER]"
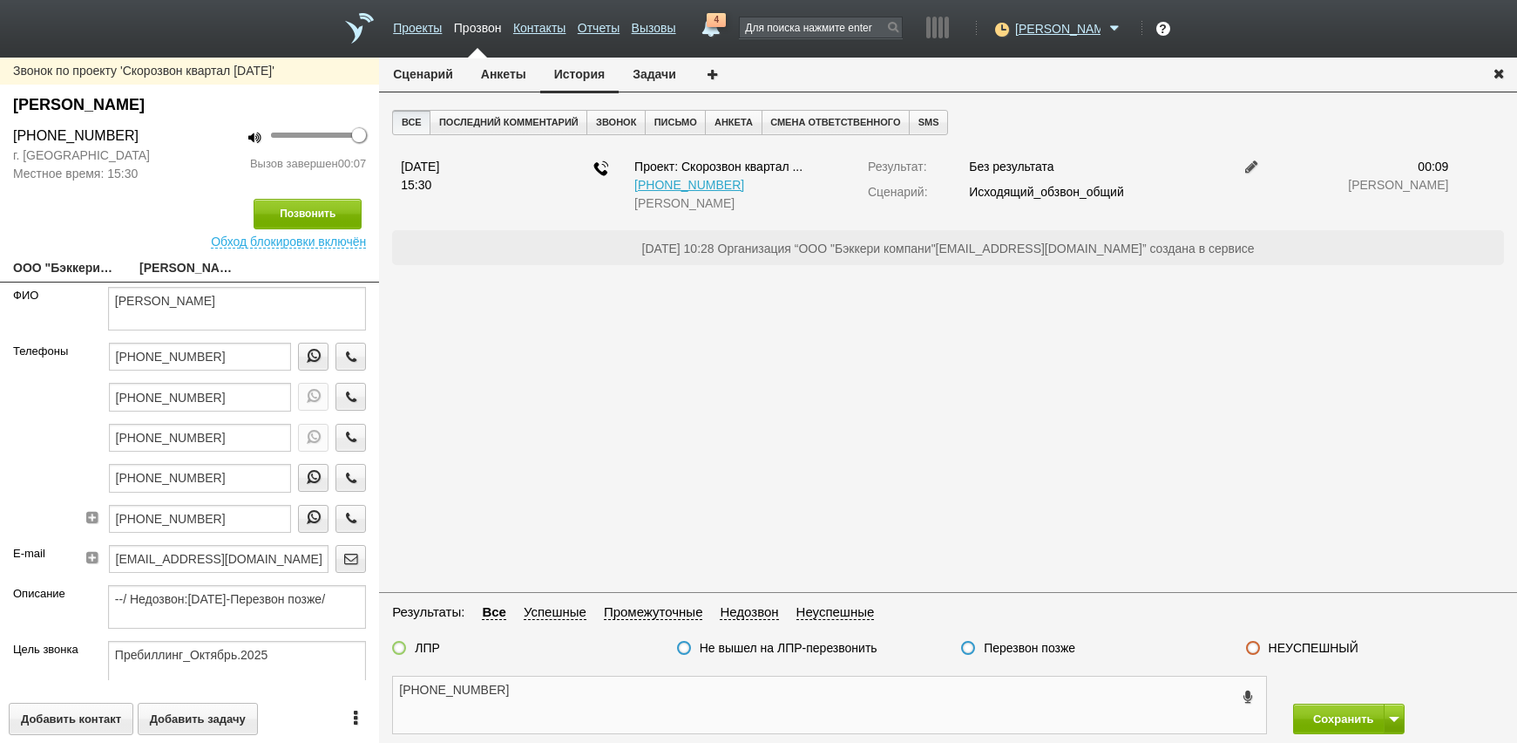
click at [617, 719] on textarea "[PHONE_NUMBER]" at bounding box center [829, 704] width 873 height 57
type textarea "[PHONE_NUMBER]"
click at [494, 68] on button "Анкеты" at bounding box center [503, 74] width 73 height 33
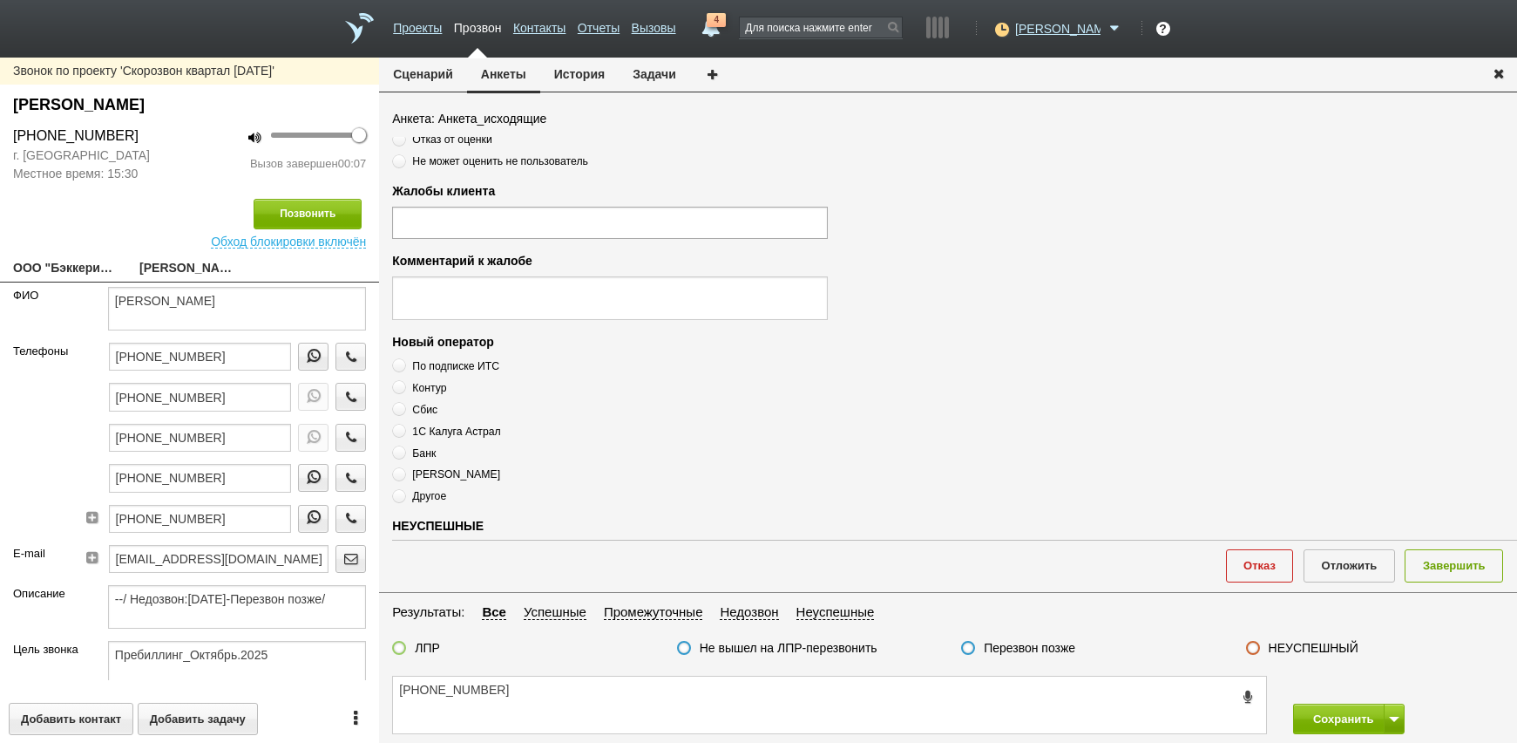
scroll to position [589, 0]
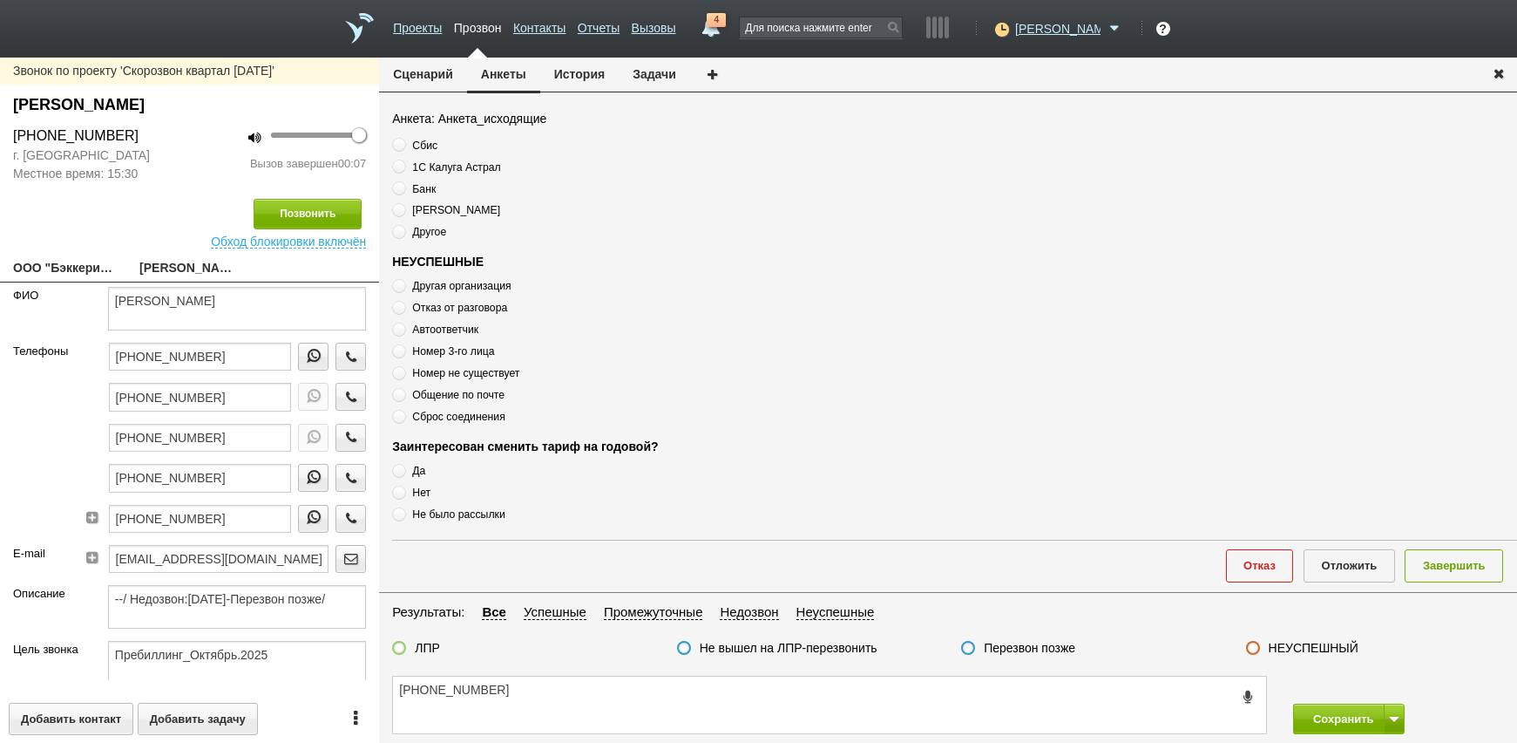
click at [454, 330] on span "Автоответчик" at bounding box center [445, 329] width 66 height 12
radio input "true"
click at [454, 330] on span "Автоответчик" at bounding box center [445, 329] width 66 height 12
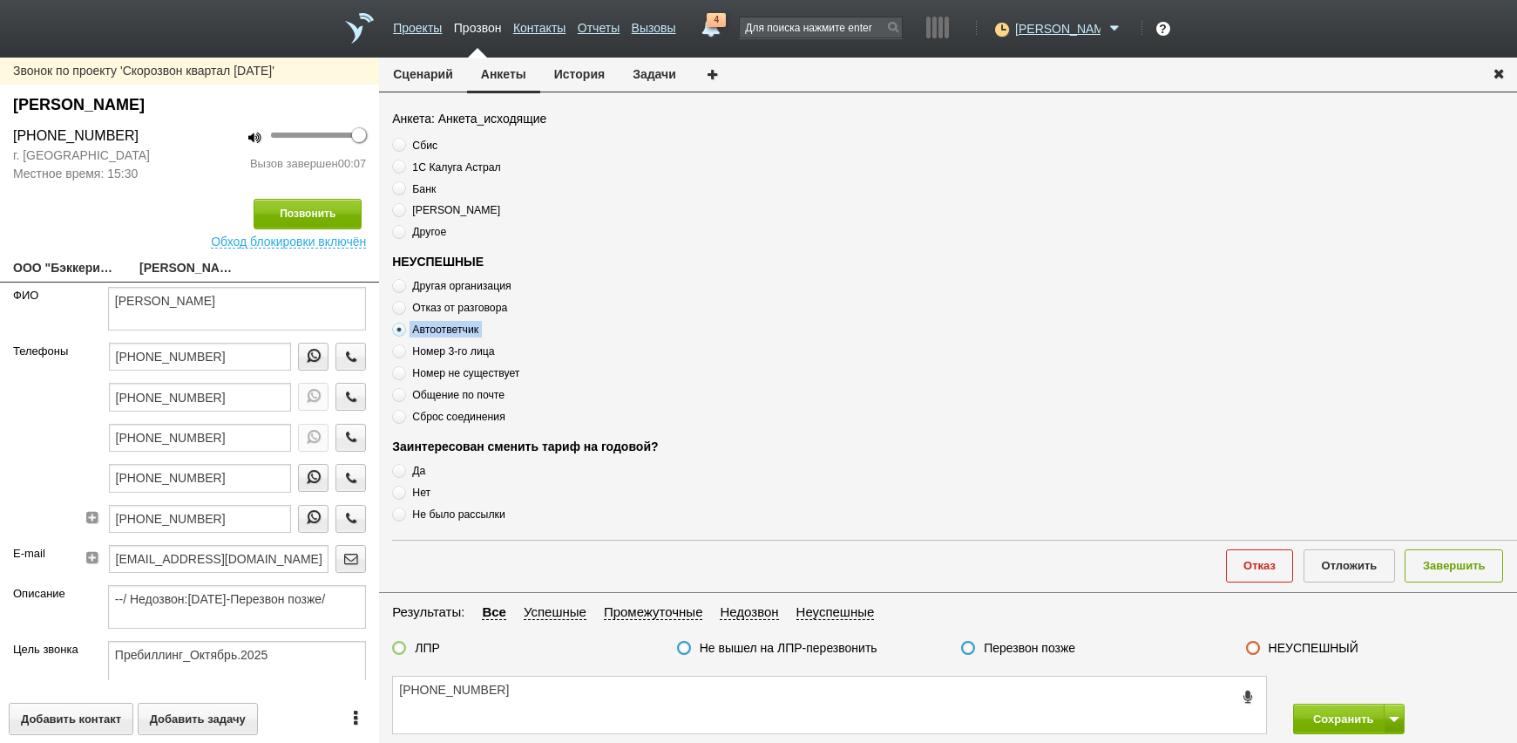
click at [454, 329] on span "Автоответчик" at bounding box center [445, 329] width 66 height 12
click at [574, 707] on textarea "[PHONE_NUMBER]" at bounding box center [829, 704] width 873 height 57
paste textarea "[URL][DOMAIN_NAME][PHONE_NUMBER]"
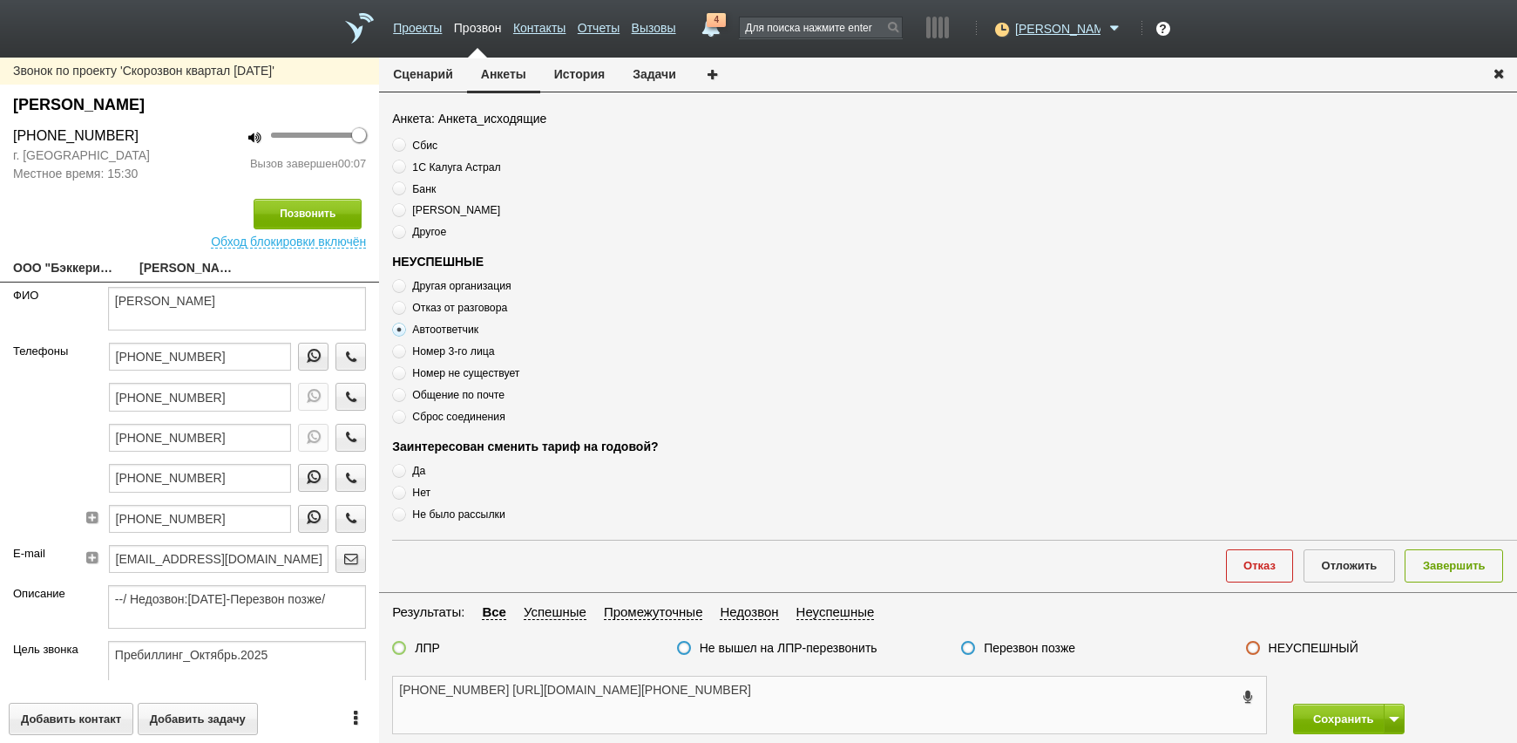
drag, startPoint x: 863, startPoint y: 721, endPoint x: 348, endPoint y: 702, distance: 515.4
click at [348, 702] on div "Звонок по проекту 'Скорозвон квартал [DATE]' [PERSON_NAME] [PHONE_NUMBER] г. [G…" at bounding box center [758, 400] width 1517 height 685
click at [635, 709] on textarea "[PHONE_NUMBER]" at bounding box center [829, 704] width 873 height 57
click at [467, 323] on span "Автоответчик" at bounding box center [445, 329] width 66 height 12
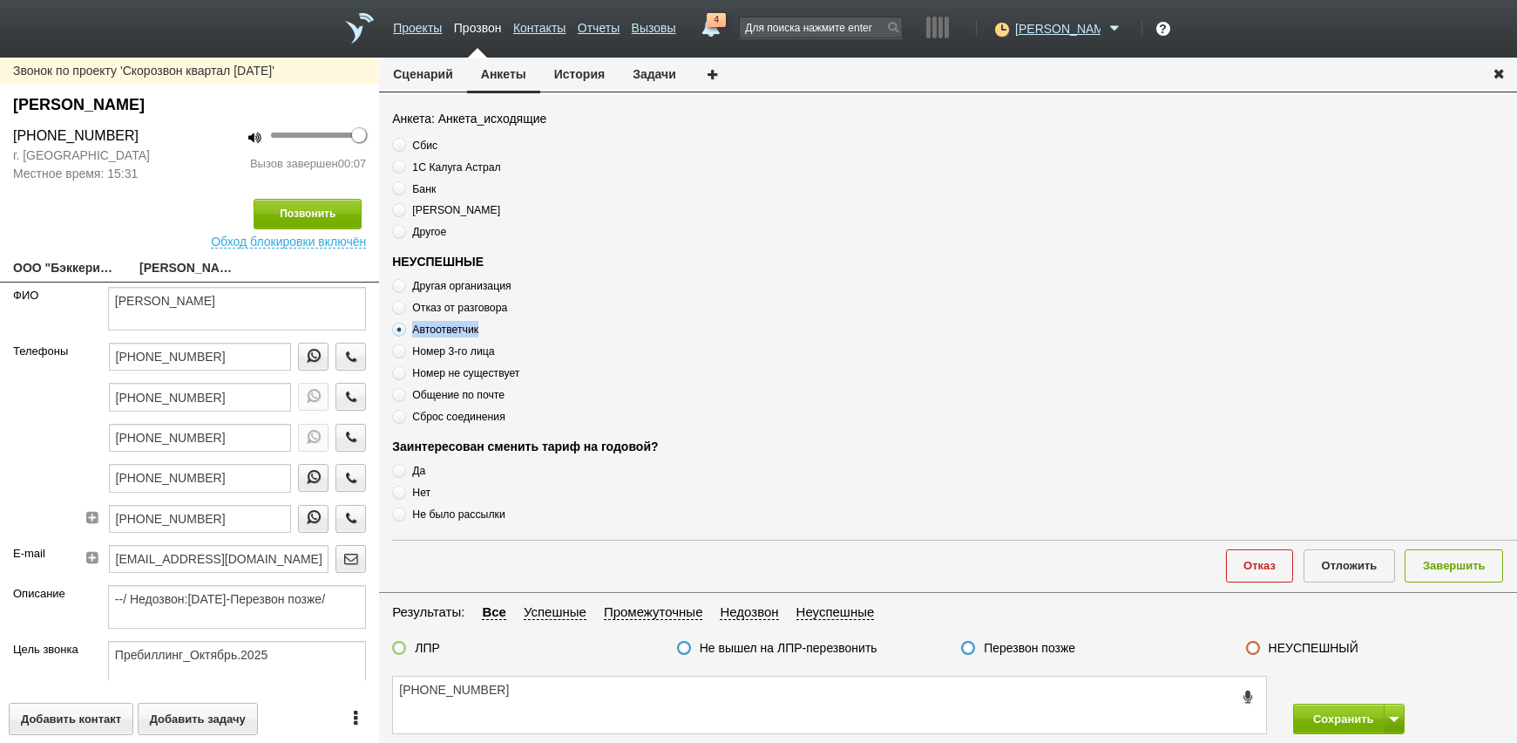
click at [467, 323] on span "Автоответчик" at bounding box center [445, 329] width 66 height 12
click at [527, 691] on textarea "[PHONE_NUMBER]" at bounding box center [829, 704] width 873 height 57
paste textarea "Автоответчик"
drag, startPoint x: 681, startPoint y: 695, endPoint x: 701, endPoint y: 685, distance: 22.2
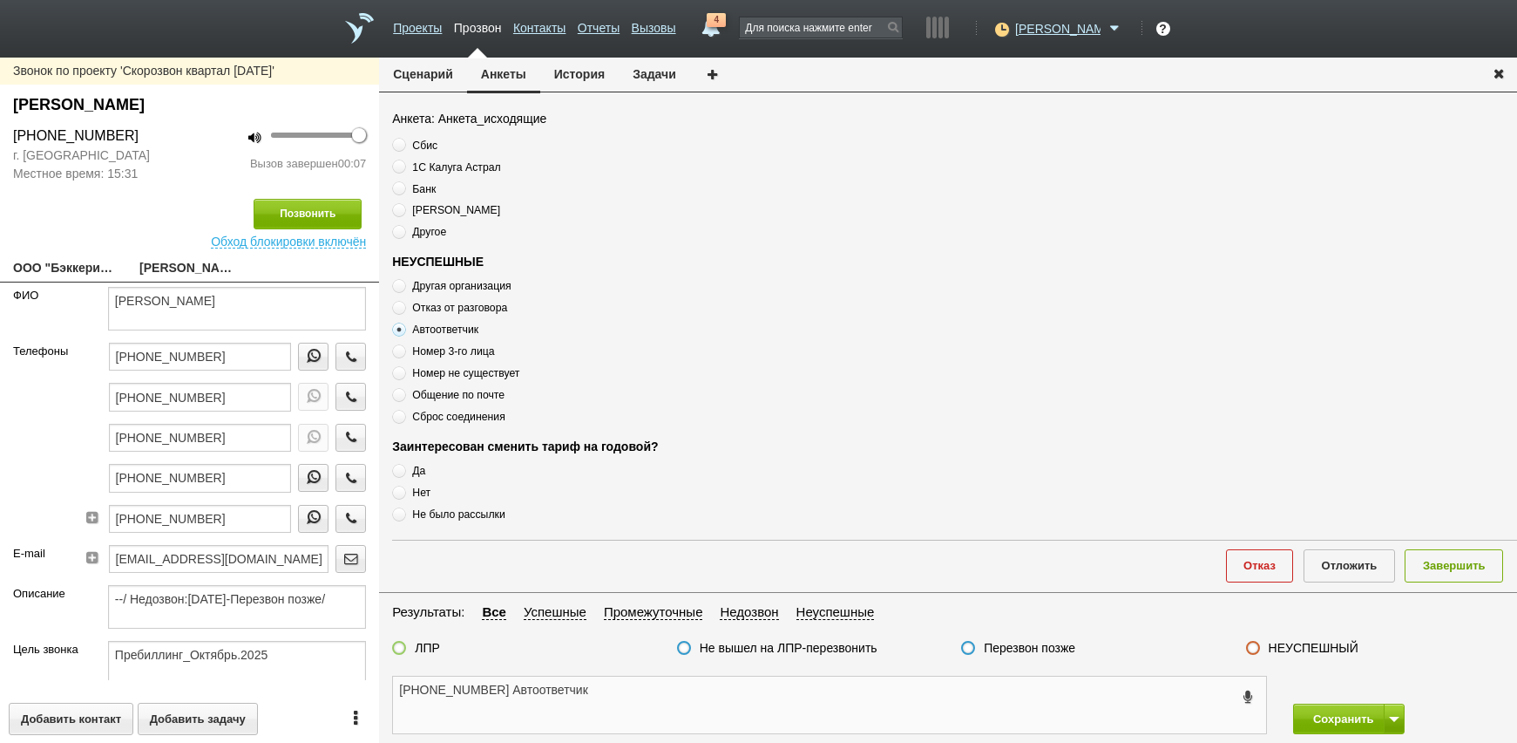
click at [690, 690] on textarea "[PHONE_NUMBER] Автоответчик" at bounding box center [829, 704] width 873 height 57
type textarea "[PHONE_NUMBER] Автоответчик"
click at [1451, 559] on button "Завершить" at bounding box center [1454, 565] width 98 height 32
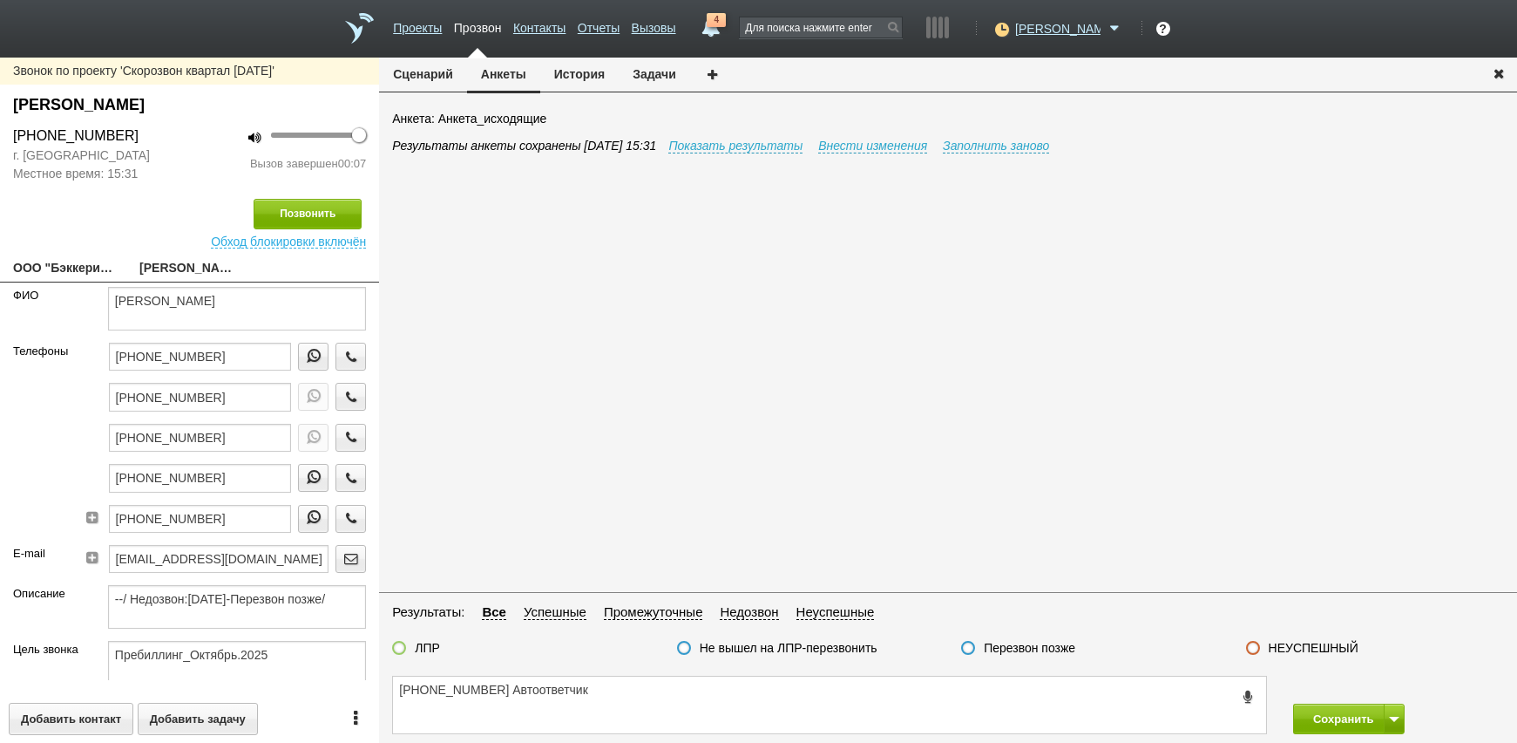
click at [1254, 653] on label at bounding box center [1253, 648] width 14 height 14
click at [0, 0] on input "НЕУСПЕШНЫЙ" at bounding box center [0, 0] width 0 height 0
click at [1390, 717] on span at bounding box center [1394, 718] width 10 height 5
click at [1370, 695] on button "Сохранить и остаться" at bounding box center [1336, 686] width 135 height 31
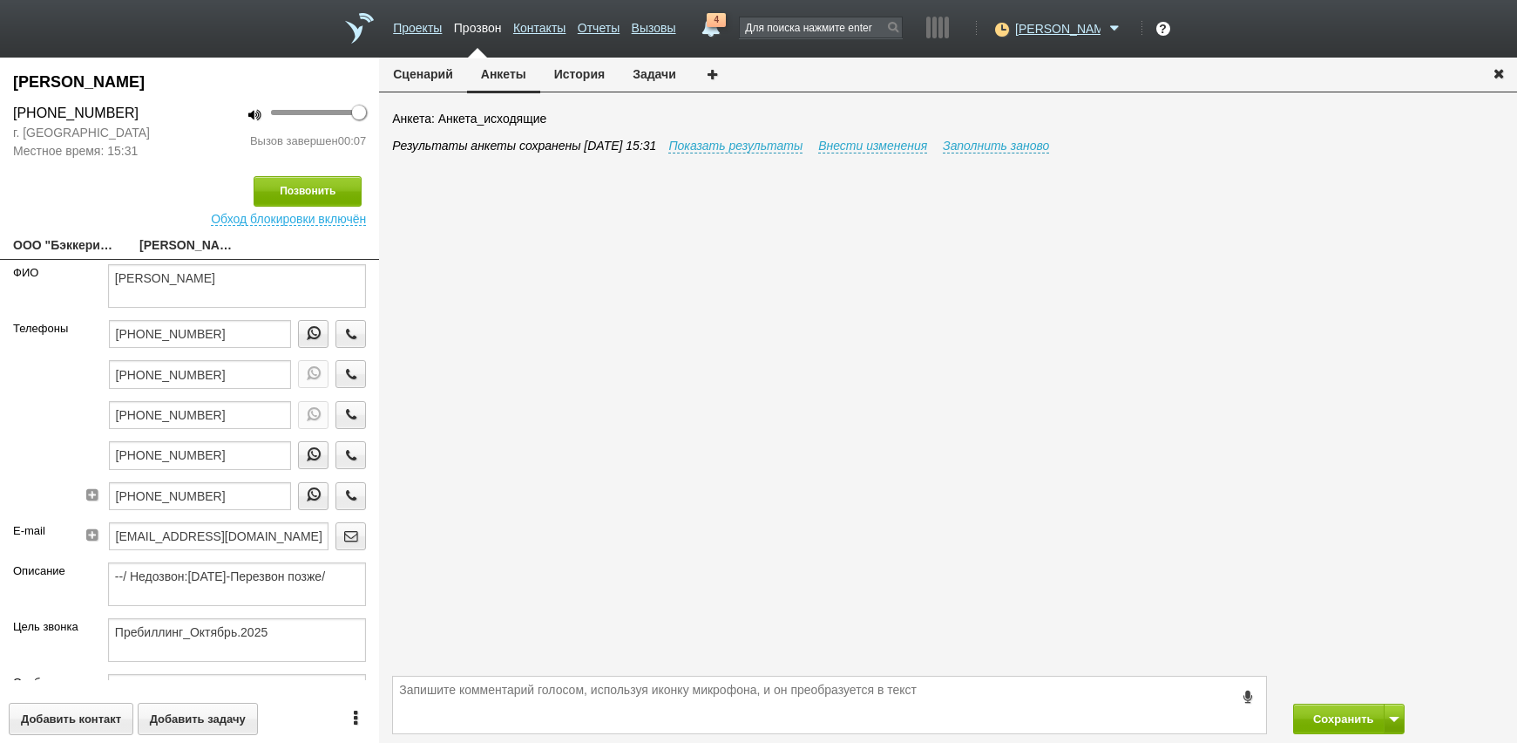
drag, startPoint x: 79, startPoint y: 244, endPoint x: 92, endPoint y: 273, distance: 31.6
click at [79, 244] on link "ООО "Бэккери компани"[EMAIL_ADDRESS][DOMAIN_NAME]" at bounding box center [63, 246] width 100 height 24
type textarea "ООО "Бэккери компани"[EMAIL_ADDRESS][DOMAIN_NAME]"
type input "7719196806"
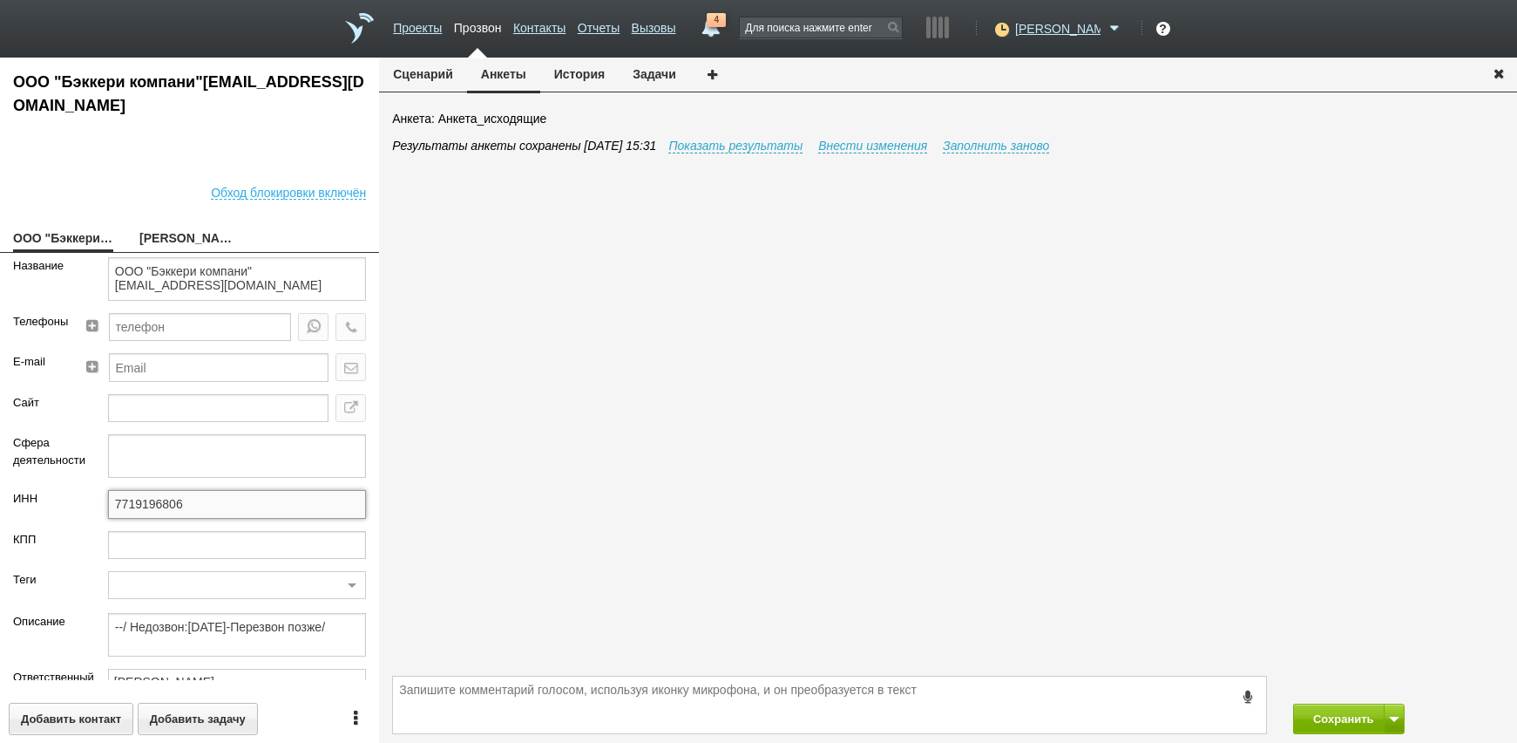
drag, startPoint x: 224, startPoint y: 490, endPoint x: 74, endPoint y: 492, distance: 149.9
click at [74, 492] on div "ИНН 7719196806" at bounding box center [189, 510] width 379 height 40
drag, startPoint x: 164, startPoint y: 230, endPoint x: 180, endPoint y: 245, distance: 22.2
click at [164, 230] on link "[PERSON_NAME]" at bounding box center [189, 239] width 100 height 24
type textarea "[PERSON_NAME]"
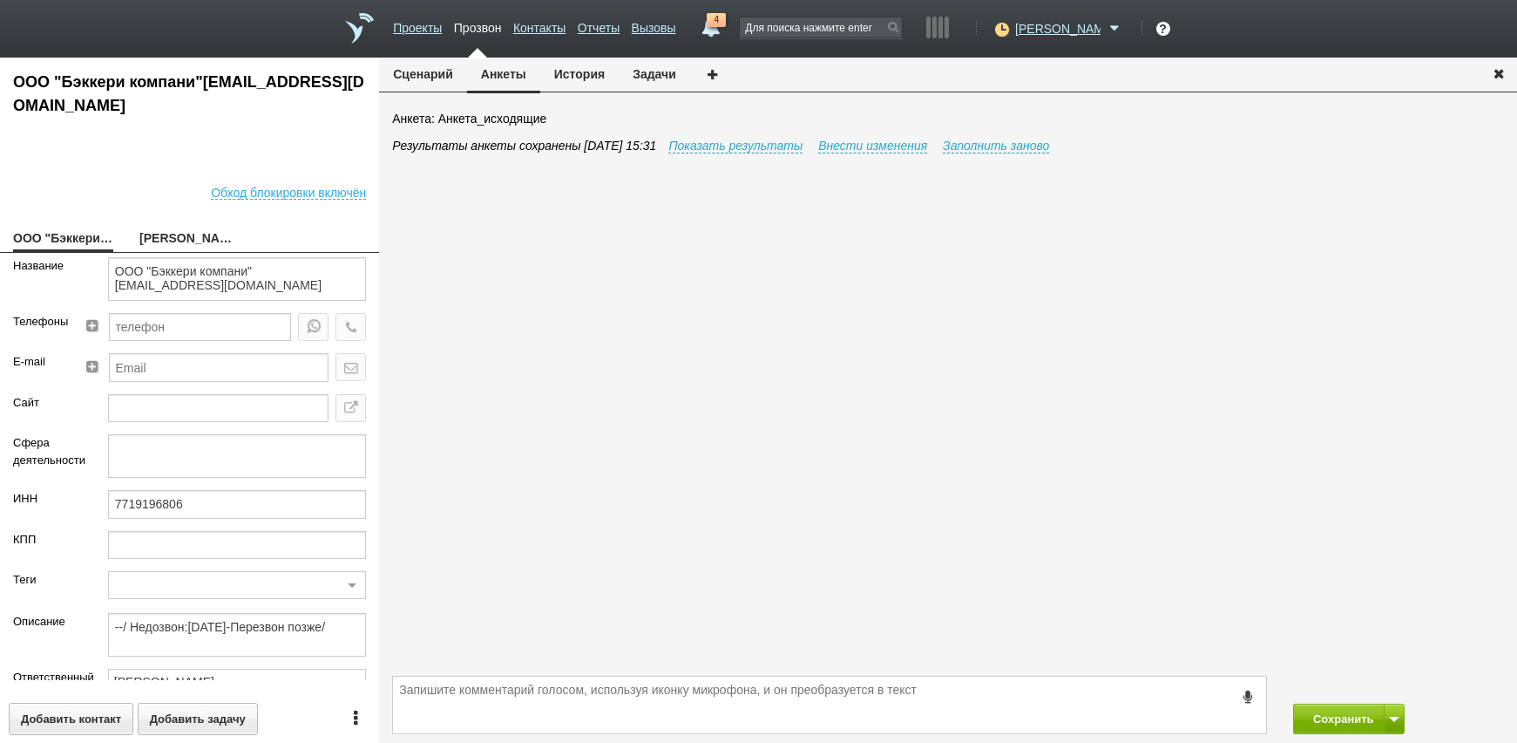
type textarea "Пребиллинг_Октябрь.2025"
type input "Сумма АП+ЛД: 51600"
type input "77_Профессионал ПК"
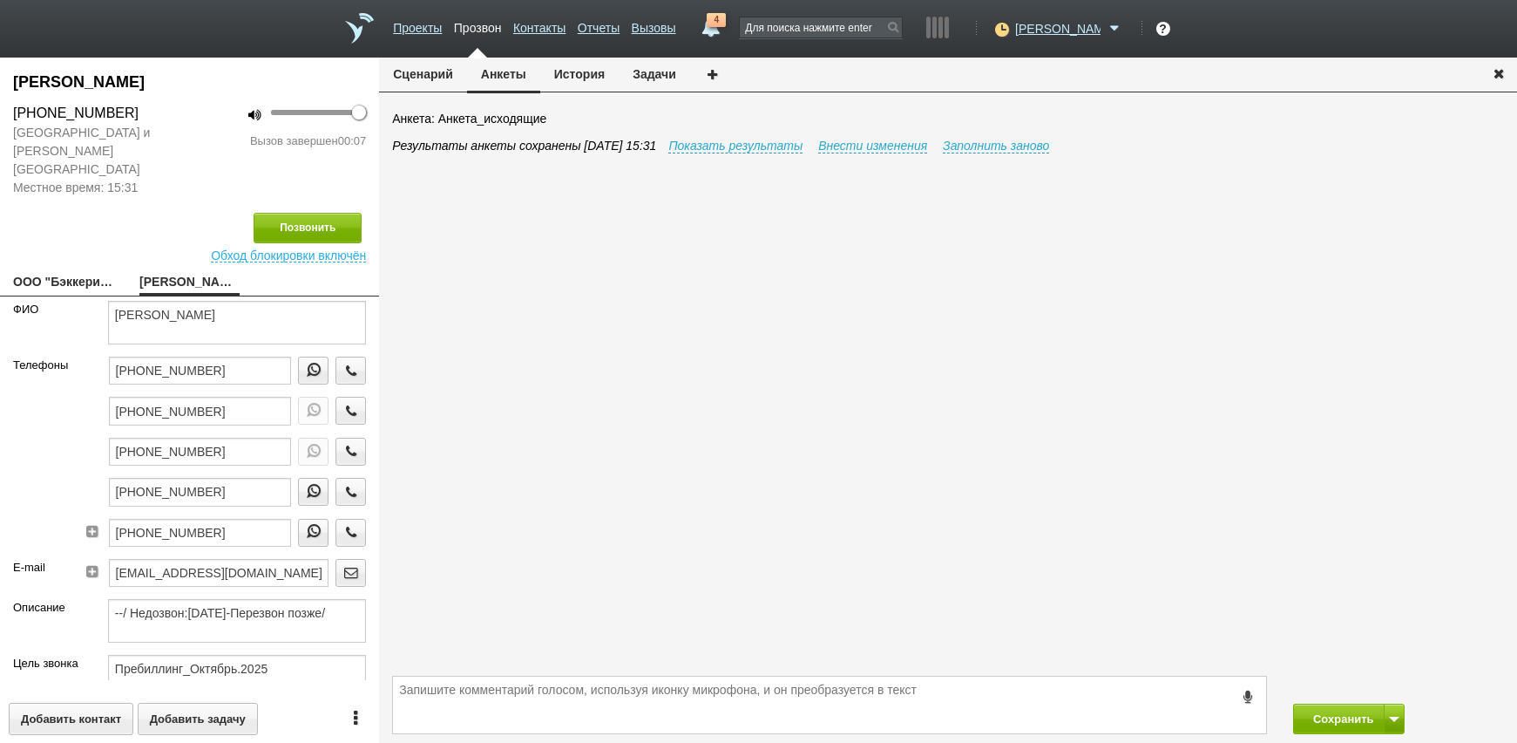
click at [598, 75] on button "История" at bounding box center [579, 74] width 78 height 33
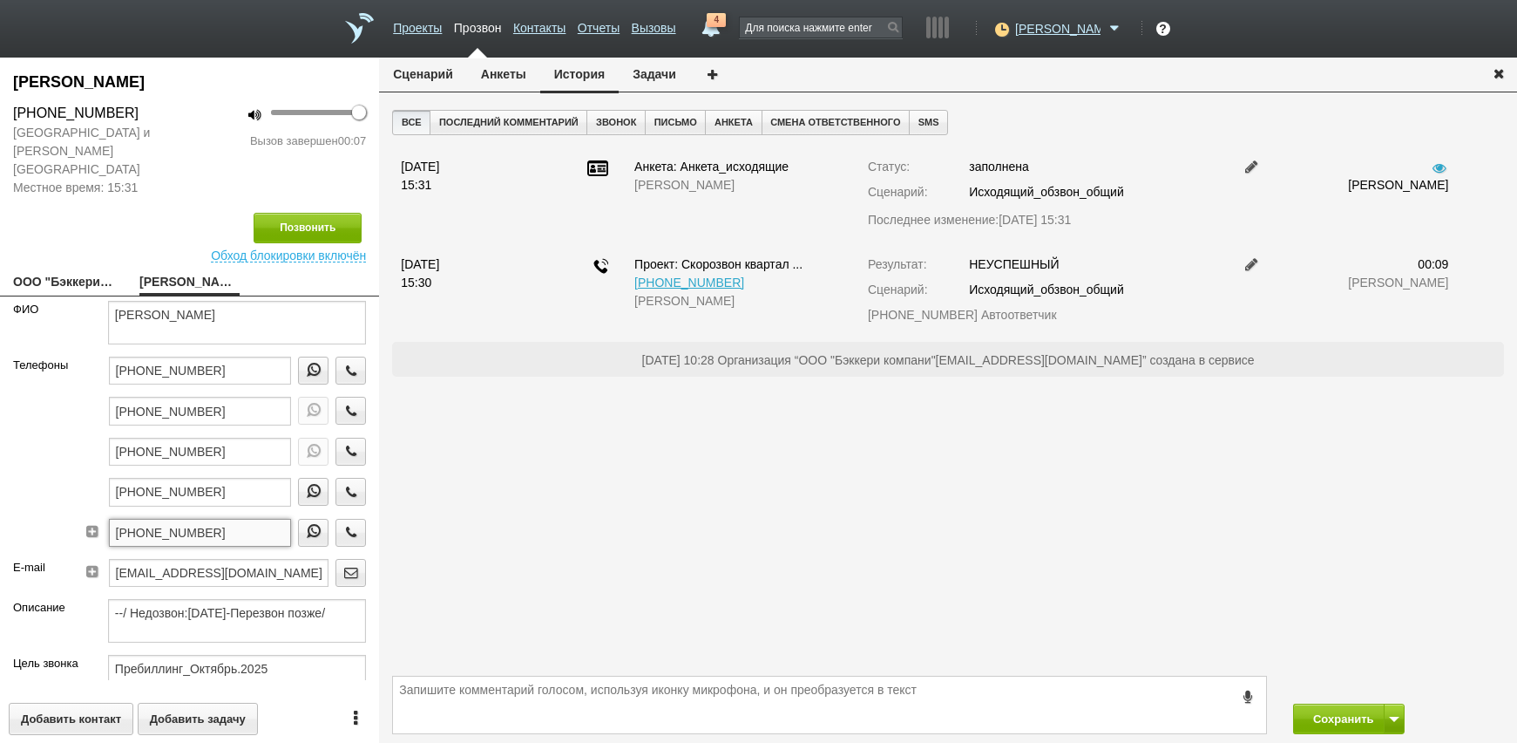
click at [227, 519] on input "[PHONE_NUMBER]" at bounding box center [200, 533] width 183 height 28
click at [336, 519] on button "button" at bounding box center [351, 533] width 31 height 28
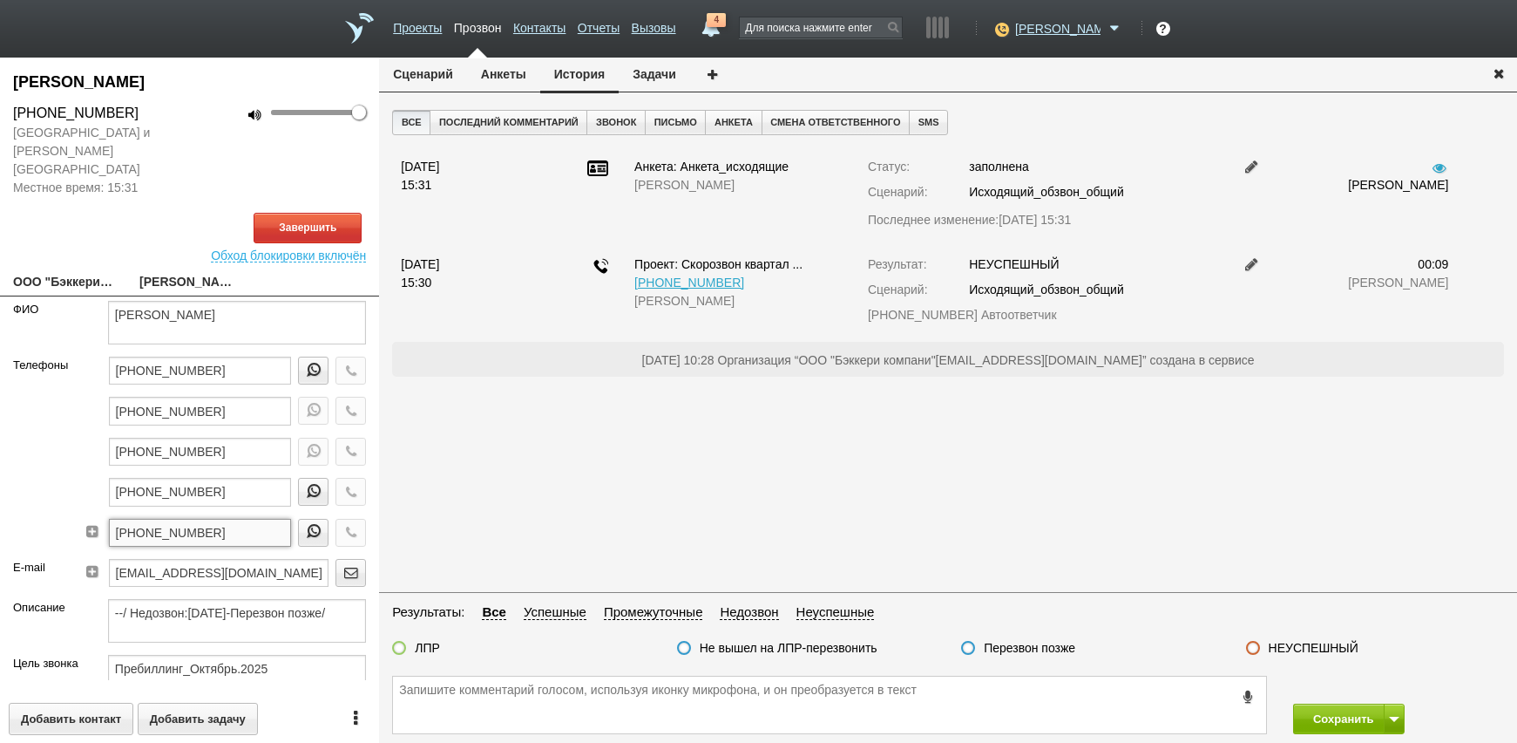
drag, startPoint x: 214, startPoint y: 522, endPoint x: 38, endPoint y: 525, distance: 176.1
click at [10, 526] on div "Телефоны [PHONE_NUMBER] [PHONE_NUMBER] [PHONE_NUMBER] [PHONE_NUMBER] [PHONE_NUM…" at bounding box center [189, 457] width 379 height 202
paste textarea "[PHONE_NUMBER]"
click at [619, 696] on textarea "[PHONE_NUMBER]" at bounding box center [829, 704] width 873 height 57
click at [805, 684] on textarea "[PHONE_NUMBER]" at bounding box center [829, 704] width 873 height 57
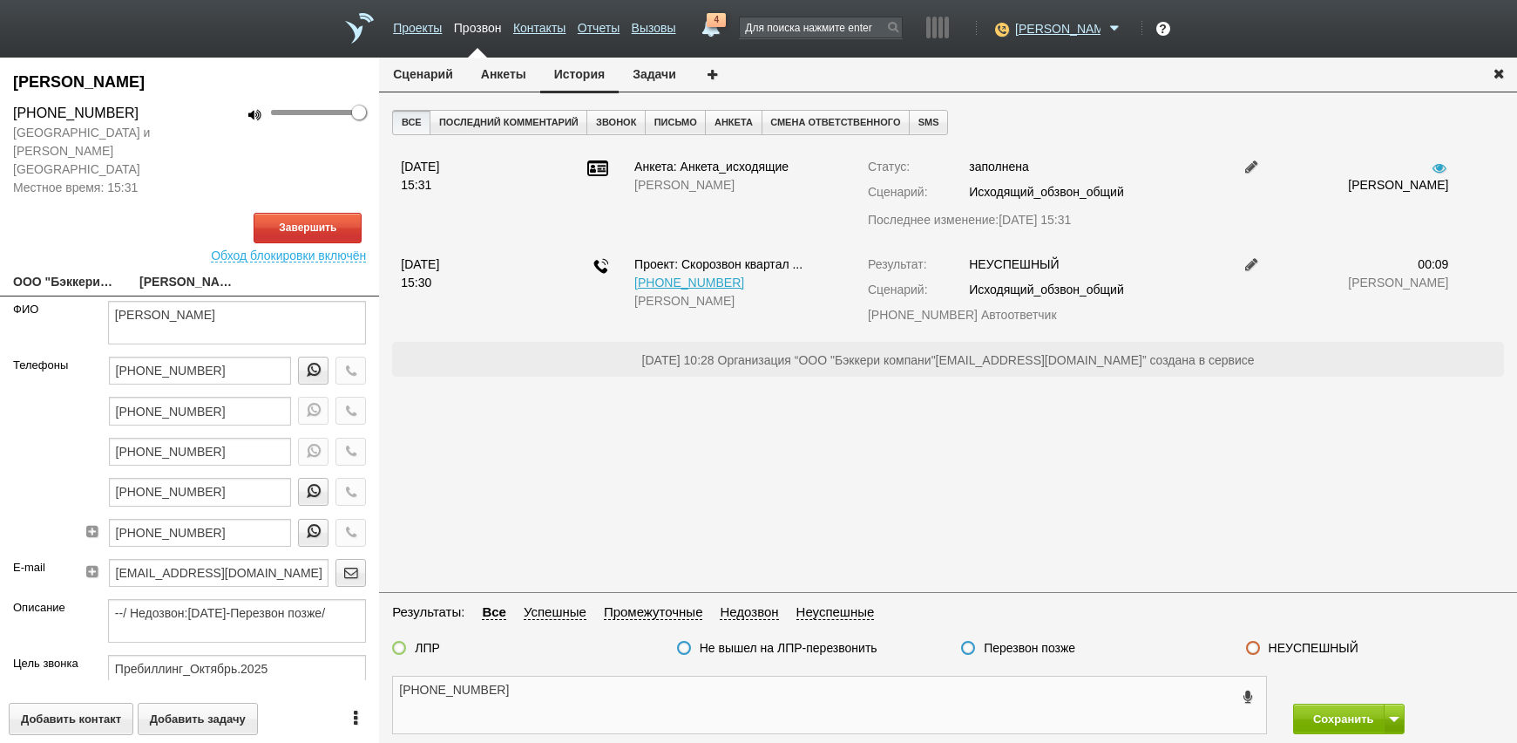
click at [615, 696] on textarea "[PHONE_NUMBER]" at bounding box center [829, 704] width 873 height 57
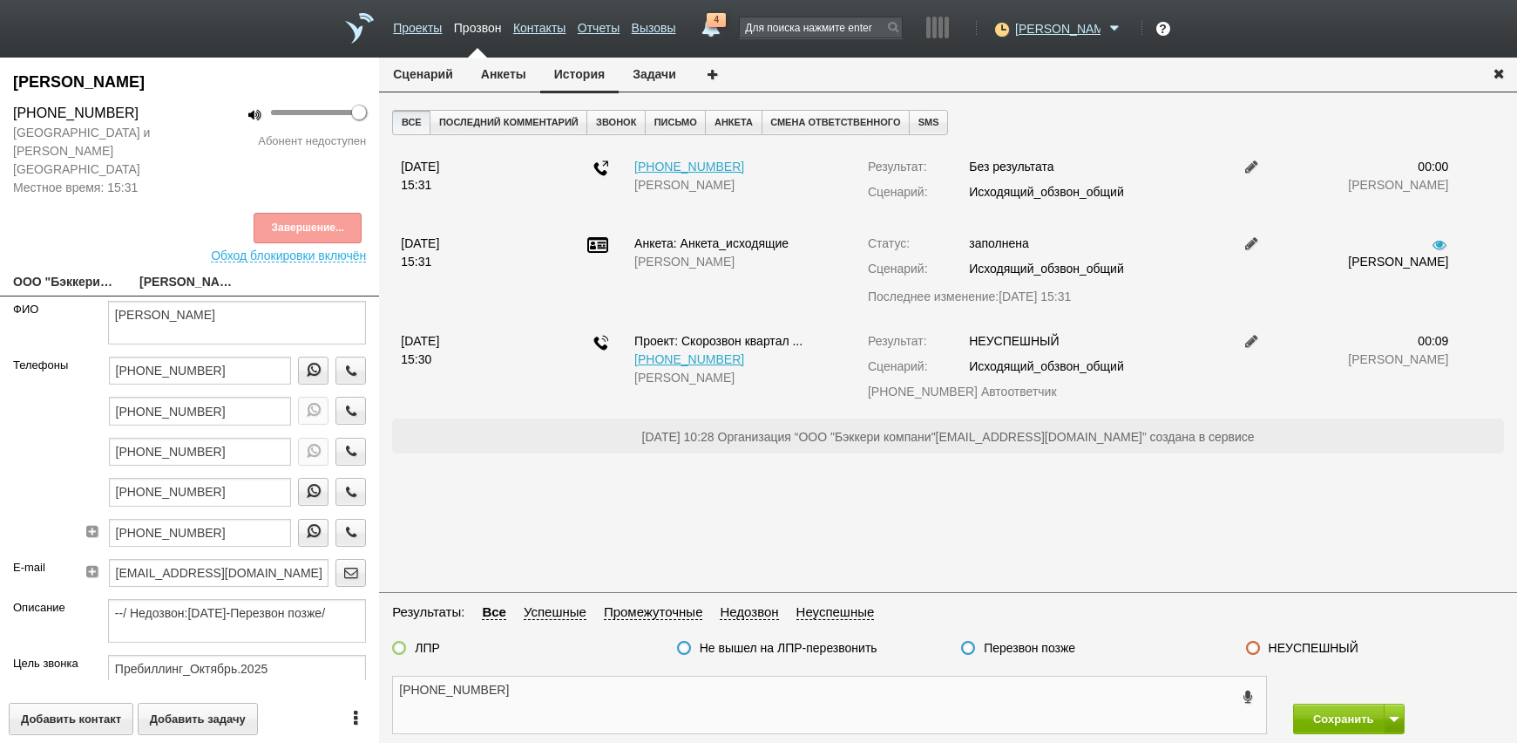
click at [615, 696] on textarea "[PHONE_NUMBER]" at bounding box center [829, 704] width 873 height 57
type textarea "[PHONE_NUMBER] недозвон"
click at [1018, 651] on label "Перезвон позже" at bounding box center [1030, 648] width 92 height 16
click at [0, 0] on input "Перезвон позже" at bounding box center [0, 0] width 0 height 0
click at [1017, 645] on label "Перезвон позже" at bounding box center [1030, 648] width 92 height 16
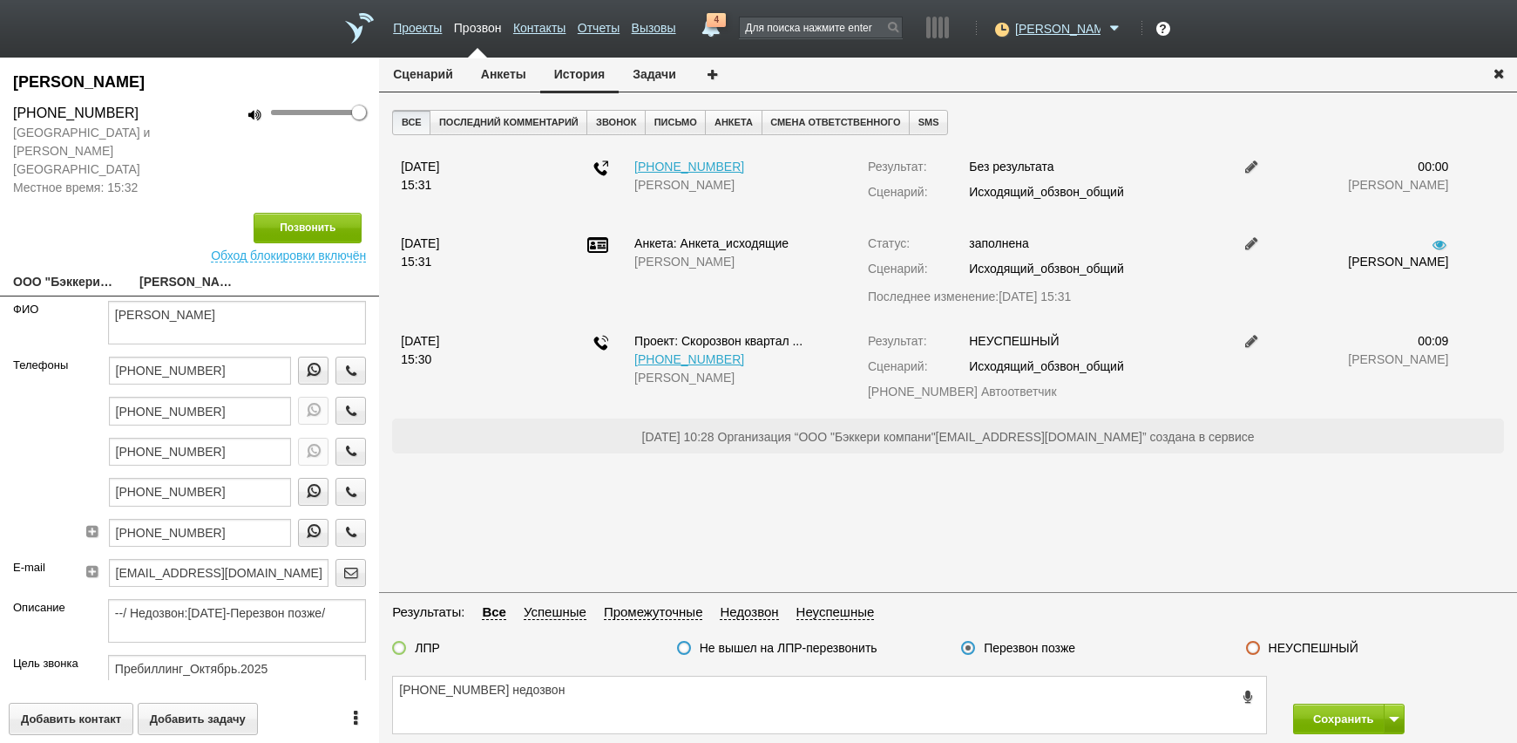
click at [0, 0] on input "Перезвон позже" at bounding box center [0, 0] width 0 height 0
click at [1392, 722] on button at bounding box center [1394, 718] width 21 height 31
click at [1375, 688] on button "Сохранить и остаться" at bounding box center [1336, 686] width 135 height 31
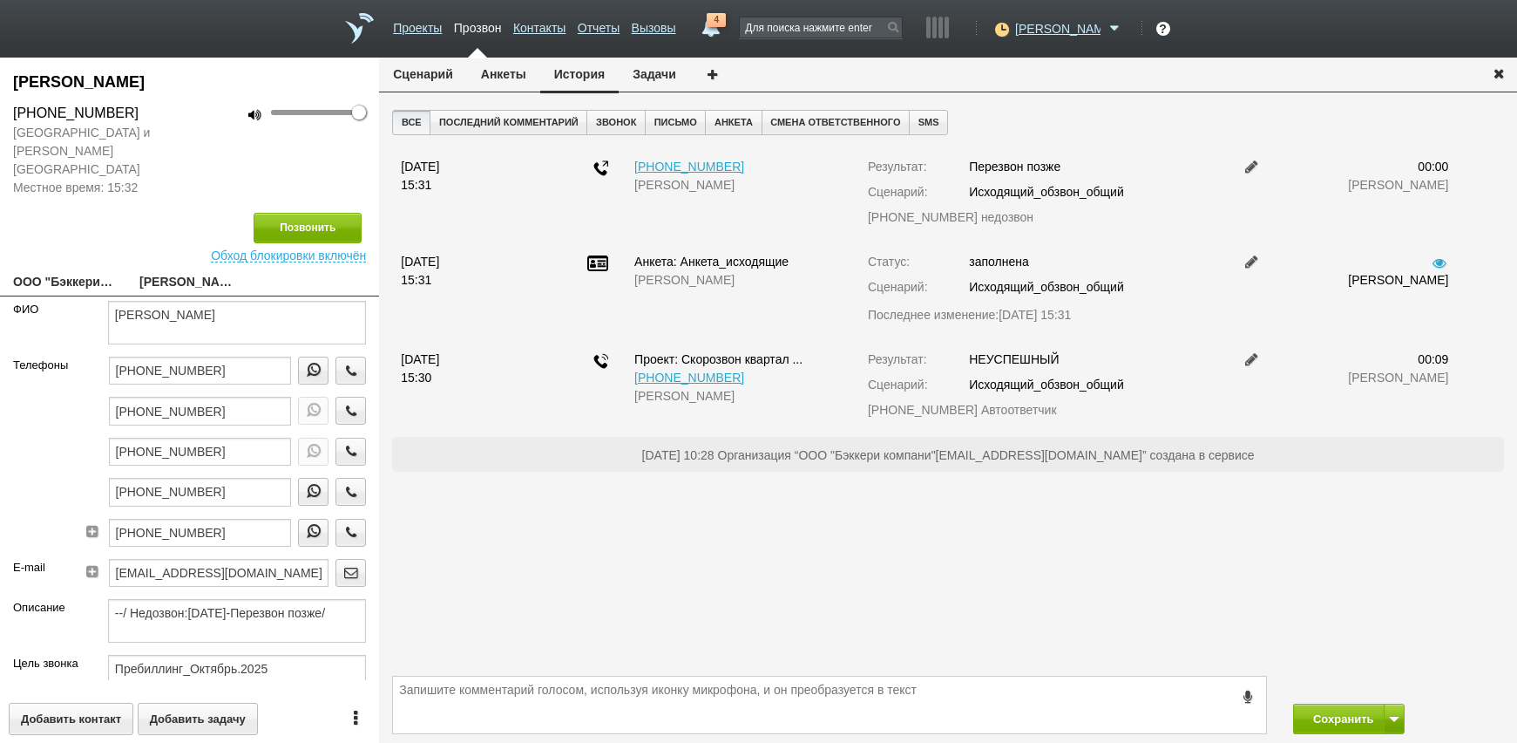
click at [251, 457] on div "[PHONE_NUMBER]" at bounding box center [200, 457] width 183 height 40
click at [249, 478] on input "[PHONE_NUMBER]" at bounding box center [200, 492] width 183 height 28
drag, startPoint x: 200, startPoint y: 483, endPoint x: -26, endPoint y: 500, distance: 227.3
click at [0, 500] on html "Проекты Прозвон Контакты Отчеты Вызовы 4 [DATE] [DATE] неделя все Письмо [PERSO…" at bounding box center [758, 371] width 1517 height 743
paste textarea "[PHONE_NUMBER]"
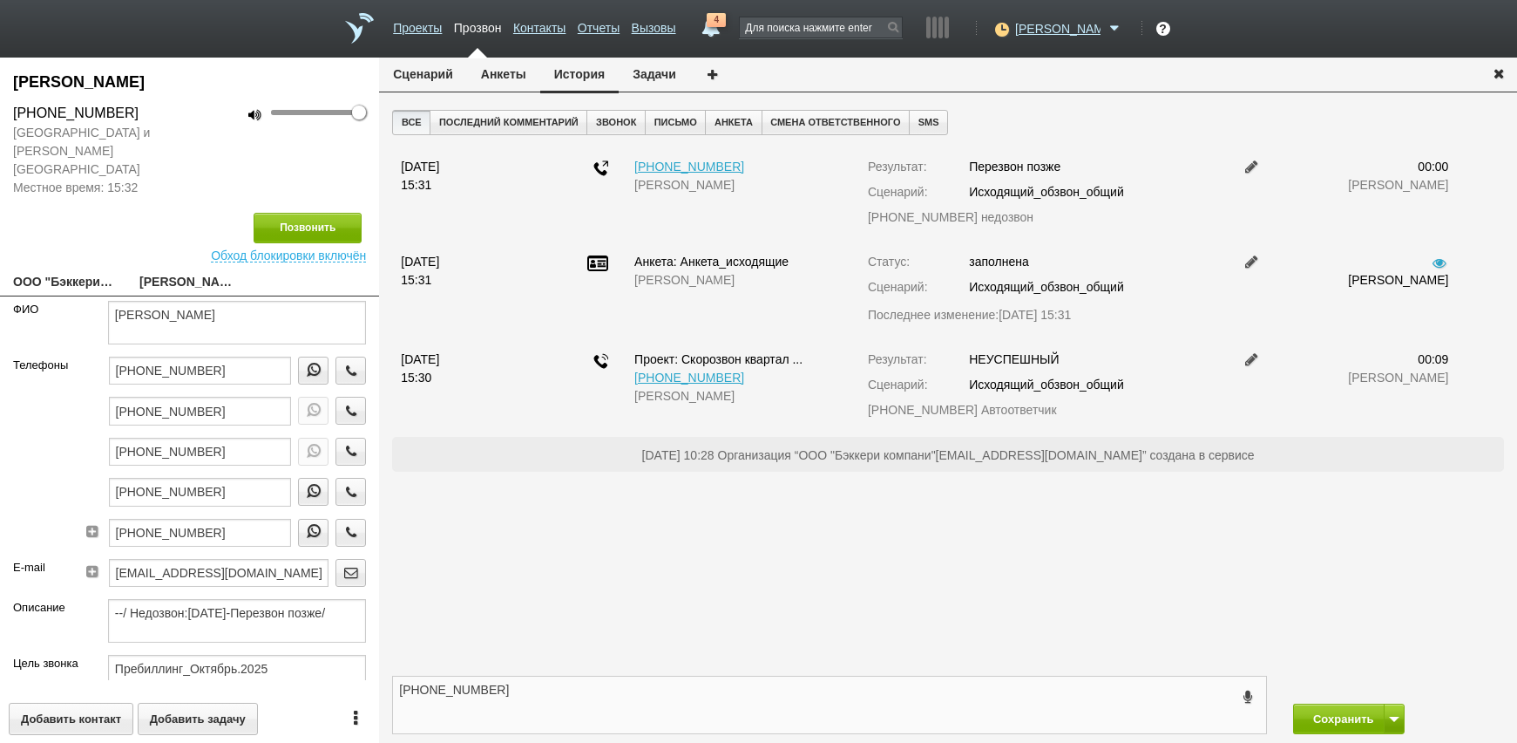
type textarea "[PHONE_NUMBER]"
click at [243, 478] on input "[PHONE_NUMBER]" at bounding box center [200, 492] width 183 height 28
drag, startPoint x: 320, startPoint y: 484, endPoint x: 344, endPoint y: 477, distance: 25.4
click at [326, 482] on div at bounding box center [332, 498] width 68 height 40
click at [342, 485] on icon "button" at bounding box center [351, 491] width 19 height 13
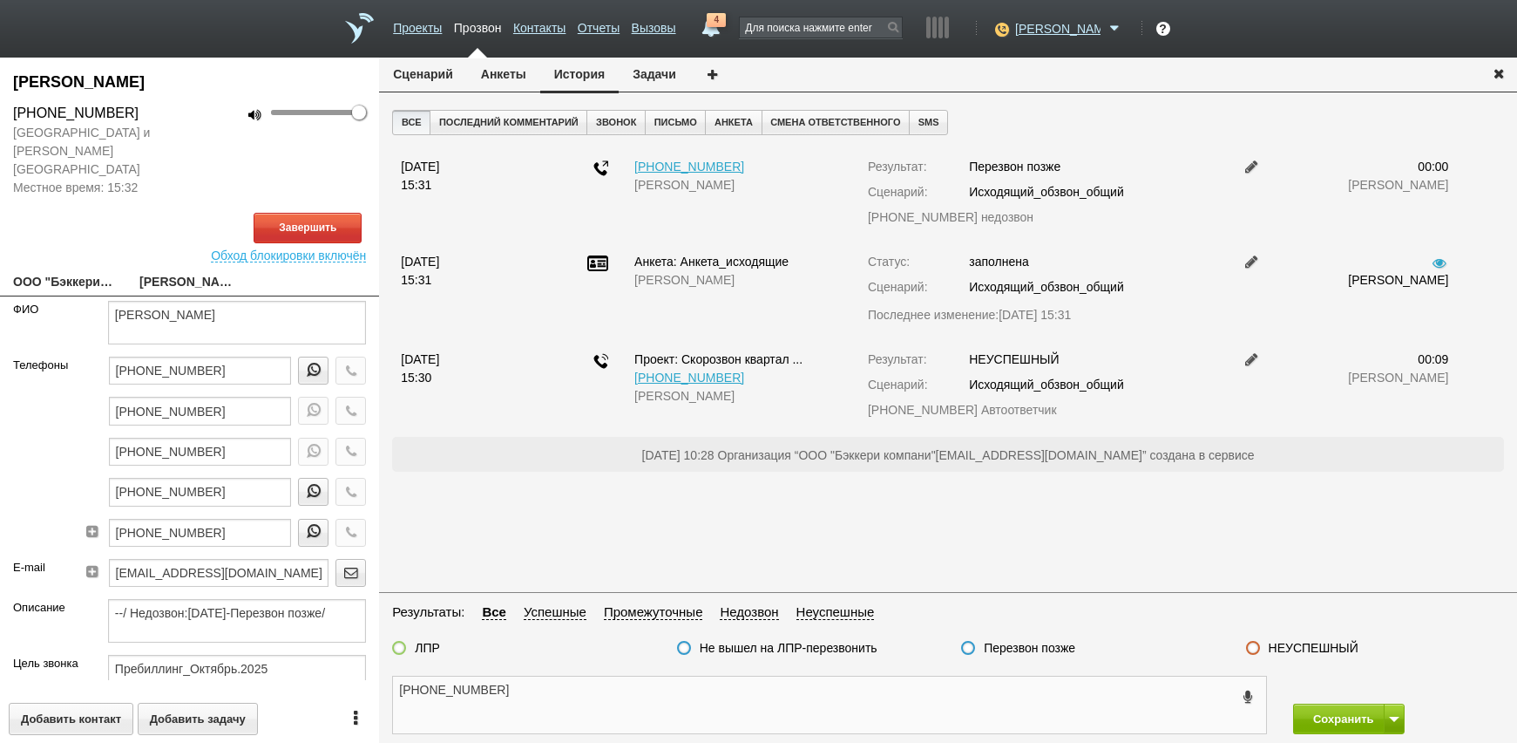
click at [552, 716] on textarea "[PHONE_NUMBER]" at bounding box center [829, 704] width 873 height 57
click at [69, 271] on link "ООО "Бэккери компани"[EMAIL_ADDRESS][DOMAIN_NAME]" at bounding box center [63, 283] width 100 height 24
type textarea "ООО "Бэккери компани"[EMAIL_ADDRESS][DOMAIN_NAME]"
type input "7719196806"
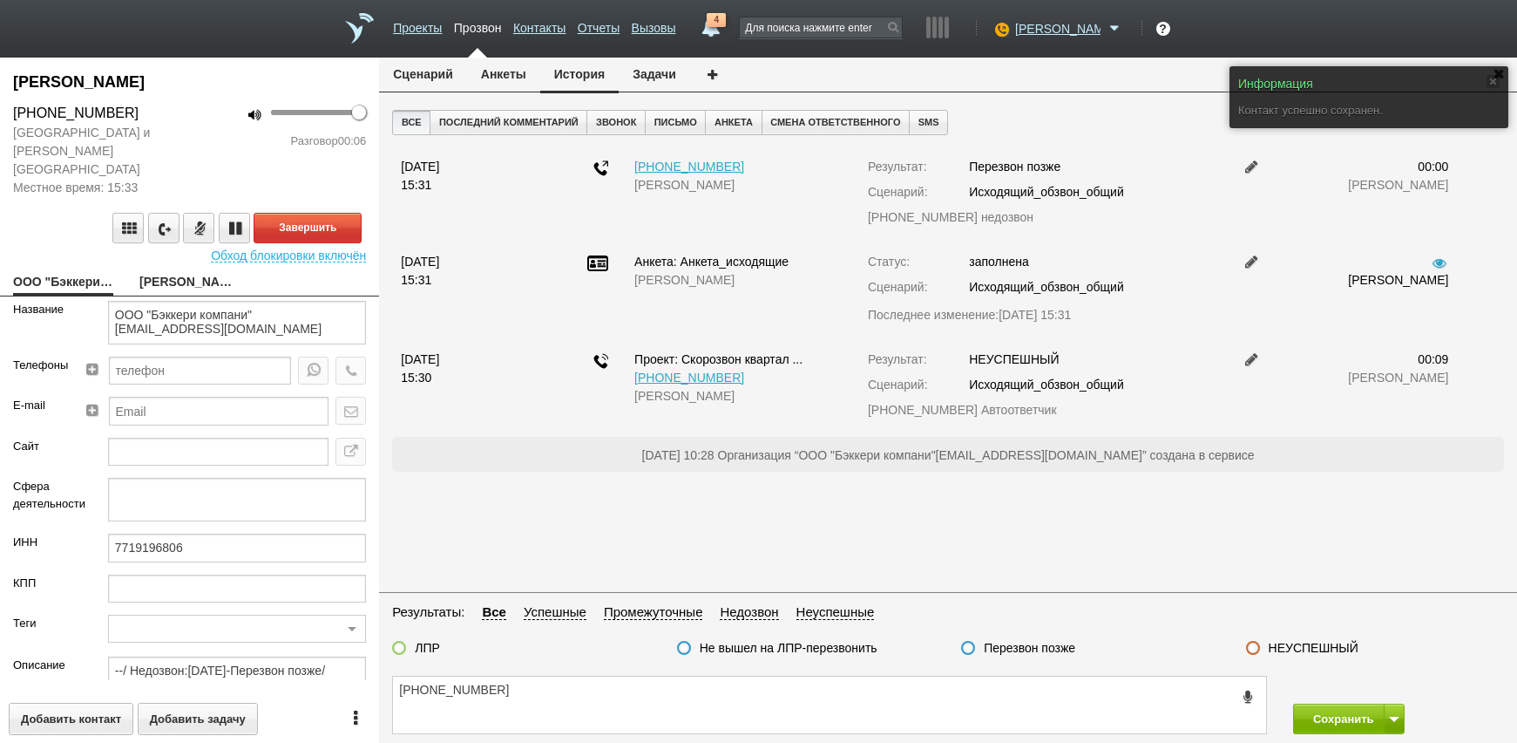
click at [177, 271] on link "[PERSON_NAME]" at bounding box center [189, 283] width 100 height 24
type textarea "[PERSON_NAME]"
type textarea "Пребиллинг_Октябрь.2025"
type input "Сумма АП+ЛД: 51600"
type input "77_Профессионал ПК"
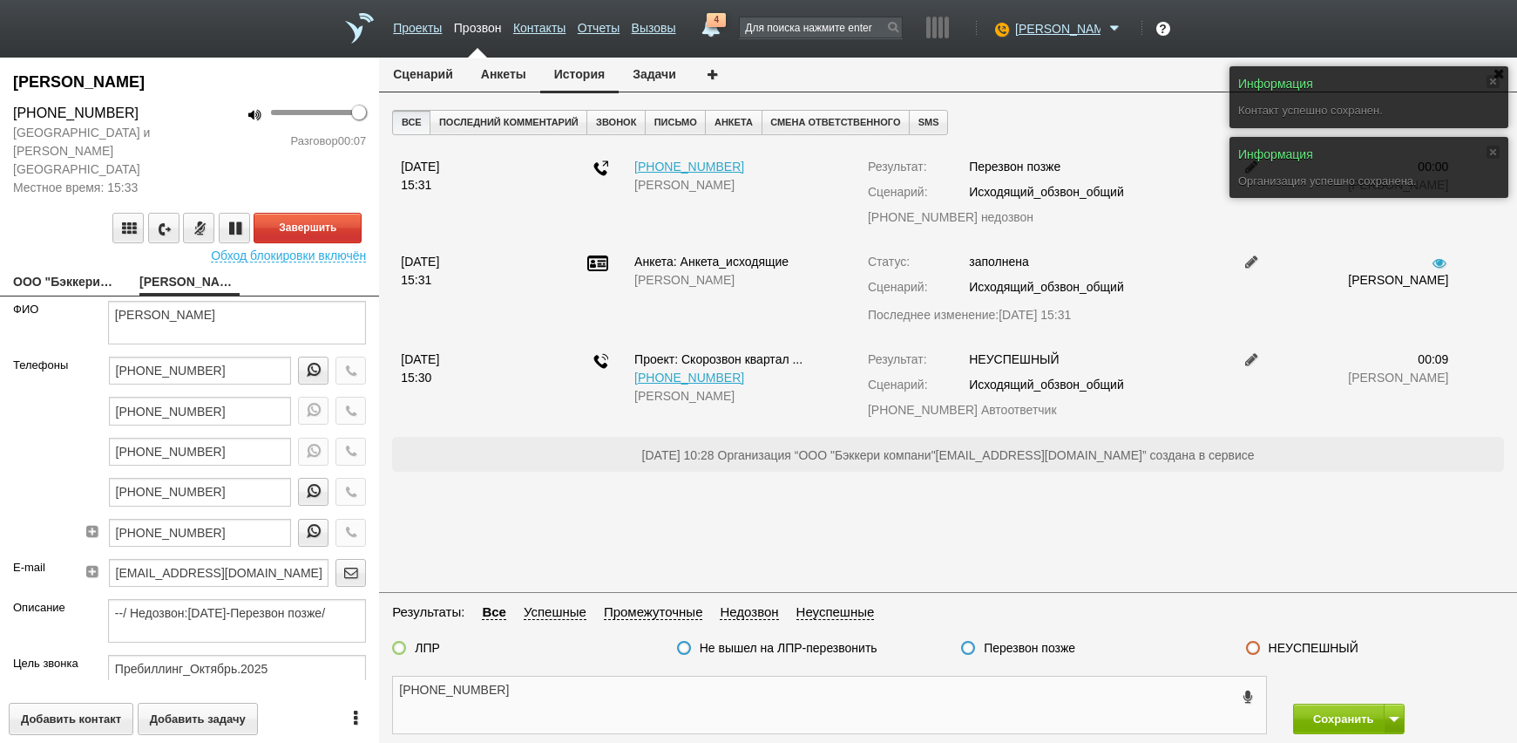
click at [583, 711] on textarea "[PHONE_NUMBER]" at bounding box center [829, 704] width 873 height 57
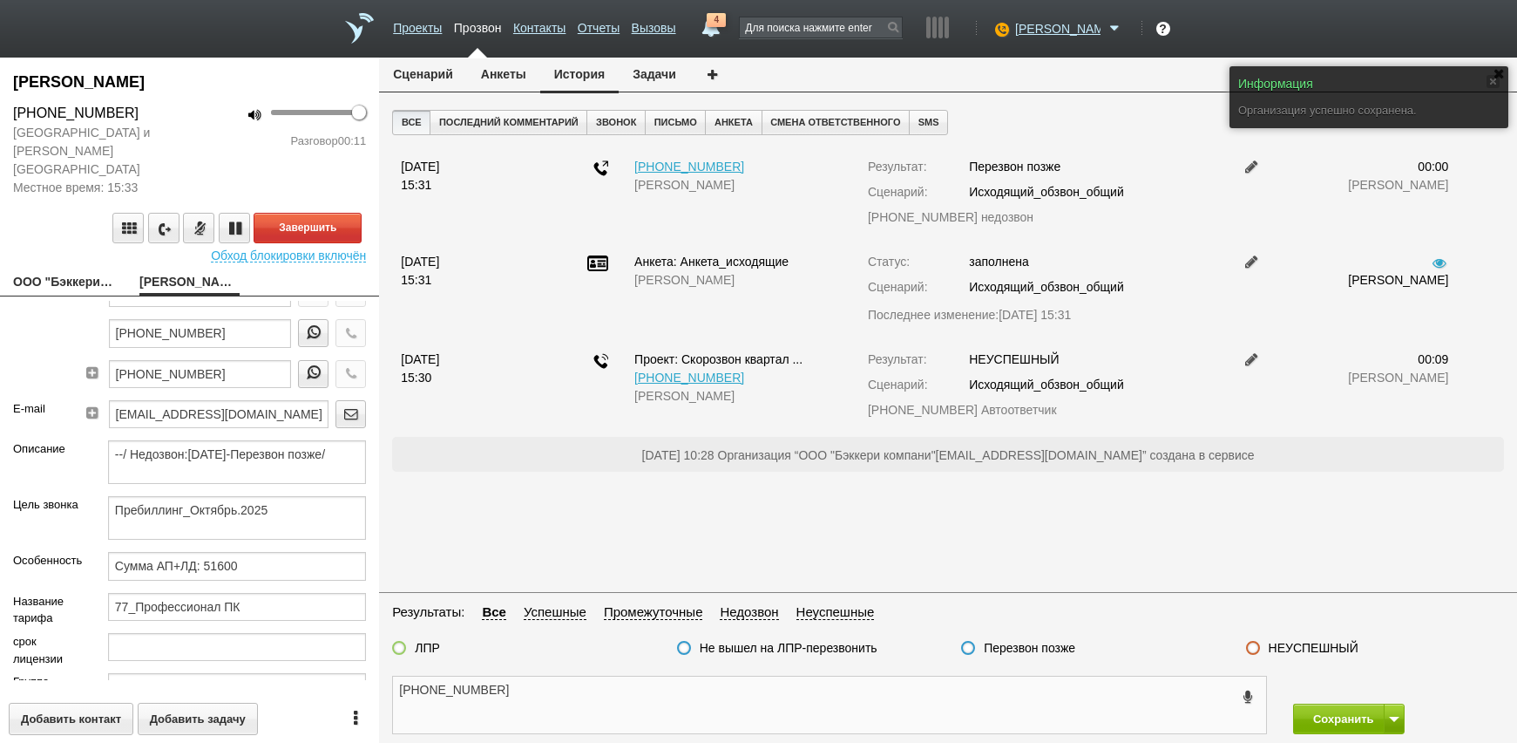
scroll to position [174, 0]
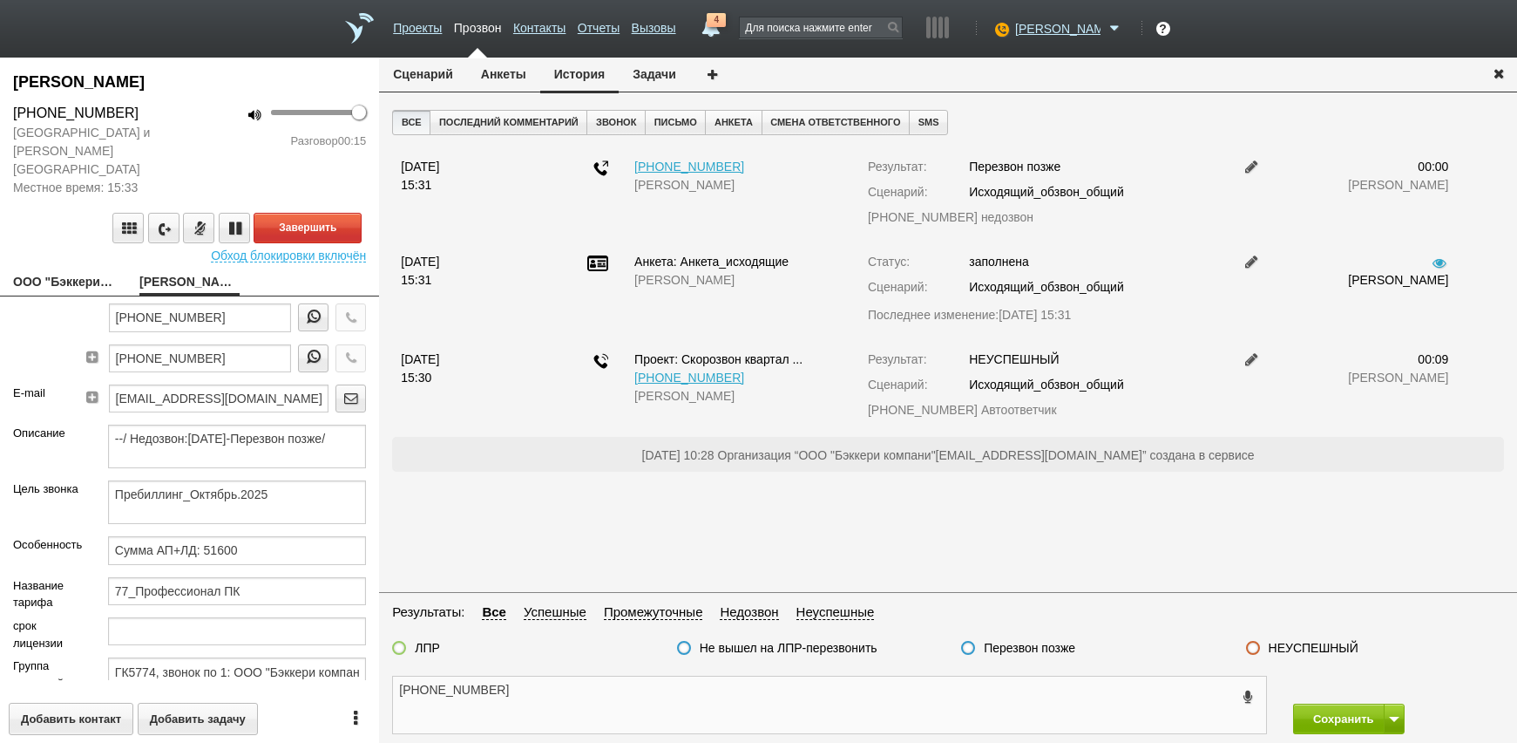
click at [565, 704] on textarea "[PHONE_NUMBER]" at bounding box center [829, 704] width 873 height 57
click at [648, 715] on textarea "[PHONE_NUMBER]" at bounding box center [829, 704] width 873 height 57
click at [572, 699] on textarea "[PHONE_NUMBER]" at bounding box center [829, 704] width 873 height 57
click at [501, 64] on button "Анкеты" at bounding box center [503, 74] width 73 height 33
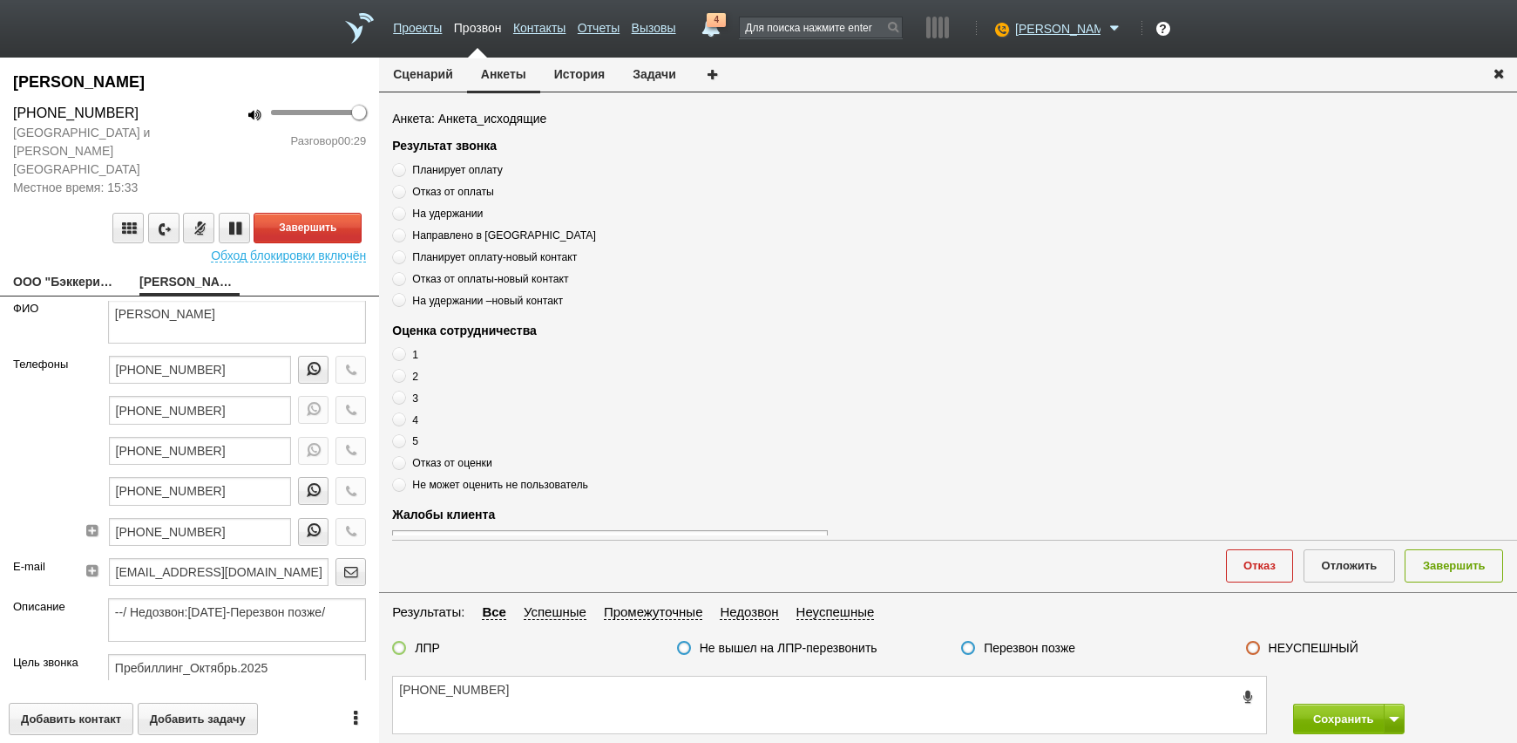
scroll to position [0, 0]
drag, startPoint x: 302, startPoint y: 306, endPoint x: 168, endPoint y: 296, distance: 133.7
click at [168, 301] on textarea "[PERSON_NAME]" at bounding box center [237, 323] width 258 height 44
click at [564, 679] on textarea "[PHONE_NUMBER]" at bounding box center [829, 704] width 873 height 57
click at [507, 687] on textarea "[PHONE_NUMBER]Лпр" at bounding box center [829, 704] width 873 height 57
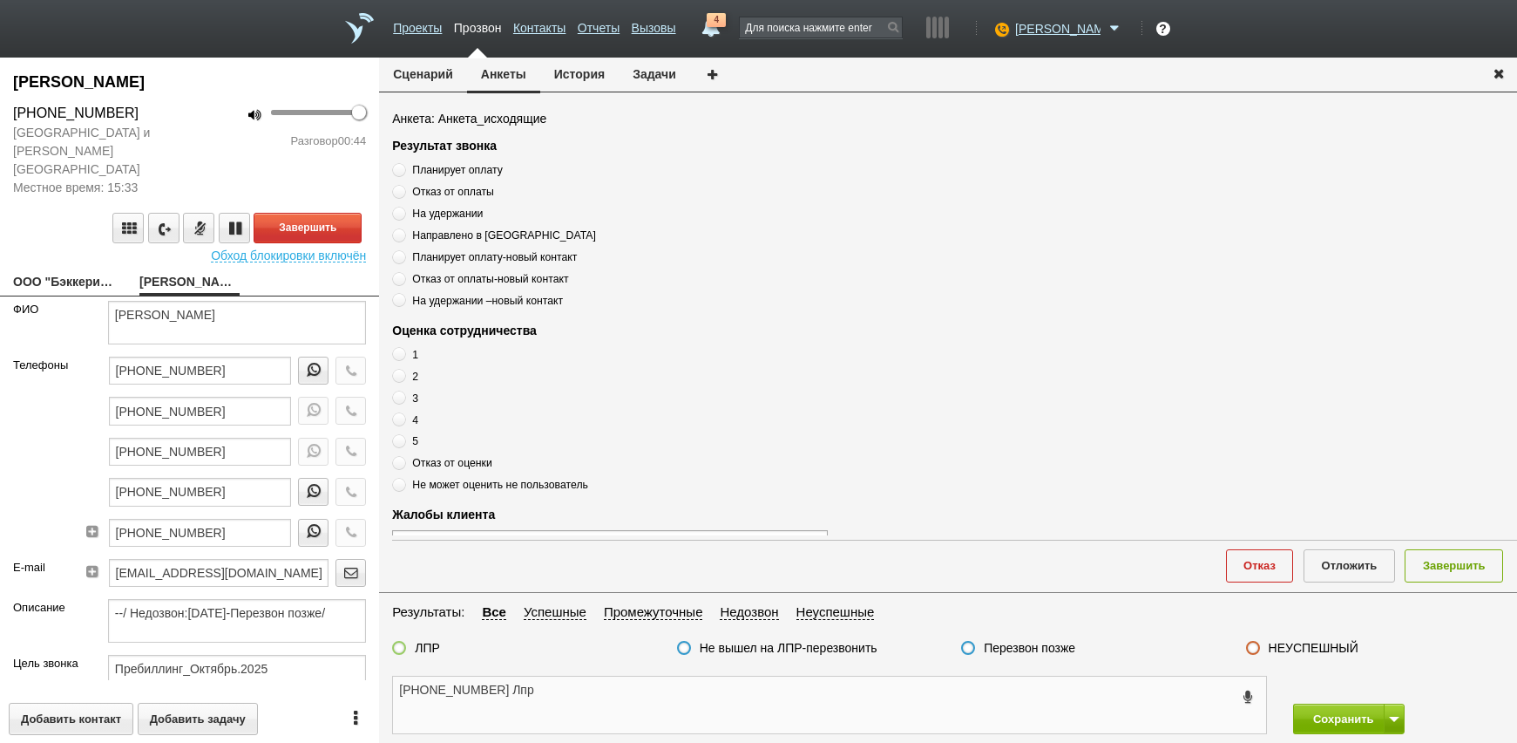
type textarea "[PHONE_NUMBER] Лпр"
click at [456, 165] on span "Планирует оплату" at bounding box center [457, 170] width 90 height 12
click at [403, 165] on input "Планирует оплату" at bounding box center [397, 166] width 11 height 11
radio input "true"
click at [569, 706] on textarea "[PHONE_NUMBER] Лпр" at bounding box center [829, 704] width 873 height 57
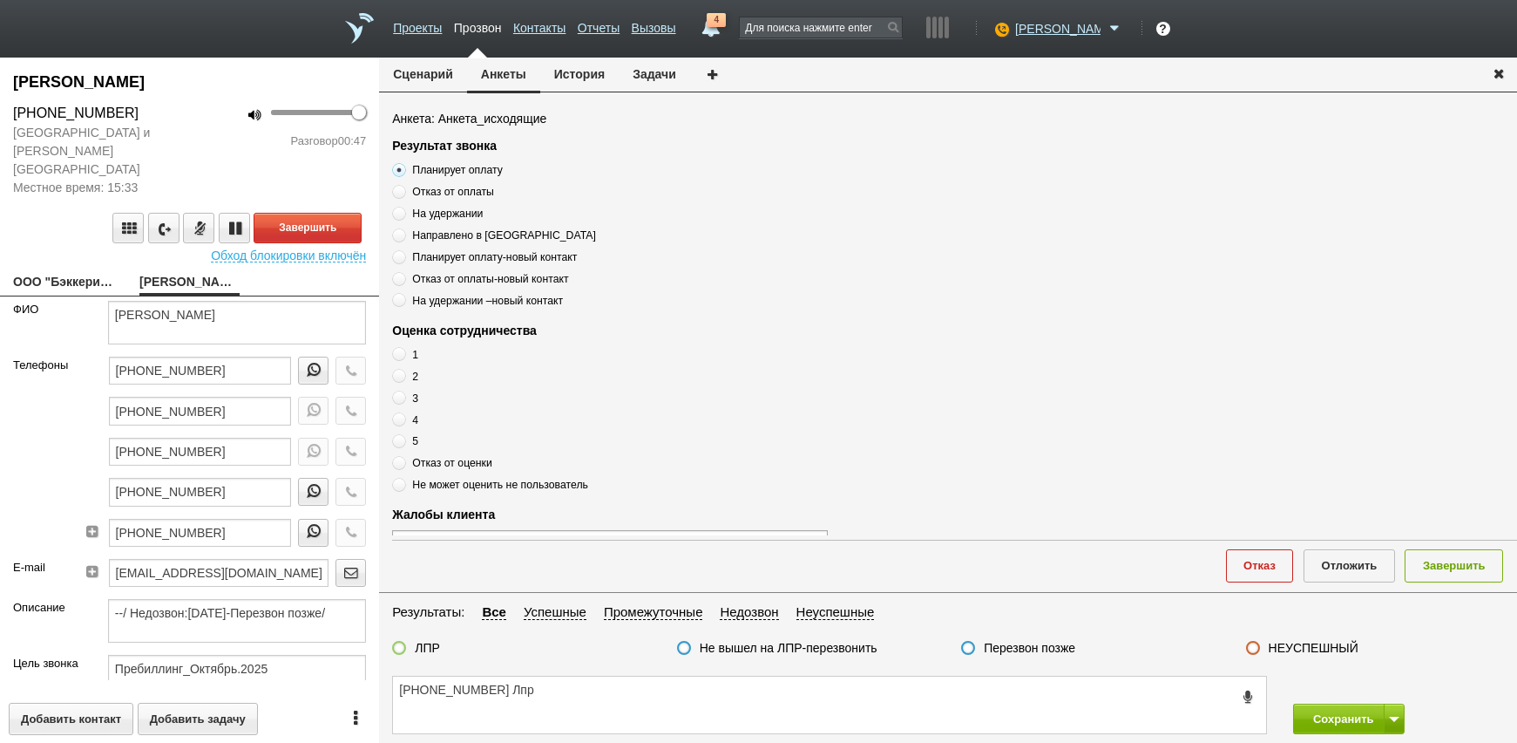
click at [403, 439] on span at bounding box center [399, 441] width 14 height 14
click at [403, 439] on input "5" at bounding box center [397, 437] width 11 height 11
radio input "true"
click at [577, 704] on textarea "[PHONE_NUMBER] Лпр" at bounding box center [829, 704] width 873 height 57
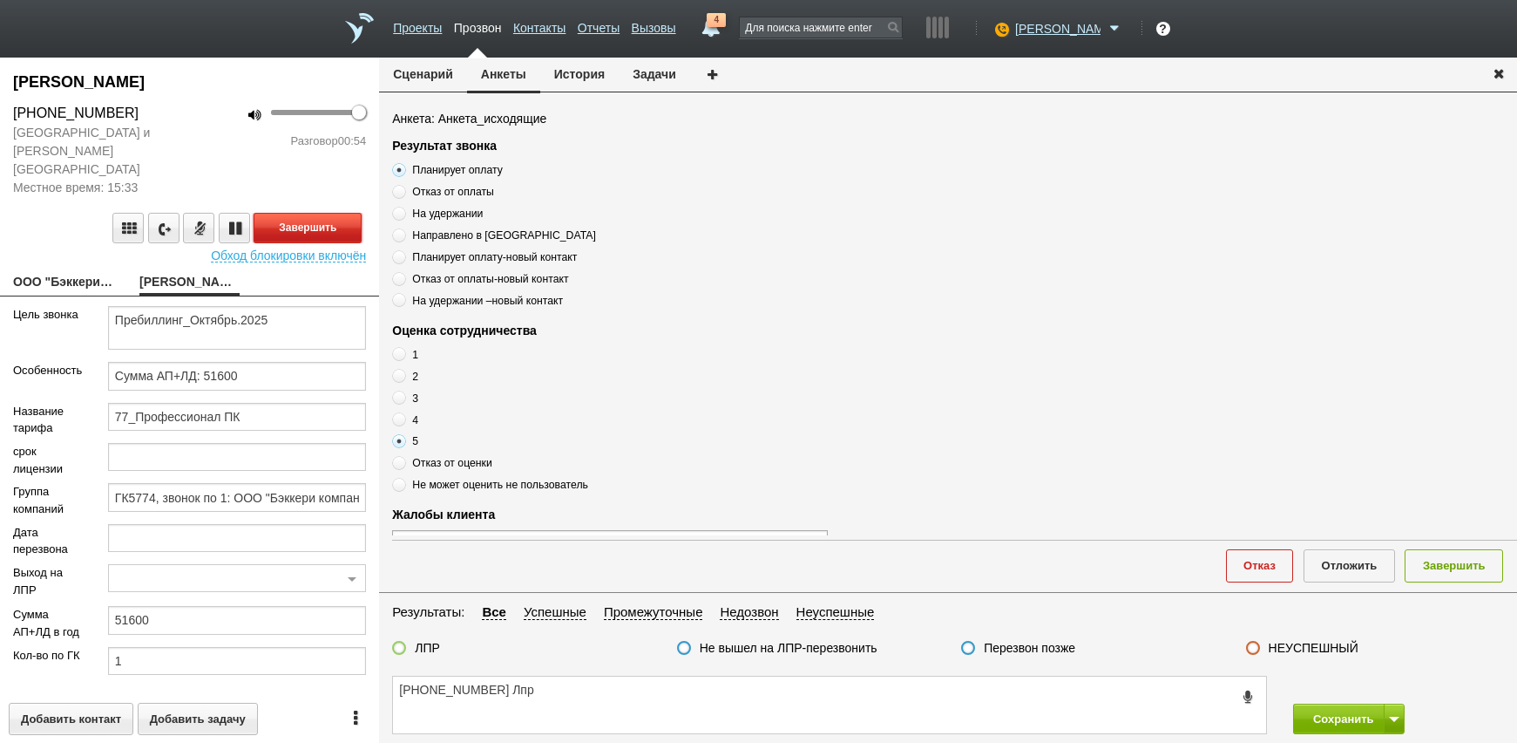
click at [298, 213] on button "Завершить" at bounding box center [308, 228] width 108 height 31
click at [601, 685] on div "[PHONE_NUMBER] Лпр Сохранить Сохранить и остаться" at bounding box center [948, 705] width 1138 height 76
click at [597, 690] on textarea "[PHONE_NUMBER] Лпр" at bounding box center [829, 704] width 873 height 57
click at [480, 166] on span "Планирует оплату" at bounding box center [457, 170] width 90 height 12
click at [403, 166] on input "Планирует оплату" at bounding box center [397, 166] width 11 height 11
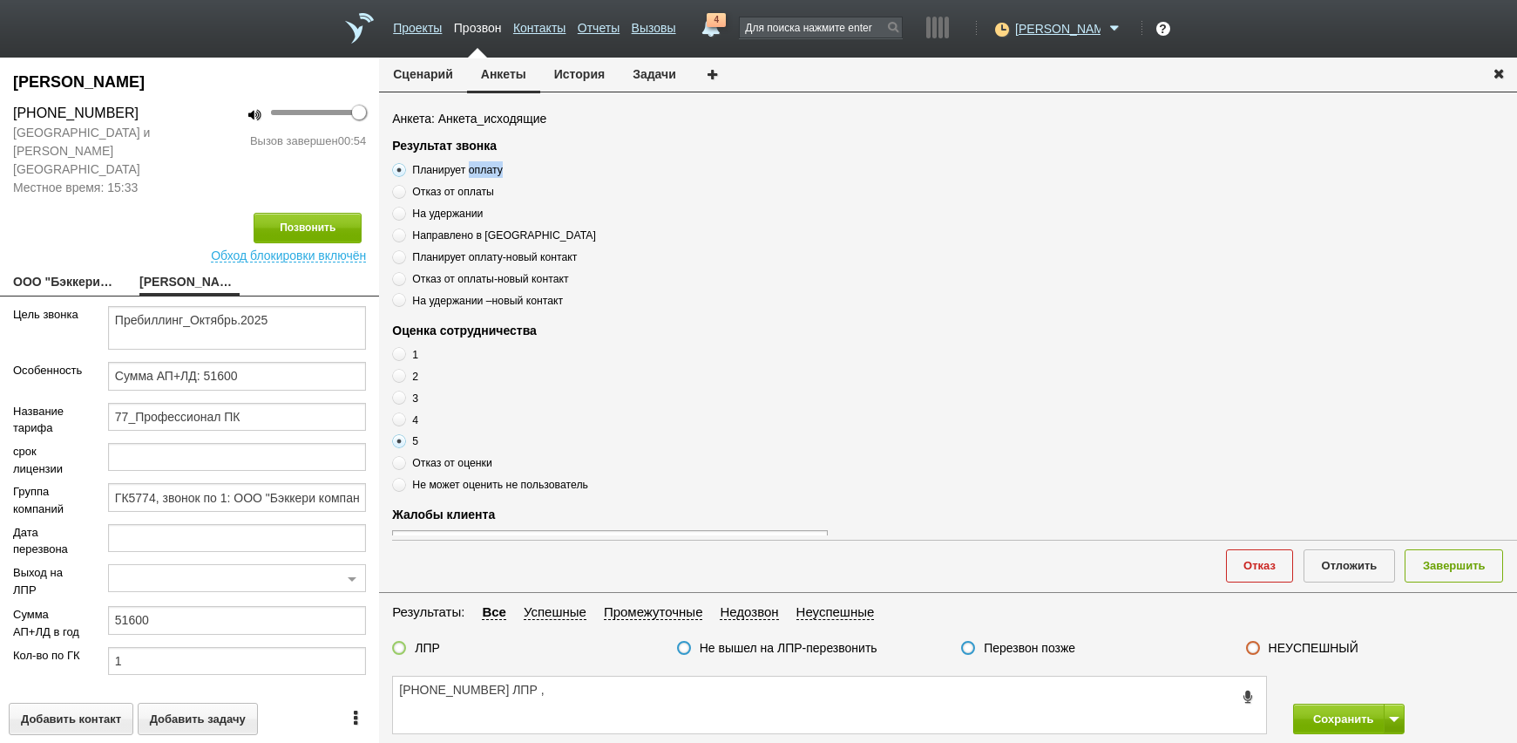
click at [480, 166] on span "Планирует оплату" at bounding box center [457, 170] width 90 height 12
click at [403, 166] on input "Планирует оплату" at bounding box center [397, 166] width 11 height 11
click at [479, 166] on span "Планирует оплату" at bounding box center [457, 170] width 90 height 12
click at [403, 166] on input "Планирует оплату" at bounding box center [397, 166] width 11 height 11
drag, startPoint x: 479, startPoint y: 166, endPoint x: 469, endPoint y: 171, distance: 11.7
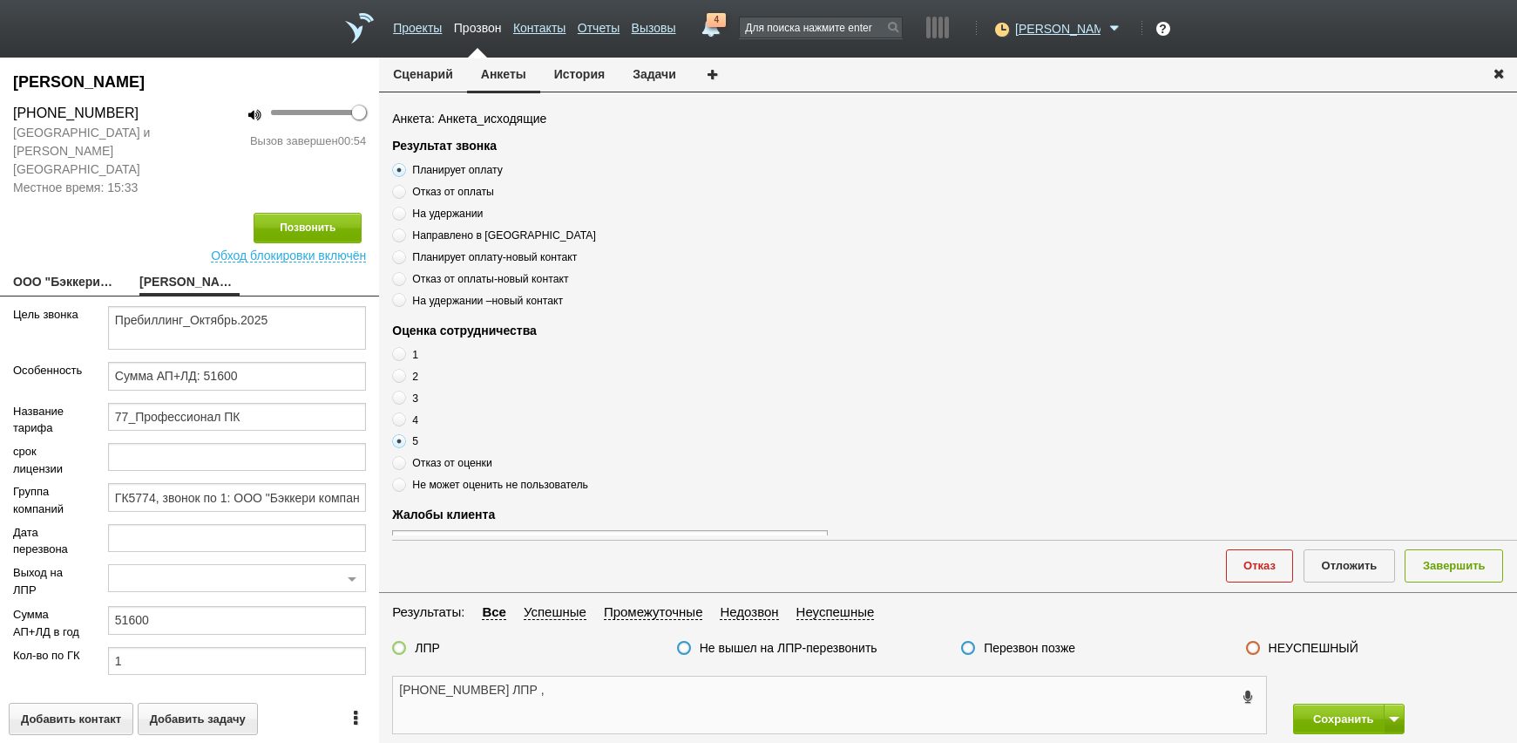
drag, startPoint x: 613, startPoint y: 706, endPoint x: 613, endPoint y: 693, distance: 13.1
click at [613, 705] on textarea "[PHONE_NUMBER] ЛПР ," at bounding box center [829, 704] width 873 height 57
paste textarea "Планирует оплату"
click at [681, 684] on textarea "[PHONE_NUMBER] ЛПР , Планирует оплату" at bounding box center [829, 704] width 873 height 57
click at [682, 694] on textarea "[PHONE_NUMBER] ЛПР , Планирует оплату" at bounding box center [829, 704] width 873 height 57
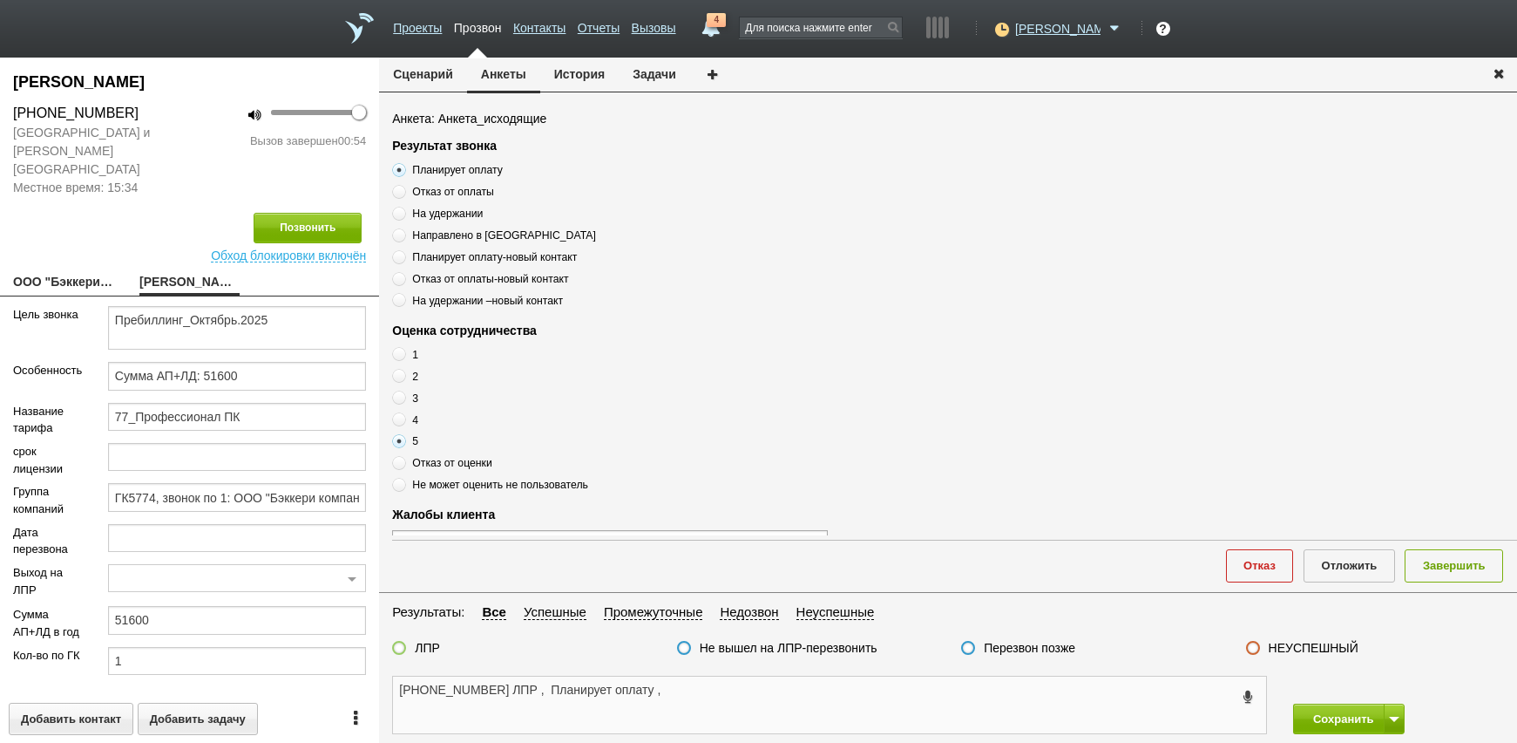
click at [729, 709] on textarea "[PHONE_NUMBER] ЛПР , Планирует оплату ," at bounding box center [829, 704] width 873 height 57
click at [398, 718] on textarea "[PHONE_NUMBER] ЛПР , Планирует оплату , оценка 5" at bounding box center [829, 704] width 873 height 57
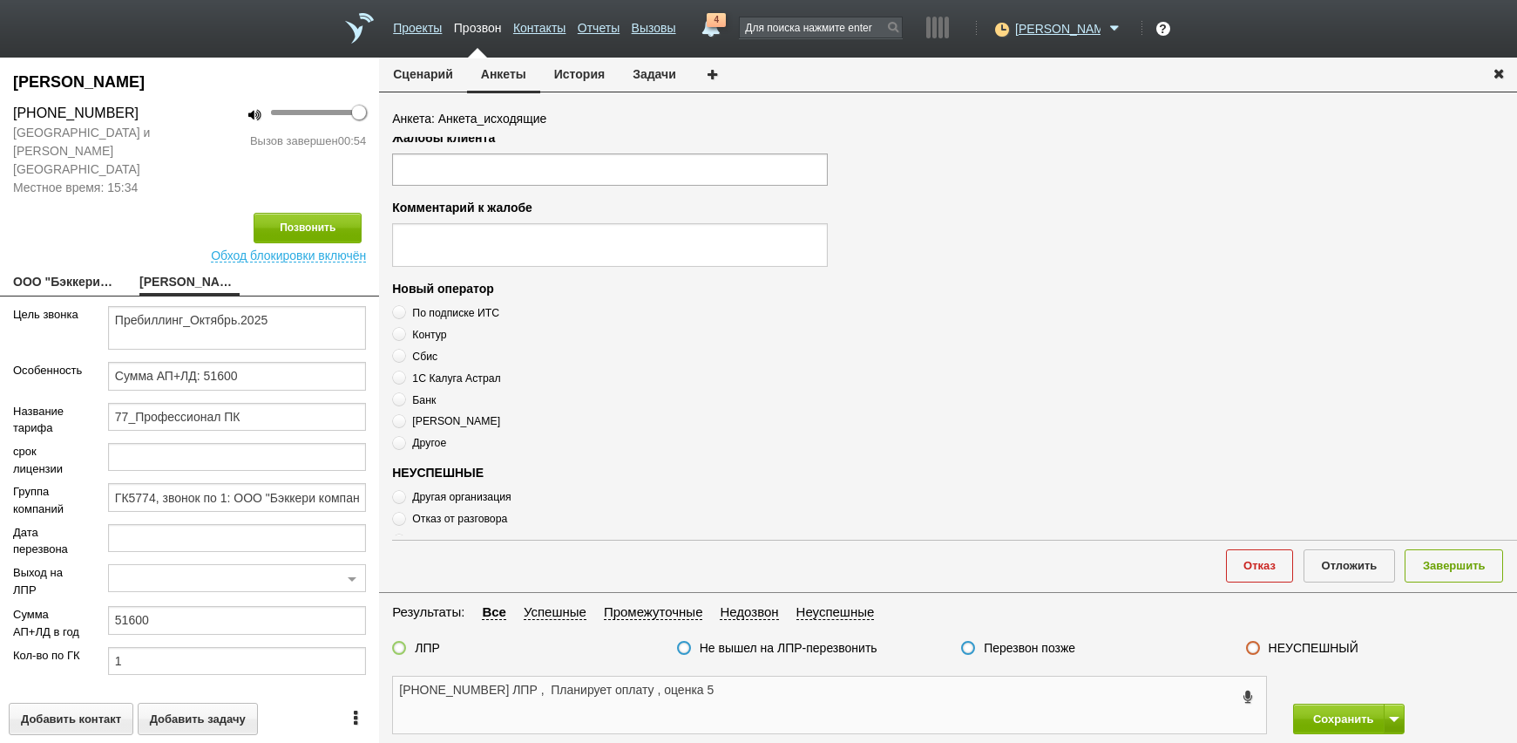
scroll to position [523, 0]
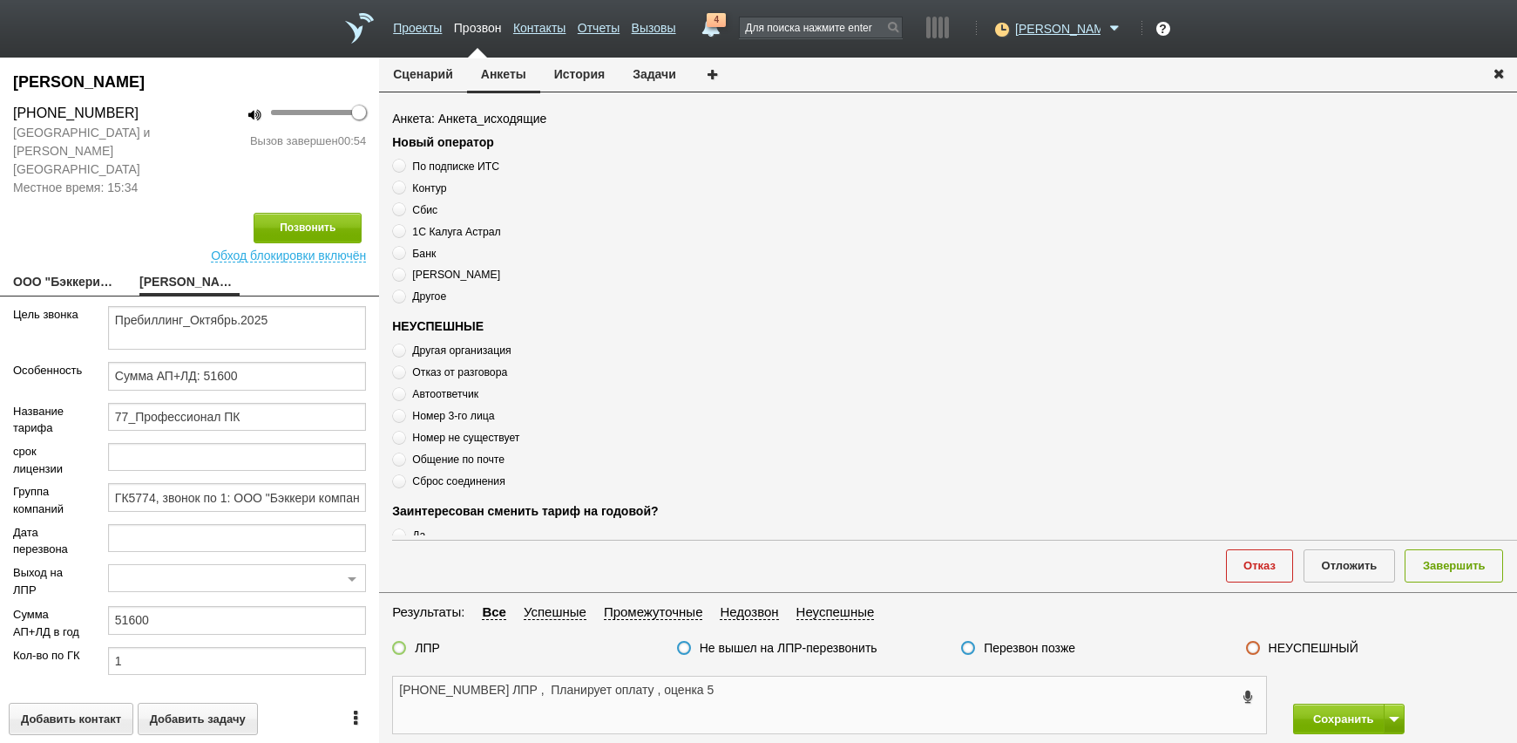
type textarea "[PHONE_NUMBER] ЛПР , Планирует оплату , оценка 5"
click at [426, 661] on div "ЛПР Не вышел на ЛПР-перезвонить Перезвон позже НЕУСПЕШНЫЙ" at bounding box center [948, 652] width 1138 height 24
click at [404, 650] on label at bounding box center [399, 648] width 14 height 14
click at [0, 0] on input "ЛПР" at bounding box center [0, 0] width 0 height 0
click at [1454, 572] on button "Завершить" at bounding box center [1454, 565] width 98 height 32
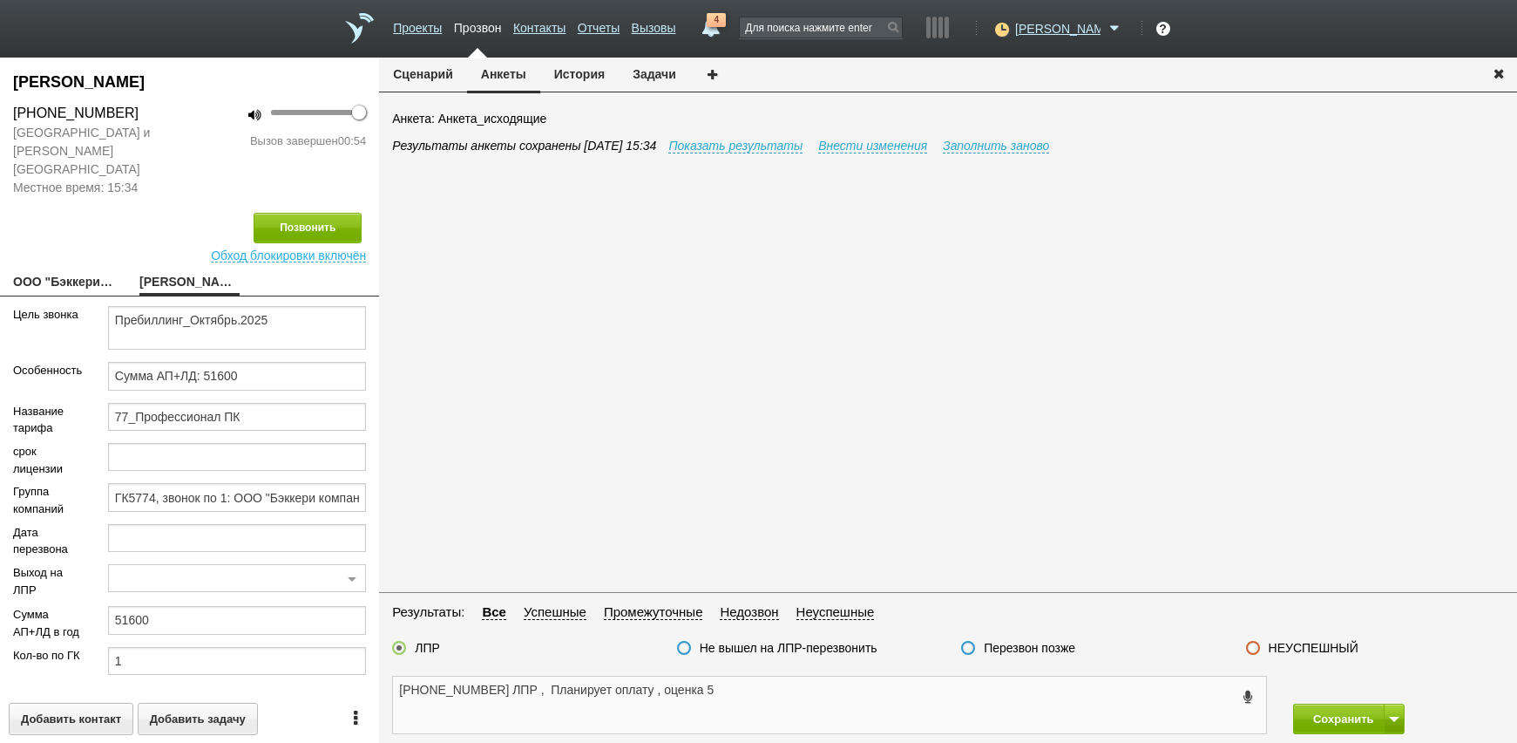
click at [881, 731] on textarea "[PHONE_NUMBER] ЛПР , Планирует оплату , оценка 5" at bounding box center [829, 704] width 873 height 57
click at [1387, 715] on button at bounding box center [1394, 718] width 21 height 31
click at [1348, 694] on button "Сохранить и остаться" at bounding box center [1336, 686] width 135 height 31
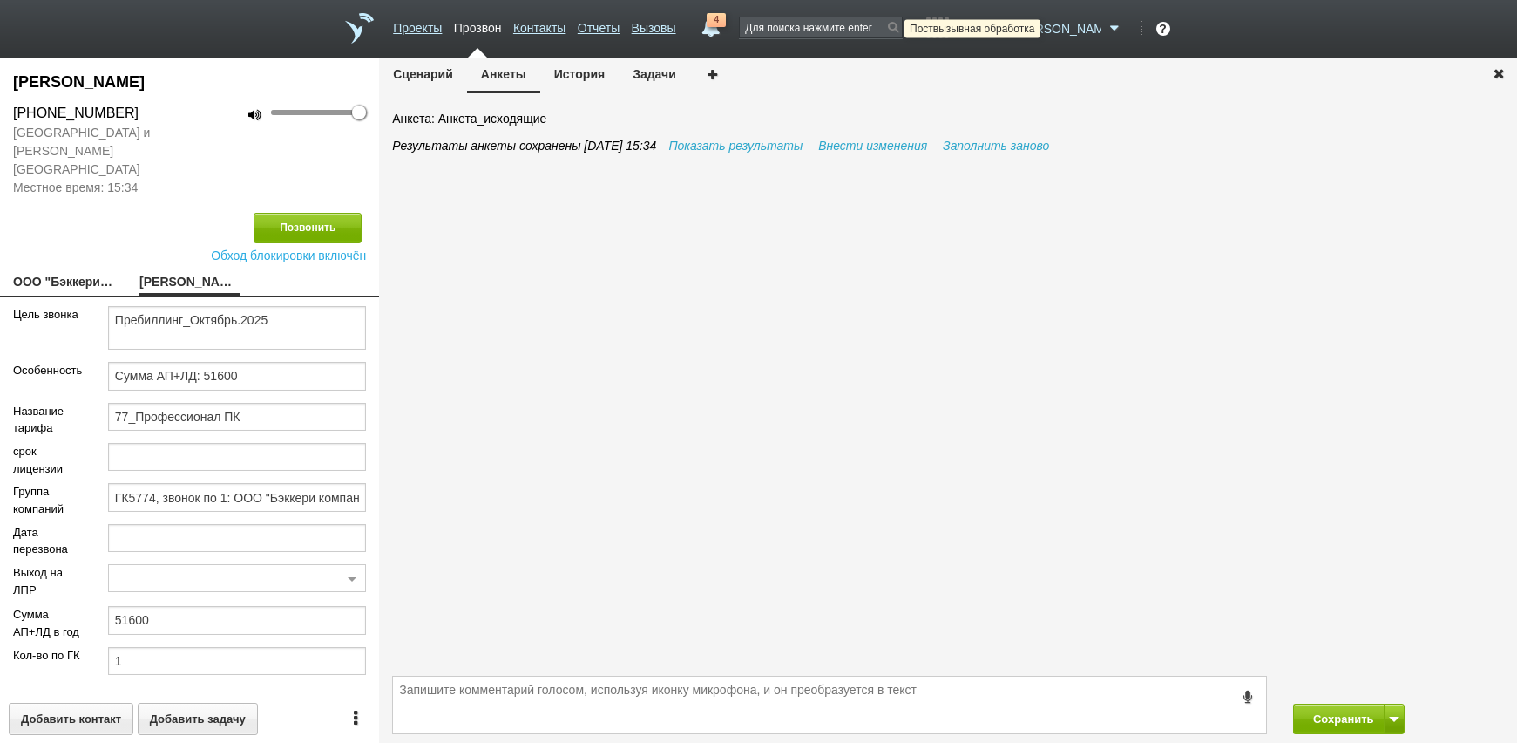
click at [1012, 27] on icon at bounding box center [1000, 28] width 24 height 17
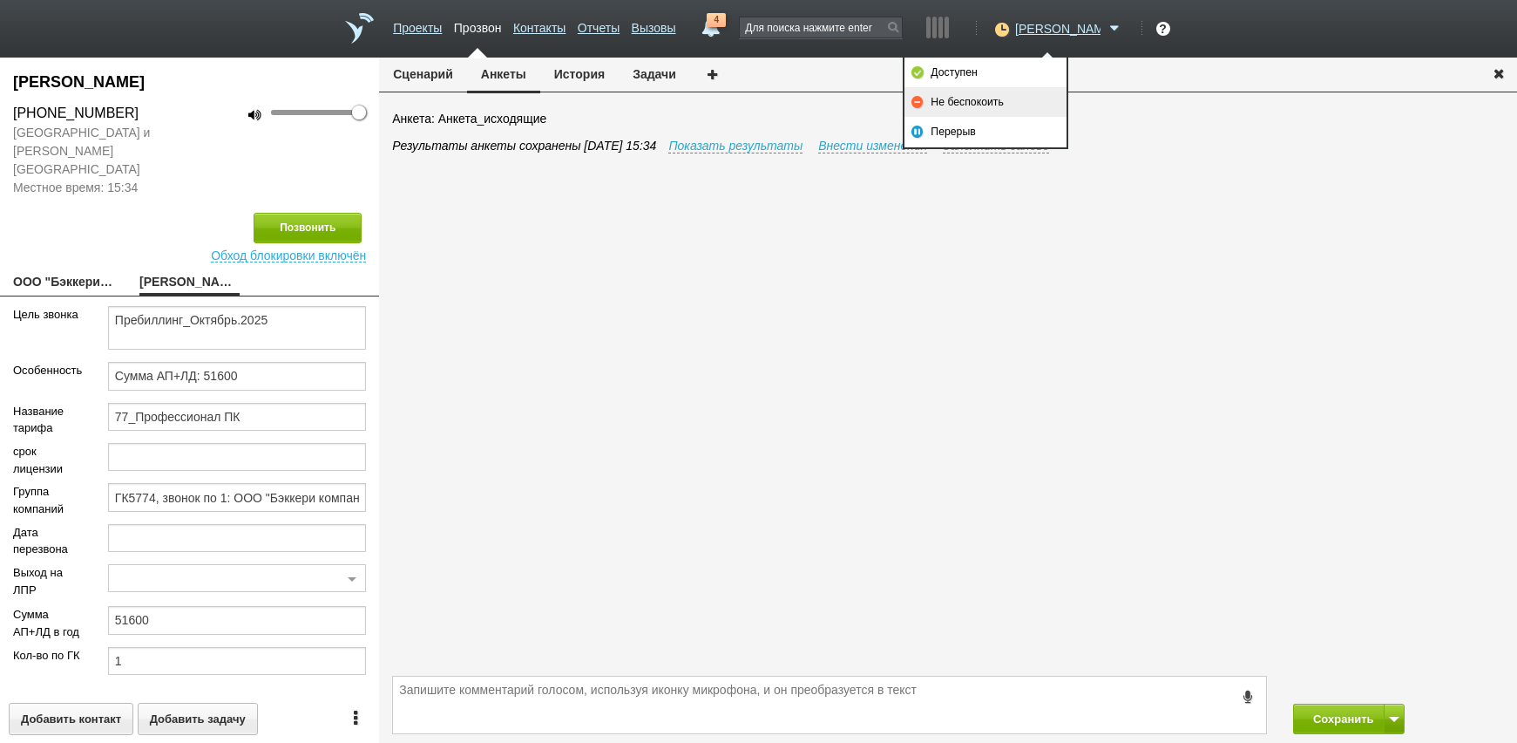
click at [987, 92] on link "Не беспокоить" at bounding box center [986, 102] width 162 height 30
click at [1372, 723] on button "Сохранить" at bounding box center [1339, 718] width 92 height 31
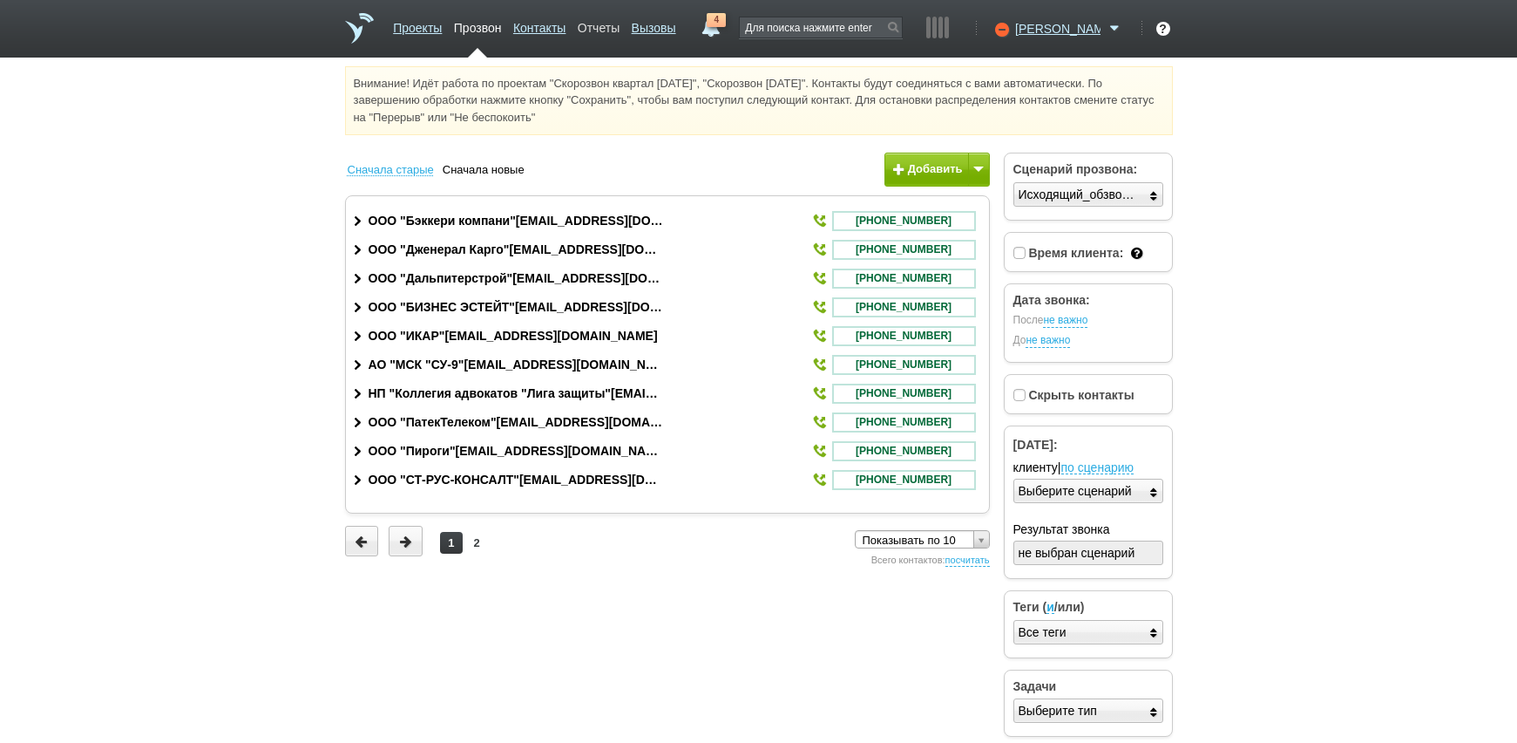
click at [620, 20] on link "Отчеты" at bounding box center [599, 24] width 42 height 25
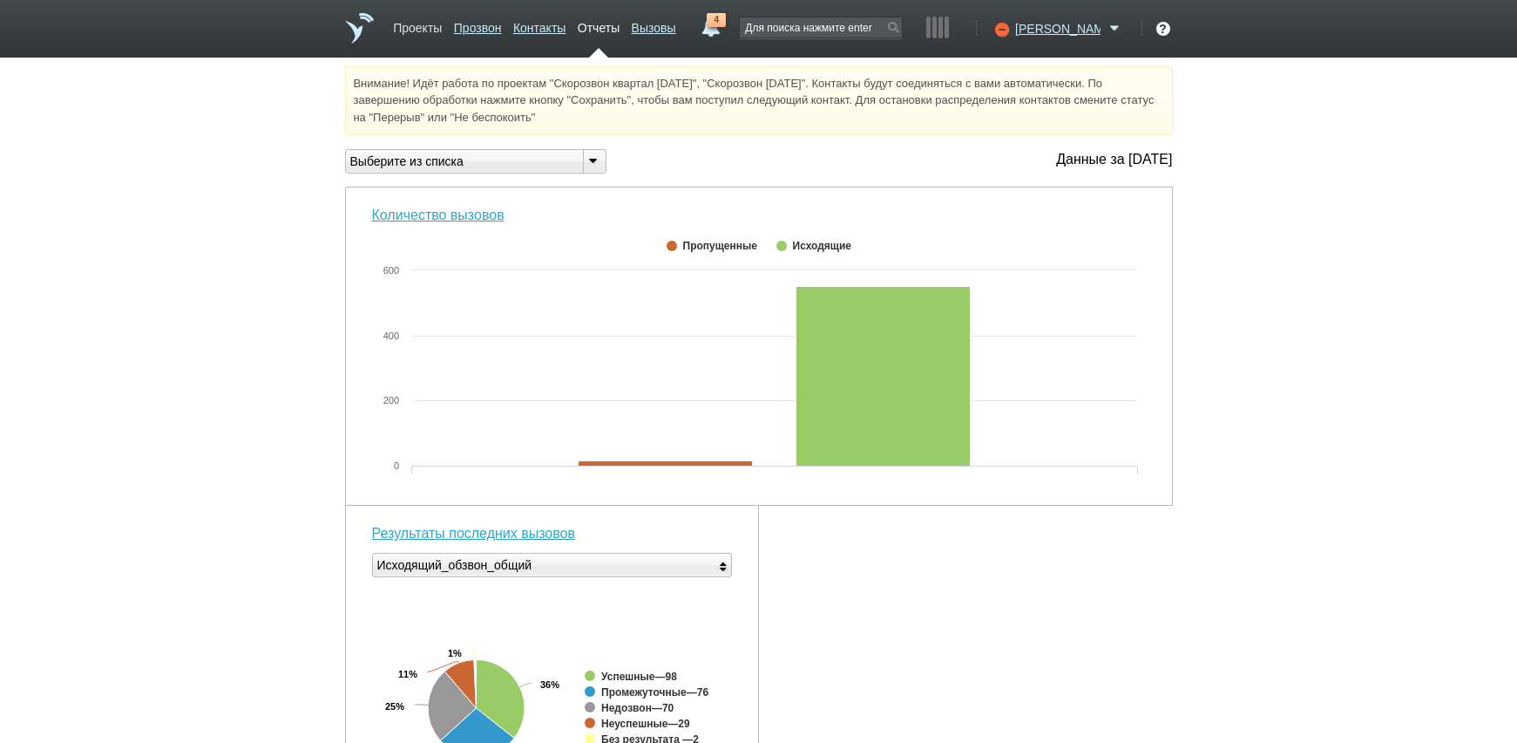
click at [426, 30] on link "Проекты" at bounding box center [417, 24] width 49 height 25
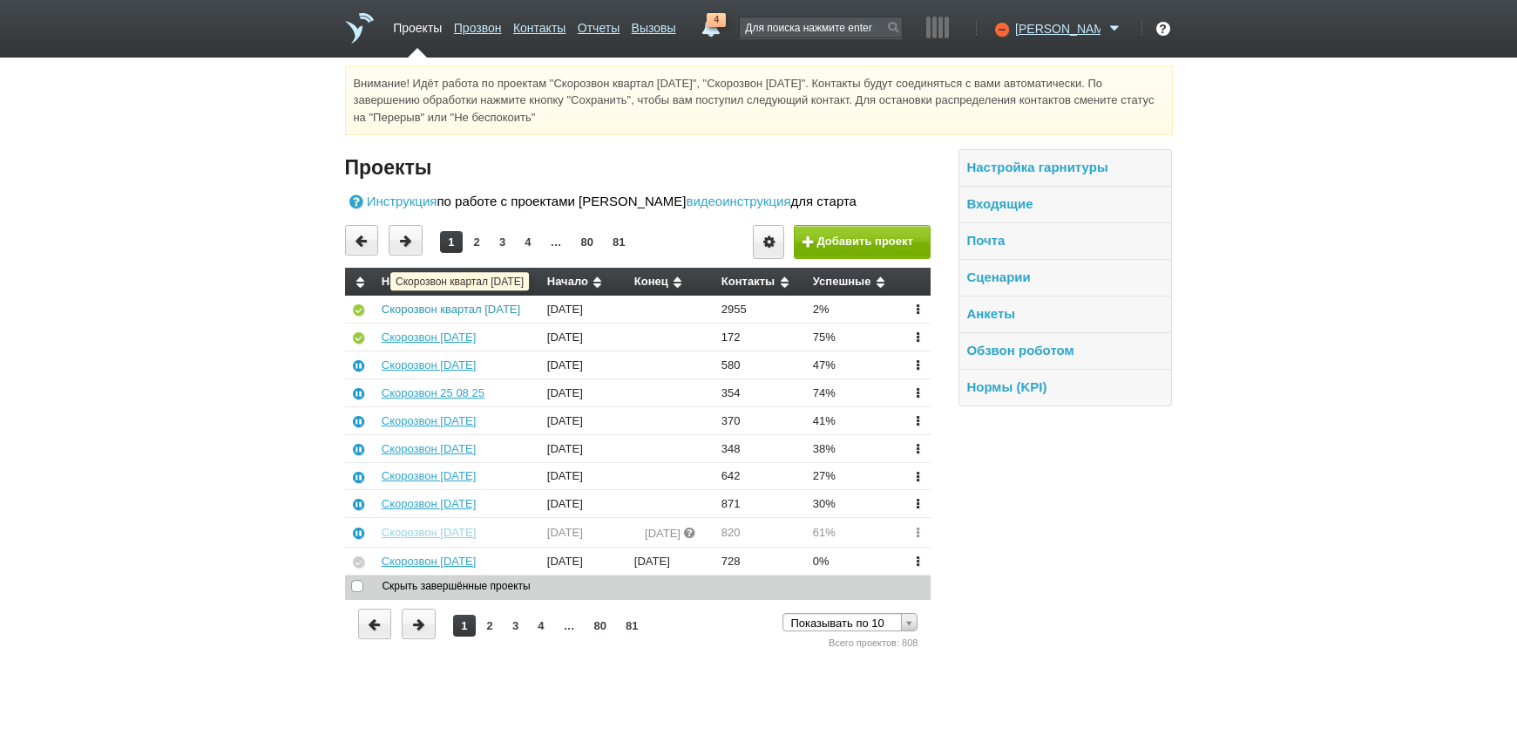
click at [426, 306] on link "Скорозвон квартал [DATE]" at bounding box center [451, 308] width 139 height 13
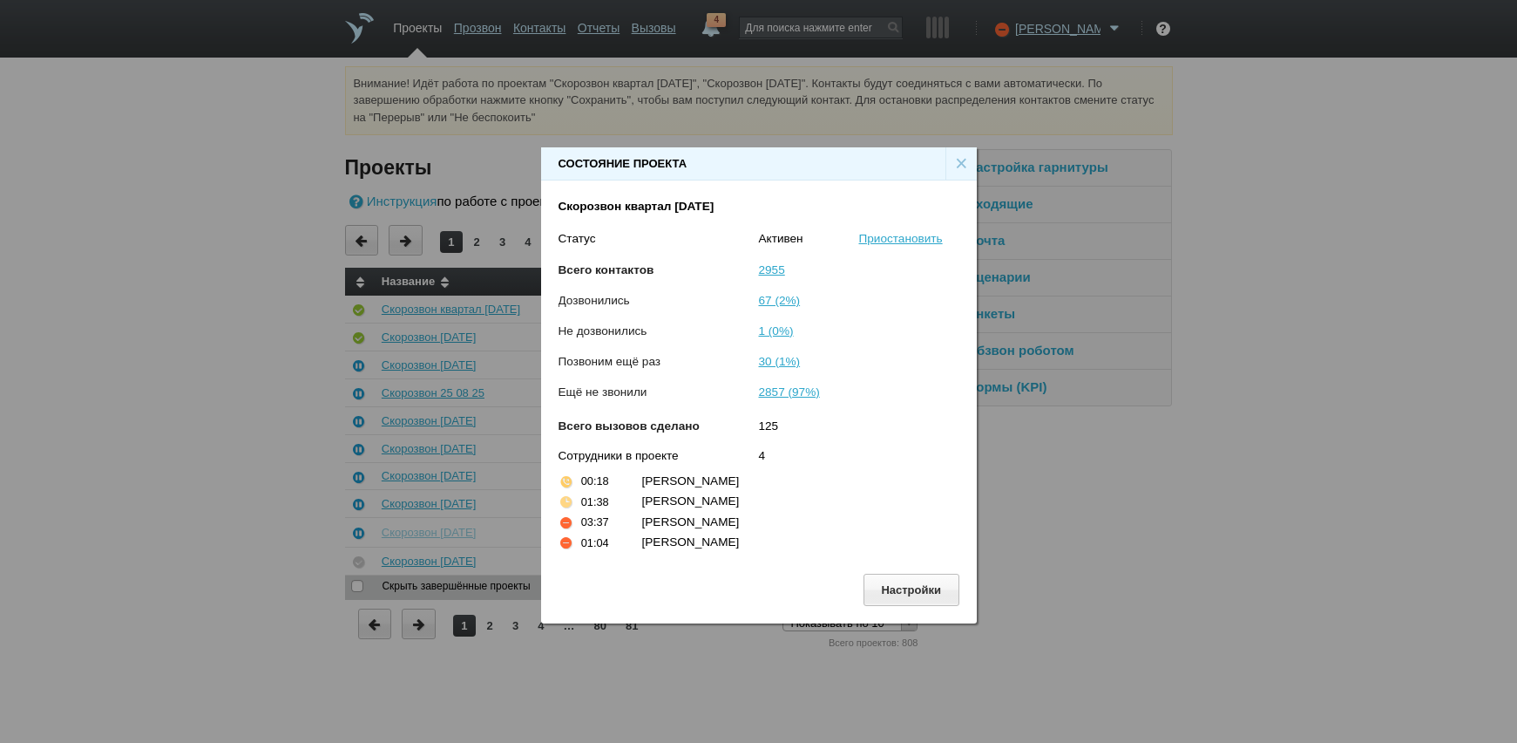
drag, startPoint x: 709, startPoint y: 402, endPoint x: 736, endPoint y: 567, distance: 167.6
click at [736, 567] on div "Скорозвон квартал [DATE] Статус [PERSON_NAME] Всего контактов 2955 Дозвонились …" at bounding box center [759, 374] width 436 height 388
drag, startPoint x: 736, startPoint y: 567, endPoint x: 666, endPoint y: 492, distance: 102.4
drag, startPoint x: 666, startPoint y: 492, endPoint x: 653, endPoint y: 551, distance: 59.8
click at [653, 551] on div "[PERSON_NAME]" at bounding box center [792, 541] width 301 height 17
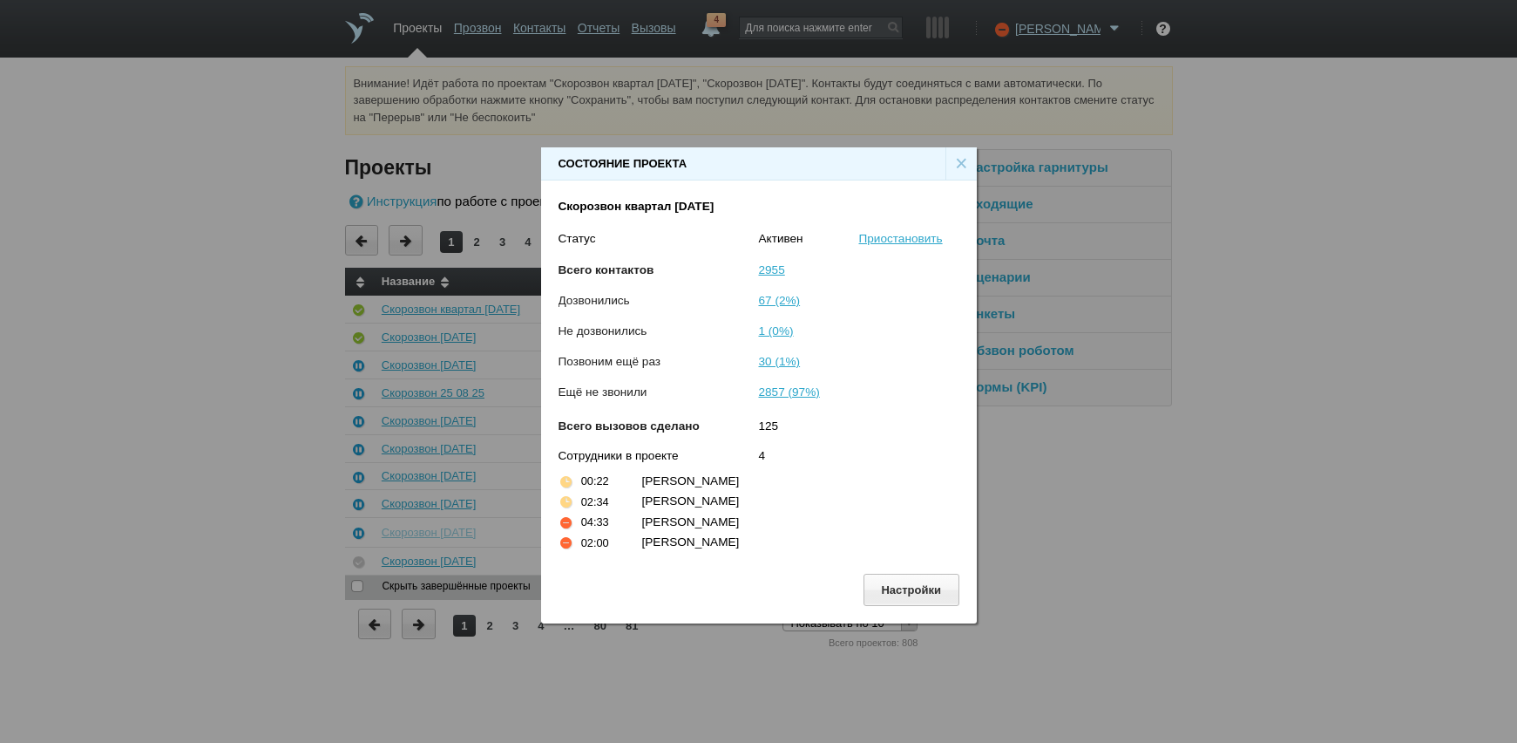
click at [959, 163] on div "×" at bounding box center [961, 163] width 31 height 33
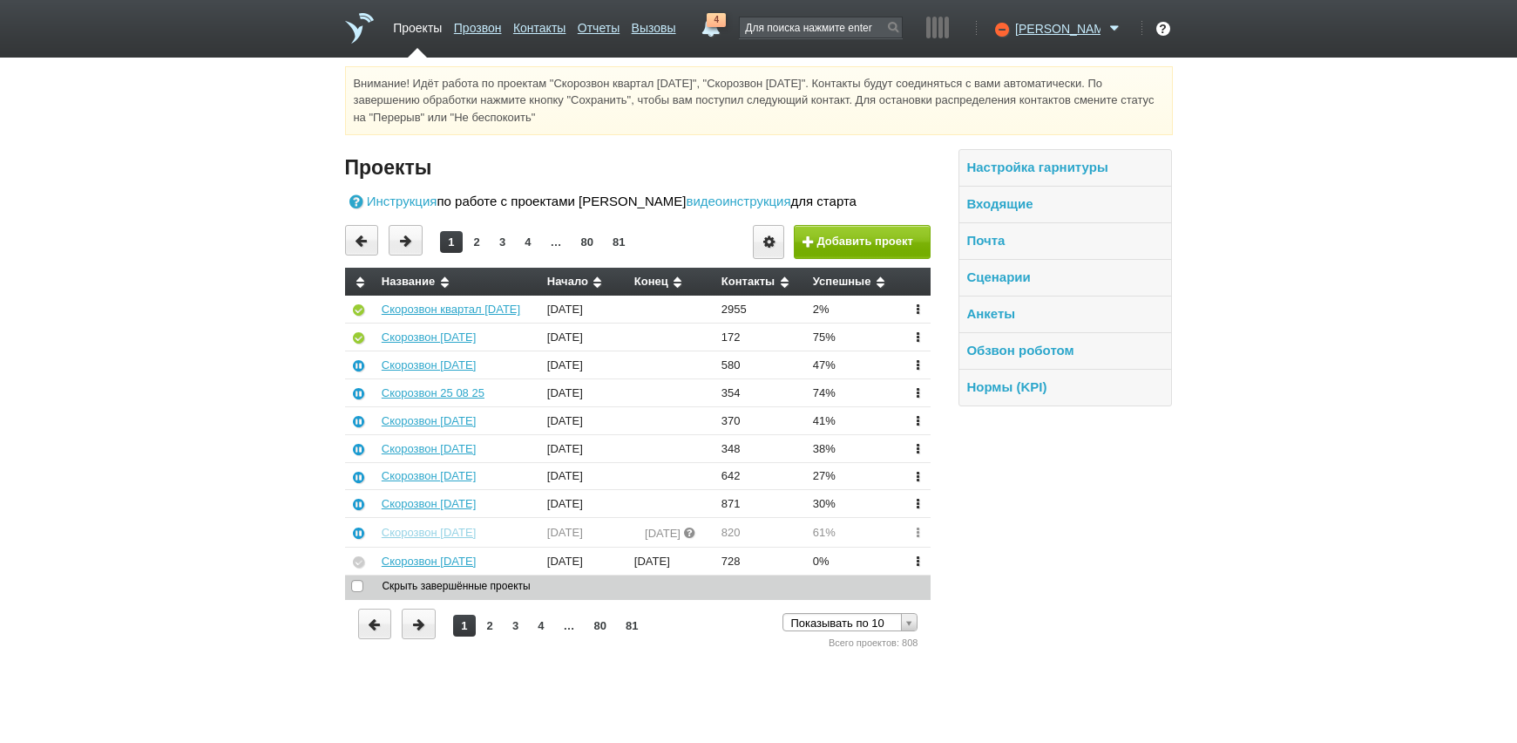
drag, startPoint x: 1288, startPoint y: 397, endPoint x: 1280, endPoint y: 381, distance: 18.3
click at [1286, 392] on div "Внимание! Идёт работа по проектам "Скорозвон квартал [DATE]", "Скорозвон [DATE]…" at bounding box center [758, 359] width 1517 height 586
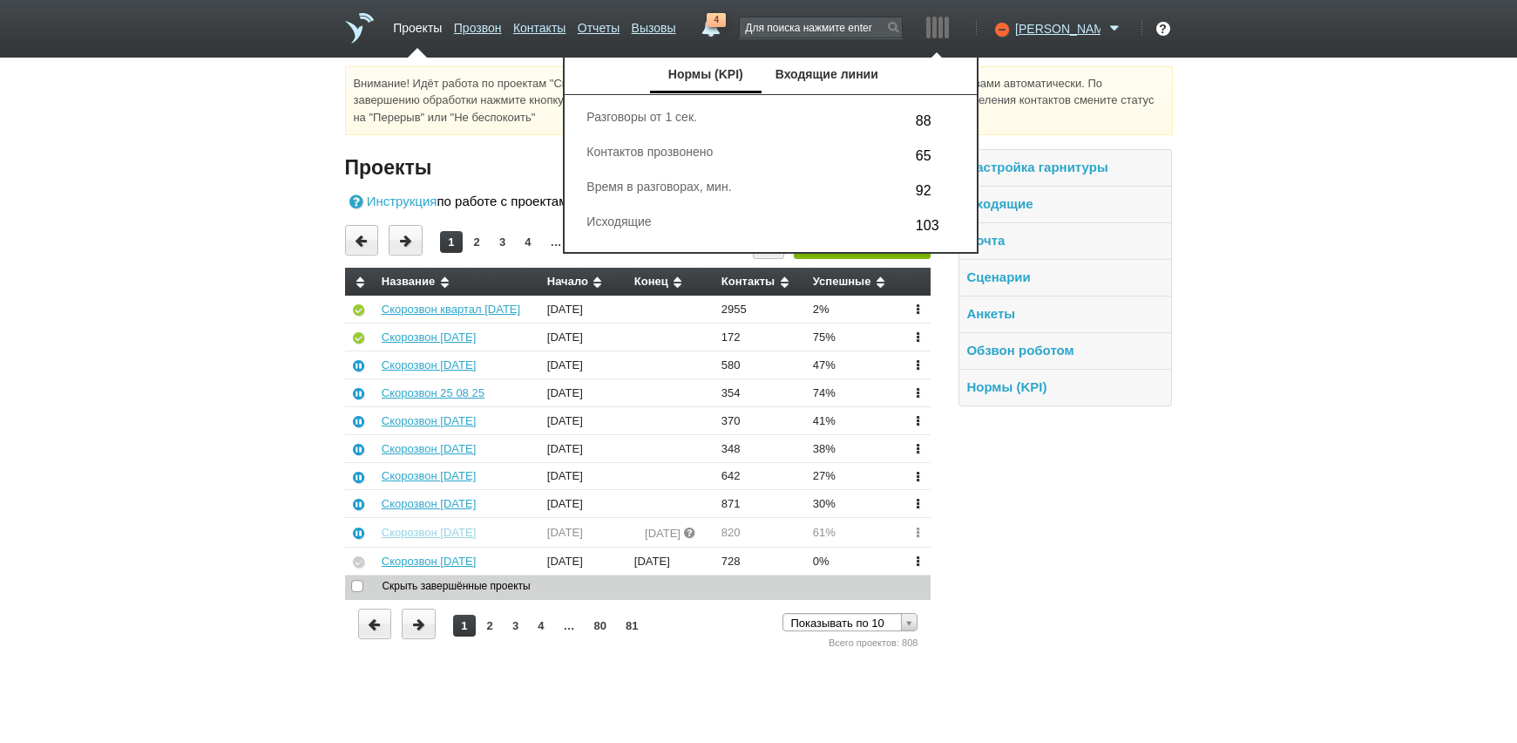
click at [1057, 38] on div "[PERSON_NAME] Доступен Не беспокоить Перерыв ID аккаунта: 45831 Профиль Команда…" at bounding box center [1056, 37] width 136 height 40
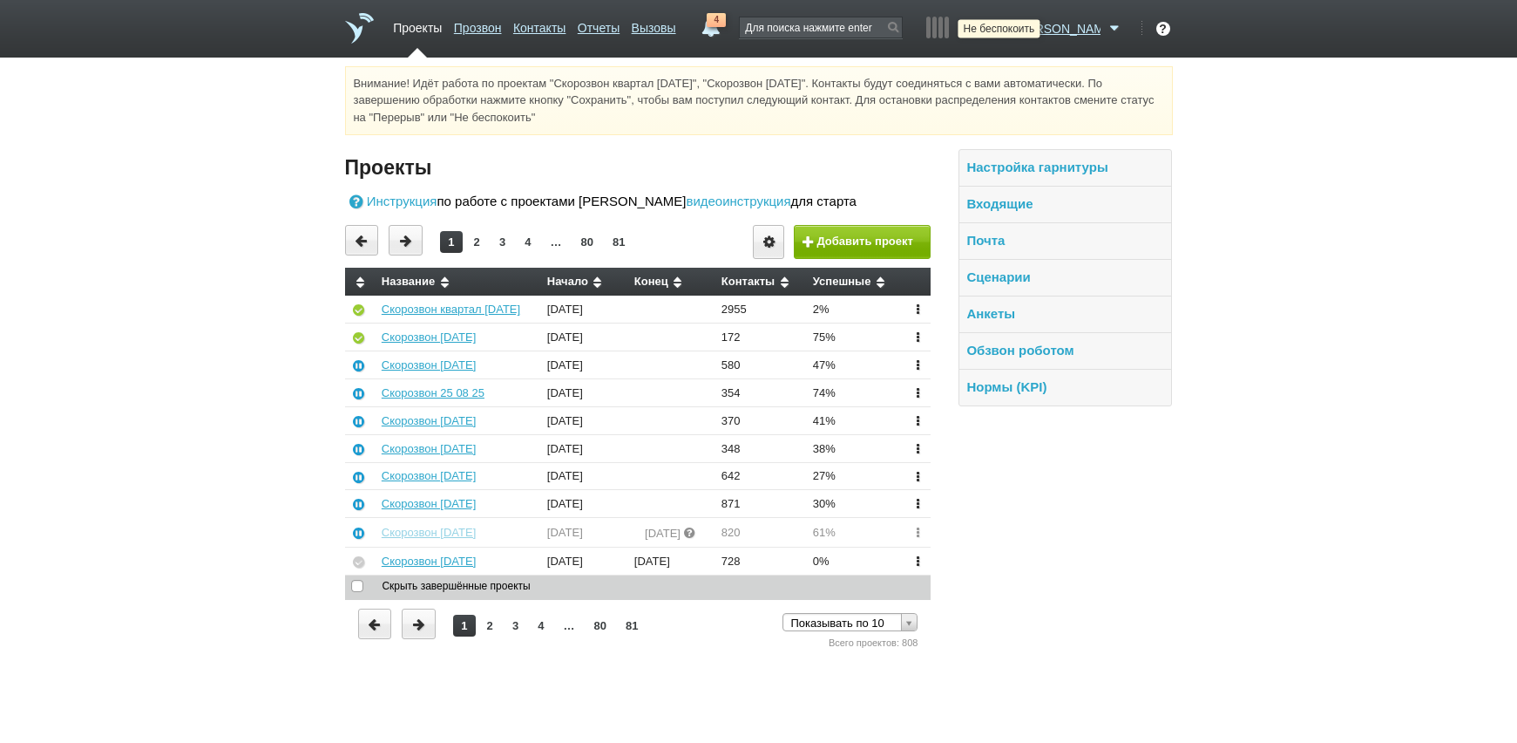
drag, startPoint x: 1055, startPoint y: 28, endPoint x: 1044, endPoint y: 37, distance: 14.3
click at [1012, 27] on icon at bounding box center [1000, 28] width 24 height 17
click at [1012, 31] on icon at bounding box center [1000, 28] width 24 height 17
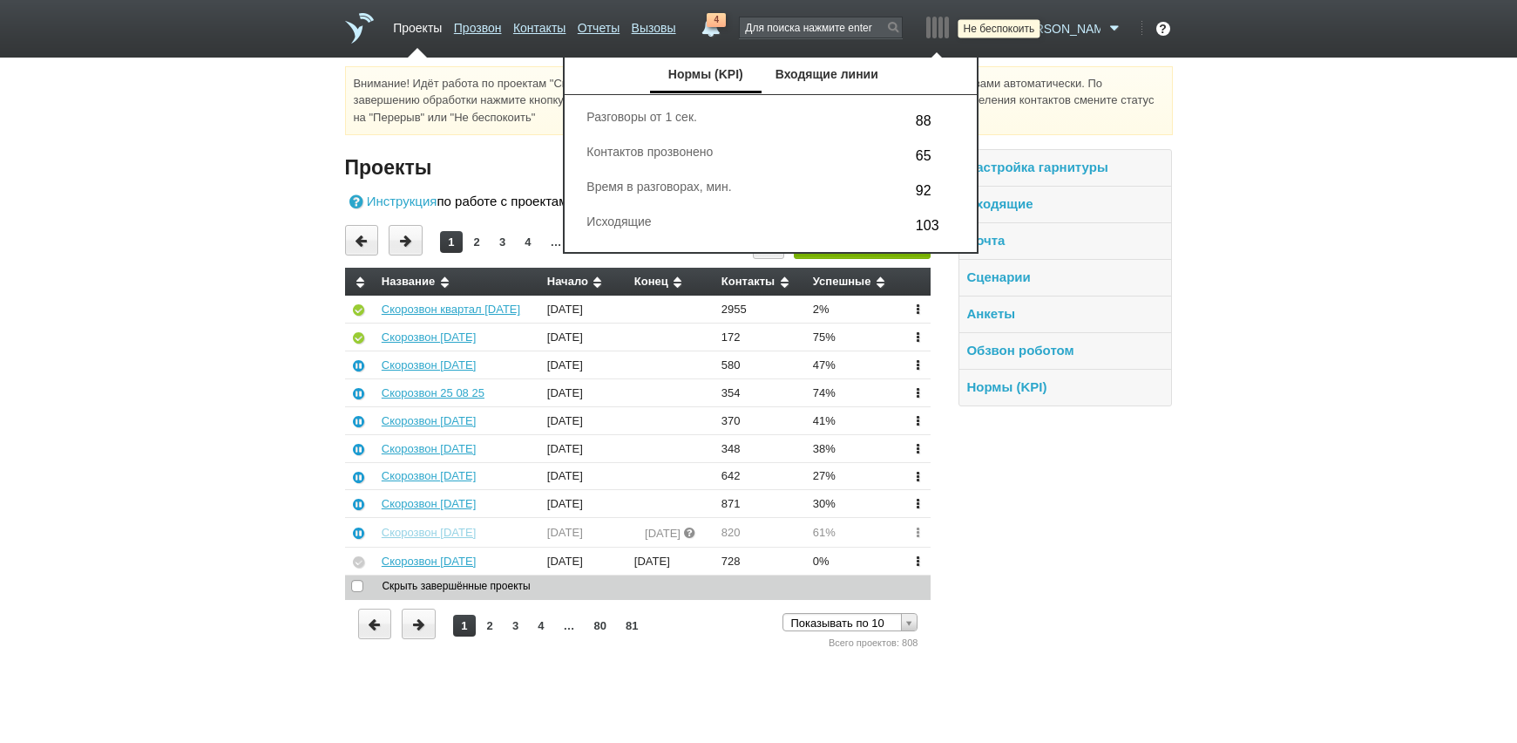
click at [1012, 24] on icon at bounding box center [1000, 28] width 24 height 17
click at [977, 71] on ul "Нормы (KPI) Входящие линии" at bounding box center [771, 76] width 412 height 37
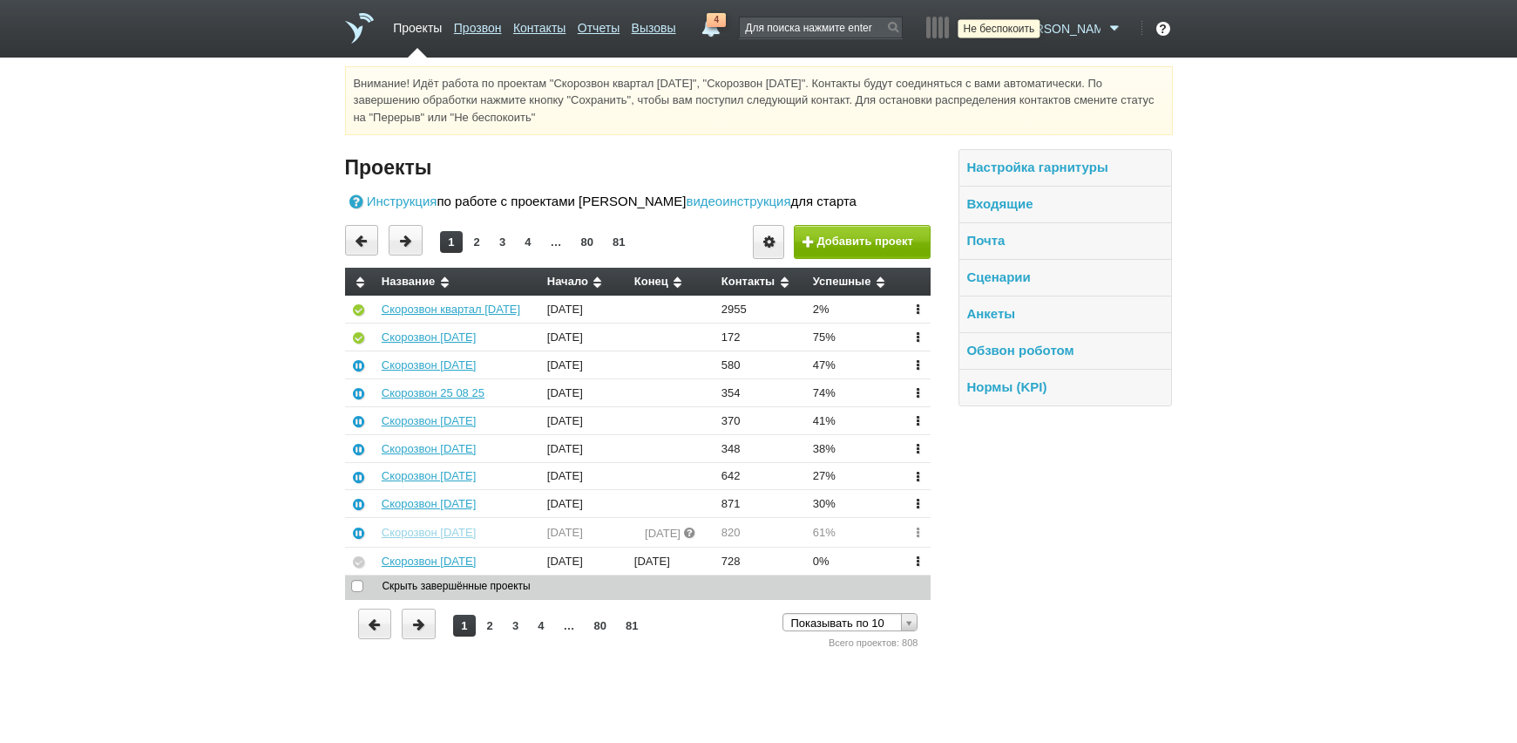
click at [1012, 27] on icon at bounding box center [1000, 28] width 24 height 17
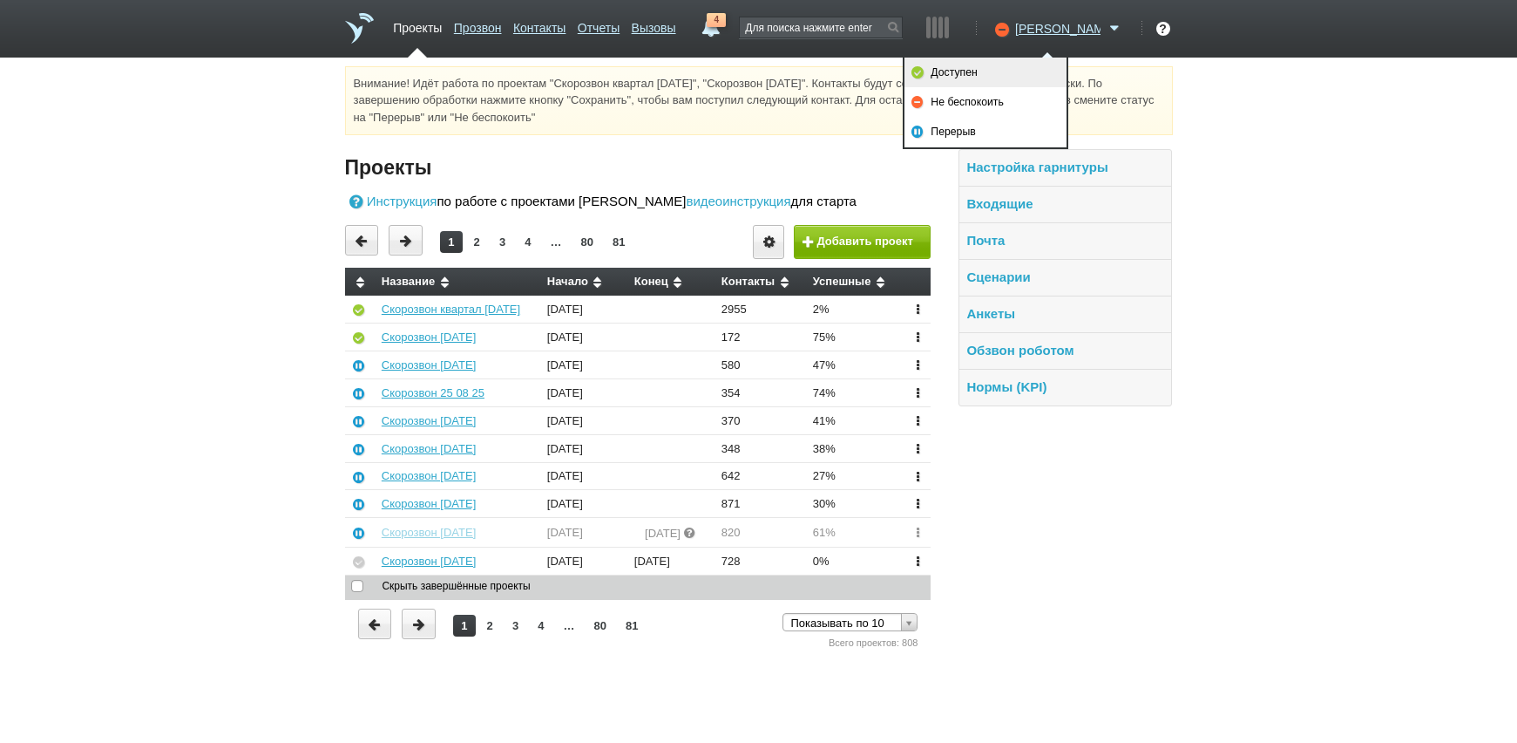
click at [1045, 81] on link "Доступен" at bounding box center [986, 73] width 162 height 30
drag, startPoint x: 1331, startPoint y: 379, endPoint x: 1337, endPoint y: 368, distance: 12.9
click at [1333, 378] on div "Внимание! Идёт работа по проектам "Скорозвон квартал [DATE]", "Скорозвон [DATE]…" at bounding box center [758, 359] width 1517 height 586
click at [281, 403] on div "Внимание! Идёт работа по проектам "Скорозвон квартал [DATE]", "Скорозвон [DATE]…" at bounding box center [758, 359] width 1517 height 586
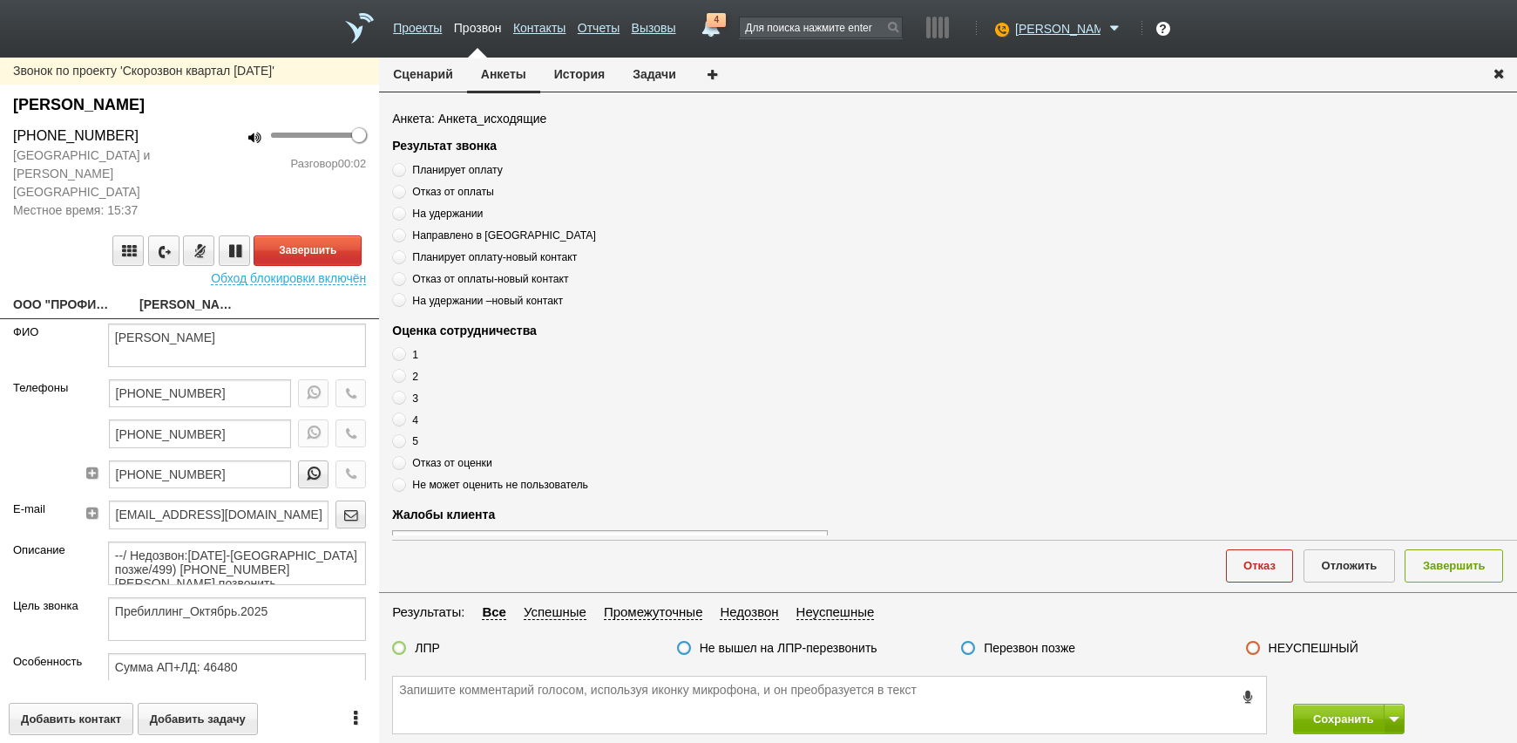
drag, startPoint x: 31, startPoint y: 220, endPoint x: 31, endPoint y: 241, distance: 20.0
click at [31, 235] on div "Завершить" at bounding box center [189, 250] width 353 height 31
click at [21, 294] on link "ООО "ПРОФИЛЬТЕХСТРОЙ"[EMAIL_ADDRESS][DOMAIN_NAME]" at bounding box center [63, 306] width 100 height 24
type textarea "ООО "ПРОФИЛЬТЕХСТРОЙ"[EMAIL_ADDRESS][DOMAIN_NAME]"
type input "7716171923"
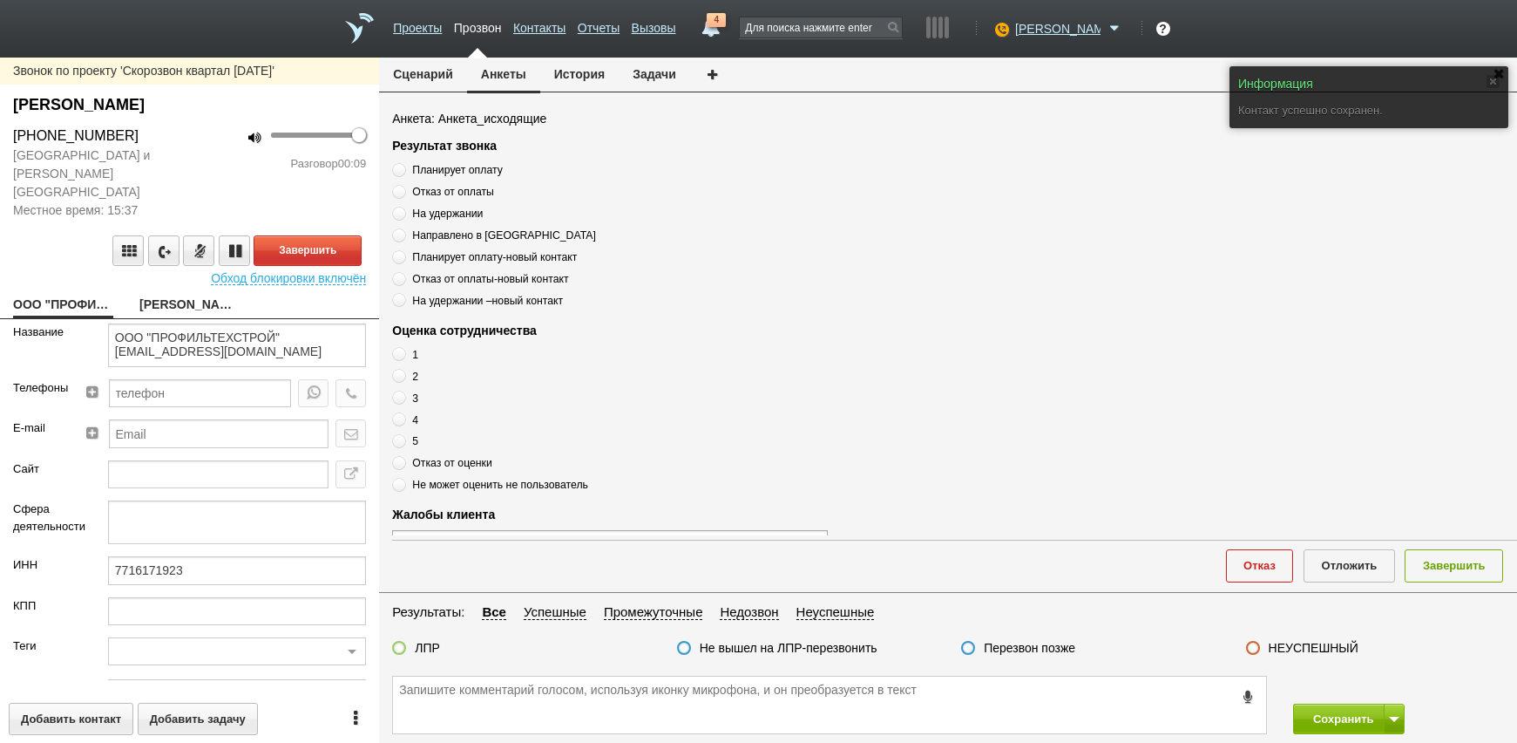
click at [163, 294] on link "[PERSON_NAME]" at bounding box center [189, 306] width 100 height 24
type textarea "[PERSON_NAME]"
type textarea "Пребиллинг_Октябрь.2025"
type input "Сумма АП+ЛД: 46480"
type input "77_Профессионал ПК"
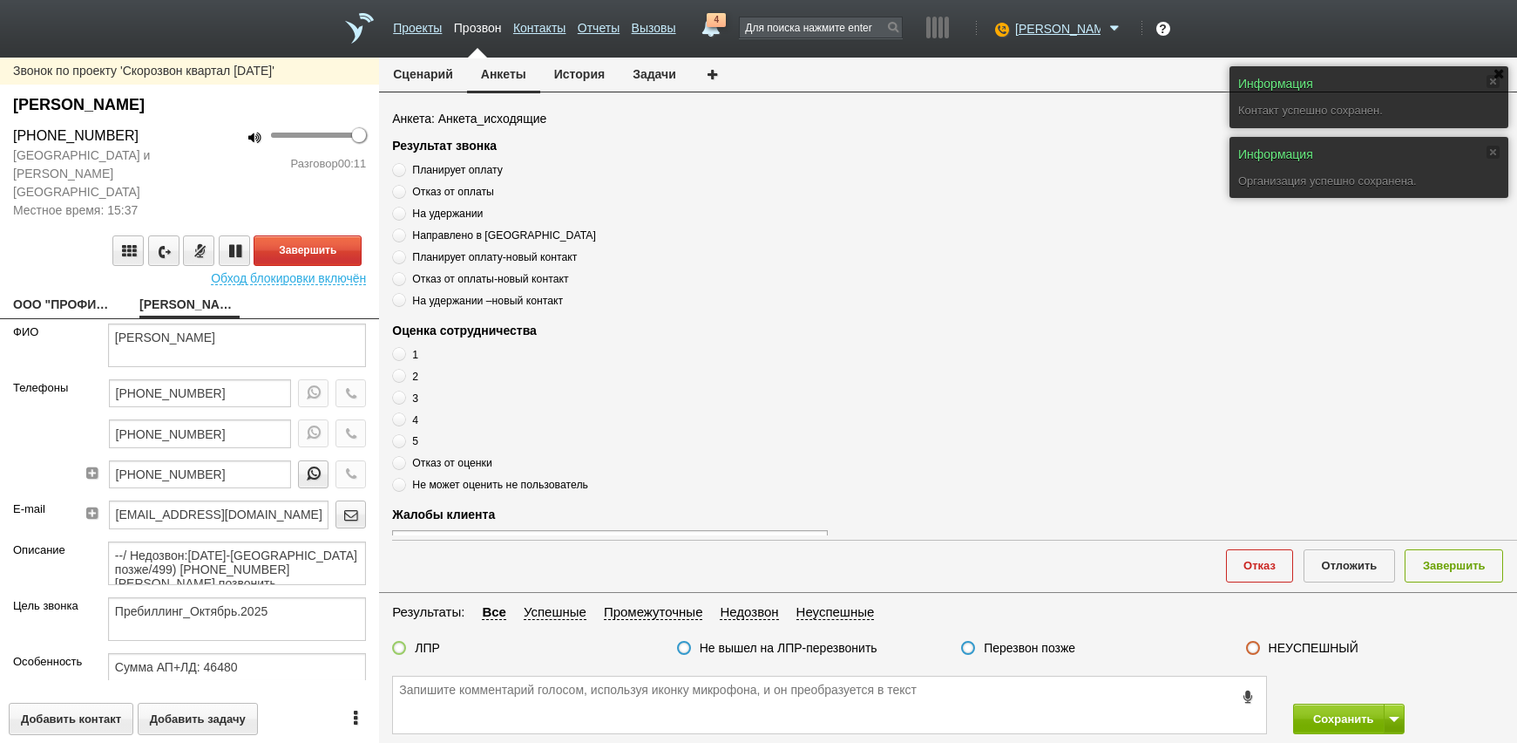
click at [59, 270] on div "Звонок по проекту 'Скорозвон квартал [DATE]' [PERSON_NAME] [PHONE_NUMBER] [GEOG…" at bounding box center [189, 400] width 379 height 685
drag, startPoint x: 56, startPoint y: 275, endPoint x: 57, endPoint y: 285, distance: 10.5
click at [56, 275] on div "Звонок по проекту 'Скорозвон квартал [DATE]' [PERSON_NAME] [PHONE_NUMBER] [GEOG…" at bounding box center [189, 400] width 379 height 685
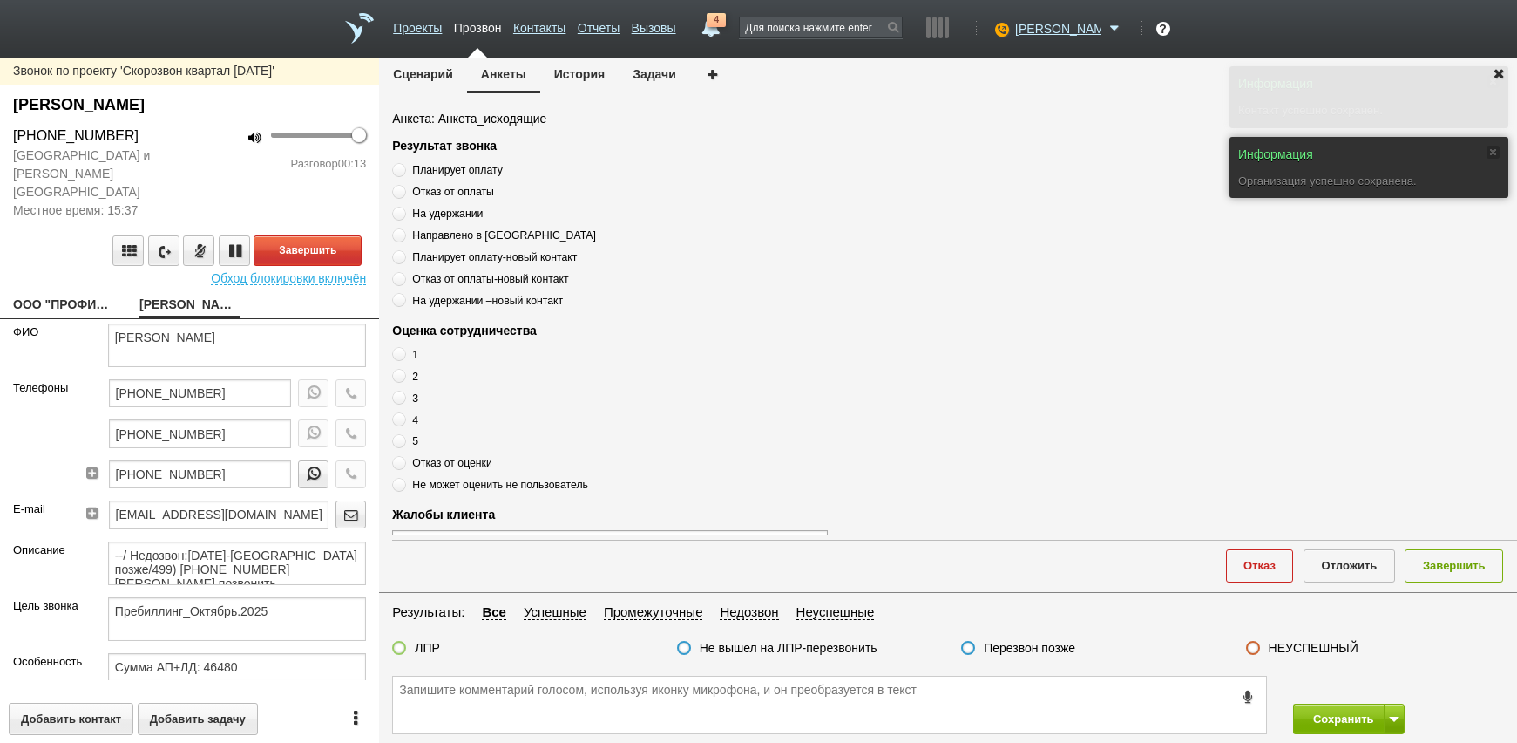
click at [62, 294] on link "ООО "ПРОФИЛЬТЕХСТРОЙ"[EMAIL_ADDRESS][DOMAIN_NAME]" at bounding box center [63, 306] width 100 height 24
type textarea "ООО "ПРОФИЛЬТЕХСТРОЙ"[EMAIL_ADDRESS][DOMAIN_NAME]"
type input "7716171923"
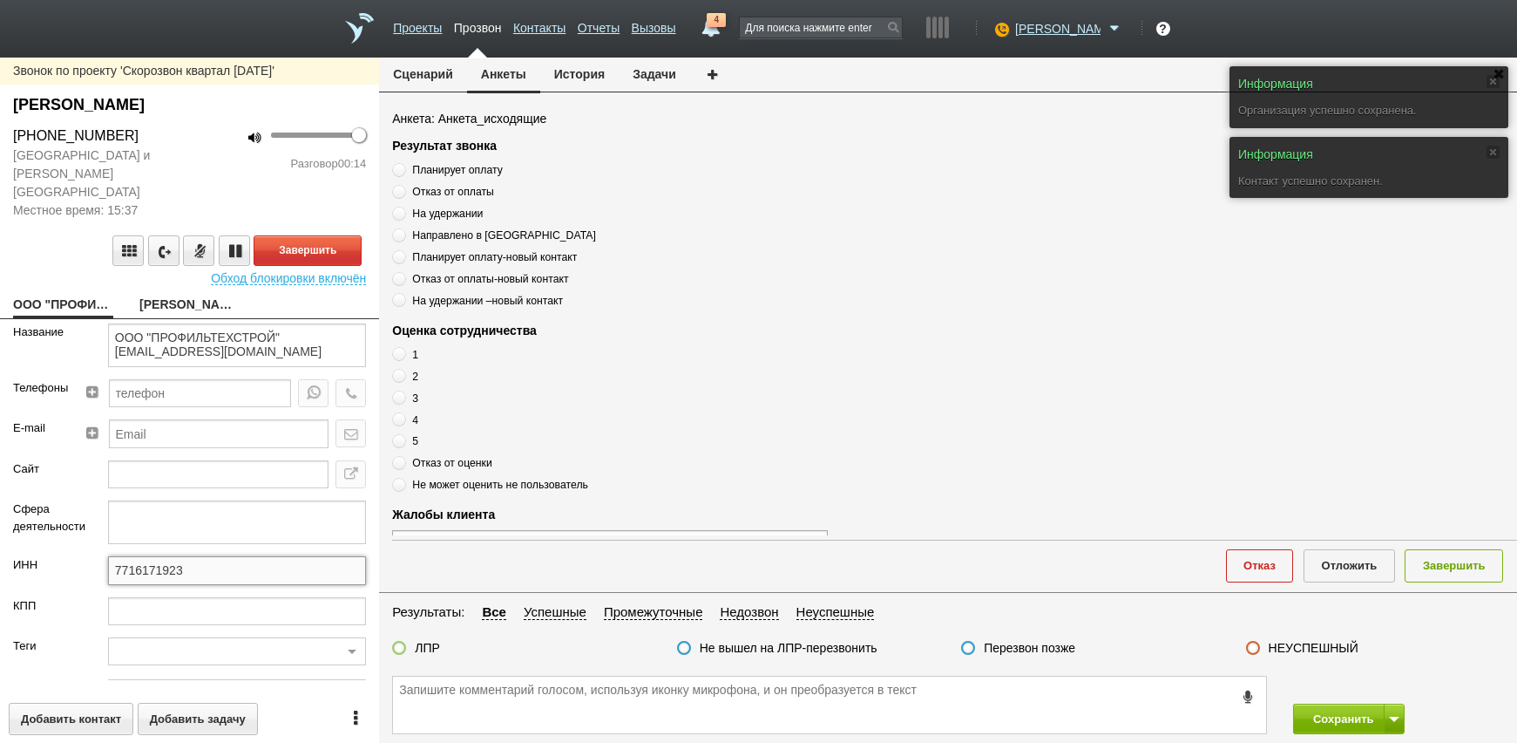
drag, startPoint x: 201, startPoint y: 553, endPoint x: 124, endPoint y: 550, distance: 77.6
click at [57, 556] on div "ИНН 7716171923" at bounding box center [189, 576] width 379 height 40
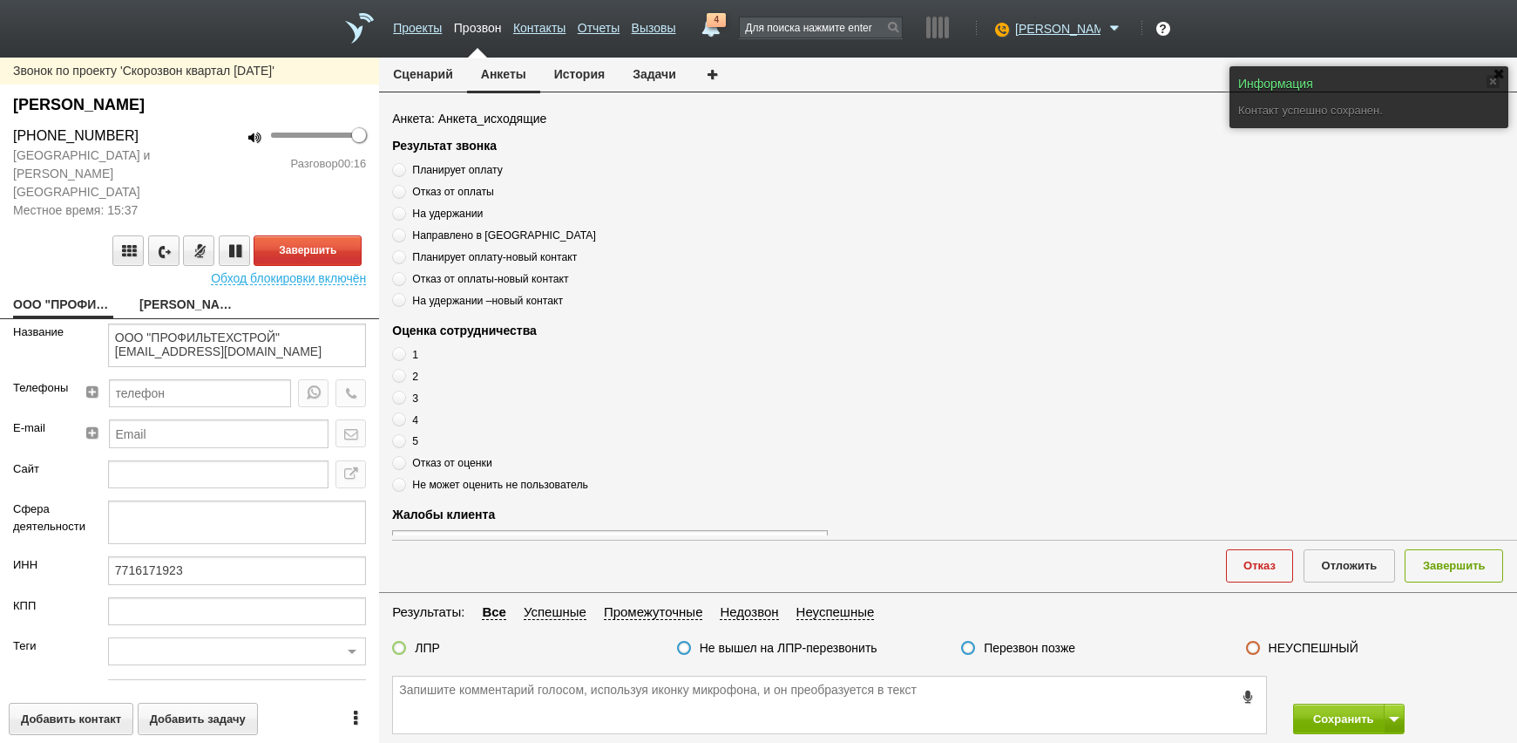
click at [166, 294] on link "[PERSON_NAME]" at bounding box center [189, 306] width 100 height 24
type textarea "[PERSON_NAME]"
type textarea "Пребиллинг_Октябрь.2025"
type input "Сумма АП+ЛД: 46480"
type input "77_Профессионал ПК"
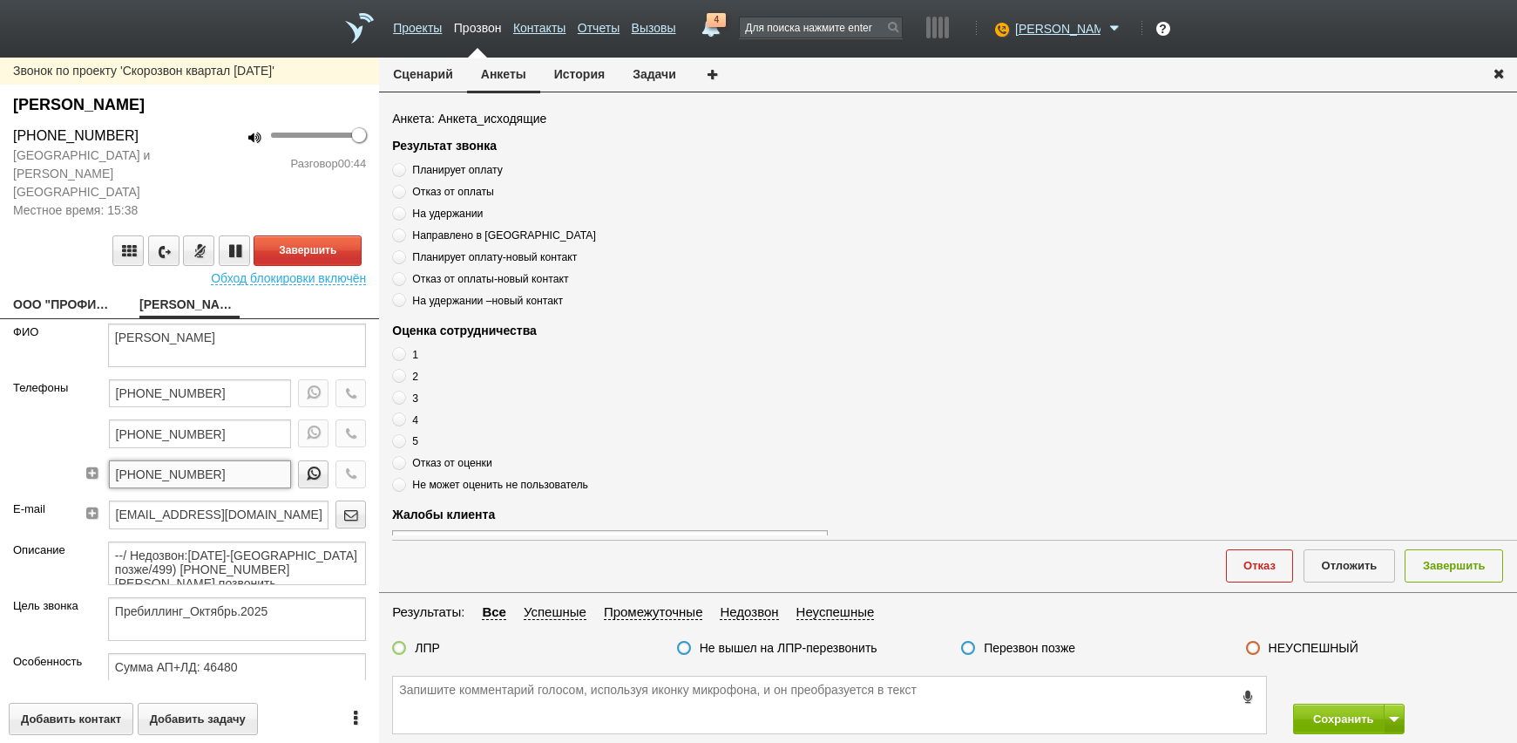
click at [231, 463] on input "[PHONE_NUMBER]" at bounding box center [200, 474] width 183 height 28
drag, startPoint x: 241, startPoint y: 451, endPoint x: 49, endPoint y: 451, distance: 191.7
click at [49, 451] on div "Телефоны [PHONE_NUMBER] [PHONE_NUMBER] [PHONE_NUMBER]" at bounding box center [189, 439] width 379 height 121
click at [299, 563] on textarea "--/ Недозвон:[DATE]-[GEOGRAPHIC_DATA] позже/499) [PHONE_NUMBER] [PERSON_NAME] п…" at bounding box center [237, 563] width 258 height 44
click at [221, 383] on input "[PHONE_NUMBER]" at bounding box center [200, 393] width 183 height 28
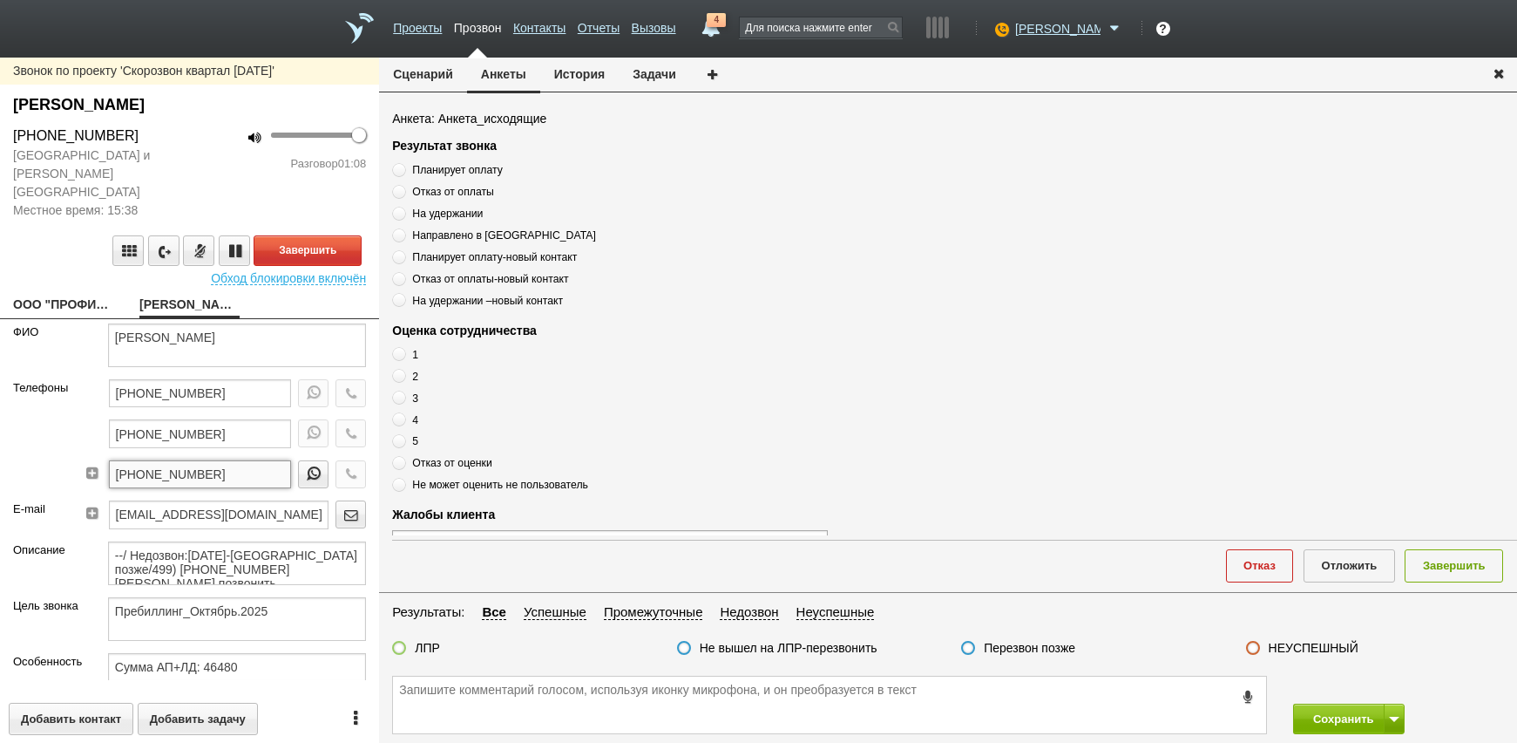
click at [226, 460] on input "[PHONE_NUMBER]" at bounding box center [200, 474] width 183 height 28
drag, startPoint x: 225, startPoint y: 455, endPoint x: 220, endPoint y: 404, distance: 50.7
click at [220, 419] on input "[PHONE_NUMBER]" at bounding box center [200, 433] width 183 height 28
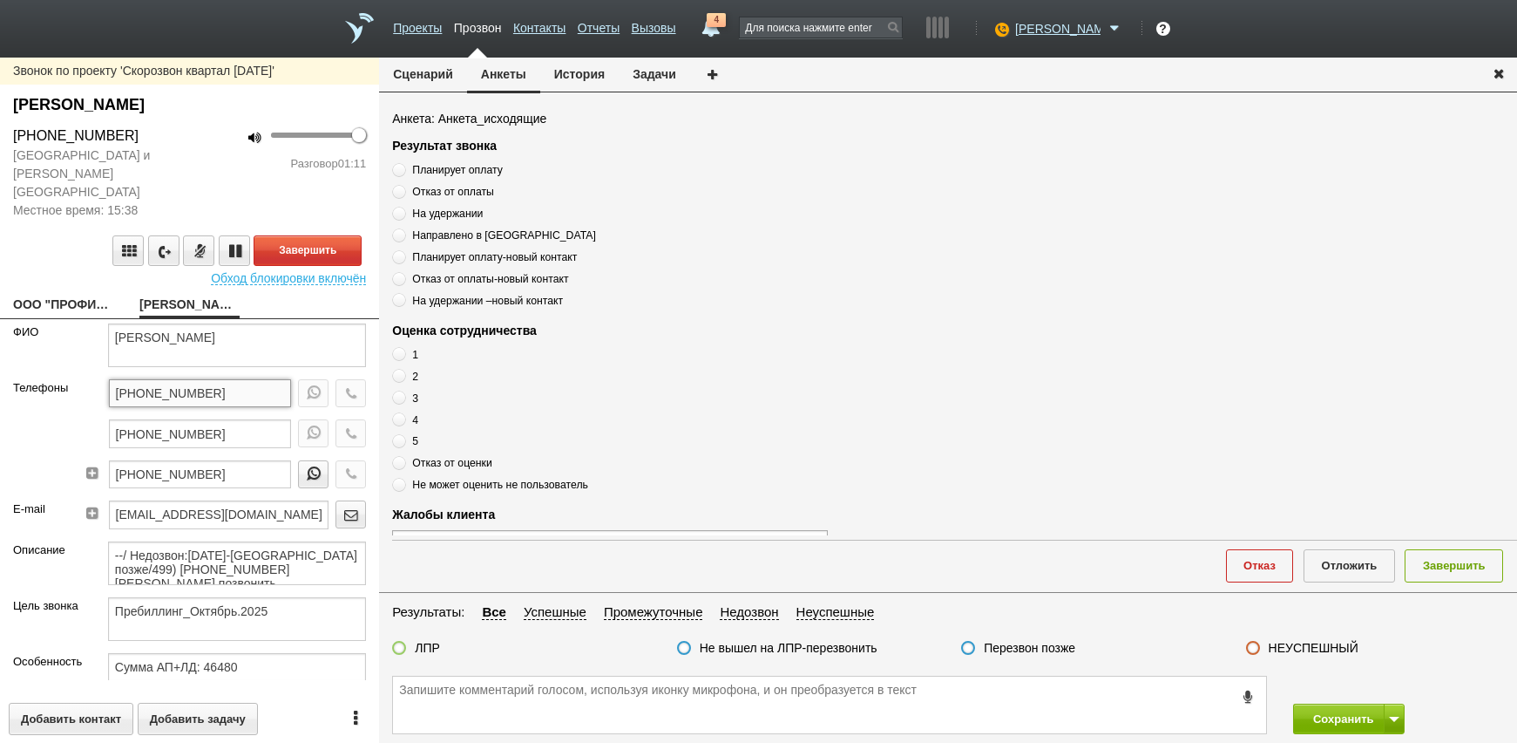
click at [227, 379] on input "[PHONE_NUMBER]" at bounding box center [200, 393] width 183 height 28
click at [214, 419] on input "[PHONE_NUMBER]" at bounding box center [200, 433] width 183 height 28
drag, startPoint x: 214, startPoint y: 414, endPoint x: 92, endPoint y: 423, distance: 123.2
click at [92, 423] on div "[PHONE_NUMBER] [PHONE_NUMBER] [PHONE_NUMBER]" at bounding box center [229, 439] width 275 height 121
click at [485, 691] on textarea at bounding box center [829, 704] width 873 height 57
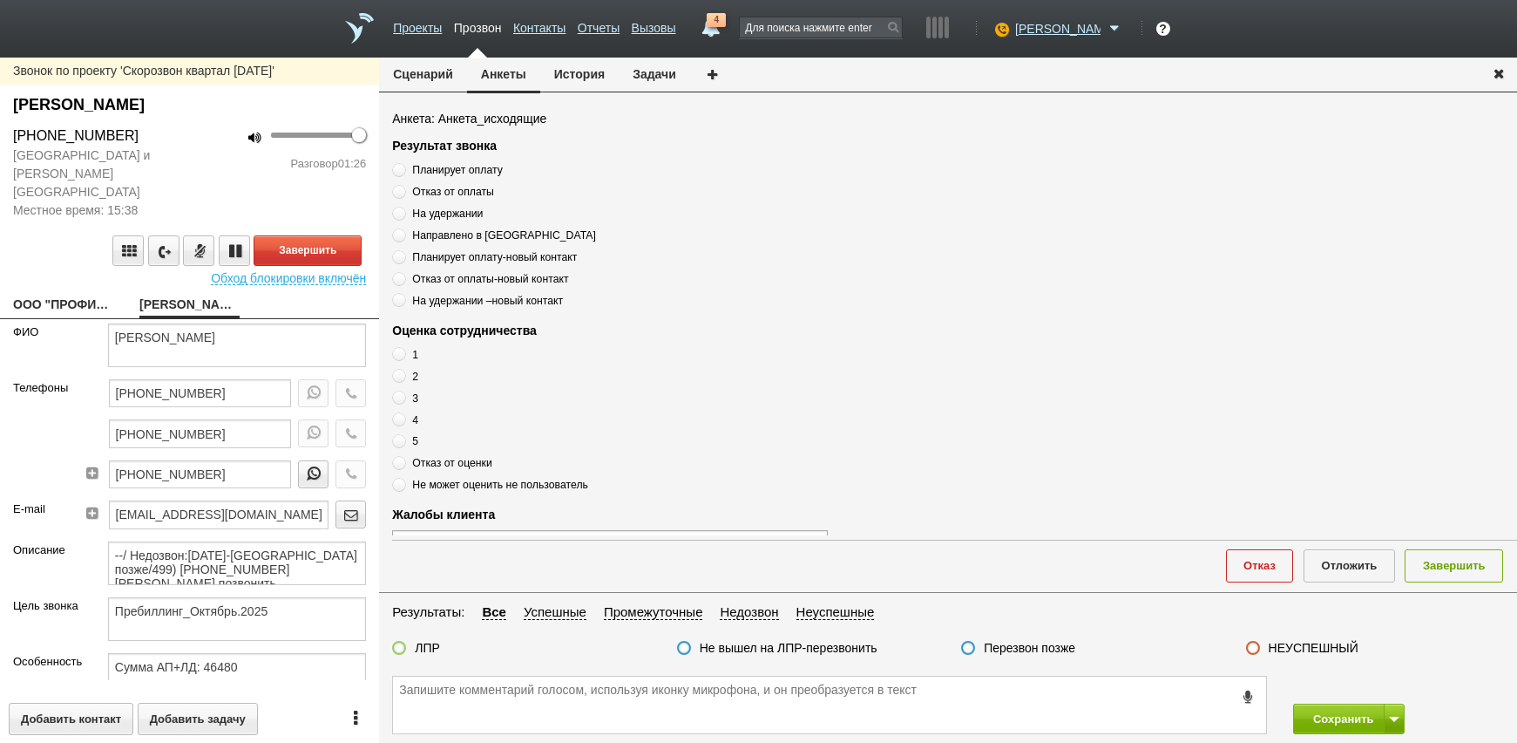
drag, startPoint x: 138, startPoint y: 137, endPoint x: -47, endPoint y: 134, distance: 184.8
click at [0, 134] on html "Проекты Прозвон Контакты Отчеты Вызовы 4 [DATE] [DATE] неделя все Письмо [PERSO…" at bounding box center [758, 371] width 1517 height 743
drag, startPoint x: -47, startPoint y: 134, endPoint x: 81, endPoint y: 133, distance: 128.1
click at [327, 235] on button "Завершить" at bounding box center [308, 250] width 108 height 31
paste textarea "[PHONE_NUMBER]"
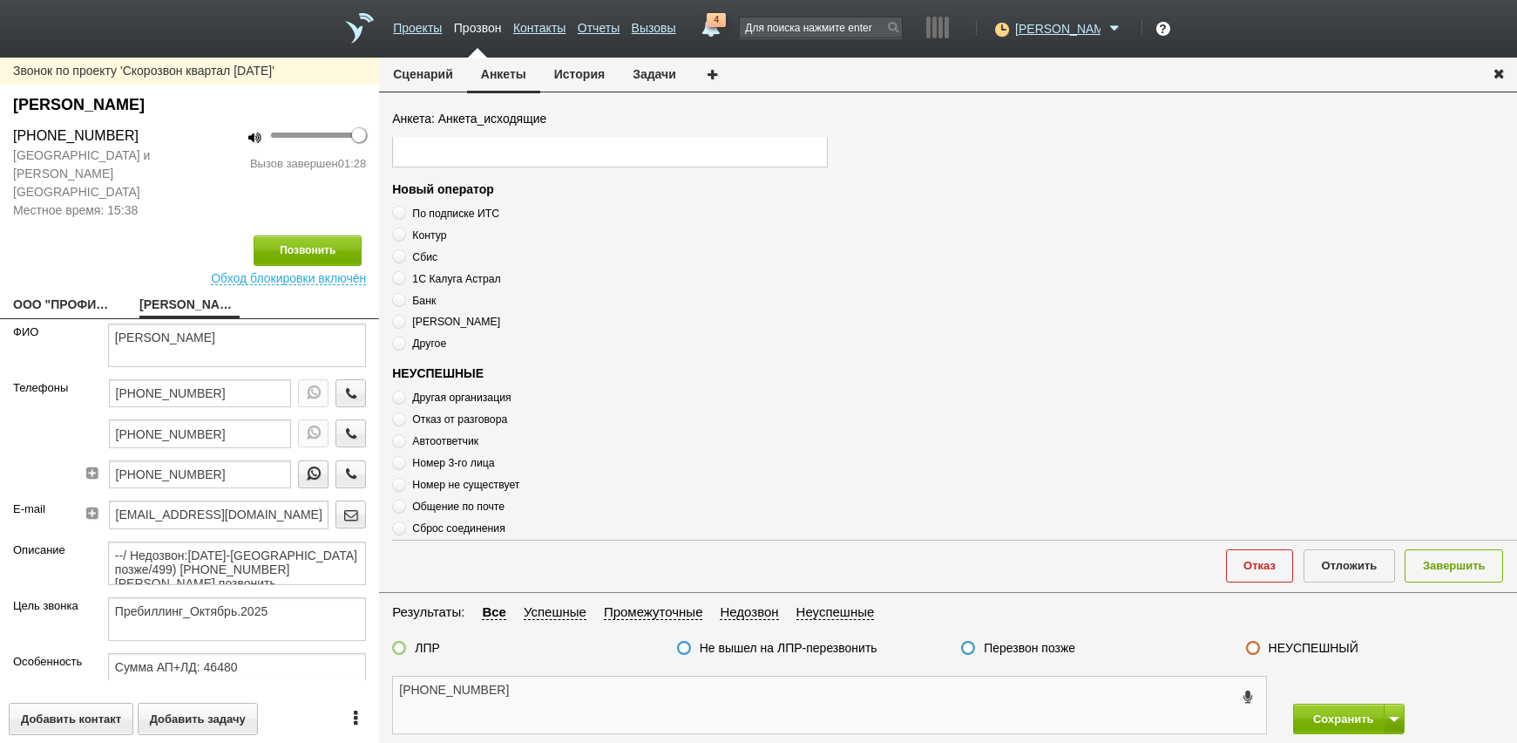
scroll to position [589, 0]
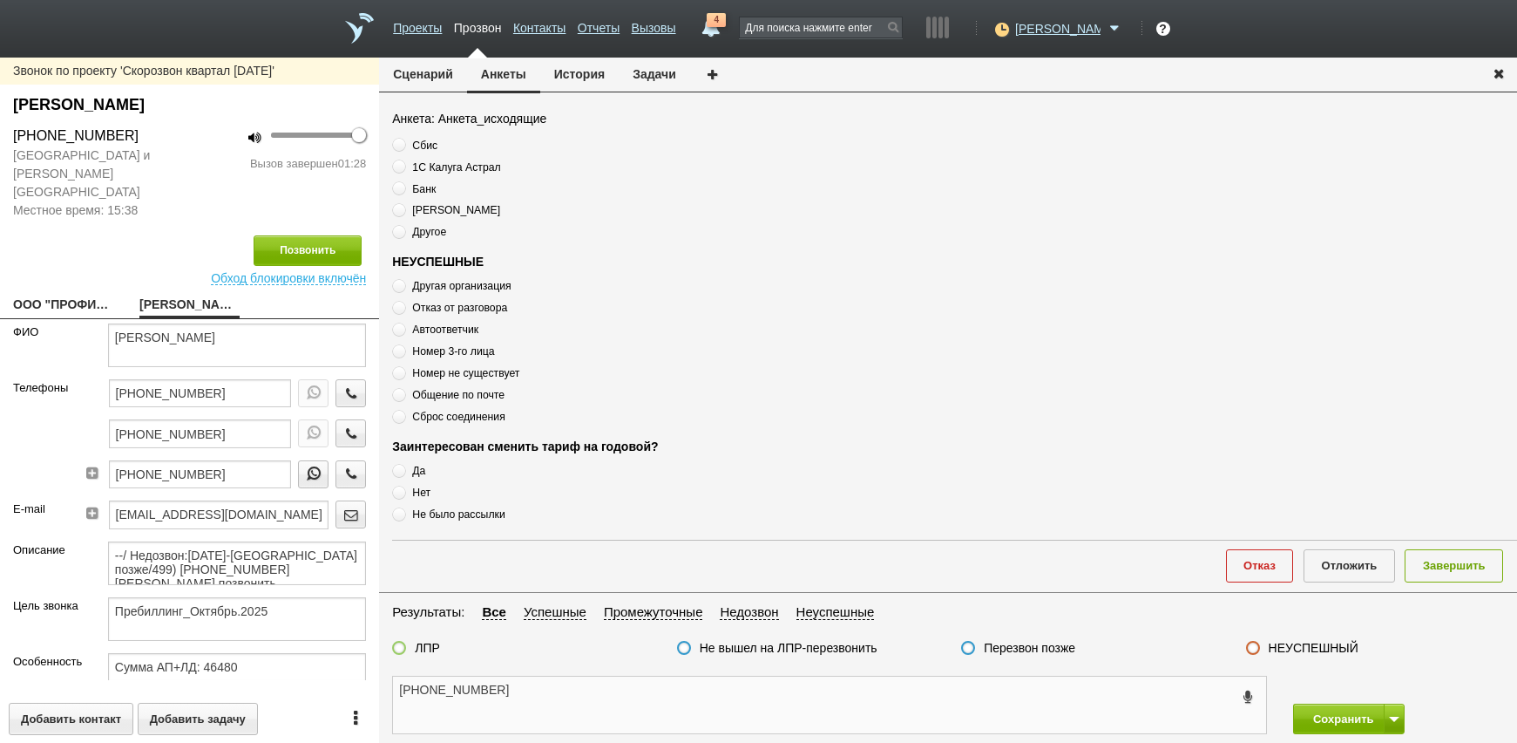
type textarea "[PHONE_NUMBER]"
click at [480, 346] on span "Номер 3-го лица" at bounding box center [453, 351] width 82 height 12
radio input "true"
click at [481, 350] on span "Номер 3-го лица" at bounding box center [453, 351] width 82 height 12
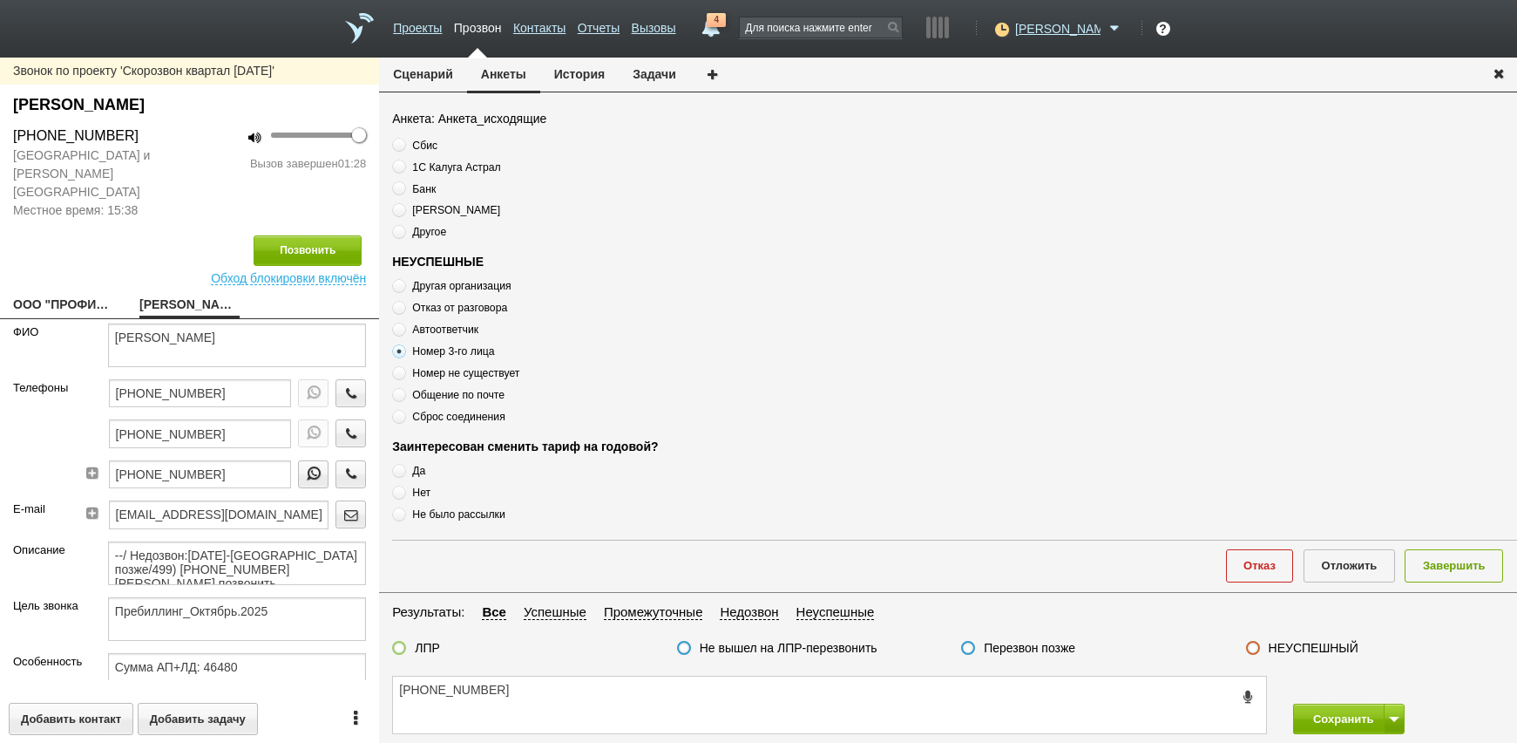
click at [481, 350] on span "Номер 3-го лица" at bounding box center [453, 351] width 82 height 12
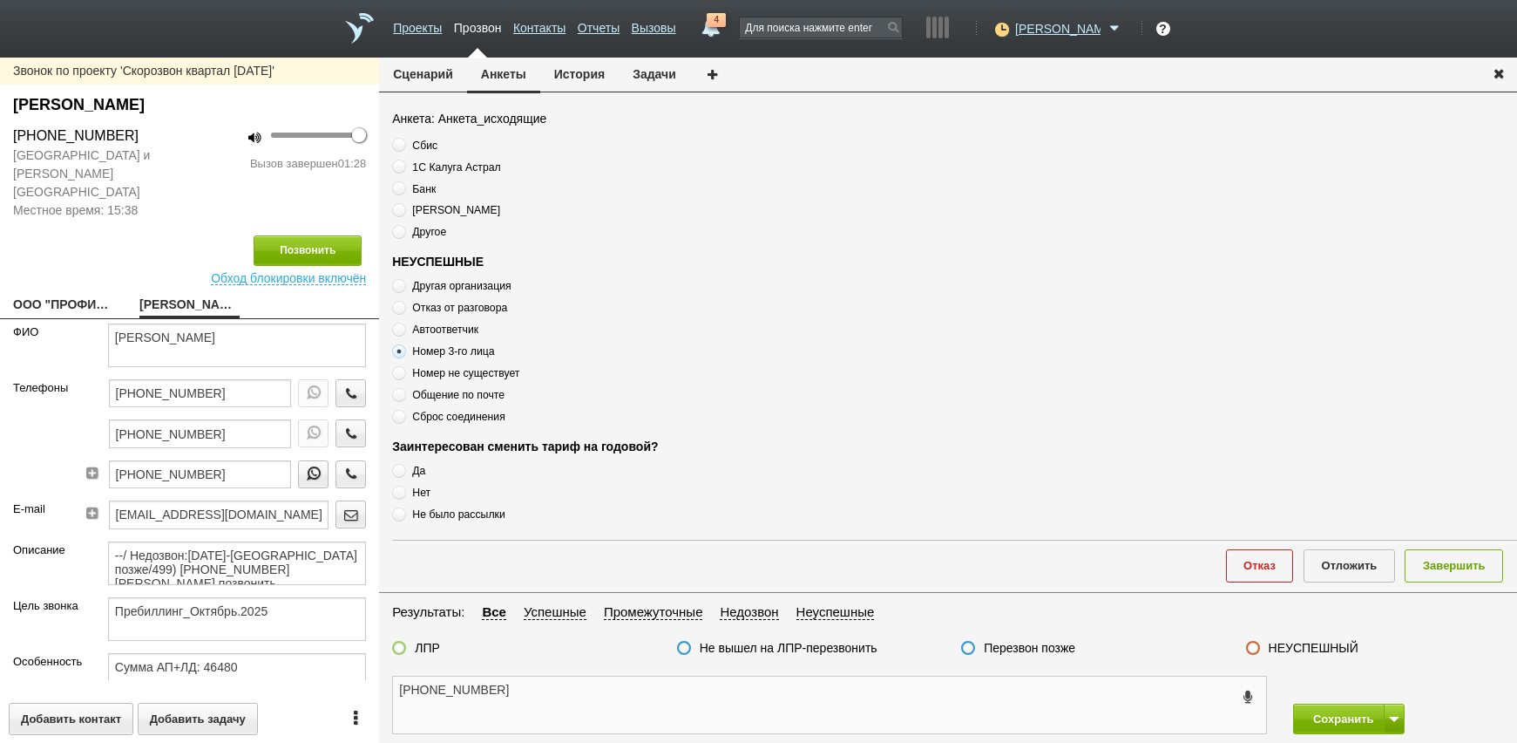
drag, startPoint x: 522, startPoint y: 709, endPoint x: 522, endPoint y: 695, distance: 13.1
click at [522, 696] on textarea "[PHONE_NUMBER]" at bounding box center [829, 704] width 873 height 57
type textarea "[PHONE_NUMBER] сотрудник компании не лпр"
click at [1323, 651] on label "НЕУСПЕШНЫЙ" at bounding box center [1314, 648] width 90 height 16
click at [0, 0] on input "НЕУСПЕШНЫЙ" at bounding box center [0, 0] width 0 height 0
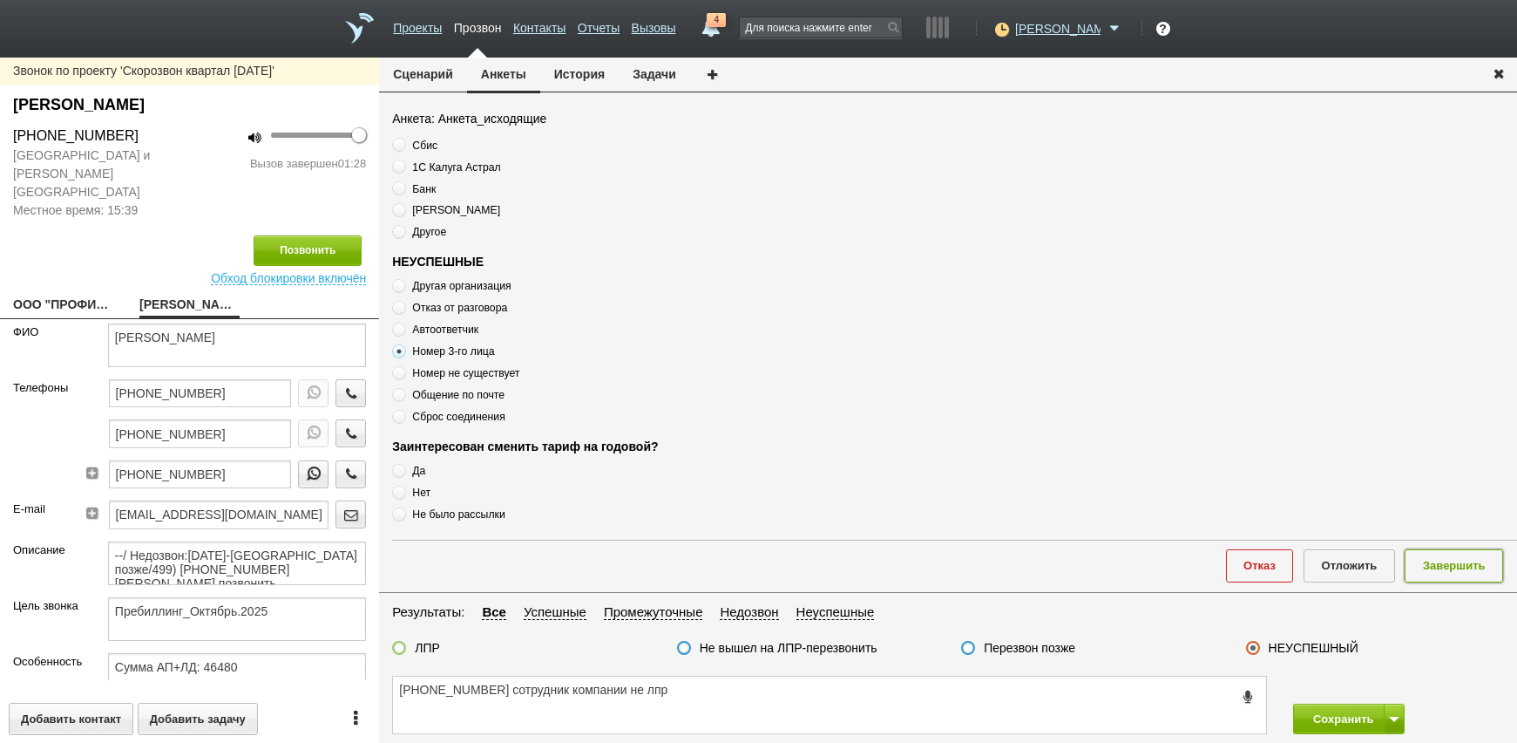
click at [1458, 564] on button "Завершить" at bounding box center [1454, 565] width 98 height 32
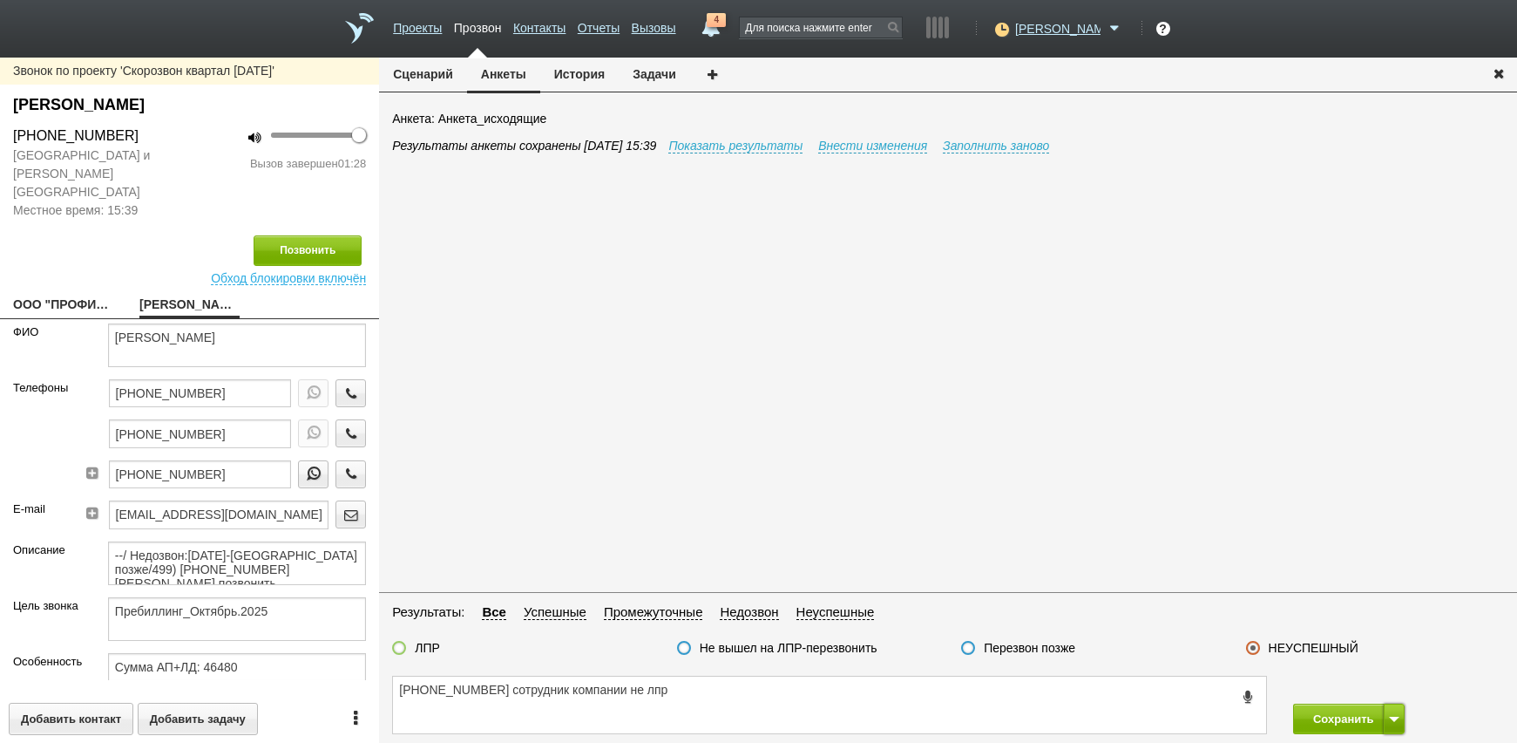
drag, startPoint x: 1391, startPoint y: 718, endPoint x: 1385, endPoint y: 710, distance: 9.9
click at [1391, 716] on span at bounding box center [1394, 718] width 10 height 5
click at [1349, 671] on button "Сохранить и остаться" at bounding box center [1336, 686] width 135 height 31
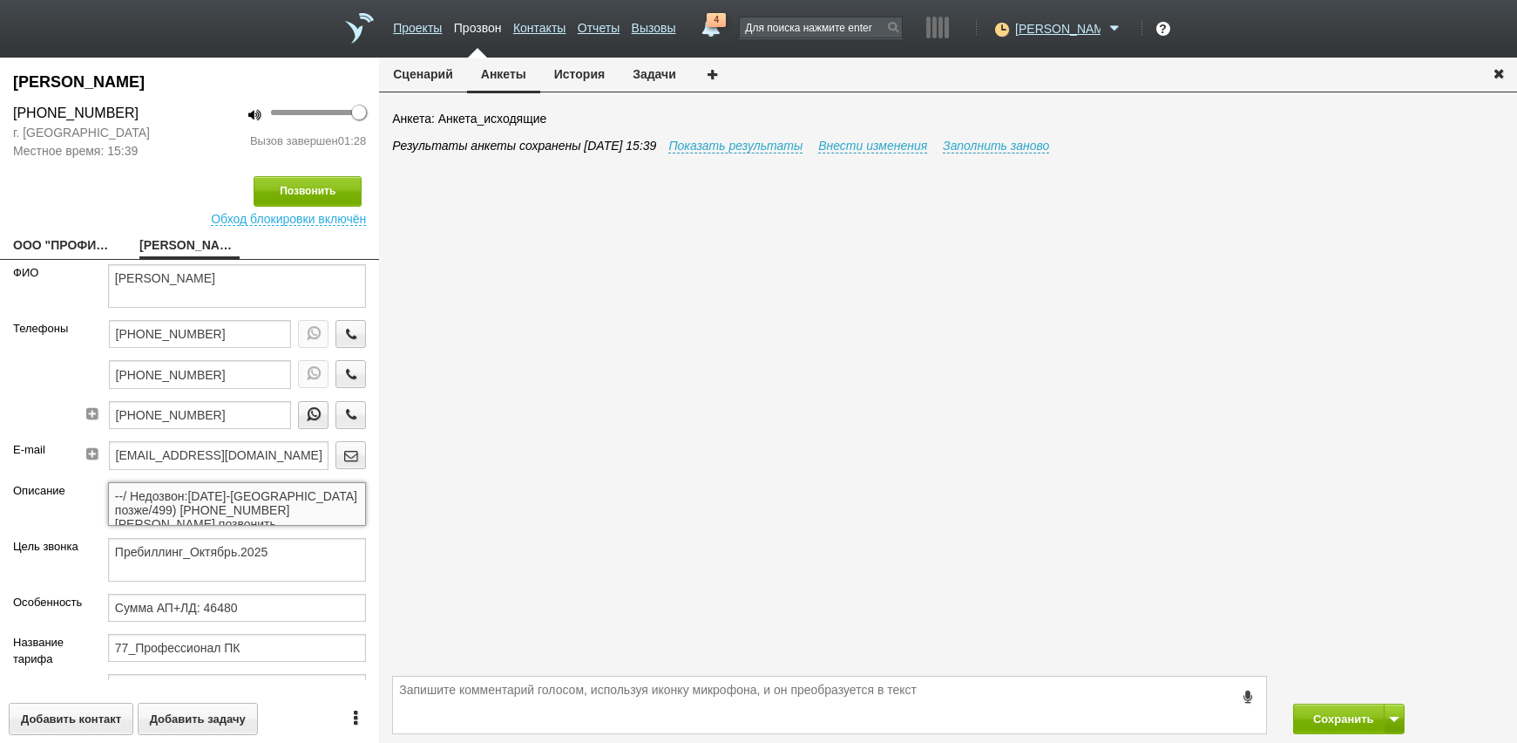
click at [269, 514] on textarea "--/ Недозвон:[DATE]-[GEOGRAPHIC_DATA] позже/499) [PHONE_NUMBER] [PERSON_NAME] п…" at bounding box center [237, 504] width 258 height 44
drag, startPoint x: 220, startPoint y: 370, endPoint x: 256, endPoint y: 380, distance: 37.2
click at [221, 369] on input "[PHONE_NUMBER]" at bounding box center [200, 374] width 183 height 28
click at [342, 371] on icon "button" at bounding box center [351, 373] width 19 height 13
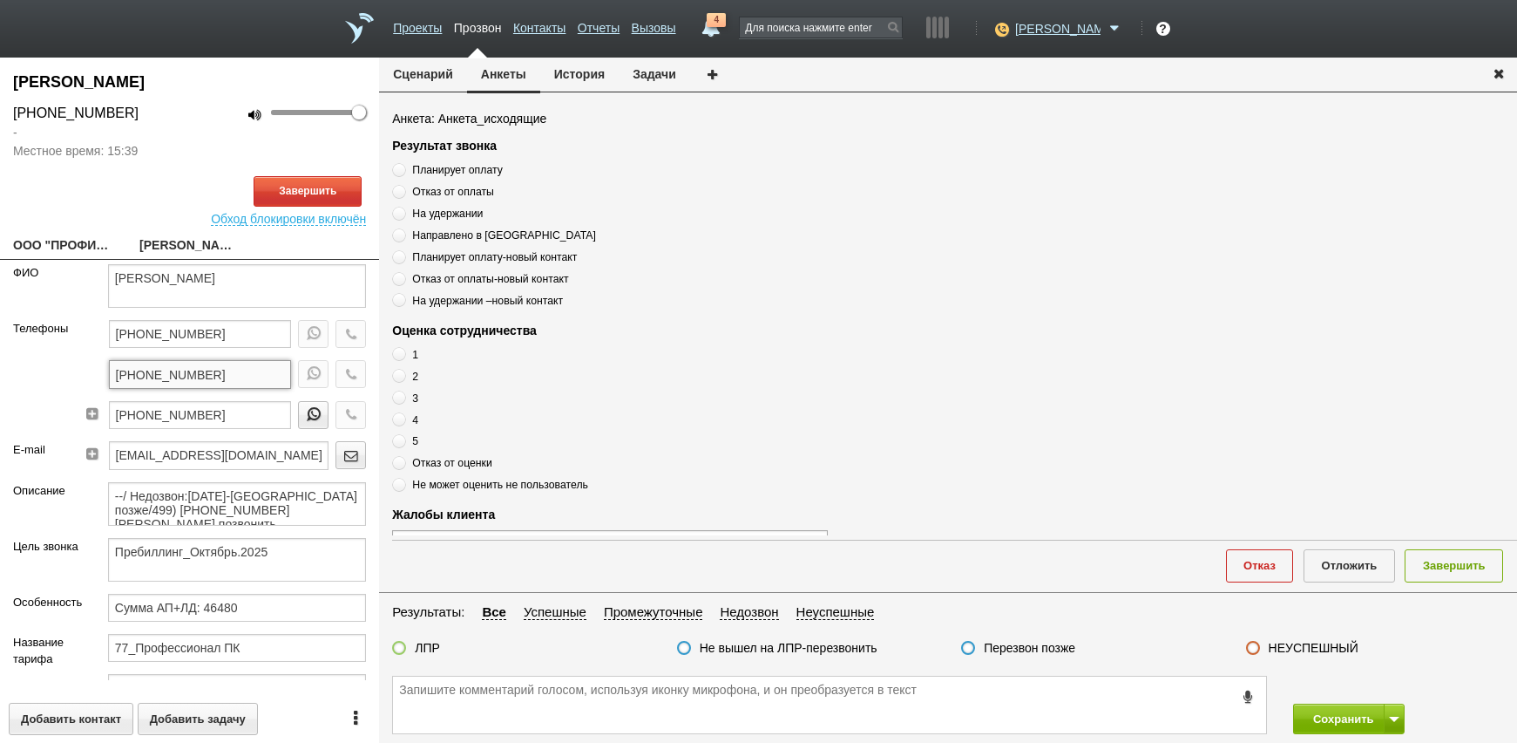
drag, startPoint x: 253, startPoint y: 369, endPoint x: 92, endPoint y: 376, distance: 160.5
click at [92, 376] on div "[PHONE_NUMBER] [PHONE_NUMBER] [PHONE_NUMBER]" at bounding box center [229, 380] width 275 height 121
paste textarea "[PHONE_NUMBER]"
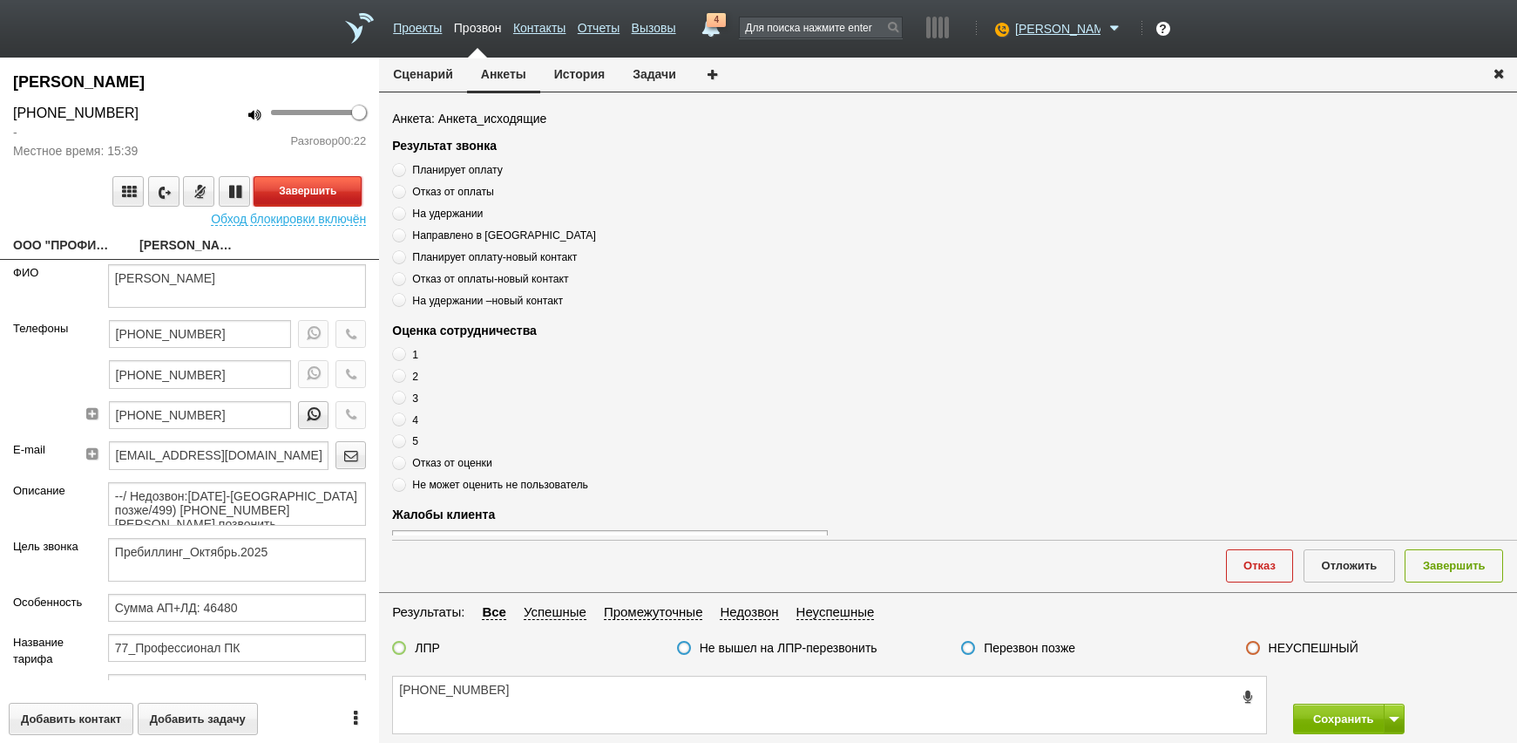
click at [317, 184] on button "Завершить" at bounding box center [308, 191] width 108 height 31
click at [602, 675] on div "[PHONE_NUMBER] Сохранить Сохранить и остаться" at bounding box center [948, 705] width 1138 height 76
click at [593, 687] on textarea "[PHONE_NUMBER]" at bounding box center [829, 704] width 873 height 57
click at [591, 688] on textarea "[PHONE_NUMBER]" at bounding box center [829, 704] width 873 height 57
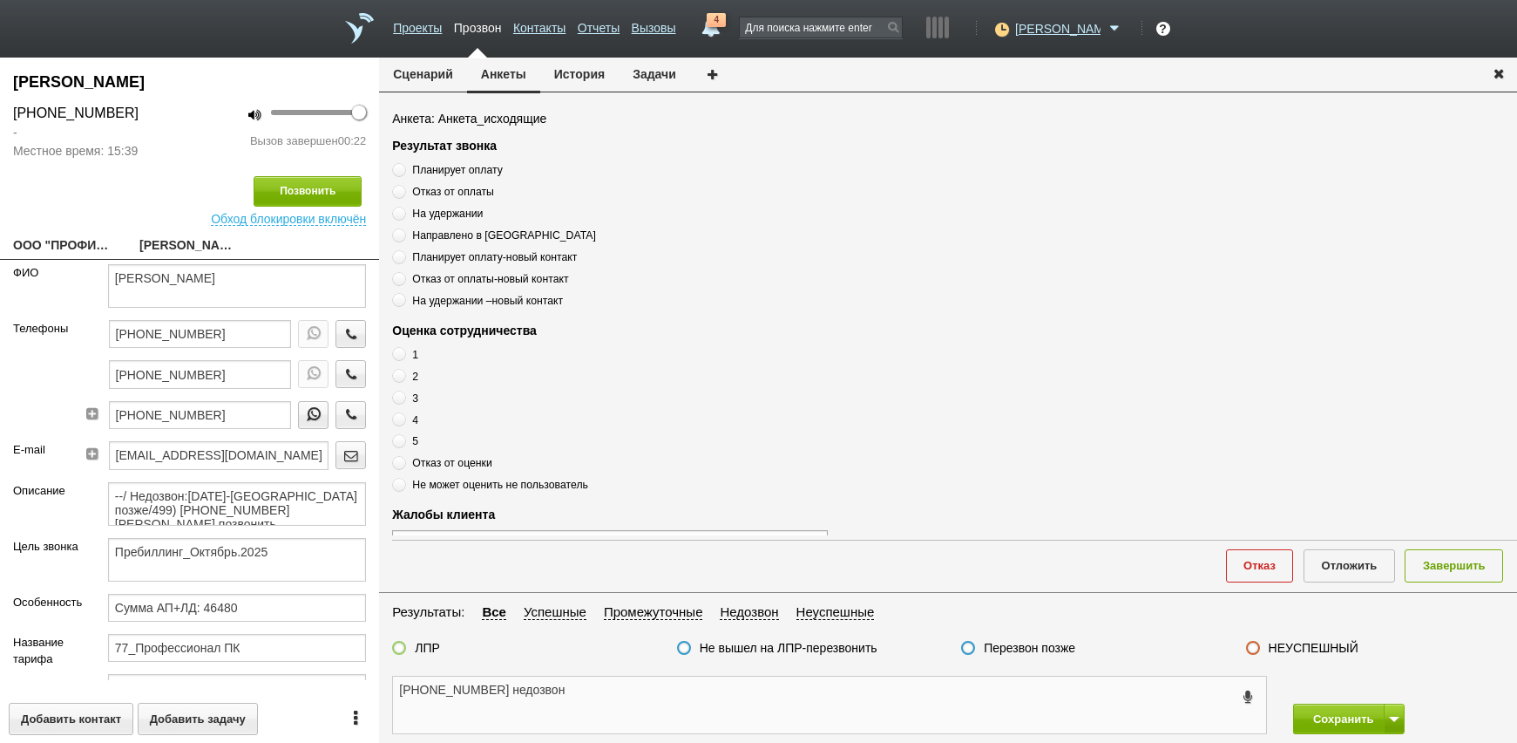
type textarea "[PHONE_NUMBER] недозвон"
click at [1046, 653] on label "Перезвон позже" at bounding box center [1030, 648] width 92 height 16
click at [0, 0] on input "Перезвон позже" at bounding box center [0, 0] width 0 height 0
click at [1484, 562] on button "Завершить" at bounding box center [1454, 565] width 98 height 32
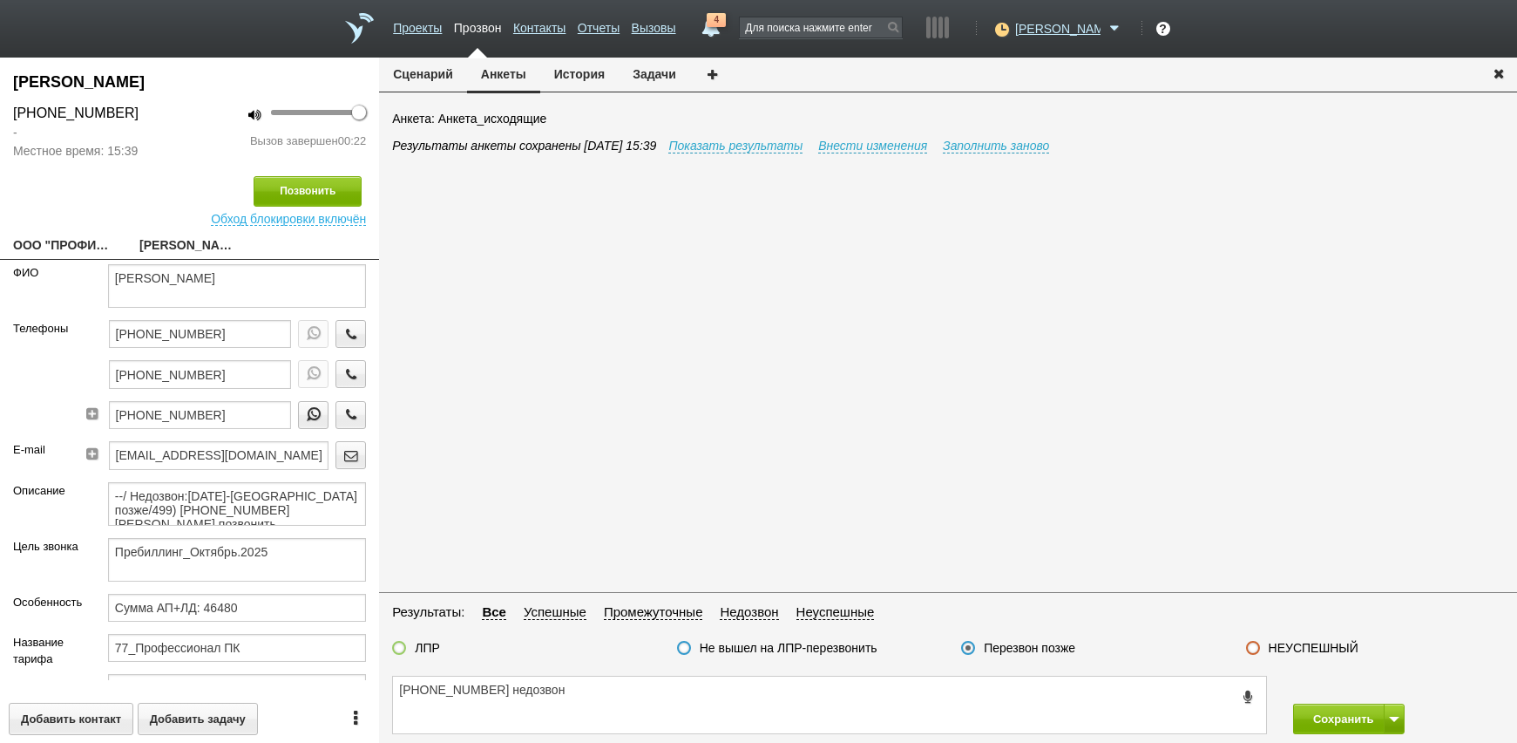
click at [1405, 711] on div "Сохранить Сохранить и остаться" at bounding box center [1398, 718] width 237 height 31
drag, startPoint x: 1393, startPoint y: 715, endPoint x: 1386, endPoint y: 697, distance: 19.9
click at [1393, 716] on span at bounding box center [1394, 718] width 10 height 5
click at [1384, 692] on button "Сохранить и остаться" at bounding box center [1336, 686] width 135 height 31
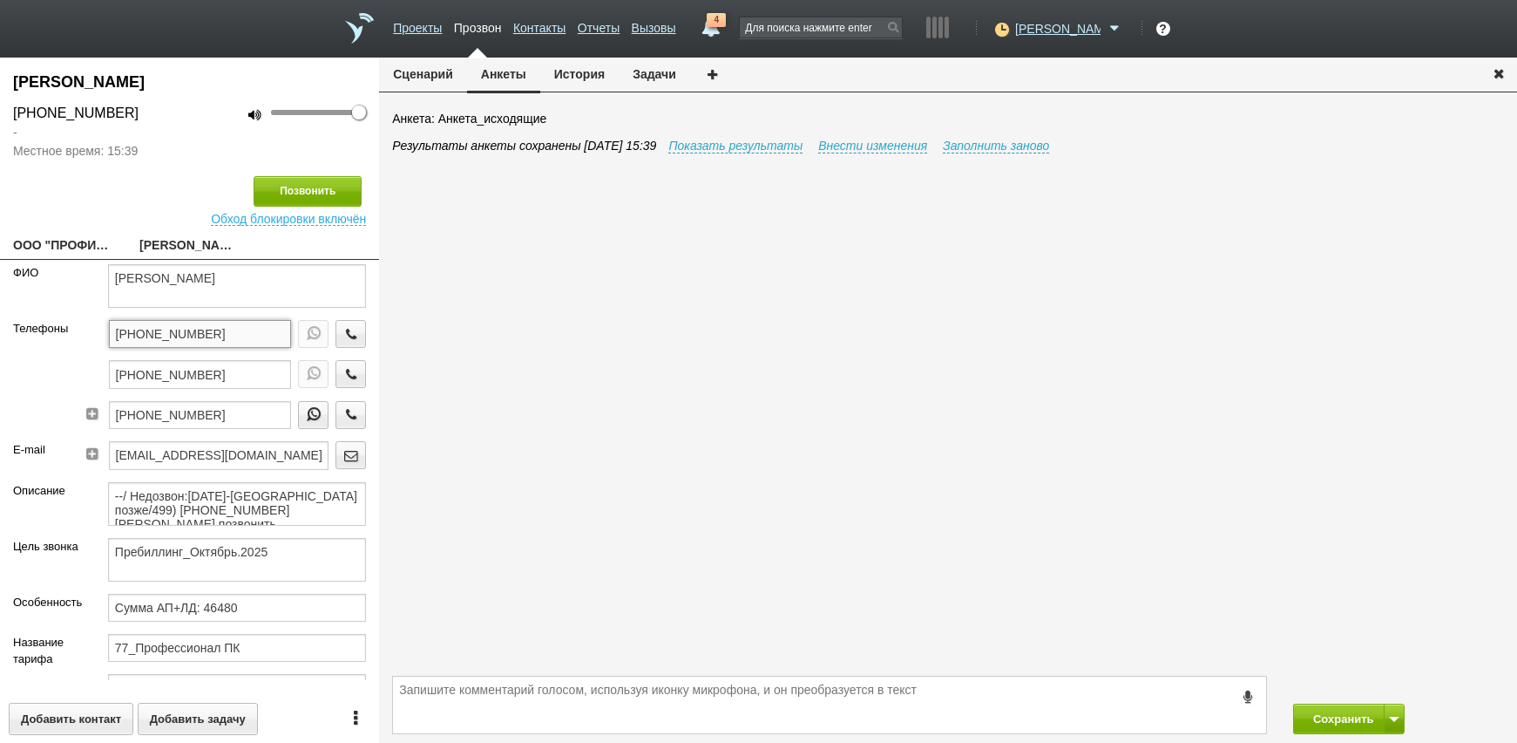
click at [248, 335] on input "[PHONE_NUMBER]" at bounding box center [200, 334] width 183 height 28
click at [342, 329] on icon "button" at bounding box center [351, 333] width 19 height 13
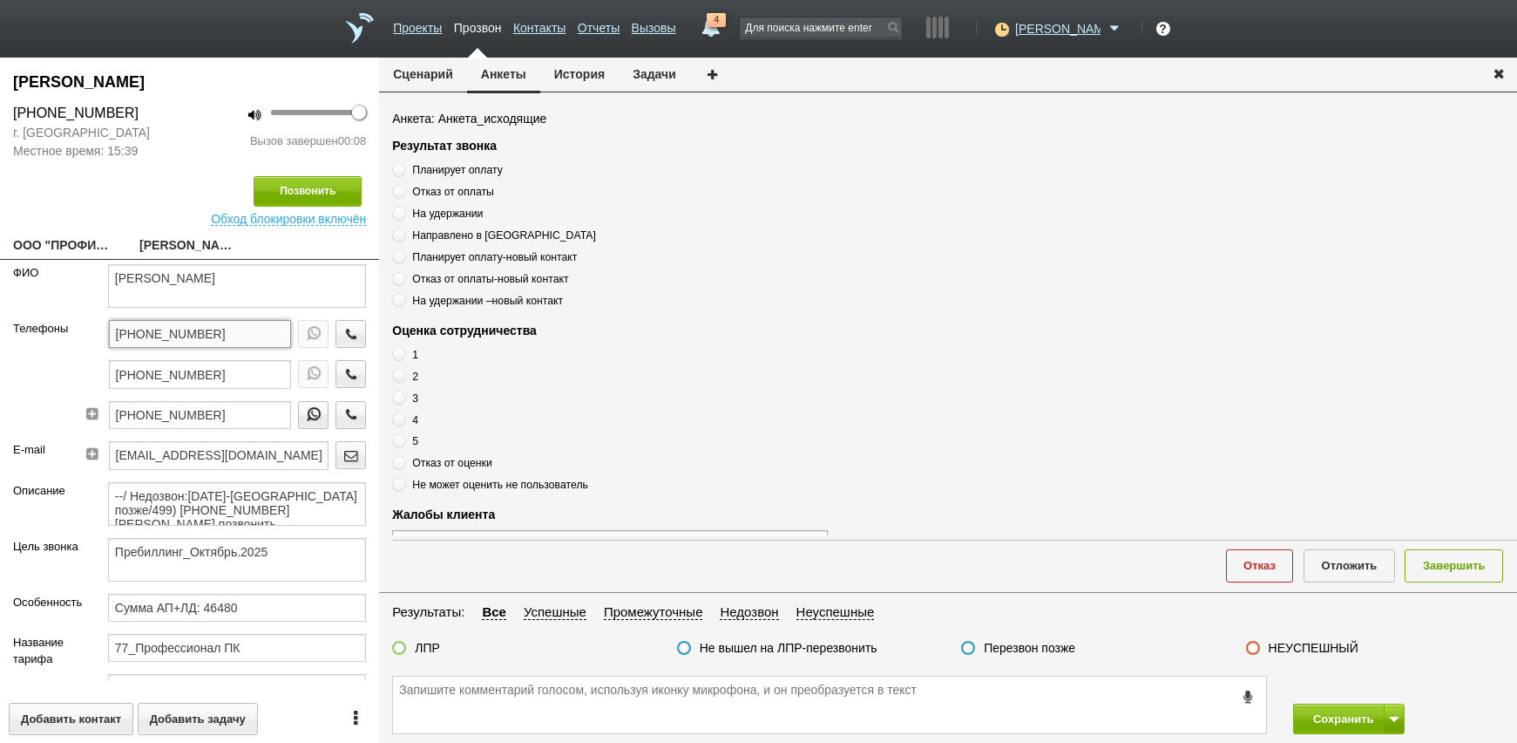
drag, startPoint x: 249, startPoint y: 332, endPoint x: 72, endPoint y: 349, distance: 177.7
click at [64, 349] on div "Телефоны [PHONE_NUMBER] [PHONE_NUMBER] [PHONE_NUMBER]" at bounding box center [189, 380] width 379 height 121
paste textarea "[PHONE_NUMBER]"
click at [622, 707] on textarea "[PHONE_NUMBER]" at bounding box center [829, 704] width 873 height 57
click at [637, 693] on textarea "[PHONE_NUMBER] недозвон" at bounding box center [829, 704] width 873 height 57
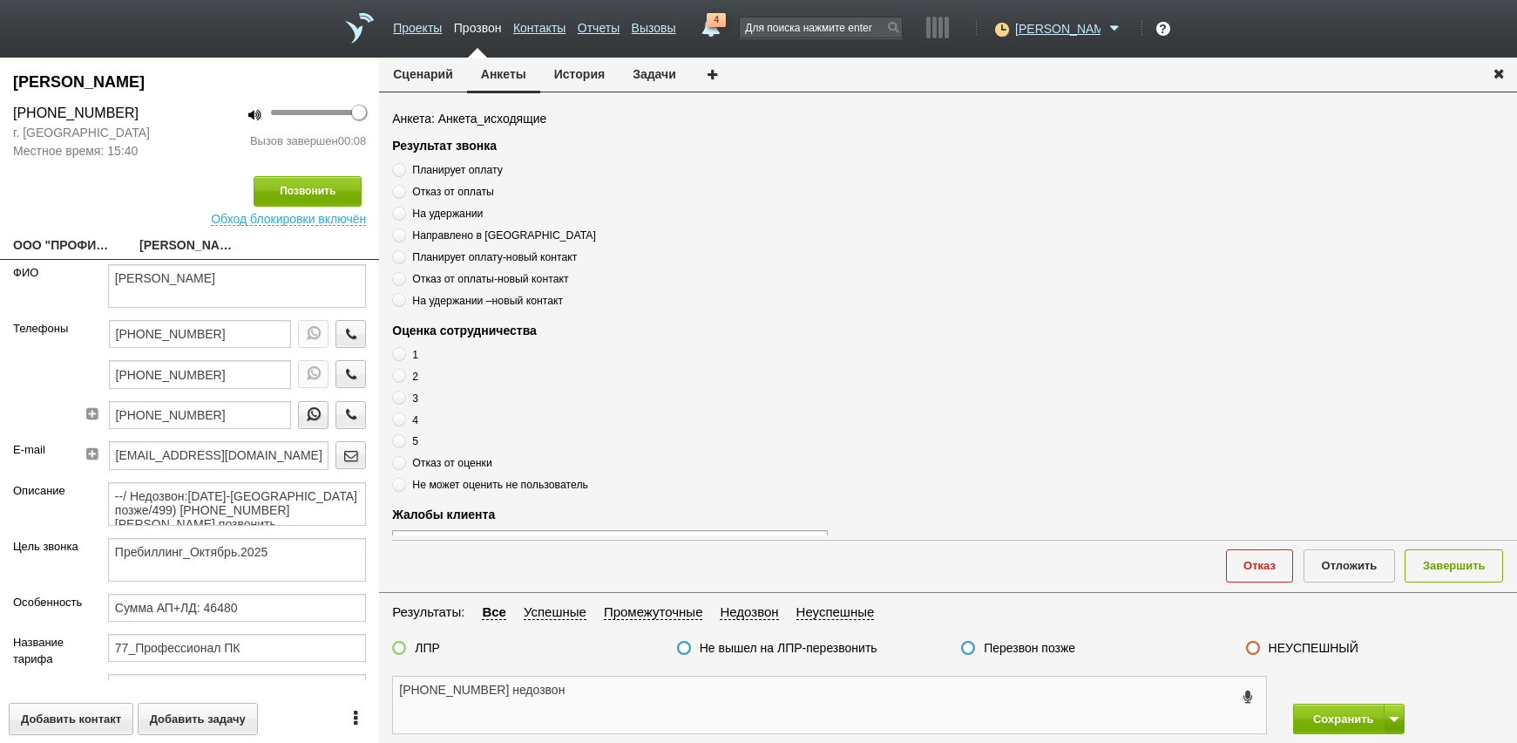
type textarea "[PHONE_NUMBER] недозвон"
click at [993, 648] on label "Перезвон позже" at bounding box center [1030, 648] width 92 height 16
click at [0, 0] on input "Перезвон позже" at bounding box center [0, 0] width 0 height 0
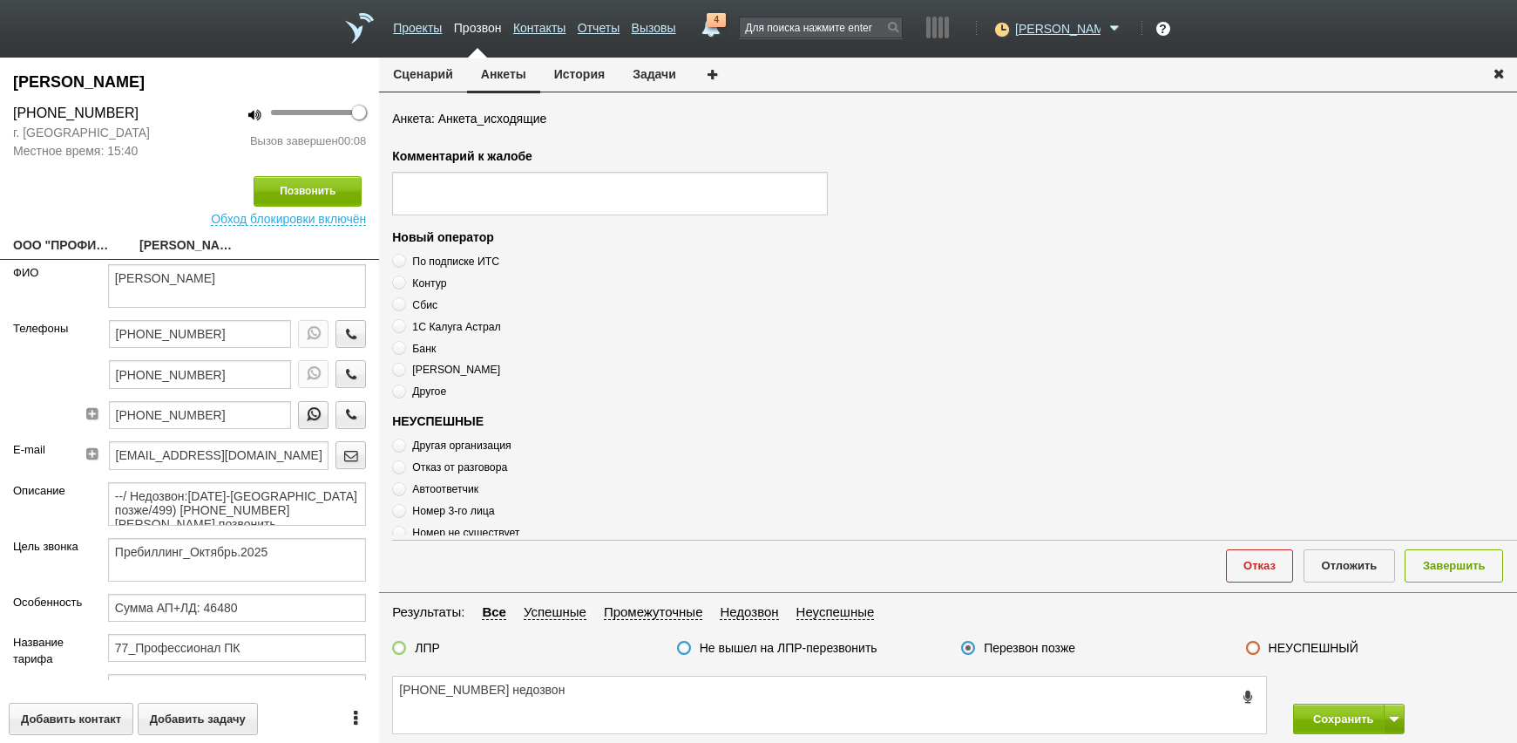
scroll to position [589, 0]
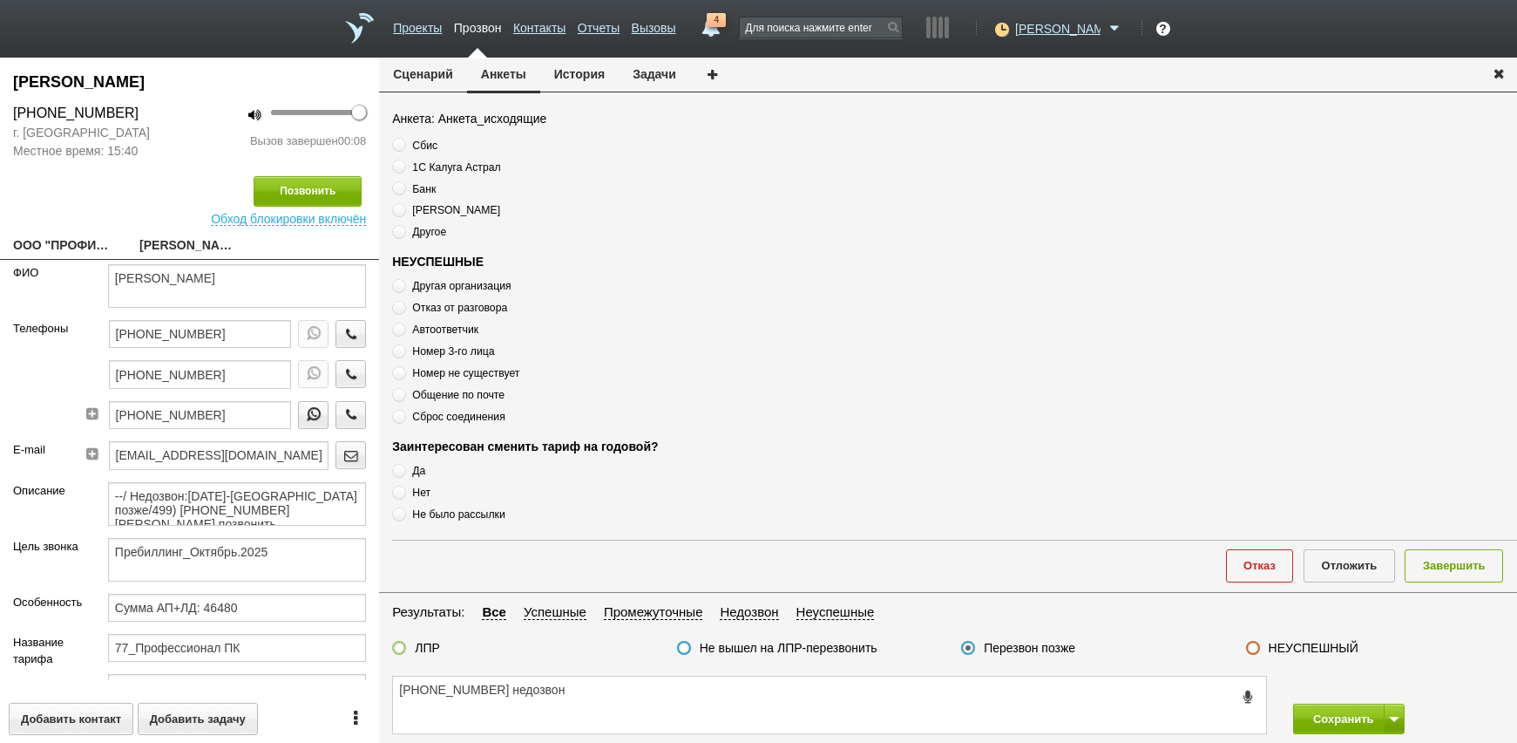
click at [471, 405] on div "Другая организация Отказ от разговора Автоответчик Номер 3-го лица Номер не сущ…" at bounding box center [610, 350] width 436 height 147
click at [472, 421] on span "Сброс соединения" at bounding box center [458, 416] width 92 height 12
radio input "true"
click at [472, 421] on span "Сброс соединения" at bounding box center [458, 416] width 92 height 12
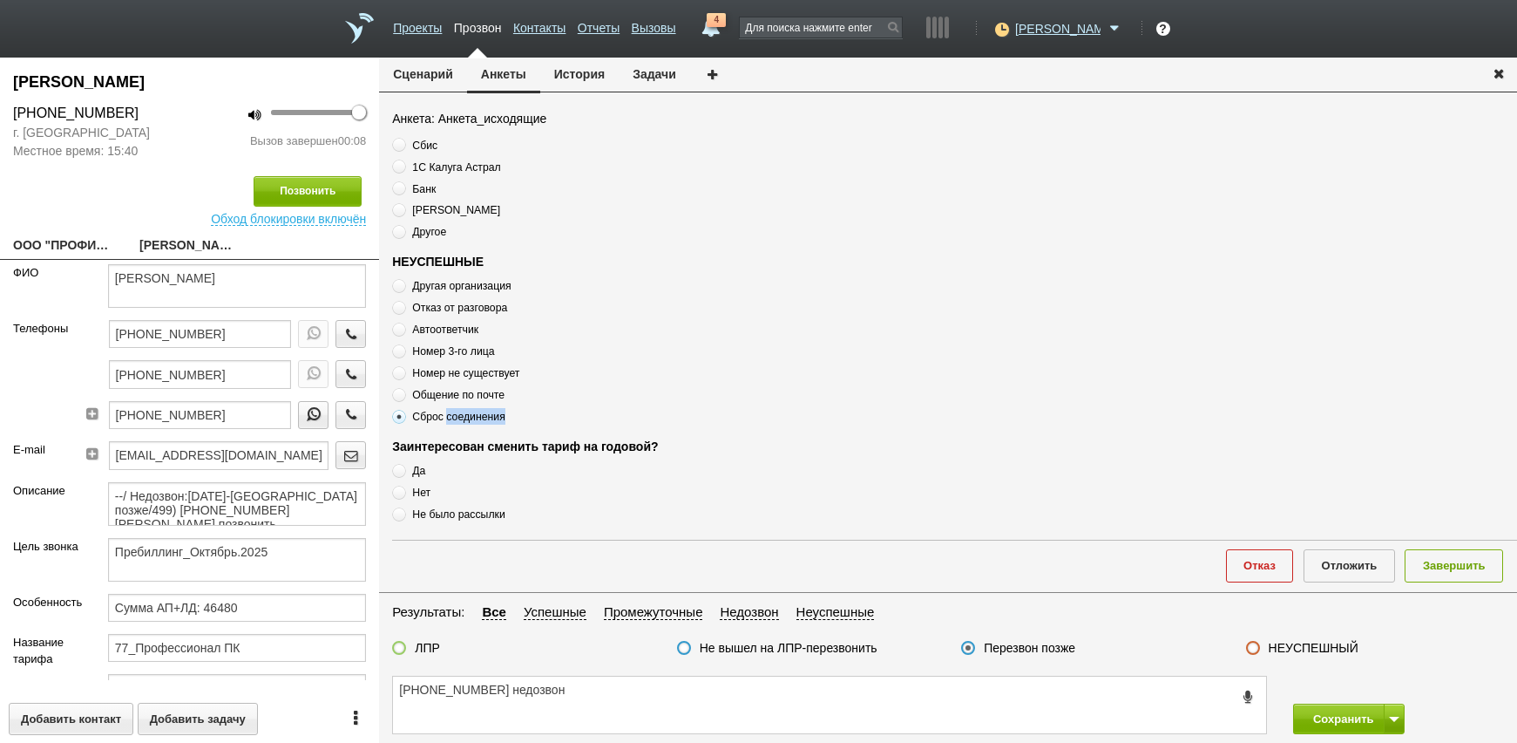
click at [472, 421] on span "Сброс соединения" at bounding box center [458, 416] width 92 height 12
click at [577, 703] on textarea "[PHONE_NUMBER] недозвон" at bounding box center [829, 704] width 873 height 57
paste textarea "Сброс соединения"
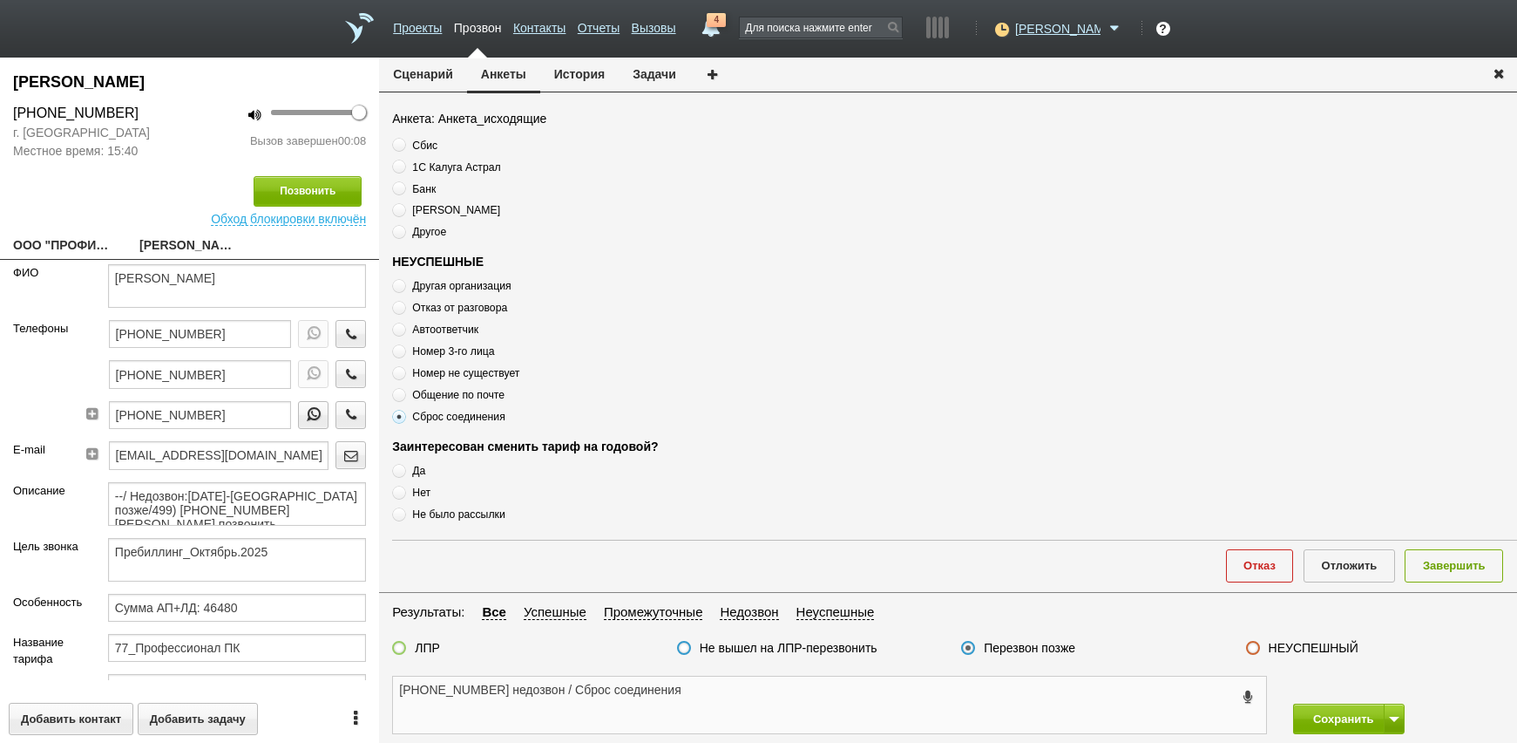
type textarea "[PHONE_NUMBER] недозвон / Сброс соединения"
click at [1457, 568] on button "Завершить" at bounding box center [1454, 565] width 98 height 32
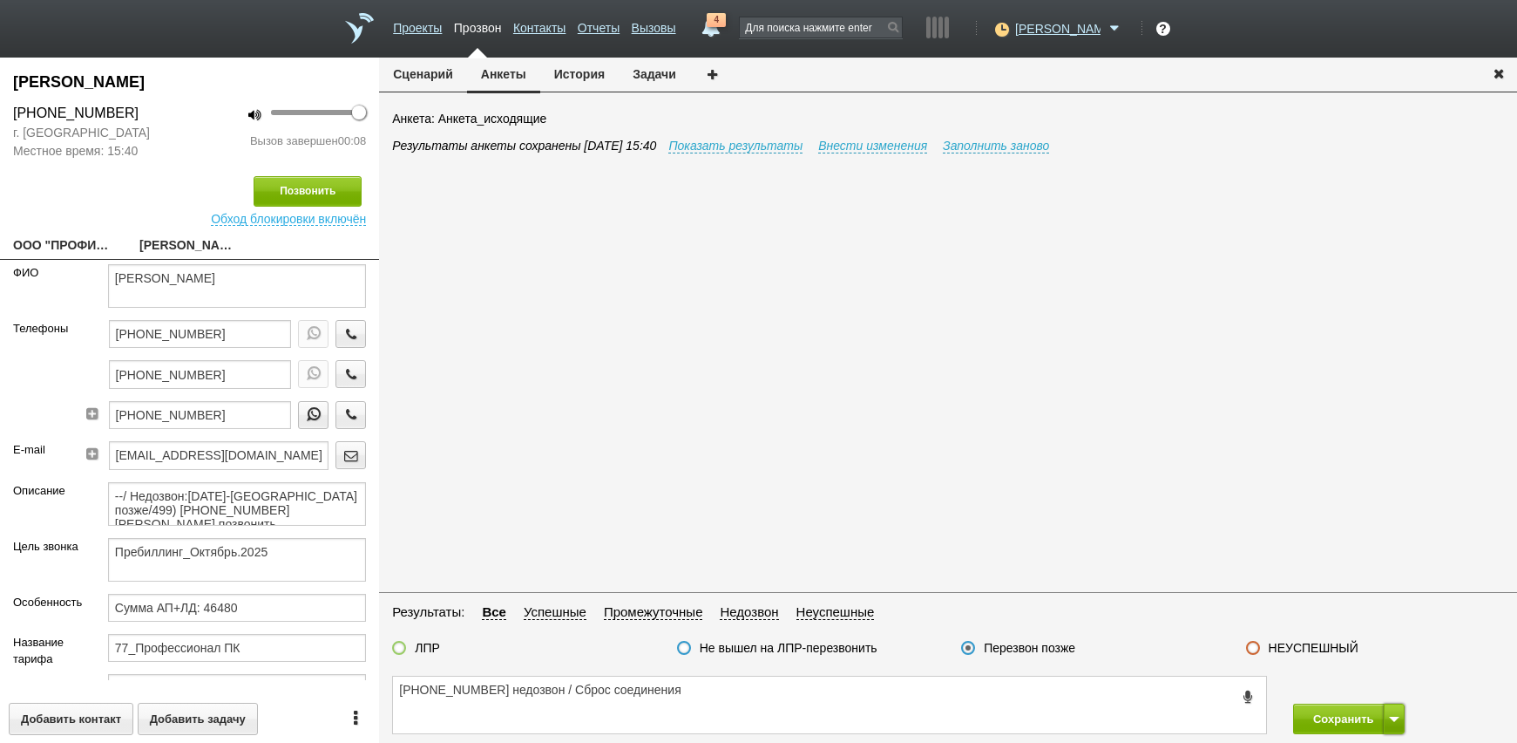
click at [1393, 724] on button at bounding box center [1394, 718] width 21 height 31
click at [1370, 686] on button "Сохранить и остаться" at bounding box center [1336, 686] width 135 height 31
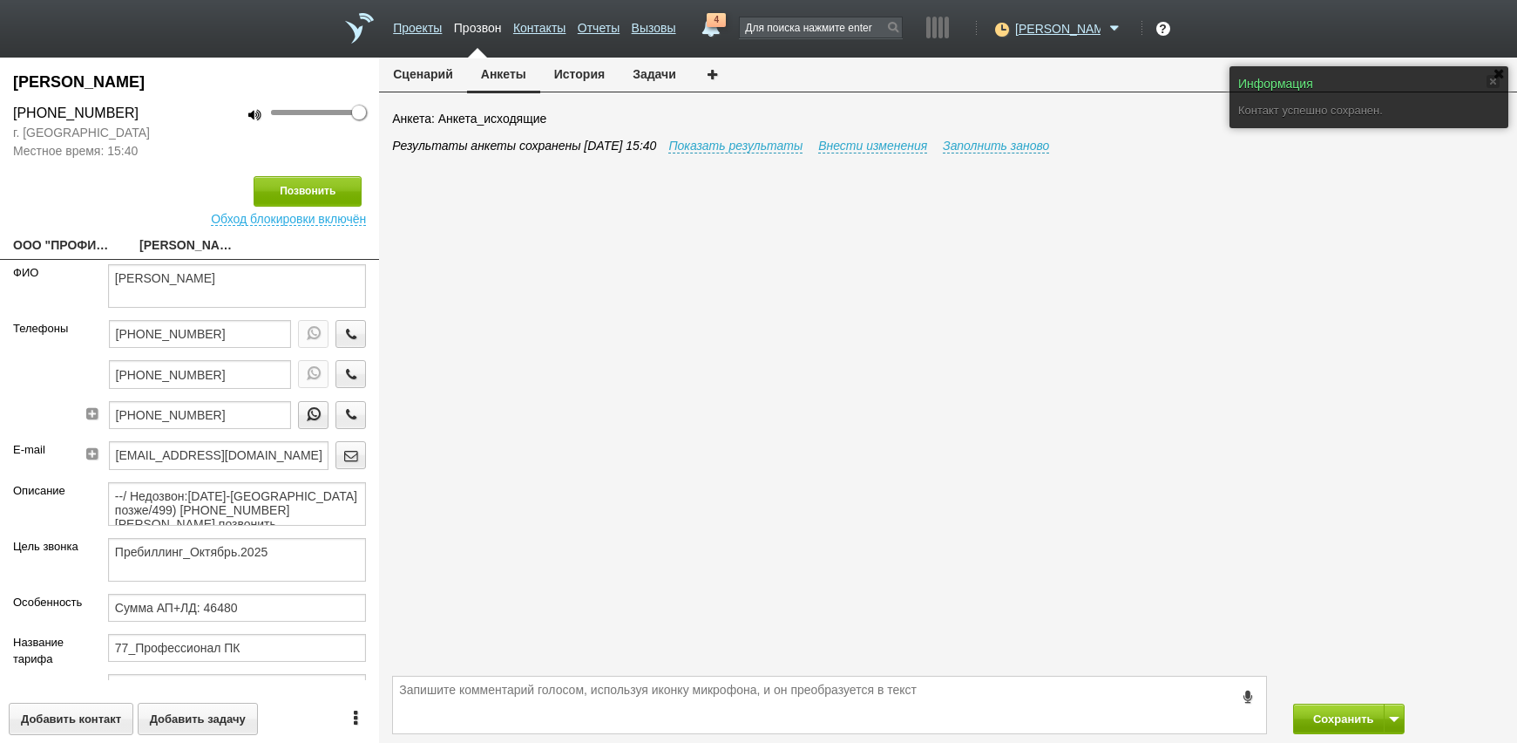
click at [1336, 731] on div "Сохранить Сохранить и остаться" at bounding box center [948, 705] width 1138 height 76
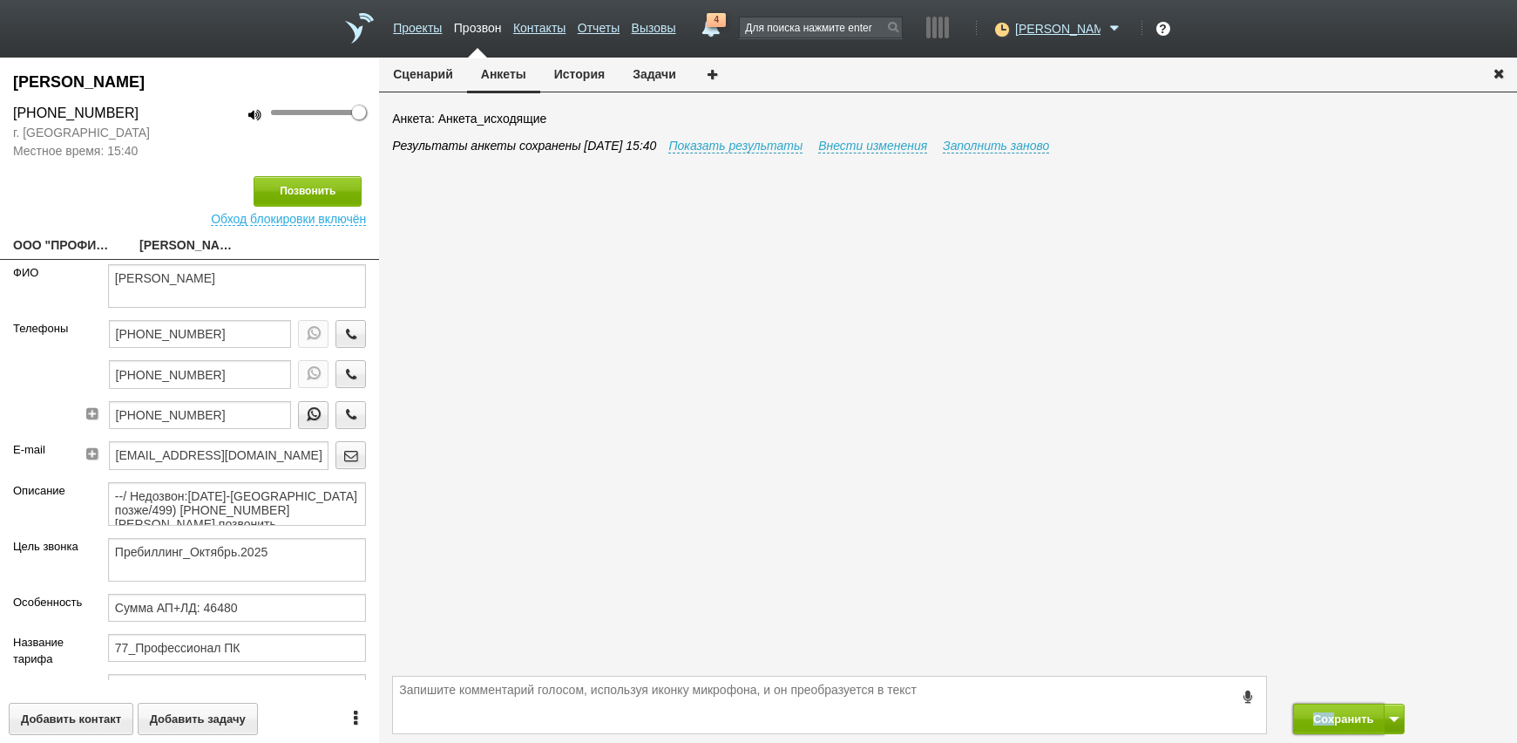
drag, startPoint x: 1336, startPoint y: 731, endPoint x: 1328, endPoint y: 713, distance: 19.9
click at [1329, 713] on button "Сохранить" at bounding box center [1339, 718] width 92 height 31
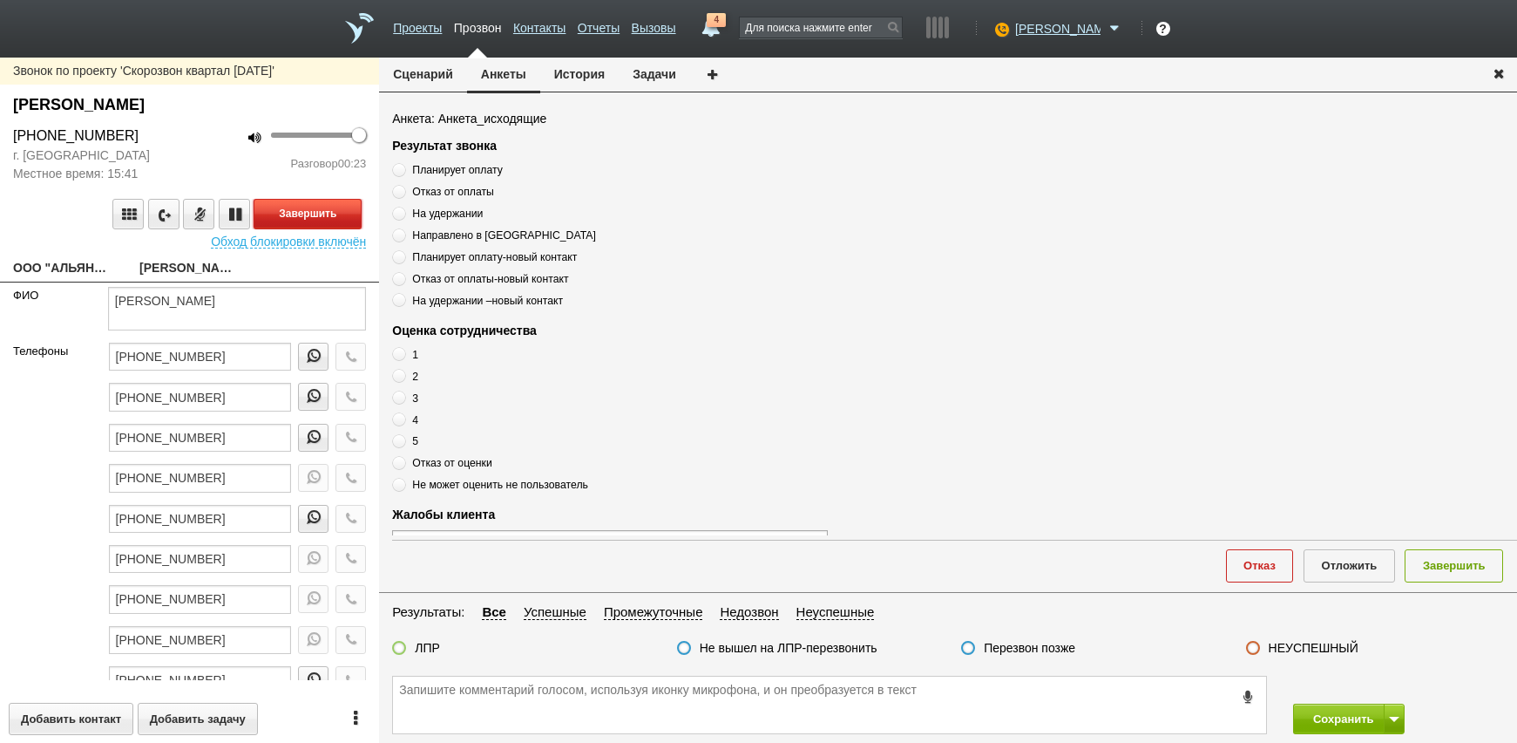
click at [291, 220] on button "Завершить" at bounding box center [308, 214] width 108 height 31
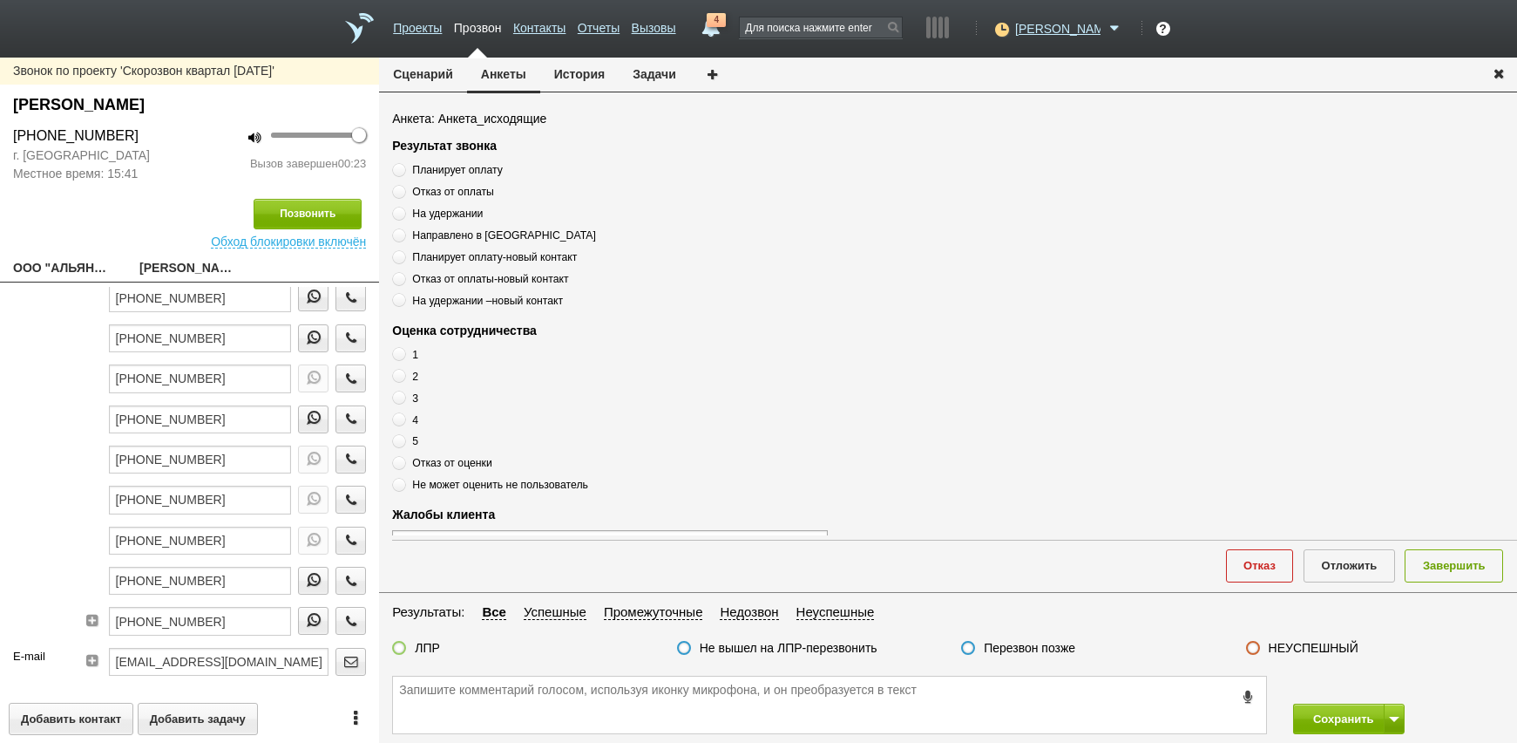
scroll to position [174, 0]
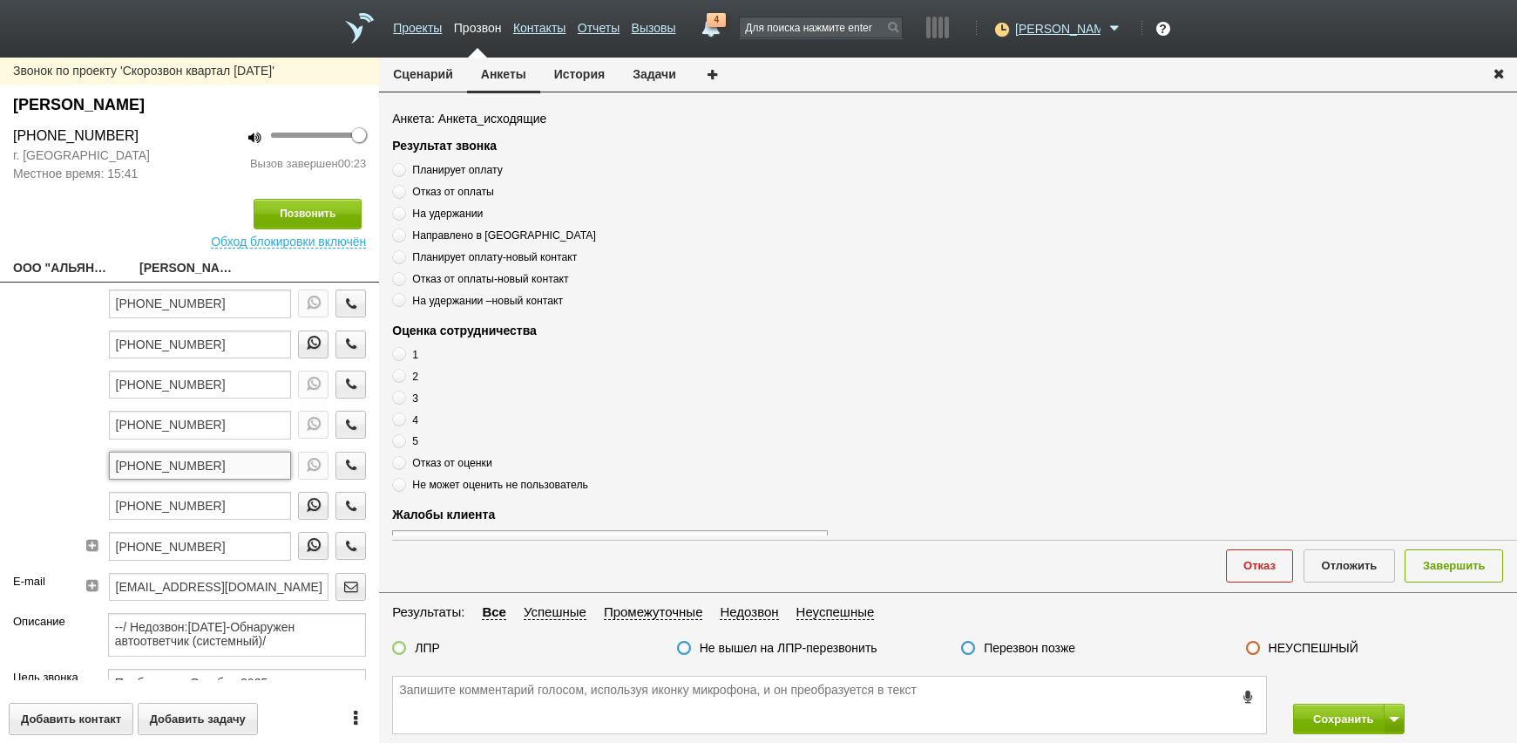
drag, startPoint x: 221, startPoint y: 465, endPoint x: 85, endPoint y: 465, distance: 136.8
click at [56, 470] on div "Телефоны [PHONE_NUMBER] [PHONE_NUMBER] [PHONE_NUMBER] [PHONE_NUMBER] [PHONE_NUM…" at bounding box center [189, 370] width 379 height 404
paste textarea "[PHONE_NUMBER]"
click at [614, 692] on textarea "[PHONE_NUMBER]" at bounding box center [829, 704] width 873 height 57
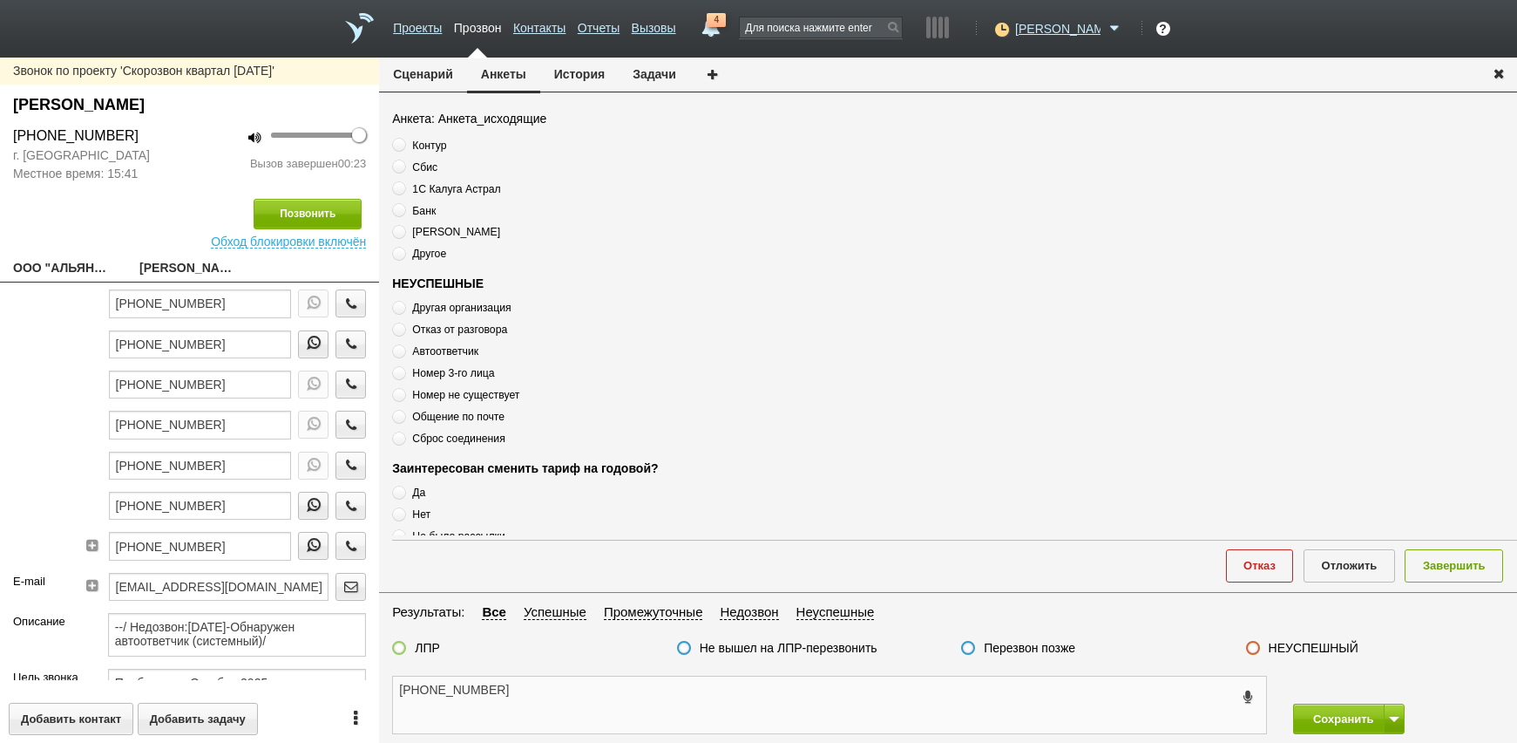
scroll to position [589, 0]
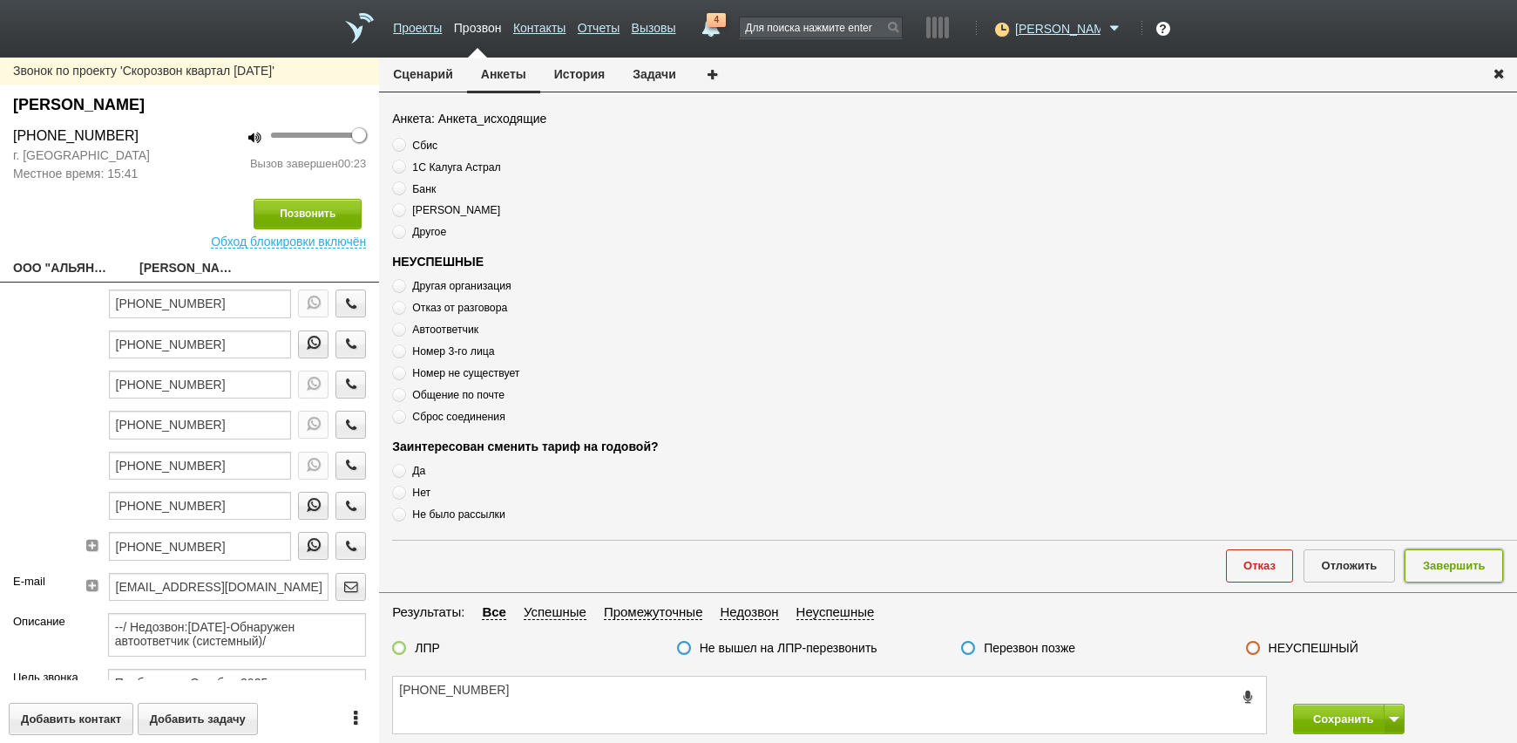
click at [1502, 568] on button "Завершить" at bounding box center [1454, 565] width 98 height 32
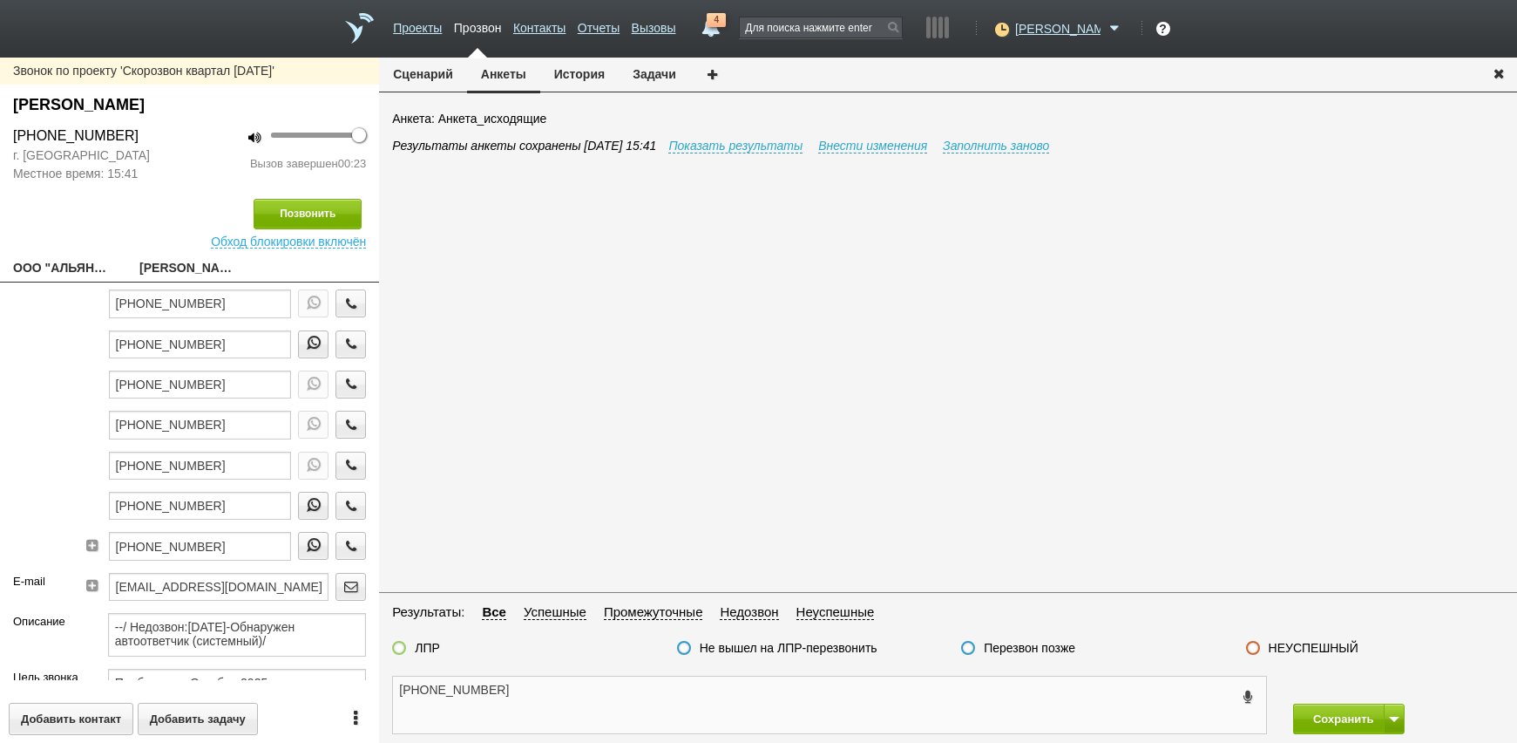
click at [824, 688] on textarea "[PHONE_NUMBER]" at bounding box center [829, 704] width 873 height 57
type textarea "[PHONE_NUMBER] недозвон"
click at [1392, 709] on button at bounding box center [1394, 718] width 21 height 31
click at [1333, 691] on button "Сохранить и остаться" at bounding box center [1336, 686] width 135 height 31
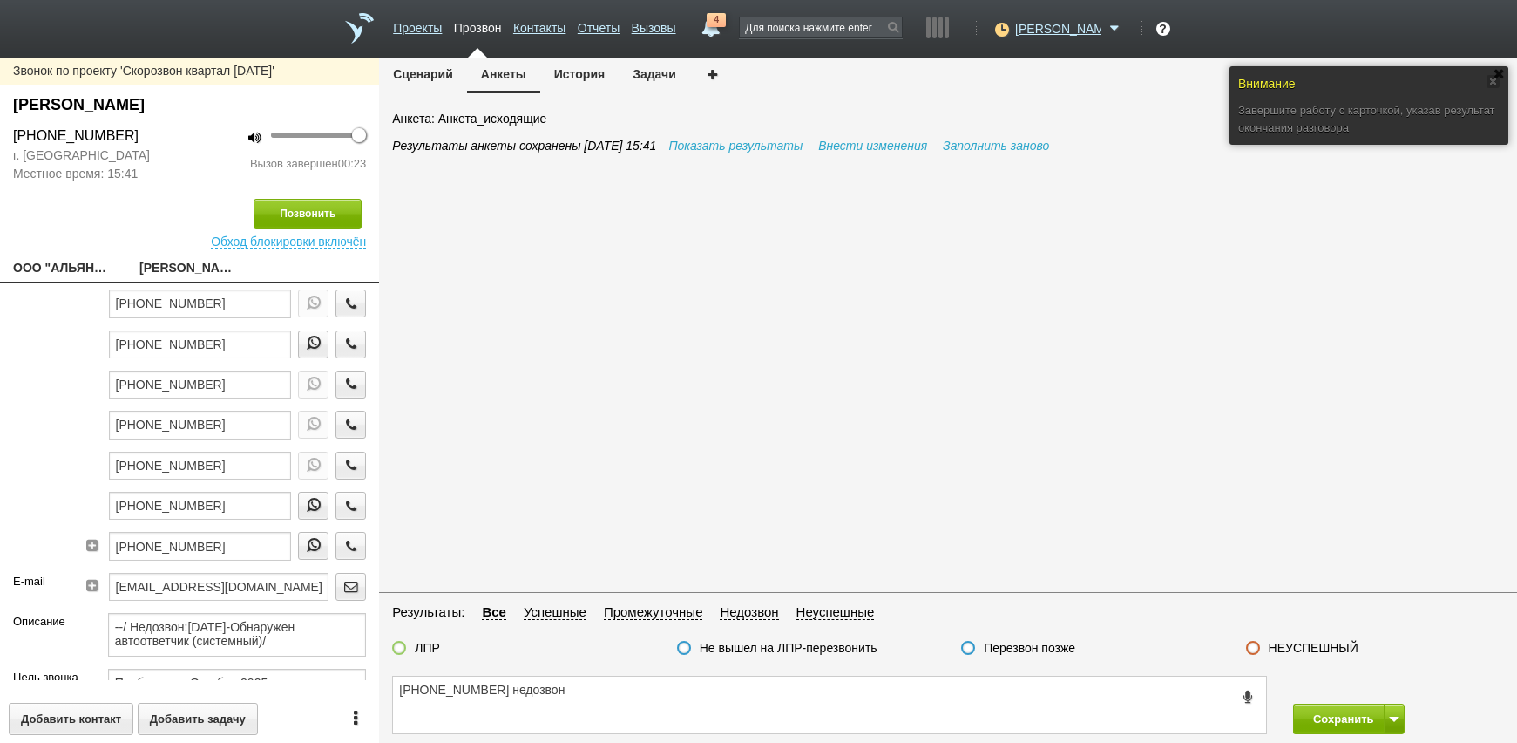
click at [971, 641] on label at bounding box center [968, 648] width 14 height 14
click at [0, 0] on input "Перезвон позже" at bounding box center [0, 0] width 0 height 0
click at [1391, 716] on button at bounding box center [1394, 718] width 21 height 31
click at [1373, 683] on button "Сохранить и остаться" at bounding box center [1336, 686] width 135 height 31
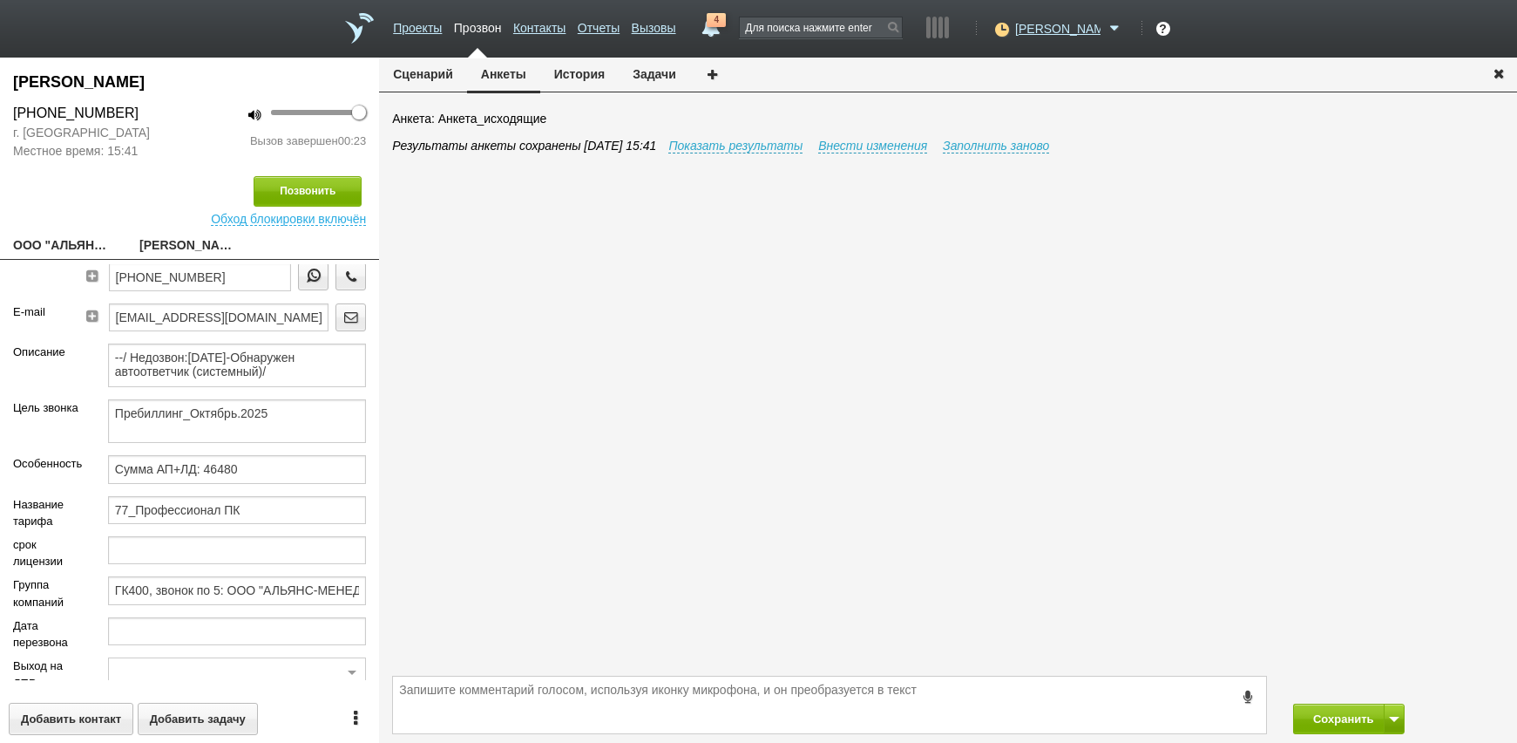
scroll to position [139, 0]
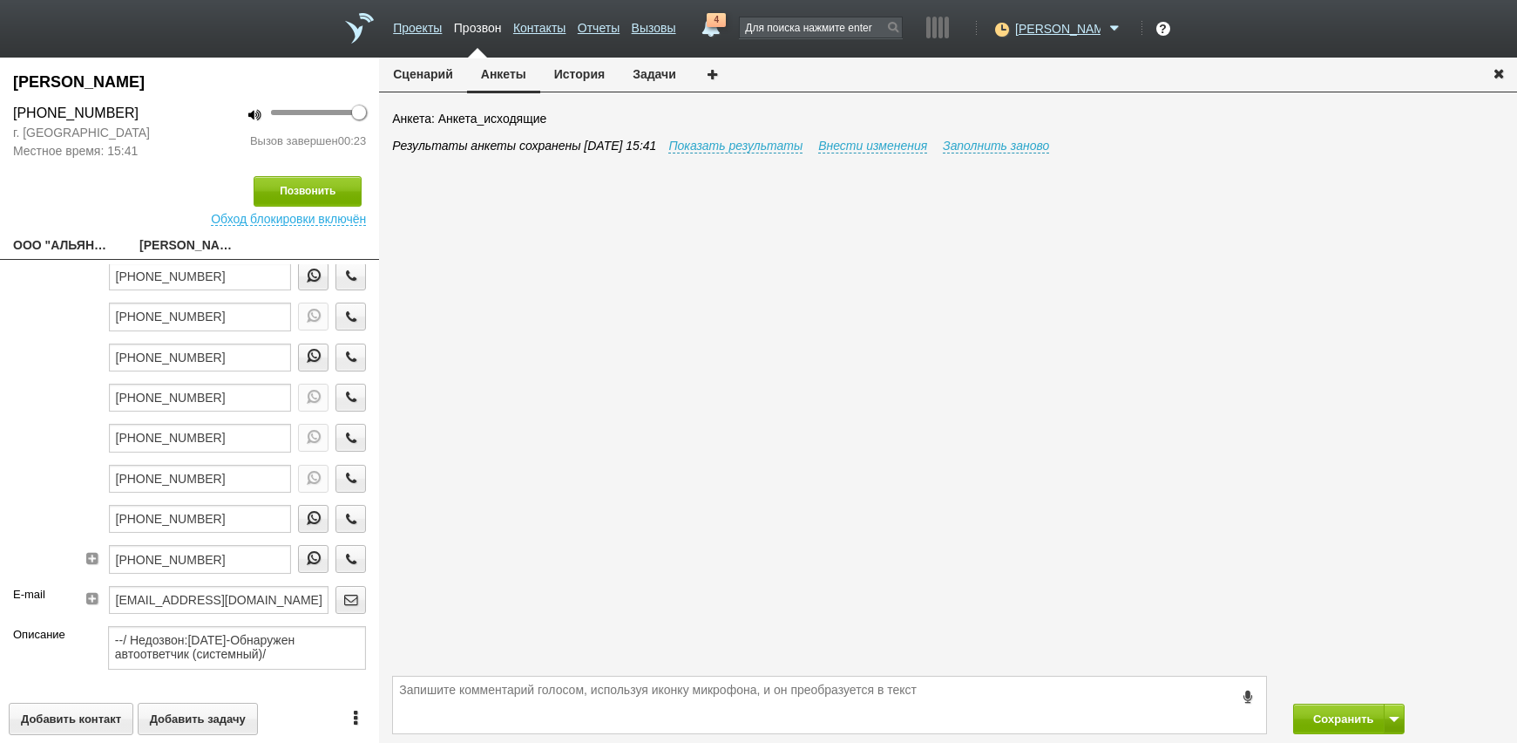
drag, startPoint x: 61, startPoint y: 231, endPoint x: 88, endPoint y: 267, distance: 44.8
click at [63, 230] on div "[PERSON_NAME] [PHONE_NUMBER] г. [GEOGRAPHIC_DATA] Местное время: 15:41 100 Вызо…" at bounding box center [189, 400] width 379 height 685
click at [58, 242] on link "ООО "АЛЬЯНС-МЕНЕДЖМЕНТ"[EMAIL_ADDRESS][DOMAIN_NAME]" at bounding box center [63, 246] width 100 height 24
type textarea "ООО "АЛЬЯНС-МЕНЕДЖМЕНТ"[EMAIL_ADDRESS][DOMAIN_NAME]"
type input "7704869135"
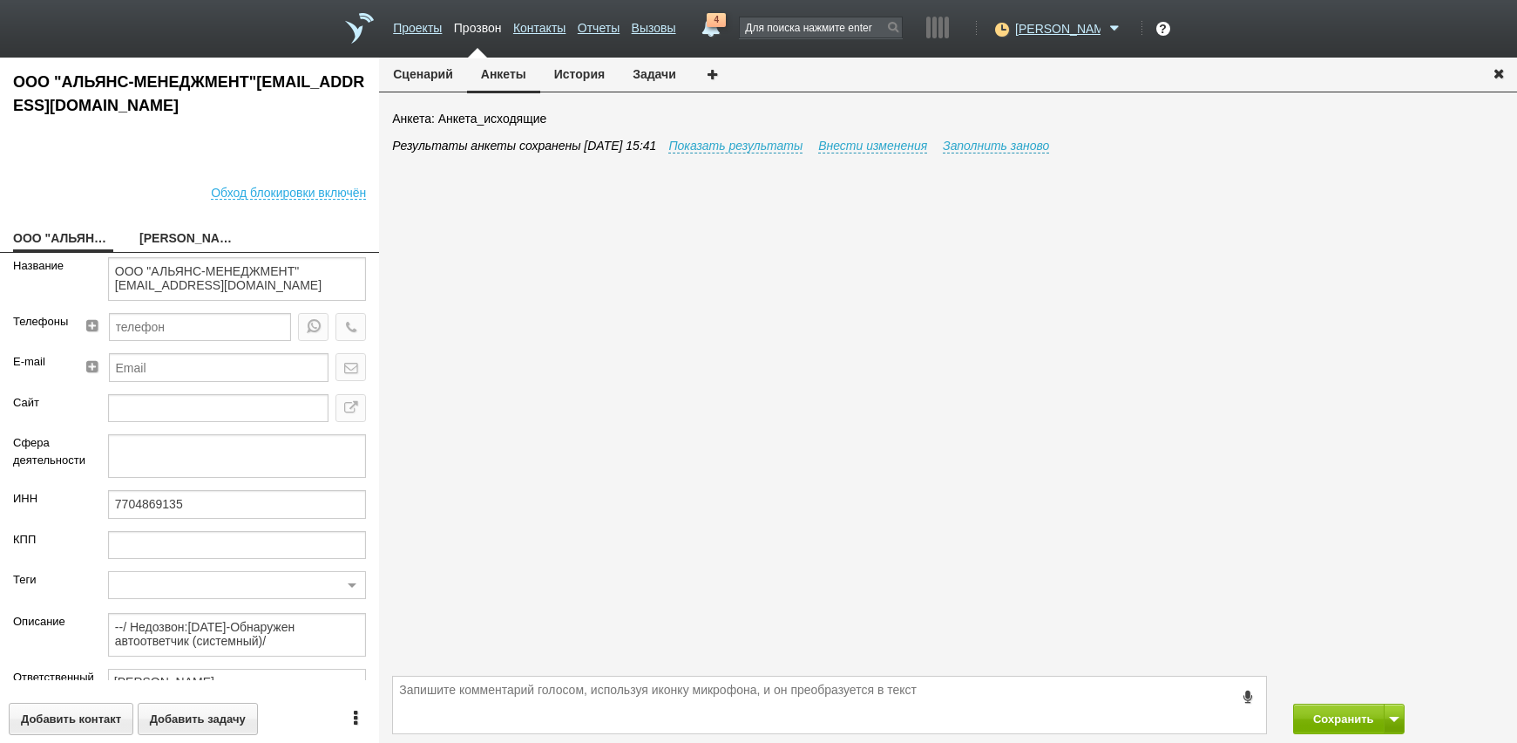
drag, startPoint x: 184, startPoint y: 521, endPoint x: 191, endPoint y: 505, distance: 17.2
click at [186, 515] on div "7704869135" at bounding box center [237, 510] width 284 height 40
click at [191, 505] on input "7704869135" at bounding box center [237, 504] width 258 height 28
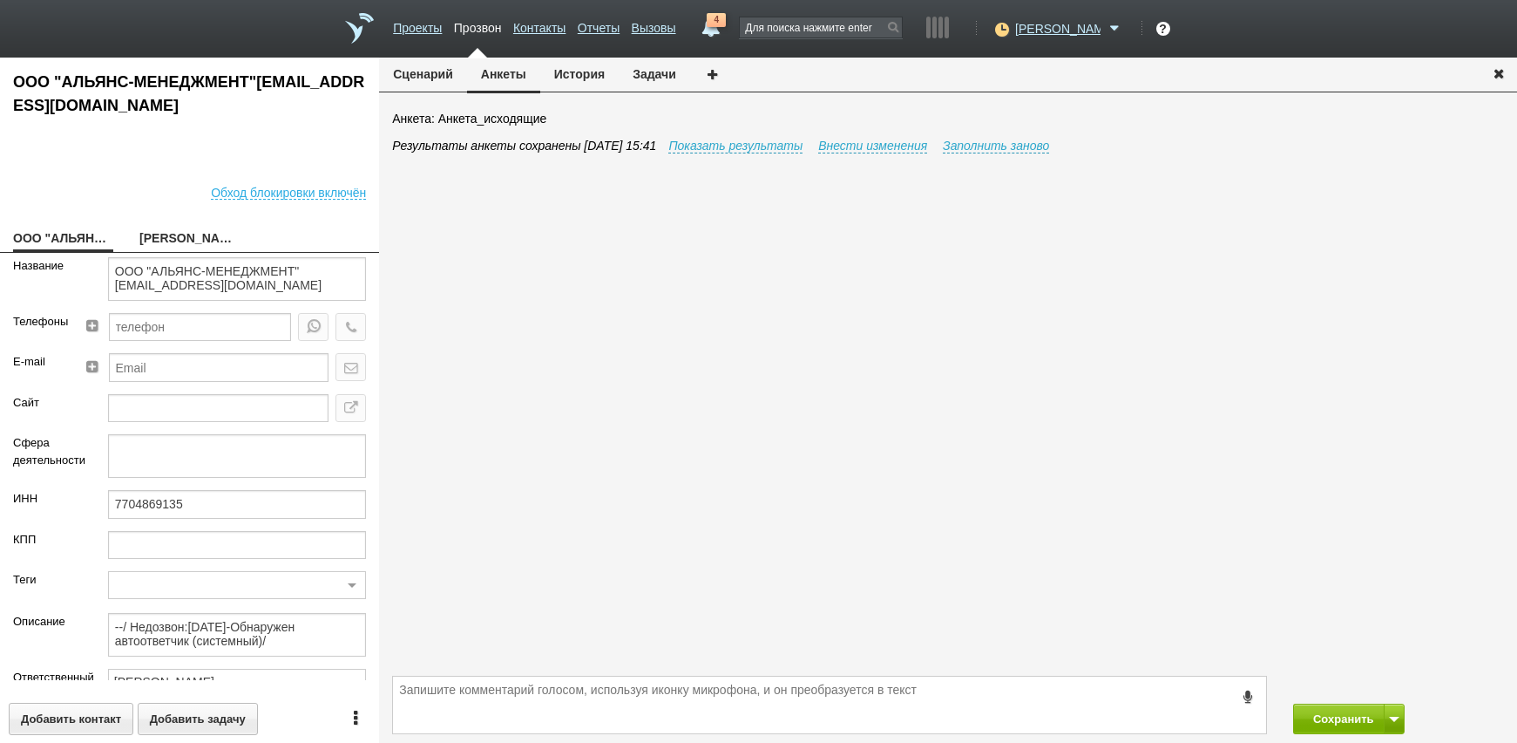
click at [202, 241] on link "[PERSON_NAME]" at bounding box center [189, 239] width 100 height 24
type textarea "[PERSON_NAME]"
type textarea "Пребиллинг_Октябрь.2025"
type input "Сумма АП+ЛД: 46480"
type input "77_Профессионал ПК"
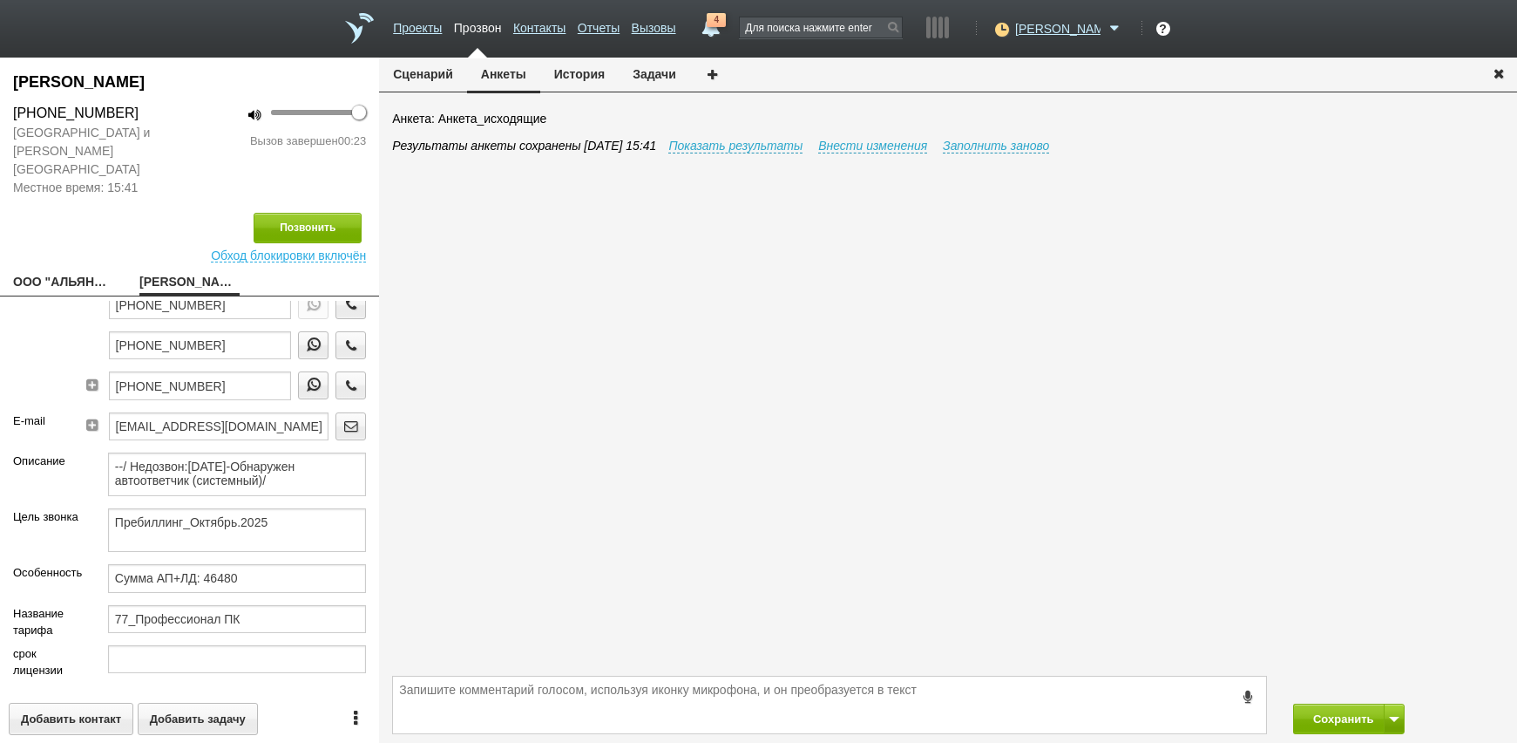
scroll to position [244, 0]
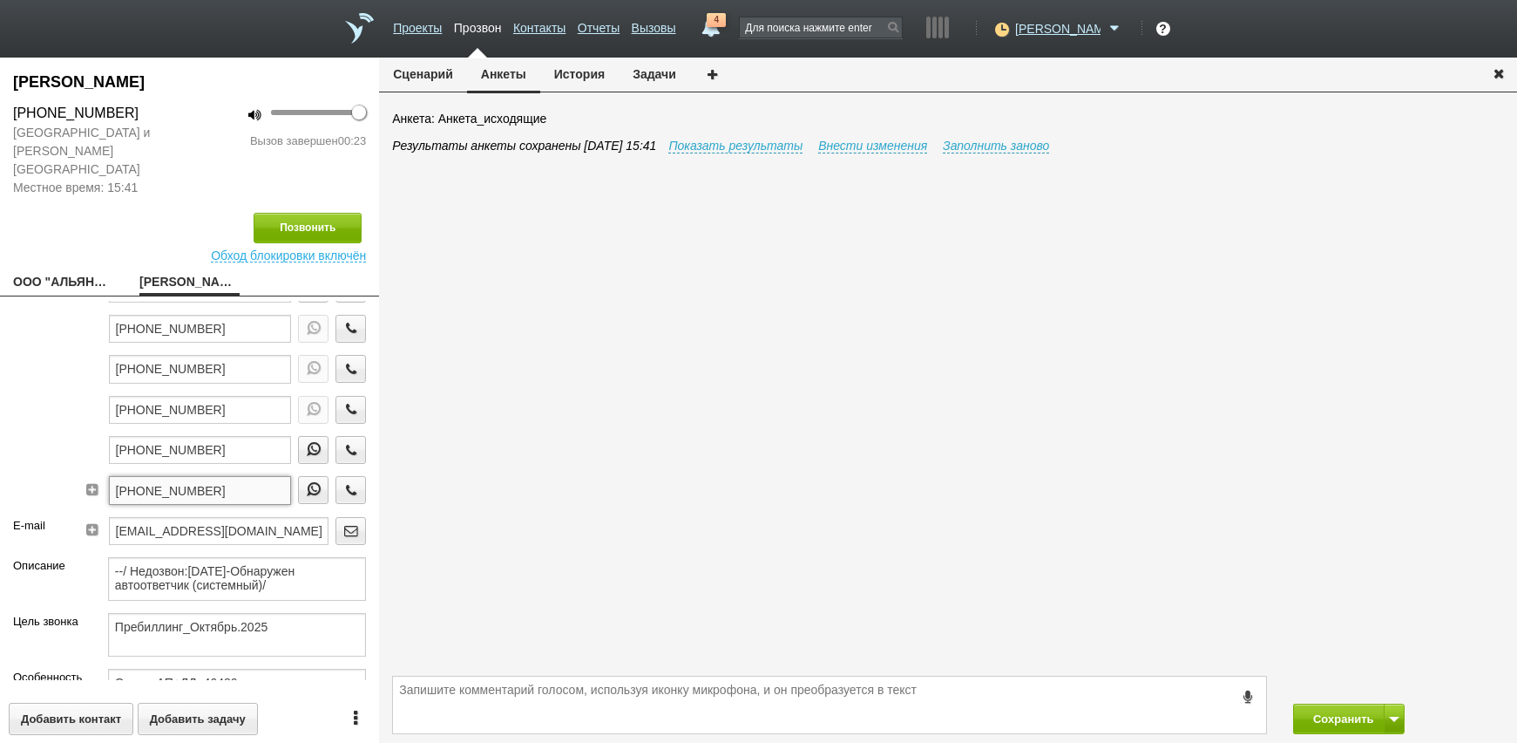
click at [207, 476] on input "[PHONE_NUMBER]" at bounding box center [200, 490] width 183 height 28
click at [478, 67] on button "Анкеты" at bounding box center [503, 76] width 73 height 36
click at [575, 71] on button "История" at bounding box center [579, 74] width 78 height 33
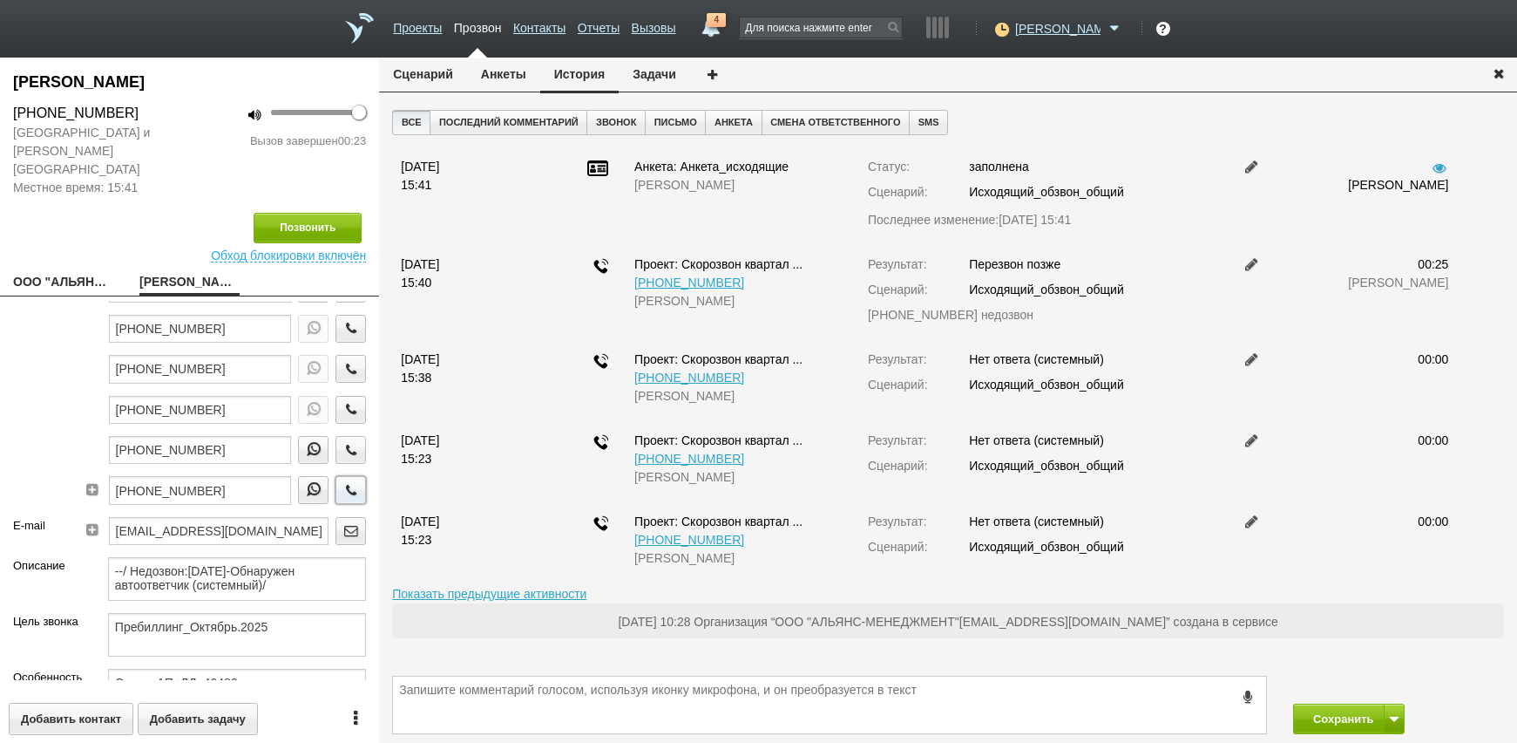
click at [344, 483] on icon "button" at bounding box center [351, 489] width 19 height 13
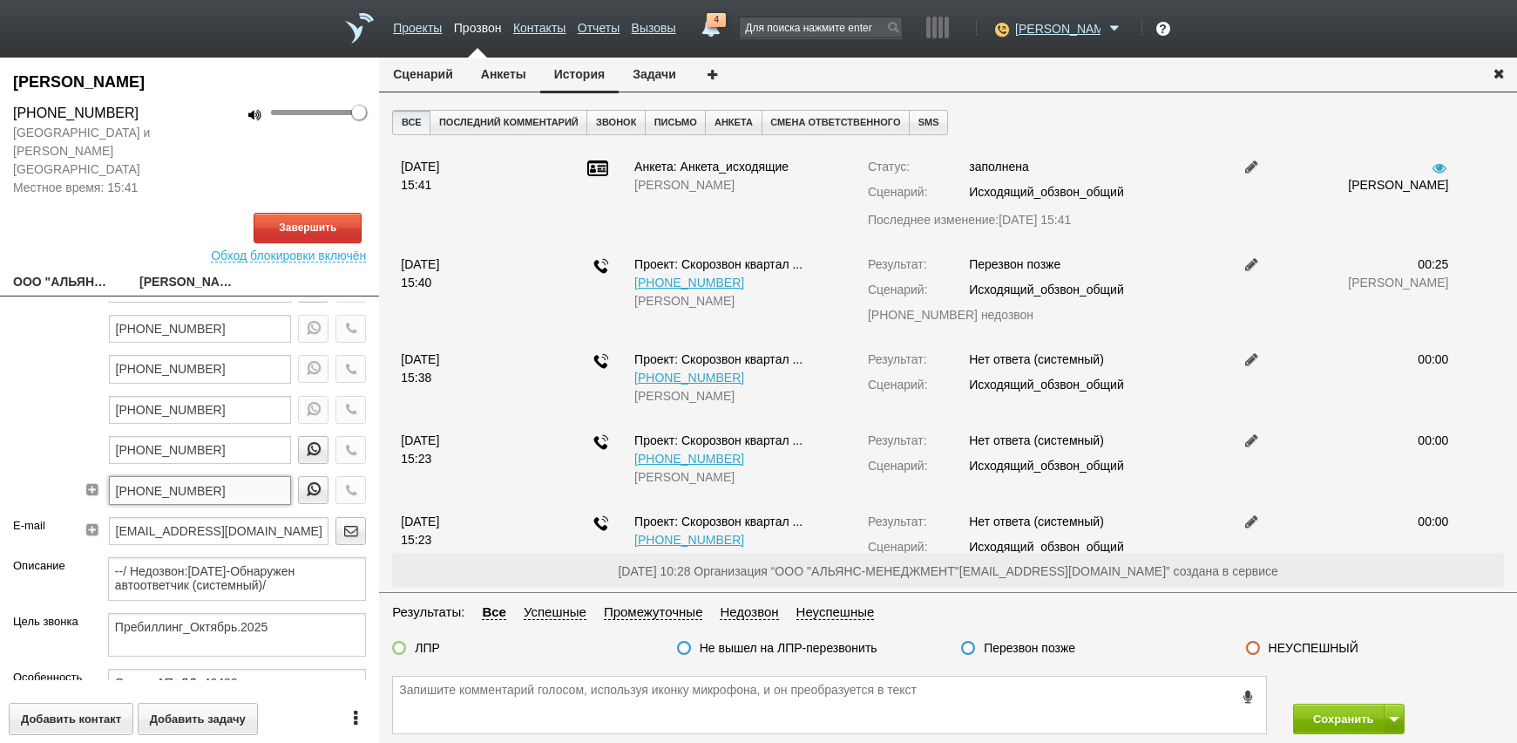
click at [227, 477] on input "[PHONE_NUMBER]" at bounding box center [200, 490] width 183 height 28
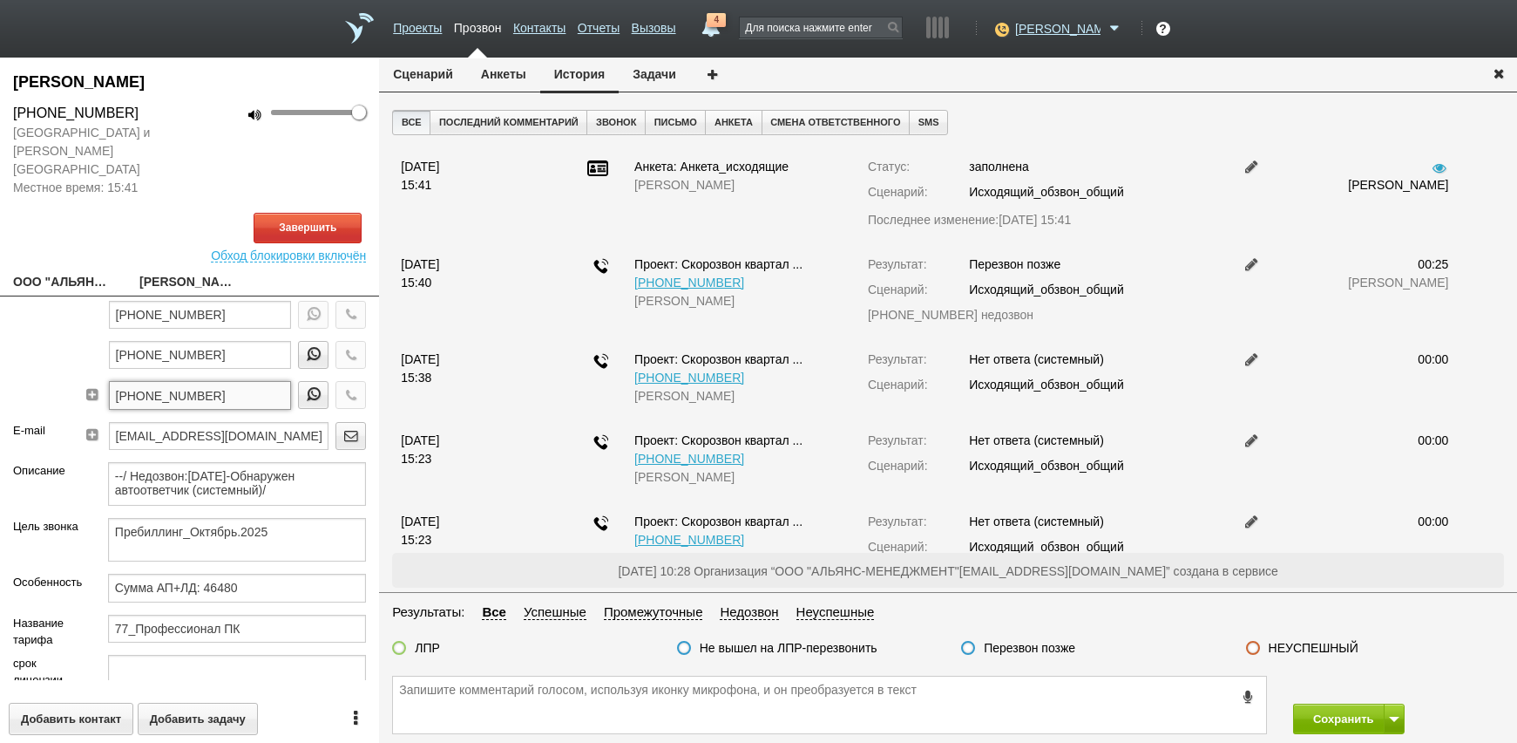
scroll to position [244, 0]
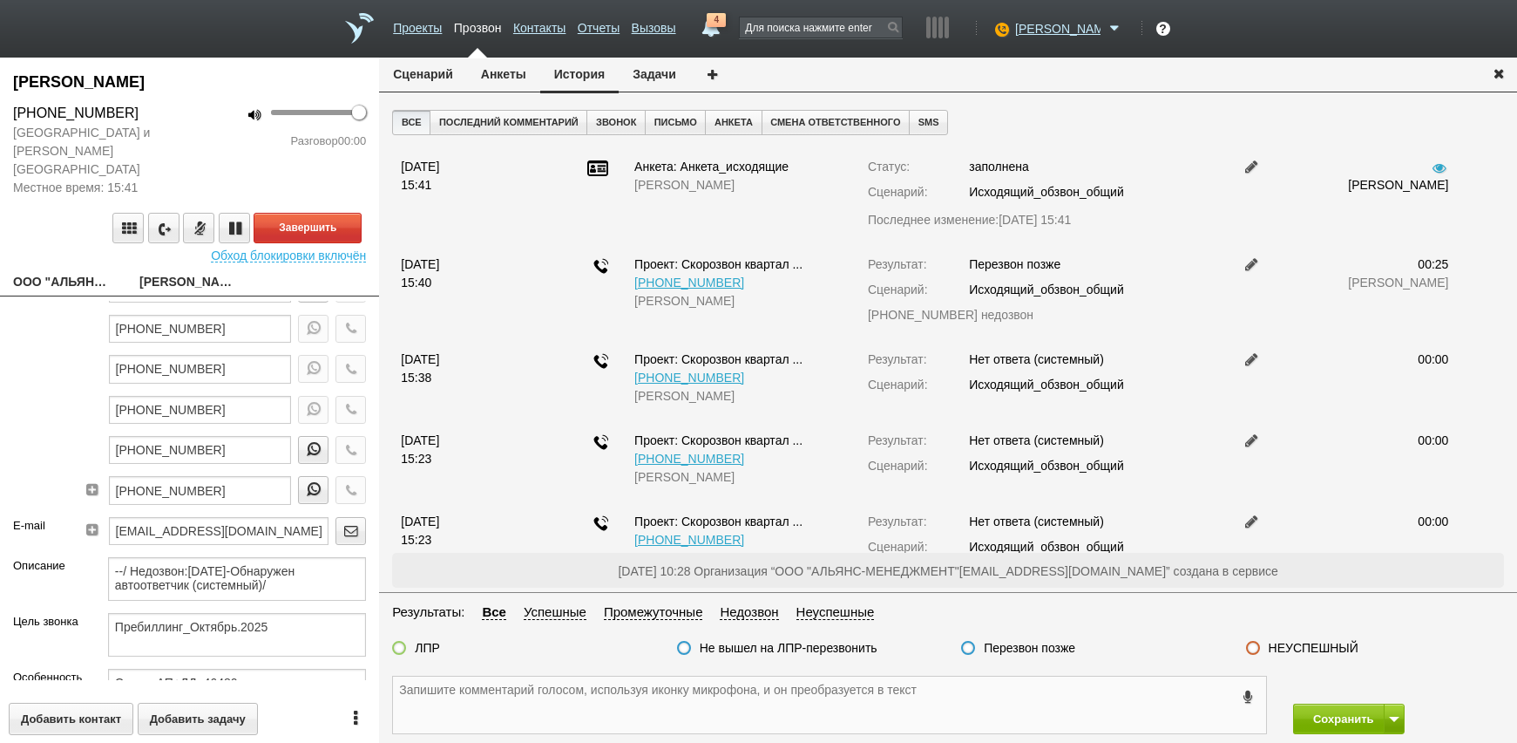
drag, startPoint x: 504, startPoint y: 733, endPoint x: 464, endPoint y: 701, distance: 51.4
paste textarea "[PHONE_NUMBER]"
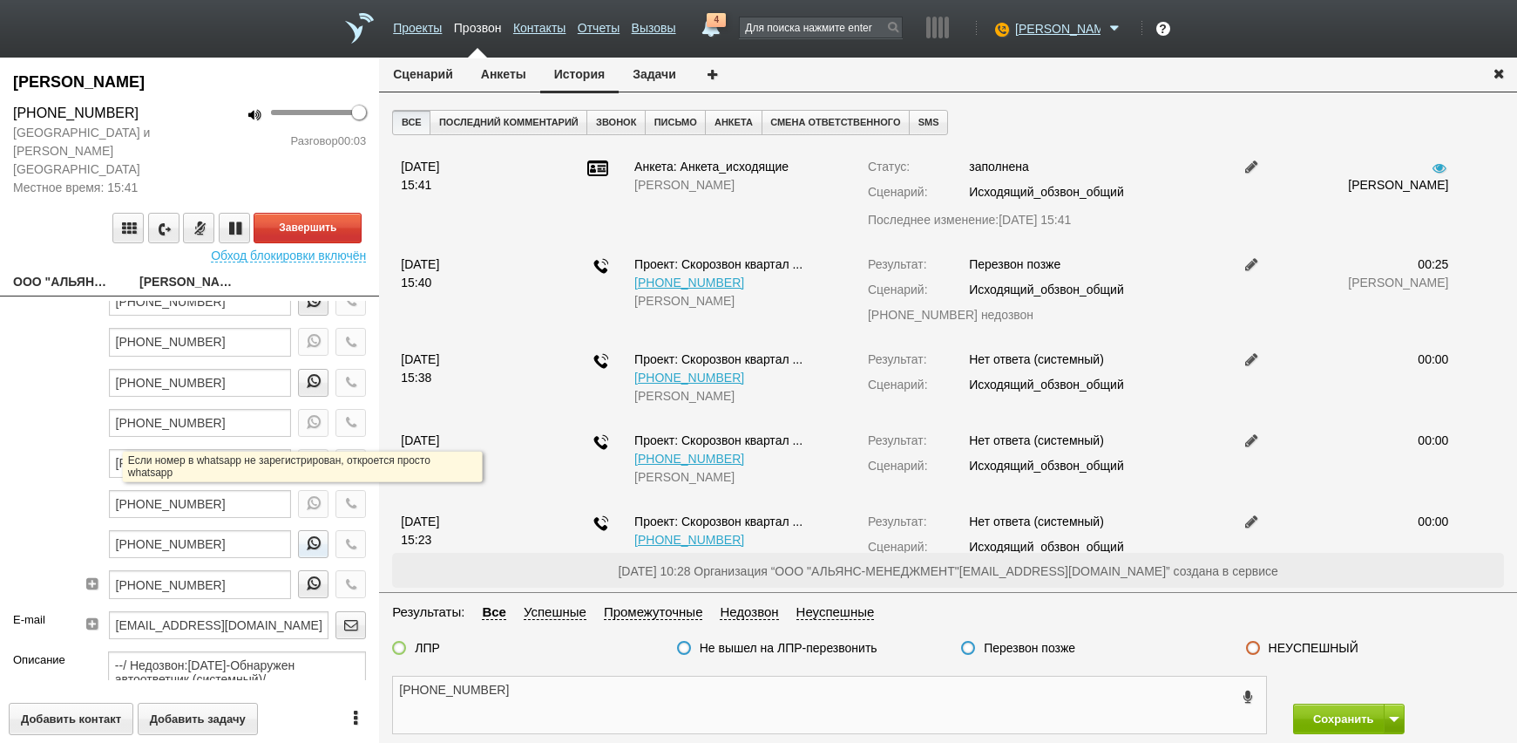
scroll to position [0, 0]
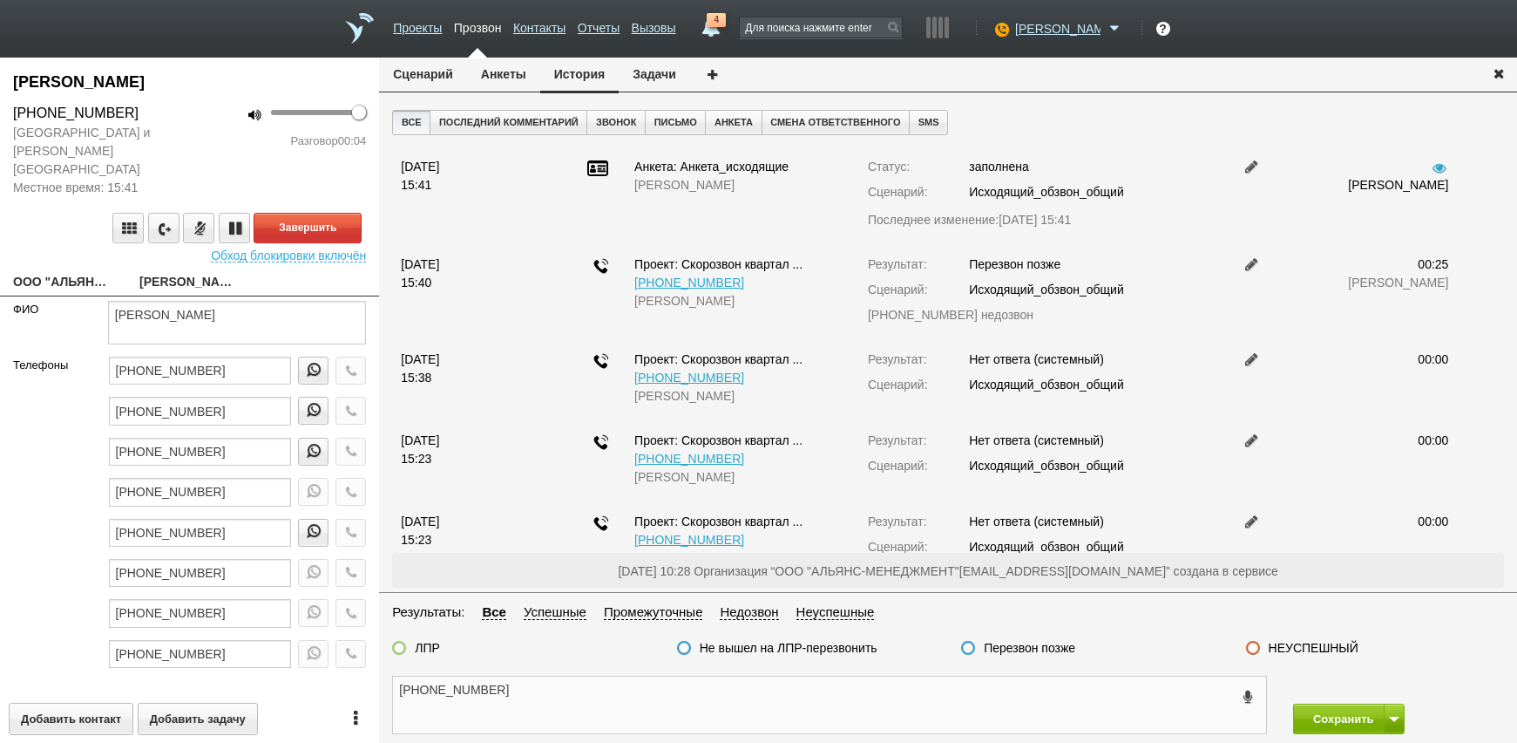
type textarea "[PHONE_NUMBER]"
click at [70, 271] on link "ООО "АЛЬЯНС-МЕНЕДЖМЕНТ"[EMAIL_ADDRESS][DOMAIN_NAME]" at bounding box center [63, 283] width 100 height 24
type textarea "ООО "АЛЬЯНС-МЕНЕДЖМЕНТ"[EMAIL_ADDRESS][DOMAIN_NAME]"
type input "7704869135"
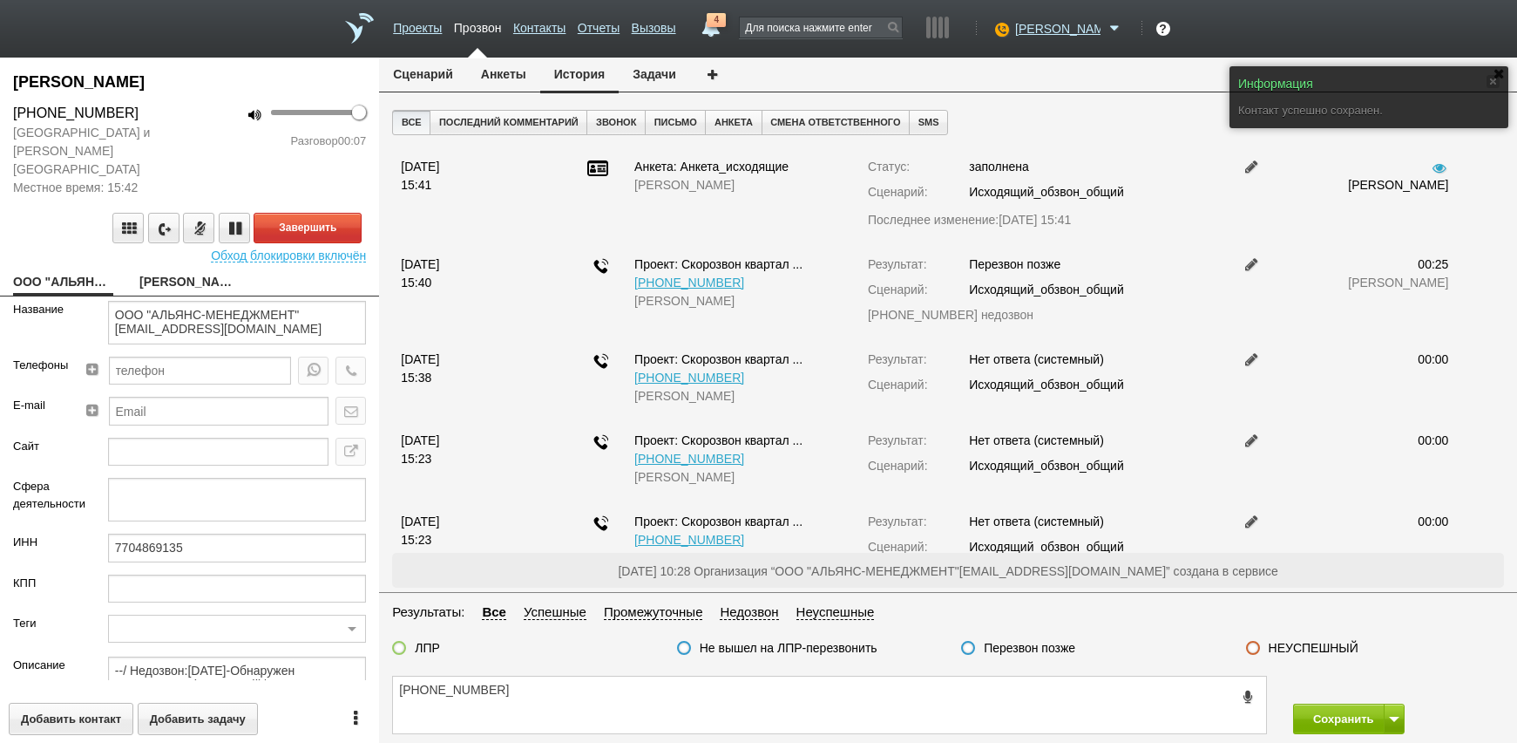
click at [167, 271] on link "[PERSON_NAME]" at bounding box center [189, 283] width 100 height 24
type textarea "[PERSON_NAME]"
type textarea "Пребиллинг_Октябрь.2025"
type input "Сумма АП+ЛД: 46480"
type input "77_Профессионал ПК"
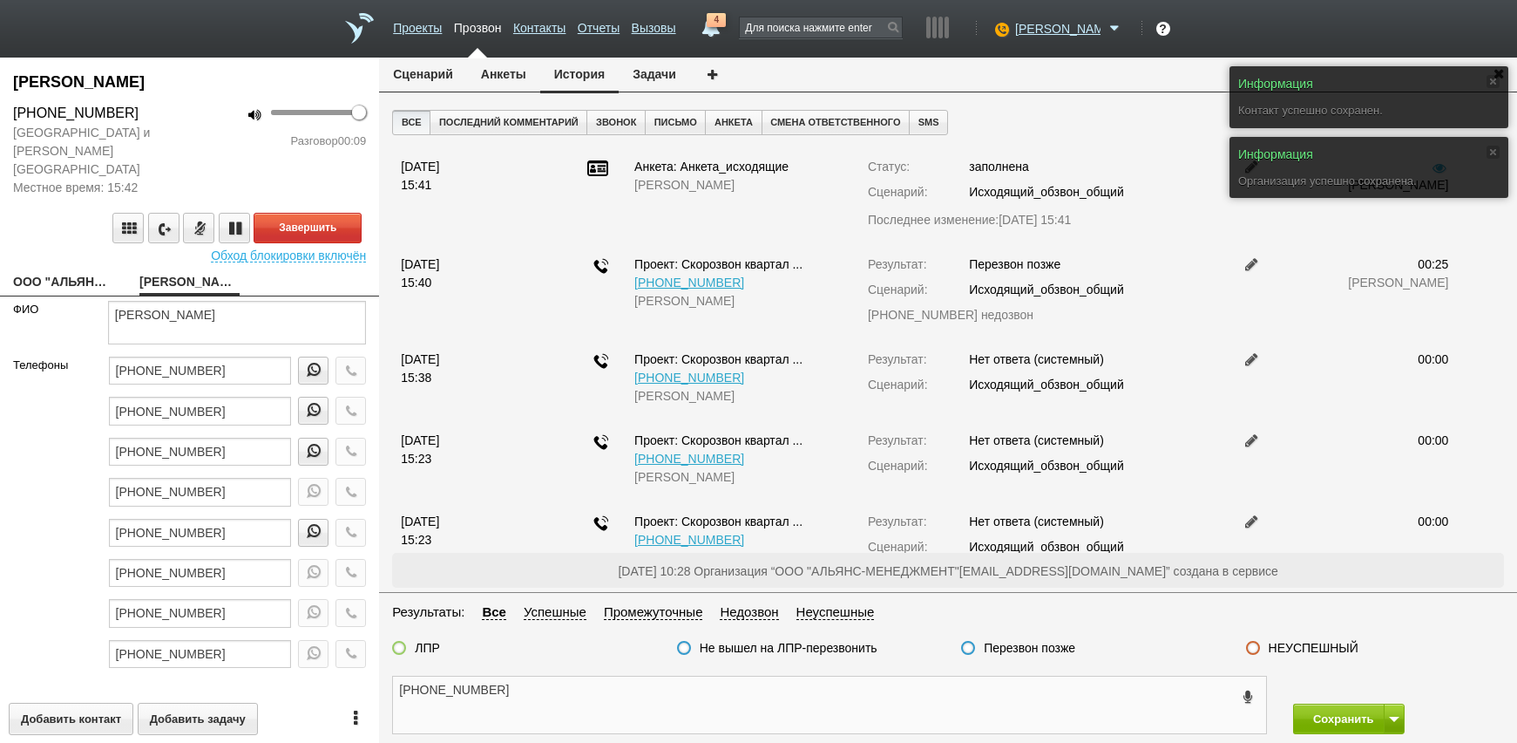
click at [572, 687] on textarea "[PHONE_NUMBER]" at bounding box center [829, 704] width 873 height 57
drag, startPoint x: 605, startPoint y: 695, endPoint x: 593, endPoint y: 695, distance: 12.2
click at [603, 695] on textarea "[PHONE_NUMBER]" at bounding box center [829, 704] width 873 height 57
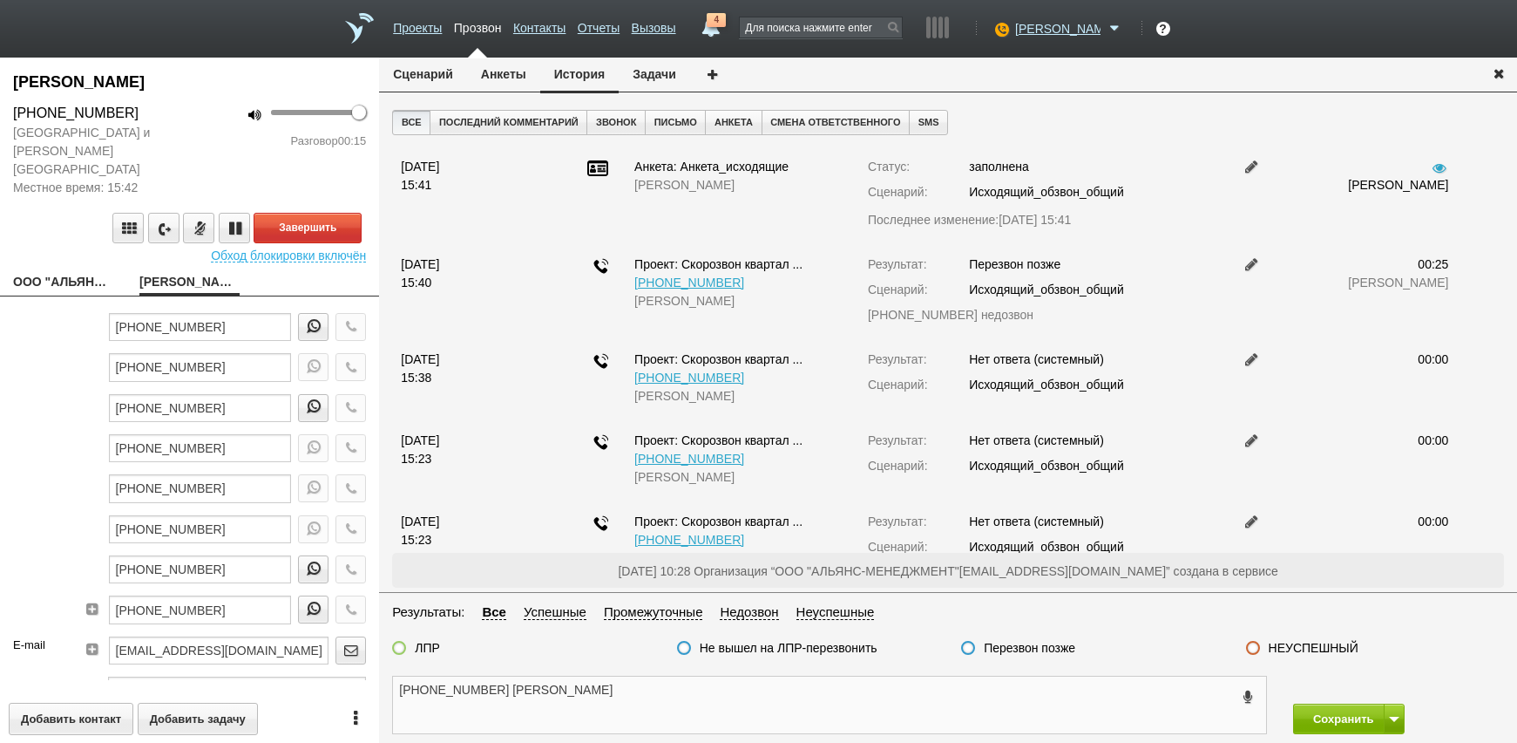
scroll to position [436, 0]
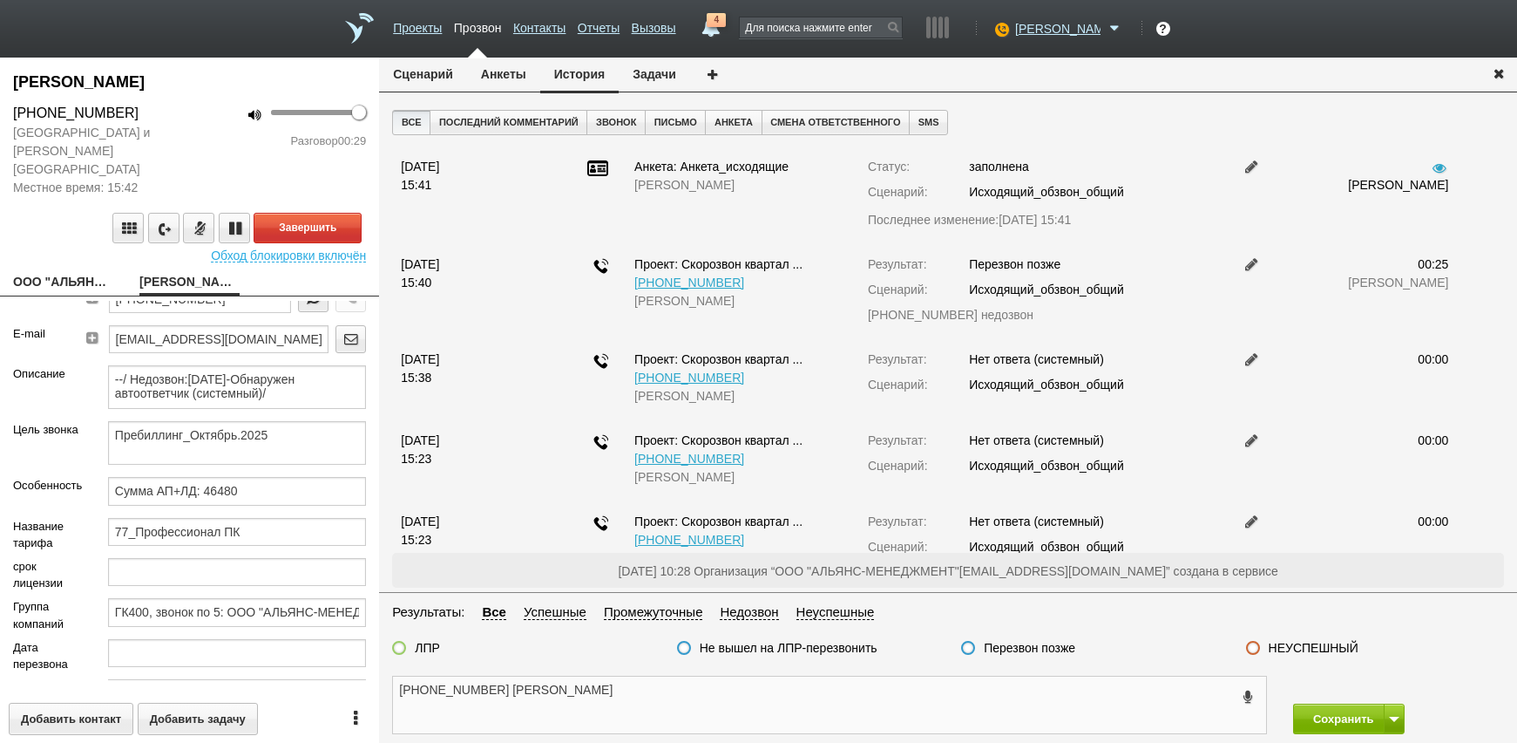
click at [571, 689] on textarea "[PHONE_NUMBER] [PERSON_NAME]" at bounding box center [829, 704] width 873 height 57
click at [661, 676] on textarea "[PHONE_NUMBER] [PERSON_NAME] с октбр" at bounding box center [829, 704] width 873 height 57
type textarea "[PHONE_NUMBER] [PERSON_NAME] проис с октбр , смена комортный"
click at [772, 707] on textarea "[PHONE_NUMBER] [PERSON_NAME] проис с октбр , смена комортный" at bounding box center [829, 704] width 873 height 57
click at [770, 712] on textarea "[PHONE_NUMBER] [PERSON_NAME] проис с октбр , смена комортный" at bounding box center [829, 704] width 873 height 57
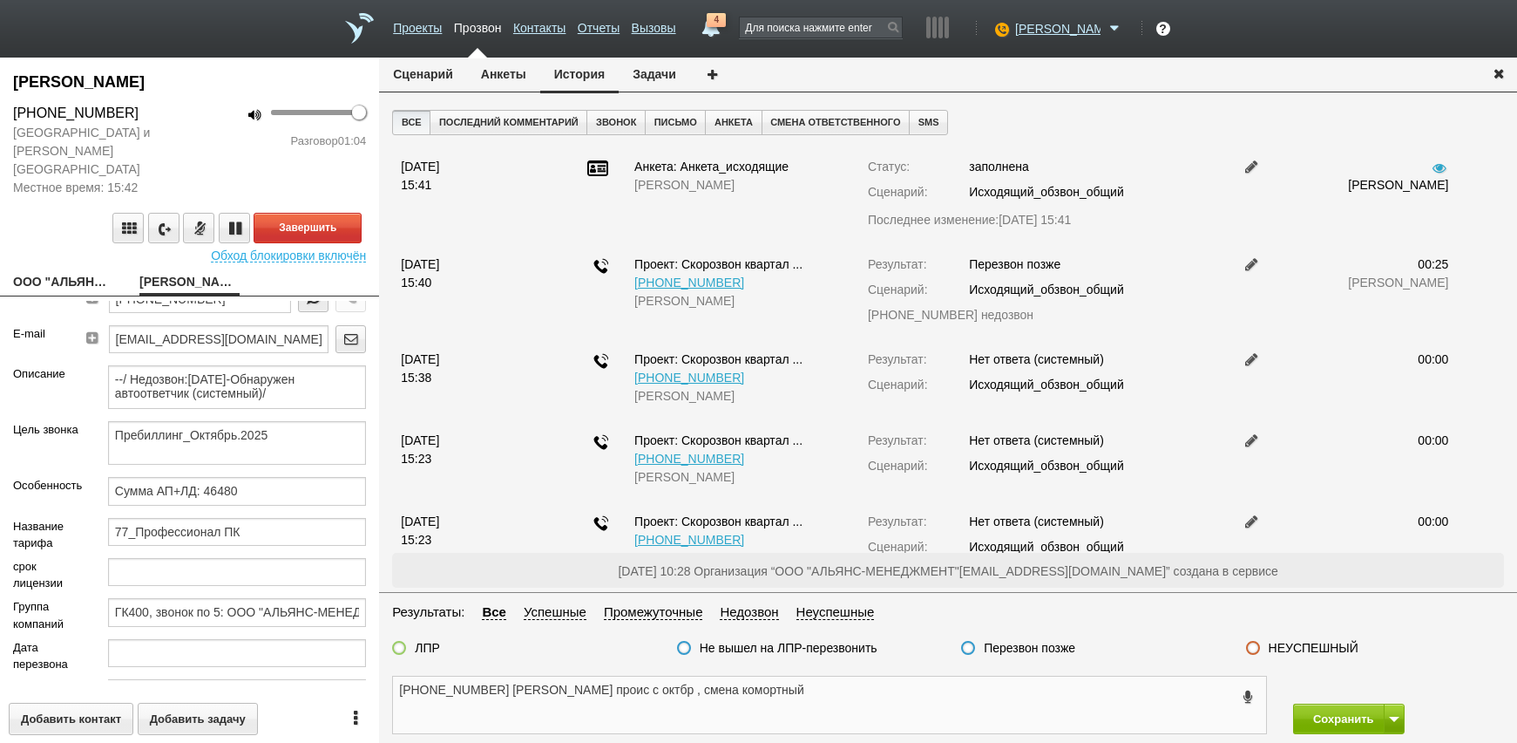
click at [800, 702] on textarea "[PHONE_NUMBER] [PERSON_NAME] проис с октбр , смена комортный" at bounding box center [829, 704] width 873 height 57
click at [803, 684] on textarea "[PHONE_NUMBER] [PERSON_NAME] проис с октбр , смена комортный" at bounding box center [829, 704] width 873 height 57
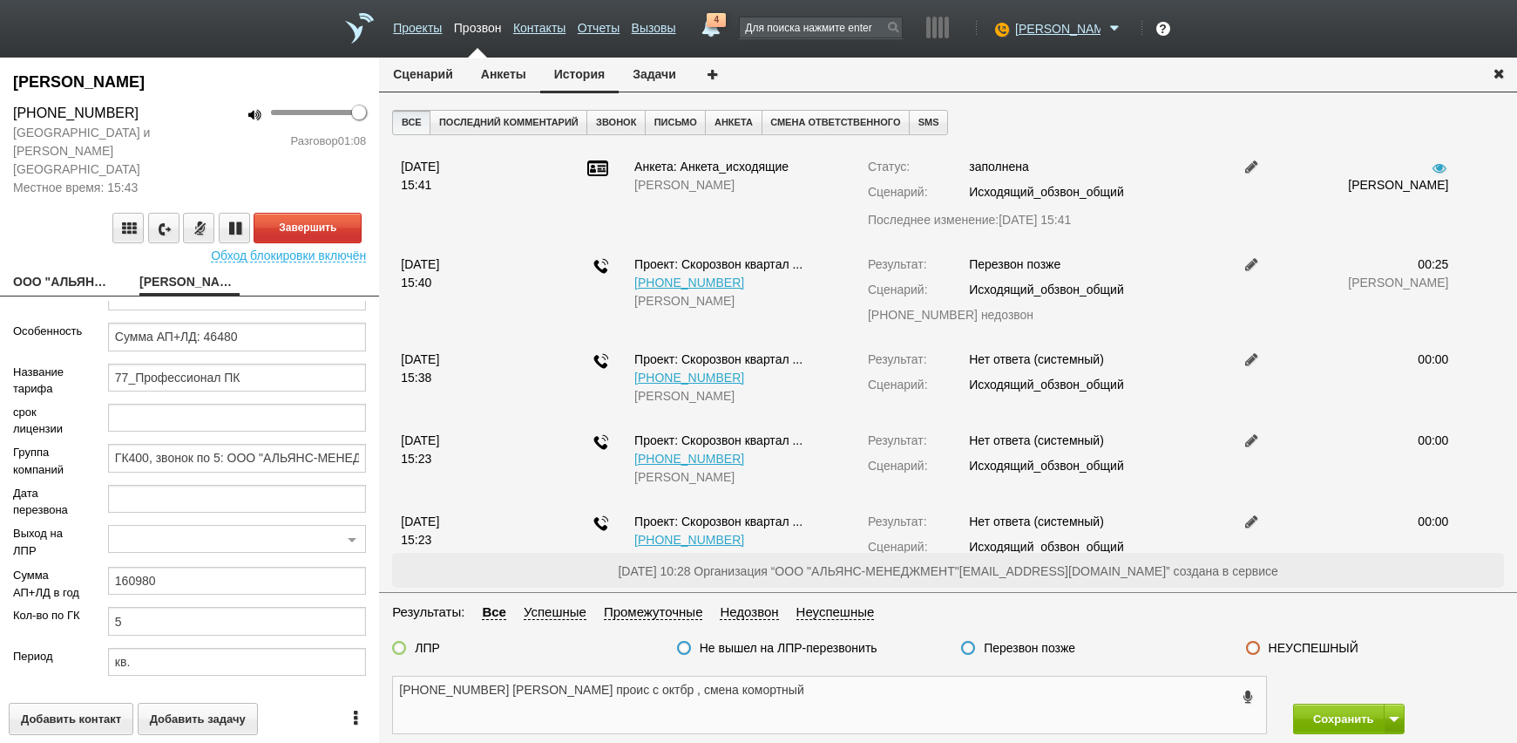
scroll to position [593, 0]
click at [200, 614] on input "5" at bounding box center [237, 618] width 258 height 28
click at [839, 691] on textarea "[PHONE_NUMBER] [PERSON_NAME] проис с октбр , смена комортный" at bounding box center [829, 704] width 873 height 57
click at [92, 271] on link "ООО "АЛЬЯНС-МЕНЕДЖМЕНТ"[EMAIL_ADDRESS][DOMAIN_NAME]" at bounding box center [63, 283] width 100 height 24
type textarea "ООО "АЛЬЯНС-МЕНЕДЖМЕНТ"[EMAIL_ADDRESS][DOMAIN_NAME]"
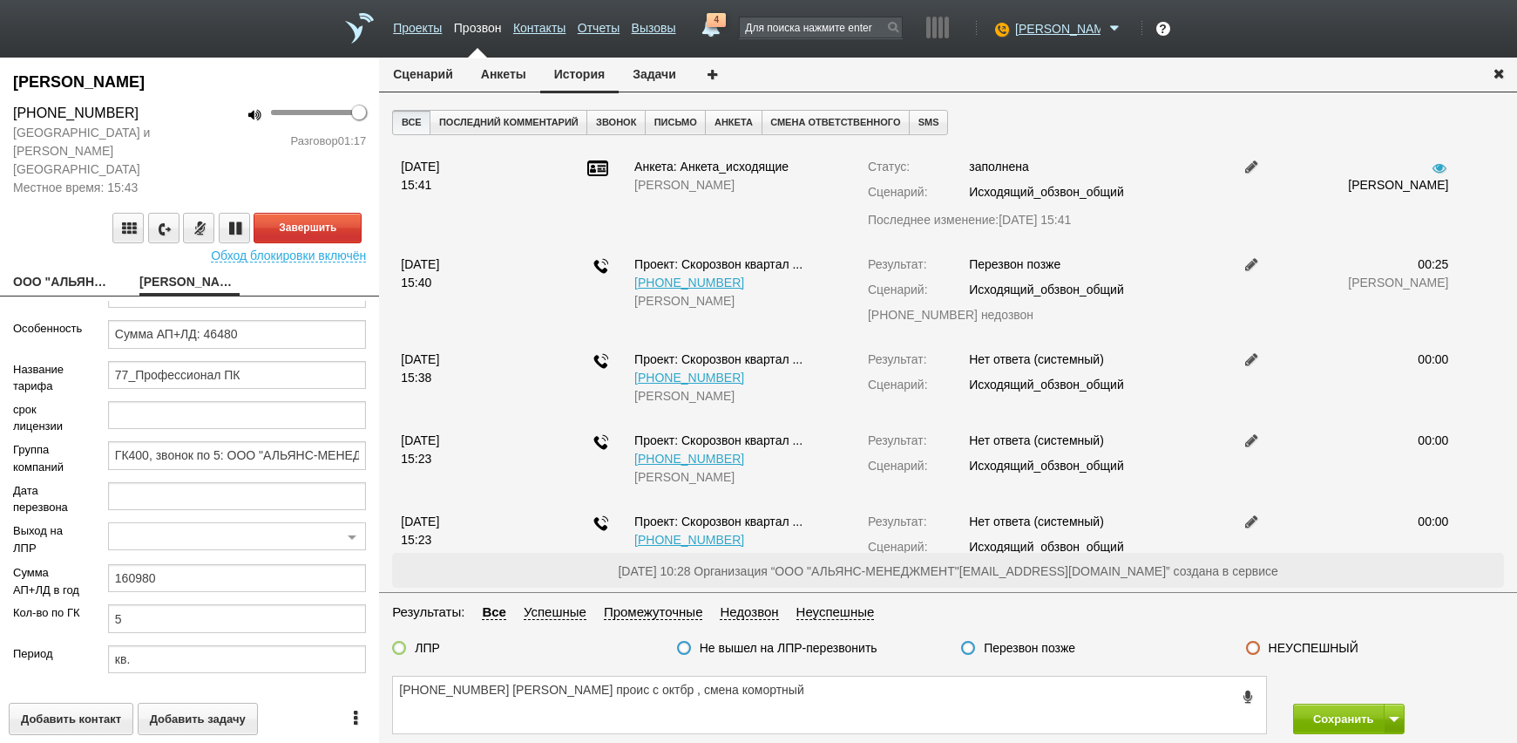
type input "7704869135"
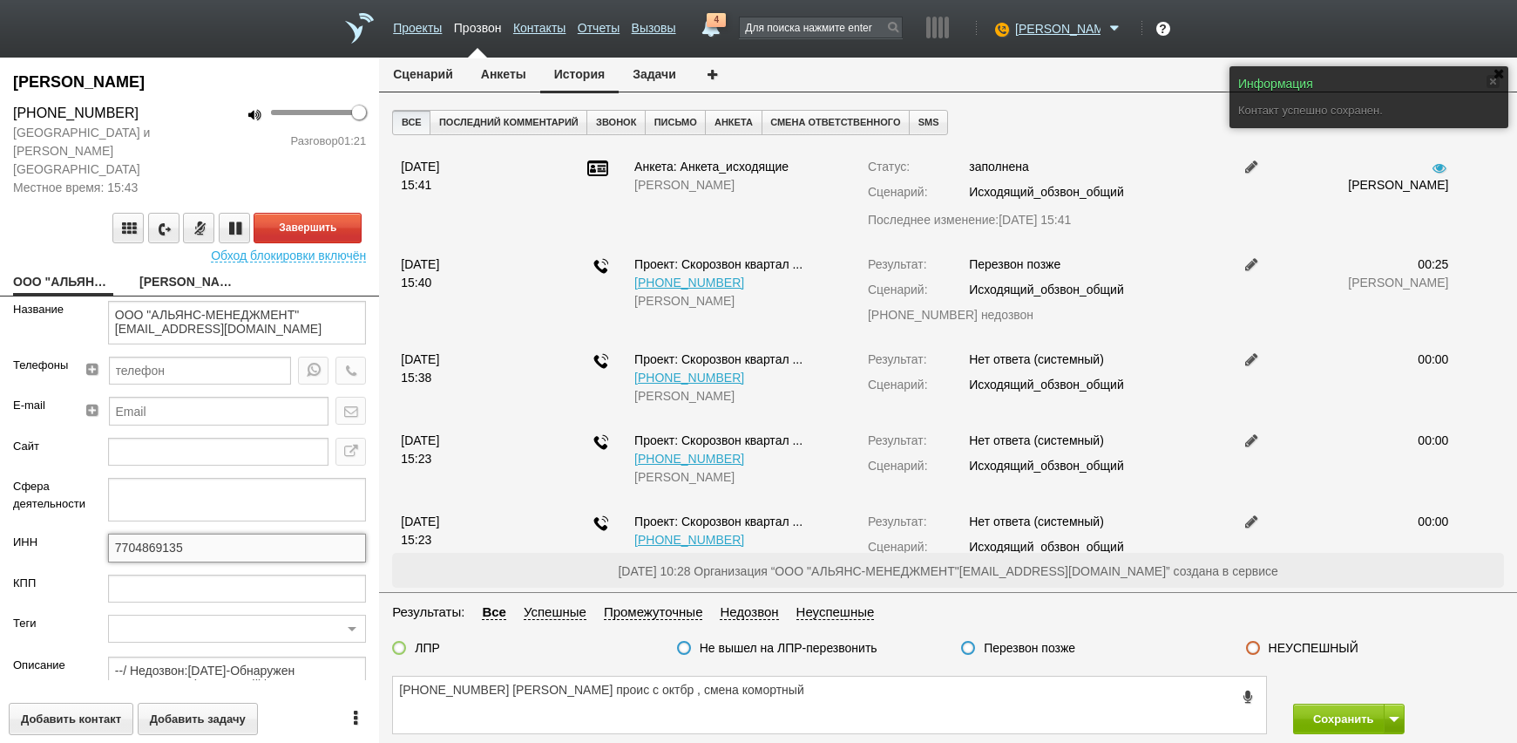
drag, startPoint x: 196, startPoint y: 532, endPoint x: 69, endPoint y: 537, distance: 127.3
click at [63, 535] on div "ИНН 7704869135" at bounding box center [189, 553] width 379 height 40
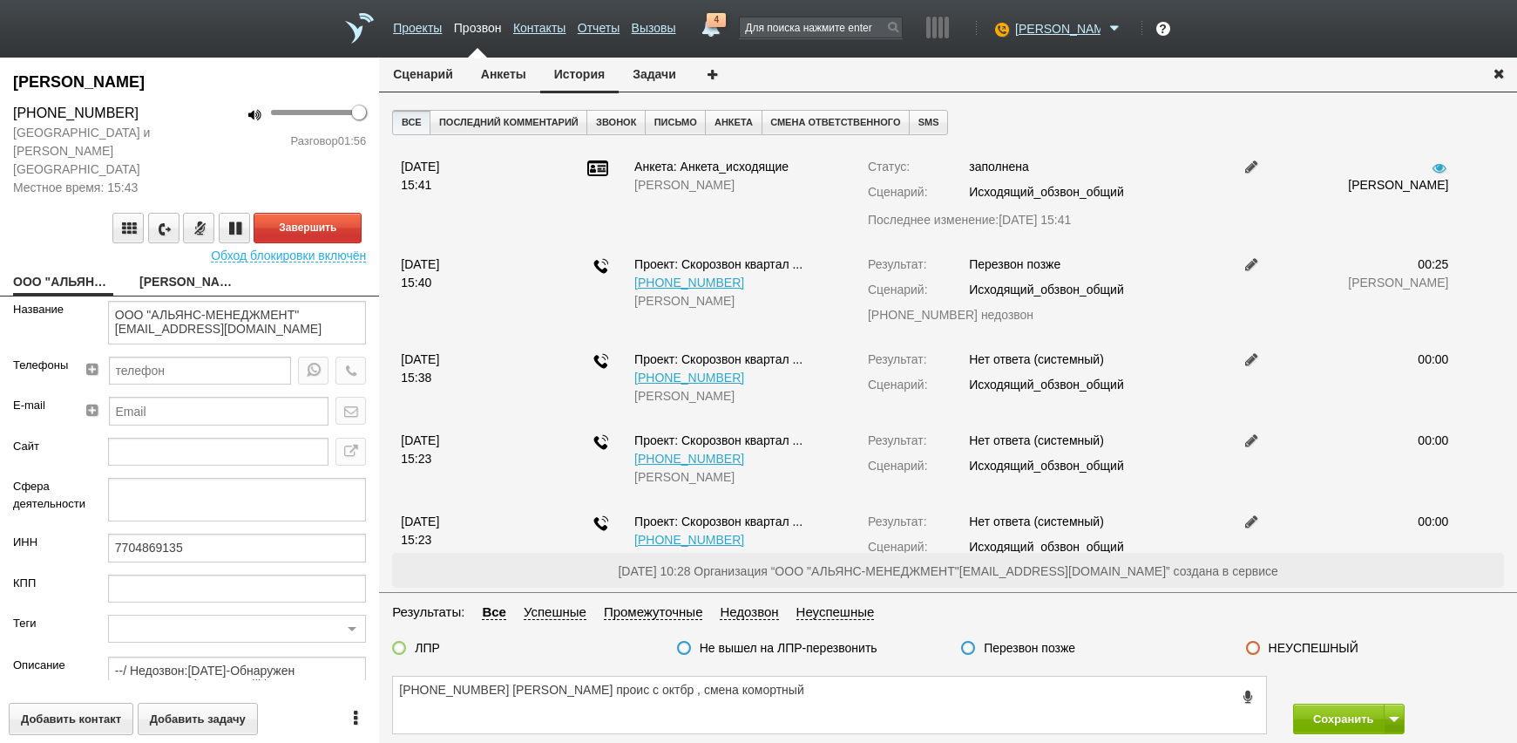
click at [13, 316] on div "Название" at bounding box center [47, 329] width 95 height 56
click at [818, 706] on textarea "[PHONE_NUMBER] [PERSON_NAME] проис с октбр , смена комортный" at bounding box center [829, 704] width 873 height 57
click at [173, 271] on link "[PERSON_NAME]" at bounding box center [189, 283] width 100 height 24
type textarea "[PERSON_NAME]"
type textarea "Пребиллинг_Октябрь.2025"
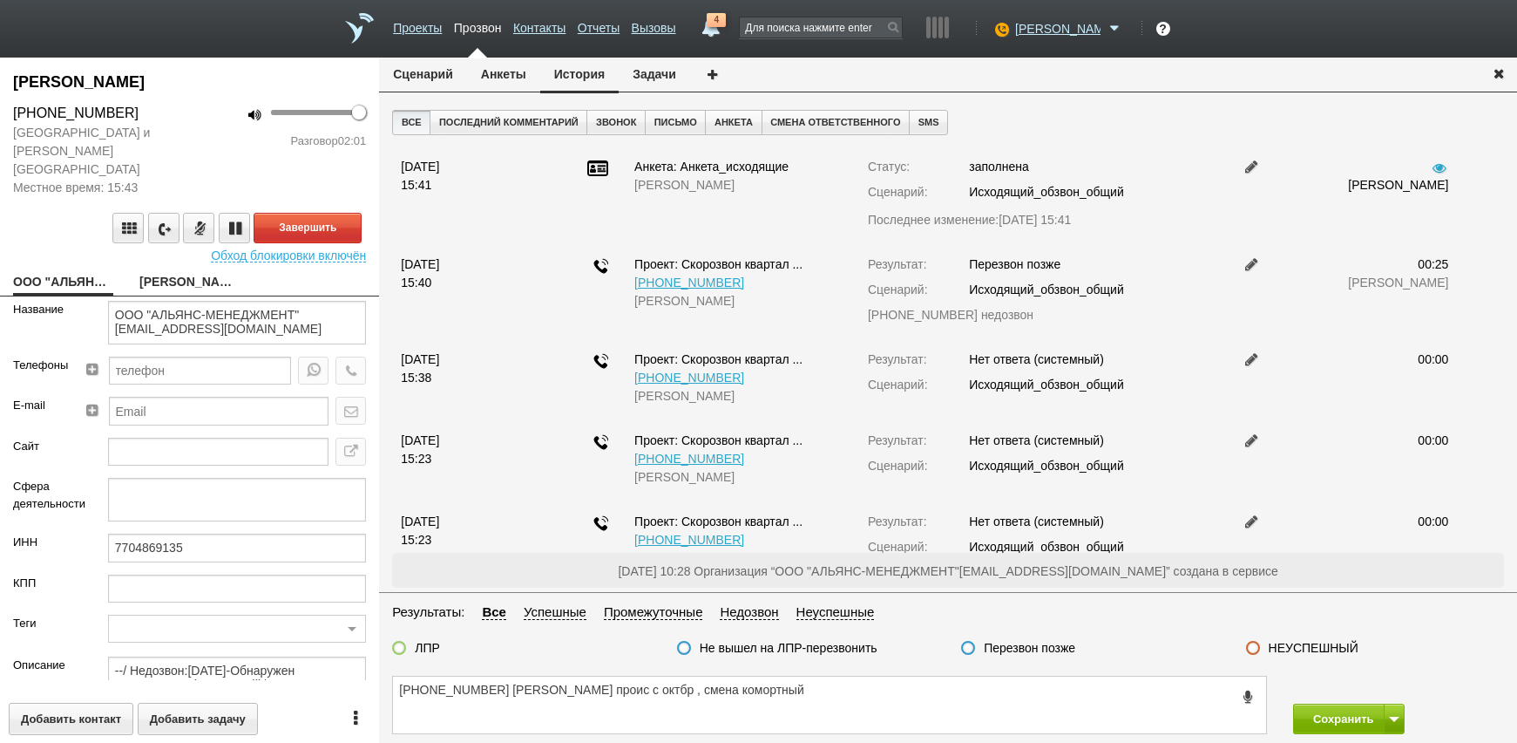
type input "Сумма АП+ЛД: 46480"
type input "77_Профессионал ПК"
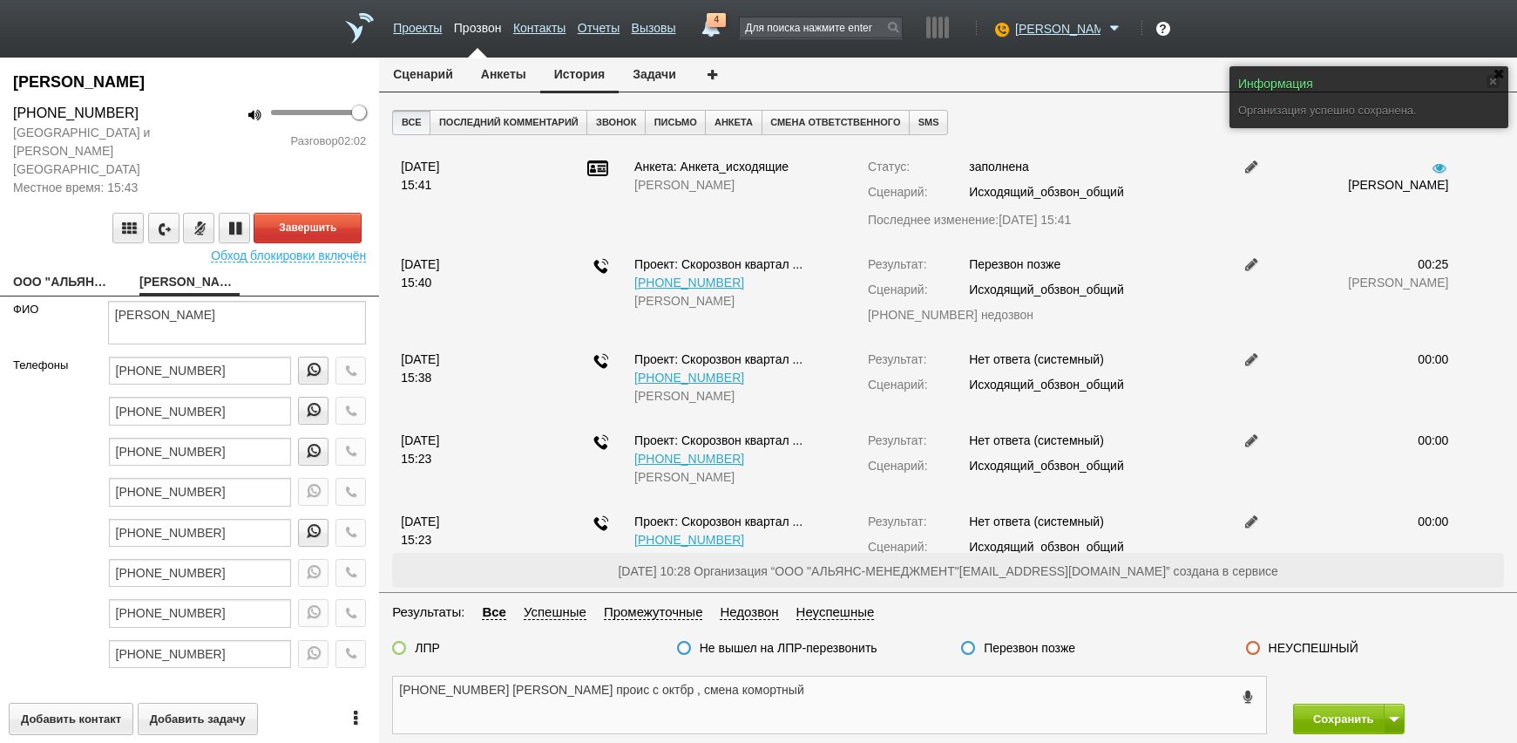
click at [812, 680] on textarea "[PHONE_NUMBER] [PERSON_NAME] проис с октбр , смена комортный" at bounding box center [829, 704] width 873 height 57
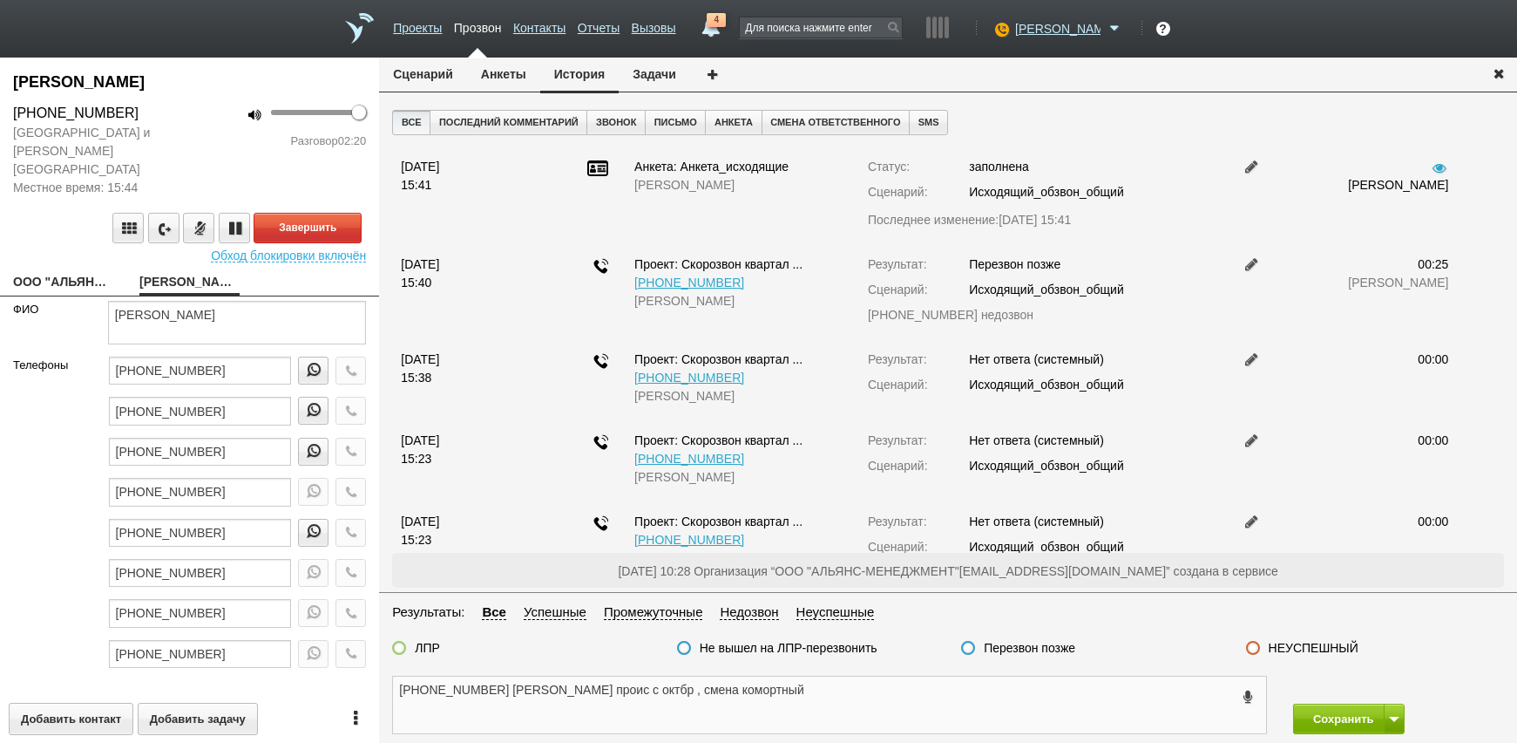
click at [819, 694] on textarea "[PHONE_NUMBER] [PERSON_NAME] проис с октбр , смена комортный" at bounding box center [829, 704] width 873 height 57
click at [302, 213] on button "Завершить" at bounding box center [308, 228] width 108 height 31
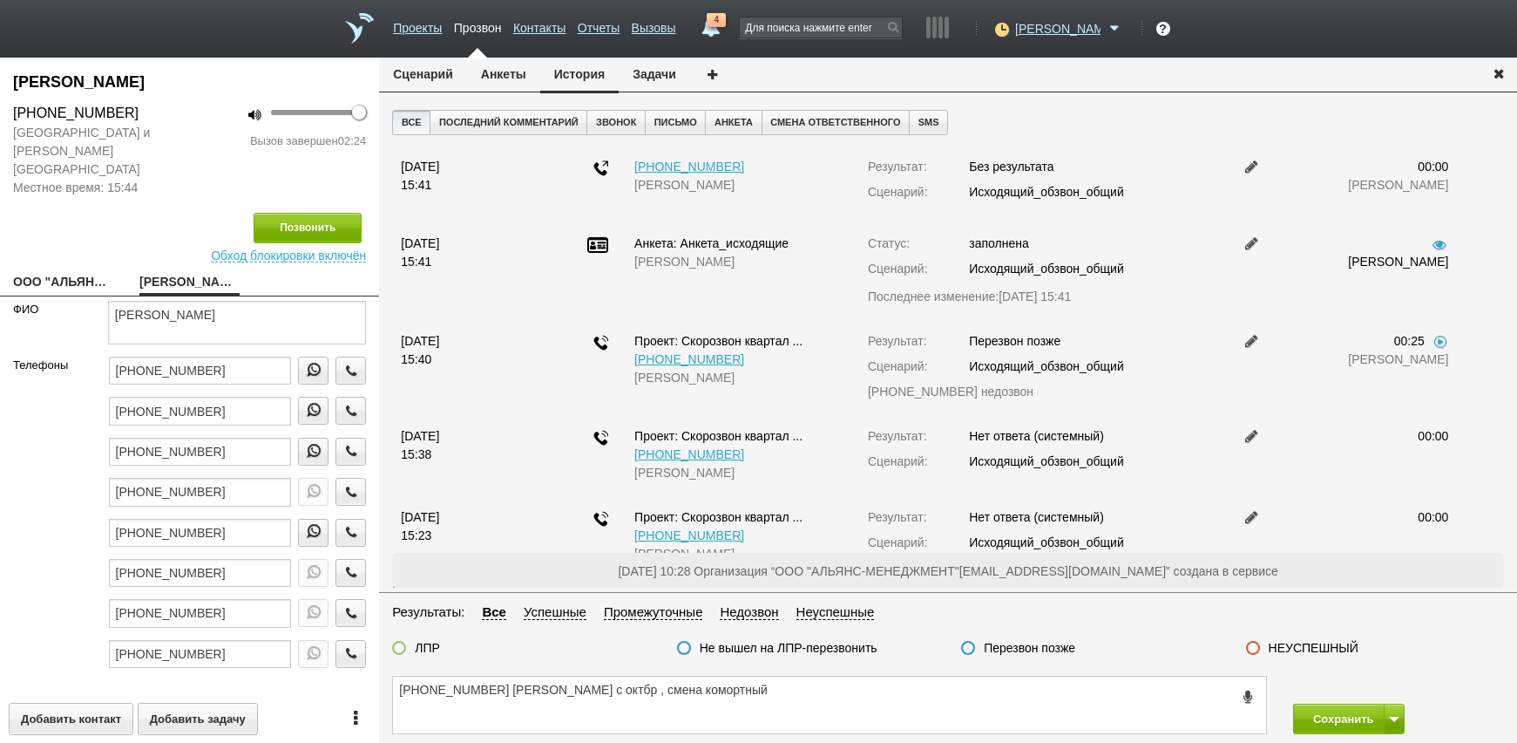
click at [60, 271] on link "ООО "АЛЬЯНС-МЕНЕДЖМЕНТ"[EMAIL_ADDRESS][DOMAIN_NAME]" at bounding box center [63, 283] width 100 height 24
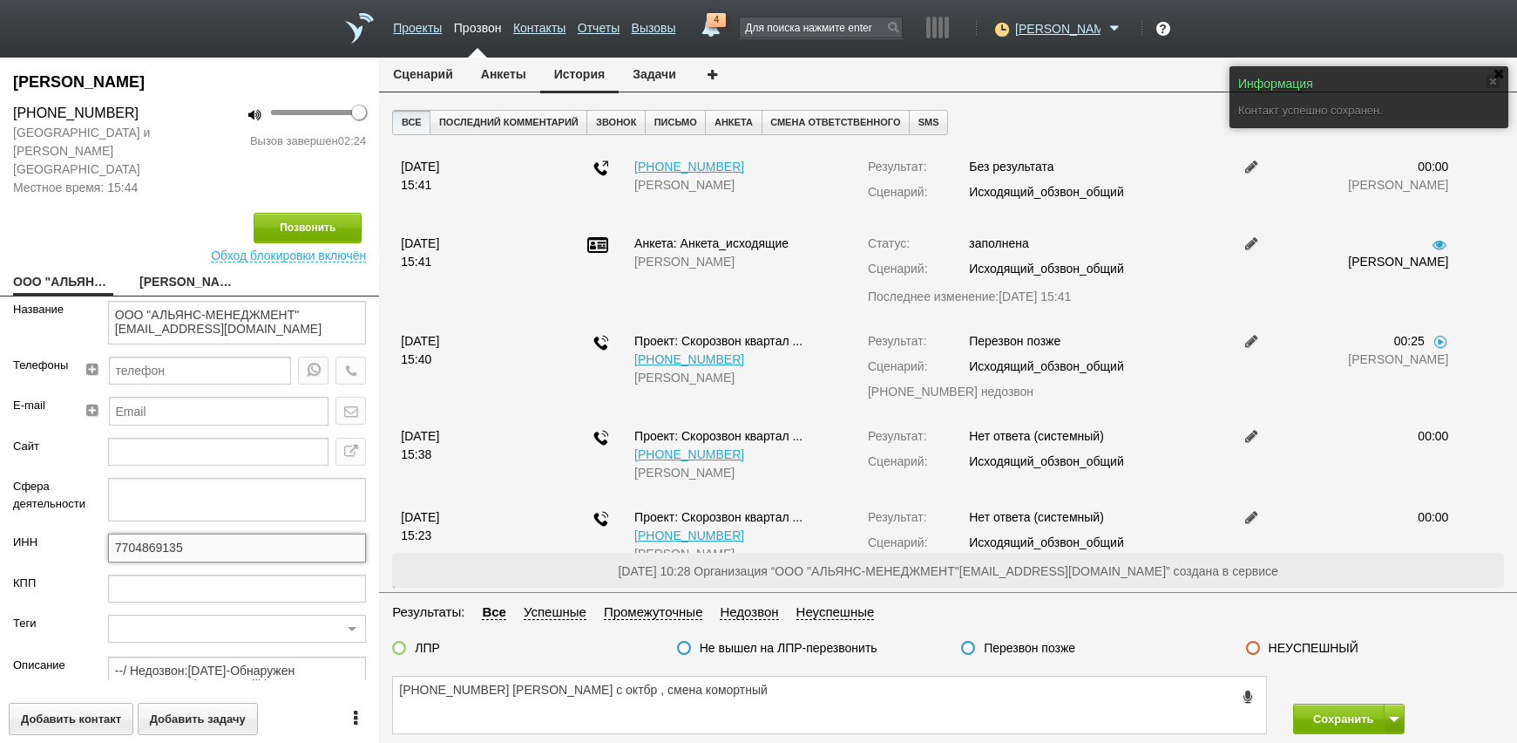
drag, startPoint x: 174, startPoint y: 530, endPoint x: 68, endPoint y: 524, distance: 106.5
click at [68, 533] on div "ИНН 7704869135" at bounding box center [189, 553] width 379 height 40
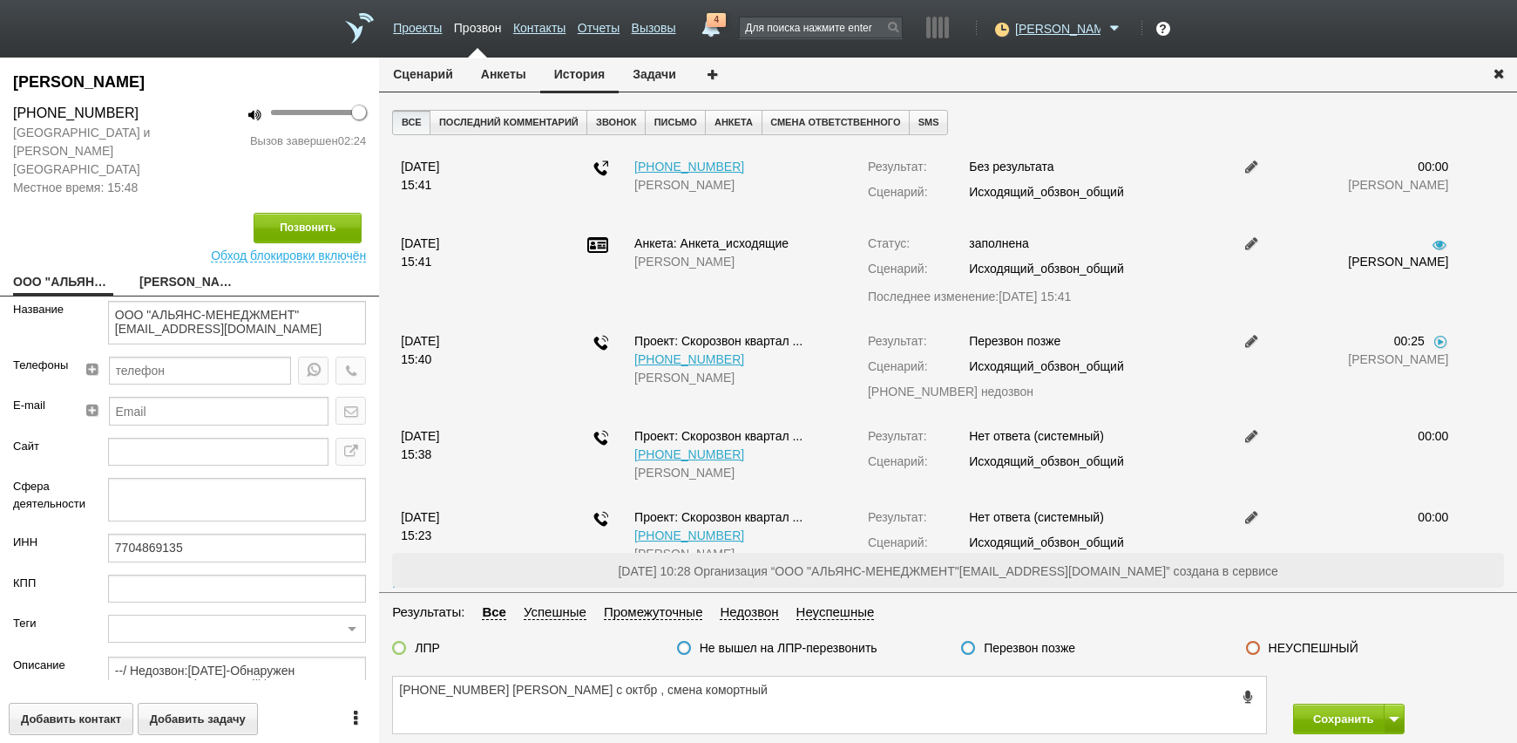
click at [165, 179] on span "Местное время: 15:48" at bounding box center [95, 188] width 164 height 18
click at [501, 707] on textarea "[PHONE_NUMBER] [PERSON_NAME] с октбр , смена комортный" at bounding box center [829, 704] width 873 height 57
click at [501, 77] on button "Анкеты" at bounding box center [503, 74] width 73 height 33
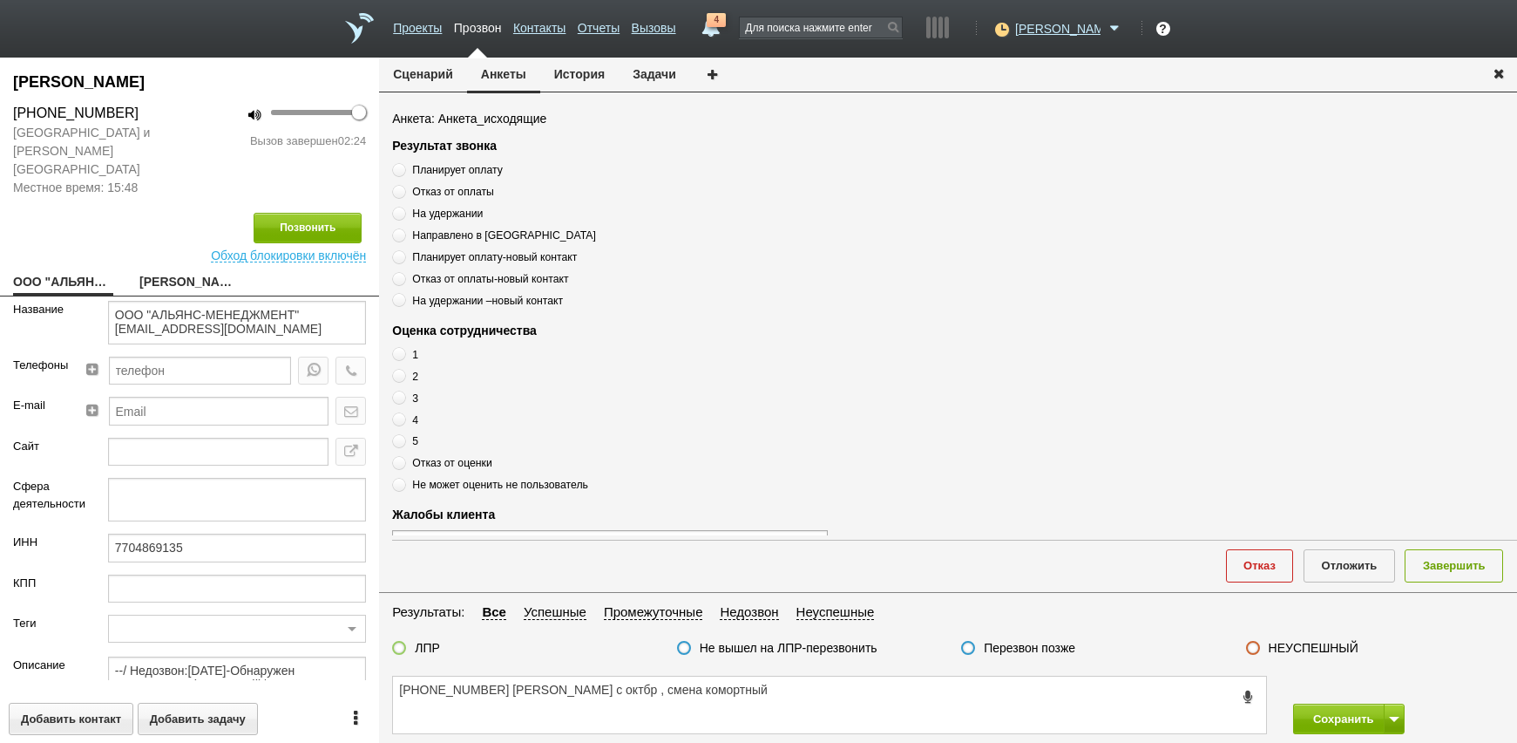
click at [153, 271] on link "[PERSON_NAME]" at bounding box center [189, 283] width 100 height 24
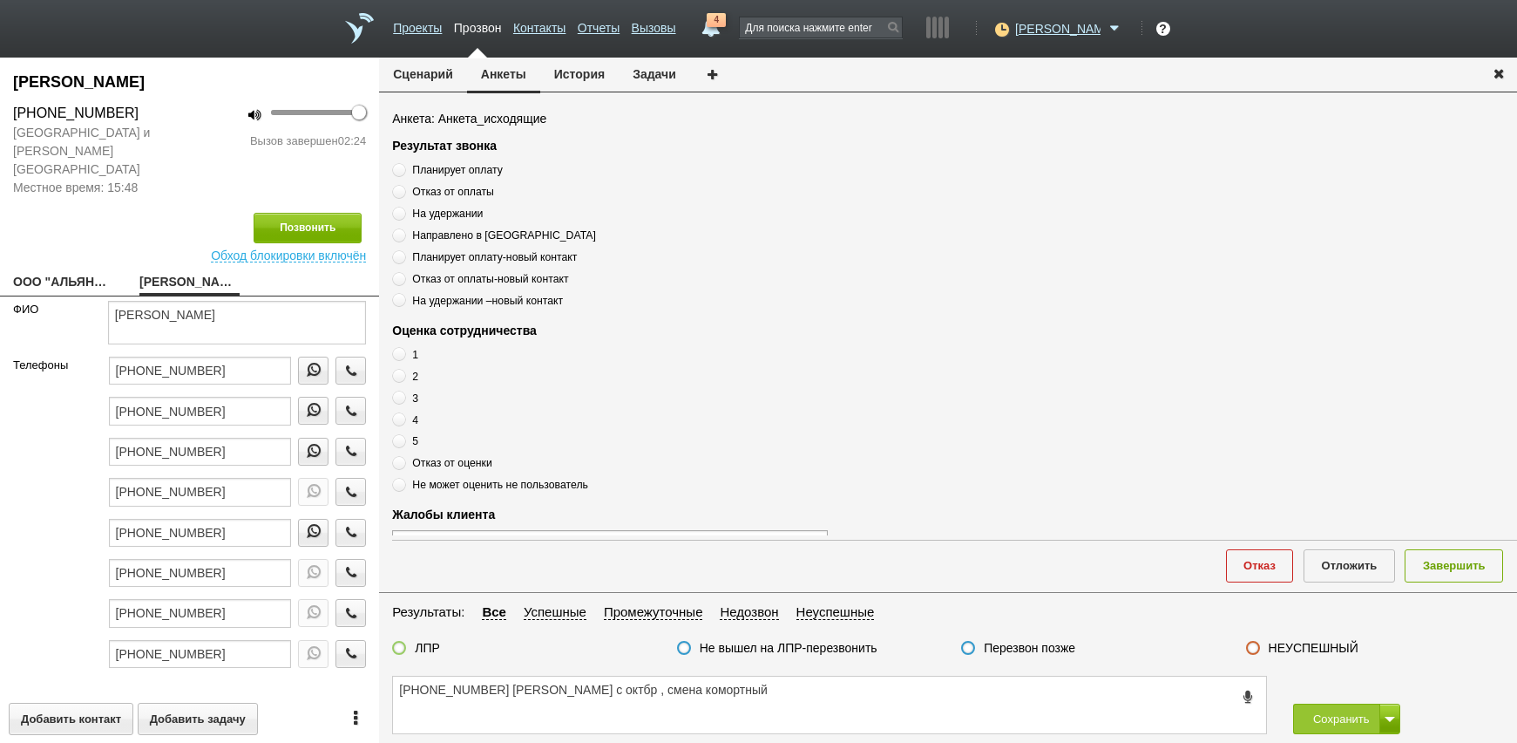
scroll to position [593, 0]
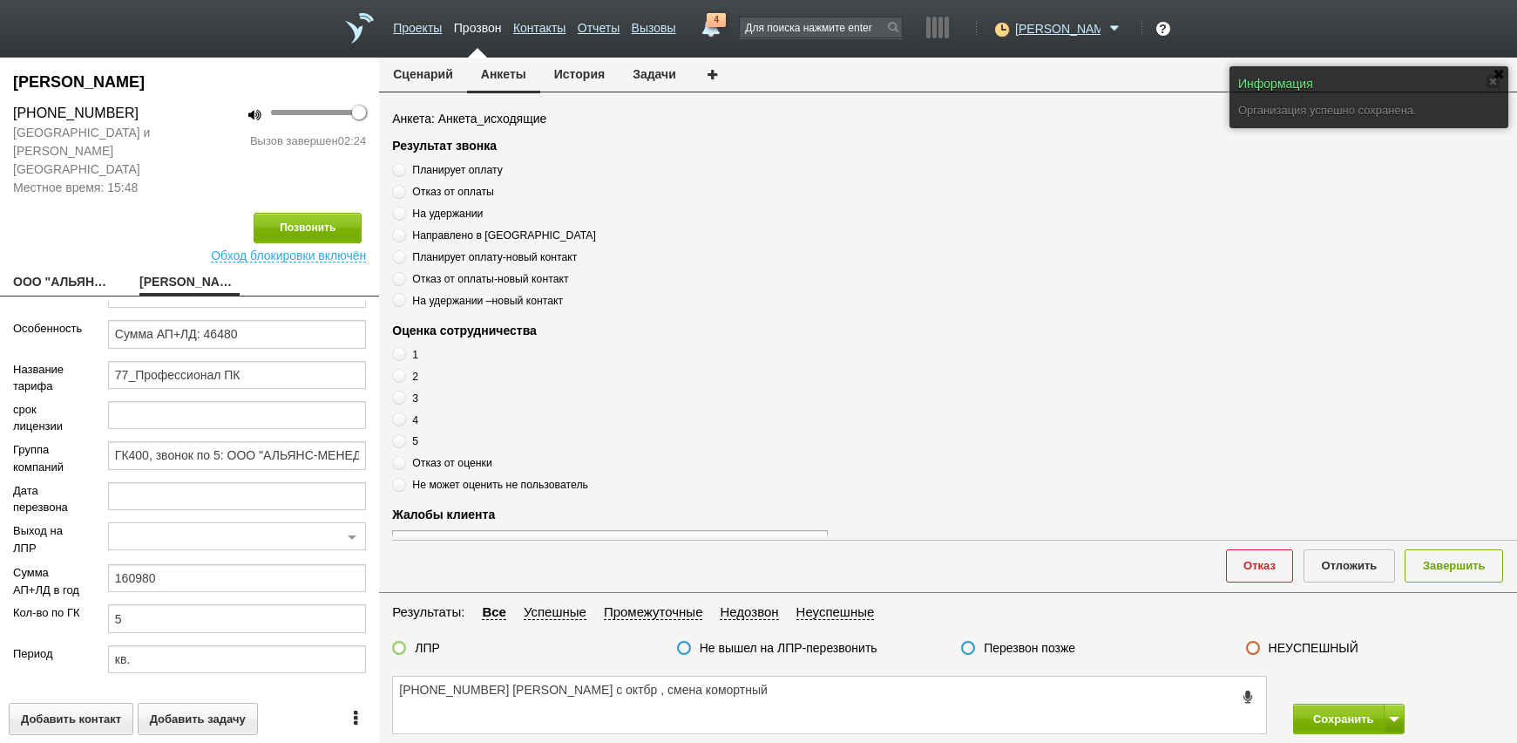
click at [435, 175] on span "Планирует оплату" at bounding box center [457, 170] width 90 height 12
click at [403, 173] on input "Планирует оплату" at bounding box center [397, 166] width 11 height 11
click at [431, 172] on span "Планирует оплату" at bounding box center [457, 170] width 90 height 12
click at [403, 172] on input "Планирует оплату" at bounding box center [397, 166] width 11 height 11
click at [431, 172] on span "Планирует оплату" at bounding box center [457, 170] width 90 height 12
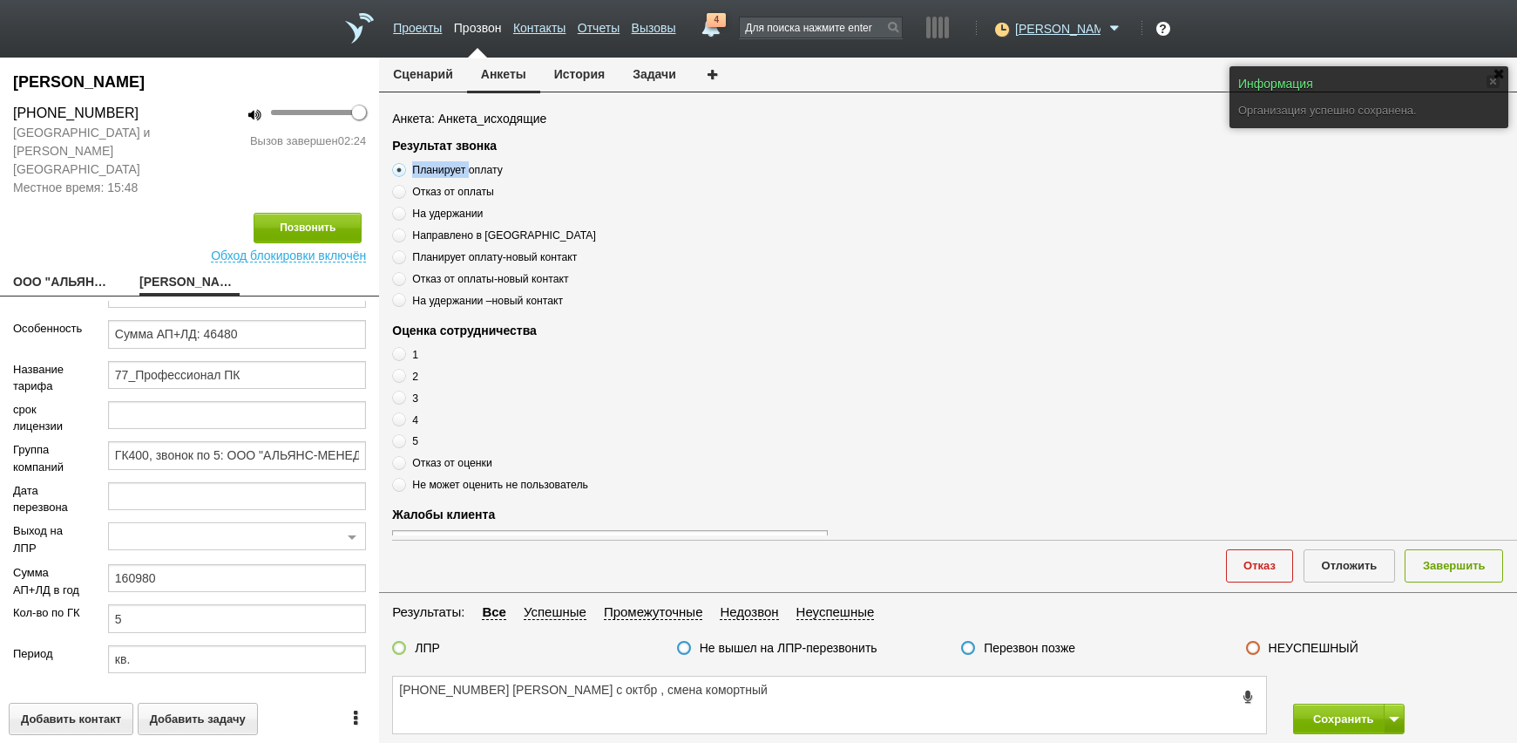
click at [403, 172] on input "Планирует оплату" at bounding box center [397, 166] width 11 height 11
click at [431, 172] on span "Планирует оплату" at bounding box center [457, 170] width 90 height 12
click at [403, 172] on input "Планирует оплату" at bounding box center [397, 166] width 11 height 11
click at [544, 687] on textarea "[PHONE_NUMBER] [PERSON_NAME] с октбр , смена комортный" at bounding box center [829, 704] width 873 height 57
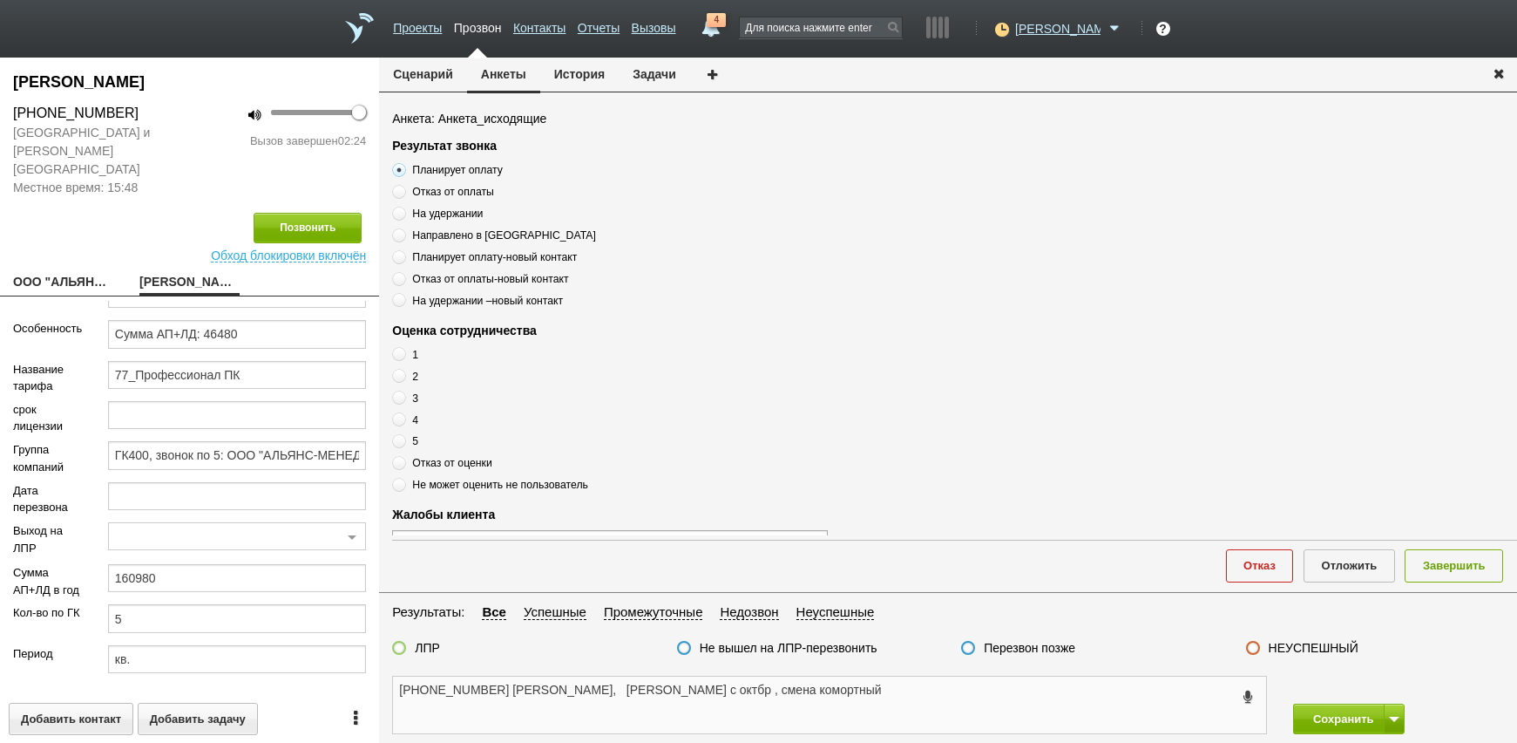
paste textarea "Планирует оплату"
click at [681, 695] on textarea "[PHONE_NUMBER] [PERSON_NAME], Планирует оплату [PERSON_NAME] проис с октбр , см…" at bounding box center [829, 704] width 873 height 57
click at [774, 691] on textarea "[PHONE_NUMBER] [PERSON_NAME], Планирует оплату ( ждут счета [PERSON_NAME] проис…" at bounding box center [829, 704] width 873 height 57
click at [873, 694] on textarea "[PHONE_NUMBER] [PERSON_NAME], Планирует оплату ( ждут счета [PERSON_NAME].к был…" at bounding box center [829, 704] width 873 height 57
drag, startPoint x: 600, startPoint y: 709, endPoint x: 418, endPoint y: 715, distance: 181.4
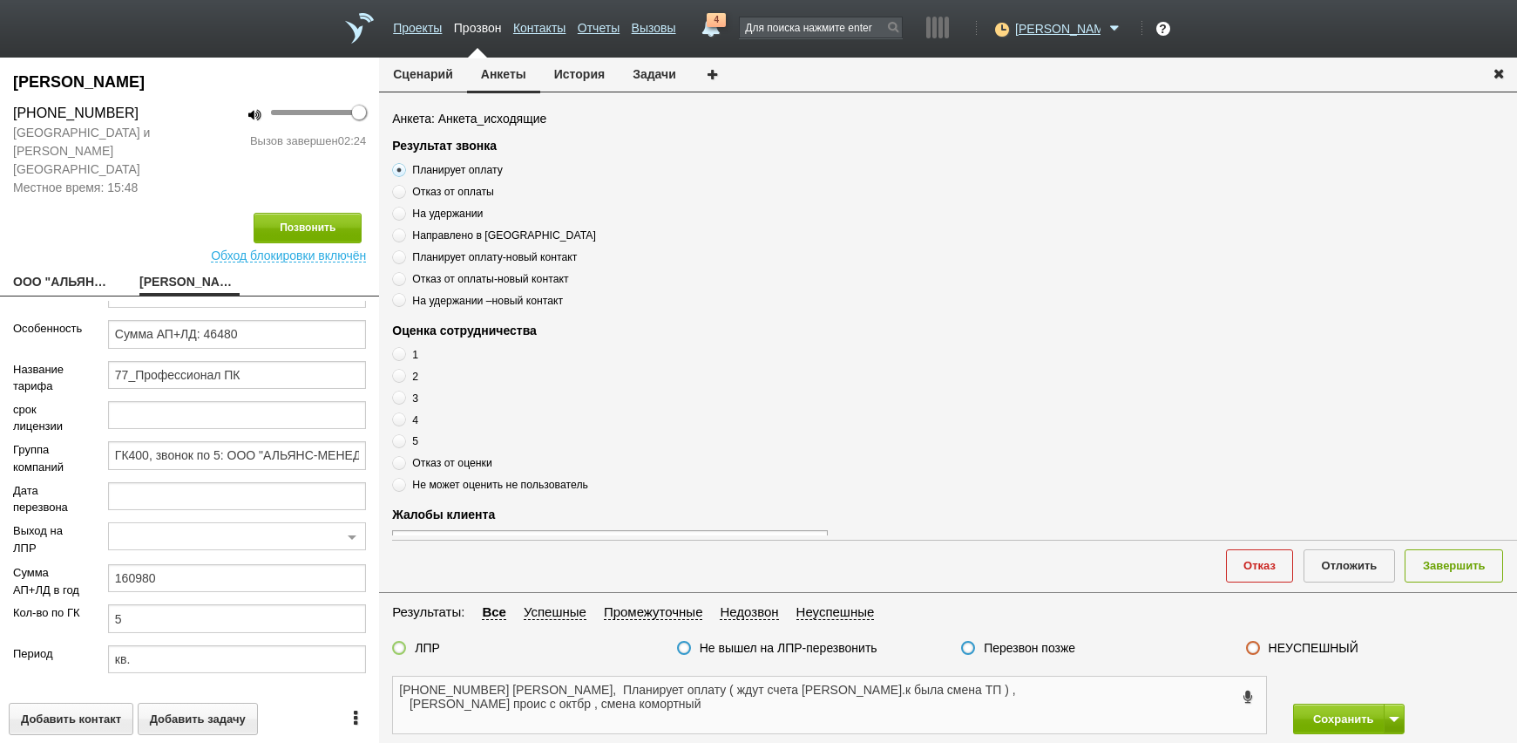
click at [418, 715] on textarea "[PHONE_NUMBER] [PERSON_NAME], Планирует оплату ( ждут счета [PERSON_NAME].к был…" at bounding box center [829, 704] width 873 height 57
click at [410, 642] on div "ЛПР" at bounding box center [416, 649] width 48 height 18
click at [399, 648] on label at bounding box center [399, 648] width 14 height 14
click at [0, 0] on input "ЛПР" at bounding box center [0, 0] width 0 height 0
click at [448, 465] on span "Отказ от оценки" at bounding box center [452, 463] width 80 height 12
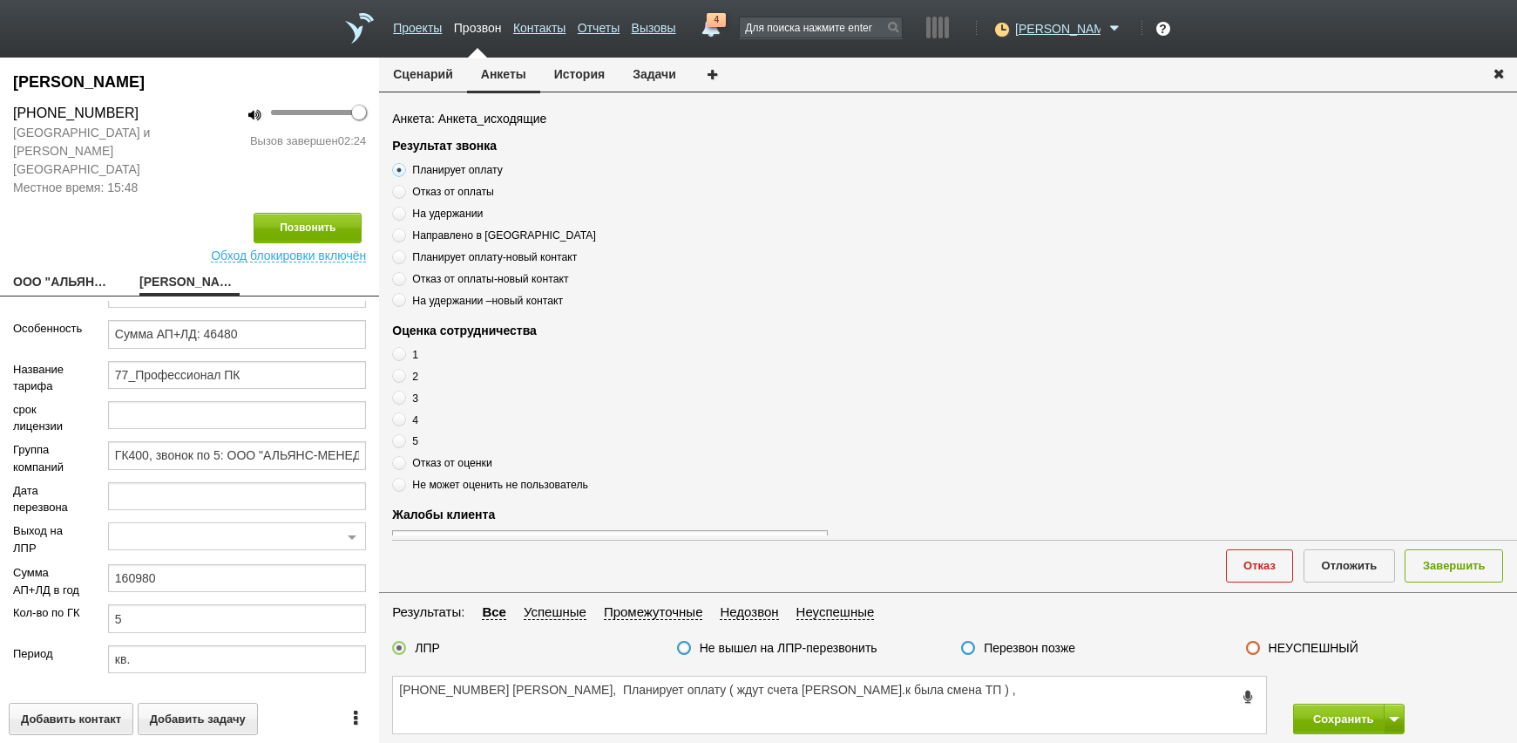
click at [403, 465] on input "Отказ от оценки" at bounding box center [397, 459] width 11 height 11
click at [448, 465] on span "Отказ от оценки" at bounding box center [452, 463] width 80 height 12
click at [403, 465] on input "Отказ от оценки" at bounding box center [397, 459] width 11 height 11
click at [448, 465] on span "Отказ от оценки" at bounding box center [452, 463] width 80 height 12
click at [403, 465] on input "Отказ от оценки" at bounding box center [397, 459] width 11 height 11
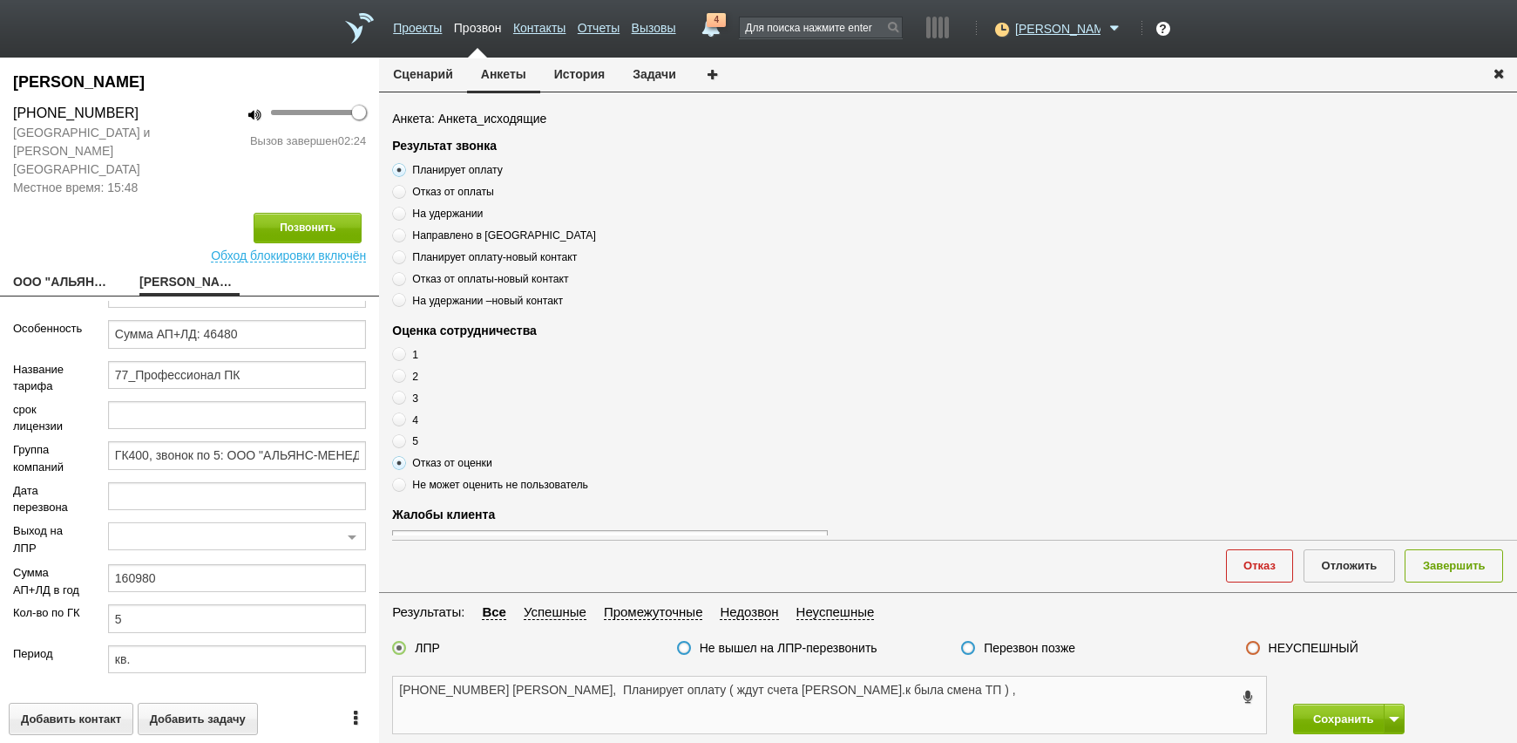
click at [911, 696] on textarea "[PHONE_NUMBER] [PERSON_NAME], Планирует оплату ( ждут счета [PERSON_NAME].к был…" at bounding box center [829, 704] width 873 height 57
click at [896, 692] on textarea "[PHONE_NUMBER] [PERSON_NAME], Планирует оплату ( ждут счета [PERSON_NAME].к был…" at bounding box center [829, 704] width 873 height 57
paste textarea "Отказ от оценки"
click at [968, 684] on textarea "[PHONE_NUMBER] [PERSON_NAME], Планирует оплату ( ждут счета [PERSON_NAME].к был…" at bounding box center [829, 704] width 873 height 57
click at [509, 702] on textarea "[PHONE_NUMBER] [PERSON_NAME], Планирует оплату ( ждут счета [PERSON_NAME].к был…" at bounding box center [829, 704] width 873 height 57
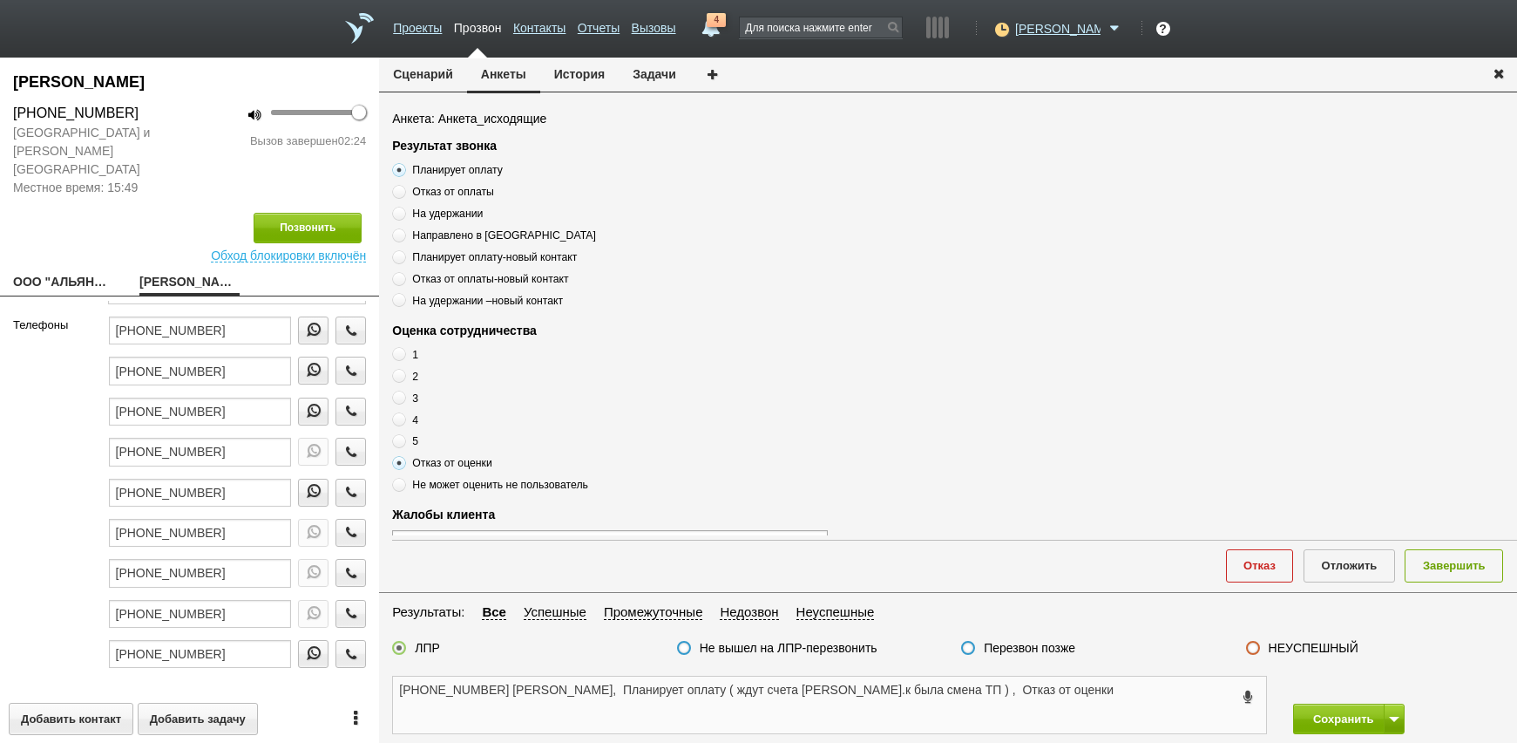
scroll to position [0, 0]
click at [957, 695] on textarea "[PHONE_NUMBER] [PERSON_NAME], Планирует оплату ( ждут счета [PERSON_NAME].к был…" at bounding box center [829, 704] width 873 height 57
click at [1448, 577] on button "Завершить" at bounding box center [1454, 565] width 98 height 32
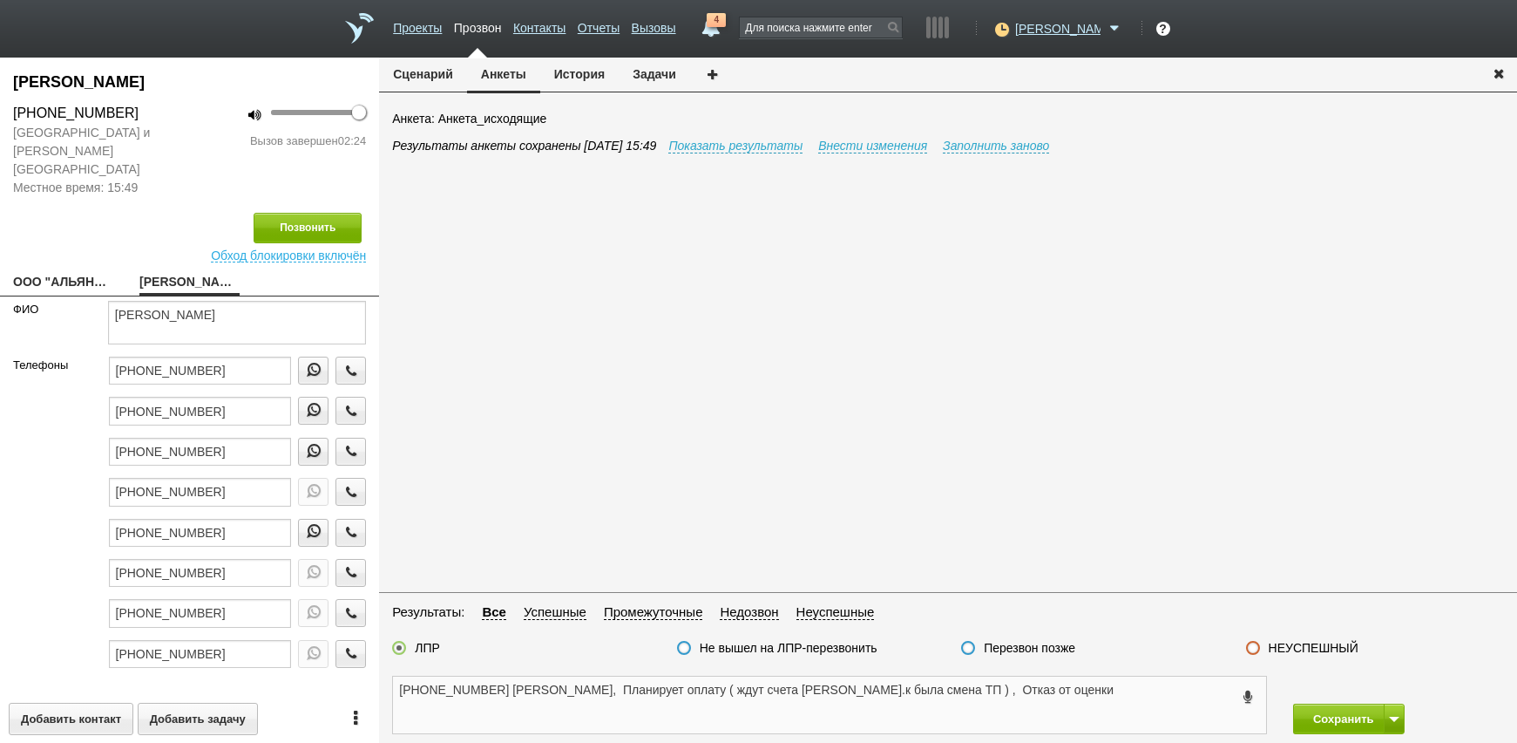
click at [1137, 715] on textarea "[PHONE_NUMBER] [PERSON_NAME], Планирует оплату ( ждут счета [PERSON_NAME].к был…" at bounding box center [829, 704] width 873 height 57
click at [1392, 721] on span at bounding box center [1394, 718] width 10 height 5
click at [1364, 693] on button "Сохранить и остаться" at bounding box center [1336, 686] width 135 height 31
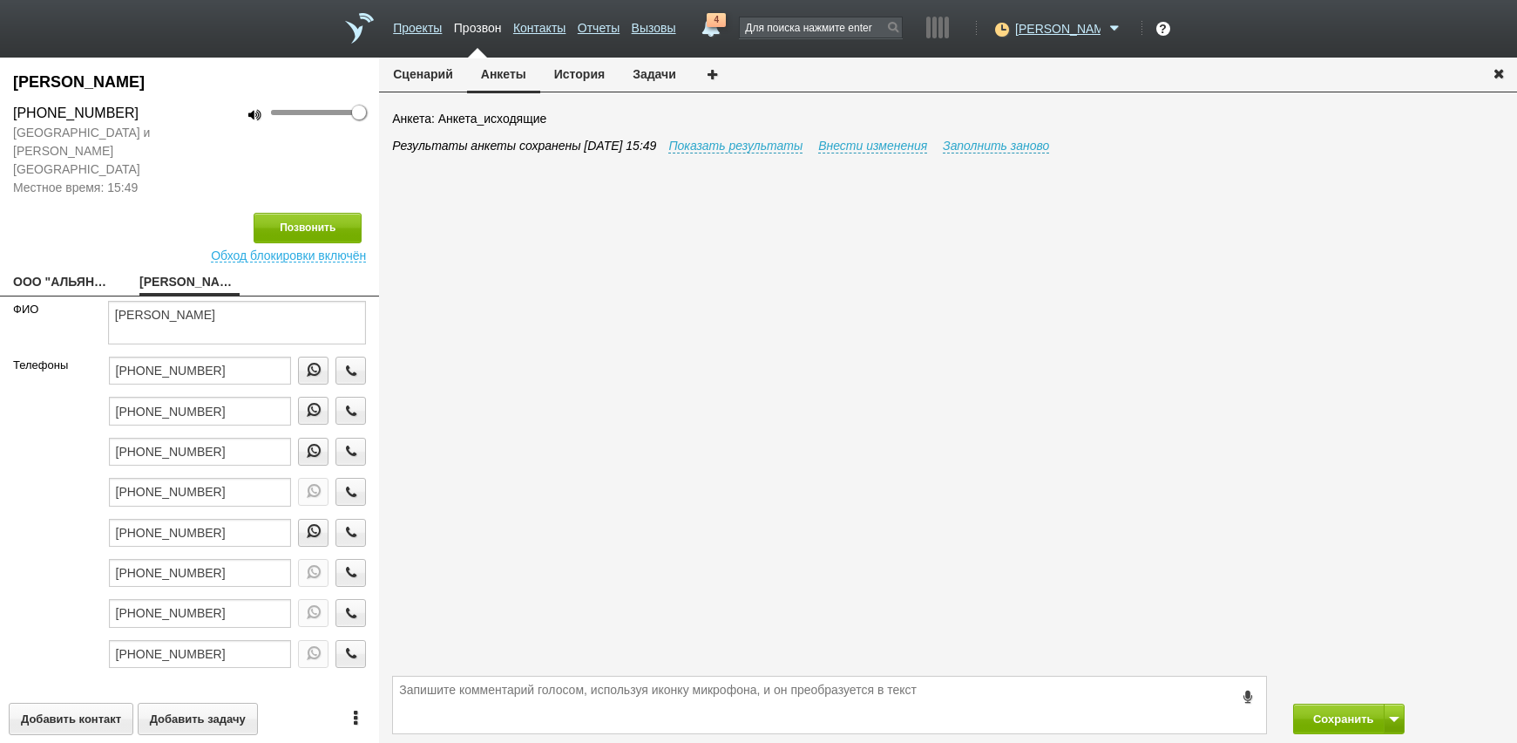
click at [726, 25] on span "4" at bounding box center [716, 20] width 19 height 14
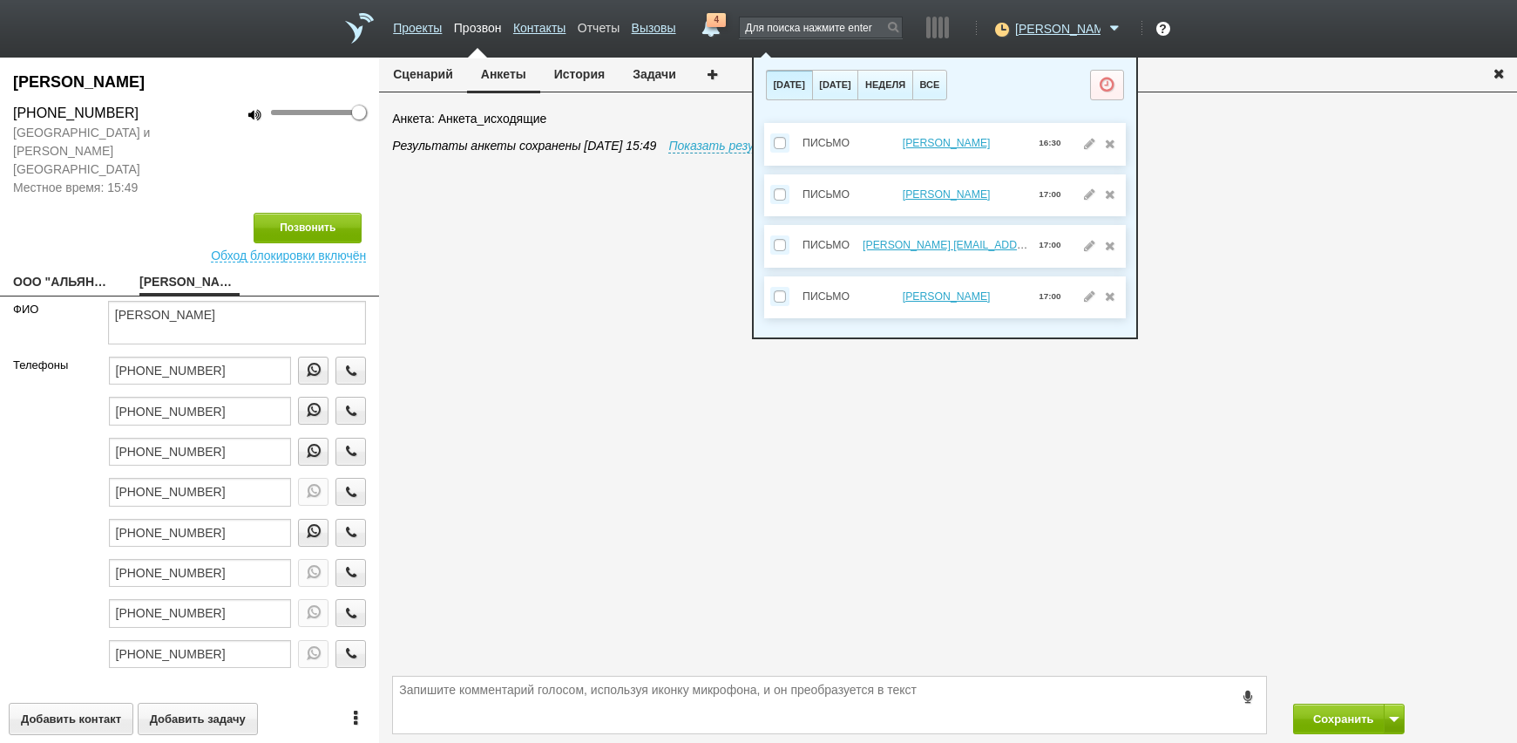
click at [620, 33] on link "Отчеты" at bounding box center [599, 24] width 42 height 25
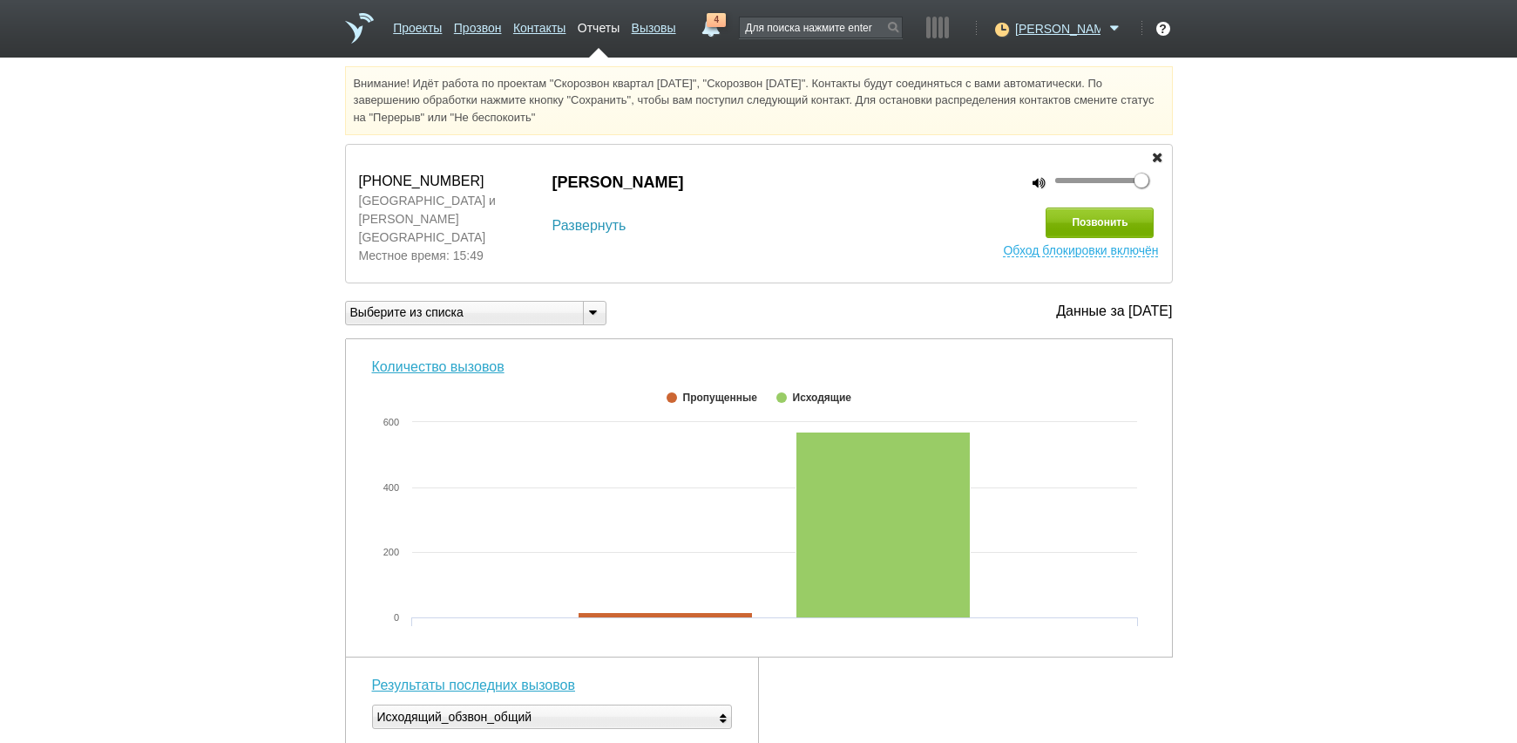
click at [589, 217] on link "Развернуть" at bounding box center [590, 225] width 74 height 21
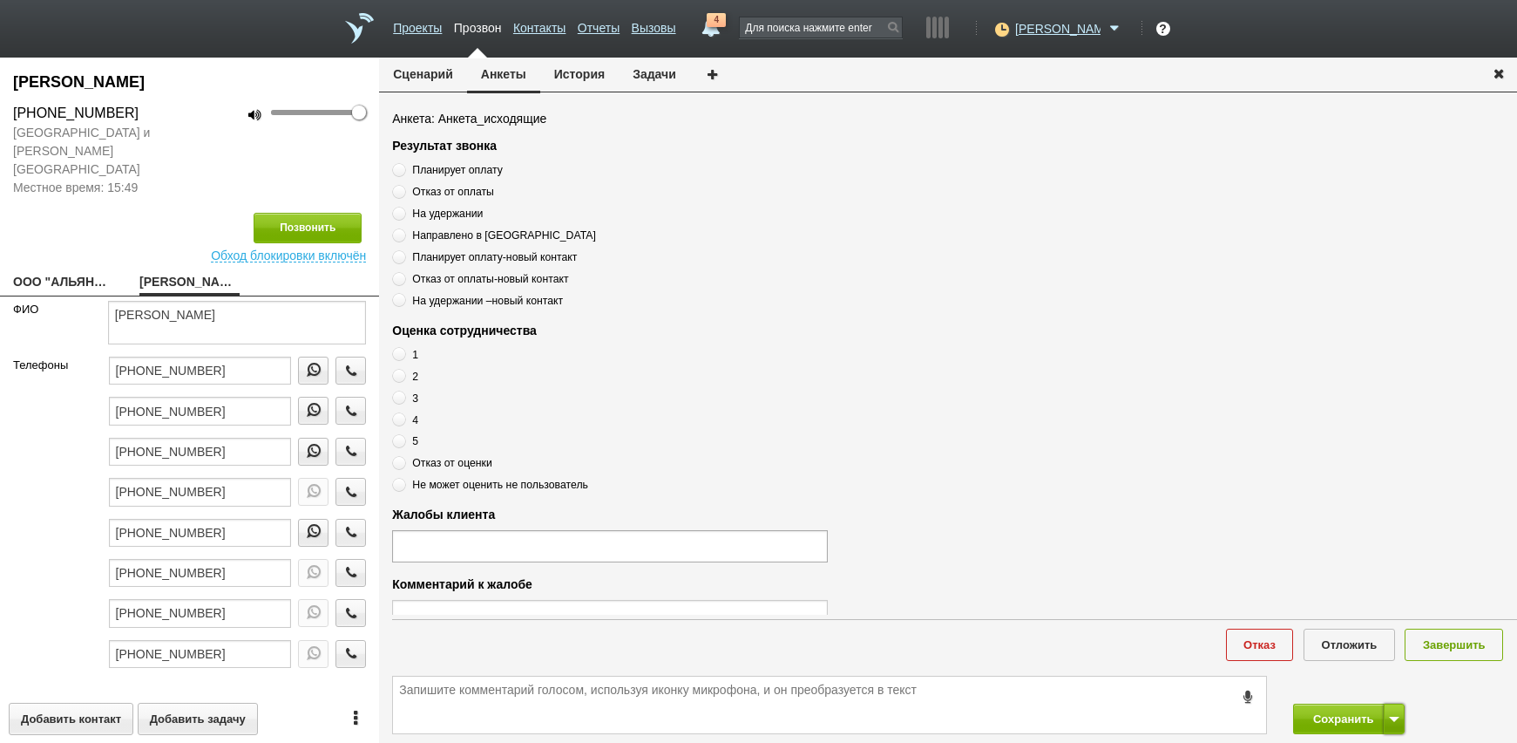
click at [1395, 714] on button at bounding box center [1394, 718] width 21 height 31
click at [1353, 715] on button "Сохранить" at bounding box center [1339, 718] width 92 height 31
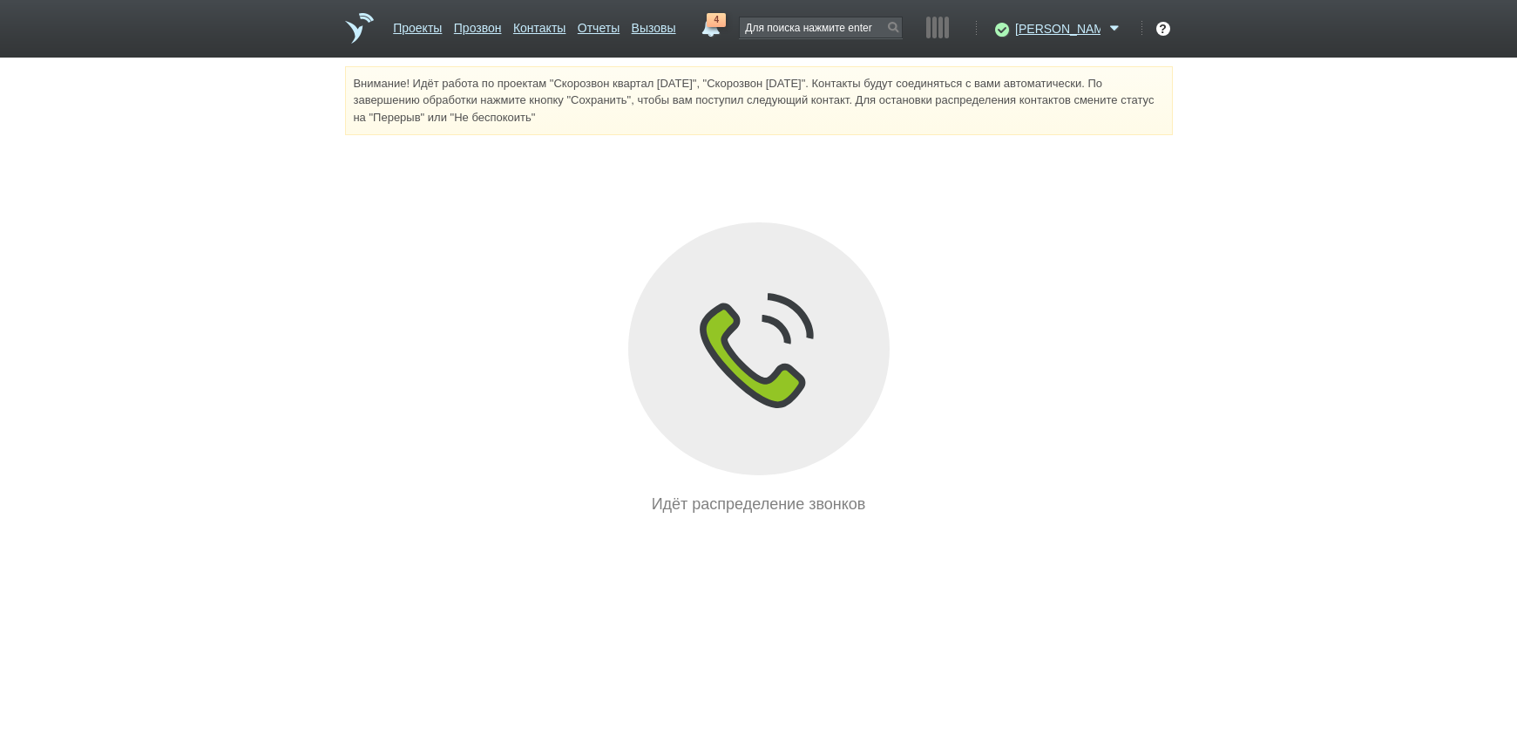
click at [661, 27] on ul "Проекты Прозвон Контакты Отчеты Вызовы" at bounding box center [535, 34] width 295 height 45
click at [620, 31] on link "Отчеты" at bounding box center [599, 24] width 42 height 25
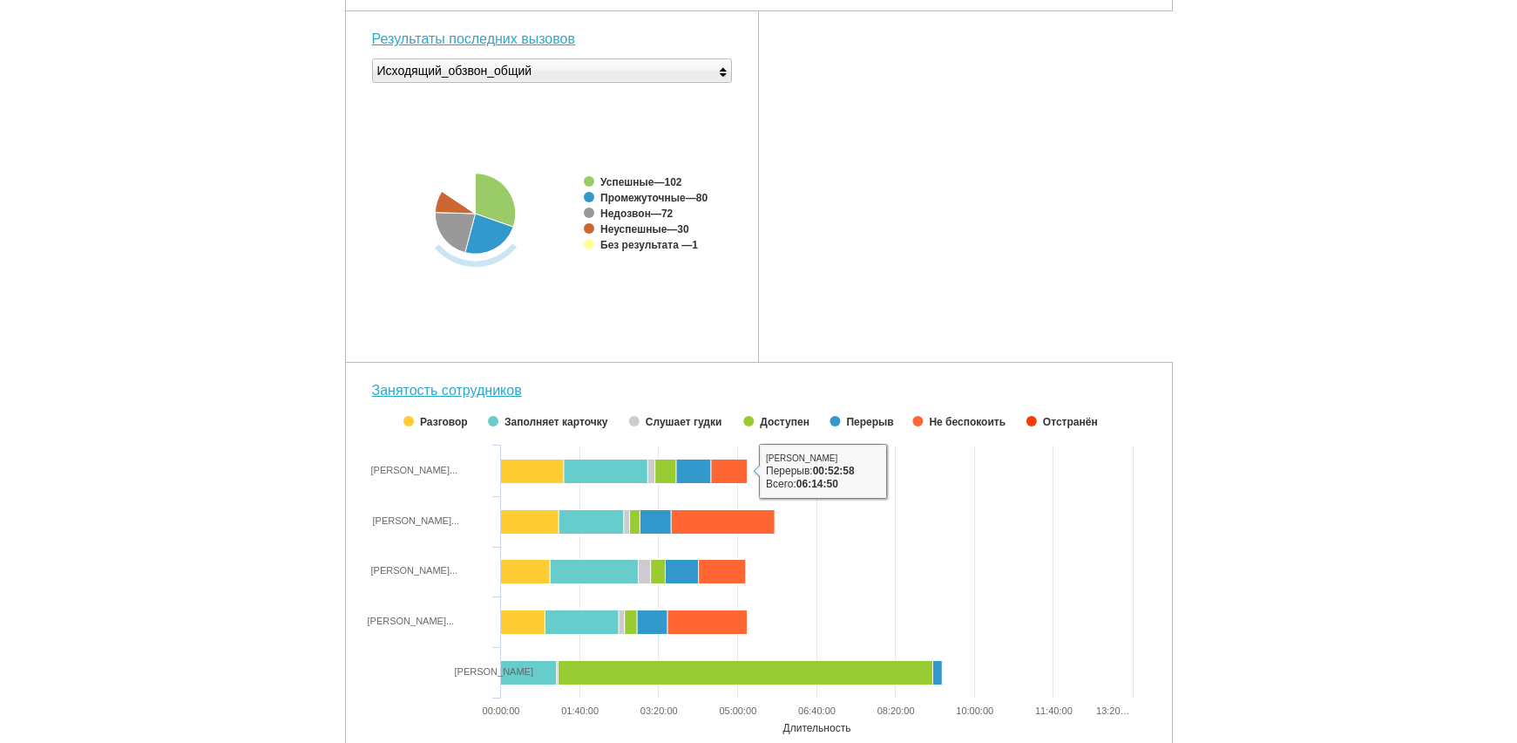
scroll to position [551, 0]
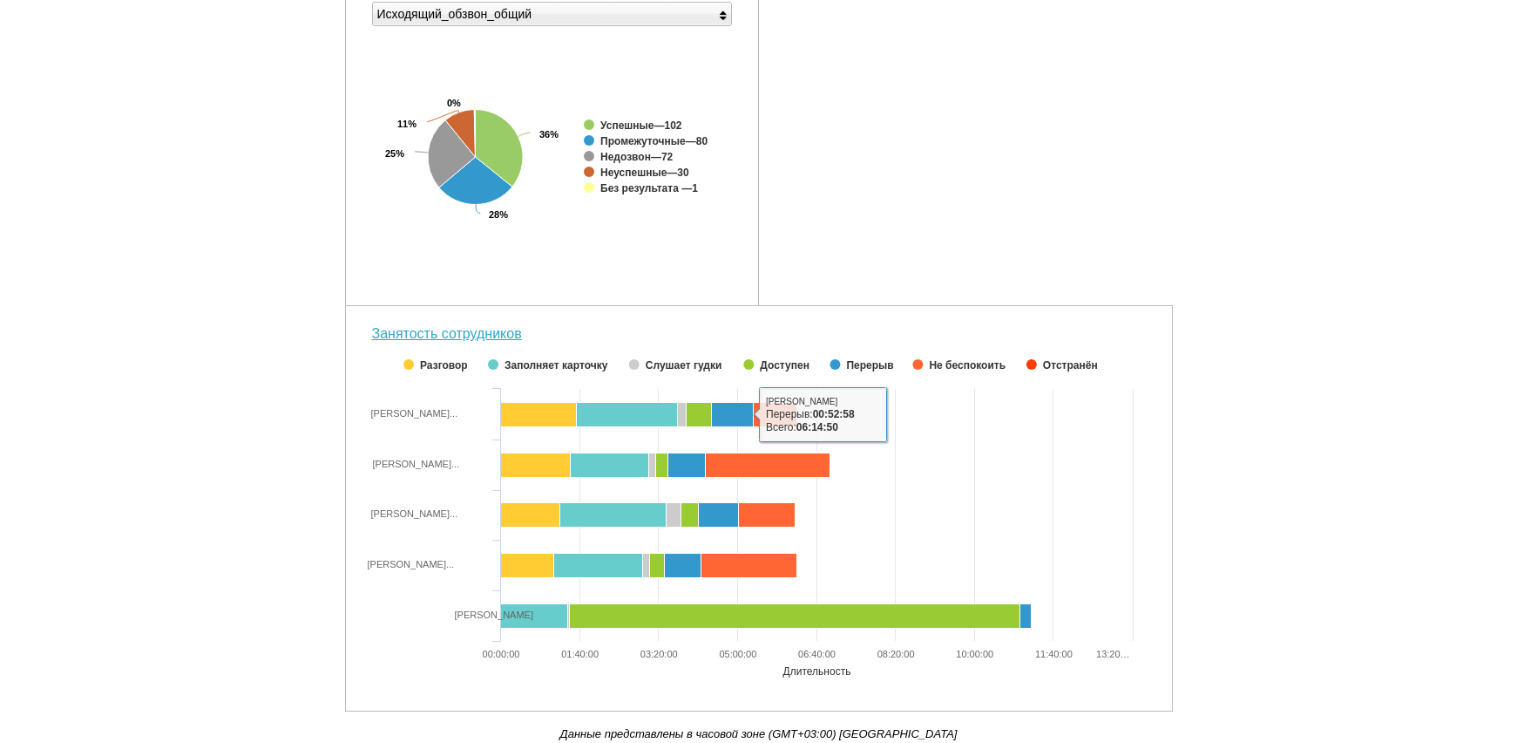
click at [1035, 269] on div "Количество вызовов Created with Highcharts 5.0.11 0 200 400 600 Пропущенные Исх…" at bounding box center [759, 174] width 828 height 1075
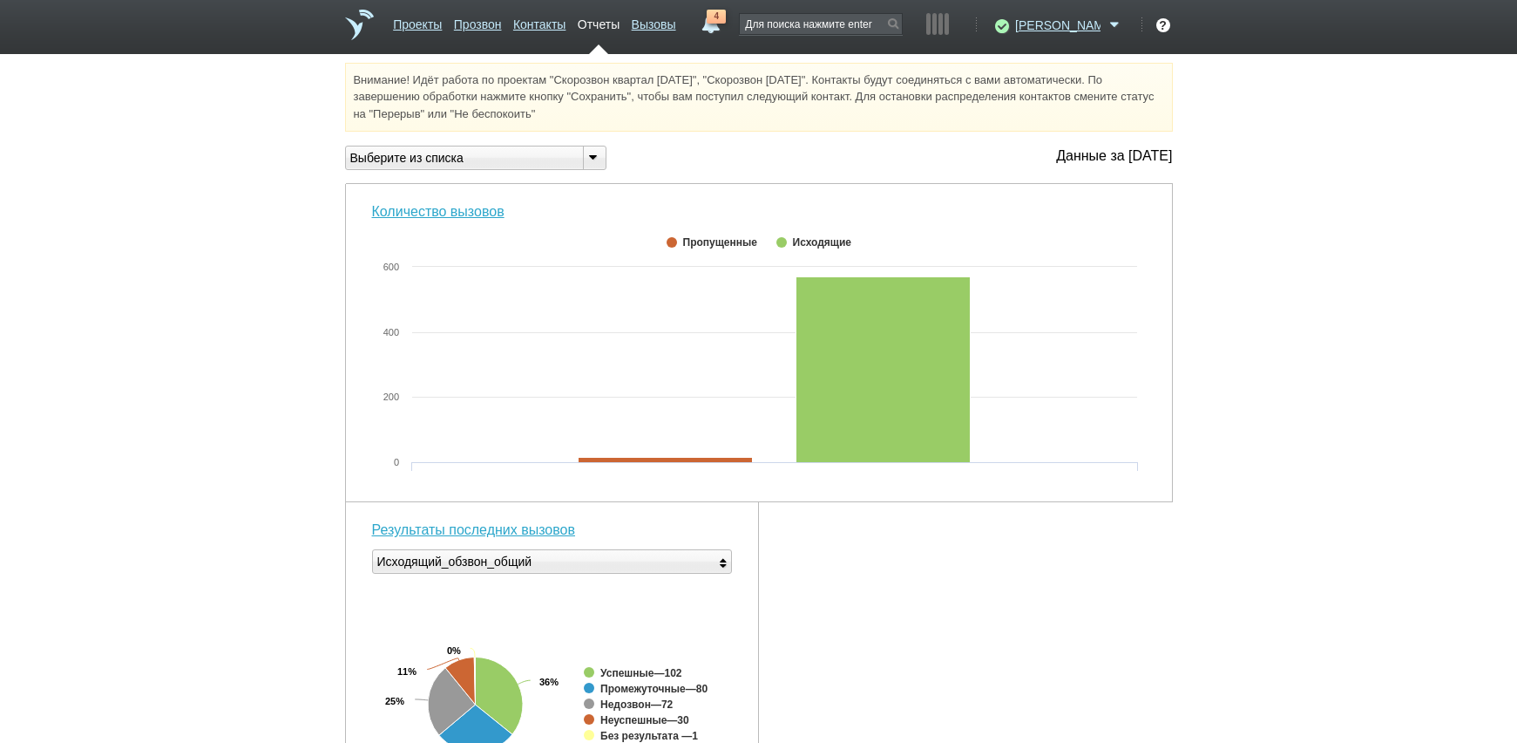
scroll to position [0, 0]
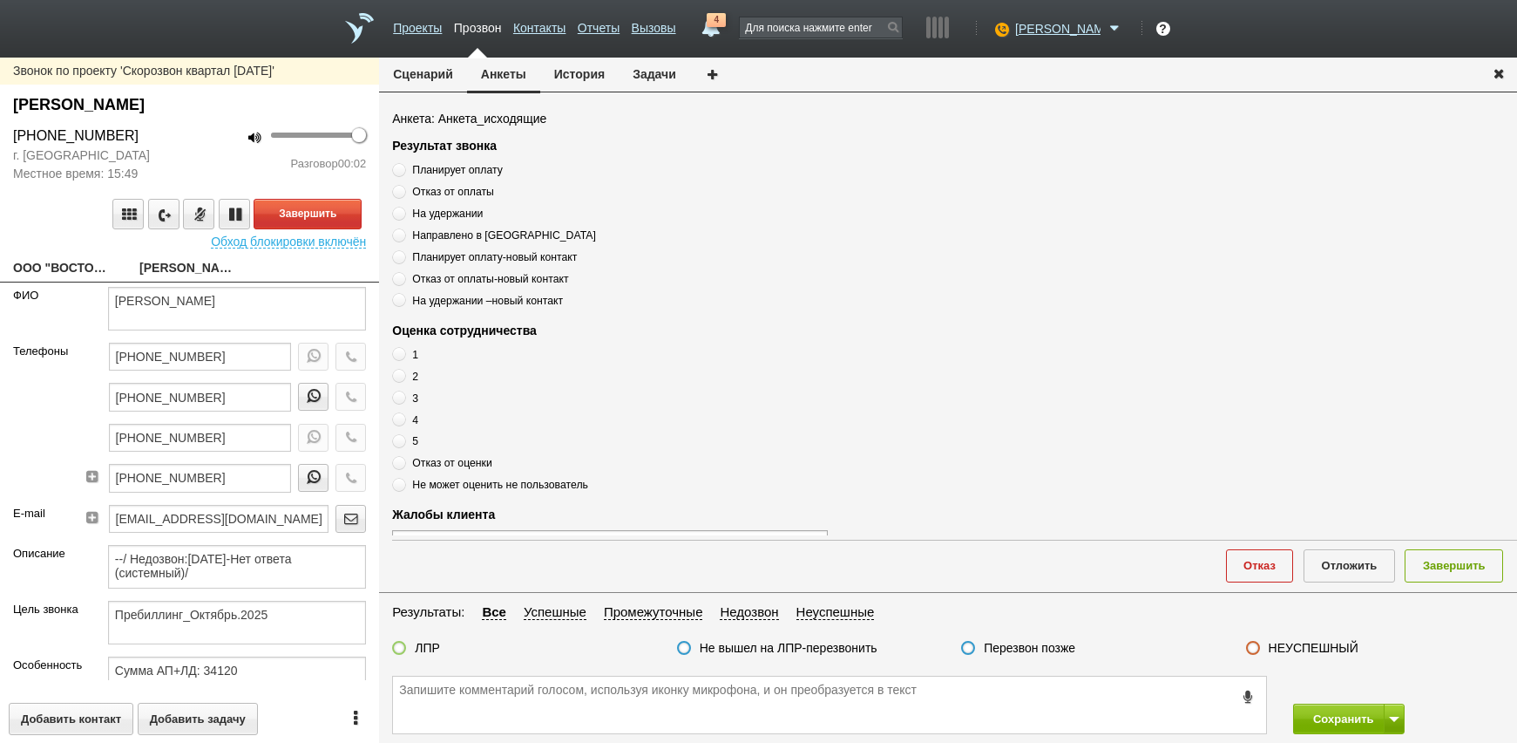
click at [946, 376] on div "Оценка сотрудничества 1 2 3 4 5 Отказ от оценки Не может оценить не пользователь" at bounding box center [954, 408] width 1125 height 172
click at [59, 261] on link "ООО "ВОСТОК"[EMAIL_ADDRESS][DOMAIN_NAME]" at bounding box center [63, 269] width 100 height 24
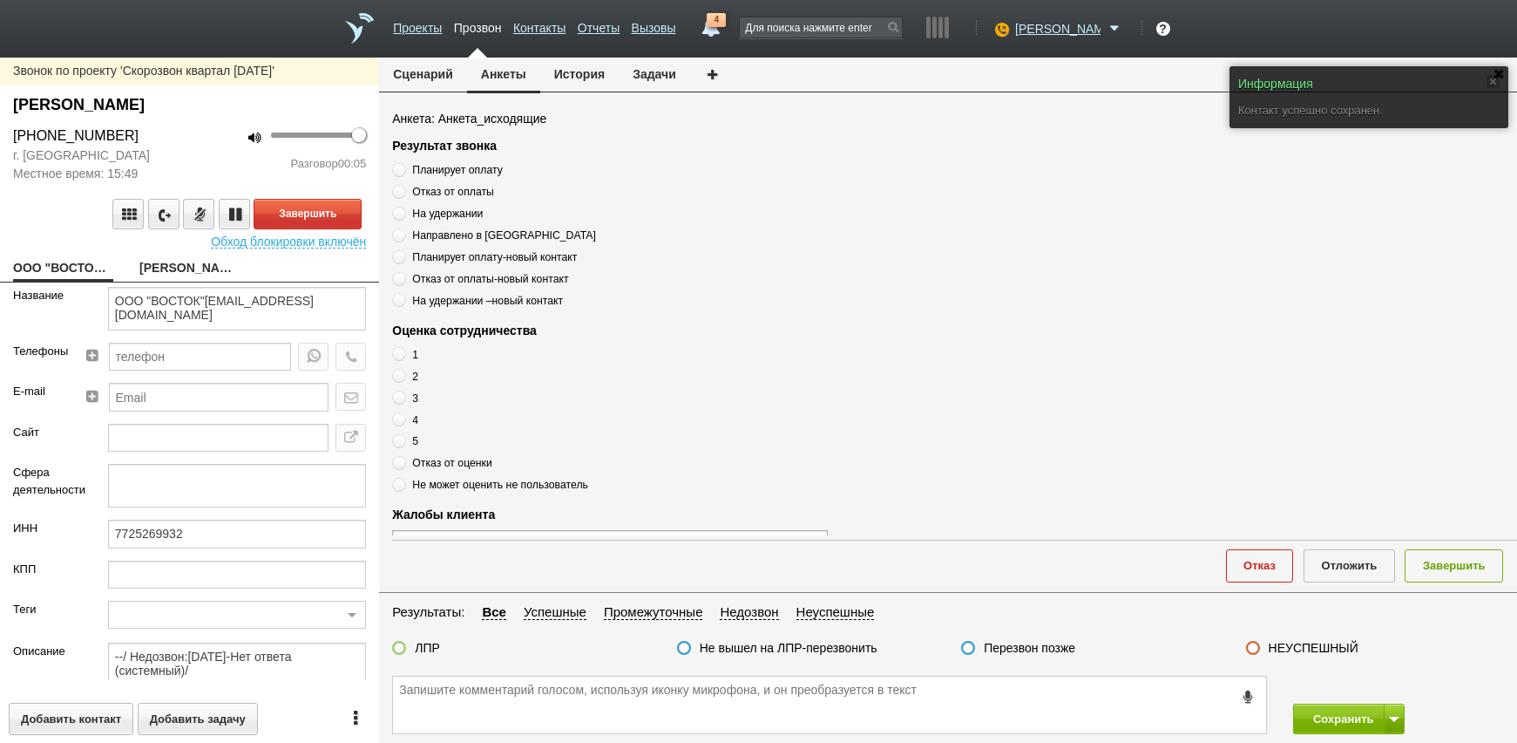
drag, startPoint x: 840, startPoint y: 295, endPoint x: 817, endPoint y: 302, distance: 24.5
click at [840, 295] on div "Результат звонка Планирует оплату Отказ от оплаты На удержании Направлено в [GE…" at bounding box center [954, 223] width 1125 height 172
drag, startPoint x: 193, startPoint y: 546, endPoint x: 47, endPoint y: 536, distance: 145.9
click at [47, 536] on div "ИНН 7725269932" at bounding box center [189, 539] width 379 height 40
drag, startPoint x: 100, startPoint y: 538, endPoint x: 130, endPoint y: 545, distance: 30.4
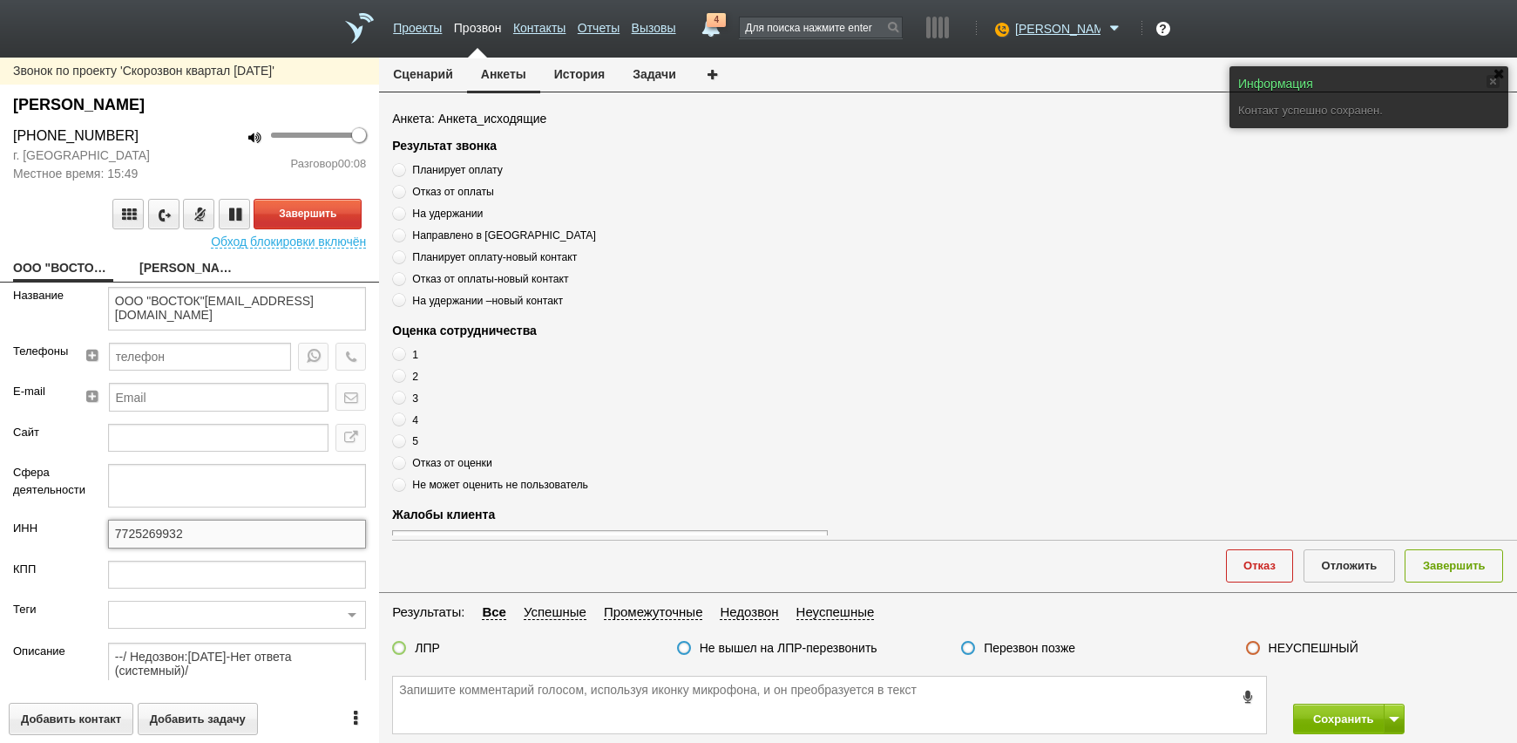
click at [130, 545] on input "7725269932" at bounding box center [237, 533] width 258 height 28
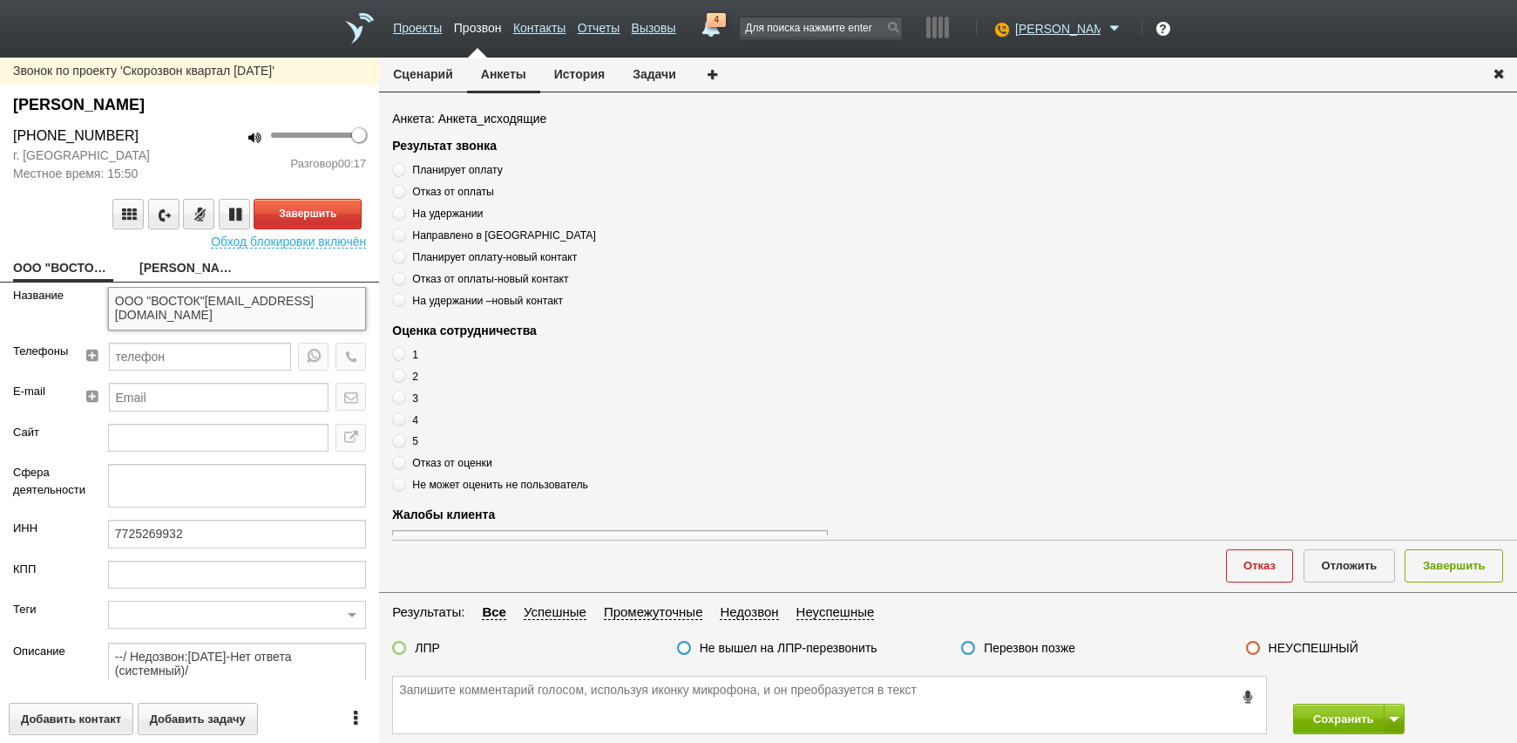
click at [176, 288] on textarea "ООО "ВОСТОК"[EMAIL_ADDRESS][DOMAIN_NAME]" at bounding box center [237, 309] width 258 height 44
click at [179, 268] on link "[PERSON_NAME]" at bounding box center [189, 269] width 100 height 24
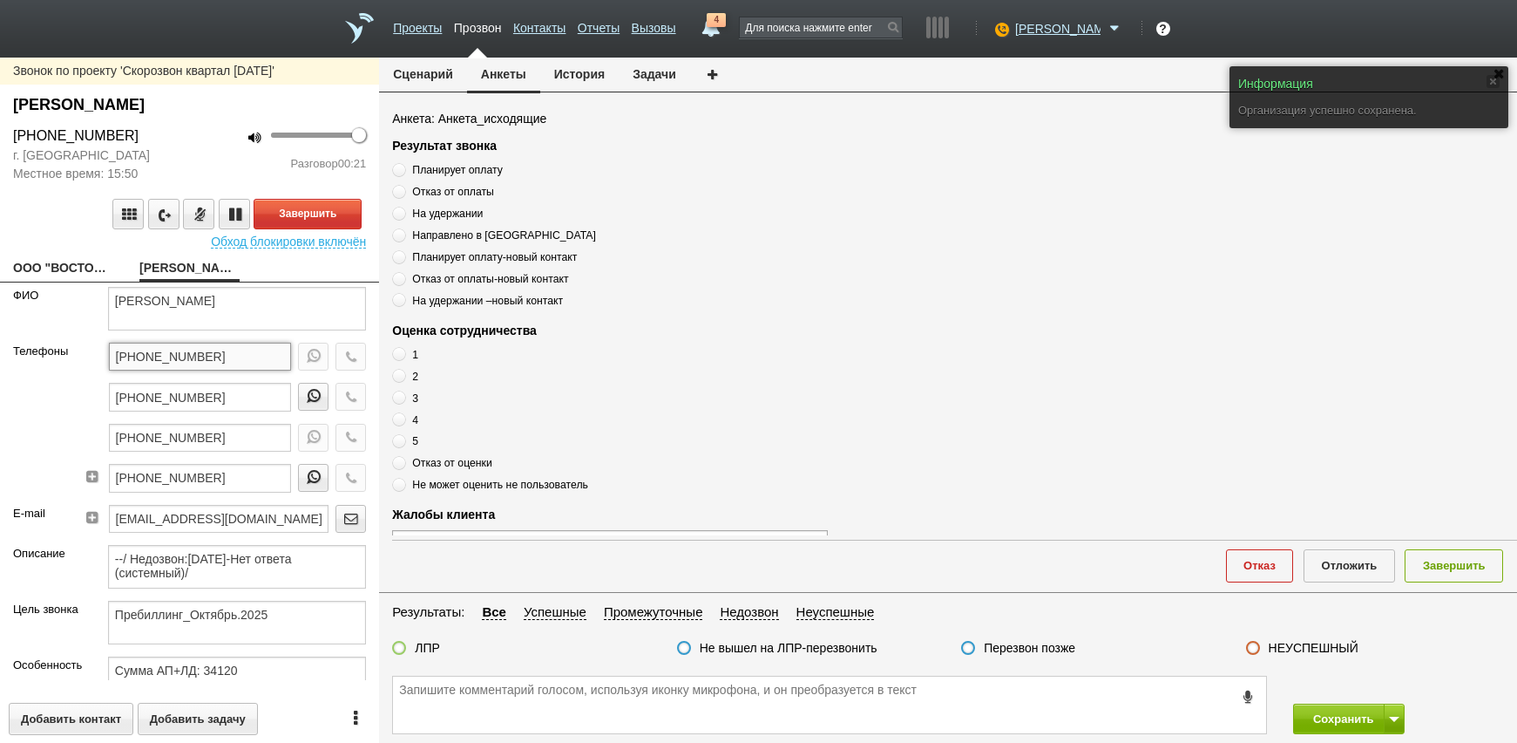
drag, startPoint x: 244, startPoint y: 353, endPoint x: 77, endPoint y: 355, distance: 167.3
click at [6, 354] on div "Телефоны [PHONE_NUMBER] [PHONE_NUMBER] [PHONE_NUMBER] [PHONE_NUMBER]" at bounding box center [189, 423] width 379 height 162
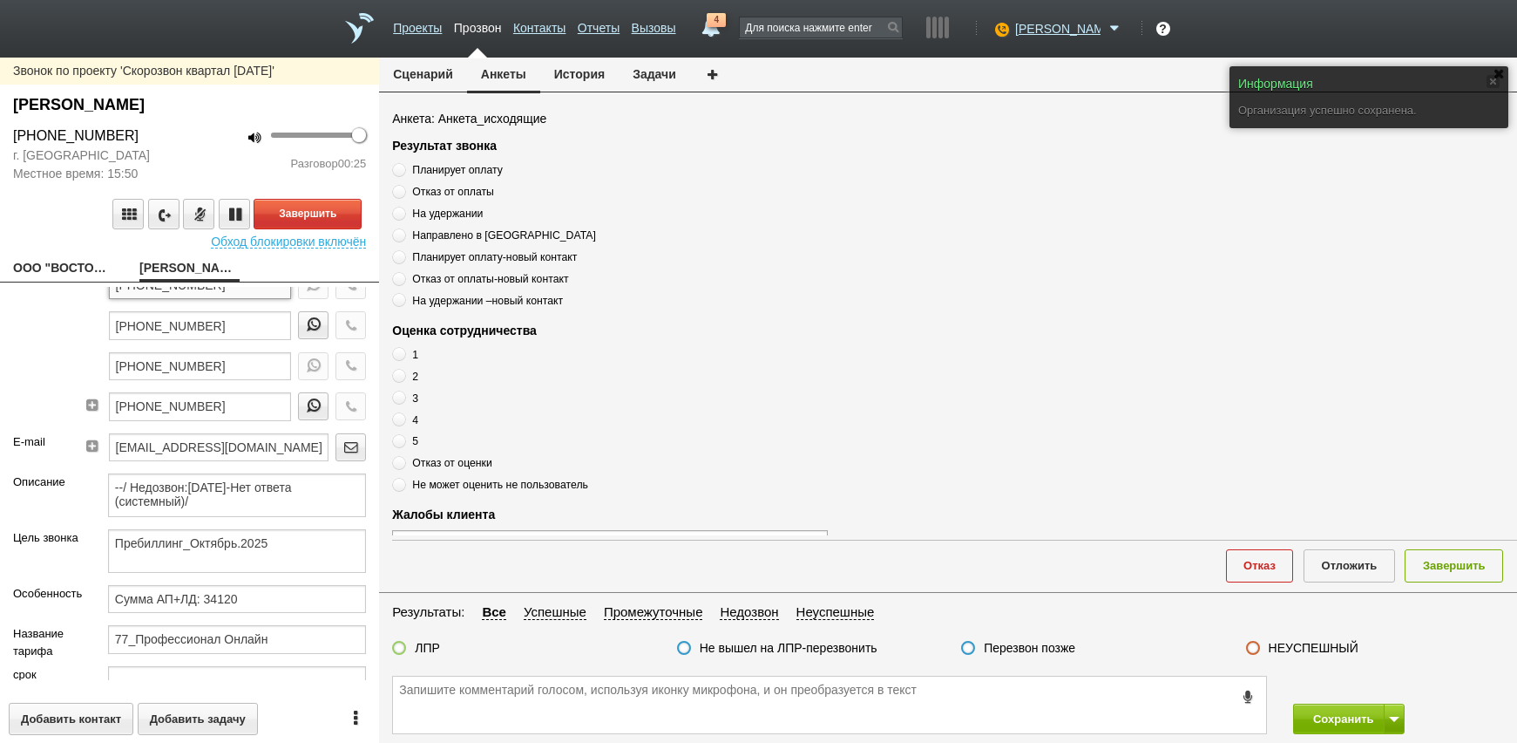
scroll to position [5, 0]
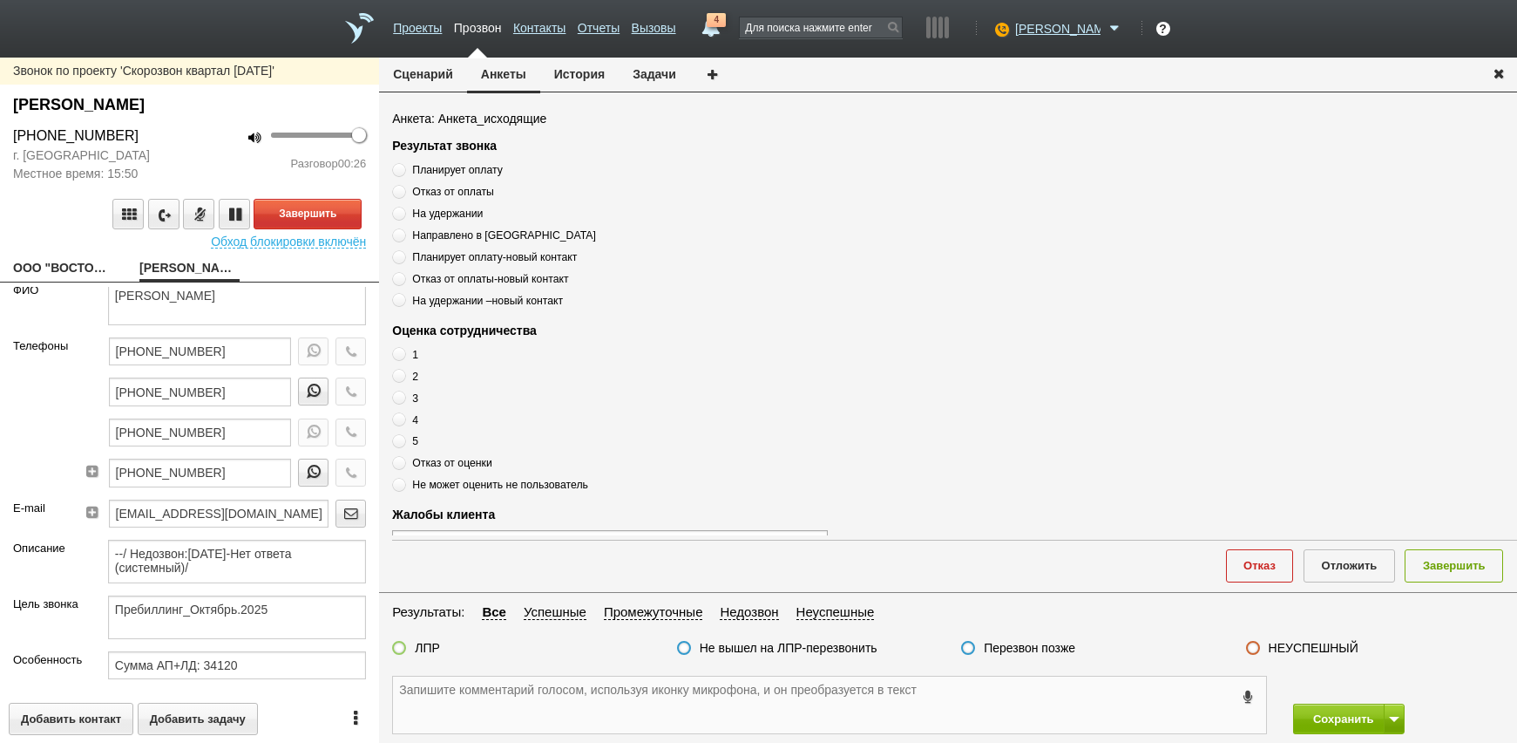
paste textarea "[PHONE_NUMBER]"
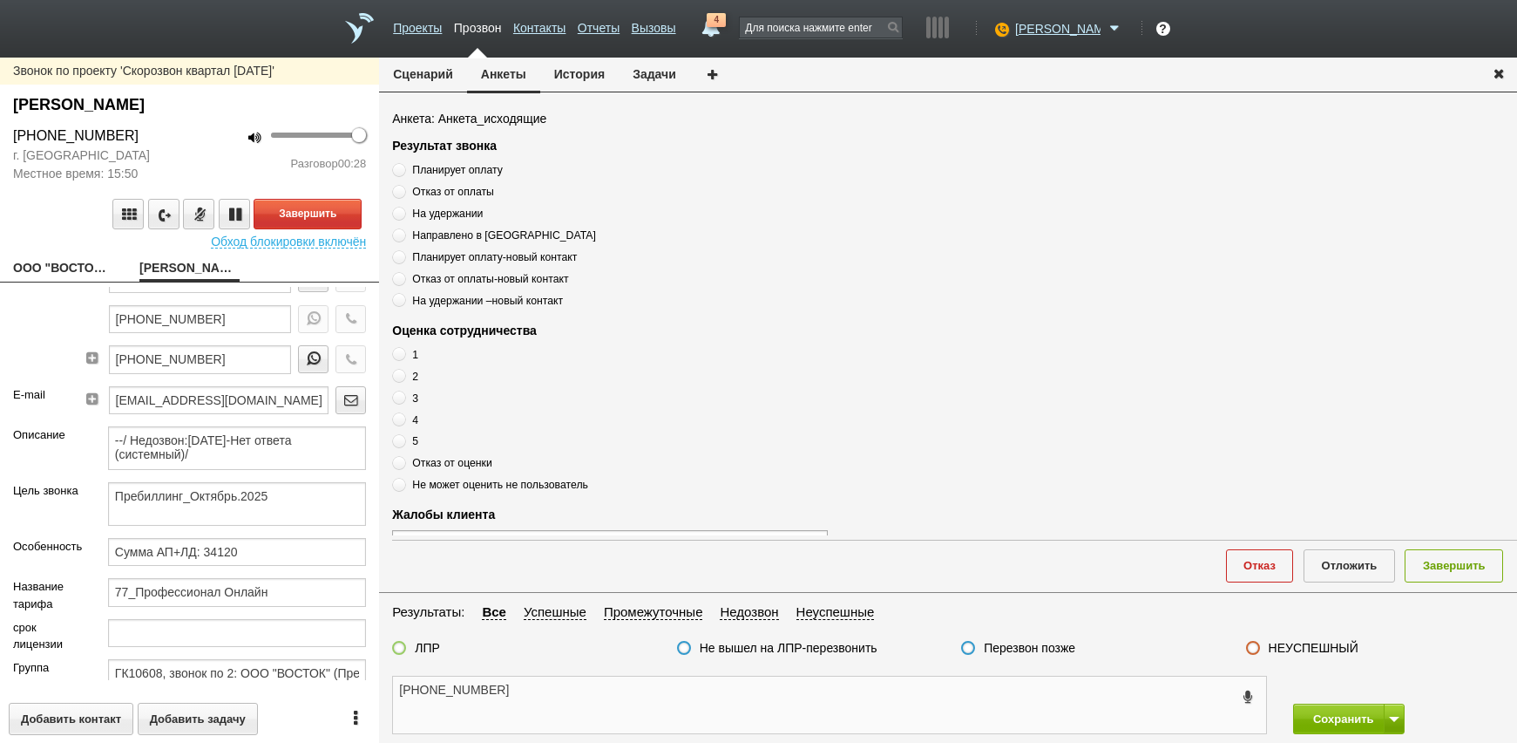
scroll to position [354, 0]
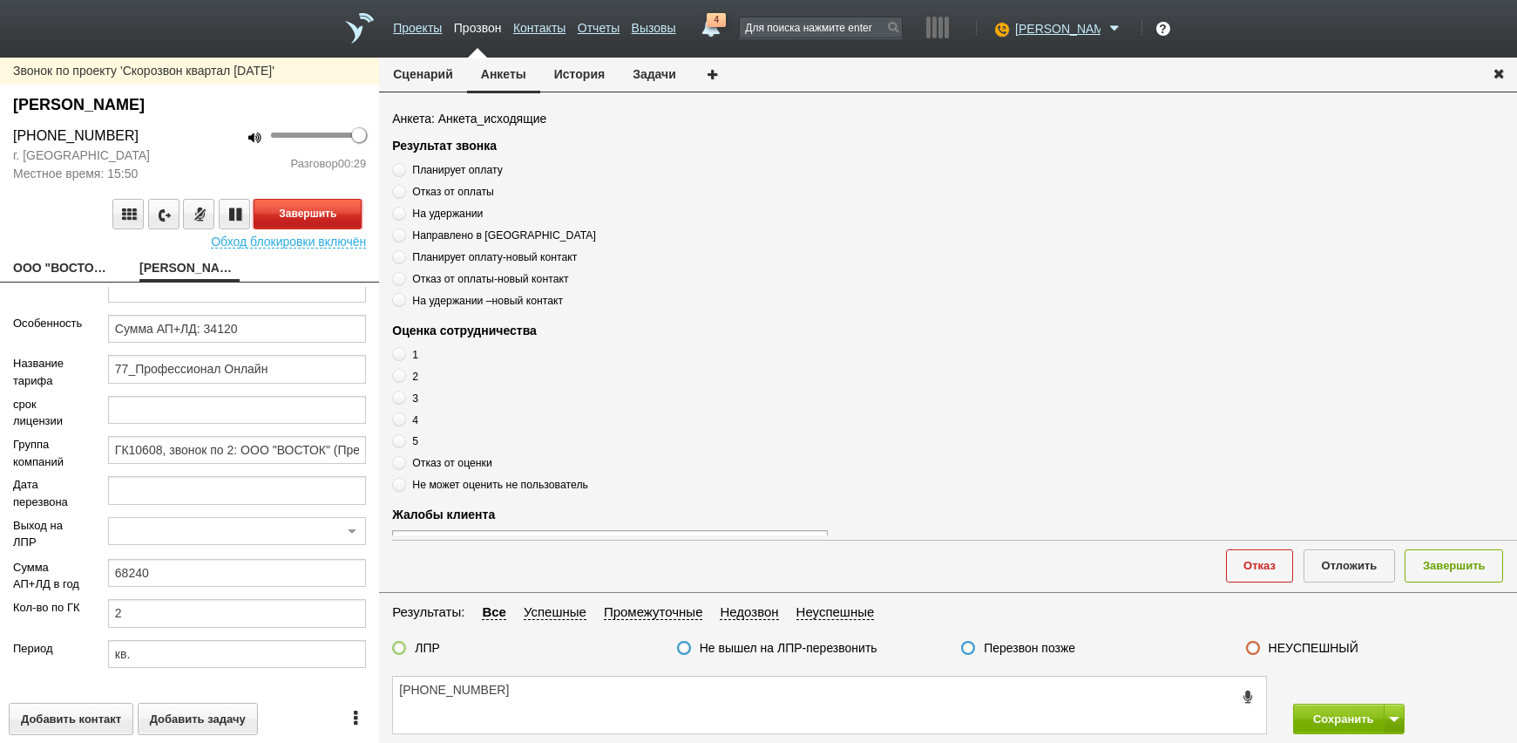
click at [333, 210] on button "Завершить" at bounding box center [308, 214] width 108 height 31
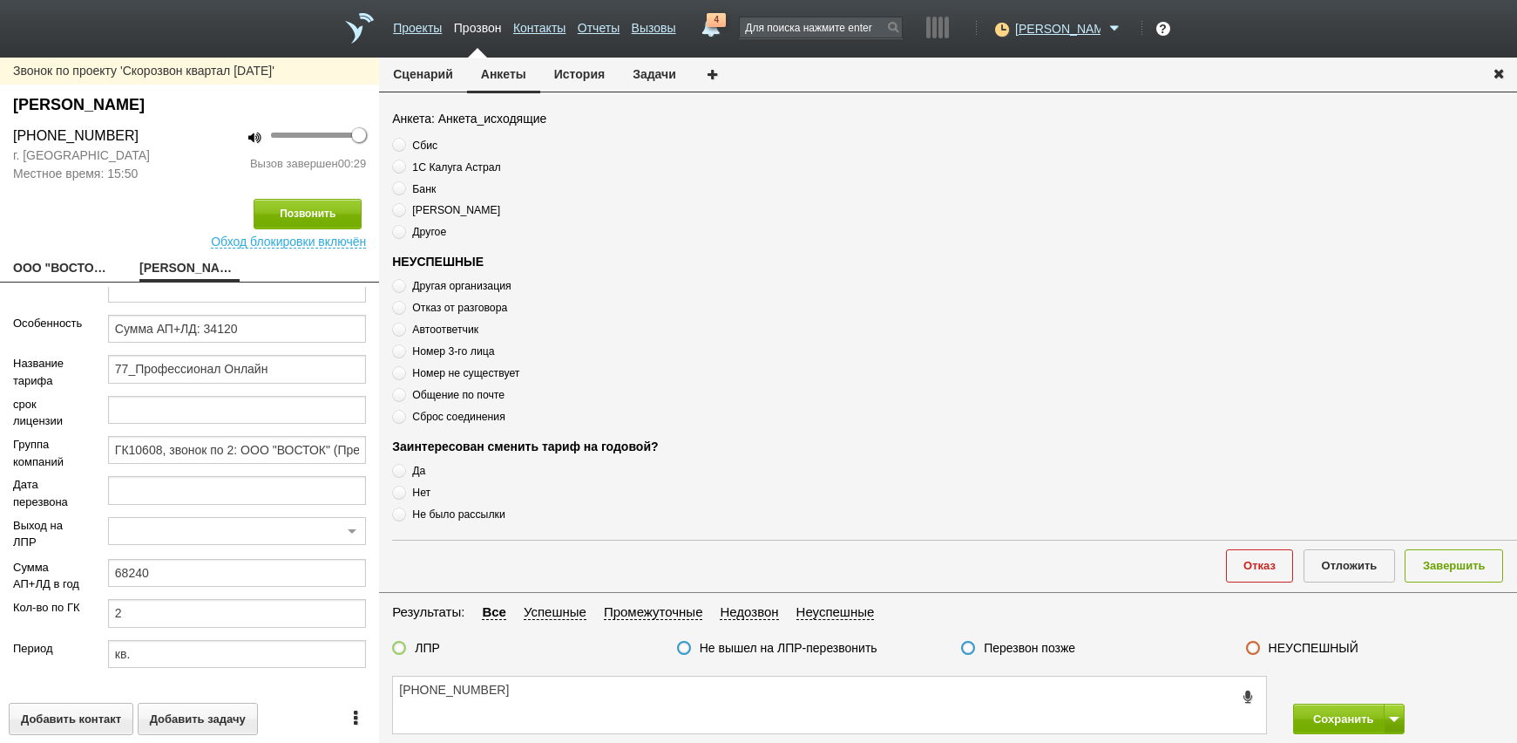
click at [444, 322] on label "Автоответчик" at bounding box center [610, 329] width 436 height 17
click at [444, 331] on span "Автоответчик" at bounding box center [445, 329] width 66 height 12
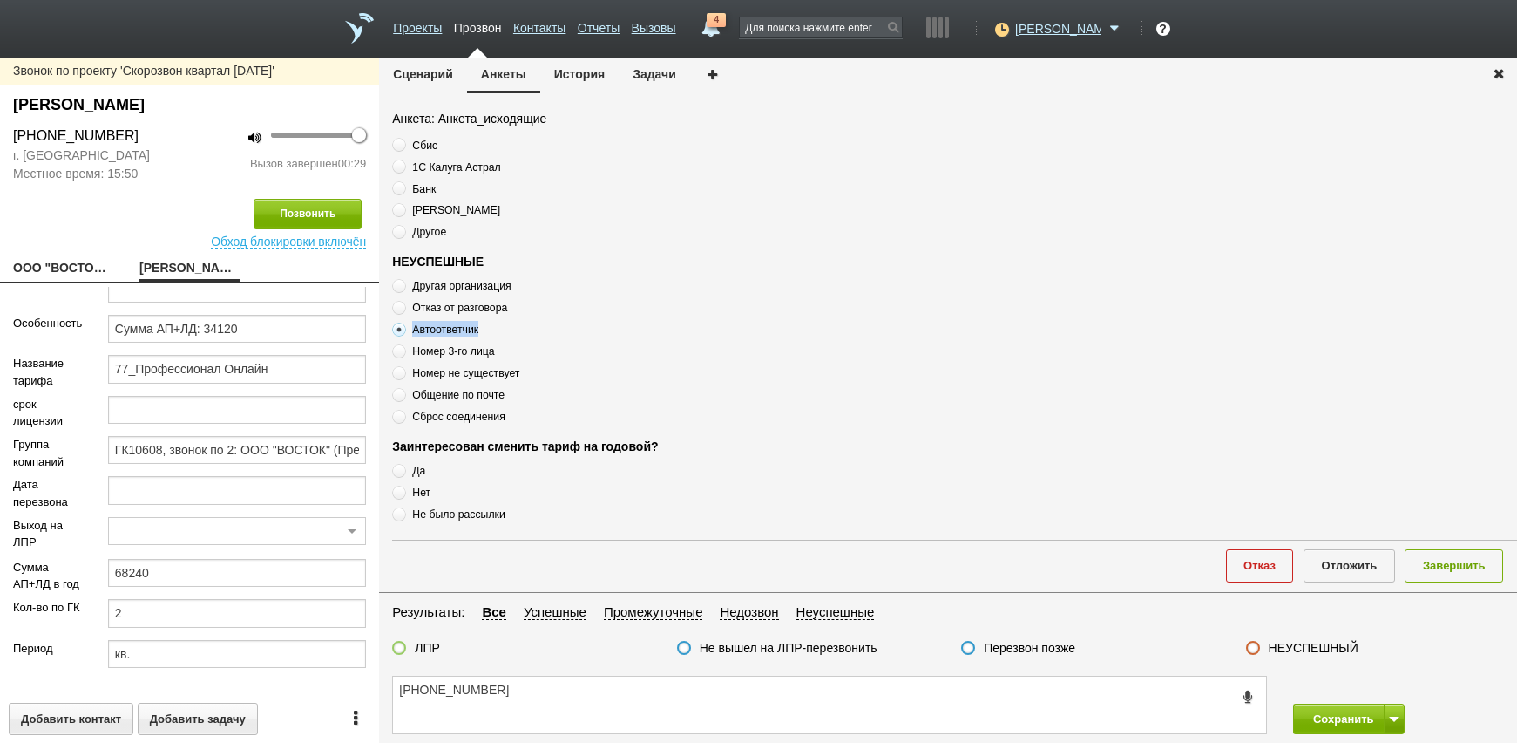
click at [444, 331] on span "Автоответчик" at bounding box center [445, 329] width 66 height 12
click at [563, 698] on textarea "[PHONE_NUMBER]" at bounding box center [829, 704] width 873 height 57
paste textarea "Автоответчик"
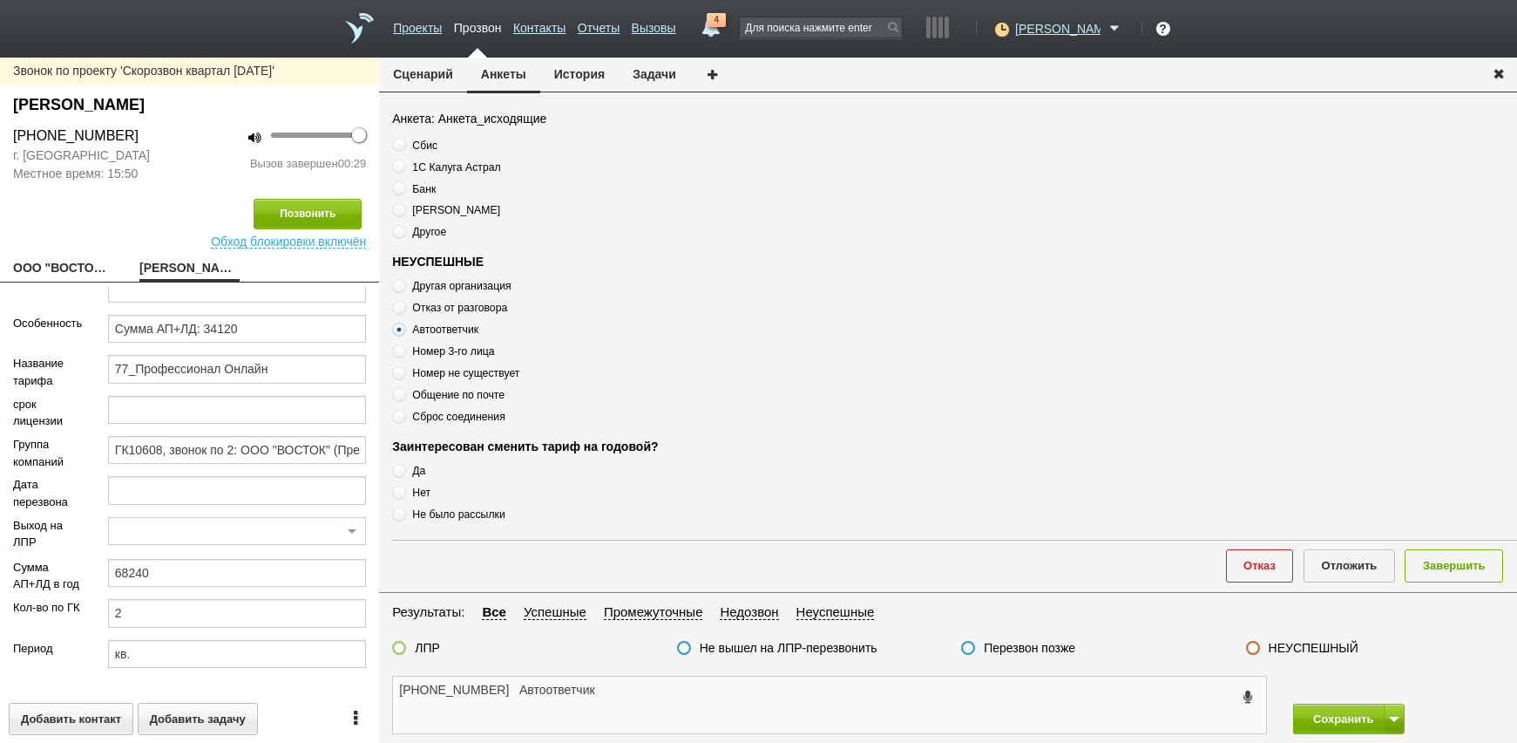
click at [668, 686] on textarea "[PHONE_NUMBER] Автоответчик" at bounding box center [829, 704] width 873 height 57
click at [1271, 667] on div "[PHONE_NUMBER] Автоответчик Сохранить" at bounding box center [948, 705] width 1138 height 76
click at [1272, 656] on div "НЕУСПЕШНЫЙ" at bounding box center [1302, 649] width 112 height 18
click at [1274, 650] on label "НЕУСПЕШНЫЙ" at bounding box center [1314, 648] width 90 height 16
click at [0, 0] on input "НЕУСПЕШНЫЙ" at bounding box center [0, 0] width 0 height 0
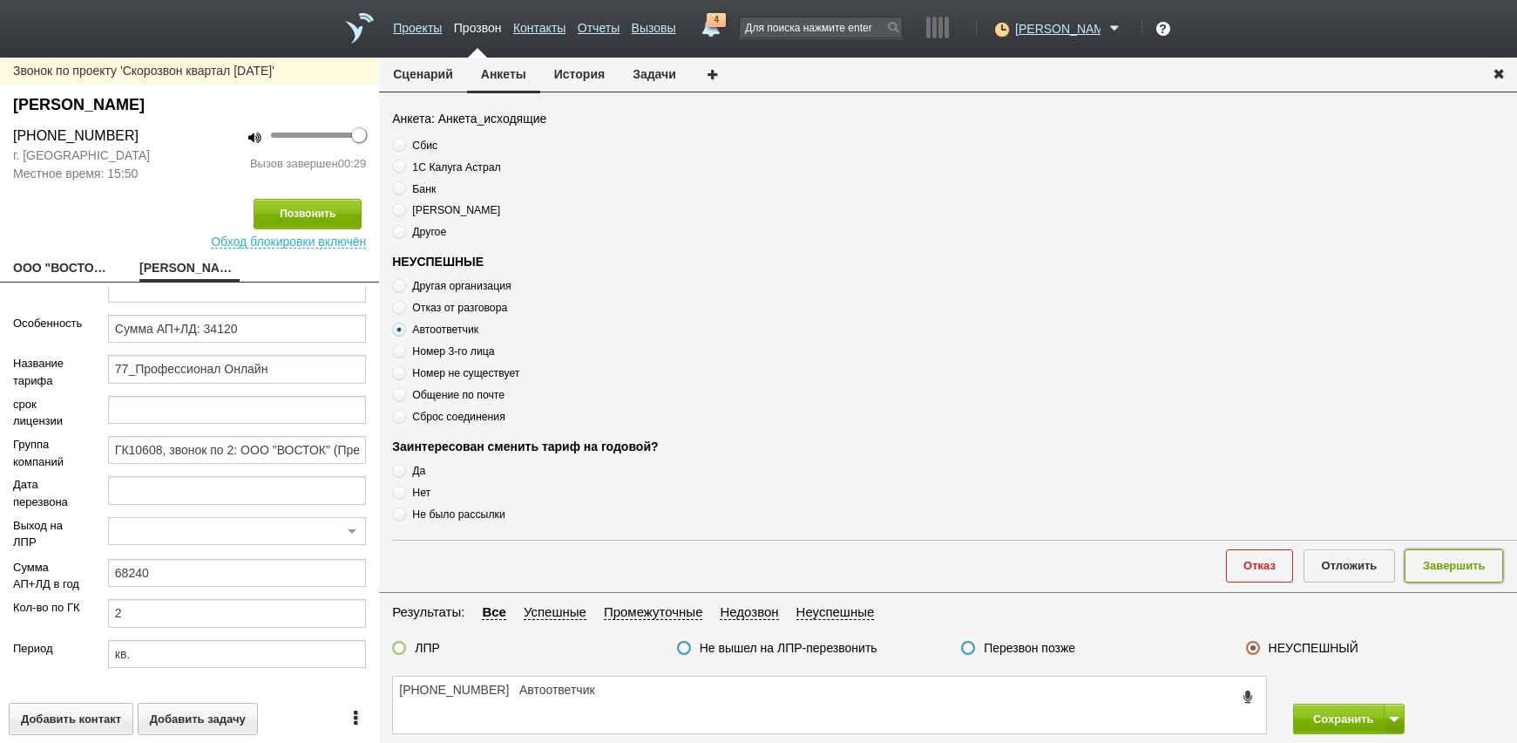
click at [1468, 563] on button "Завершить" at bounding box center [1454, 565] width 98 height 32
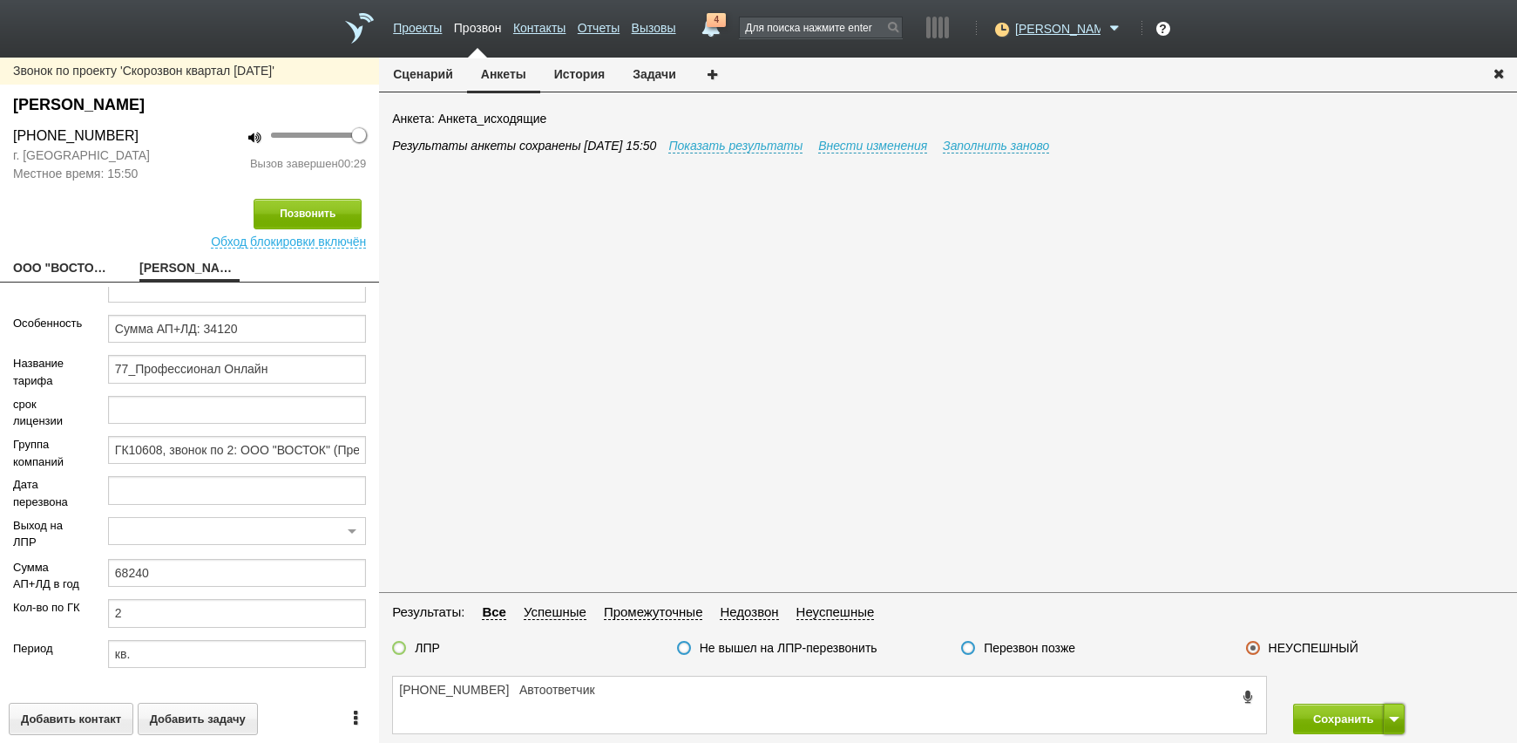
click at [1393, 724] on button at bounding box center [1394, 718] width 21 height 31
click at [1396, 689] on button "Сохранить и остаться" at bounding box center [1336, 686] width 135 height 31
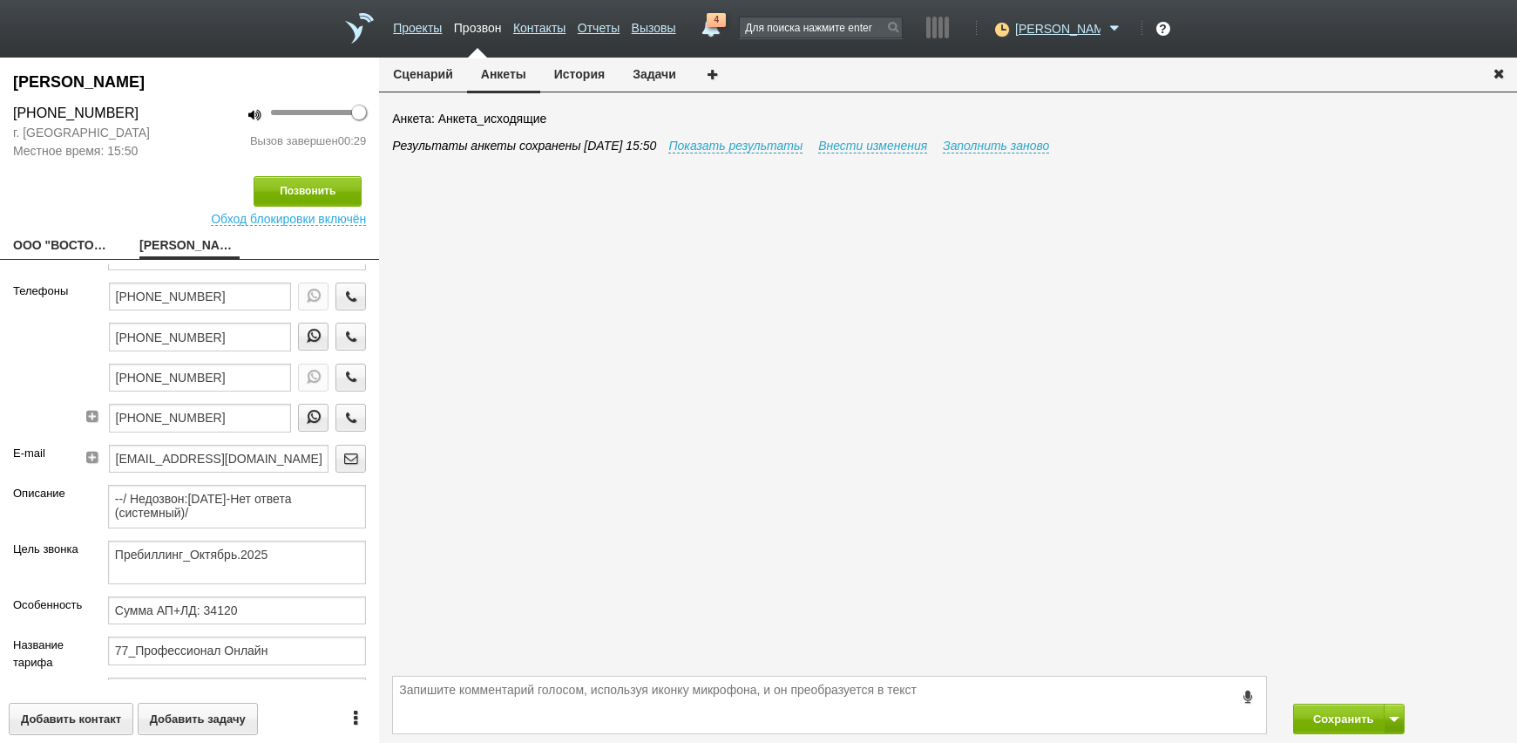
scroll to position [0, 0]
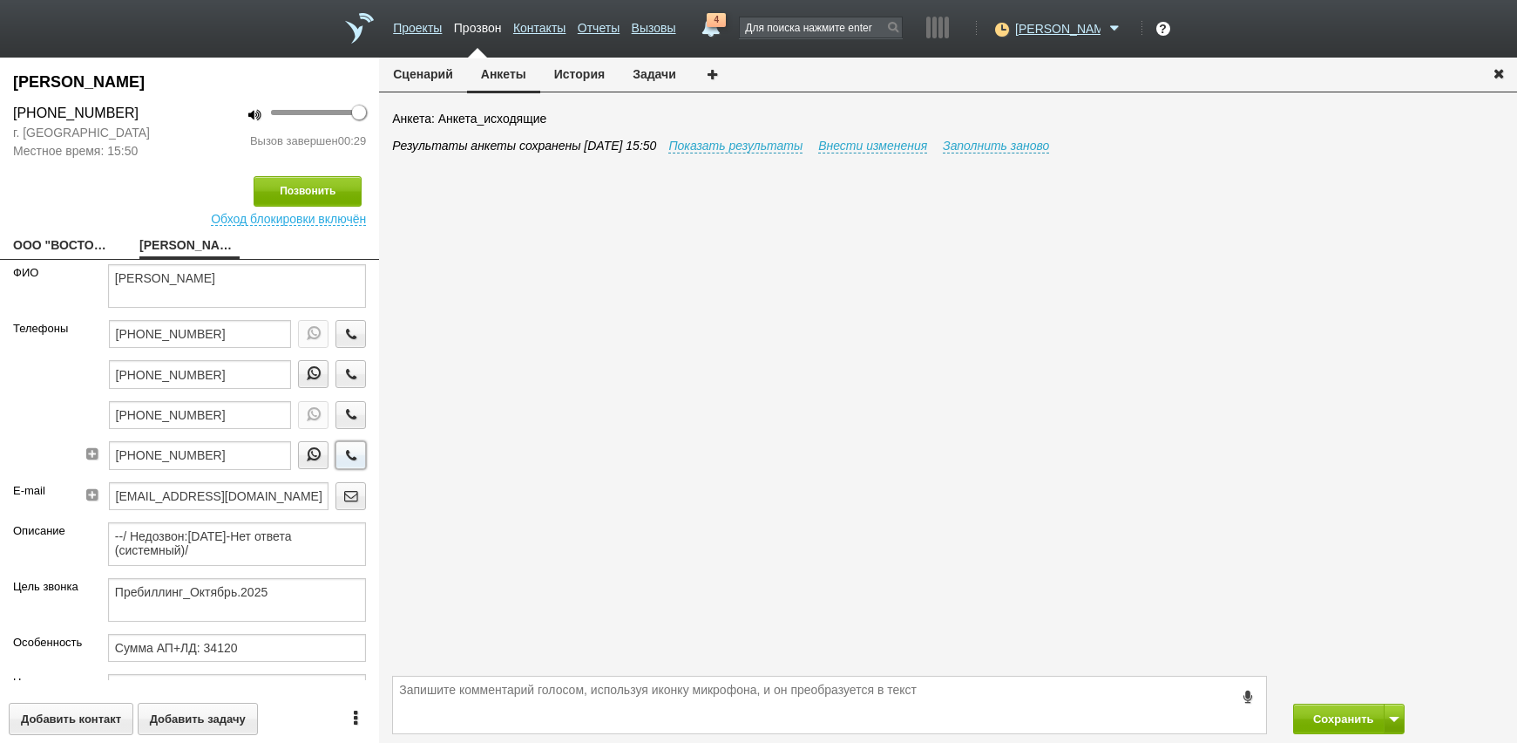
click at [342, 451] on icon "button" at bounding box center [351, 454] width 19 height 13
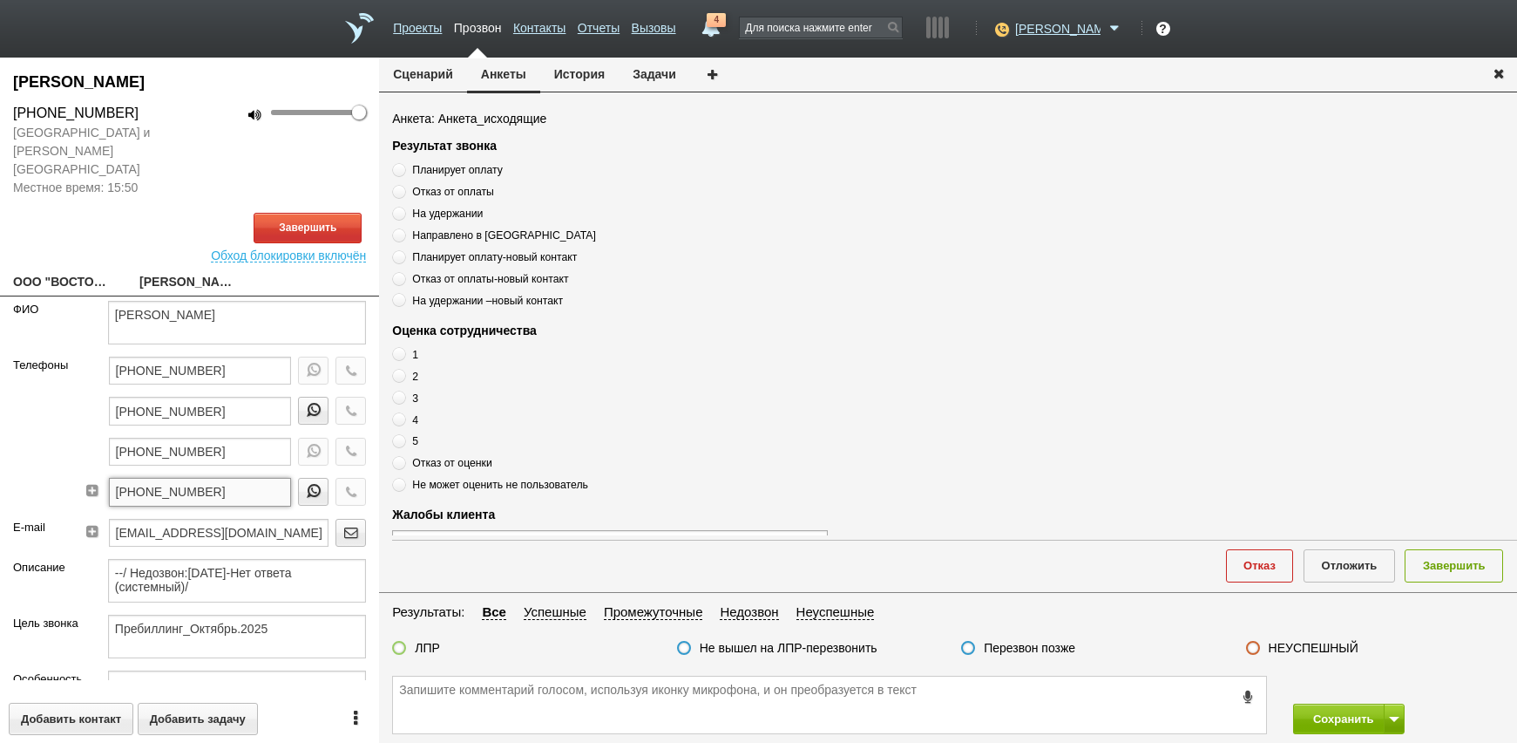
click at [245, 478] on input "[PHONE_NUMBER]" at bounding box center [200, 492] width 183 height 28
drag, startPoint x: 245, startPoint y: 468, endPoint x: 213, endPoint y: 485, distance: 36.7
click at [205, 491] on div "[PHONE_NUMBER]" at bounding box center [200, 498] width 183 height 40
click at [218, 479] on input "[PHONE_NUMBER]" at bounding box center [200, 492] width 183 height 28
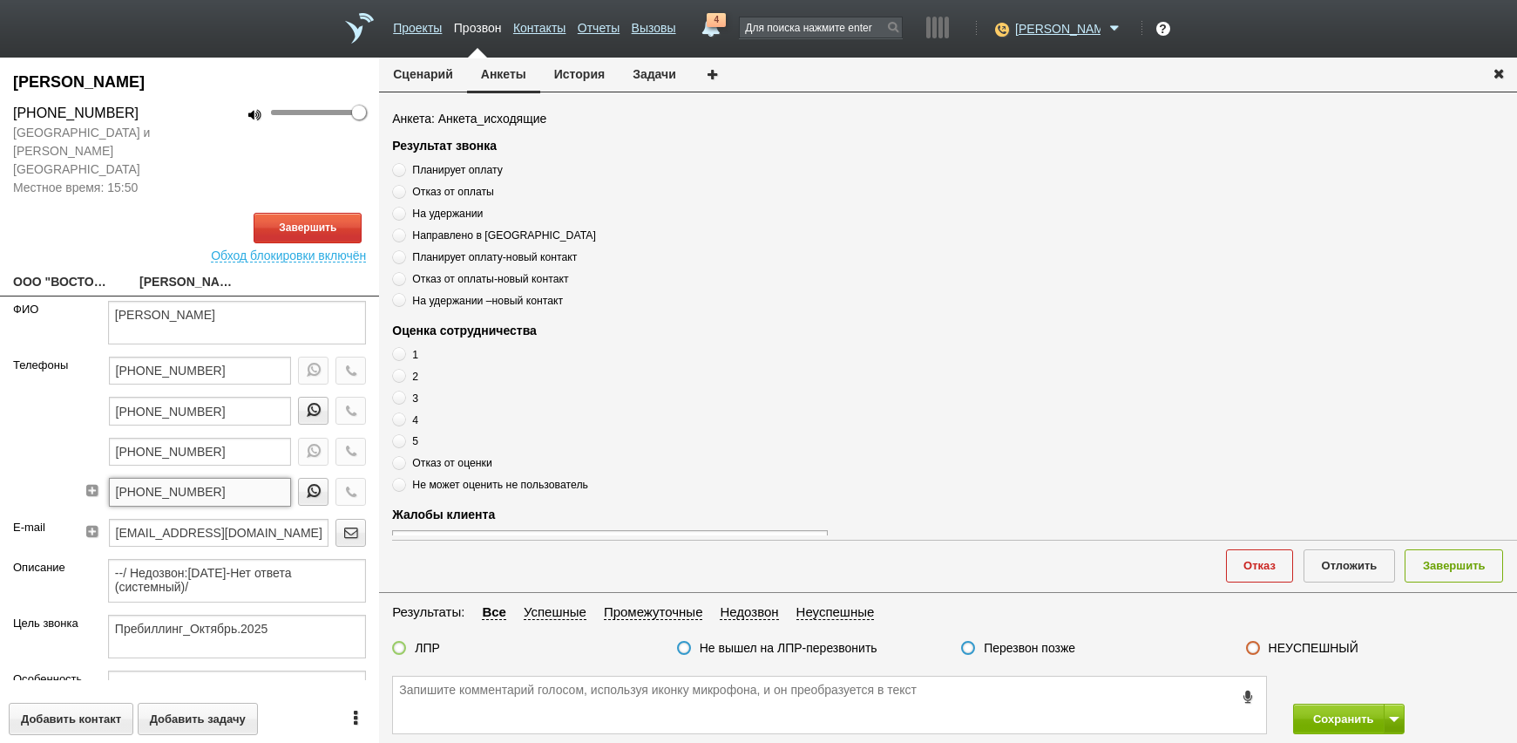
click at [218, 479] on input "[PHONE_NUMBER]" at bounding box center [200, 492] width 183 height 28
paste textarea "[PHONE_NUMBER]"
click at [620, 695] on textarea "[PHONE_NUMBER]" at bounding box center [829, 704] width 873 height 57
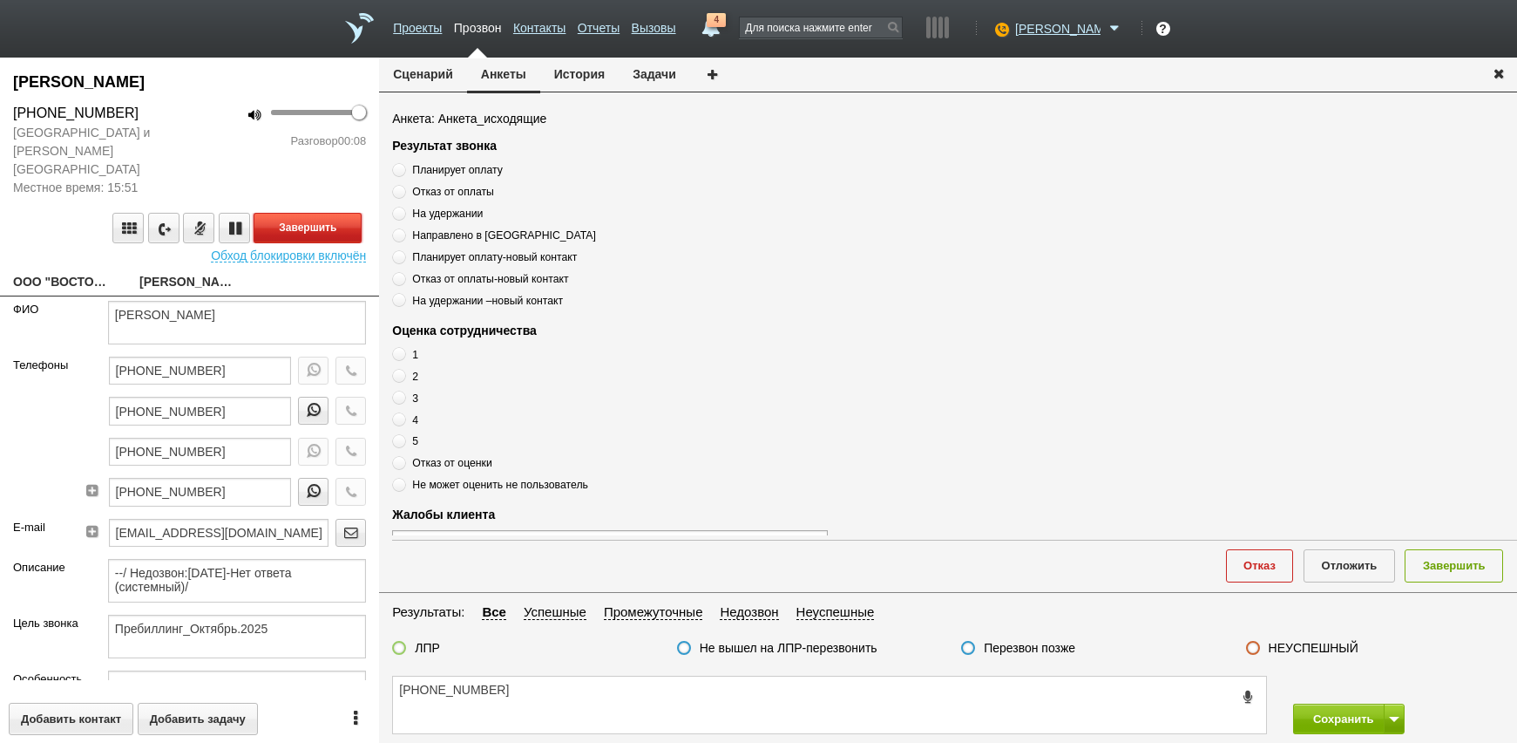
click at [342, 218] on button "Завершить" at bounding box center [308, 228] width 108 height 31
click at [546, 683] on textarea "[PHONE_NUMBER]" at bounding box center [829, 704] width 873 height 57
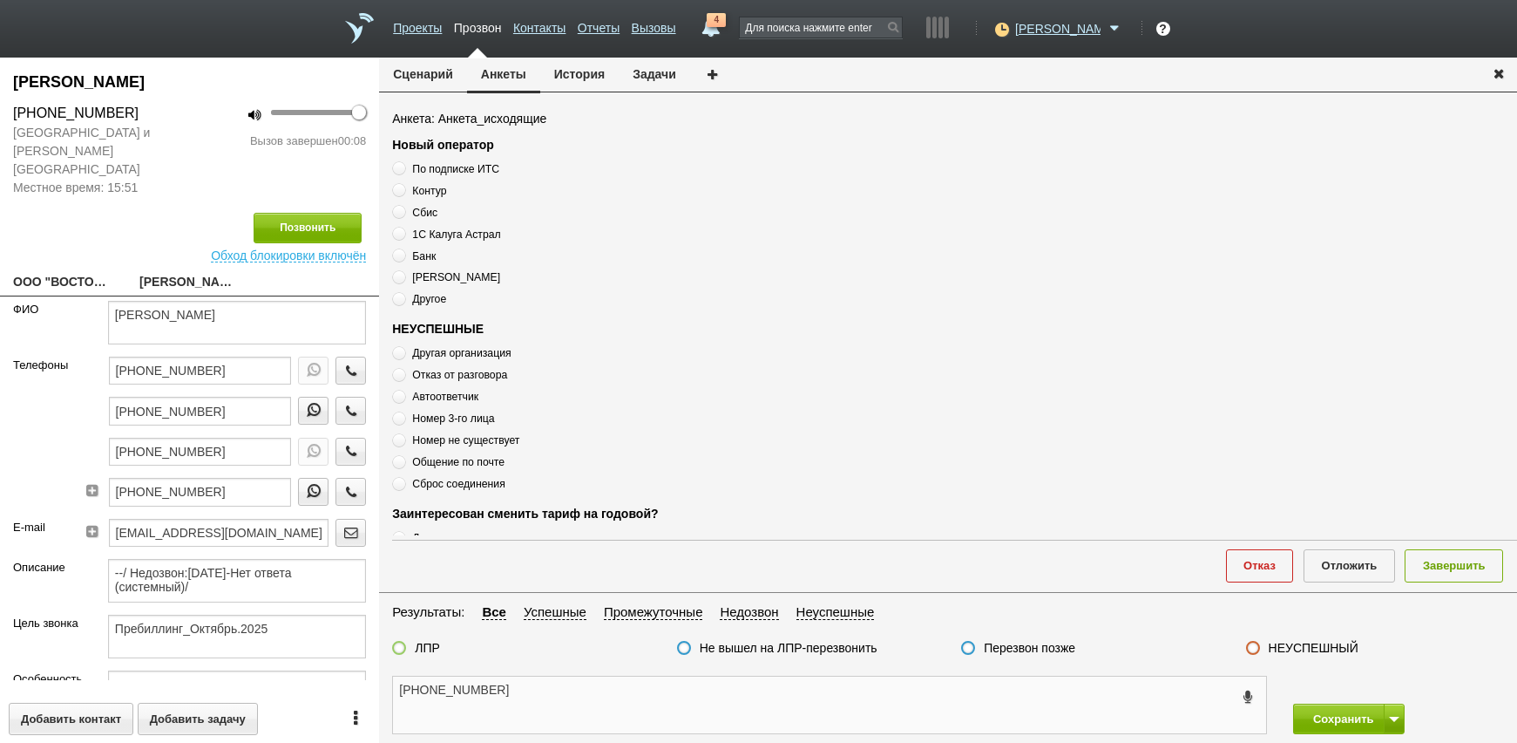
scroll to position [589, 0]
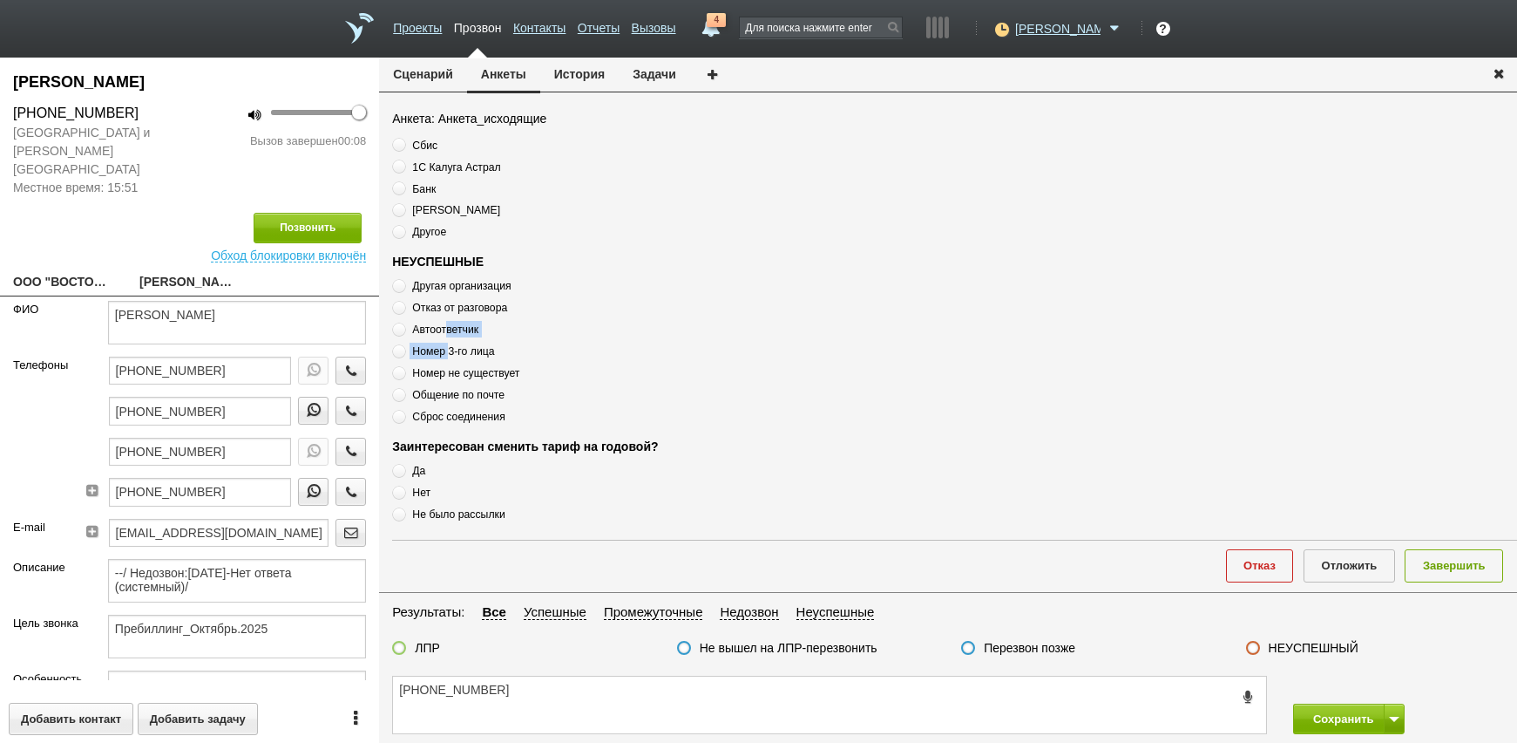
click at [448, 335] on div "Другая организация Отказ от разговора Автоответчик Номер 3-го лица Номер не сущ…" at bounding box center [610, 350] width 436 height 147
drag, startPoint x: 448, startPoint y: 335, endPoint x: 430, endPoint y: 326, distance: 20.3
click at [430, 325] on label "Автоответчик" at bounding box center [610, 329] width 436 height 17
drag, startPoint x: 590, startPoint y: 702, endPoint x: 592, endPoint y: 693, distance: 9.7
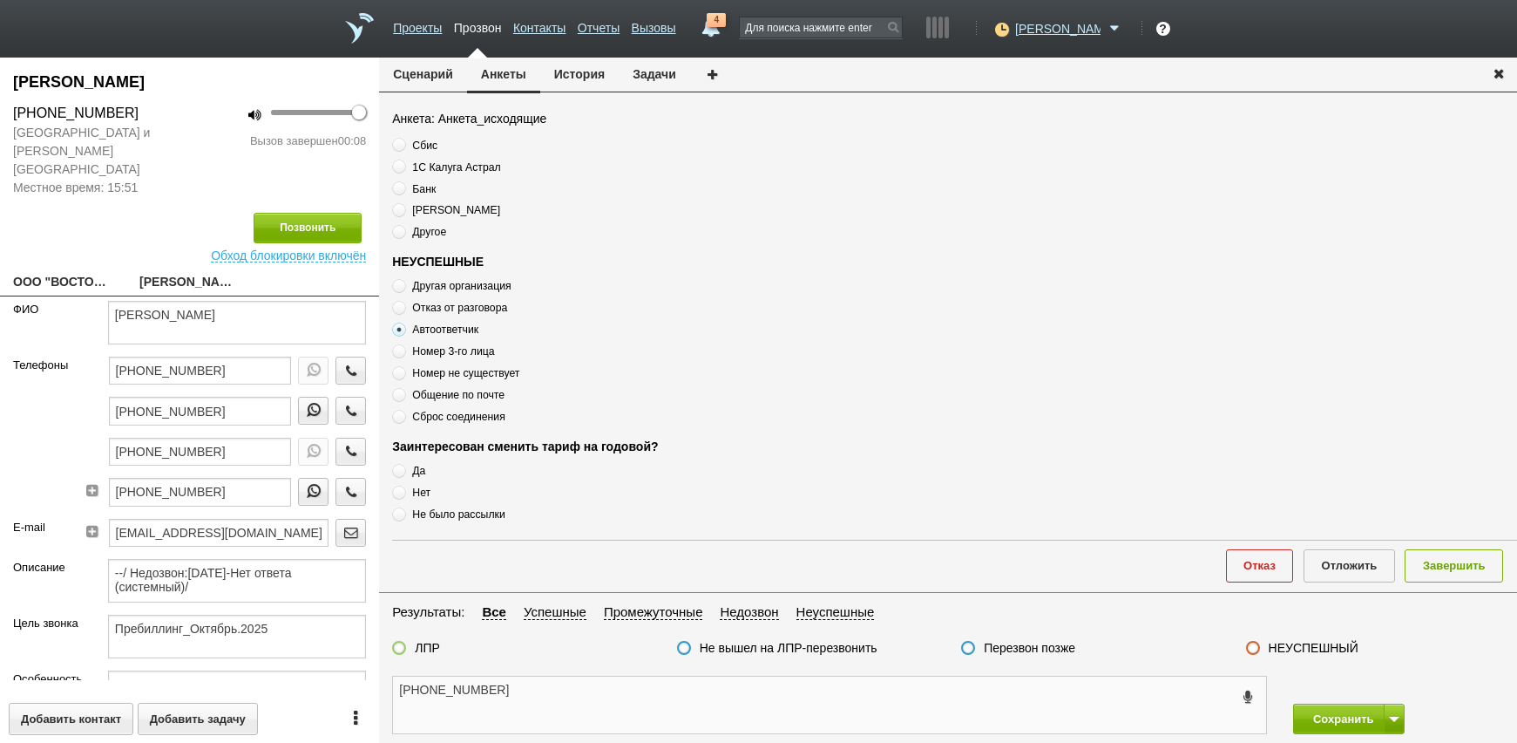
click at [592, 701] on textarea "[PHONE_NUMBER]" at bounding box center [829, 704] width 873 height 57
drag, startPoint x: 588, startPoint y: 717, endPoint x: 671, endPoint y: 696, distance: 85.4
click at [596, 713] on textarea "[PHONE_NUMBER] недозвон" at bounding box center [829, 704] width 873 height 57
click at [1055, 651] on label "Перезвон позже" at bounding box center [1030, 648] width 92 height 16
click at [1054, 648] on label "Перезвон позже" at bounding box center [1030, 648] width 92 height 16
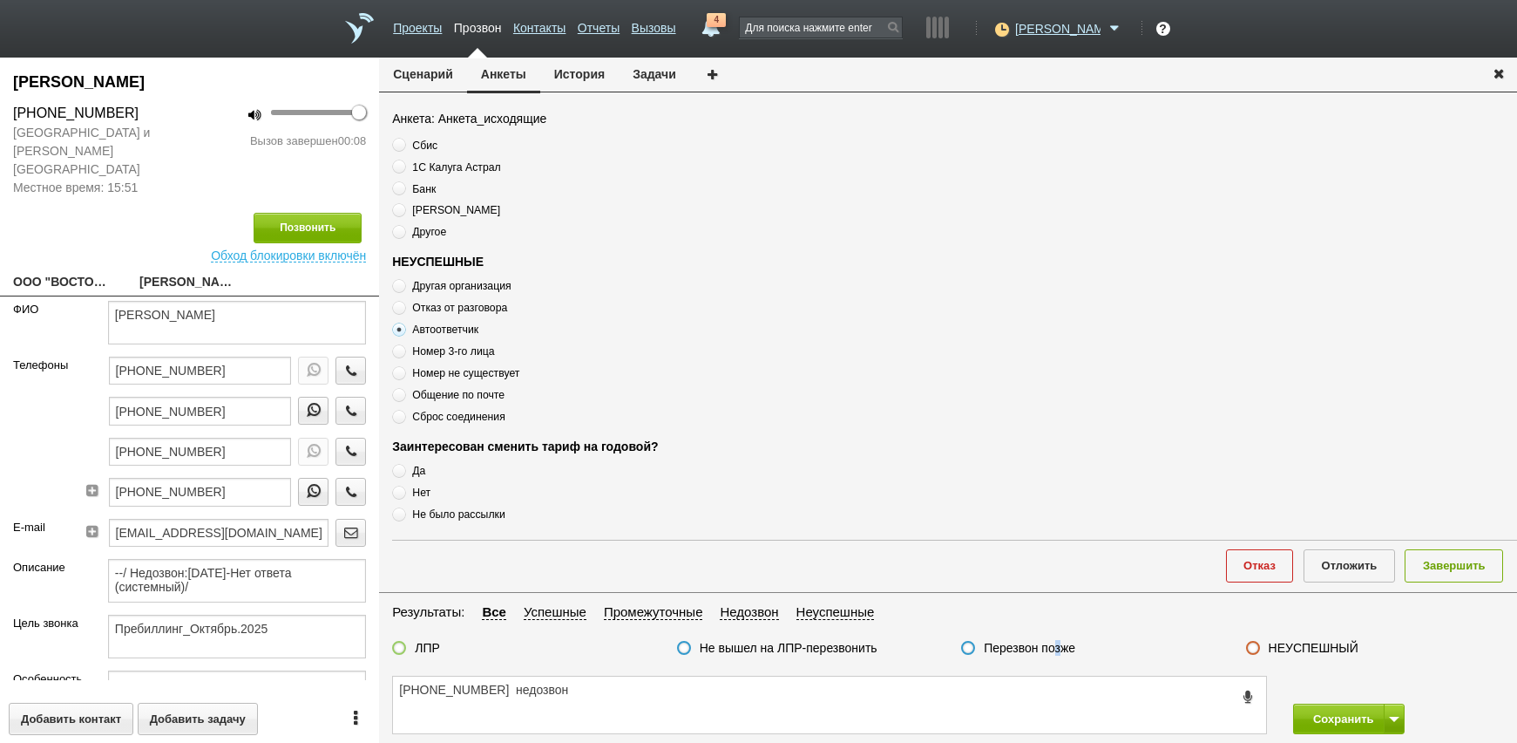
click at [0, 0] on input "Перезвон позже" at bounding box center [0, 0] width 0 height 0
click at [1489, 563] on button "Завершить" at bounding box center [1454, 565] width 98 height 32
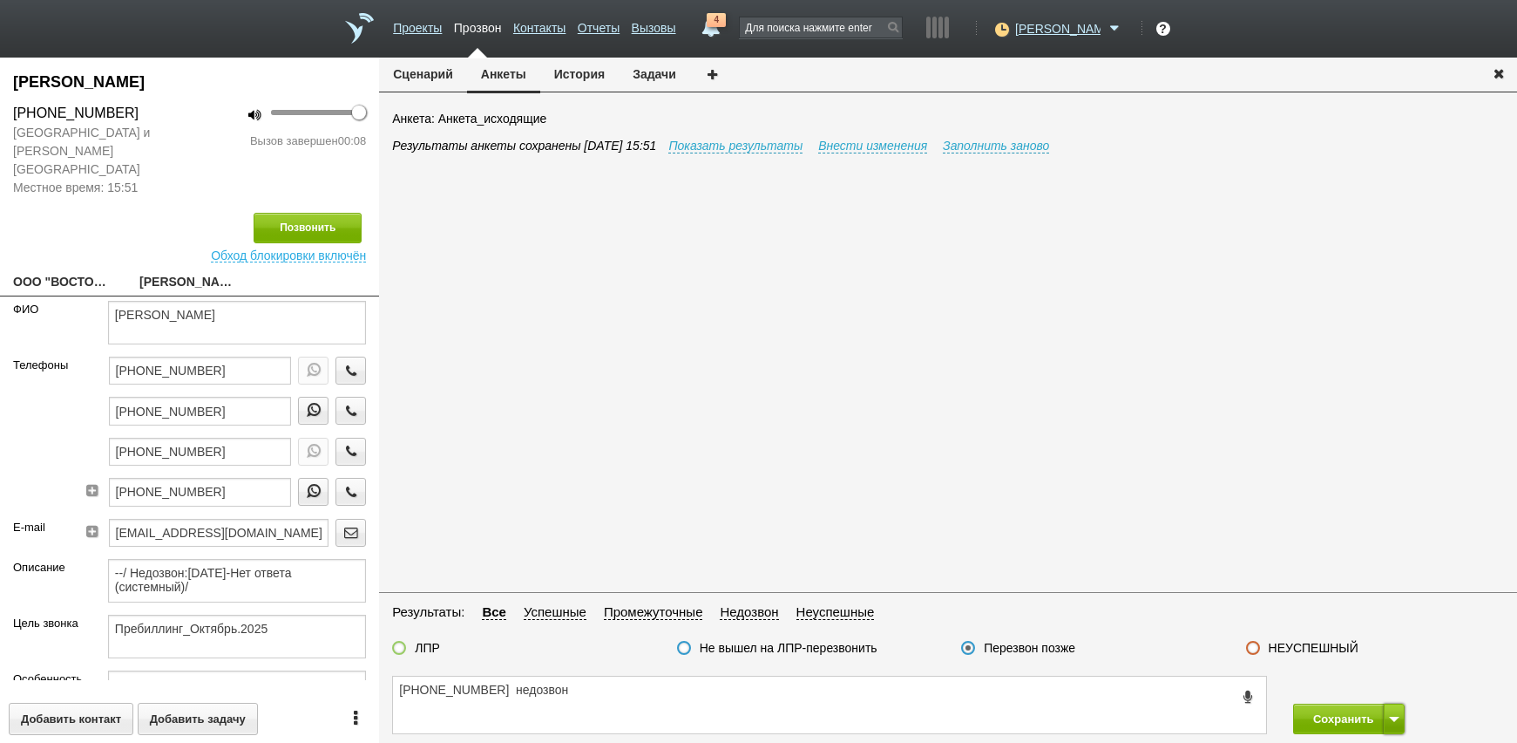
click at [1397, 719] on span at bounding box center [1394, 718] width 10 height 5
click at [1386, 688] on button "Сохранить и остаться" at bounding box center [1336, 686] width 135 height 31
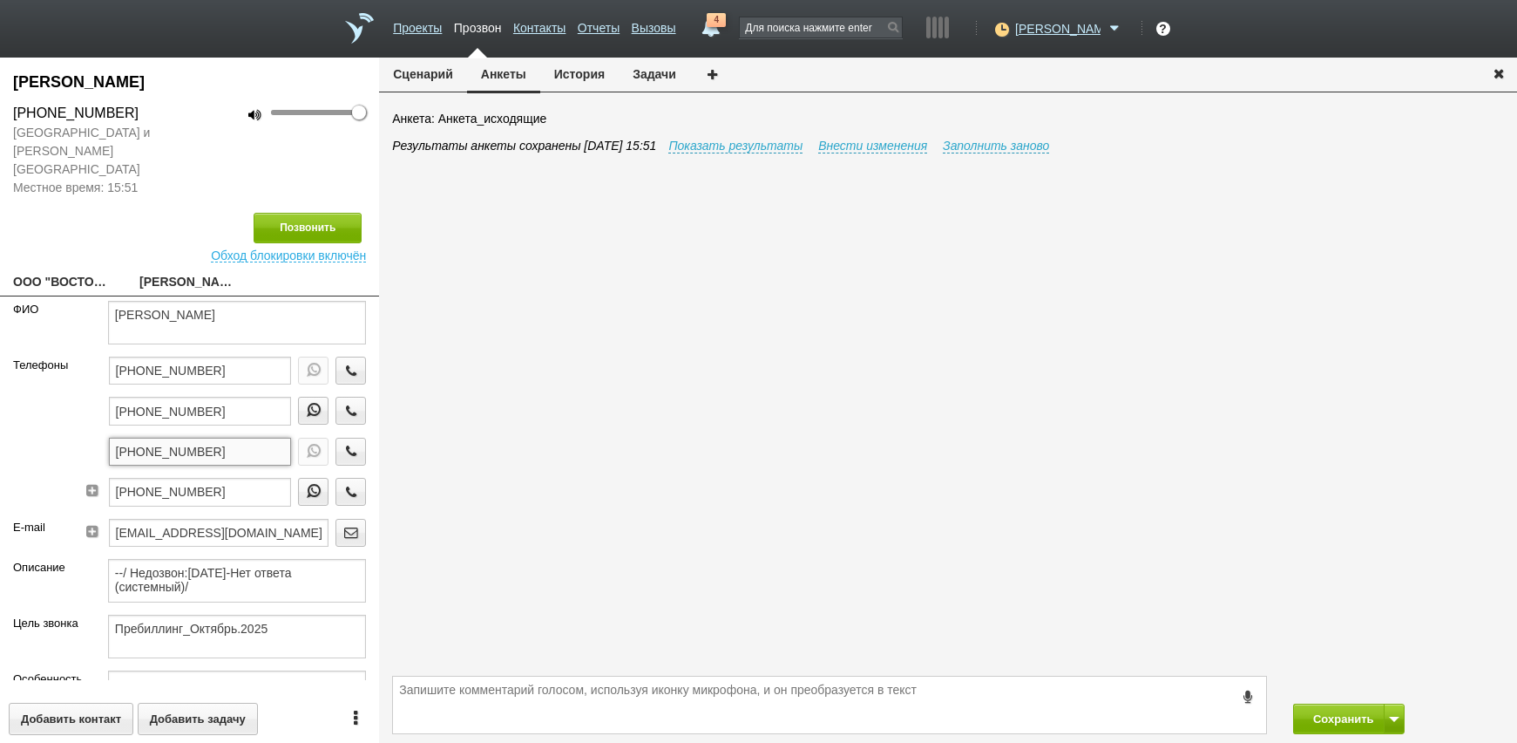
click at [272, 437] on input "[PHONE_NUMBER]" at bounding box center [200, 451] width 183 height 28
click at [581, 78] on button "История" at bounding box center [579, 74] width 78 height 33
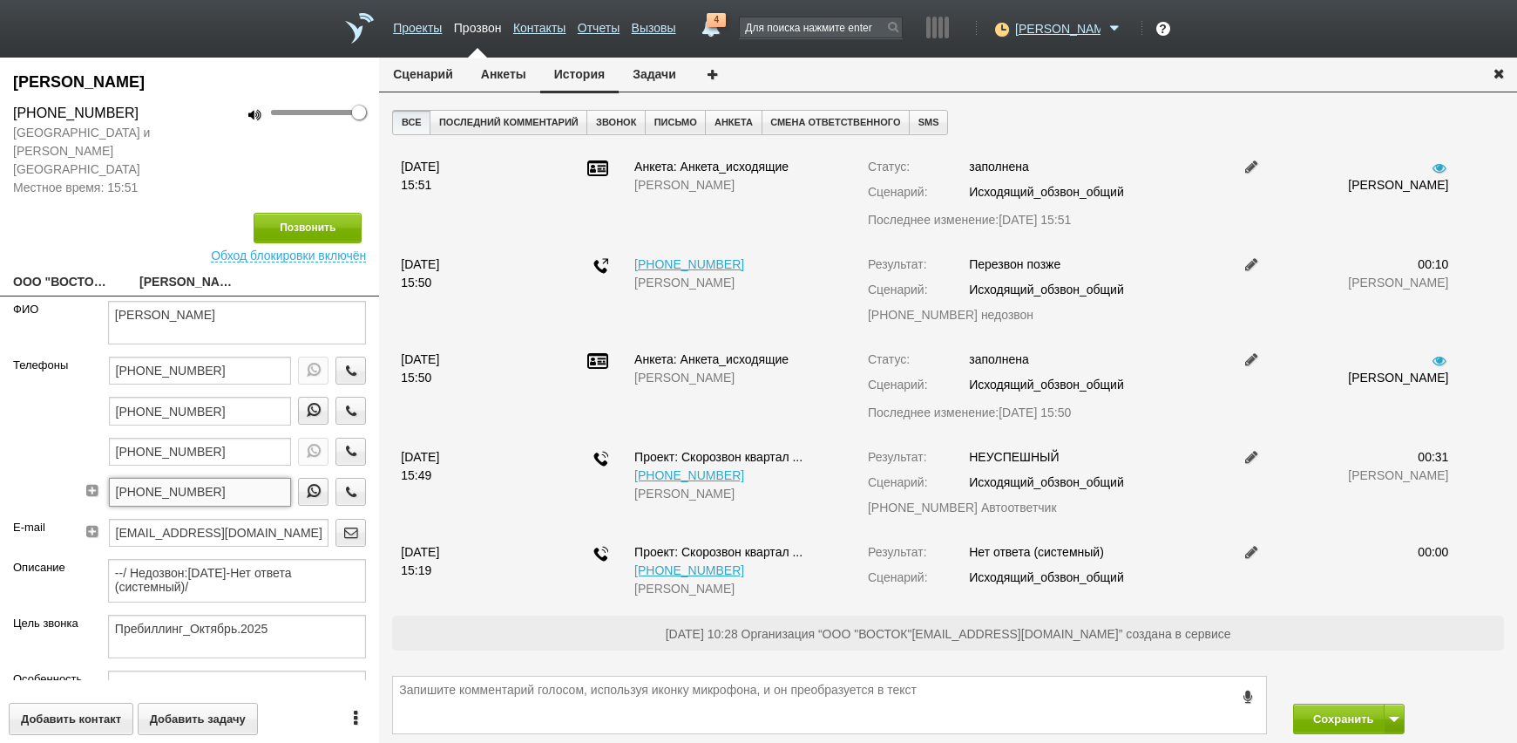
click at [230, 478] on input "[PHONE_NUMBER]" at bounding box center [200, 492] width 183 height 28
click at [228, 356] on input "[PHONE_NUMBER]" at bounding box center [200, 370] width 183 height 28
click at [226, 478] on input "[PHONE_NUMBER]" at bounding box center [200, 492] width 183 height 28
click at [253, 437] on input "[PHONE_NUMBER]" at bounding box center [200, 451] width 183 height 28
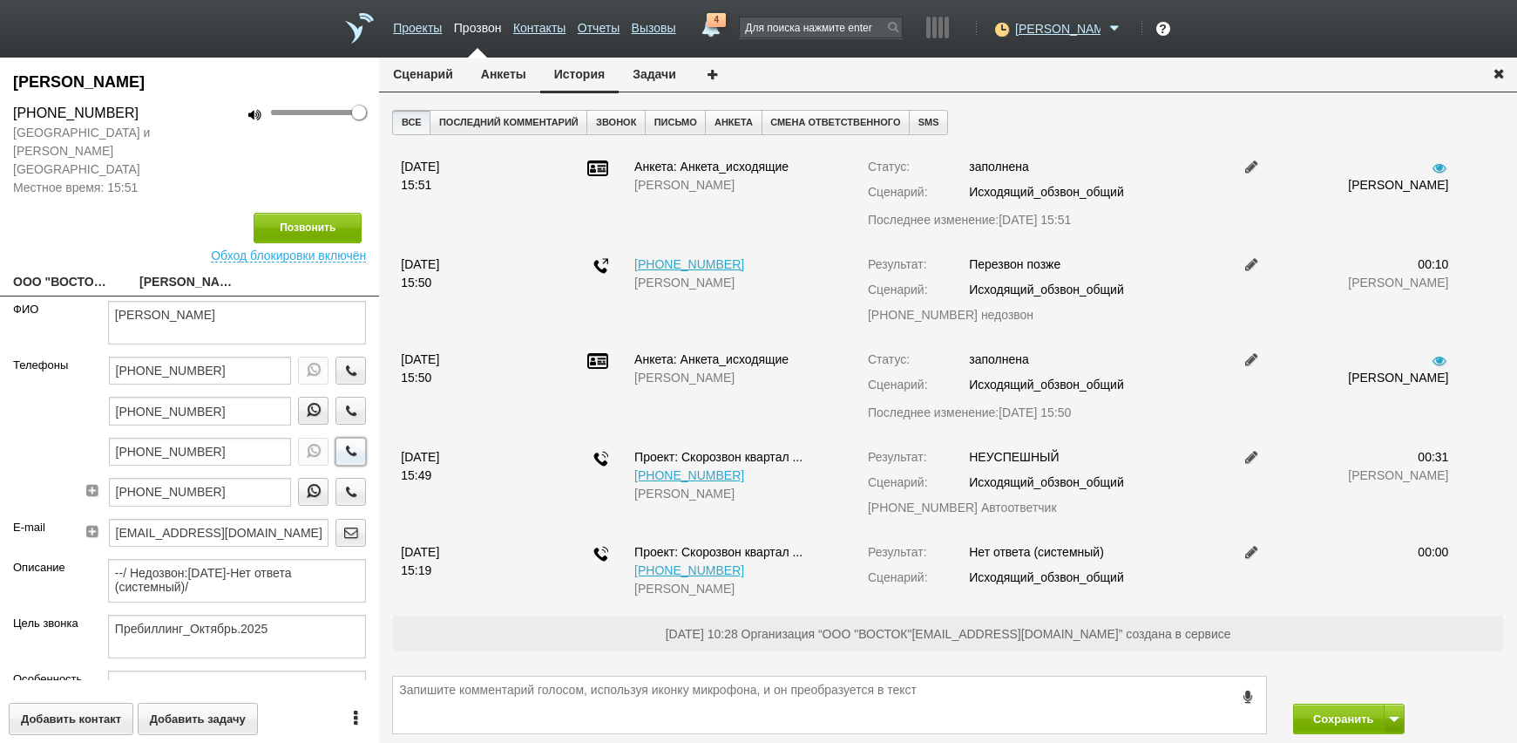
click at [343, 444] on icon "button" at bounding box center [351, 450] width 19 height 13
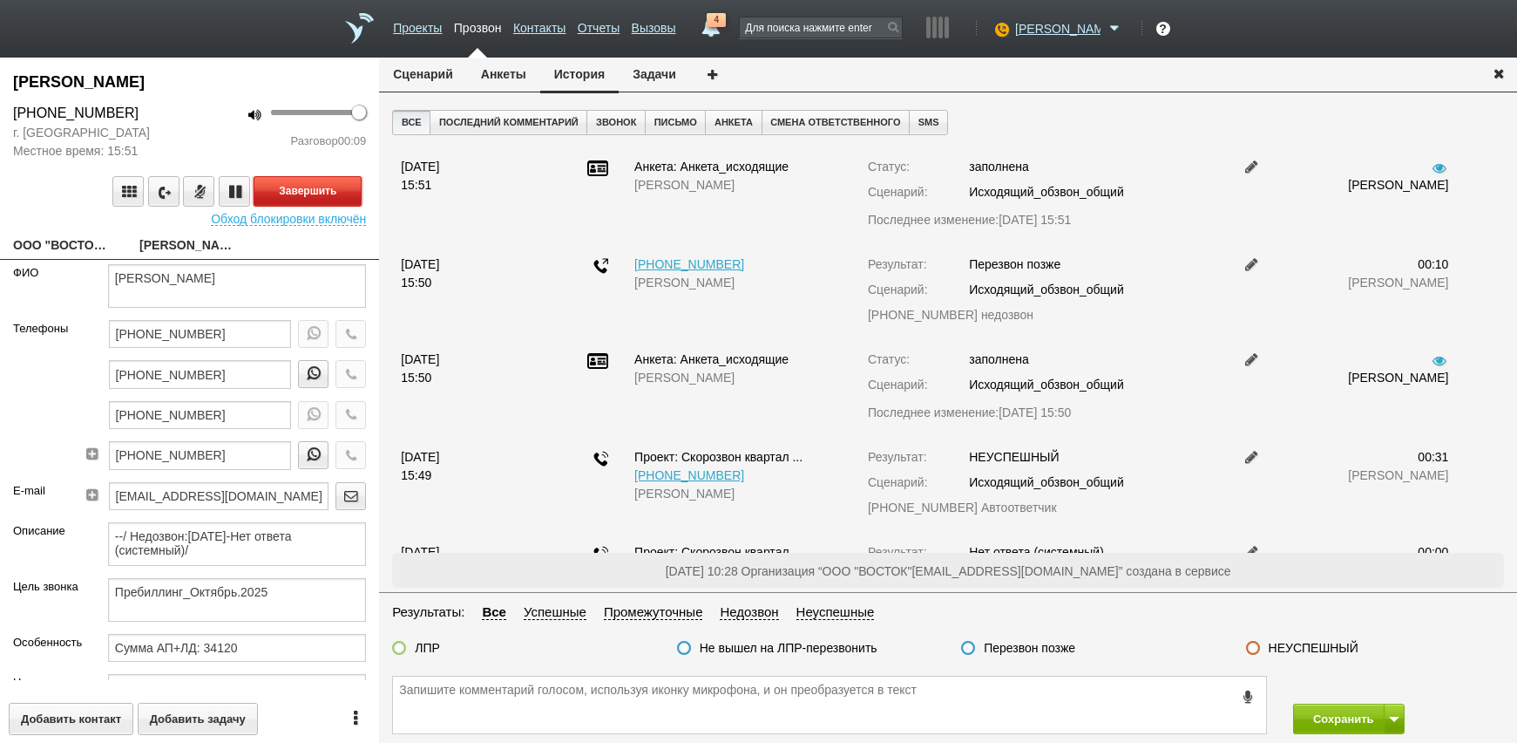
click at [314, 189] on button "Завершить" at bounding box center [308, 191] width 108 height 31
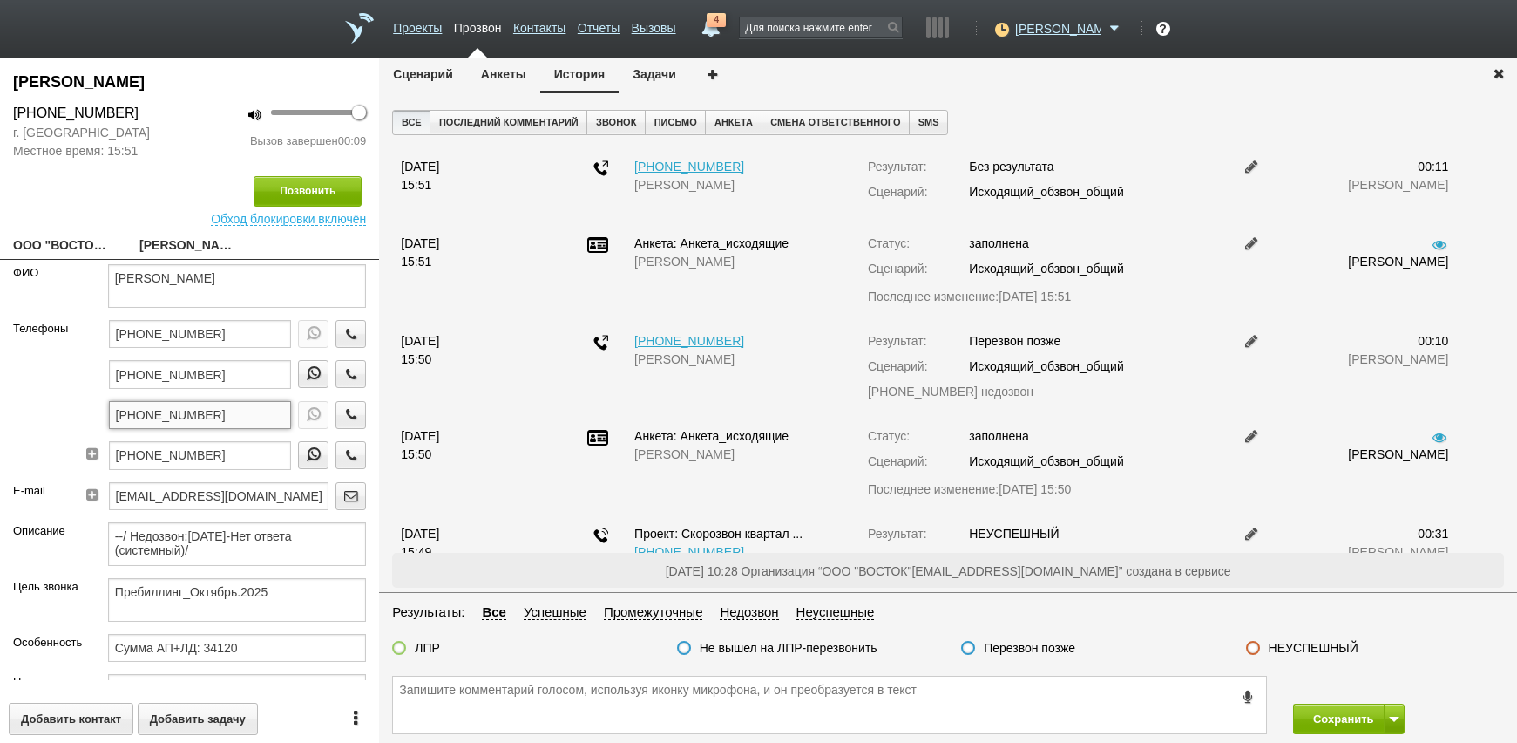
drag, startPoint x: 241, startPoint y: 410, endPoint x: 72, endPoint y: 419, distance: 168.5
click at [72, 419] on div "Телефоны [PHONE_NUMBER] [PHONE_NUMBER] [PHONE_NUMBER] [PHONE_NUMBER]" at bounding box center [189, 401] width 379 height 162
paste textarea "[PHONE_NUMBER]"
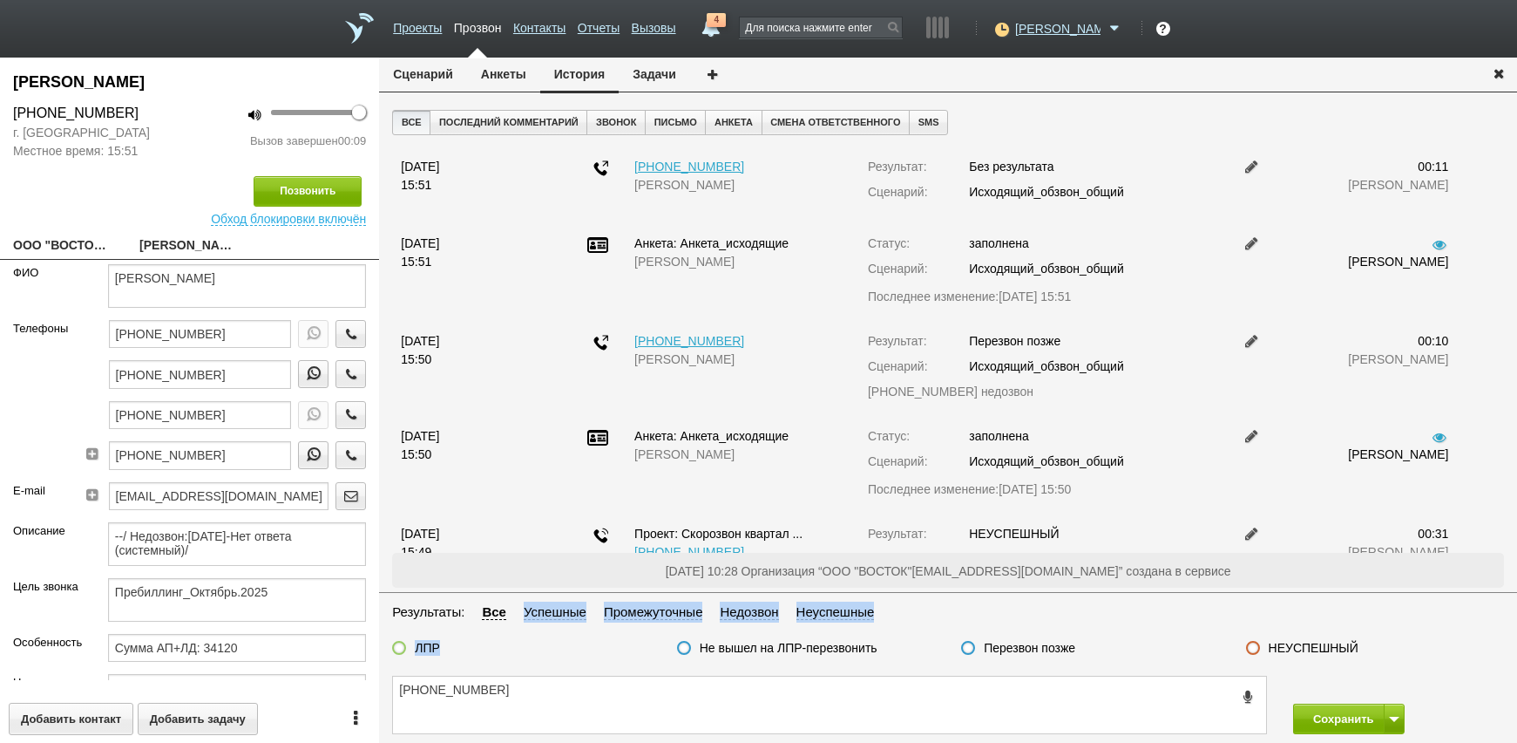
drag, startPoint x: 613, startPoint y: 636, endPoint x: 616, endPoint y: 649, distance: 13.5
click at [616, 649] on div "Результаты: Все Успешные Промежуточные Недозвон Неуспешные ЛПР Не вышел на ЛПР-…" at bounding box center [948, 630] width 1138 height 74
drag, startPoint x: 616, startPoint y: 649, endPoint x: 579, endPoint y: 690, distance: 55.5
click at [580, 690] on textarea "[PHONE_NUMBER]" at bounding box center [829, 704] width 873 height 57
click at [508, 79] on button "Анкеты" at bounding box center [503, 74] width 73 height 33
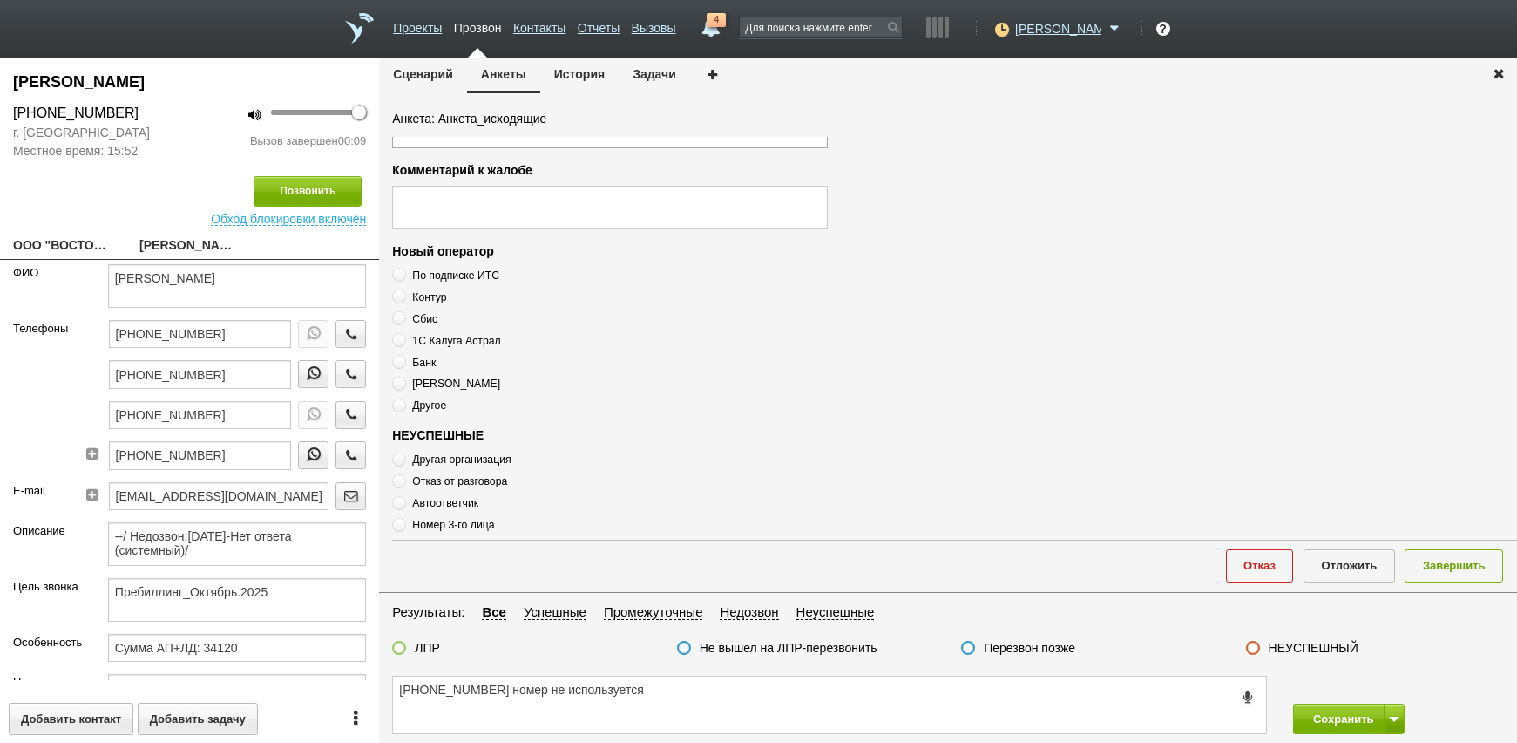
scroll to position [589, 0]
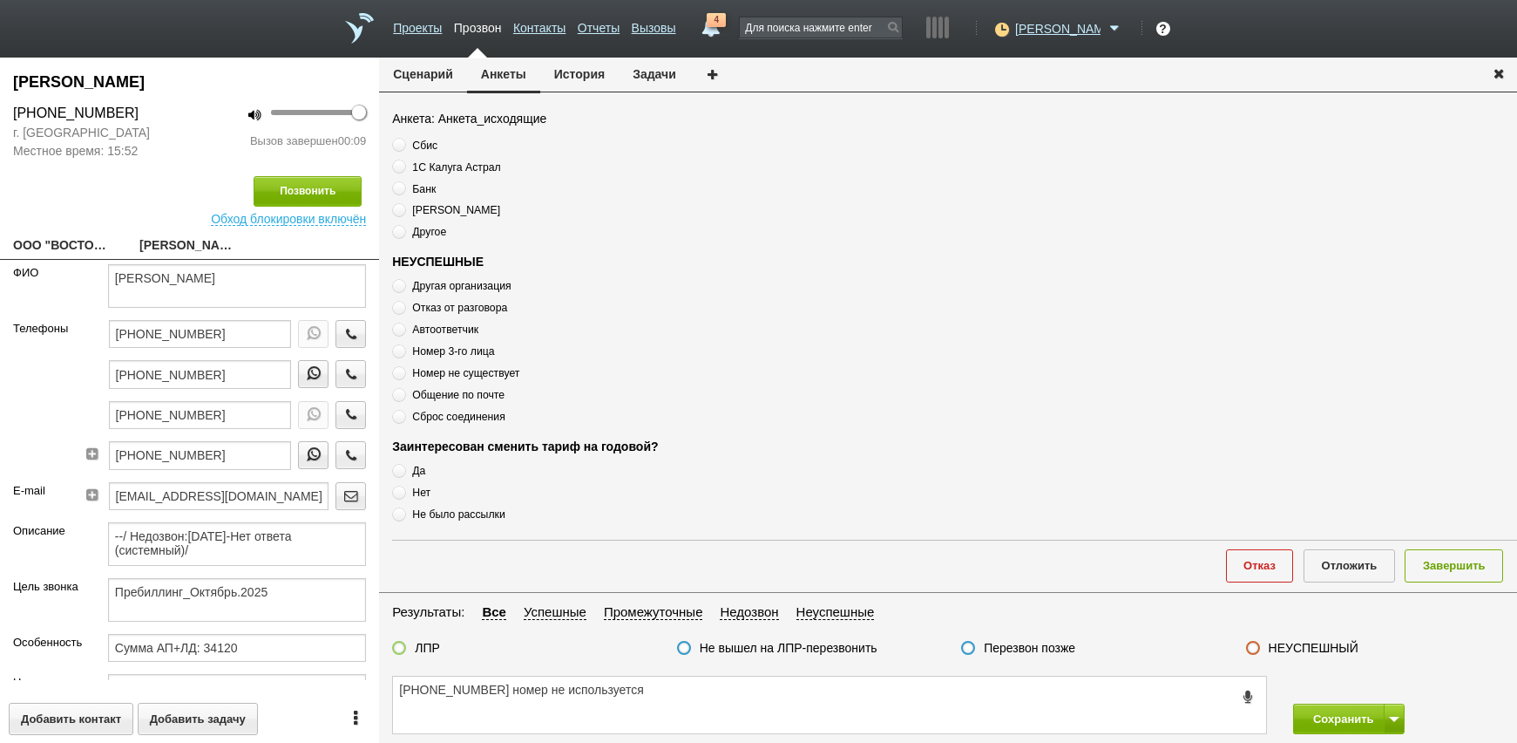
click at [424, 327] on span "Автоответчик" at bounding box center [445, 329] width 66 height 12
click at [1476, 578] on button "Завершить" at bounding box center [1454, 565] width 98 height 32
click at [1306, 648] on label "НЕУСПЕШНЫЙ" at bounding box center [1314, 648] width 90 height 16
click at [0, 0] on input "НЕУСПЕШНЫЙ" at bounding box center [0, 0] width 0 height 0
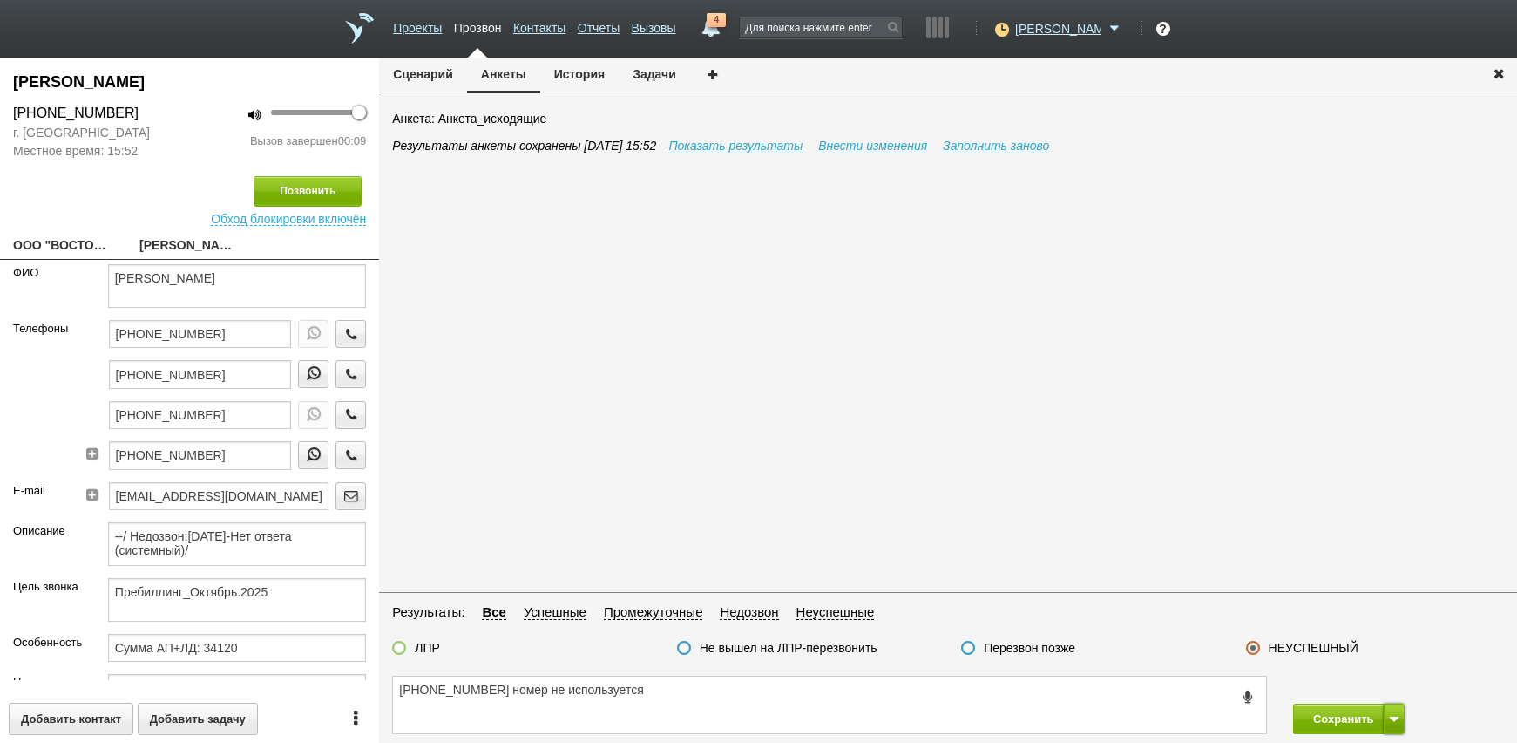
click at [1397, 725] on button at bounding box center [1394, 718] width 21 height 31
click at [1377, 687] on button "Сохранить и остаться" at bounding box center [1336, 686] width 135 height 31
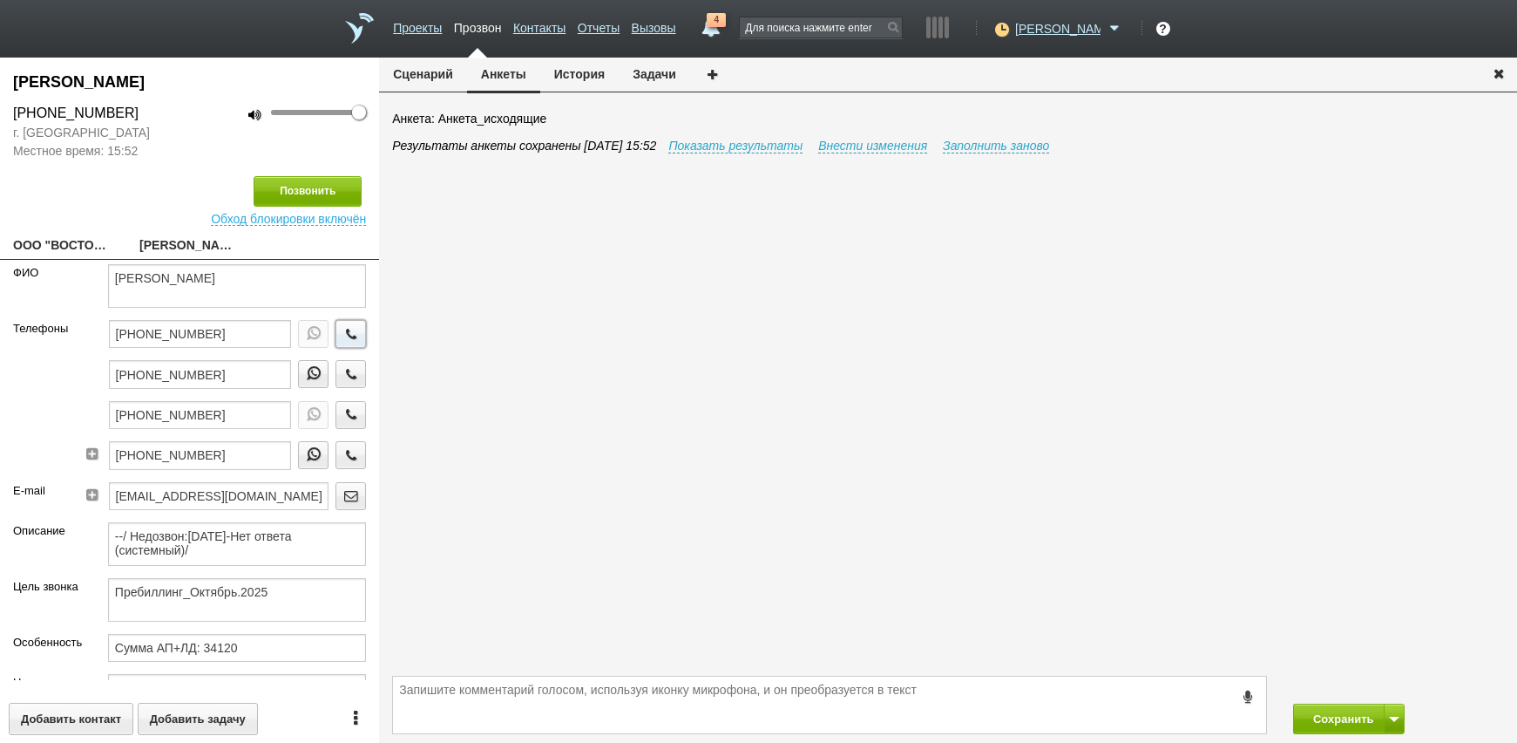
click at [342, 332] on icon "button" at bounding box center [351, 333] width 19 height 13
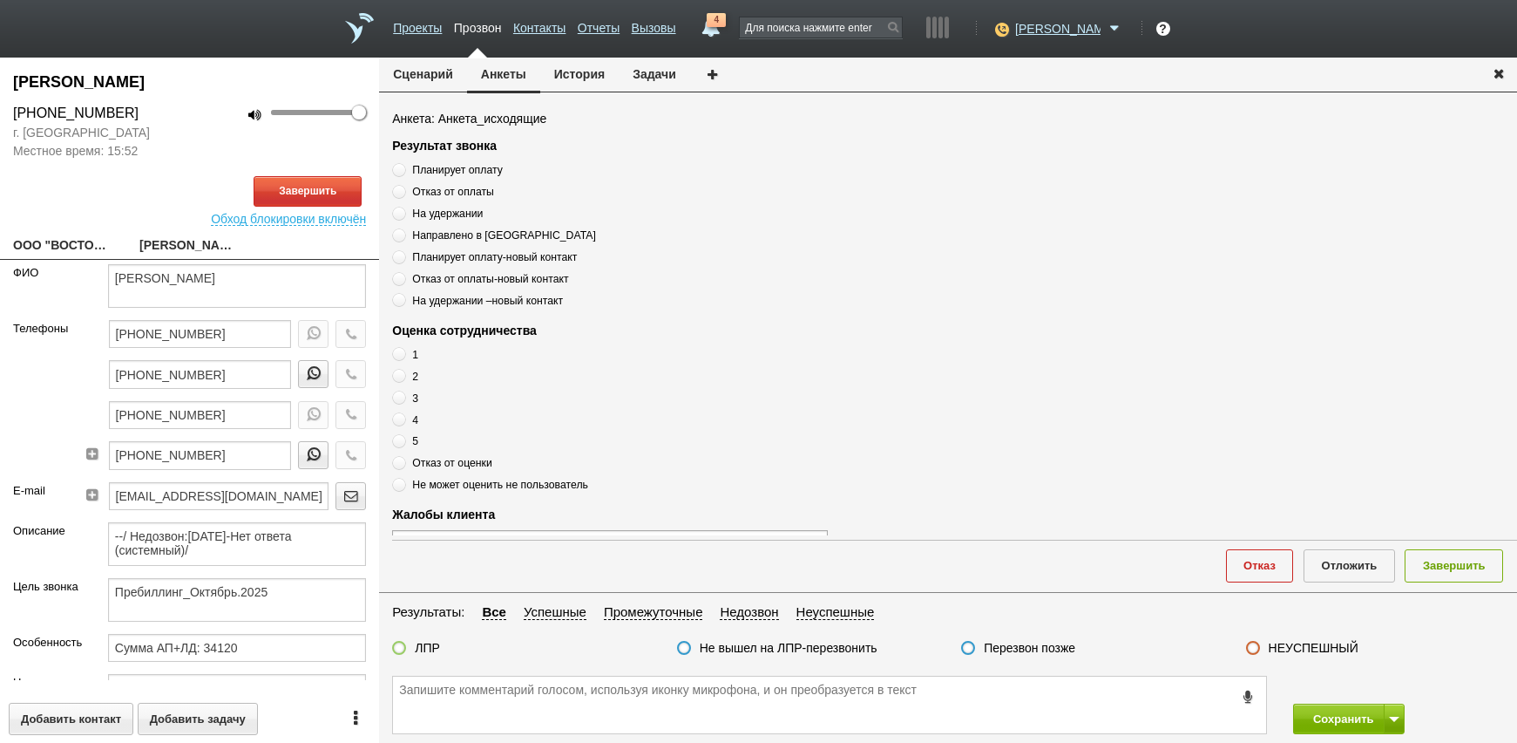
click at [566, 72] on button "История" at bounding box center [579, 74] width 78 height 33
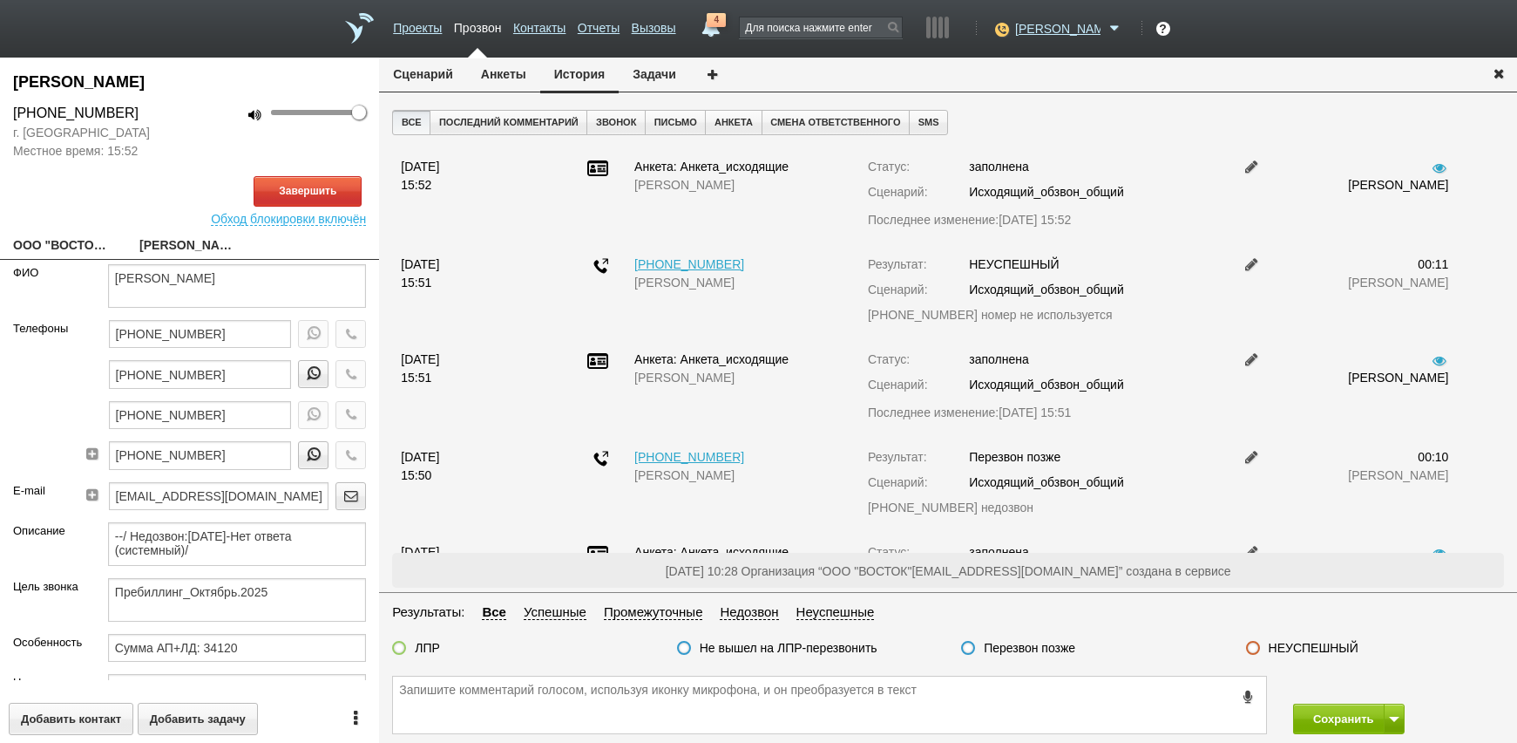
click at [526, 71] on button "Анкеты" at bounding box center [503, 74] width 73 height 33
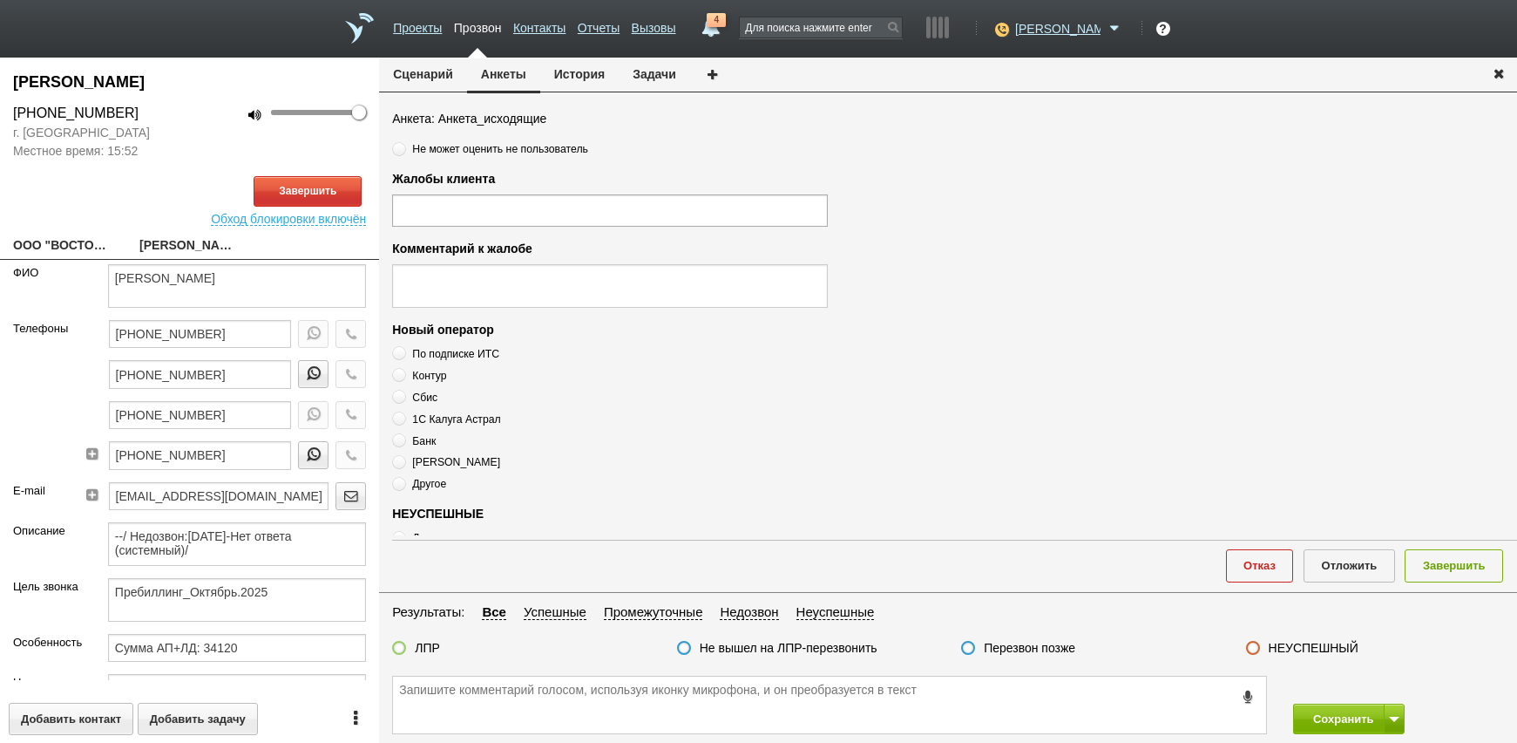
scroll to position [589, 0]
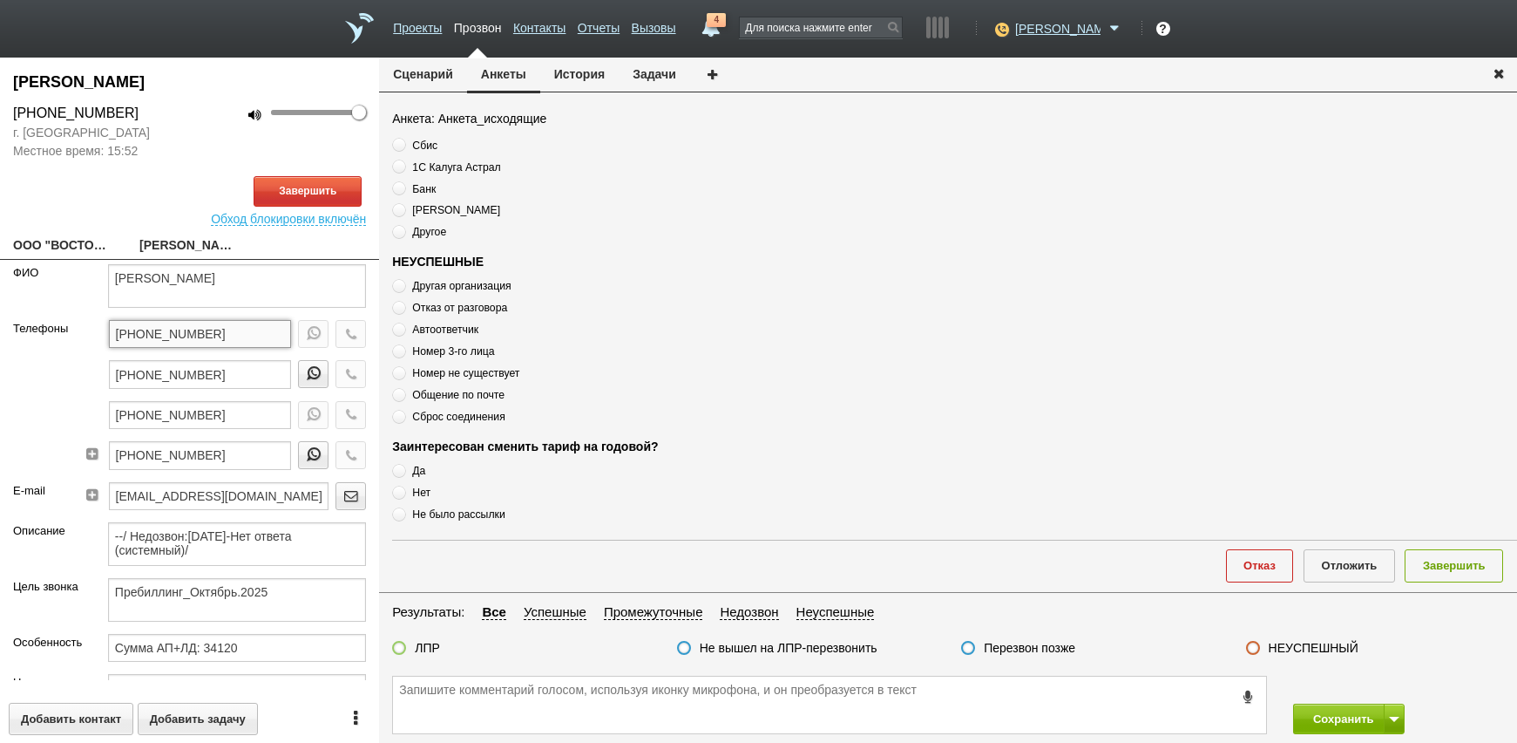
drag, startPoint x: 145, startPoint y: 332, endPoint x: 37, endPoint y: 336, distance: 108.2
click at [37, 336] on div "Телефоны [PHONE_NUMBER] [PHONE_NUMBER] [PHONE_NUMBER] [PHONE_NUMBER]" at bounding box center [189, 401] width 379 height 162
paste textarea "[PHONE_NUMBER]"
click at [581, 688] on textarea "[PHONE_NUMBER]" at bounding box center [829, 704] width 873 height 57
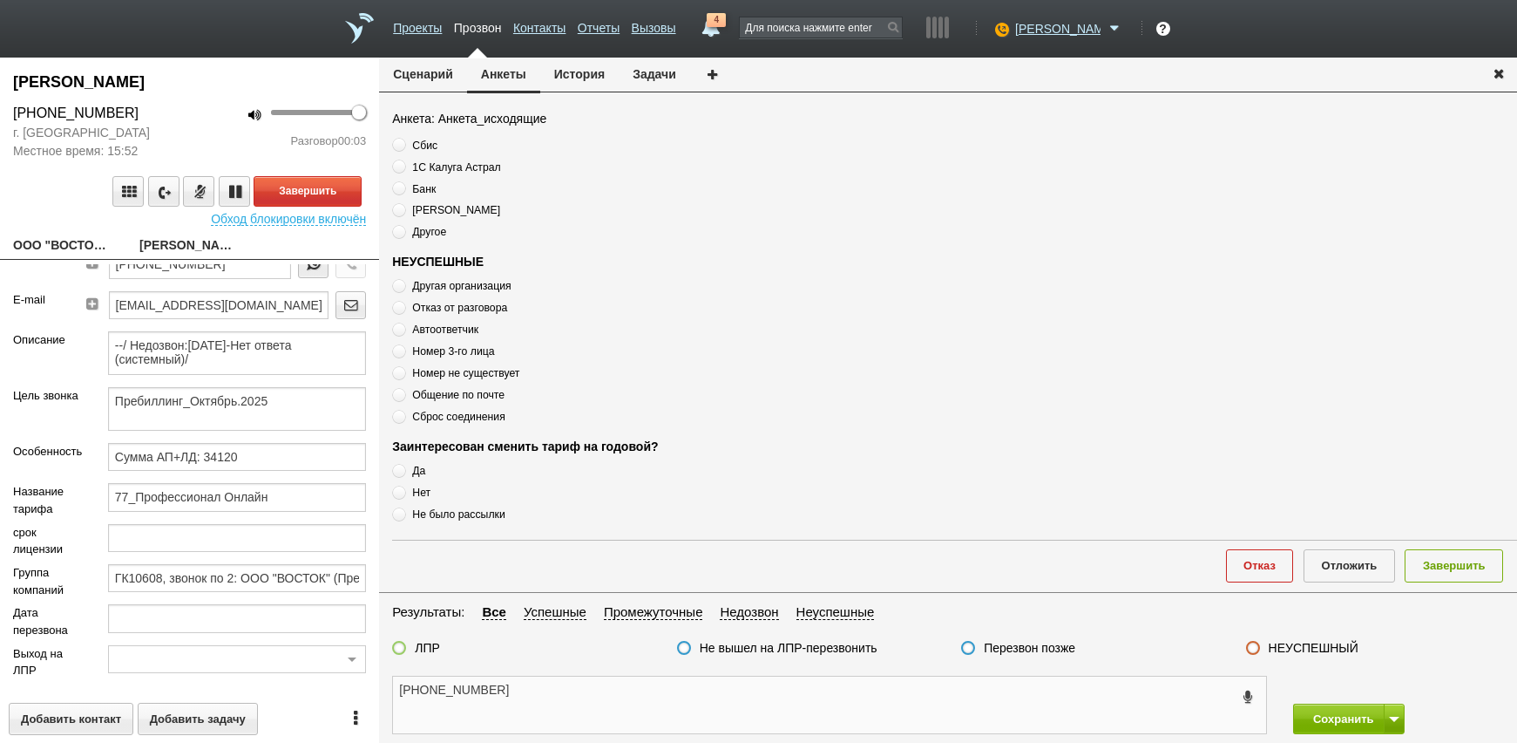
scroll to position [0, 0]
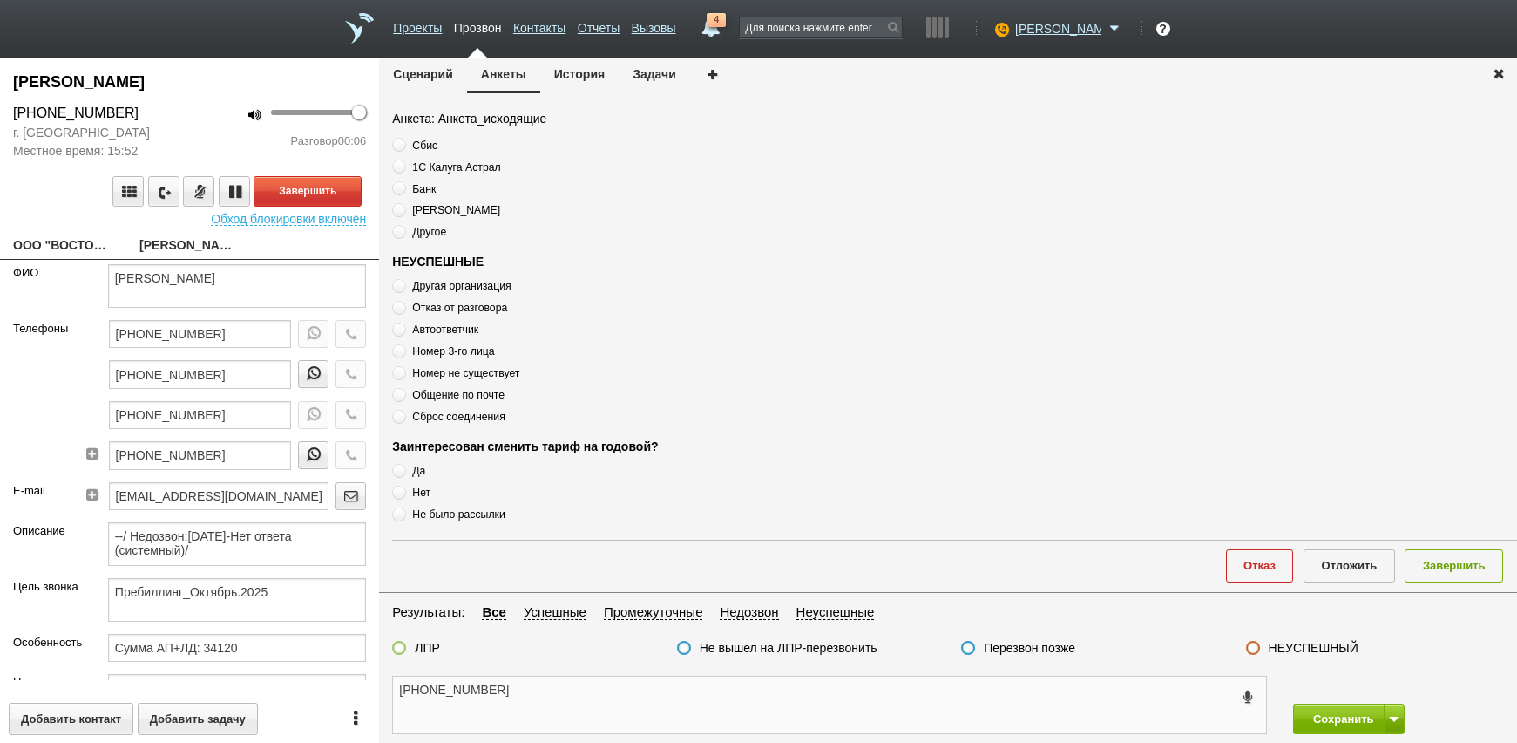
click at [591, 701] on textarea "[PHONE_NUMBER]" at bounding box center [829, 704] width 873 height 57
click at [320, 188] on button "Завершить" at bounding box center [308, 191] width 108 height 31
click at [450, 330] on span "Автоответчик" at bounding box center [445, 329] width 66 height 12
click at [450, 329] on span "Автоответчик" at bounding box center [445, 329] width 66 height 12
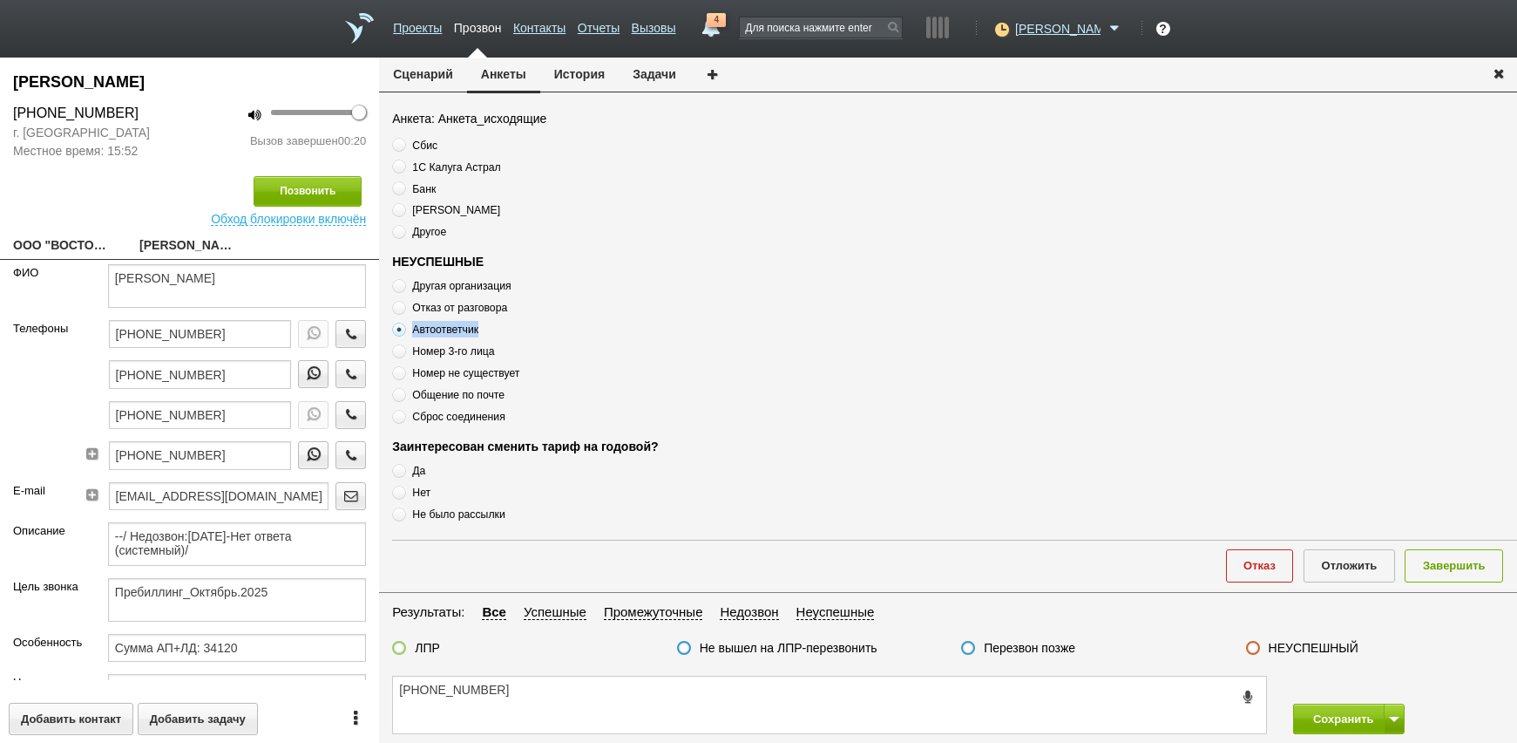
click at [450, 329] on span "Автоответчик" at bounding box center [445, 329] width 66 height 12
drag, startPoint x: 534, startPoint y: 715, endPoint x: 543, endPoint y: 698, distance: 18.7
click at [539, 704] on textarea "[PHONE_NUMBER]" at bounding box center [829, 704] width 873 height 57
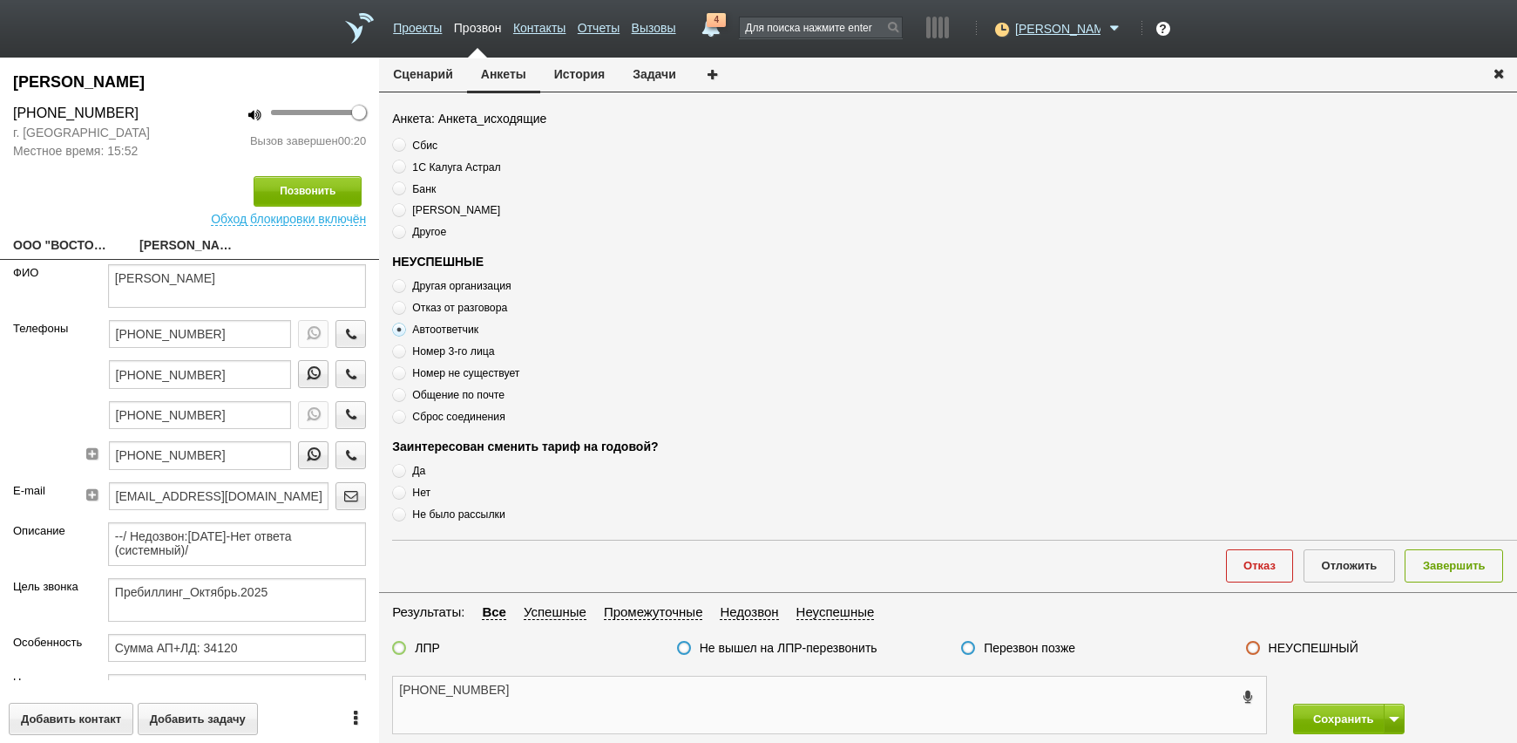
paste textarea "Автоответчик"
click at [635, 714] on textarea "[PHONE_NUMBER] Автоответчик" at bounding box center [829, 704] width 873 height 57
click at [1458, 570] on button "Завершить" at bounding box center [1454, 565] width 98 height 32
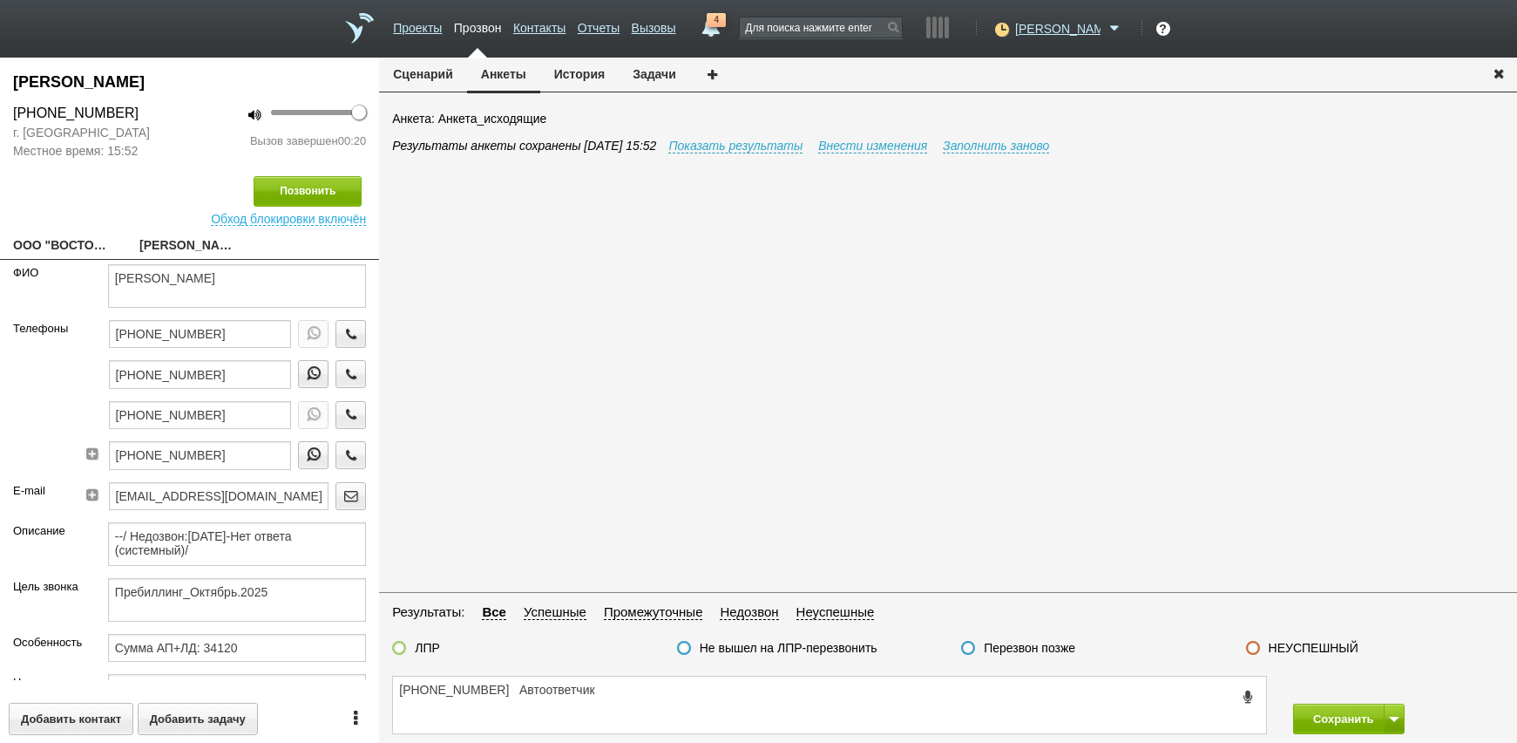
click at [1312, 648] on label "НЕУСПЕШНЫЙ" at bounding box center [1314, 648] width 90 height 16
click at [0, 0] on input "НЕУСПЕШНЫЙ" at bounding box center [0, 0] width 0 height 0
click at [1407, 716] on div "Сохранить Сохранить и остаться" at bounding box center [1398, 718] width 237 height 31
click at [1401, 716] on button at bounding box center [1394, 718] width 21 height 31
click at [1382, 694] on button "Сохранить и остаться" at bounding box center [1336, 686] width 135 height 31
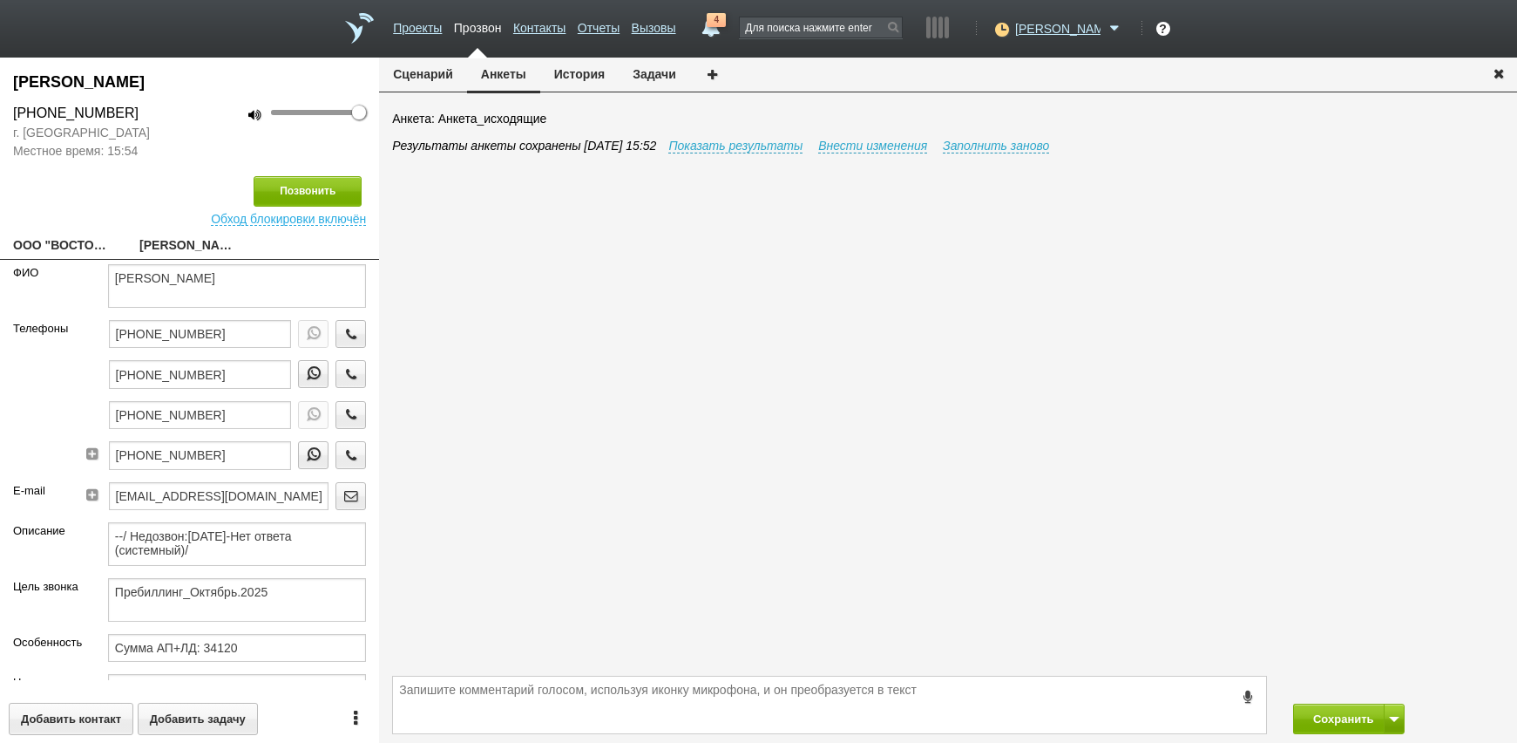
click at [1249, 468] on div "Результаты анкеты сохранены [DATE] 15:52 Показать результаты Внести изменения З…" at bounding box center [954, 404] width 1125 height 534
click at [742, 688] on textarea at bounding box center [829, 704] width 873 height 57
click at [1012, 29] on icon at bounding box center [1000, 28] width 24 height 17
click at [1352, 714] on button "Сохранить" at bounding box center [1339, 718] width 92 height 31
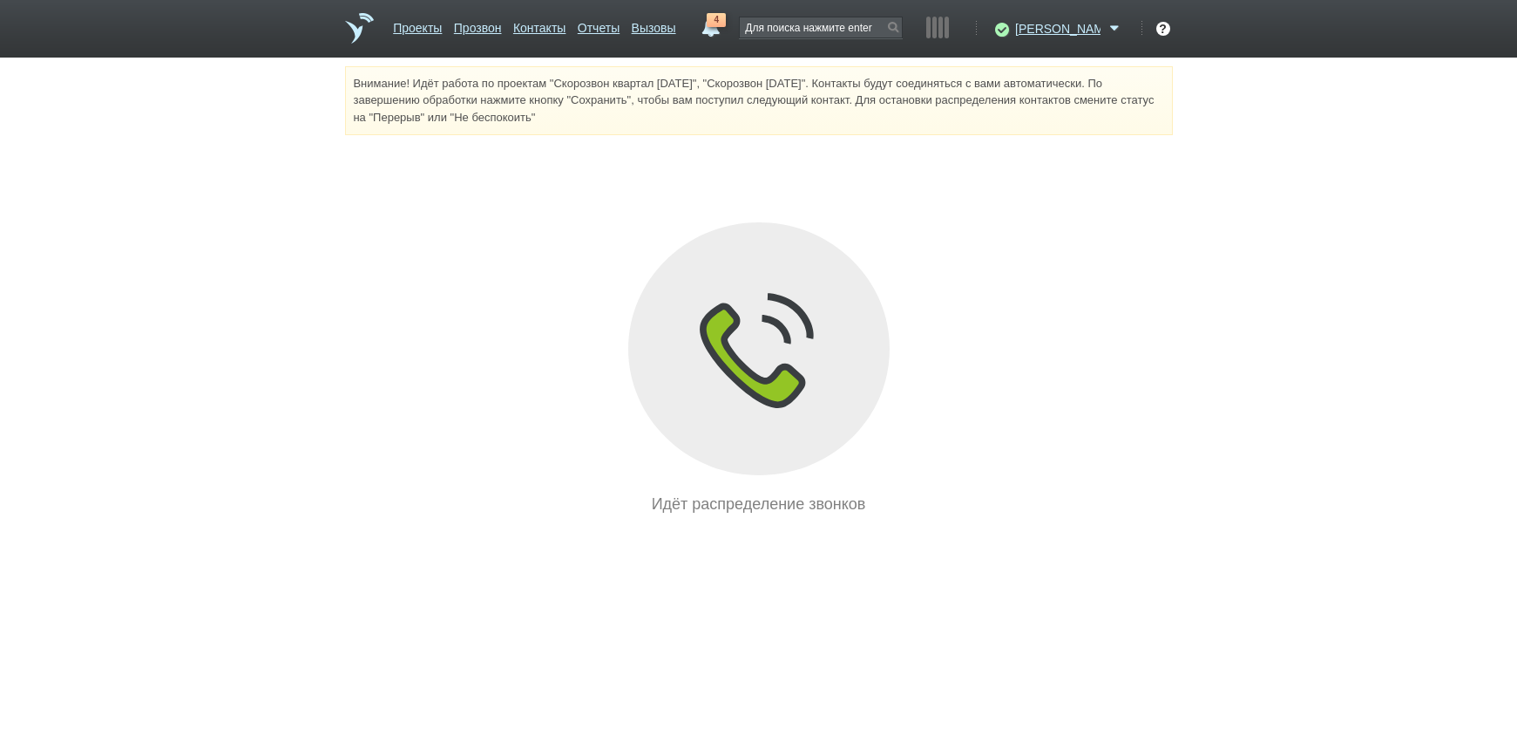
click at [268, 353] on div "Внимание! Идёт работа по проектам "Скорозвон квартал [DATE]", "Скорозвон [DATE]…" at bounding box center [758, 291] width 1517 height 450
click at [384, 516] on html "Проекты Прозвон Контакты Отчеты Вызовы 4 [DATE] [DATE] неделя все Письмо [PERSO…" at bounding box center [758, 258] width 1517 height 516
click at [365, 487] on div "Идёт распределение звонков" at bounding box center [759, 368] width 828 height 293
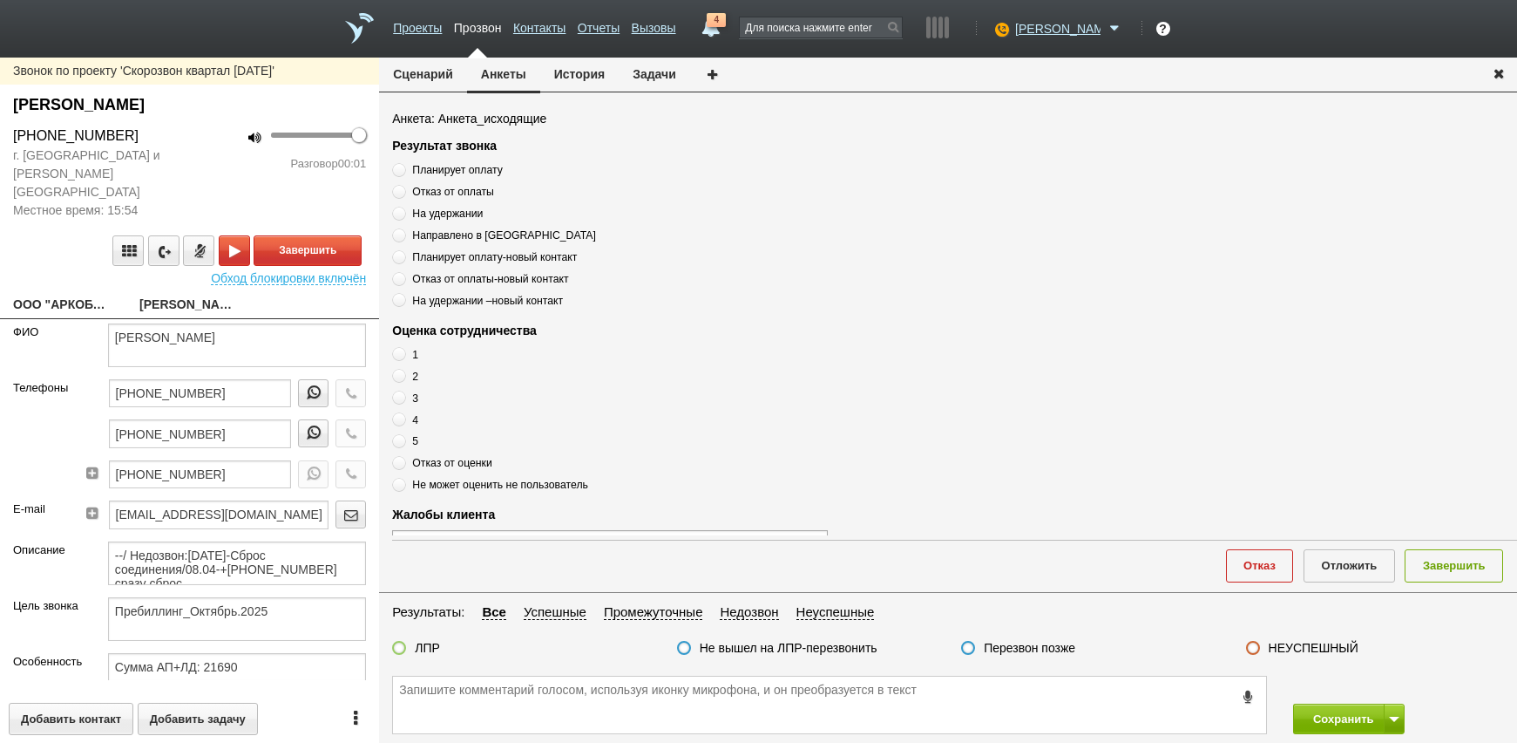
click at [34, 294] on link "ООО "АРКОБАЛЕНО"[EMAIL_ADDRESS][DOMAIN_NAME]" at bounding box center [63, 306] width 100 height 24
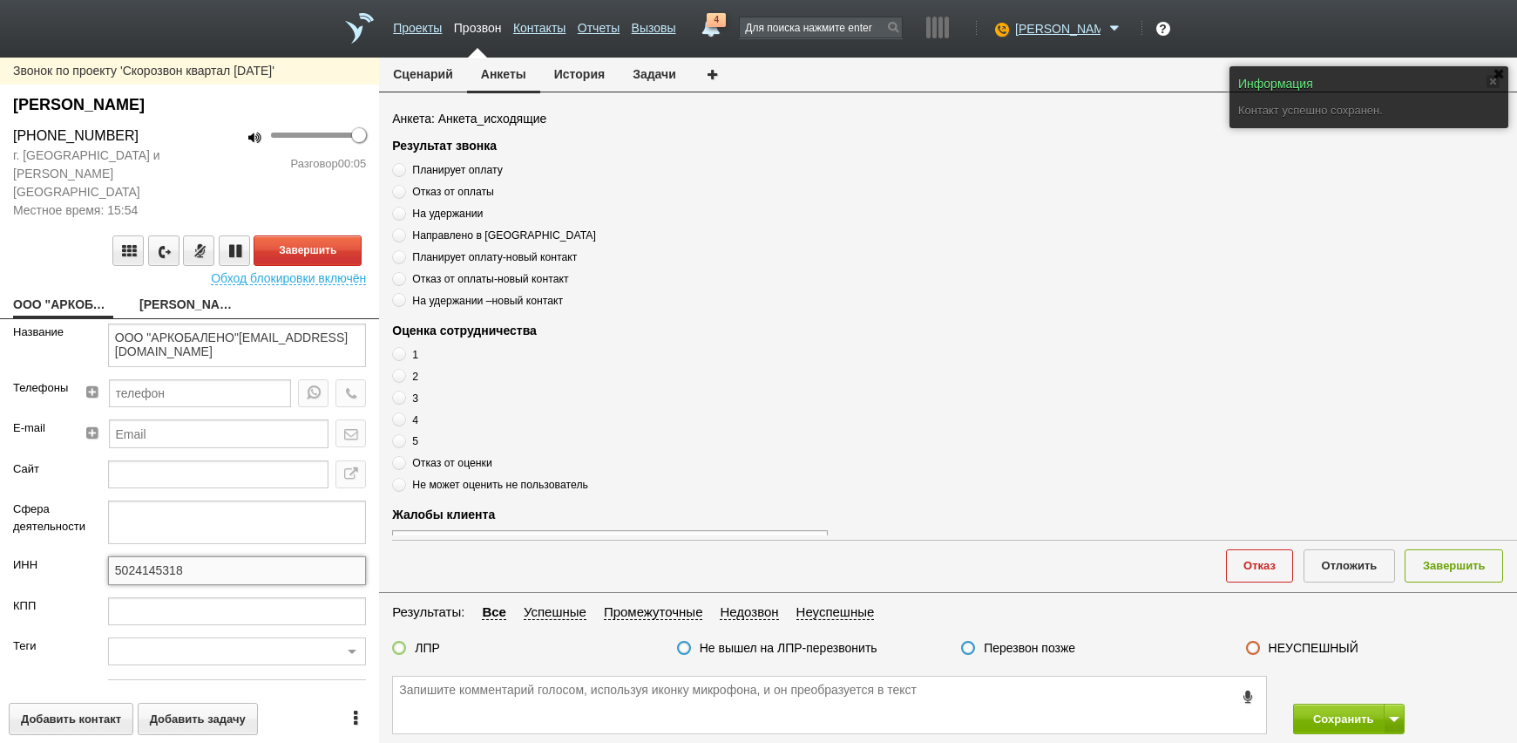
drag, startPoint x: 158, startPoint y: 555, endPoint x: 80, endPoint y: 558, distance: 77.6
click at [80, 558] on div "ИНН 5024145318" at bounding box center [189, 576] width 379 height 40
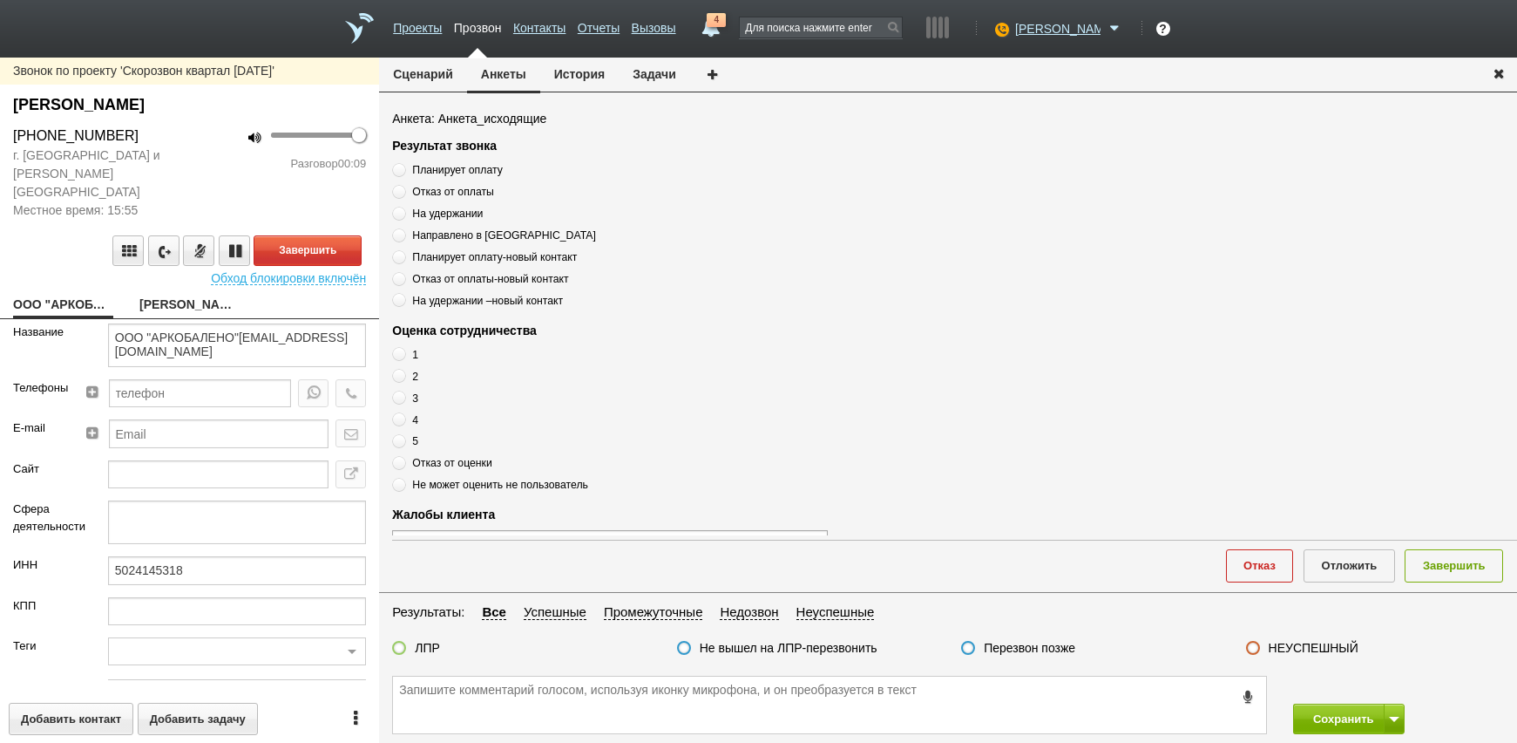
click at [175, 294] on link "[PERSON_NAME]" at bounding box center [189, 306] width 100 height 24
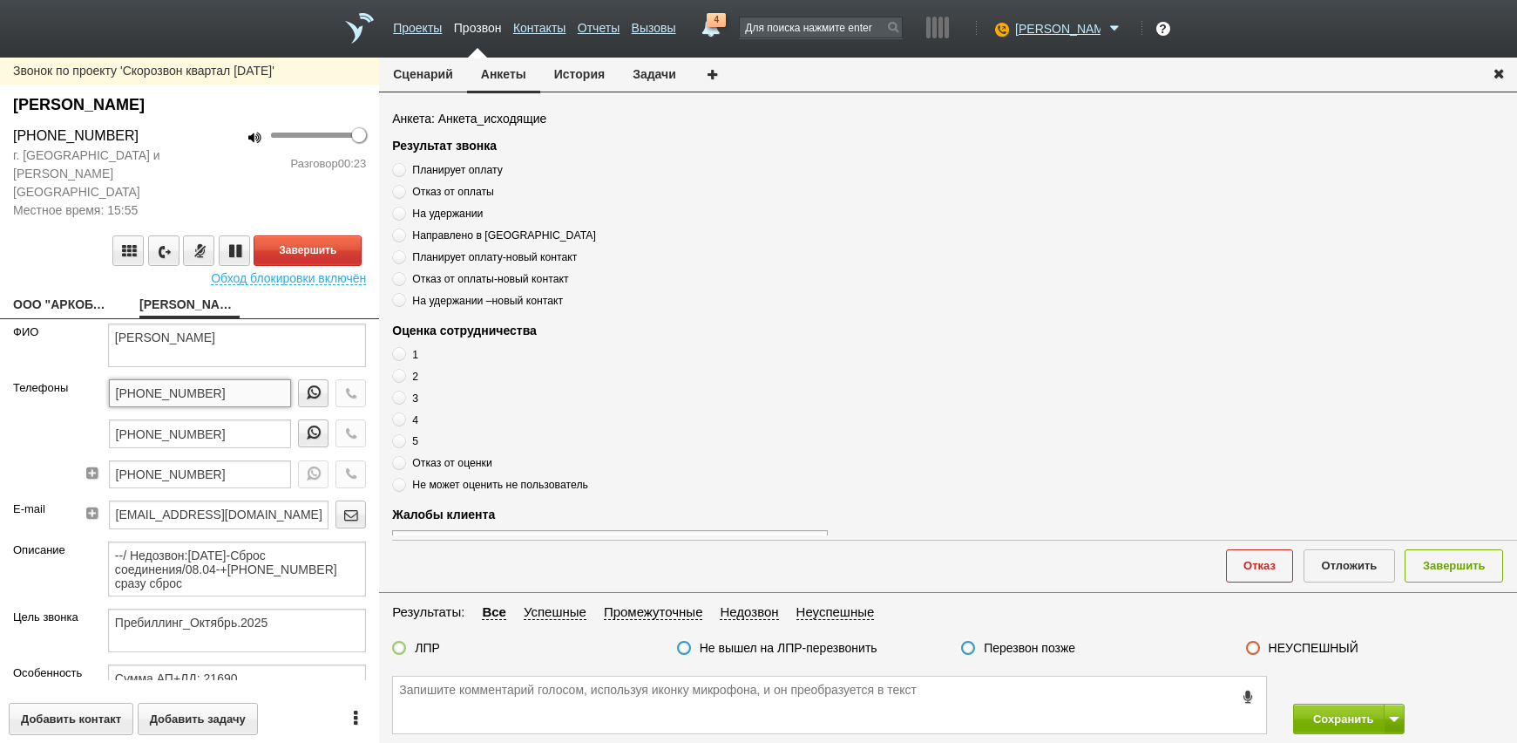
click at [234, 382] on input "[PHONE_NUMBER]" at bounding box center [200, 393] width 183 height 28
click at [231, 382] on input "[PHONE_NUMBER]" at bounding box center [200, 393] width 183 height 28
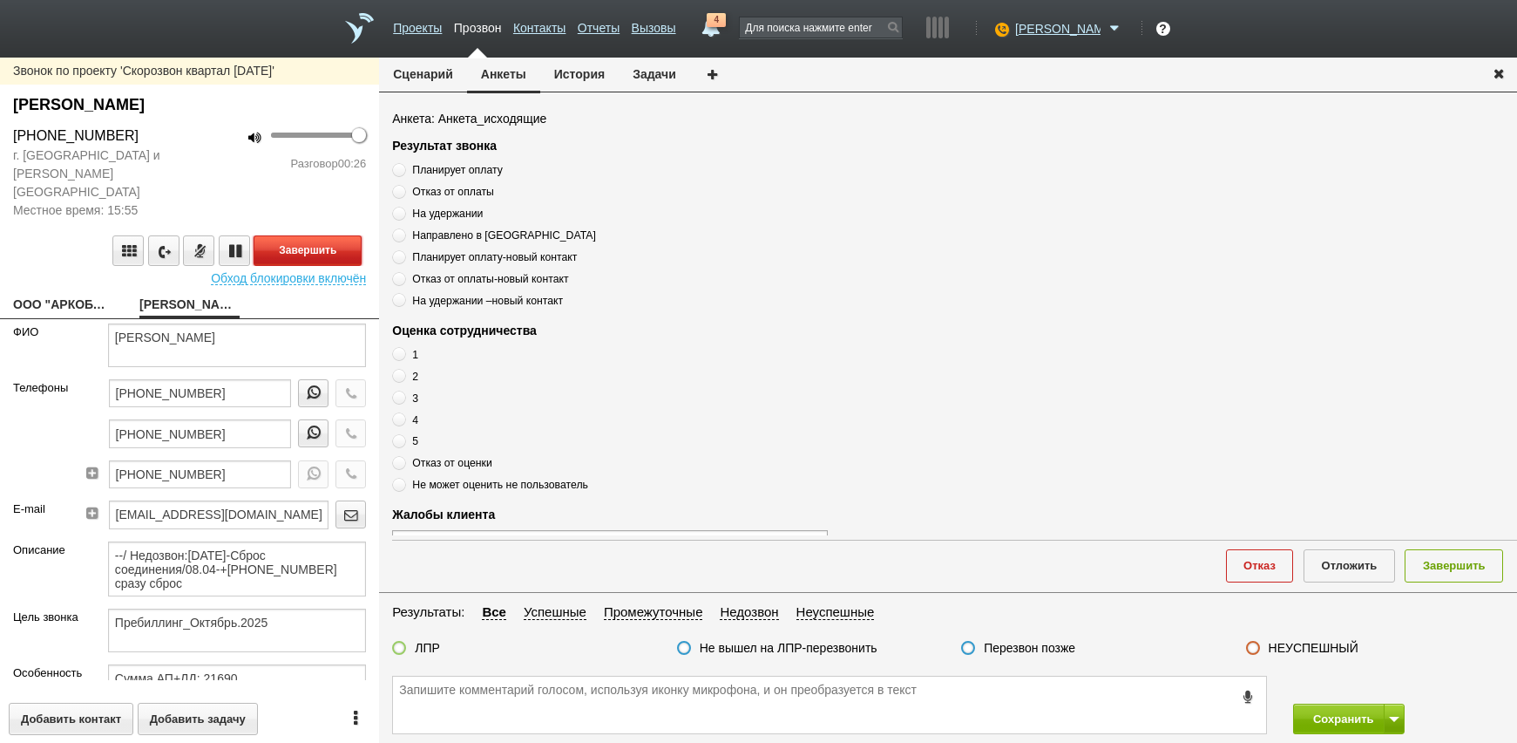
click at [295, 237] on button "Завершить" at bounding box center [308, 250] width 108 height 31
paste textarea "[PHONE_NUMBER]"
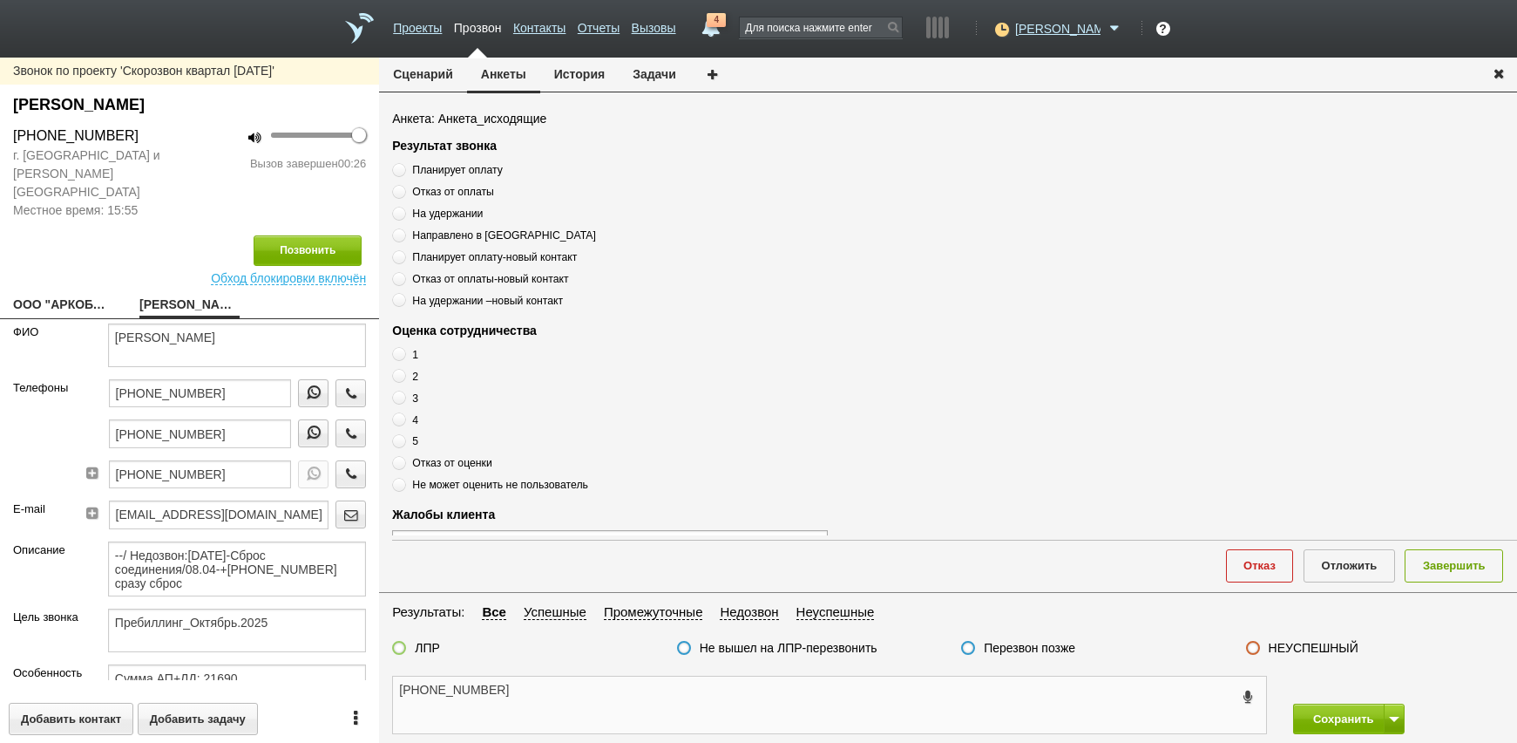
click at [756, 707] on textarea "[PHONE_NUMBER]" at bounding box center [829, 704] width 873 height 57
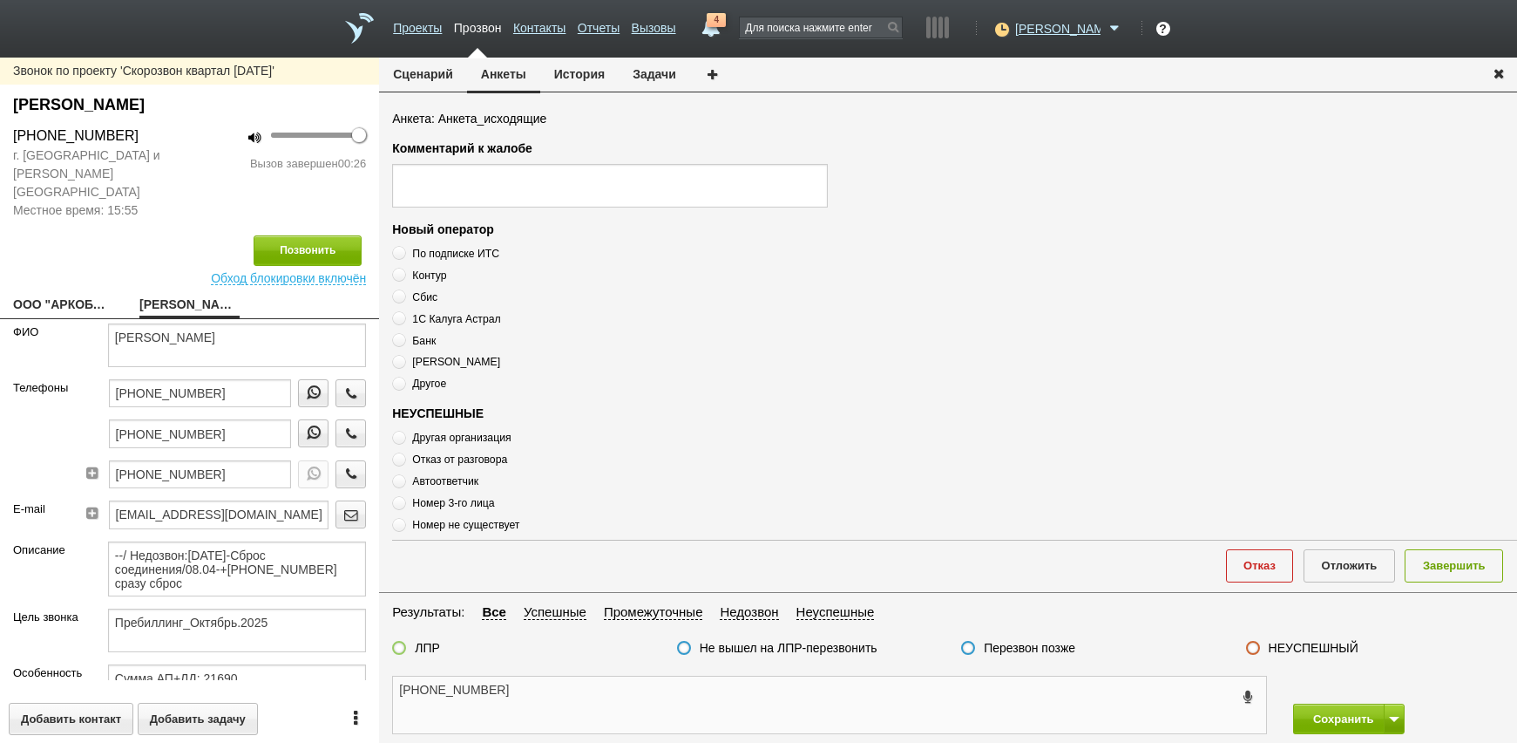
scroll to position [589, 0]
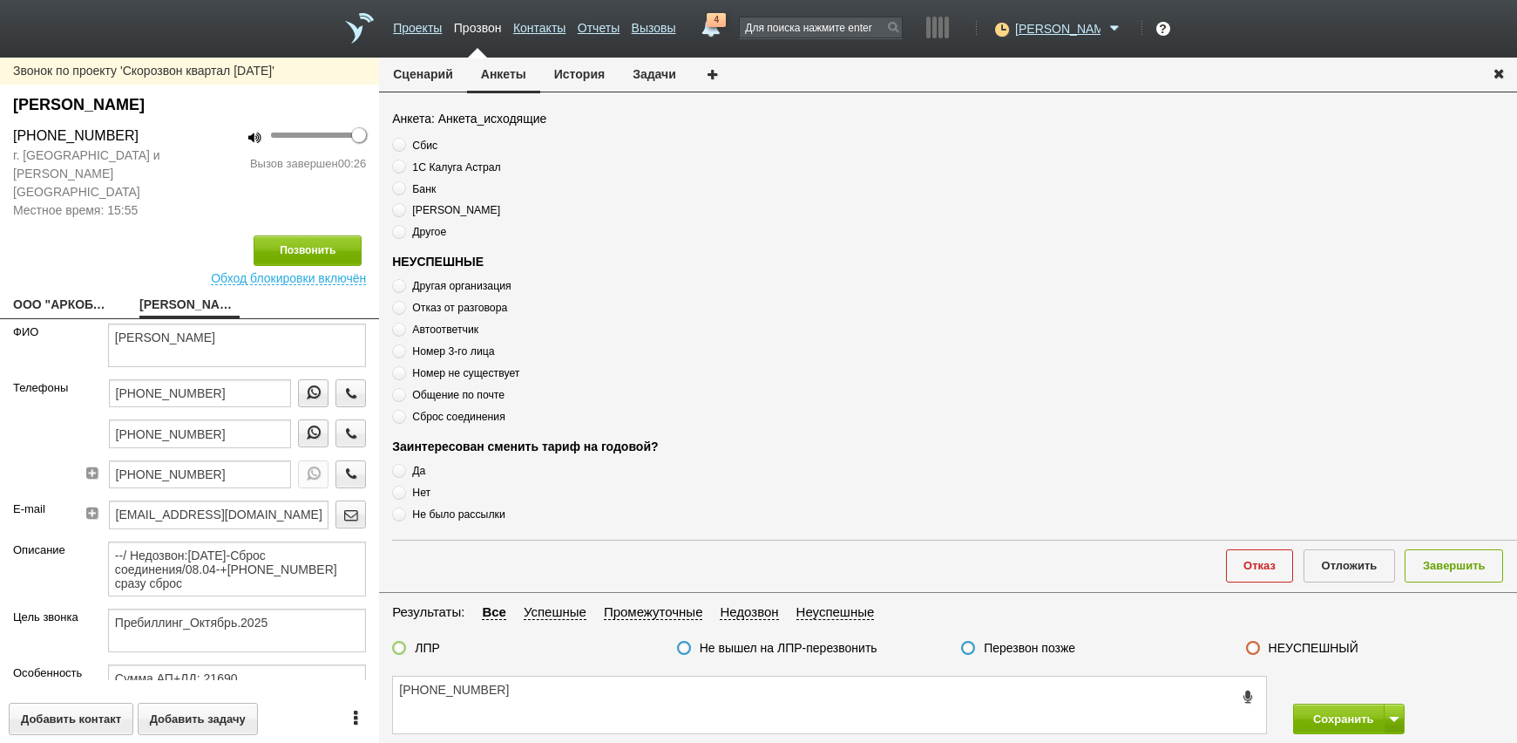
click at [481, 329] on label "Автоответчик" at bounding box center [610, 329] width 436 height 17
click at [481, 349] on span "Номер 3-го лица" at bounding box center [453, 351] width 82 height 12
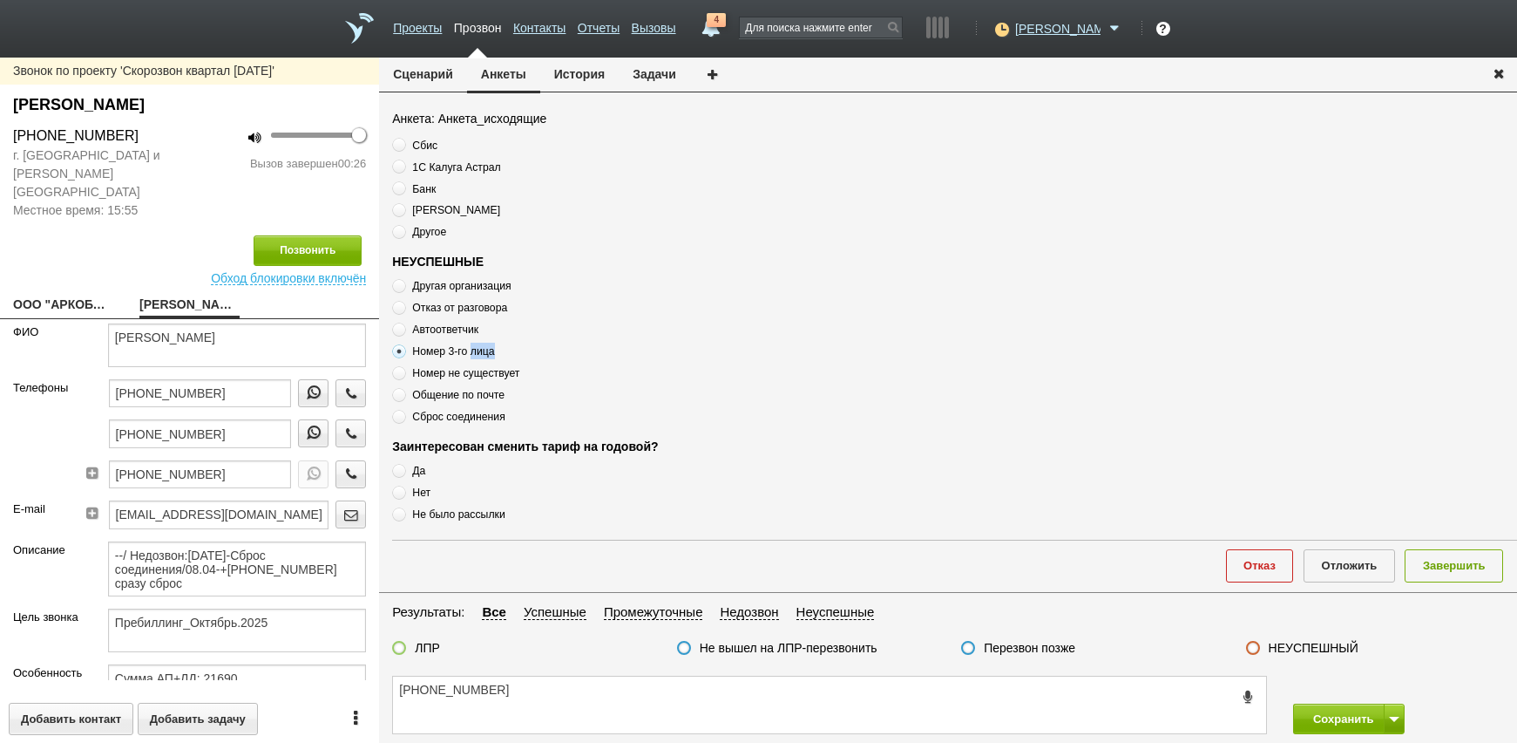
click at [481, 349] on span "Номер 3-го лица" at bounding box center [453, 351] width 82 height 12
click at [601, 692] on textarea "[PHONE_NUMBER]" at bounding box center [829, 704] width 873 height 57
paste textarea "Номер 3-го лица"
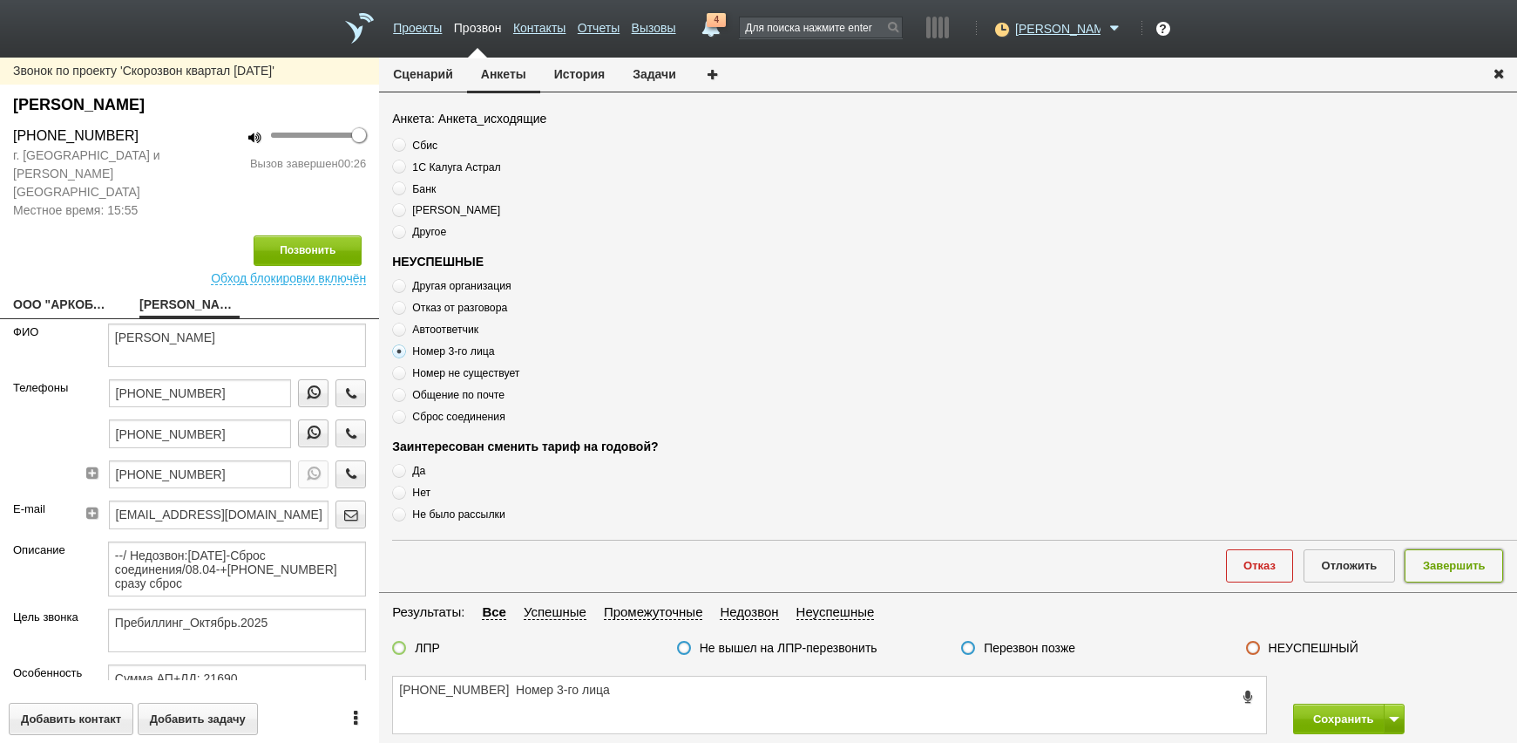
click at [1440, 569] on button "Завершить" at bounding box center [1454, 565] width 98 height 32
click at [1293, 648] on label "НЕУСПЕШНЫЙ" at bounding box center [1314, 648] width 90 height 16
click at [0, 0] on input "НЕУСПЕШНЫЙ" at bounding box center [0, 0] width 0 height 0
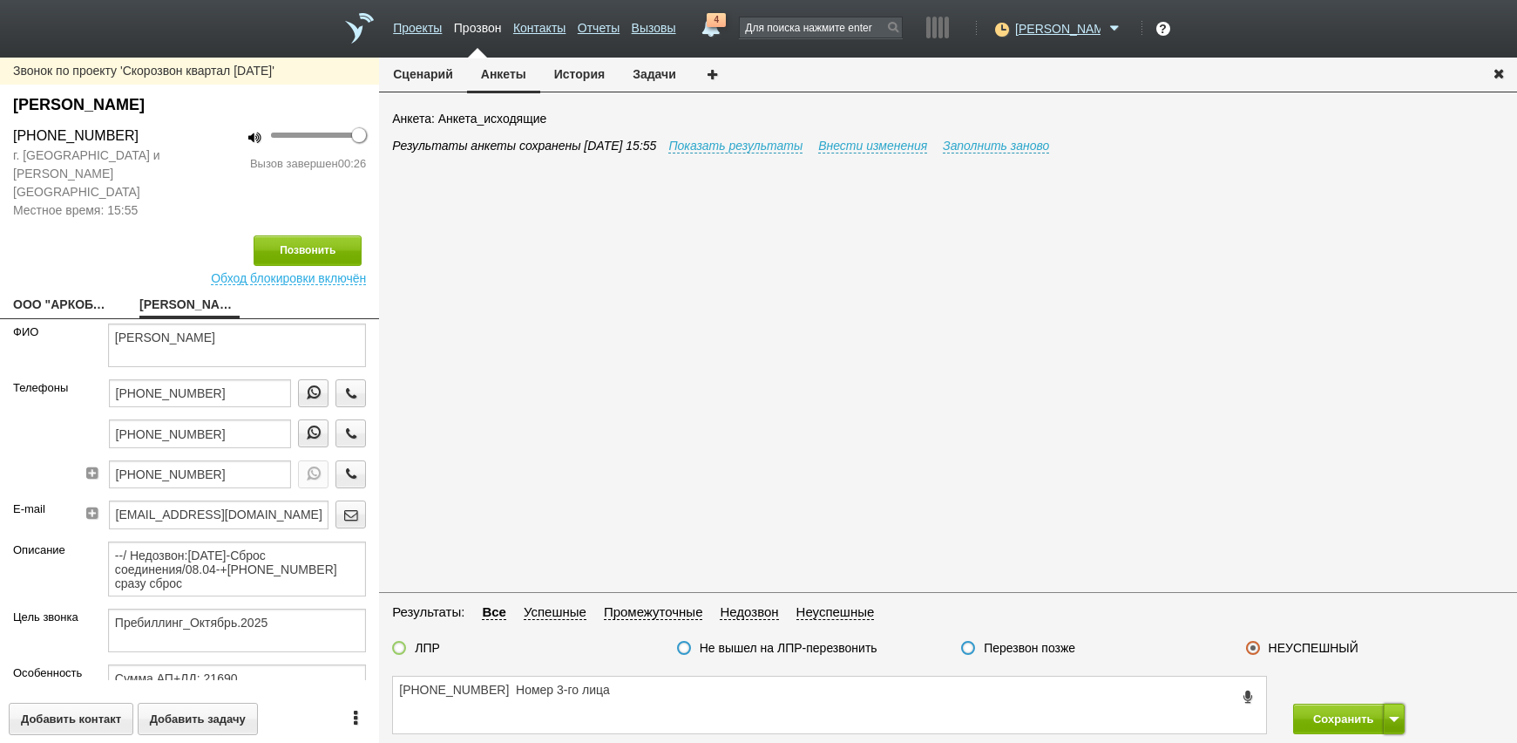
click at [1387, 721] on button at bounding box center [1394, 718] width 21 height 31
click at [1380, 691] on button "Сохранить и остаться" at bounding box center [1336, 686] width 135 height 31
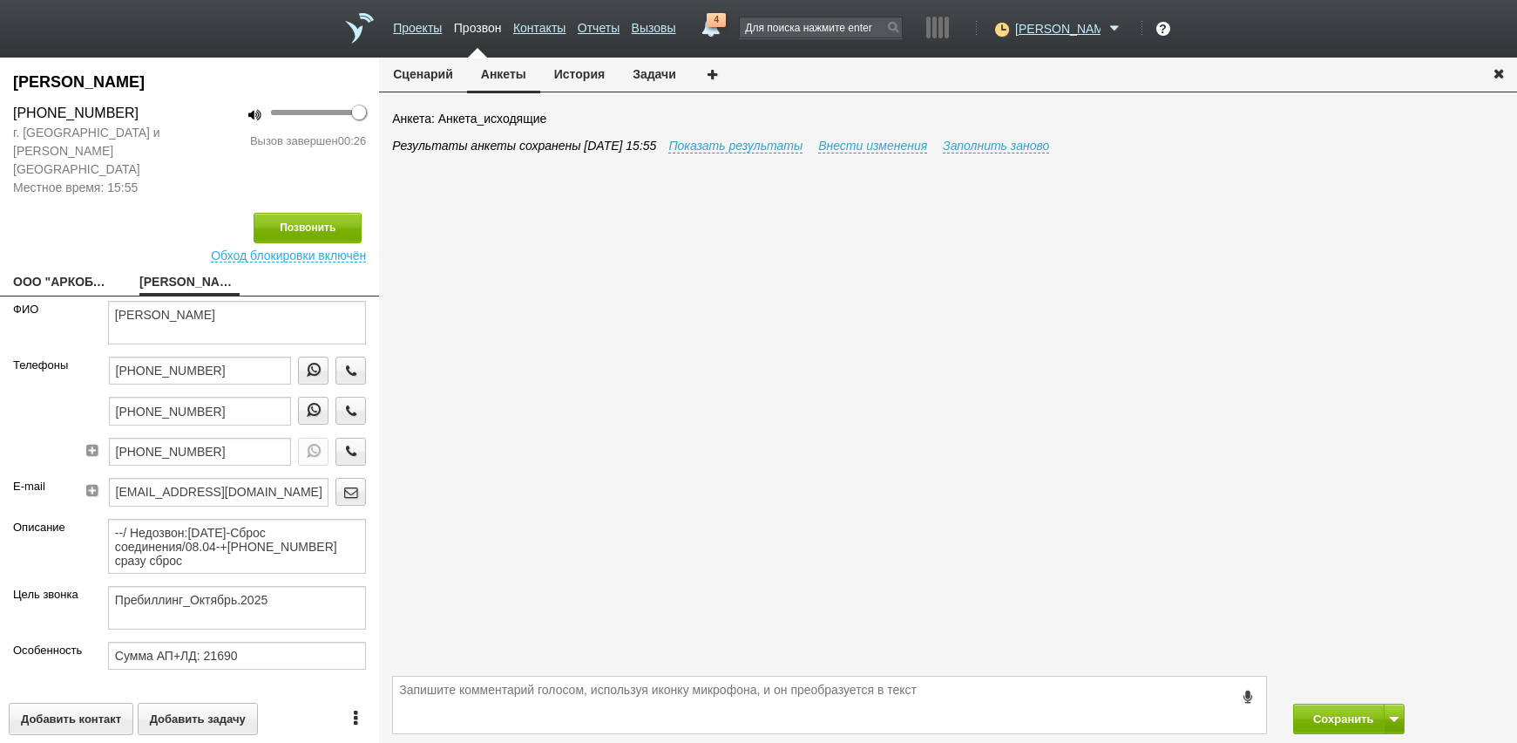
click at [358, 424] on div "[PHONE_NUMBER] [PHONE_NUMBER] [PHONE_NUMBER]" at bounding box center [229, 416] width 301 height 121
click at [342, 444] on icon "button" at bounding box center [351, 450] width 19 height 13
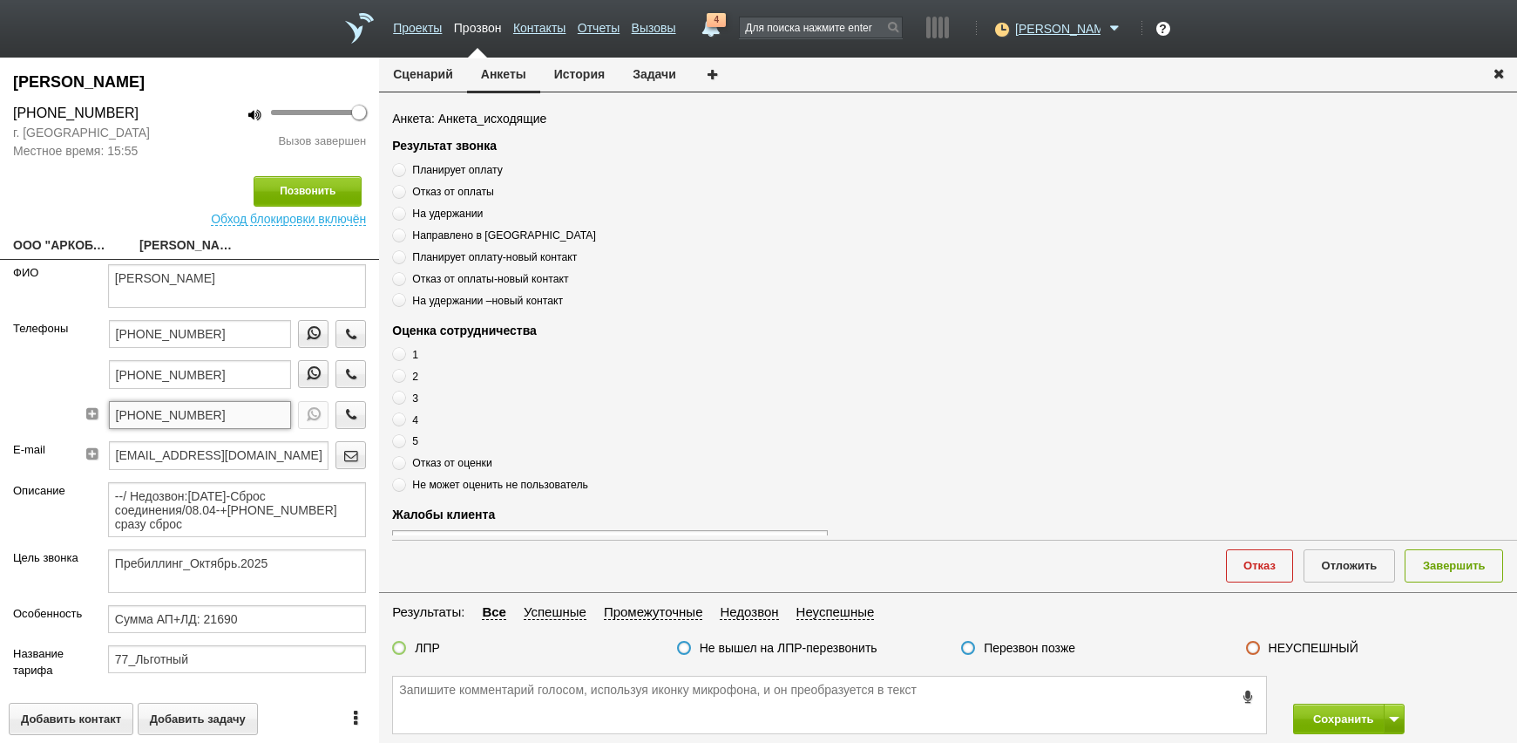
click at [227, 420] on input "[PHONE_NUMBER]" at bounding box center [200, 415] width 183 height 28
click at [224, 417] on input "[PHONE_NUMBER]" at bounding box center [200, 415] width 183 height 28
click at [224, 415] on input "[PHONE_NUMBER]" at bounding box center [200, 415] width 183 height 28
click at [223, 415] on input "[PHONE_NUMBER]" at bounding box center [200, 415] width 183 height 28
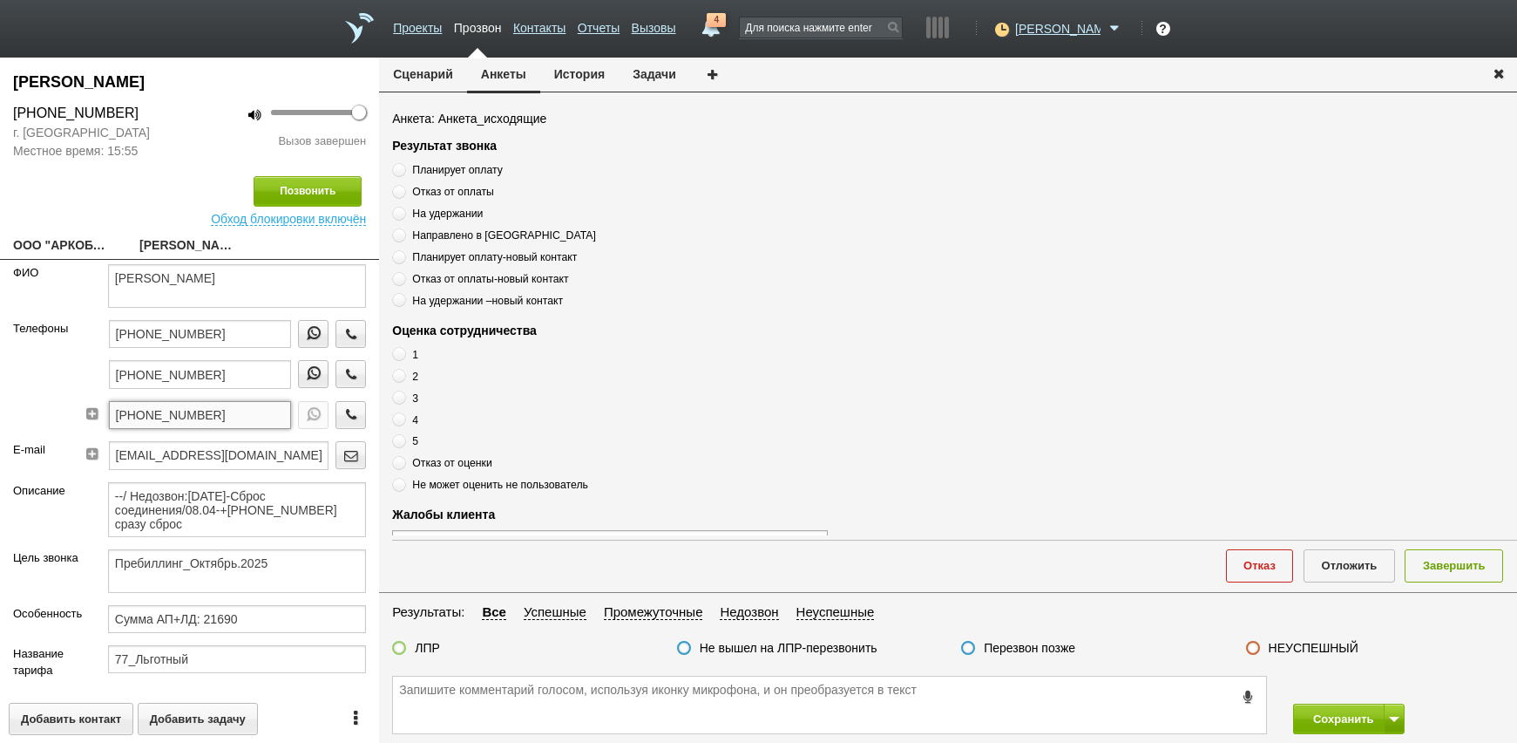
click at [223, 415] on input "[PHONE_NUMBER]" at bounding box center [200, 415] width 183 height 28
paste textarea "[PHONE_NUMBER]"
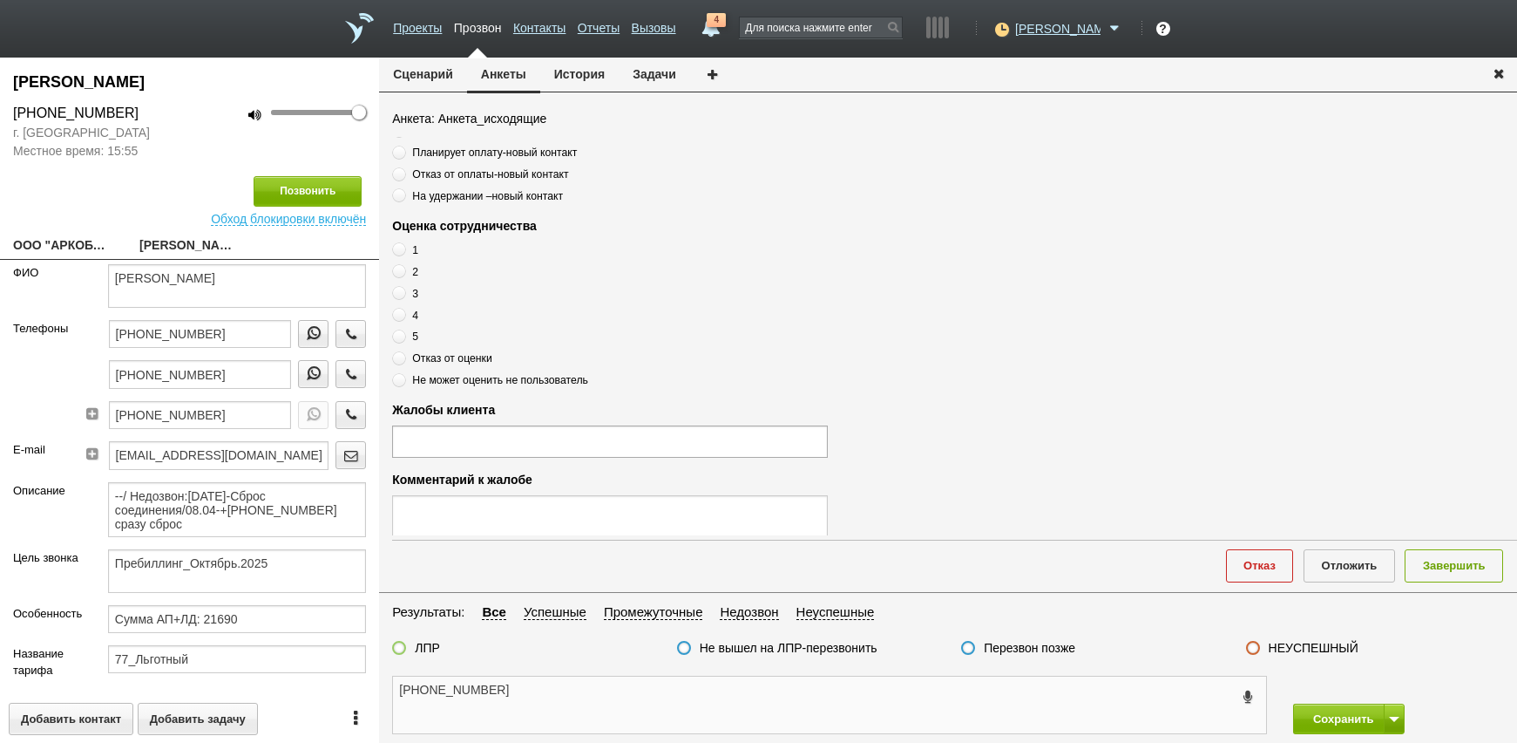
scroll to position [589, 0]
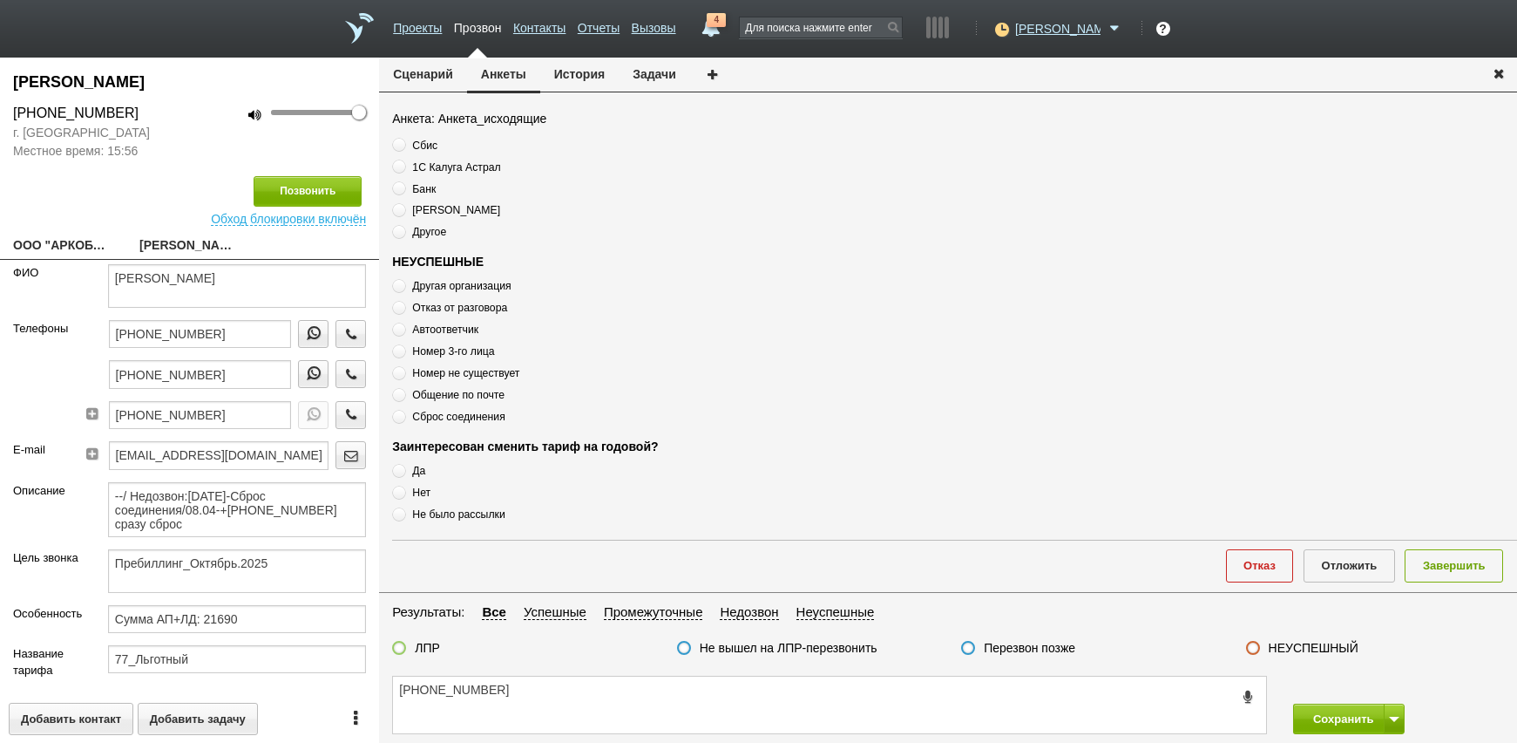
click at [479, 413] on span "Сброс соединения" at bounding box center [458, 416] width 92 height 12
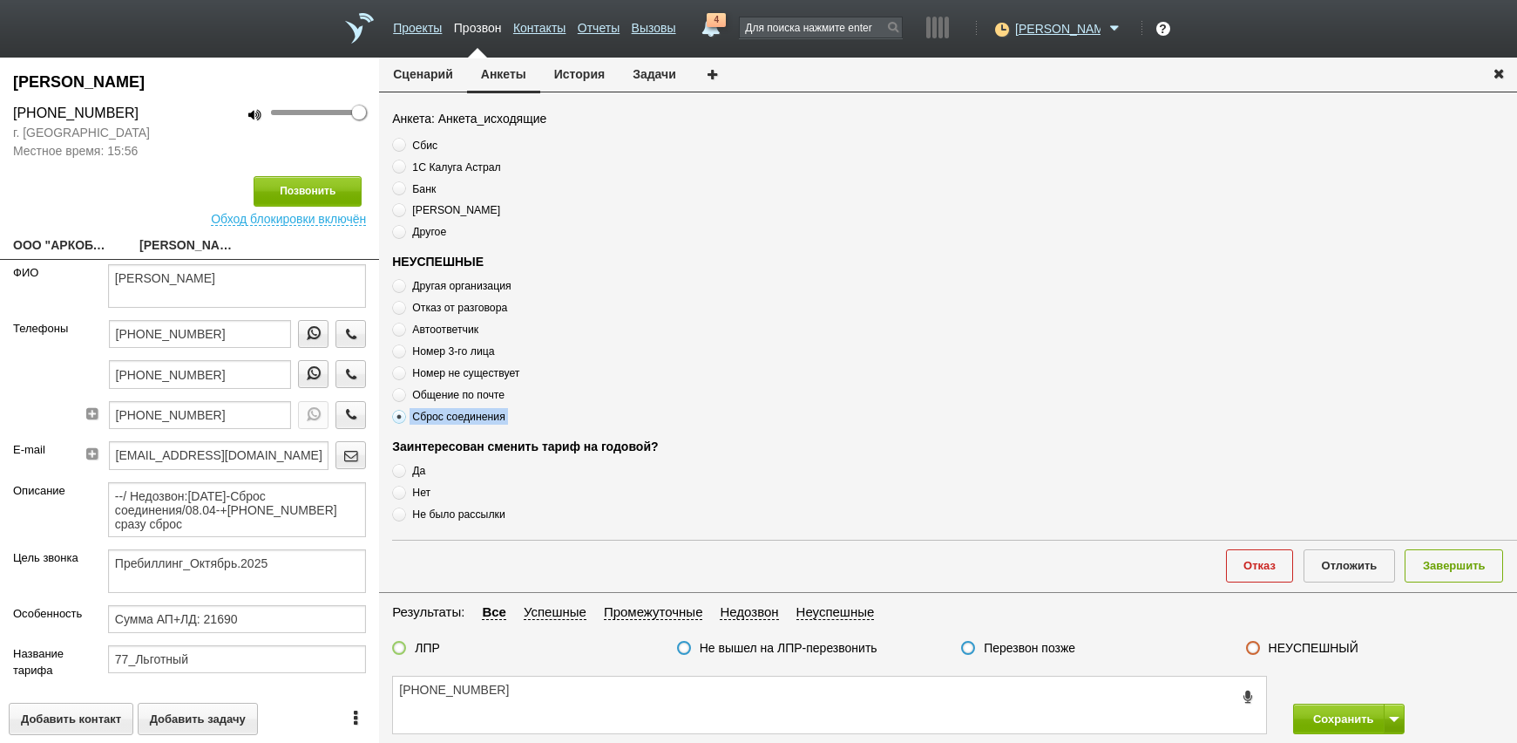
click at [591, 708] on textarea "[PHONE_NUMBER]" at bounding box center [829, 704] width 873 height 57
paste textarea "Сброс соединения"
drag, startPoint x: 804, startPoint y: 697, endPoint x: 820, endPoint y: 695, distance: 16.8
click at [812, 697] on textarea "[PHONE_NUMBER] Сброс соединения" at bounding box center [829, 704] width 873 height 57
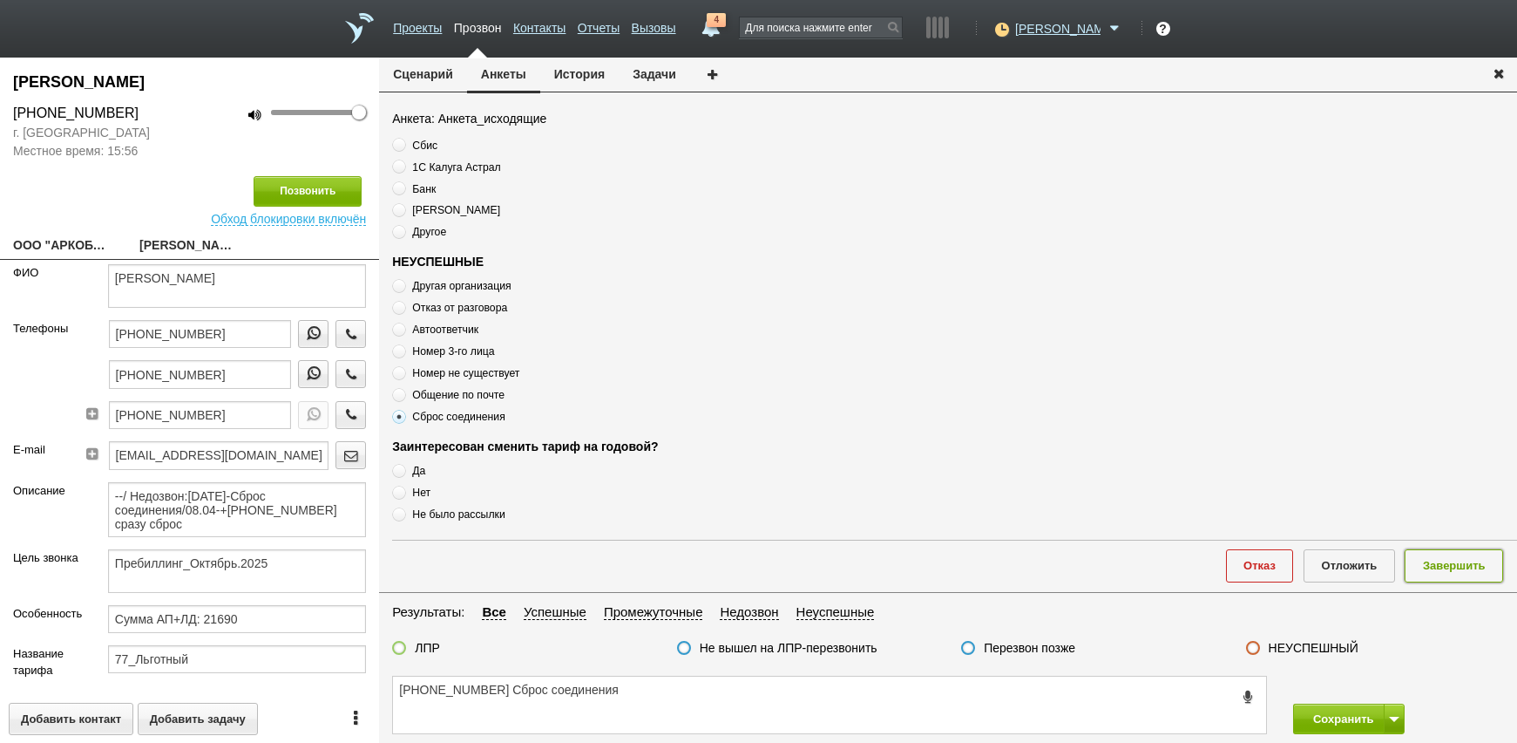
click at [1449, 566] on button "Завершить" at bounding box center [1454, 565] width 98 height 32
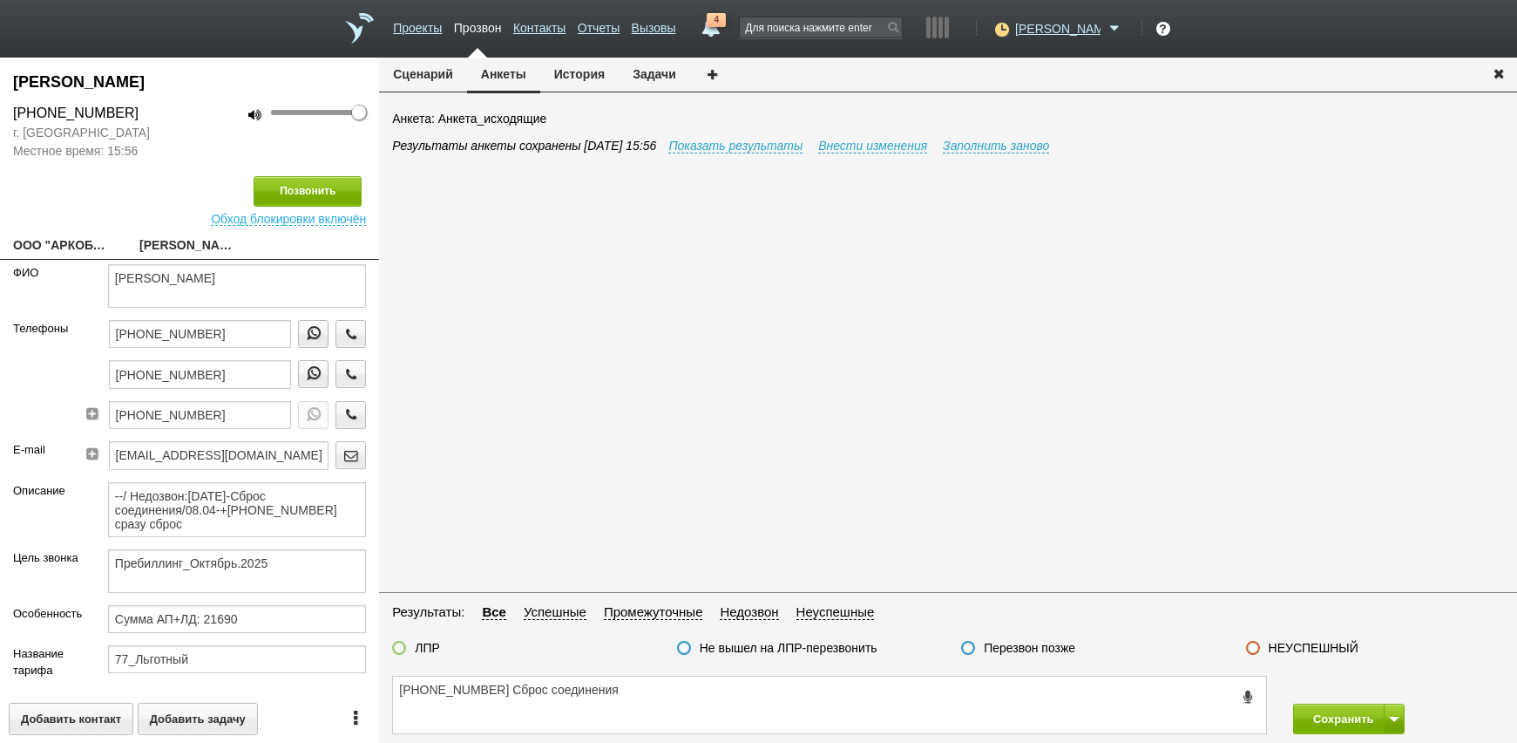
drag, startPoint x: 1289, startPoint y: 647, endPoint x: 1358, endPoint y: 687, distance: 79.7
click at [1288, 647] on label "НЕУСПЕШНЫЙ" at bounding box center [1314, 648] width 90 height 16
click at [0, 0] on input "НЕУСПЕШНЫЙ" at bounding box center [0, 0] width 0 height 0
drag, startPoint x: 1395, startPoint y: 722, endPoint x: 1388, endPoint y: 713, distance: 11.2
click at [1394, 722] on button at bounding box center [1394, 718] width 21 height 31
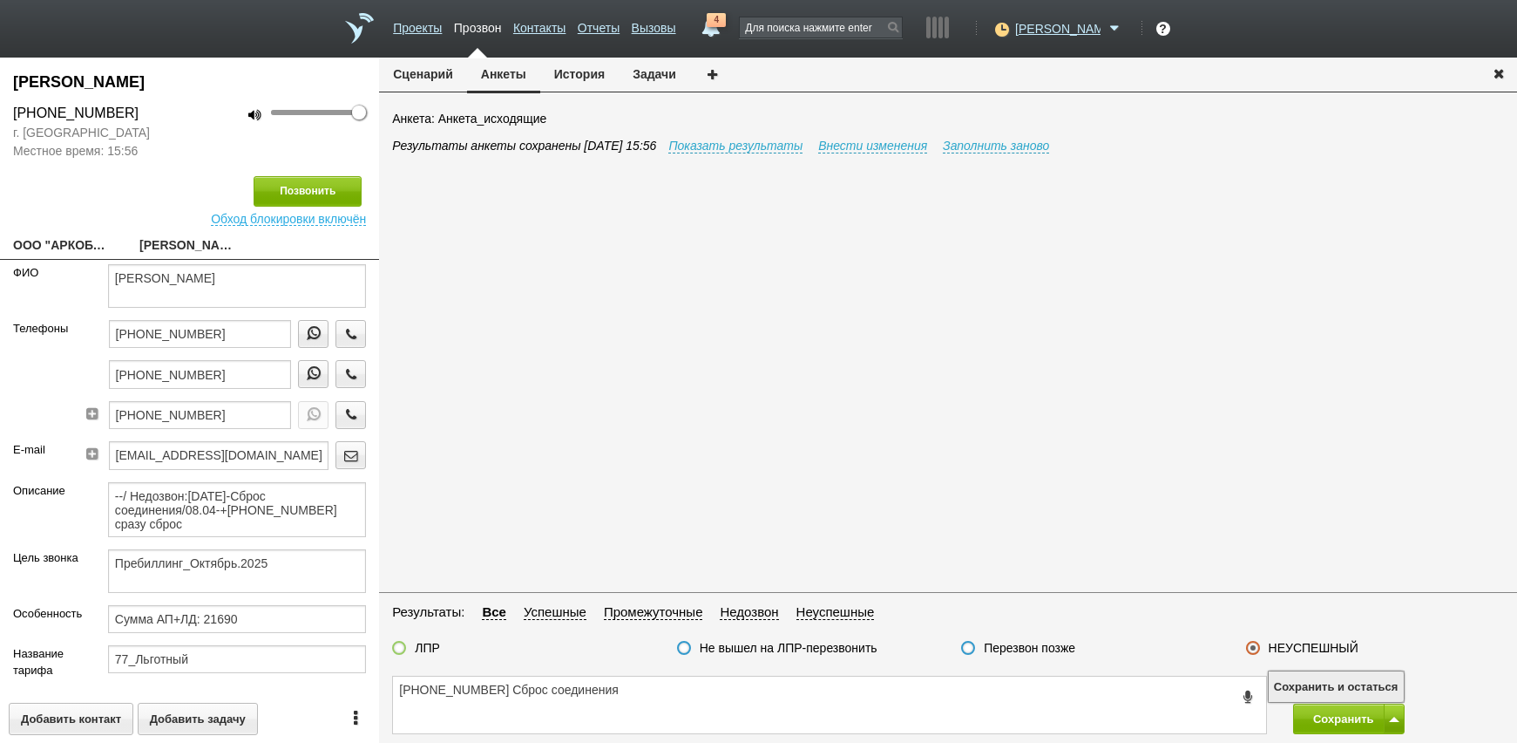
click at [1373, 686] on button "Сохранить и остаться" at bounding box center [1336, 686] width 135 height 31
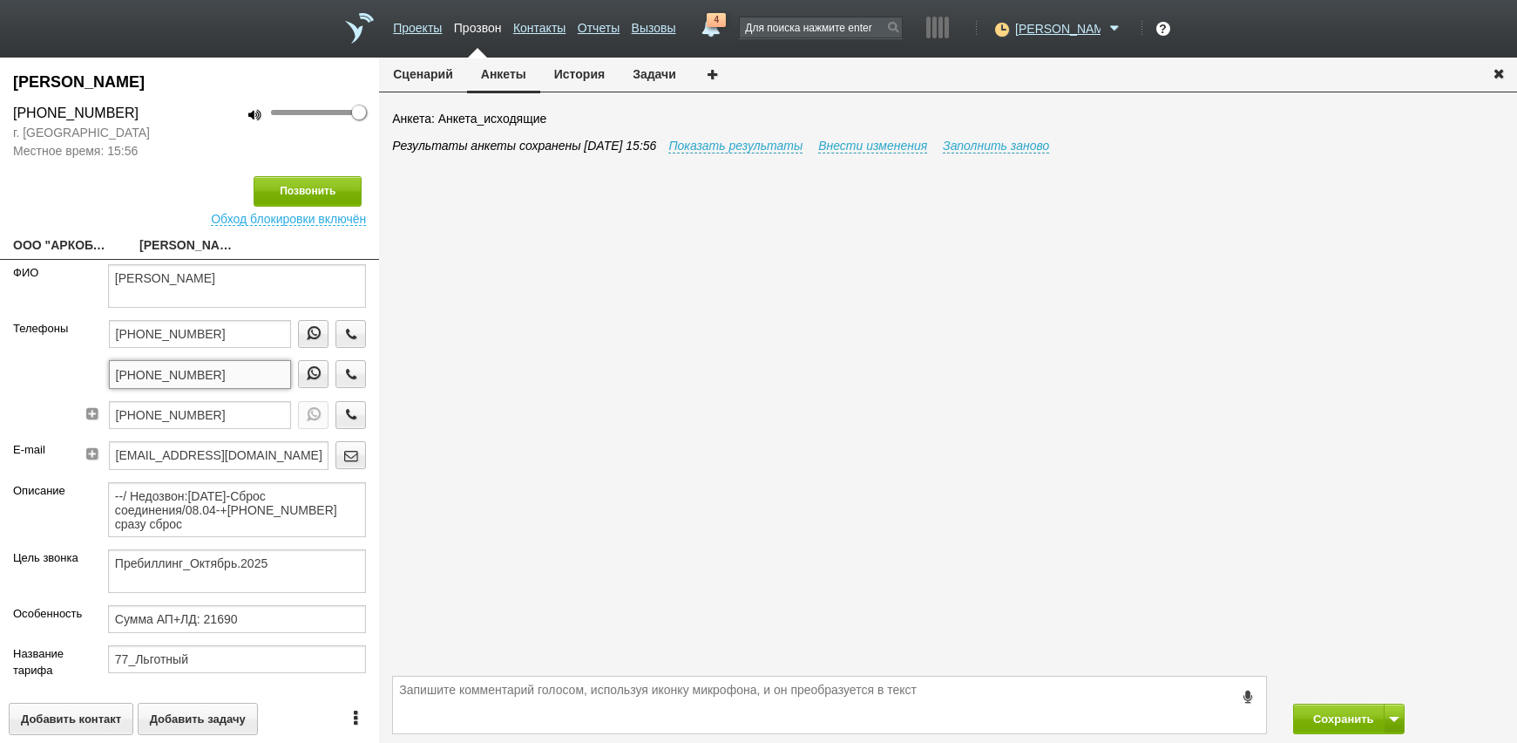
click at [231, 373] on input "[PHONE_NUMBER]" at bounding box center [200, 374] width 183 height 28
click at [342, 369] on icon "button" at bounding box center [351, 373] width 19 height 13
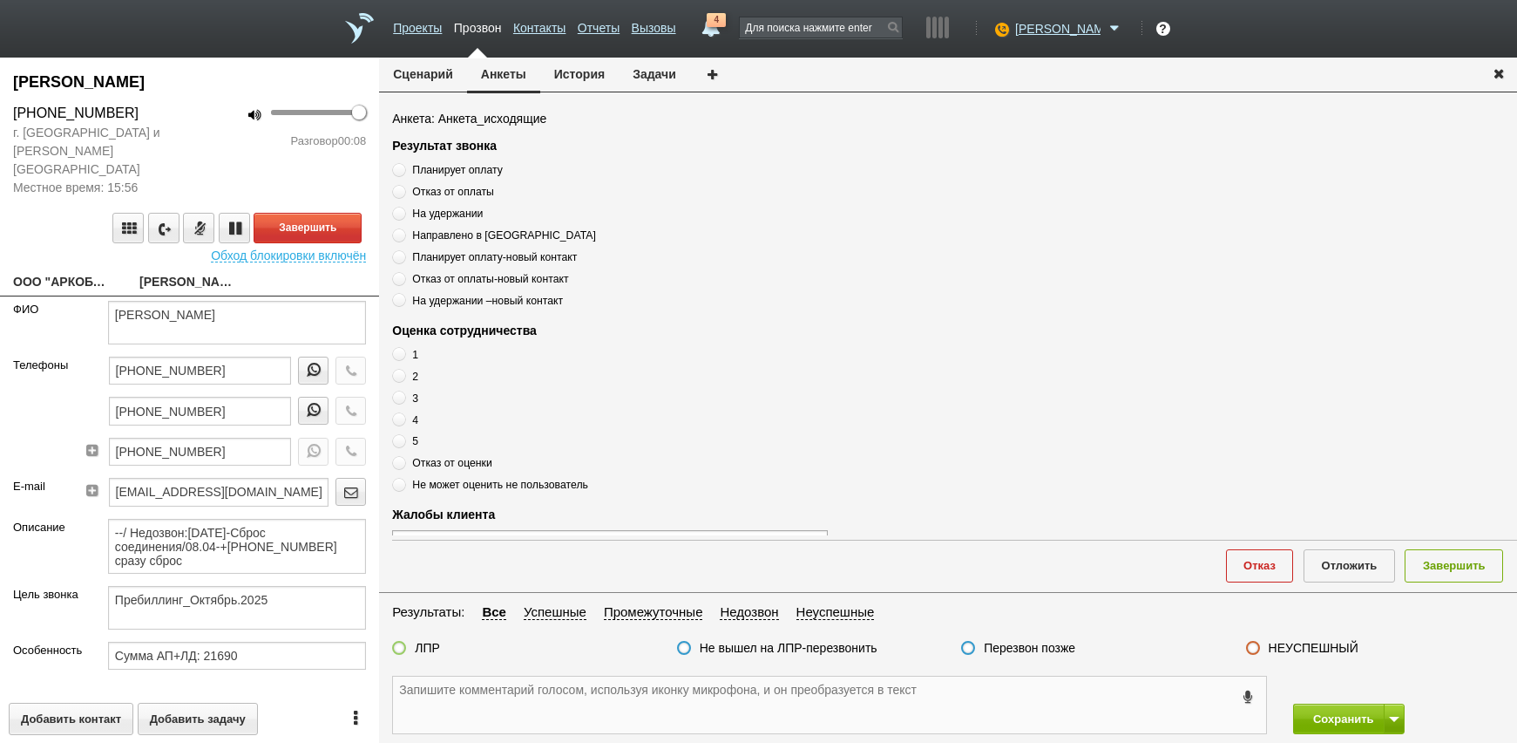
click at [498, 690] on textarea at bounding box center [829, 704] width 873 height 57
click at [210, 397] on input "[PHONE_NUMBER]" at bounding box center [200, 411] width 183 height 28
click at [226, 357] on input "[PHONE_NUMBER]" at bounding box center [200, 370] width 183 height 28
click at [247, 401] on input "[PHONE_NUMBER]" at bounding box center [200, 411] width 183 height 28
click at [477, 728] on textarea at bounding box center [829, 704] width 873 height 57
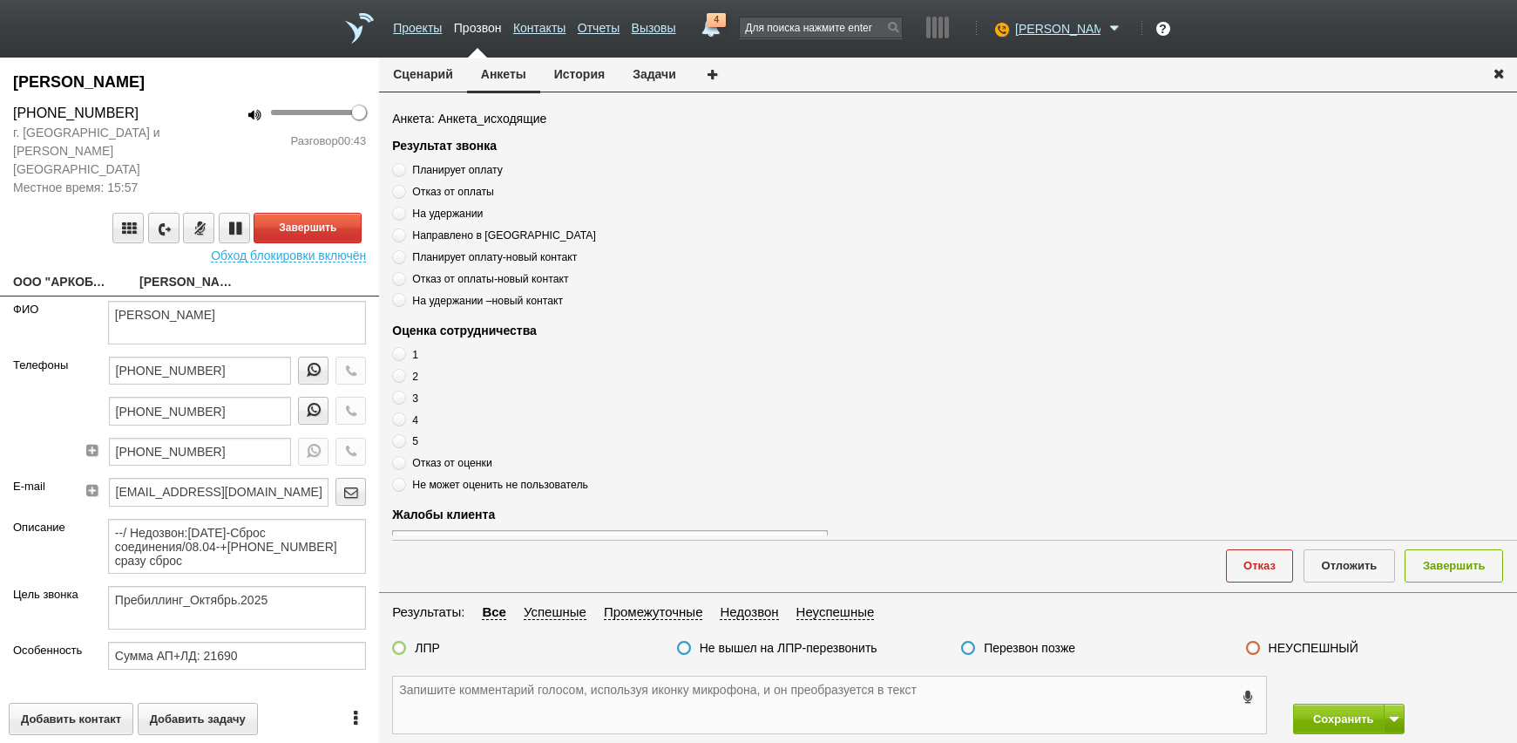
click at [585, 712] on textarea at bounding box center [829, 704] width 873 height 57
click at [678, 734] on div "Сохранить Сохранить и остаться" at bounding box center [948, 705] width 1138 height 76
drag, startPoint x: 233, startPoint y: 394, endPoint x: 63, endPoint y: 395, distance: 169.9
click at [0, 393] on html "Проекты Прозвон Контакты Отчеты Вызовы 4 [DATE] [DATE] неделя все Письмо [PERSO…" at bounding box center [758, 371] width 1517 height 743
paste textarea "[PHONE_NUMBER]"
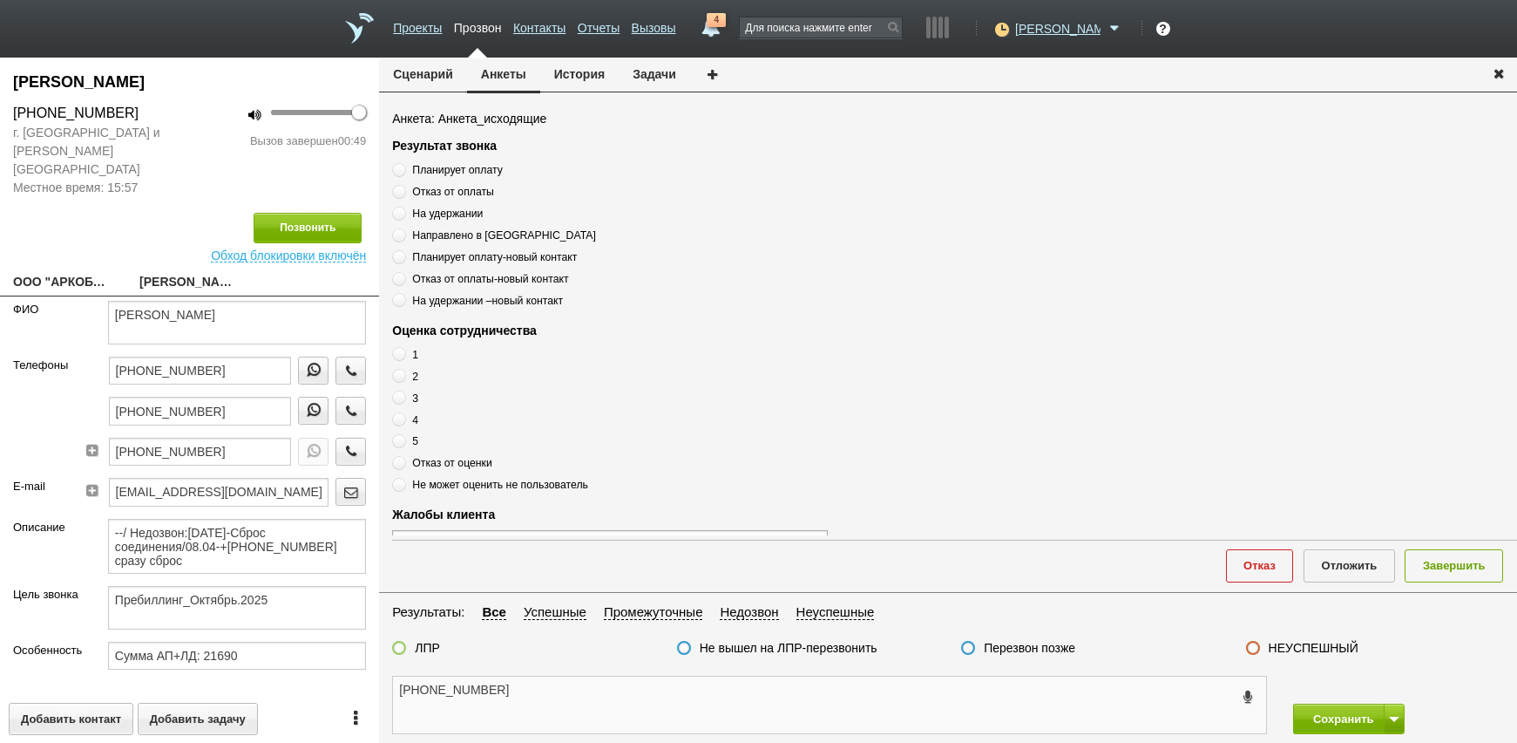
click at [532, 689] on textarea "[PHONE_NUMBER]" at bounding box center [829, 704] width 873 height 57
drag, startPoint x: 549, startPoint y: 718, endPoint x: 548, endPoint y: 709, distance: 9.6
click at [548, 719] on textarea "[PHONE_NUMBER]" at bounding box center [829, 704] width 873 height 57
click at [541, 702] on textarea "[PHONE_NUMBER]" at bounding box center [829, 704] width 873 height 57
click at [616, 693] on textarea "[PHONE_NUMBER]" at bounding box center [829, 704] width 873 height 57
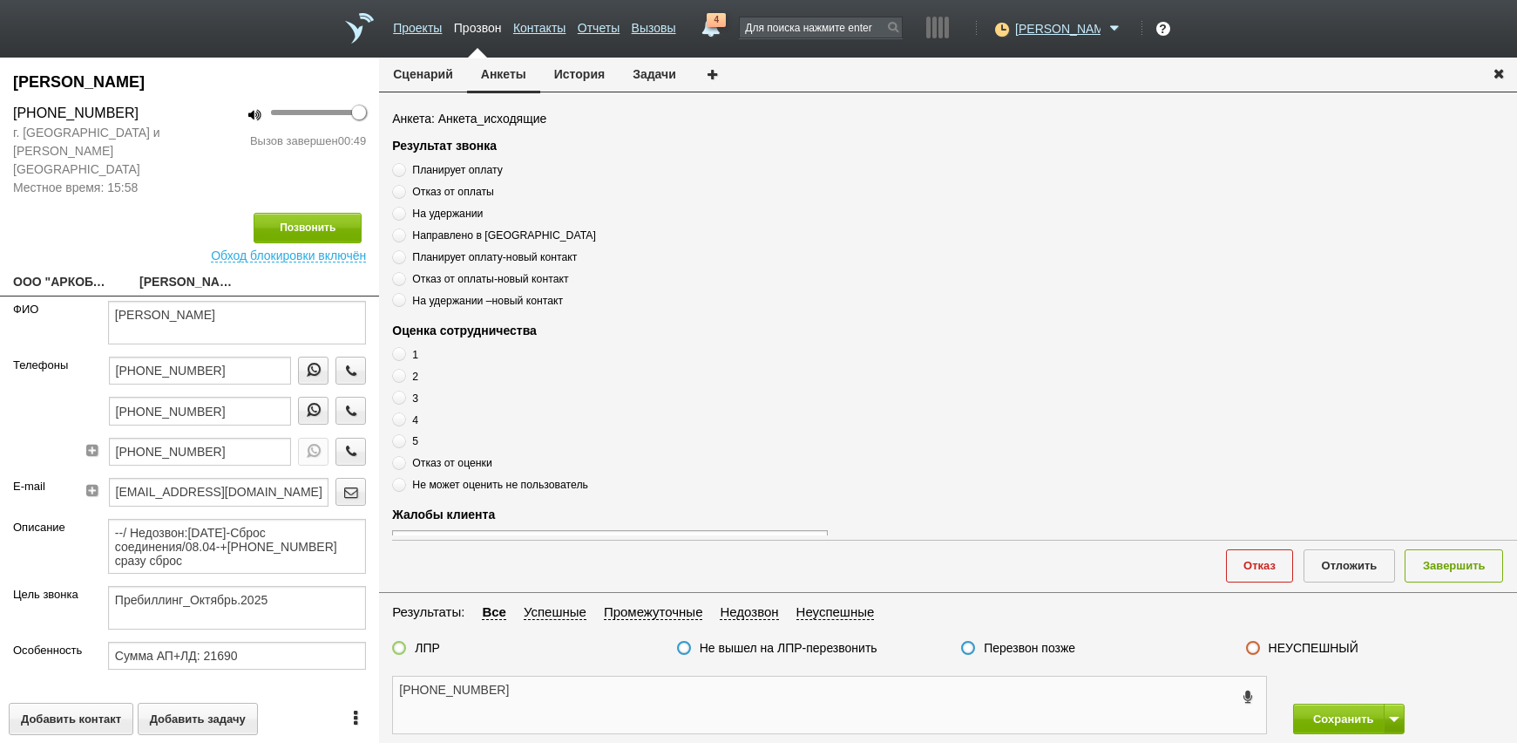
scroll to position [523, 0]
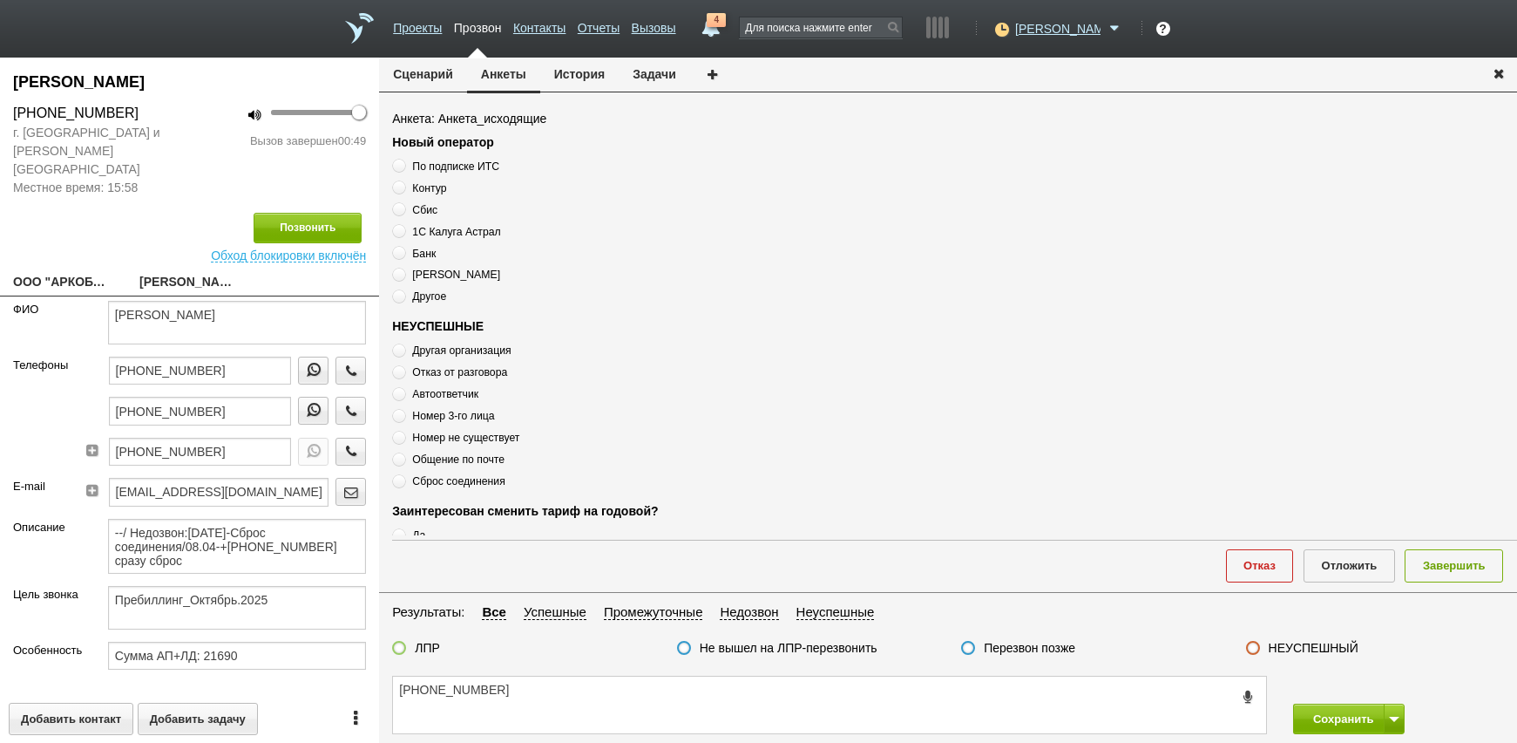
click at [463, 380] on label "Отказ от разговора" at bounding box center [610, 371] width 436 height 17
click at [529, 696] on textarea "[PHONE_NUMBER]" at bounding box center [829, 704] width 873 height 57
click at [1054, 668] on div "[PHONE_NUMBER] не удобно говорить , перезвонить позже уточнить номер бухгалтера…" at bounding box center [948, 705] width 1138 height 76
click at [1055, 653] on label "Перезвон позже" at bounding box center [1030, 648] width 92 height 16
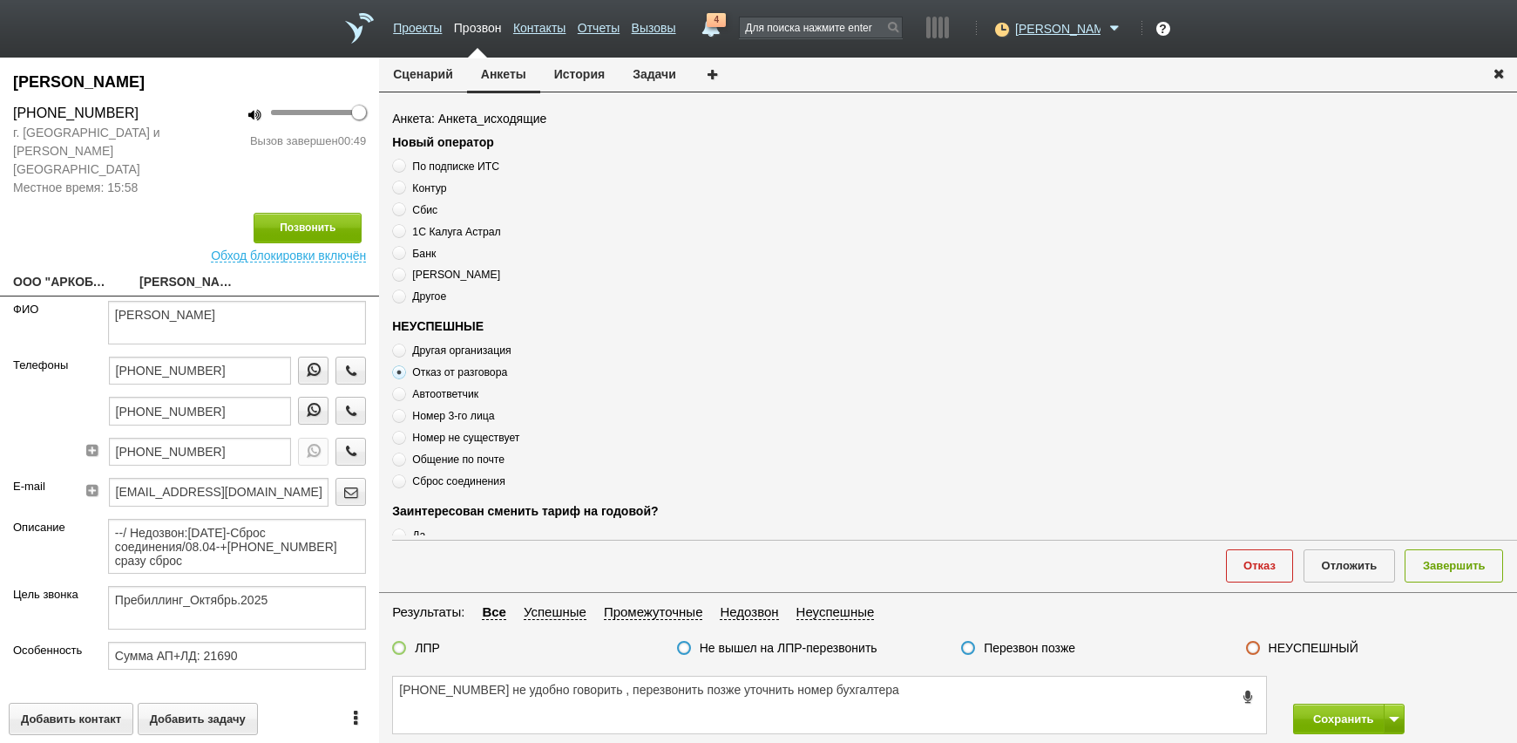
click at [0, 0] on input "Перезвон позже" at bounding box center [0, 0] width 0 height 0
click at [1485, 569] on button "Завершить" at bounding box center [1454, 565] width 98 height 32
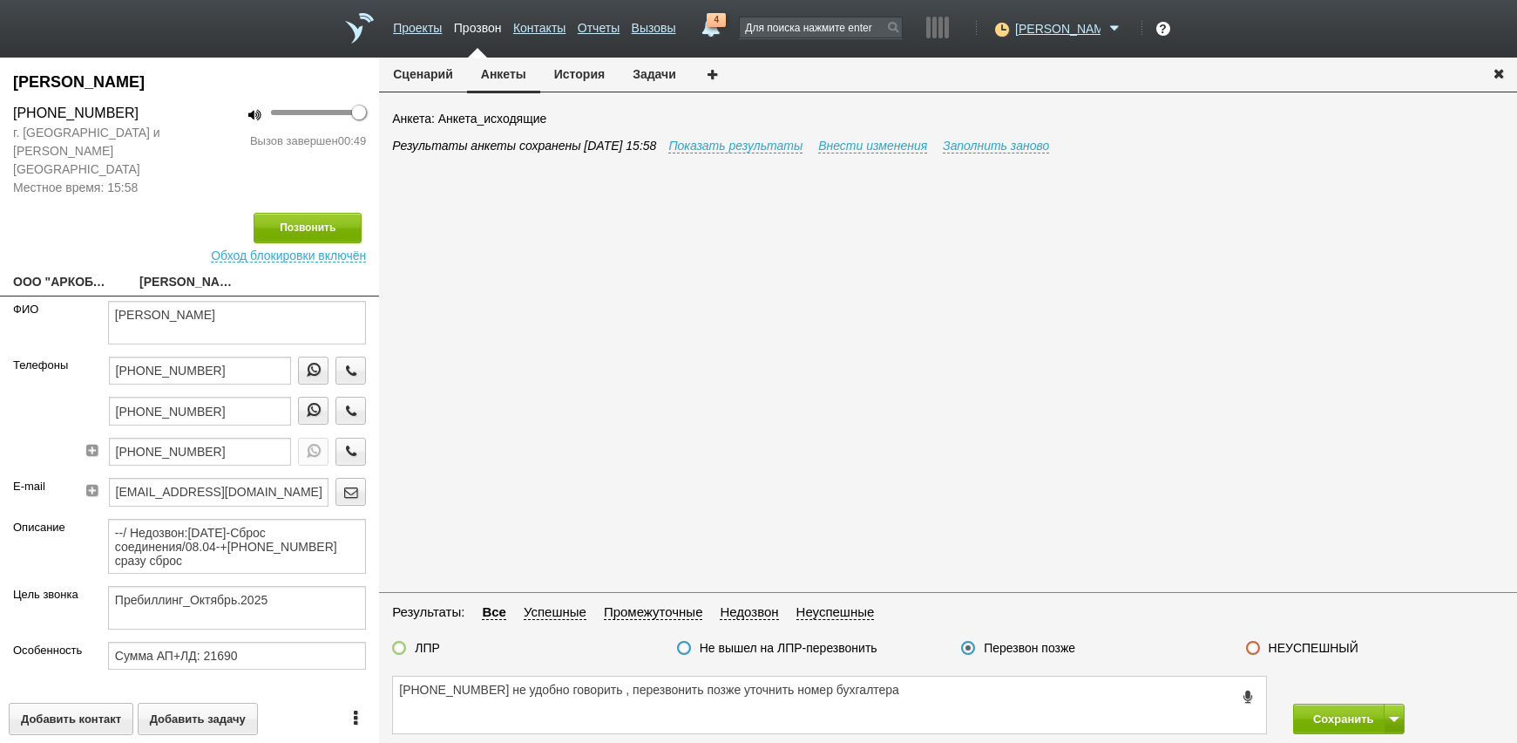
click at [1404, 730] on div "Сохранить Сохранить и остаться" at bounding box center [1398, 718] width 237 height 31
drag, startPoint x: 1404, startPoint y: 730, endPoint x: 1376, endPoint y: 720, distance: 29.8
click at [1376, 720] on button "Сохранить" at bounding box center [1339, 718] width 92 height 31
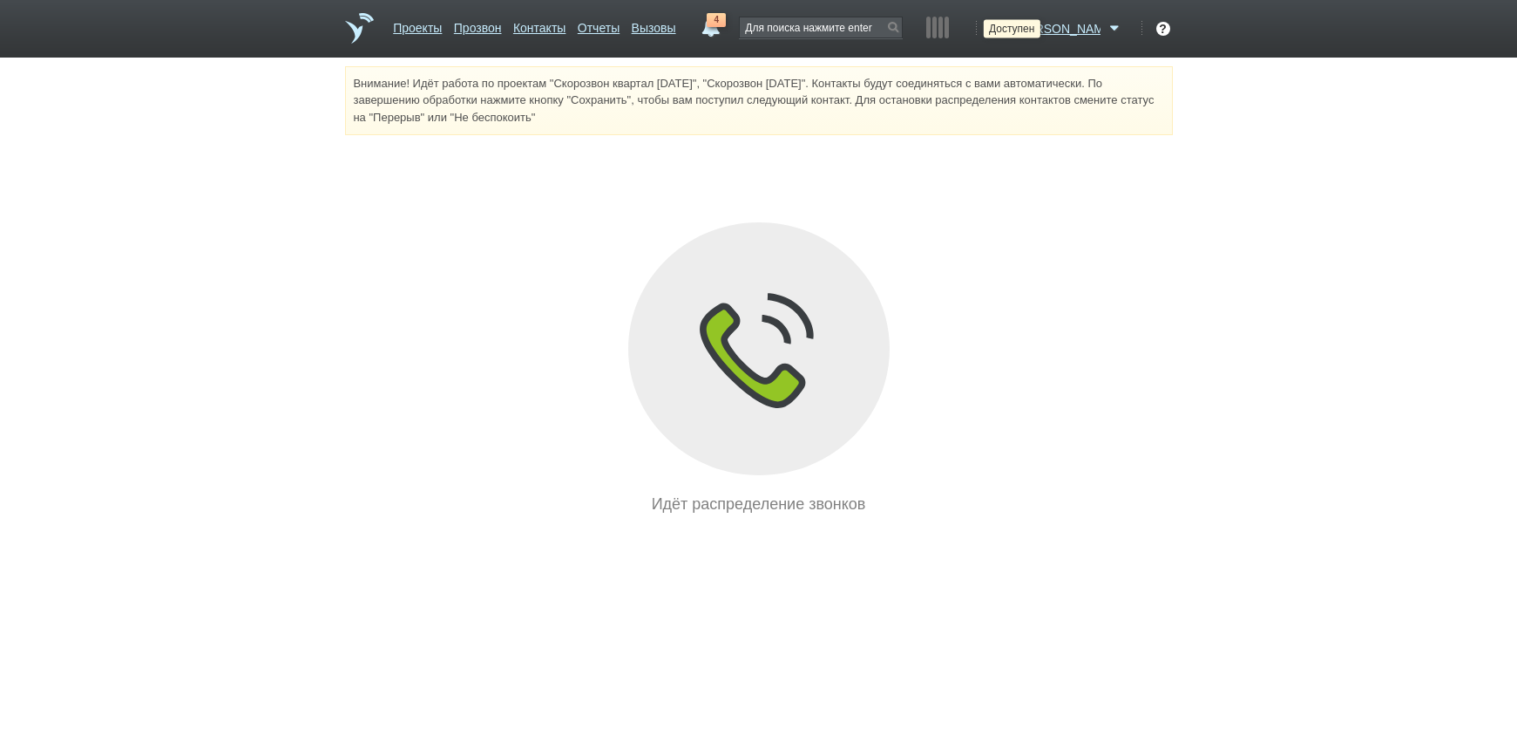
drag, startPoint x: 1055, startPoint y: 27, endPoint x: 1055, endPoint y: 47, distance: 20.0
click at [1012, 27] on icon at bounding box center [1000, 28] width 24 height 17
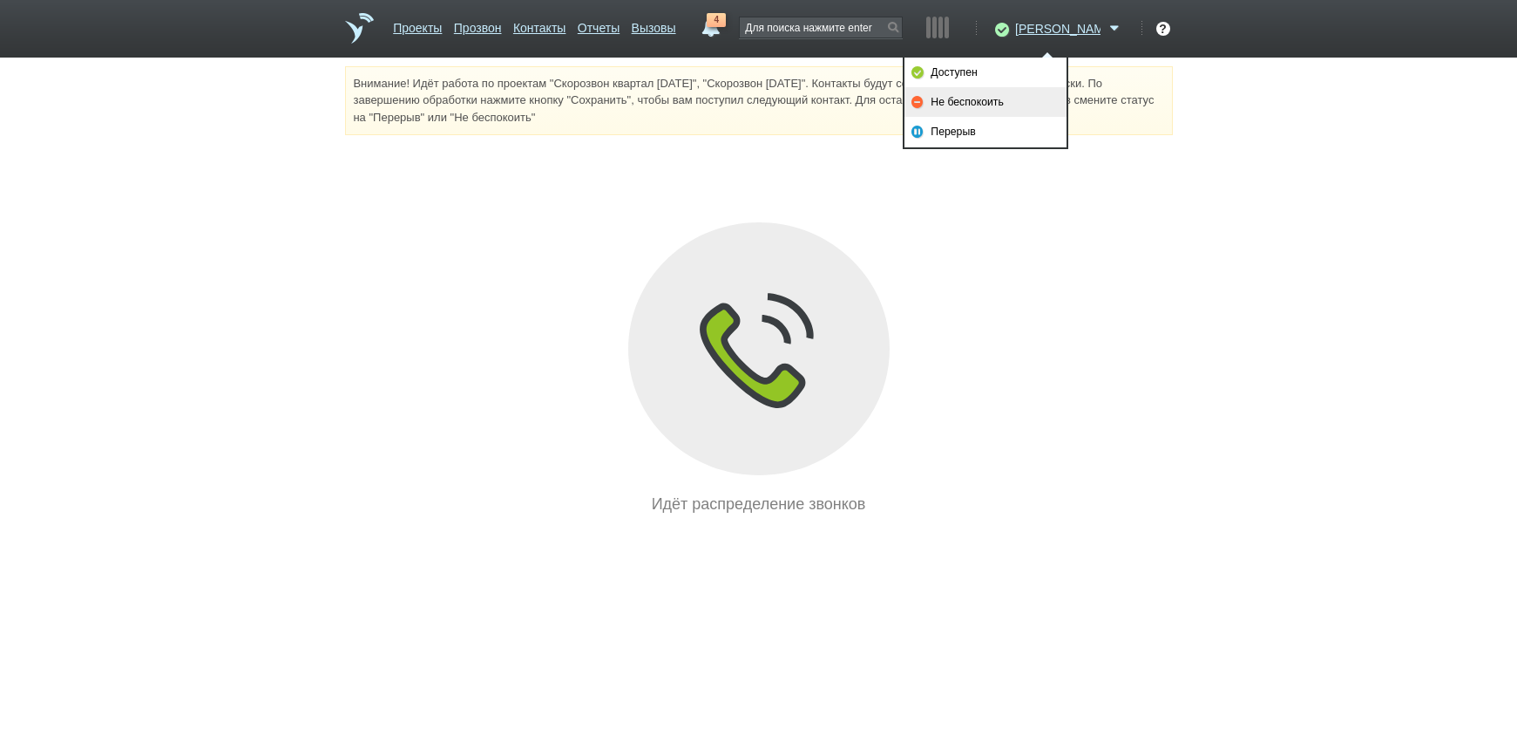
click at [1026, 97] on link "Не беспокоить" at bounding box center [986, 102] width 162 height 30
click at [1065, 516] on html "Проекты Прозвон Контакты Отчеты Вызовы 4 [DATE] [DATE] неделя все Письмо [PERSO…" at bounding box center [758, 258] width 1517 height 516
click at [1116, 181] on div "Внимание! Идёт работа по проектам "Скорозвон квартал [DATE]", "Скорозвон [DATE]…" at bounding box center [758, 291] width 1517 height 450
click at [726, 31] on link "4" at bounding box center [710, 23] width 31 height 21
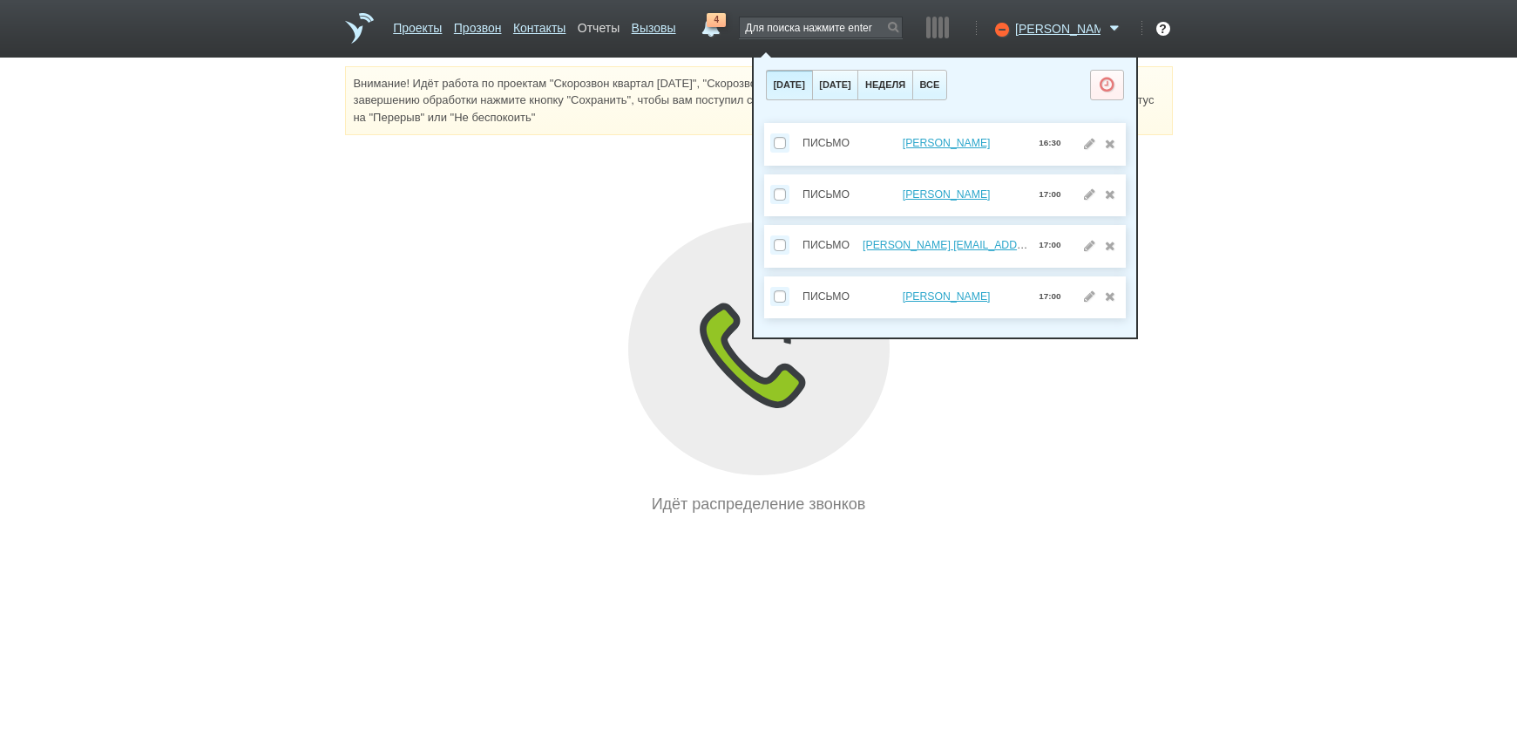
click at [620, 24] on link "Отчеты" at bounding box center [599, 24] width 42 height 25
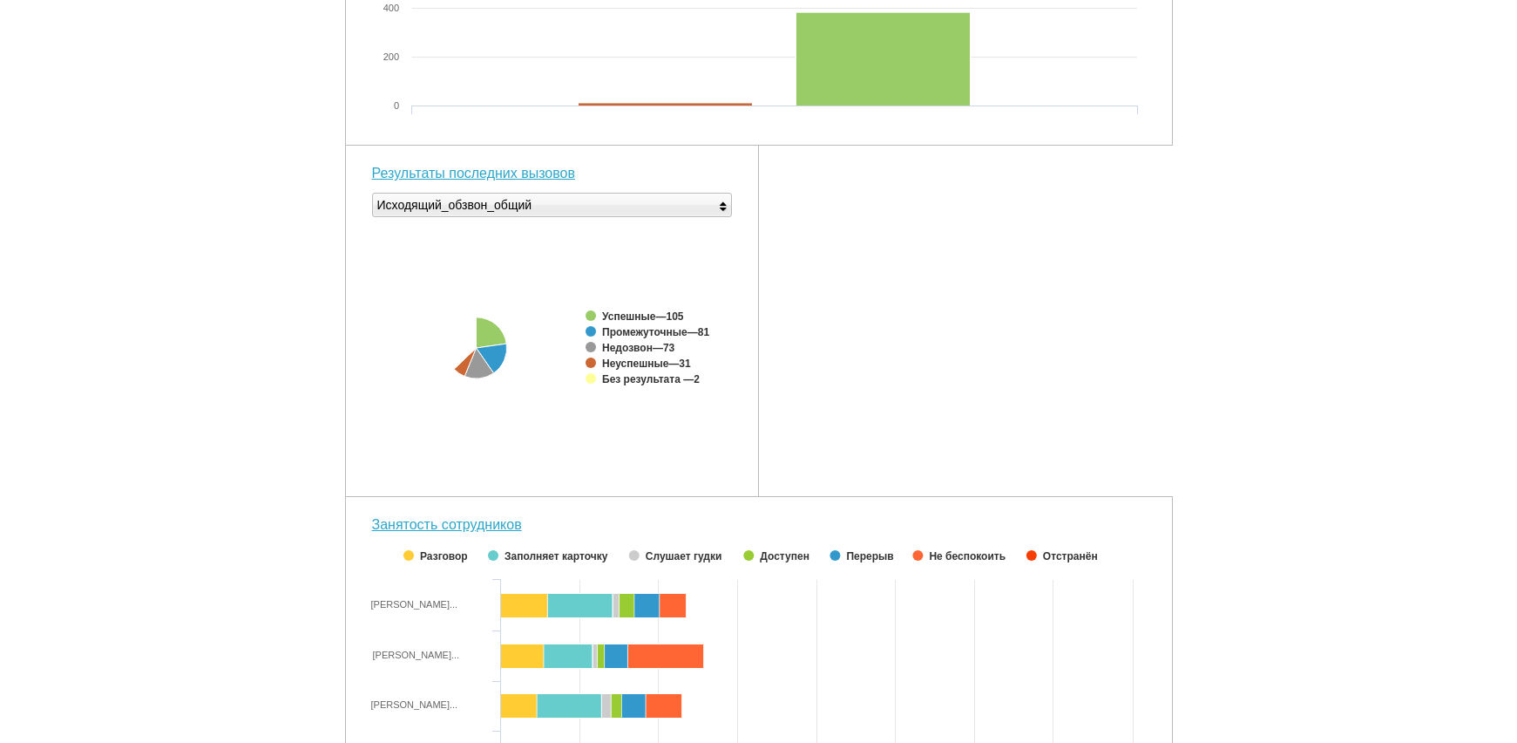
scroll to position [551, 0]
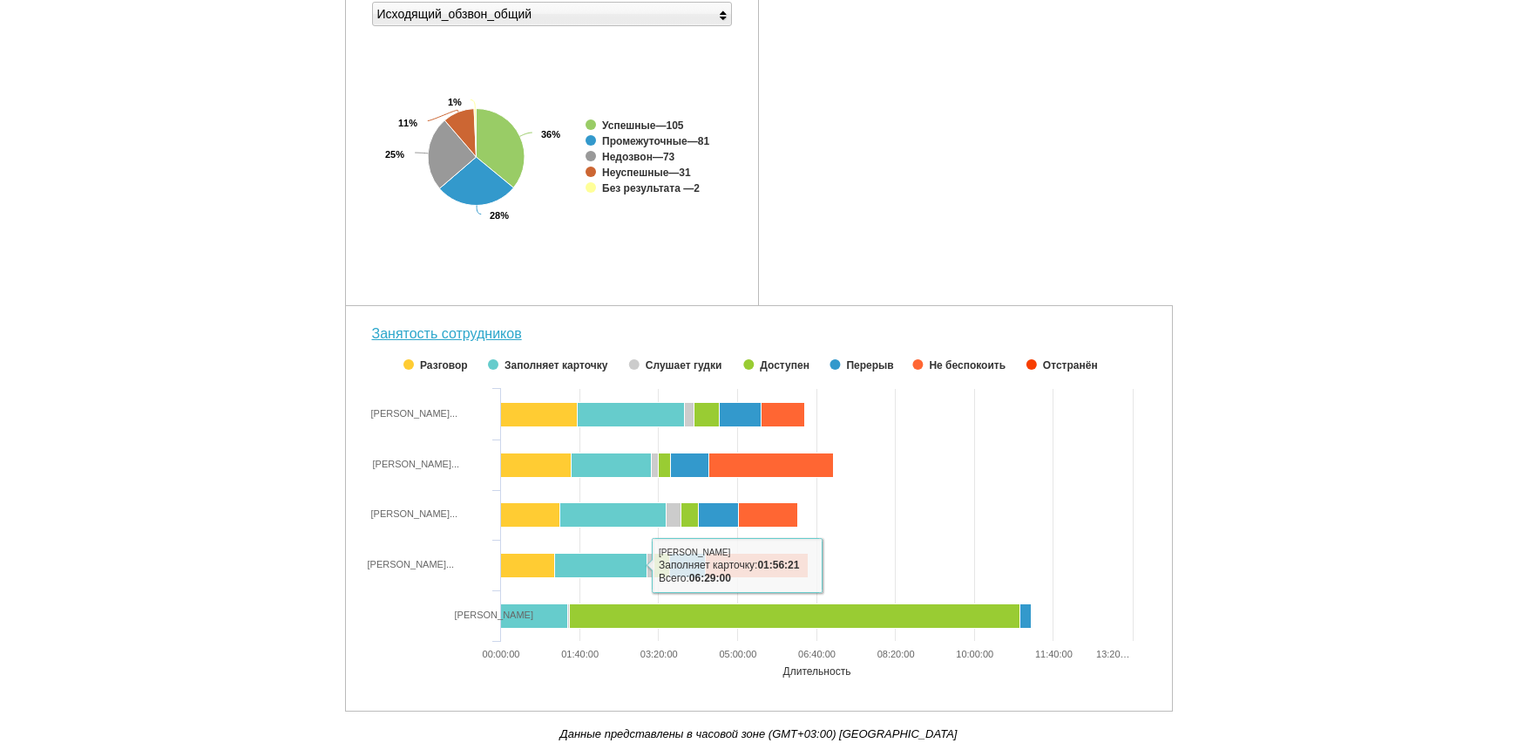
click at [1251, 300] on div "Внимание! Идёт работа по проектам "Скорозвон квартал [DATE]", "Скорозвон [DATE]…" at bounding box center [758, 128] width 1517 height 1227
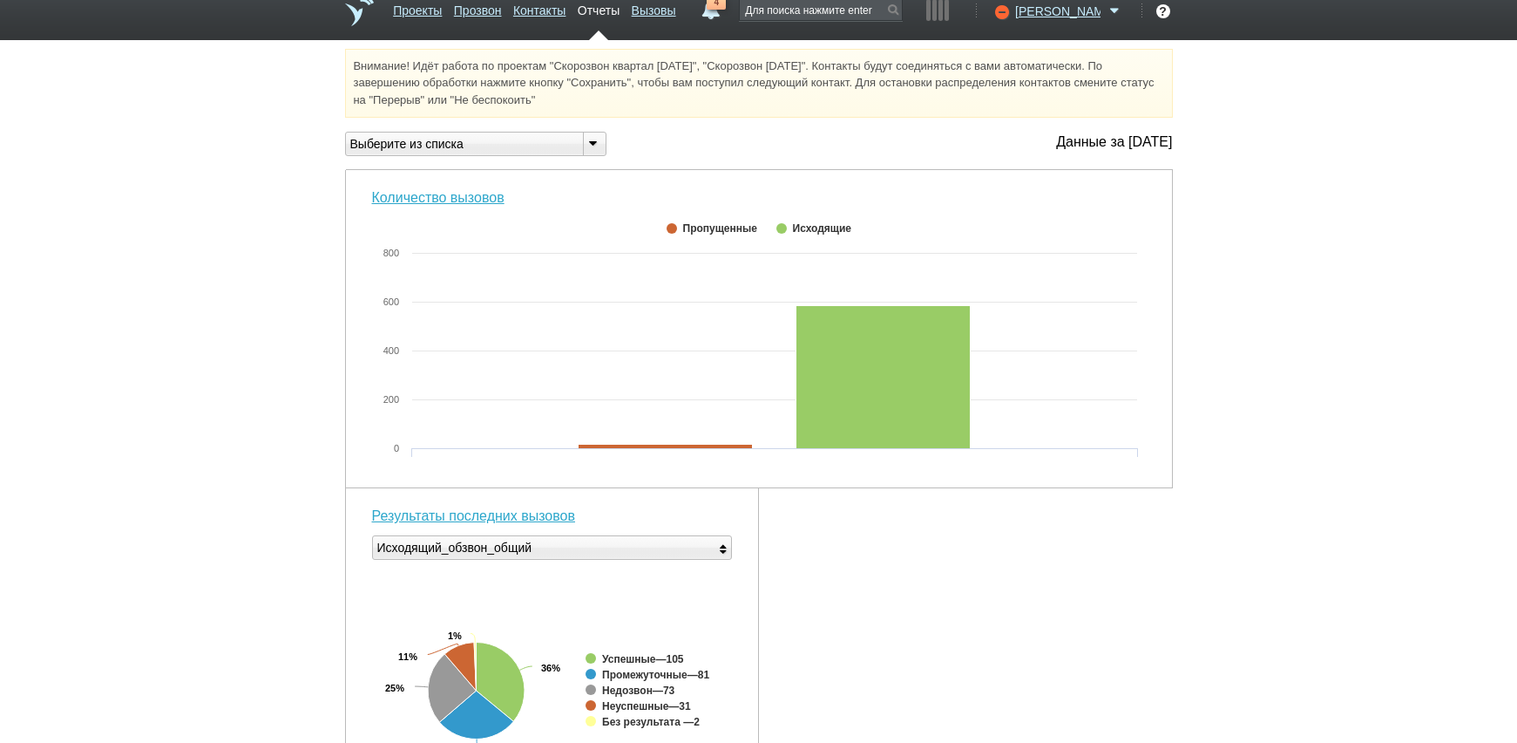
scroll to position [0, 0]
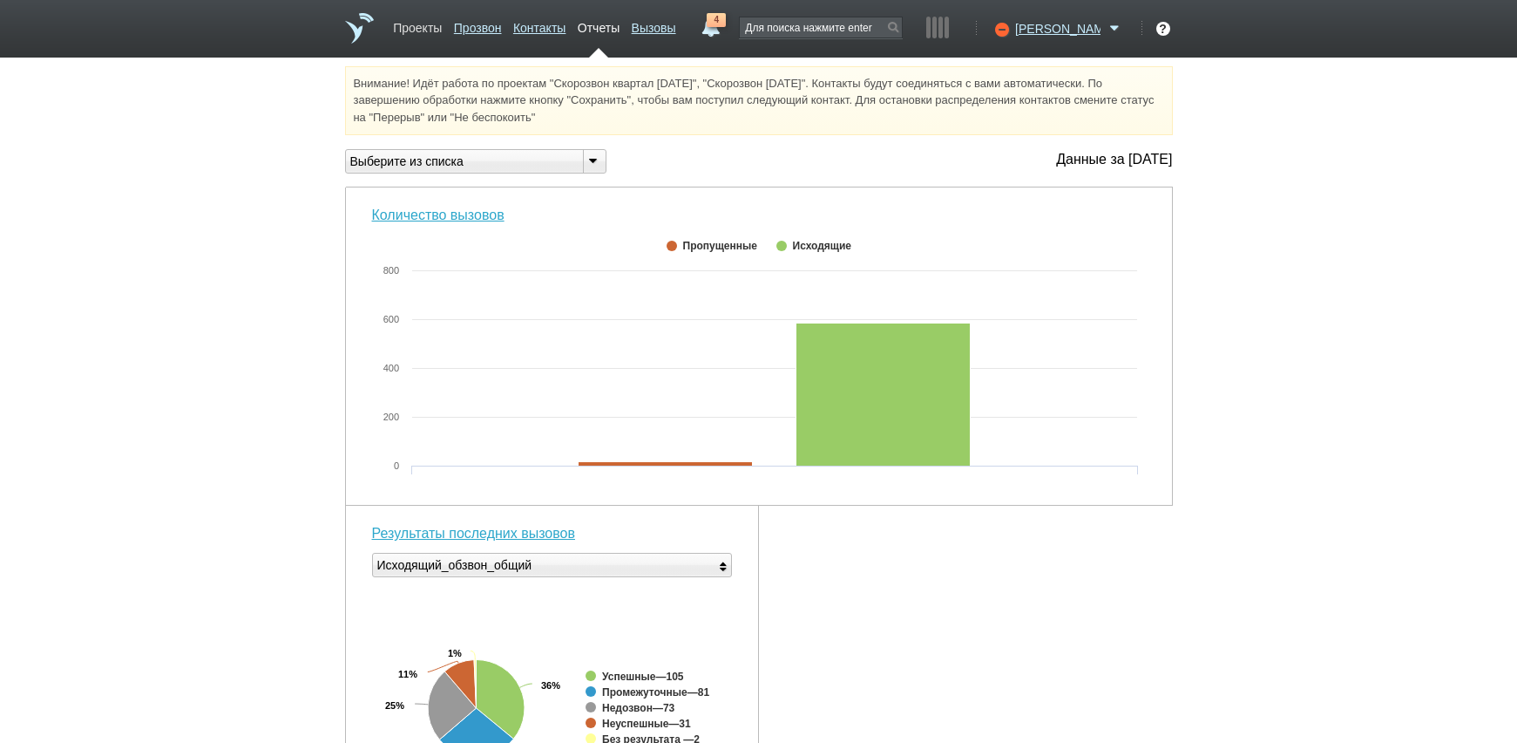
click at [442, 33] on link "Проекты" at bounding box center [417, 24] width 49 height 25
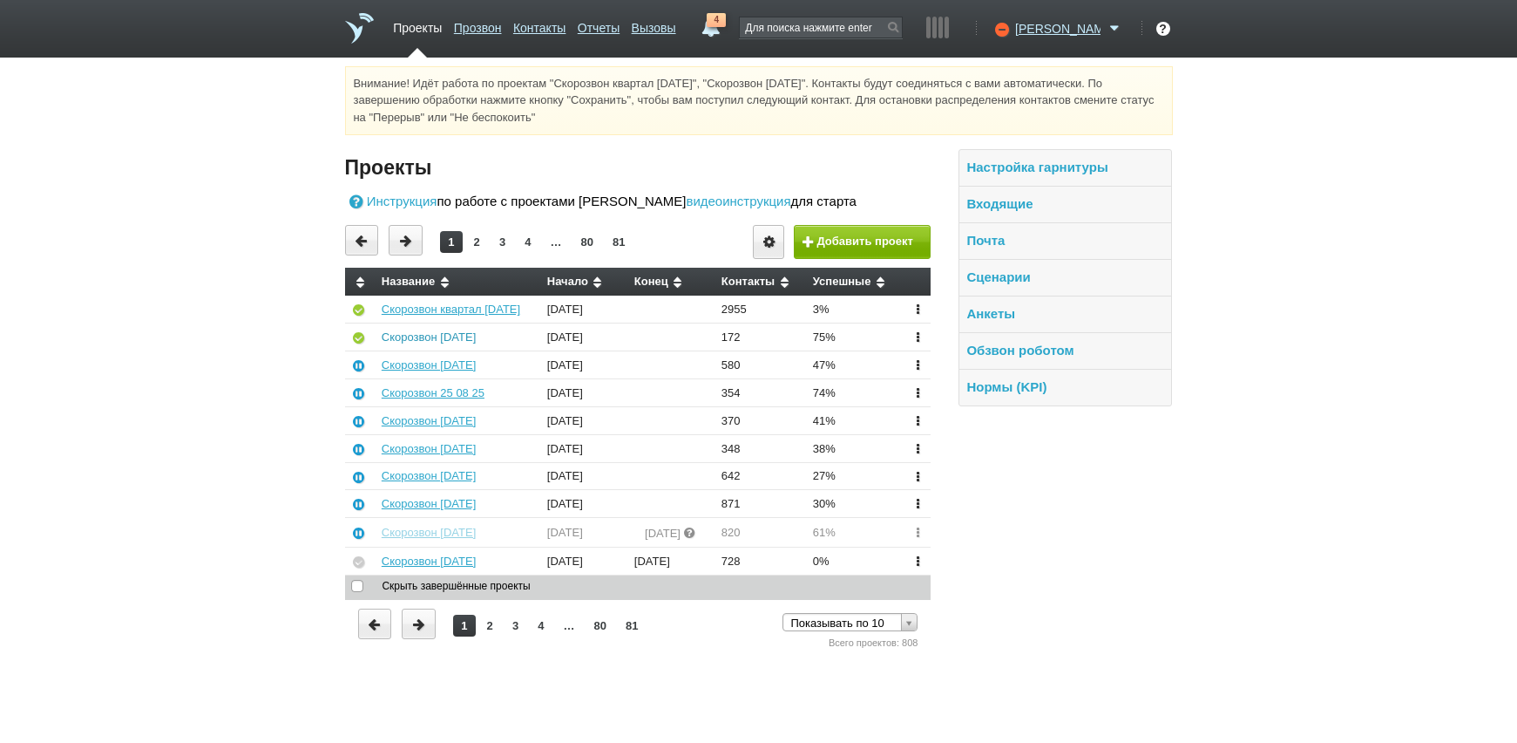
click at [432, 337] on link "Скорозвон [DATE]" at bounding box center [429, 336] width 94 height 13
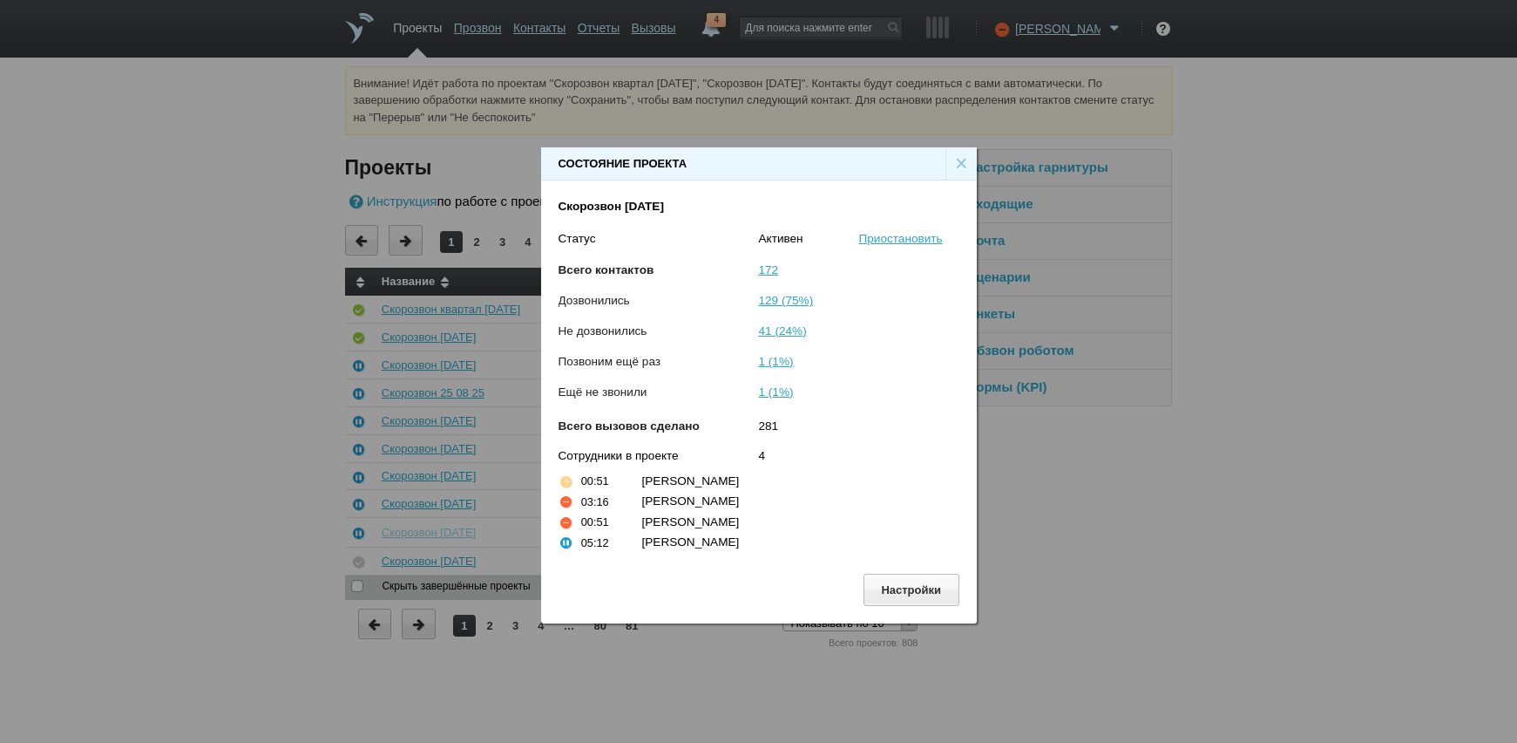
drag, startPoint x: 1106, startPoint y: 592, endPoint x: 1261, endPoint y: 629, distance: 159.6
click at [1257, 629] on div "Состояние проекта × Скорозвон [DATE] Статус [PERSON_NAME] Всего контактов 172 Д…" at bounding box center [758, 378] width 1517 height 756
click at [1244, 609] on div "Состояние проекта × Скорозвон [DATE] Статус [PERSON_NAME] Всего контактов 172 Д…" at bounding box center [758, 378] width 1517 height 756
drag, startPoint x: 1088, startPoint y: 610, endPoint x: 973, endPoint y: 355, distance: 280.4
click at [1088, 600] on div "Состояние проекта × Скорозвон [DATE] Статус [PERSON_NAME] Всего контактов 172 Д…" at bounding box center [758, 378] width 1517 height 756
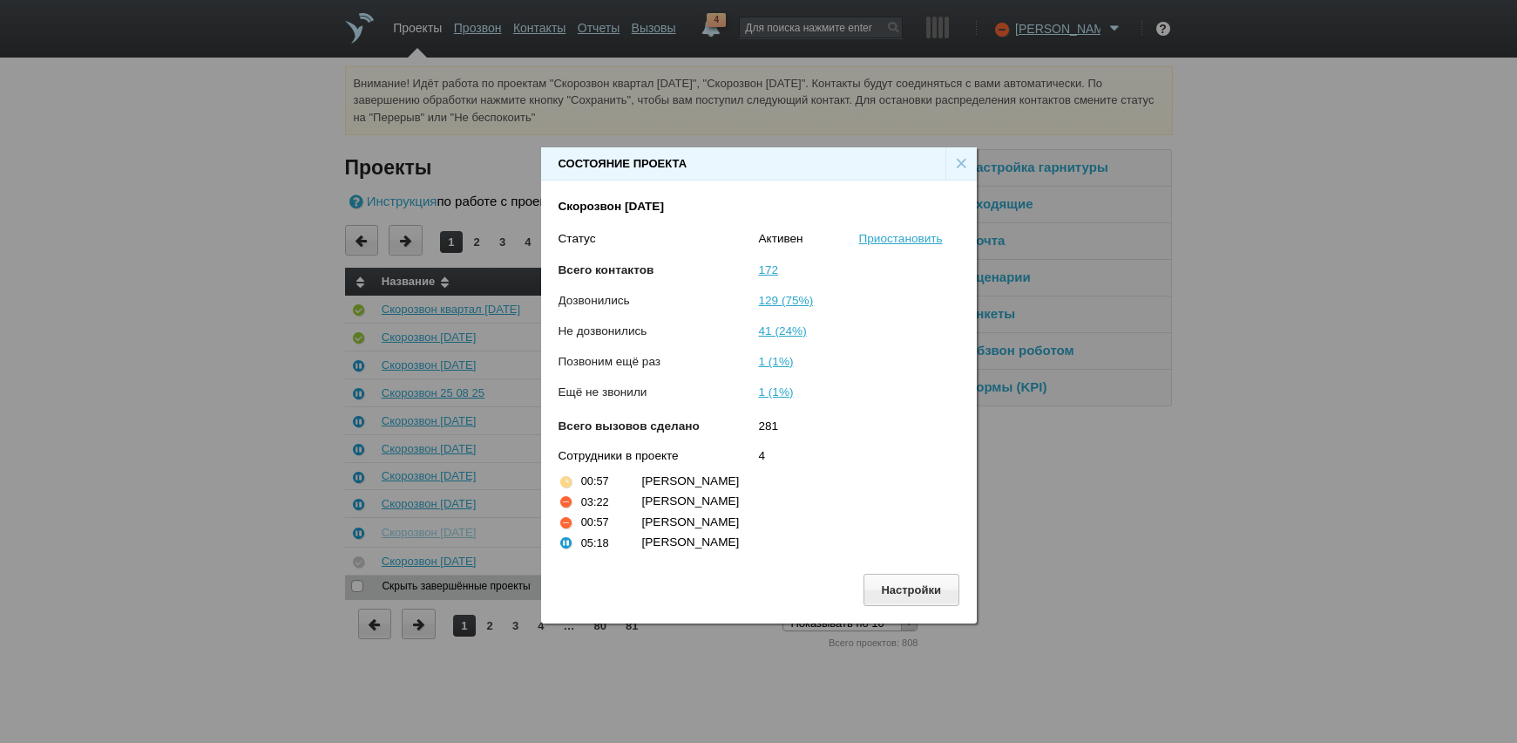
click at [965, 163] on div "×" at bounding box center [961, 163] width 31 height 33
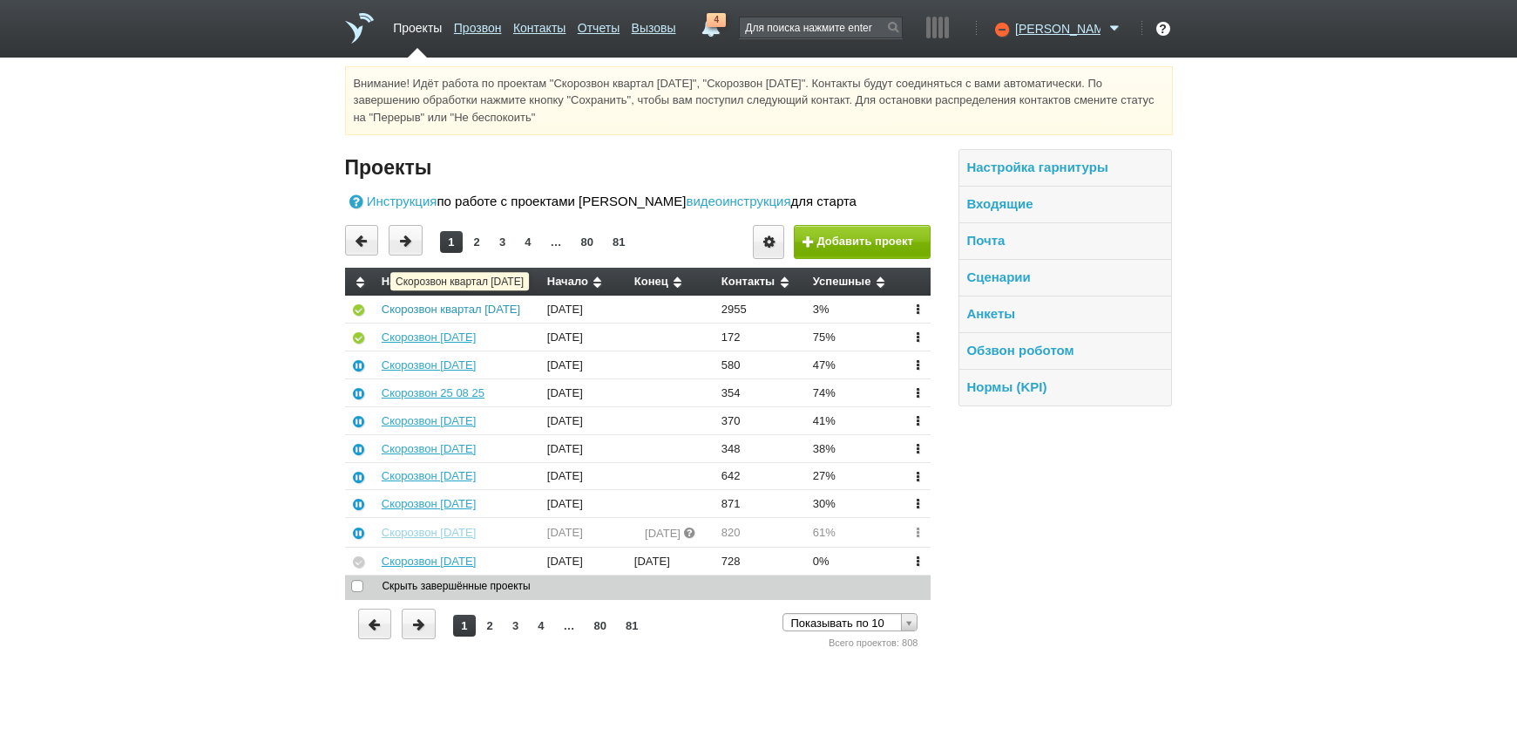
click at [485, 309] on link "Скорозвон квартал [DATE]" at bounding box center [451, 308] width 139 height 13
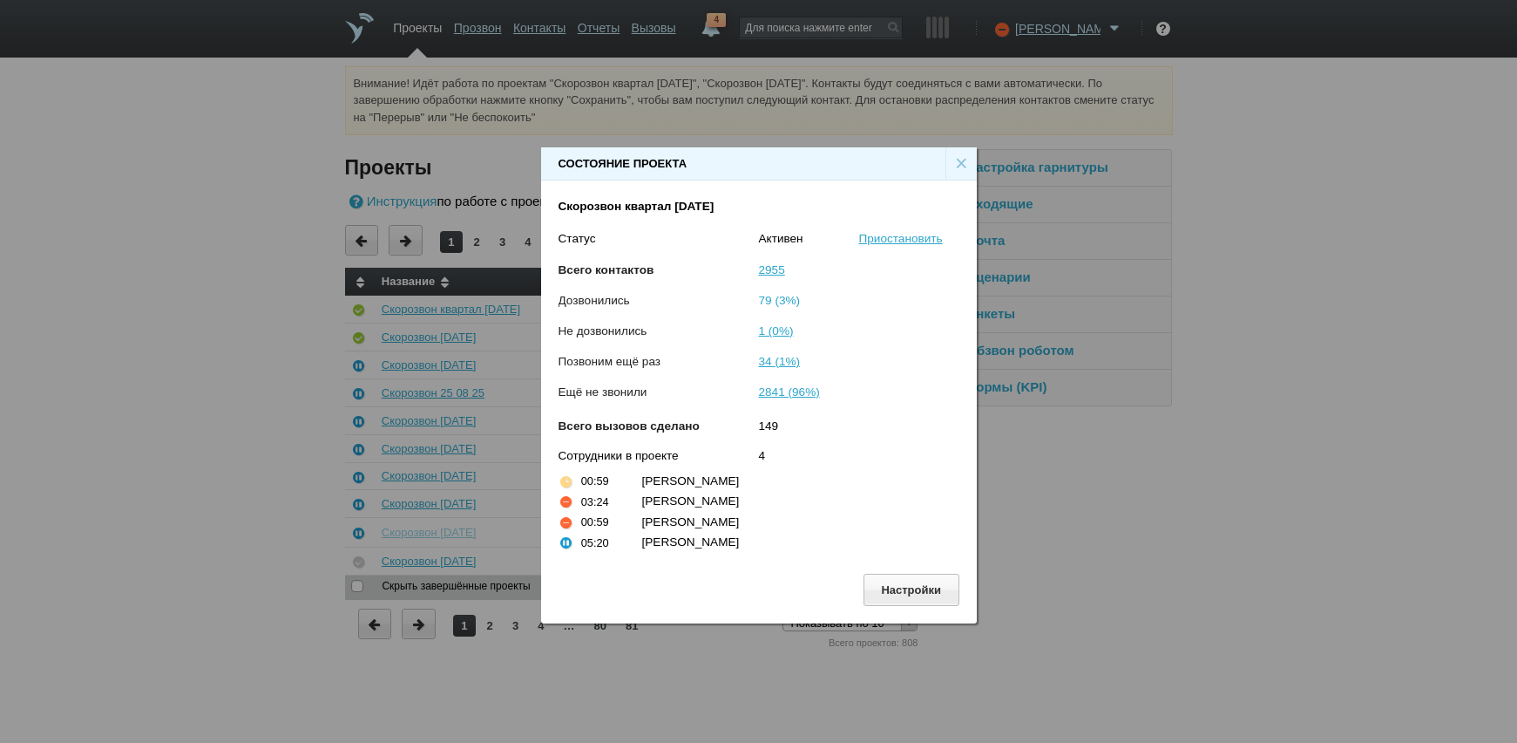
click at [791, 298] on span "79 (3%)" at bounding box center [780, 300] width 42 height 13
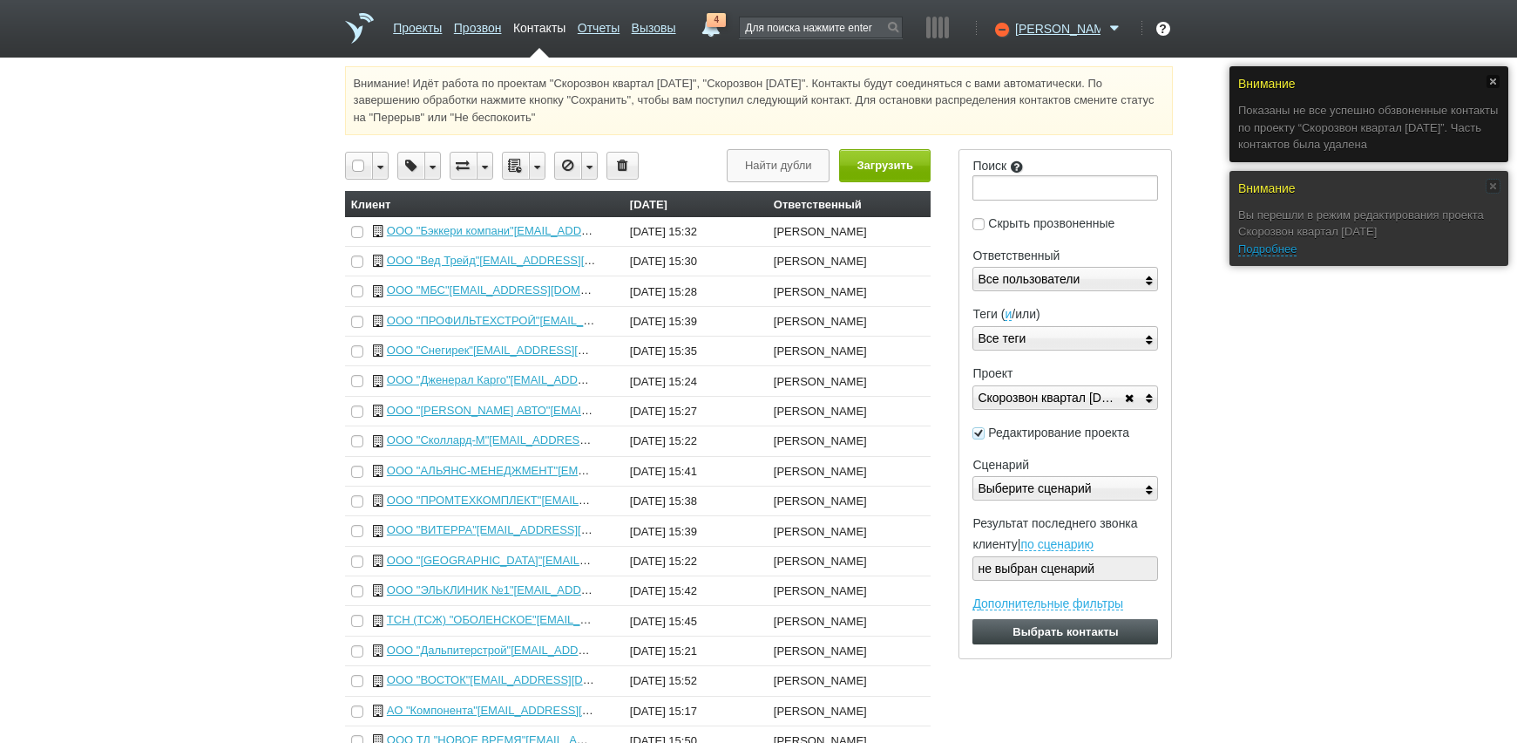
drag, startPoint x: 1489, startPoint y: 186, endPoint x: 1494, endPoint y: 145, distance: 41.2
click at [1489, 183] on link at bounding box center [1493, 186] width 13 height 13
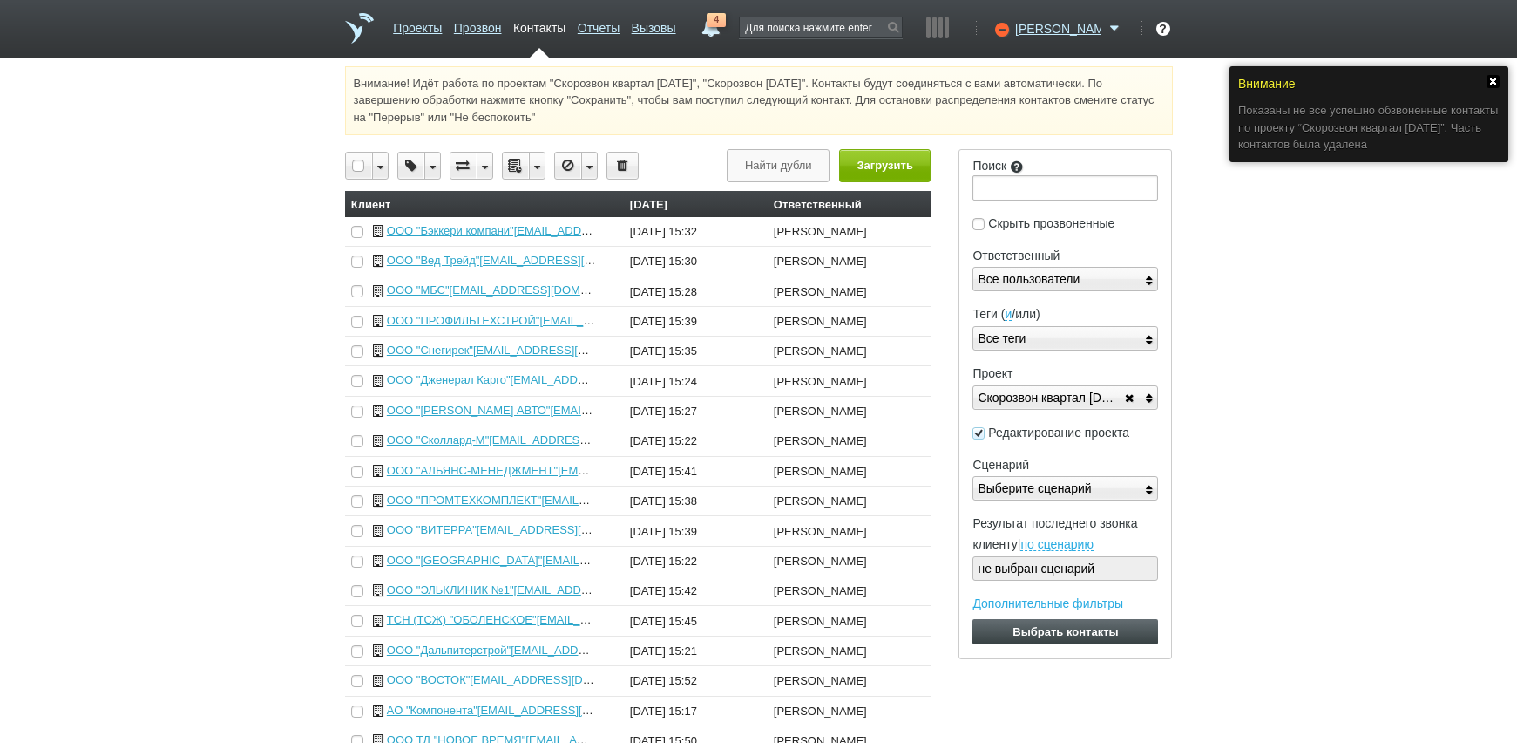
click at [1496, 82] on link at bounding box center [1493, 81] width 13 height 13
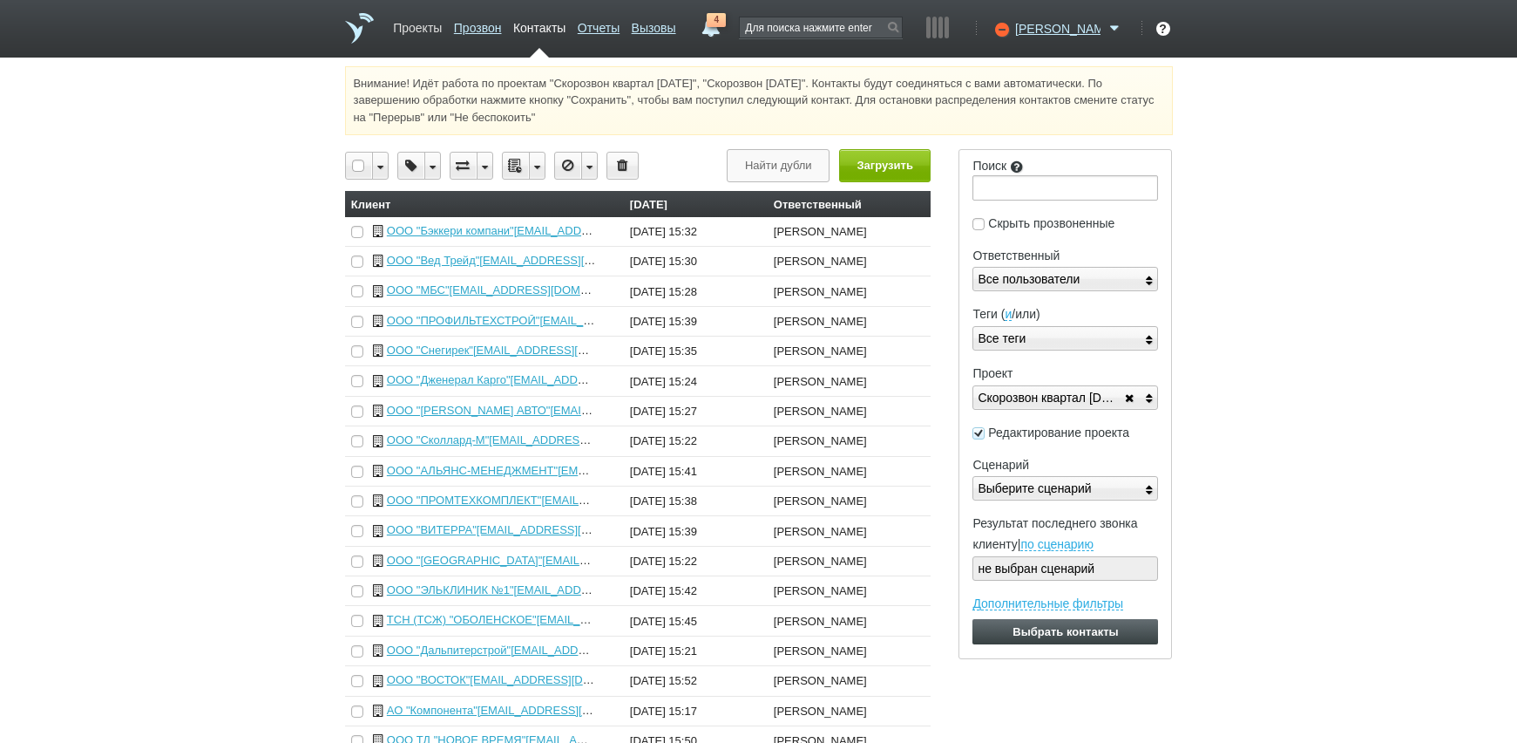
click at [437, 24] on link "Проекты" at bounding box center [417, 24] width 49 height 25
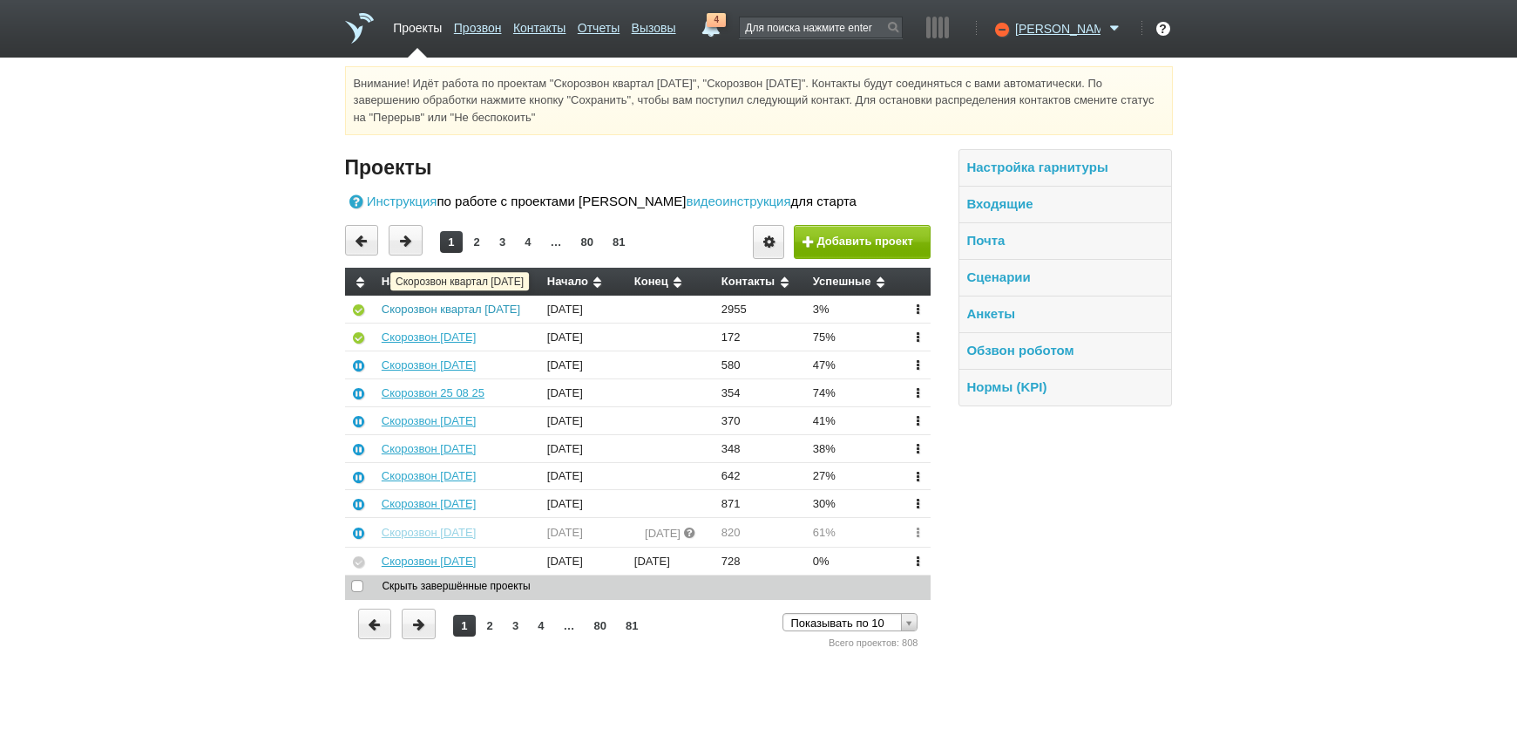
click at [459, 308] on link "Скорозвон квартал [DATE]" at bounding box center [451, 308] width 139 height 13
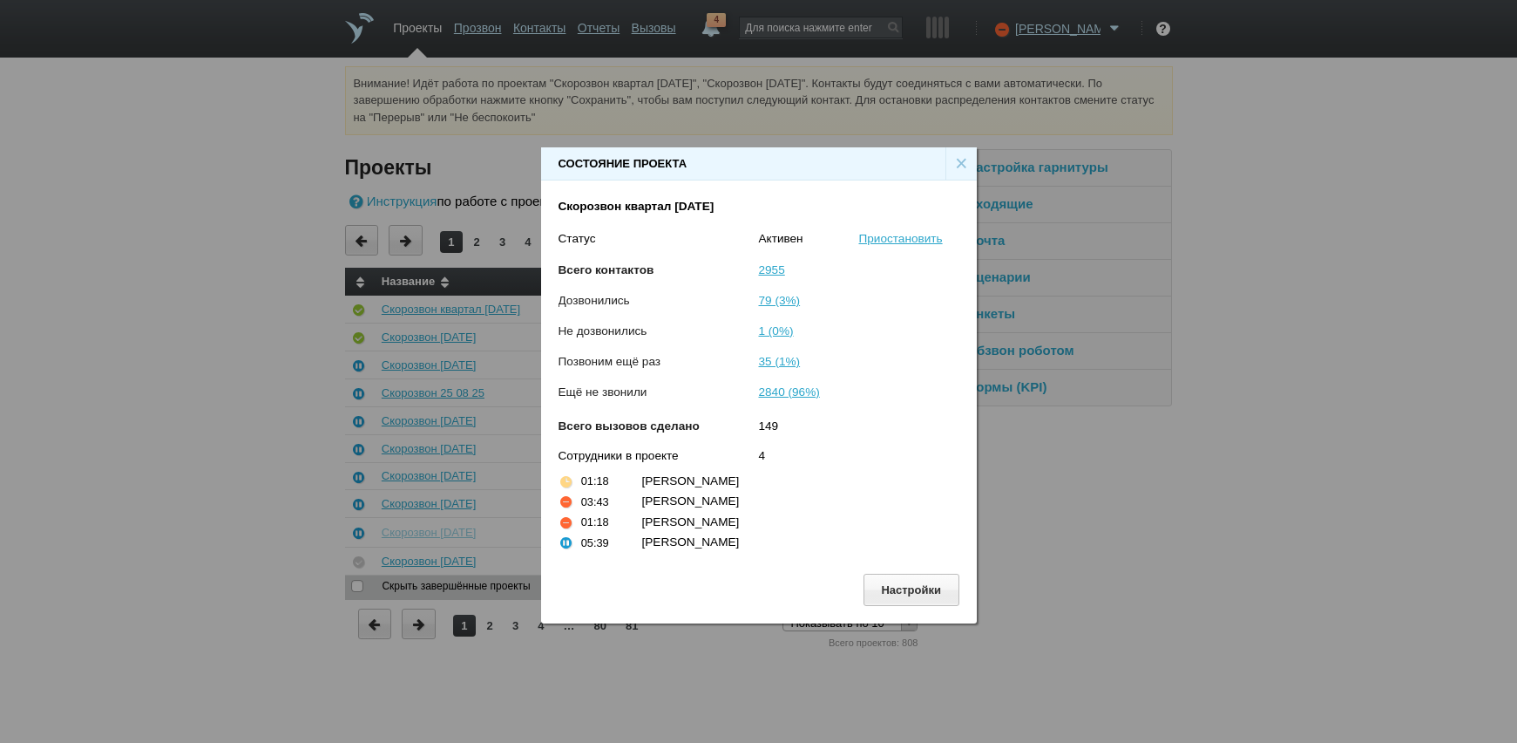
click at [950, 161] on div "×" at bounding box center [961, 163] width 31 height 33
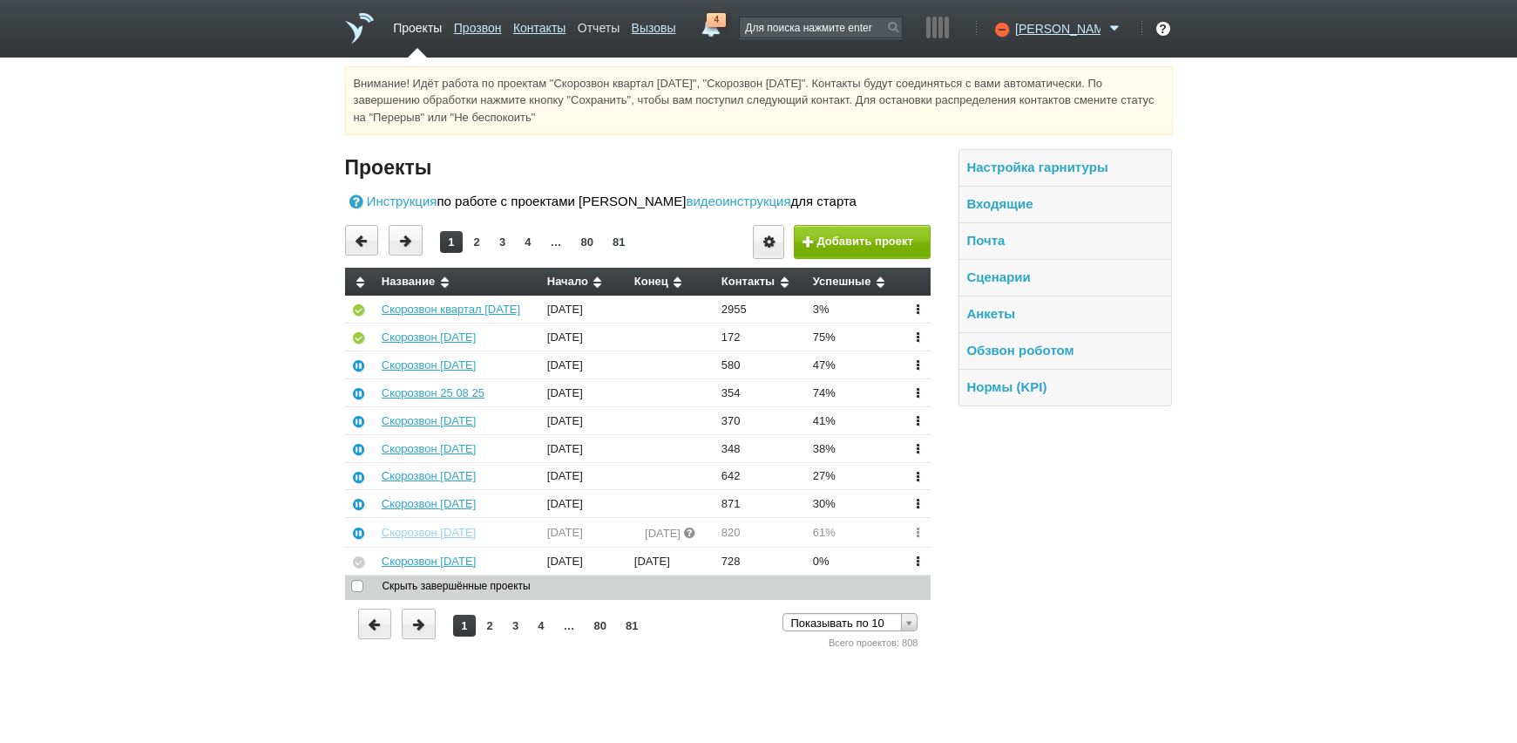
click at [620, 31] on link "Отчеты" at bounding box center [599, 24] width 42 height 25
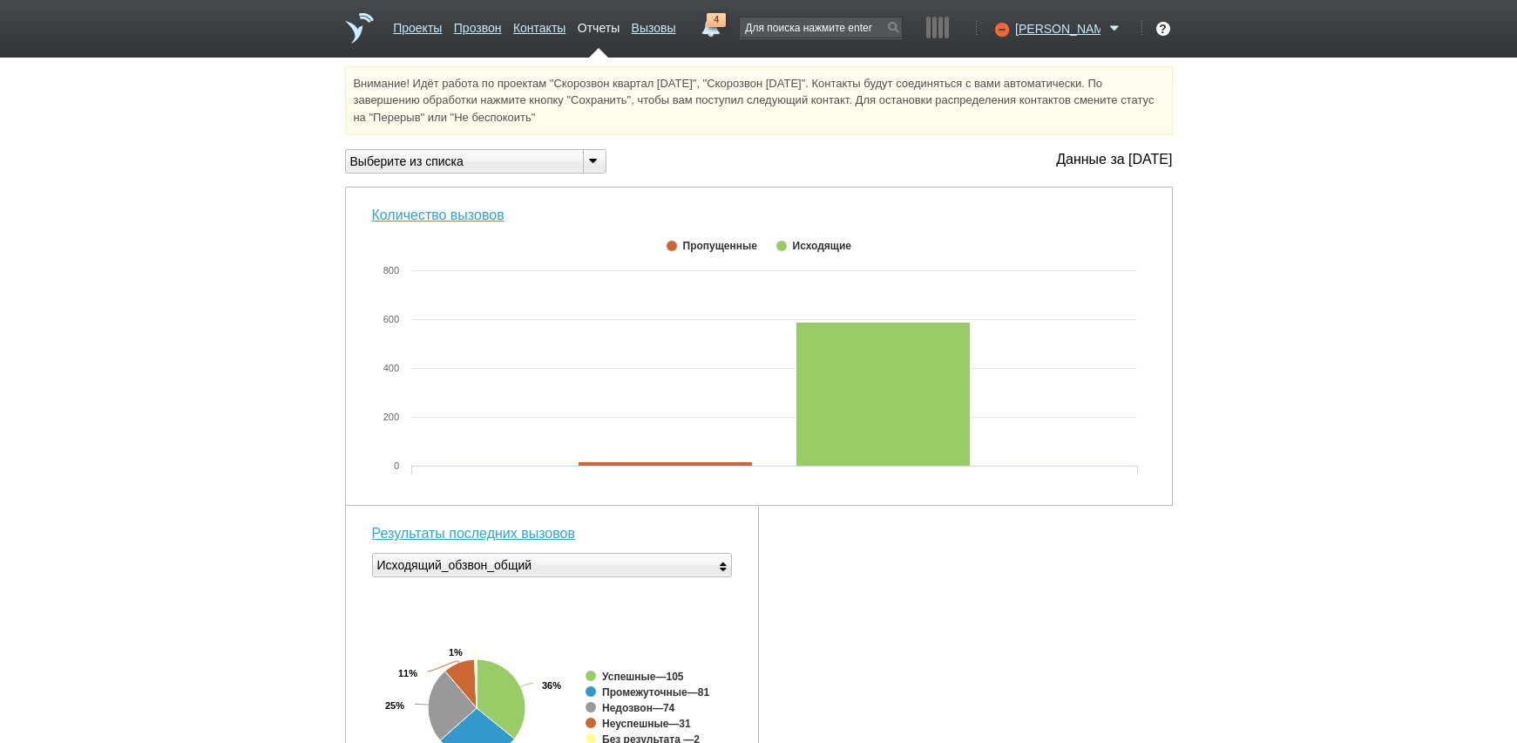
drag, startPoint x: 482, startPoint y: 160, endPoint x: 485, endPoint y: 176, distance: 16.1
click at [484, 162] on div "Выберите из списка" at bounding box center [457, 162] width 223 height 18
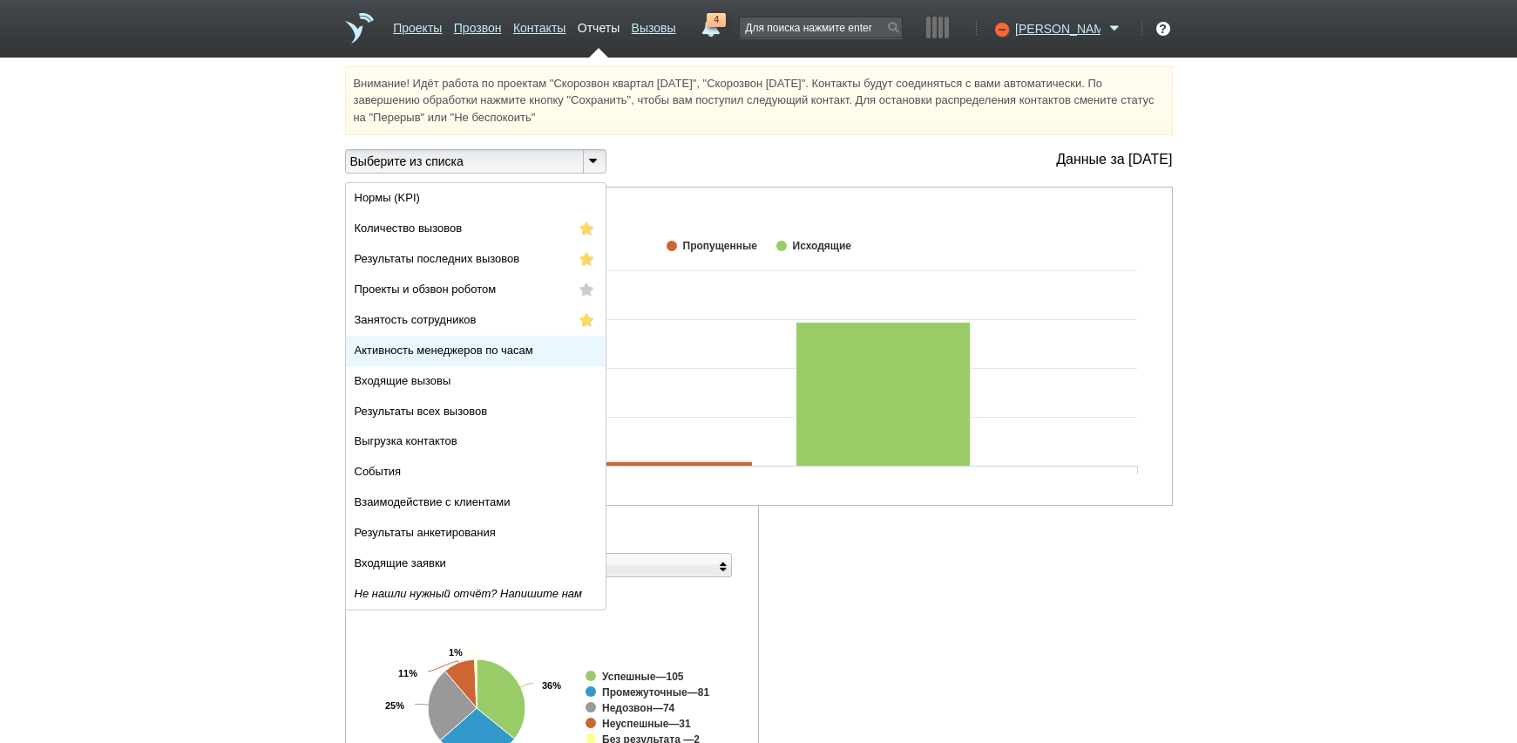
click at [464, 342] on li "Активность менеджеров по часам" at bounding box center [476, 351] width 260 height 31
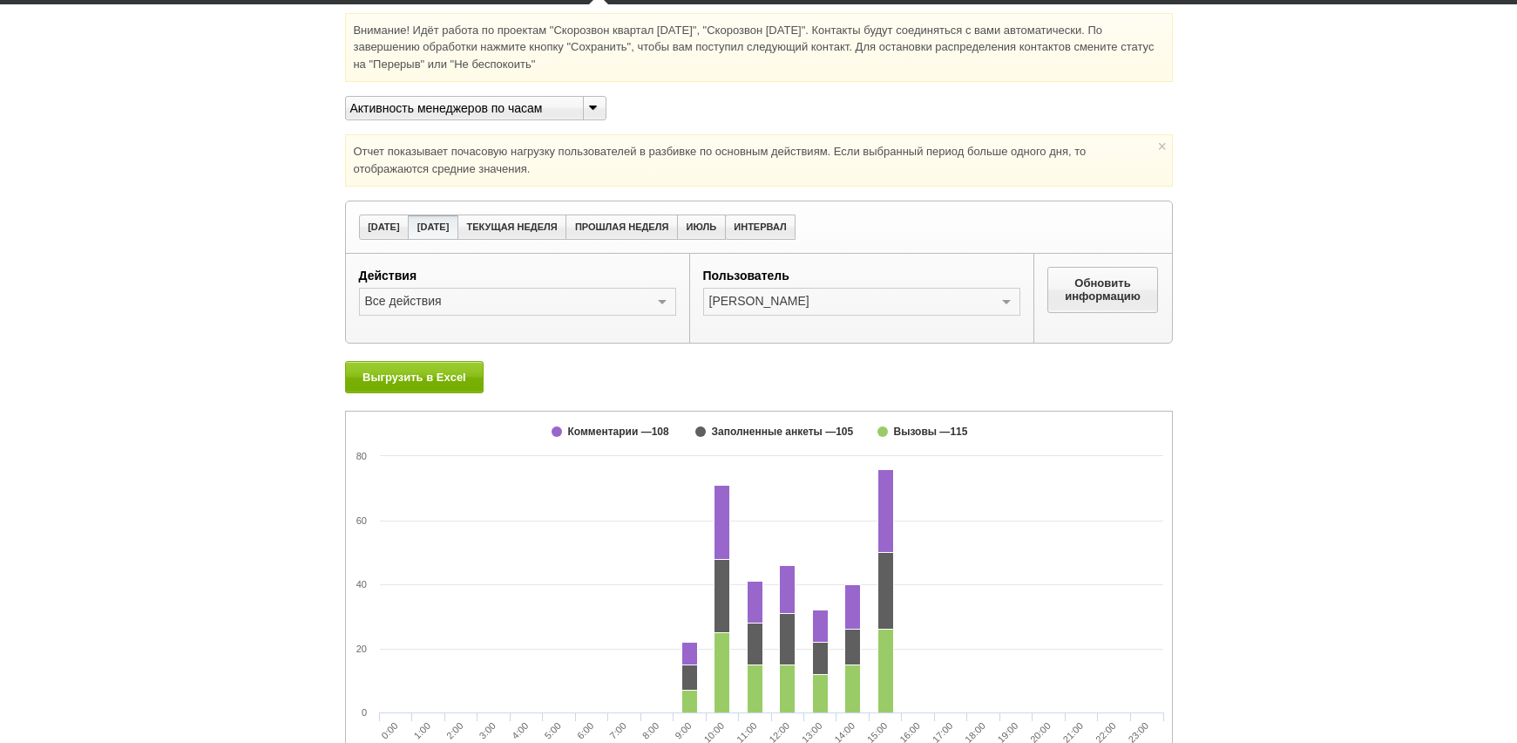
scroll to position [103, 0]
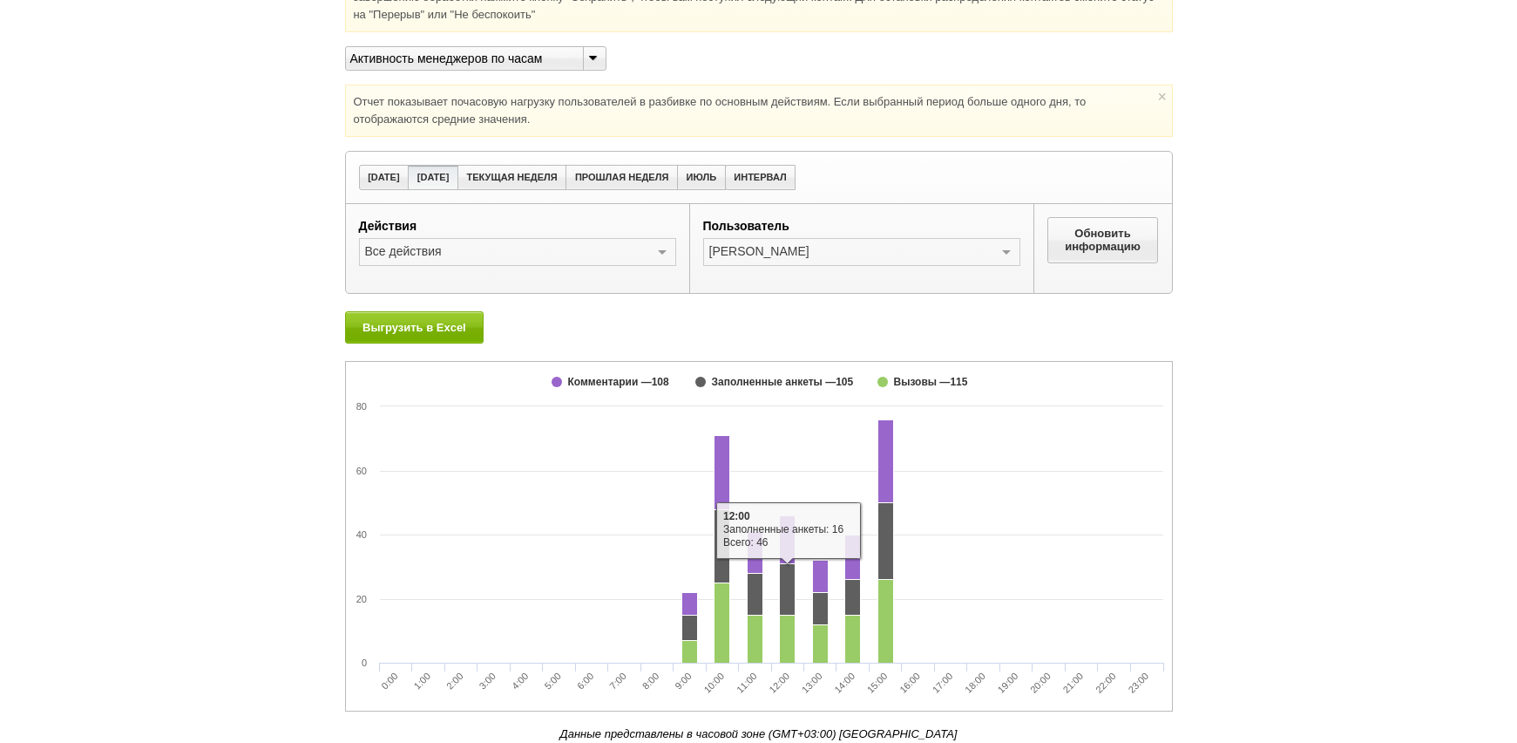
click at [1331, 500] on div "Внимание! Идёт работа по проектам "Скорозвон квартал [DATE]", "Скорозвон [DATE]…" at bounding box center [758, 352] width 1517 height 779
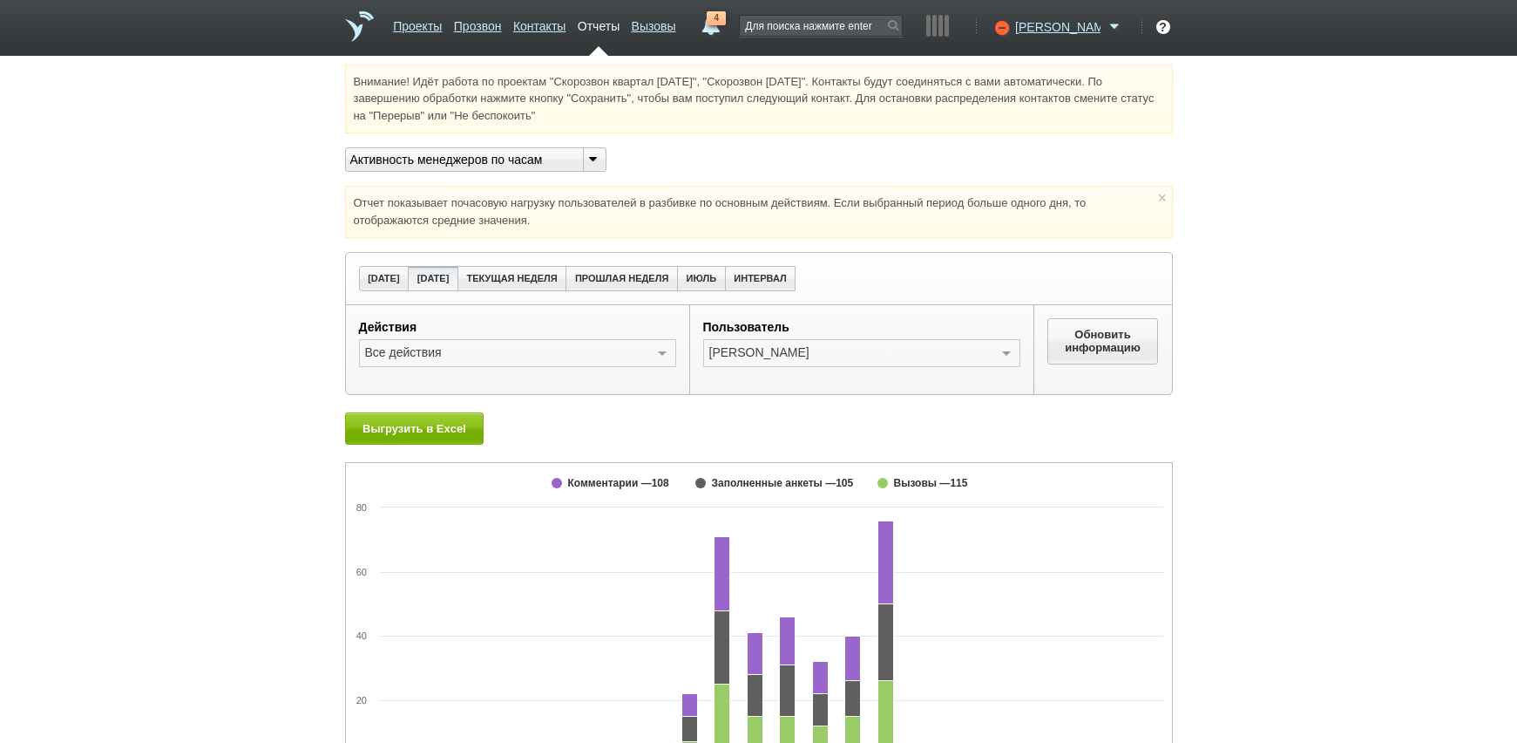
scroll to position [0, 0]
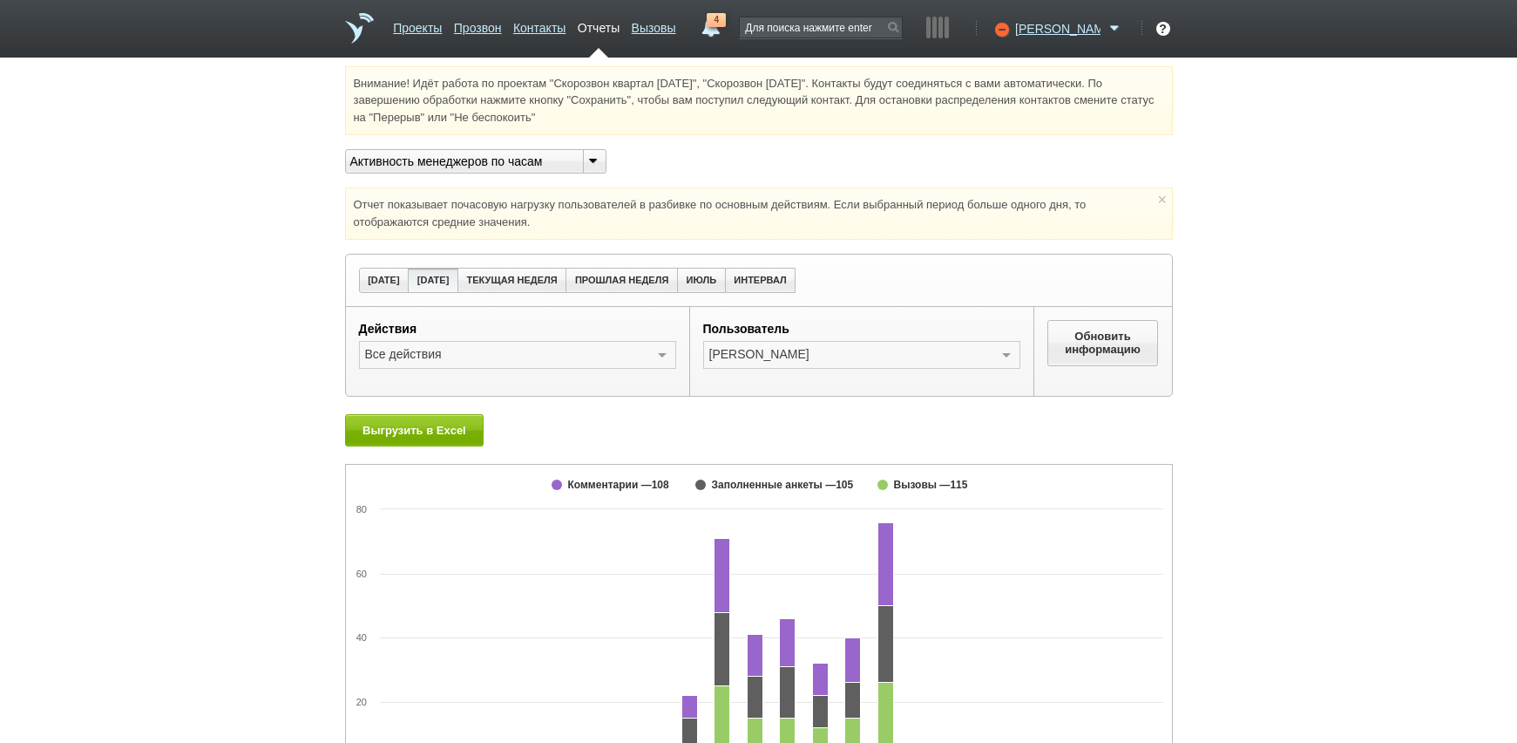
click at [620, 29] on link "Отчеты" at bounding box center [599, 24] width 42 height 25
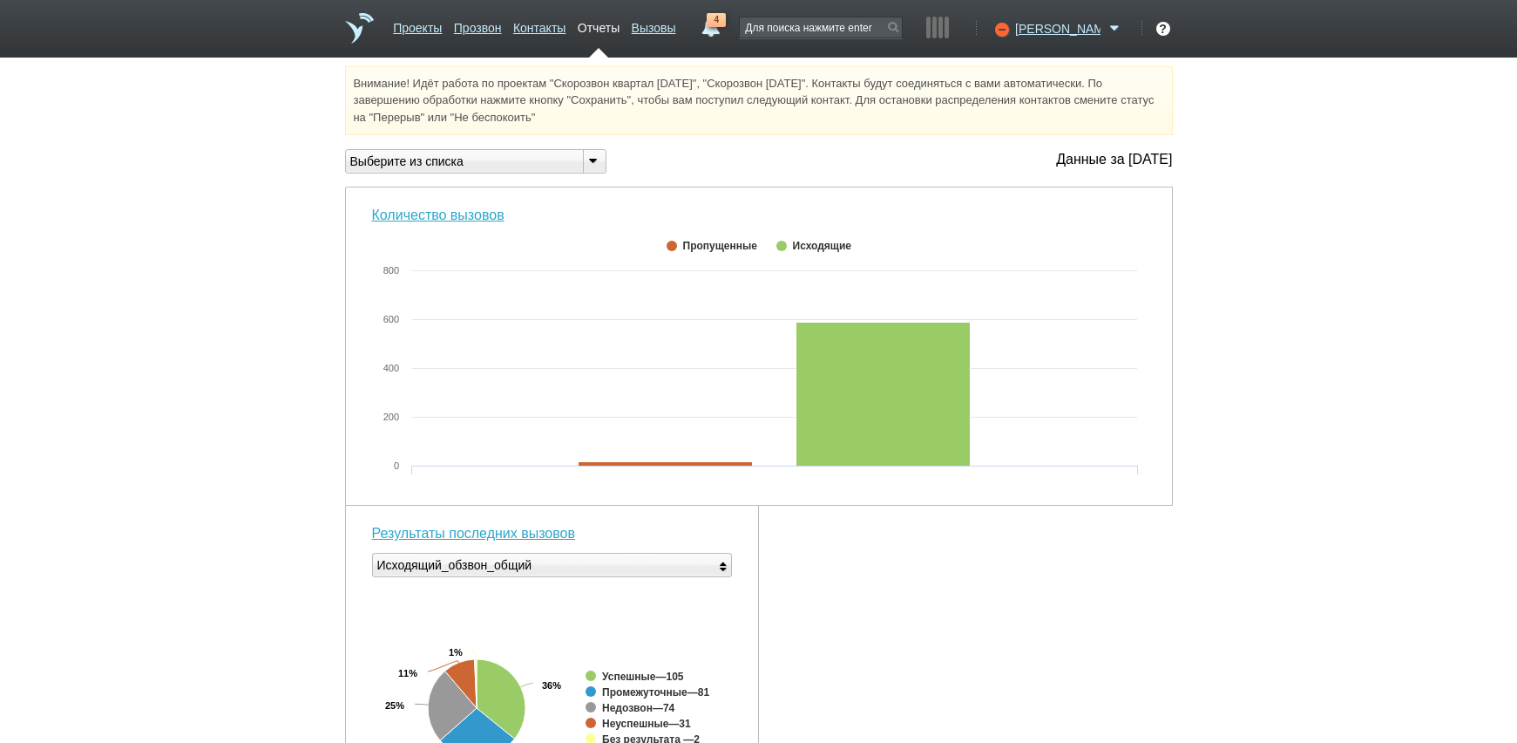
drag, startPoint x: 1370, startPoint y: 560, endPoint x: 1426, endPoint y: 508, distance: 76.5
click at [1370, 559] on div "Внимание! Идёт работа по проектам "Скорозвон квартал [DATE]", "Скорозвон [DATE]…" at bounding box center [758, 679] width 1517 height 1227
click at [1012, 32] on icon at bounding box center [1000, 28] width 24 height 17
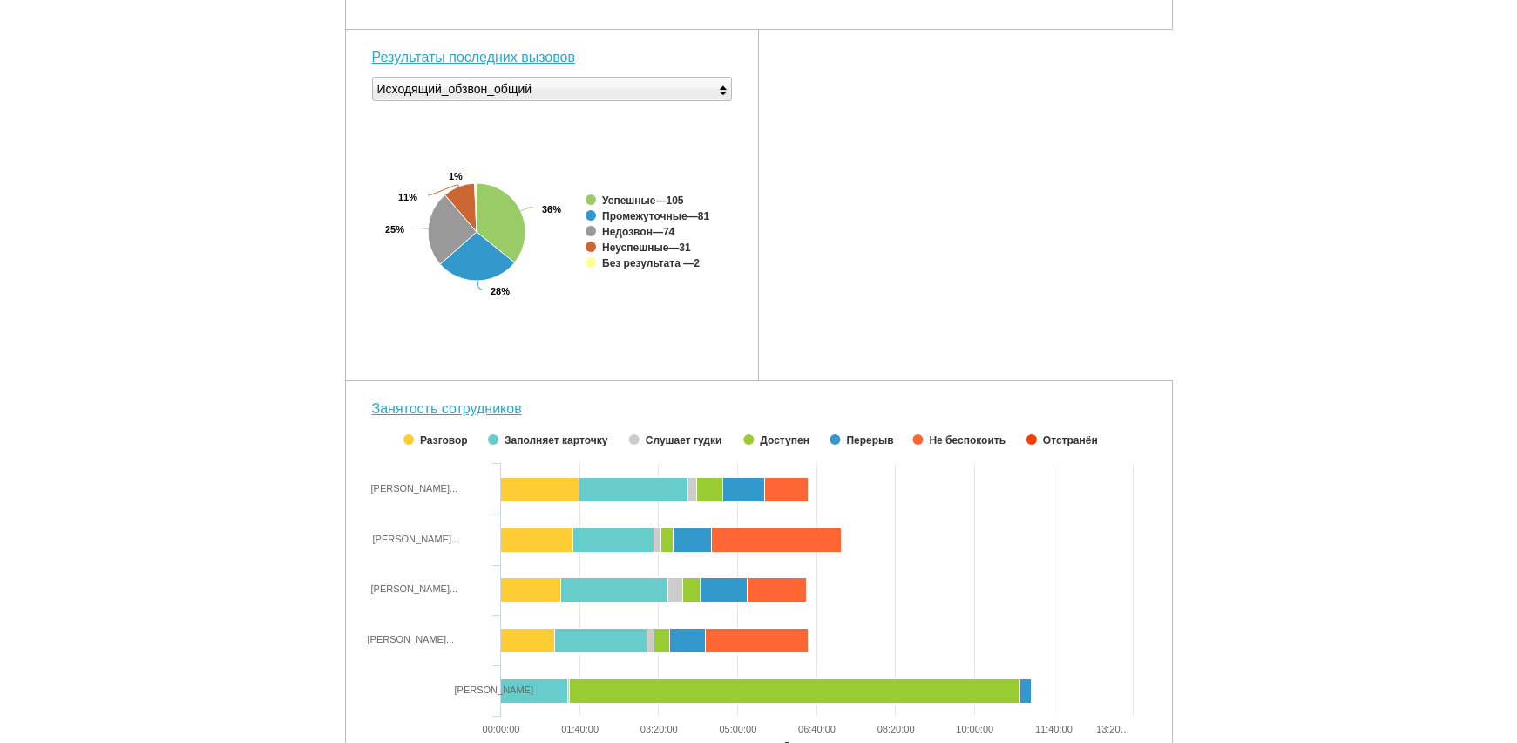
scroll to position [551, 0]
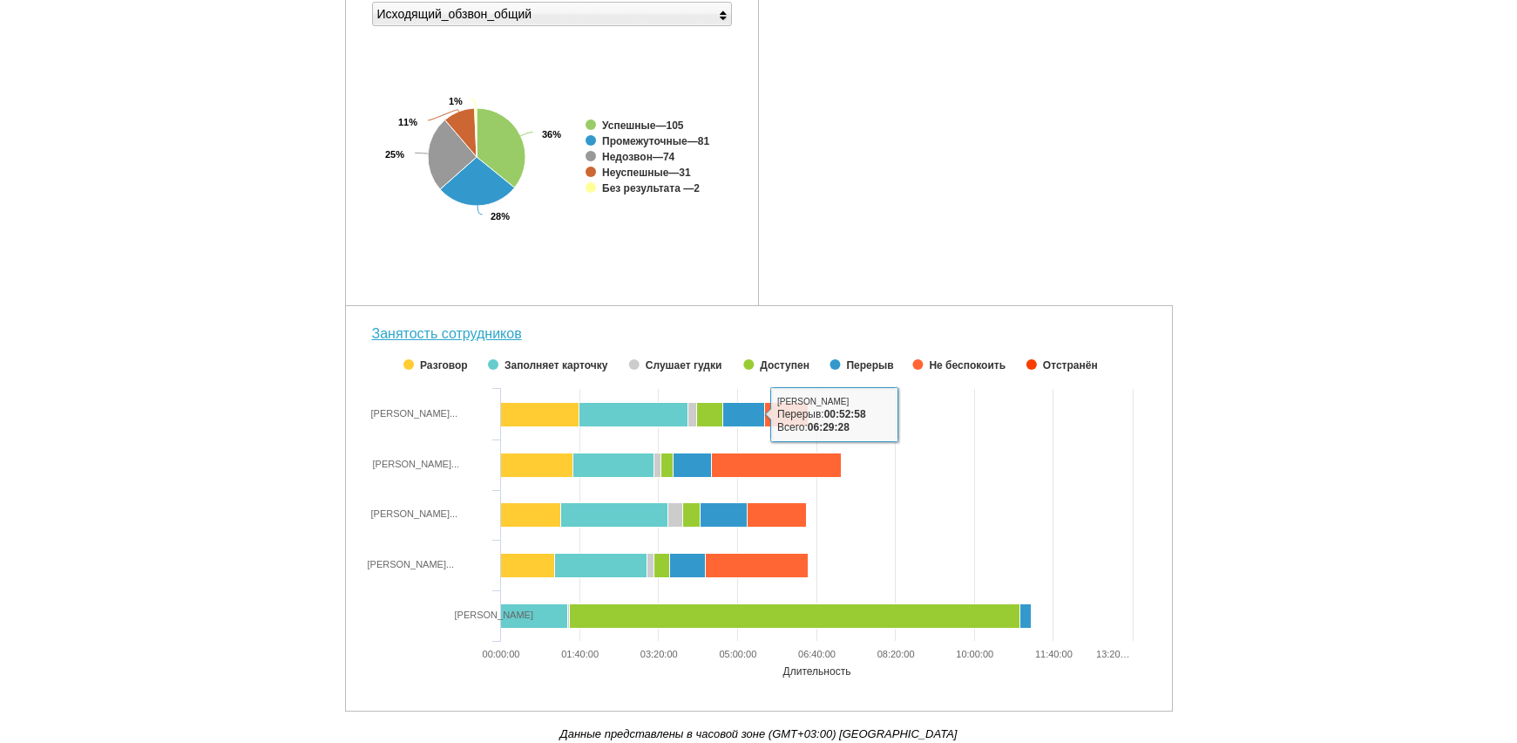
click at [1359, 346] on div "Внимание! Идёт работа по проектам "Скорозвон квартал [DATE]", "Скорозвон [DATE]…" at bounding box center [758, 128] width 1517 height 1227
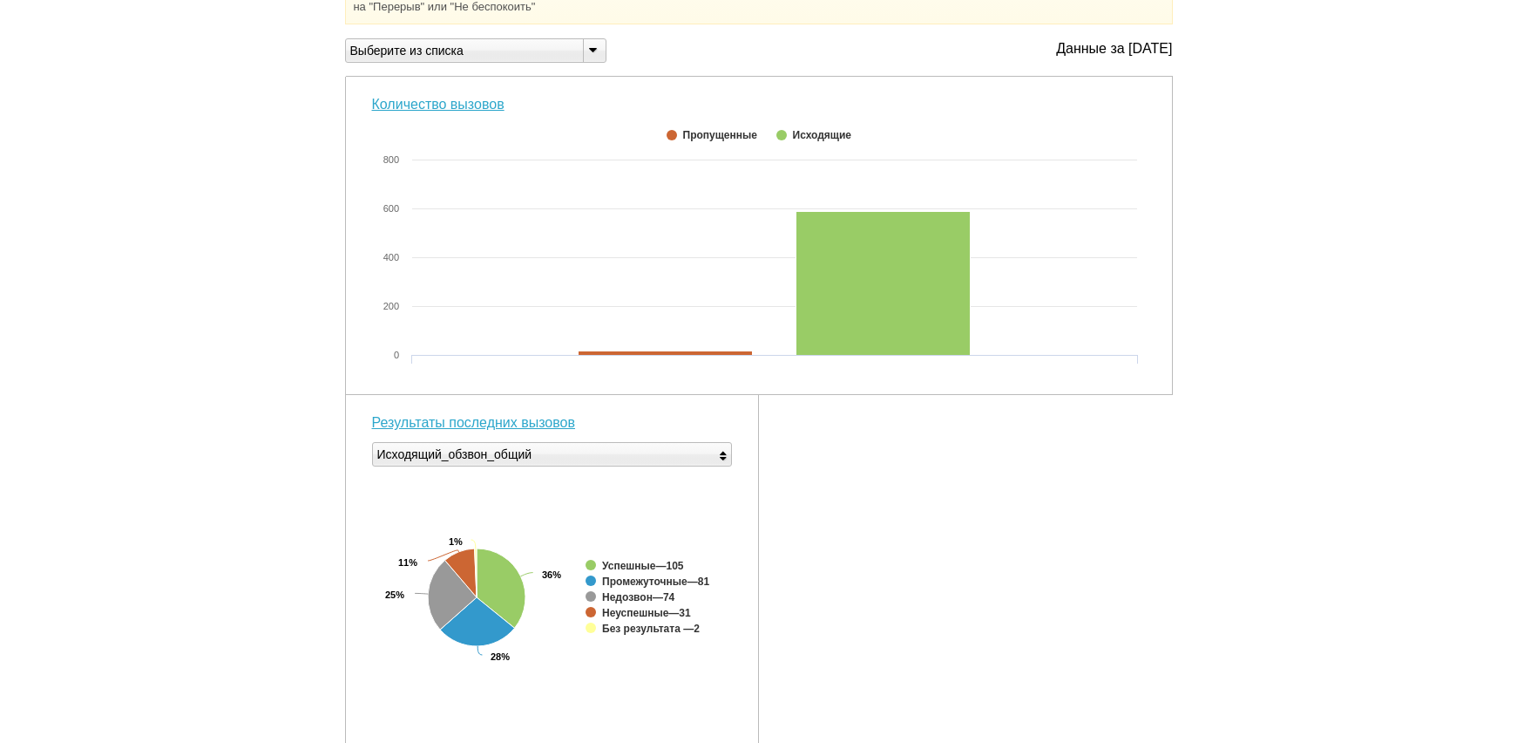
scroll to position [0, 0]
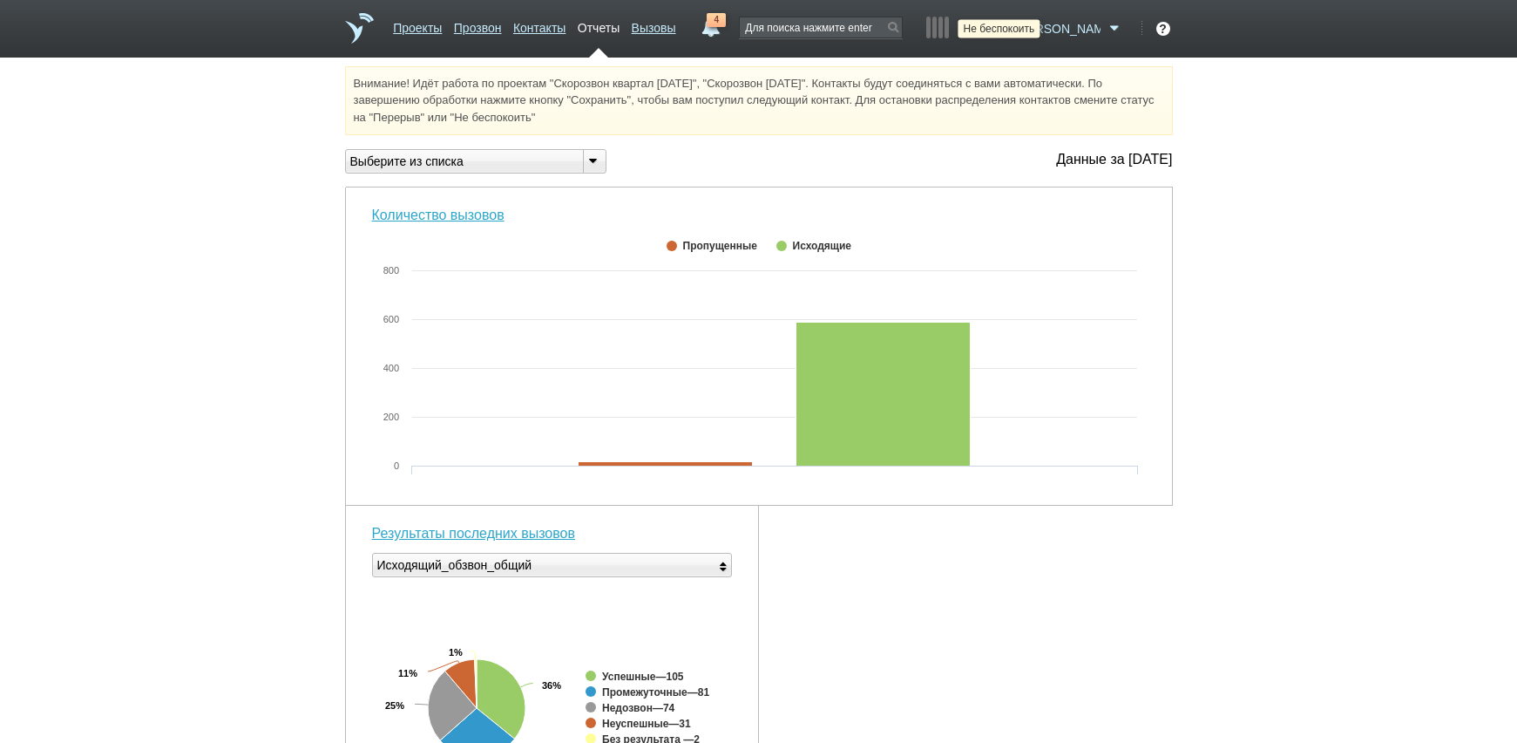
click at [1012, 31] on icon at bounding box center [1000, 28] width 24 height 17
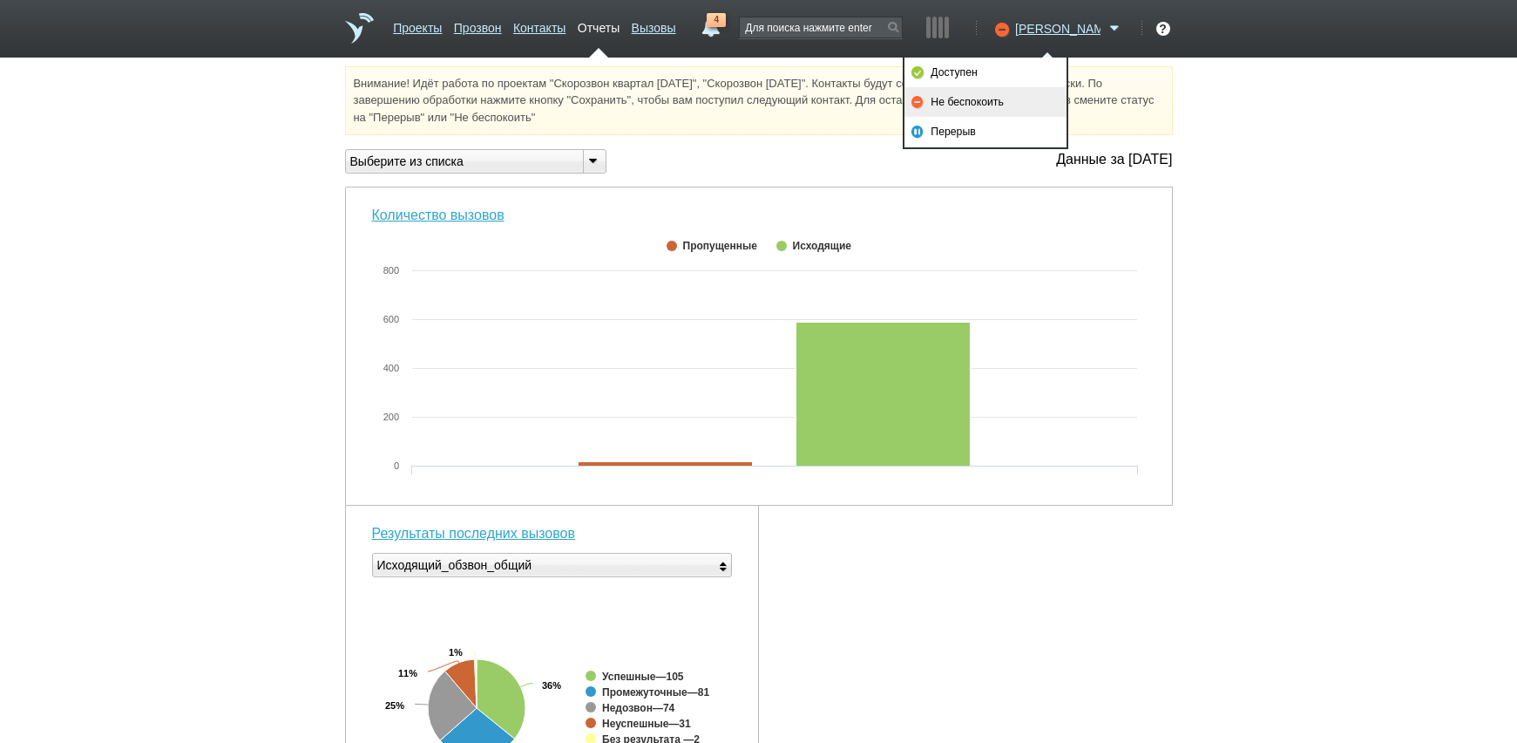
click at [1006, 105] on link "Не беспокоить" at bounding box center [986, 102] width 162 height 30
click at [991, 130] on link "Перерыв" at bounding box center [986, 132] width 162 height 30
click at [1347, 504] on div "Внимание! Идёт работа по проектам "Скорозвон квартал [DATE]", "Скорозвон [DATE]…" at bounding box center [758, 679] width 1517 height 1227
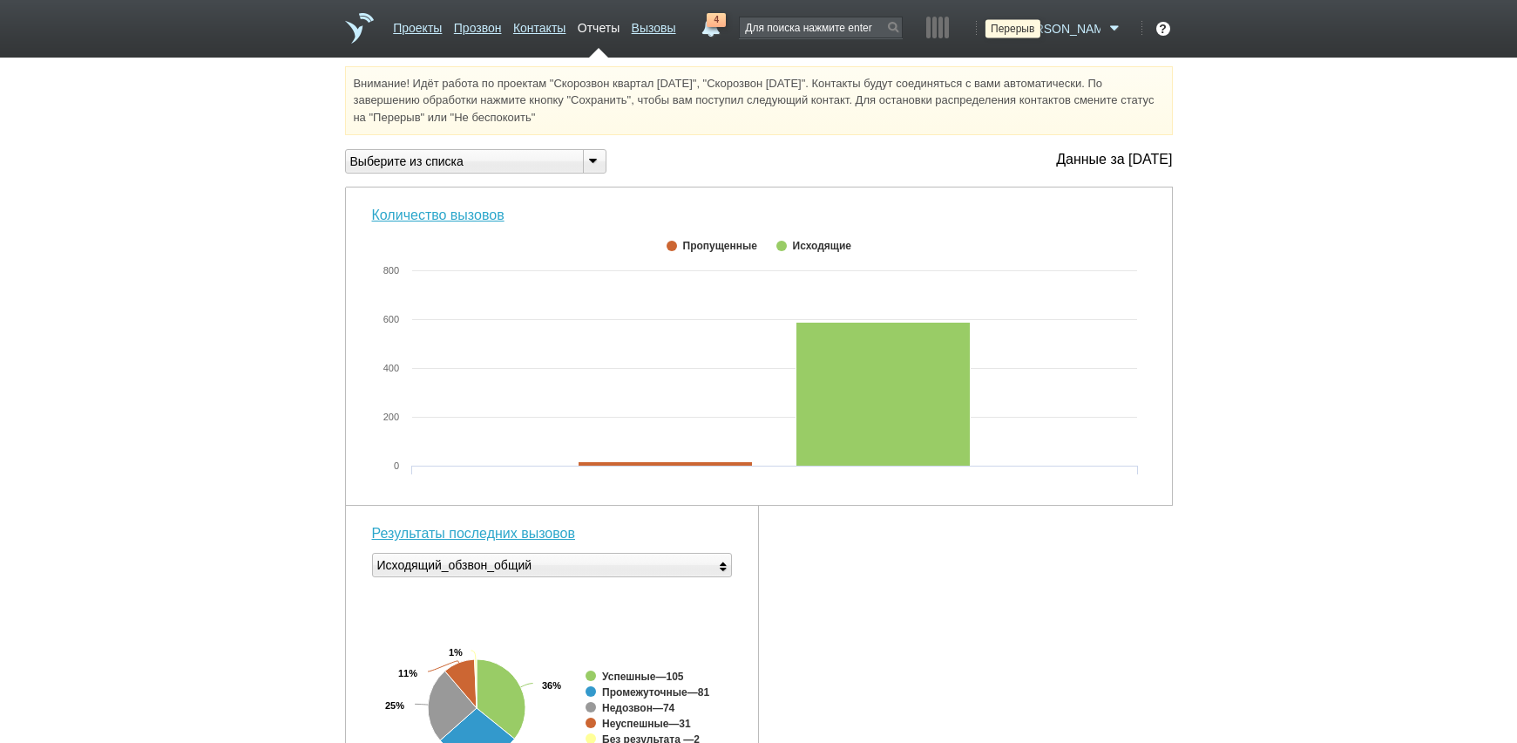
click at [1012, 27] on icon at bounding box center [1000, 28] width 24 height 17
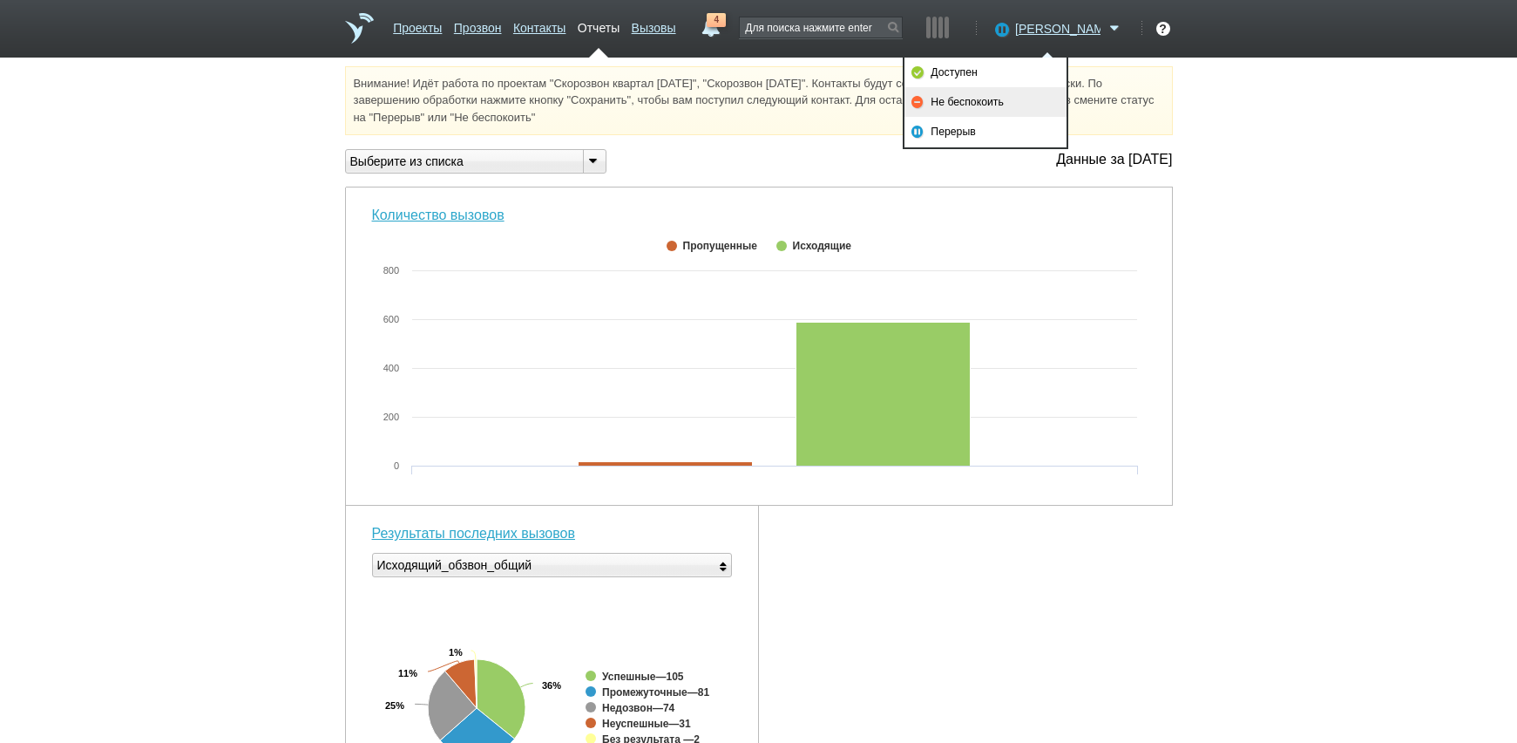
click at [972, 100] on link "Не беспокоить" at bounding box center [986, 102] width 162 height 30
click at [1033, 107] on link "Не беспокоить" at bounding box center [986, 102] width 162 height 30
click at [1013, 101] on link "Не беспокоить" at bounding box center [986, 102] width 162 height 30
click at [1219, 162] on div "Внимание! Идёт работа по проектам "Скорозвон квартал [DATE]", "Скорозвон [DATE]…" at bounding box center [758, 679] width 1517 height 1227
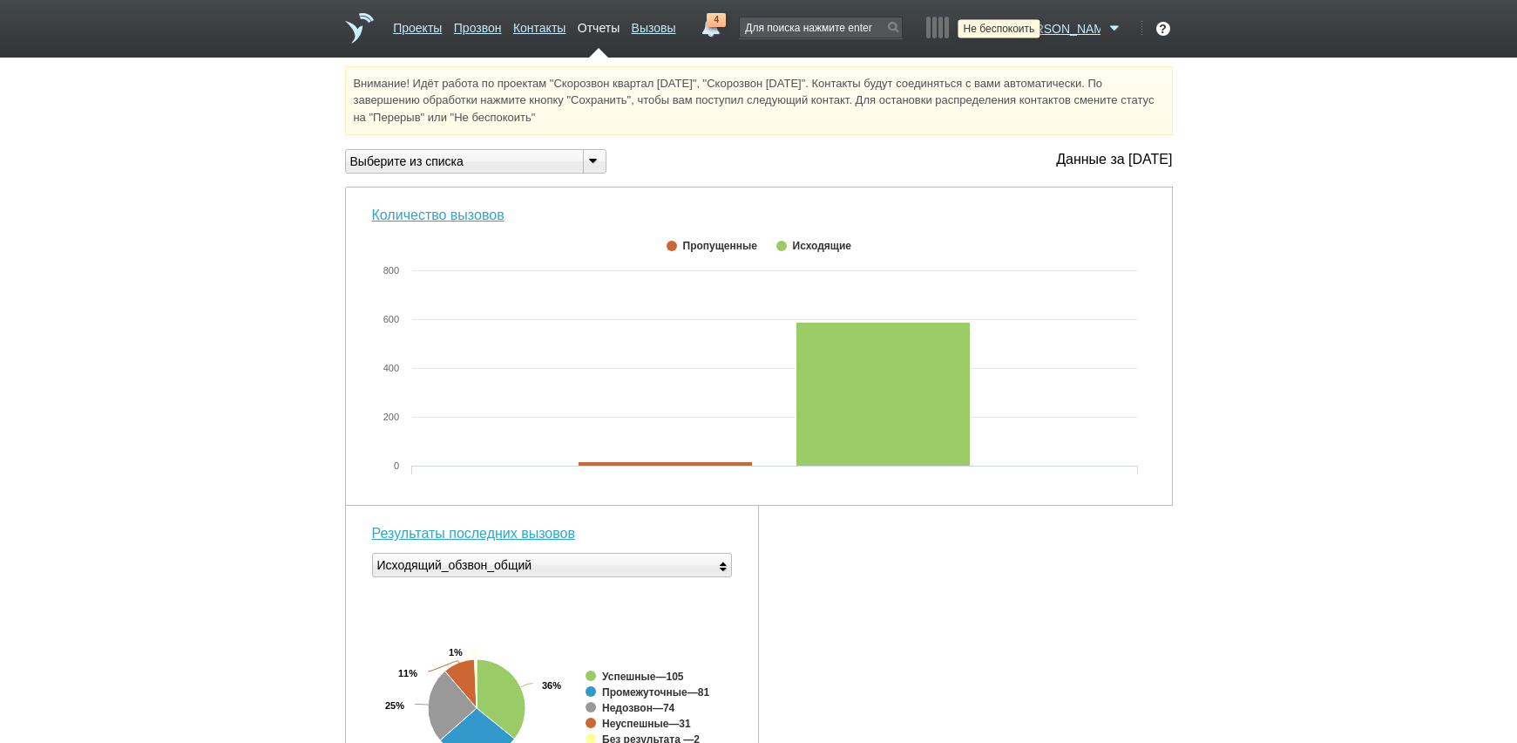
click at [1012, 35] on icon at bounding box center [1000, 28] width 24 height 17
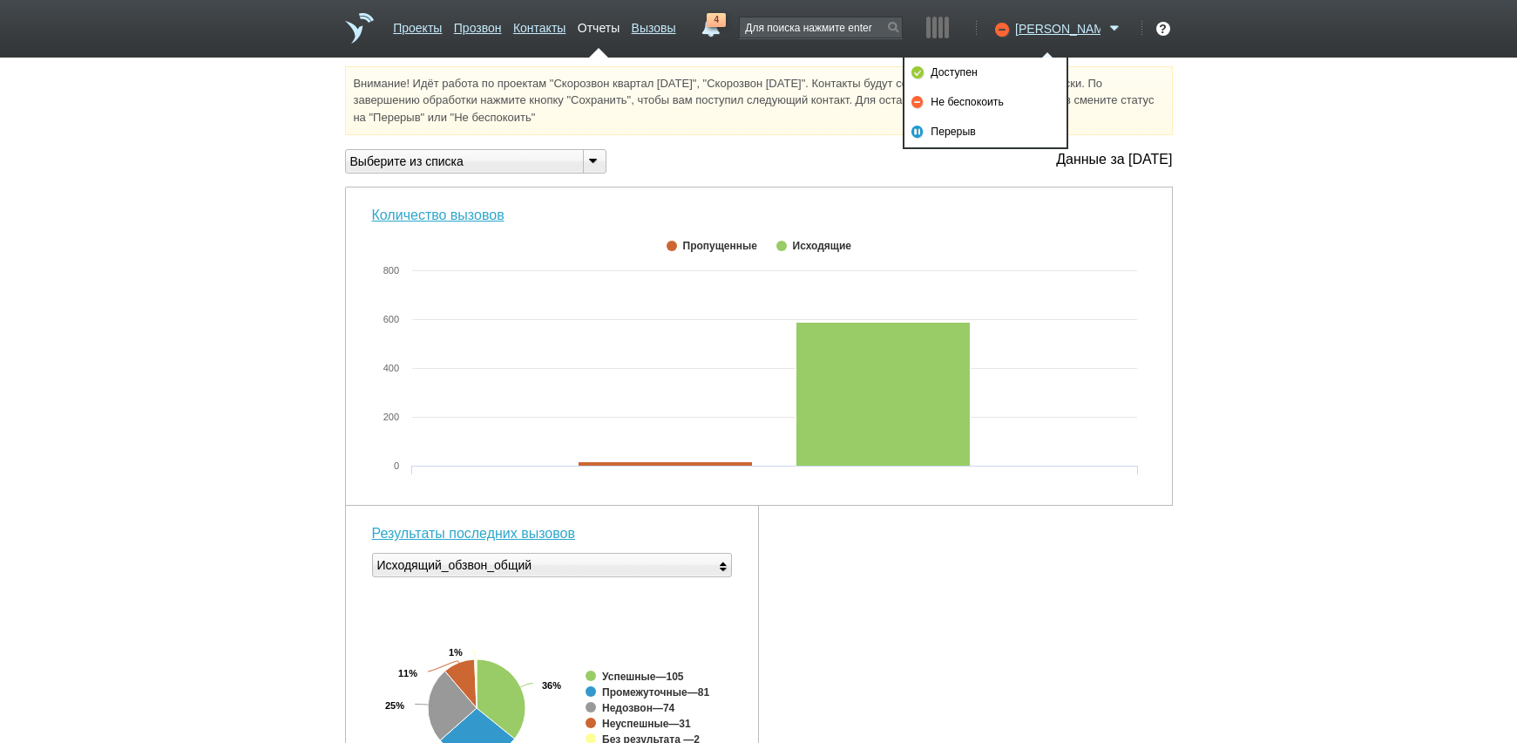
click at [1258, 164] on div "Внимание! Идёт работа по проектам "Скорозвон квартал [DATE]", "Скорозвон [DATE]…" at bounding box center [758, 679] width 1517 height 1227
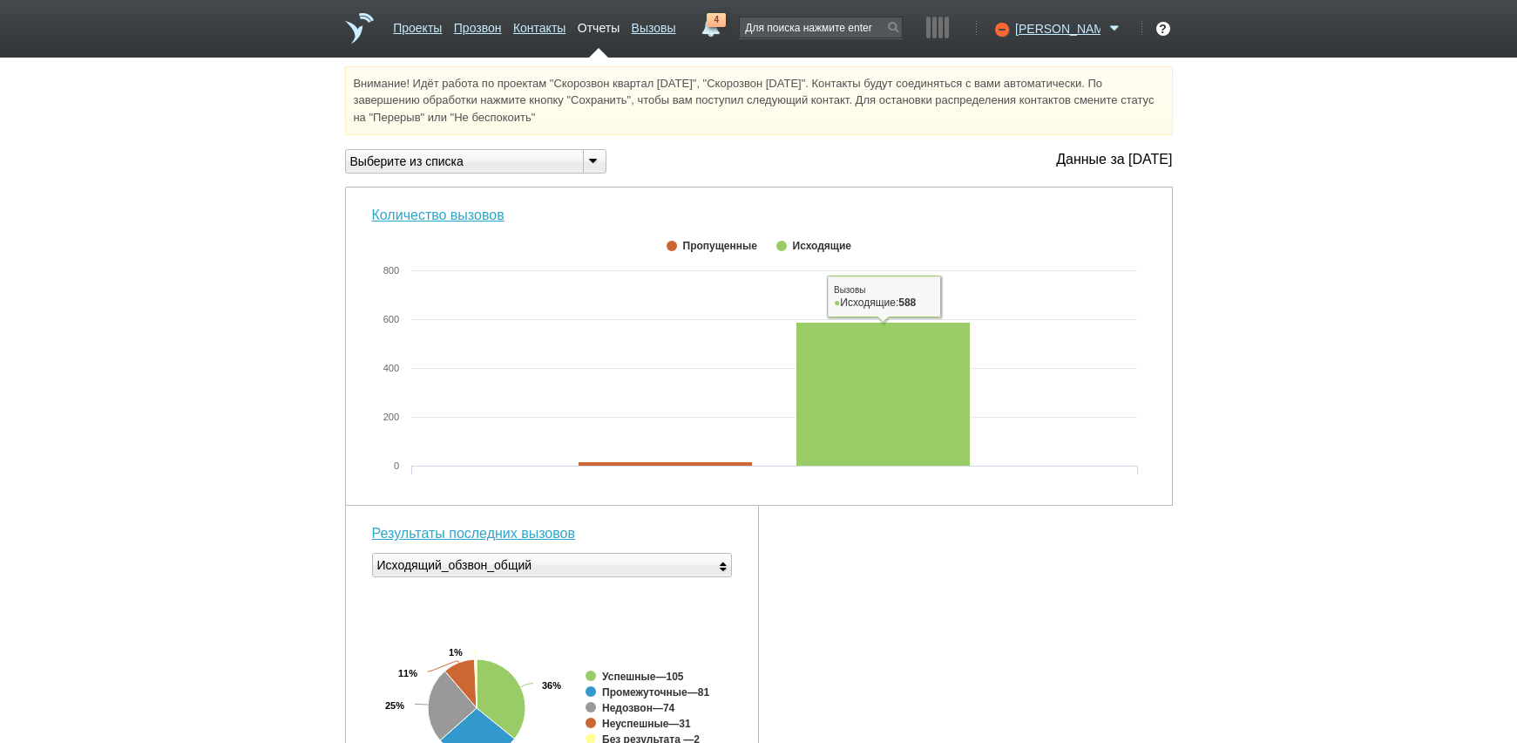
click at [1406, 302] on div "Внимание! Идёт работа по проектам "Скорозвон квартал [DATE]", "Скорозвон [DATE]…" at bounding box center [758, 679] width 1517 height 1227
click at [1012, 24] on icon at bounding box center [1000, 28] width 24 height 17
click at [1029, 76] on link "Доступен" at bounding box center [986, 73] width 162 height 30
click at [1312, 404] on div "Внимание! Идёт работа по проектам "Скорозвон квартал [DATE]", "Скорозвон [DATE]…" at bounding box center [758, 679] width 1517 height 1227
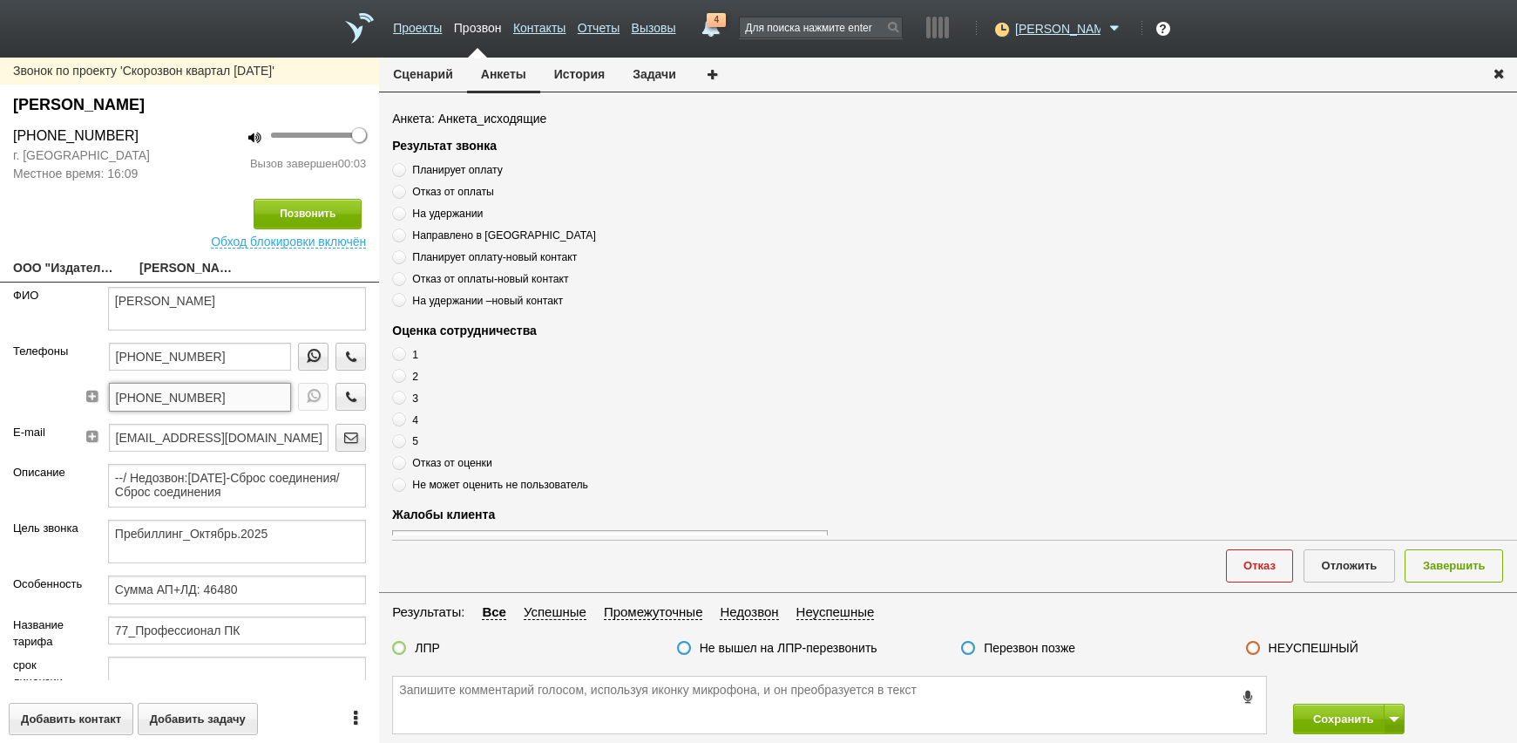
click at [227, 397] on input "[PHONE_NUMBER]" at bounding box center [200, 397] width 183 height 28
drag, startPoint x: 436, startPoint y: 730, endPoint x: 430, endPoint y: 704, distance: 26.8
paste textarea "[PHONE_NUMBER]"
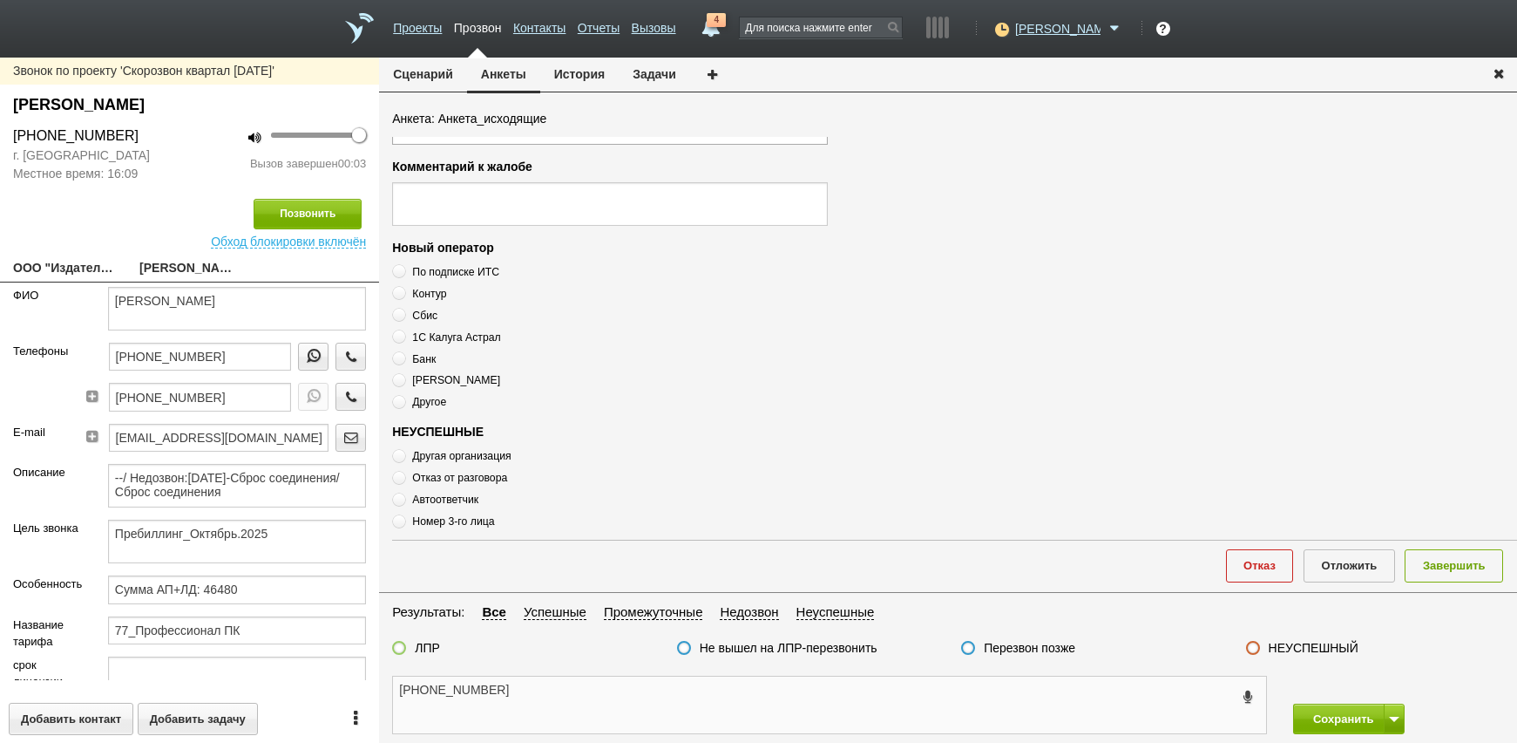
scroll to position [589, 0]
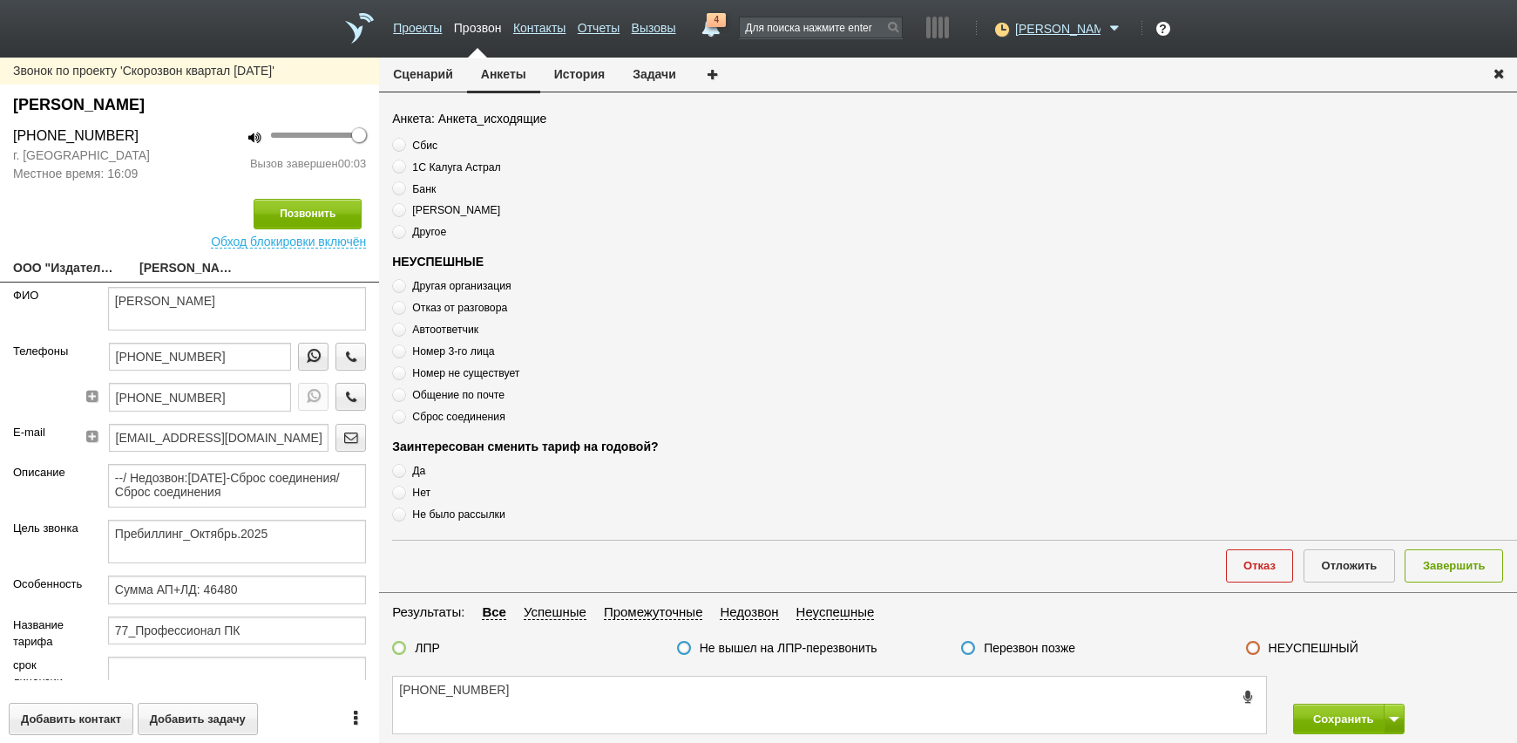
click at [442, 412] on span "Сброс соединения" at bounding box center [458, 416] width 92 height 12
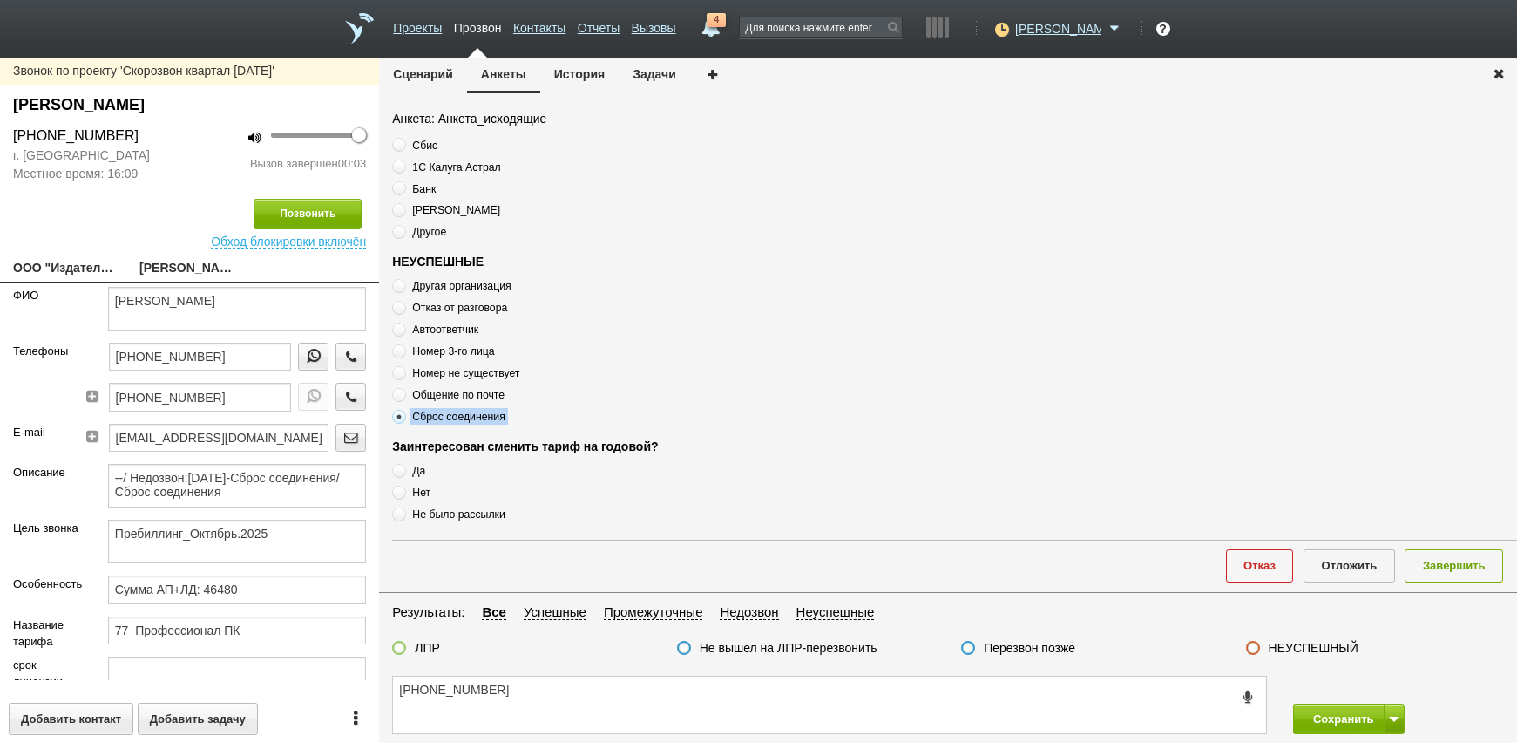
click at [564, 699] on textarea "[PHONE_NUMBER]" at bounding box center [829, 704] width 873 height 57
drag, startPoint x: 564, startPoint y: 699, endPoint x: 532, endPoint y: 699, distance: 31.4
click at [532, 699] on textarea "[PHONE_NUMBER]" at bounding box center [829, 704] width 873 height 57
paste textarea "Сброс соединения"
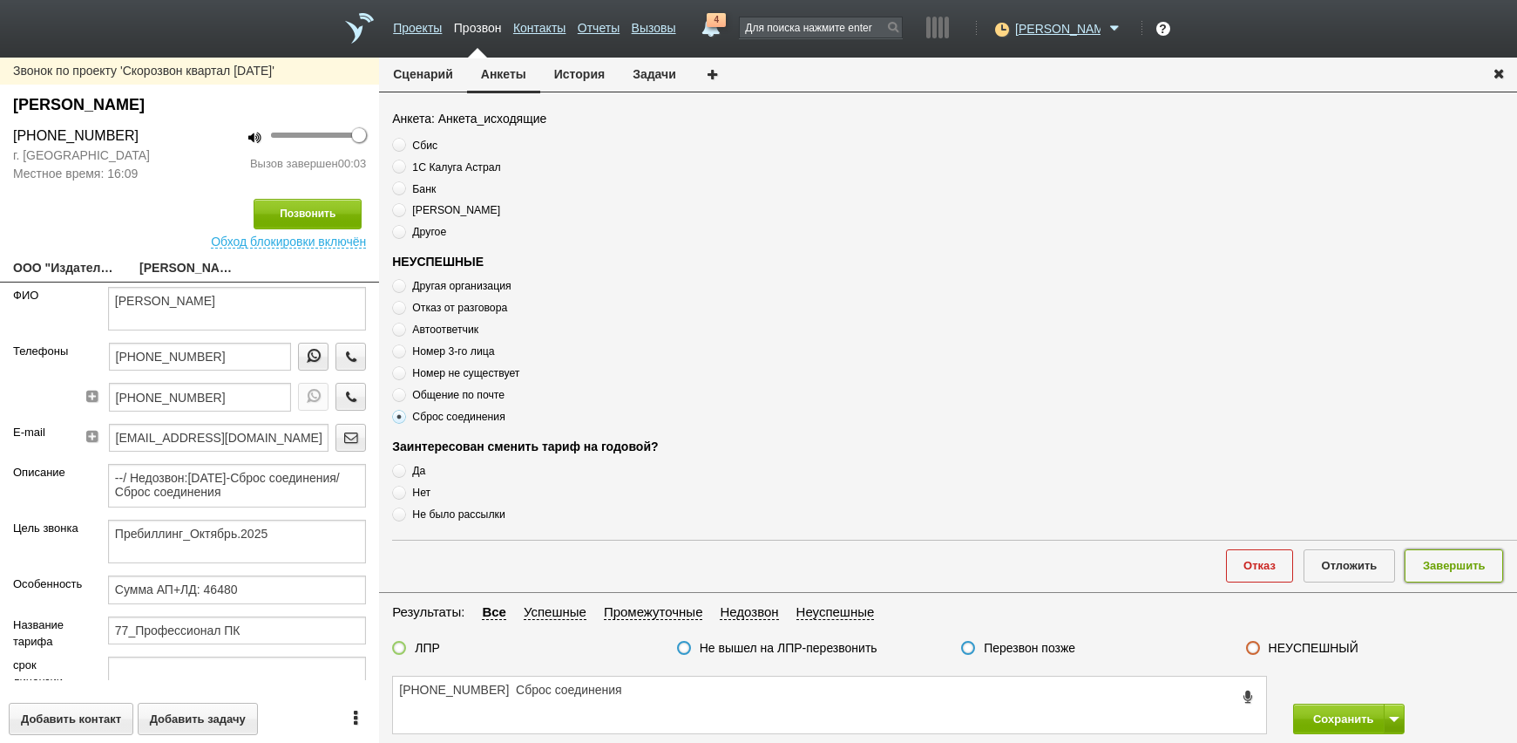
click at [1446, 558] on button "Завершить" at bounding box center [1454, 565] width 98 height 32
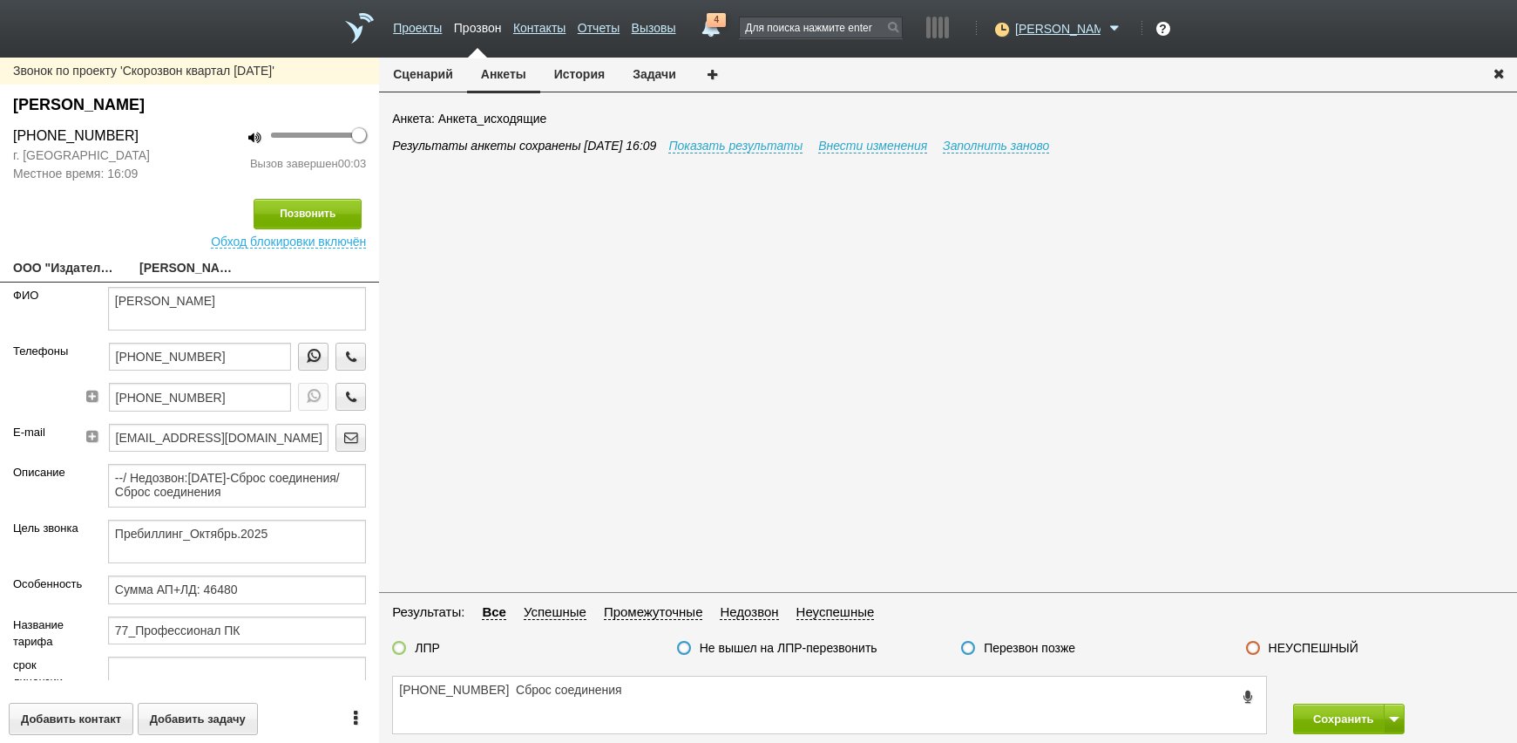
click at [1001, 645] on label "Перезвон позже" at bounding box center [1030, 648] width 92 height 16
click at [0, 0] on input "Перезвон позже" at bounding box center [0, 0] width 0 height 0
click at [1388, 722] on button at bounding box center [1394, 718] width 21 height 31
click at [1381, 688] on button "Сохранить и остаться" at bounding box center [1336, 686] width 135 height 31
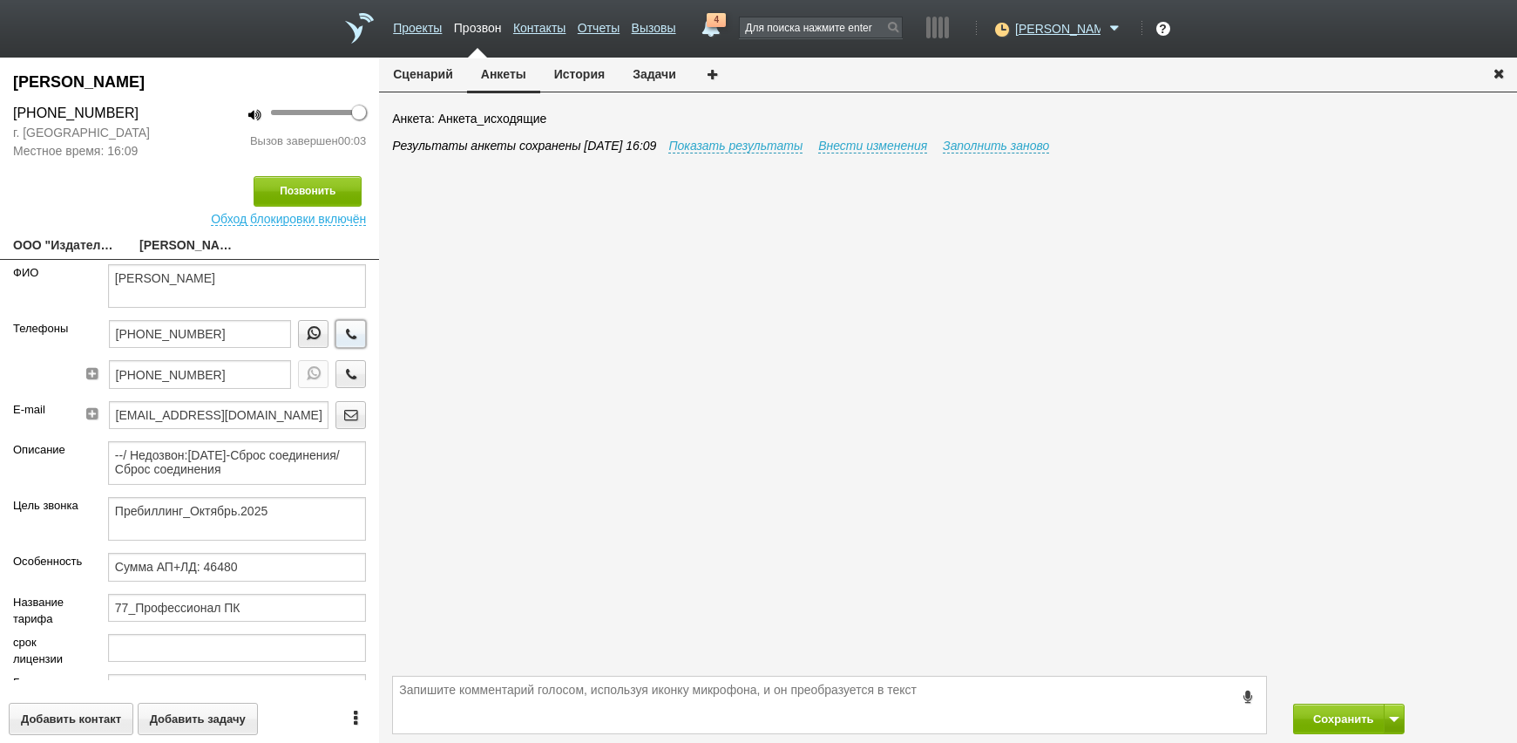
click at [342, 328] on icon "button" at bounding box center [351, 333] width 19 height 13
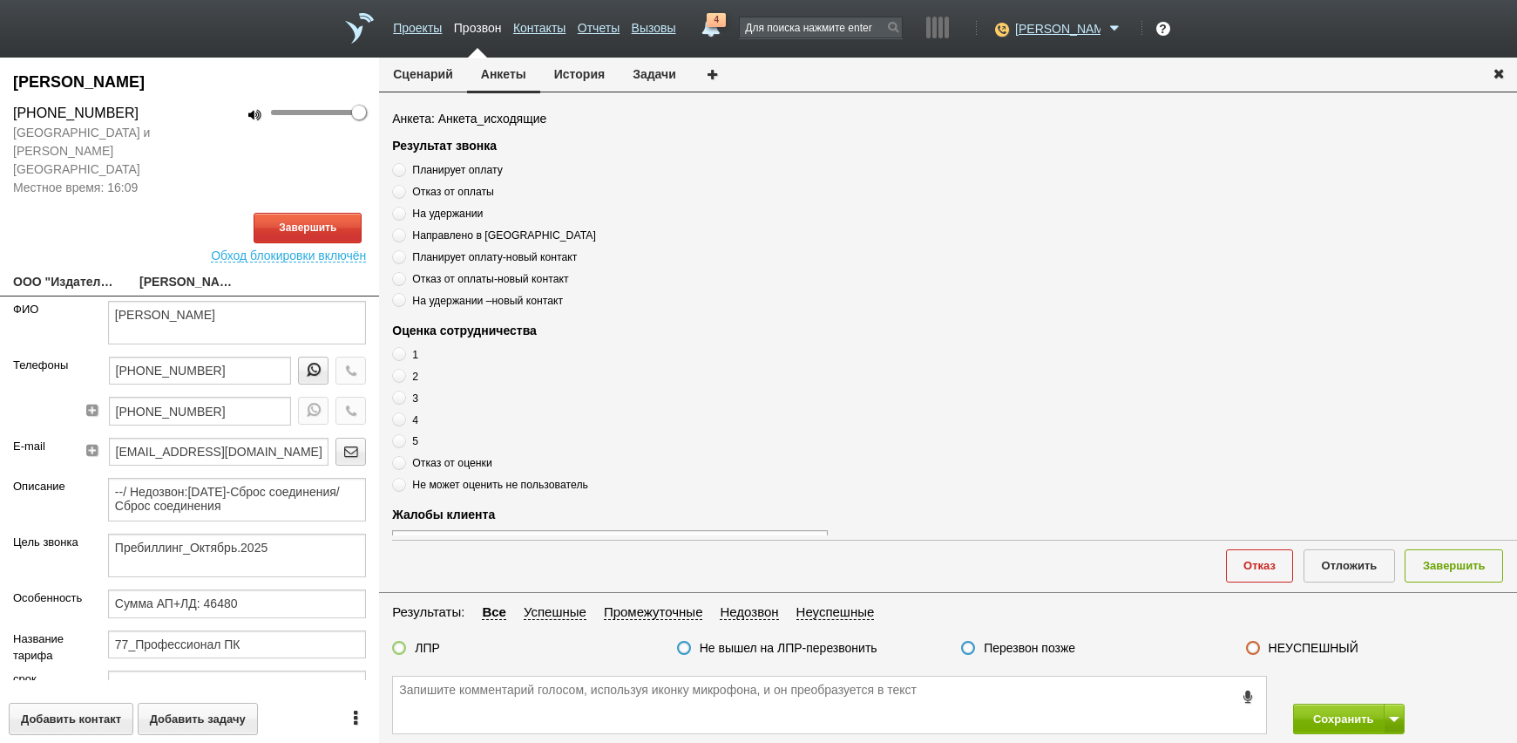
click at [73, 271] on link "ООО "Издательство "Открытые системы"[EMAIL_ADDRESS][DOMAIN_NAME]" at bounding box center [63, 283] width 100 height 24
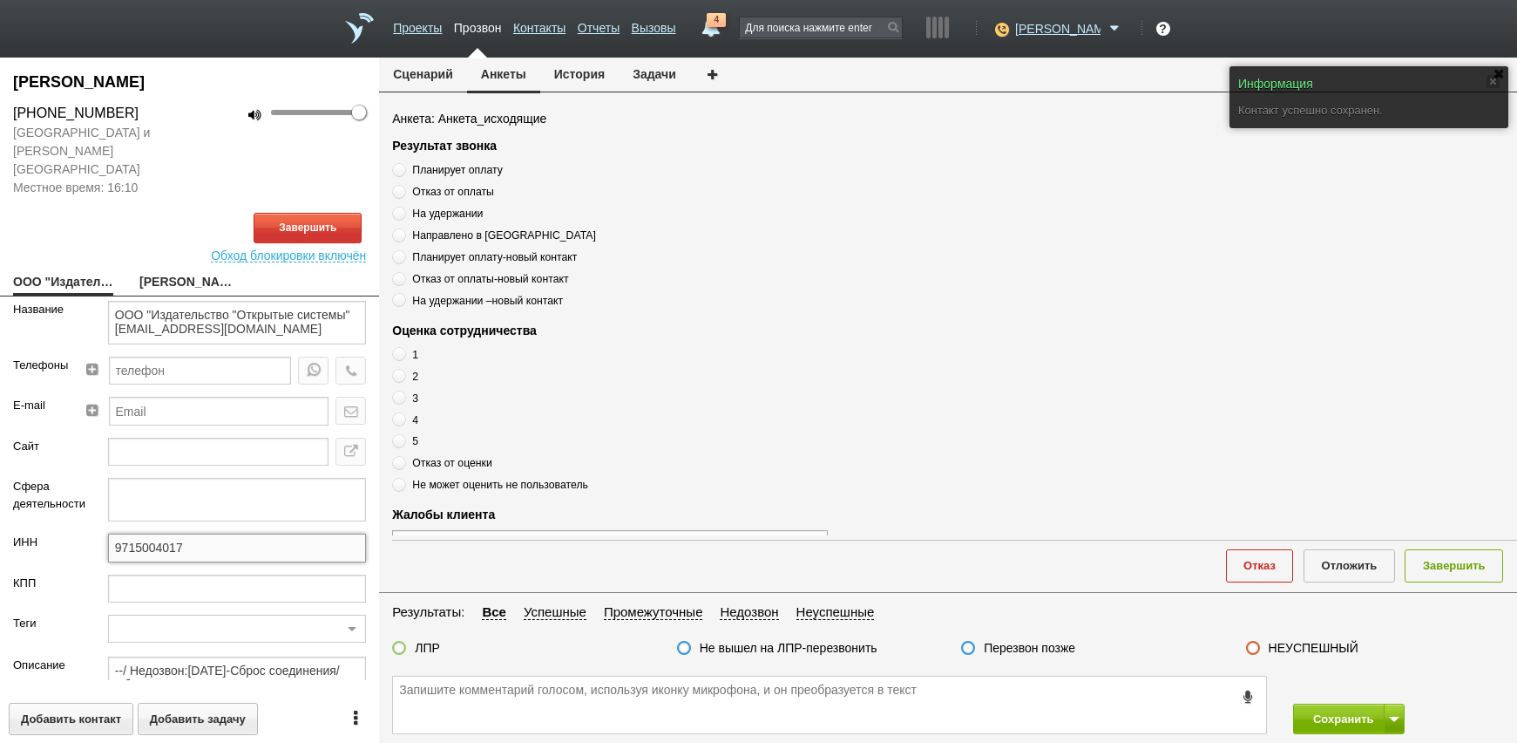
click at [222, 533] on input "9715004017" at bounding box center [237, 547] width 258 height 28
click at [187, 274] on link "[PERSON_NAME]" at bounding box center [189, 283] width 100 height 24
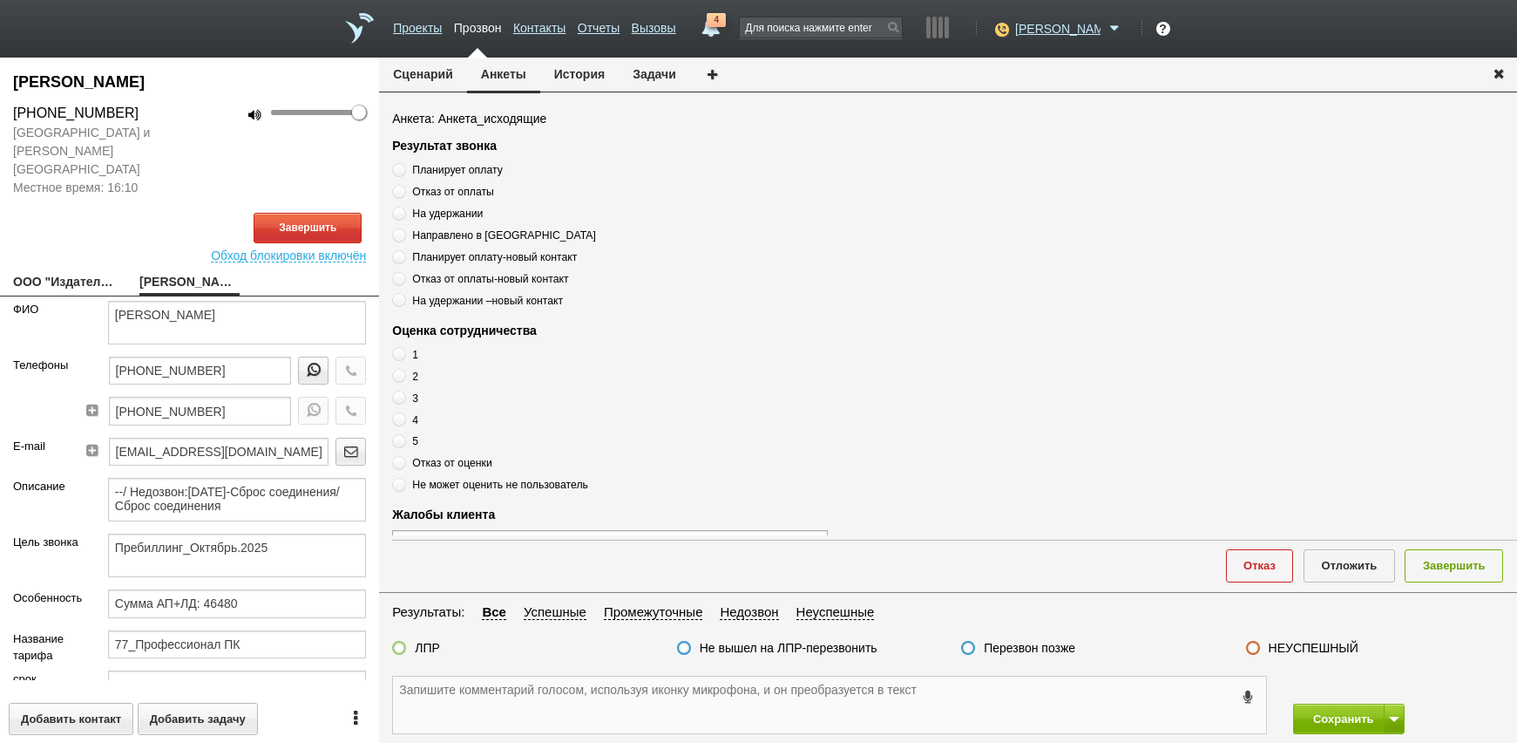
drag, startPoint x: 720, startPoint y: 703, endPoint x: 531, endPoint y: 666, distance: 192.8
click at [720, 704] on textarea at bounding box center [829, 704] width 873 height 57
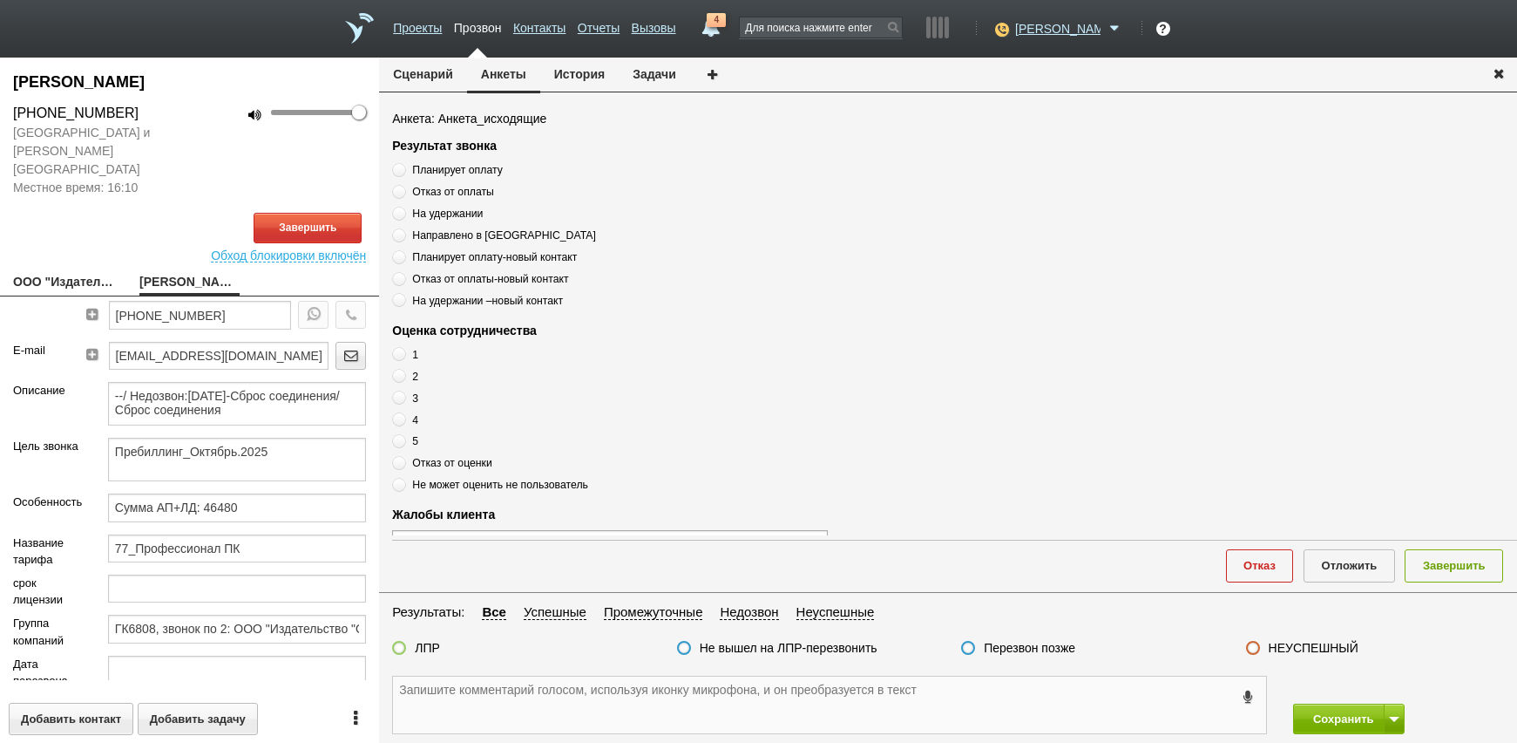
scroll to position [95, 0]
click at [272, 502] on input "Сумма АП+ЛД: 46480" at bounding box center [237, 508] width 258 height 28
click at [58, 275] on link "ООО "Издательство "Открытые системы"[EMAIL_ADDRESS][DOMAIN_NAME]" at bounding box center [63, 283] width 100 height 24
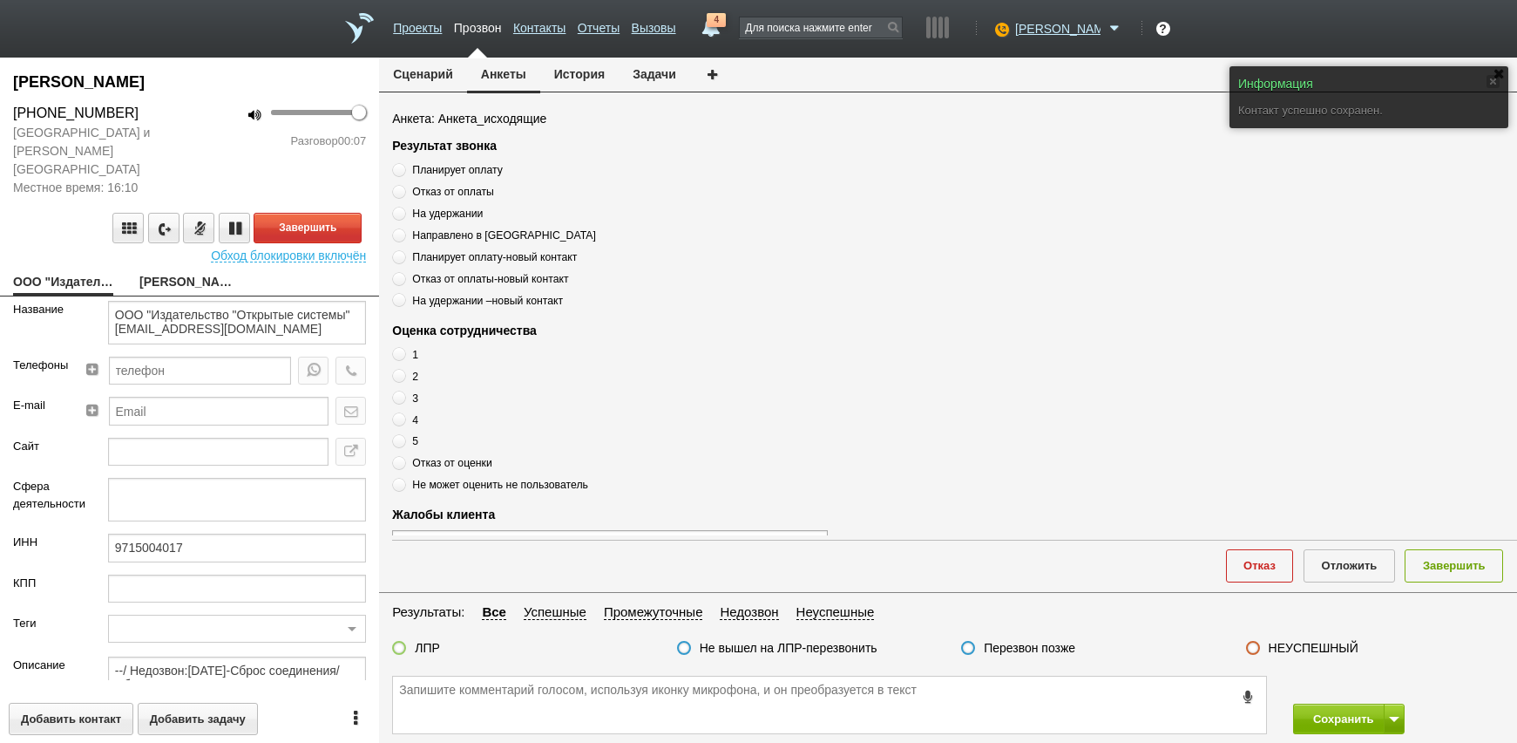
click at [186, 271] on link "[PERSON_NAME]" at bounding box center [189, 283] width 100 height 24
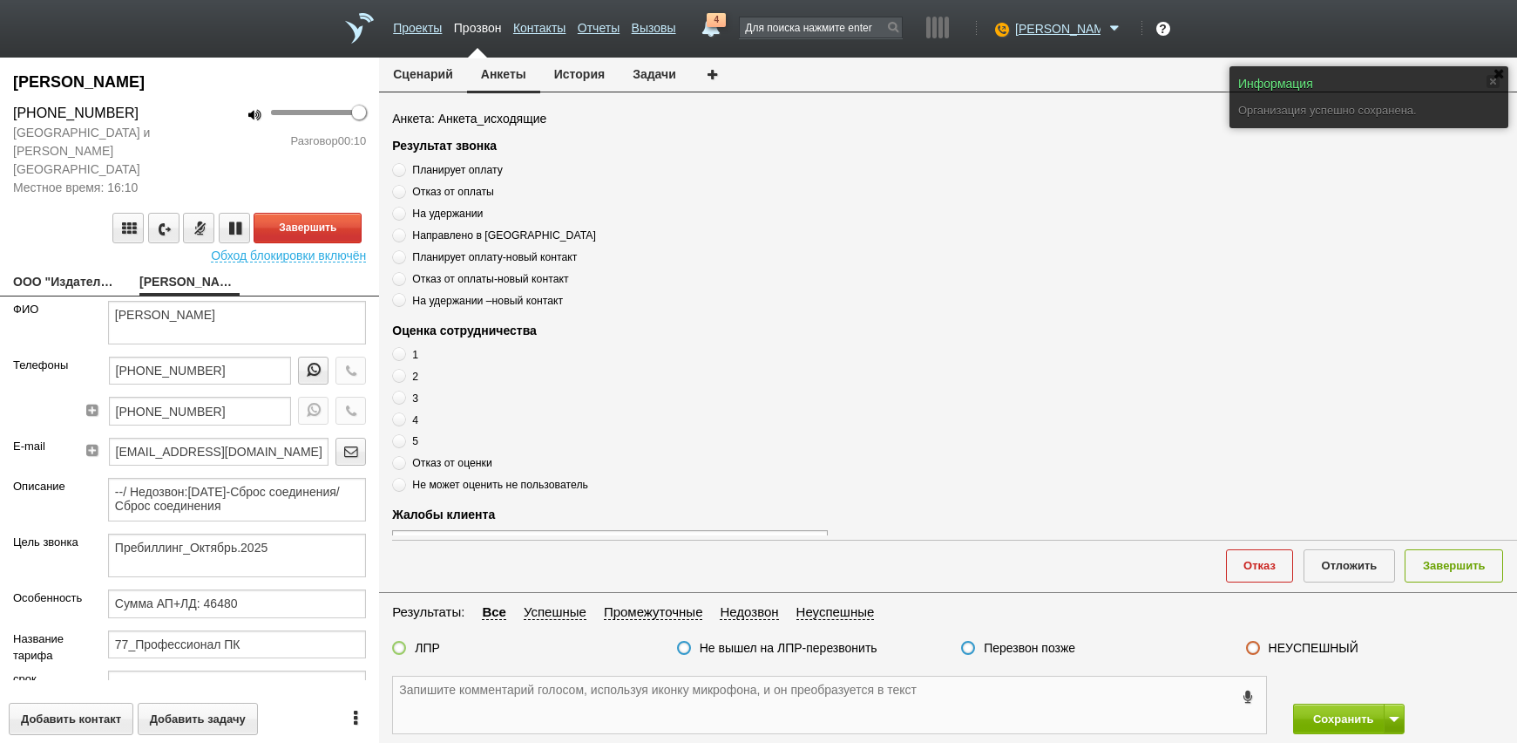
click at [541, 688] on textarea at bounding box center [829, 704] width 873 height 57
click at [225, 368] on div "[PHONE_NUMBER]" at bounding box center [200, 376] width 183 height 40
click at [239, 357] on input "[PHONE_NUMBER]" at bounding box center [200, 370] width 183 height 28
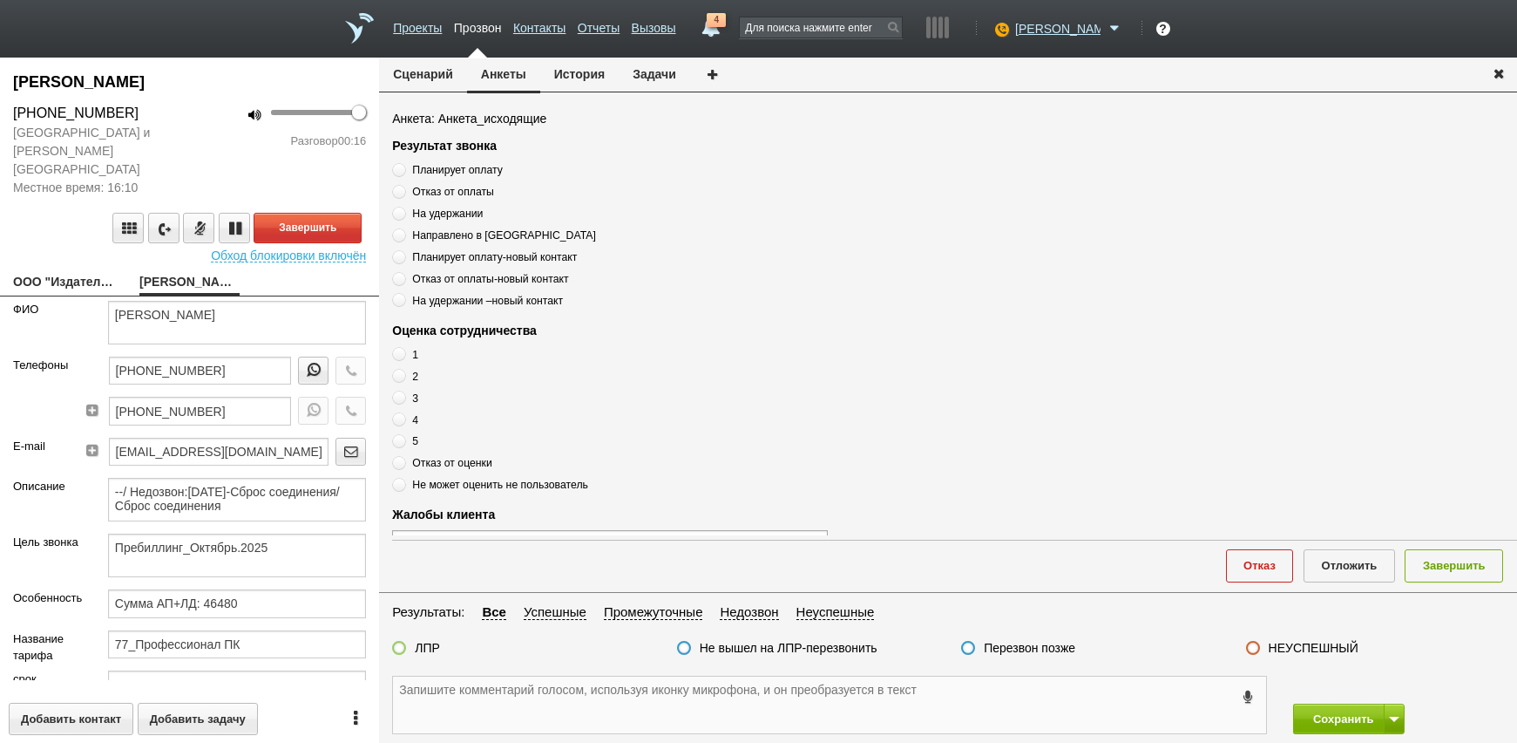
drag, startPoint x: 646, startPoint y: 680, endPoint x: 634, endPoint y: 701, distance: 23.8
paste textarea "[PHONE_NUMBER]"
click at [293, 213] on button "Завершить" at bounding box center [308, 228] width 108 height 31
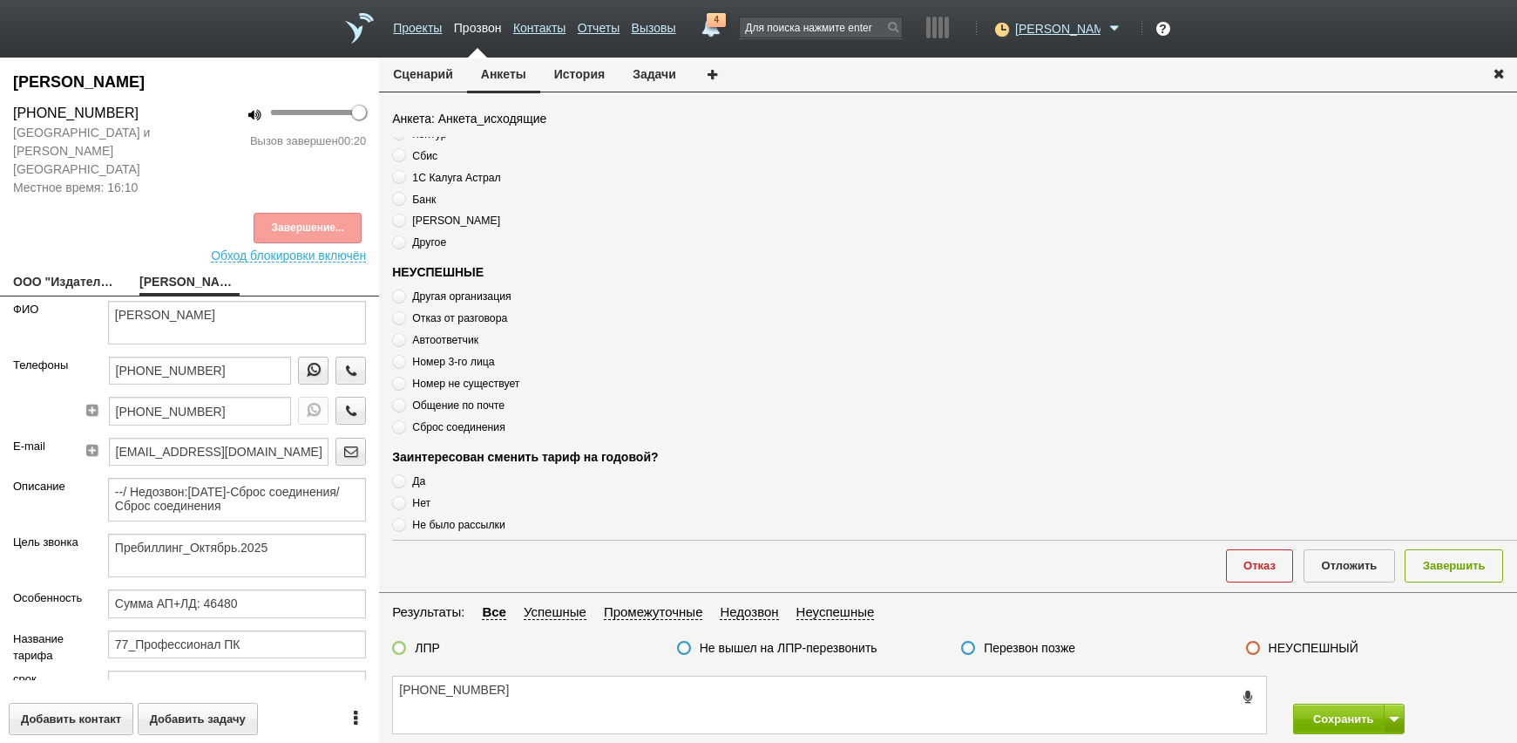
scroll to position [589, 0]
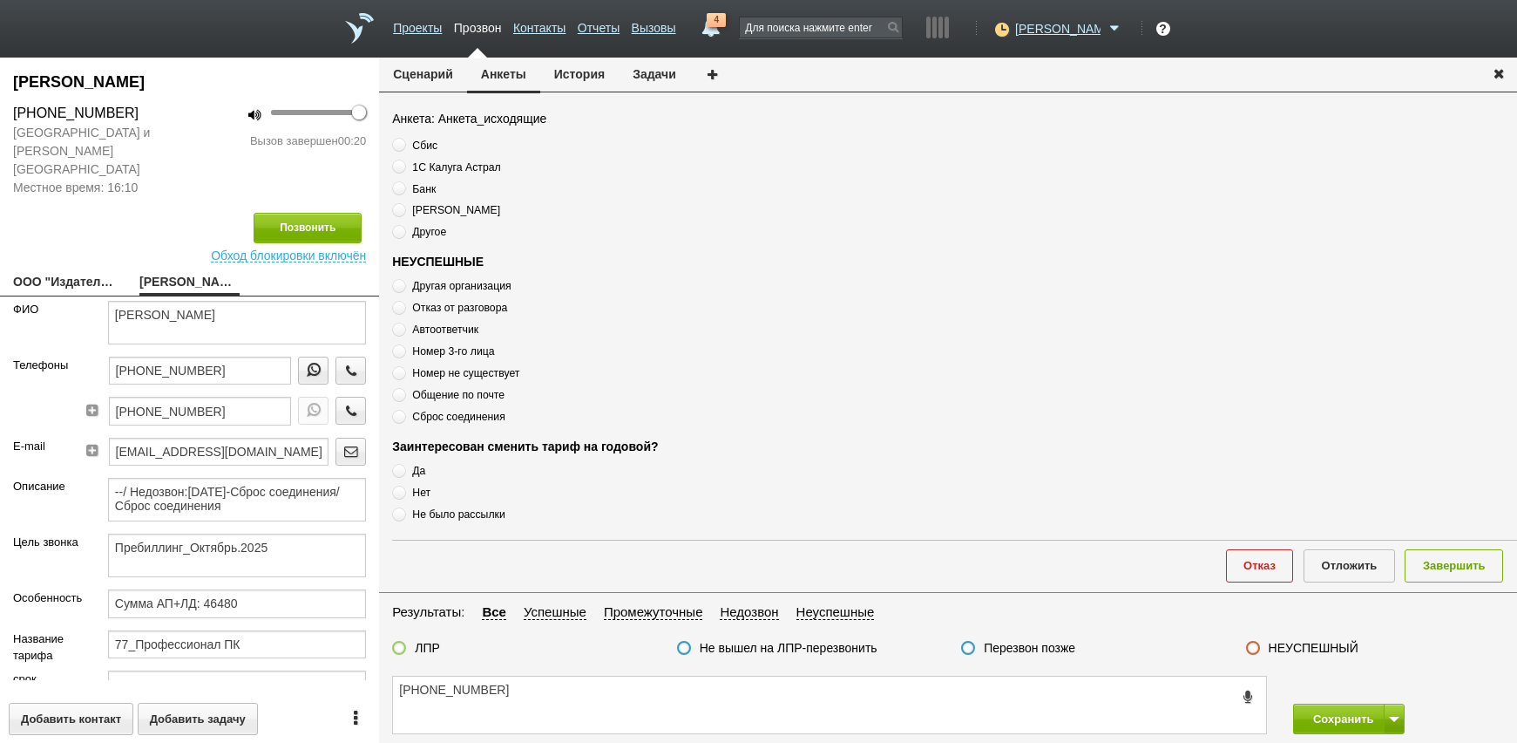
click at [437, 335] on span "Автоответчик" at bounding box center [445, 329] width 66 height 12
click at [549, 675] on div "[PHONE_NUMBER] Сохранить Сохранить и остаться" at bounding box center [948, 705] width 1138 height 76
drag, startPoint x: 549, startPoint y: 687, endPoint x: 548, endPoint y: 699, distance: 12.2
click at [548, 699] on textarea "[PHONE_NUMBER]" at bounding box center [829, 704] width 873 height 57
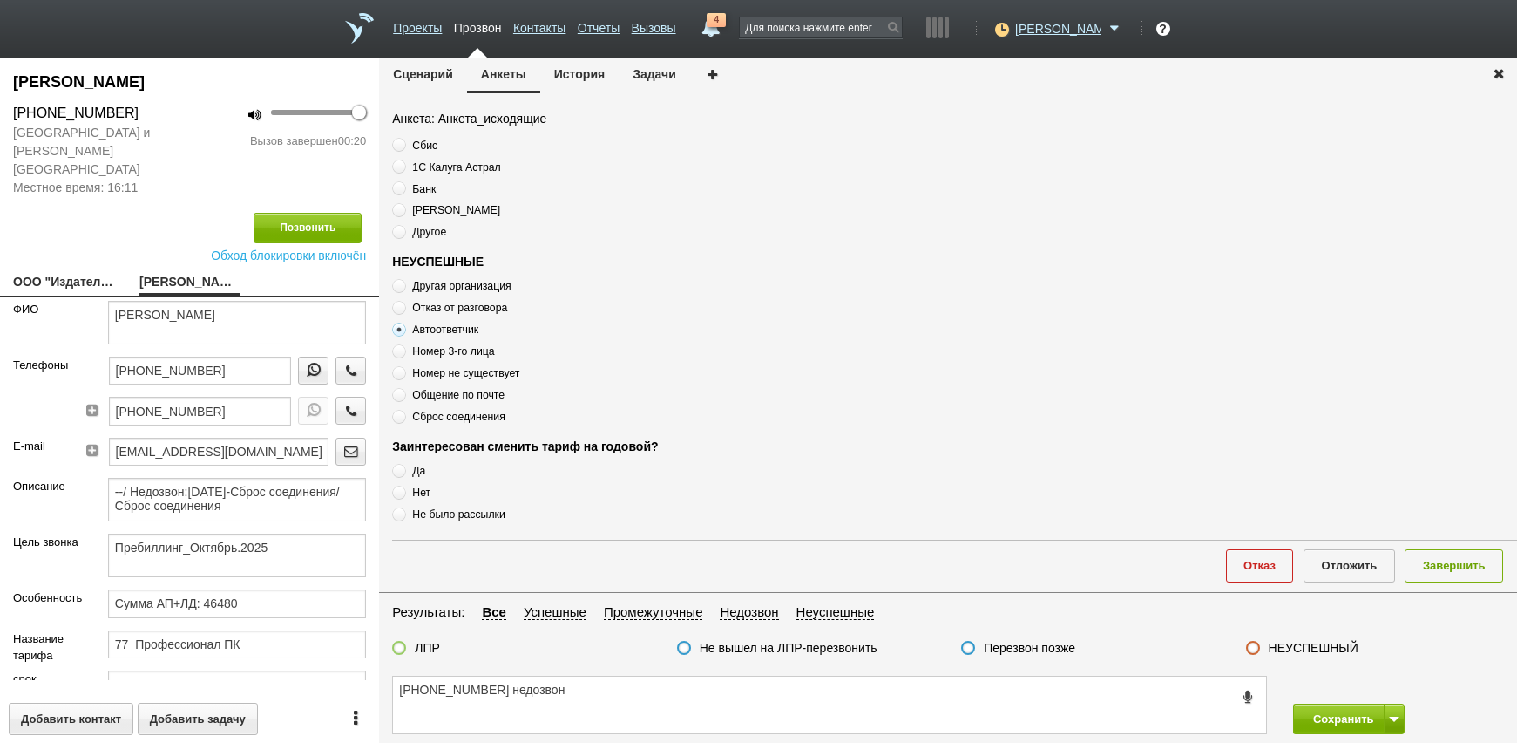
drag, startPoint x: 1038, startPoint y: 655, endPoint x: 1032, endPoint y: 646, distance: 11.4
click at [1037, 655] on label "Перезвон позже" at bounding box center [1030, 648] width 92 height 16
click at [0, 0] on input "Перезвон позже" at bounding box center [0, 0] width 0 height 0
click at [1462, 569] on button "Завершить" at bounding box center [1454, 565] width 98 height 32
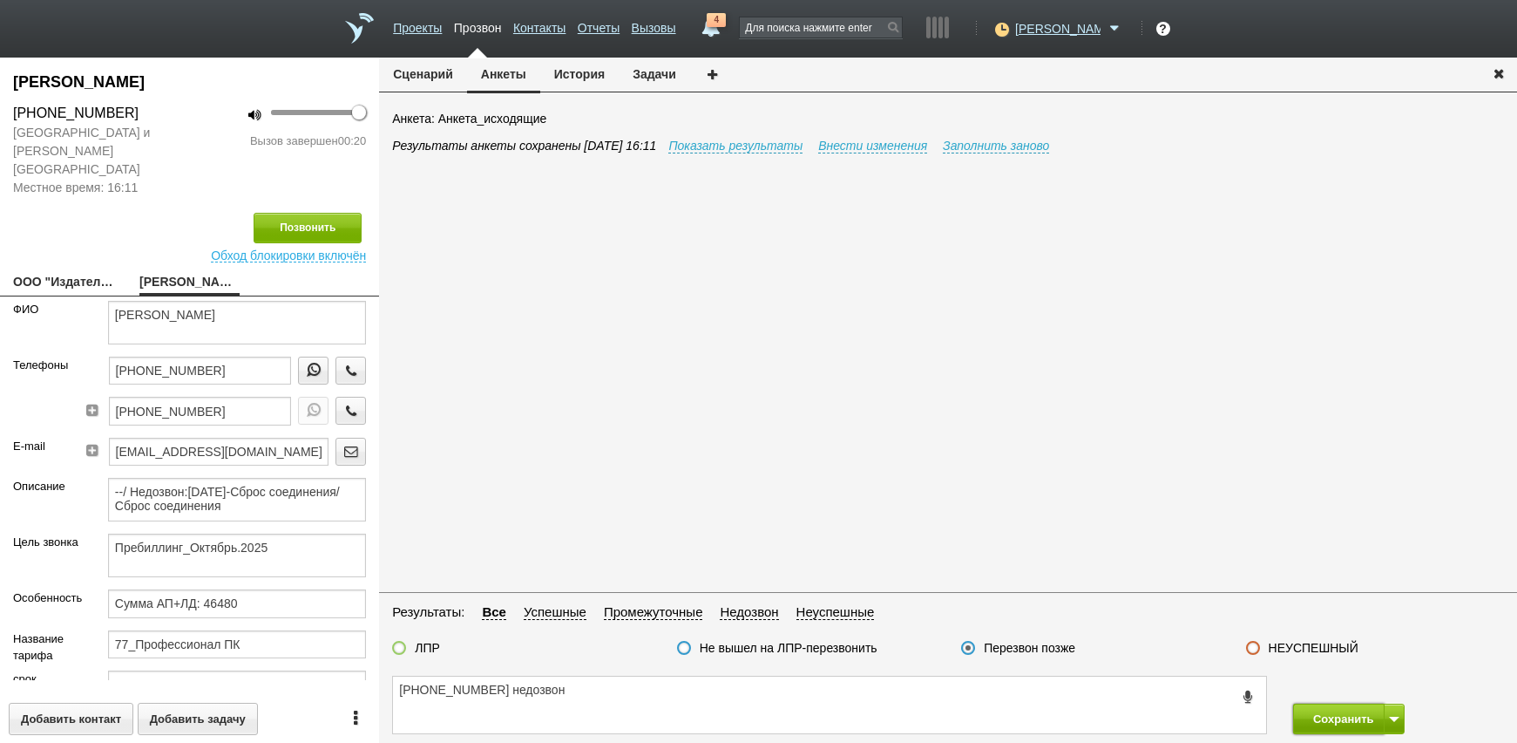
click at [1357, 718] on button "Сохранить" at bounding box center [1339, 718] width 92 height 31
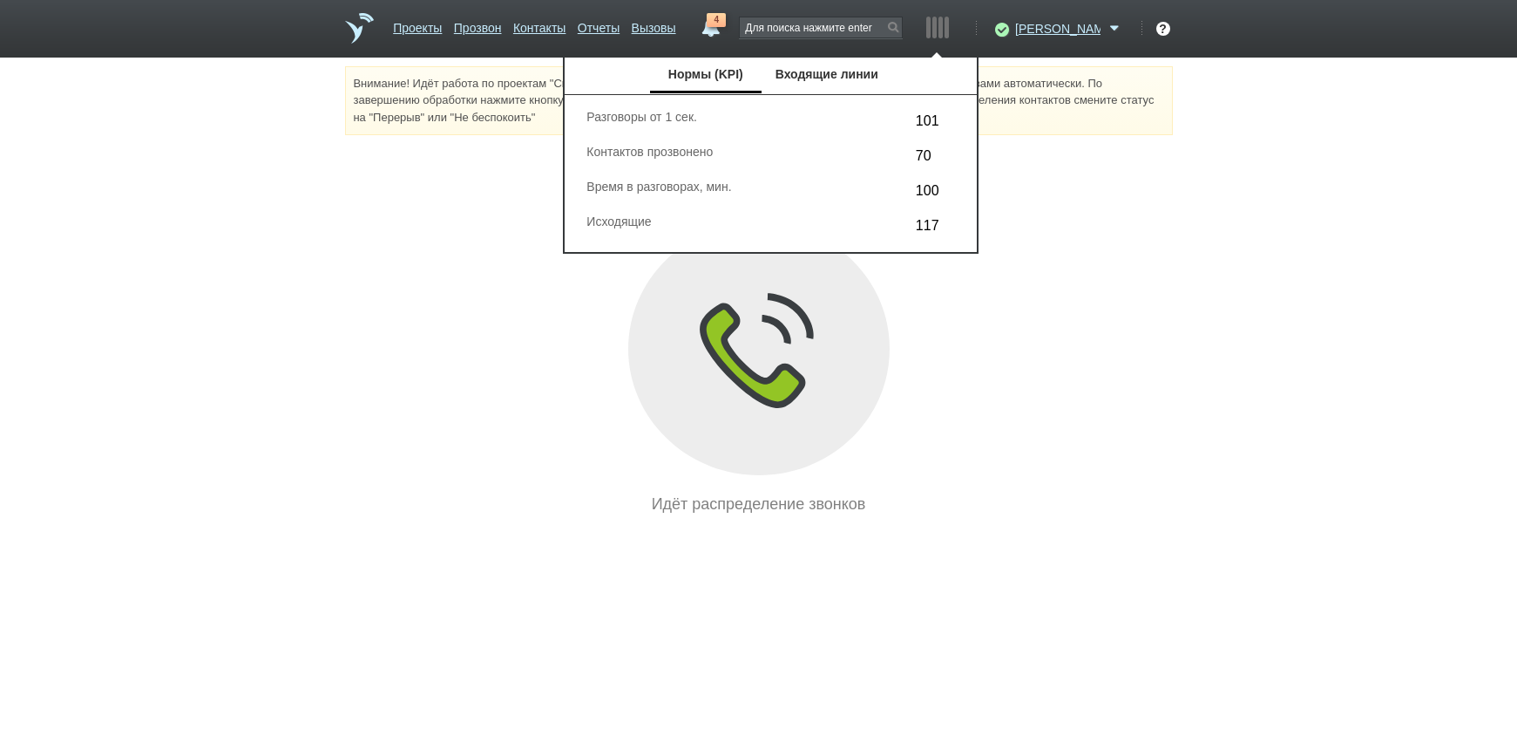
click at [1163, 252] on div "Идёт распределение звонков" at bounding box center [759, 368] width 828 height 293
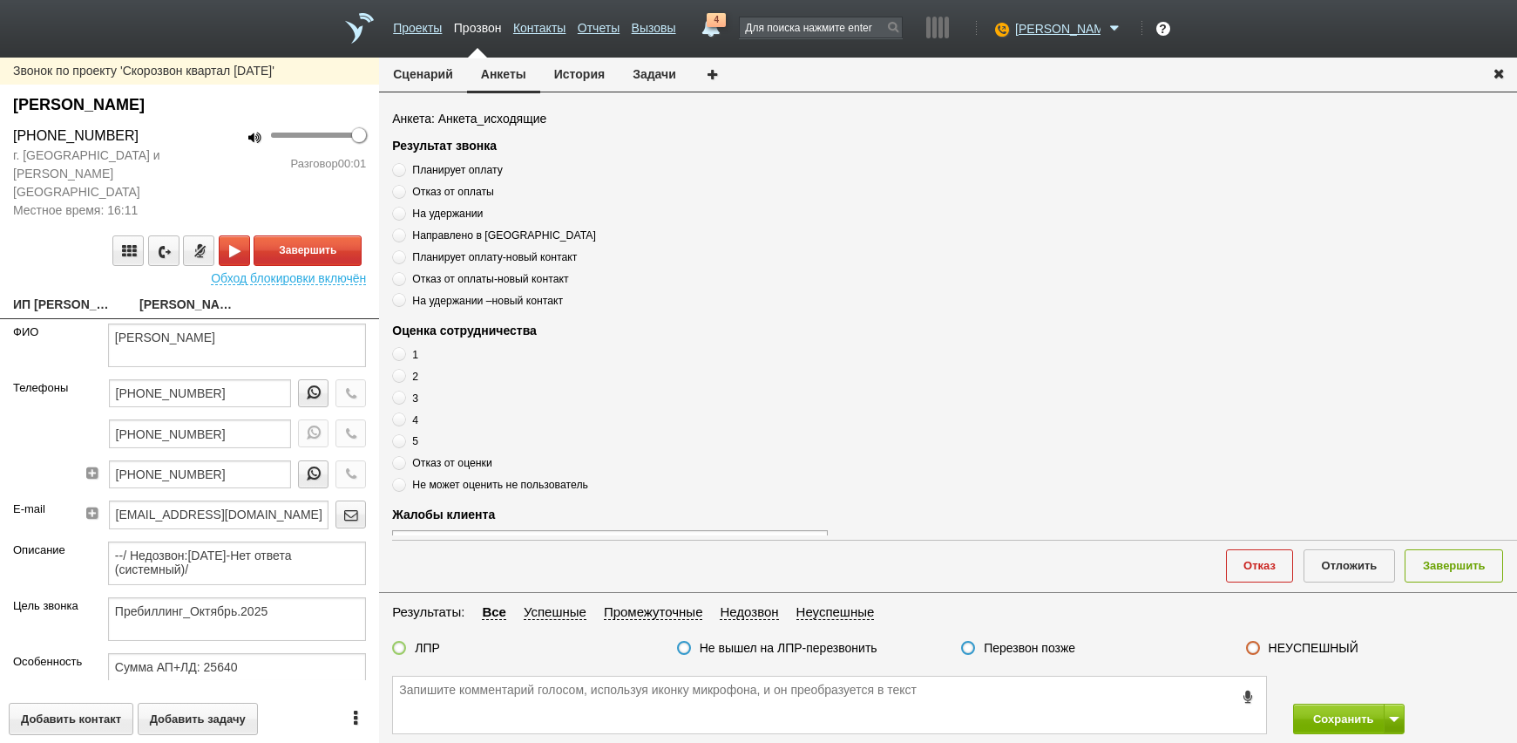
click at [77, 294] on link "ИП [PERSON_NAME] [EMAIL_ADDRESS][DOMAIN_NAME]" at bounding box center [63, 306] width 100 height 24
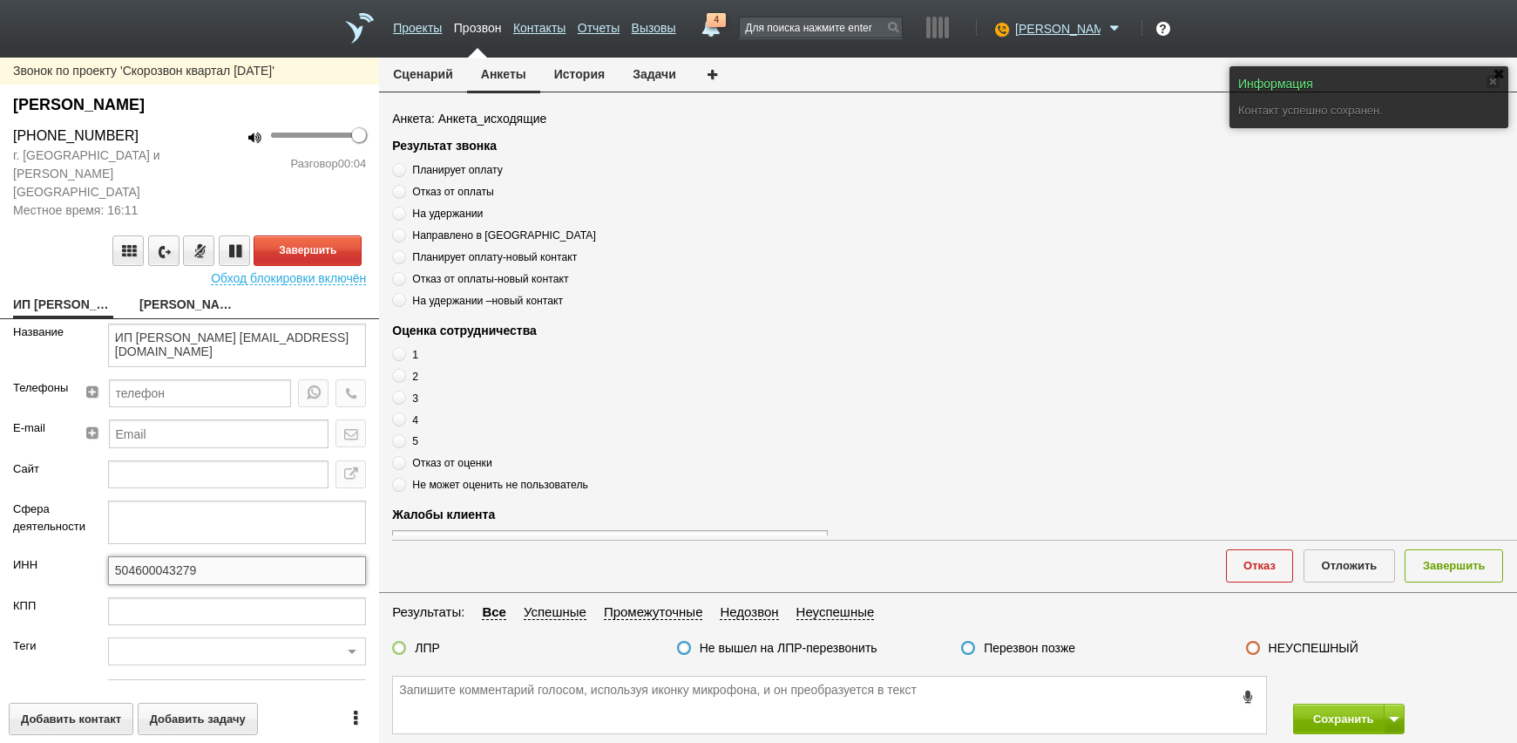
click at [244, 556] on input "504600043279" at bounding box center [237, 570] width 258 height 28
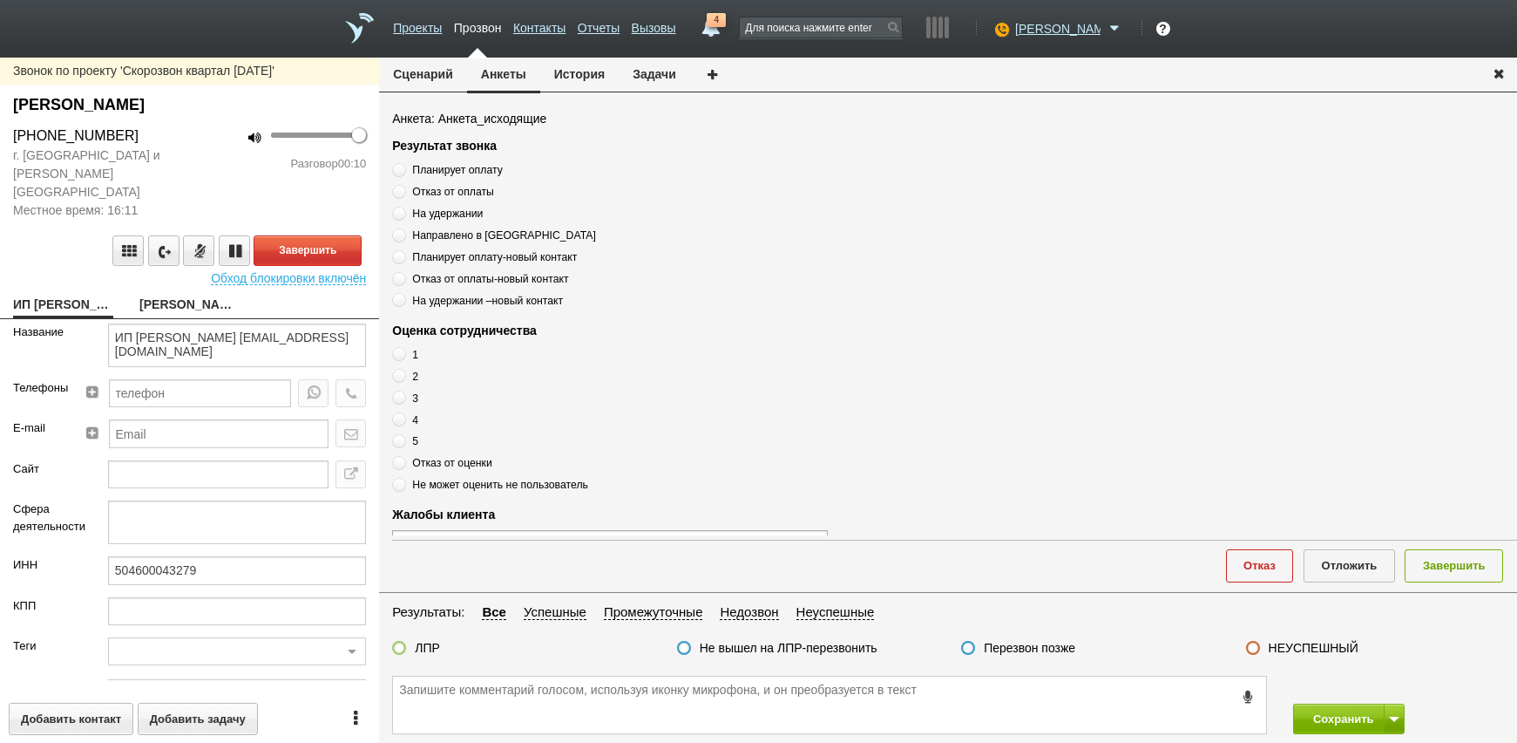
click at [174, 294] on link "[PERSON_NAME]" at bounding box center [189, 306] width 100 height 24
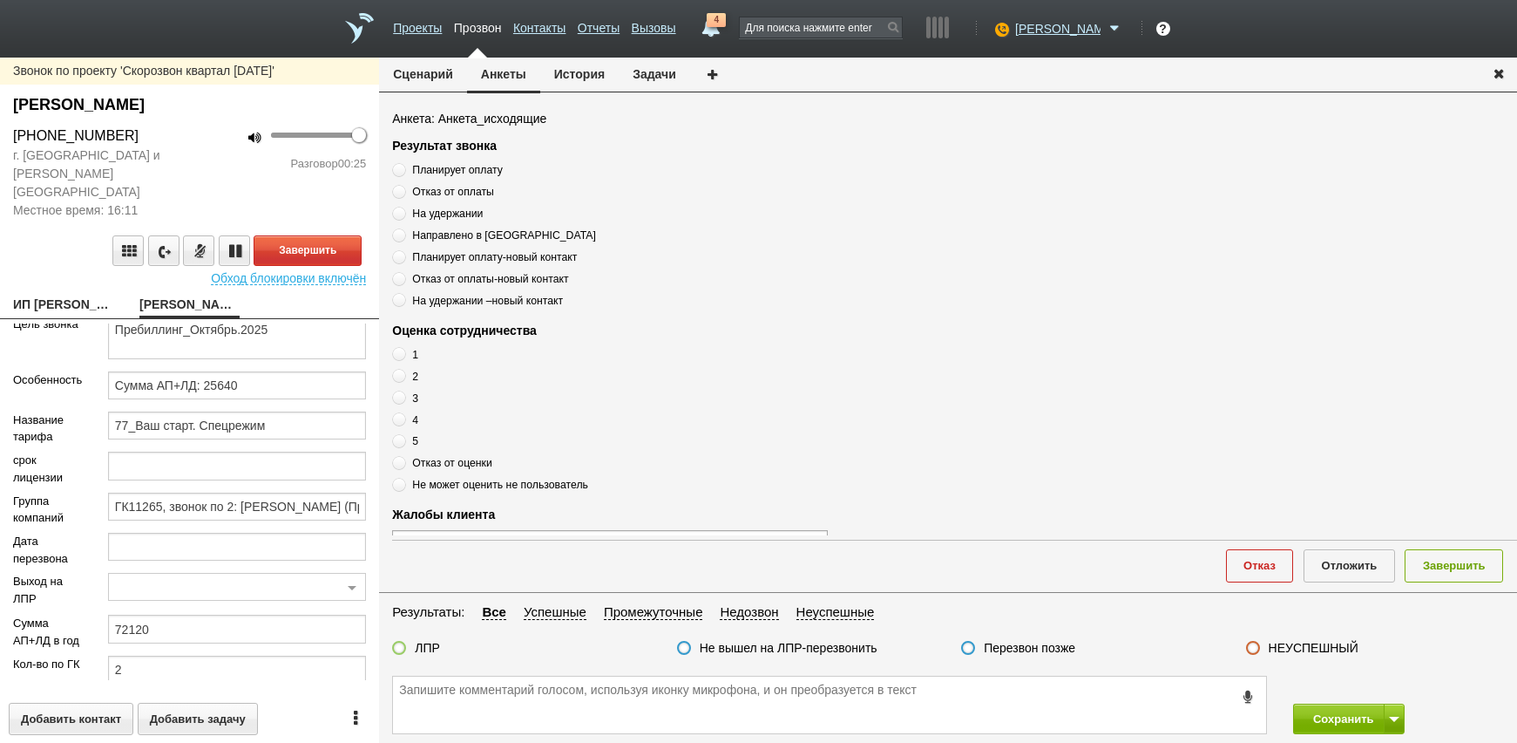
scroll to position [332, 0]
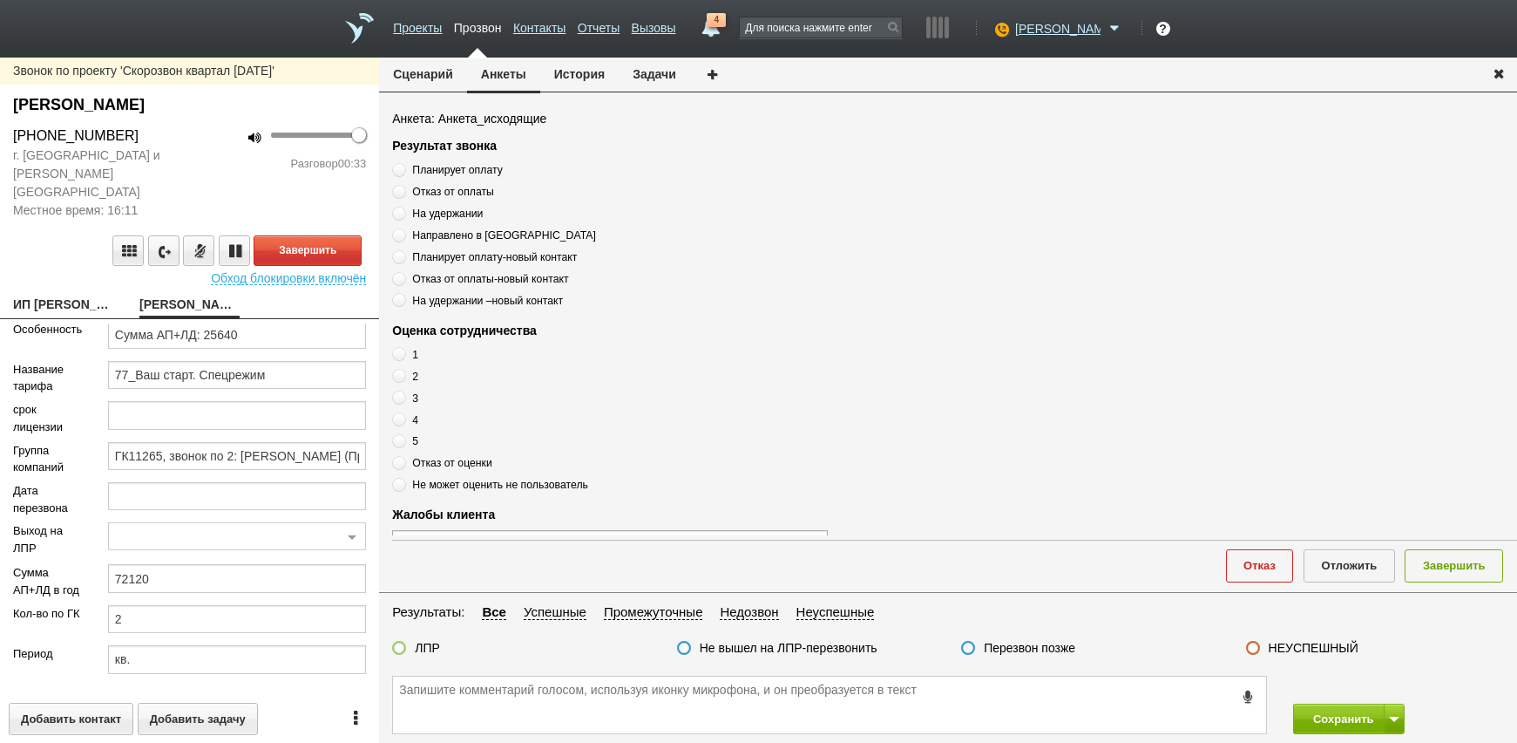
click at [82, 269] on div "Звонок по проекту 'Скорозвон квартал [DATE]' [PERSON_NAME] [PHONE_NUMBER] г. [G…" at bounding box center [189, 400] width 379 height 685
click at [72, 294] on link "ИП [PERSON_NAME] [EMAIL_ADDRESS][DOMAIN_NAME]" at bounding box center [63, 306] width 100 height 24
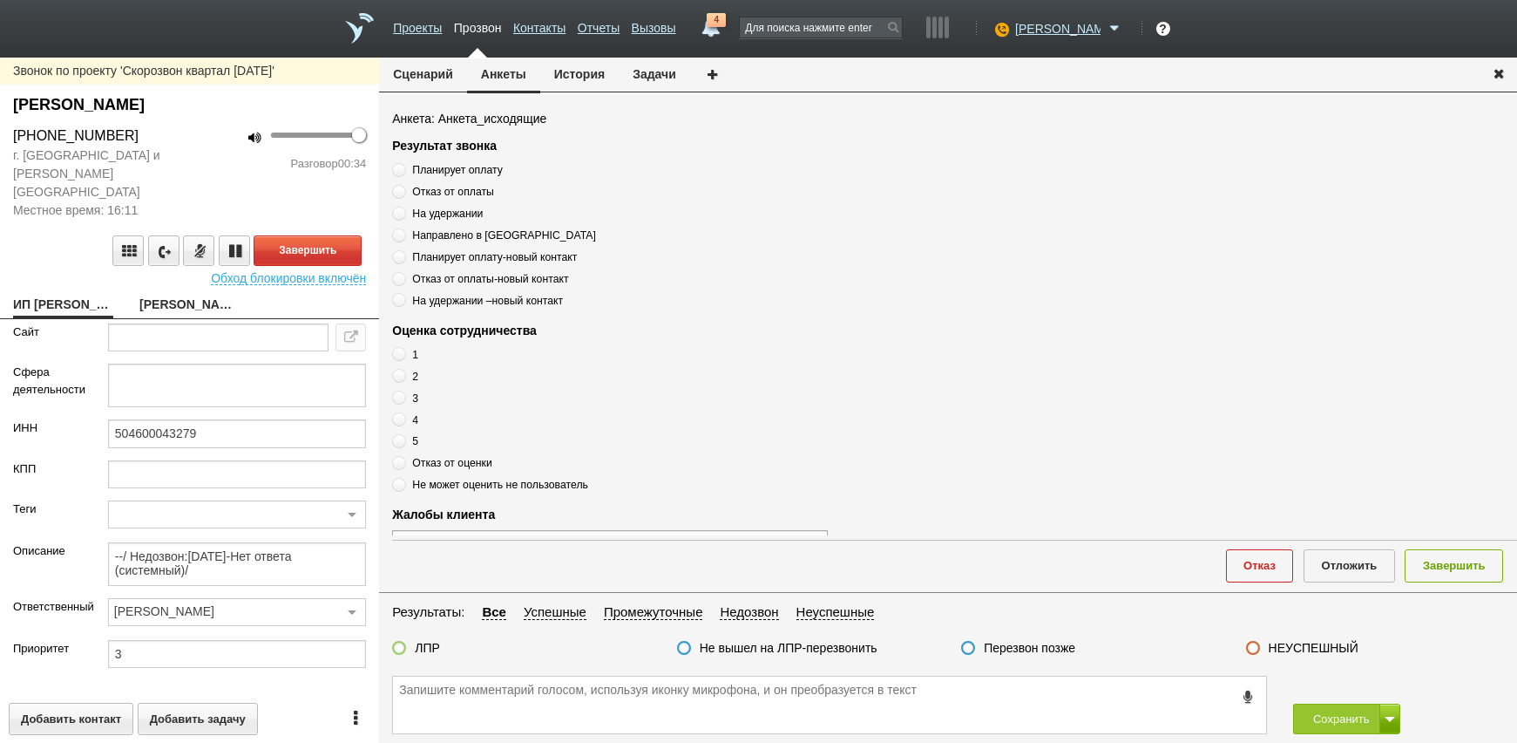
scroll to position [119, 0]
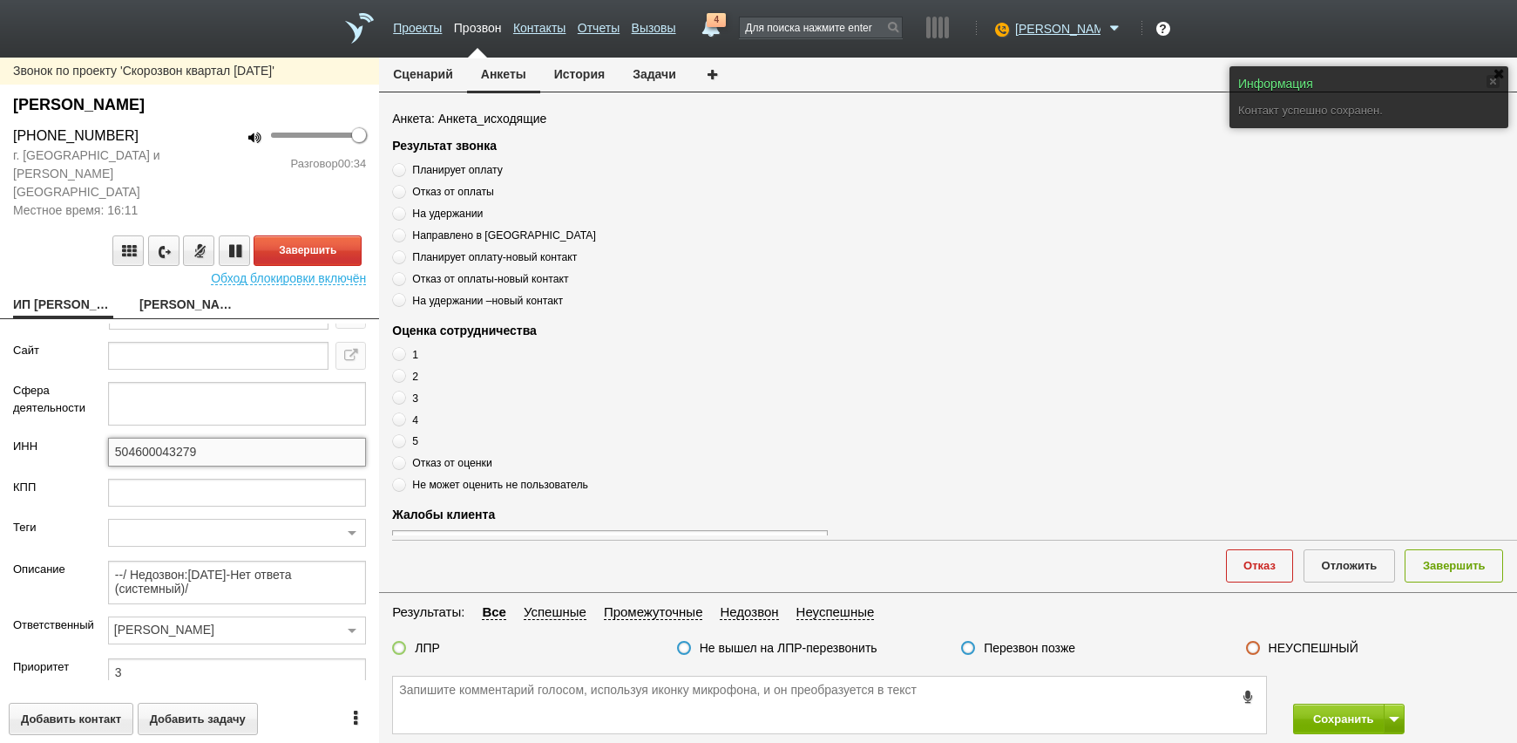
drag, startPoint x: 240, startPoint y: 422, endPoint x: 105, endPoint y: 431, distance: 135.4
click at [58, 437] on div "ИНН 504600043279" at bounding box center [189, 457] width 379 height 40
click at [193, 294] on link "[PERSON_NAME]" at bounding box center [189, 306] width 100 height 24
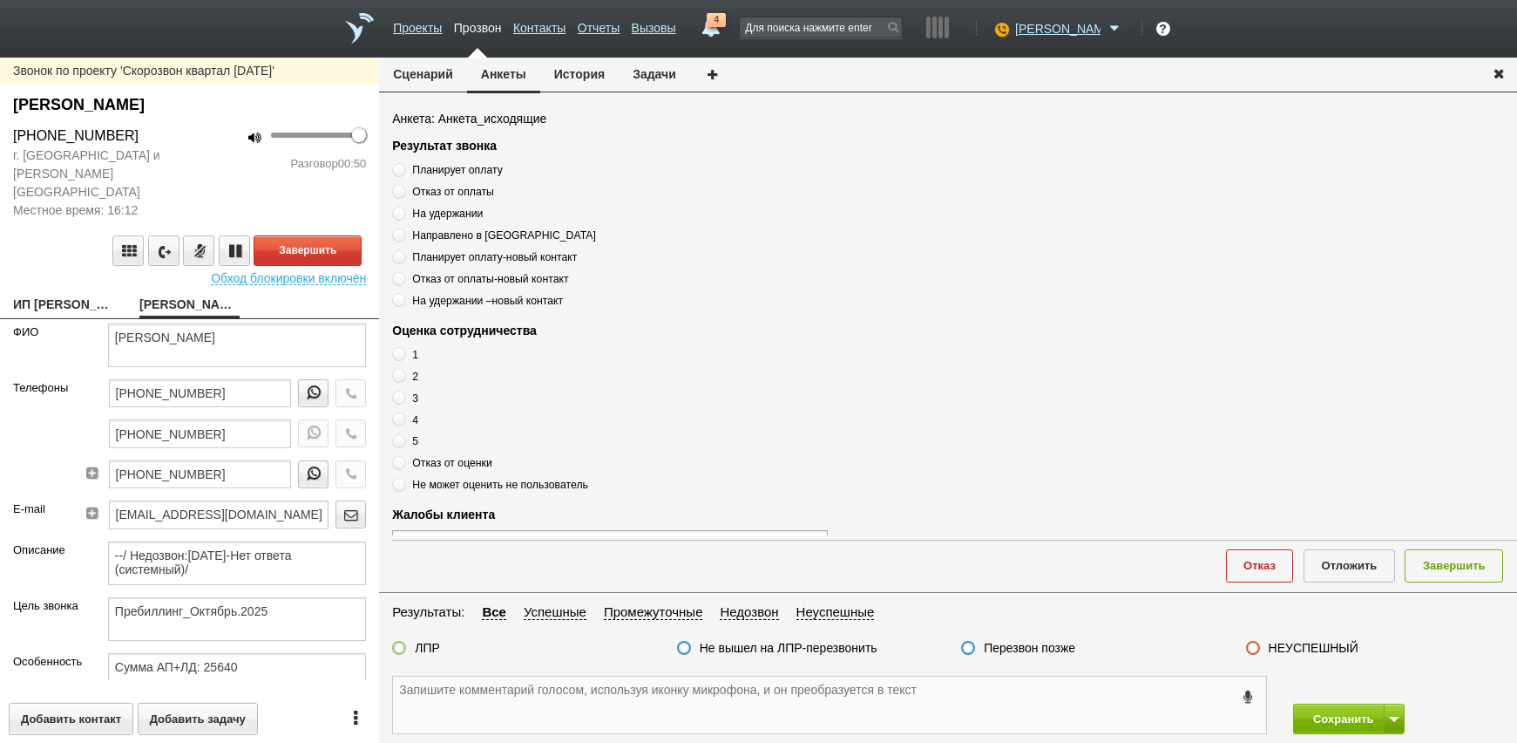
click at [519, 693] on textarea at bounding box center [829, 704] width 873 height 57
drag, startPoint x: 132, startPoint y: 136, endPoint x: -33, endPoint y: 132, distance: 164.8
click at [0, 132] on html "Проекты Прозвон Контакты Отчеты Вызовы 4 [DATE] [DATE] неделя все Письмо [PERSO…" at bounding box center [758, 371] width 1517 height 743
drag, startPoint x: -33, startPoint y: 132, endPoint x: 52, endPoint y: 140, distance: 85.8
click at [295, 543] on textarea "--/ Недозвон:[DATE]-Нет ответа (системный)/" at bounding box center [237, 563] width 258 height 44
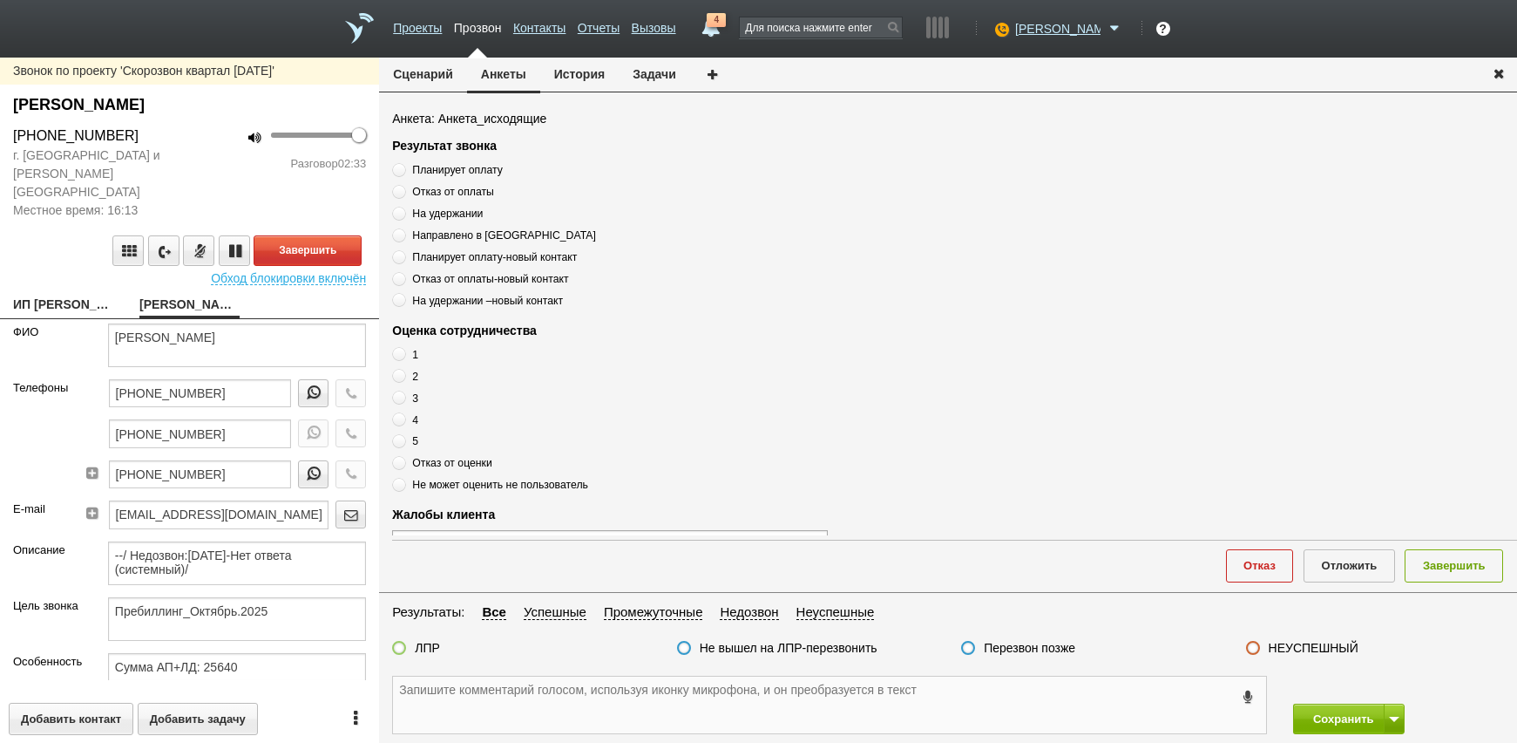
click at [528, 697] on textarea at bounding box center [829, 704] width 873 height 57
click at [535, 693] on textarea at bounding box center [829, 704] width 873 height 57
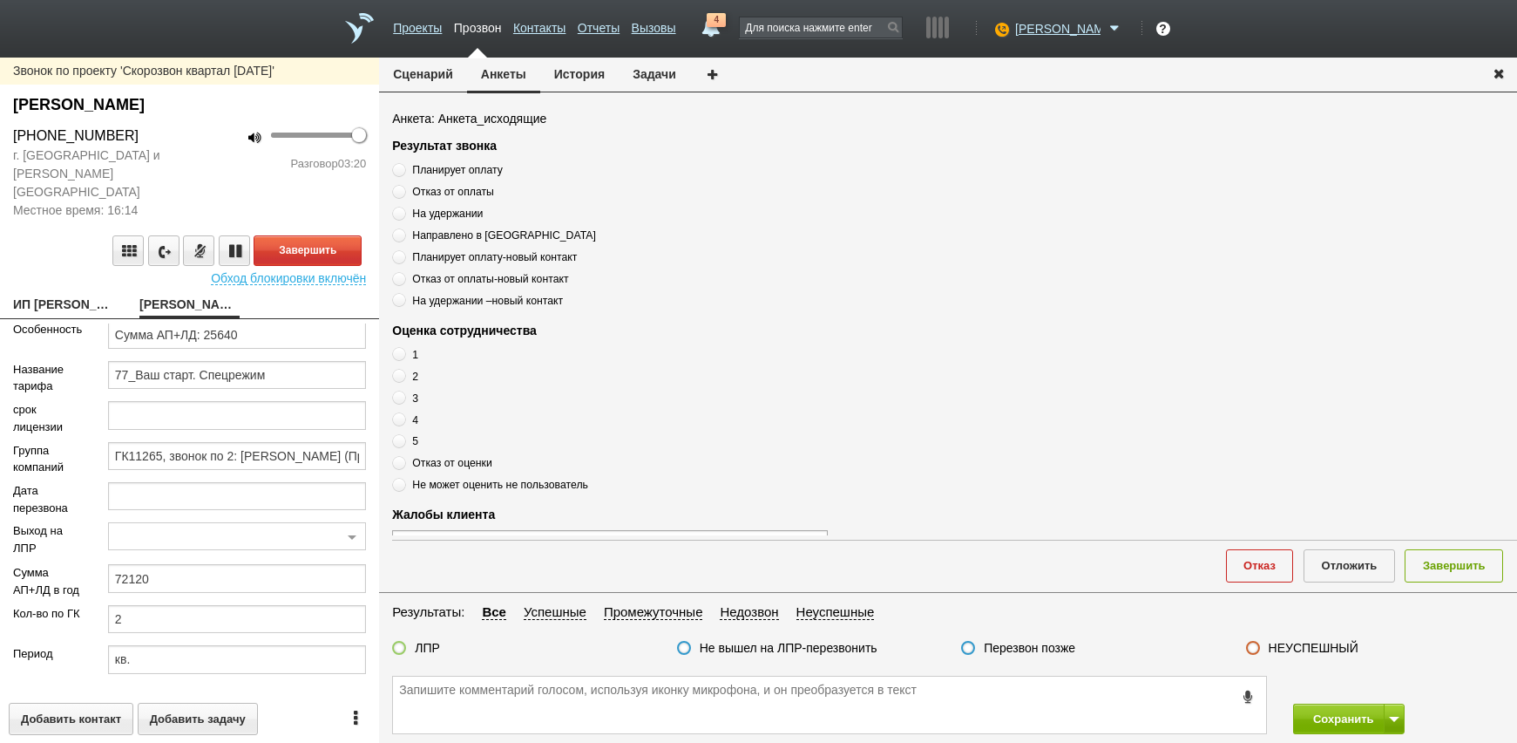
click at [403, 440] on span at bounding box center [399, 441] width 14 height 14
click at [403, 440] on input "5" at bounding box center [397, 437] width 11 height 11
click at [510, 708] on textarea at bounding box center [829, 704] width 873 height 57
drag, startPoint x: 559, startPoint y: 704, endPoint x: 982, endPoint y: 570, distance: 444.3
click at [559, 703] on textarea at bounding box center [829, 704] width 873 height 57
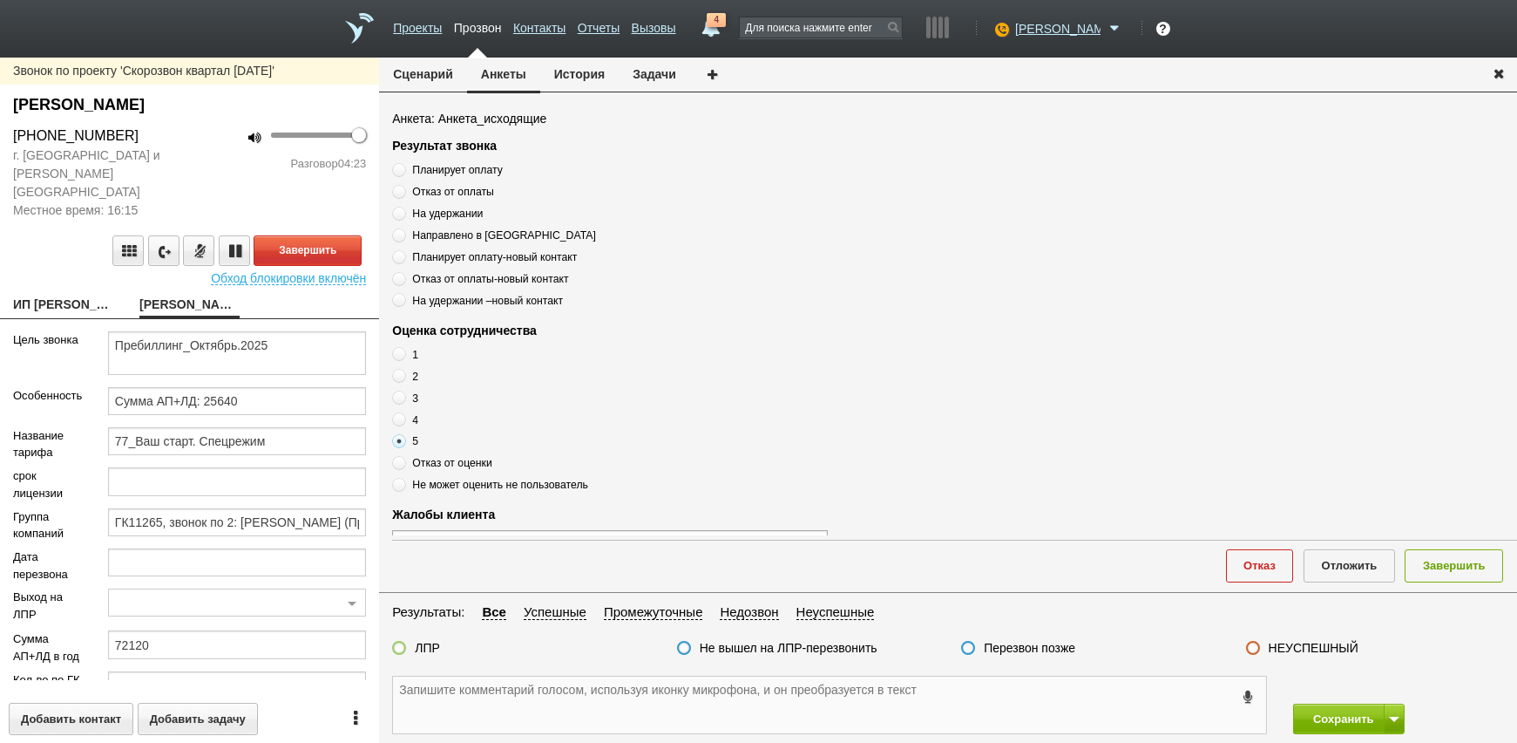
scroll to position [0, 0]
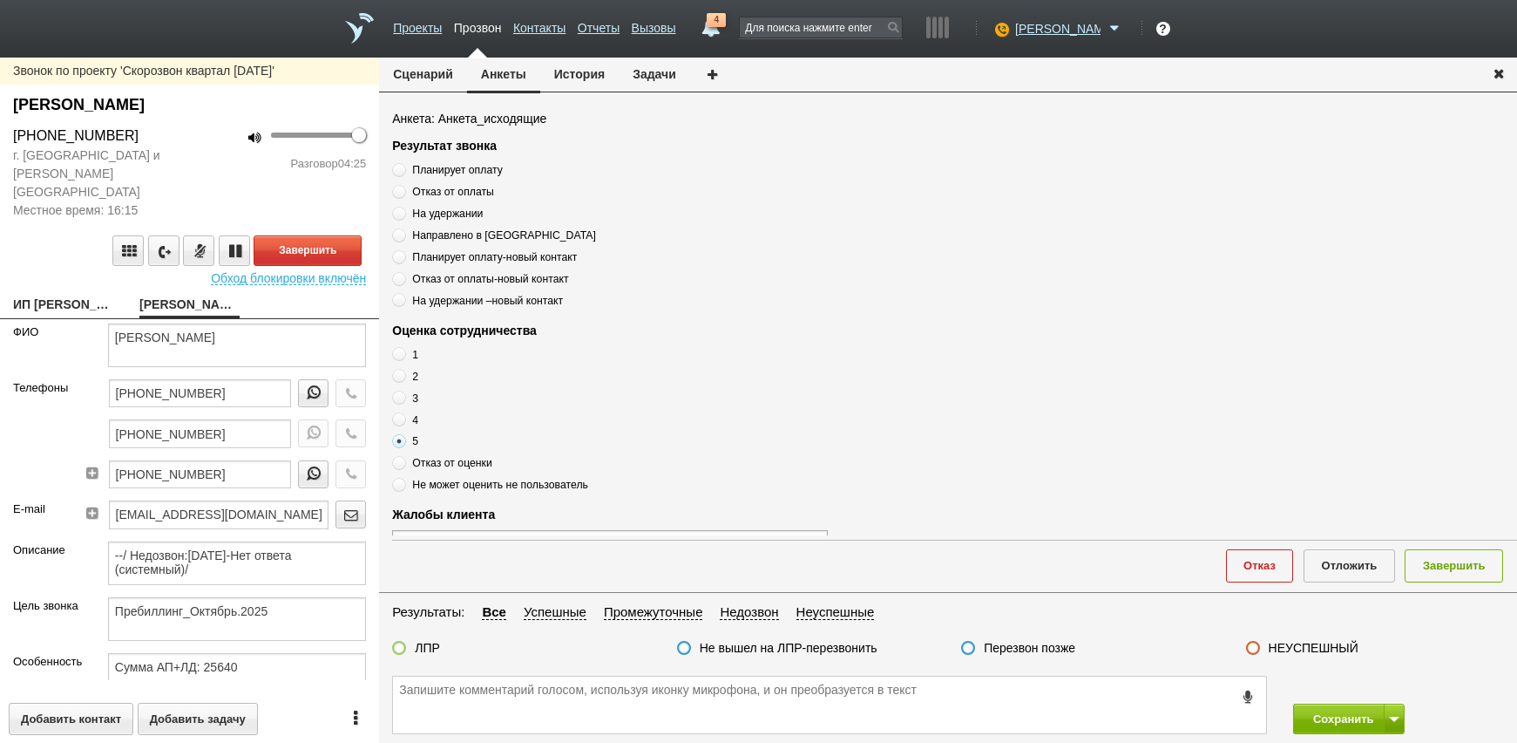
drag, startPoint x: 152, startPoint y: 129, endPoint x: 15, endPoint y: 135, distance: 137.0
click at [15, 135] on div "[PHONE_NUMBER]" at bounding box center [95, 135] width 164 height 21
drag, startPoint x: 15, startPoint y: 135, endPoint x: 67, endPoint y: 135, distance: 52.3
click at [492, 722] on textarea at bounding box center [829, 704] width 873 height 57
drag, startPoint x: 140, startPoint y: 132, endPoint x: -8, endPoint y: 130, distance: 148.2
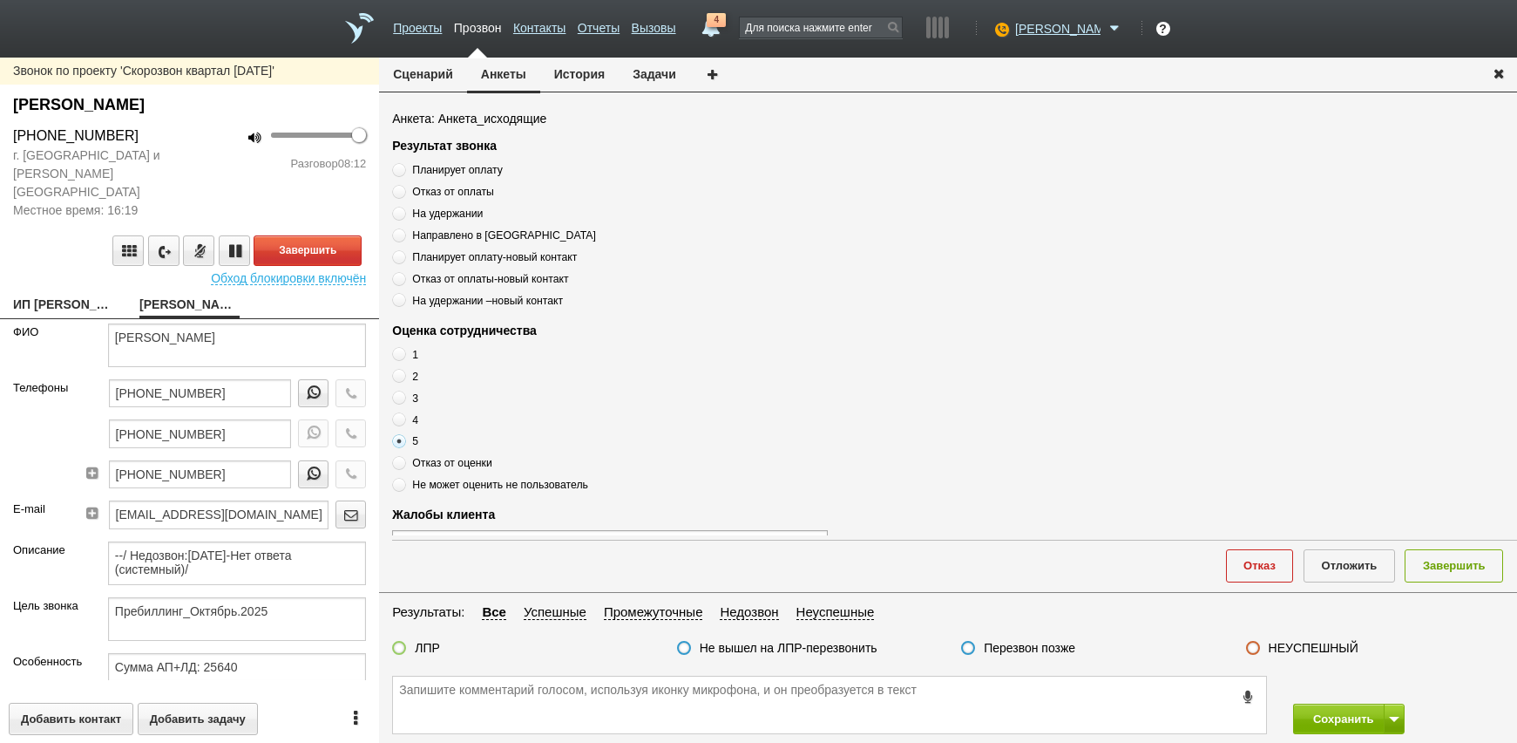
click at [0, 130] on html "Проекты Прозвон Контакты Отчеты Вызовы 4 [DATE] [DATE] неделя все Письмо [PERSO…" at bounding box center [758, 371] width 1517 height 743
drag, startPoint x: -8, startPoint y: 130, endPoint x: 65, endPoint y: 126, distance: 73.3
click at [301, 235] on button "Завершить" at bounding box center [308, 250] width 108 height 31
paste textarea "[PHONE_NUMBER]"
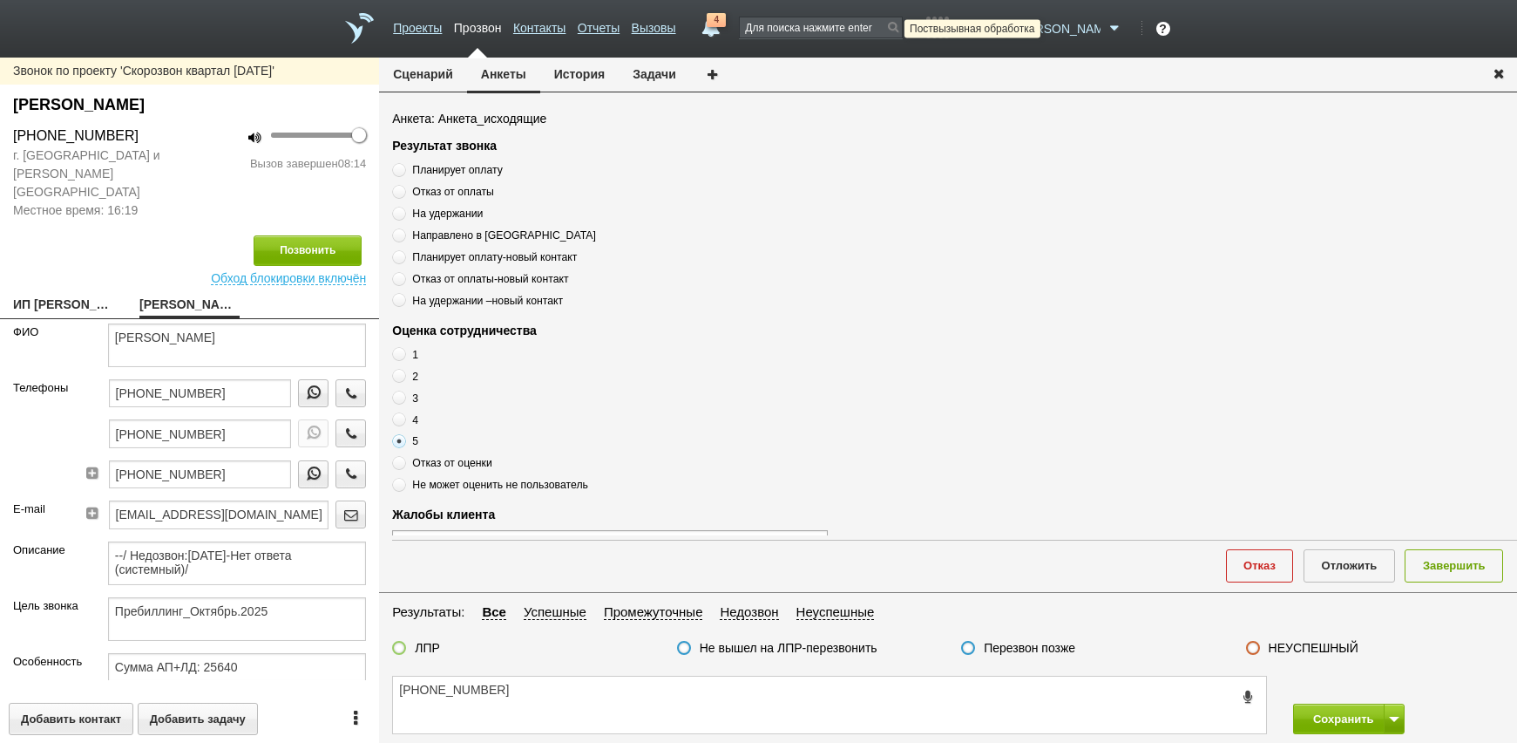
click at [1012, 27] on icon at bounding box center [1000, 28] width 24 height 17
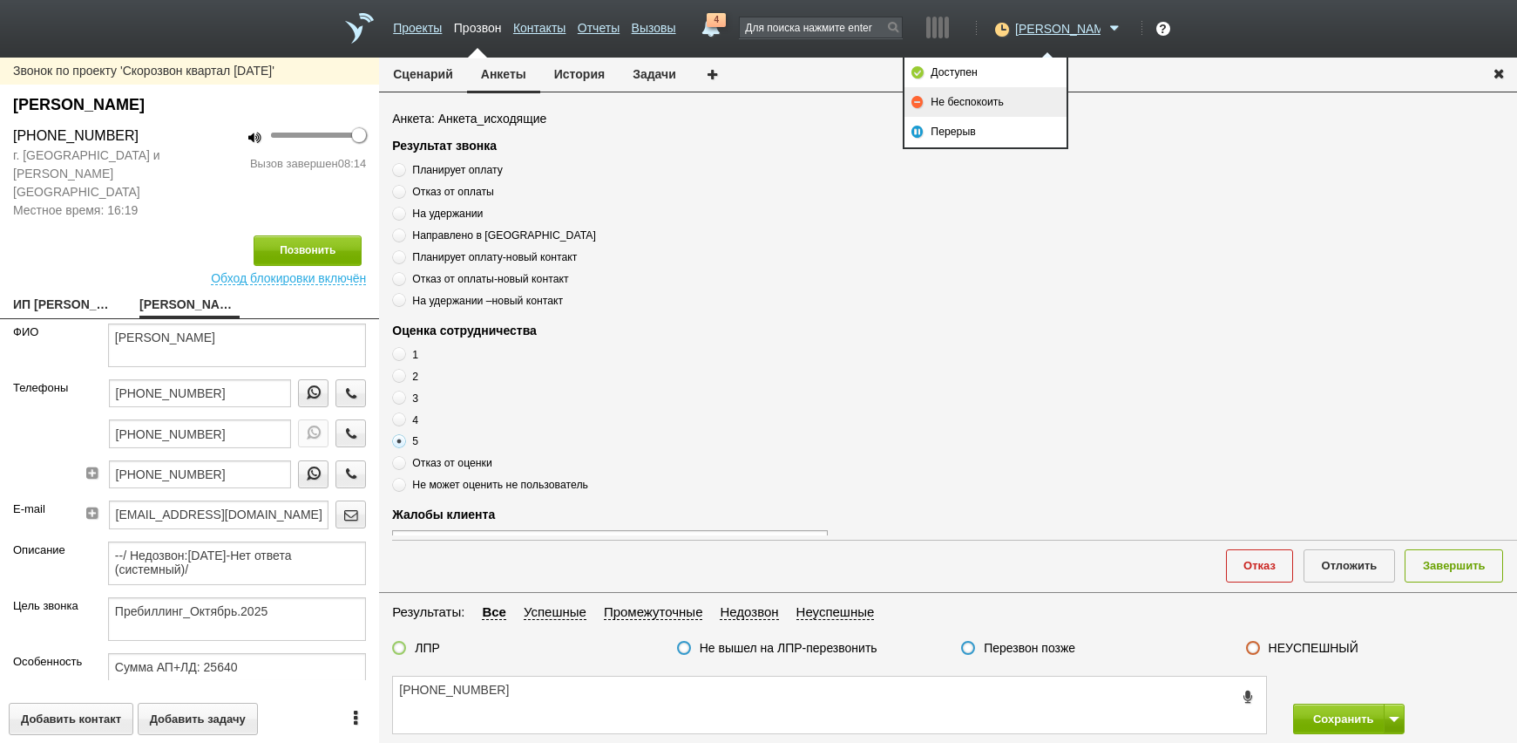
click at [996, 103] on link "Не беспокоить" at bounding box center [986, 102] width 162 height 30
click at [743, 701] on textarea "[PHONE_NUMBER]" at bounding box center [829, 704] width 873 height 57
click at [557, 688] on textarea "[PHONE_NUMBER]" at bounding box center [829, 704] width 873 height 57
click at [542, 675] on div "[PHONE_NUMBER] Сохранить" at bounding box center [948, 705] width 1138 height 76
click at [539, 681] on textarea "[PHONE_NUMBER]" at bounding box center [829, 704] width 873 height 57
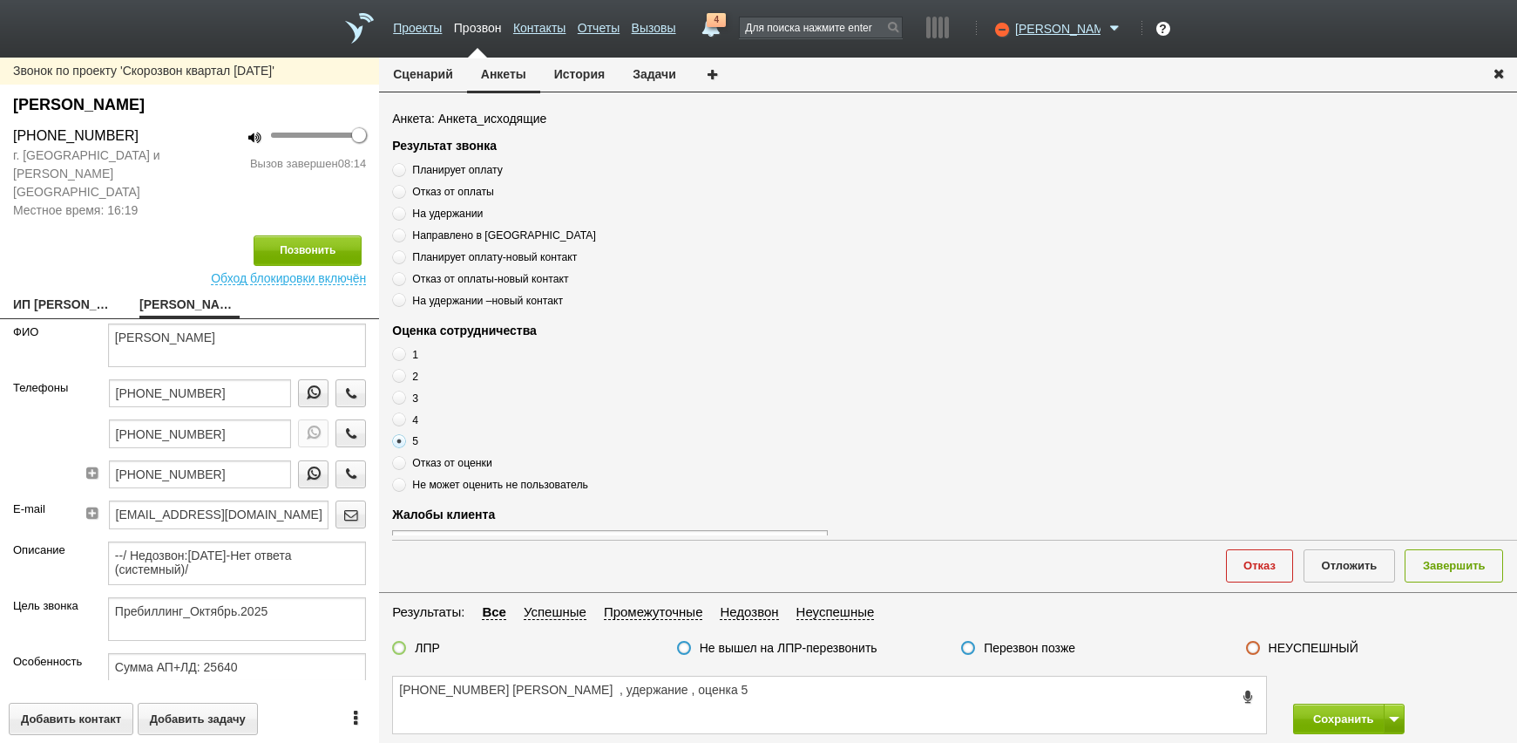
click at [456, 164] on span "Планирует оплату" at bounding box center [457, 170] width 90 height 12
click at [403, 163] on input "Планирует оплату" at bounding box center [397, 166] width 11 height 11
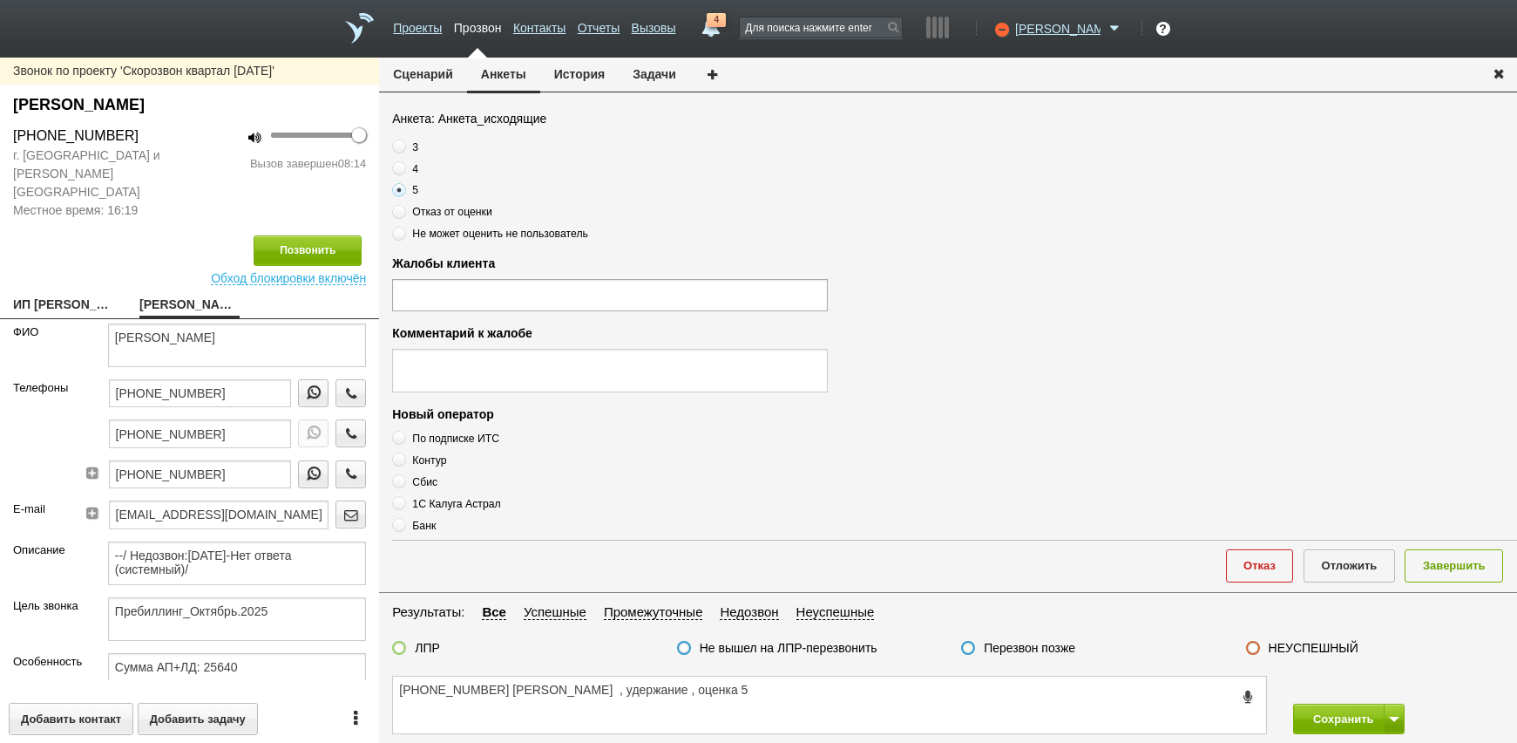
scroll to position [261, 0]
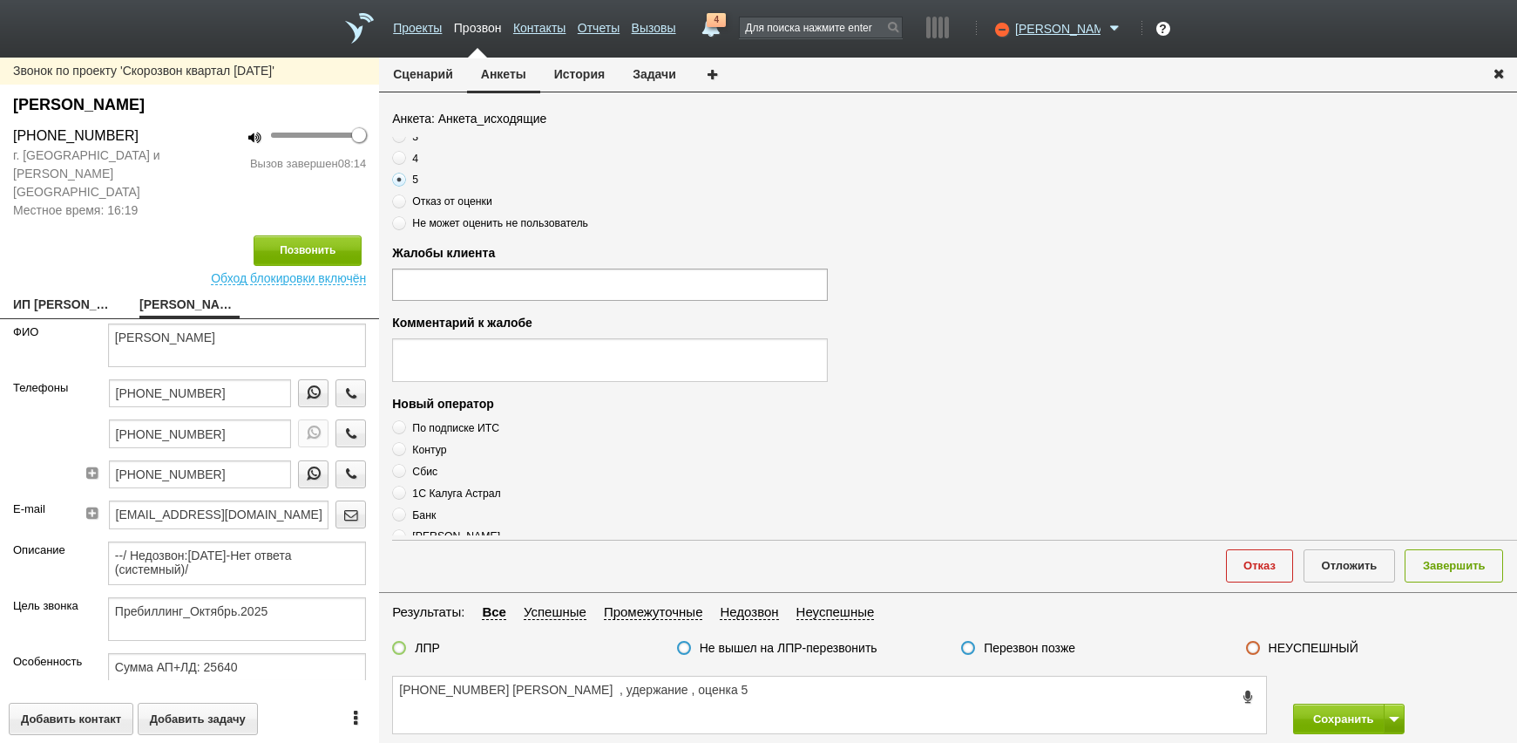
click at [437, 641] on fieldset "Результаты: Все Успешные Промежуточные Недозвон Неуспешные ЛПР Не вышел на ЛПР-…" at bounding box center [948, 633] width 1138 height 65
click at [435, 642] on label "ЛПР" at bounding box center [427, 648] width 25 height 16
click at [0, 0] on input "ЛПР" at bounding box center [0, 0] width 0 height 0
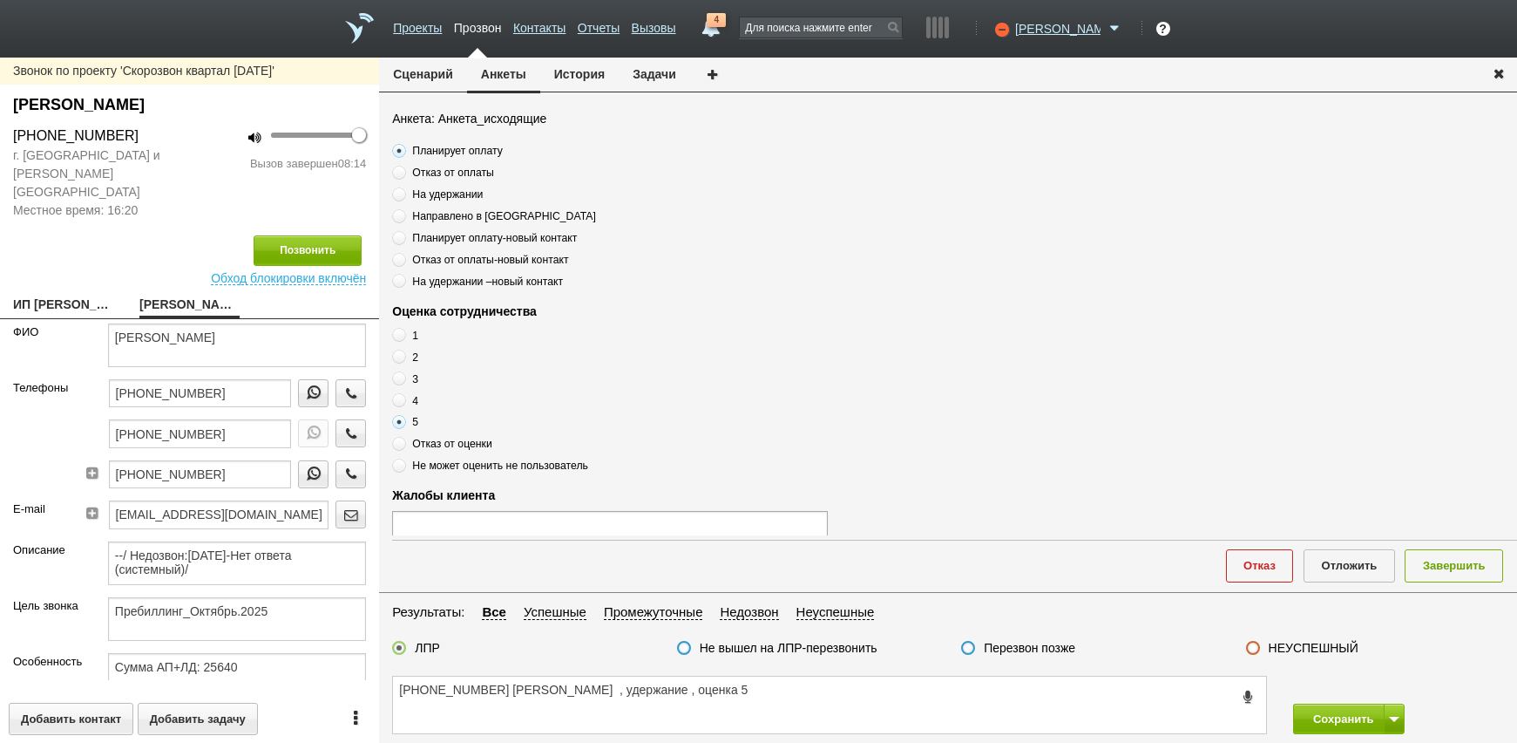
scroll to position [0, 0]
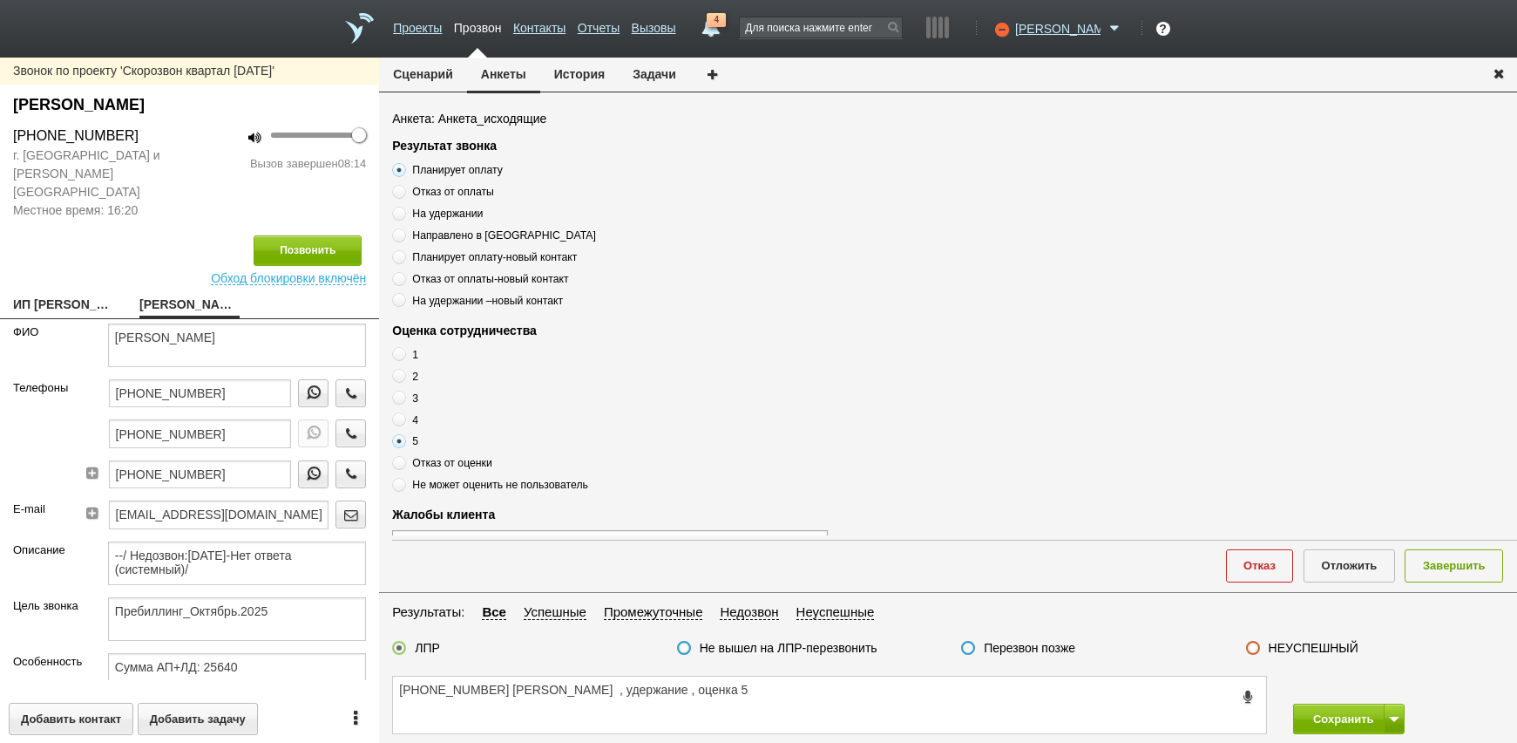
click at [463, 210] on span "На удержании" at bounding box center [447, 213] width 71 height 12
click at [403, 210] on input "На удержании" at bounding box center [397, 210] width 11 height 11
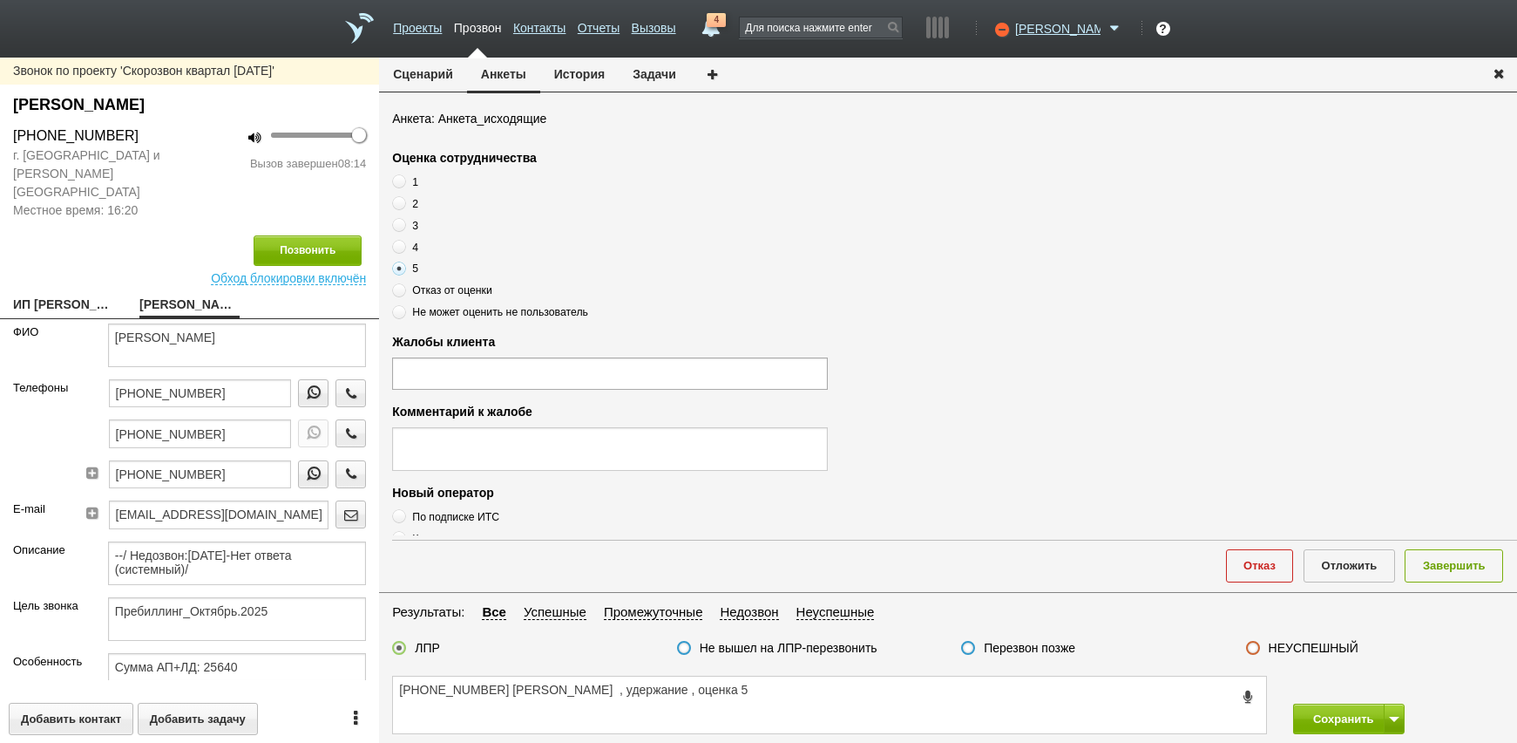
scroll to position [174, 0]
click at [471, 437] on textarea at bounding box center [610, 447] width 436 height 44
click at [479, 374] on ul at bounding box center [610, 371] width 436 height 31
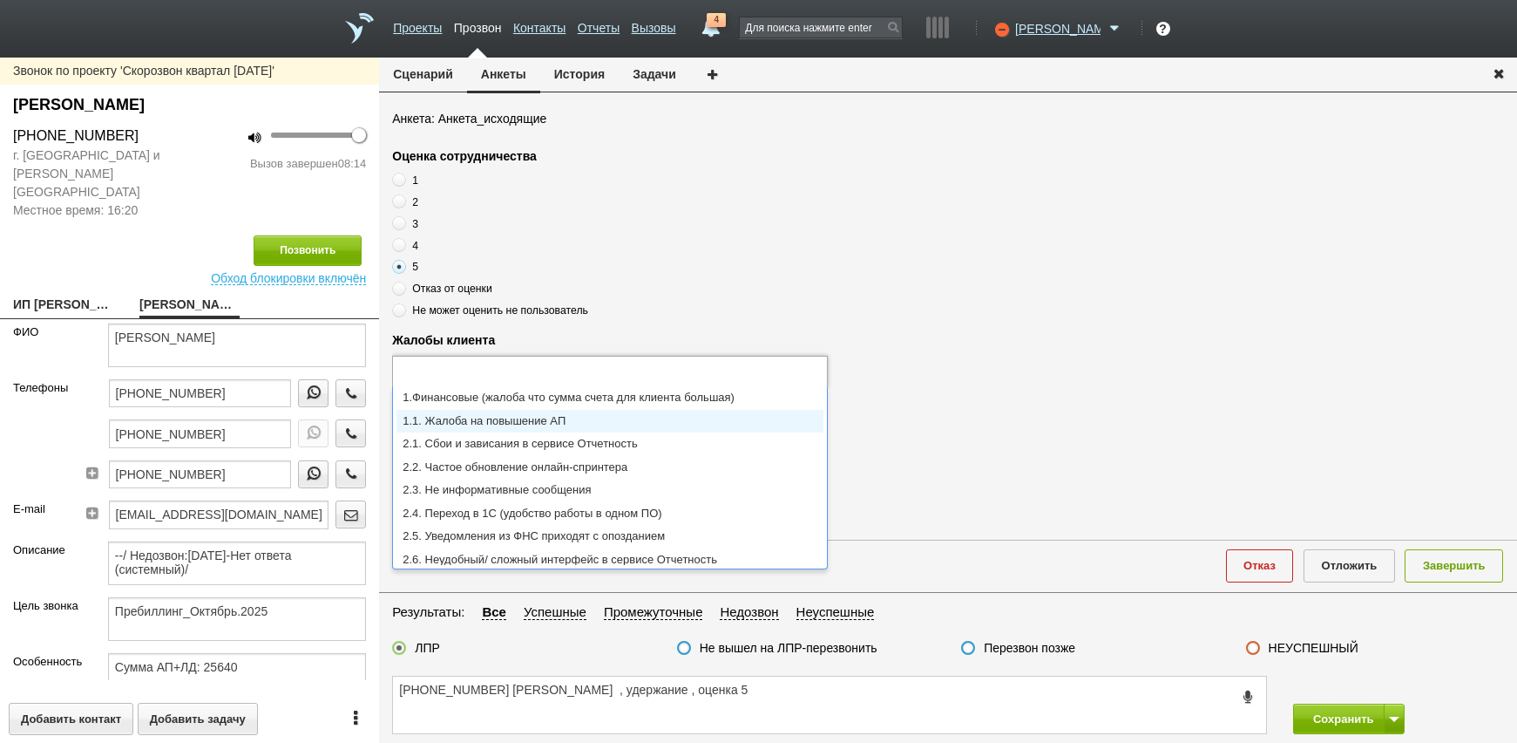
scroll to position [0, 0]
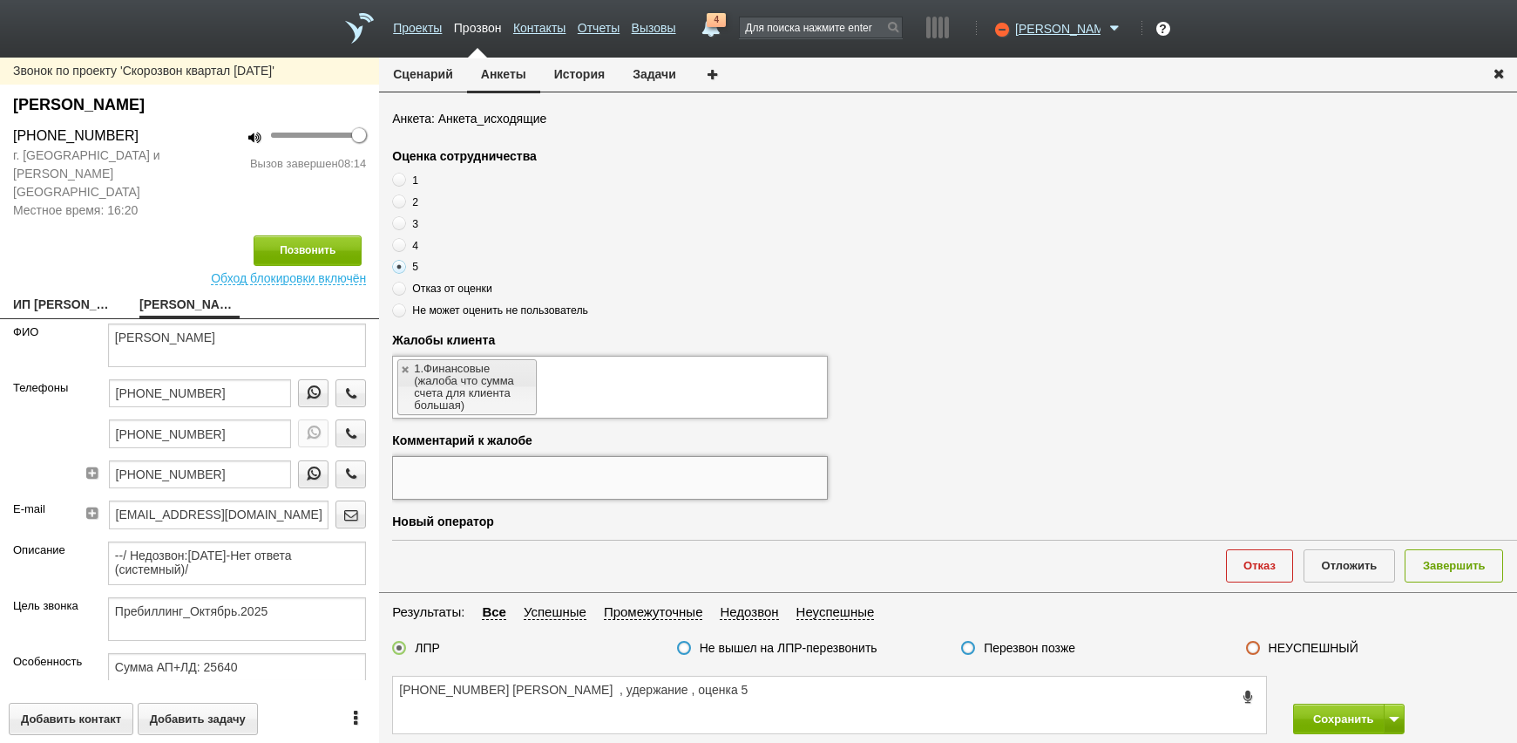
click at [542, 465] on textarea at bounding box center [610, 478] width 436 height 44
click at [571, 486] on textarea "все утраивает" at bounding box center [610, 478] width 436 height 44
click at [668, 487] on textarea "все утраивает , не устраивает только цена" at bounding box center [610, 478] width 436 height 44
click at [1139, 397] on div "Жалобы клиента 1.Финансовые (жалоба что сумма счета для клиента большая) 1.Фина…" at bounding box center [954, 374] width 1125 height 87
click at [671, 466] on textarea "все утраивает , не устраивает только цена" at bounding box center [610, 478] width 436 height 44
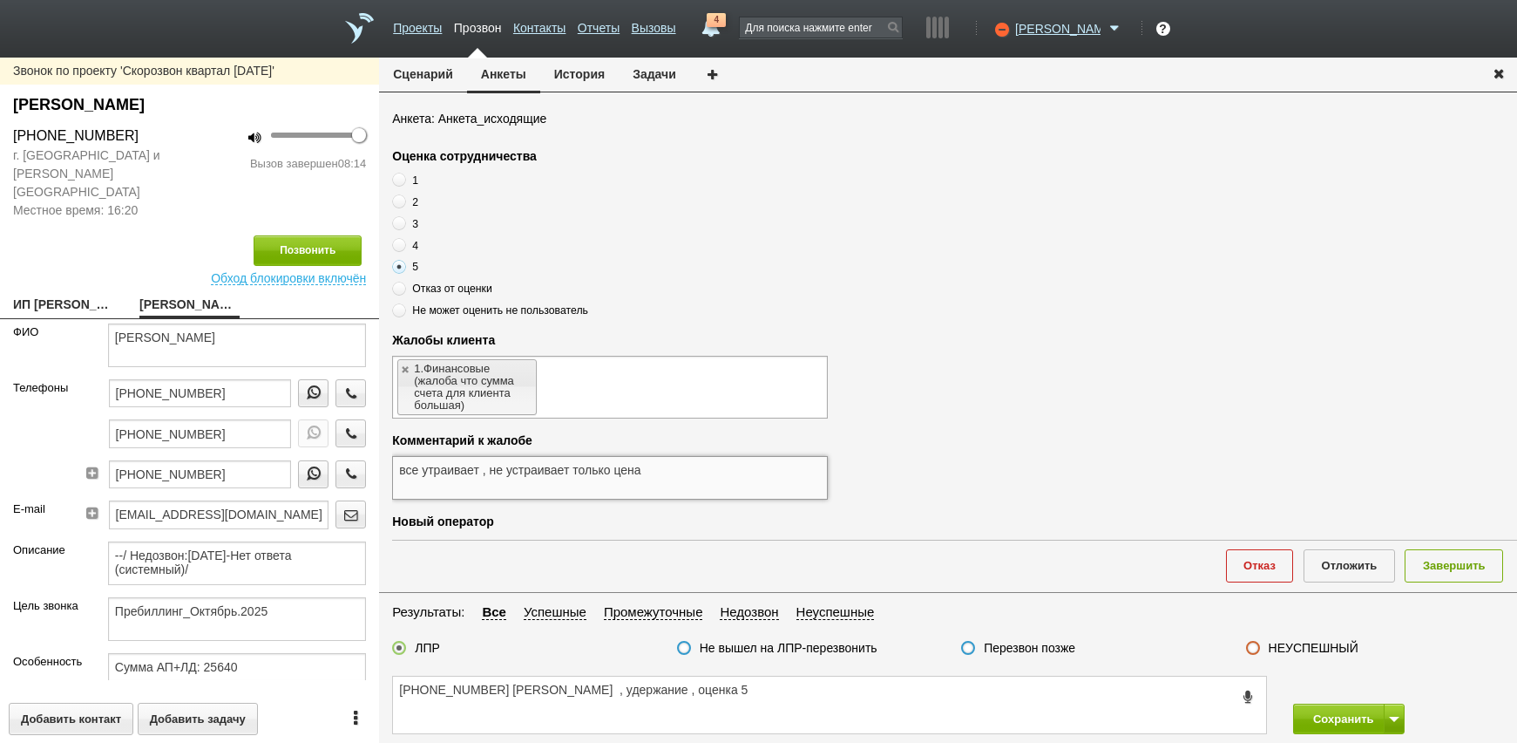
click at [437, 473] on textarea "все утраивает , не устраивает только цена" at bounding box center [610, 478] width 436 height 44
click at [425, 471] on textarea "все утраивает , не устраивает только цена" at bounding box center [610, 478] width 436 height 44
click at [482, 470] on textarea "все утраивает , не устраивает только цена" at bounding box center [610, 478] width 436 height 44
click at [762, 467] on textarea "все устраивает , не устраивает только цена" at bounding box center [610, 478] width 436 height 44
click at [920, 441] on div "Комментарий к жалобе" at bounding box center [954, 440] width 1125 height 18
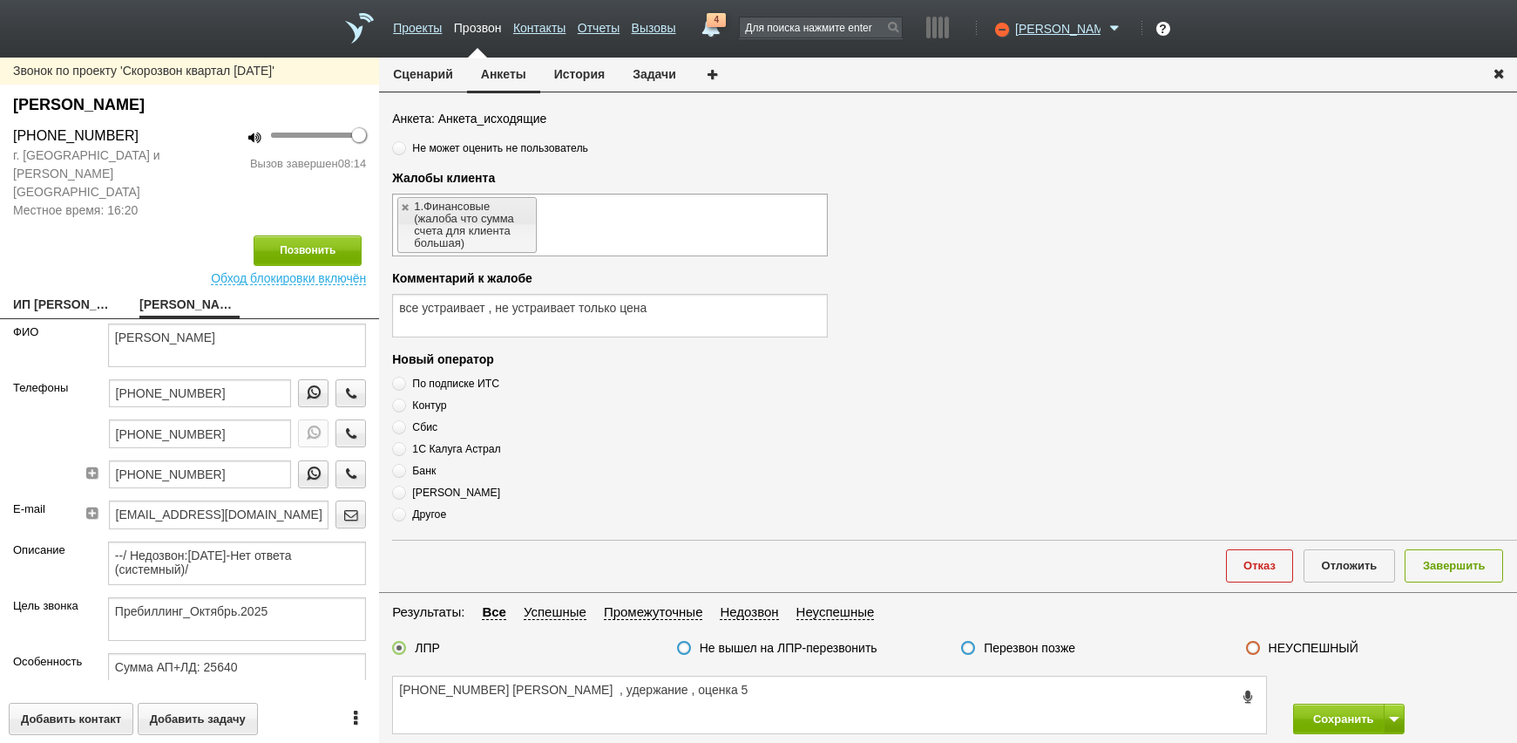
scroll to position [620, 0]
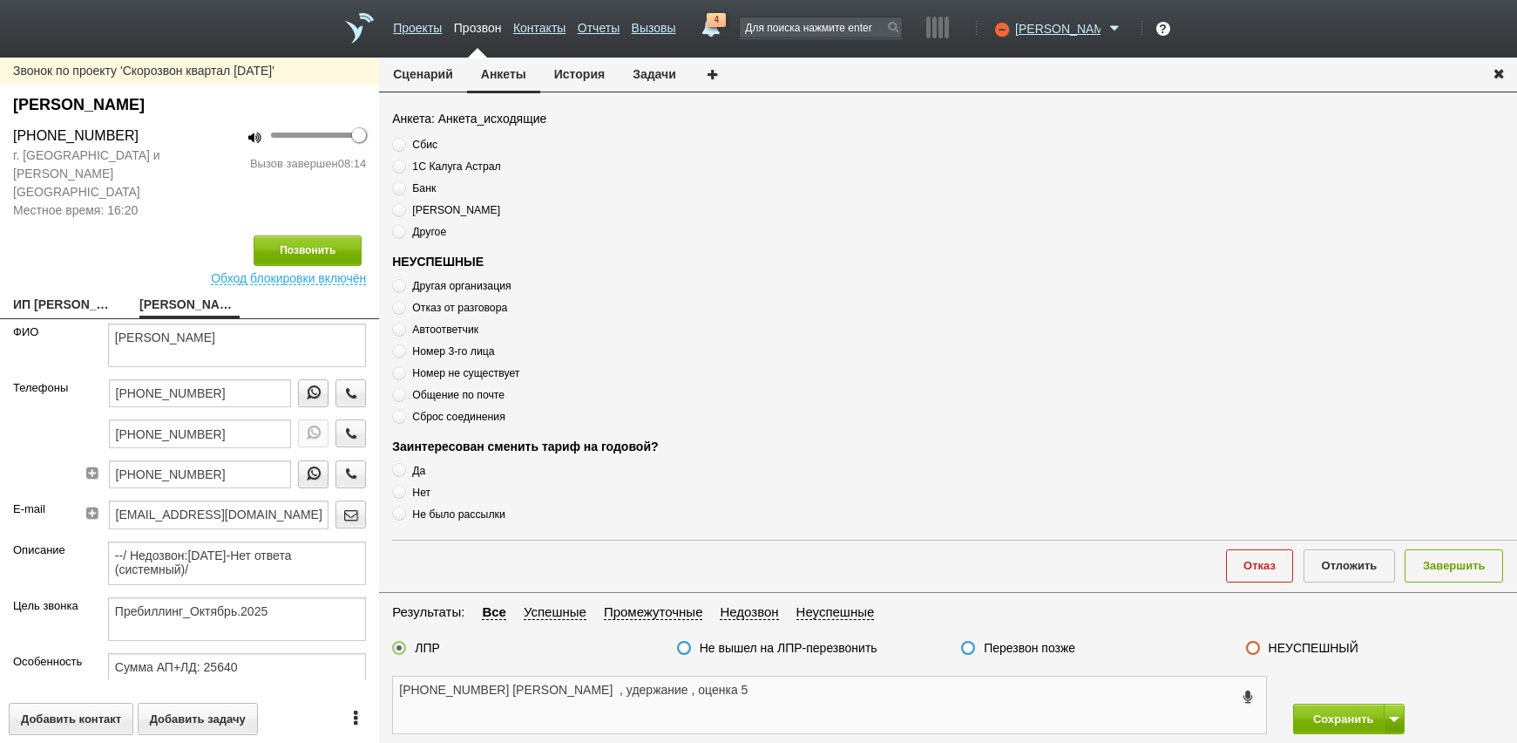
click at [715, 691] on textarea "[PHONE_NUMBER] [PERSON_NAME] , удержание , оценка 5" at bounding box center [829, 704] width 873 height 57
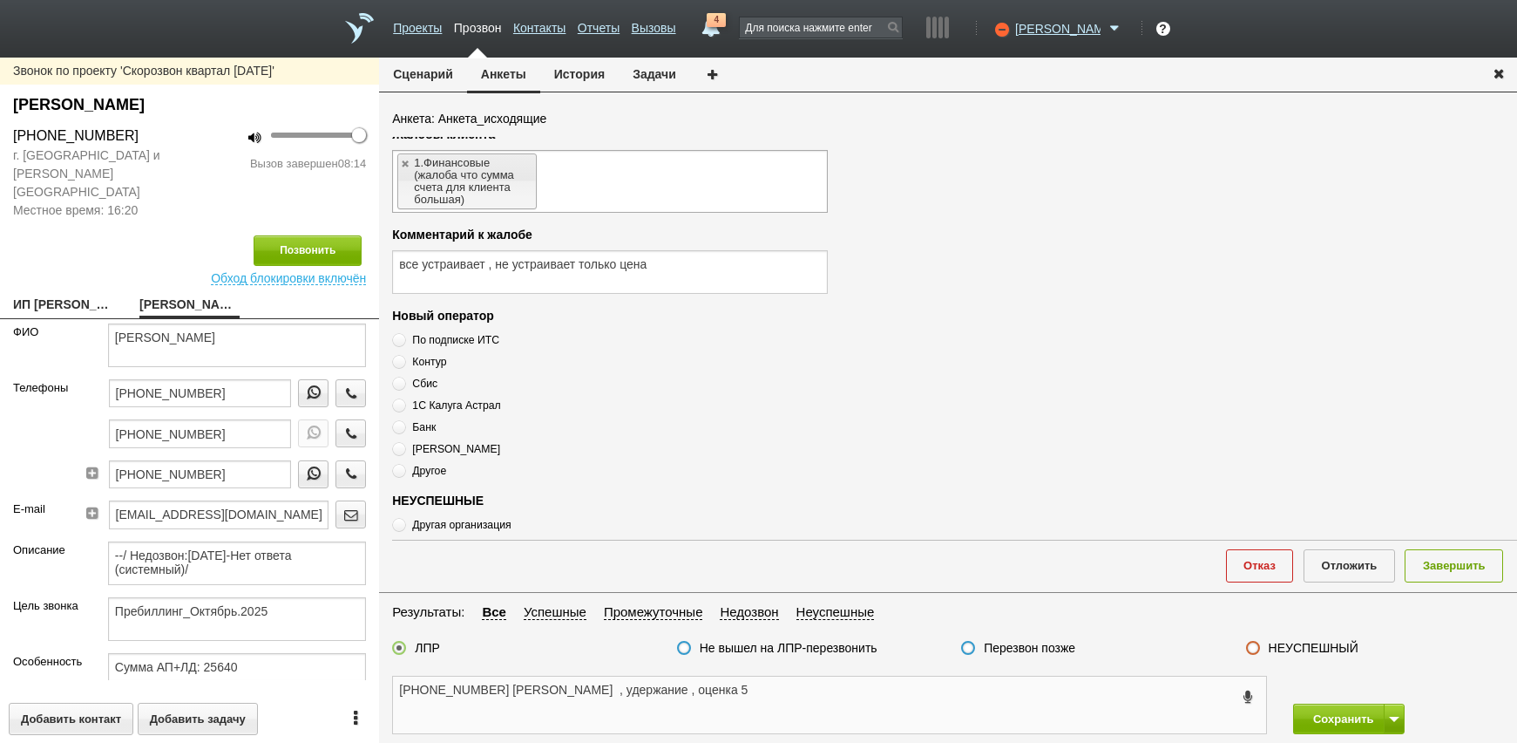
scroll to position [358, 0]
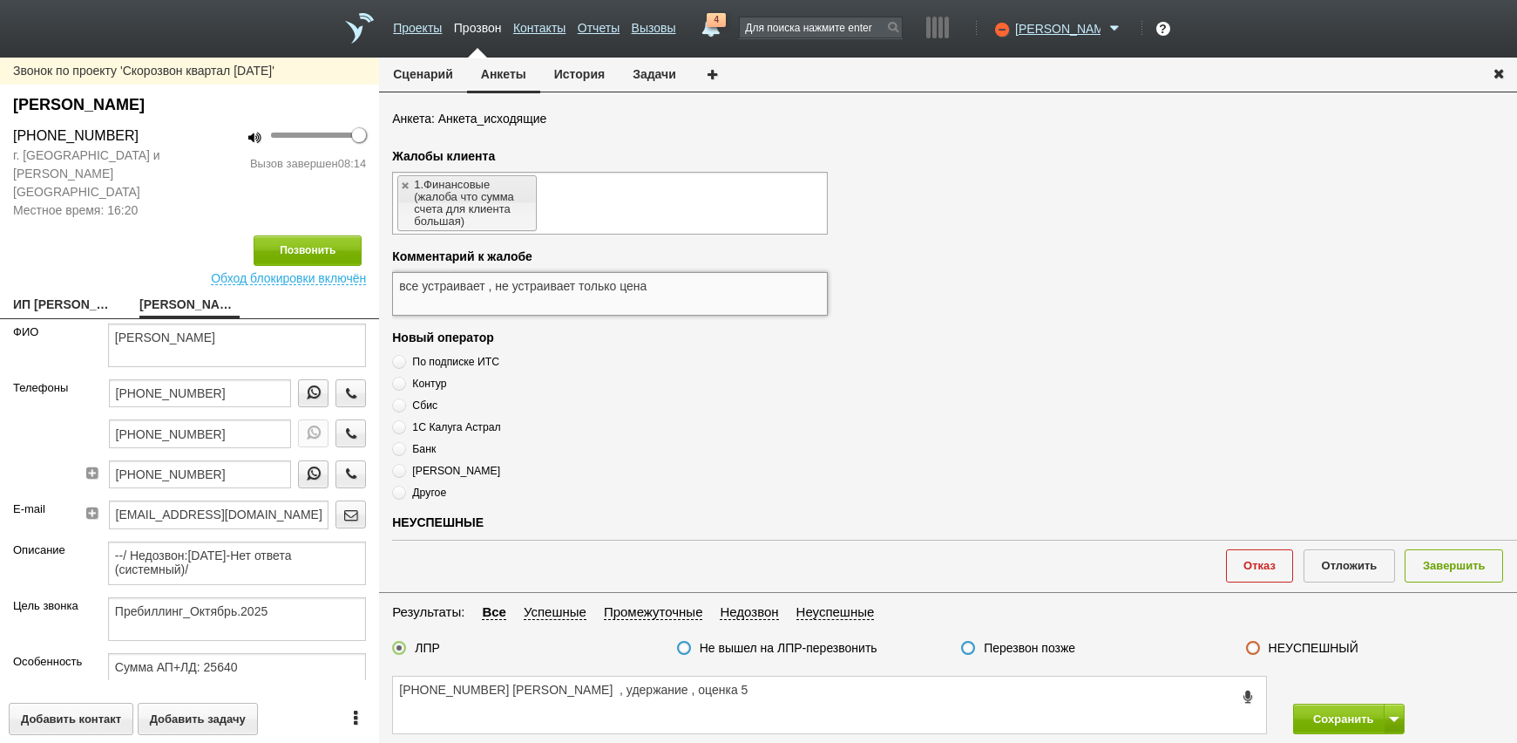
drag, startPoint x: 662, startPoint y: 295, endPoint x: 255, endPoint y: 295, distance: 407.0
click at [255, 295] on div "Звонок по проекту 'Скорозвон квартал [DATE]' [PERSON_NAME] [PHONE_NUMBER] г. [G…" at bounding box center [758, 400] width 1517 height 685
click at [749, 708] on textarea "[PHONE_NUMBER] [PERSON_NAME] , удержание , оценка 5" at bounding box center [829, 704] width 873 height 57
paste textarea "все устраивает , не устраивает только цена"
click at [688, 692] on textarea "[PHONE_NUMBER] [PERSON_NAME] , удержание , оценка 5 все устраивает , не устраив…" at bounding box center [829, 704] width 873 height 57
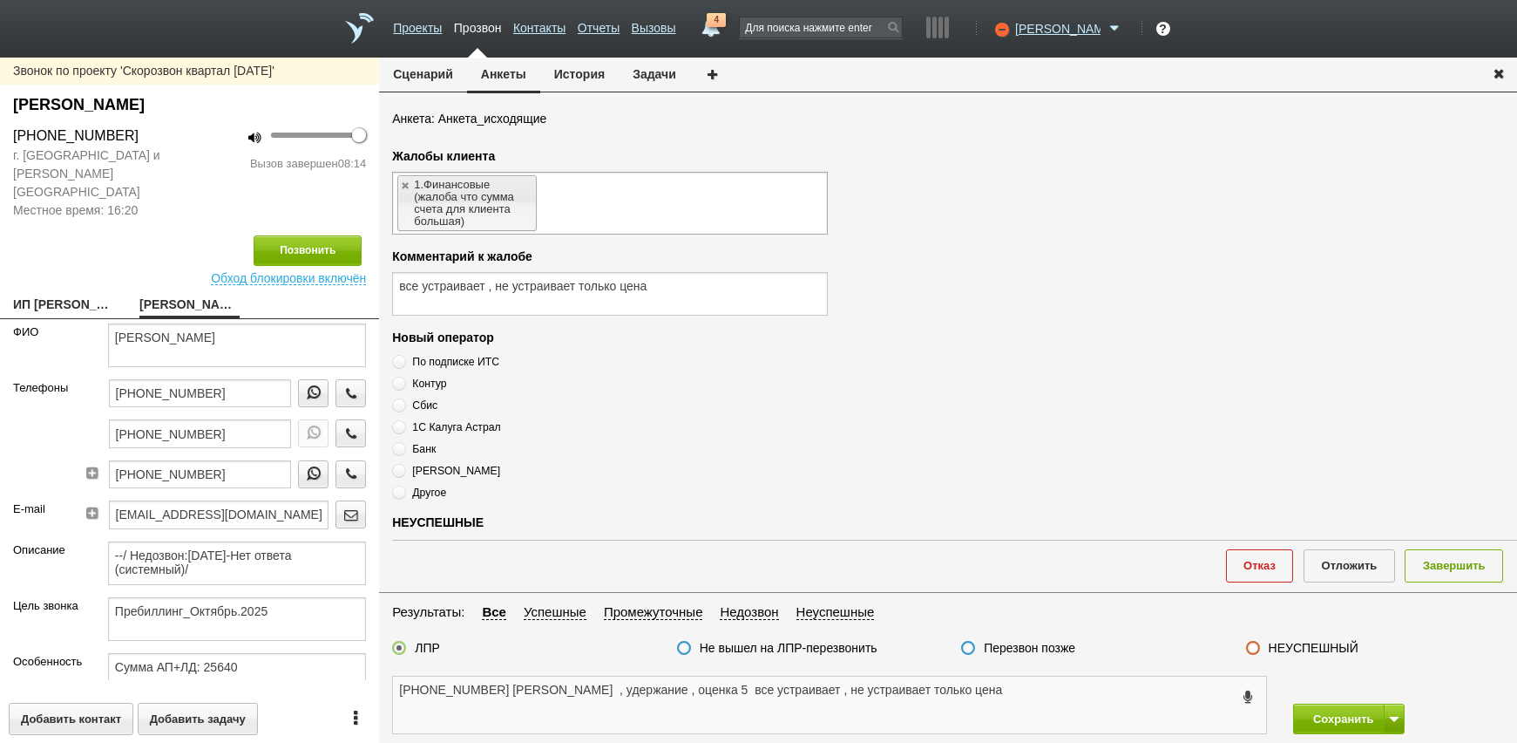
click at [1067, 695] on textarea "[PHONE_NUMBER] [PERSON_NAME] , удержание , оценка 5 все устраивает , не устраив…" at bounding box center [829, 704] width 873 height 57
click at [966, 687] on textarea "[PHONE_NUMBER] [PERSON_NAME] , удержание , оценка 5 все устраивает , не устраив…" at bounding box center [829, 704] width 873 height 57
click at [694, 690] on textarea "[PHONE_NUMBER] [PERSON_NAME] , удержание , оценка 5 все устраивает , не устраив…" at bounding box center [829, 704] width 873 height 57
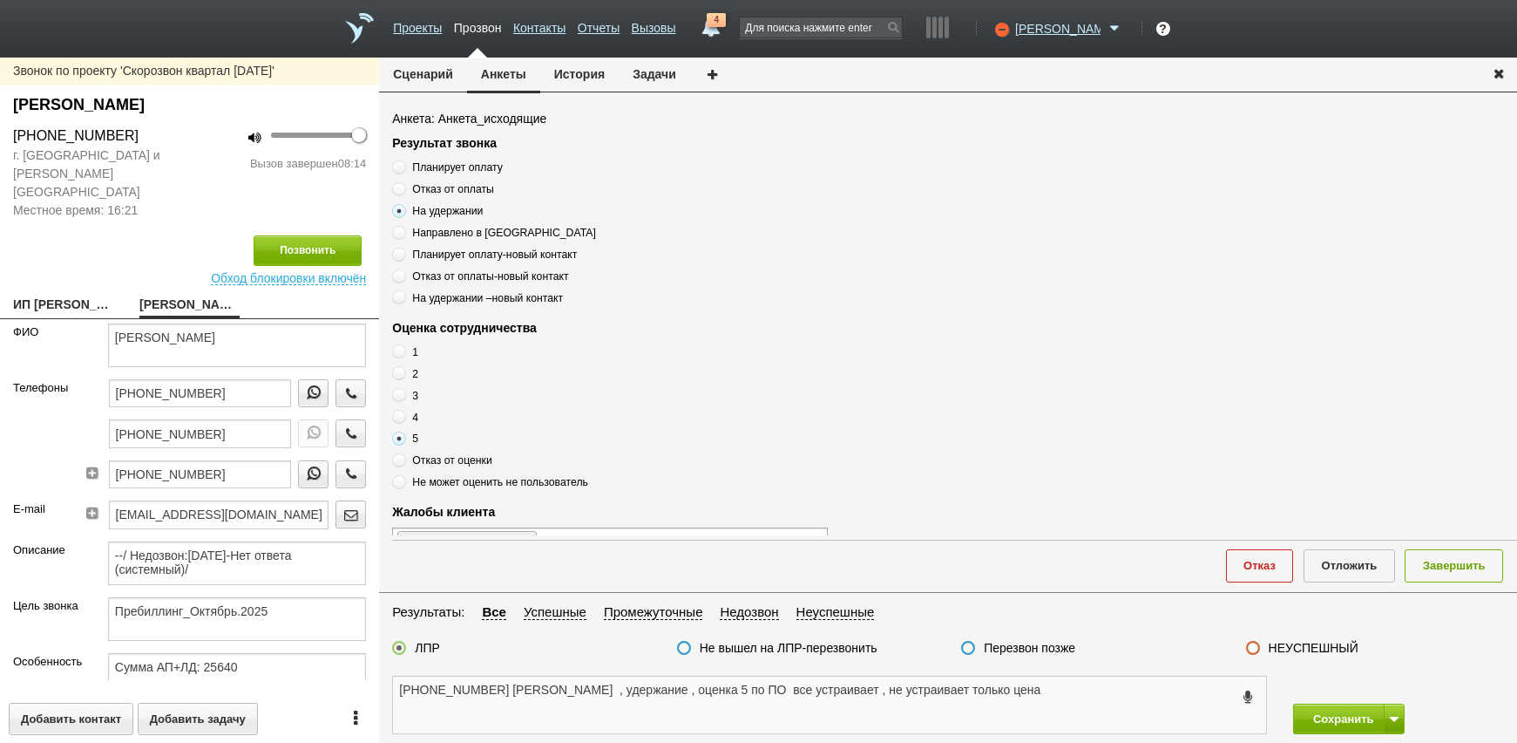
scroll to position [0, 0]
click at [1439, 568] on button "Завершить" at bounding box center [1454, 565] width 98 height 32
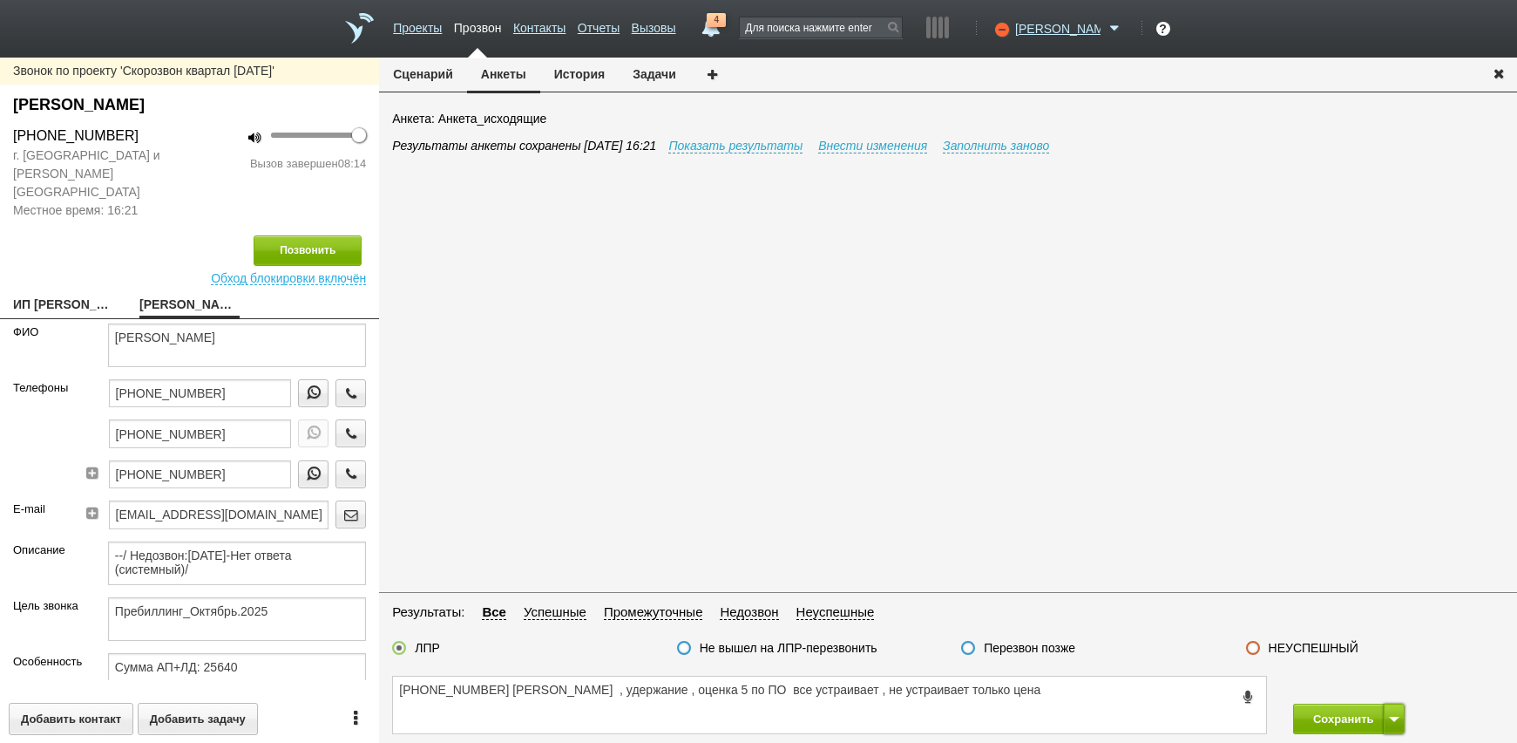
click at [1392, 713] on button at bounding box center [1394, 718] width 21 height 31
click at [1375, 683] on button "Сохранить и остаться" at bounding box center [1336, 686] width 135 height 31
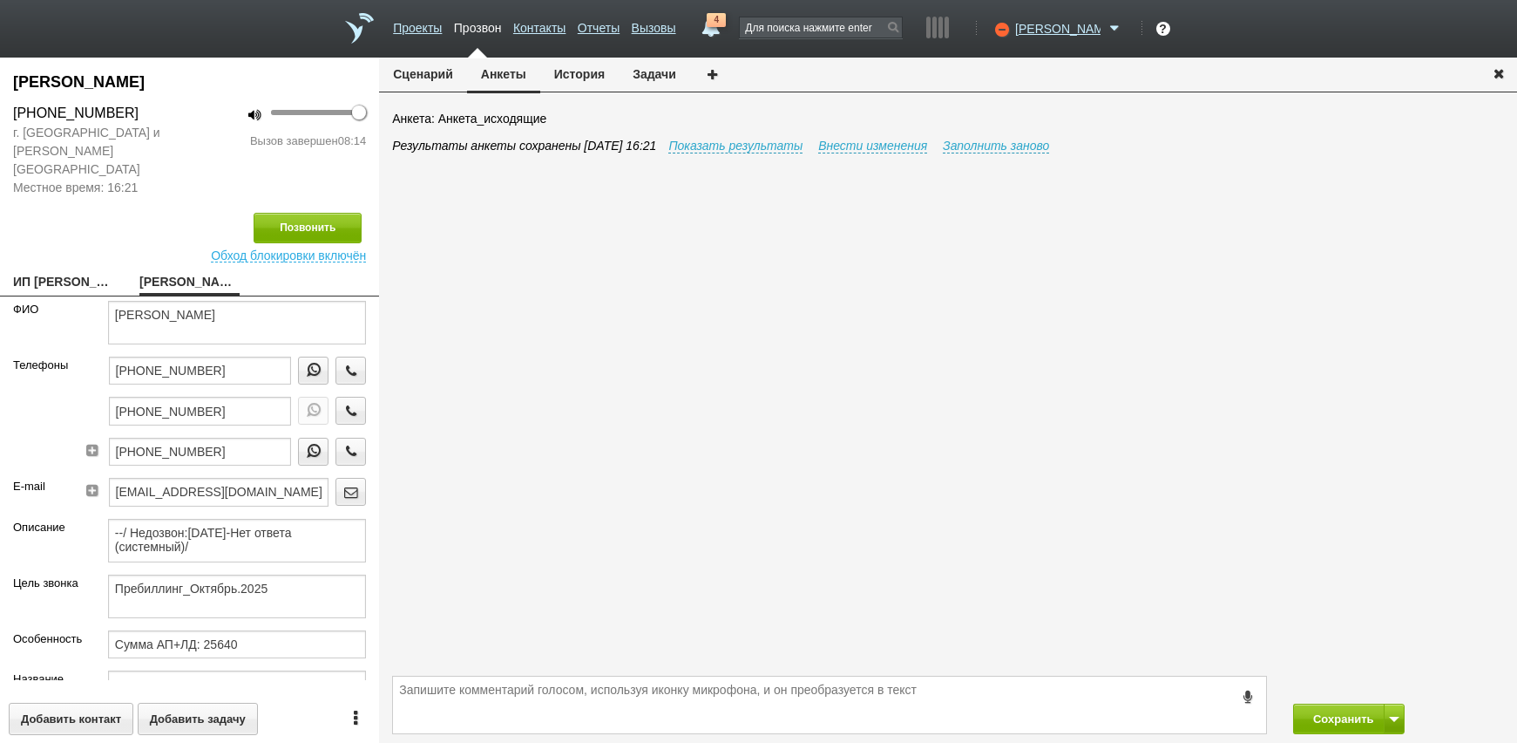
click at [27, 219] on div "Позвонить" at bounding box center [189, 228] width 353 height 31
click at [77, 272] on link "ИП [PERSON_NAME] [EMAIL_ADDRESS][DOMAIN_NAME]" at bounding box center [63, 283] width 100 height 24
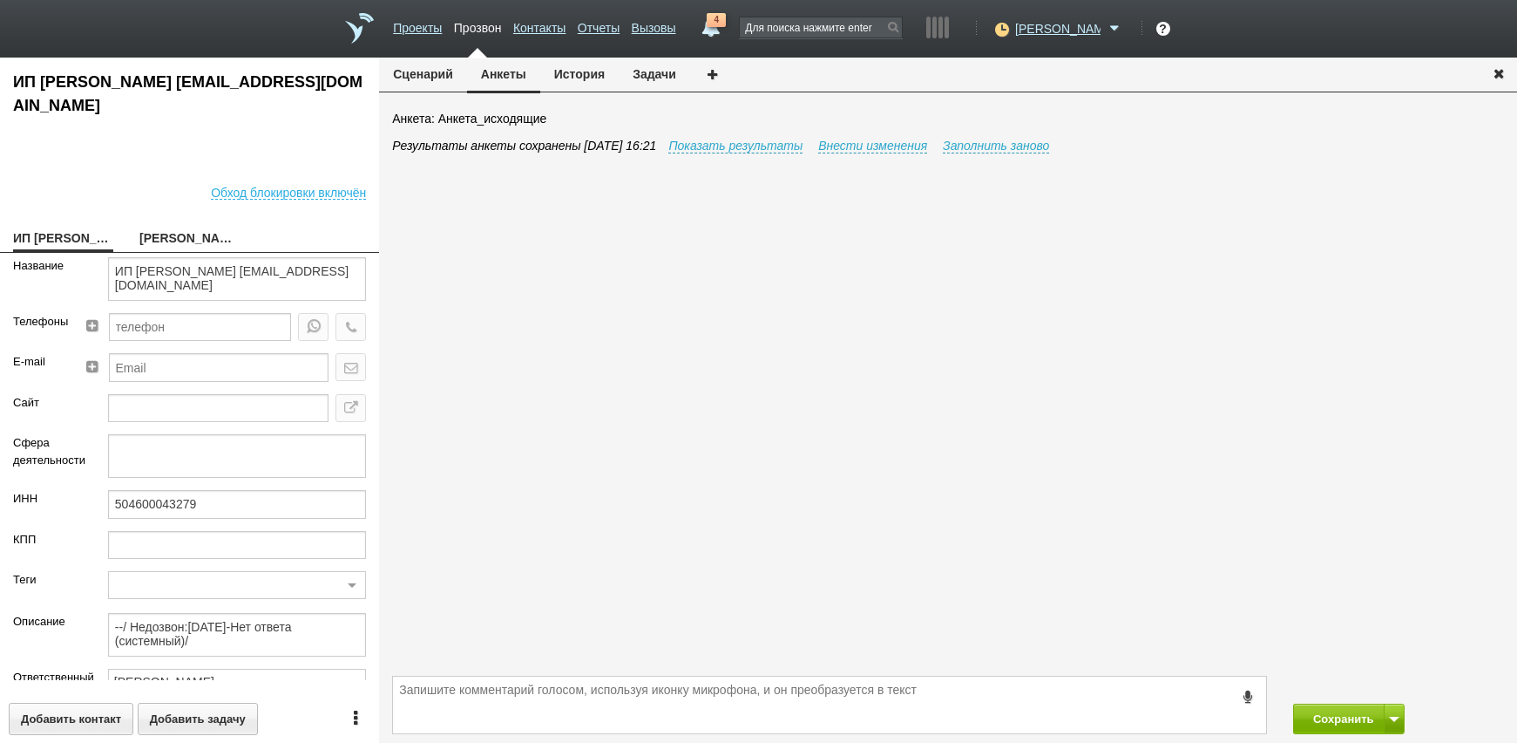
click at [191, 523] on div "504600043279" at bounding box center [237, 510] width 284 height 40
click at [194, 511] on input "504600043279" at bounding box center [237, 504] width 258 height 28
click at [21, 183] on div "Обход блокировки включён" at bounding box center [189, 192] width 379 height 54
drag, startPoint x: 177, startPoint y: 283, endPoint x: 108, endPoint y: 261, distance: 72.5
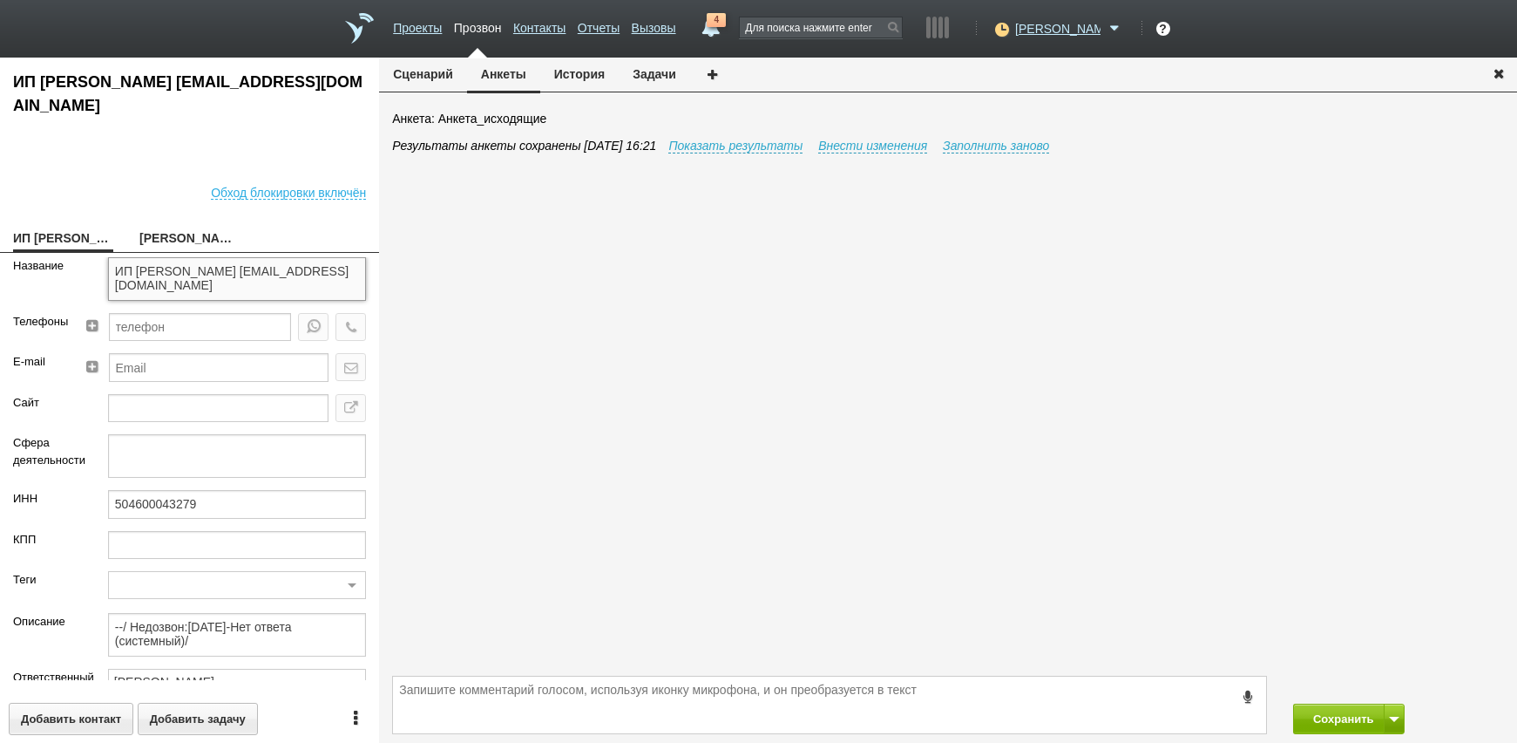
click at [108, 261] on textarea "ИП [PERSON_NAME] [EMAIL_ADDRESS][DOMAIN_NAME]" at bounding box center [237, 279] width 258 height 44
drag, startPoint x: 175, startPoint y: 238, endPoint x: 177, endPoint y: 254, distance: 15.8
click at [175, 238] on link "[PERSON_NAME]" at bounding box center [189, 239] width 100 height 24
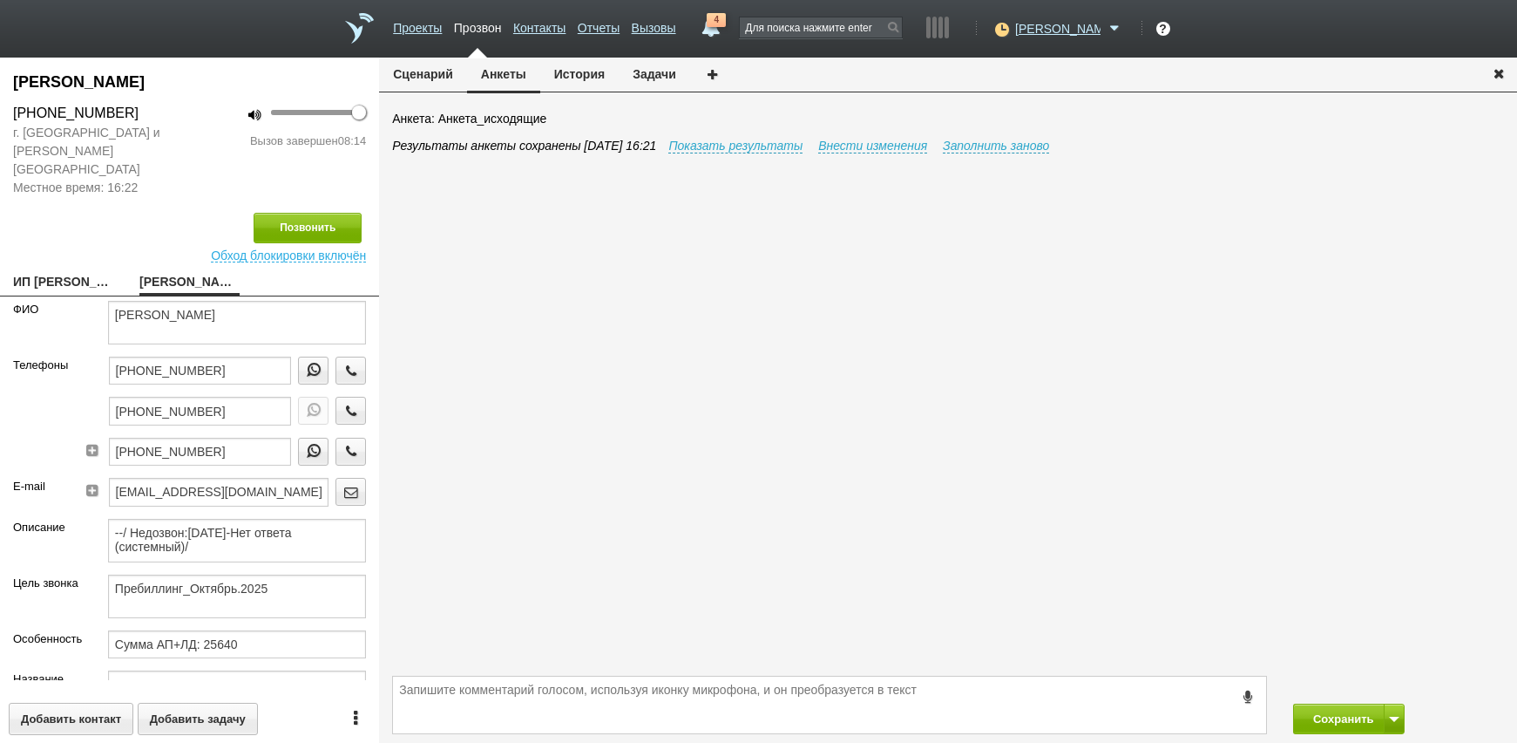
click at [70, 271] on link "ИП [PERSON_NAME] [EMAIL_ADDRESS][DOMAIN_NAME]" at bounding box center [63, 283] width 100 height 24
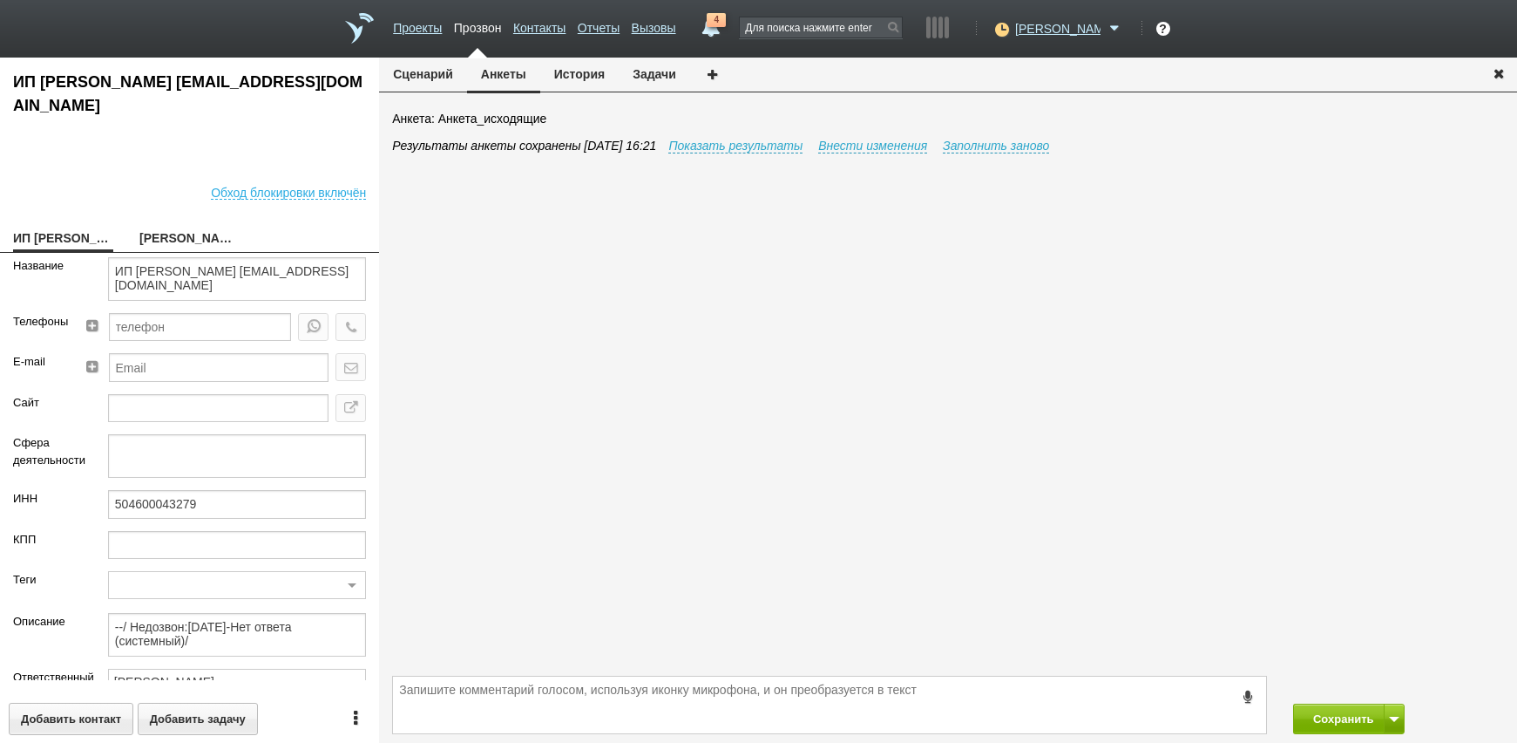
click at [189, 237] on link "[PERSON_NAME]" at bounding box center [189, 239] width 100 height 24
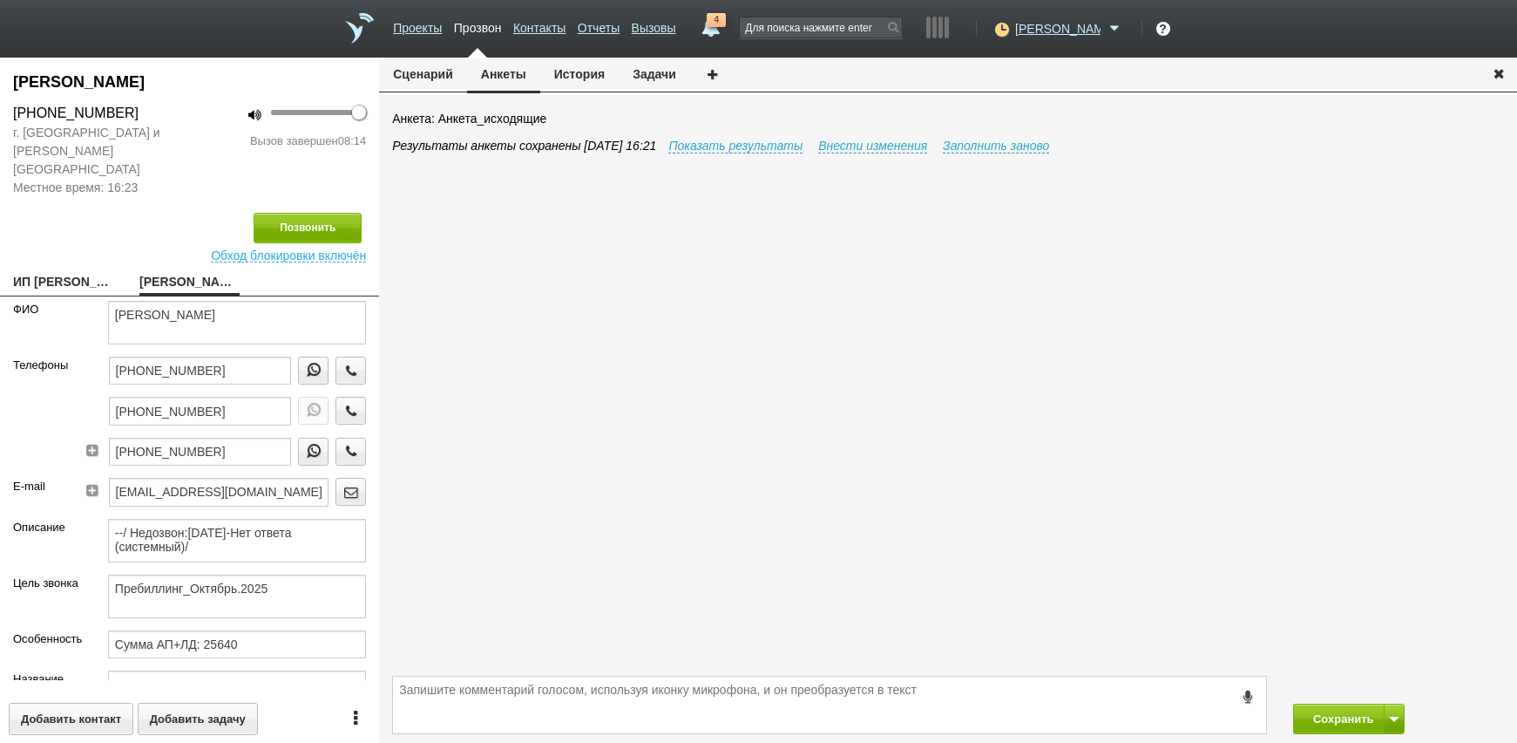
click at [10, 306] on div "ФИО" at bounding box center [47, 329] width 95 height 56
click at [171, 271] on link "[PERSON_NAME]" at bounding box center [189, 283] width 100 height 24
click at [23, 220] on div "Позвонить" at bounding box center [189, 228] width 353 height 31
drag, startPoint x: 322, startPoint y: 301, endPoint x: 233, endPoint y: 302, distance: 88.9
click at [233, 302] on textarea "[PERSON_NAME]" at bounding box center [237, 323] width 258 height 44
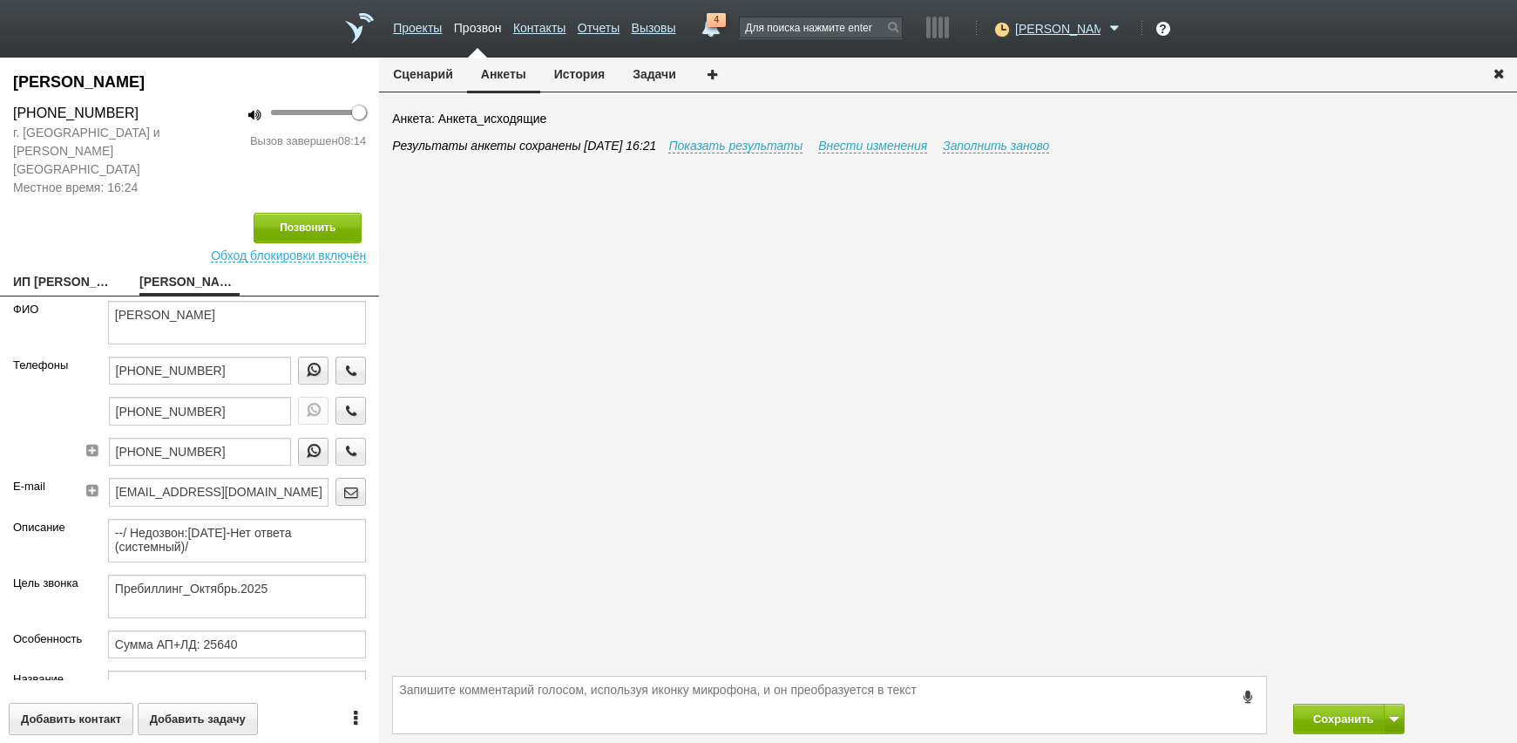
click at [69, 271] on link "ИП [PERSON_NAME] [EMAIL_ADDRESS][DOMAIN_NAME]" at bounding box center [63, 283] width 100 height 24
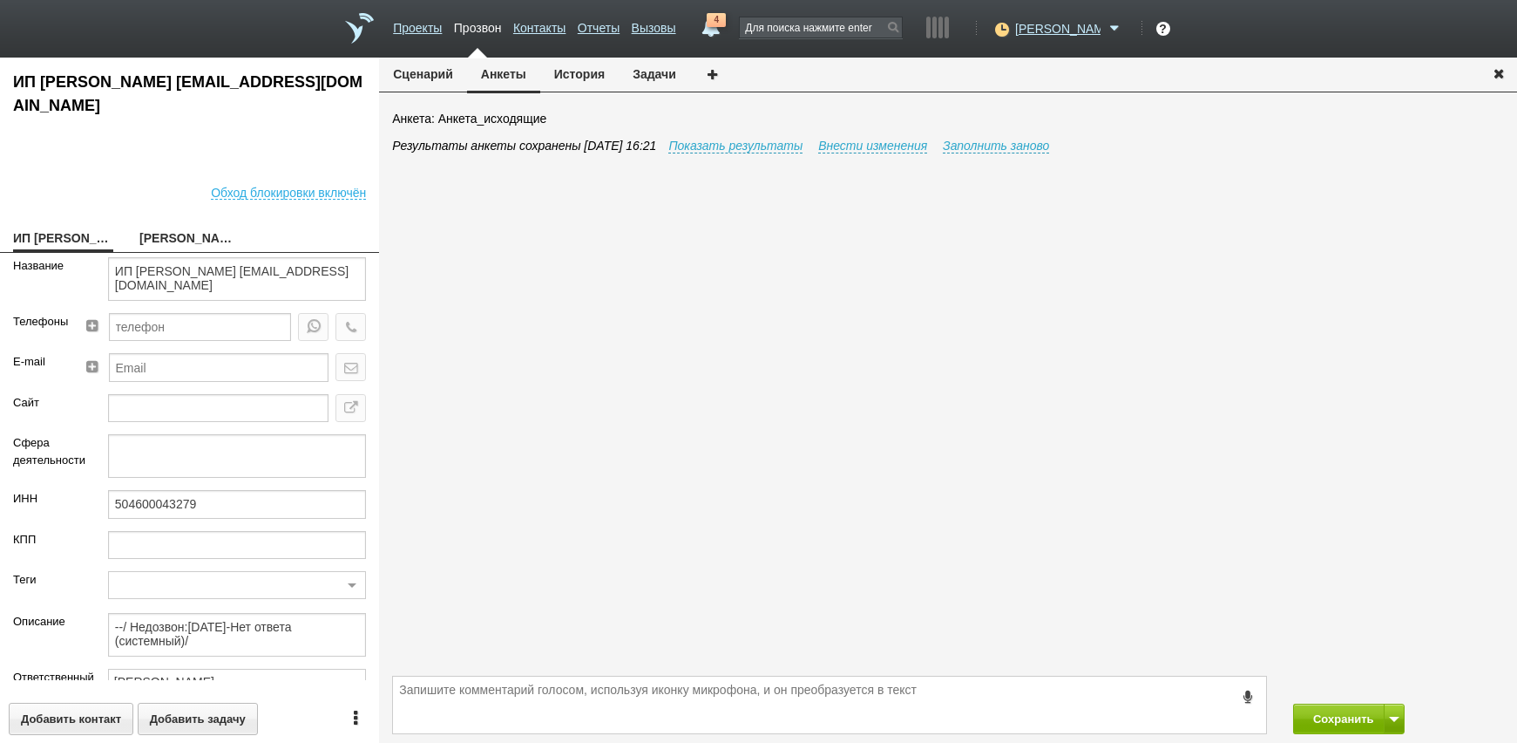
click at [190, 250] on div "ИП [PERSON_NAME] [EMAIL_ADDRESS][DOMAIN_NAME] Обход блокировки включён ИП [PERS…" at bounding box center [189, 400] width 379 height 685
click at [185, 240] on link "[PERSON_NAME]" at bounding box center [189, 239] width 100 height 24
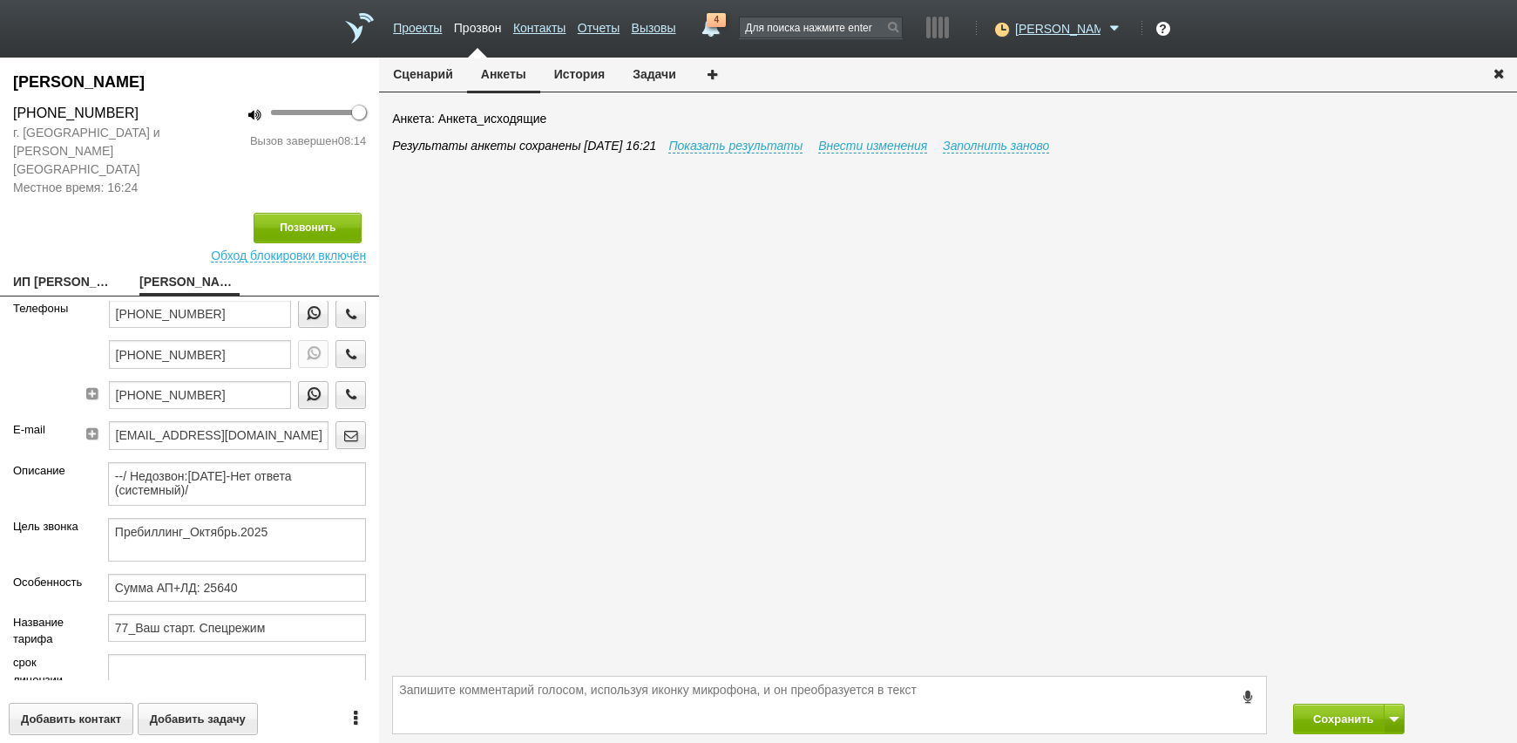
scroll to position [87, 0]
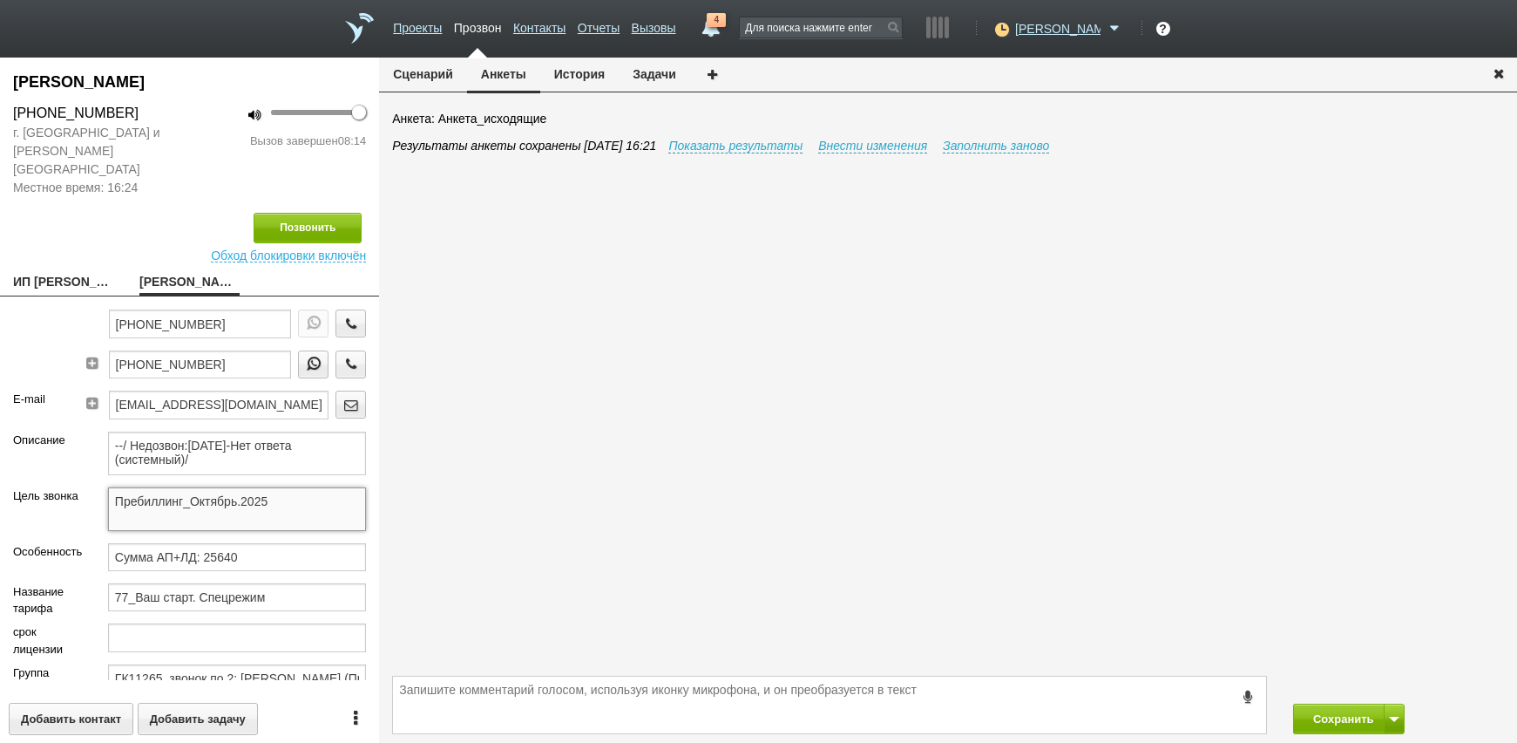
drag, startPoint x: 288, startPoint y: 482, endPoint x: 67, endPoint y: 485, distance: 220.5
click at [50, 487] on div "Цель звонка Пребиллинг_Октябрь.2025" at bounding box center [189, 515] width 379 height 56
drag, startPoint x: 16, startPoint y: 327, endPoint x: 54, endPoint y: 406, distance: 88.1
click at [16, 327] on div "Телефоны" at bounding box center [39, 329] width 79 height 121
click at [271, 451] on textarea "--/ Недозвон:[DATE]-Нет ответа (системный)/" at bounding box center [237, 453] width 258 height 44
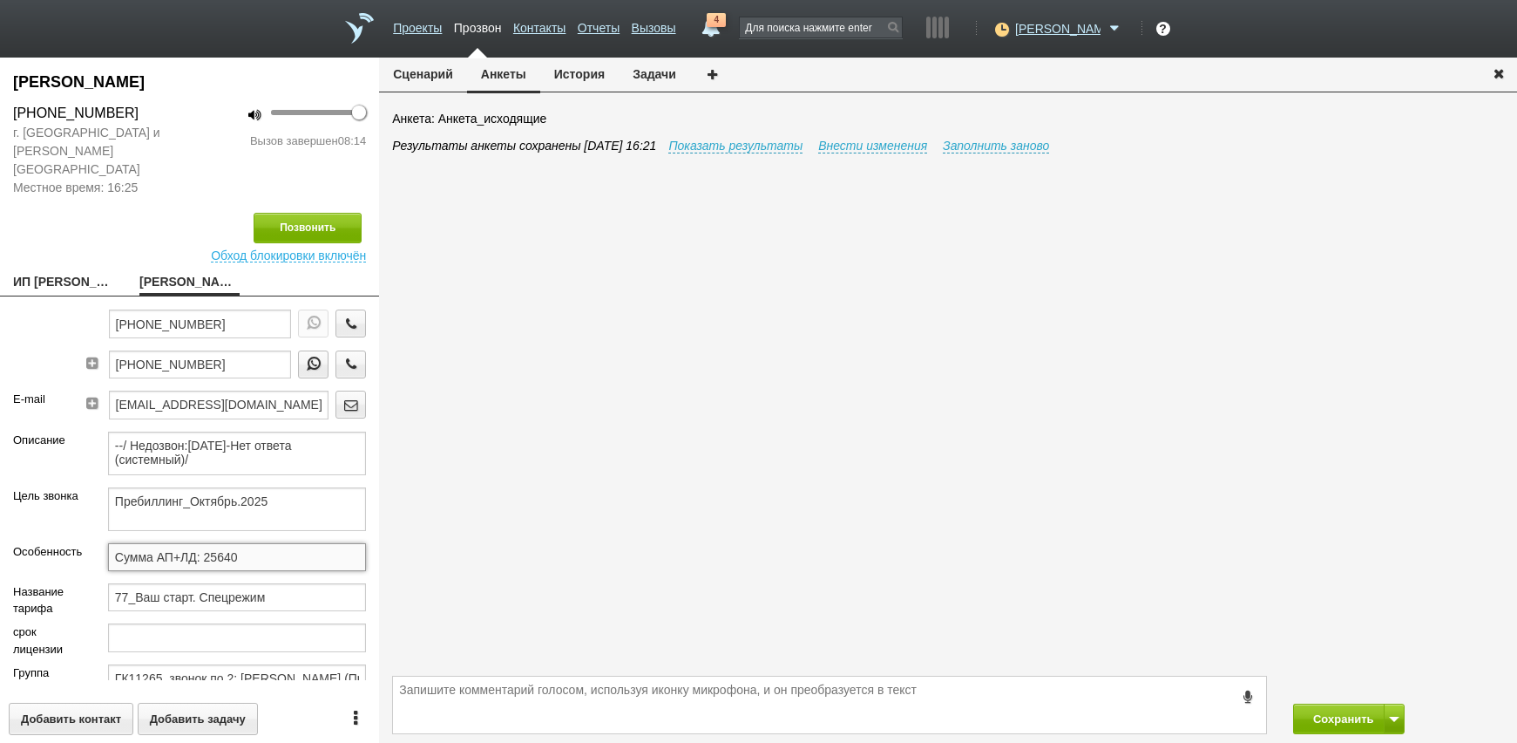
click at [244, 544] on input "Сумма АП+ЛД: 25640" at bounding box center [237, 557] width 258 height 28
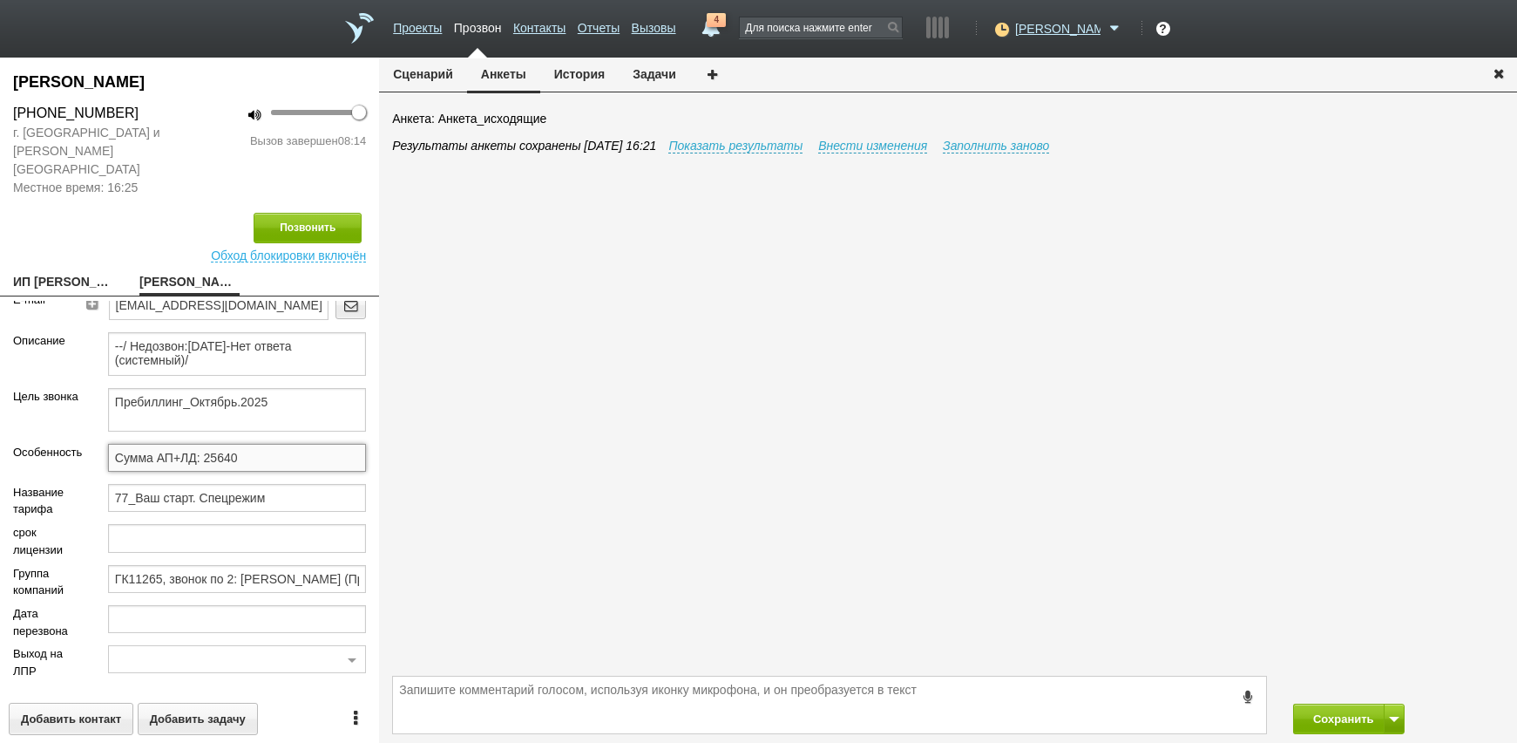
scroll to position [0, 0]
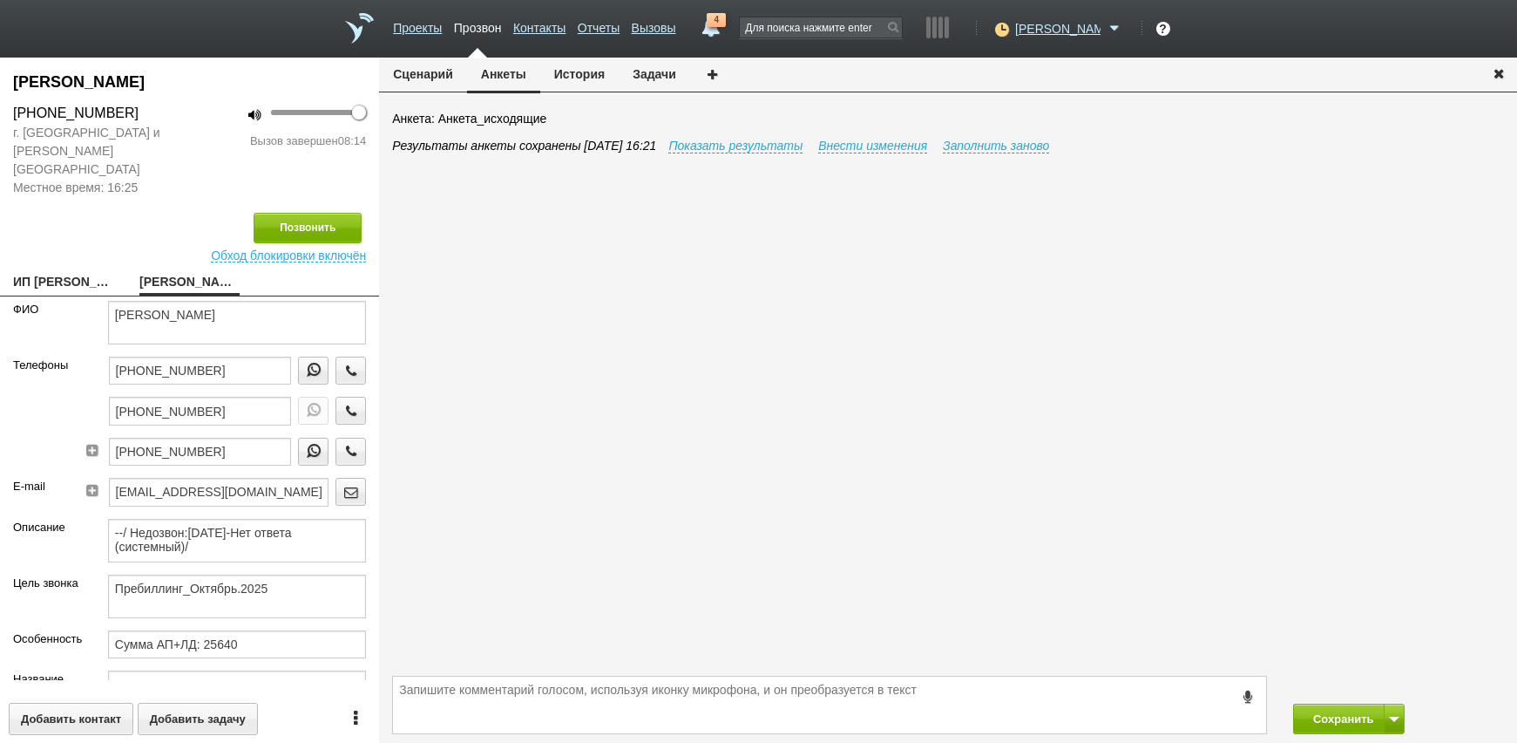
click at [176, 271] on link "[PERSON_NAME]" at bounding box center [189, 283] width 100 height 24
click at [1336, 725] on button "Сохранить" at bounding box center [1339, 718] width 92 height 31
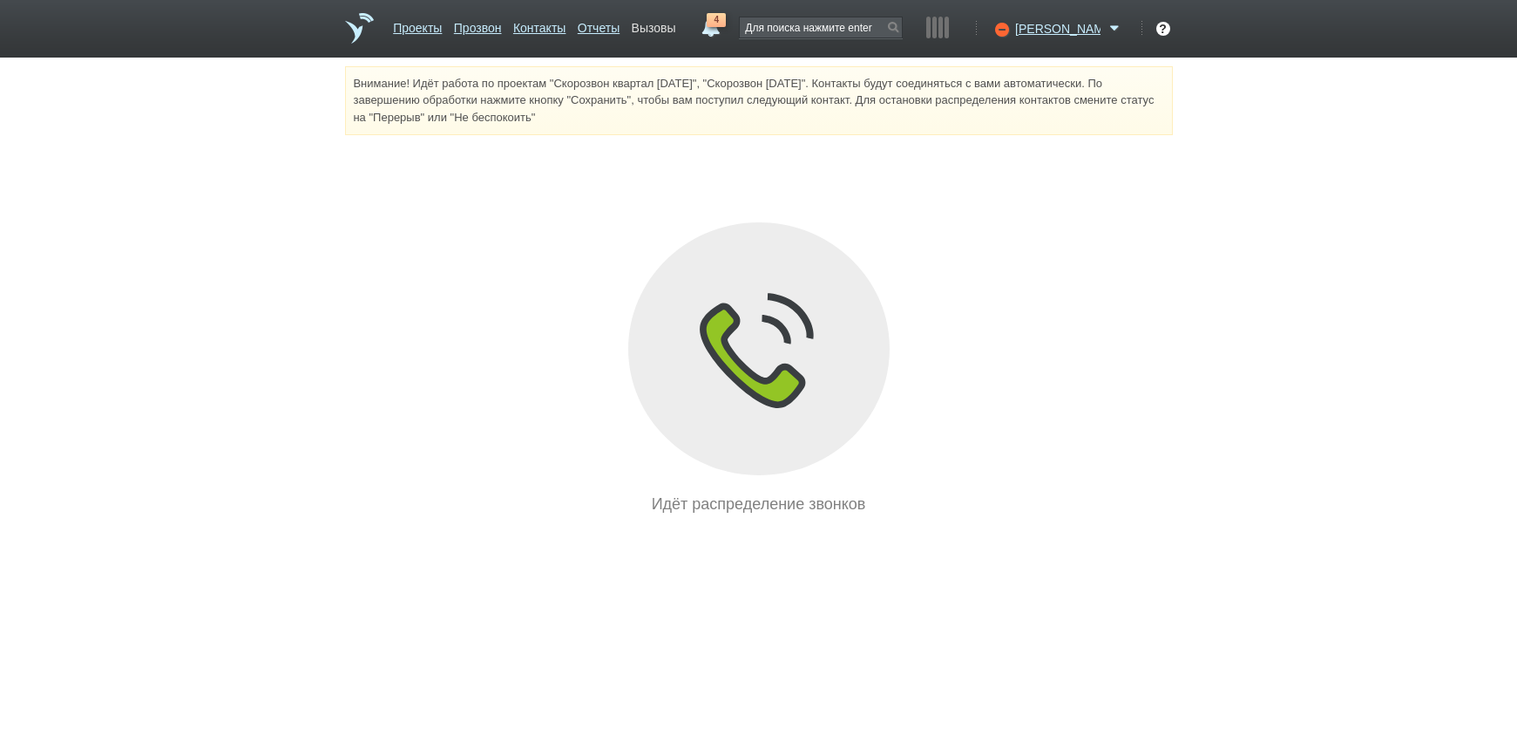
drag, startPoint x: 700, startPoint y: 24, endPoint x: 616, endPoint y: 145, distance: 146.5
click at [676, 25] on link "Вызовы" at bounding box center [654, 24] width 44 height 25
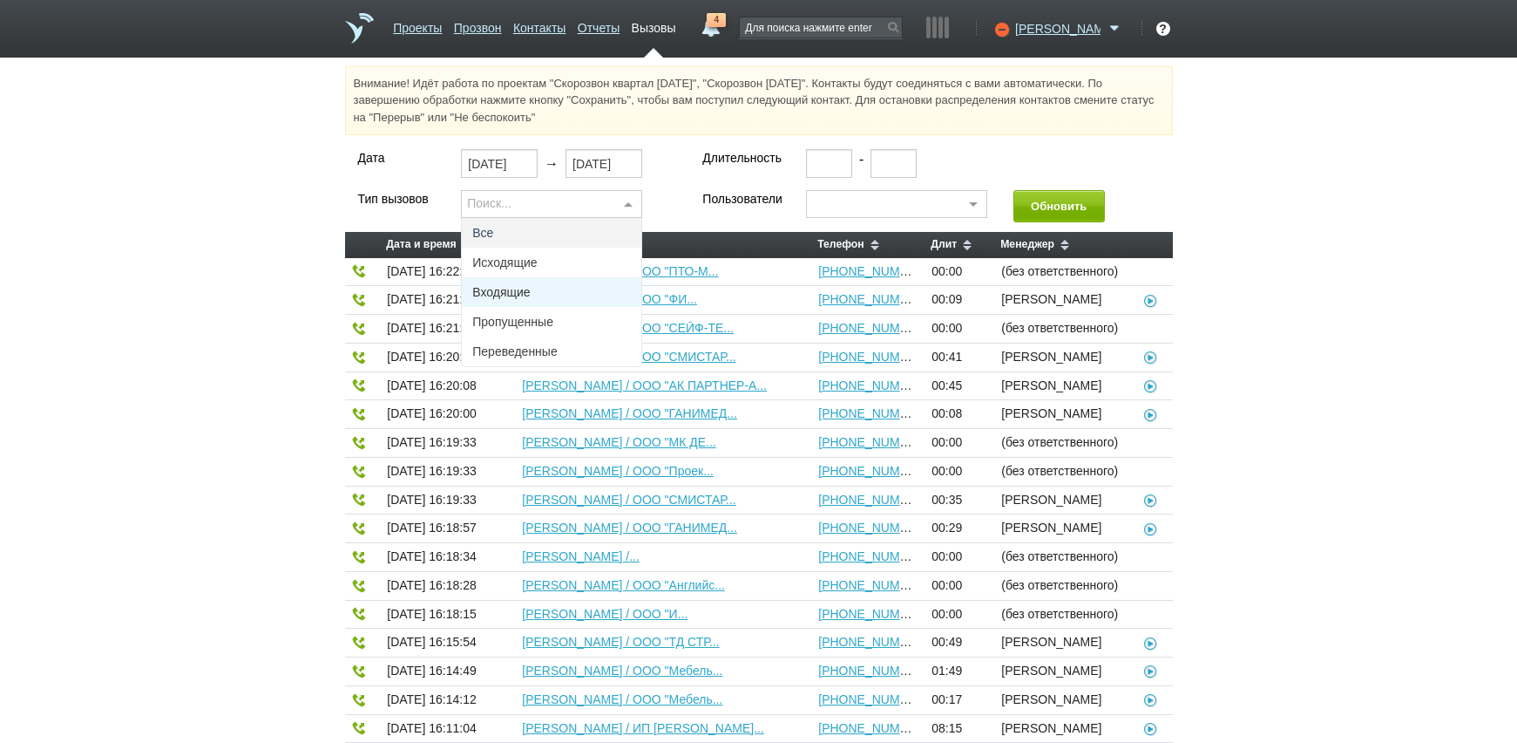
click at [536, 261] on span "Исходящие" at bounding box center [504, 262] width 64 height 12
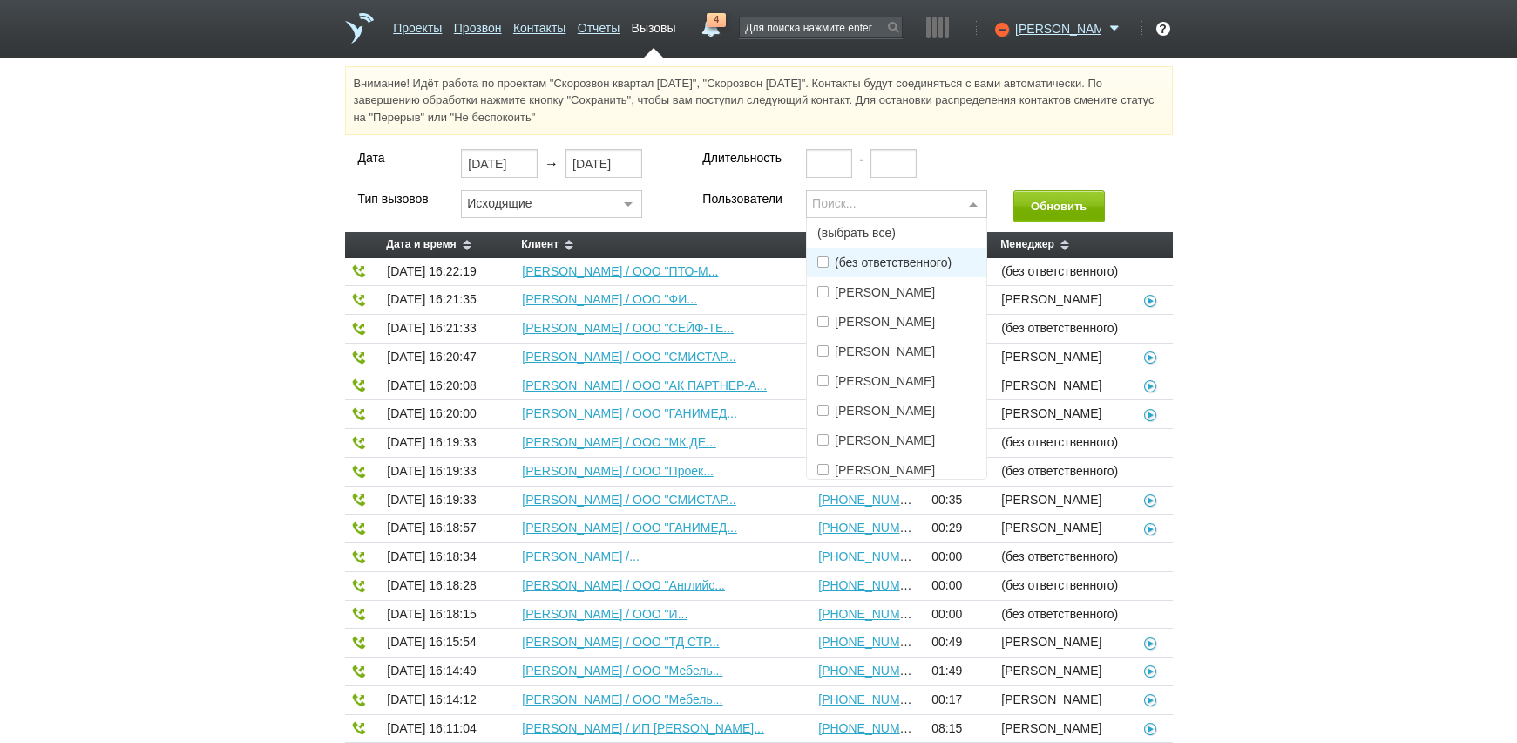
click at [862, 207] on div "Поиск..." at bounding box center [896, 204] width 181 height 28
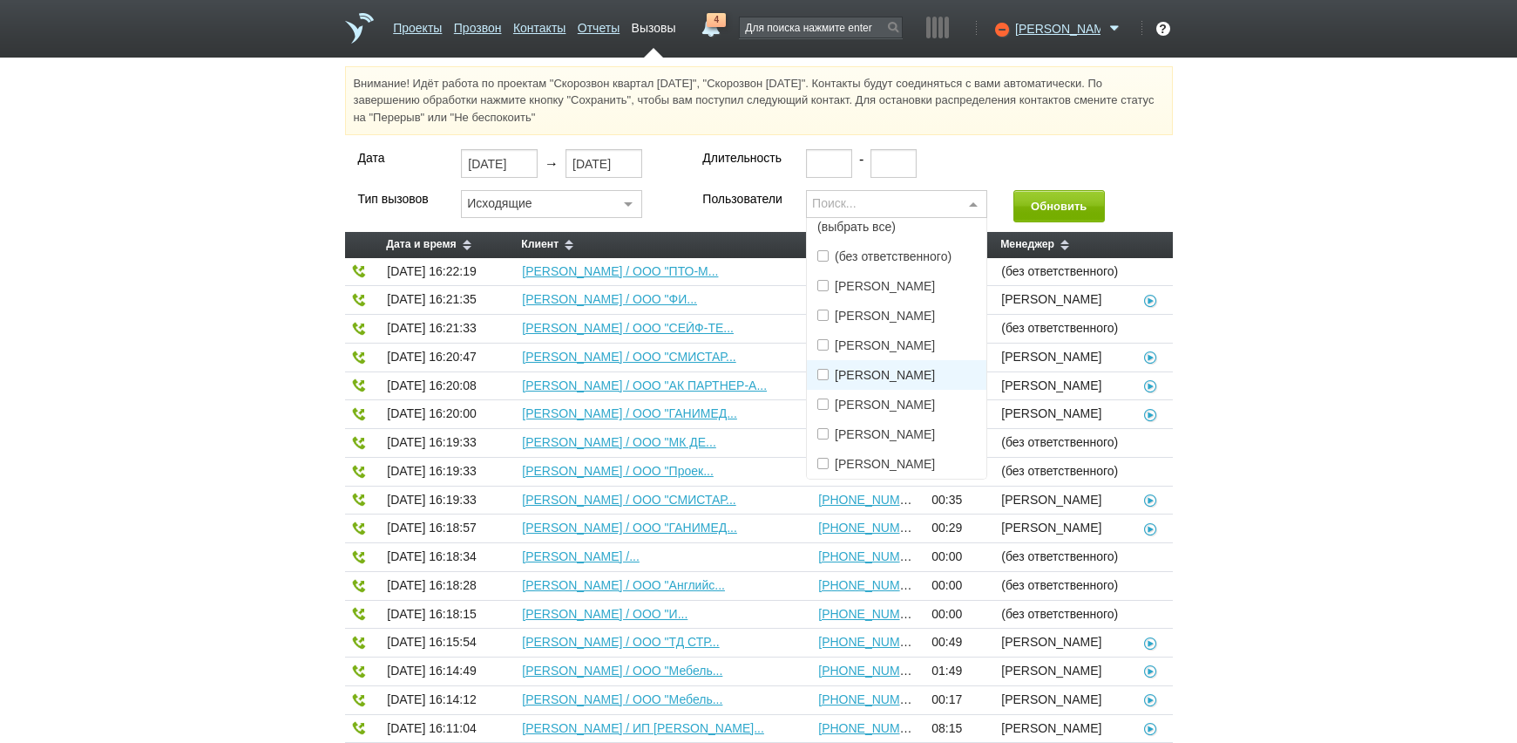
scroll to position [79, 0]
drag, startPoint x: 899, startPoint y: 452, endPoint x: 1102, endPoint y: 160, distance: 355.1
click at [899, 458] on span "[PERSON_NAME]" at bounding box center [885, 464] width 100 height 12
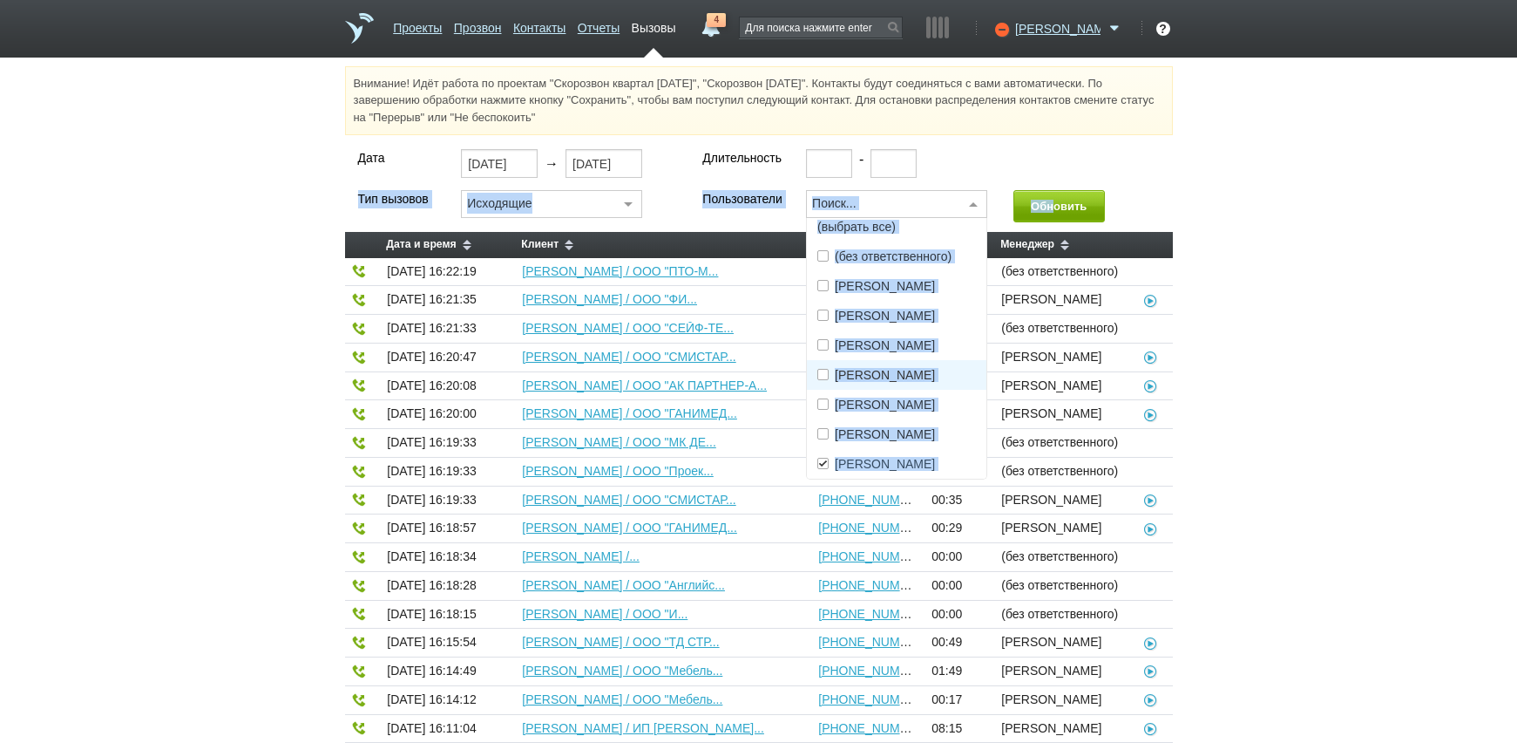
click at [1054, 195] on div "Дата [DATE] → [DATE] Длительность - Тип вызовов Исходящие Все Исходящие Входящи…" at bounding box center [759, 656] width 828 height 1015
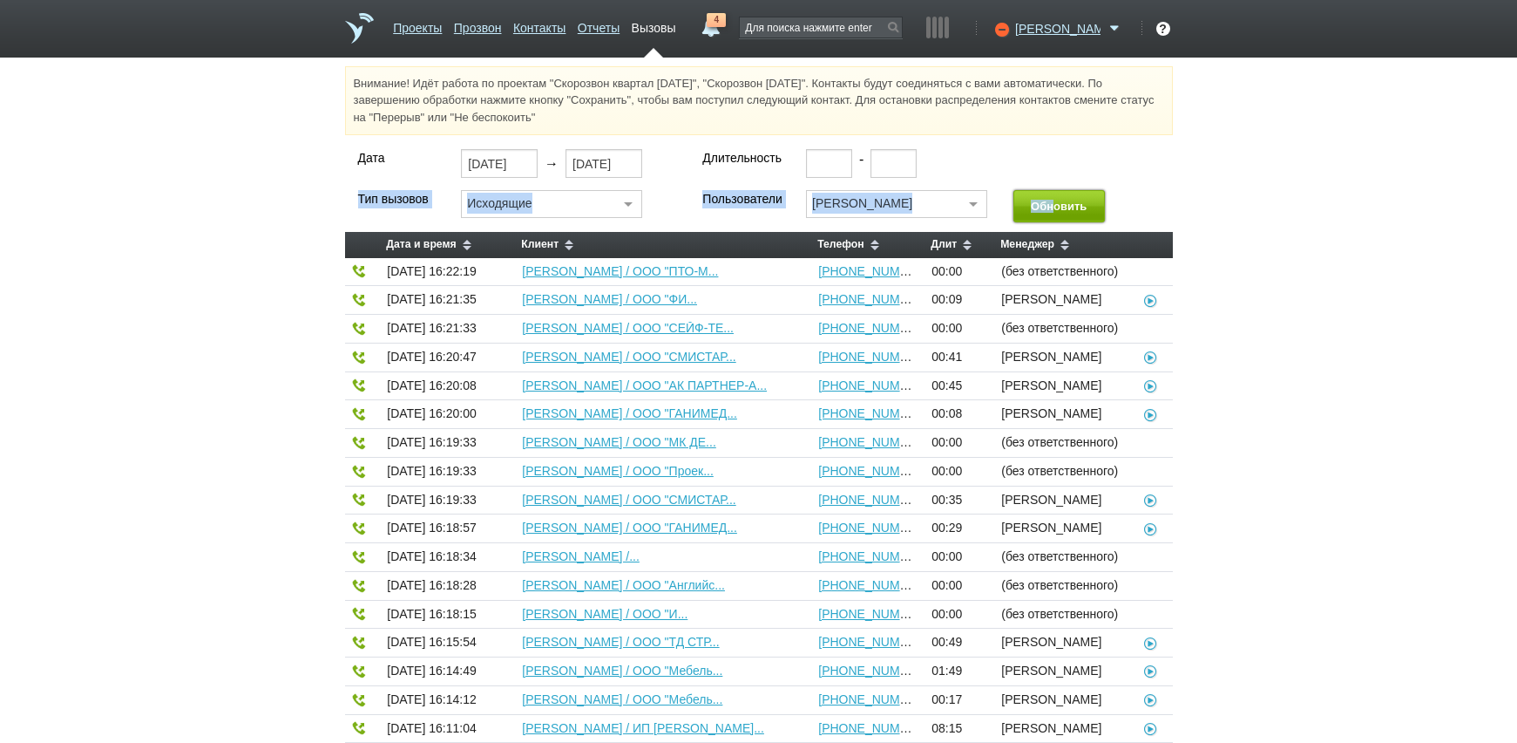
drag, startPoint x: 1054, startPoint y: 195, endPoint x: 1051, endPoint y: 208, distance: 13.5
click at [1051, 208] on button "Обновить" at bounding box center [1060, 206] width 92 height 32
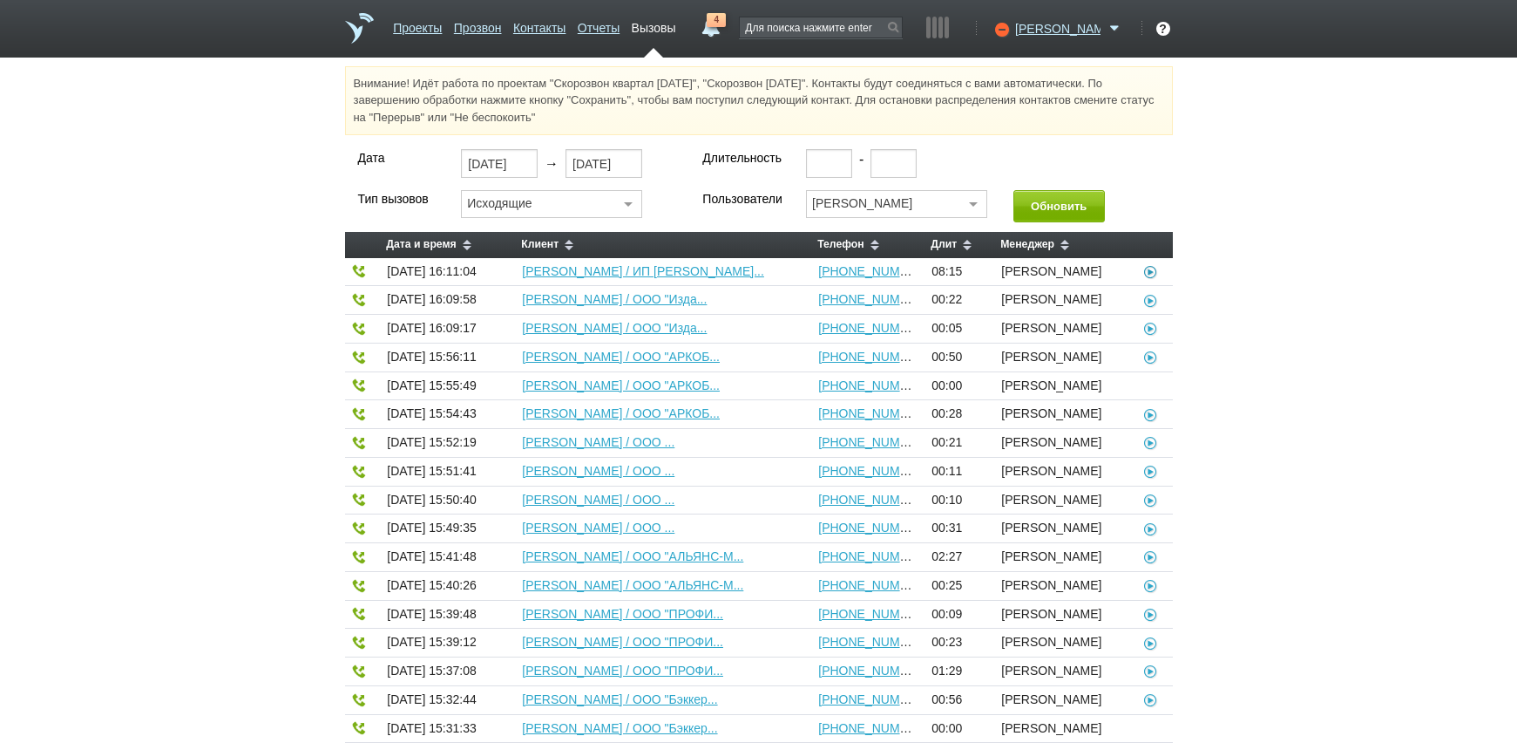
click at [1150, 268] on icon at bounding box center [1151, 271] width 17 height 14
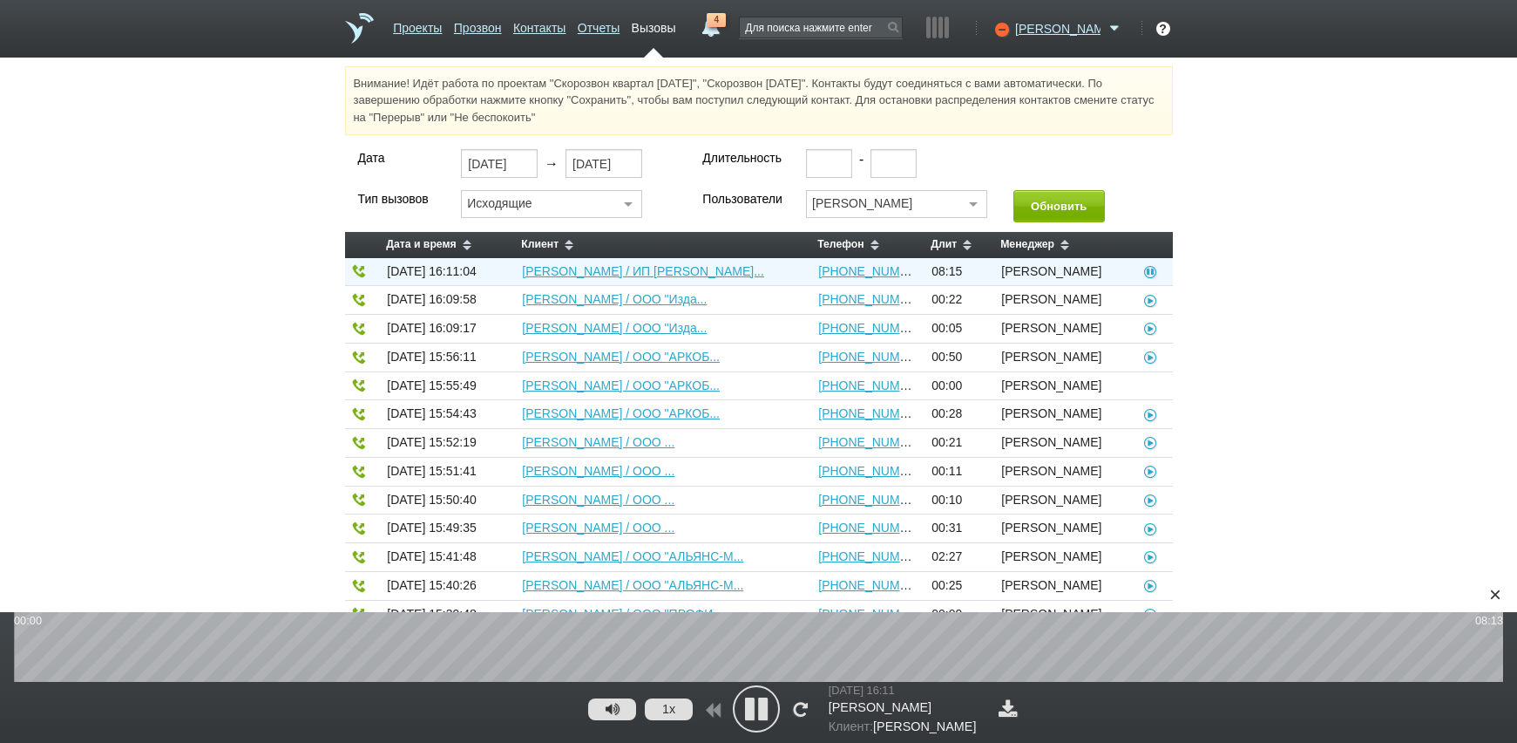
drag, startPoint x: 750, startPoint y: 707, endPoint x: 775, endPoint y: 708, distance: 24.4
click at [753, 708] on icon at bounding box center [757, 709] width 44 height 44
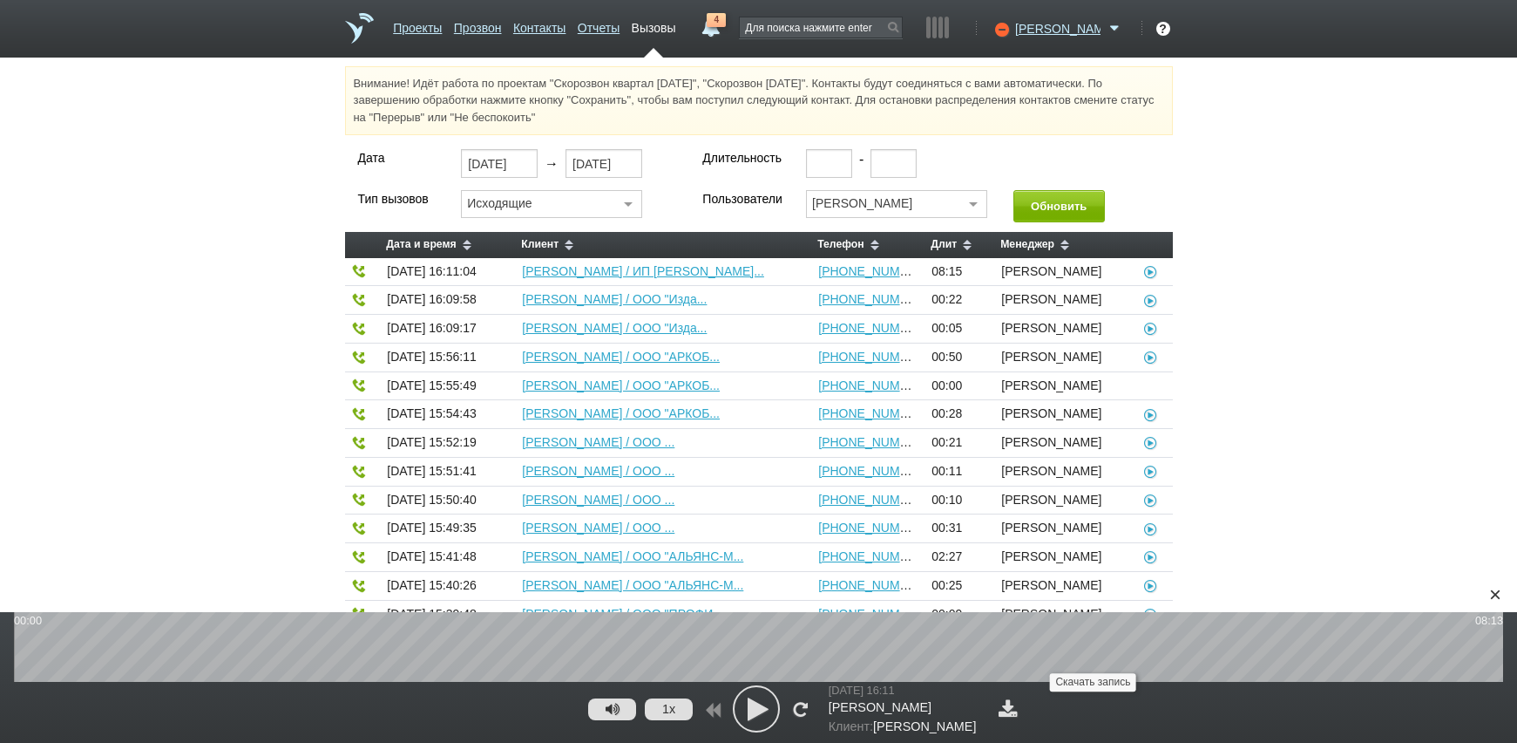
click at [1022, 715] on link at bounding box center [1008, 708] width 28 height 18
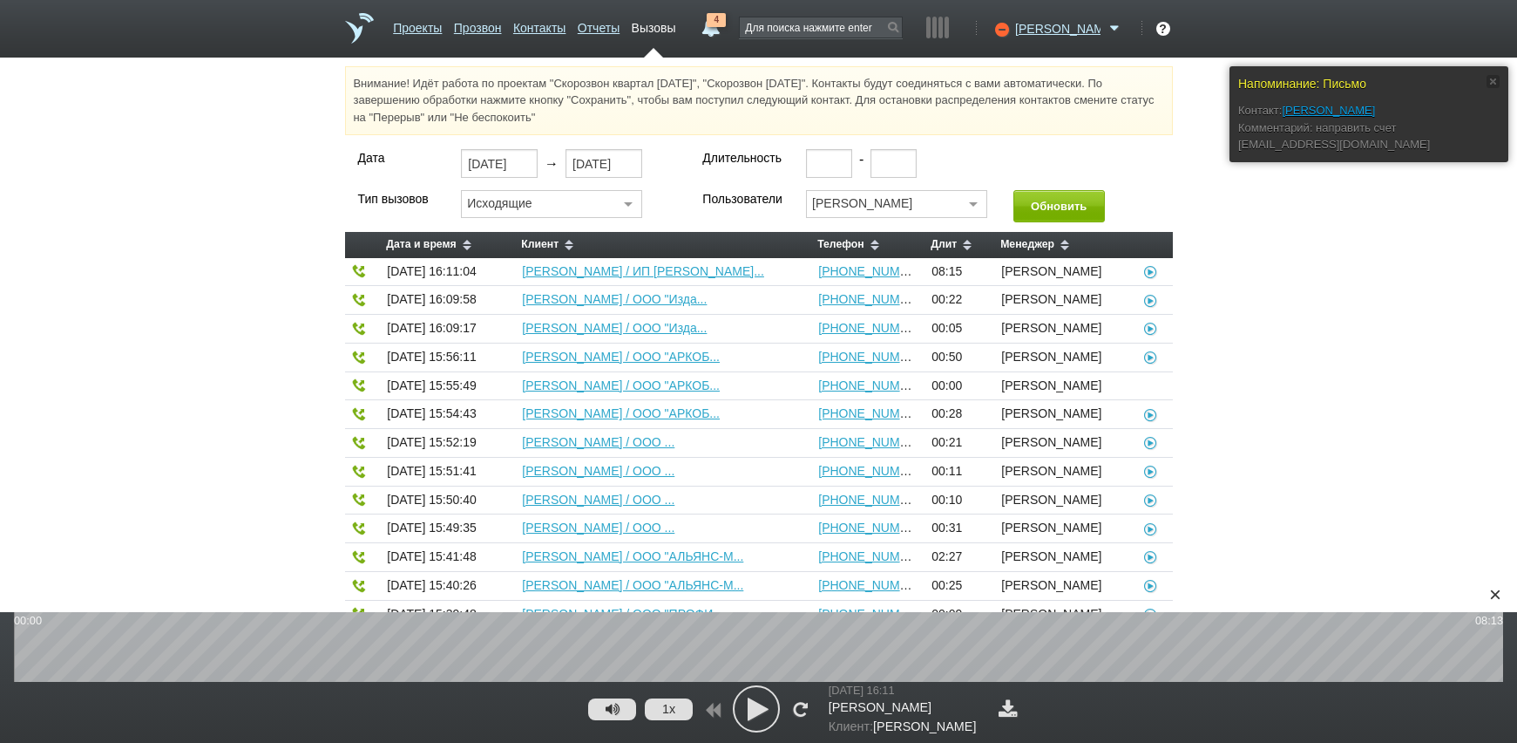
drag, startPoint x: 1494, startPoint y: 593, endPoint x: 1457, endPoint y: 601, distance: 37.4
click at [1494, 593] on div "×" at bounding box center [1495, 594] width 26 height 26
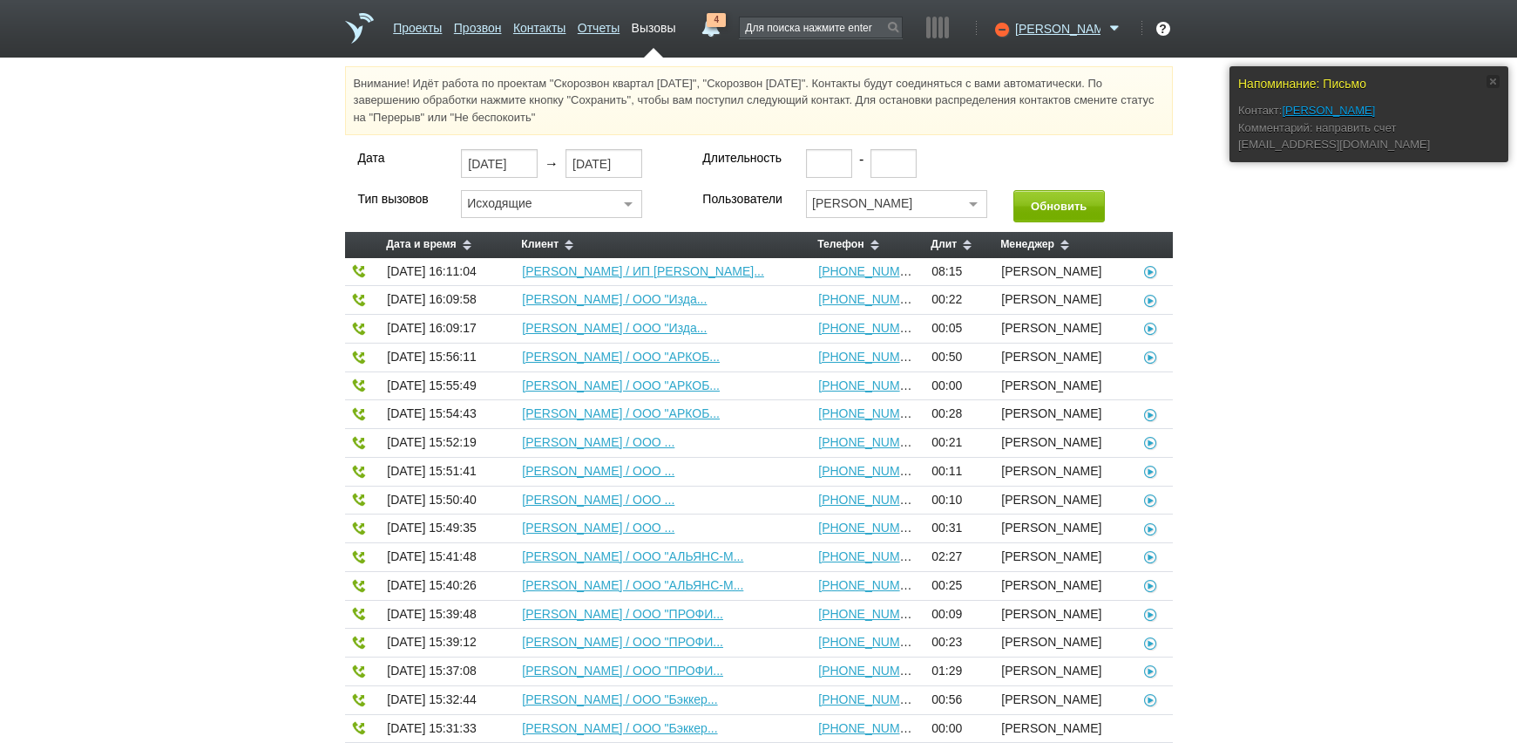
click at [1349, 248] on div "Дата [DATE] → [DATE] Длительность - Тип вызовов Исходящие Все Исходящие Входящи…" at bounding box center [758, 656] width 1517 height 1015
drag, startPoint x: 1293, startPoint y: 383, endPoint x: 1292, endPoint y: 372, distance: 10.5
click at [1295, 380] on div "Дата [DATE] → [DATE] Длительность - Тип вызовов Исходящие Все Исходящие Входящи…" at bounding box center [758, 656] width 1517 height 1015
click at [620, 29] on link "Отчеты" at bounding box center [599, 24] width 42 height 25
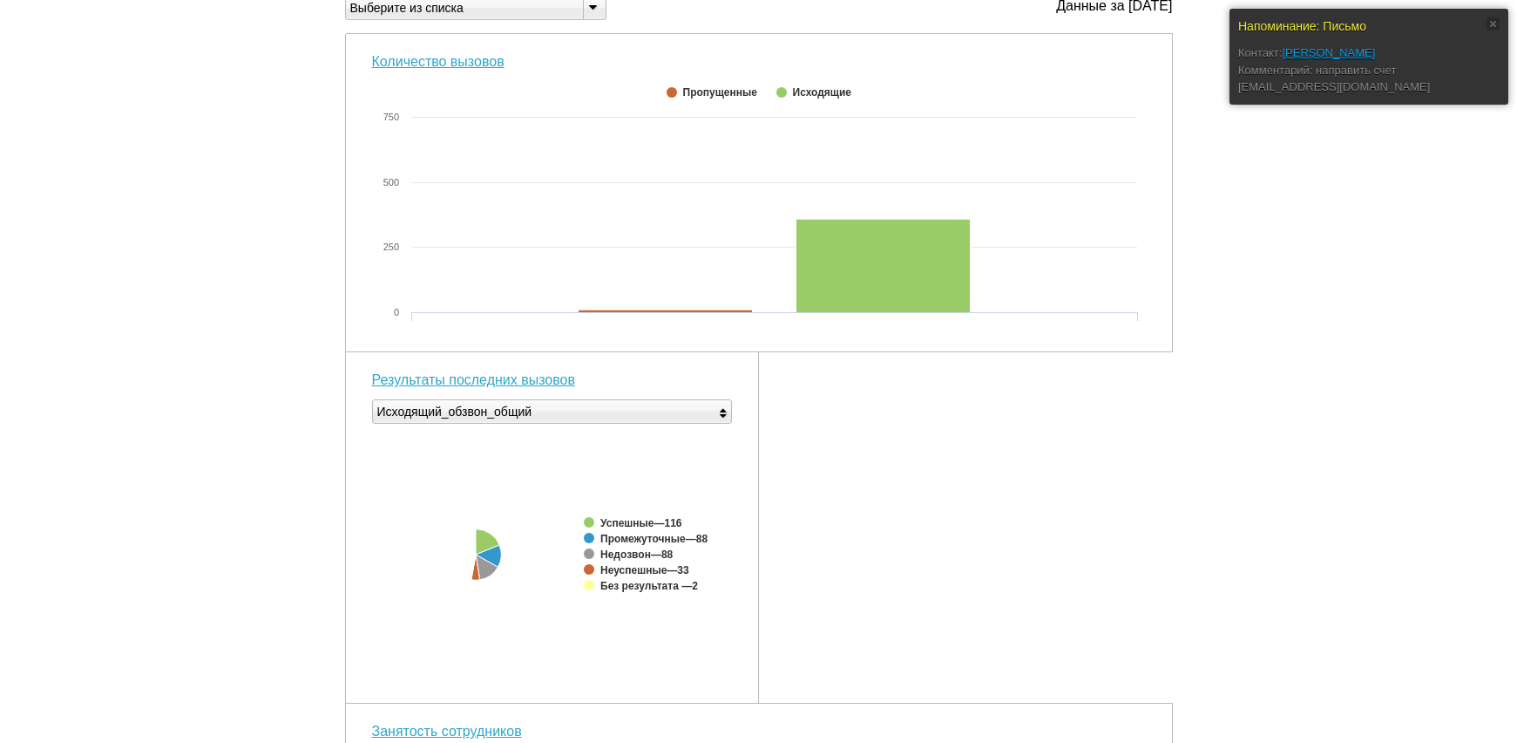
scroll to position [551, 0]
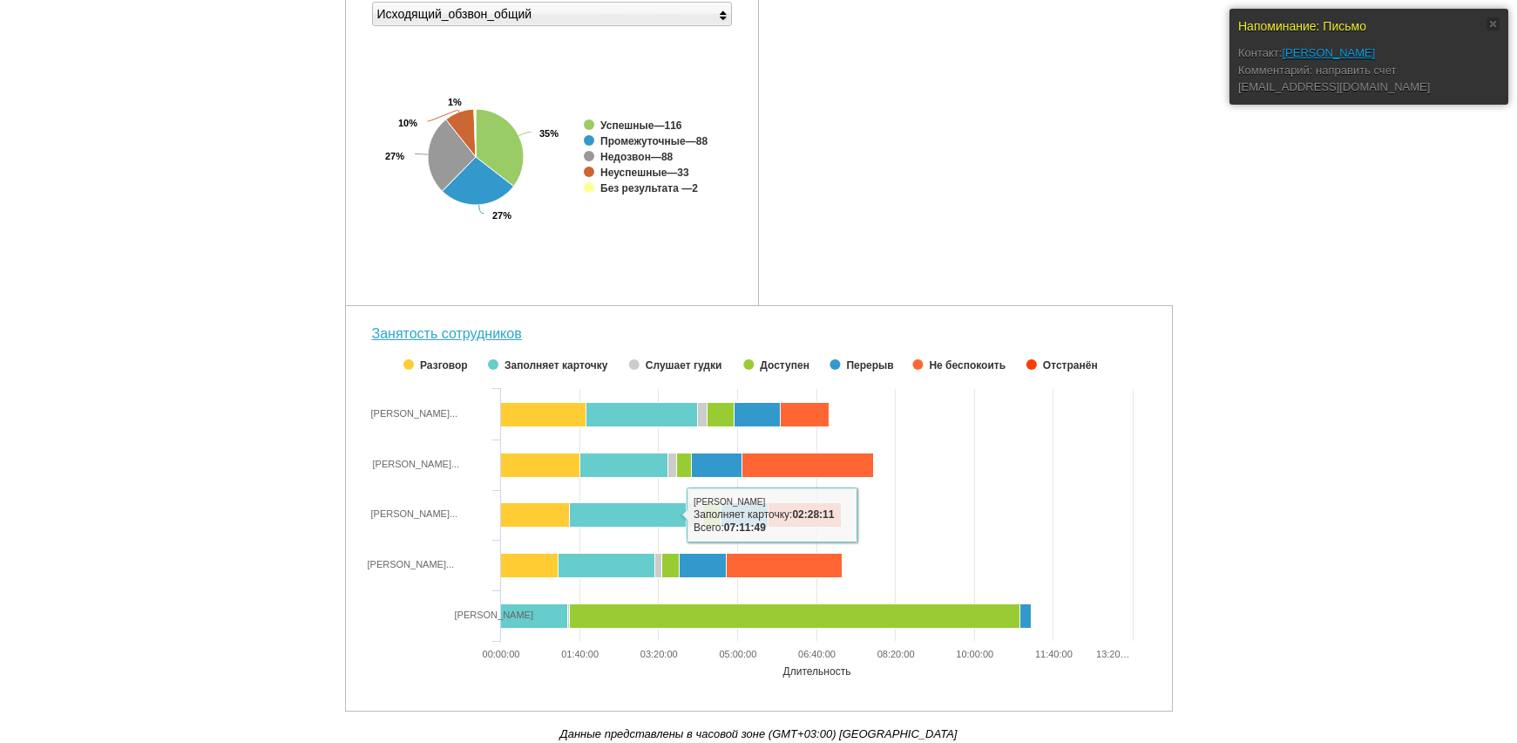
click at [1349, 492] on div "Напоминание: Письмо Контакт: [PERSON_NAME]: направить счет [EMAIL_ADDRESS][DOMA…" at bounding box center [758, 128] width 1517 height 1227
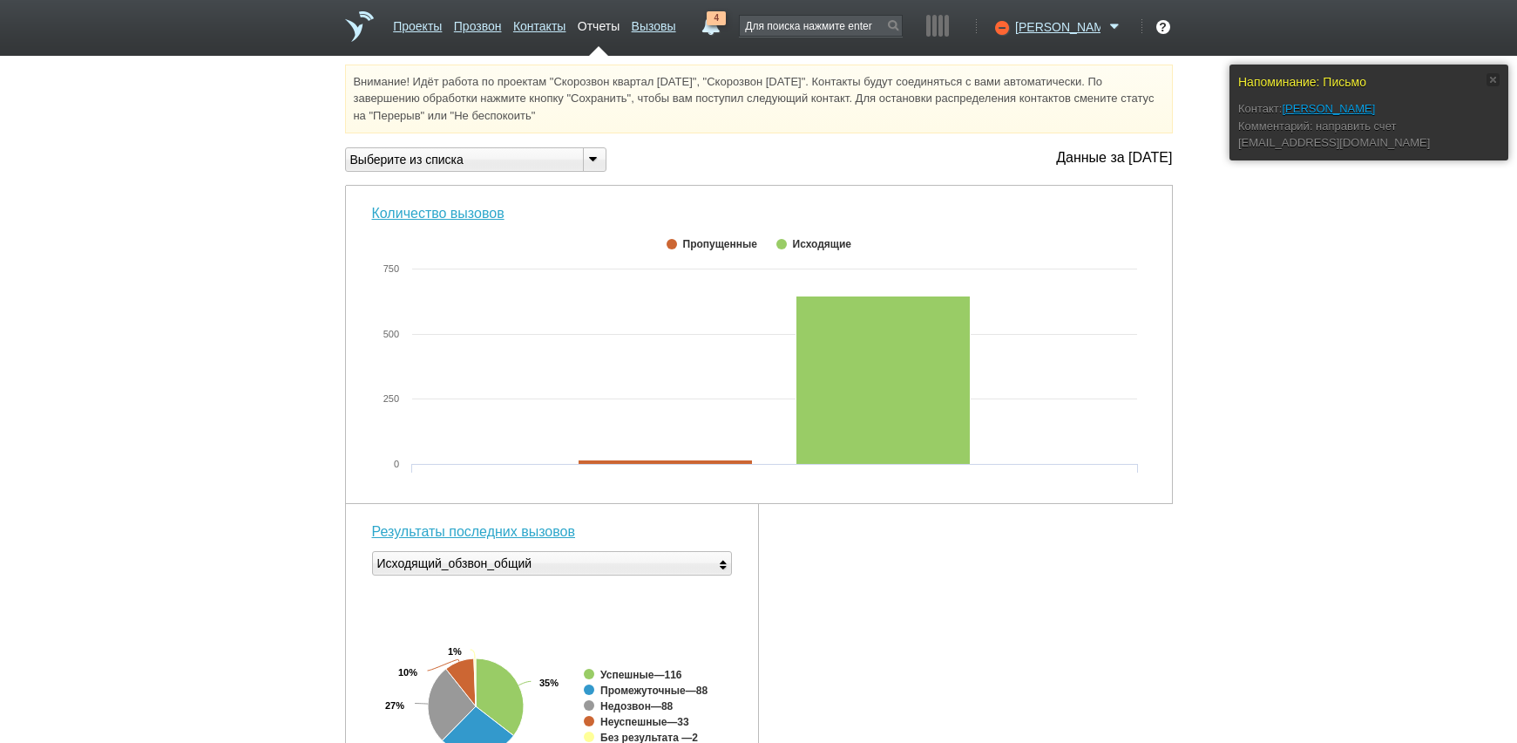
scroll to position [0, 0]
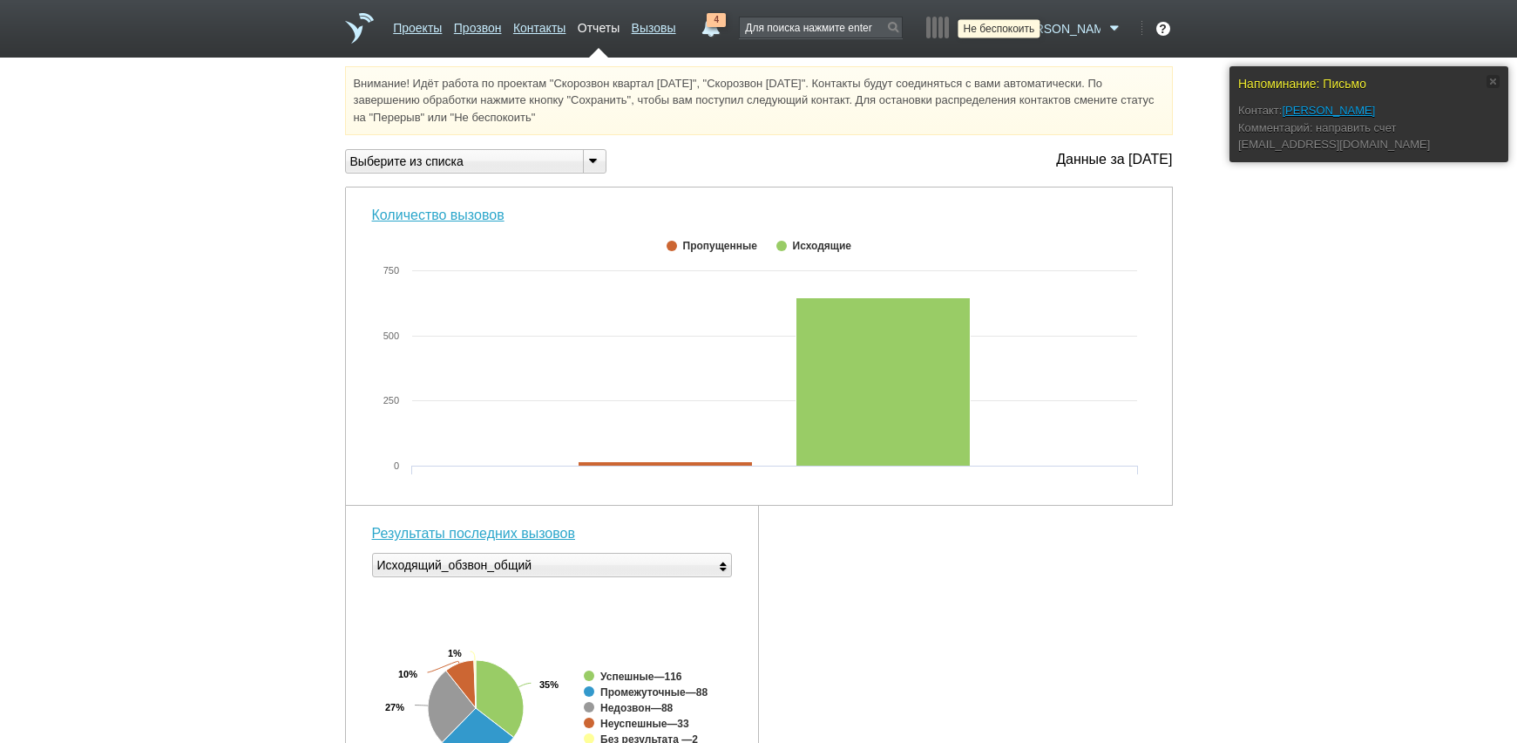
click at [1012, 28] on icon at bounding box center [1000, 28] width 24 height 17
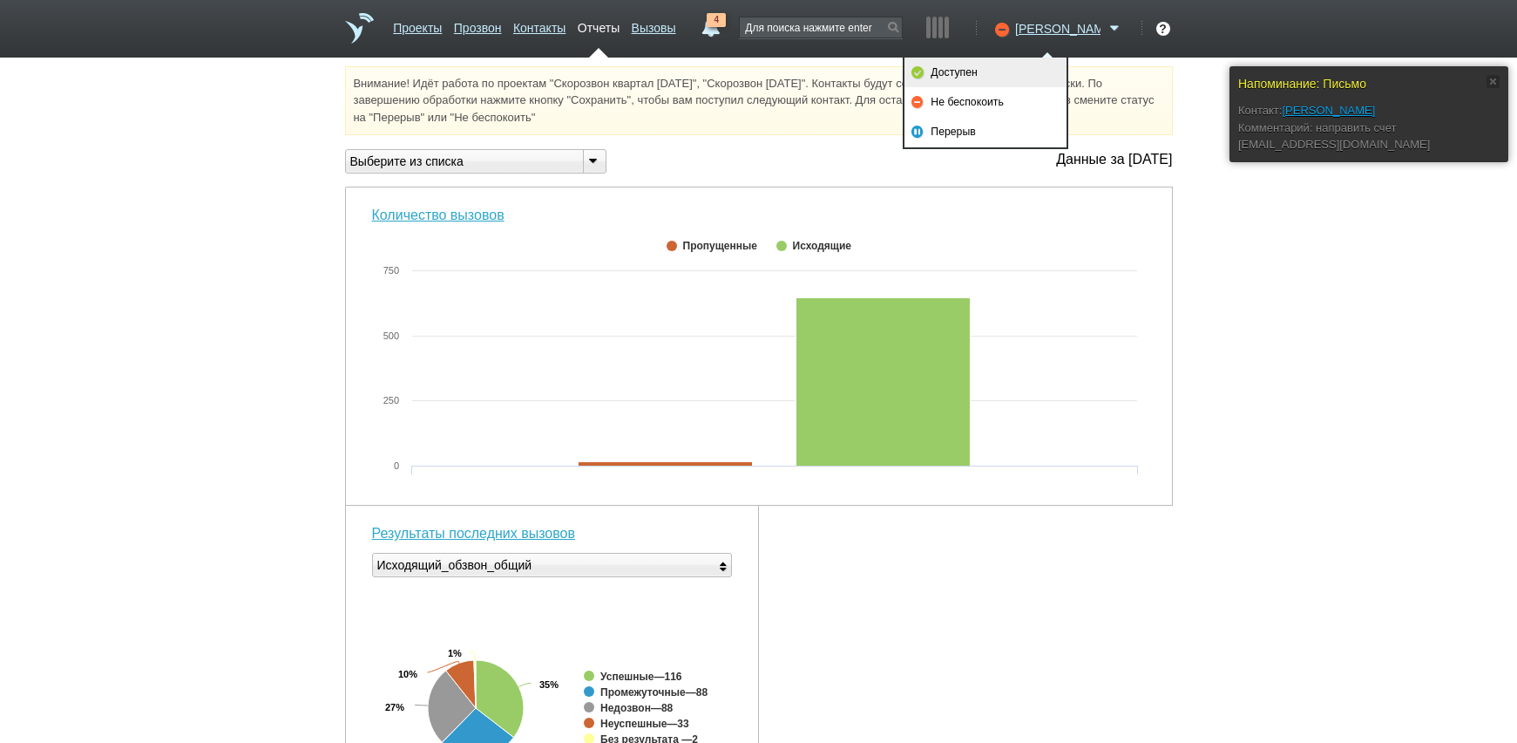
click at [1034, 70] on link "Доступен" at bounding box center [986, 73] width 162 height 30
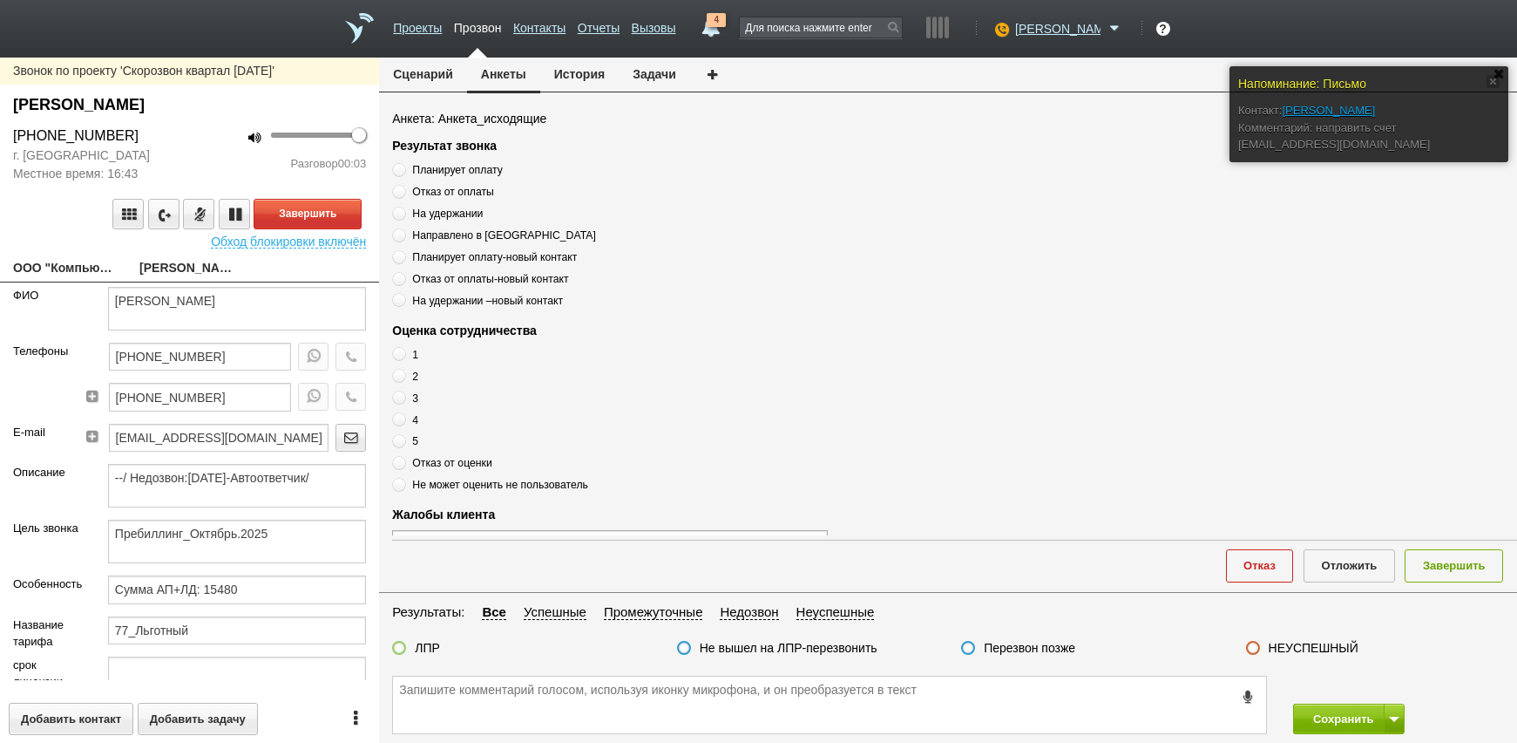
click at [61, 277] on link "ООО "Компьюкарз"[EMAIL_ADDRESS][DOMAIN_NAME]" at bounding box center [63, 269] width 100 height 24
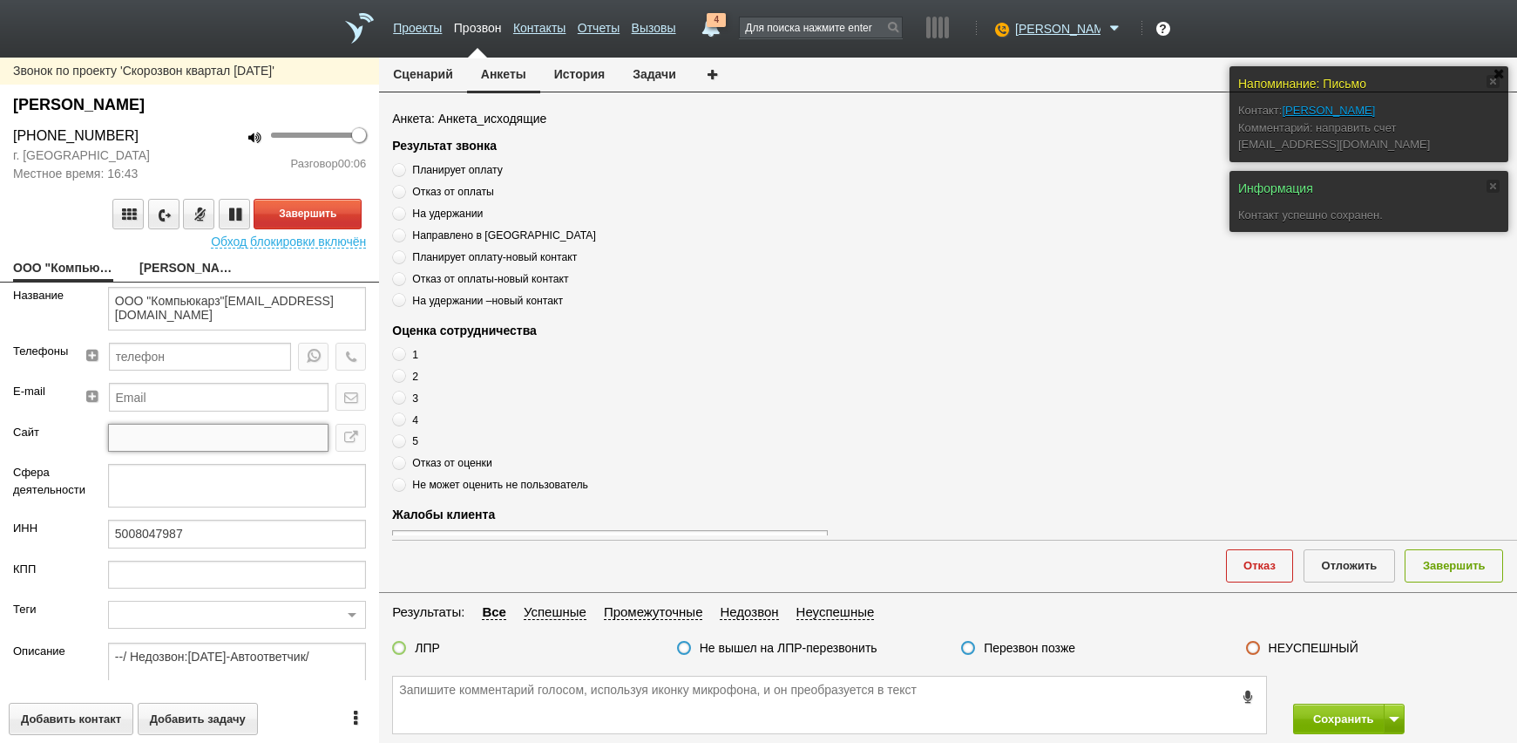
click at [190, 483] on form "Название ООО "Компьюкарз"[EMAIL_ADDRESS][DOMAIN_NAME] Телефоны E-mail Сайт Сфер…" at bounding box center [189, 483] width 379 height 393
click at [193, 536] on input "5008047987" at bounding box center [237, 533] width 258 height 28
click at [147, 275] on link "[PERSON_NAME]" at bounding box center [189, 269] width 100 height 24
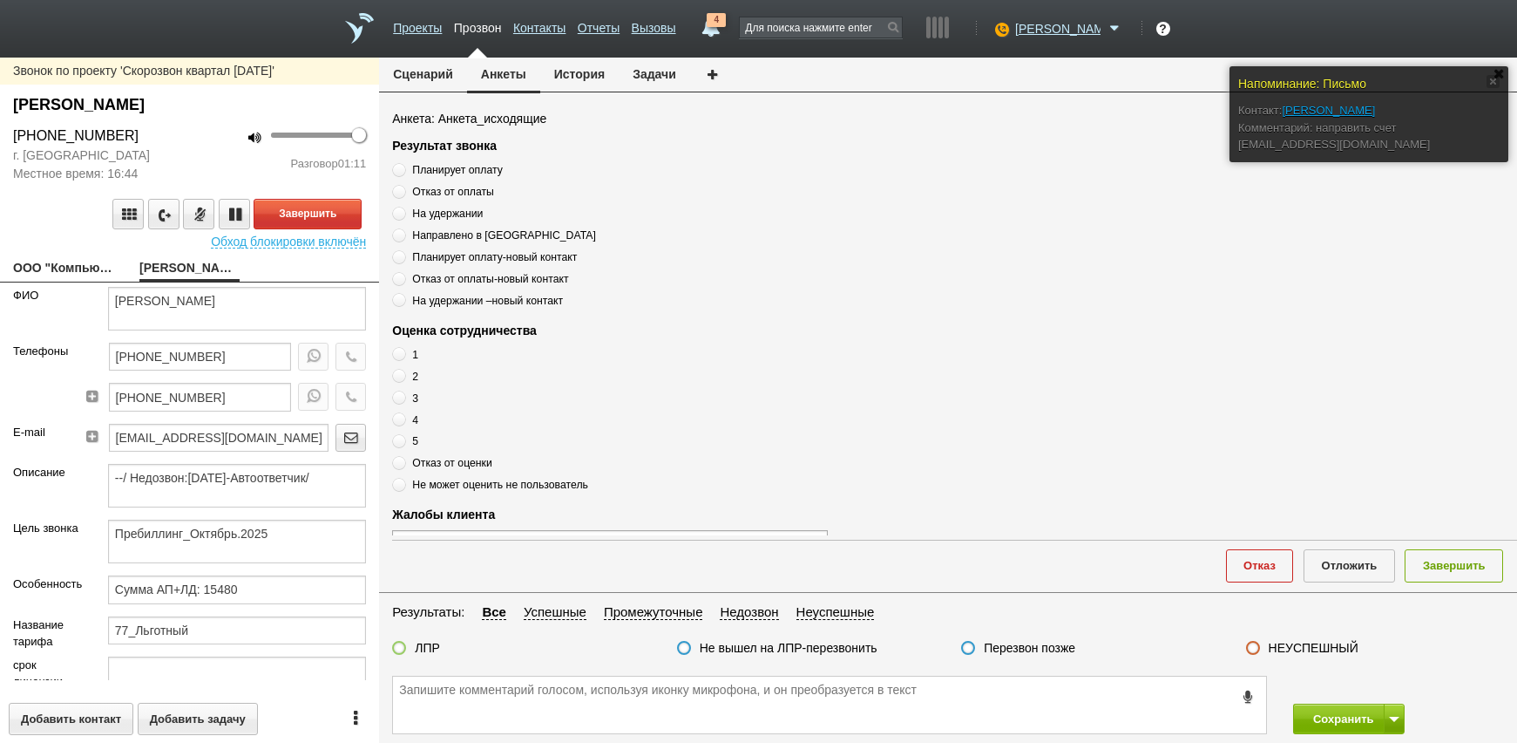
click at [56, 280] on link "ООО "Компьюкарз"[EMAIL_ADDRESS][DOMAIN_NAME]" at bounding box center [63, 269] width 100 height 24
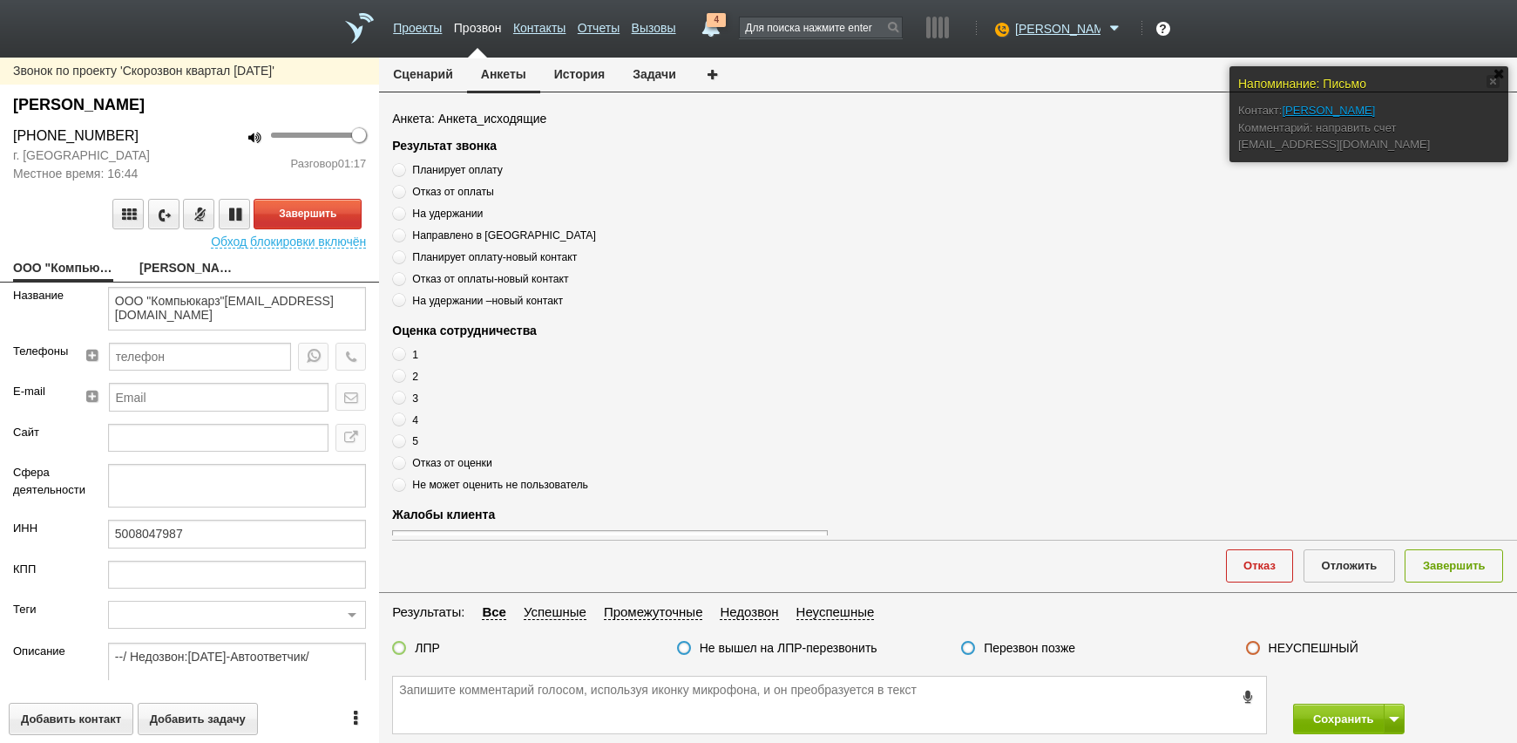
click at [178, 279] on div "Звонок по проекту 'Скорозвон квартал [DATE]' [PERSON_NAME] [PHONE_NUMBER] г. [G…" at bounding box center [189, 400] width 379 height 685
click at [179, 272] on link "[PERSON_NAME]" at bounding box center [189, 269] width 100 height 24
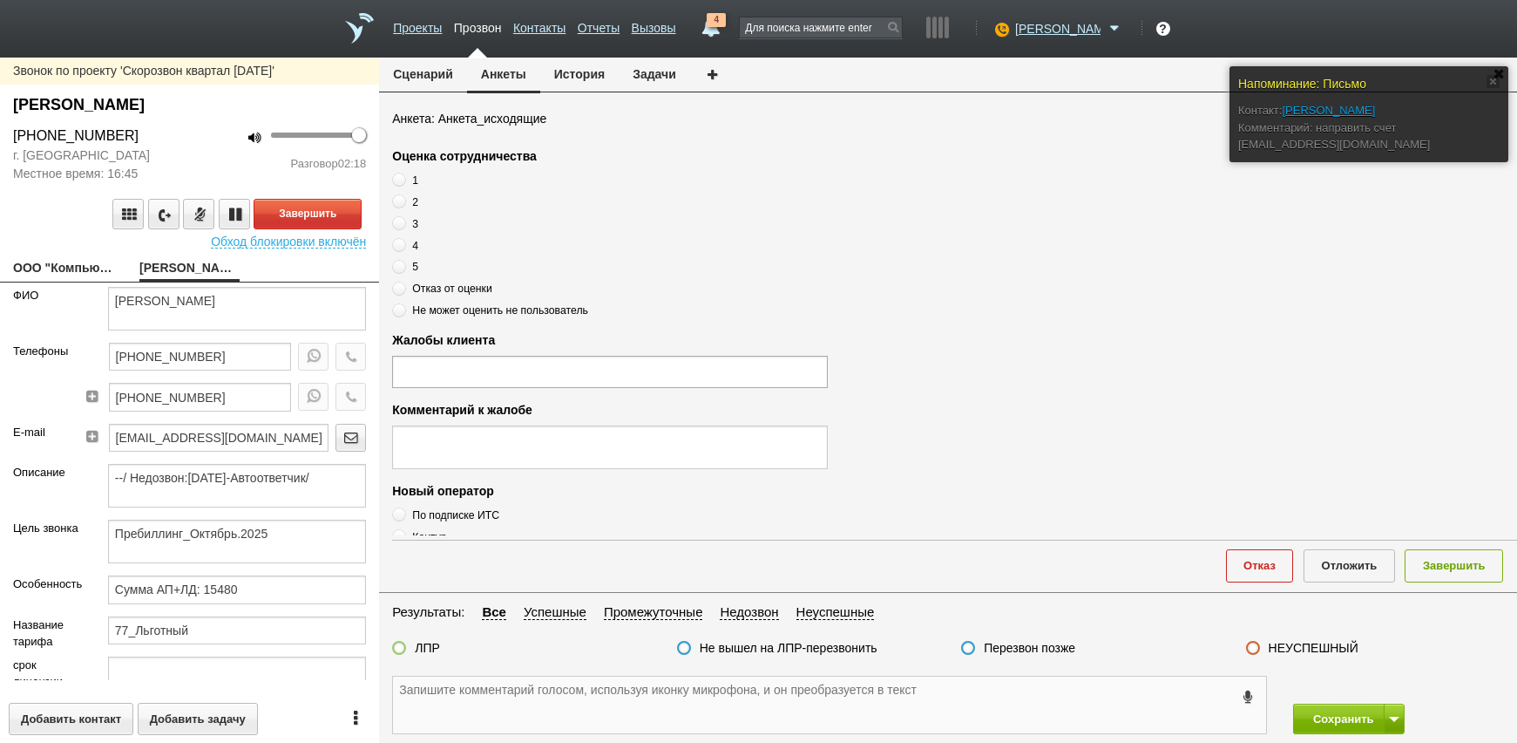
click at [732, 718] on textarea at bounding box center [829, 704] width 873 height 57
click at [52, 264] on link "ООО "Компьюкарз"[EMAIL_ADDRESS][DOMAIN_NAME]" at bounding box center [63, 269] width 100 height 24
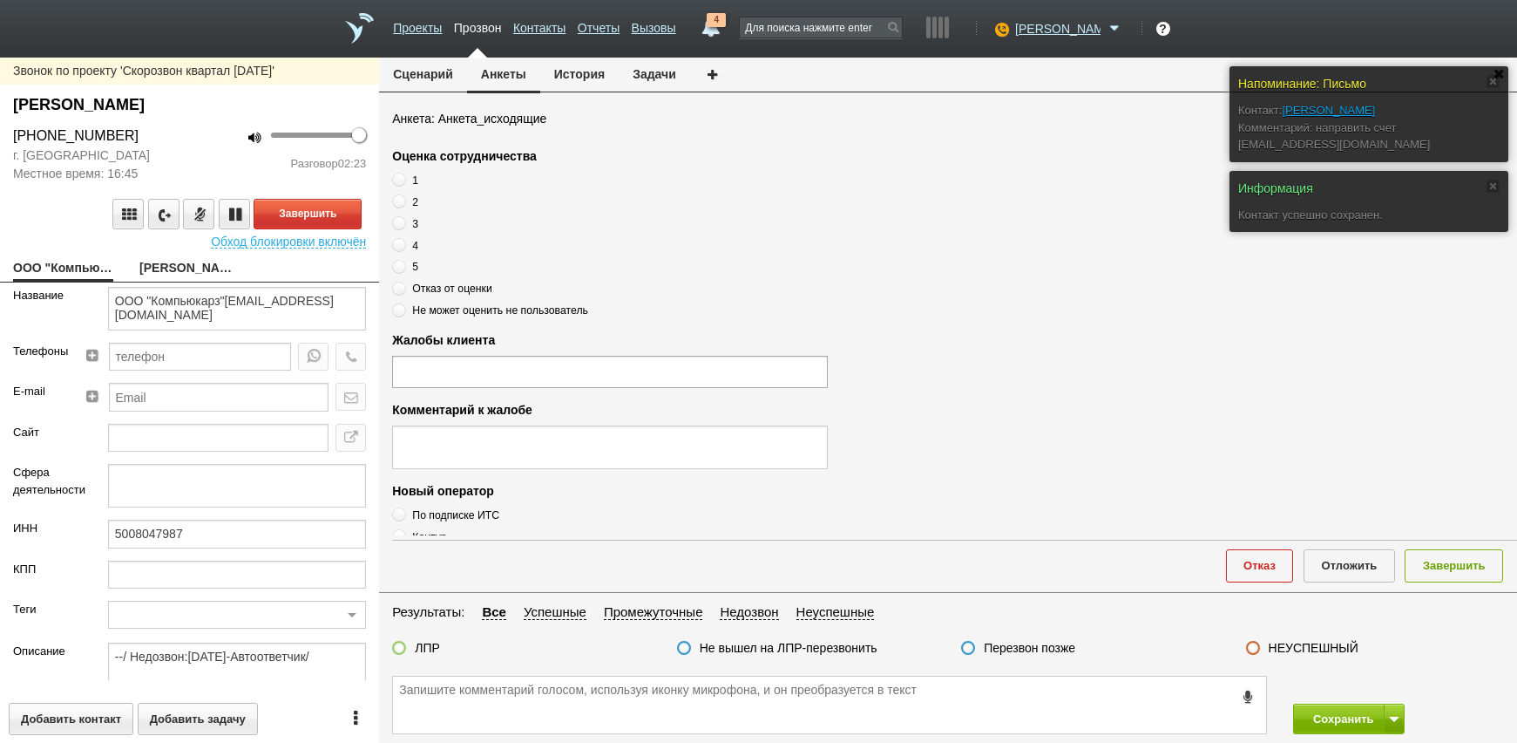
click at [184, 263] on link "[PERSON_NAME]" at bounding box center [189, 269] width 100 height 24
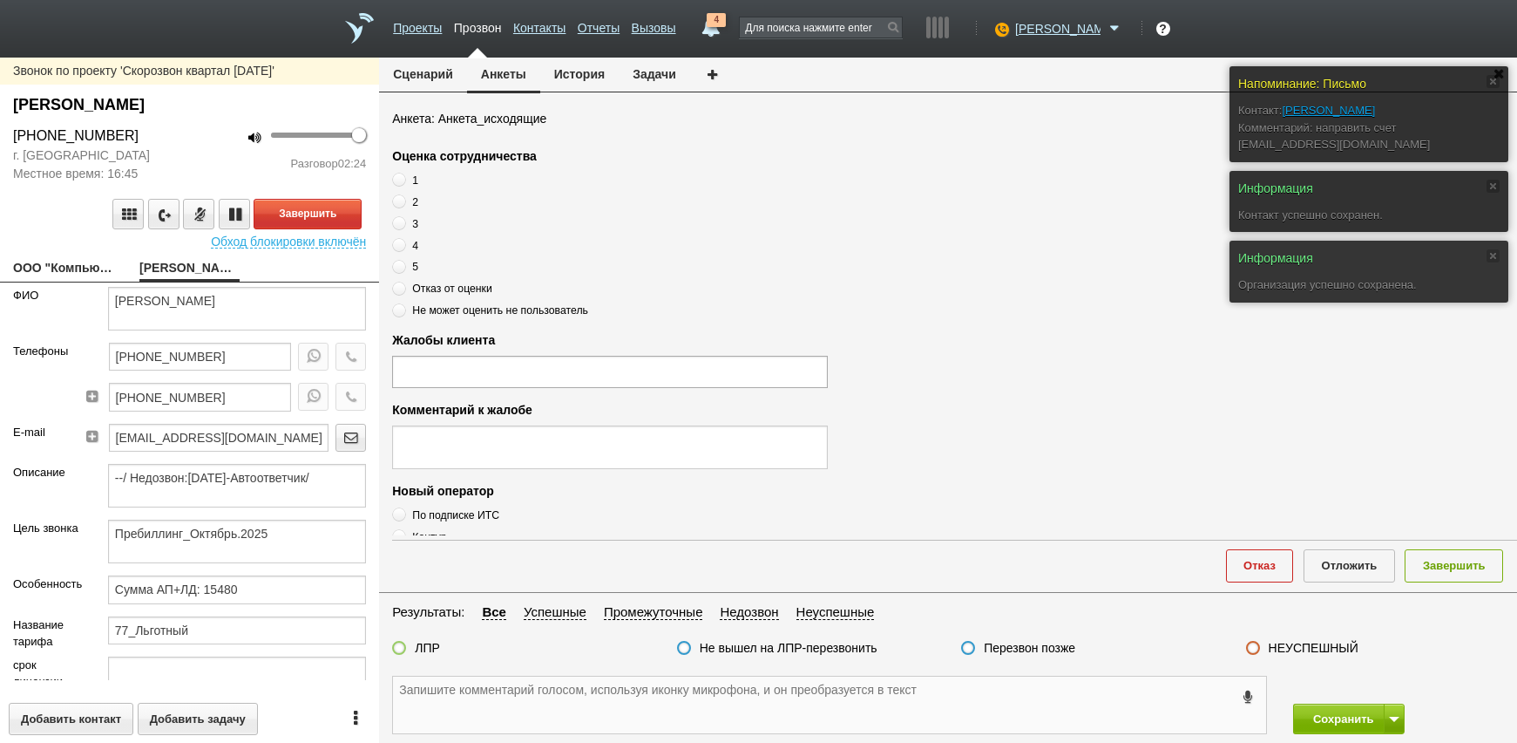
click at [713, 727] on textarea at bounding box center [829, 704] width 873 height 57
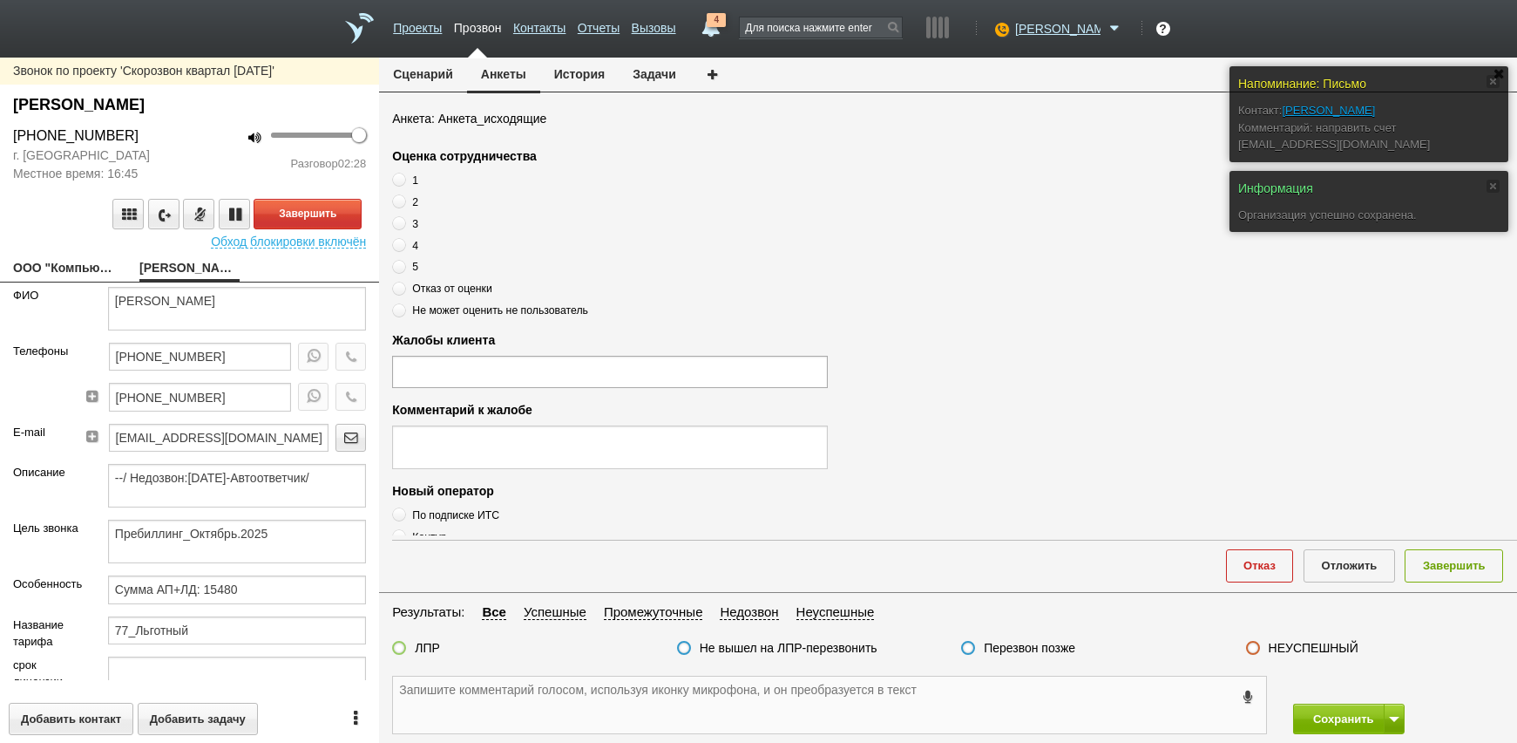
click at [702, 729] on textarea at bounding box center [829, 704] width 873 height 57
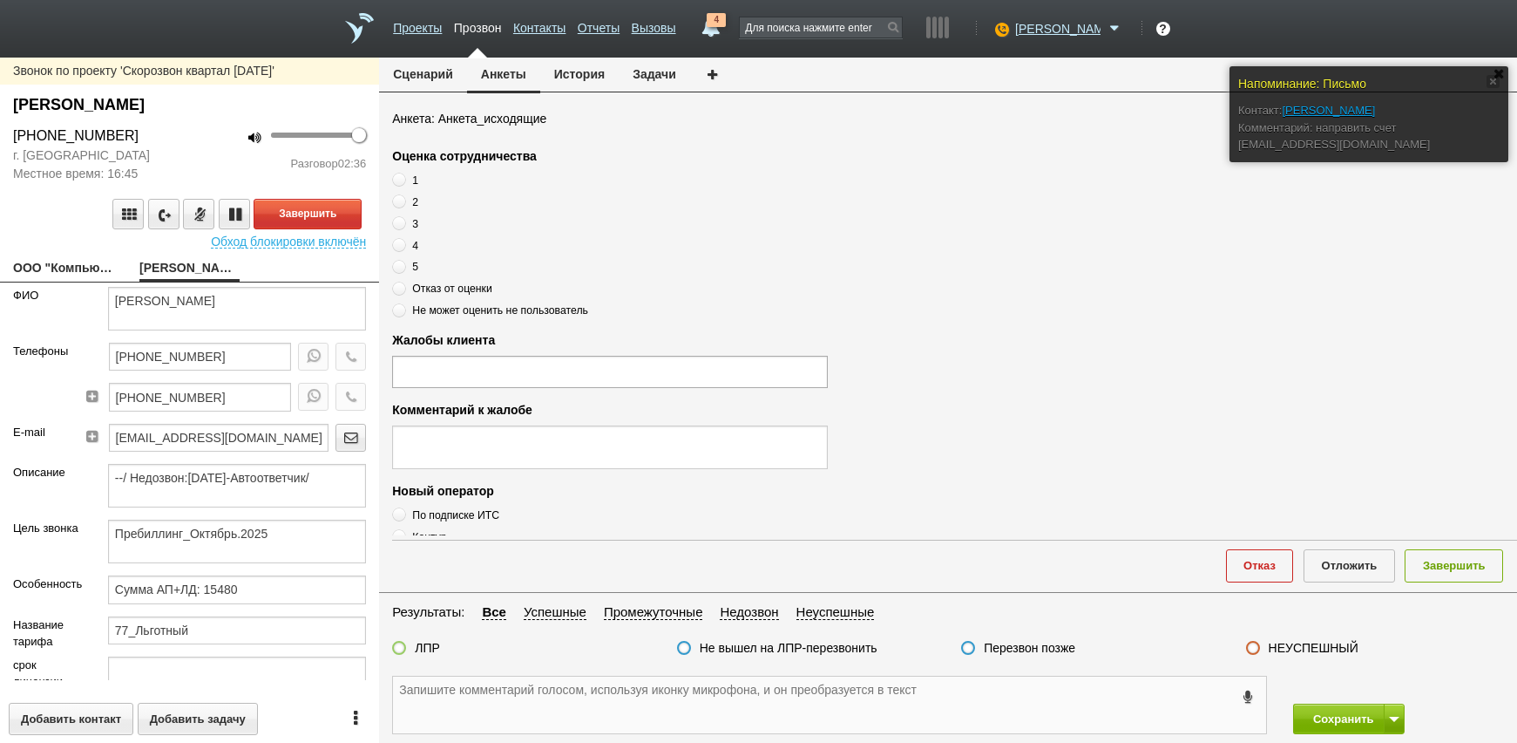
click at [444, 702] on textarea at bounding box center [829, 704] width 873 height 57
click at [897, 717] on textarea at bounding box center [829, 704] width 873 height 57
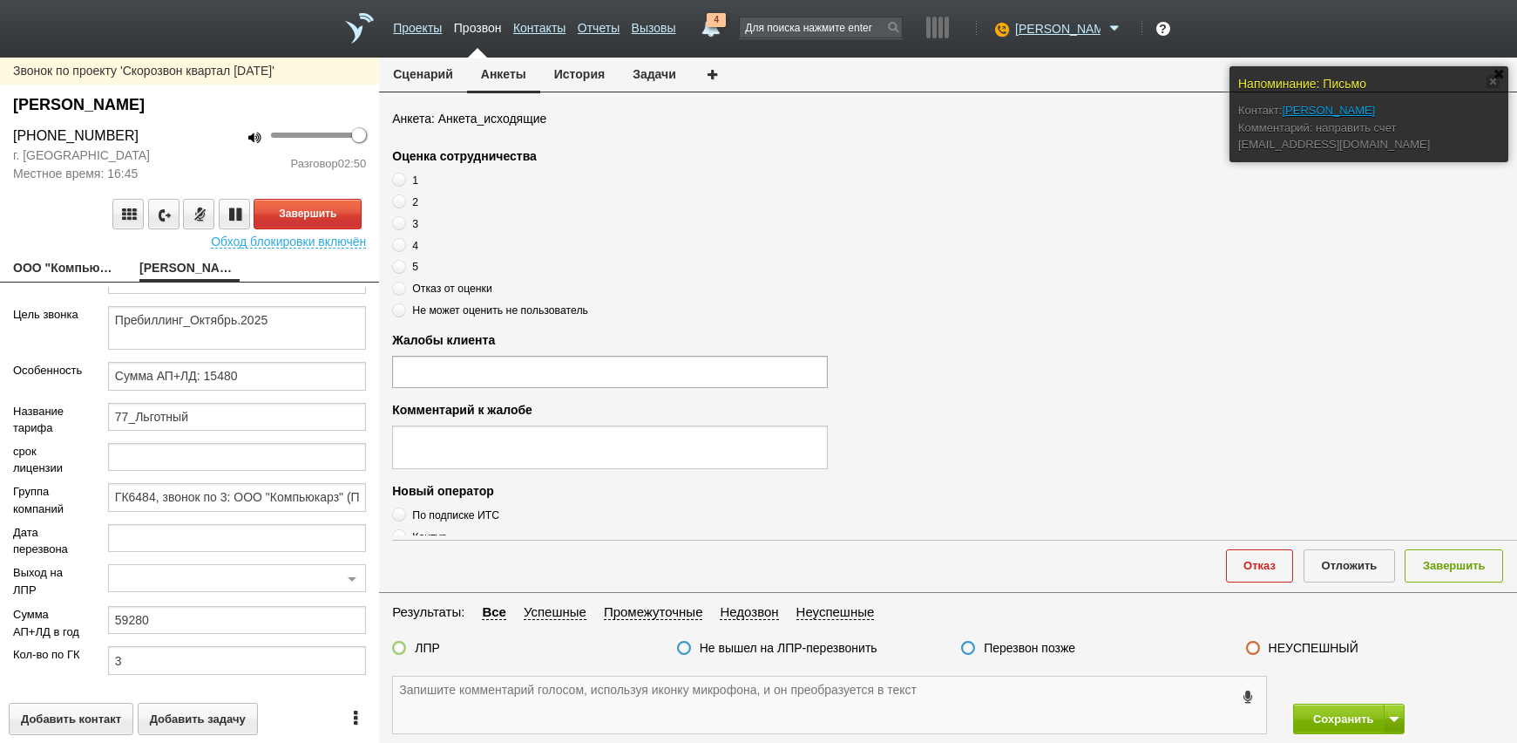
scroll to position [261, 0]
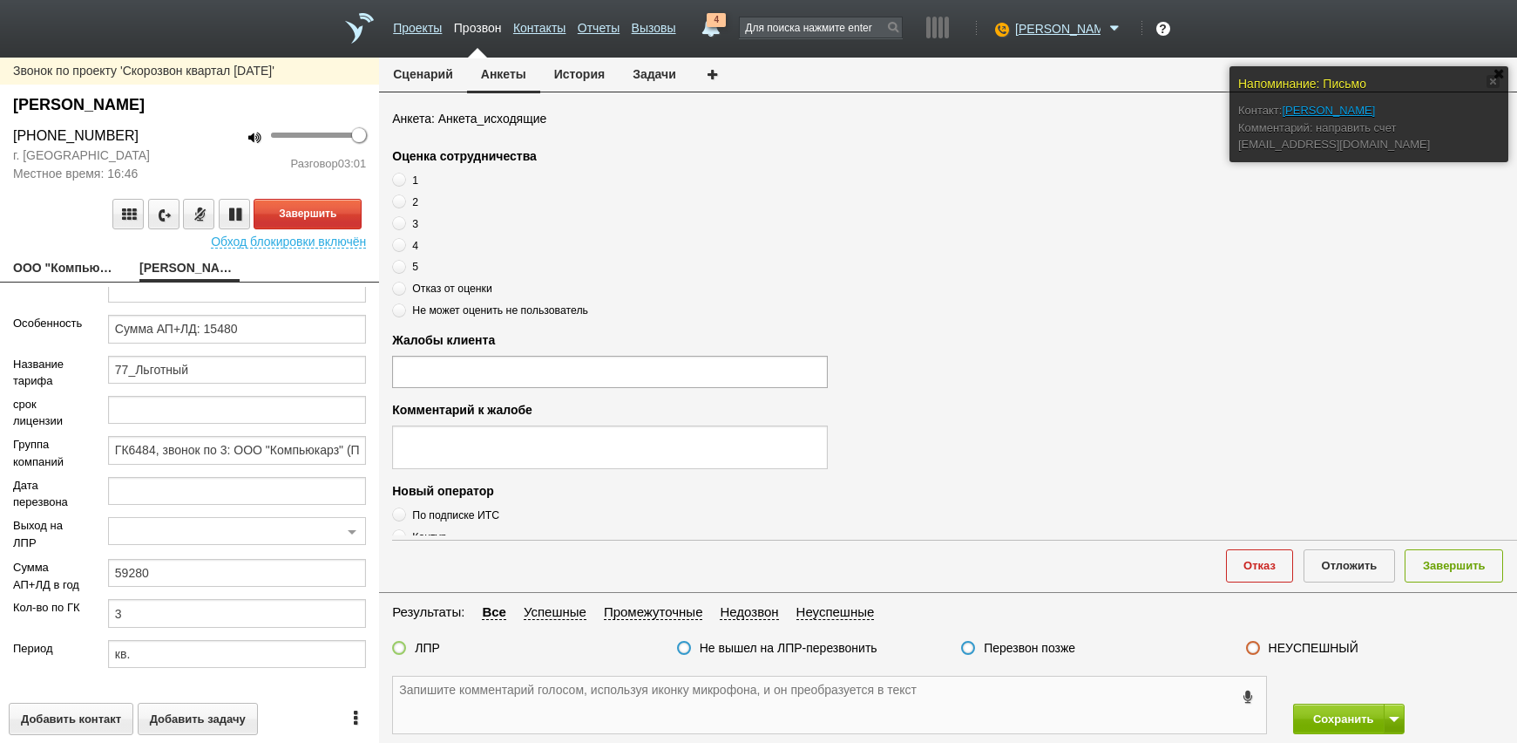
click at [617, 709] on textarea at bounding box center [829, 704] width 873 height 57
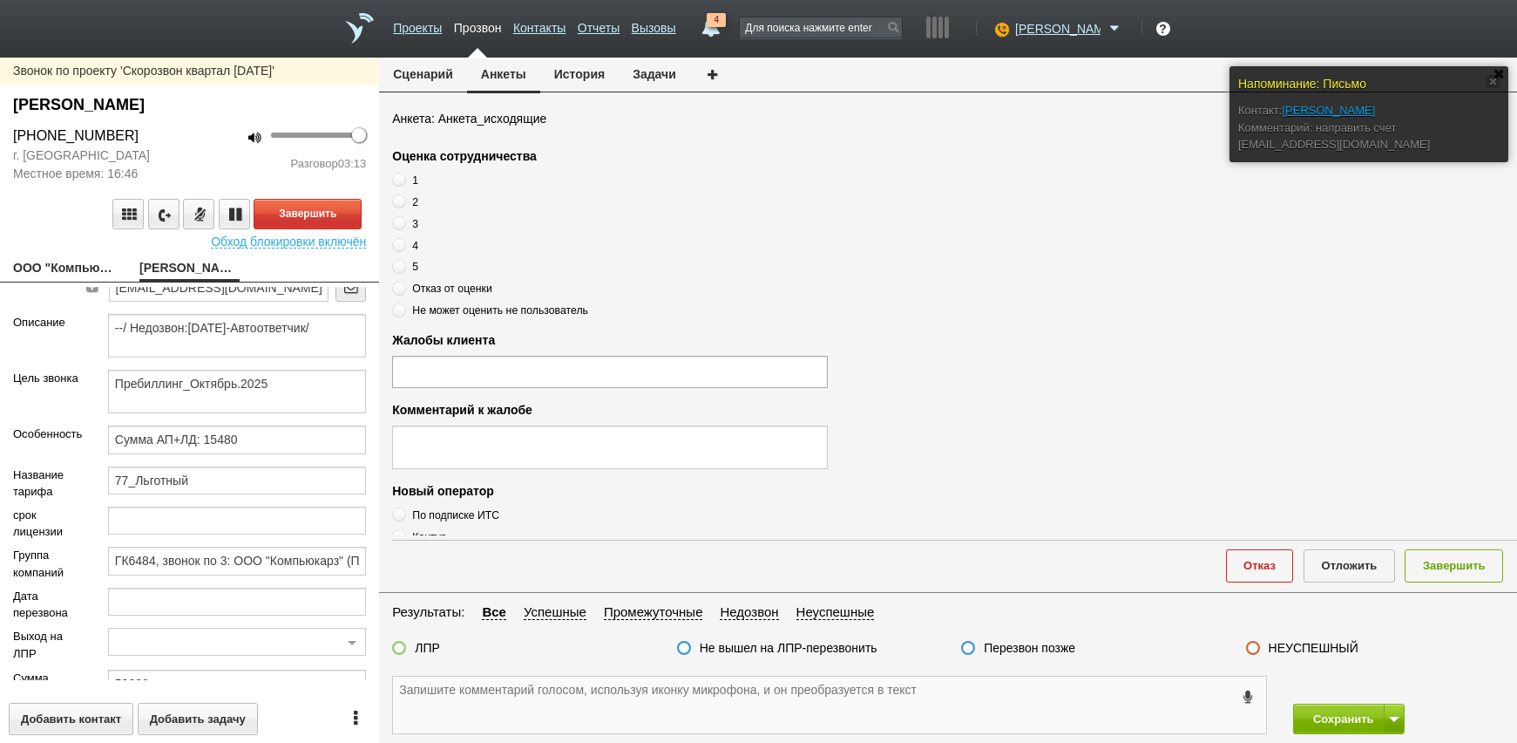
scroll to position [0, 0]
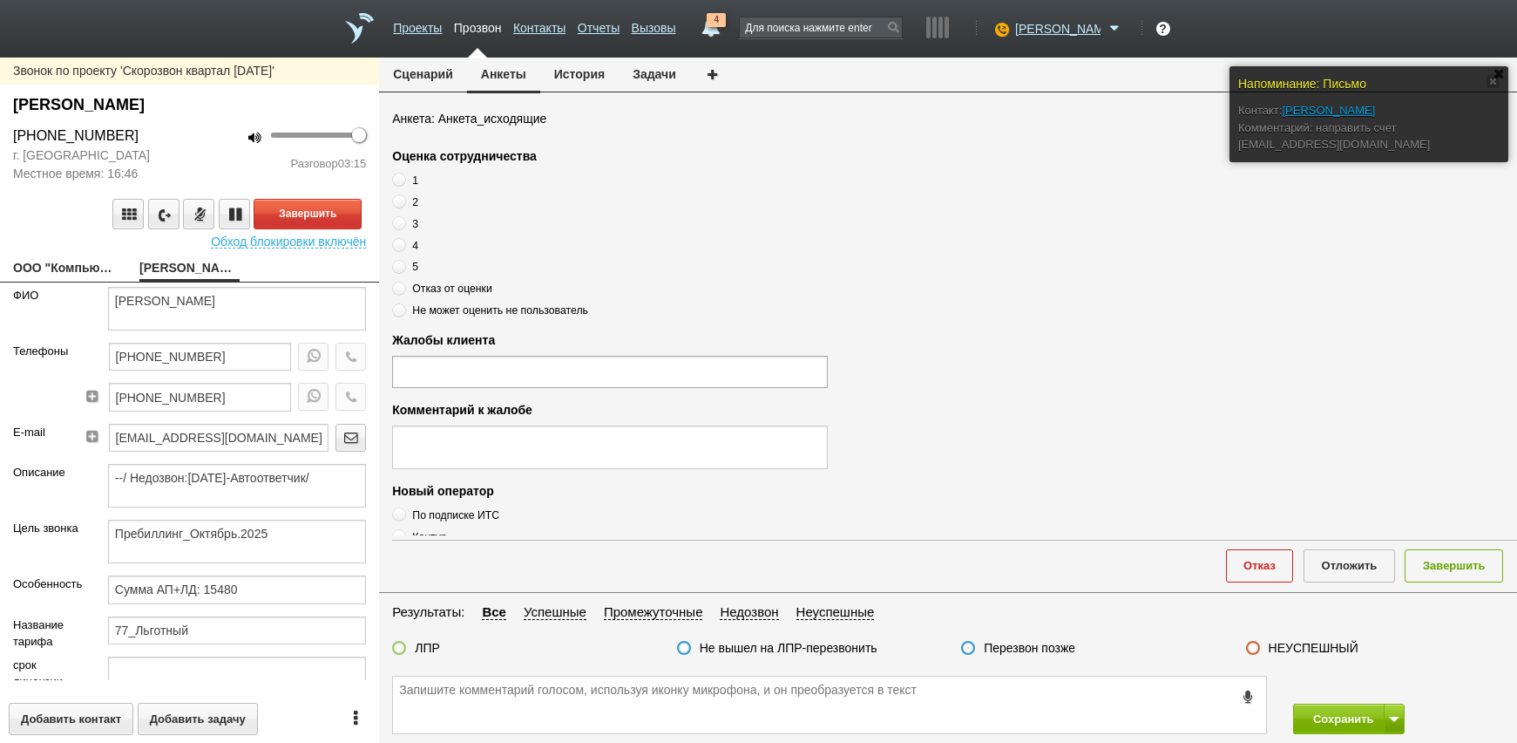
drag, startPoint x: 153, startPoint y: 135, endPoint x: 17, endPoint y: 133, distance: 135.1
click at [17, 133] on div "[PHONE_NUMBER]" at bounding box center [95, 135] width 164 height 21
drag, startPoint x: 17, startPoint y: 133, endPoint x: 96, endPoint y: 139, distance: 78.7
click at [492, 686] on textarea at bounding box center [829, 704] width 873 height 57
click at [505, 705] on textarea at bounding box center [829, 704] width 873 height 57
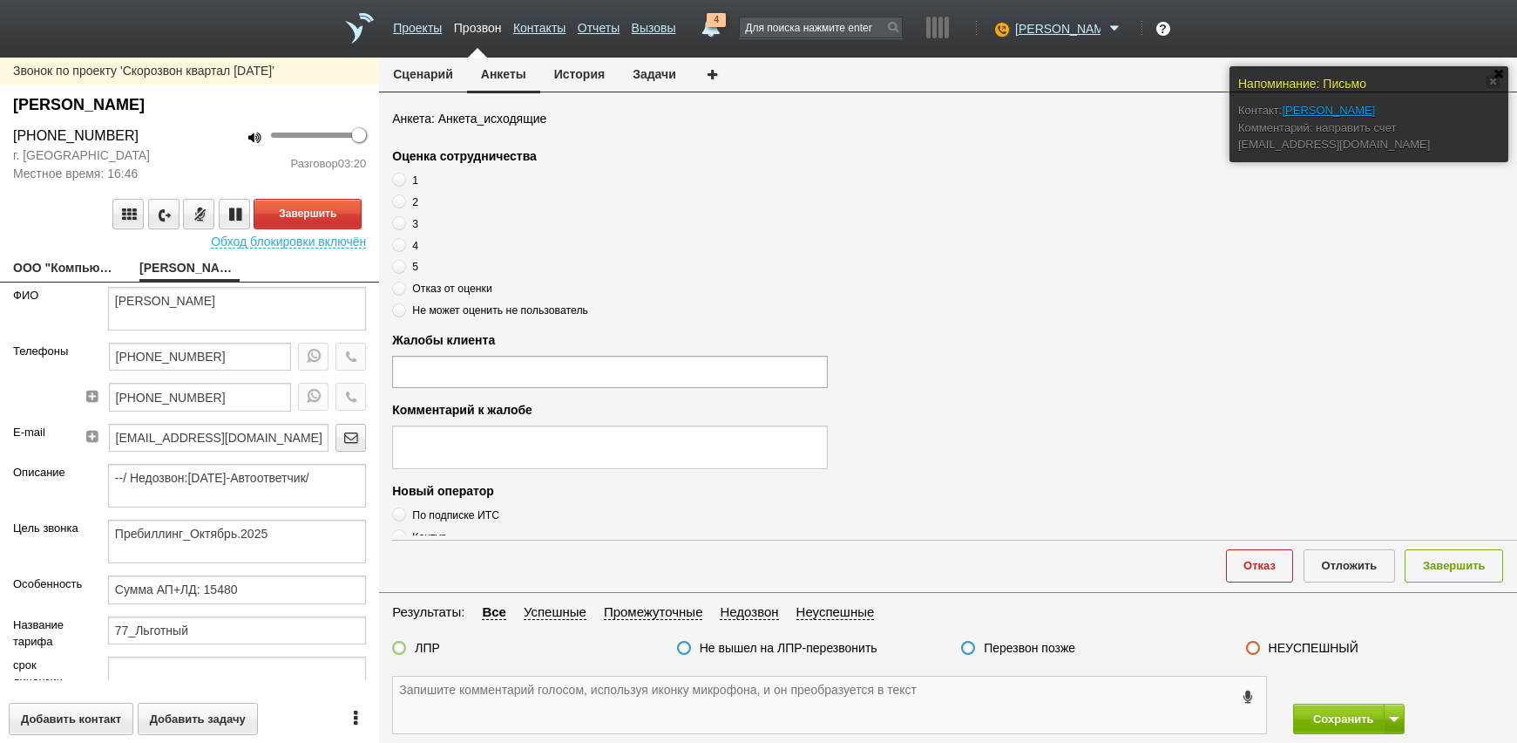
click at [505, 702] on textarea at bounding box center [829, 704] width 873 height 57
click at [705, 689] on textarea at bounding box center [829, 704] width 873 height 57
click at [503, 702] on textarea "[PERSON_NAME]" at bounding box center [829, 704] width 873 height 57
click at [224, 399] on input "[PHONE_NUMBER]" at bounding box center [200, 397] width 183 height 28
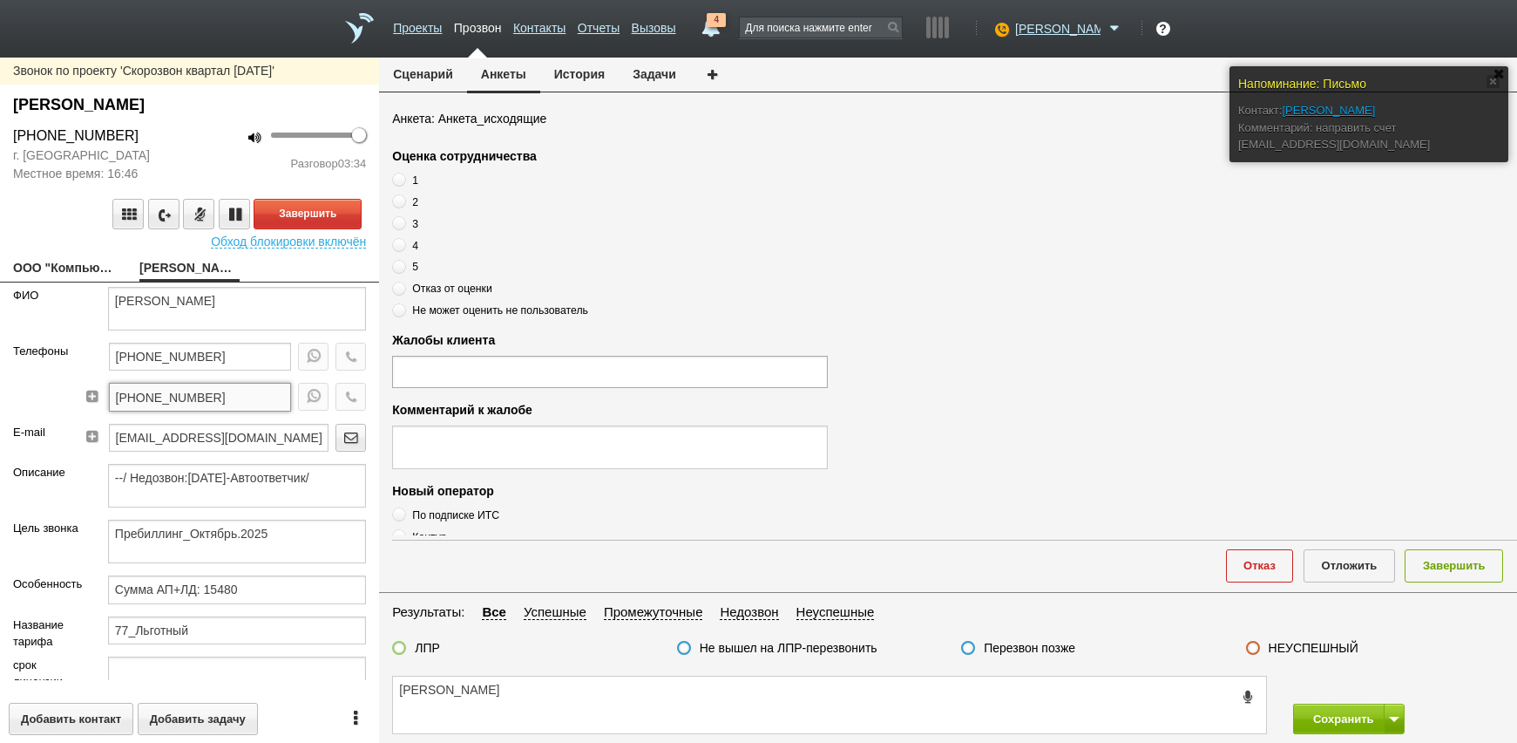
click at [224, 399] on input "[PHONE_NUMBER]" at bounding box center [200, 397] width 183 height 28
click at [224, 360] on input "[PHONE_NUMBER]" at bounding box center [200, 356] width 183 height 28
click at [290, 218] on button "Завершить" at bounding box center [308, 214] width 108 height 31
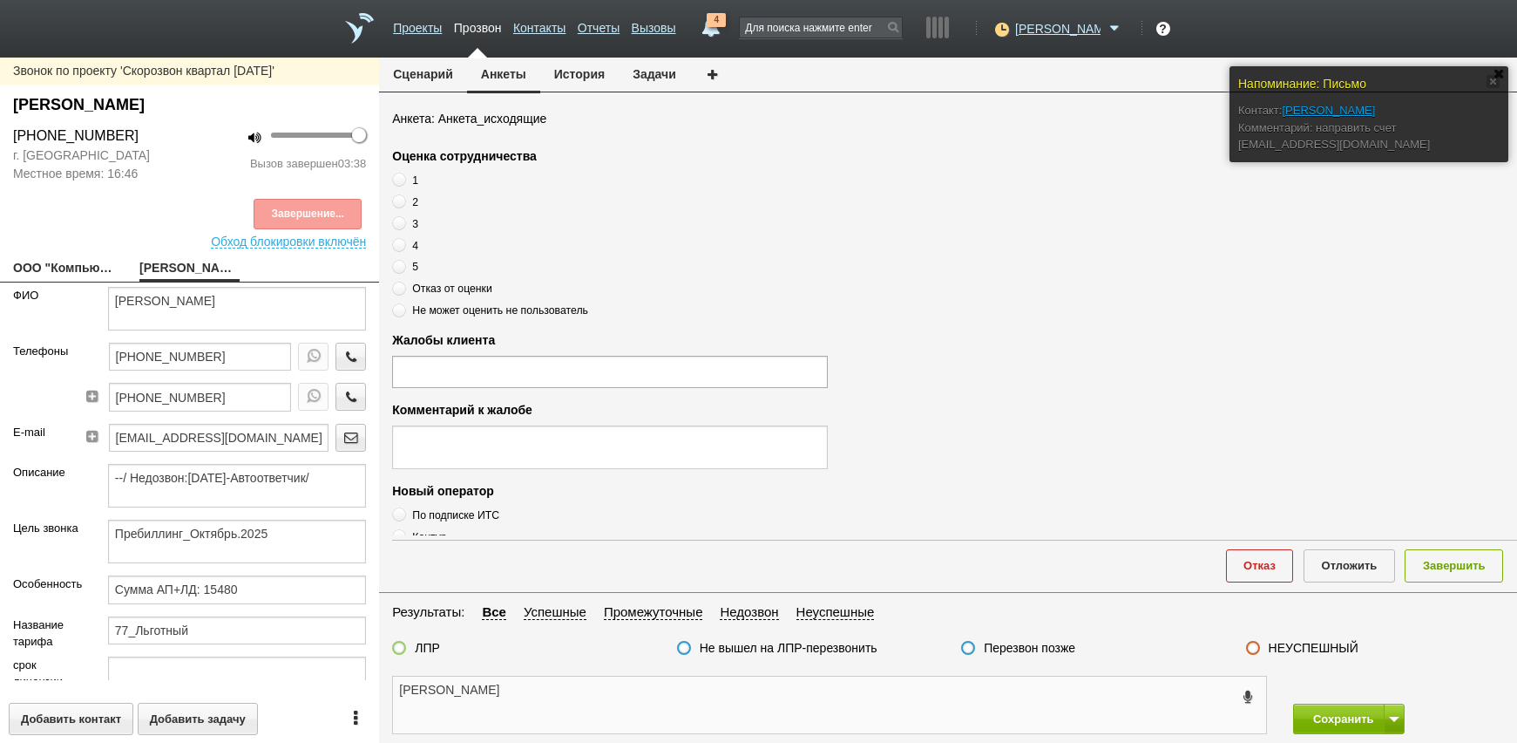
click at [461, 682] on textarea "[PERSON_NAME]" at bounding box center [829, 704] width 873 height 57
click at [403, 685] on textarea "[PERSON_NAME]" at bounding box center [829, 704] width 873 height 57
paste textarea "[PHONE_NUMBER]"
click at [616, 709] on textarea "[PHONE_NUMBER] [PERSON_NAME]" at bounding box center [829, 704] width 873 height 57
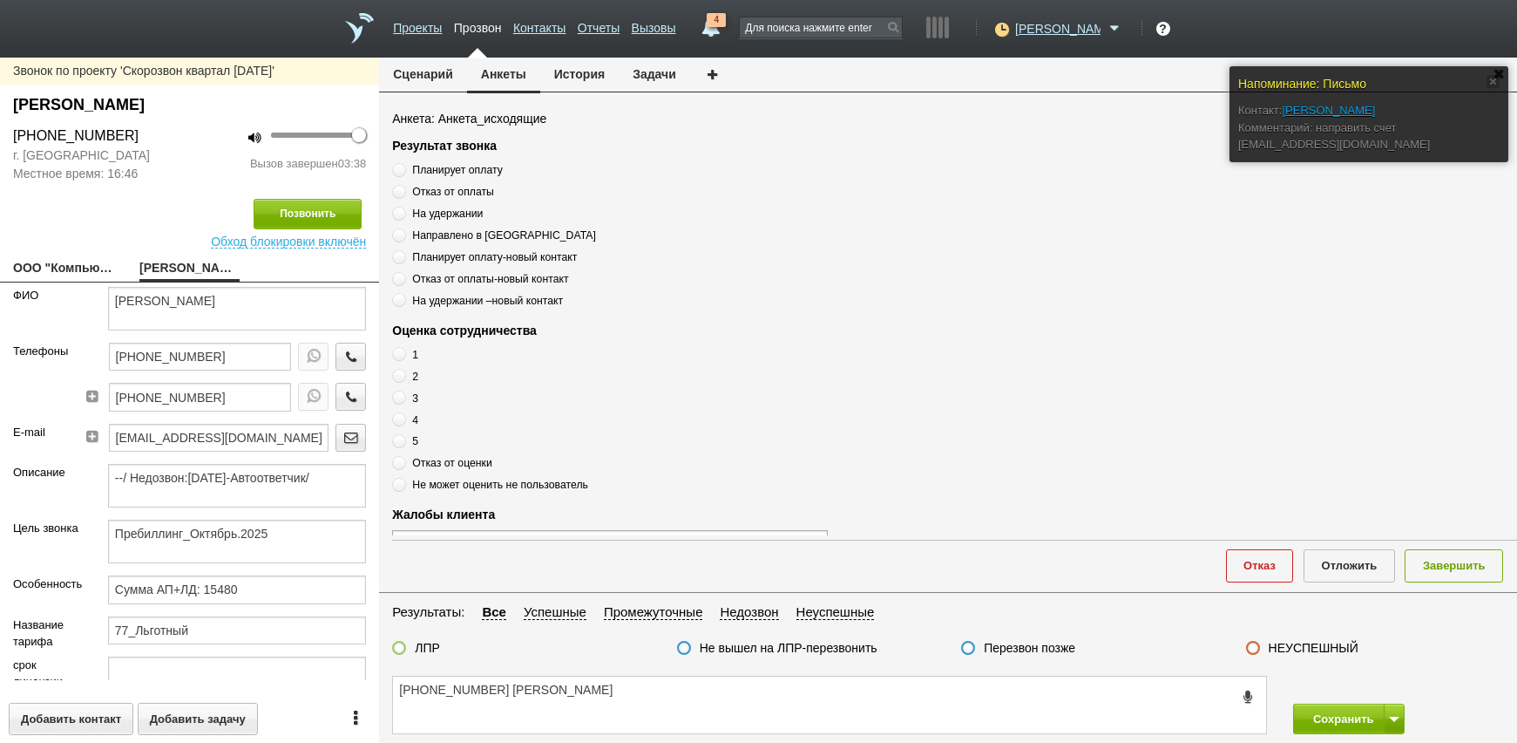
click at [480, 161] on label "Планирует оплату" at bounding box center [610, 169] width 436 height 17
click at [403, 161] on input "Планирует оплату" at bounding box center [397, 166] width 11 height 11
click at [482, 173] on span "Планирует оплату" at bounding box center [457, 170] width 90 height 12
click at [403, 173] on input "Планирует оплату" at bounding box center [397, 166] width 11 height 11
click at [482, 173] on span "Планирует оплату" at bounding box center [457, 170] width 90 height 12
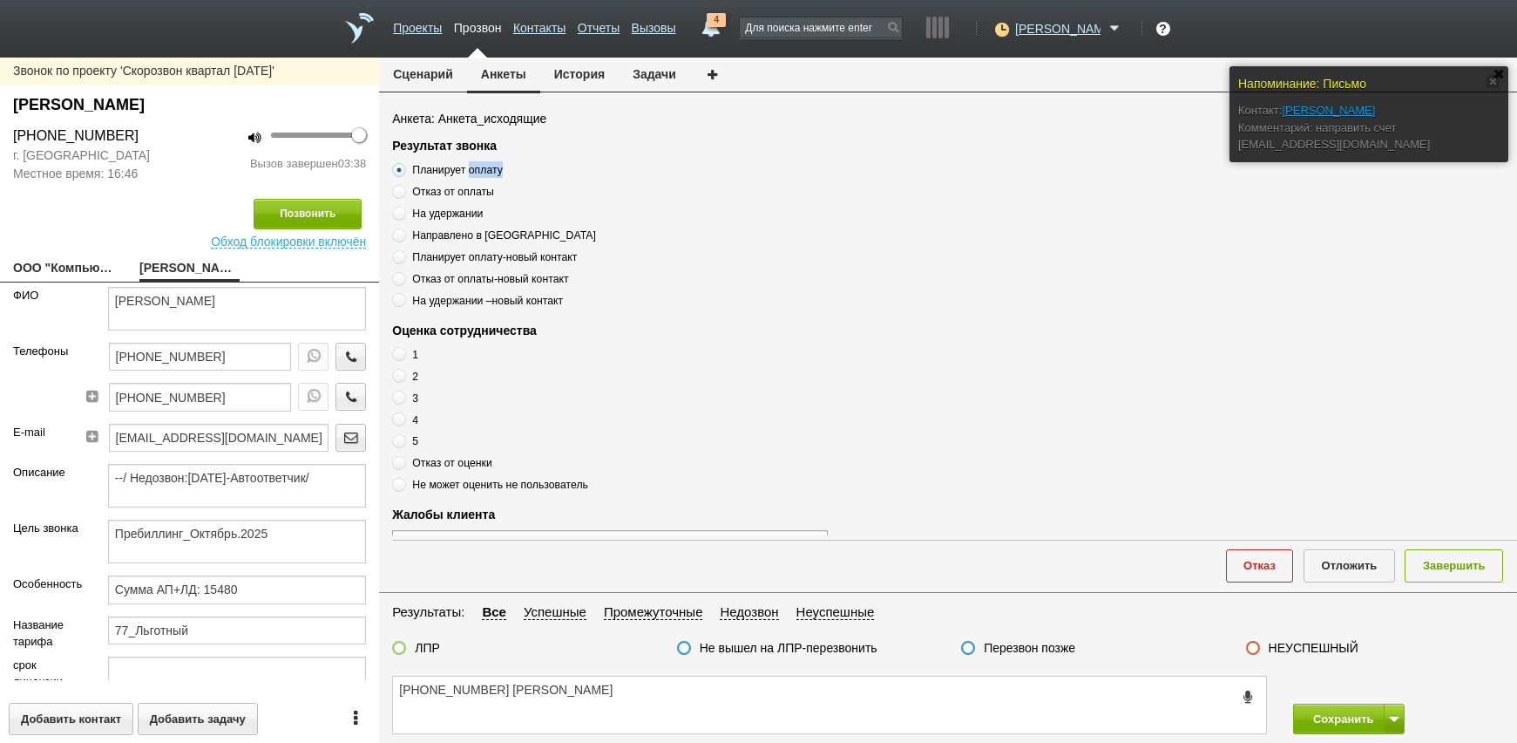
click at [403, 173] on input "Планирует оплату" at bounding box center [397, 166] width 11 height 11
click at [482, 173] on span "Планирует оплату" at bounding box center [457, 170] width 90 height 12
click at [403, 173] on input "Планирует оплату" at bounding box center [397, 166] width 11 height 11
click at [599, 682] on textarea "[PHONE_NUMBER] [PERSON_NAME]" at bounding box center [829, 704] width 873 height 57
paste textarea "Планирует оплату"
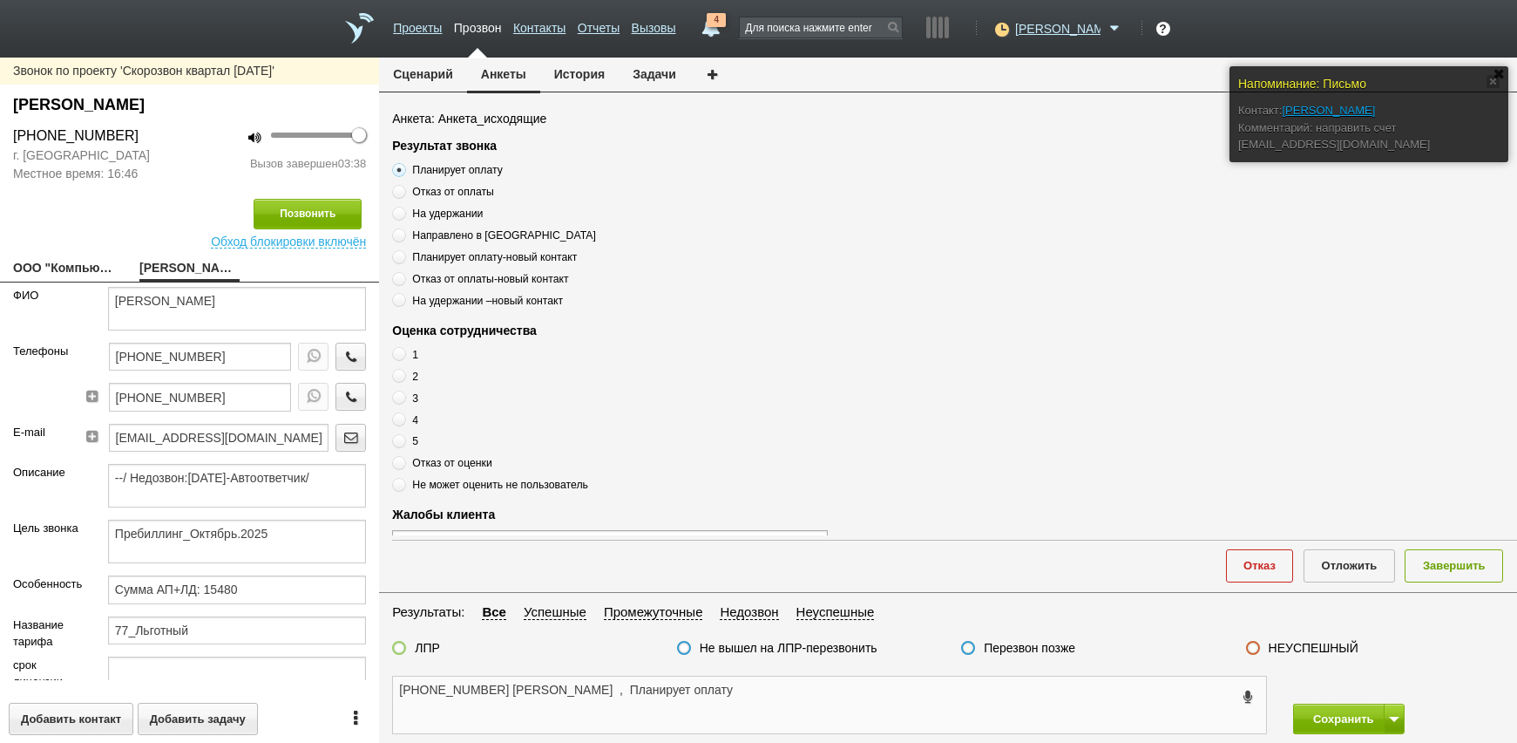
click at [722, 712] on textarea "[PHONE_NUMBER] [PERSON_NAME] , Планирует оплату" at bounding box center [829, 704] width 873 height 57
click at [711, 688] on textarea "[PHONE_NUMBER] [PERSON_NAME] , Планирует оплату" at bounding box center [829, 704] width 873 height 57
click at [424, 464] on span "Отказ от оценки" at bounding box center [452, 463] width 80 height 12
click at [403, 464] on input "Отказ от оценки" at bounding box center [397, 459] width 11 height 11
click at [424, 464] on span "Отказ от оценки" at bounding box center [452, 463] width 80 height 12
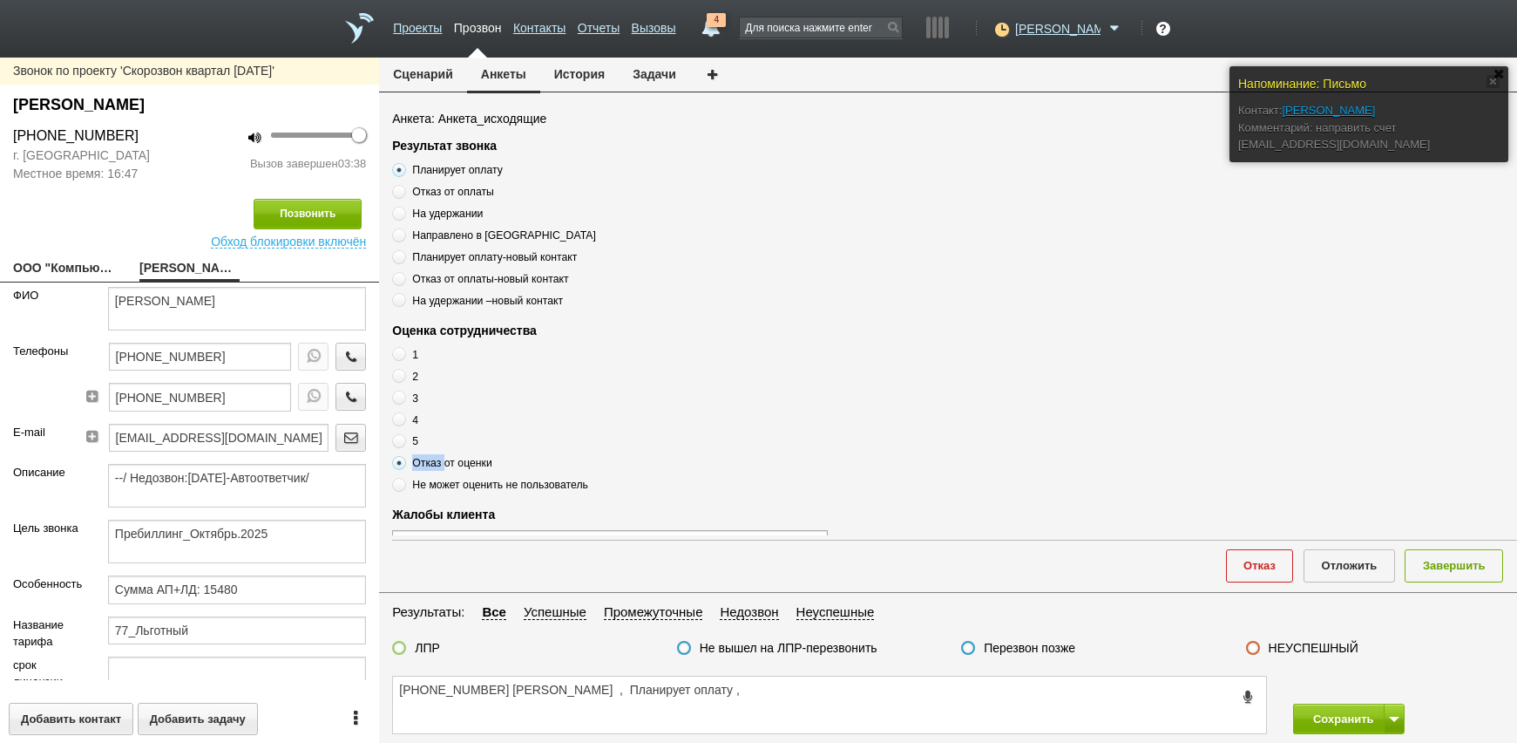
click at [403, 464] on input "Отказ от оценки" at bounding box center [397, 459] width 11 height 11
click at [424, 464] on span "Отказ от оценки" at bounding box center [452, 463] width 80 height 12
click at [403, 464] on input "Отказ от оценки" at bounding box center [397, 459] width 11 height 11
click at [844, 694] on textarea "[PHONE_NUMBER] [PERSON_NAME] , Планирует оплату ," at bounding box center [829, 704] width 873 height 57
paste textarea "Отказ от оценки"
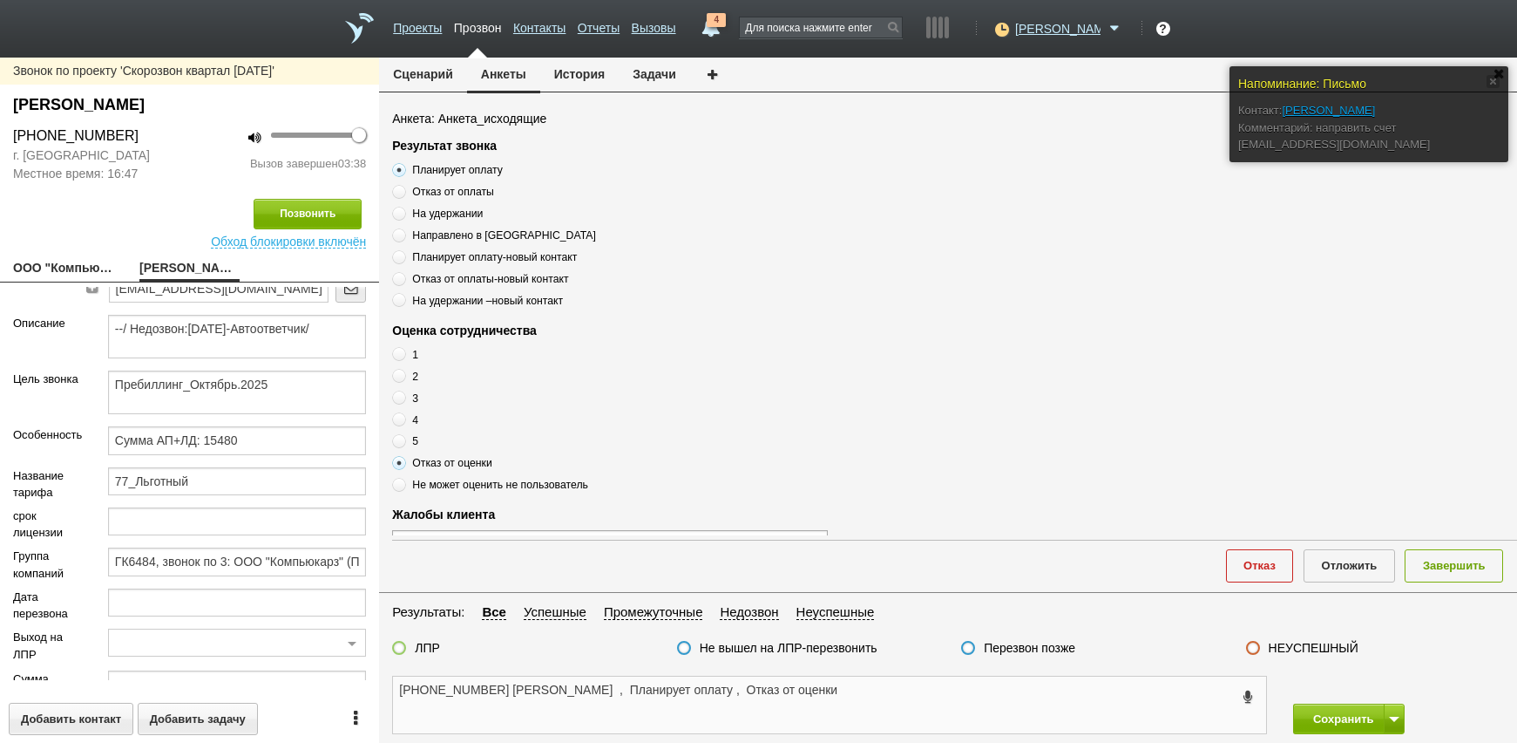
scroll to position [274, 0]
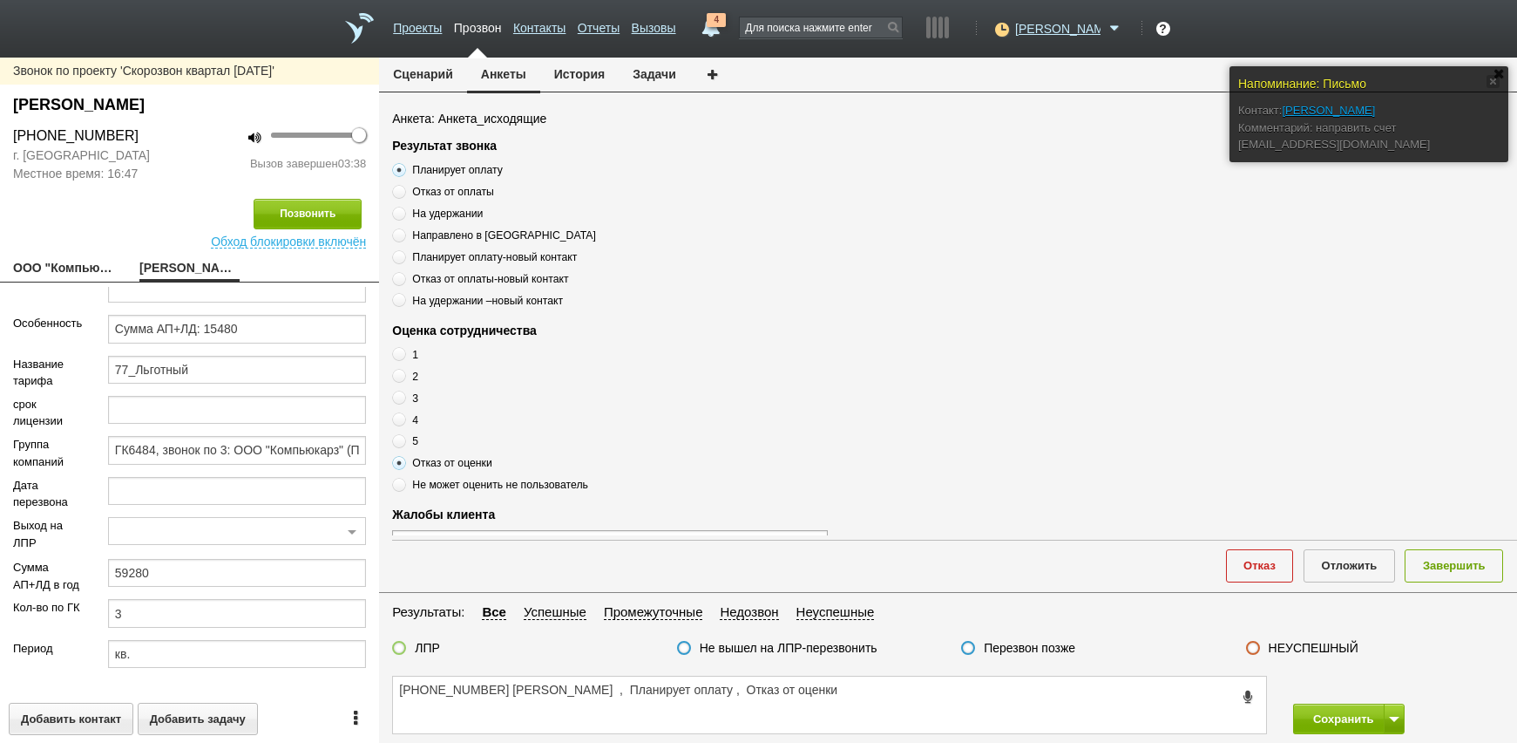
click at [426, 644] on label "ЛПР" at bounding box center [427, 648] width 25 height 16
click at [0, 0] on input "ЛПР" at bounding box center [0, 0] width 0 height 0
click at [902, 720] on textarea "[PHONE_NUMBER] [PERSON_NAME] , Планирует оплату , Отказ от оценки" at bounding box center [829, 704] width 873 height 57
click at [832, 694] on textarea "[PHONE_NUMBER] [PERSON_NAME] , Планирует оплату , Отказ от оценки" at bounding box center [829, 704] width 873 height 57
click at [1472, 570] on button "Завершить" at bounding box center [1454, 565] width 98 height 32
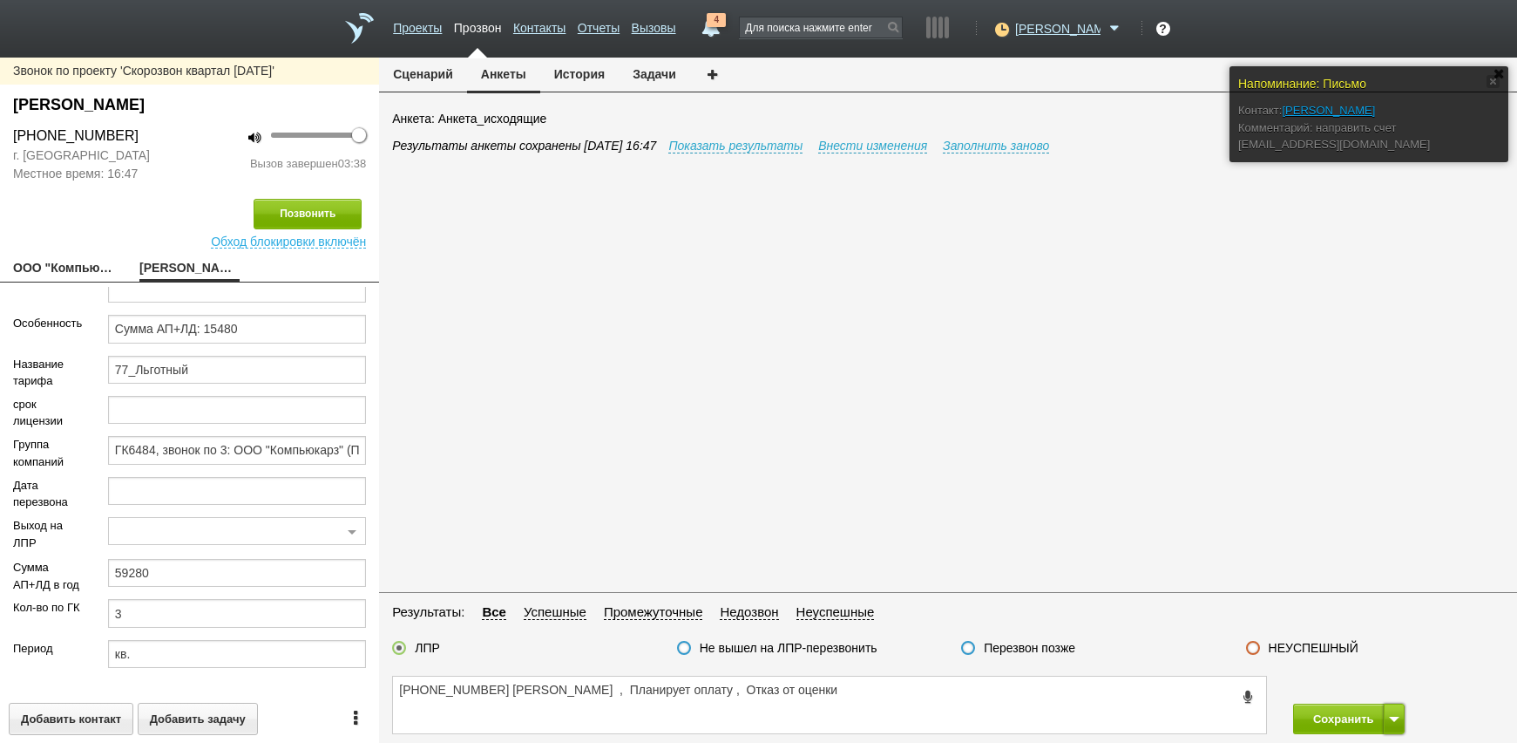
click at [1393, 717] on span at bounding box center [1394, 718] width 10 height 5
click at [1362, 679] on button "Сохранить и остаться" at bounding box center [1336, 686] width 135 height 31
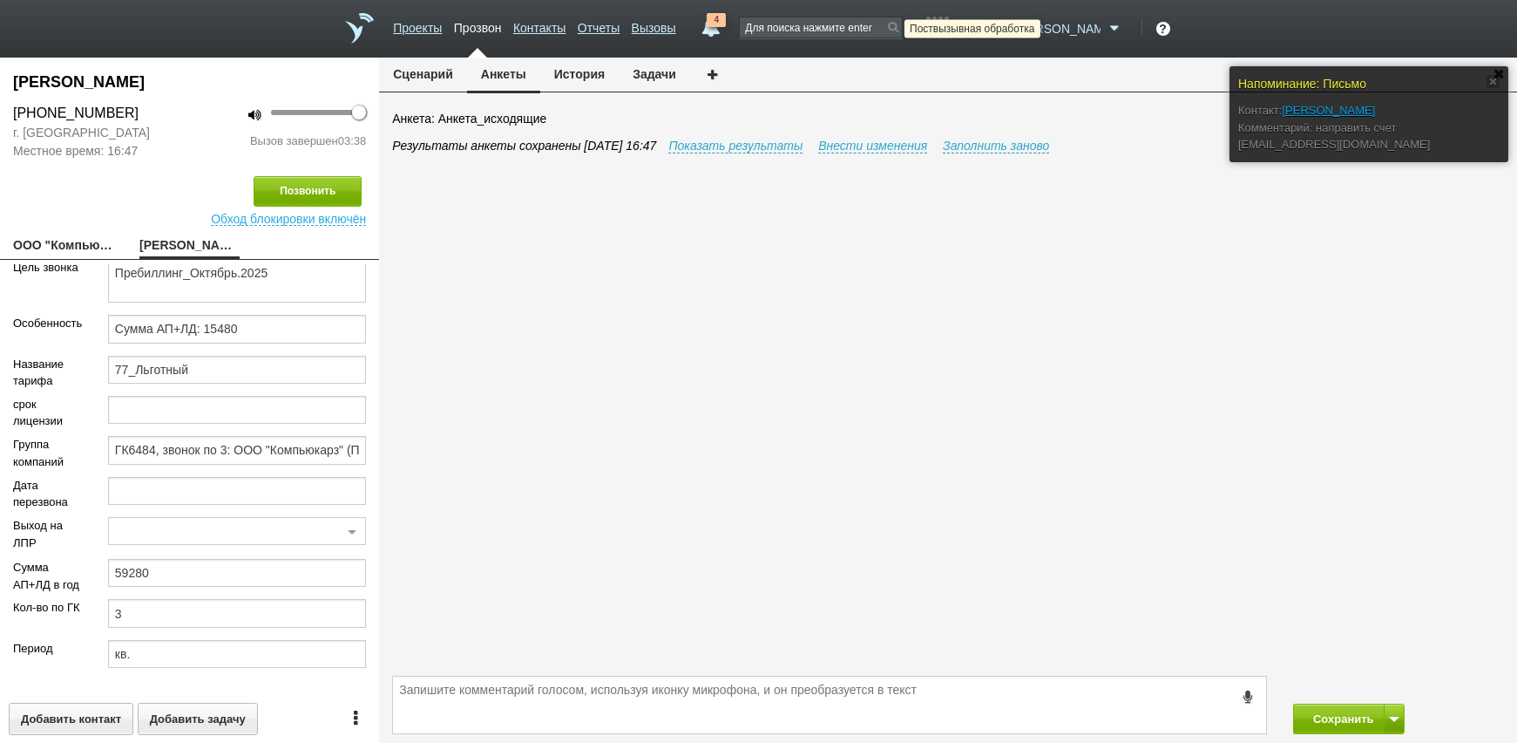
click at [1012, 27] on icon at bounding box center [1000, 28] width 24 height 17
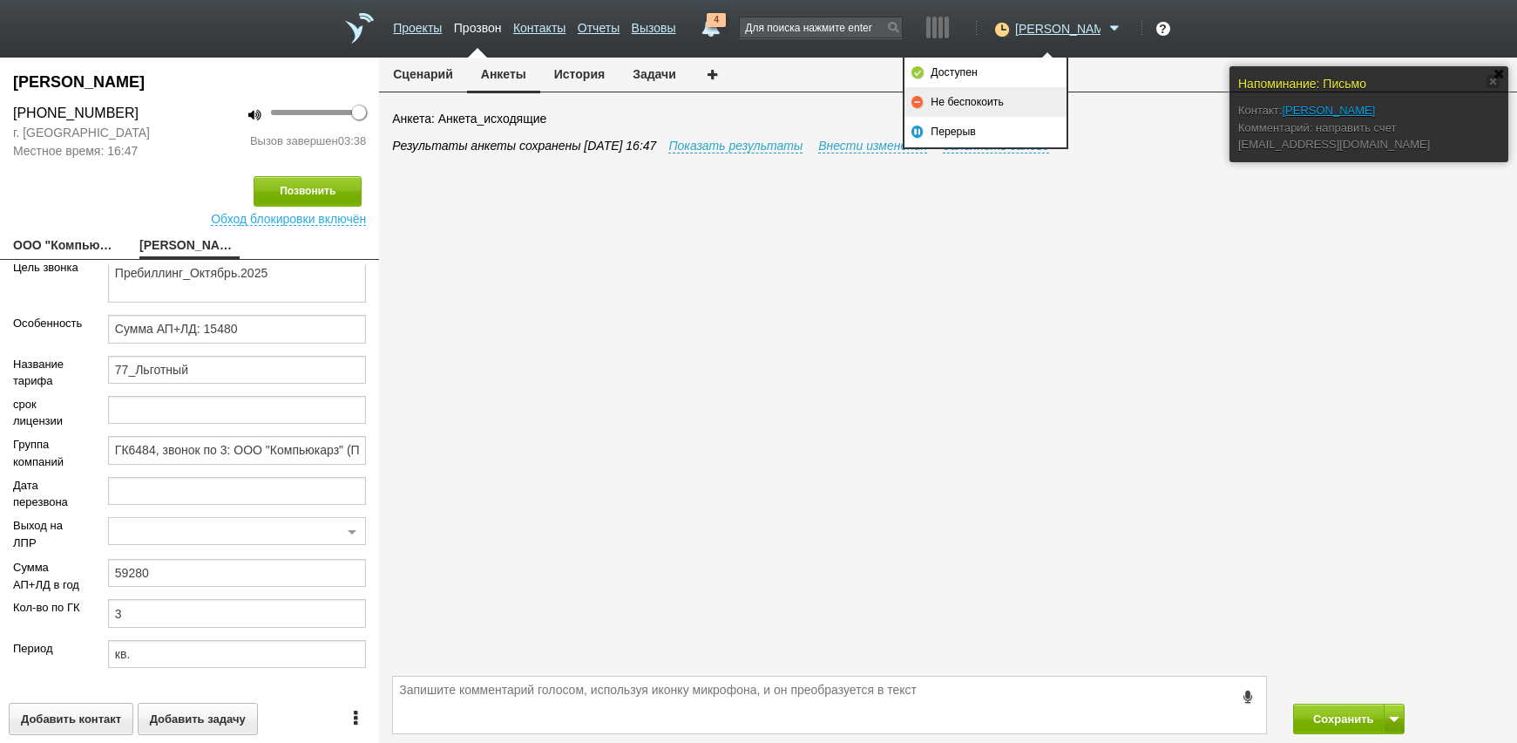
click at [1012, 107] on link "Не беспокоить" at bounding box center [986, 102] width 162 height 30
drag, startPoint x: 1357, startPoint y: 714, endPoint x: 1357, endPoint y: 704, distance: 9.6
click at [1357, 708] on button "Сохранить" at bounding box center [1339, 718] width 92 height 31
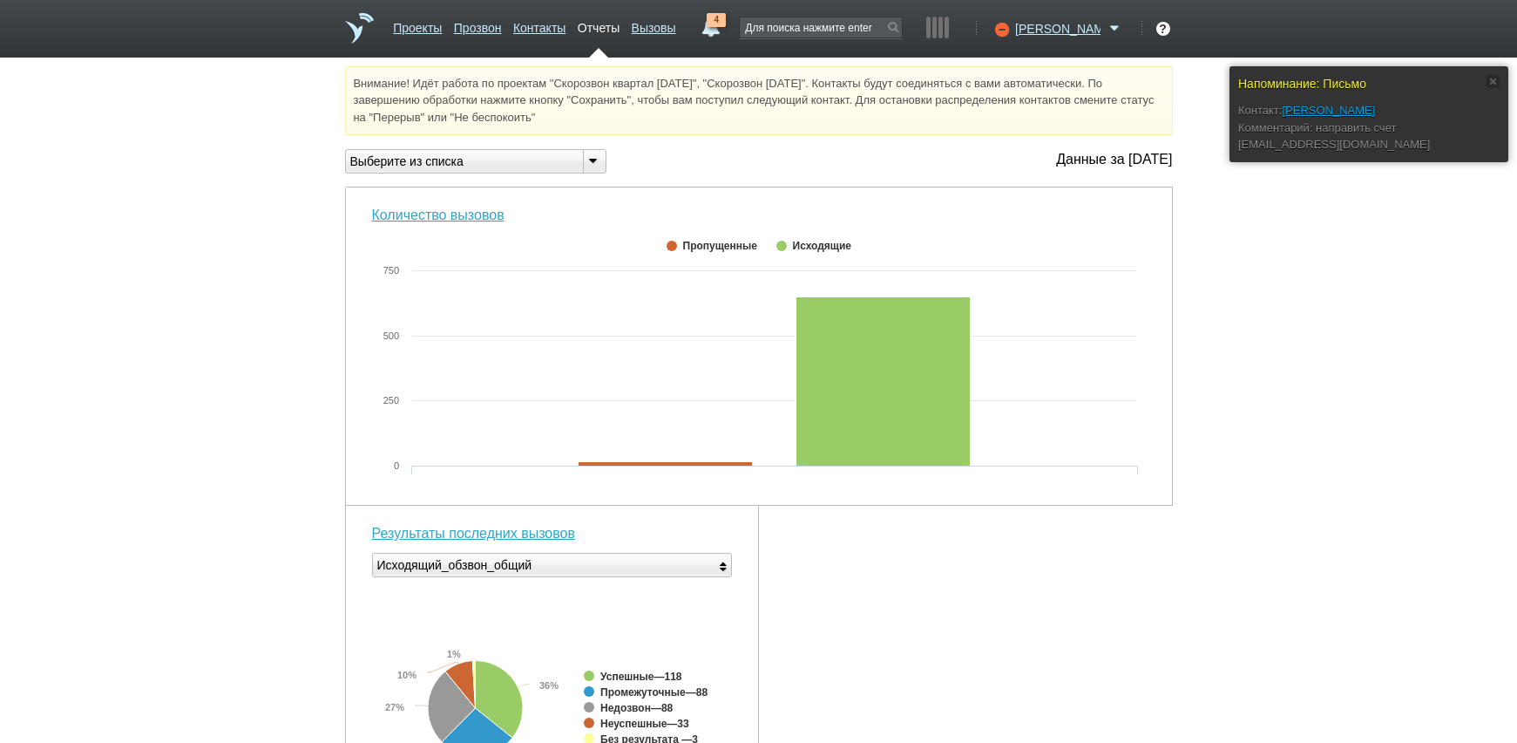
click at [726, 19] on span "4" at bounding box center [716, 20] width 19 height 14
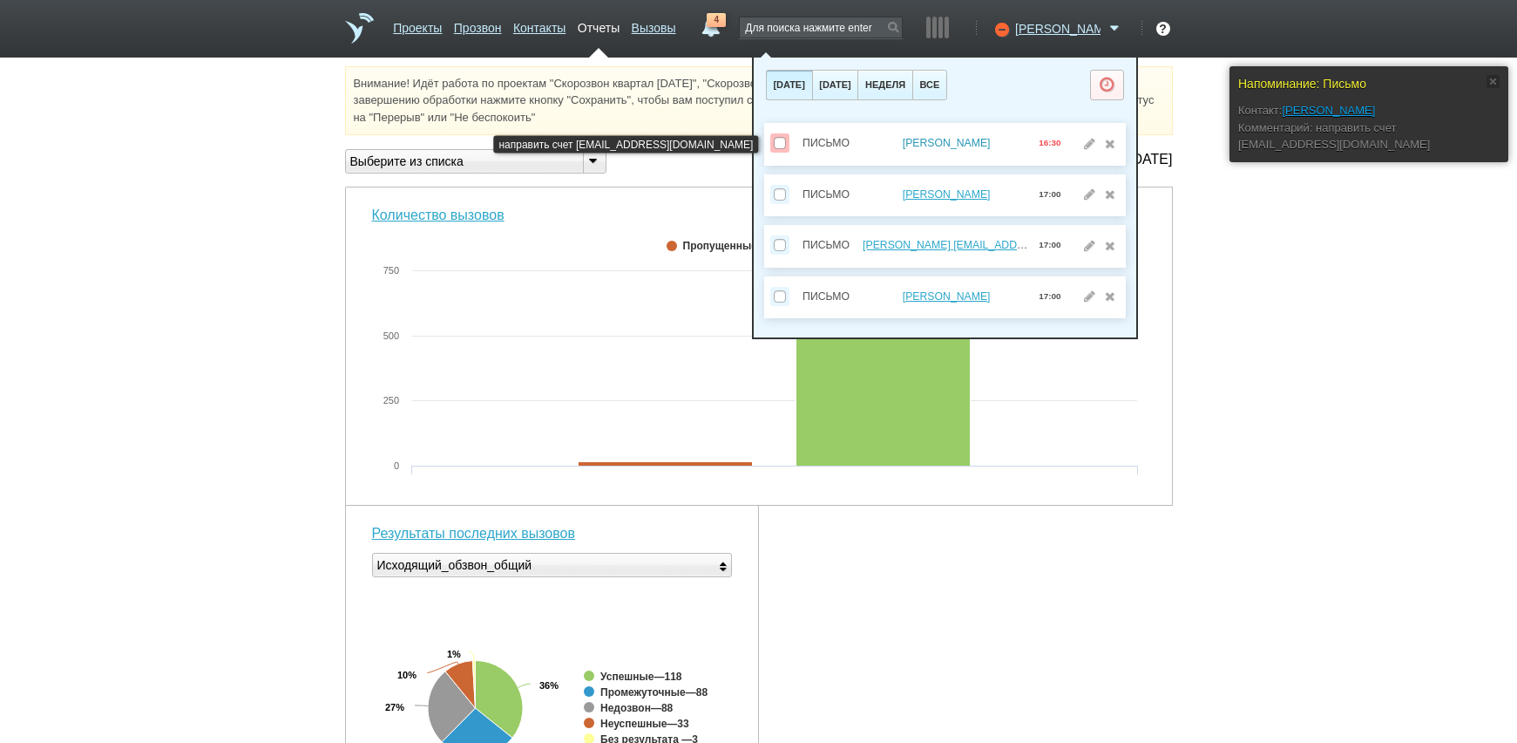
click at [944, 141] on link "[PERSON_NAME]" at bounding box center [947, 143] width 88 height 12
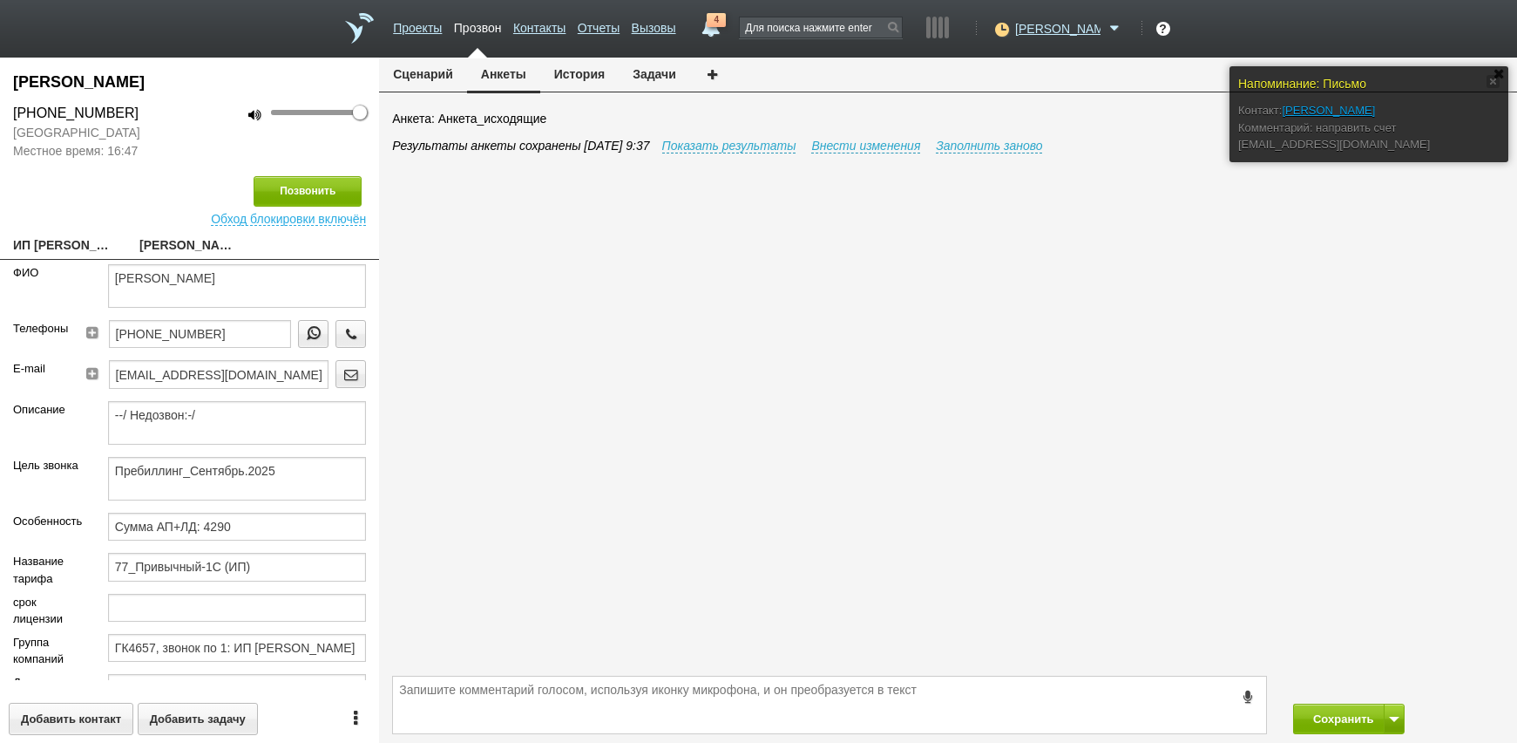
click at [726, 21] on span "4" at bounding box center [716, 20] width 19 height 14
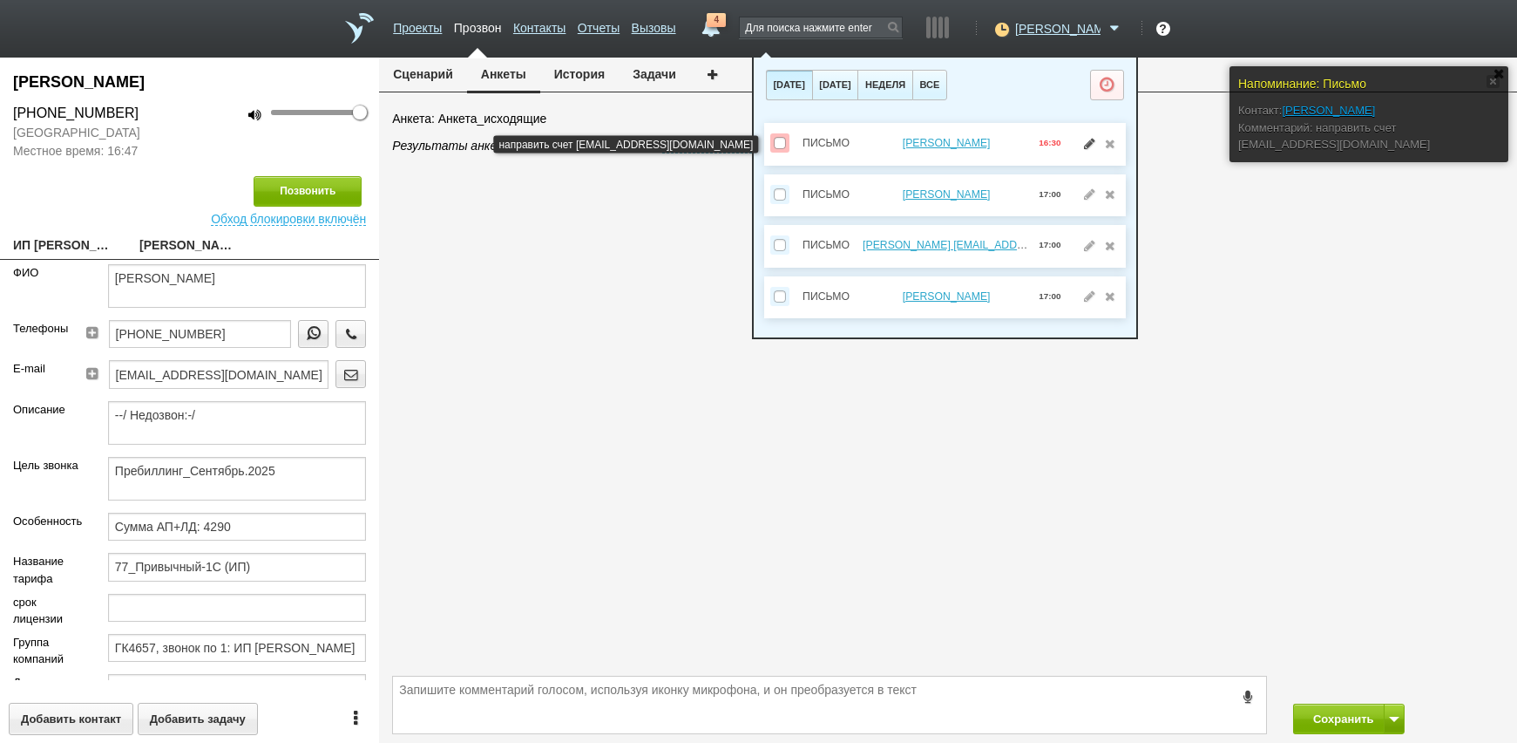
click at [1086, 141] on link at bounding box center [1090, 143] width 18 height 12
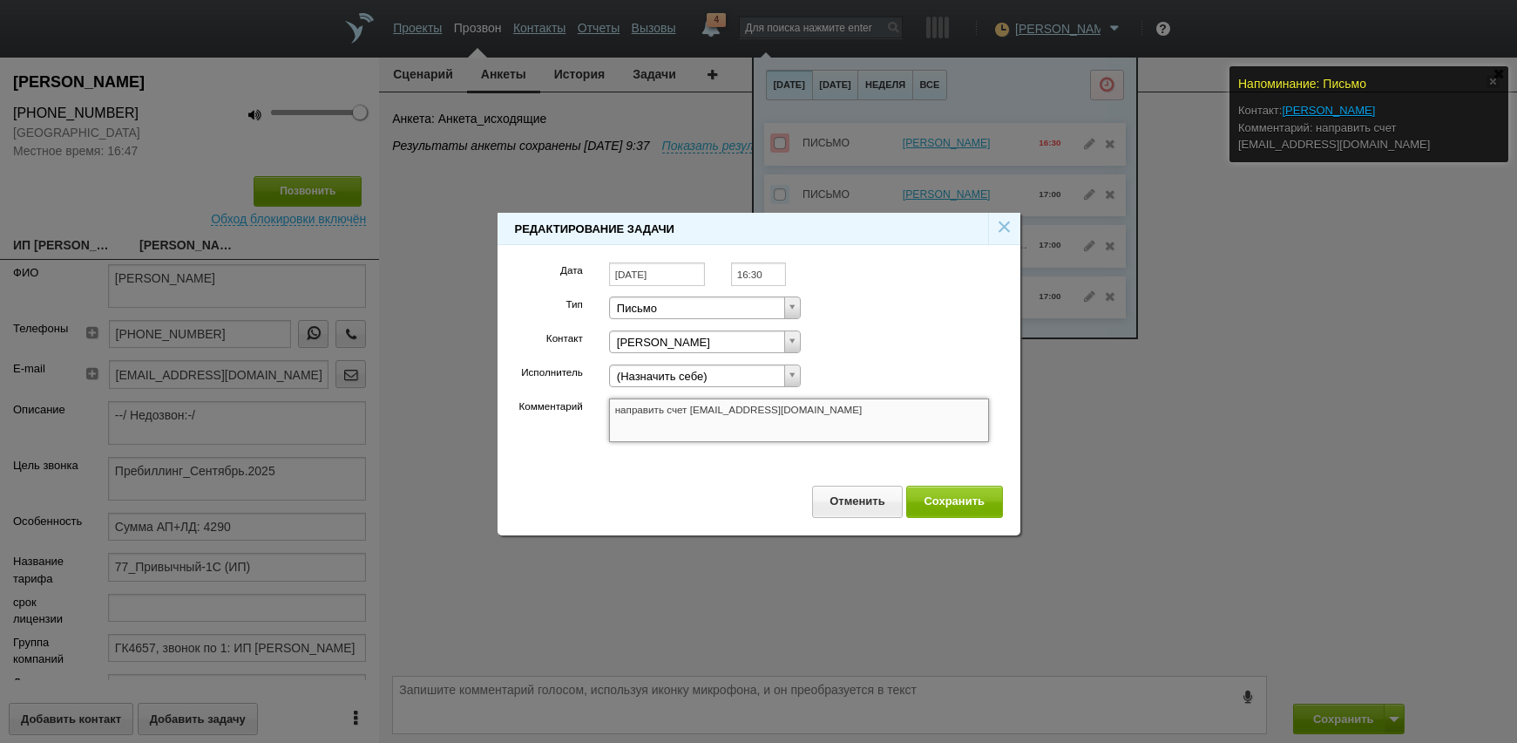
drag, startPoint x: 838, startPoint y: 415, endPoint x: 649, endPoint y: 415, distance: 189.1
click at [649, 415] on textarea "направить счет [EMAIL_ADDRESS][DOMAIN_NAME]" at bounding box center [799, 420] width 381 height 44
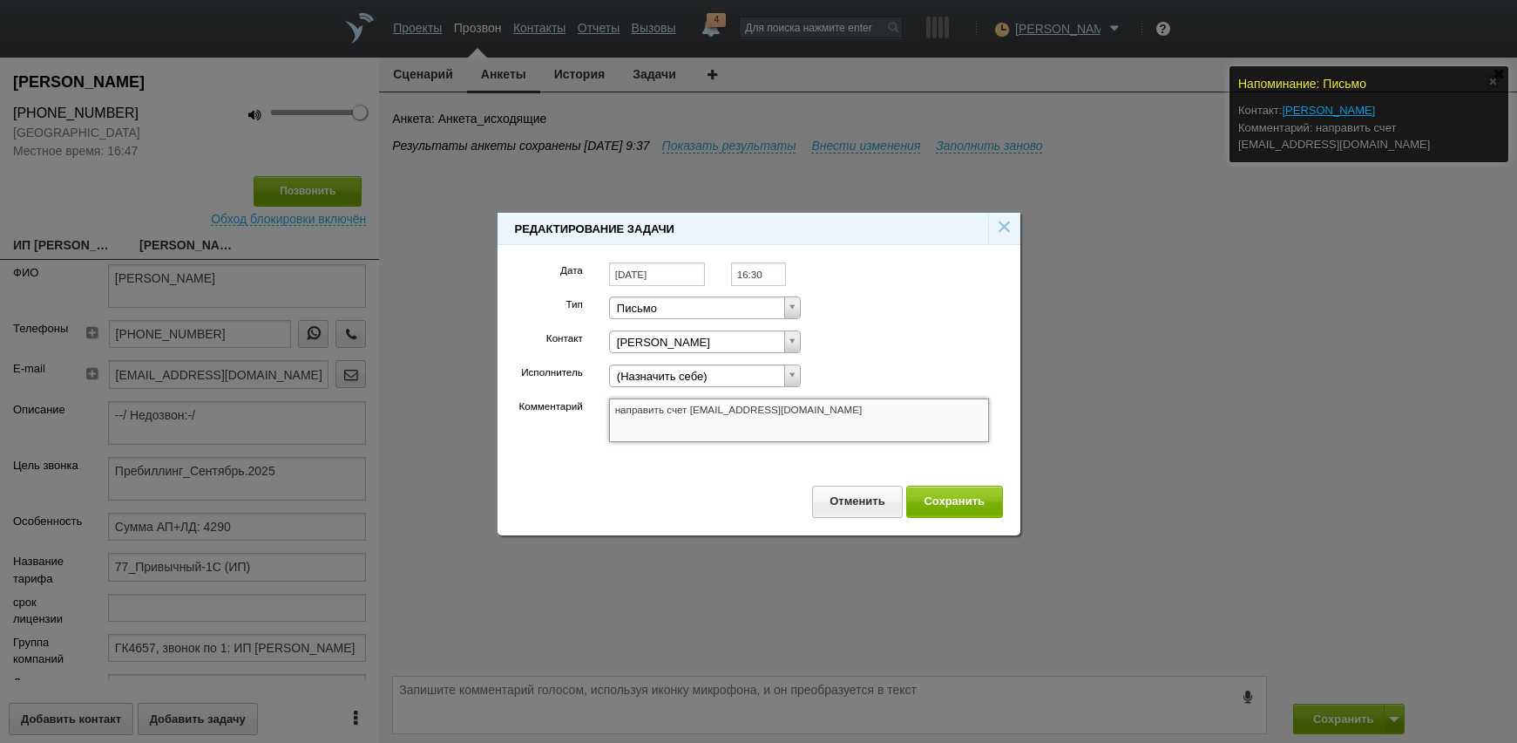
click at [651, 419] on textarea "направить счет [EMAIL_ADDRESS][DOMAIN_NAME]" at bounding box center [799, 420] width 381 height 44
click at [650, 419] on textarea "направить счет [EMAIL_ADDRESS][DOMAIN_NAME]" at bounding box center [799, 420] width 381 height 44
click at [975, 512] on button "Сохранить" at bounding box center [954, 501] width 97 height 32
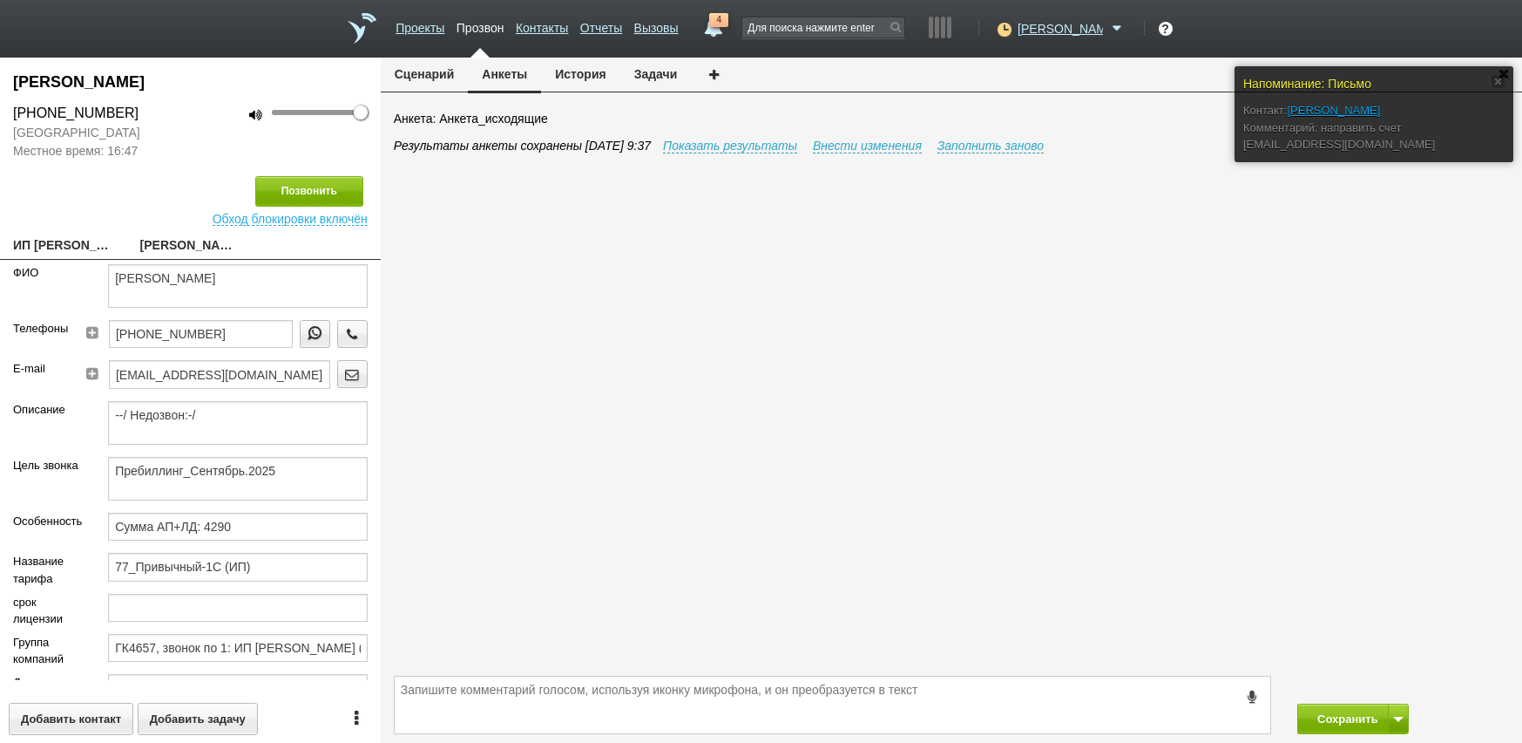
click at [71, 249] on link "ИП [PERSON_NAME] [EMAIL_ADDRESS][DOMAIN_NAME]" at bounding box center [63, 246] width 101 height 24
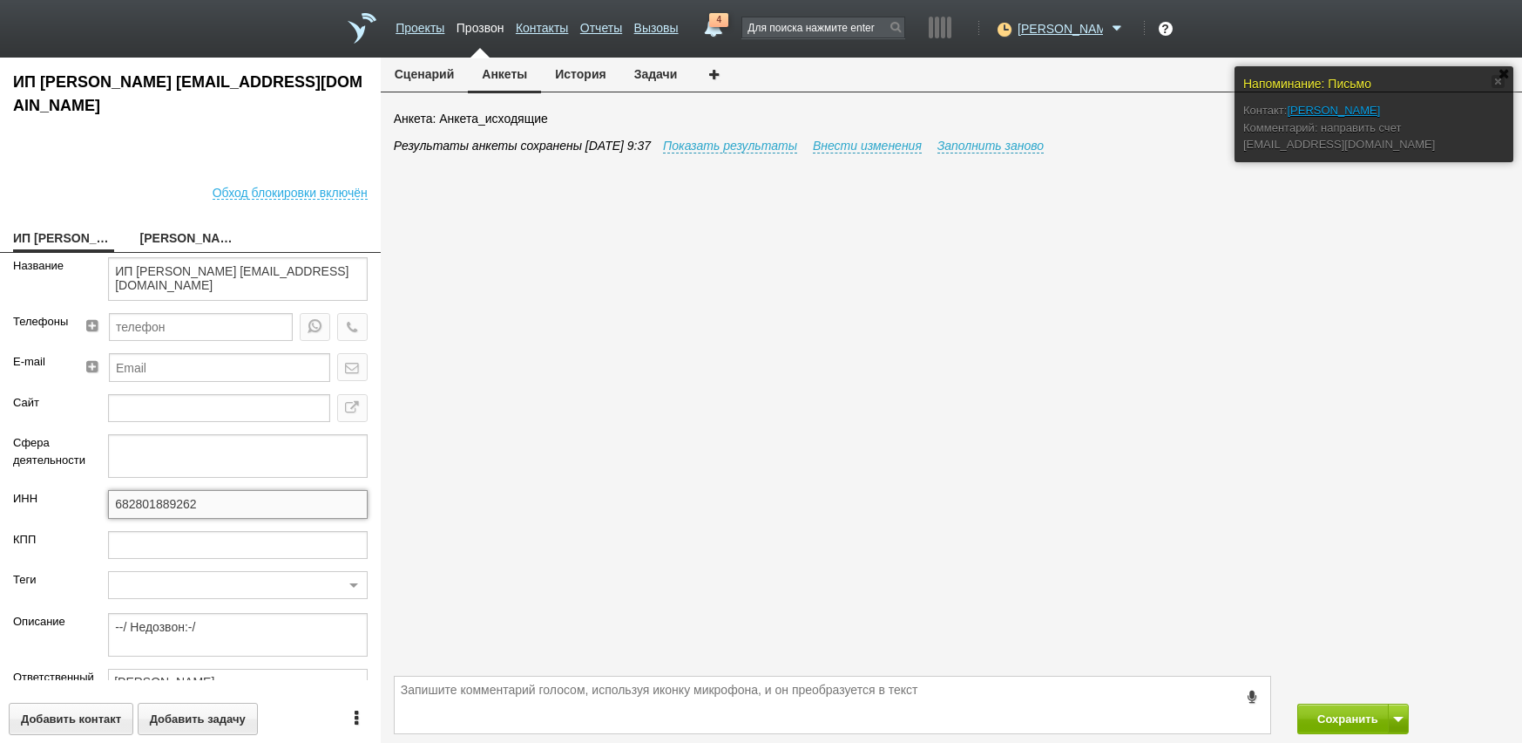
click at [206, 516] on input "682801889262" at bounding box center [238, 504] width 260 height 28
click at [204, 516] on input "682801889262" at bounding box center [238, 504] width 260 height 28
click at [737, 444] on div "Результаты анкеты сохранены [DATE] 9:37 Показать результаты Внести изменения За…" at bounding box center [958, 404] width 1129 height 534
click at [174, 239] on link "[PERSON_NAME]" at bounding box center [190, 239] width 101 height 24
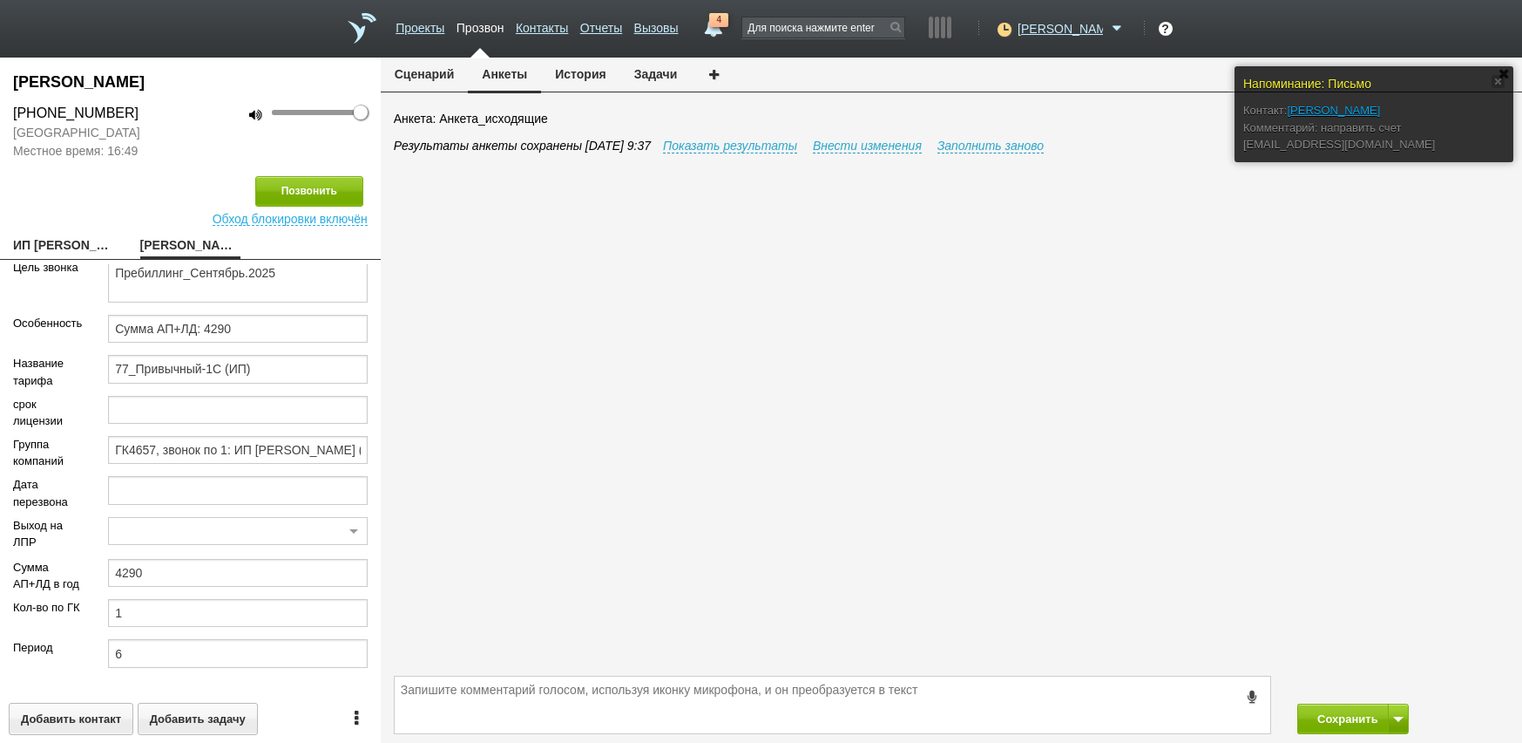
scroll to position [123, 0]
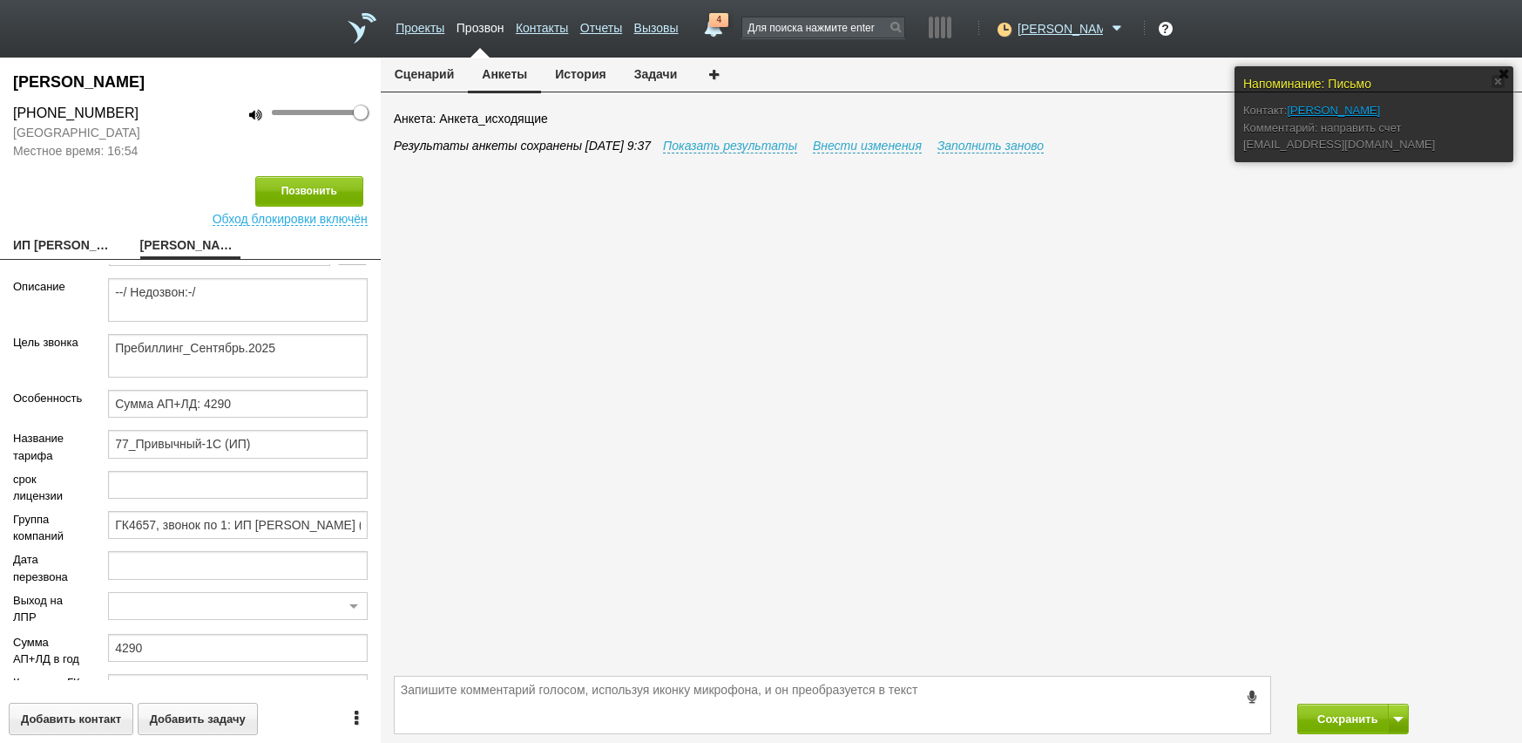
drag, startPoint x: 774, startPoint y: 16, endPoint x: 776, endPoint y: 31, distance: 15.0
click at [729, 17] on span "4" at bounding box center [718, 20] width 19 height 14
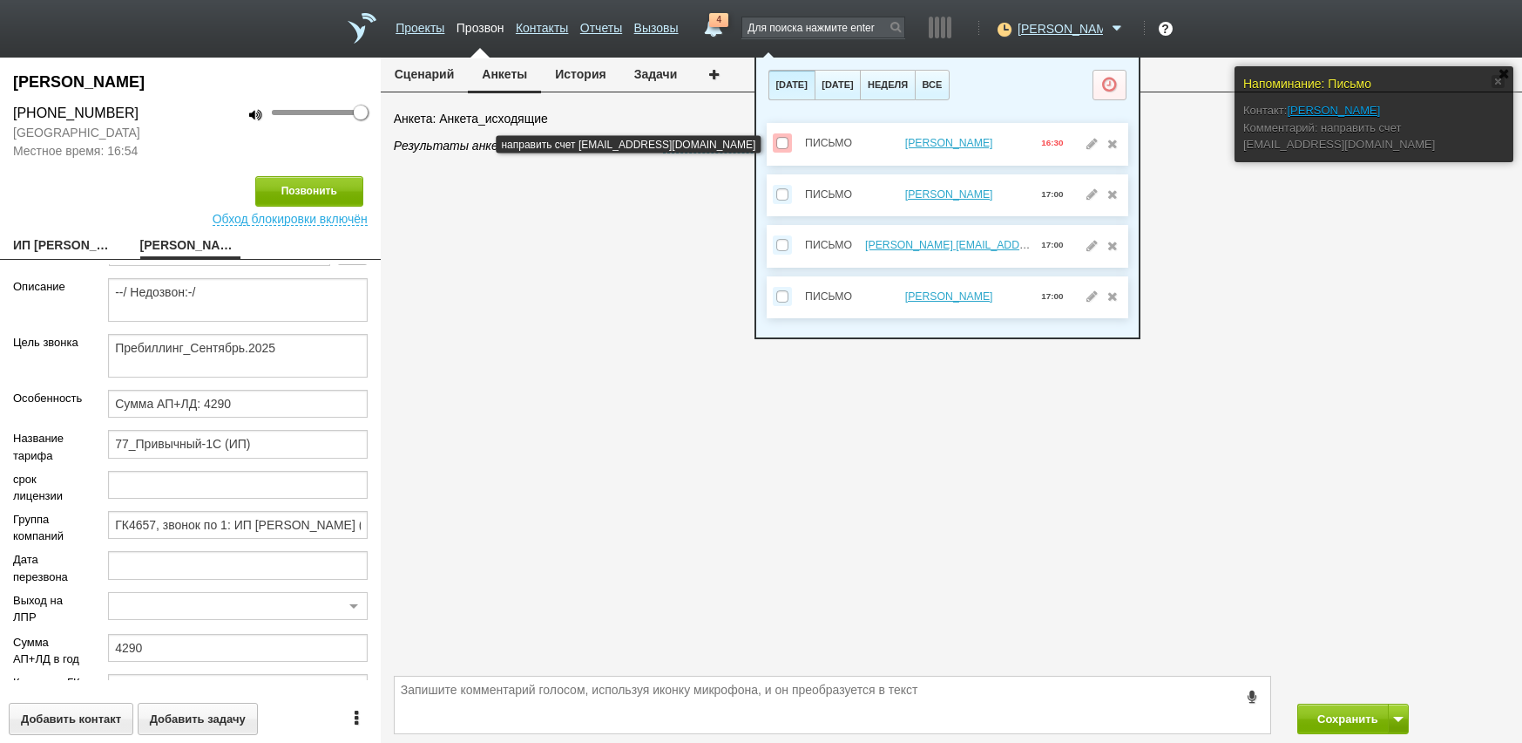
click at [781, 141] on span at bounding box center [782, 143] width 12 height 12
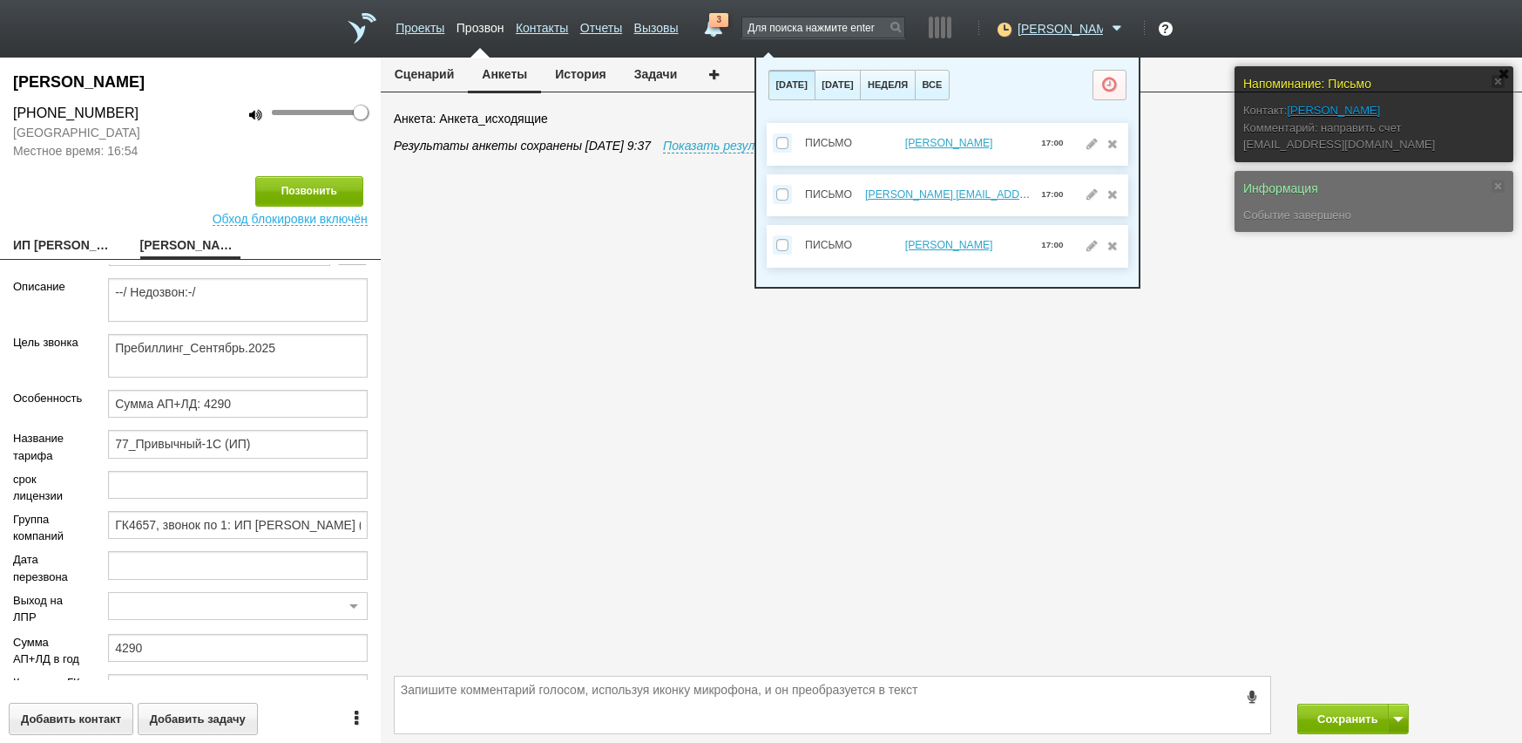
click at [763, 579] on div "Результаты анкеты сохранены [DATE] 9:37 Показать результаты Внести изменения За…" at bounding box center [958, 404] width 1129 height 534
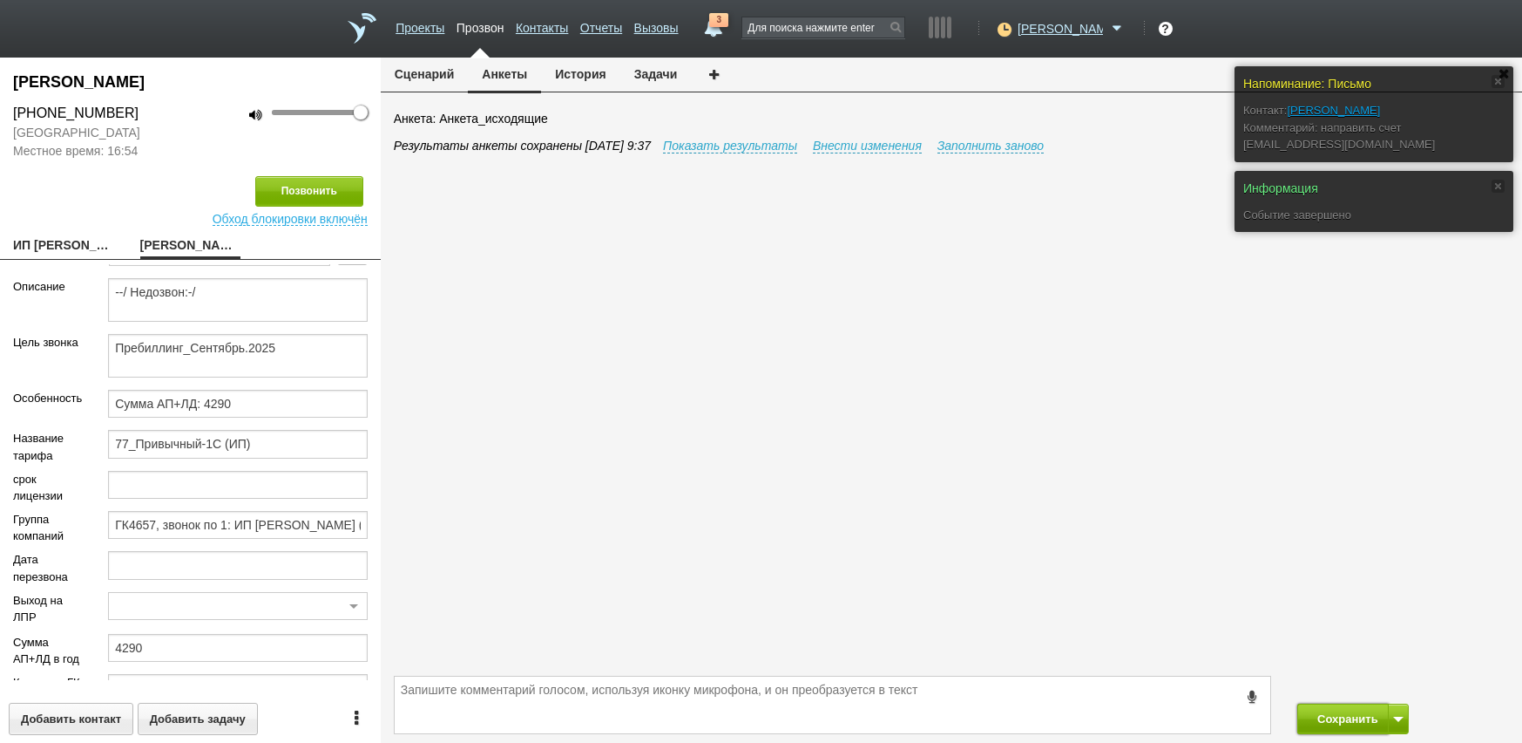
click at [1350, 730] on button "Сохранить" at bounding box center [1344, 718] width 92 height 31
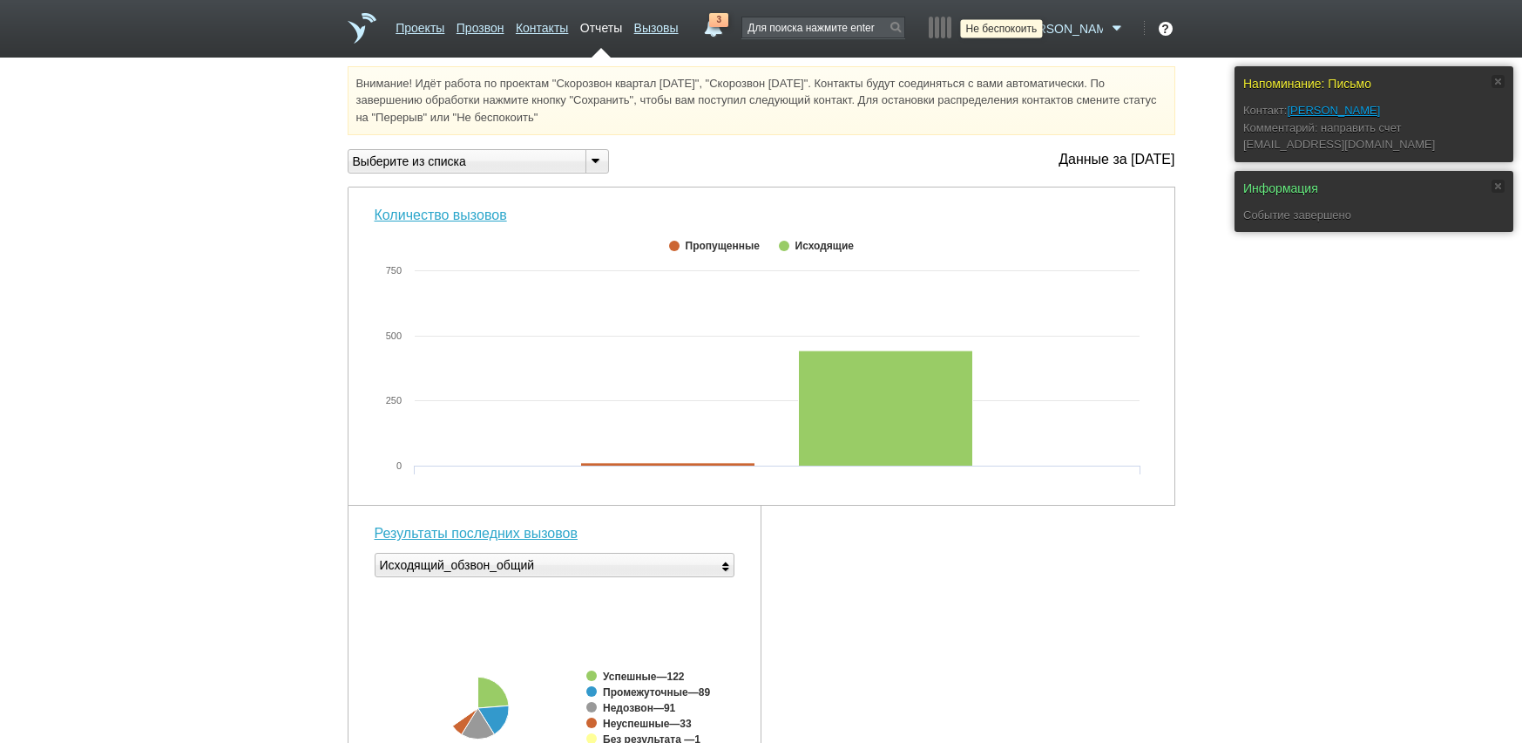
click at [1014, 31] on icon at bounding box center [1003, 28] width 24 height 17
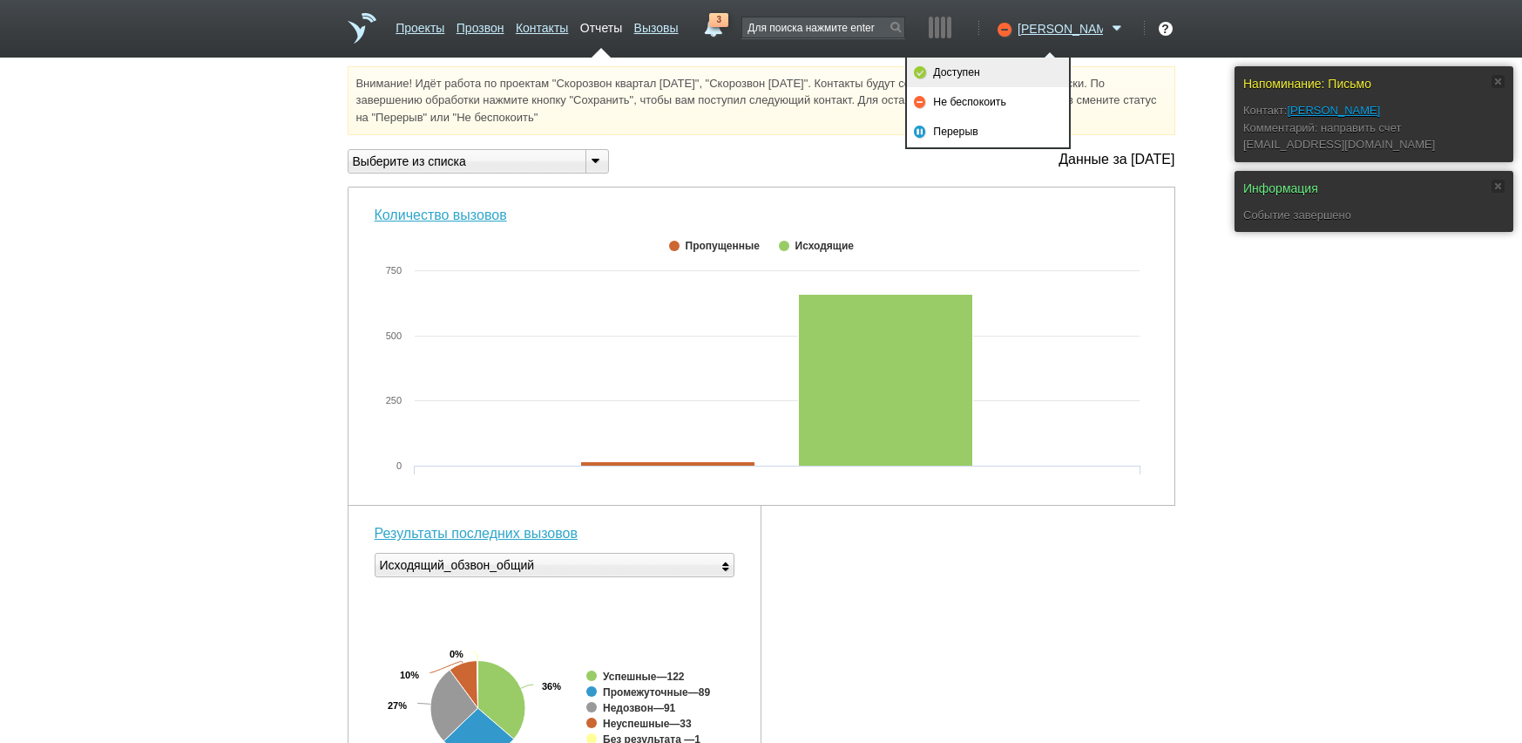
click at [1006, 68] on link "Доступен" at bounding box center [988, 73] width 162 height 30
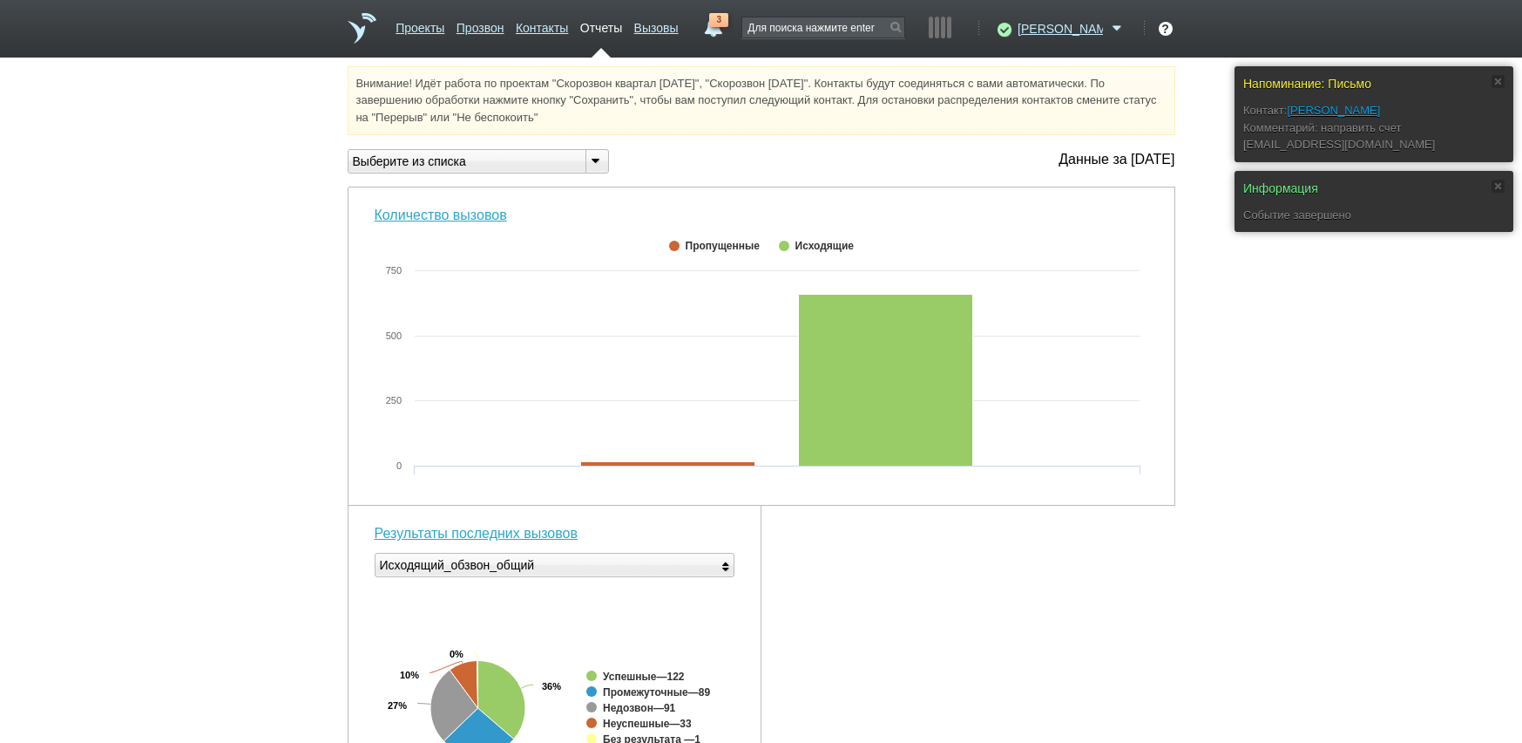
drag, startPoint x: 1351, startPoint y: 485, endPoint x: 1334, endPoint y: 460, distance: 30.2
click at [1351, 485] on div "Напоминание: Письмо Контакт: [PERSON_NAME]: направить счет [EMAIL_ADDRESS][DOMA…" at bounding box center [761, 679] width 1522 height 1227
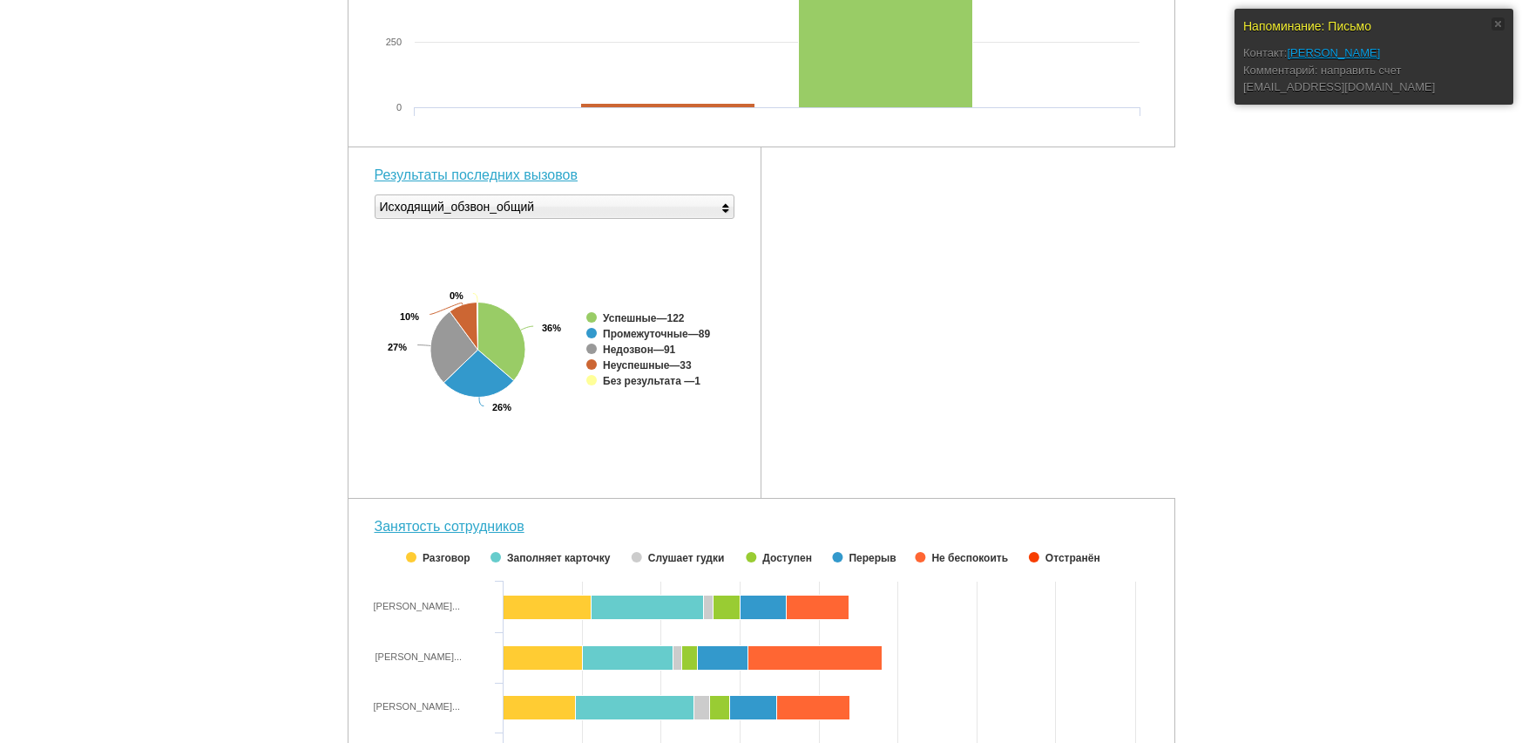
scroll to position [551, 0]
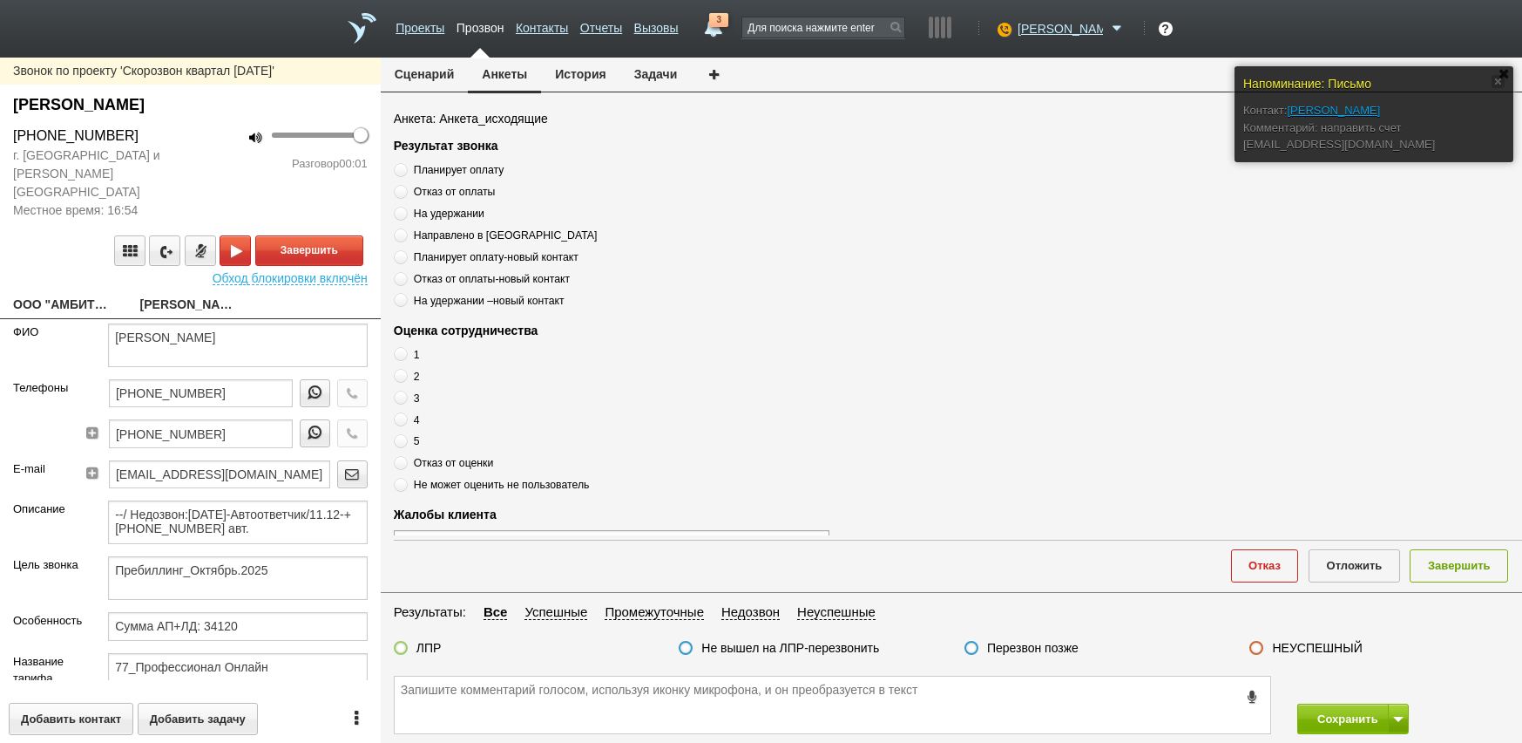
click at [67, 294] on link "ООО "АМБИТИКА МЕДИА ПЛЮС"[EMAIL_ADDRESS][DOMAIN_NAME]" at bounding box center [63, 306] width 101 height 24
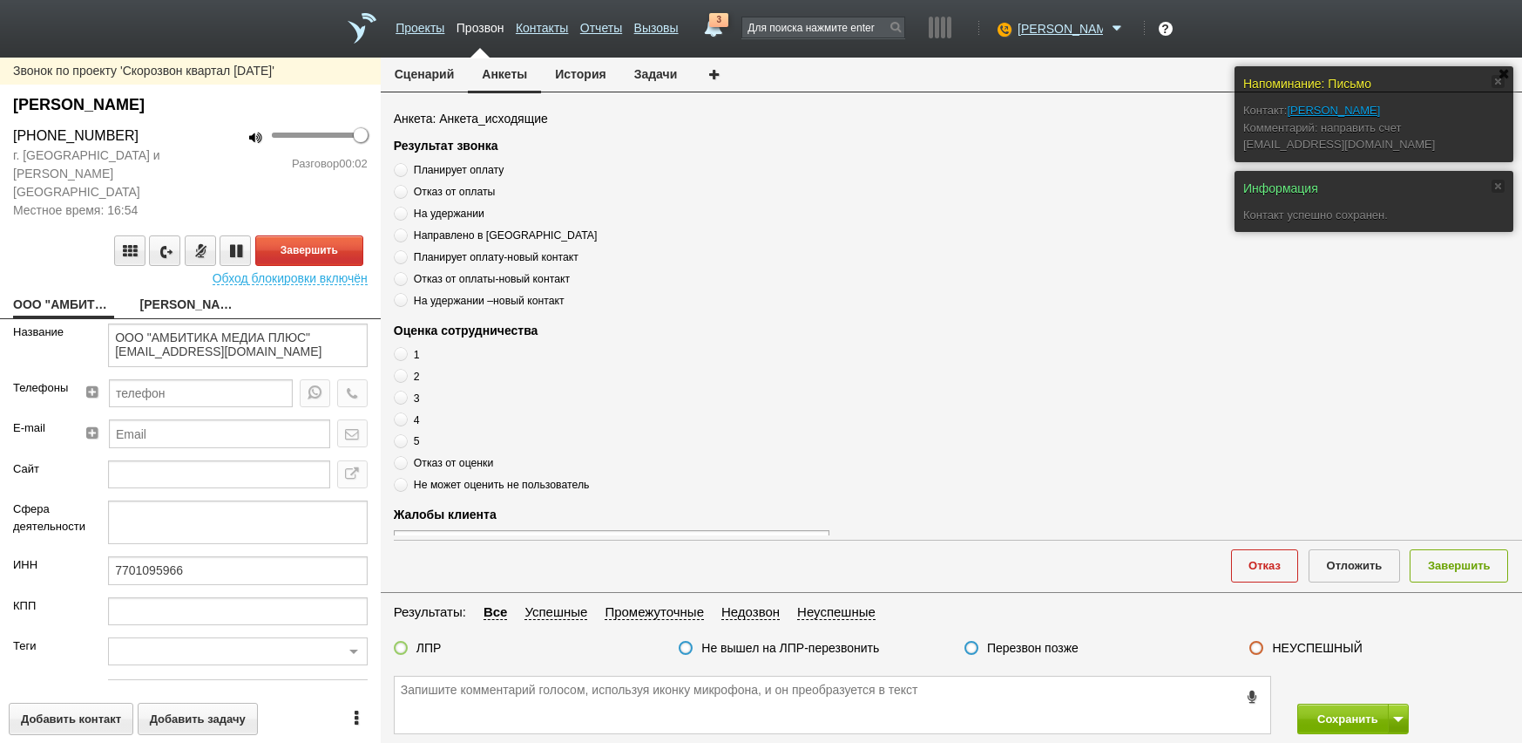
click at [163, 294] on link "[PERSON_NAME]" at bounding box center [190, 306] width 101 height 24
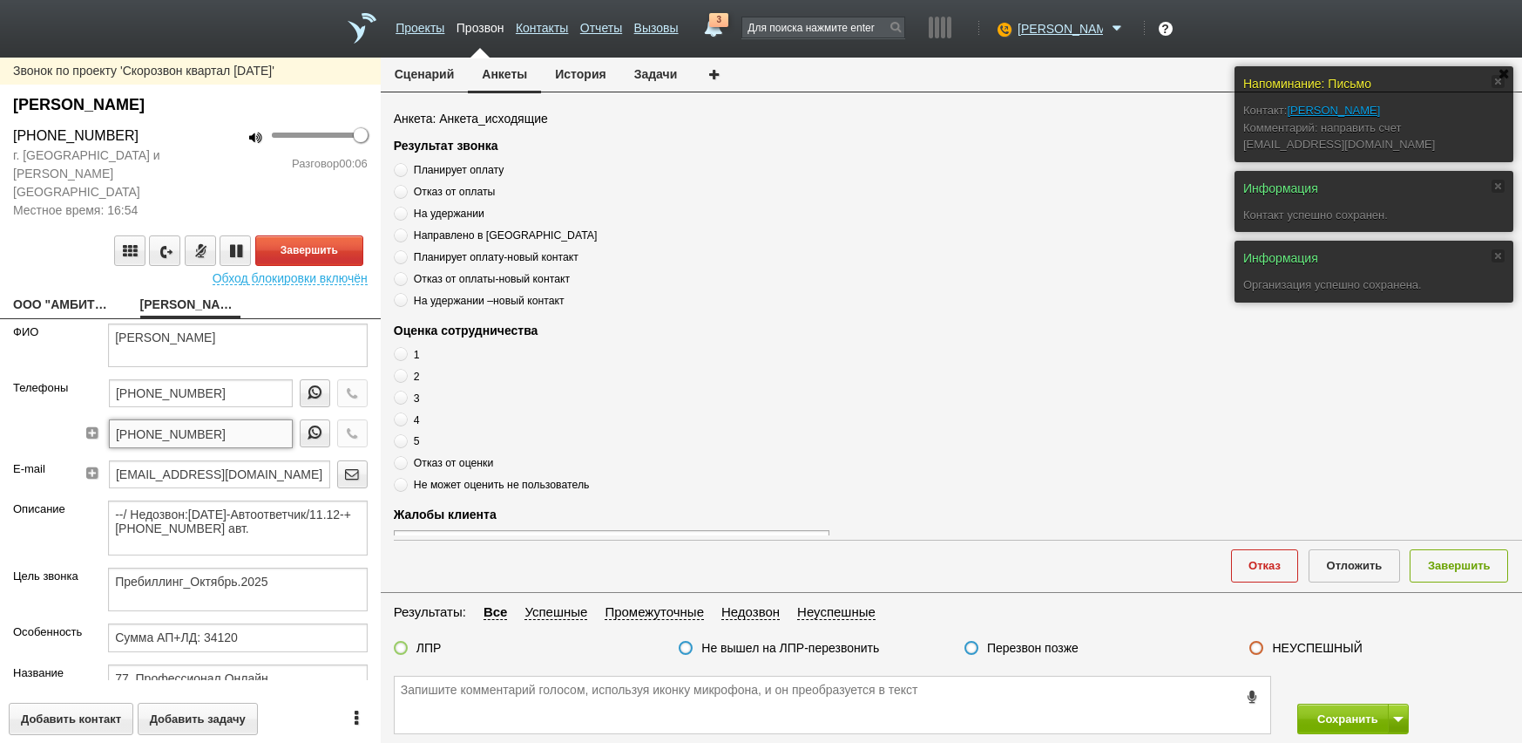
click at [235, 419] on input "[PHONE_NUMBER]" at bounding box center [201, 433] width 184 height 28
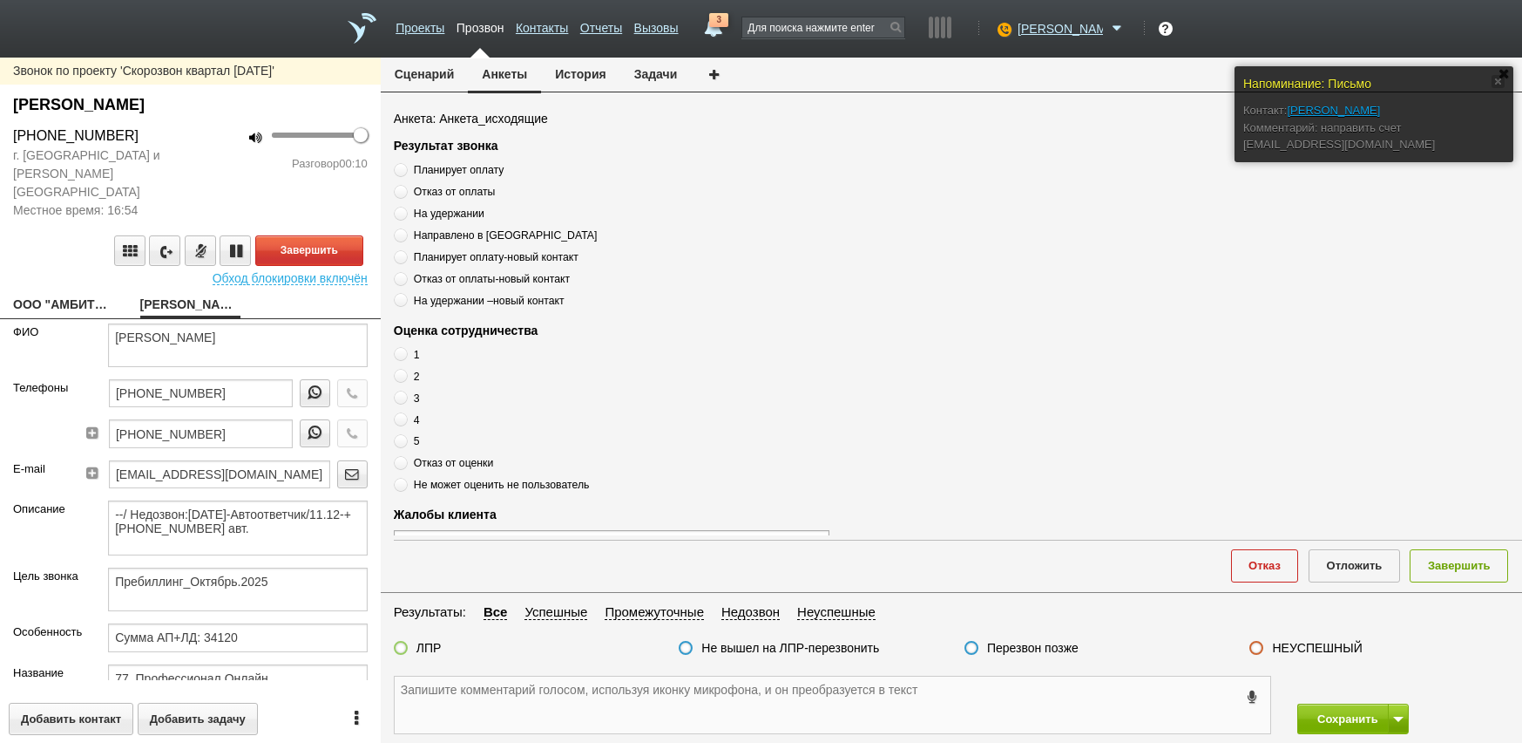
paste textarea "[PHONE_NUMBER]"
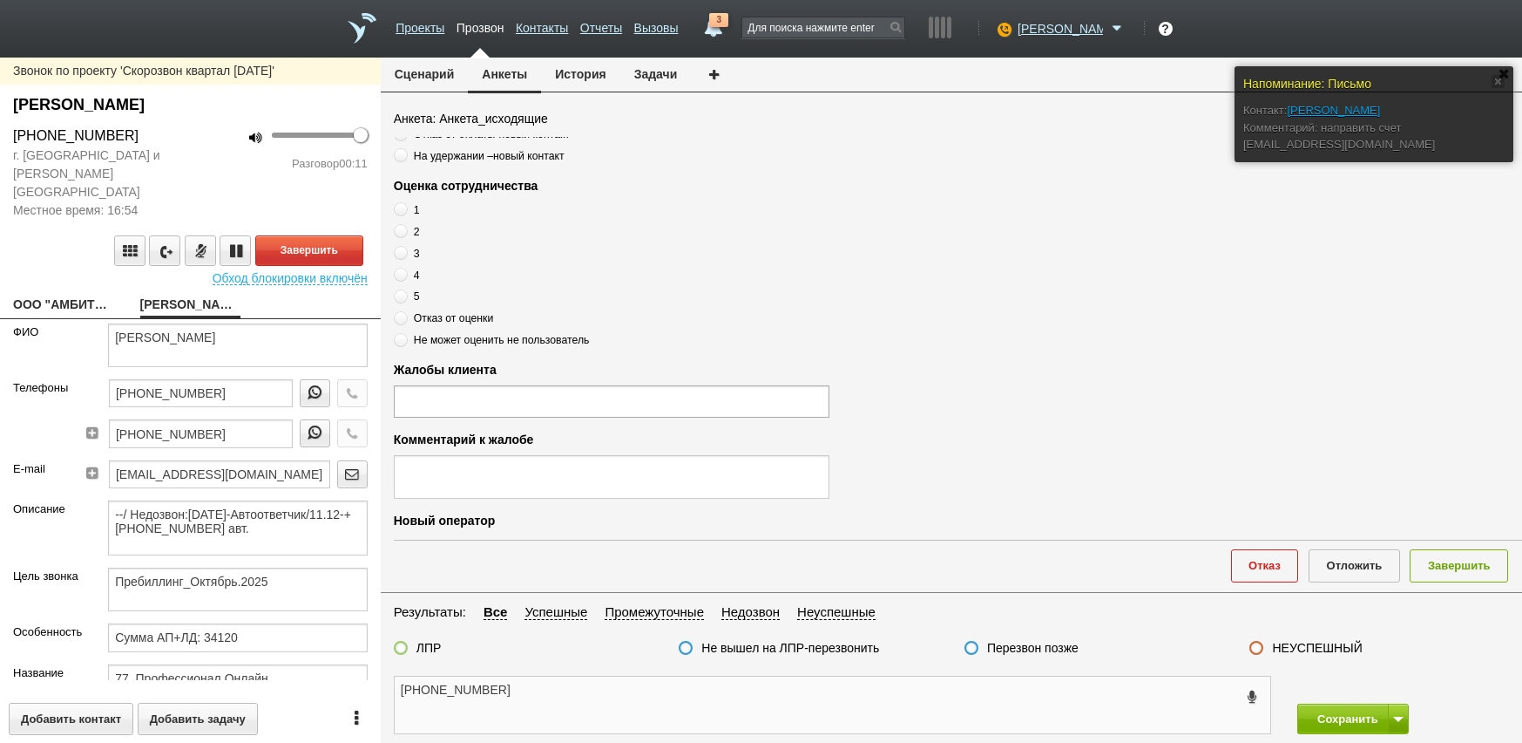
scroll to position [523, 0]
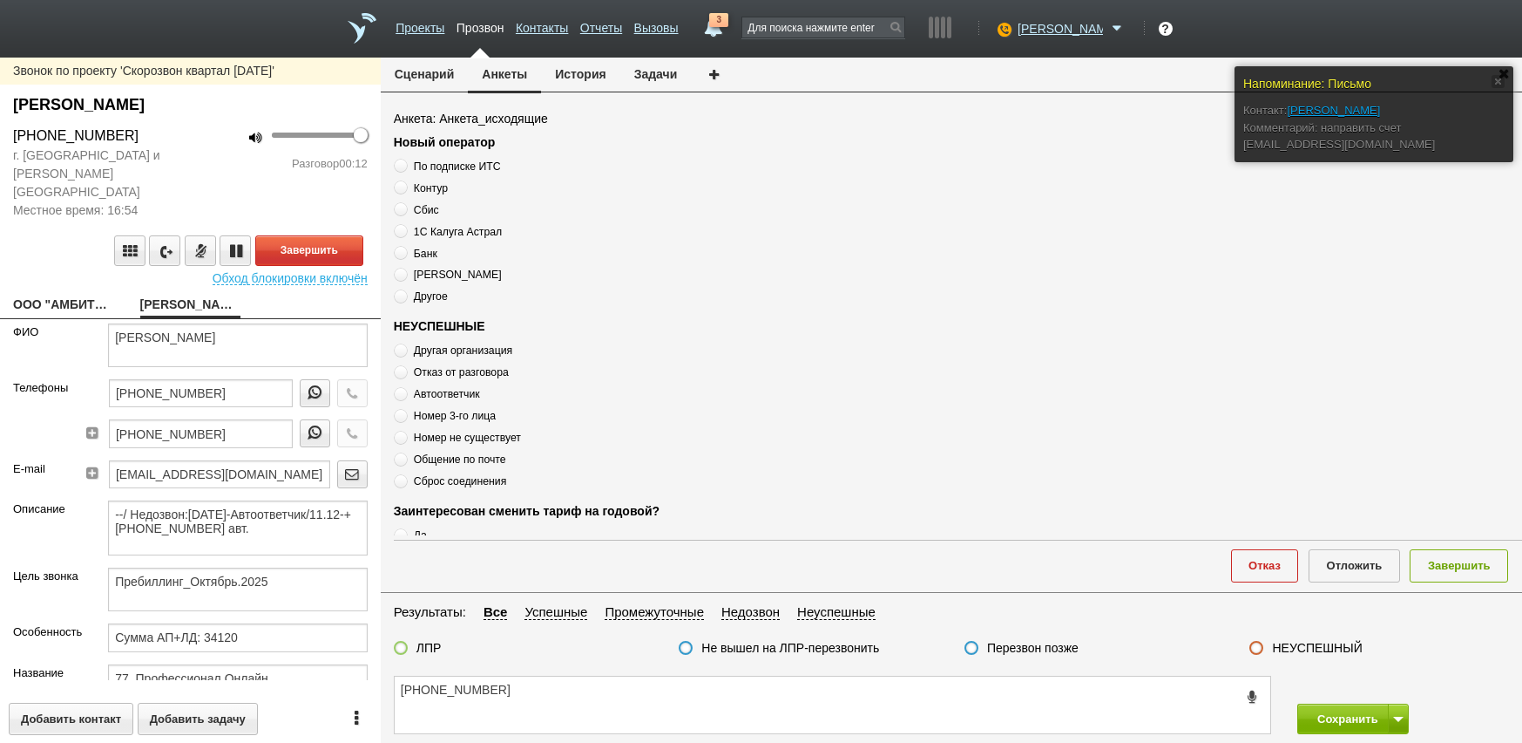
click at [439, 397] on span "Автоответчик" at bounding box center [447, 394] width 66 height 12
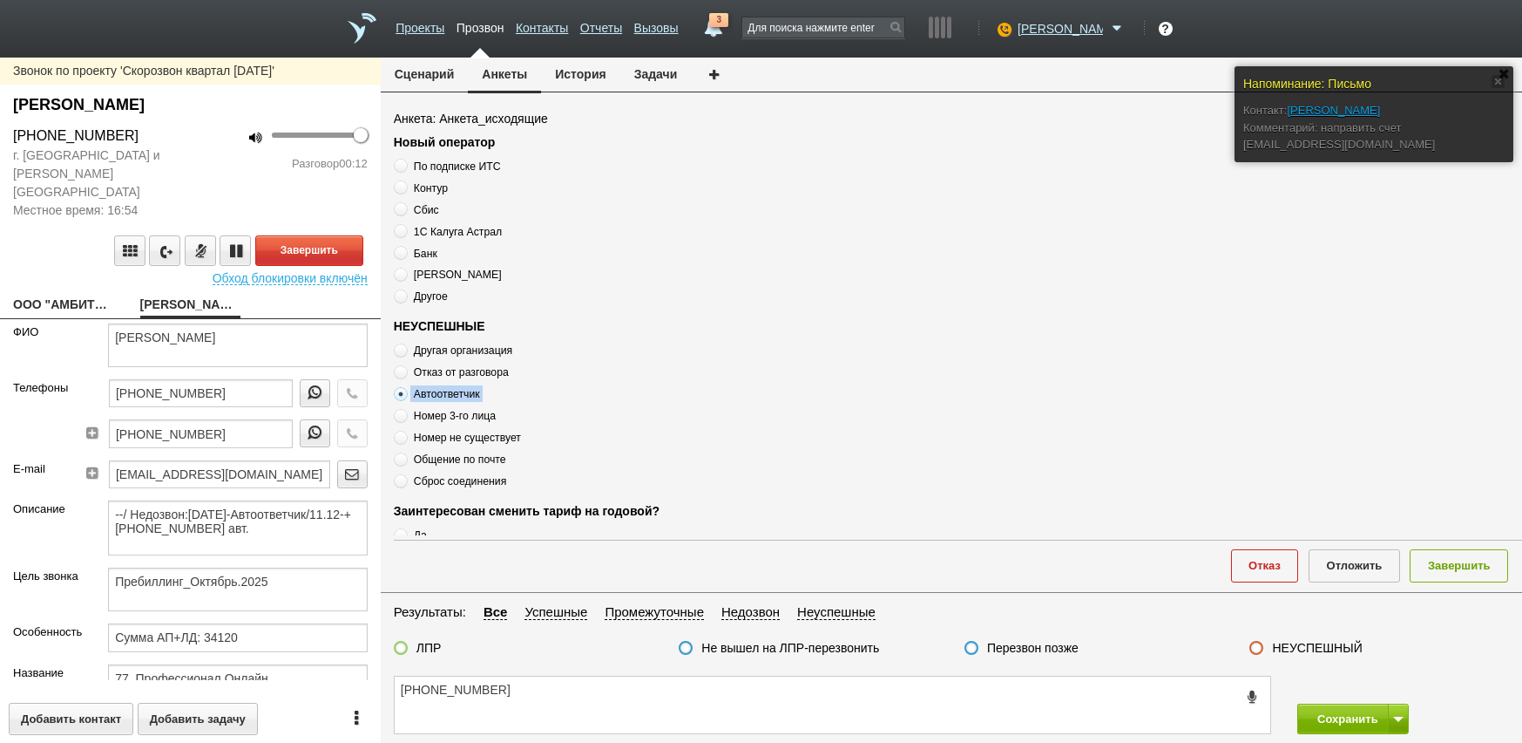
click at [545, 698] on textarea "[PHONE_NUMBER]" at bounding box center [833, 704] width 876 height 57
paste textarea "Автоответчик"
click at [608, 693] on textarea "[PHONE_NUMBER] Автоответчик" at bounding box center [833, 704] width 876 height 57
click at [1002, 646] on label "Перезвон позже" at bounding box center [1033, 648] width 92 height 16
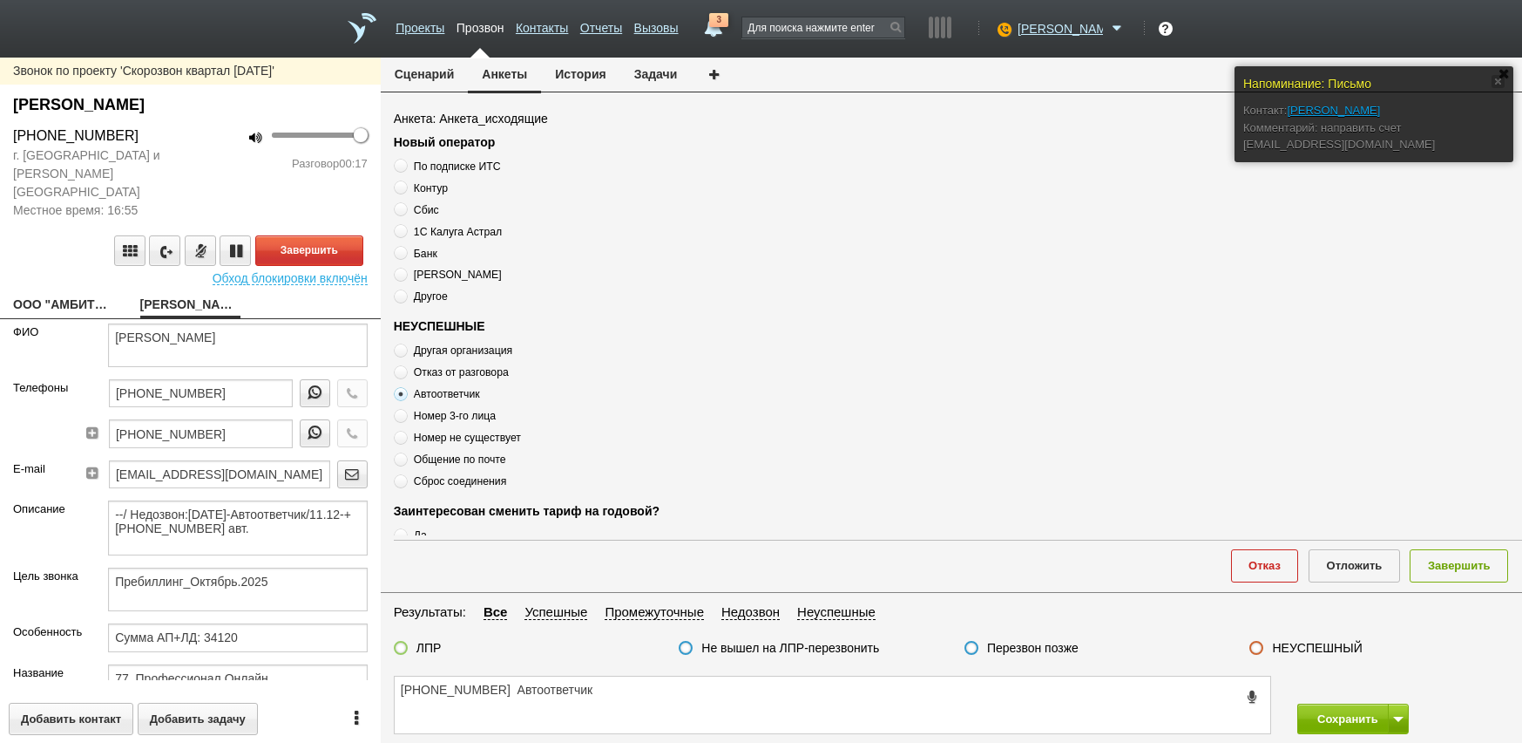
click at [0, 0] on input "Перезвон позже" at bounding box center [0, 0] width 0 height 0
click at [342, 220] on div "Завершить Обход блокировки включён" at bounding box center [190, 252] width 381 height 65
click at [338, 235] on button "Завершить" at bounding box center [309, 250] width 108 height 31
drag, startPoint x: 1475, startPoint y: 572, endPoint x: 1371, endPoint y: 715, distance: 177.3
click at [1474, 572] on button "Завершить" at bounding box center [1459, 565] width 98 height 32
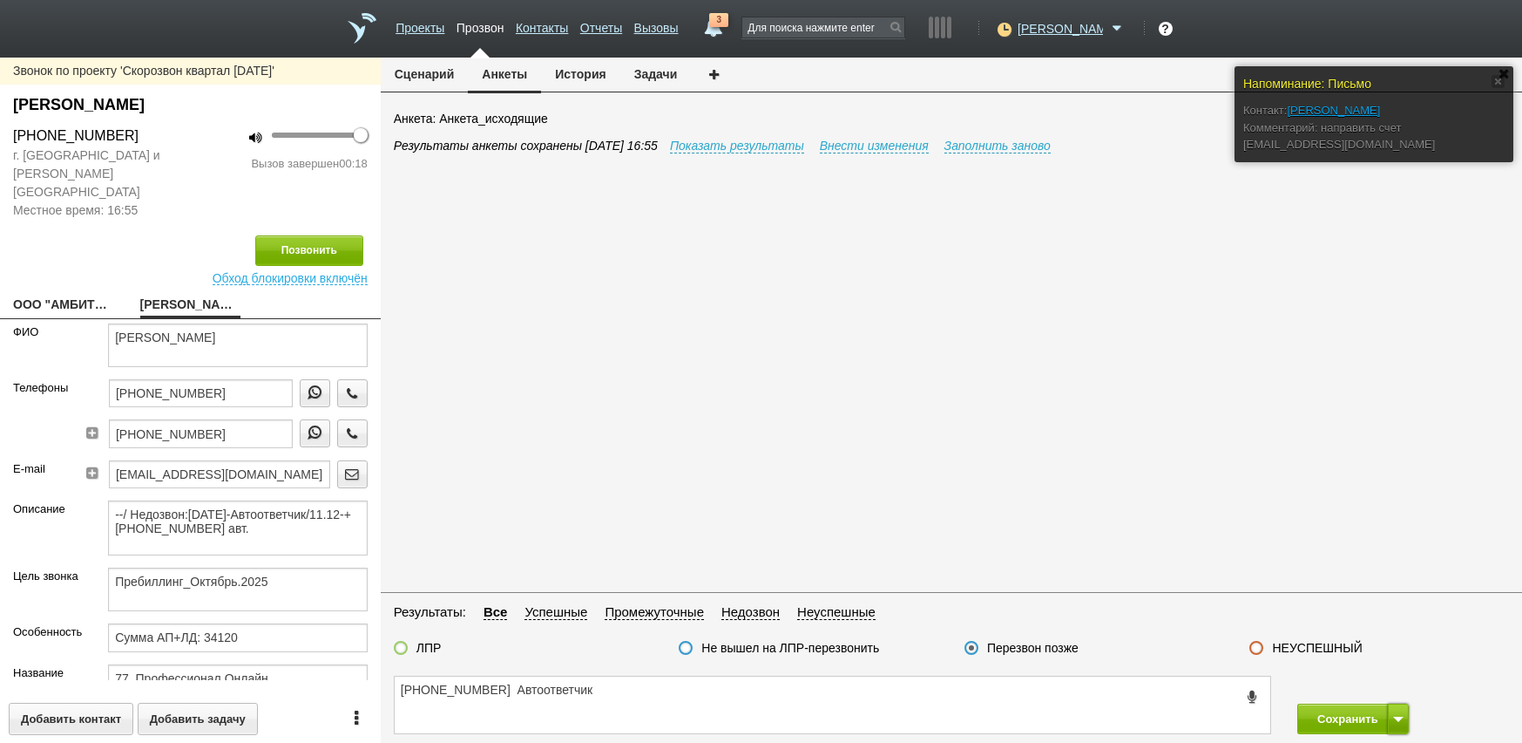
click at [1401, 719] on span at bounding box center [1398, 718] width 10 height 5
click at [1379, 678] on button "Сохранить и остаться" at bounding box center [1340, 686] width 135 height 31
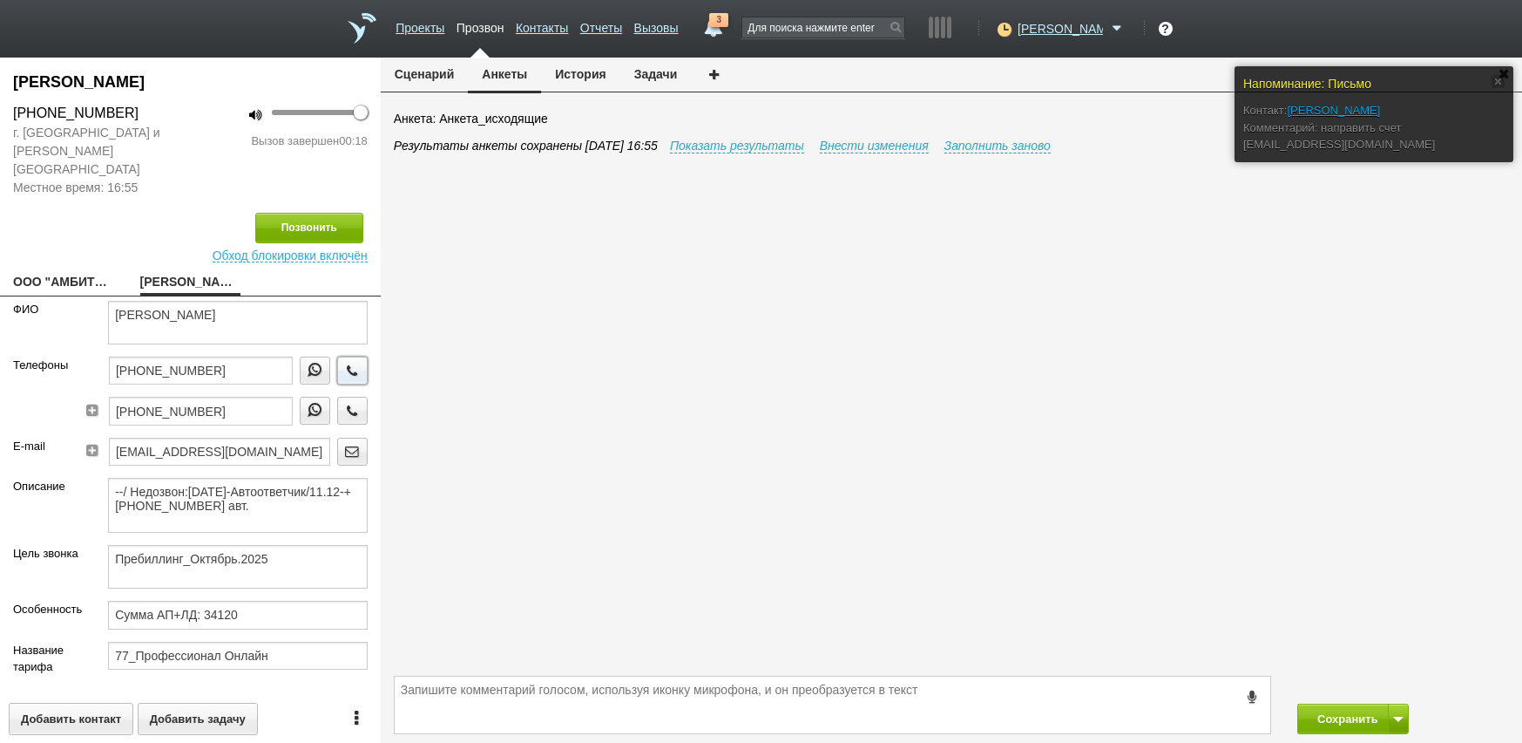
click at [346, 363] on icon "button" at bounding box center [351, 369] width 19 height 13
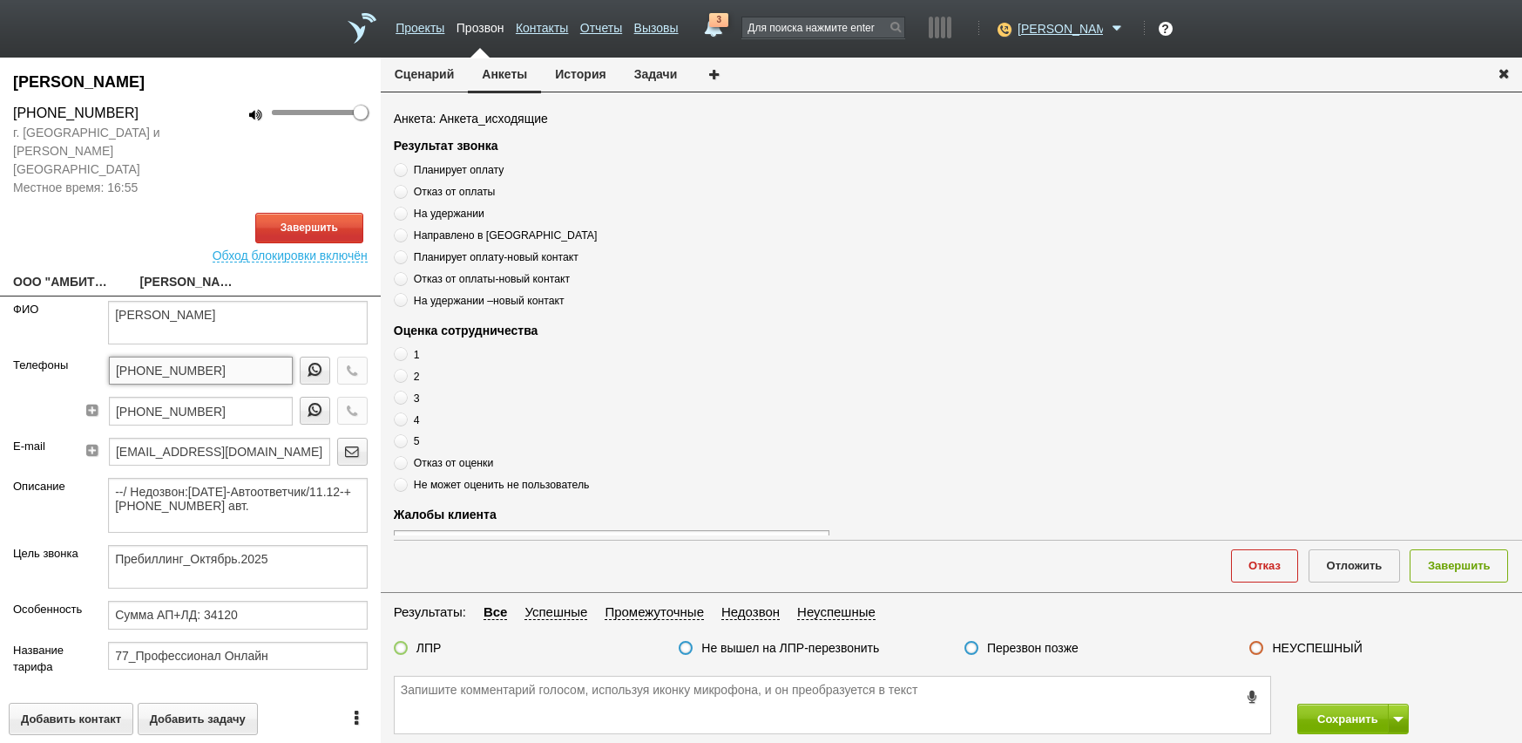
click at [226, 362] on input "[PHONE_NUMBER]" at bounding box center [201, 370] width 184 height 28
click at [85, 271] on link "ООО "АМБИТИКА МЕДИА ПЛЮС"[EMAIL_ADDRESS][DOMAIN_NAME]" at bounding box center [63, 283] width 101 height 24
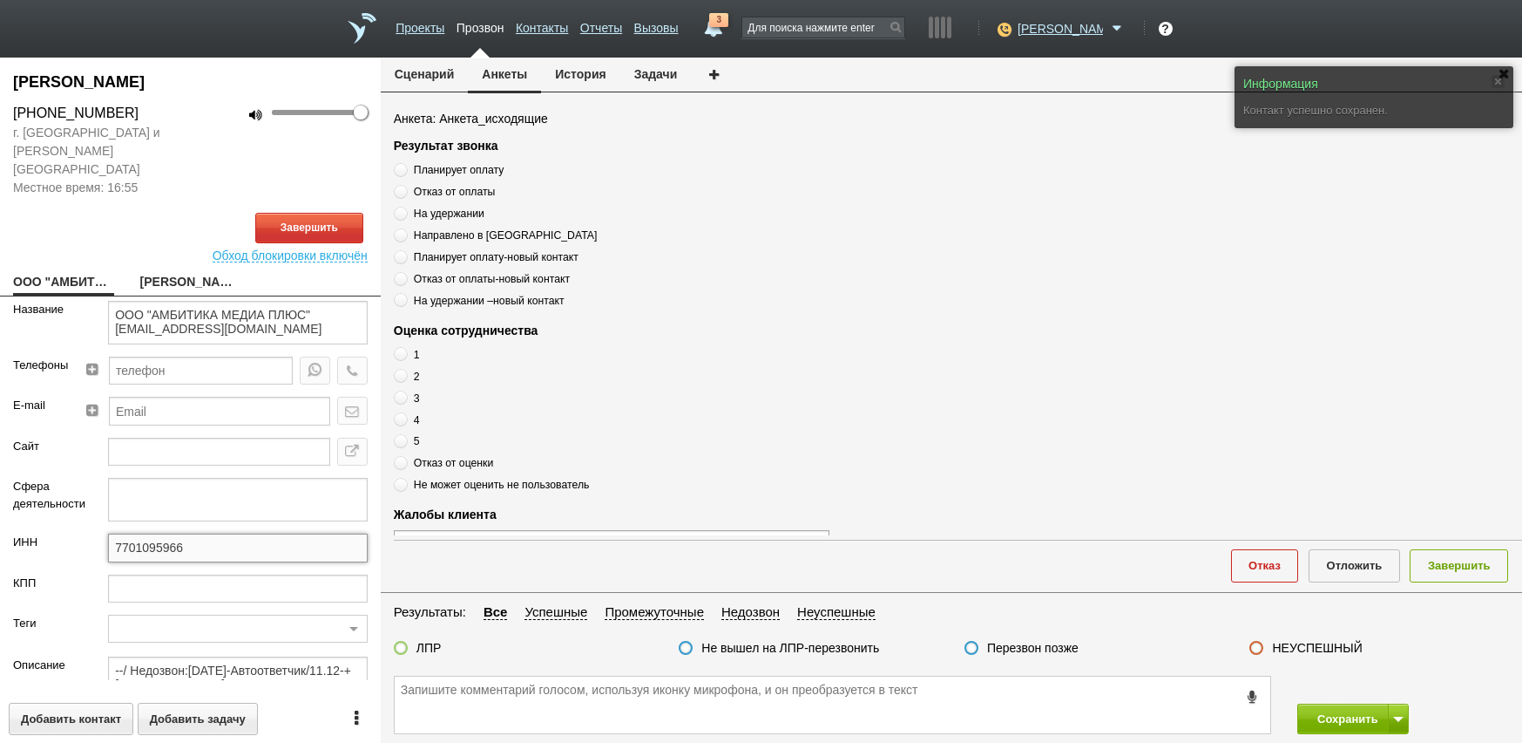
click at [199, 535] on input "7701095966" at bounding box center [238, 547] width 260 height 28
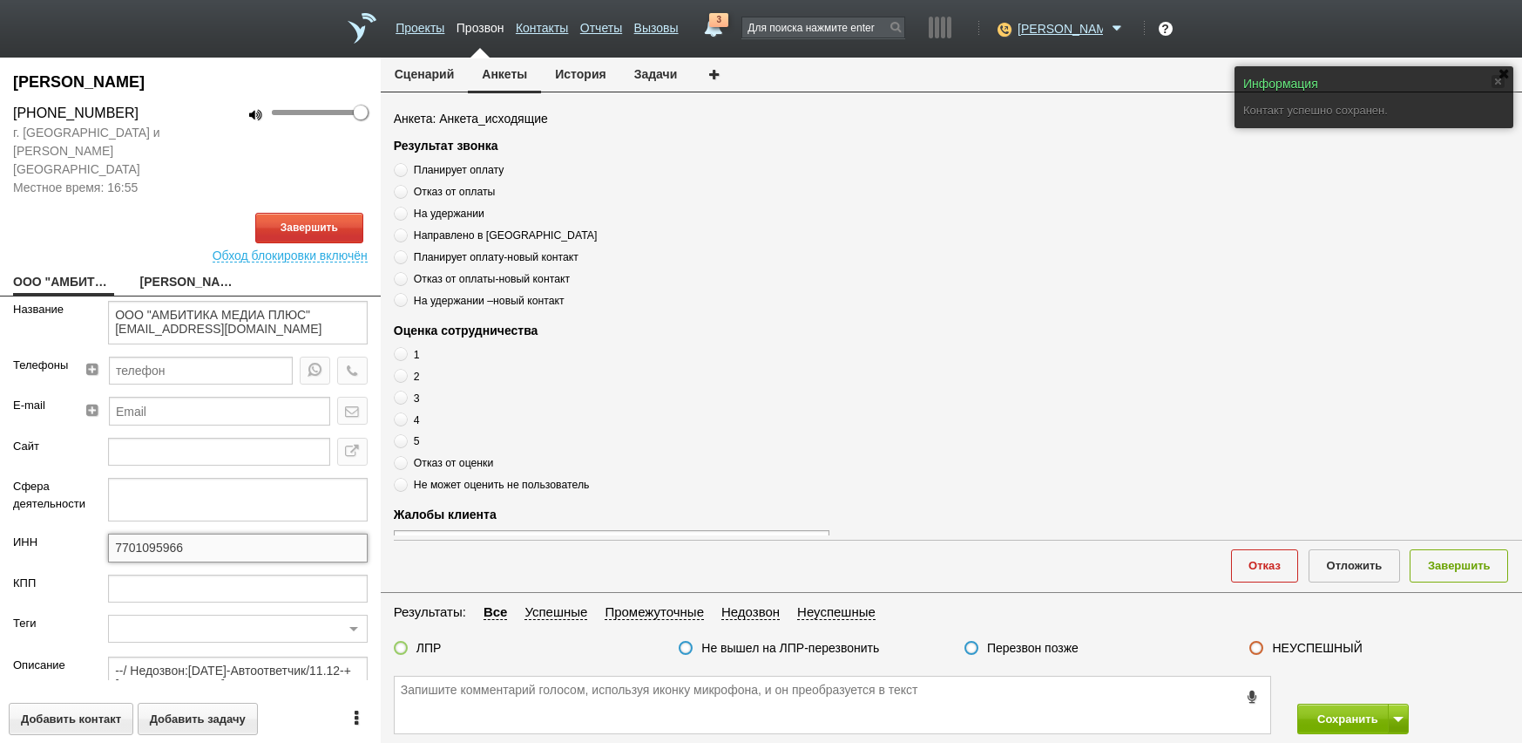
click at [198, 533] on input "7701095966" at bounding box center [238, 547] width 260 height 28
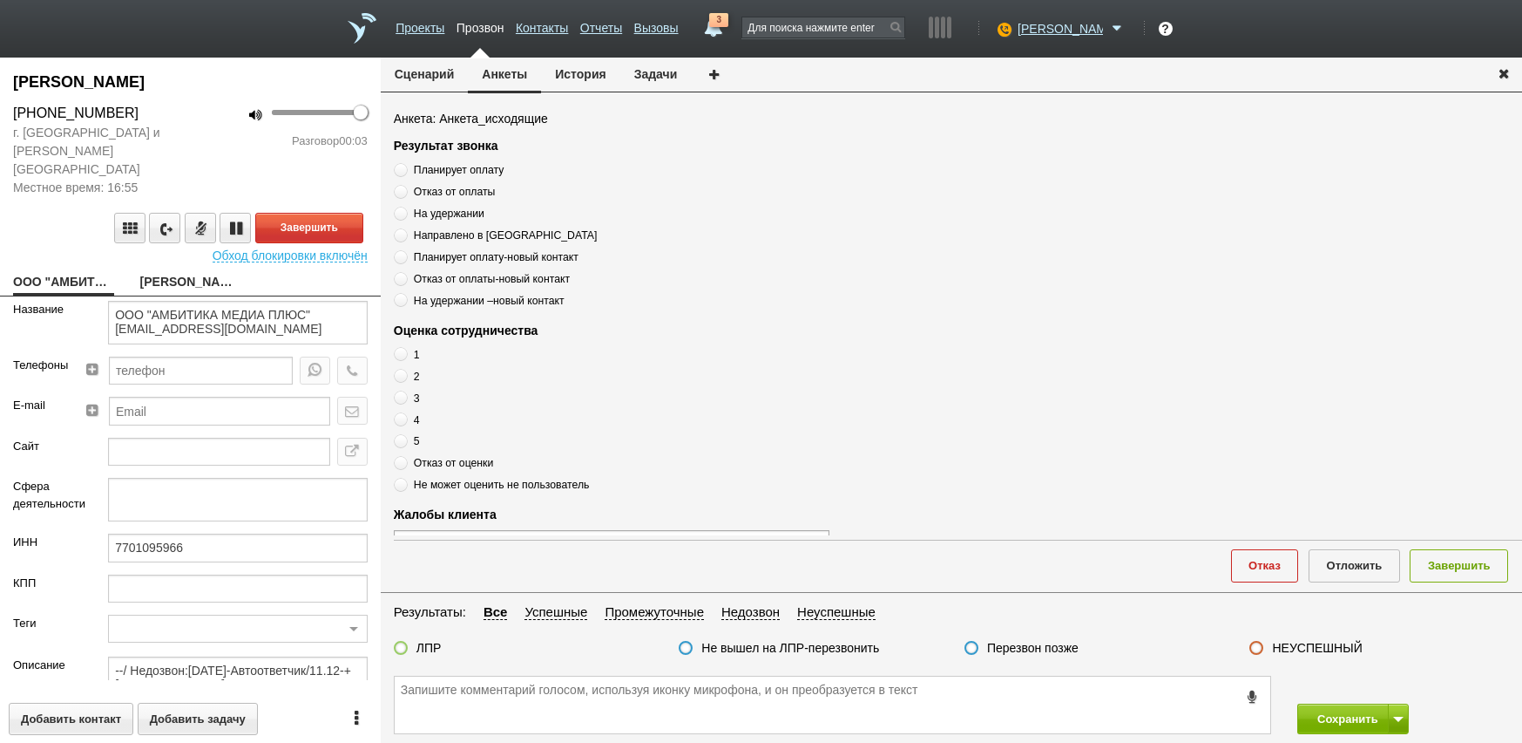
click at [154, 271] on link "[PERSON_NAME]" at bounding box center [190, 283] width 101 height 24
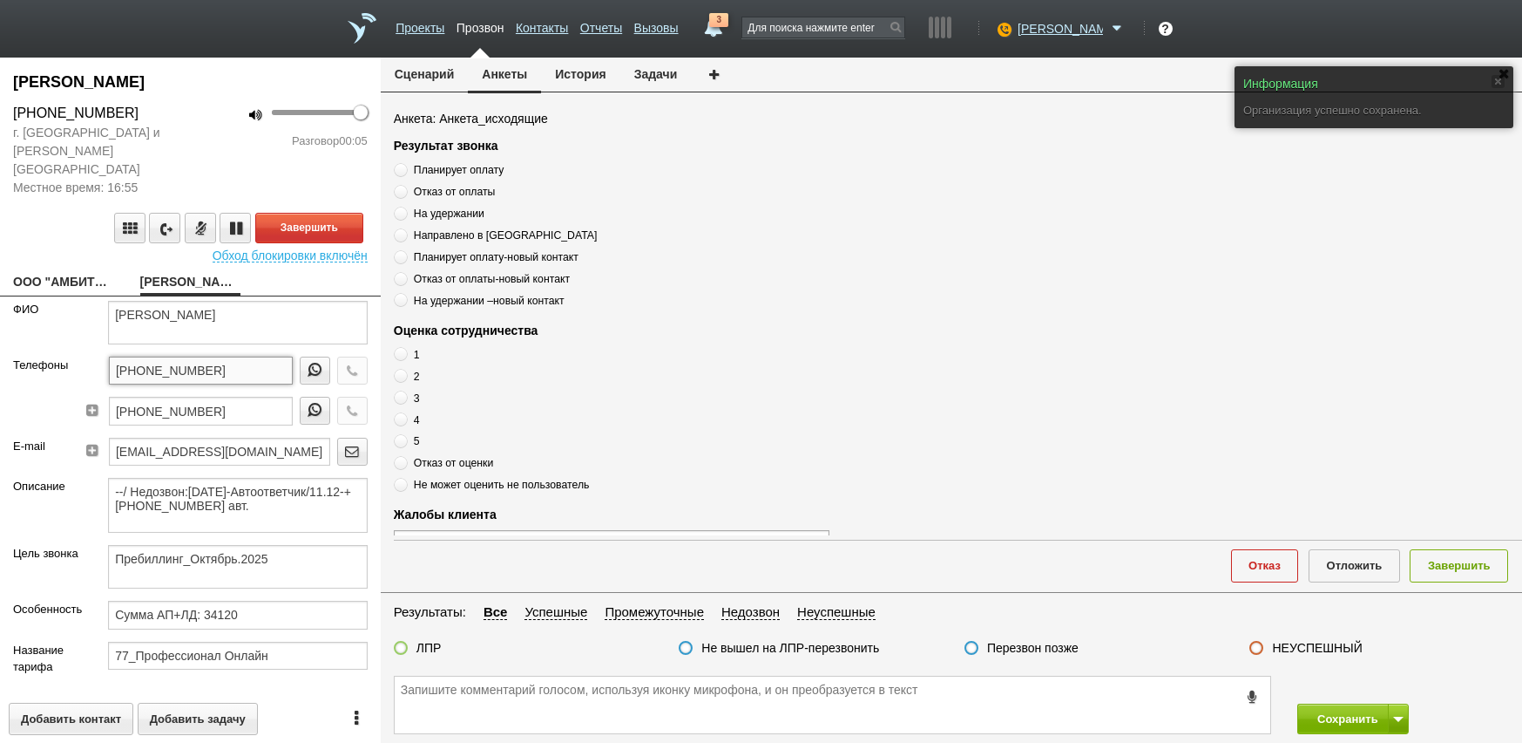
click at [226, 361] on input "[PHONE_NUMBER]" at bounding box center [201, 370] width 184 height 28
click at [226, 357] on input "[PHONE_NUMBER]" at bounding box center [201, 370] width 184 height 28
click at [226, 356] on input "[PHONE_NUMBER]" at bounding box center [201, 370] width 184 height 28
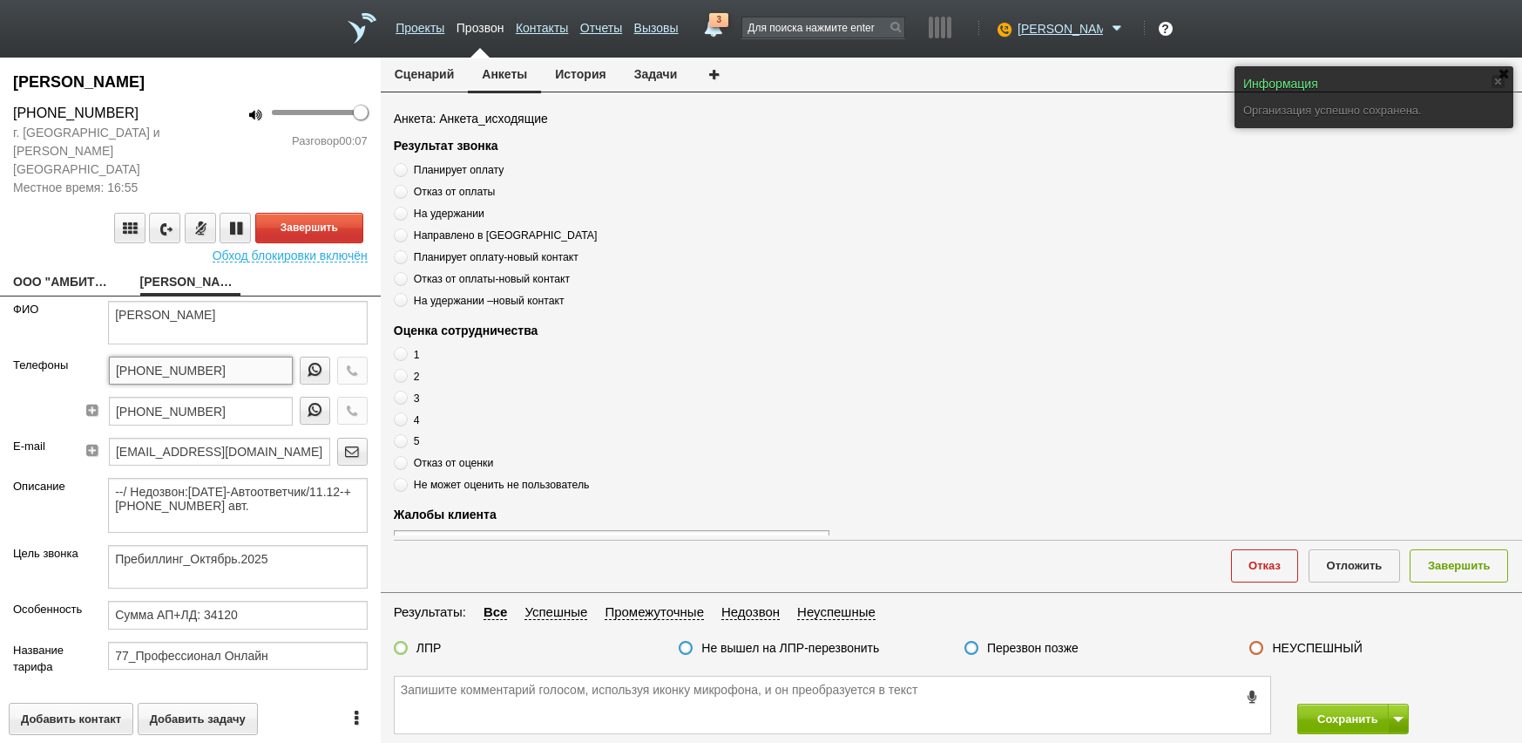
click at [226, 356] on input "[PHONE_NUMBER]" at bounding box center [201, 370] width 184 height 28
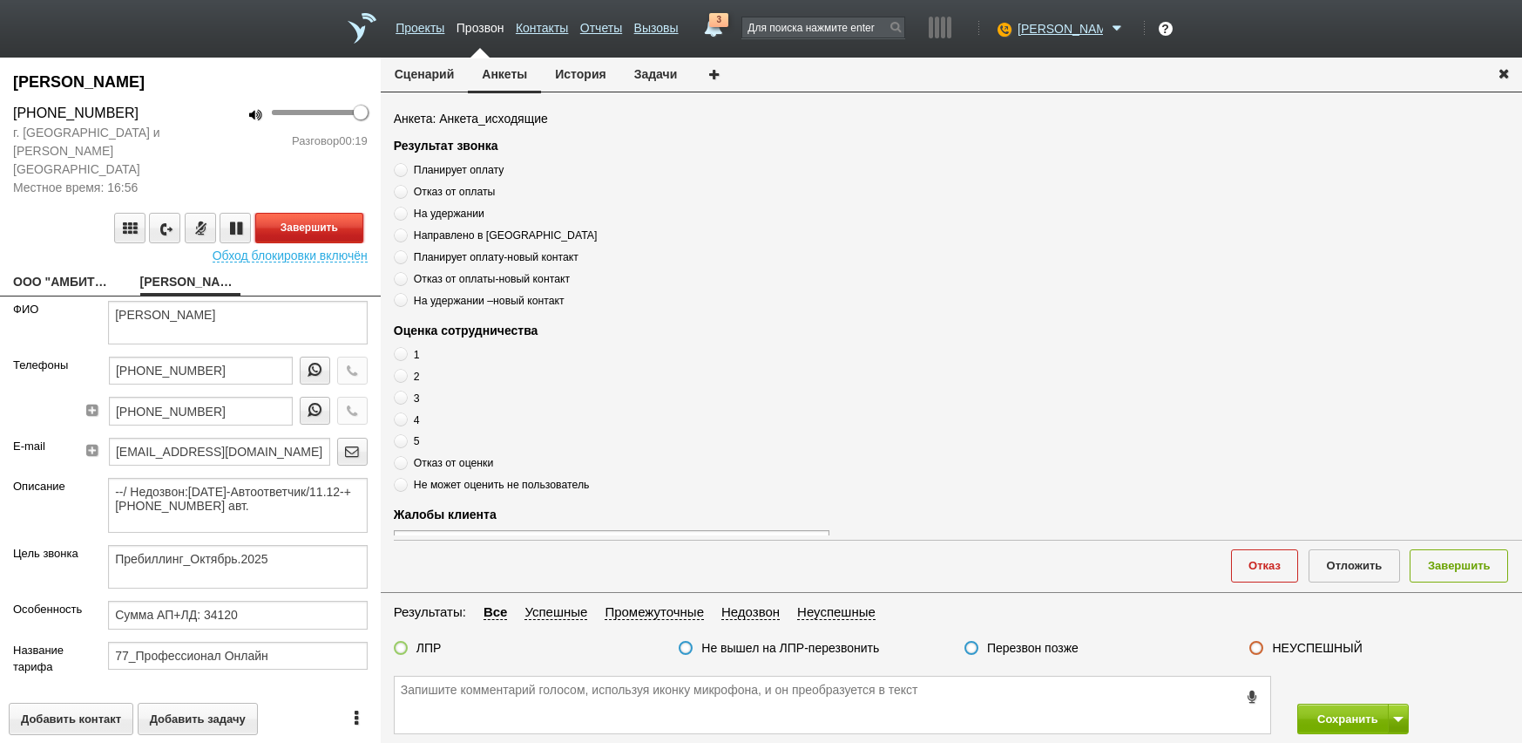
click at [287, 213] on button "Завершить" at bounding box center [309, 228] width 108 height 31
paste textarea "[PHONE_NUMBER]"
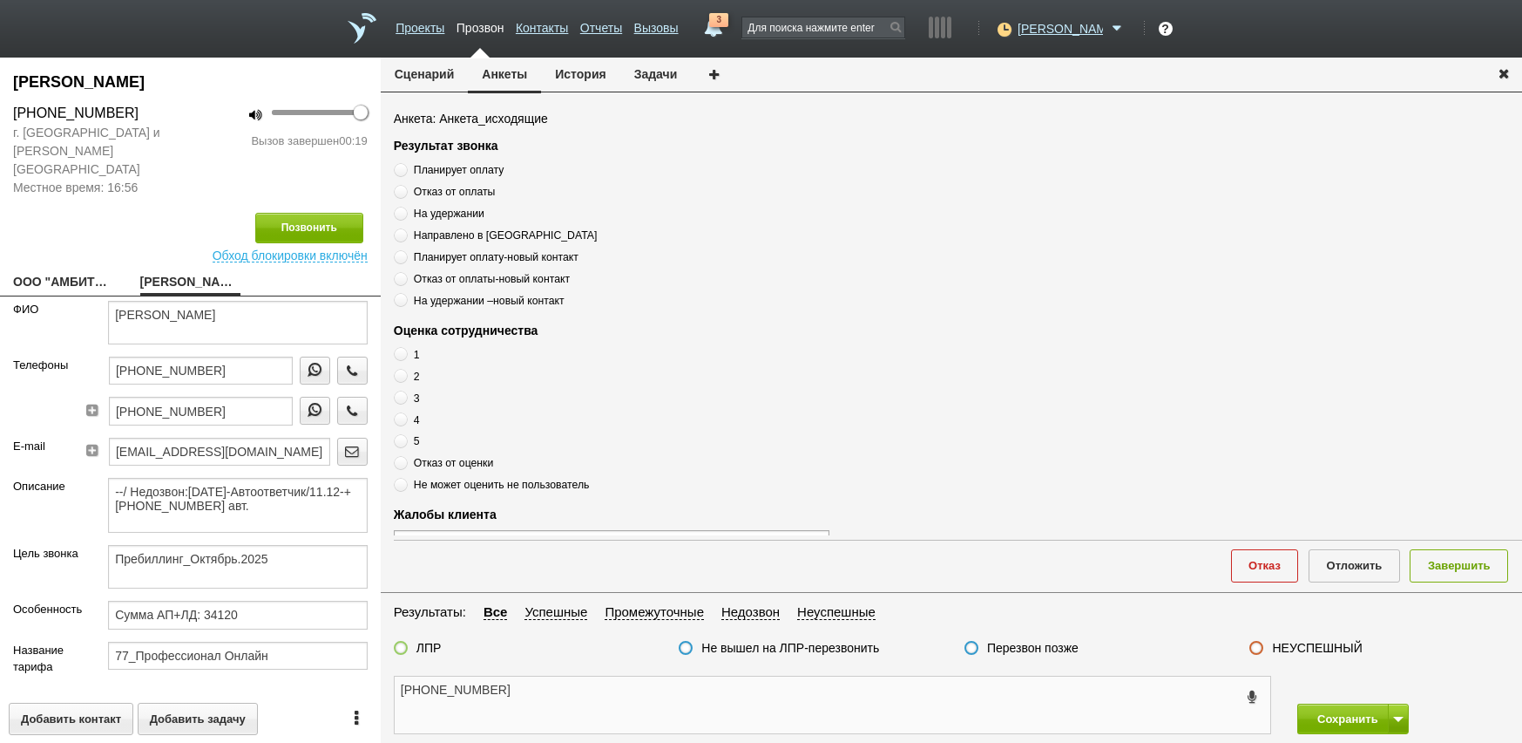
click at [620, 702] on textarea "[PHONE_NUMBER]" at bounding box center [833, 704] width 876 height 57
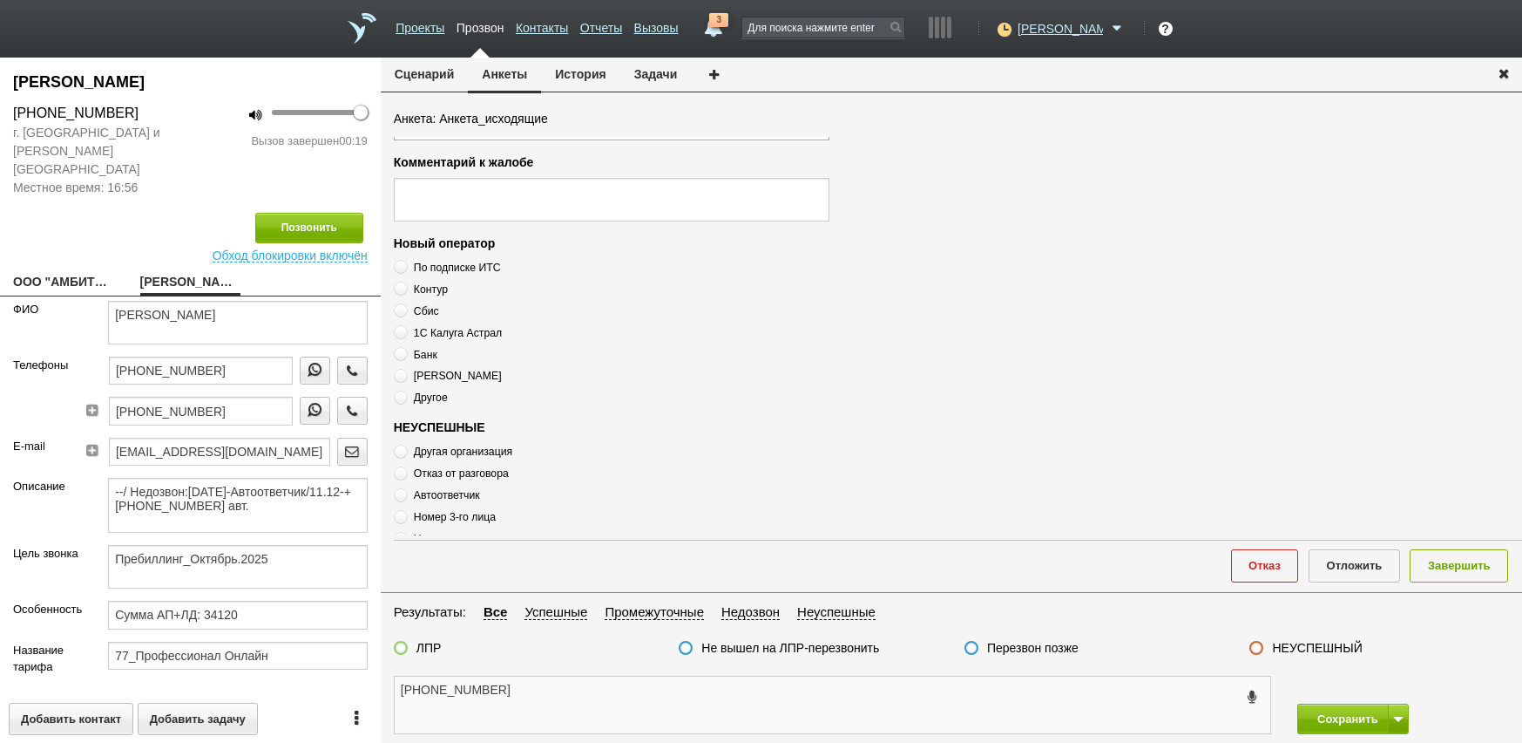
scroll to position [589, 0]
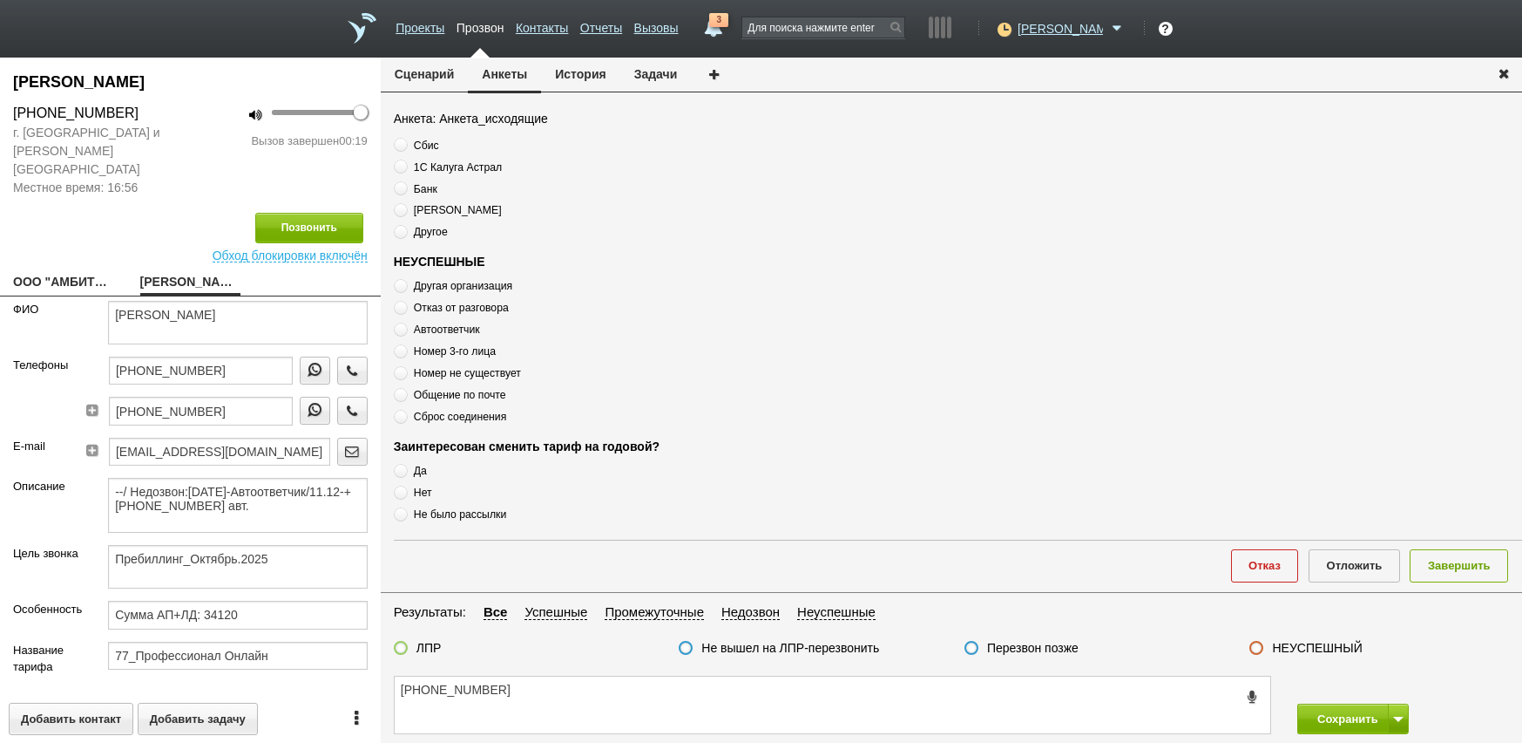
click at [459, 314] on label "Отказ от разговора" at bounding box center [612, 307] width 436 height 17
click at [460, 324] on span "Автоответчик" at bounding box center [447, 329] width 66 height 12
click at [590, 681] on textarea "[PHONE_NUMBER]" at bounding box center [833, 704] width 876 height 57
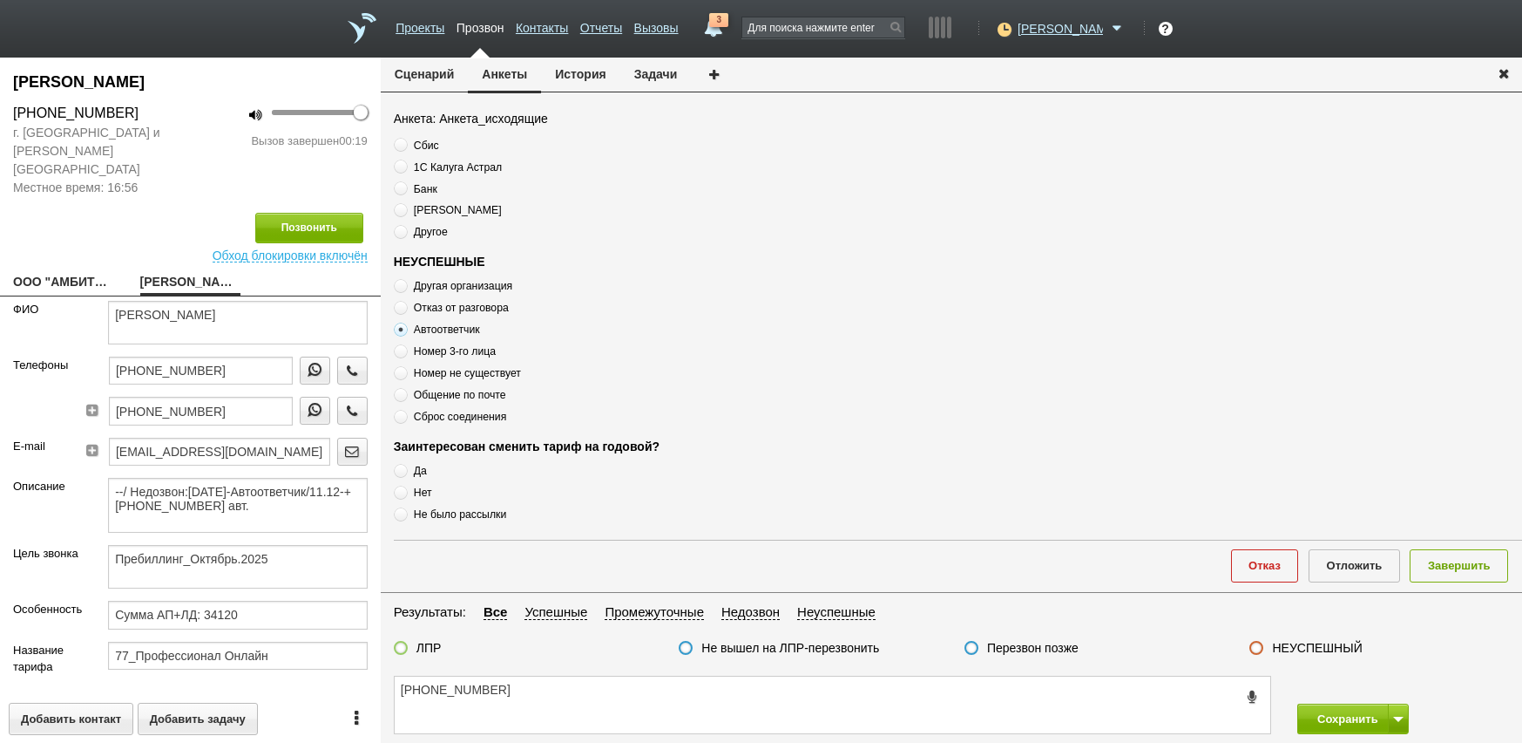
click at [458, 334] on span "Автоответчик" at bounding box center [447, 329] width 66 height 12
click at [457, 333] on span "Автоответчик" at bounding box center [447, 329] width 66 height 12
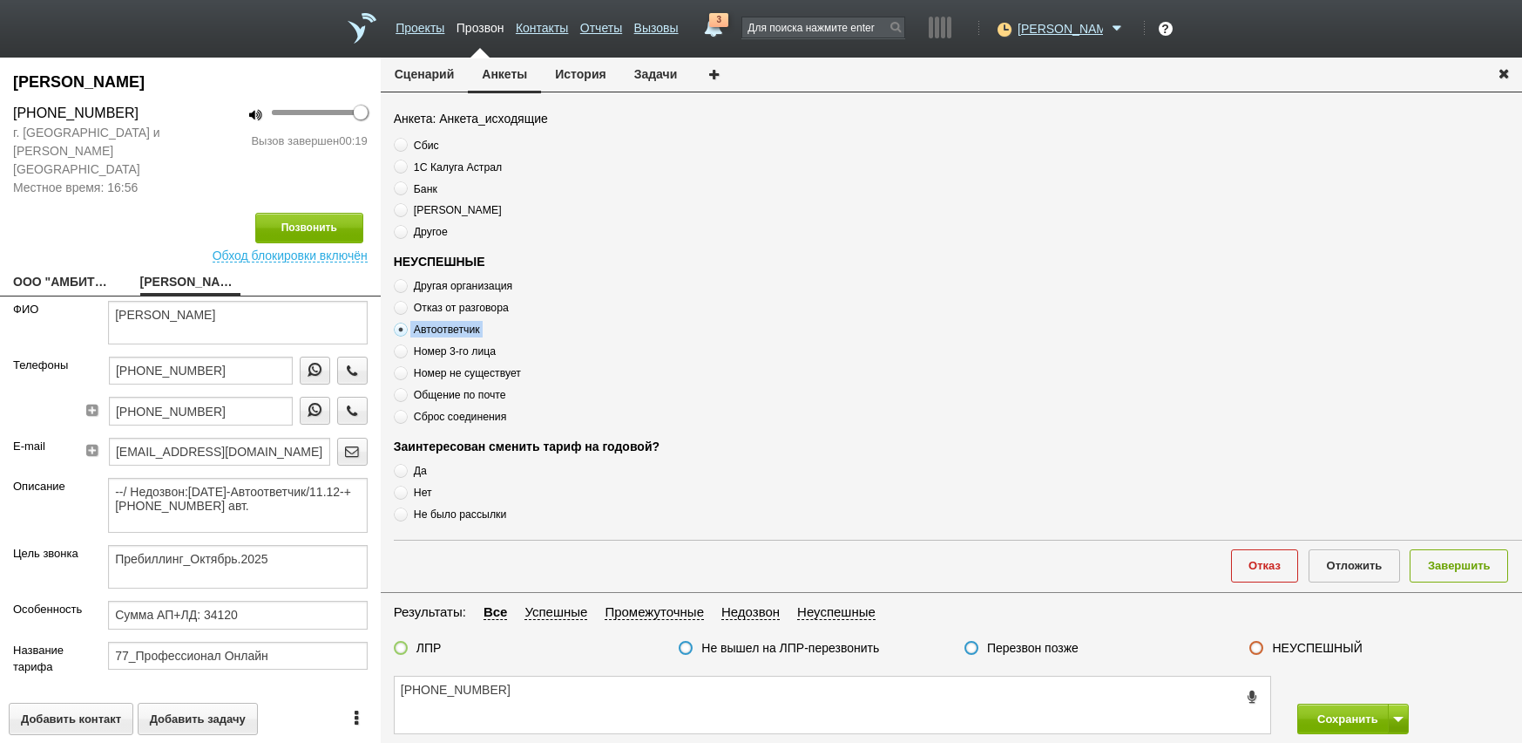
click at [516, 688] on textarea "[PHONE_NUMBER]" at bounding box center [833, 704] width 876 height 57
paste textarea "Автоответчик"
click at [681, 692] on textarea "[PHONE_NUMBER] Автоответчик" at bounding box center [833, 704] width 876 height 57
click at [1011, 654] on label "Перезвон позже" at bounding box center [1033, 648] width 92 height 16
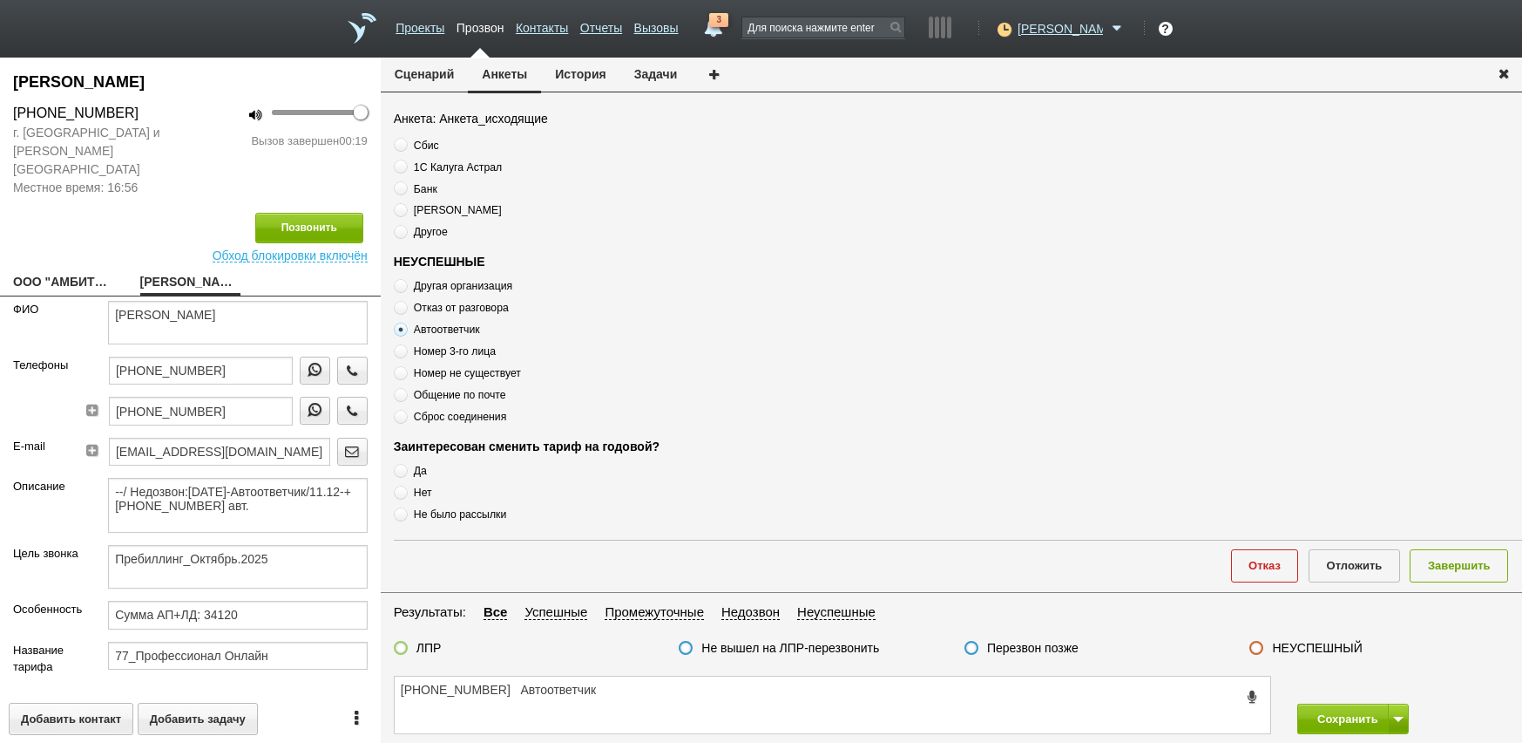
click at [0, 0] on input "Перезвон позже" at bounding box center [0, 0] width 0 height 0
click at [1446, 574] on button "Завершить" at bounding box center [1459, 565] width 98 height 32
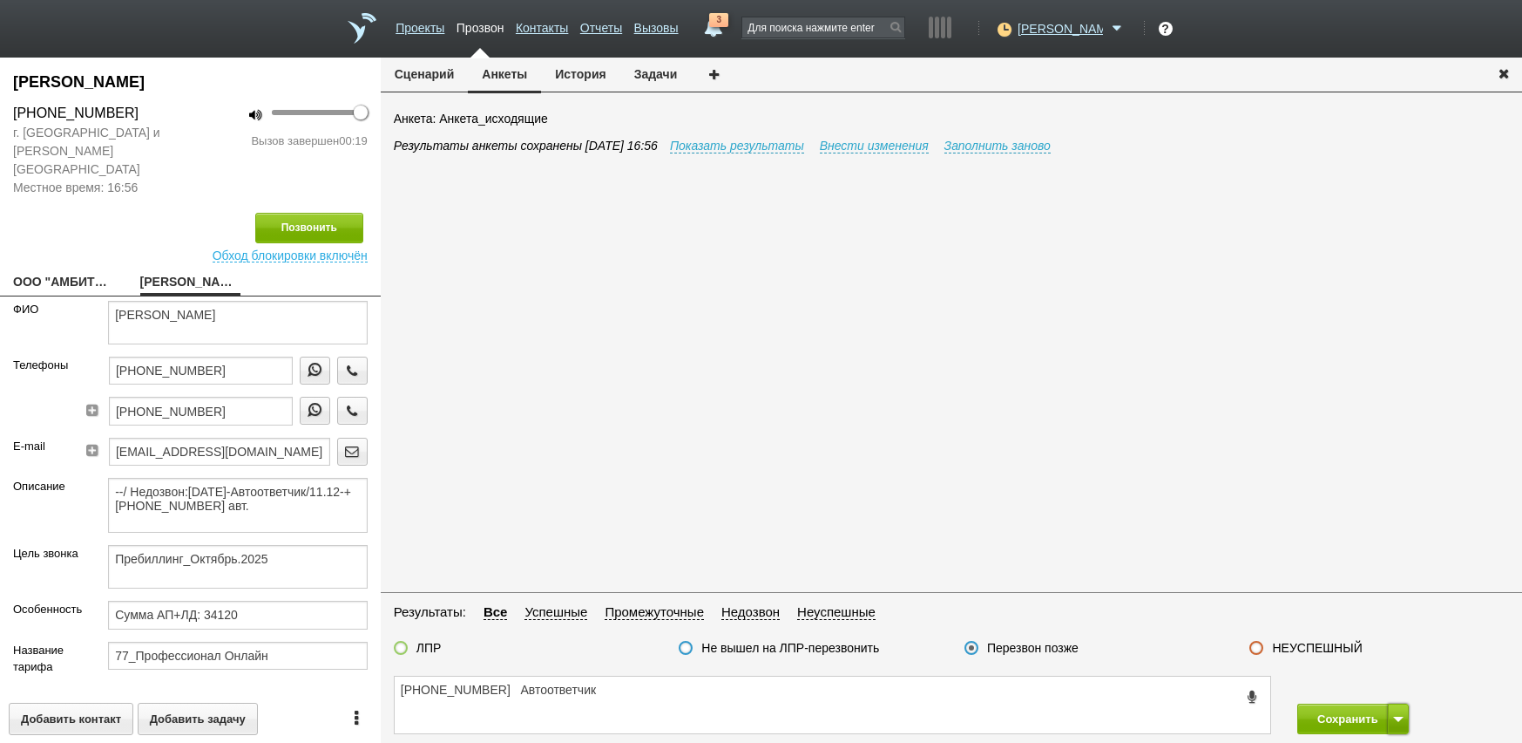
click at [1393, 718] on span at bounding box center [1398, 718] width 10 height 5
click at [1385, 689] on button "Сохранить и остаться" at bounding box center [1340, 686] width 135 height 31
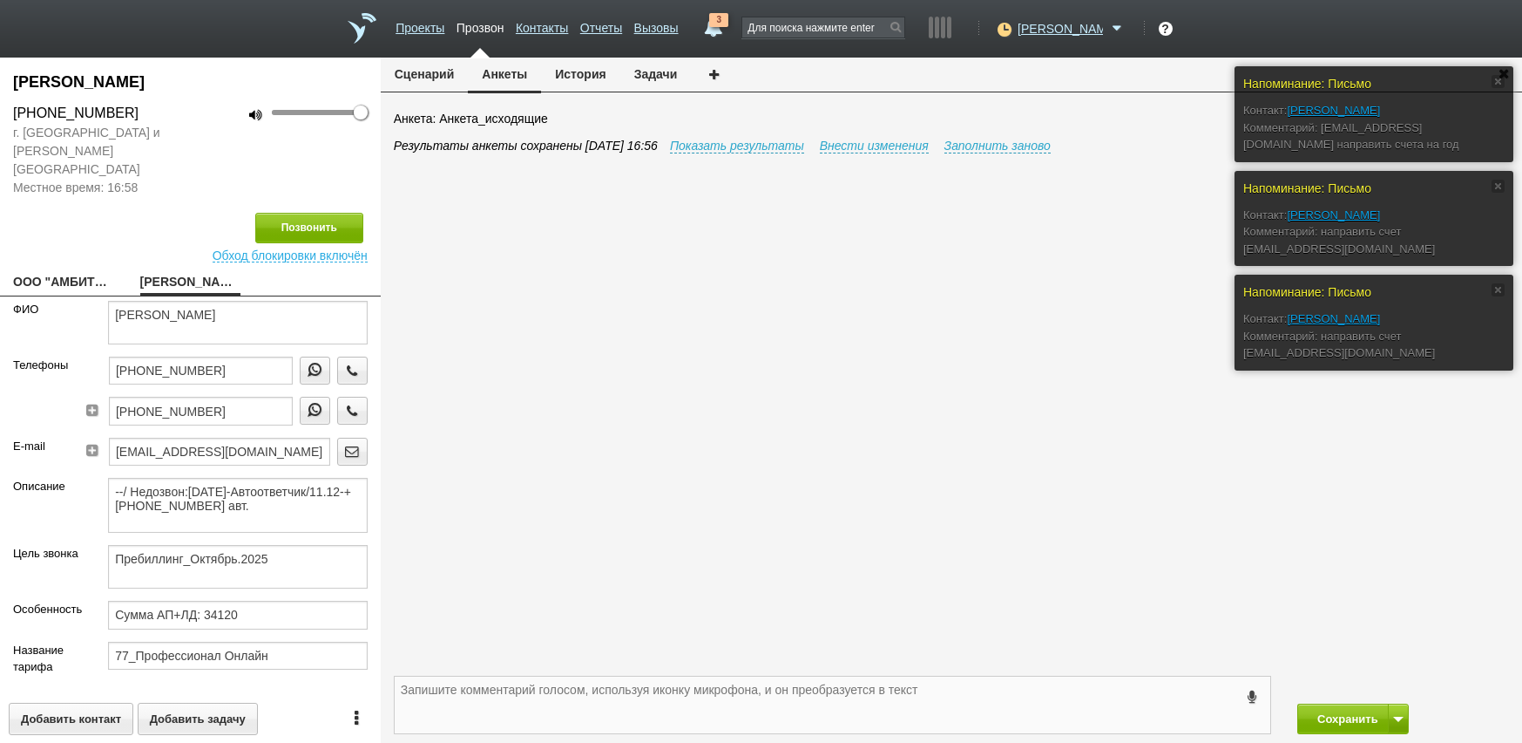
click at [879, 702] on textarea at bounding box center [833, 704] width 876 height 57
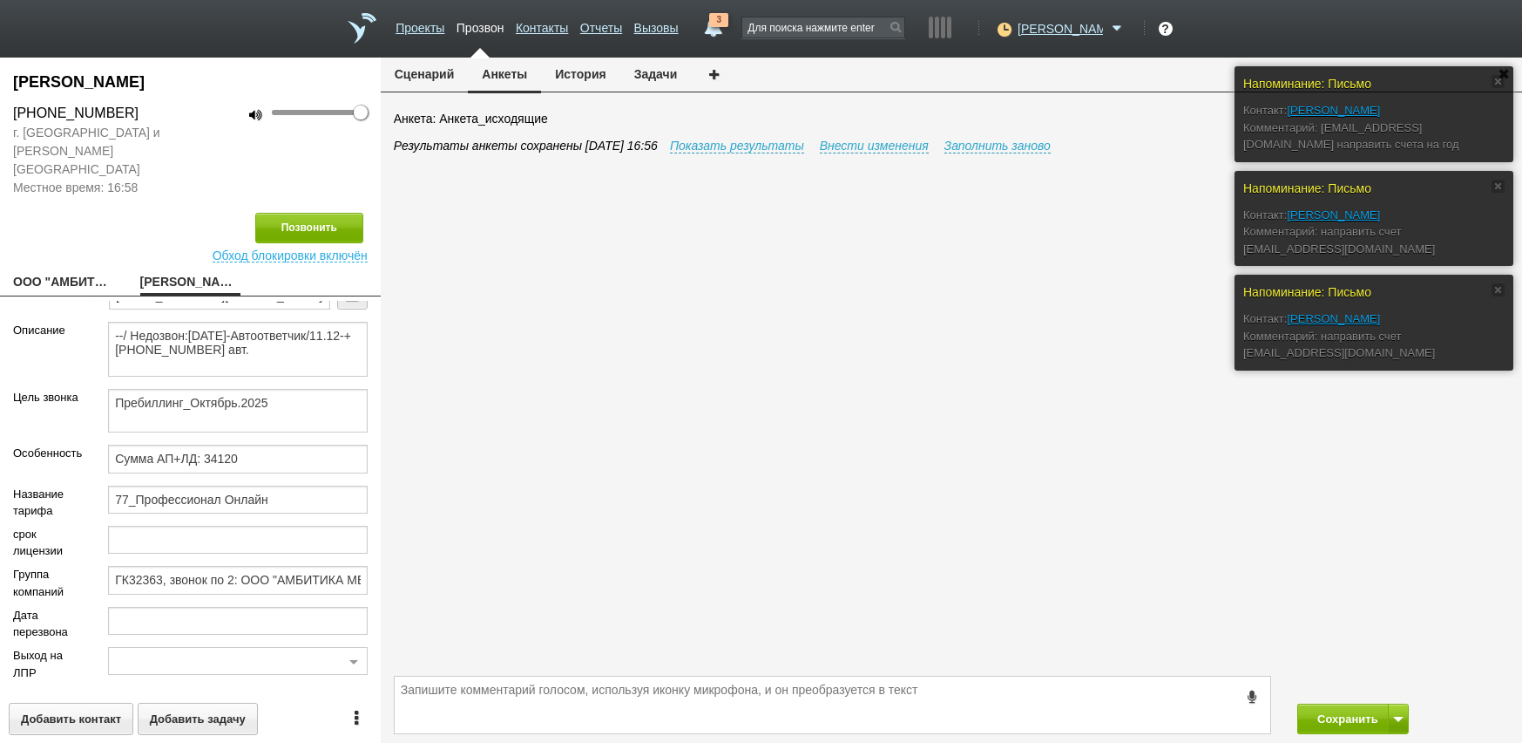
scroll to position [281, 0]
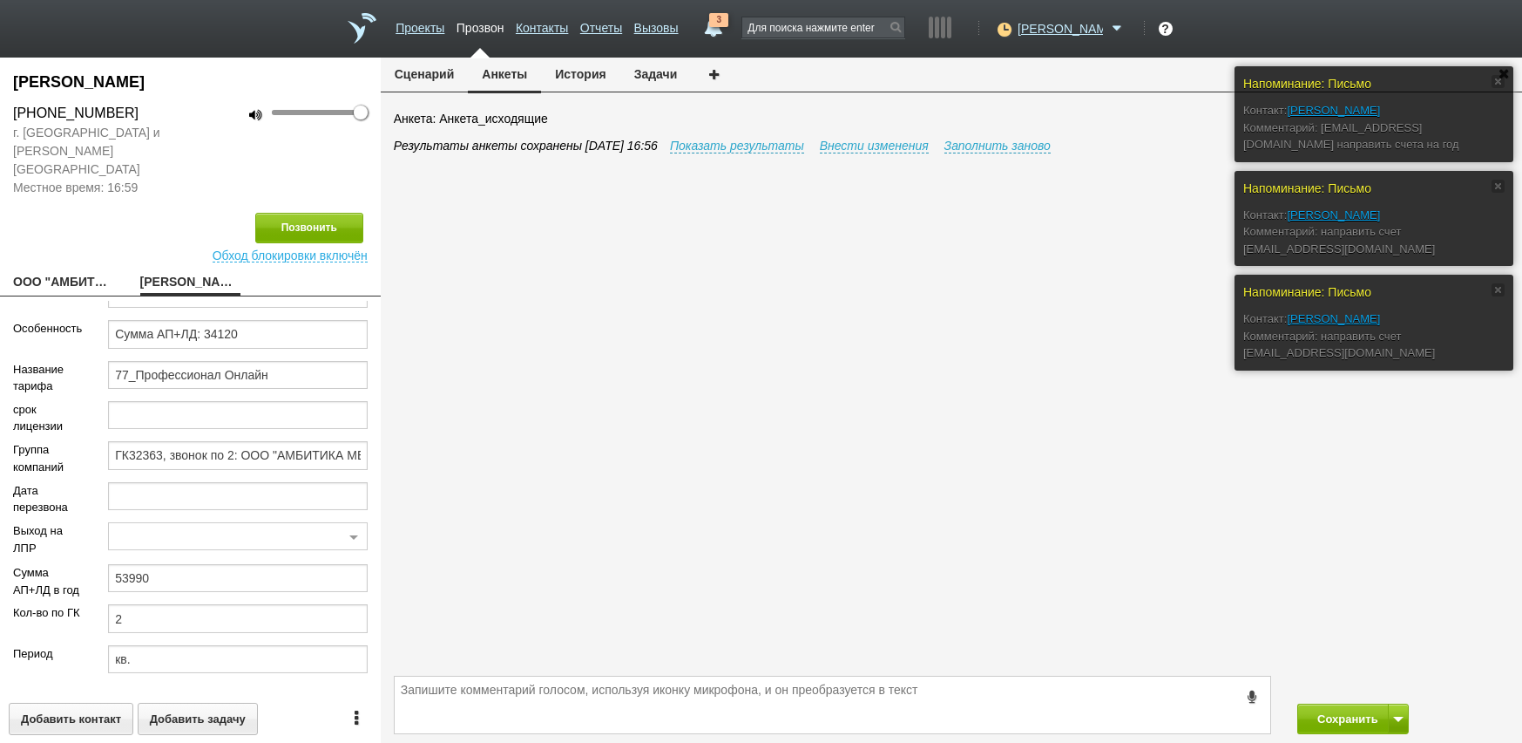
click at [1088, 578] on div "Результаты анкеты сохранены [DATE] 16:56 Показать результаты Внести изменения З…" at bounding box center [958, 404] width 1129 height 534
click at [798, 621] on div "Результаты анкеты сохранены [DATE] 16:56 Показать результаты Внести изменения З…" at bounding box center [958, 404] width 1129 height 534
click at [1064, 490] on div "Результаты анкеты сохранены [DATE] 16:56 Показать результаты Внести изменения З…" at bounding box center [958, 404] width 1129 height 534
click at [665, 692] on textarea at bounding box center [833, 704] width 876 height 57
click at [920, 519] on div "Результаты анкеты сохранены [DATE] 16:56 Показать результаты Внести изменения З…" at bounding box center [958, 404] width 1129 height 534
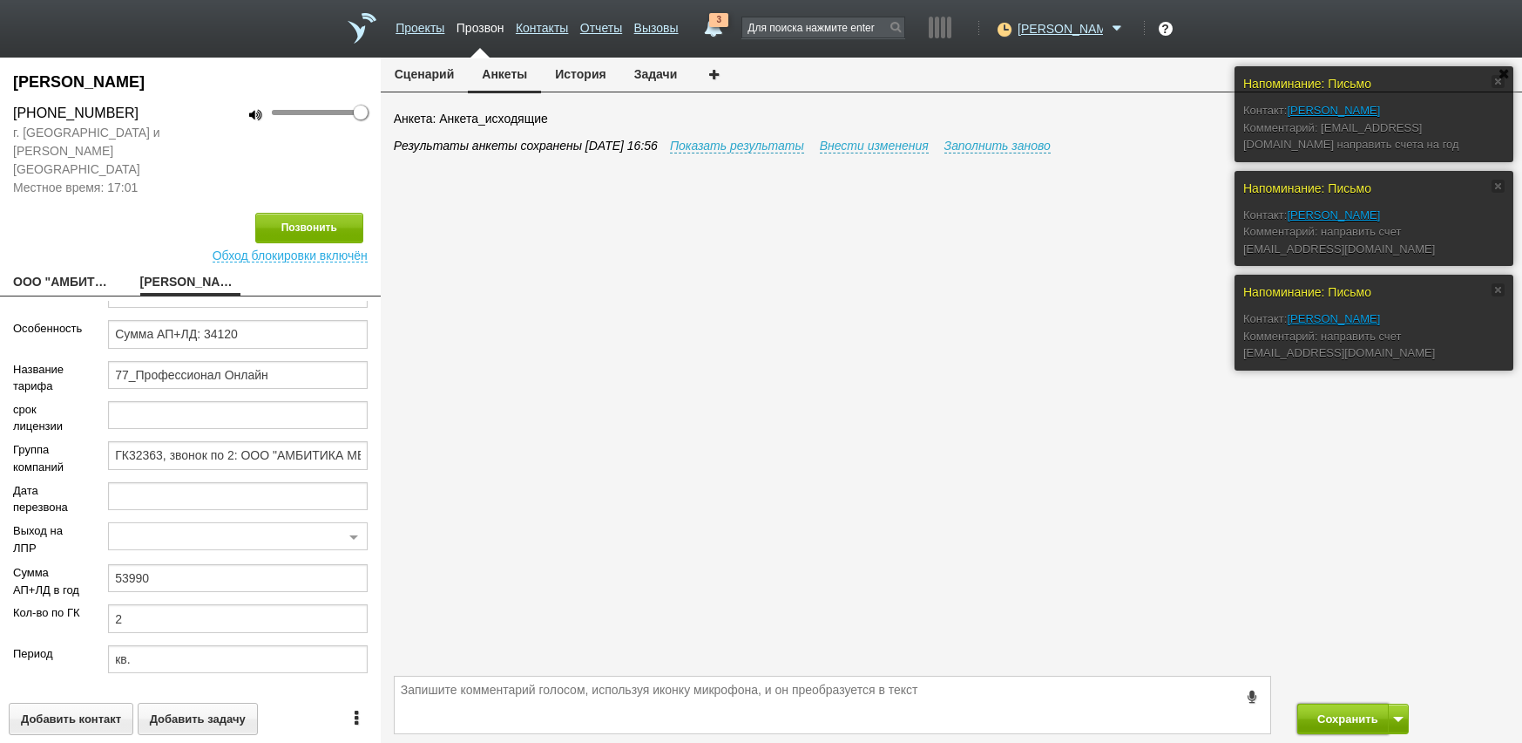
click at [1346, 722] on button "Сохранить" at bounding box center [1344, 718] width 92 height 31
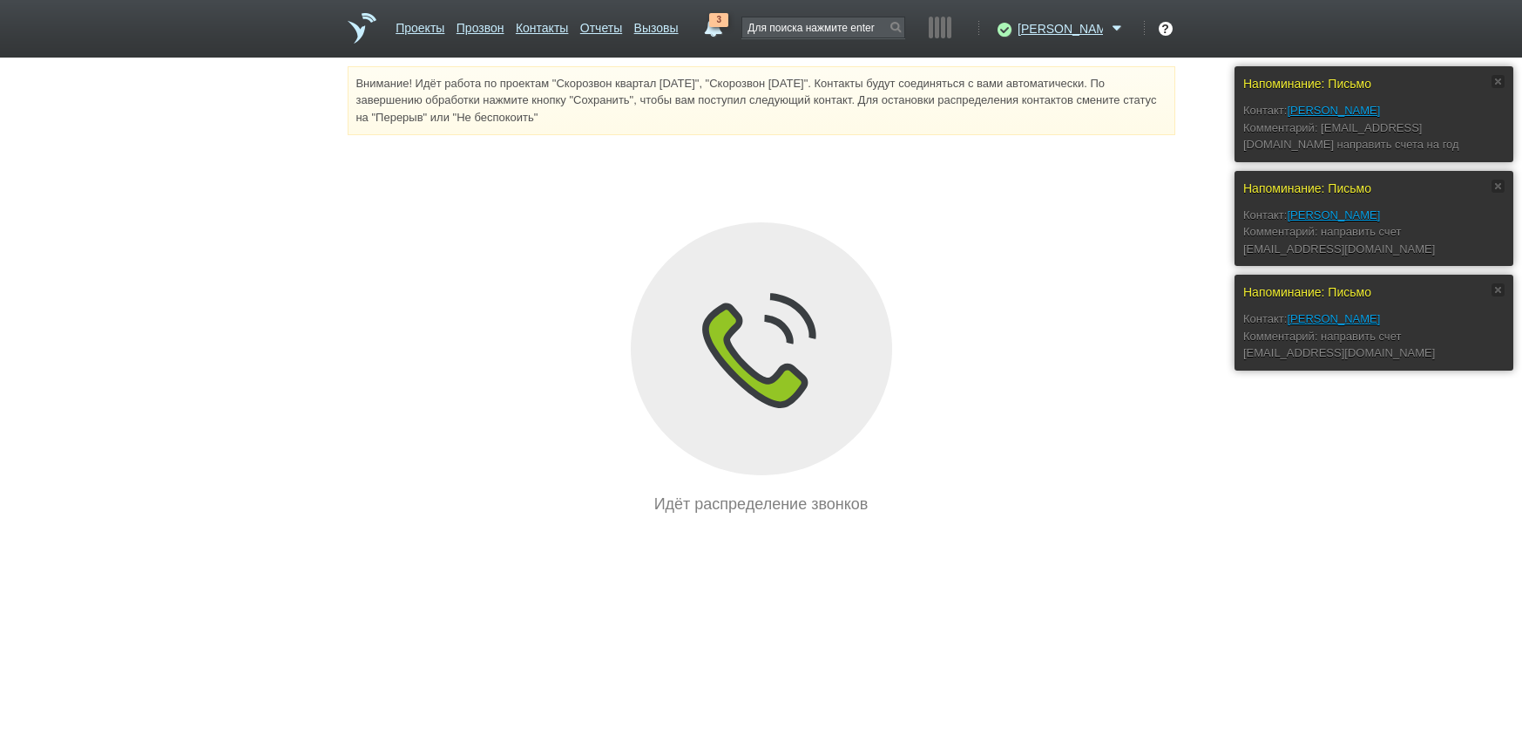
click at [1198, 364] on div "Напоминание: Письмо Контакт: [PERSON_NAME]: [EMAIL_ADDRESS][DOMAIN_NAME] направ…" at bounding box center [761, 291] width 1522 height 450
click at [729, 23] on span "3" at bounding box center [718, 20] width 19 height 14
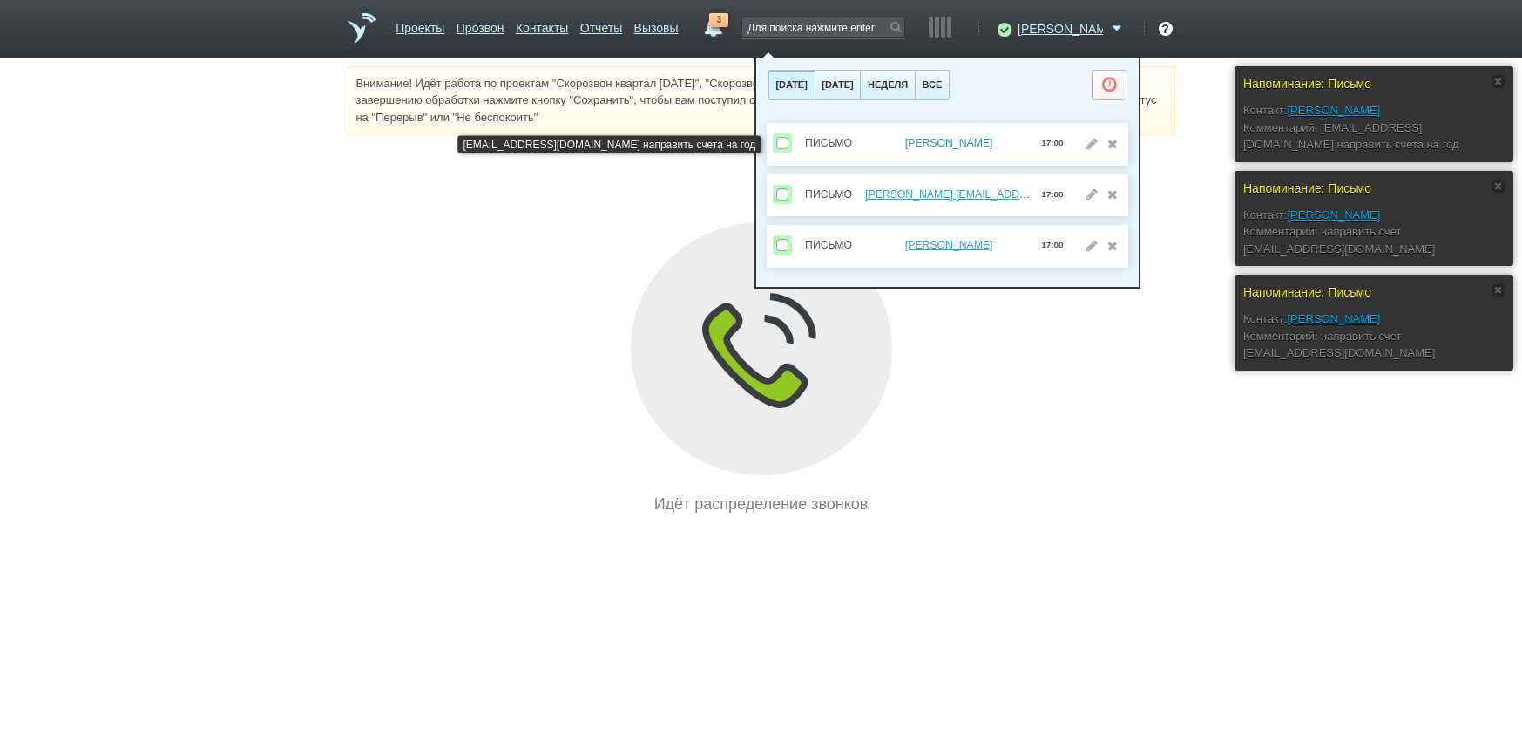
click at [955, 142] on link "[PERSON_NAME]" at bounding box center [949, 143] width 88 height 12
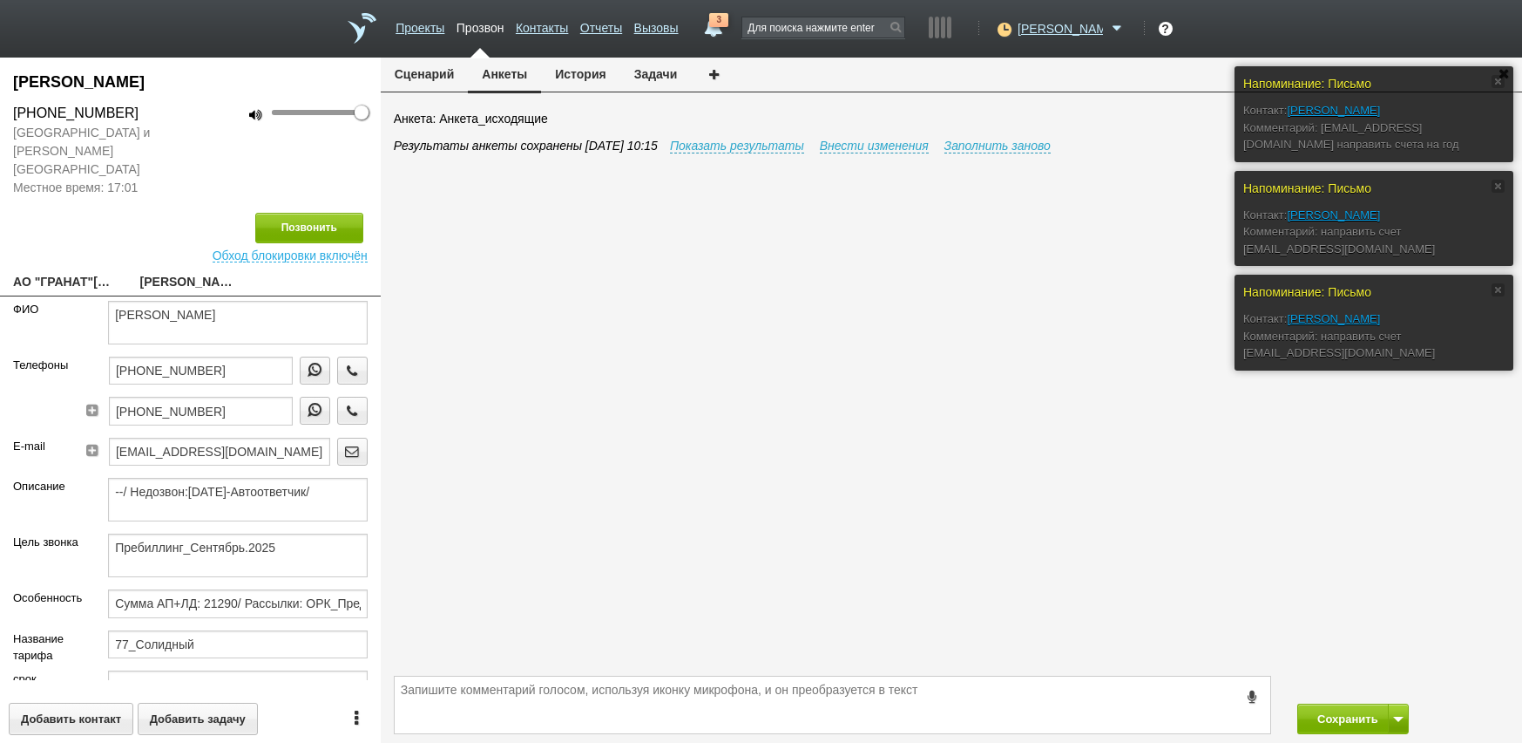
click at [85, 271] on link "АО "ГРАНАТ"[EMAIL_ADDRESS][DOMAIN_NAME]" at bounding box center [63, 283] width 101 height 24
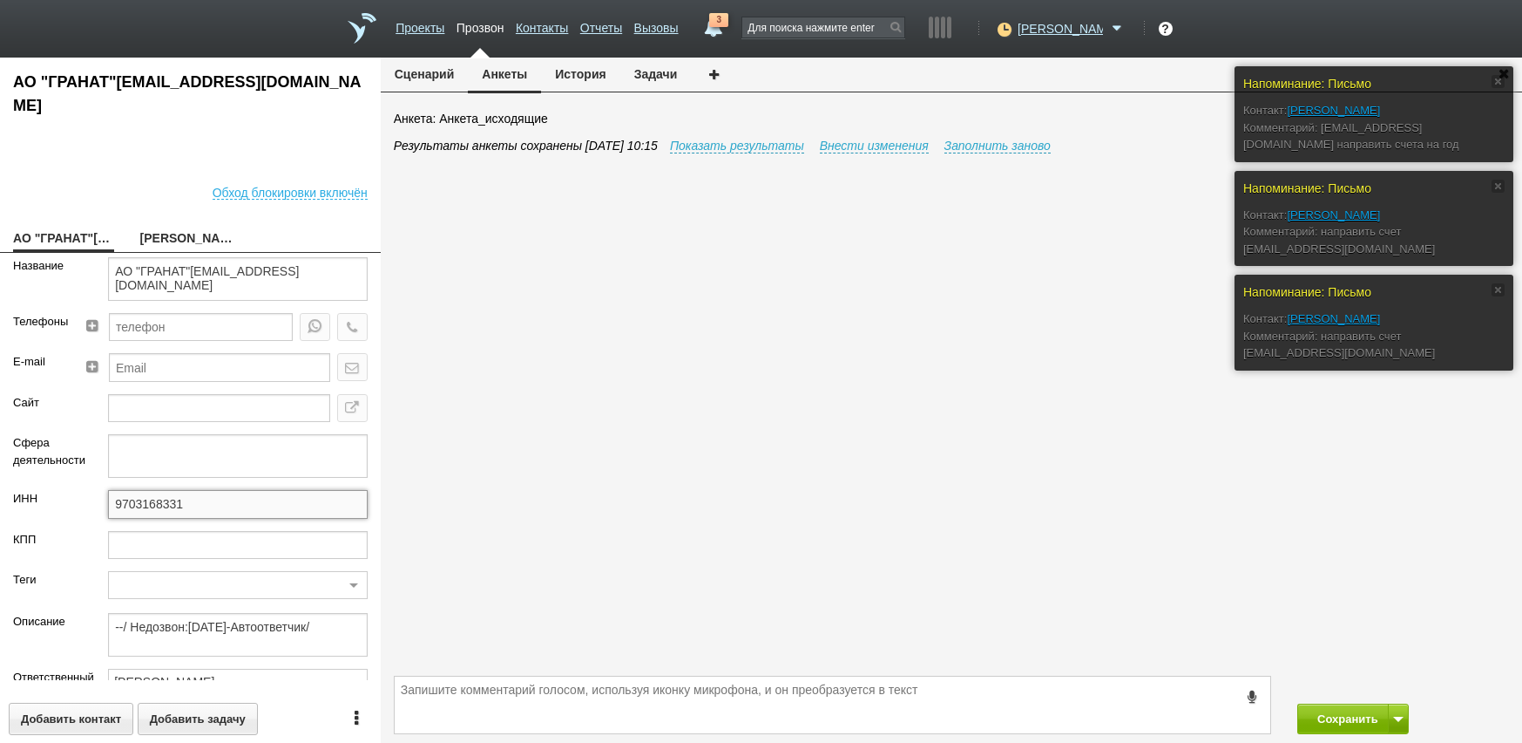
click at [186, 513] on input "9703168331" at bounding box center [238, 504] width 260 height 28
click at [729, 25] on span "3" at bounding box center [718, 20] width 19 height 14
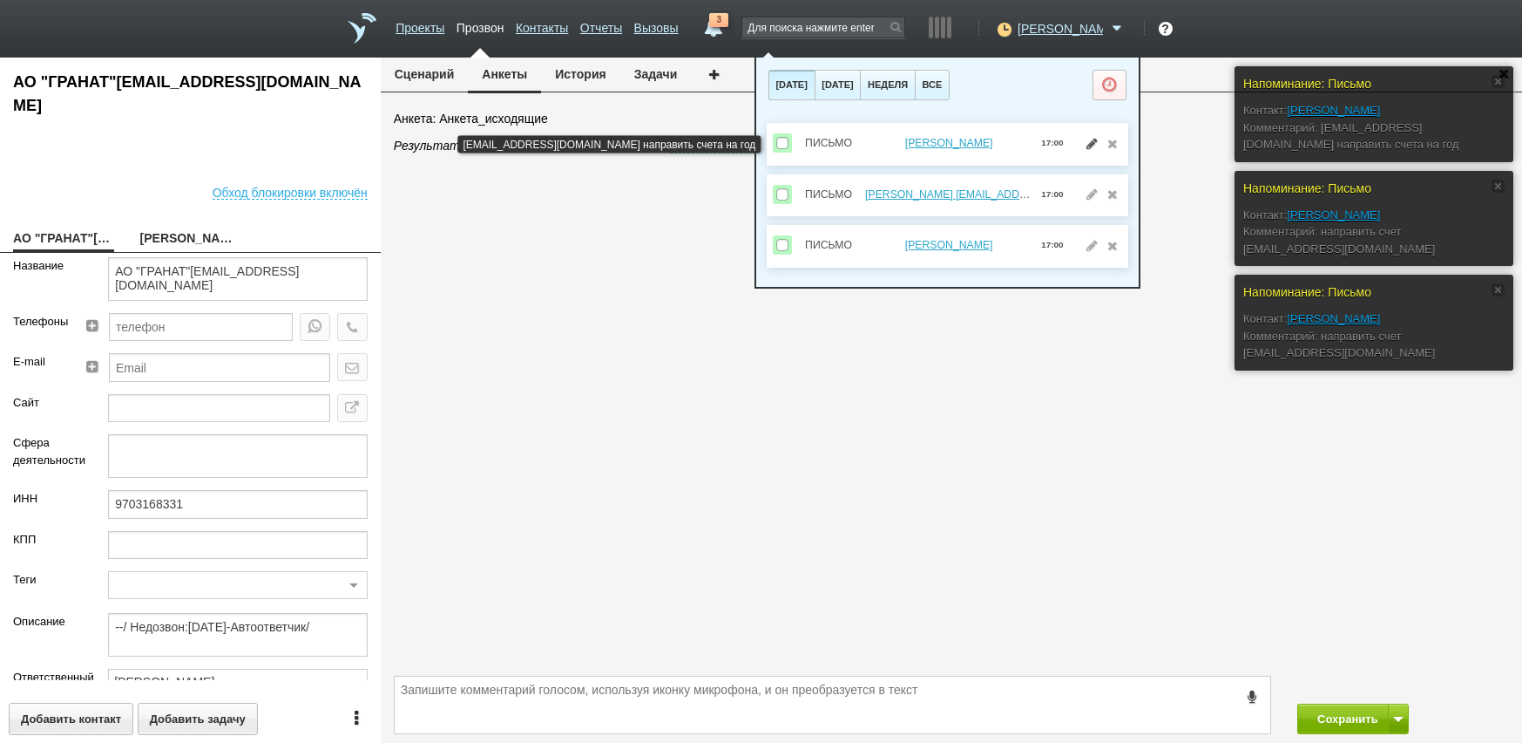
click at [1088, 146] on link at bounding box center [1092, 143] width 18 height 12
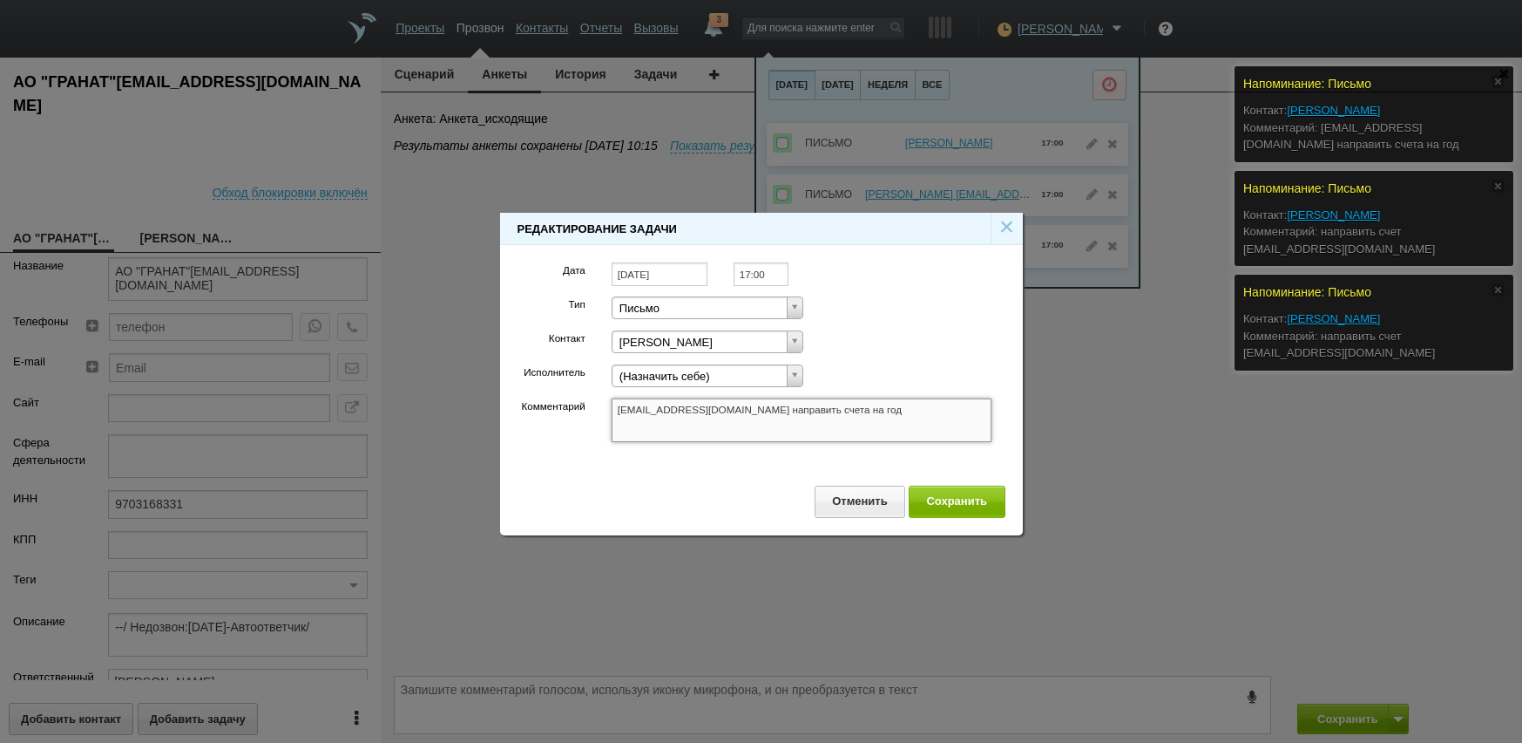
drag, startPoint x: 722, startPoint y: 417, endPoint x: 825, endPoint y: 414, distance: 103.7
click at [723, 415] on textarea "[EMAIL_ADDRESS][DOMAIN_NAME] направить счета на год" at bounding box center [802, 420] width 381 height 44
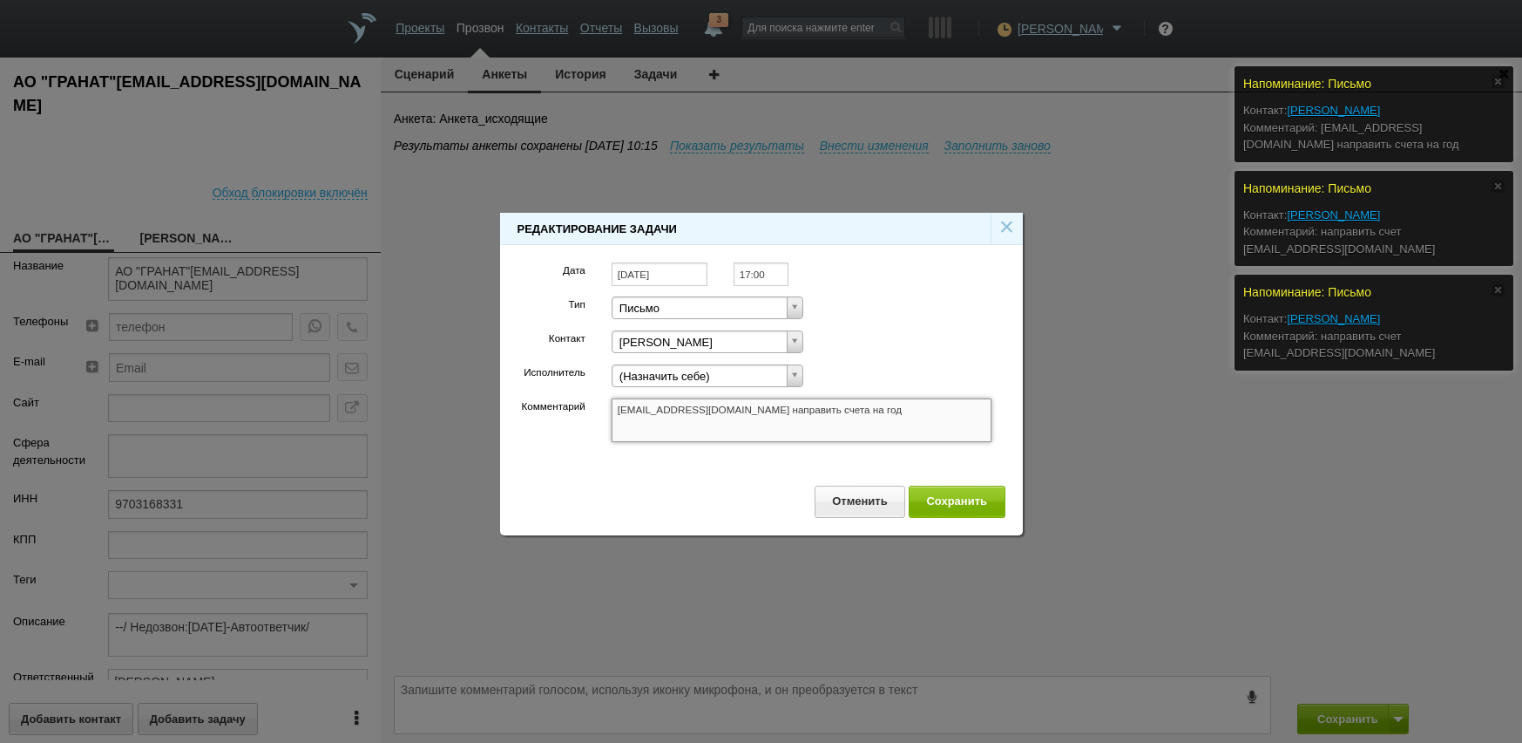
drag, startPoint x: 862, startPoint y: 407, endPoint x: 631, endPoint y: 411, distance: 231.0
click at [600, 414] on div "[EMAIL_ADDRESS][DOMAIN_NAME] направить счета на год [EMAIL_ADDRESS][DOMAIN_NAME…" at bounding box center [802, 425] width 407 height 54
click at [987, 496] on button "Сохранить" at bounding box center [957, 501] width 97 height 32
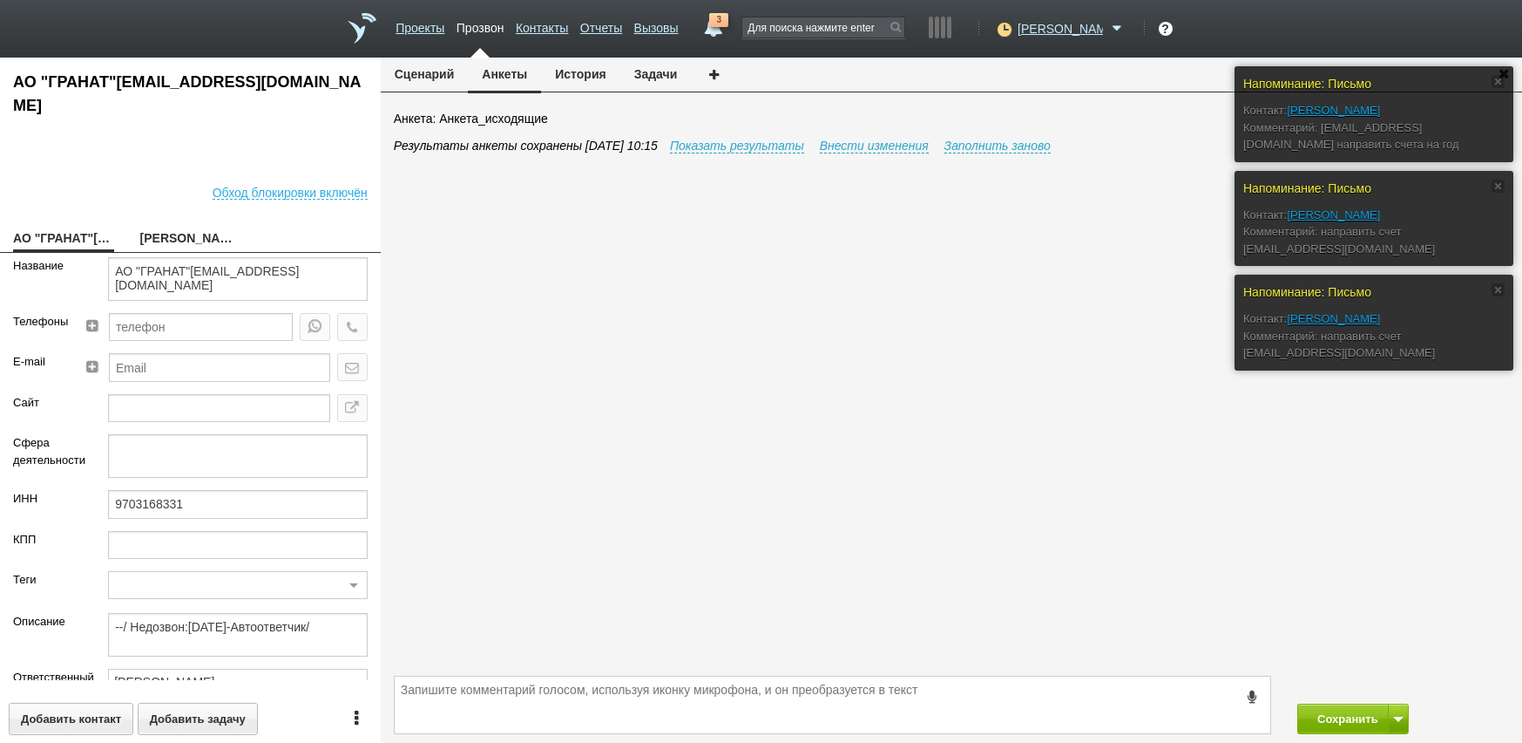
click at [729, 25] on link "3" at bounding box center [712, 23] width 31 height 21
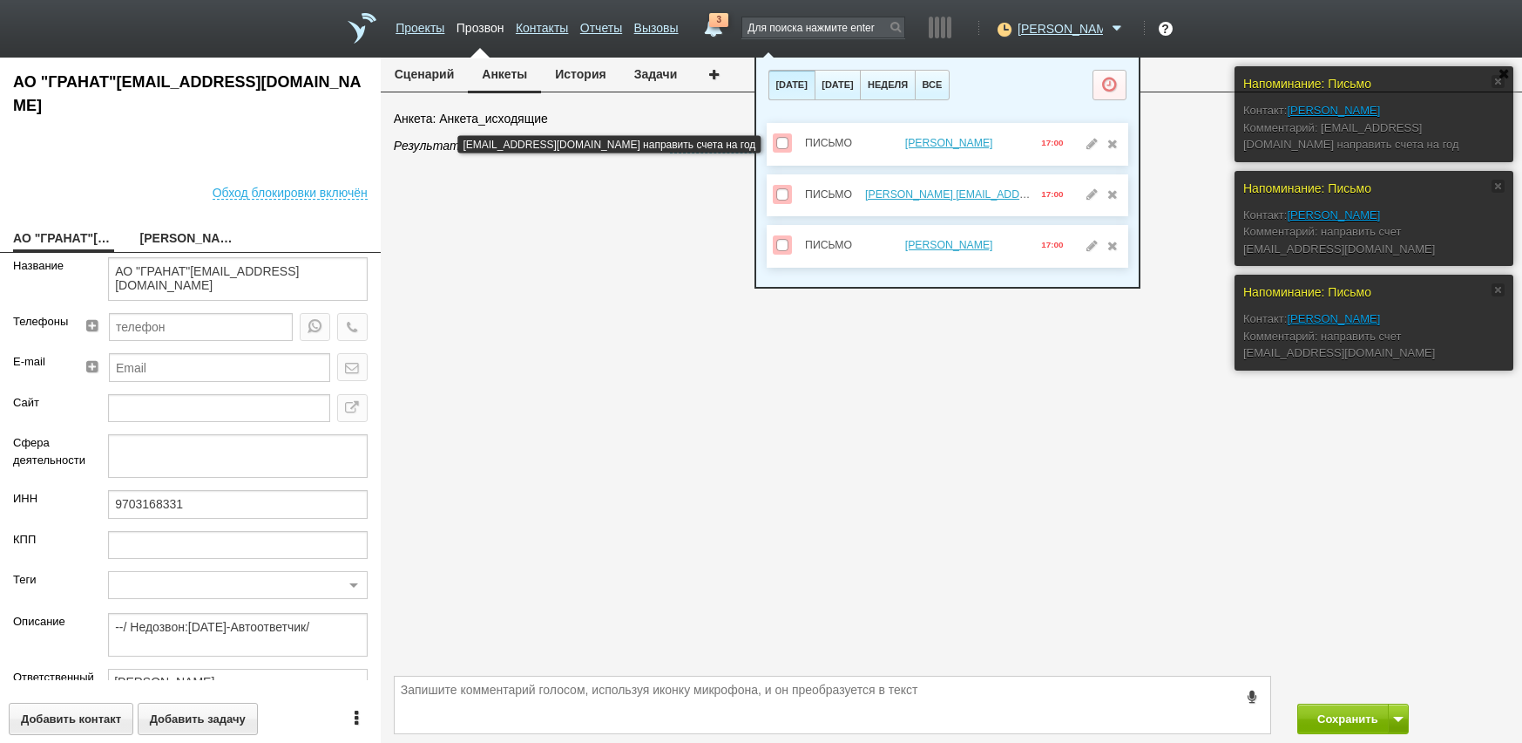
click at [784, 142] on span at bounding box center [782, 143] width 12 height 12
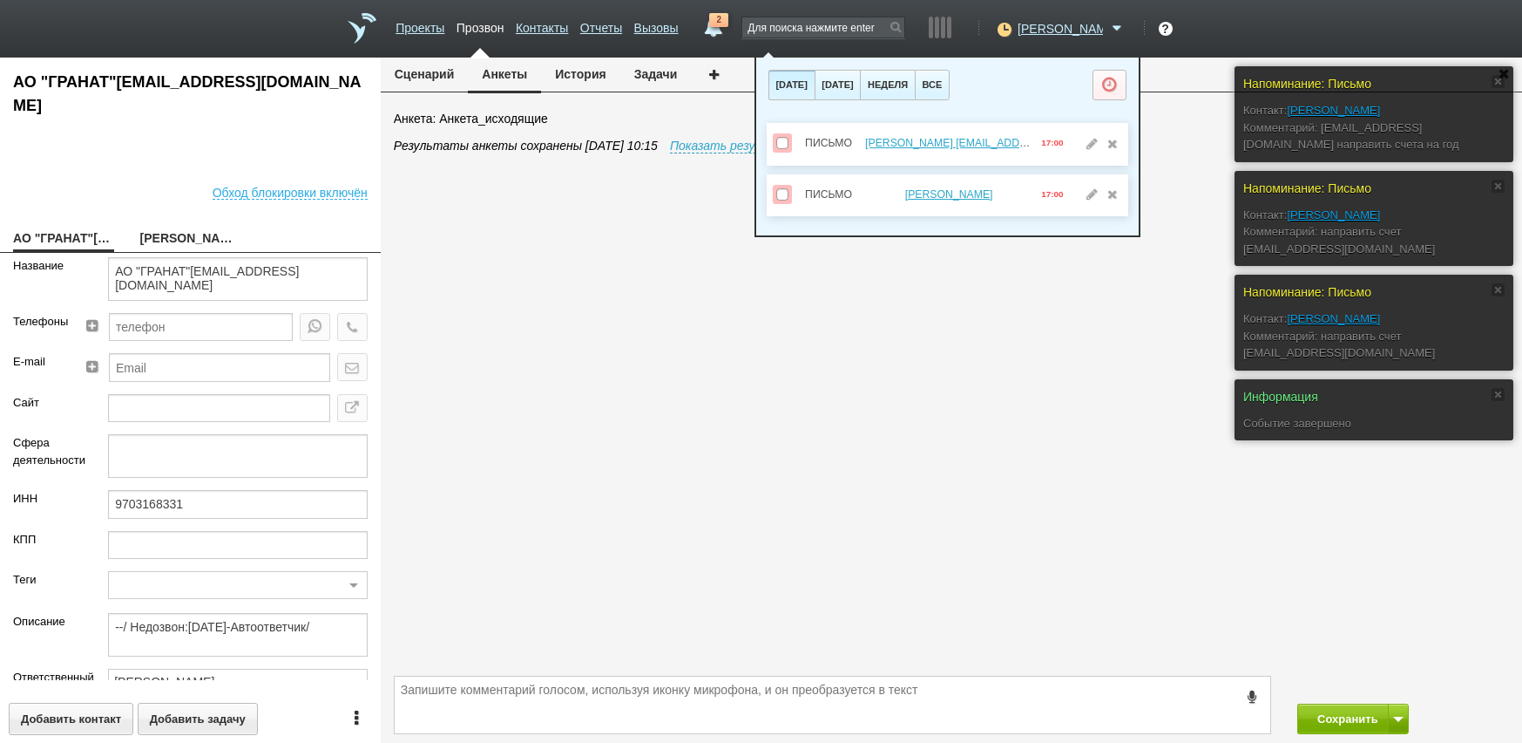
click at [1011, 611] on div "Результаты анкеты сохранены [DATE] 10:15 Показать результаты Внести изменения З…" at bounding box center [958, 404] width 1129 height 534
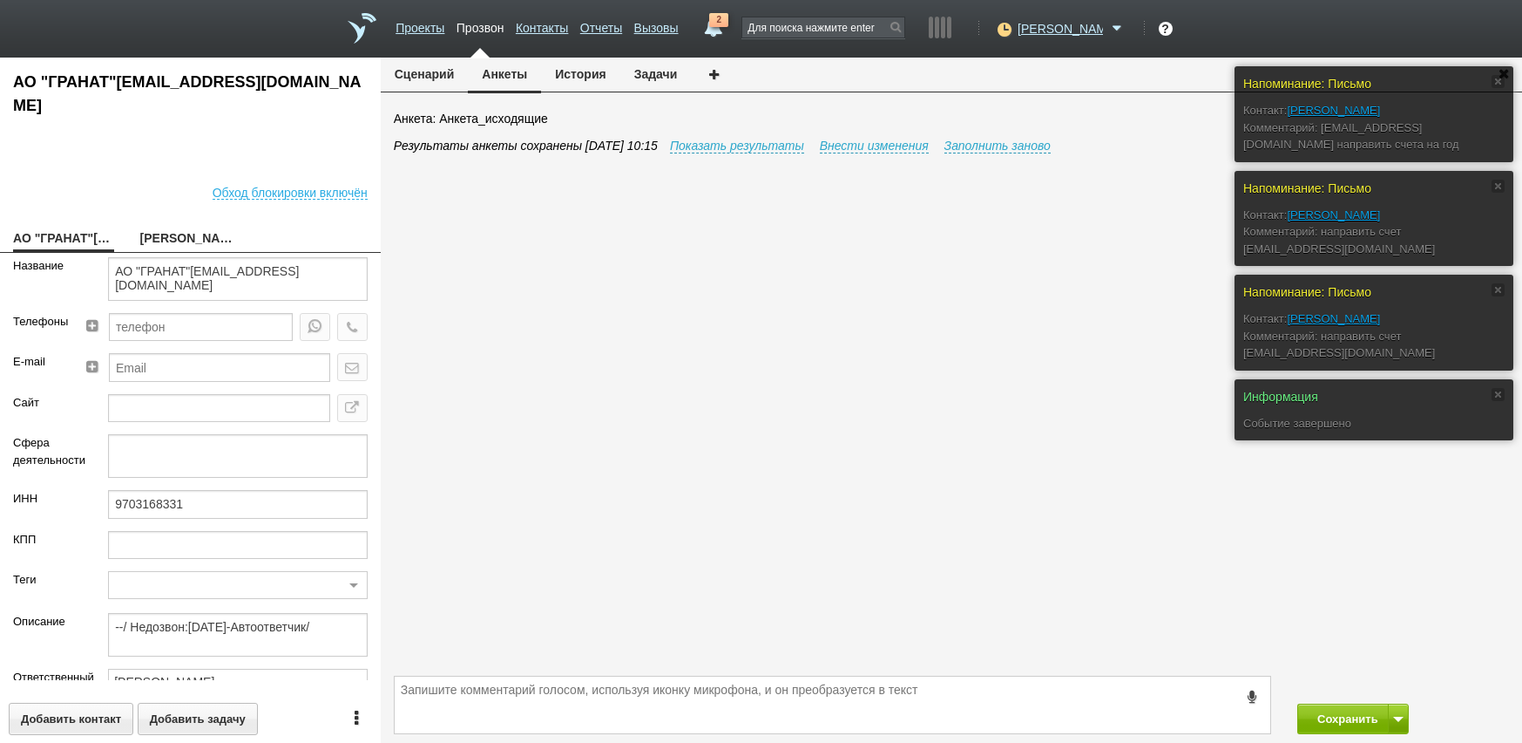
click at [1339, 702] on div "Сохранить" at bounding box center [952, 705] width 1142 height 76
click at [1339, 717] on button "Сохранить" at bounding box center [1344, 718] width 92 height 31
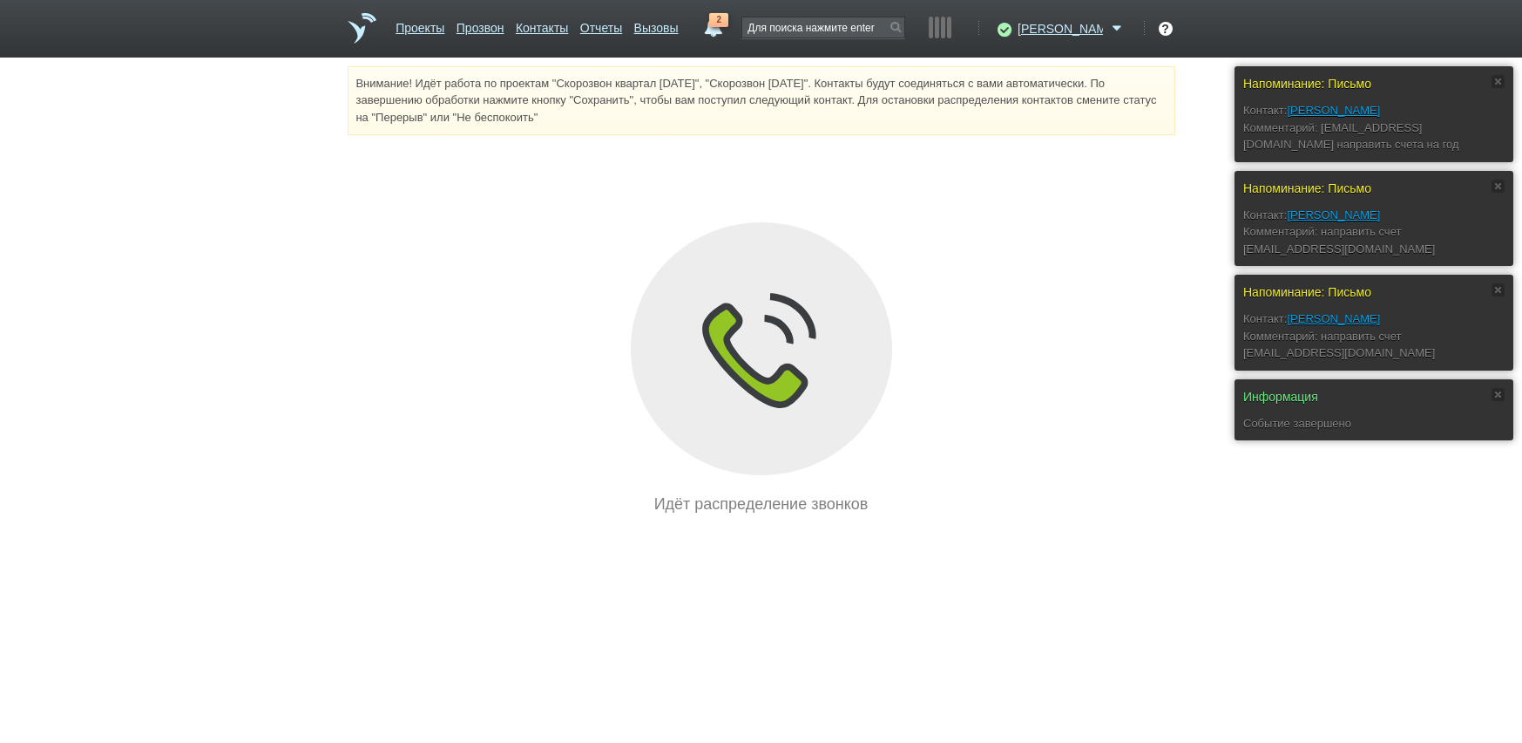
click at [729, 23] on span "2" at bounding box center [718, 20] width 19 height 14
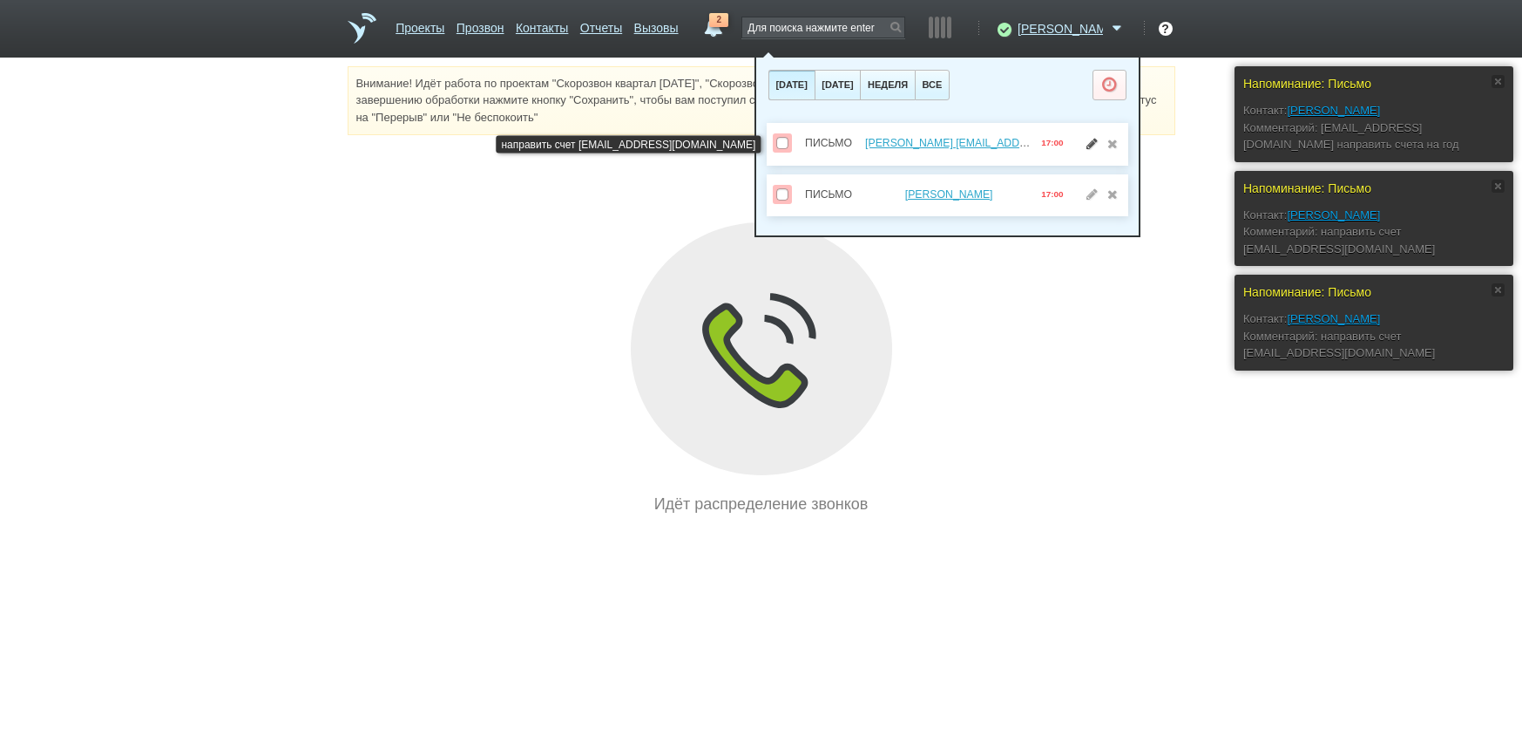
click at [1088, 145] on link at bounding box center [1092, 143] width 18 height 12
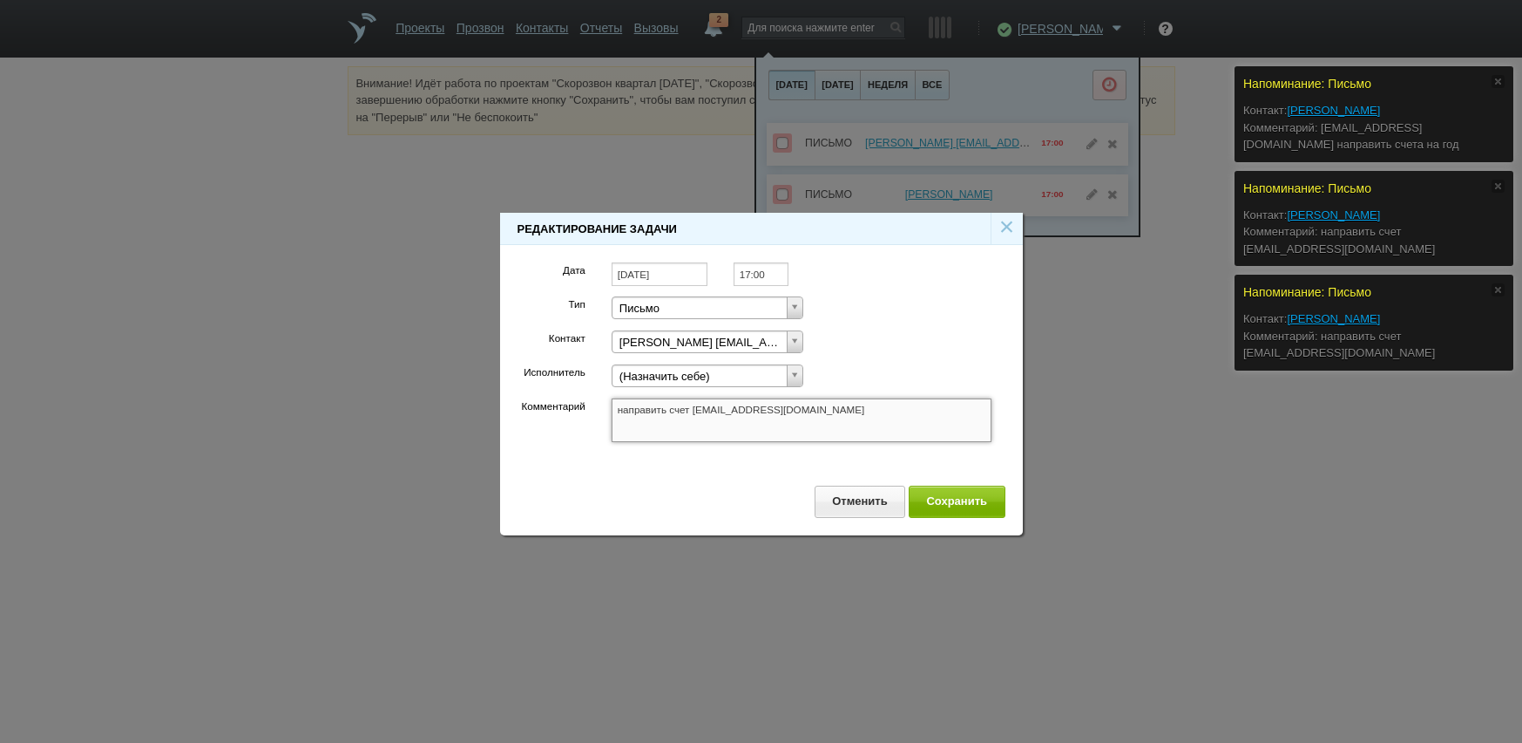
click at [756, 420] on textarea "направить счет [EMAIL_ADDRESS][DOMAIN_NAME]" at bounding box center [802, 420] width 381 height 44
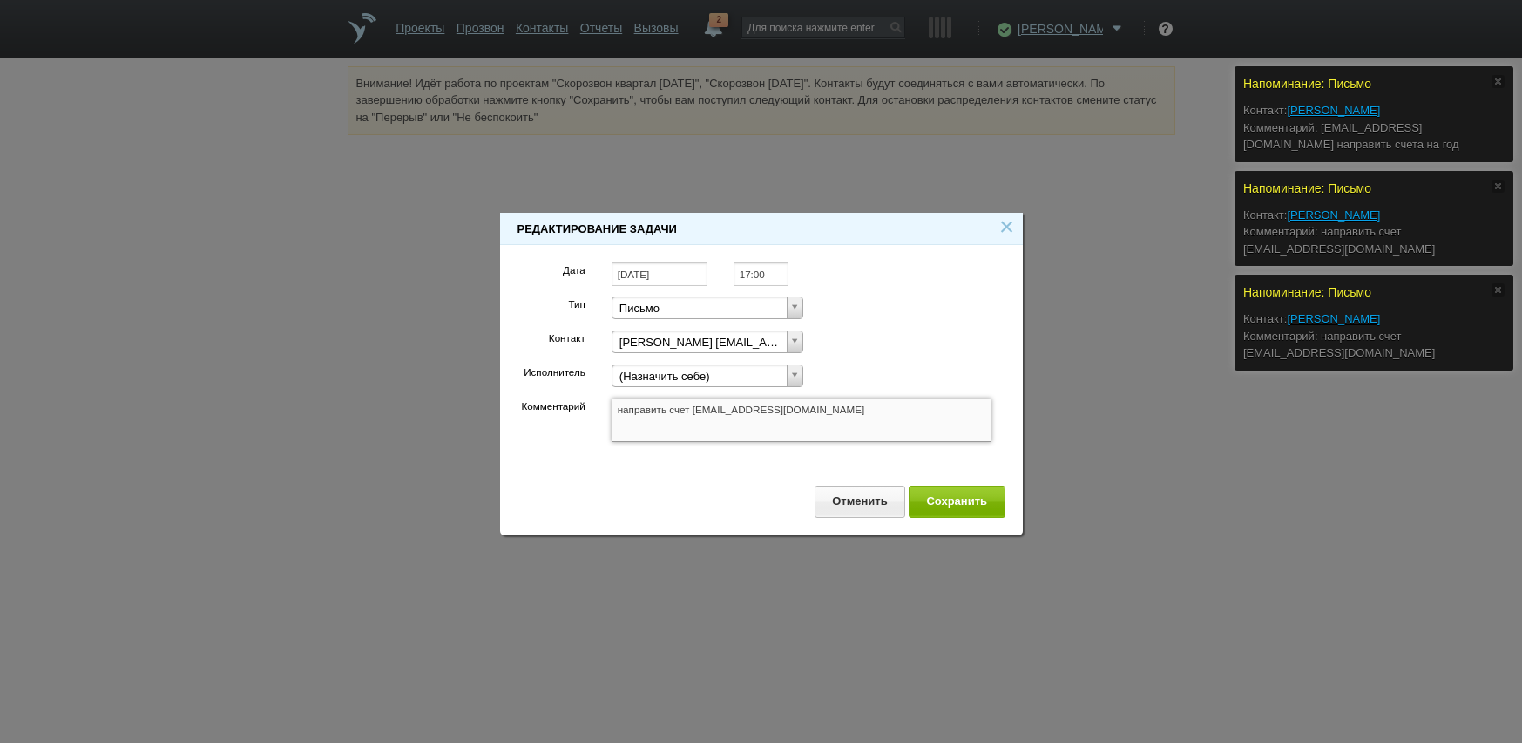
drag, startPoint x: 801, startPoint y: 410, endPoint x: 694, endPoint y: 408, distance: 107.2
click at [694, 408] on textarea "направить счет [EMAIL_ADDRESS][DOMAIN_NAME]" at bounding box center [802, 420] width 381 height 44
drag, startPoint x: 694, startPoint y: 408, endPoint x: 716, endPoint y: 409, distance: 22.7
click at [651, 441] on textarea "направить счет [EMAIL_ADDRESS][DOMAIN_NAME]" at bounding box center [802, 420] width 381 height 44
drag, startPoint x: 690, startPoint y: 408, endPoint x: 891, endPoint y: 412, distance: 200.5
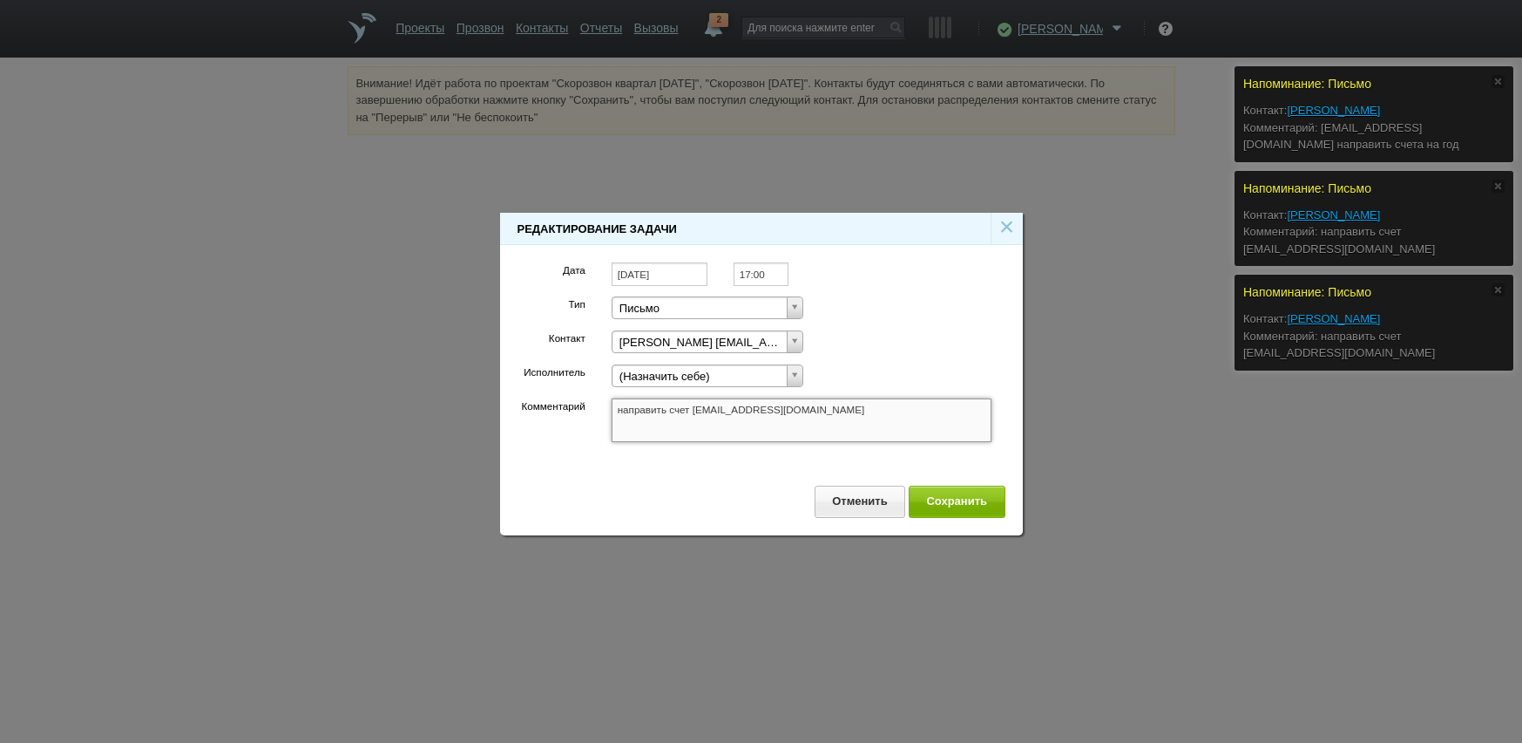
click at [891, 412] on textarea "направить счет [EMAIL_ADDRESS][DOMAIN_NAME]" at bounding box center [802, 420] width 381 height 44
click at [936, 492] on button "Сохранить" at bounding box center [957, 501] width 97 height 32
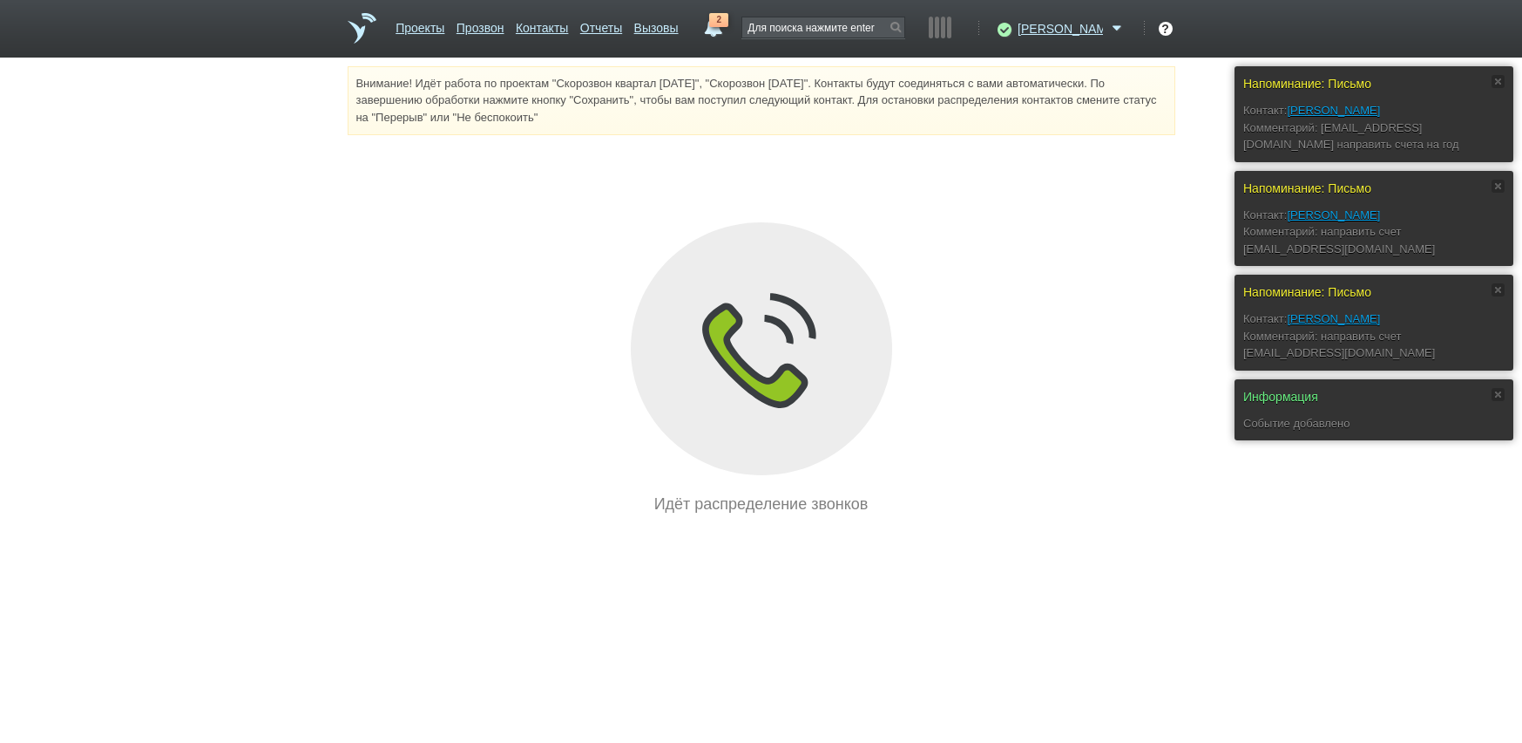
click at [729, 21] on span "2" at bounding box center [718, 20] width 19 height 14
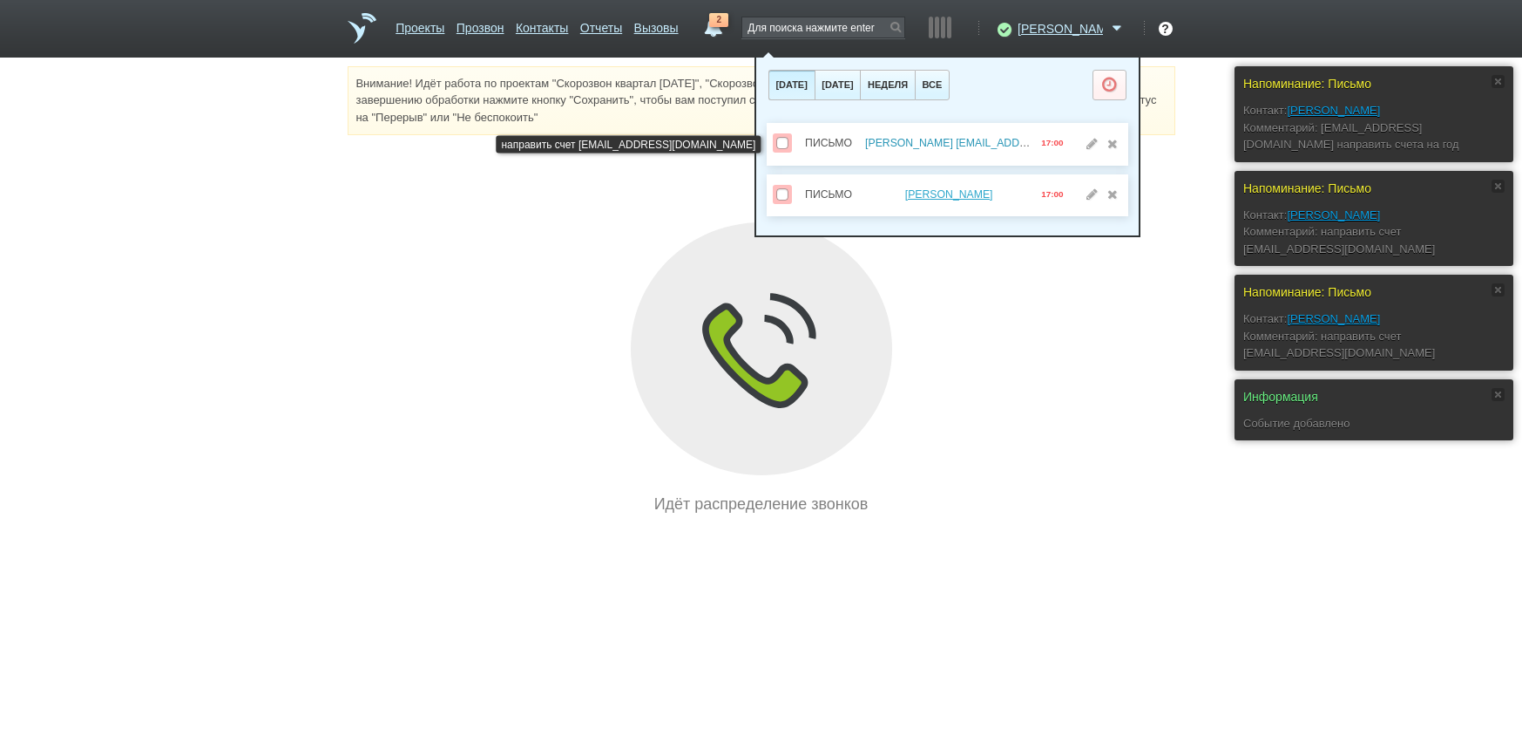
click at [920, 142] on link "[PERSON_NAME] [EMAIL_ADDRESS][DOMAIN_NAME]" at bounding box center [1001, 143] width 272 height 12
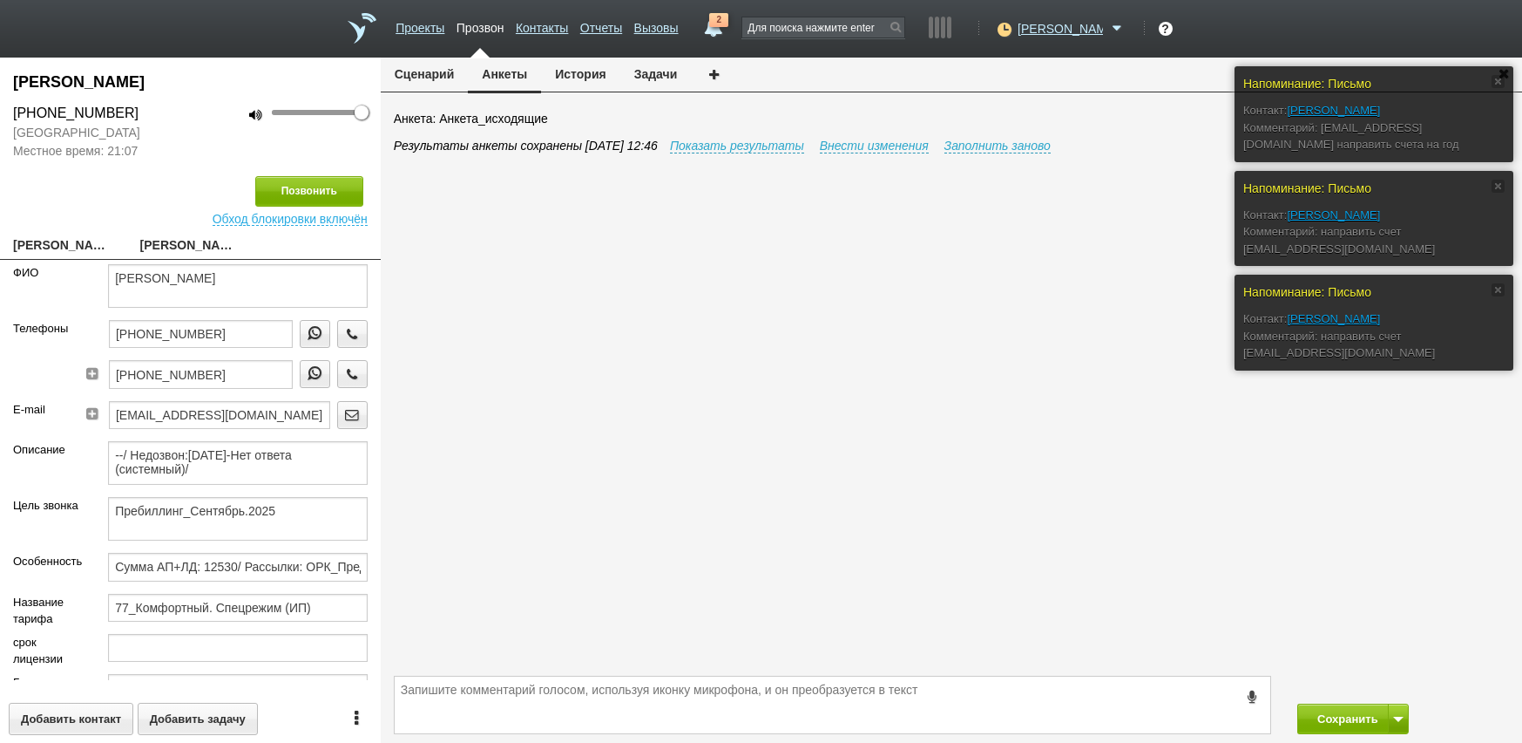
drag, startPoint x: 54, startPoint y: 191, endPoint x: 44, endPoint y: 187, distance: 11.0
click at [51, 191] on div "Позвонить" at bounding box center [190, 191] width 355 height 31
click at [33, 253] on link "[PERSON_NAME] [EMAIL_ADDRESS][DOMAIN_NAME]" at bounding box center [63, 246] width 101 height 24
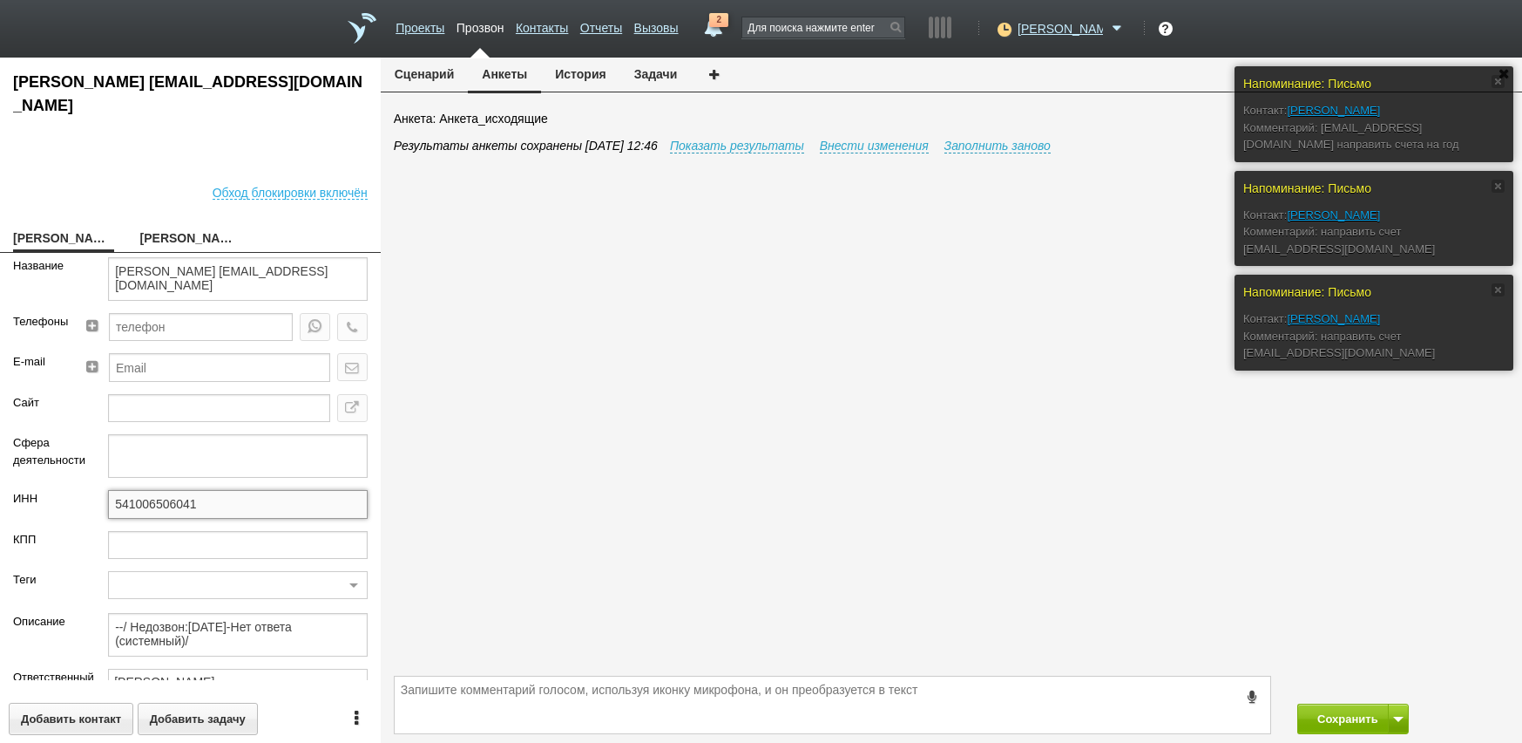
click at [205, 495] on input "541006506041" at bounding box center [238, 504] width 260 height 28
click at [206, 495] on input "541006506041" at bounding box center [238, 504] width 260 height 28
click at [243, 228] on div "[PERSON_NAME]" at bounding box center [190, 239] width 127 height 24
drag, startPoint x: 203, startPoint y: 234, endPoint x: 485, endPoint y: 534, distance: 411.2
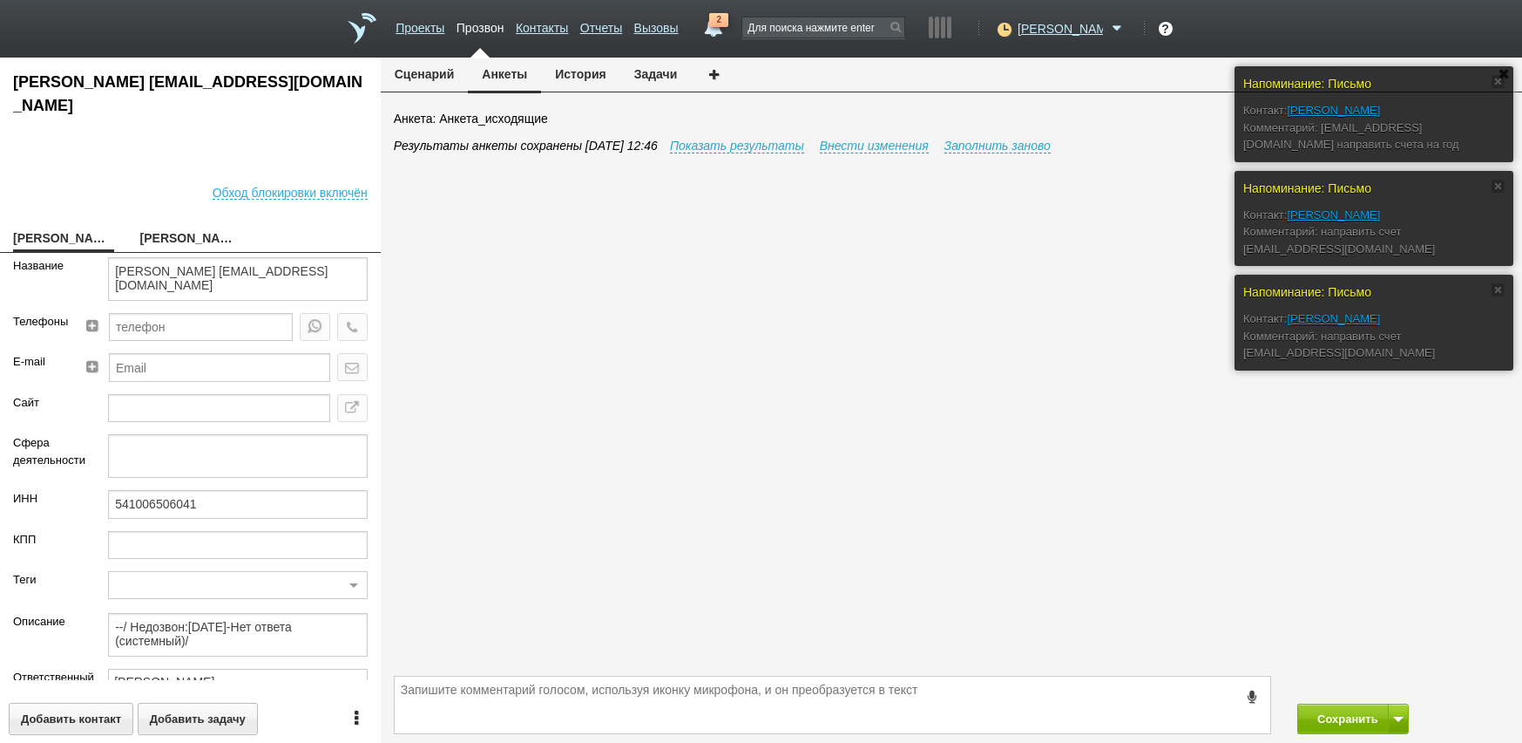
click at [202, 235] on link "[PERSON_NAME]" at bounding box center [190, 239] width 101 height 24
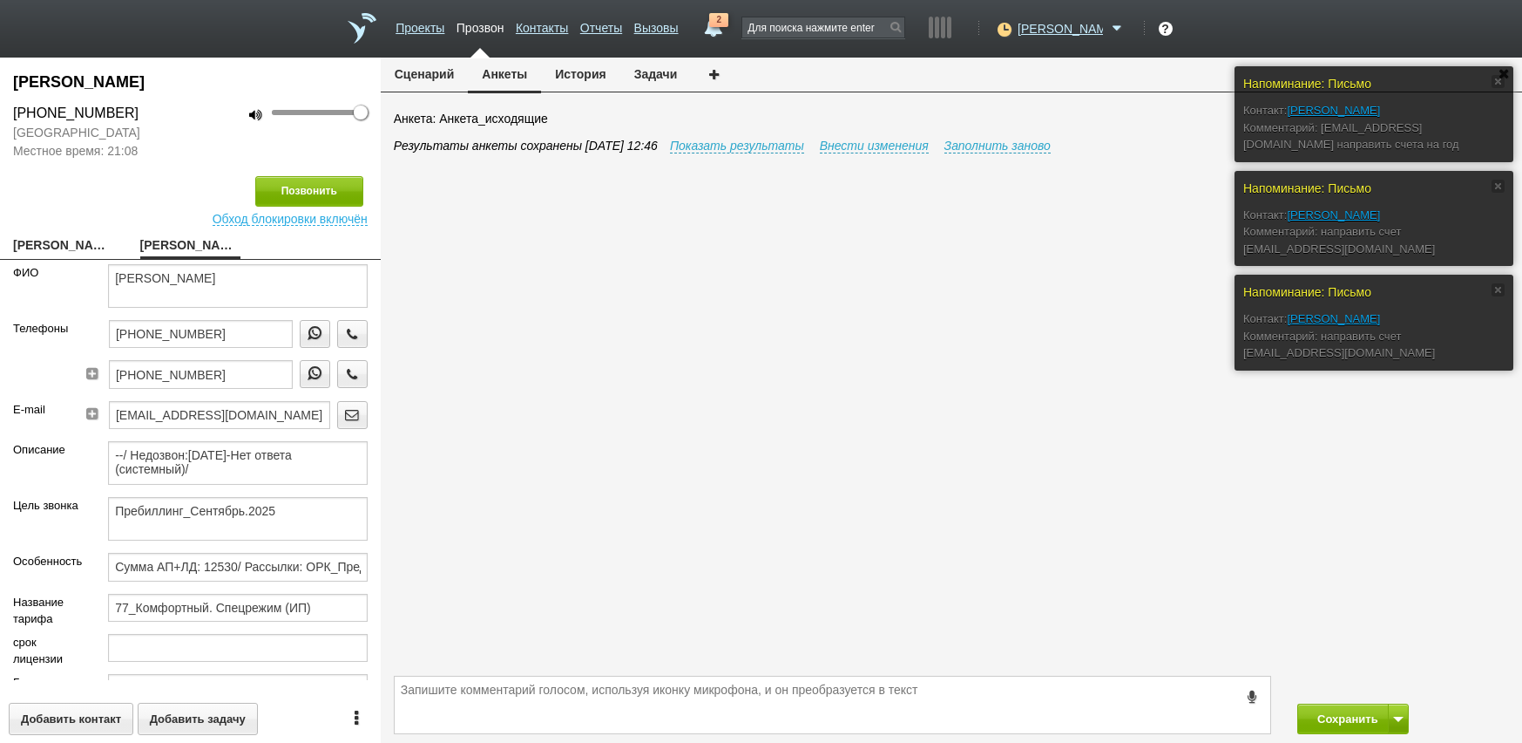
click at [575, 512] on div "Результаты анкеты сохранены [DATE] 12:46 Показать результаты Внести изменения З…" at bounding box center [958, 404] width 1129 height 534
click at [593, 71] on button "История" at bounding box center [580, 74] width 78 height 33
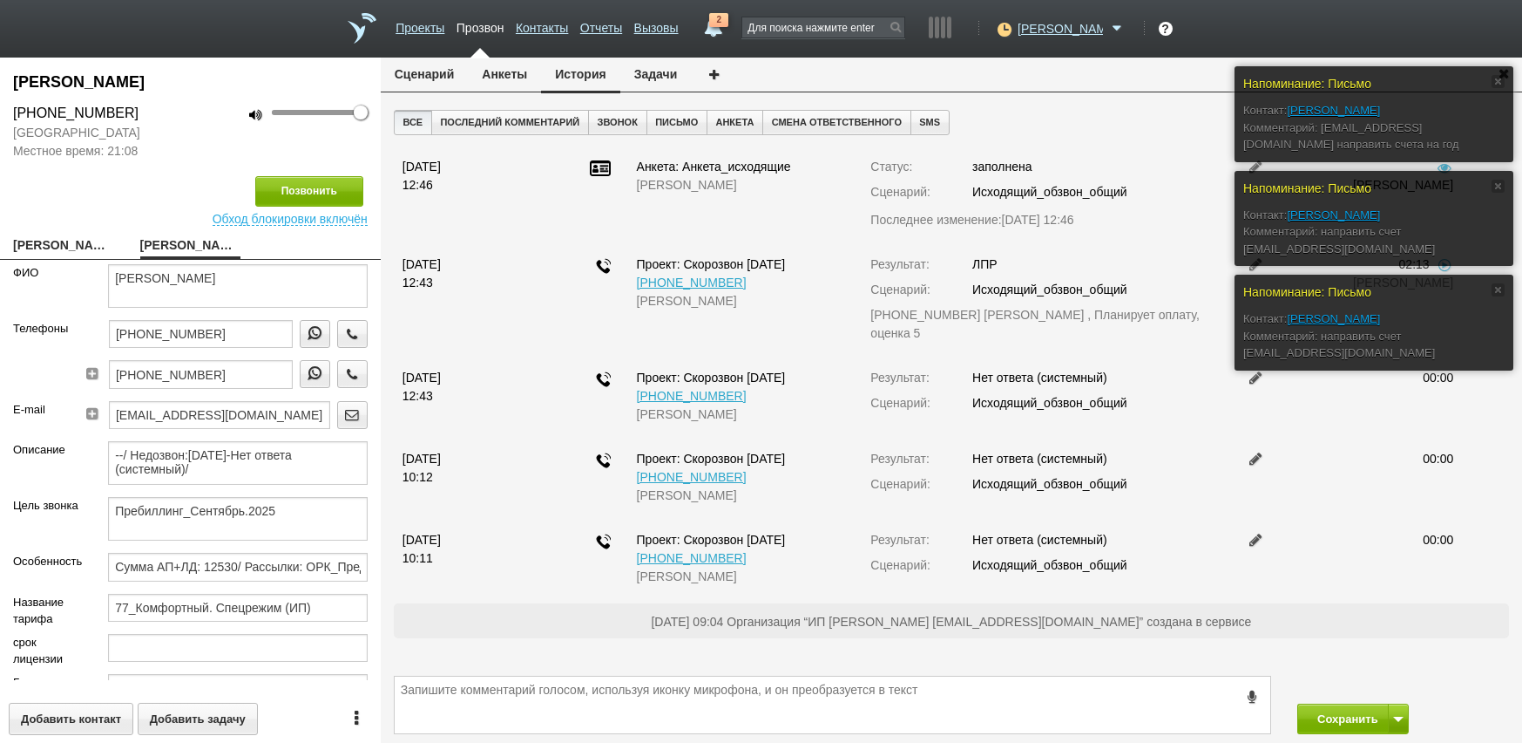
click at [438, 81] on button "Сценарий" at bounding box center [425, 74] width 88 height 33
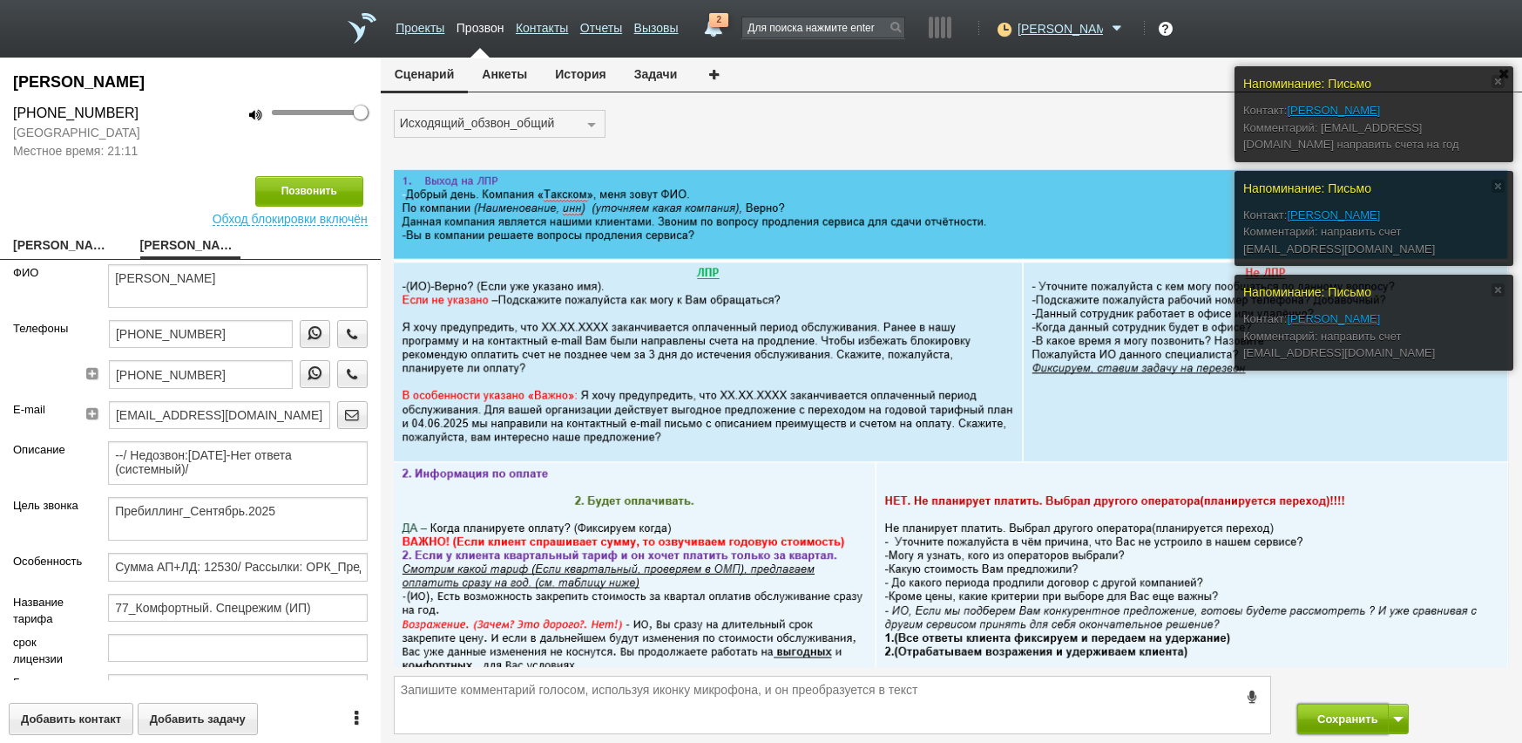
click at [1330, 716] on button "Сохранить" at bounding box center [1344, 718] width 92 height 31
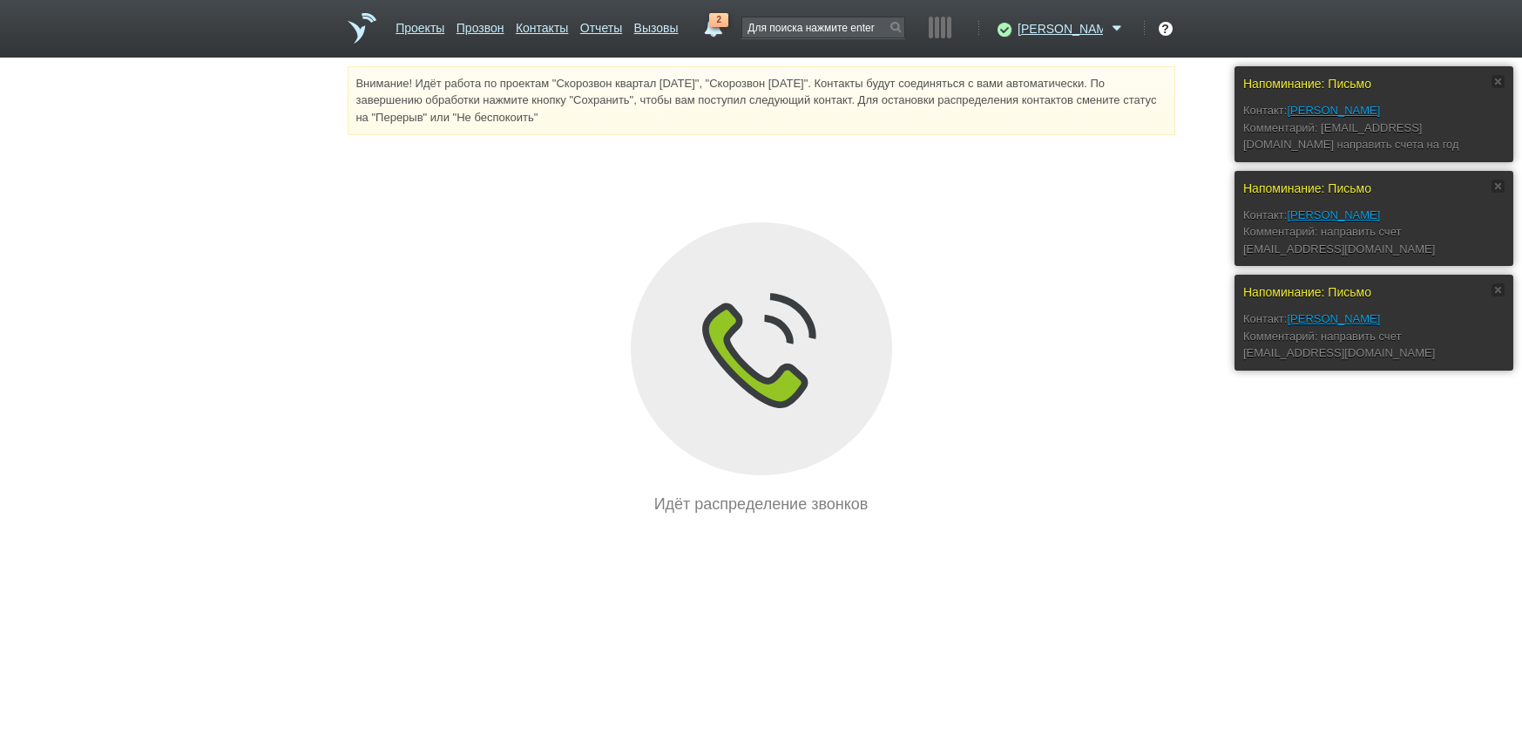
click at [729, 34] on link "2" at bounding box center [712, 23] width 31 height 21
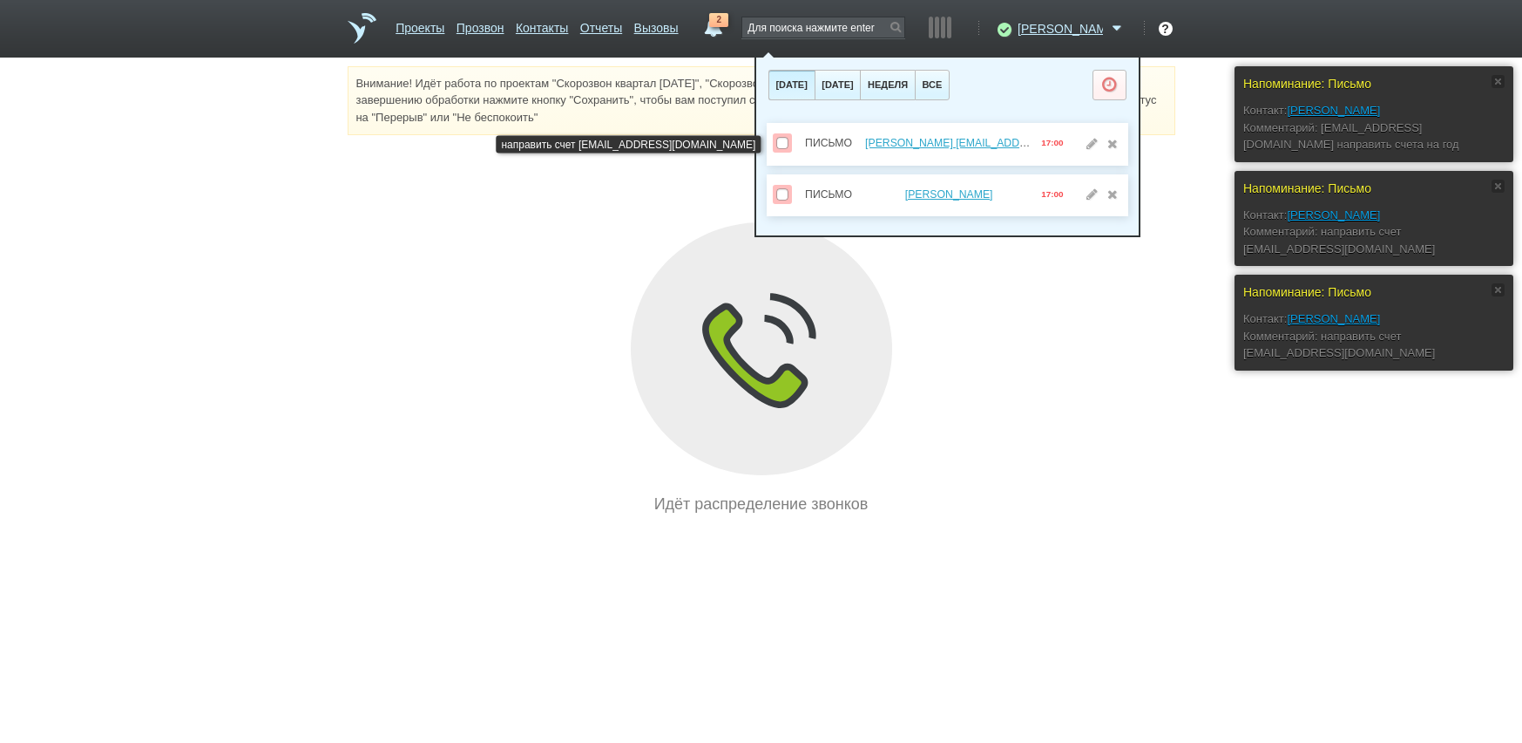
click at [783, 146] on span at bounding box center [782, 143] width 12 height 12
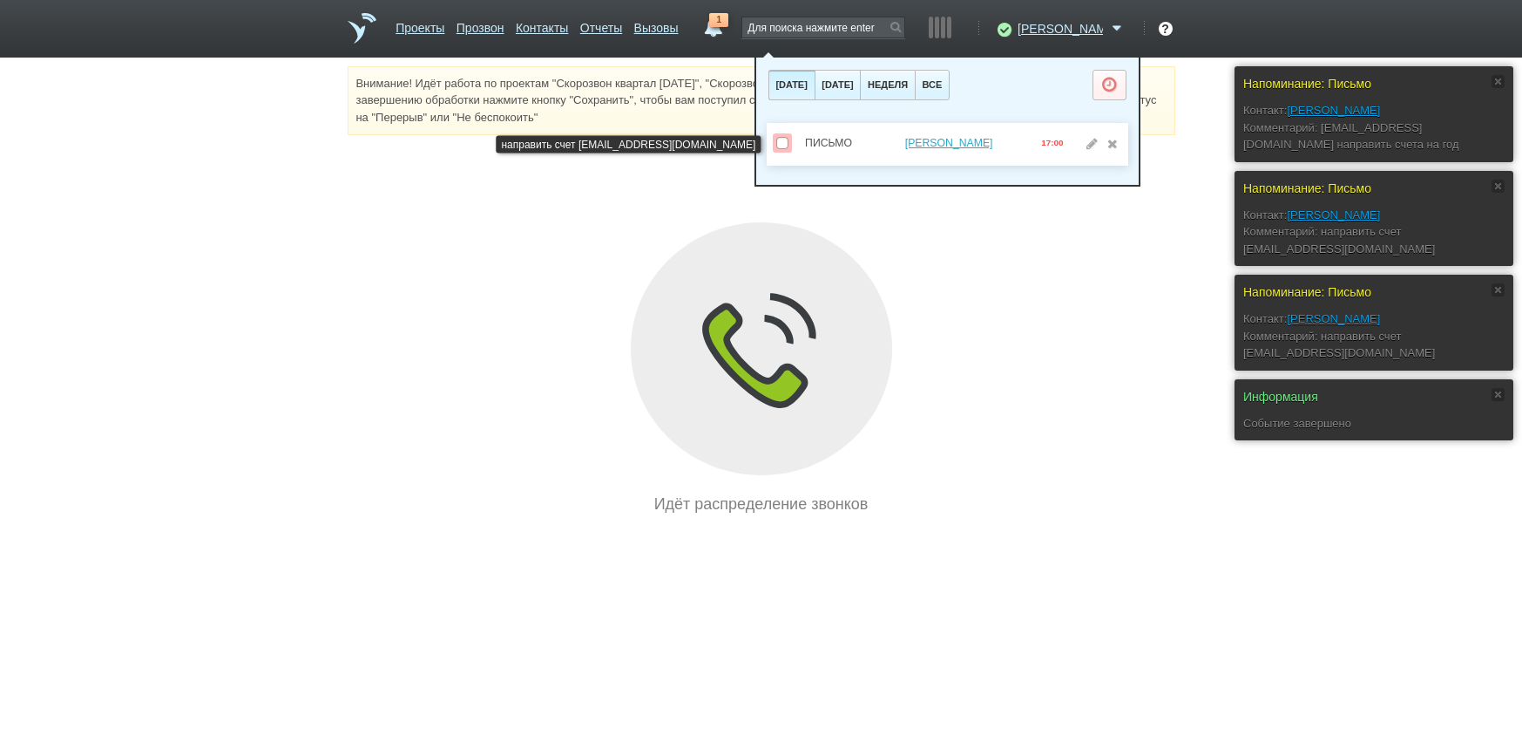
click at [961, 150] on div "[PERSON_NAME]" at bounding box center [948, 143] width 167 height 20
click at [960, 146] on link "[PERSON_NAME]" at bounding box center [949, 143] width 88 height 12
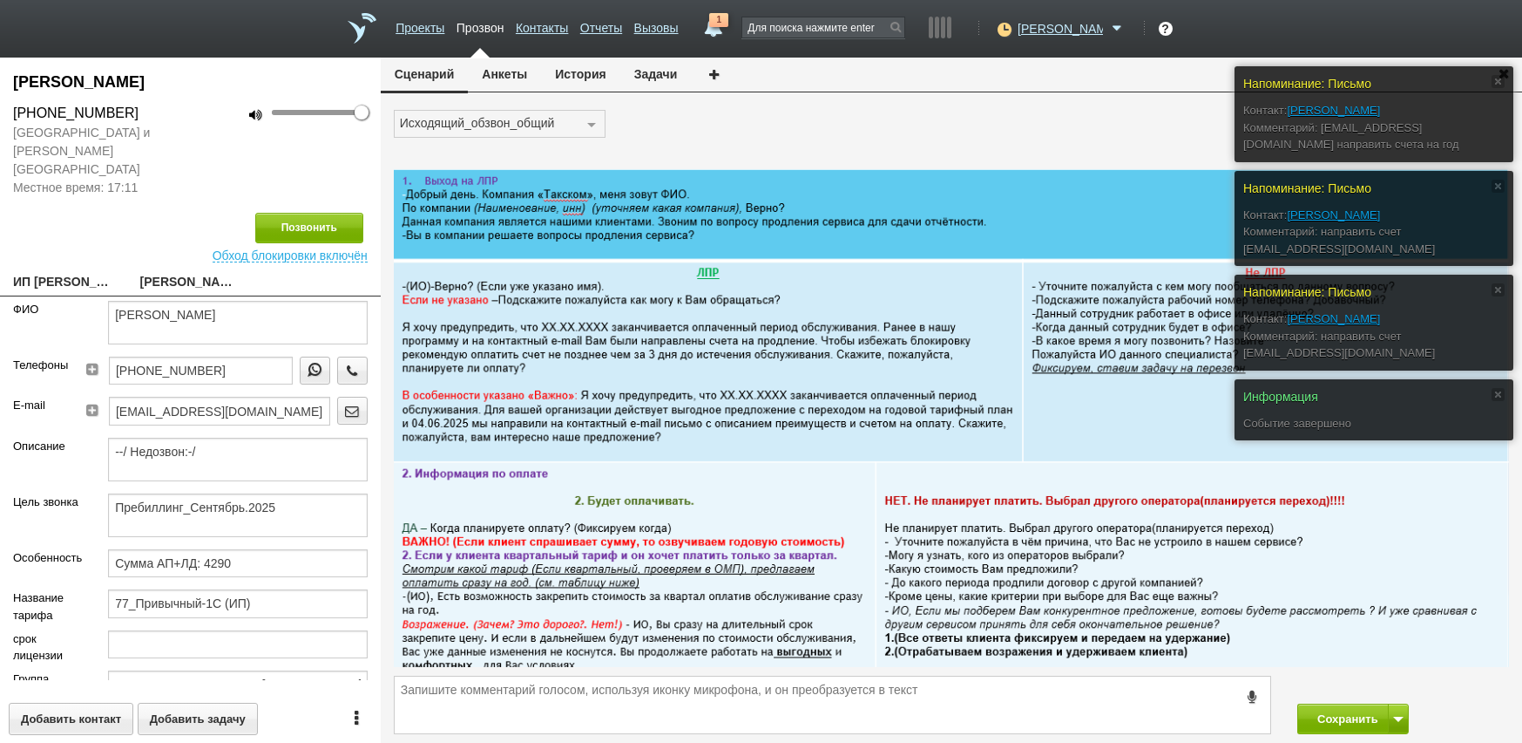
click at [729, 34] on link "1" at bounding box center [712, 23] width 31 height 21
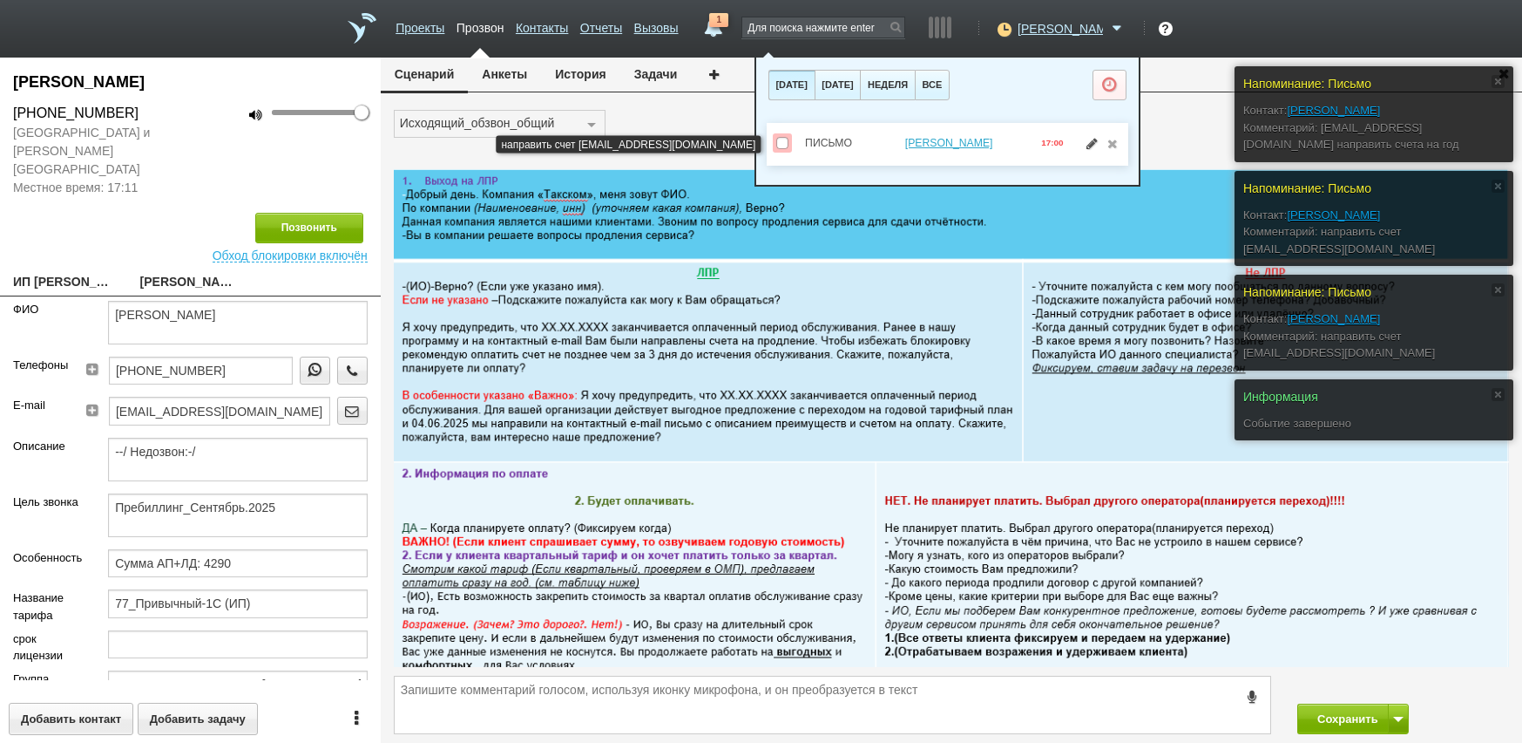
click at [1089, 142] on link at bounding box center [1092, 143] width 18 height 12
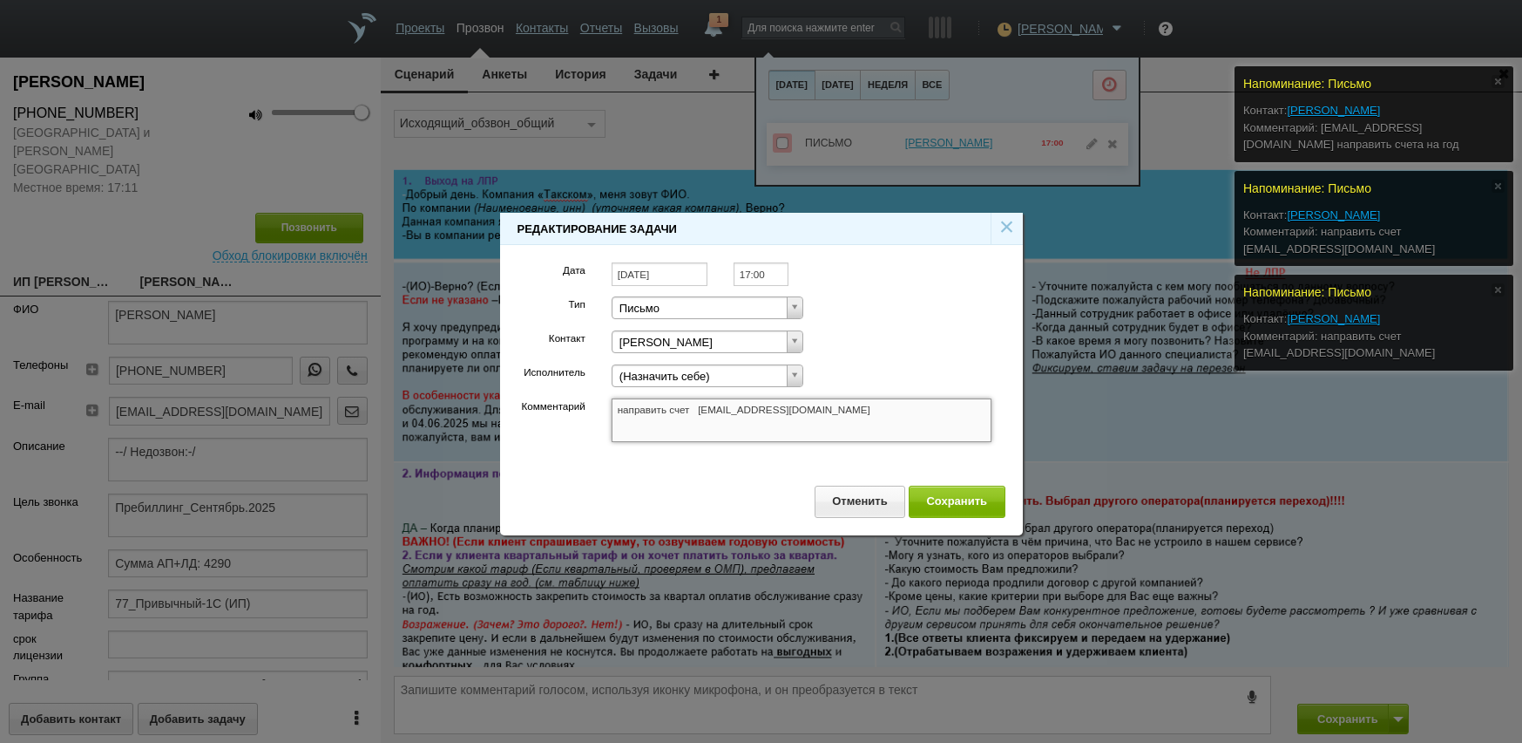
drag, startPoint x: 835, startPoint y: 413, endPoint x: 698, endPoint y: 403, distance: 137.2
click at [698, 403] on textarea "направить счет [EMAIL_ADDRESS][DOMAIN_NAME]" at bounding box center [802, 420] width 381 height 44
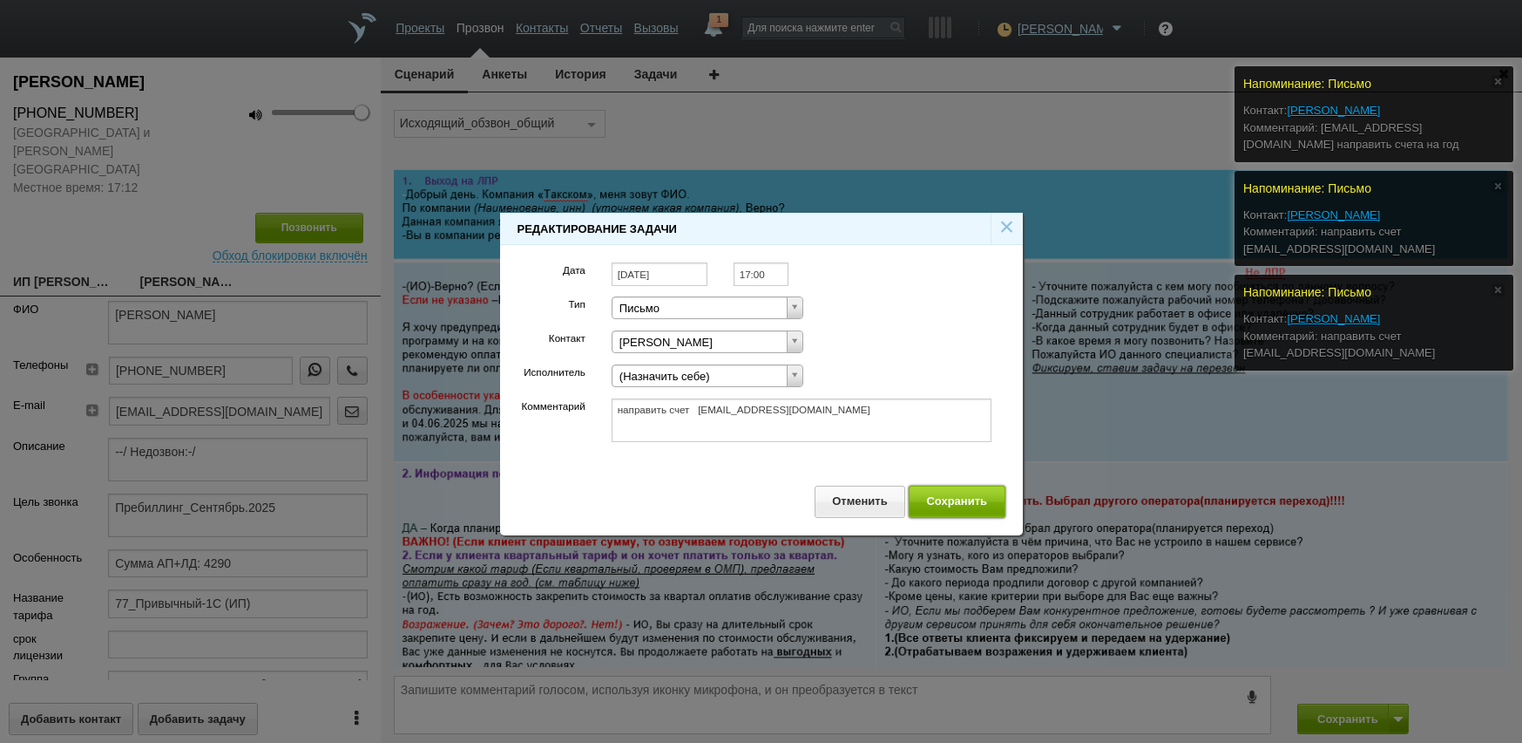
click at [972, 510] on button "Сохранить" at bounding box center [957, 501] width 97 height 32
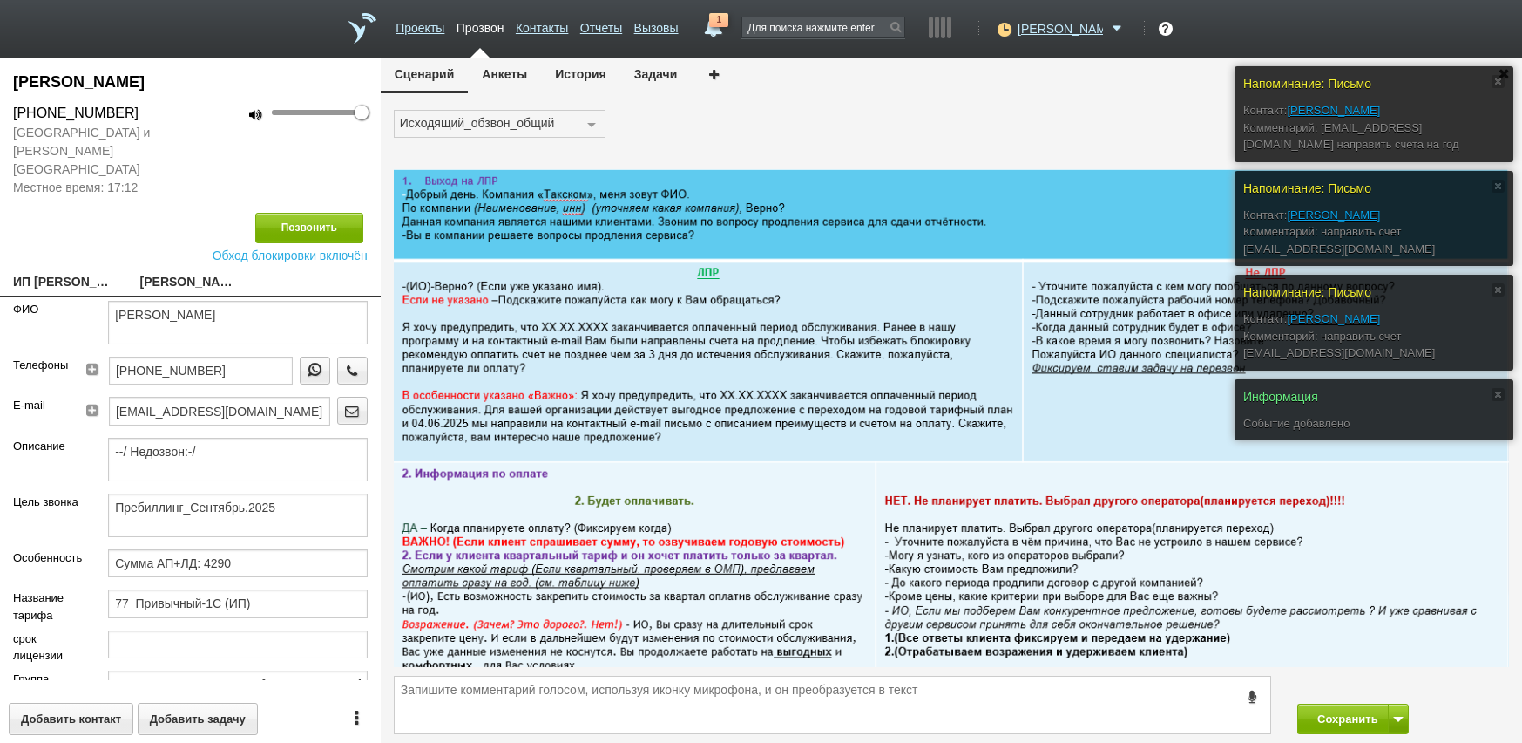
click at [47, 250] on div "[PERSON_NAME] [PHONE_NUMBER] [GEOGRAPHIC_DATA] и [PERSON_NAME][GEOGRAPHIC_DATA]…" at bounding box center [190, 400] width 381 height 685
click at [54, 271] on link "ИП [PERSON_NAME] [EMAIL_ADDRESS][DOMAIN_NAME]" at bounding box center [63, 283] width 101 height 24
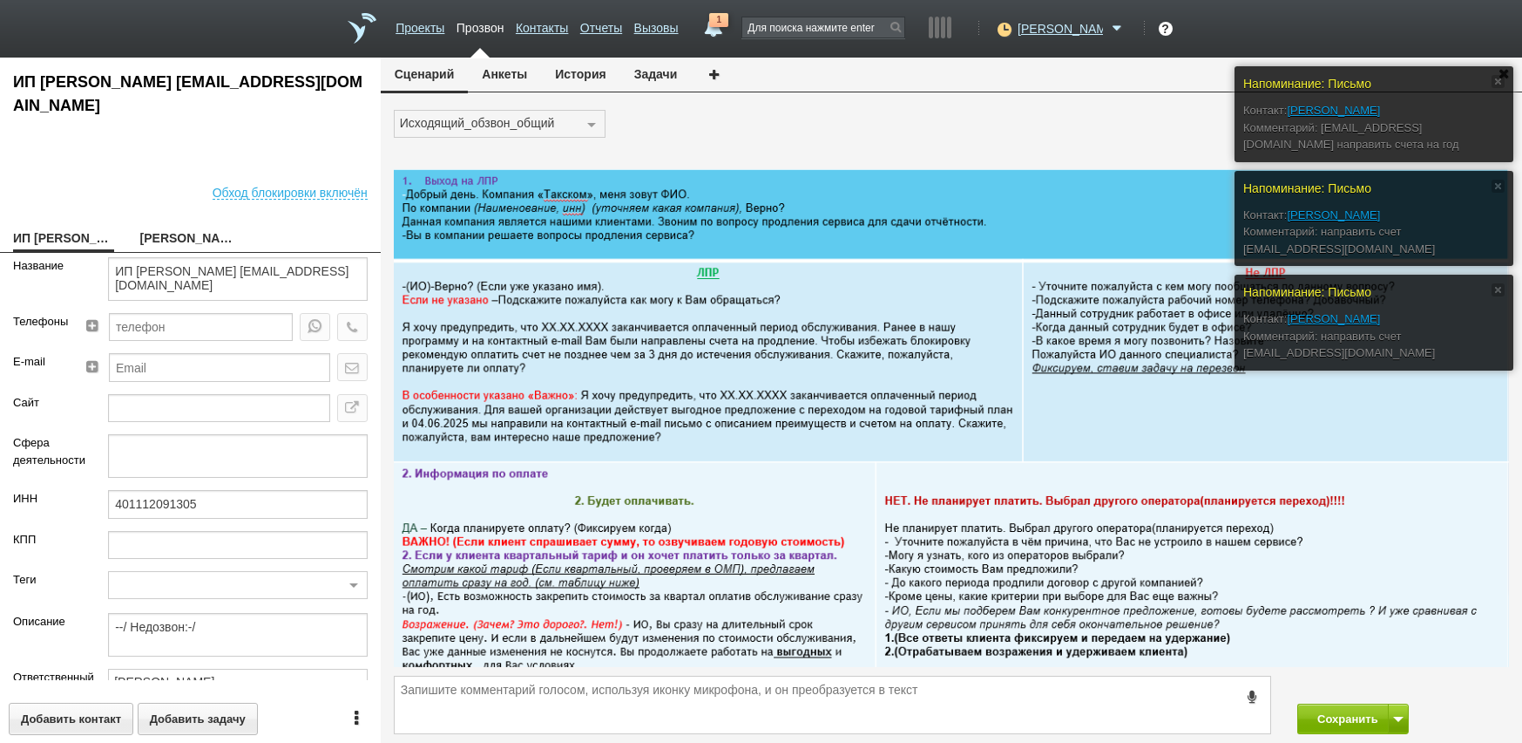
click at [51, 283] on div "Название" at bounding box center [47, 285] width 95 height 56
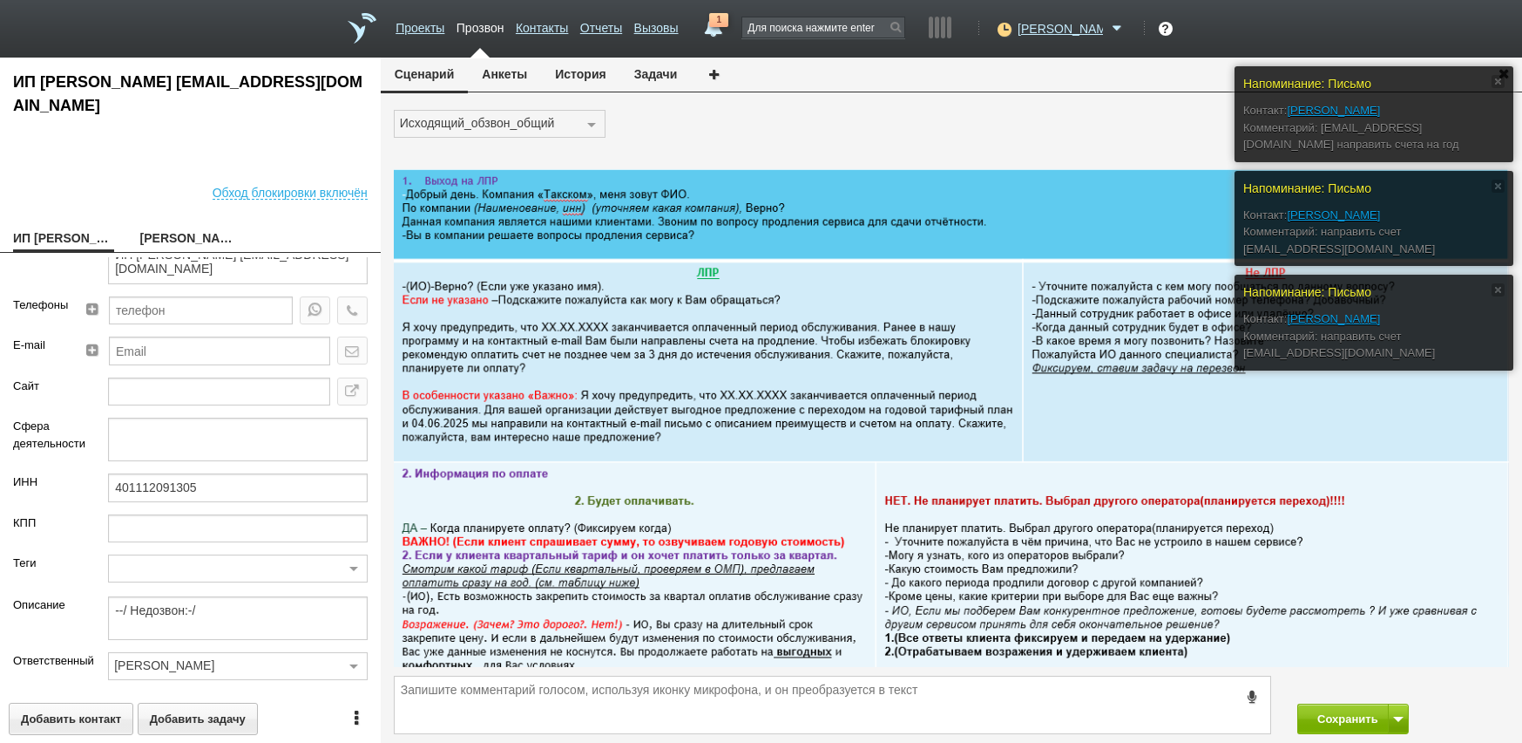
scroll to position [31, 0]
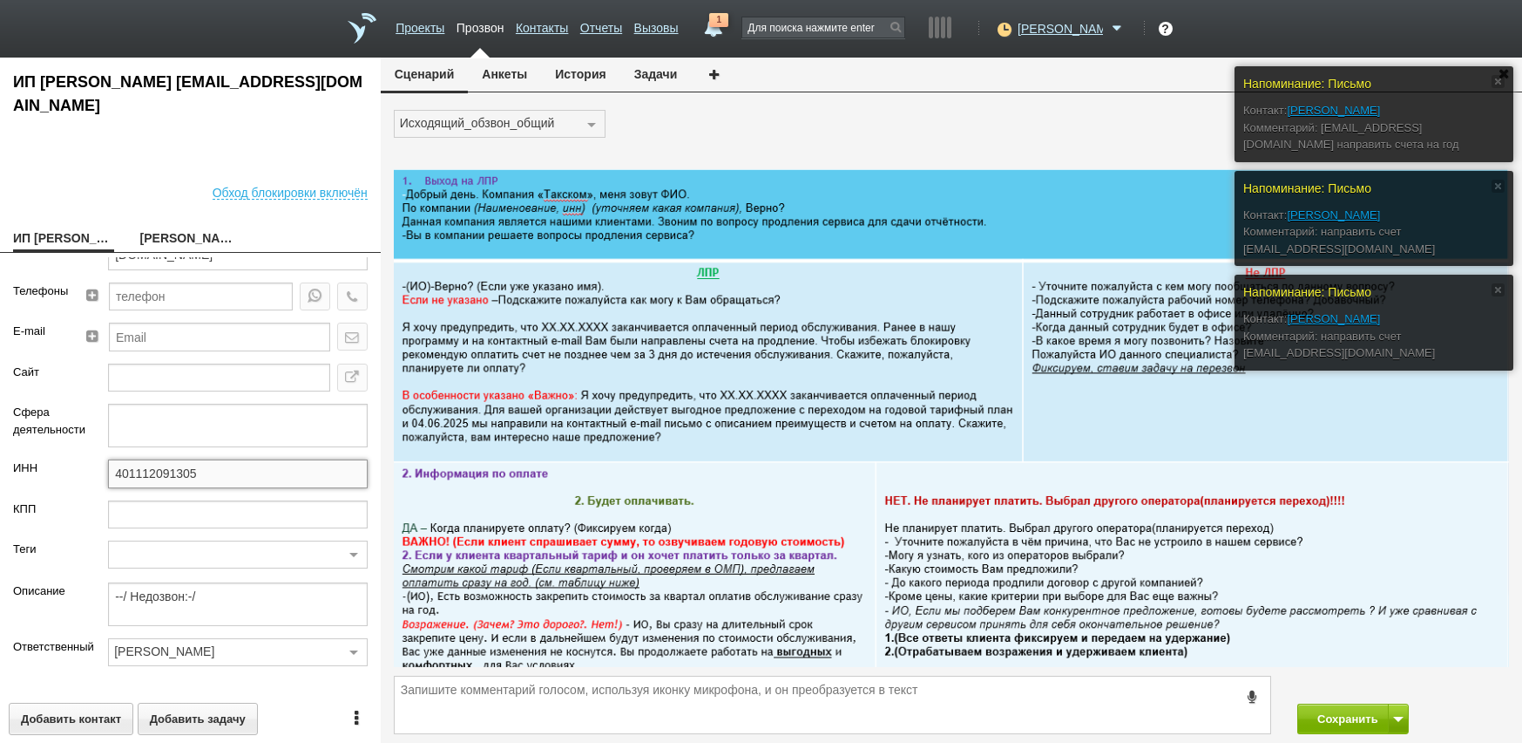
drag, startPoint x: 213, startPoint y: 479, endPoint x: 75, endPoint y: 479, distance: 137.7
click at [74, 479] on div "ИНН 401112091305" at bounding box center [190, 479] width 381 height 40
drag, startPoint x: 150, startPoint y: 237, endPoint x: 154, endPoint y: 263, distance: 26.5
click at [150, 237] on link "[PERSON_NAME]" at bounding box center [190, 239] width 101 height 24
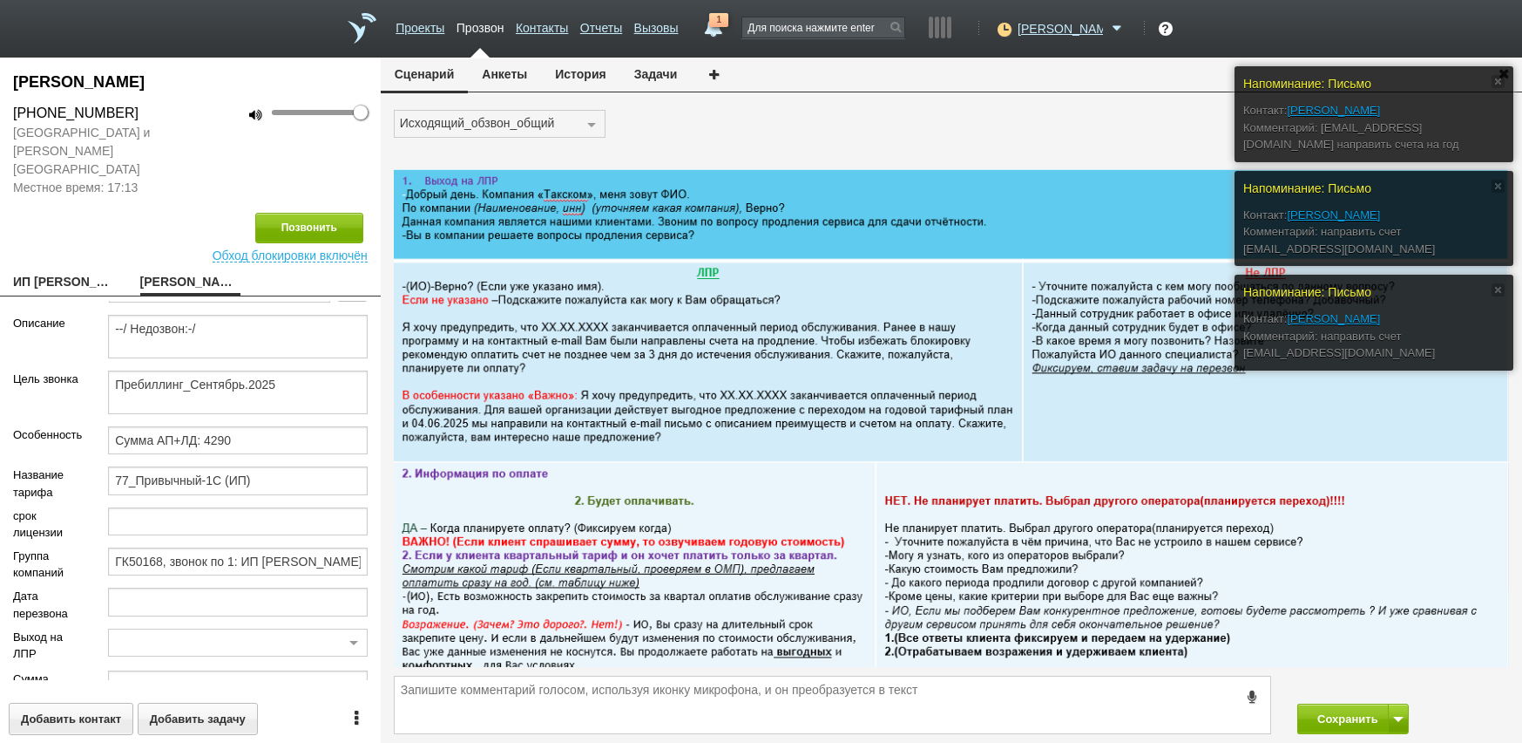
scroll to position [228, 0]
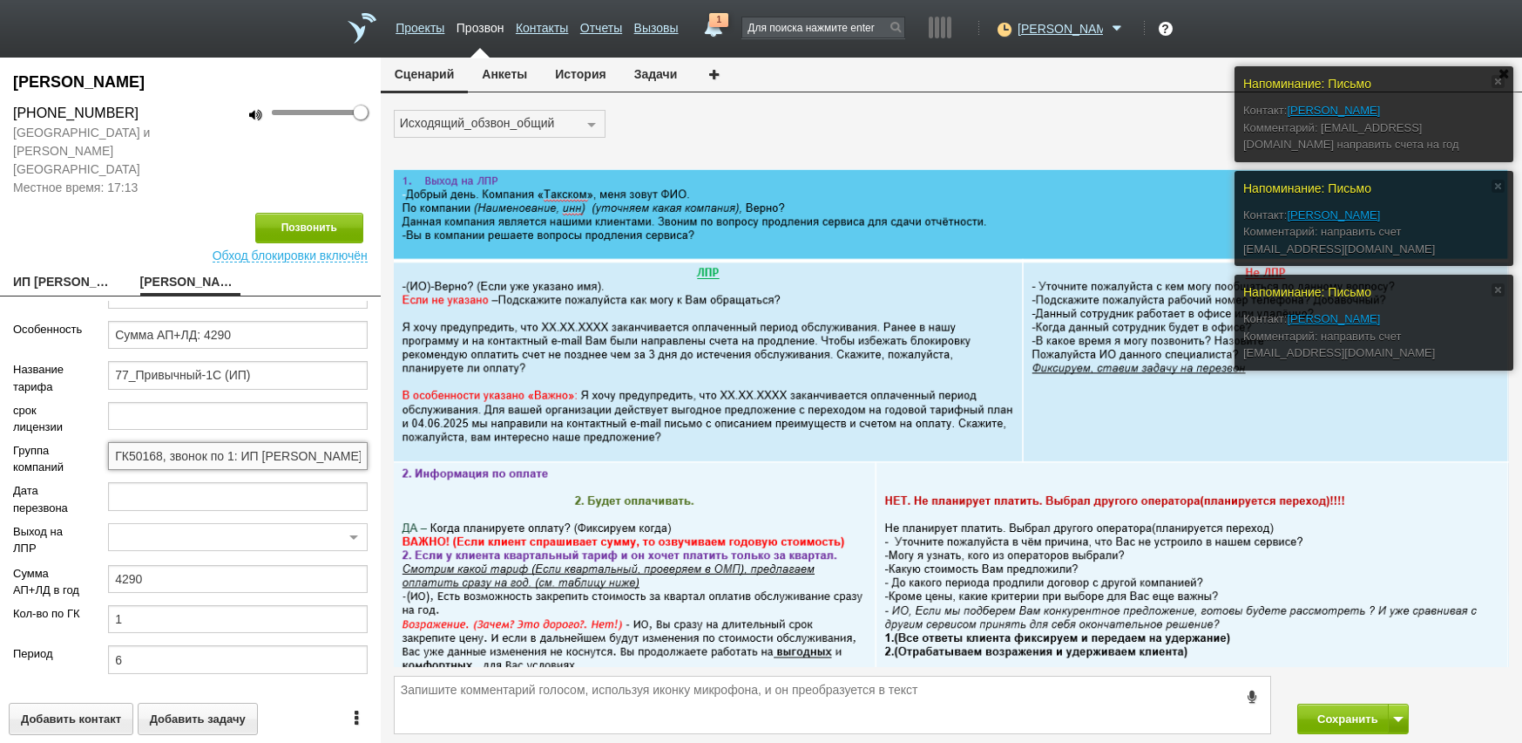
click at [165, 442] on input "ГК50168, звонок по 1: ИП [PERSON_NAME] (Пребиллинг_Сентябрь.2025)" at bounding box center [238, 456] width 260 height 28
click at [1318, 720] on button "Сохранить" at bounding box center [1344, 718] width 92 height 31
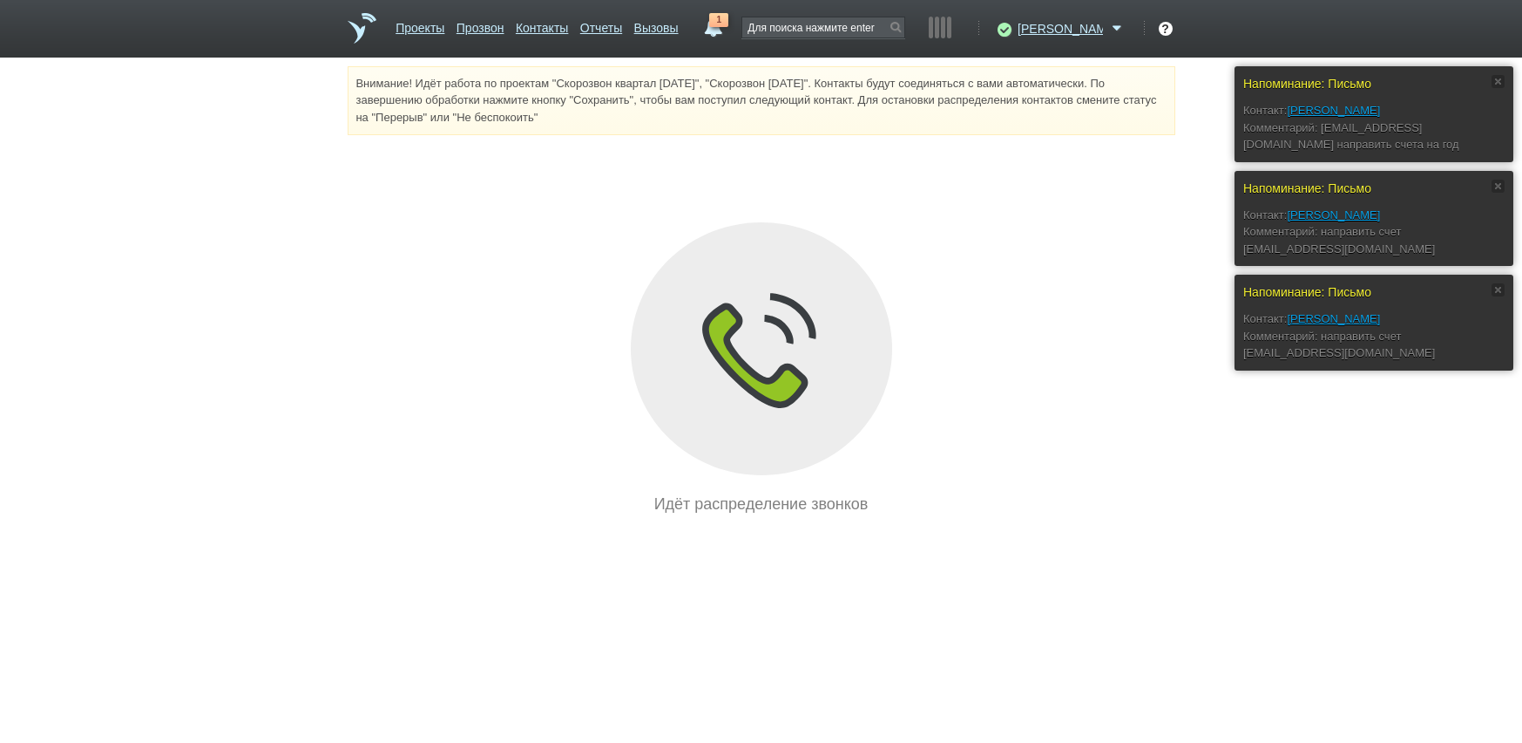
click at [729, 21] on span "1" at bounding box center [718, 20] width 19 height 14
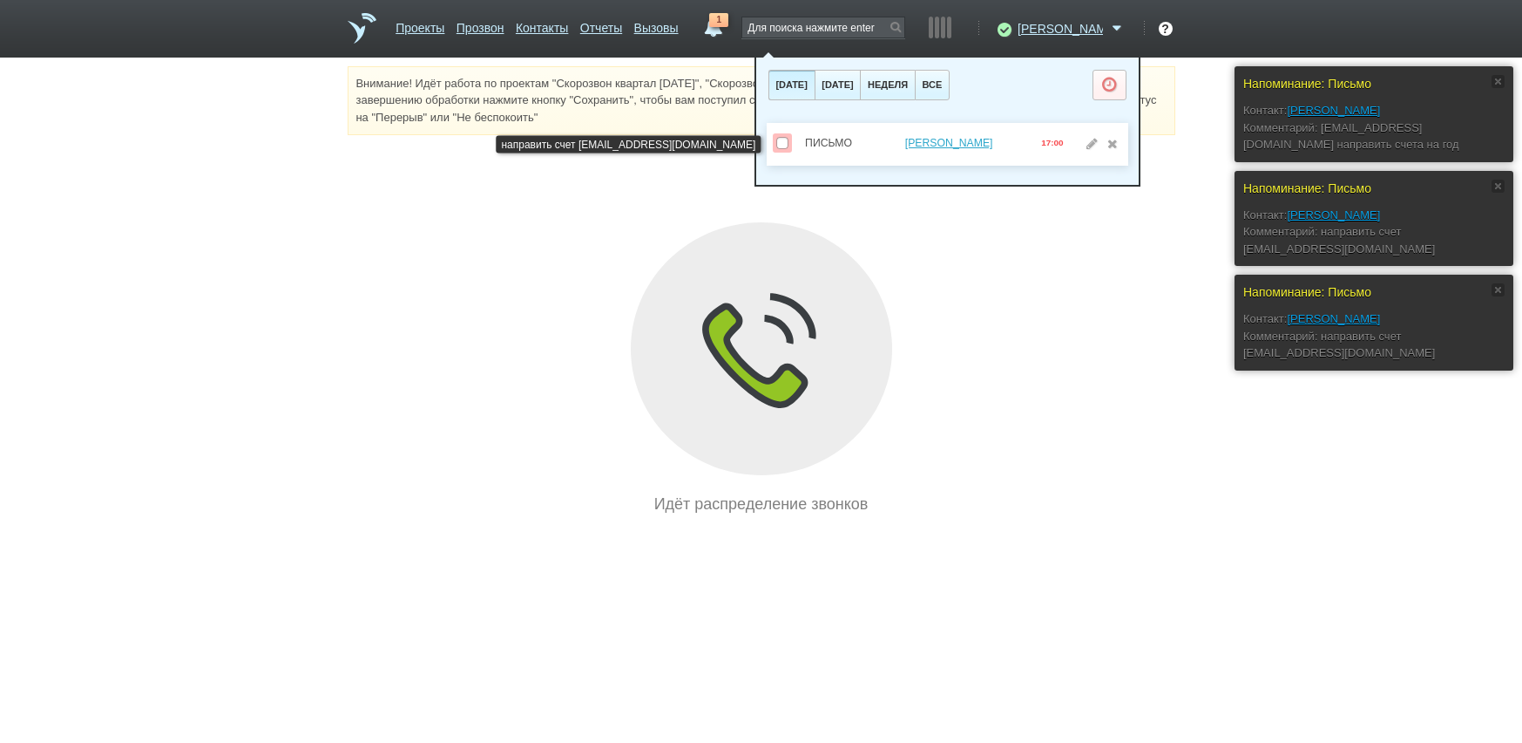
drag, startPoint x: 777, startPoint y: 143, endPoint x: 842, endPoint y: 182, distance: 75.5
click at [779, 146] on span at bounding box center [782, 143] width 12 height 12
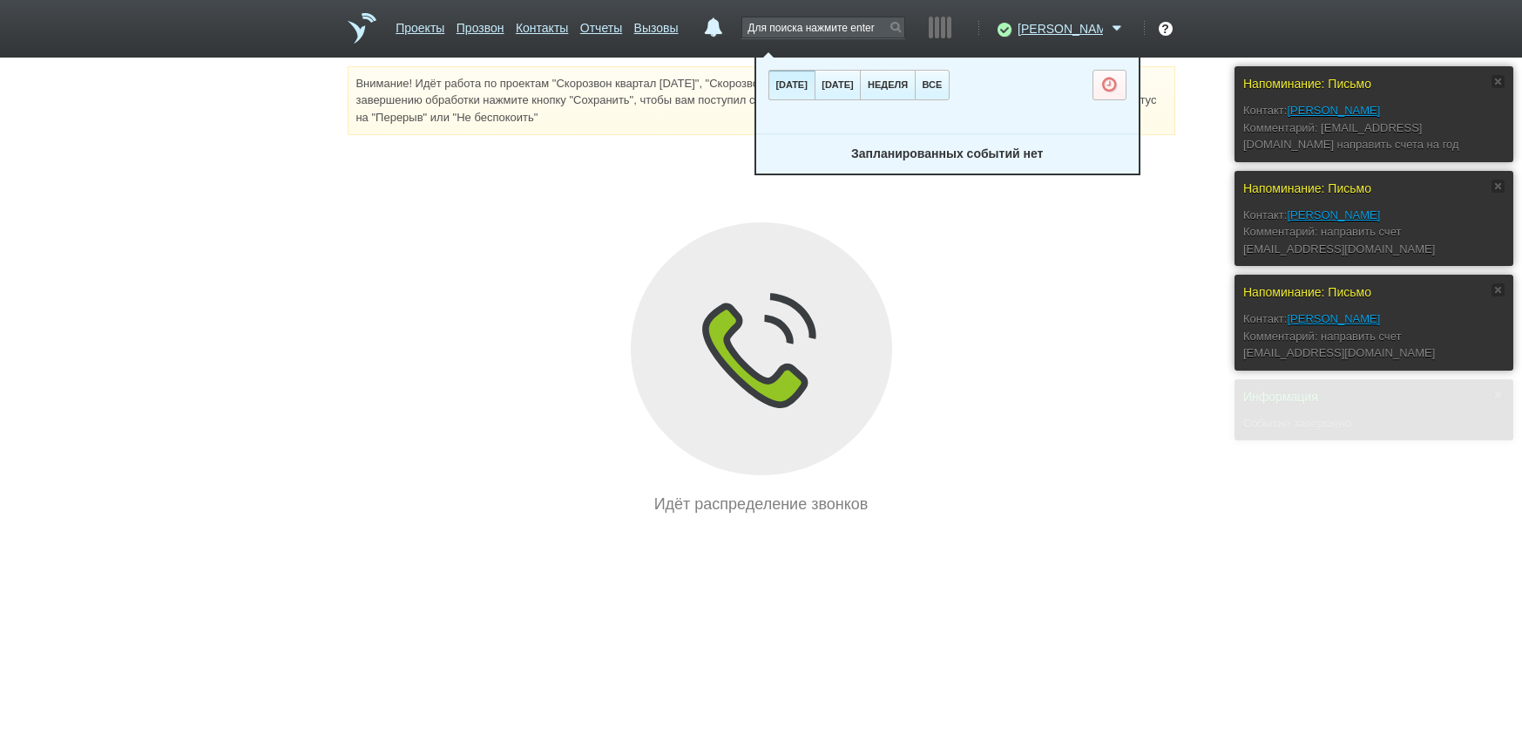
drag, startPoint x: 1022, startPoint y: 328, endPoint x: 953, endPoint y: 170, distance: 172.5
click at [1019, 322] on div "Идёт распределение звонков" at bounding box center [762, 368] width 828 height 293
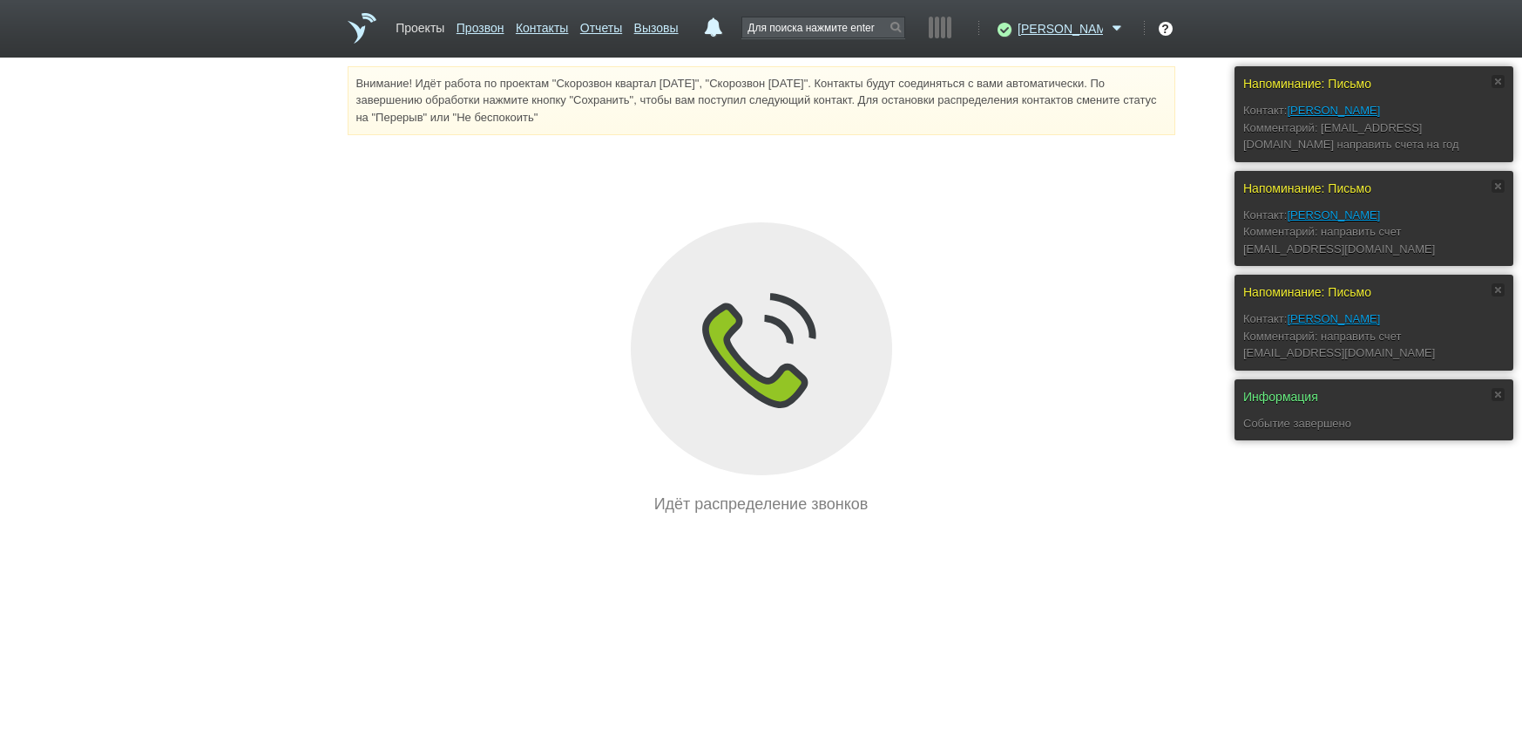
click at [407, 33] on link "Проекты" at bounding box center [420, 24] width 49 height 25
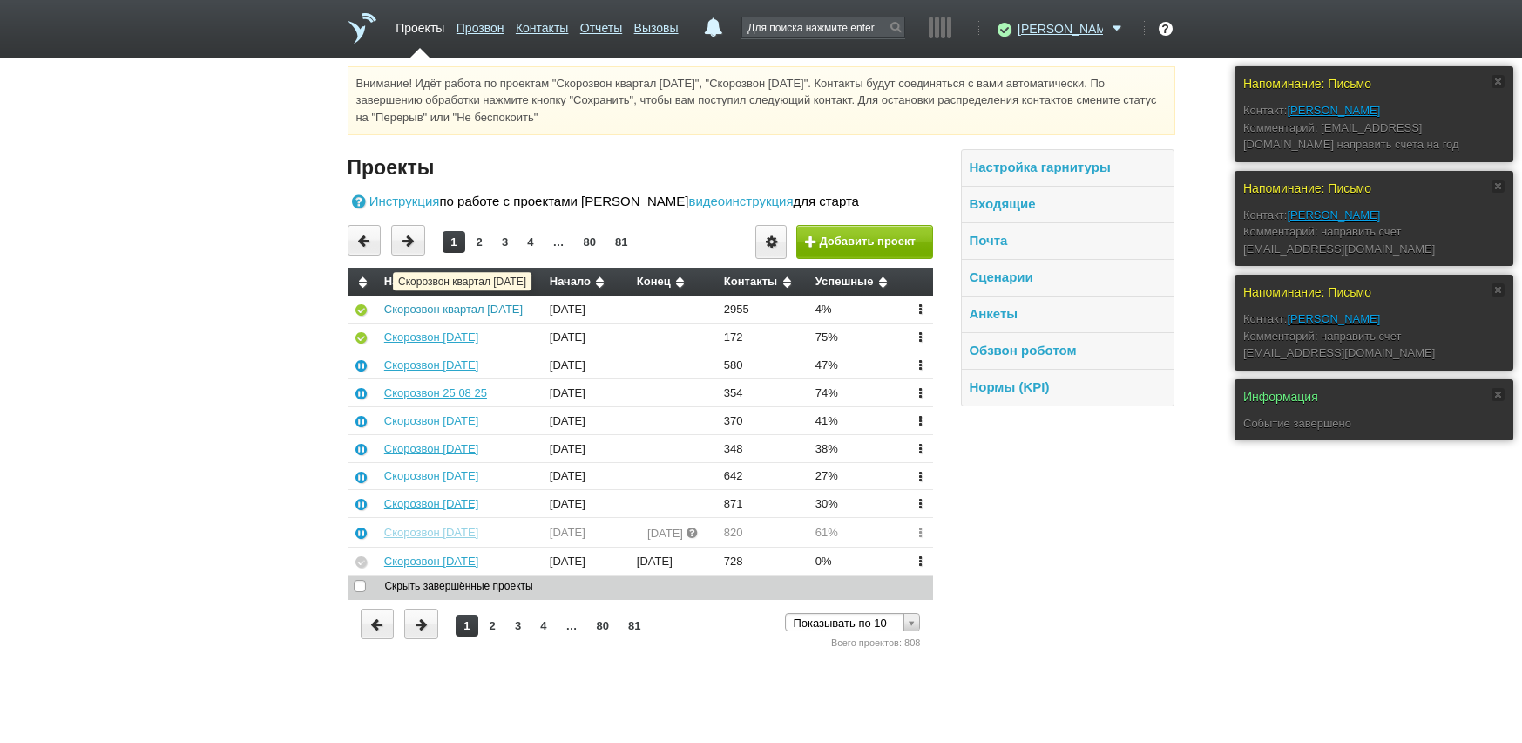
click at [433, 315] on link "Скорозвон квартал [DATE]" at bounding box center [453, 308] width 139 height 13
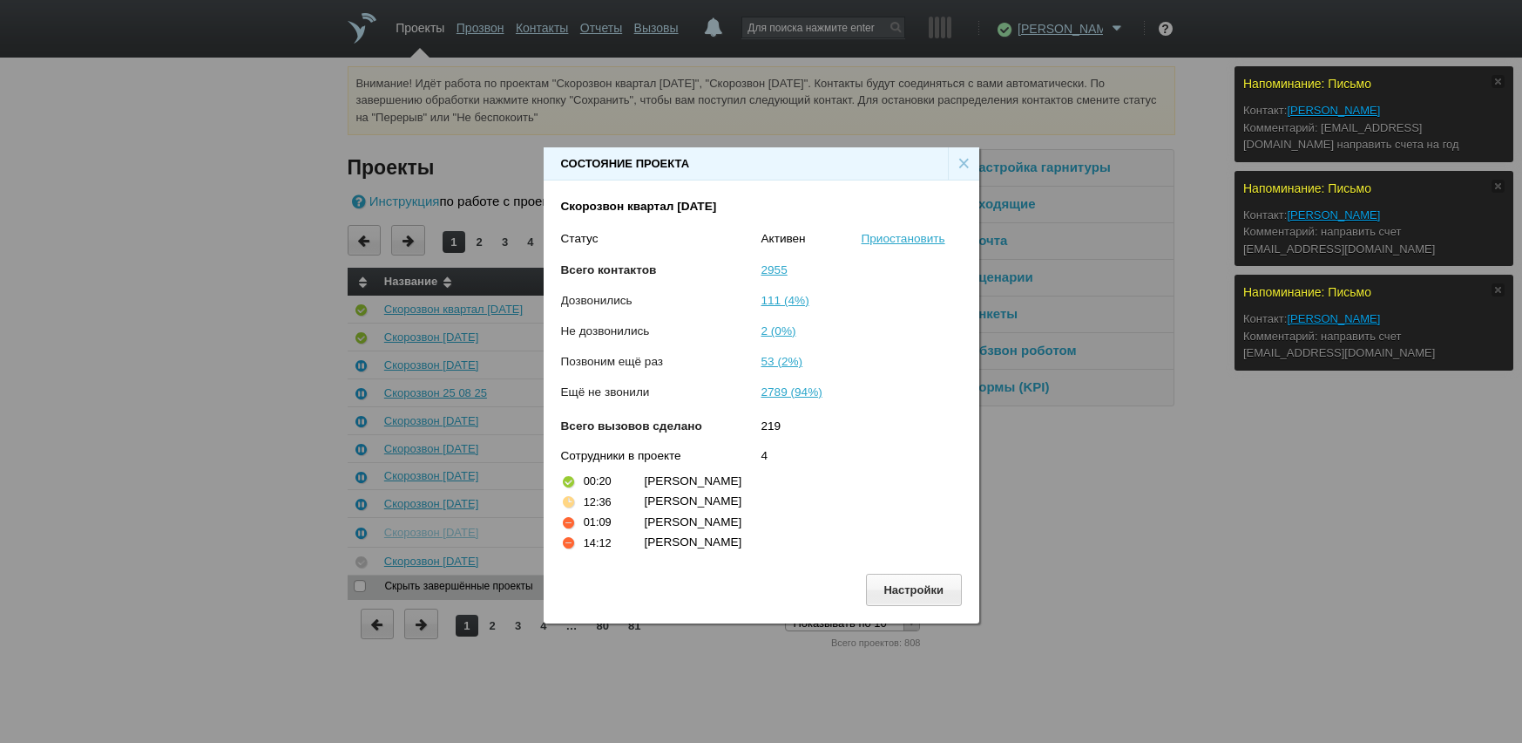
click at [1380, 553] on div "Состояние проекта × Скорозвон квартал [DATE] Статус [PERSON_NAME] Всего контакт…" at bounding box center [761, 378] width 1522 height 756
click at [1217, 559] on div "Состояние проекта × Скорозвон квартал [DATE] Статус [PERSON_NAME] Всего контакт…" at bounding box center [761, 378] width 1522 height 756
click at [963, 161] on div "×" at bounding box center [963, 163] width 31 height 33
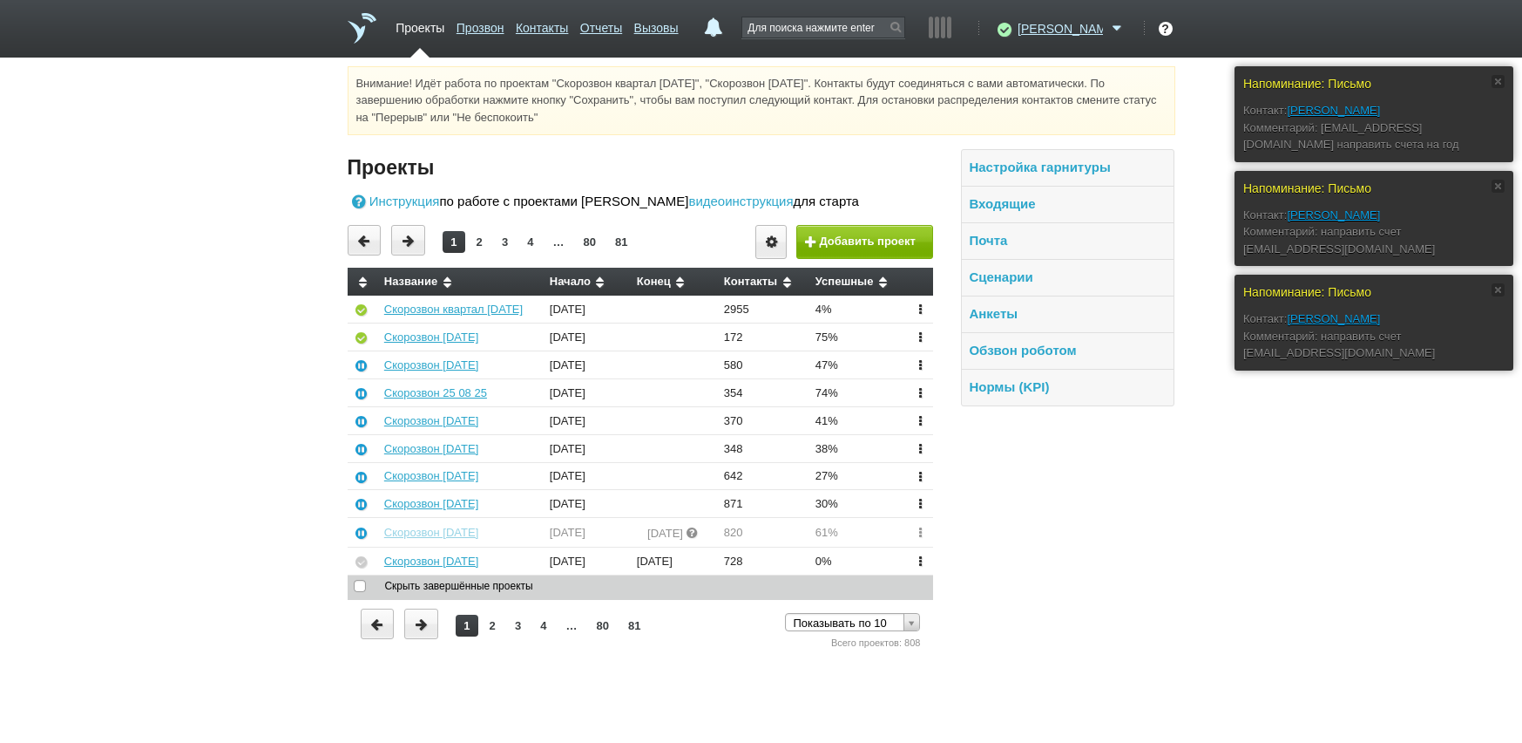
click at [1078, 445] on div "Настройка гарнитуры Входящие Почта Сценарии Анкеты Обзвон роботом Нормы (KPI)" at bounding box center [1053, 400] width 241 height 503
click at [437, 334] on link "Скорозвон [DATE]" at bounding box center [431, 336] width 94 height 13
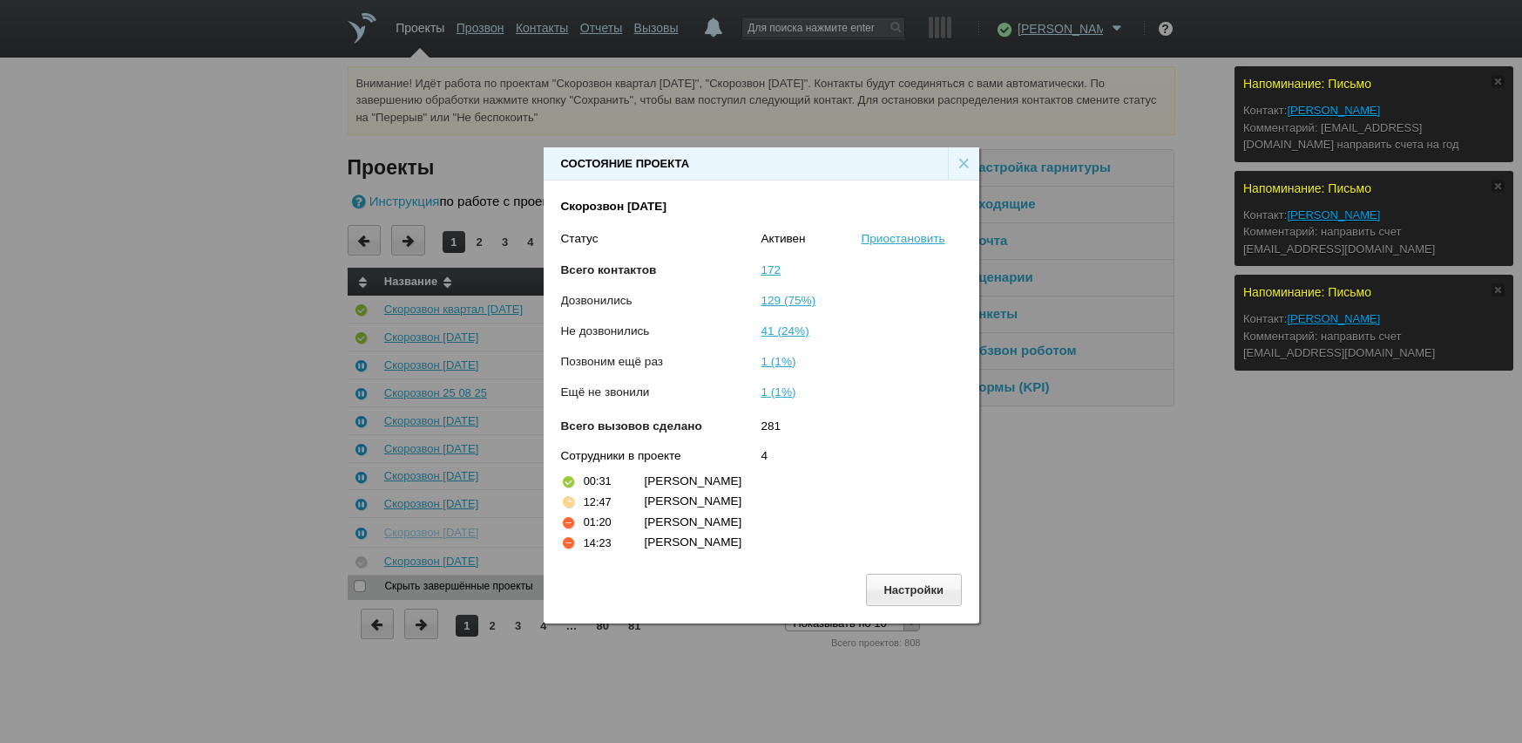
click at [1269, 519] on div "Состояние проекта × Скорозвон [DATE] Статус [PERSON_NAME] Всего контактов 172 Д…" at bounding box center [761, 378] width 1522 height 756
click at [952, 163] on div "×" at bounding box center [963, 163] width 31 height 33
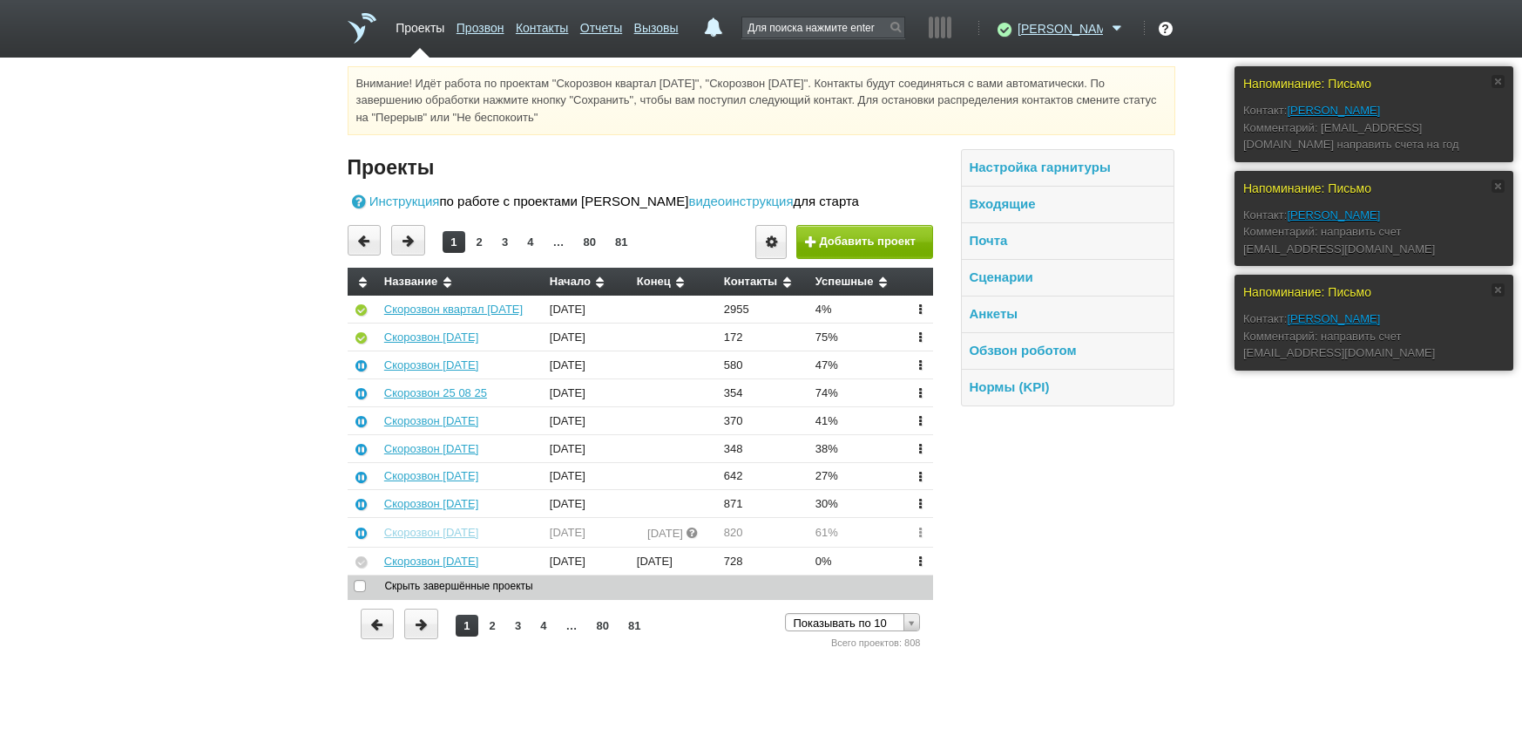
click at [729, 30] on link "0" at bounding box center [712, 23] width 31 height 21
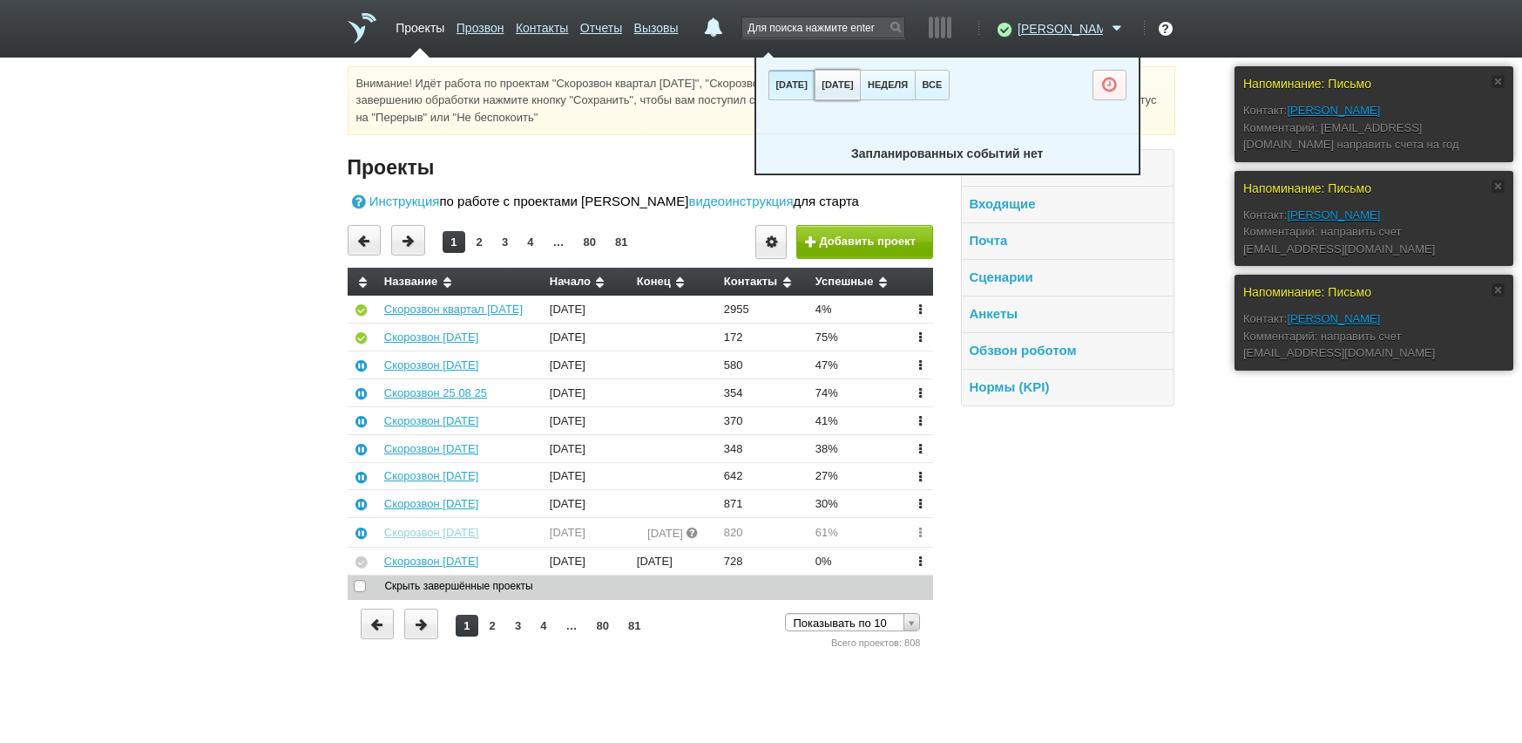
click at [861, 78] on button "[DATE]" at bounding box center [838, 85] width 46 height 31
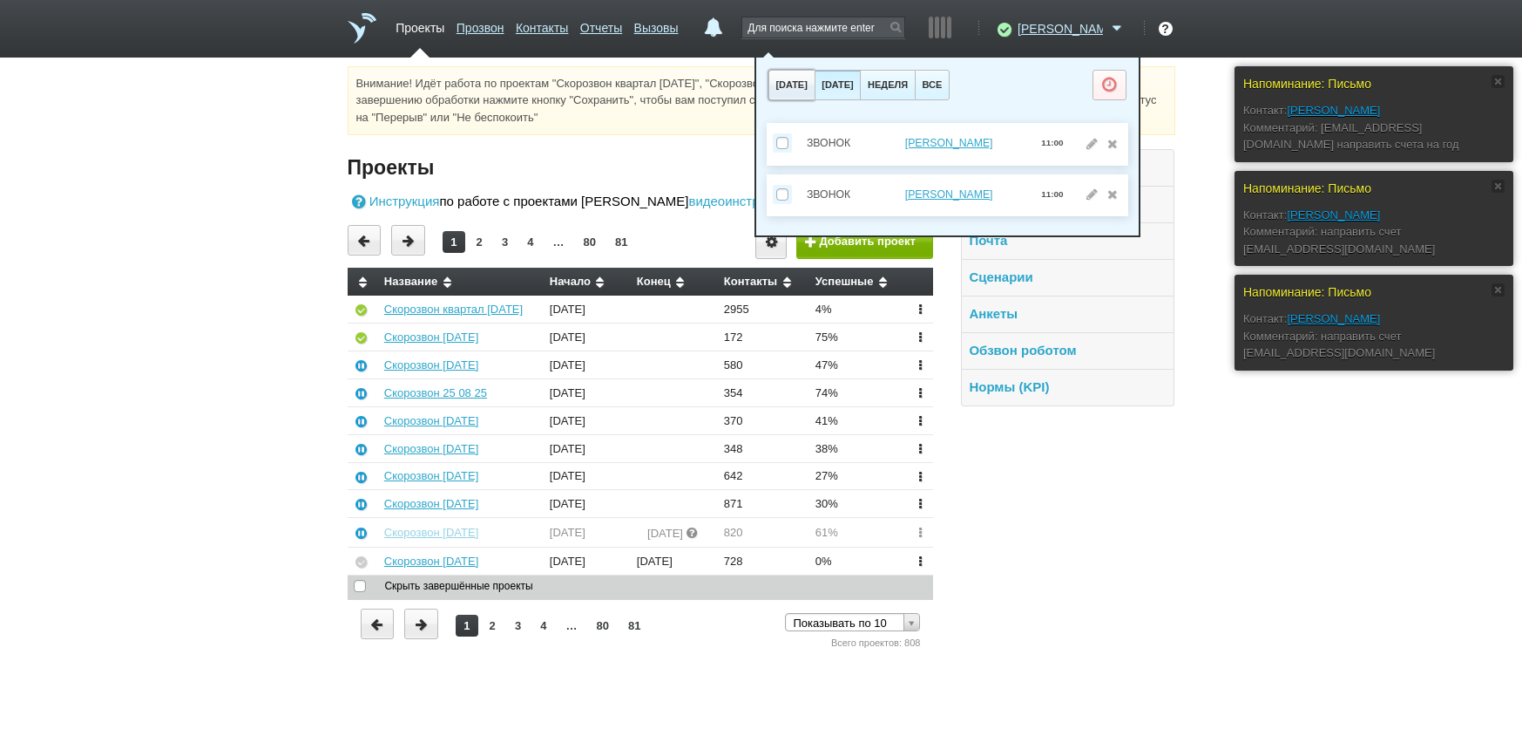
click at [815, 85] on button "[DATE]" at bounding box center [792, 85] width 46 height 31
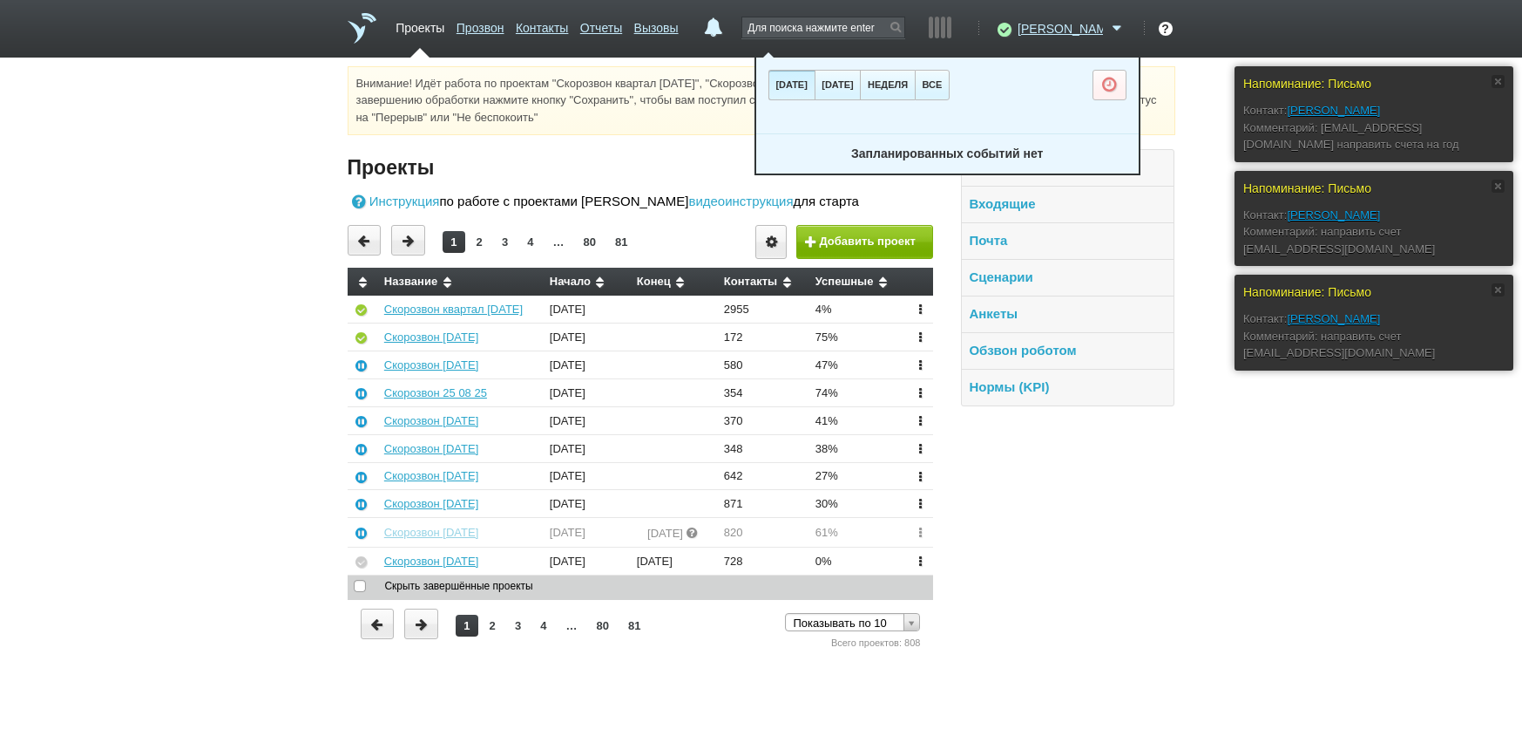
click at [1205, 598] on div "Напоминание: Письмо Контакт: [PERSON_NAME]: [EMAIL_ADDRESS][DOMAIN_NAME] направ…" at bounding box center [761, 359] width 1522 height 586
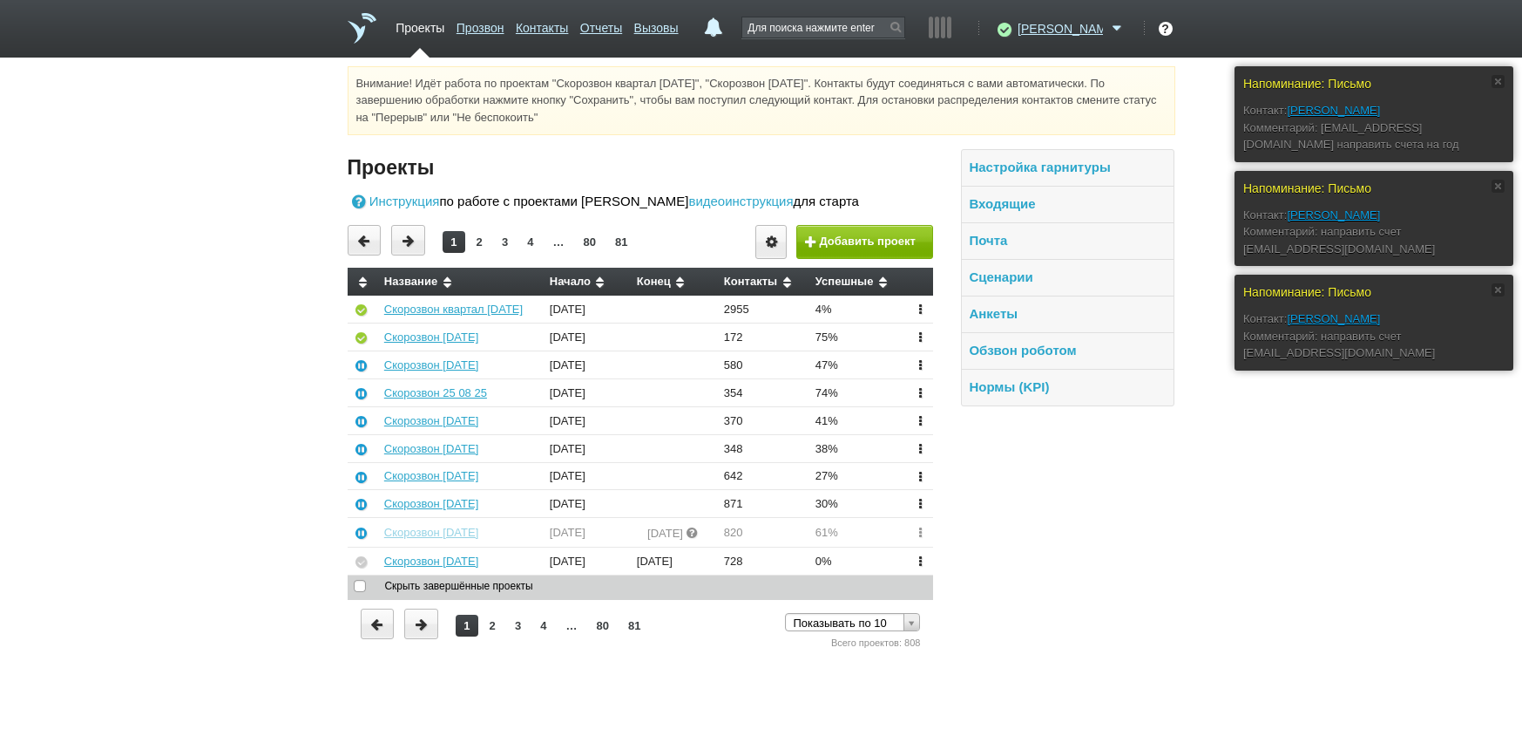
click at [622, 40] on li "Отчеты" at bounding box center [601, 34] width 42 height 45
click at [622, 26] on link "Отчеты" at bounding box center [601, 24] width 42 height 25
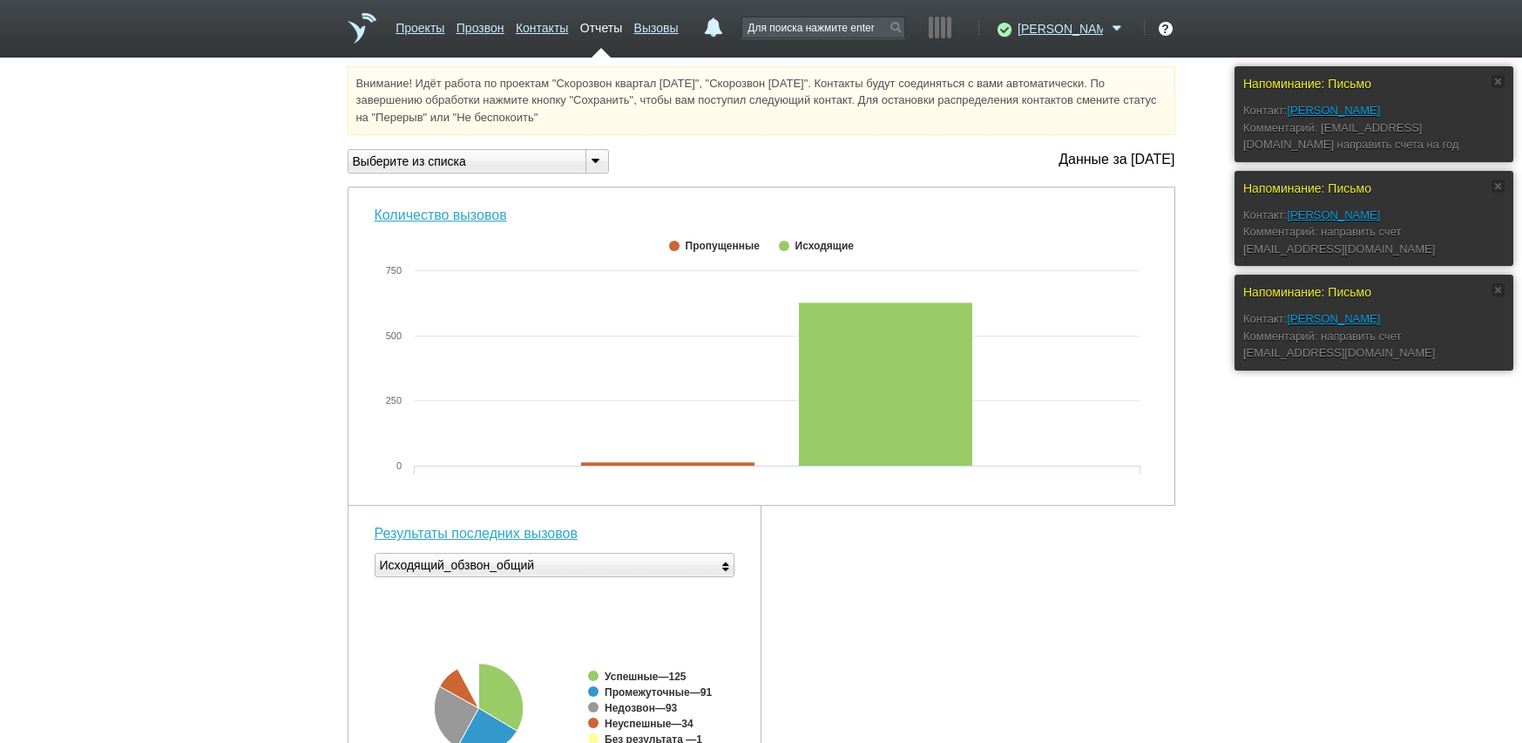
drag, startPoint x: 470, startPoint y: 155, endPoint x: 465, endPoint y: 220, distance: 65.5
click at [470, 159] on div "Выберите из списка" at bounding box center [460, 162] width 223 height 18
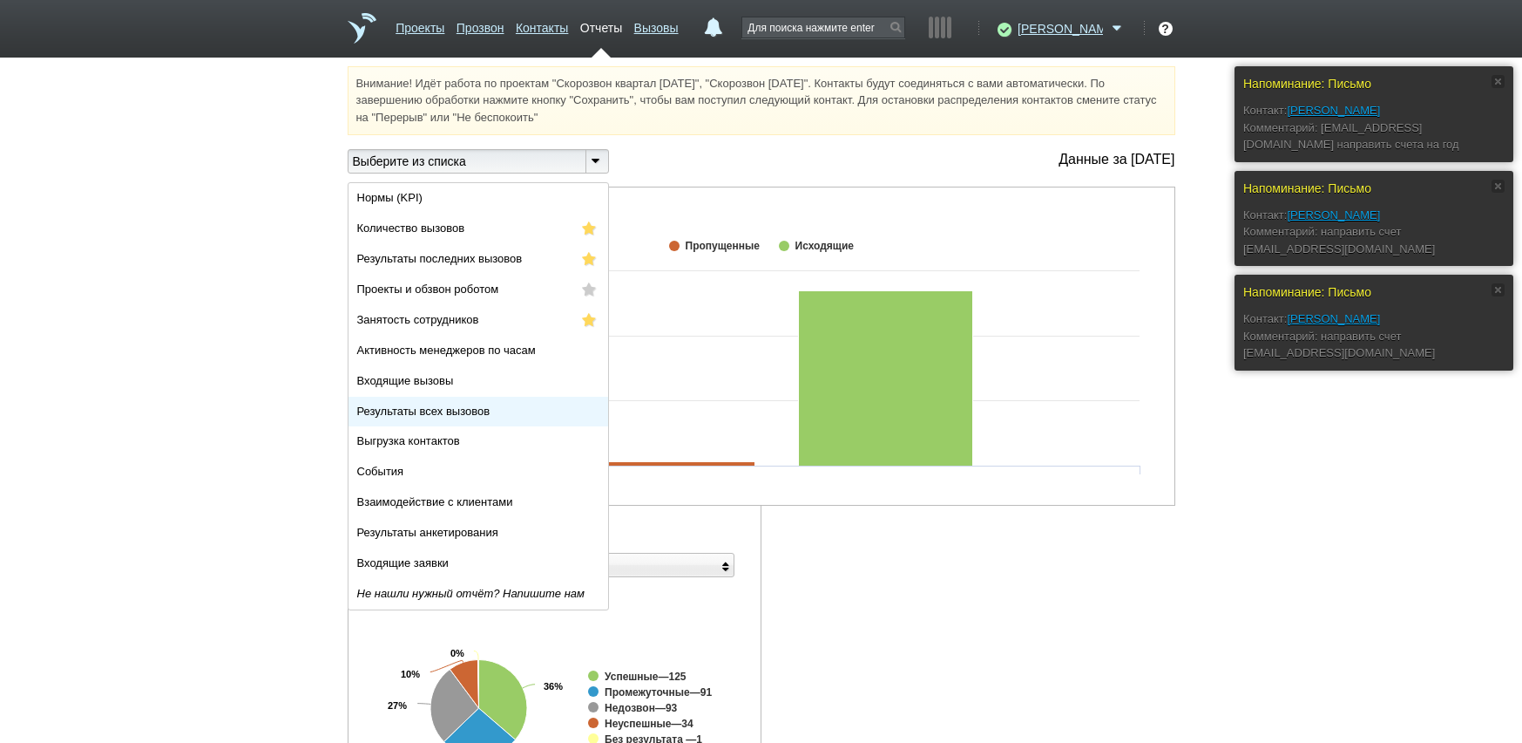
click at [447, 412] on span "Результаты всех вызовов" at bounding box center [423, 410] width 133 height 13
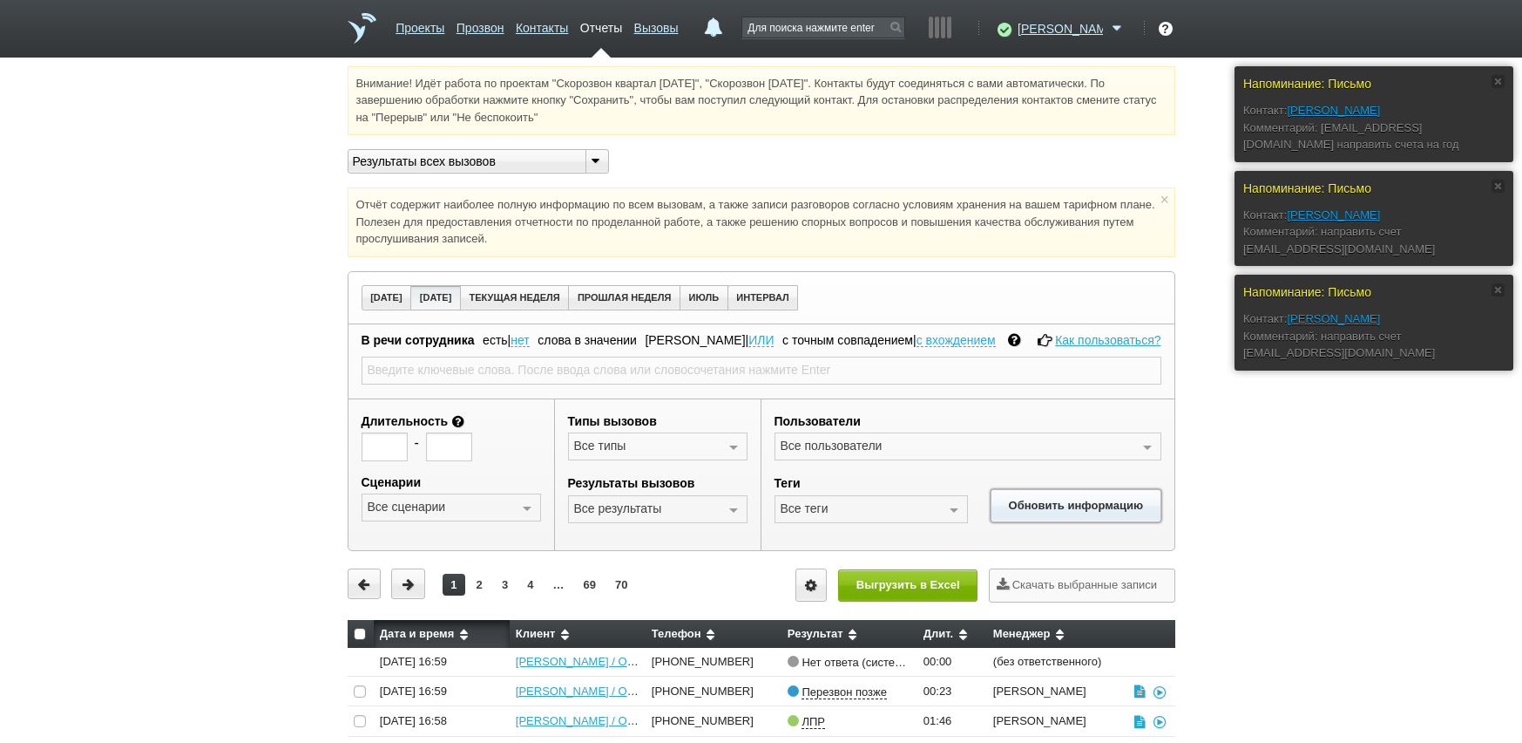
click at [1051, 512] on button "Обновить информацию" at bounding box center [1076, 505] width 170 height 32
click at [916, 579] on button "Выгрузить в Excel" at bounding box center [907, 585] width 139 height 32
click at [622, 24] on link "Отчеты" at bounding box center [601, 24] width 42 height 25
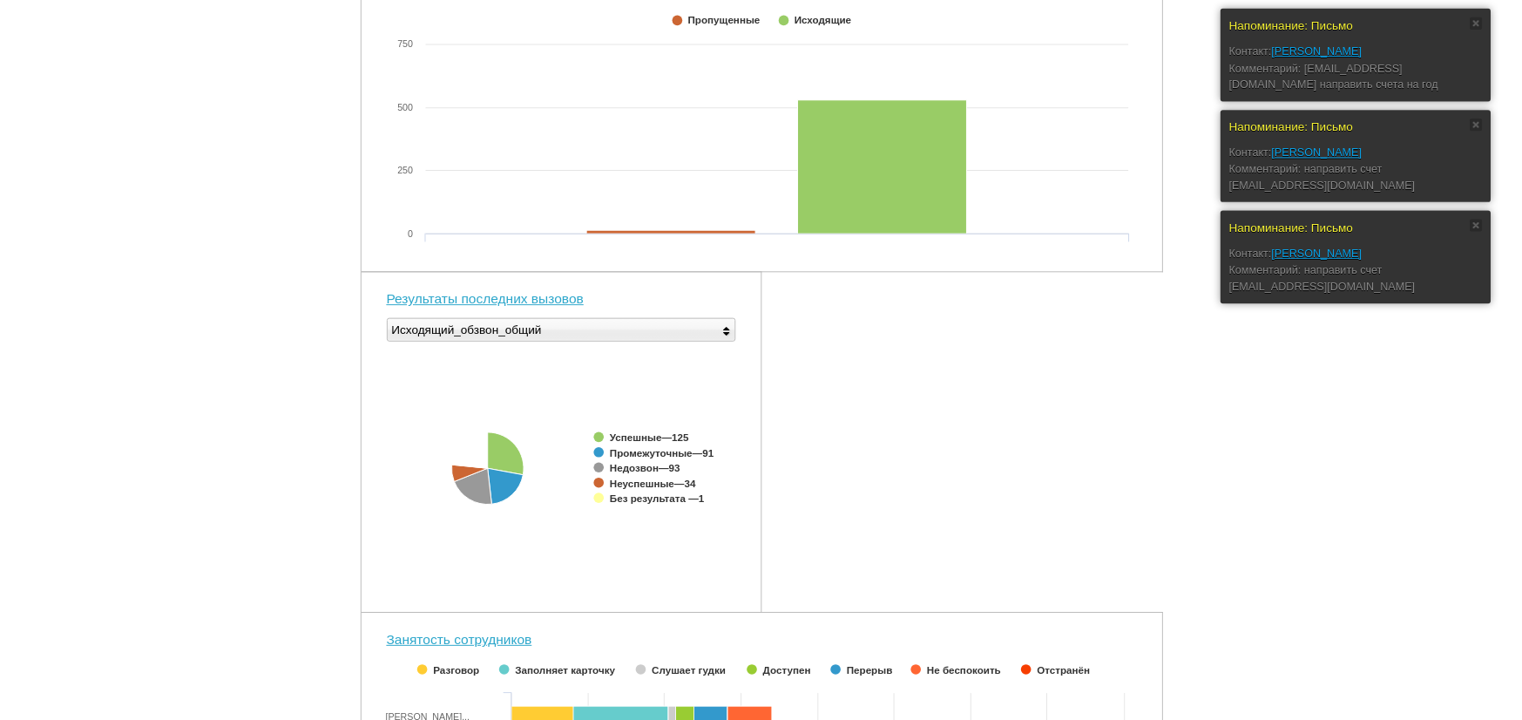
scroll to position [523, 0]
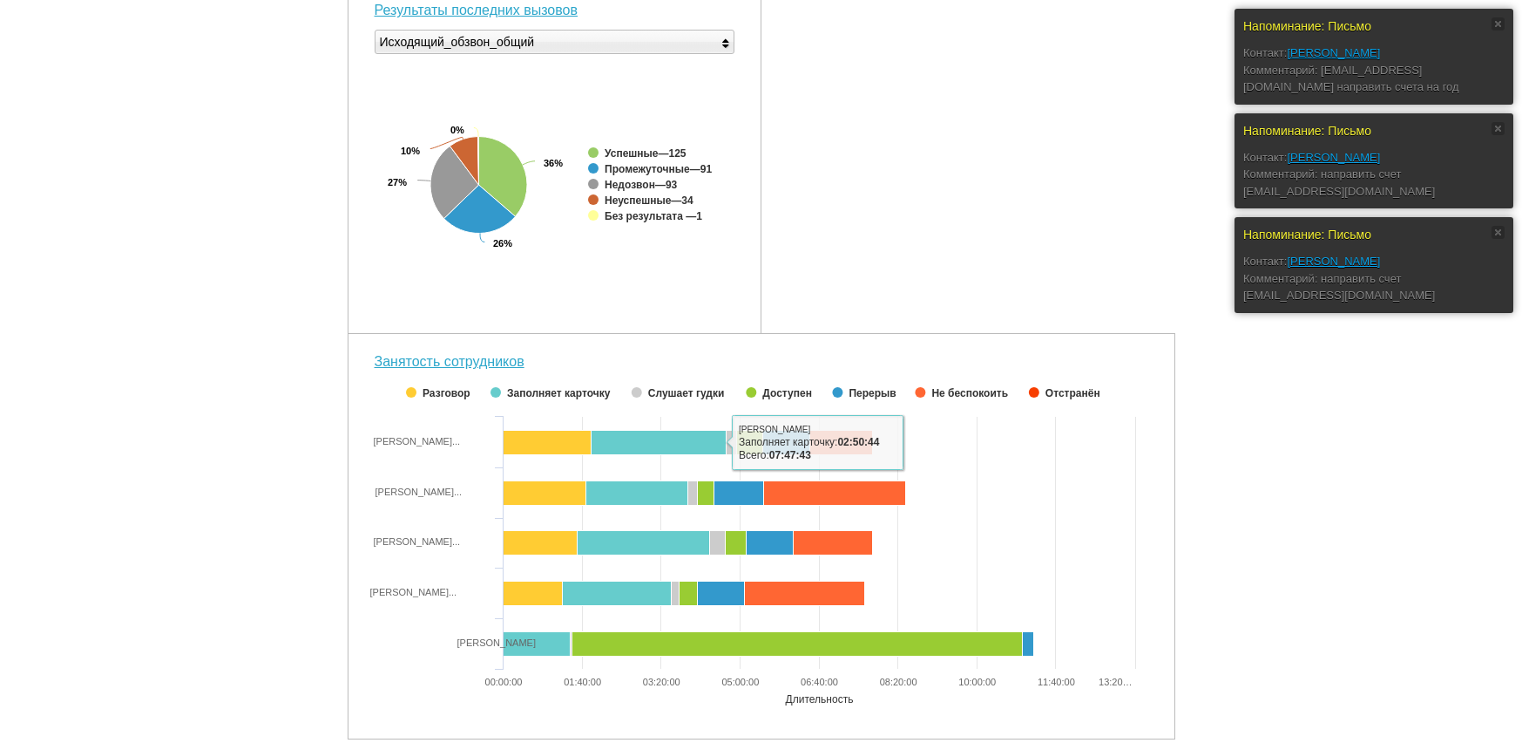
click at [975, 145] on div "Количество вызовов Created with Highcharts 5.0.11 0 250 500 750 Пропущенные Исх…" at bounding box center [762, 201] width 828 height 1075
click at [971, 229] on div "Количество вызовов Created with Highcharts 5.0.11 0 250 500 750 Пропущенные Исх…" at bounding box center [762, 201] width 828 height 1075
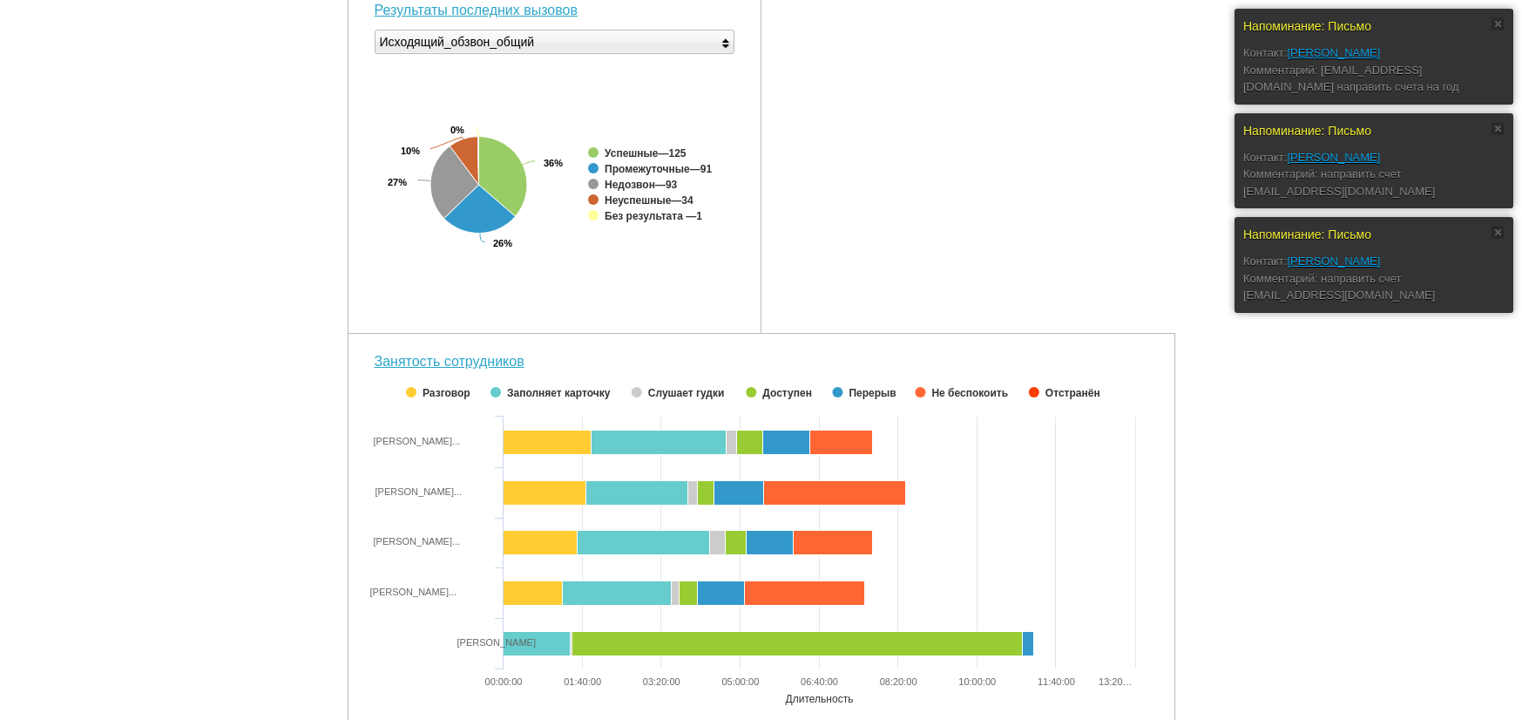
click at [1292, 506] on div "Напоминание: Письмо Контакт: [PERSON_NAME]: [EMAIL_ADDRESS][DOMAIN_NAME] направ…" at bounding box center [761, 156] width 1522 height 1227
click at [965, 120] on div "Количество вызовов Created with Highcharts 5.0.11 0 250 500 750 Пропущенные Исх…" at bounding box center [762, 201] width 828 height 1075
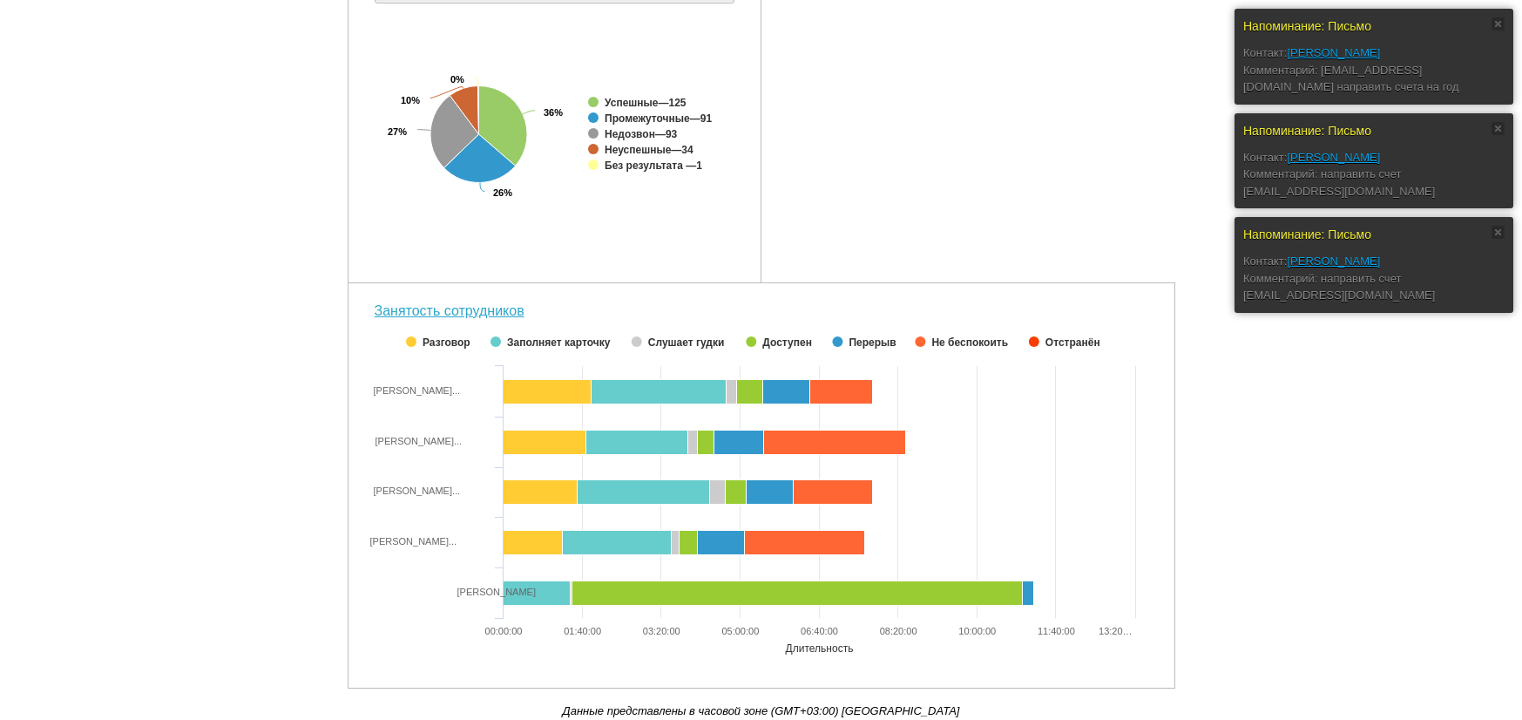
scroll to position [440, 0]
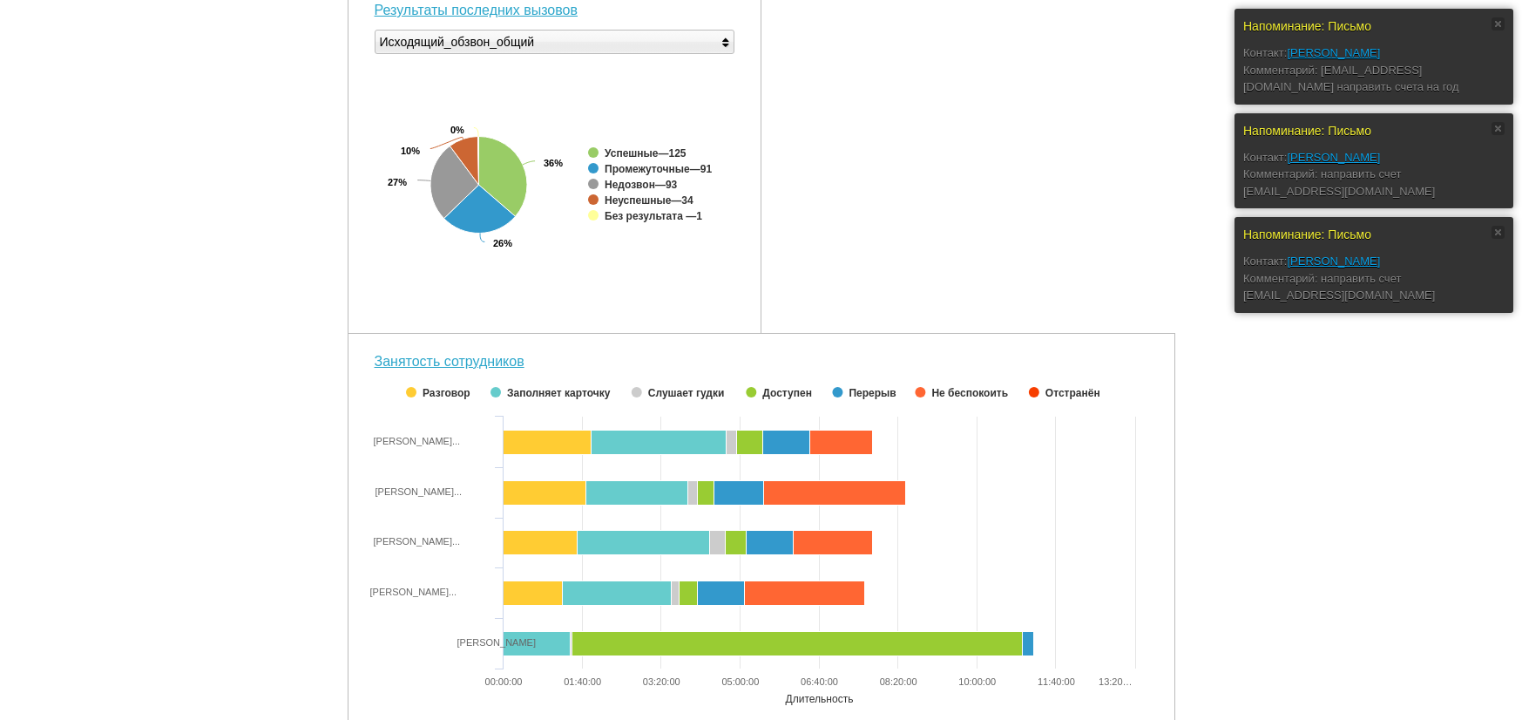
click at [899, 170] on div "Количество вызовов Created with Highcharts 5.0.11 0 250 500 750 Пропущенные Исх…" at bounding box center [762, 201] width 828 height 1075
click at [1200, 205] on div "Напоминание: Письмо Контакт: [PERSON_NAME]: [EMAIL_ADDRESS][DOMAIN_NAME] направ…" at bounding box center [761, 198] width 1522 height 1144
click at [1297, 499] on div "Напоминание: Письмо Контакт: [PERSON_NAME]: [EMAIL_ADDRESS][DOMAIN_NAME] направ…" at bounding box center [761, 198] width 1522 height 1144
click at [921, 149] on div "Количество вызовов Created with Highcharts 5.0.11 0 250 500 750 Пропущенные Исх…" at bounding box center [762, 201] width 828 height 1075
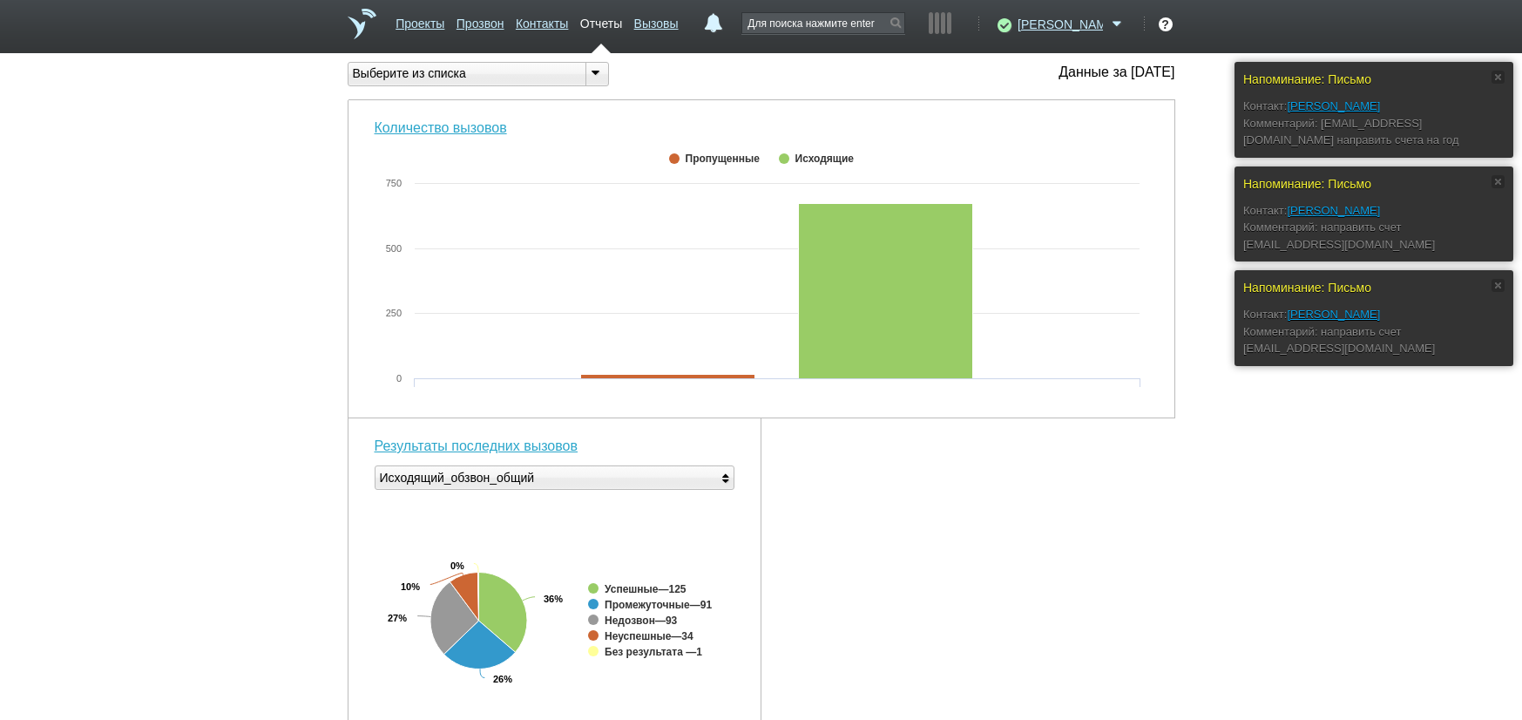
scroll to position [0, 0]
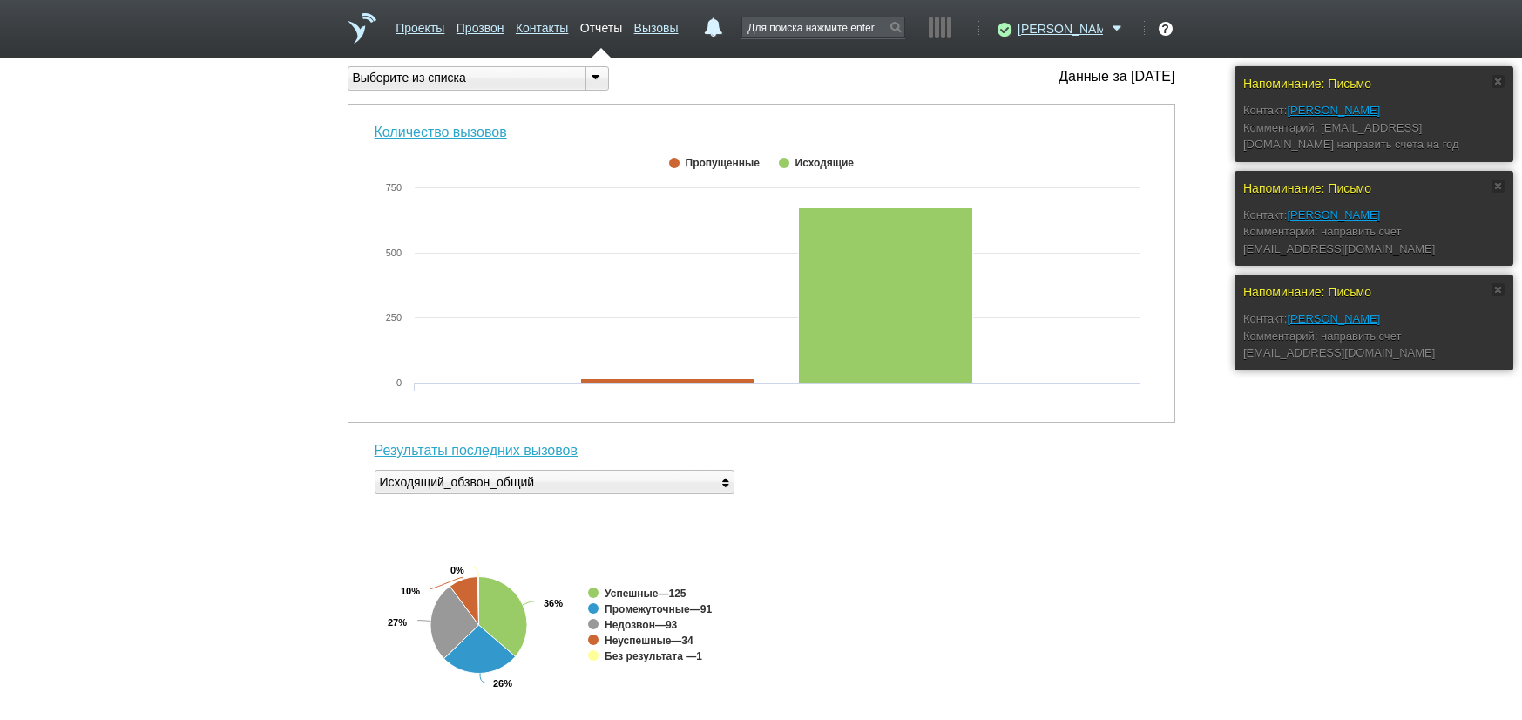
drag, startPoint x: 1140, startPoint y: 717, endPoint x: 1190, endPoint y: 652, distance: 82.1
click at [1143, 717] on div "Количество вызовов Created with Highcharts 5.0.11 0 250 500 750 Вызовы ● Пропущ…" at bounding box center [762, 642] width 828 height 1075
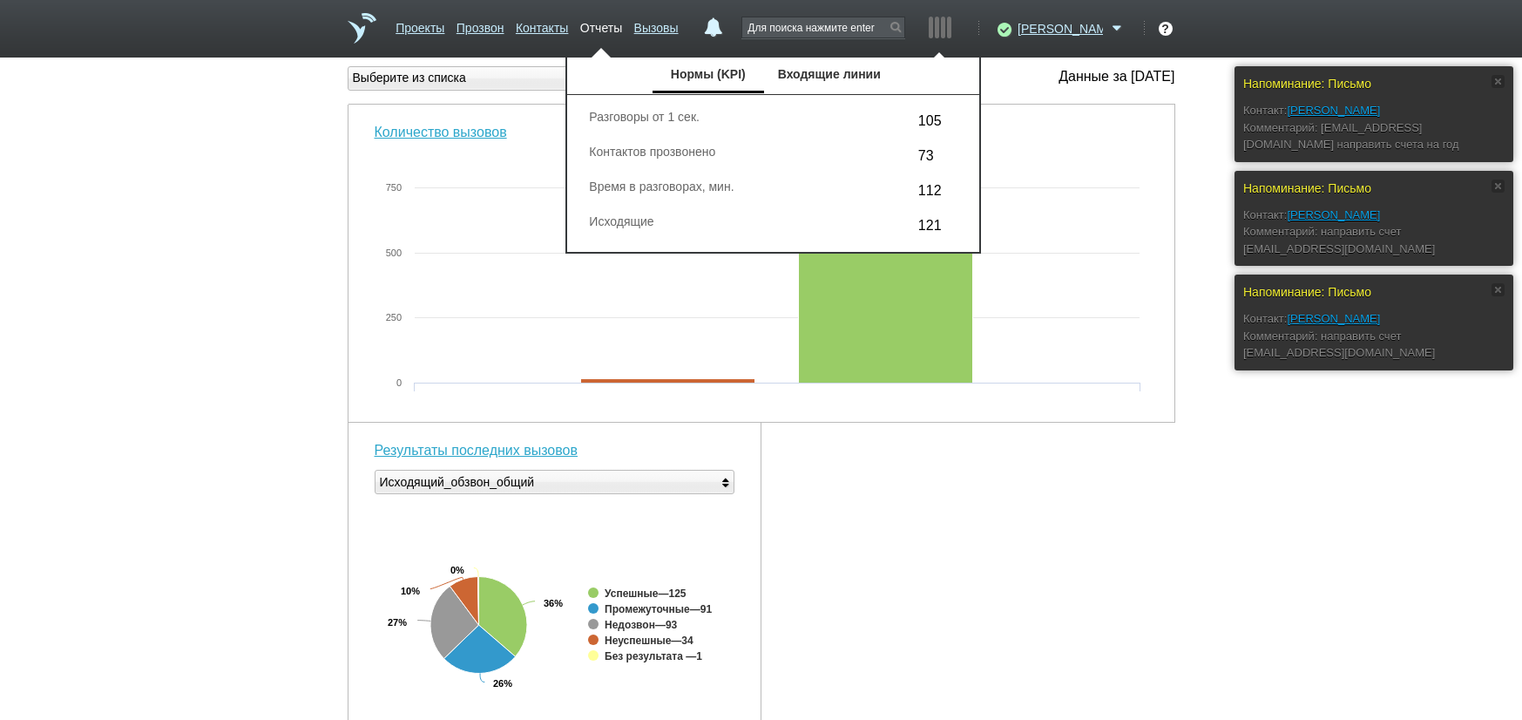
click at [987, 607] on div "Количество вызовов Created with Highcharts 5.0.11 0 250 500 750 Вызовы ● Исходя…" at bounding box center [762, 642] width 828 height 1075
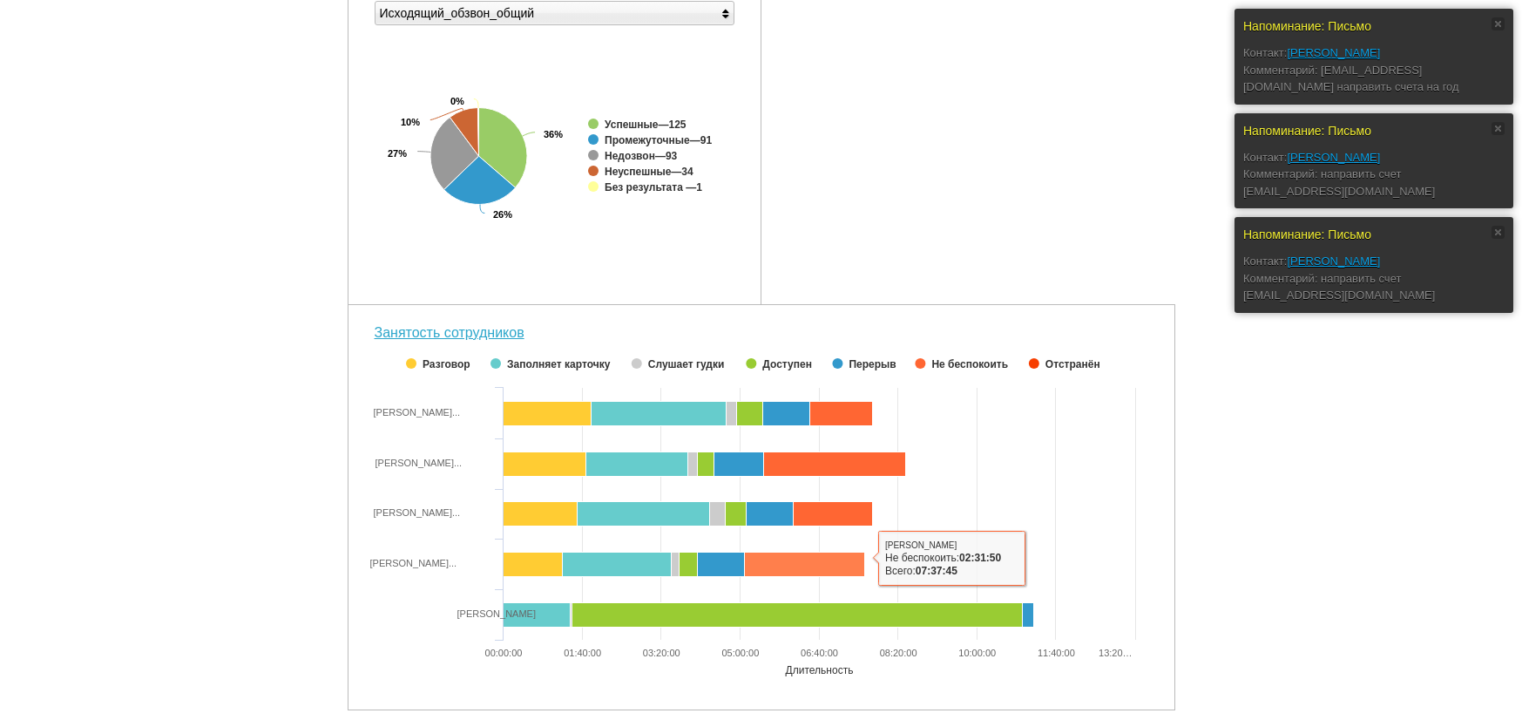
scroll to position [491, 0]
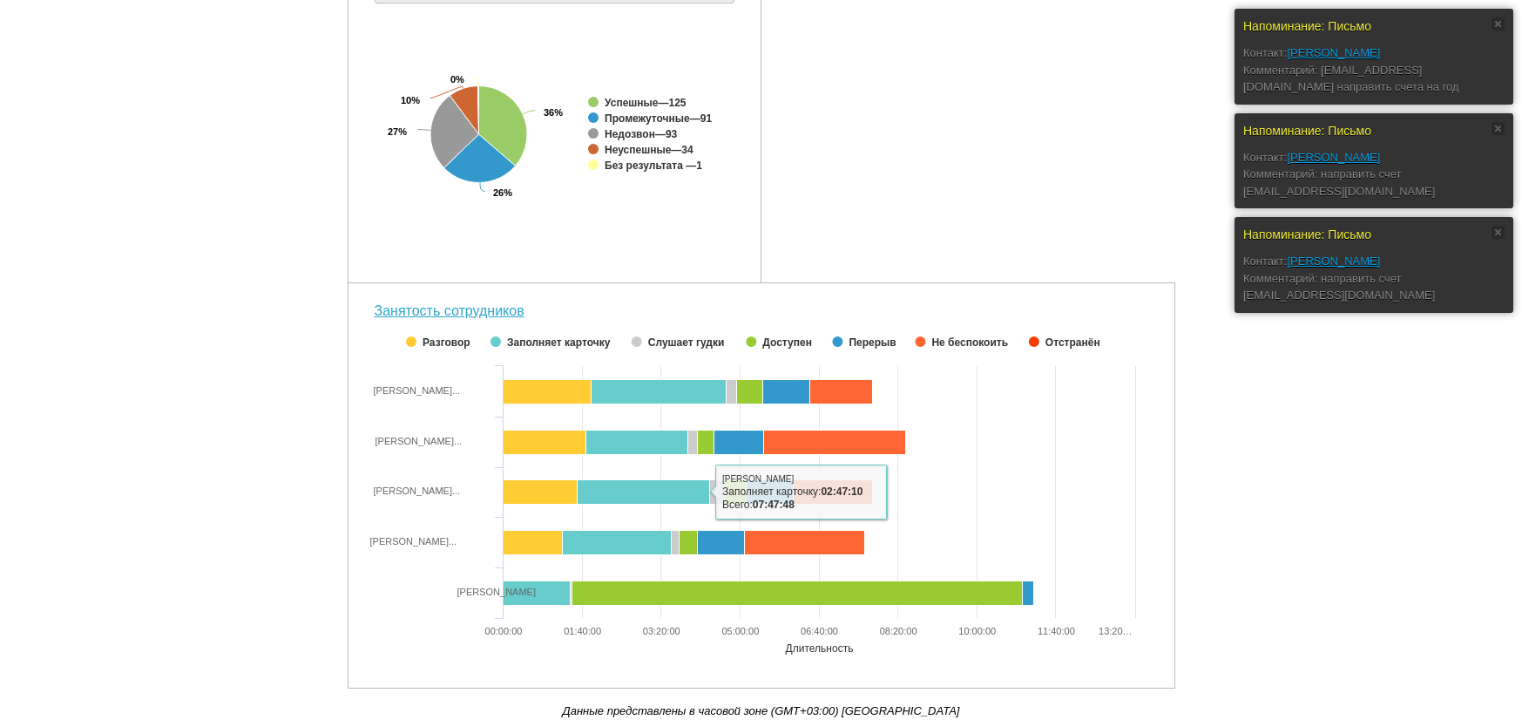
click at [1339, 453] on div "Напоминание: Письмо Контакт: [PERSON_NAME]: [EMAIL_ADDRESS][DOMAIN_NAME] направ…" at bounding box center [761, 148] width 1522 height 1144
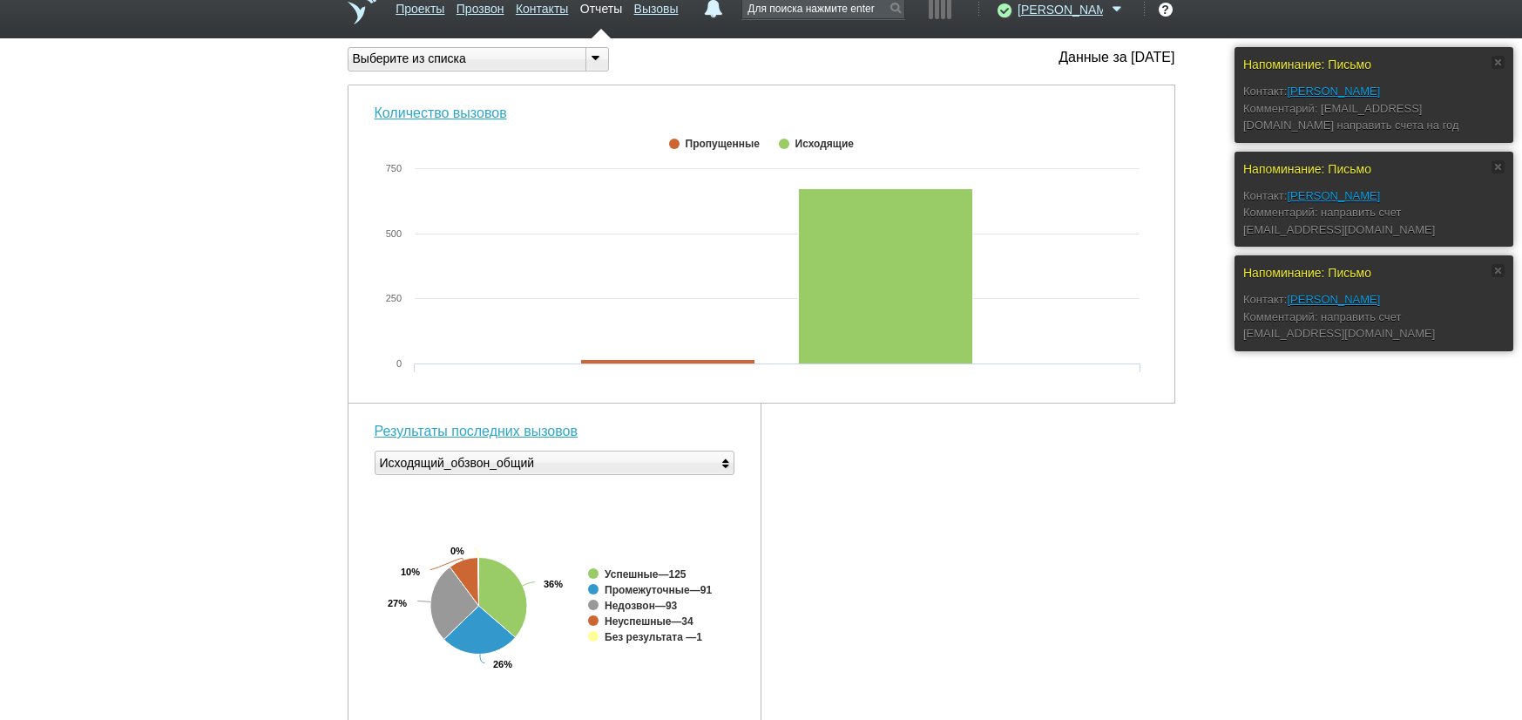
scroll to position [0, 0]
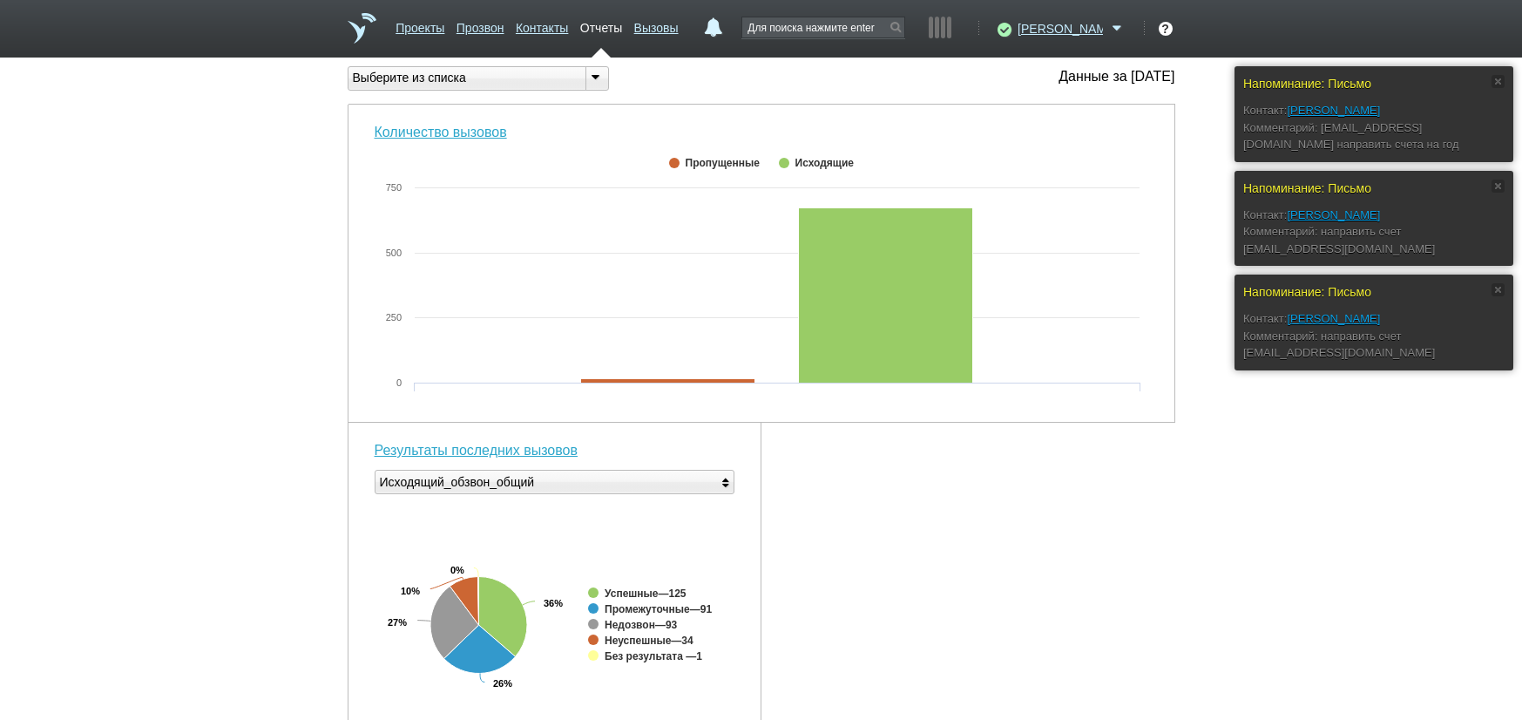
click at [1060, 623] on div "Количество вызовов Created with Highcharts 5.0.11 0 250 500 750 Вызовы ● Исходя…" at bounding box center [762, 642] width 828 height 1075
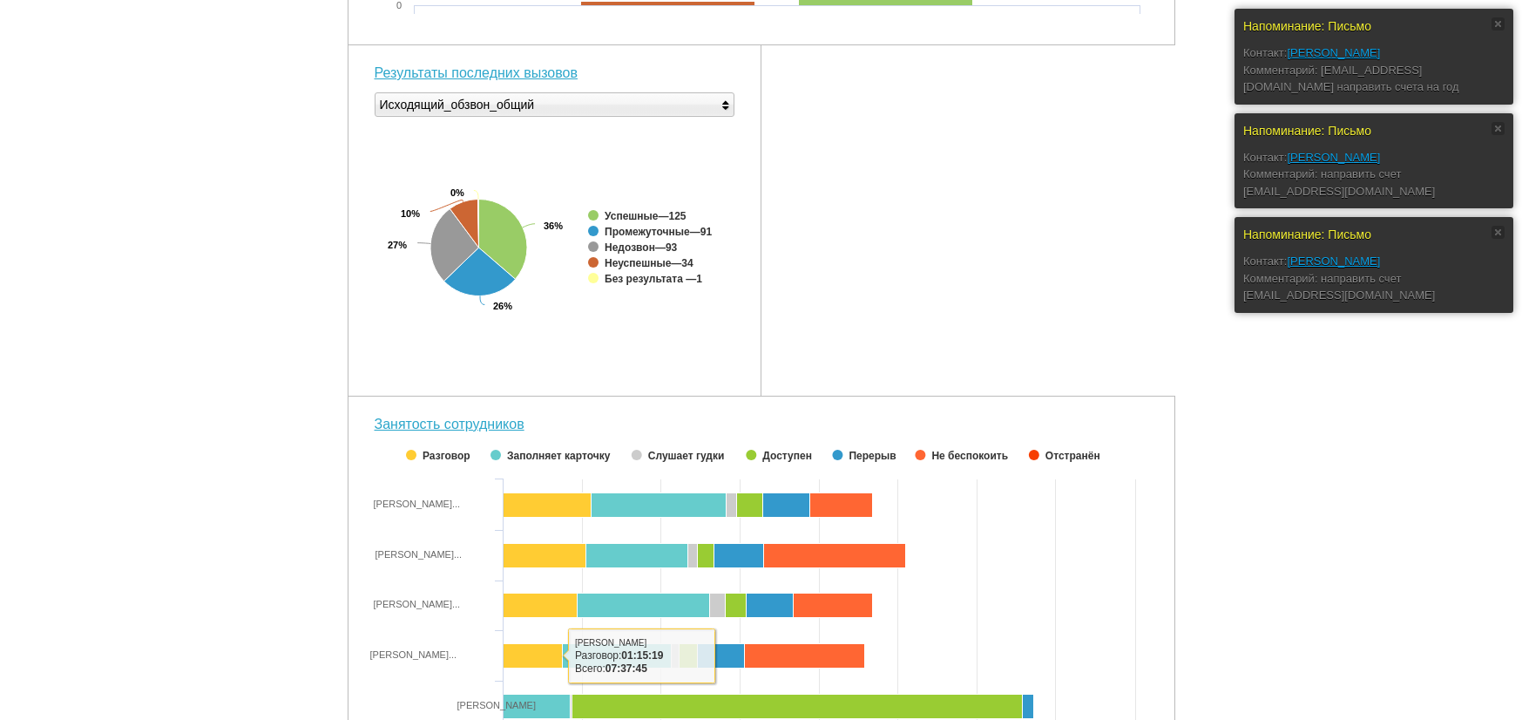
scroll to position [229, 0]
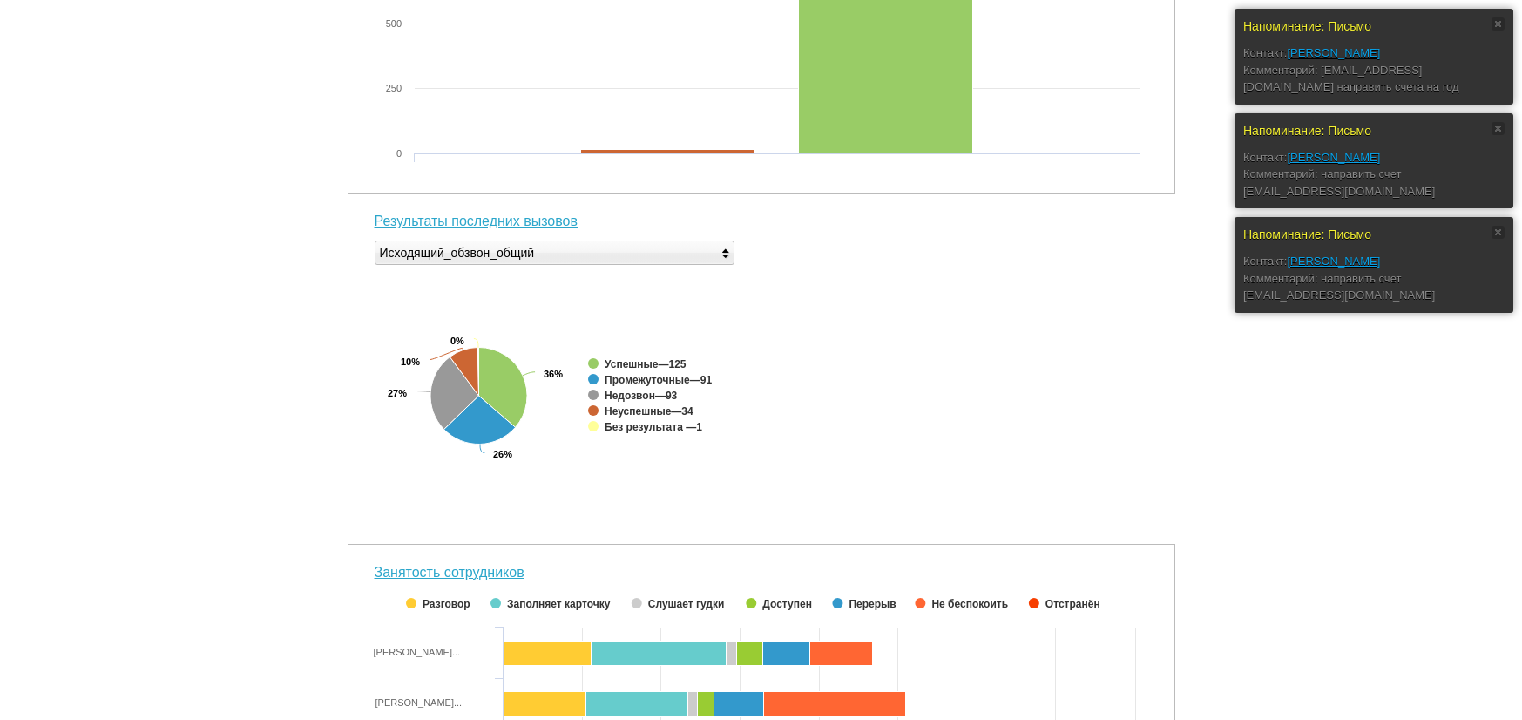
click at [1041, 385] on div "Количество вызовов Created with Highcharts 5.0.11 0 250 500 750 Вызовы ● Исходя…" at bounding box center [762, 412] width 828 height 1075
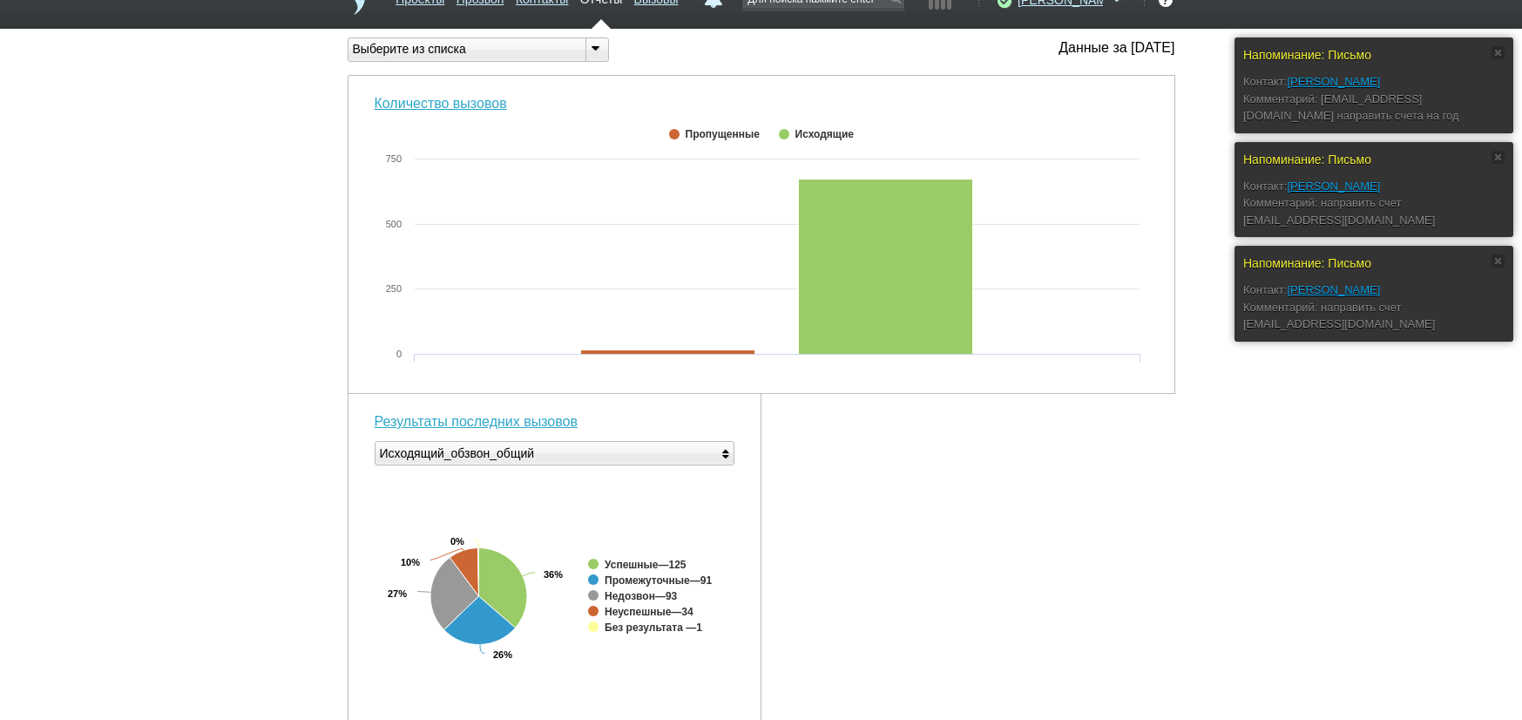
scroll to position [0, 0]
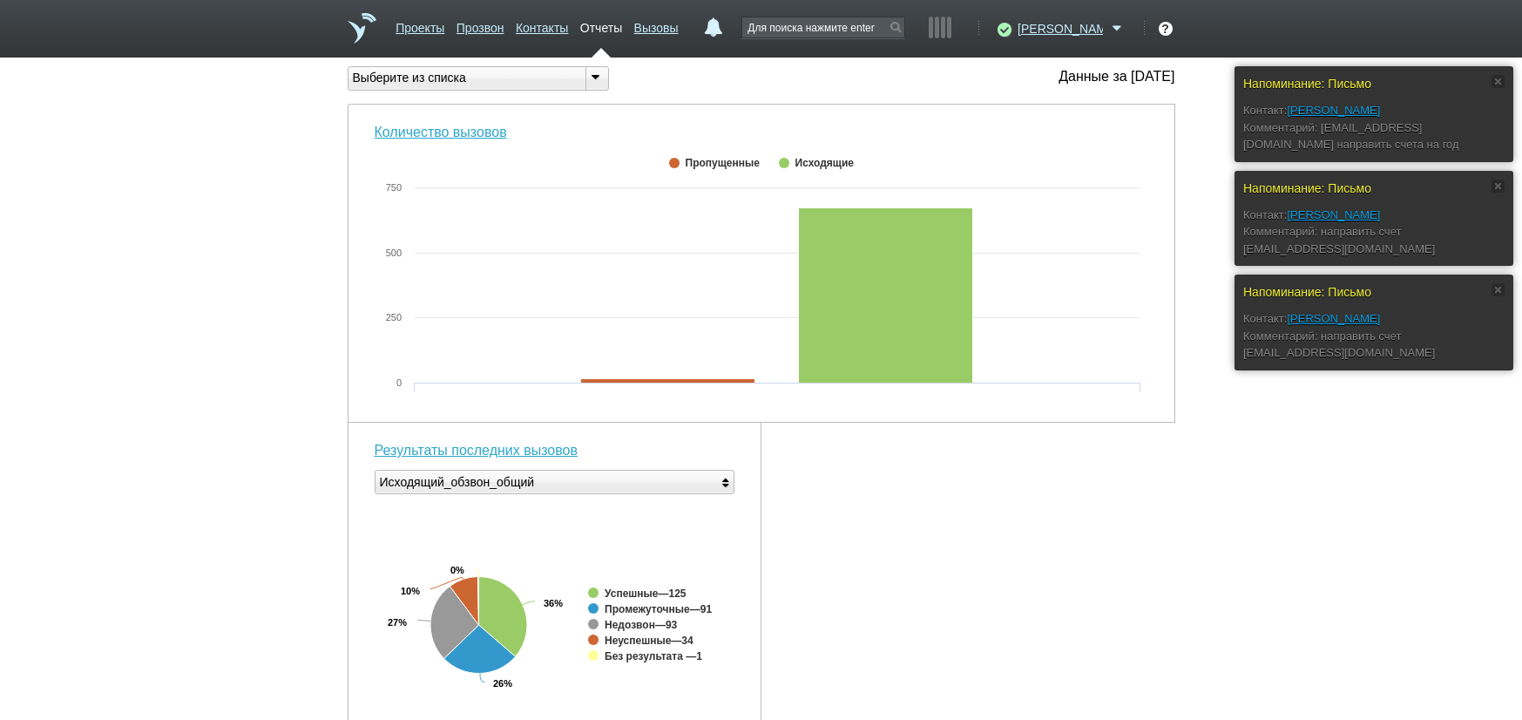
click at [995, 563] on div "Количество вызовов Created with Highcharts 5.0.11 0 250 500 750 Вызовы ● Исходя…" at bounding box center [762, 642] width 828 height 1075
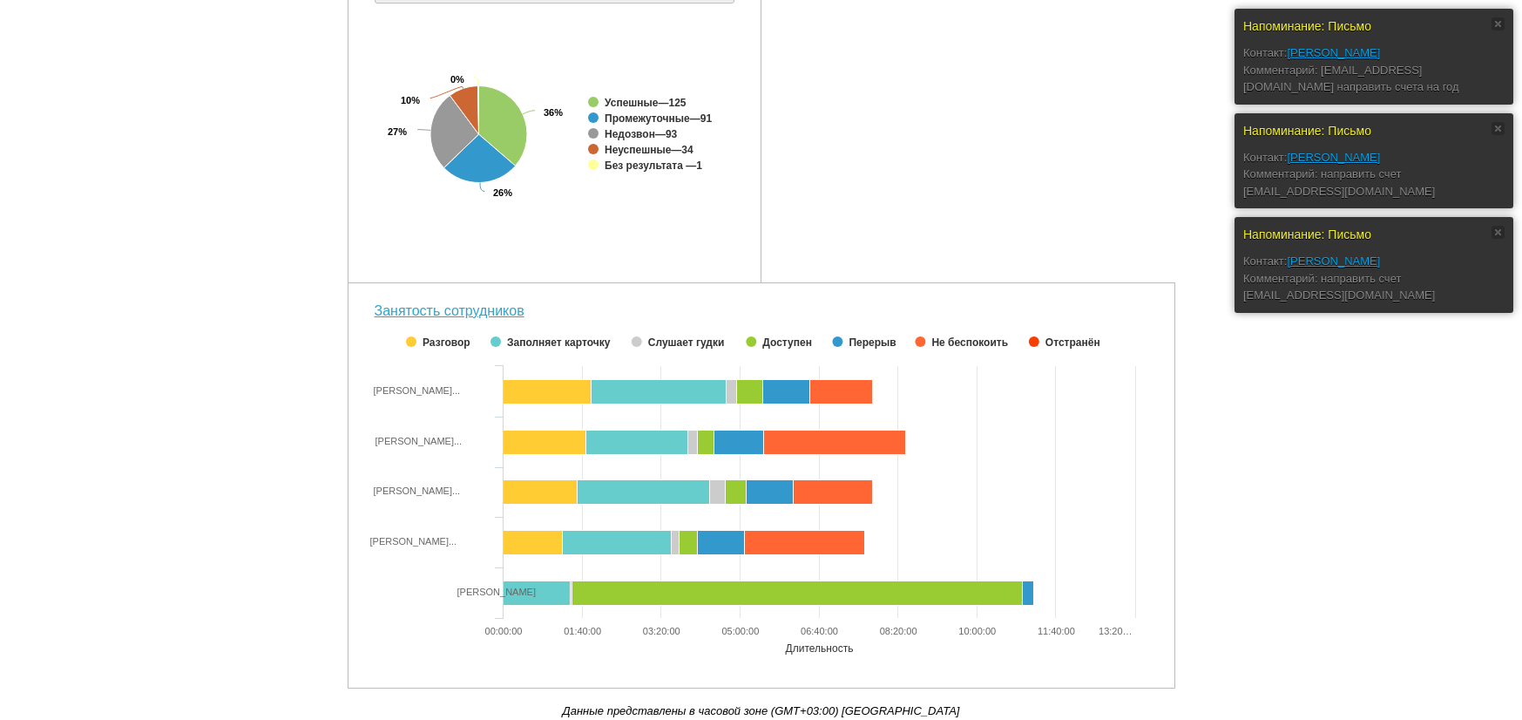
click at [228, 625] on div "Напоминание: Письмо Контакт: [PERSON_NAME]: [EMAIL_ADDRESS][DOMAIN_NAME] направ…" at bounding box center [761, 148] width 1522 height 1144
click at [1441, 443] on div "Напоминание: Письмо Контакт: [PERSON_NAME]: [EMAIL_ADDRESS][DOMAIN_NAME] направ…" at bounding box center [761, 148] width 1522 height 1144
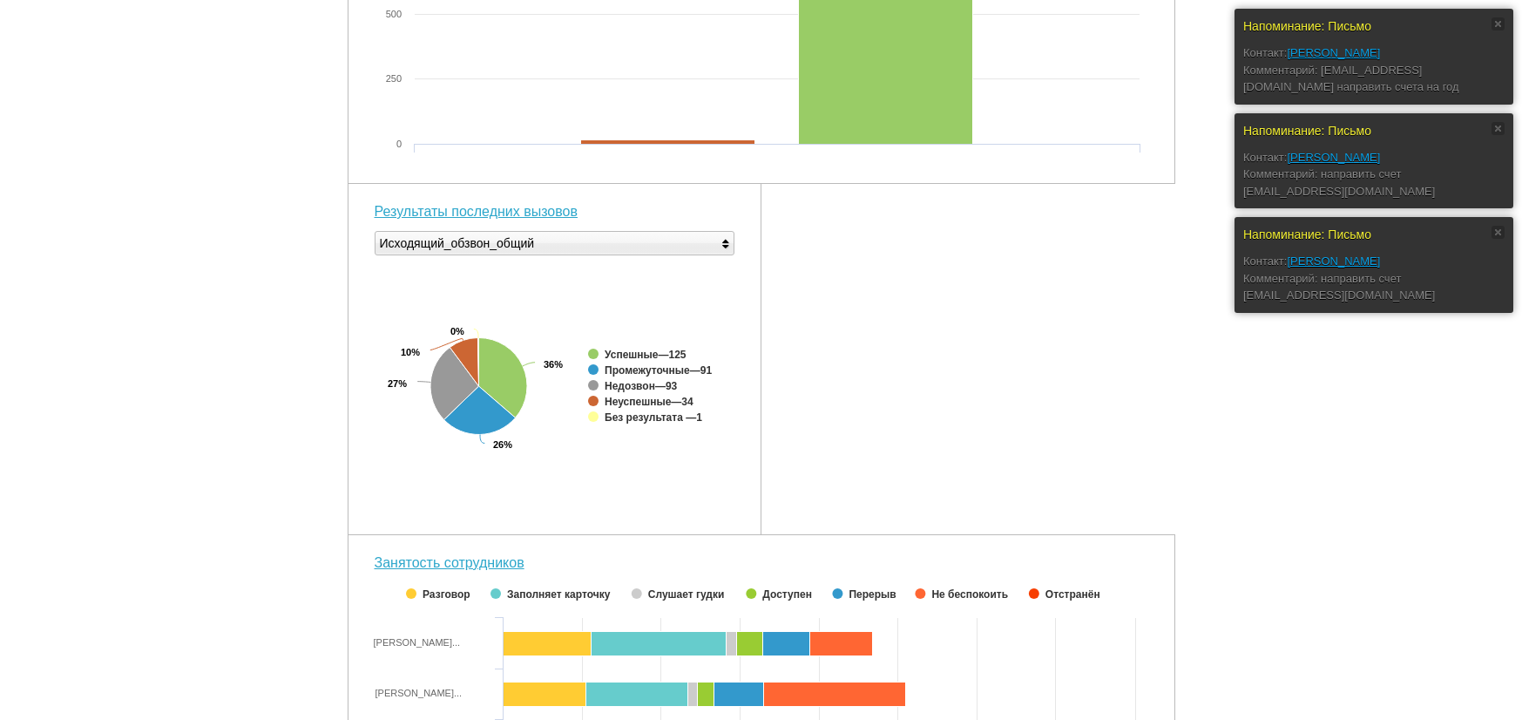
scroll to position [0, 0]
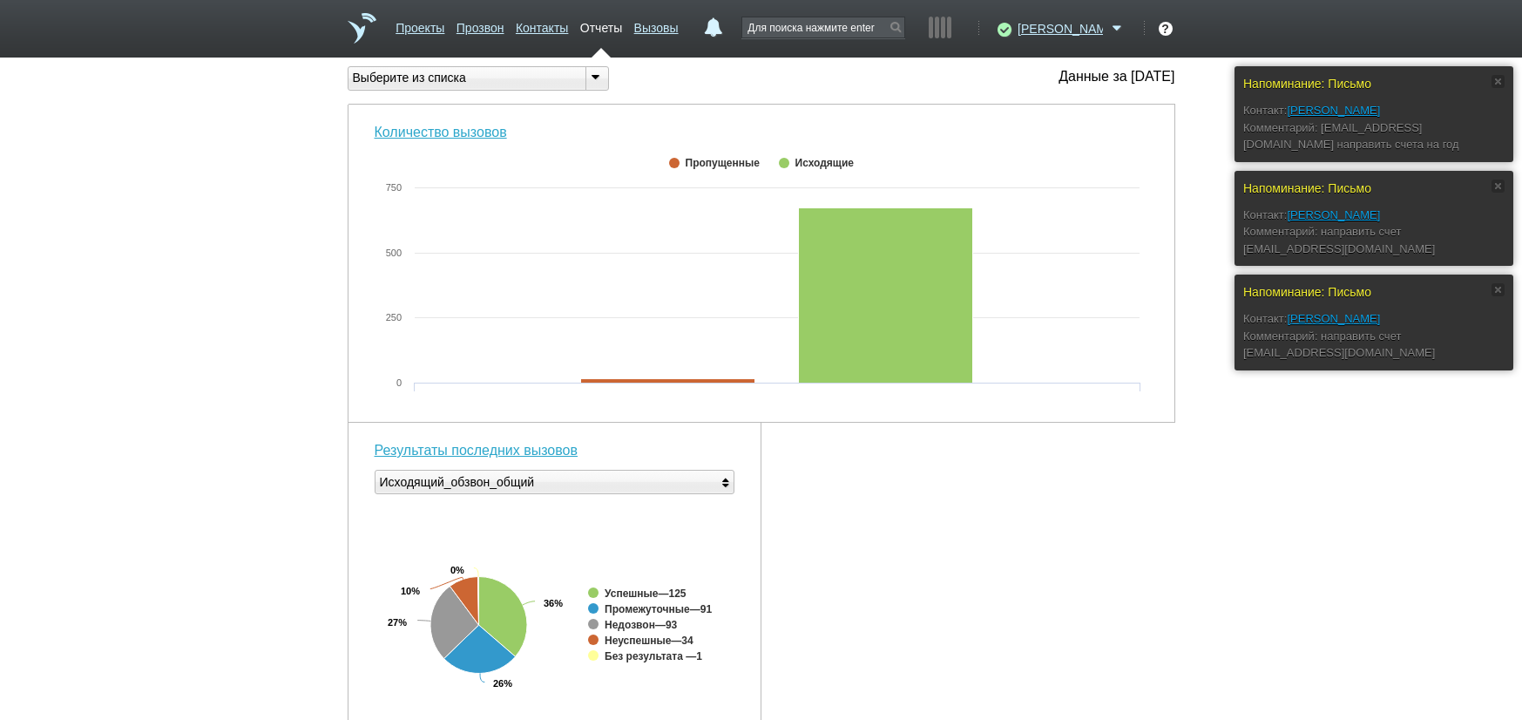
click at [1217, 563] on div "Напоминание: Письмо Контакт: [PERSON_NAME]: [EMAIL_ADDRESS][DOMAIN_NAME] направ…" at bounding box center [761, 638] width 1522 height 1144
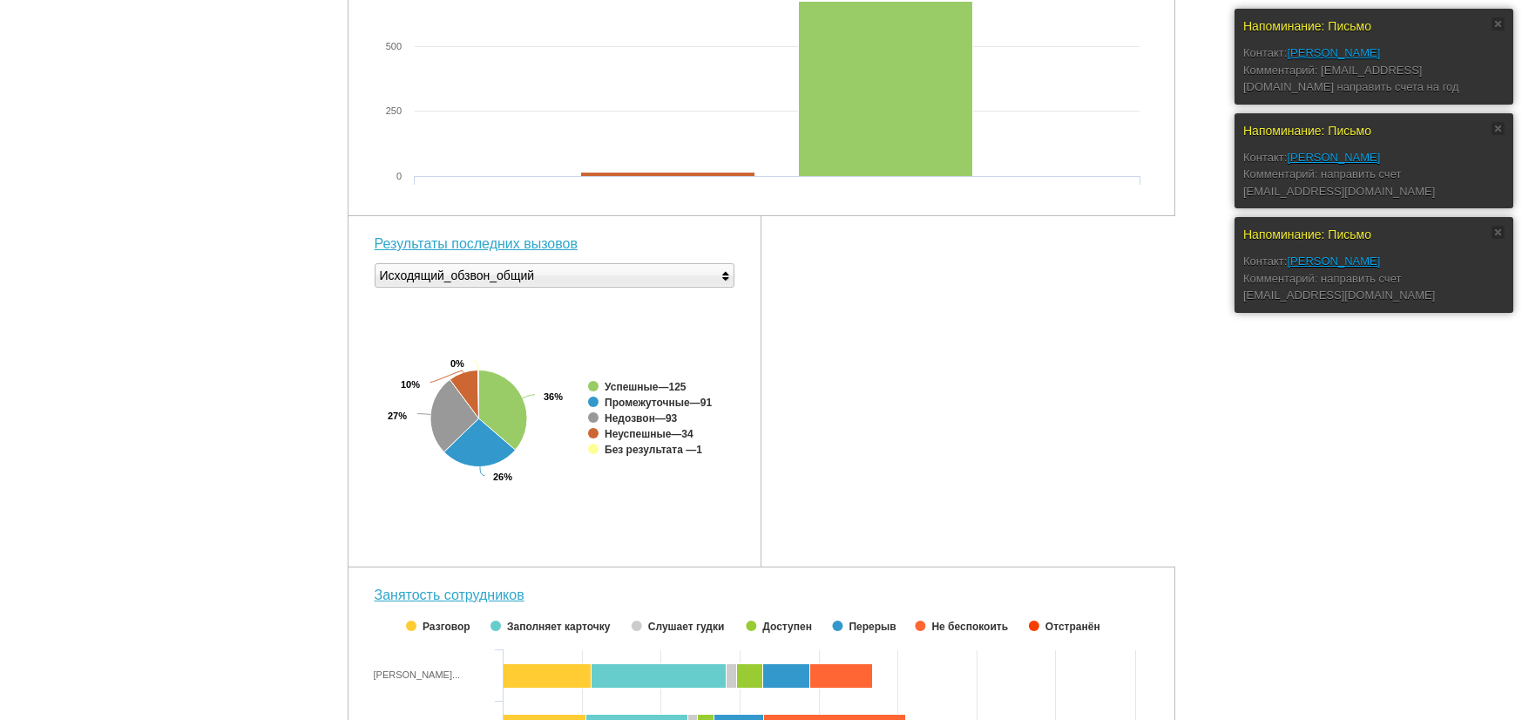
scroll to position [261, 0]
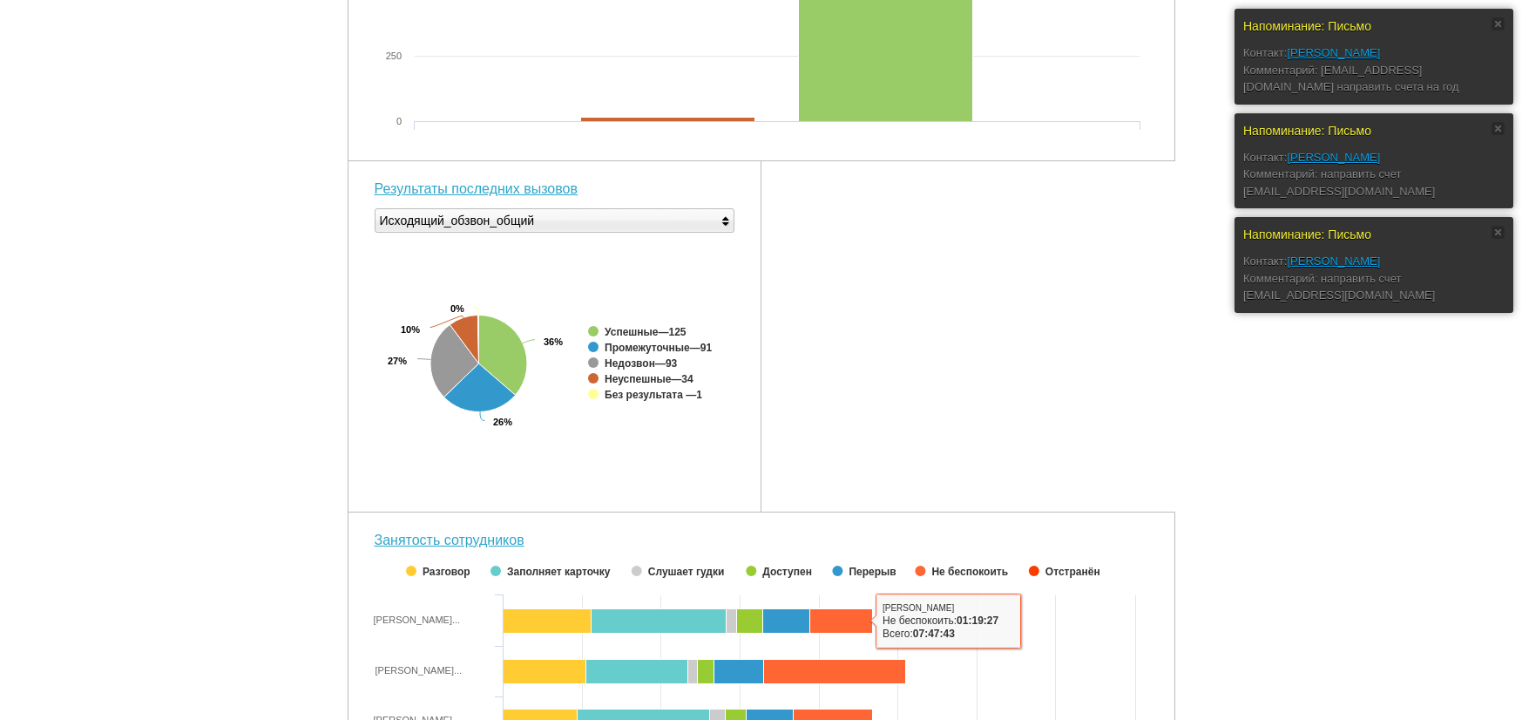
click at [1128, 458] on div "Количество вызовов Created with Highcharts 5.0.11 0 250 500 750 Вызовы ● Исходя…" at bounding box center [762, 380] width 828 height 1075
click at [1112, 349] on div "Количество вызовов Created with Highcharts 5.0.11 0 250 500 750 Вызовы ● Исходя…" at bounding box center [762, 380] width 828 height 1075
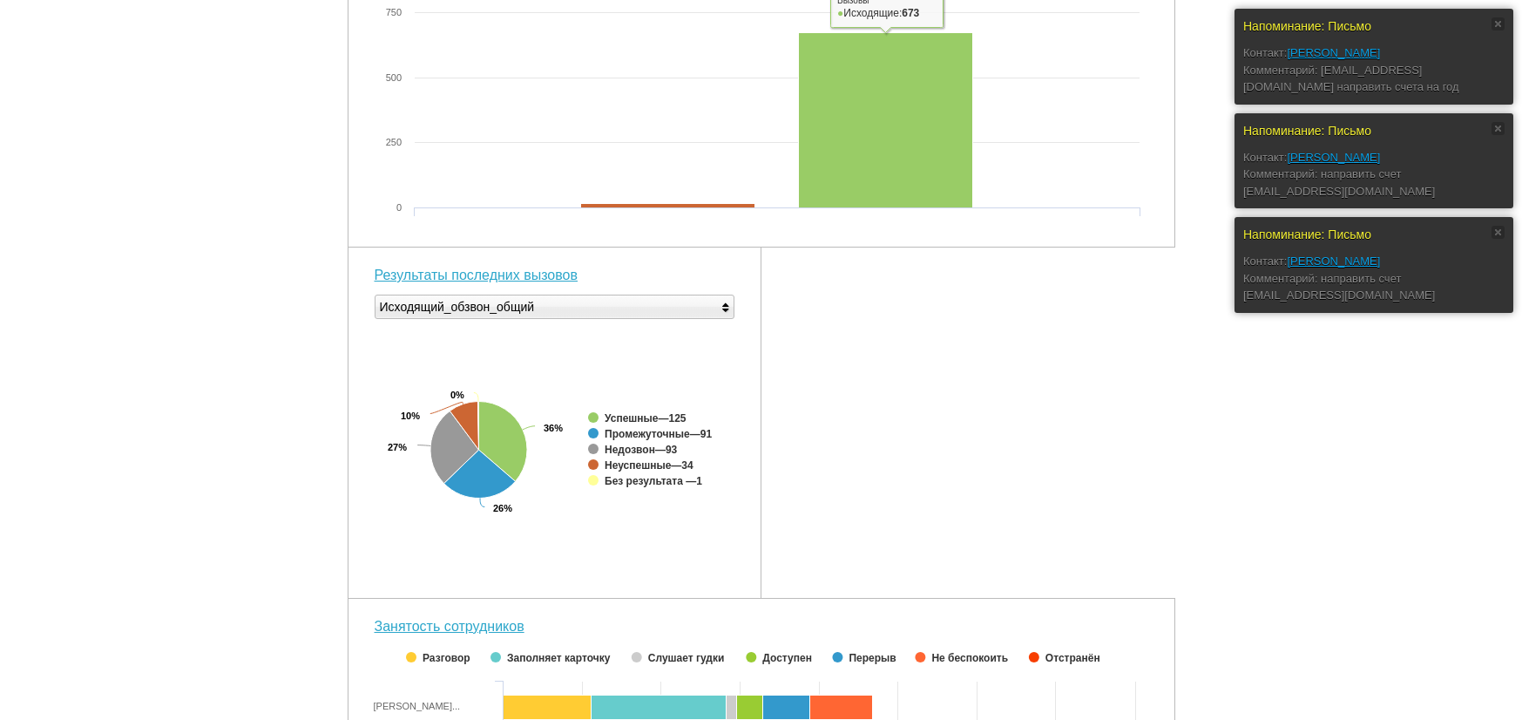
scroll to position [0, 0]
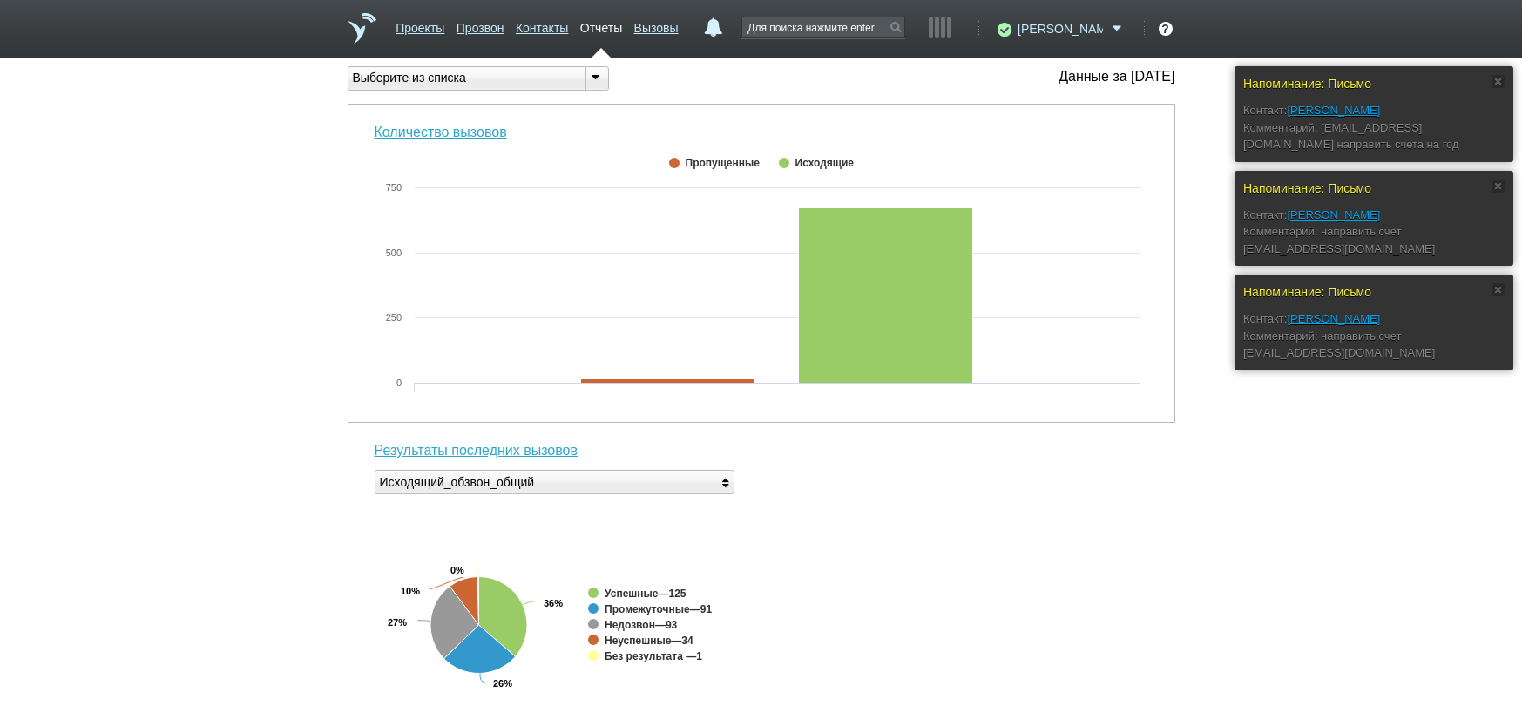
click at [1115, 26] on span at bounding box center [1117, 28] width 21 height 17
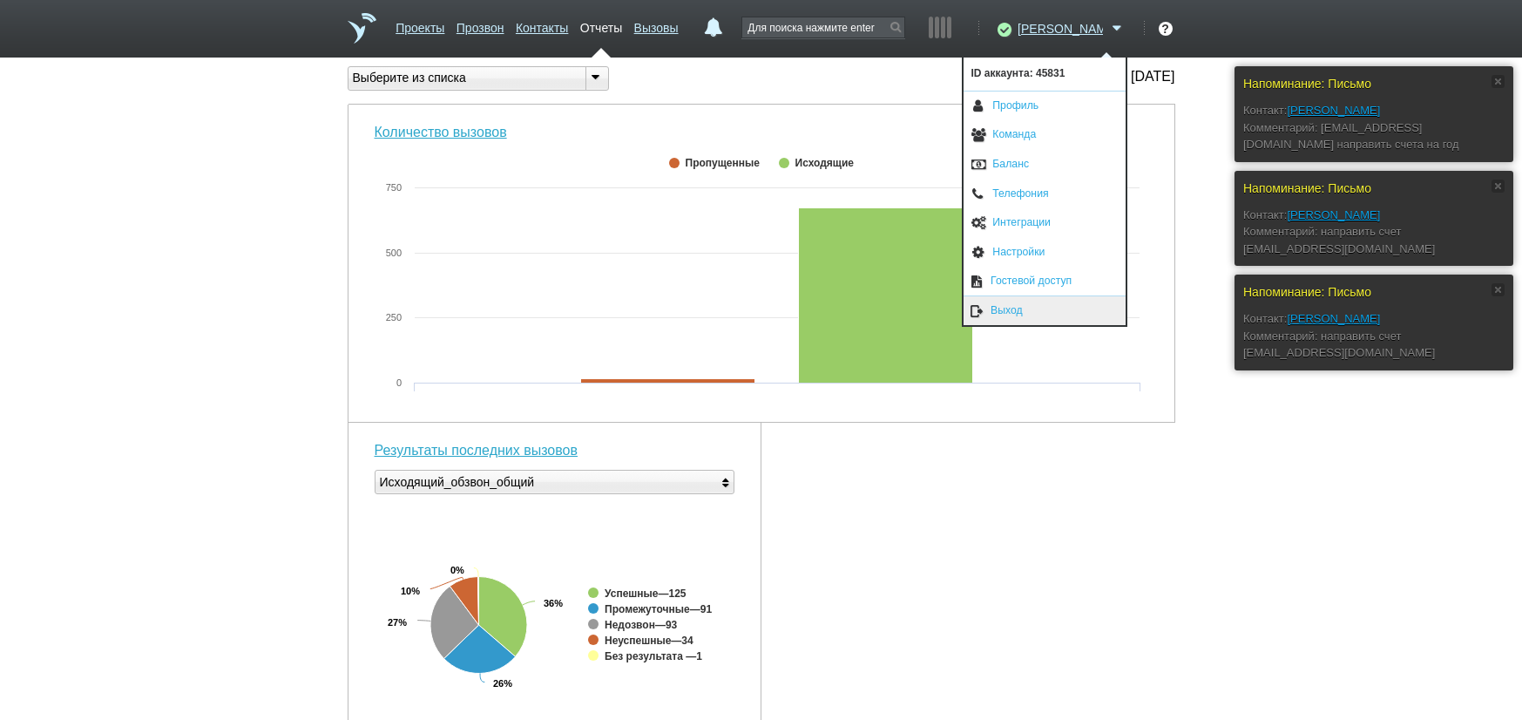
click at [1040, 312] on link "Выход" at bounding box center [1045, 310] width 162 height 29
